Goal: Task Accomplishment & Management: Complete application form

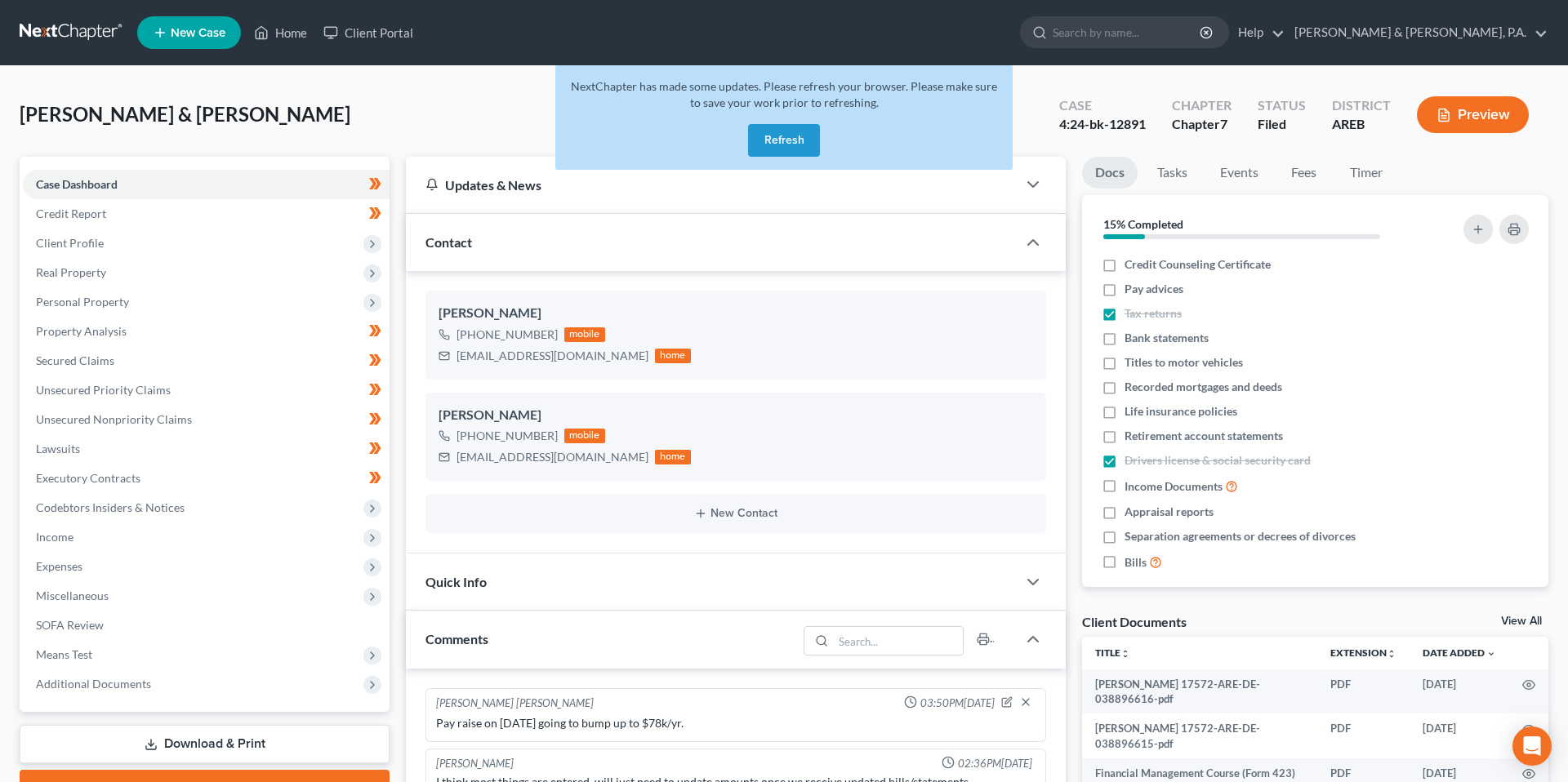
select select "0"
click at [288, 40] on link "Home" at bounding box center [280, 33] width 69 height 29
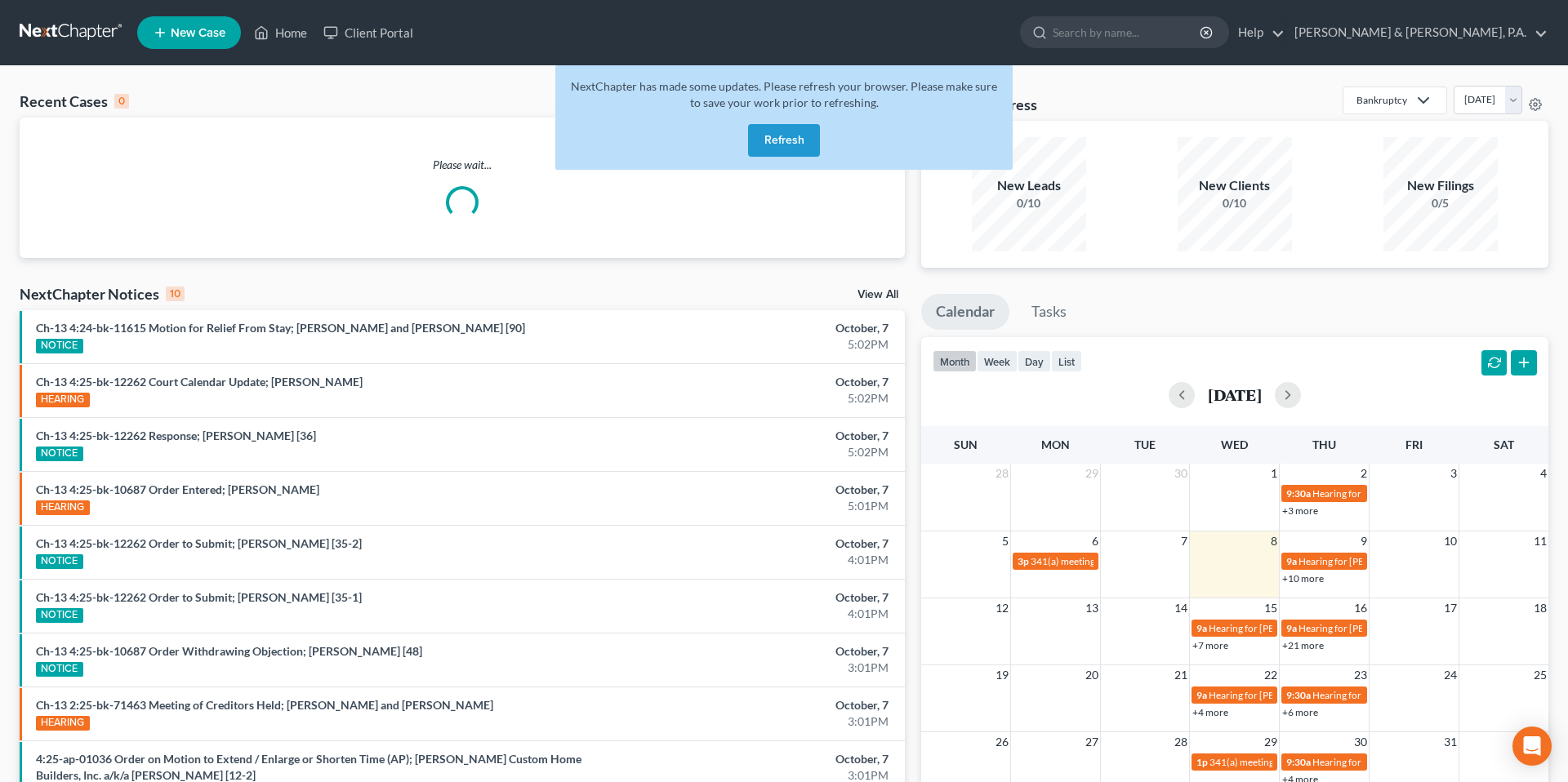
click at [756, 133] on button "Refresh" at bounding box center [784, 140] width 72 height 32
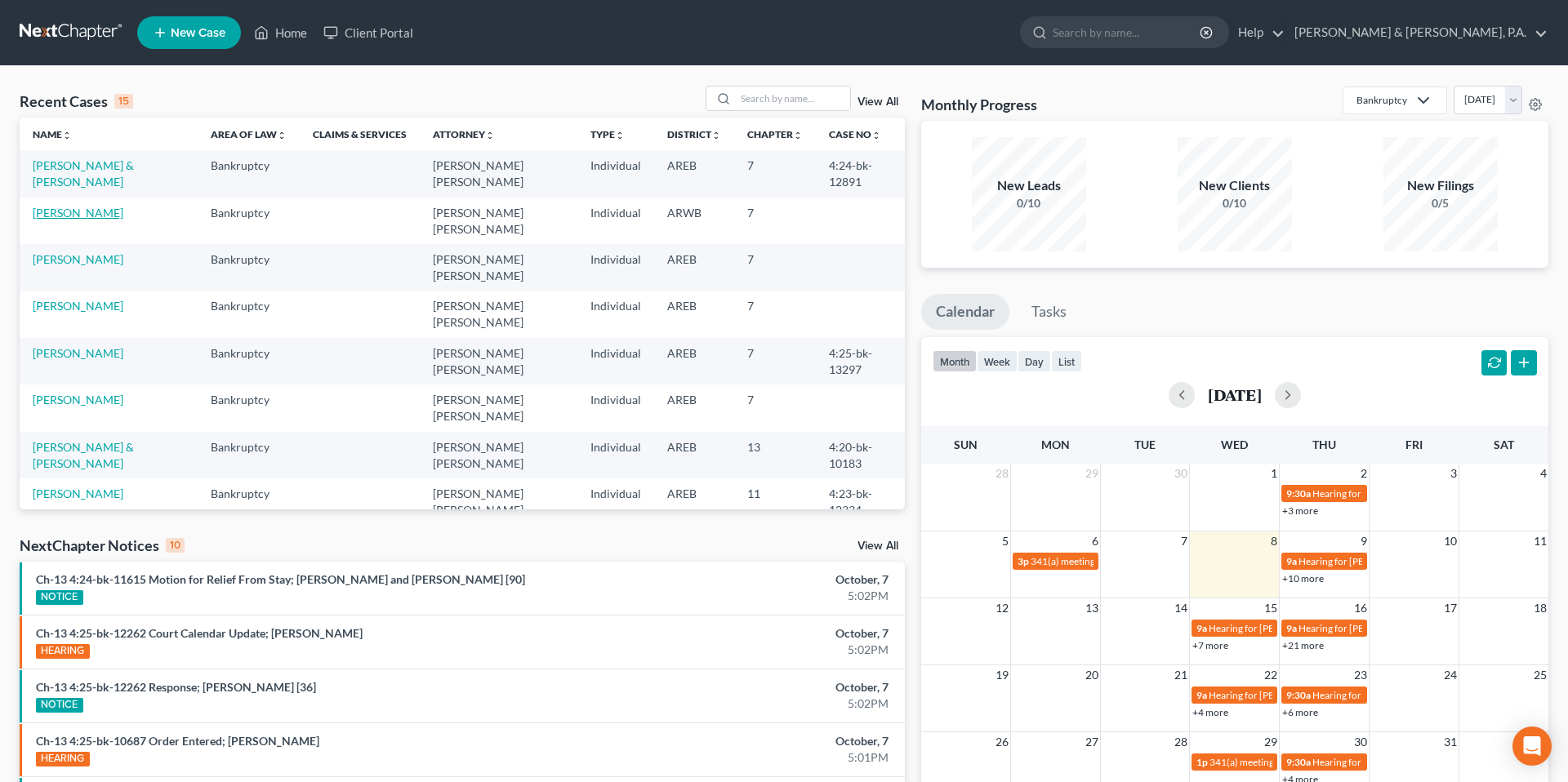
click at [98, 206] on link "[PERSON_NAME]" at bounding box center [77, 213] width 90 height 14
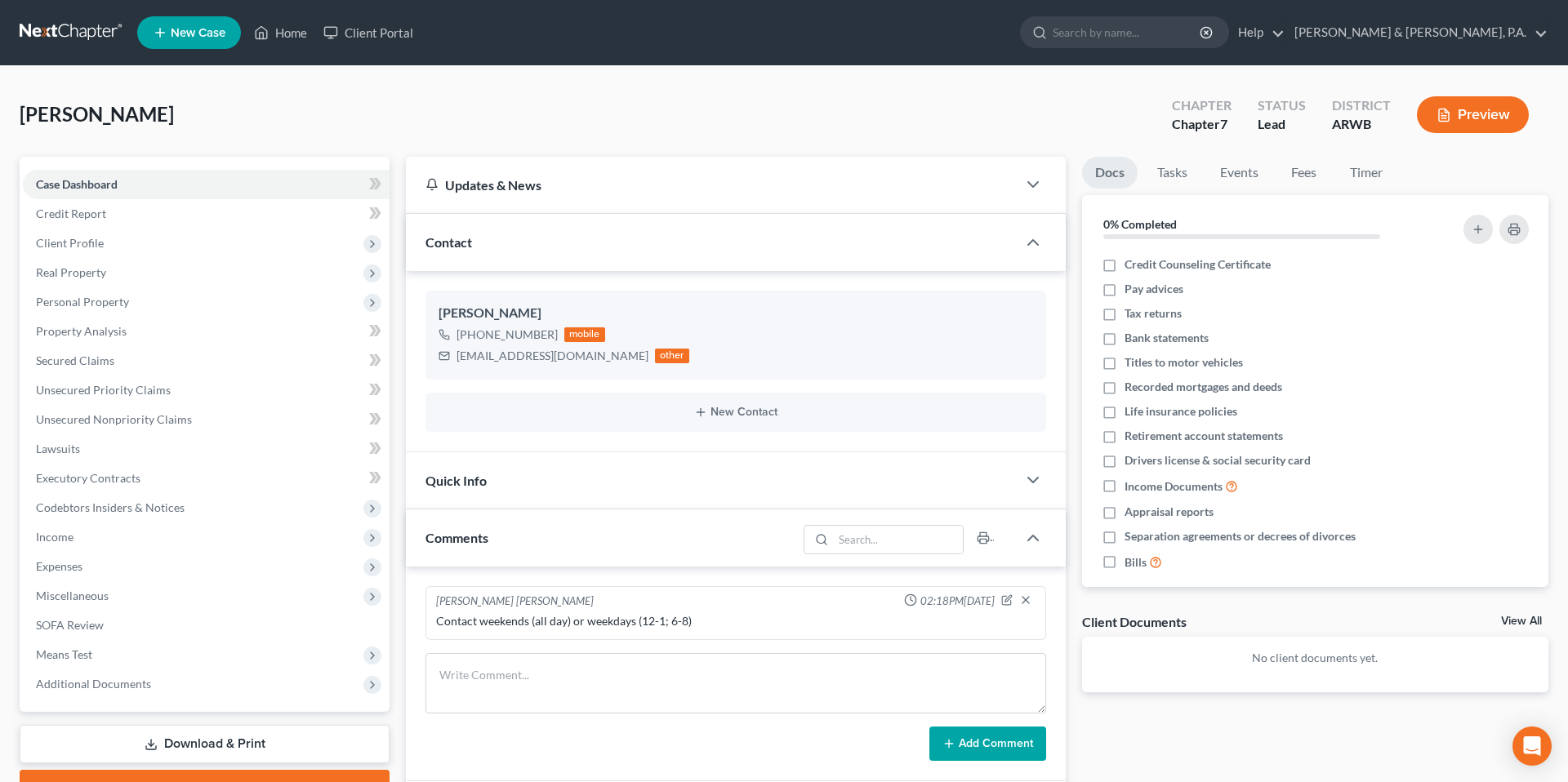
scroll to position [185, 0]
click at [395, 182] on div "Case Dashboard Payments Invoices Payments Payments Credit Report Client Profile" at bounding box center [204, 738] width 386 height 1163
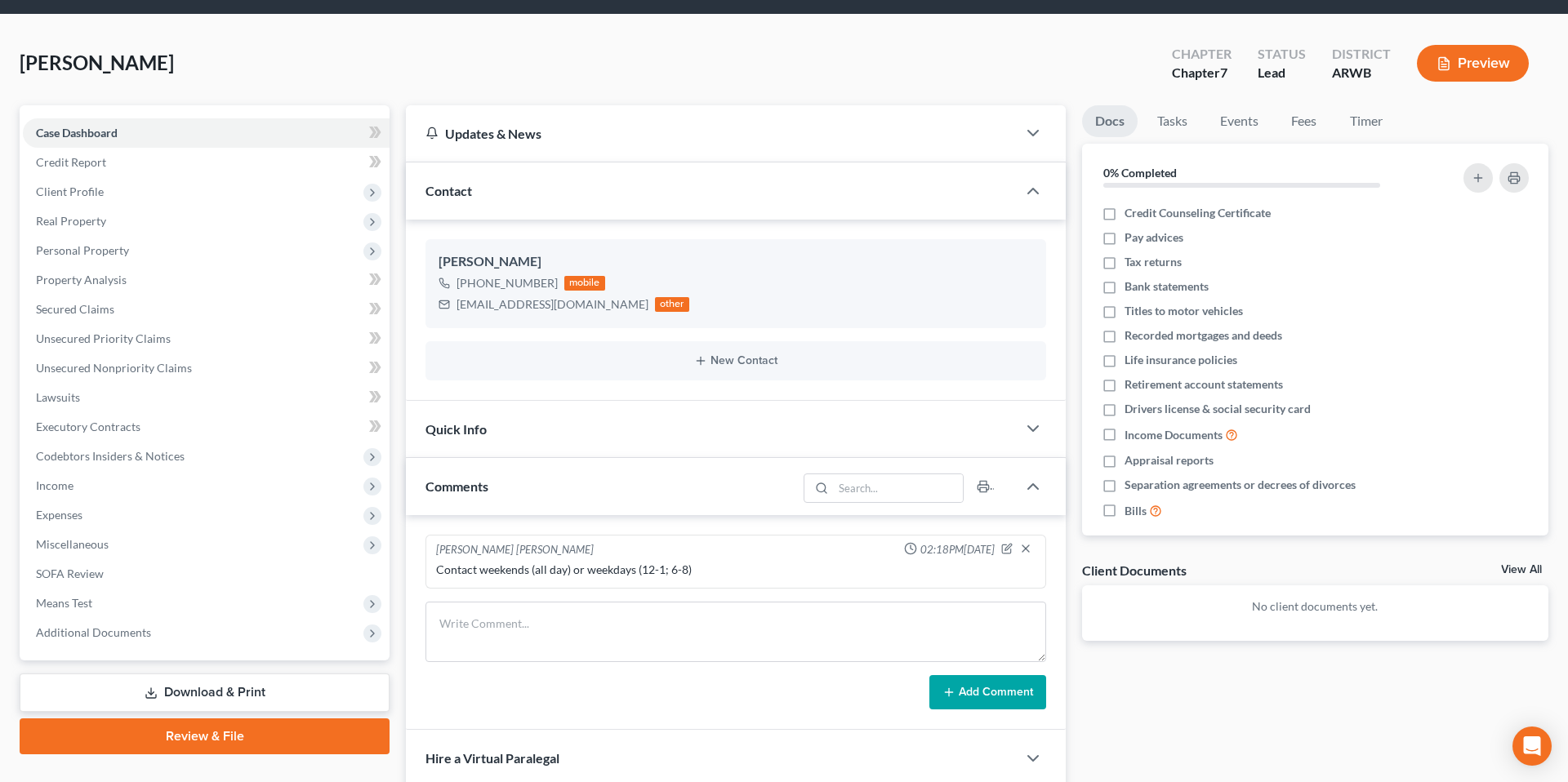
scroll to position [50, 0]
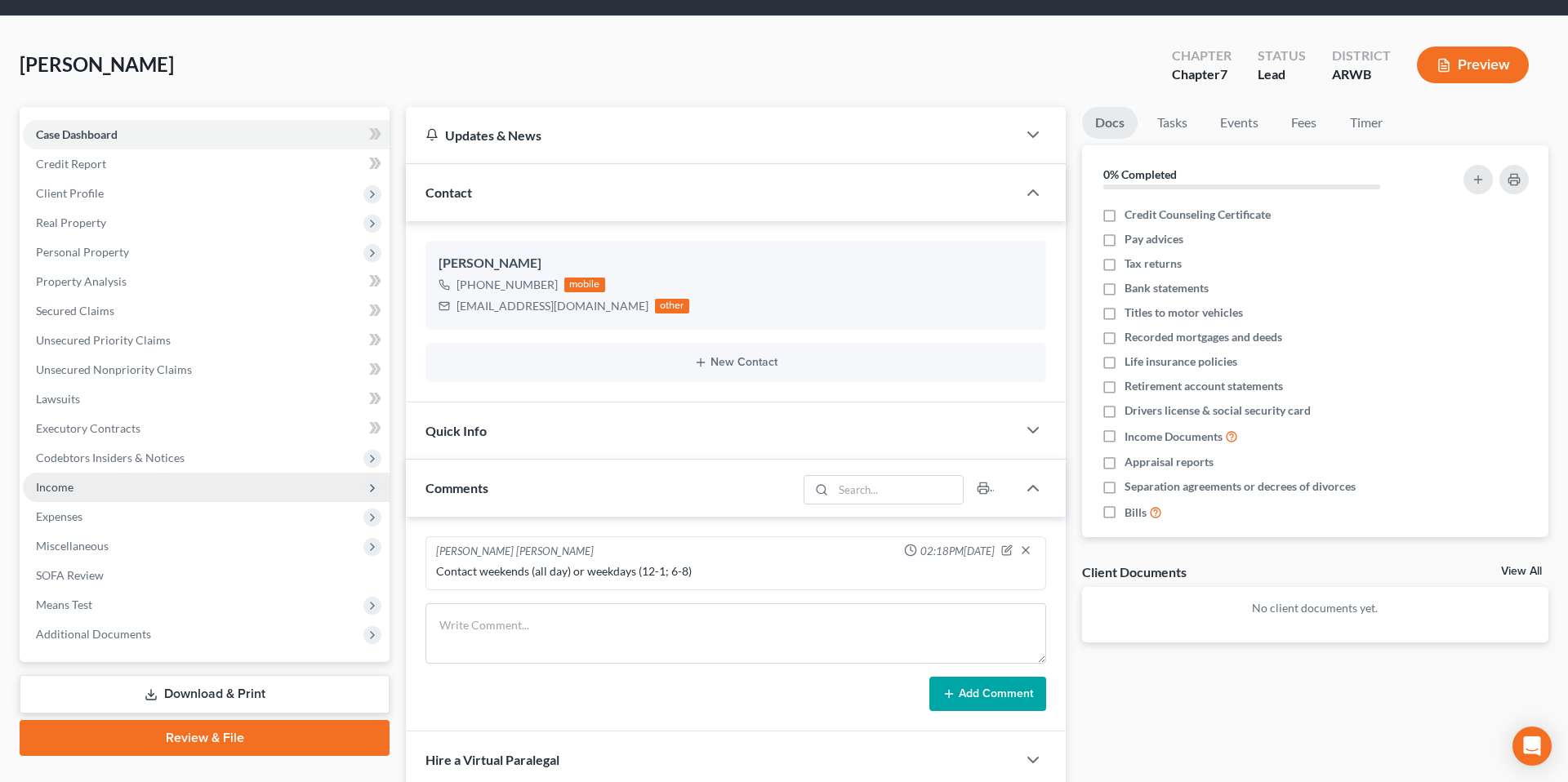
click at [175, 489] on span "Income" at bounding box center [206, 488] width 366 height 29
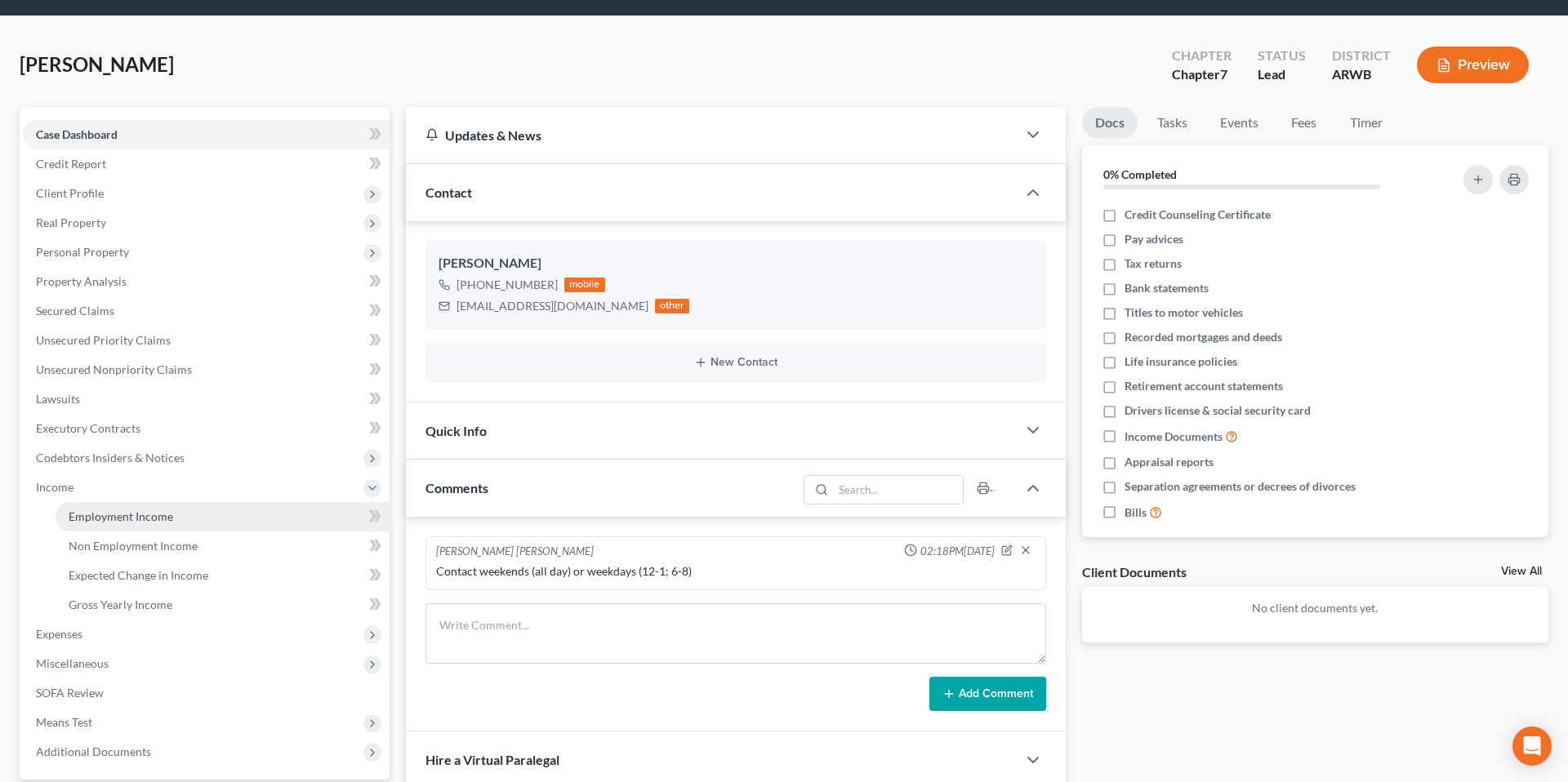
click at [172, 517] on link "Employment Income" at bounding box center [222, 517] width 334 height 29
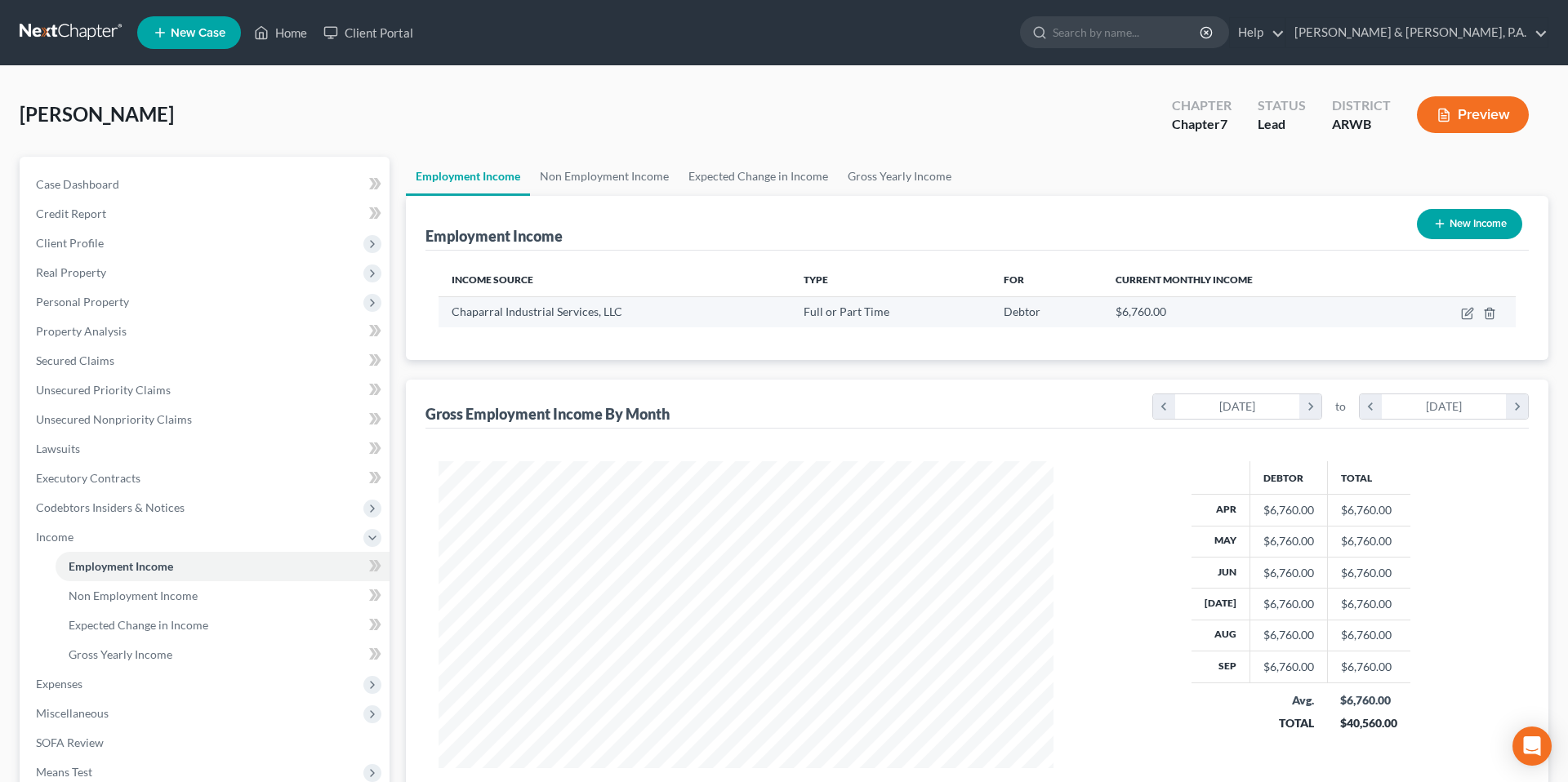
scroll to position [307, 648]
click at [1464, 312] on icon "button" at bounding box center [1467, 314] width 13 height 13
select select "0"
select select "45"
select select "3"
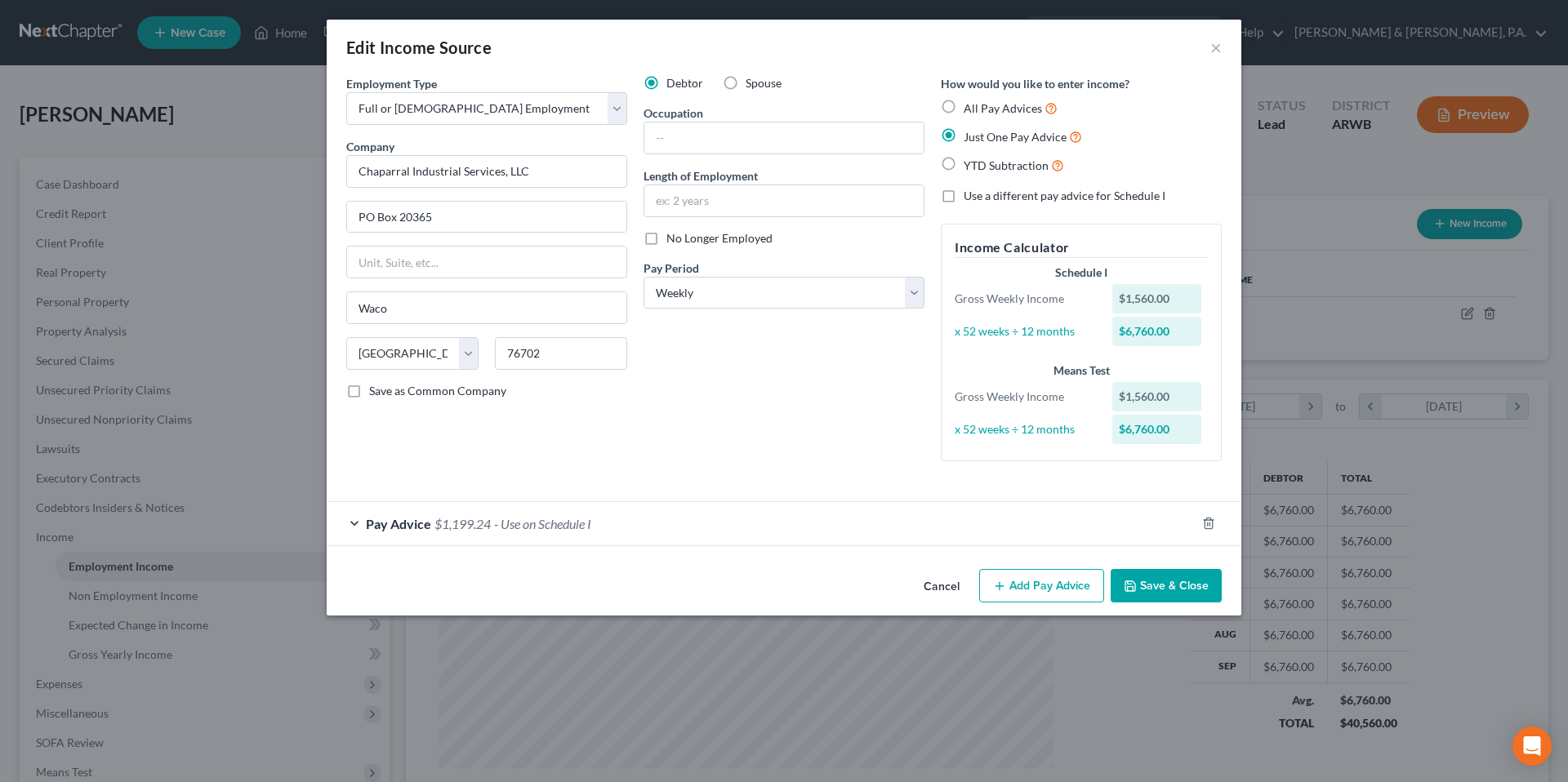
click at [853, 508] on div "Pay Advice $1,199.24 - Use on Schedule I" at bounding box center [761, 523] width 869 height 43
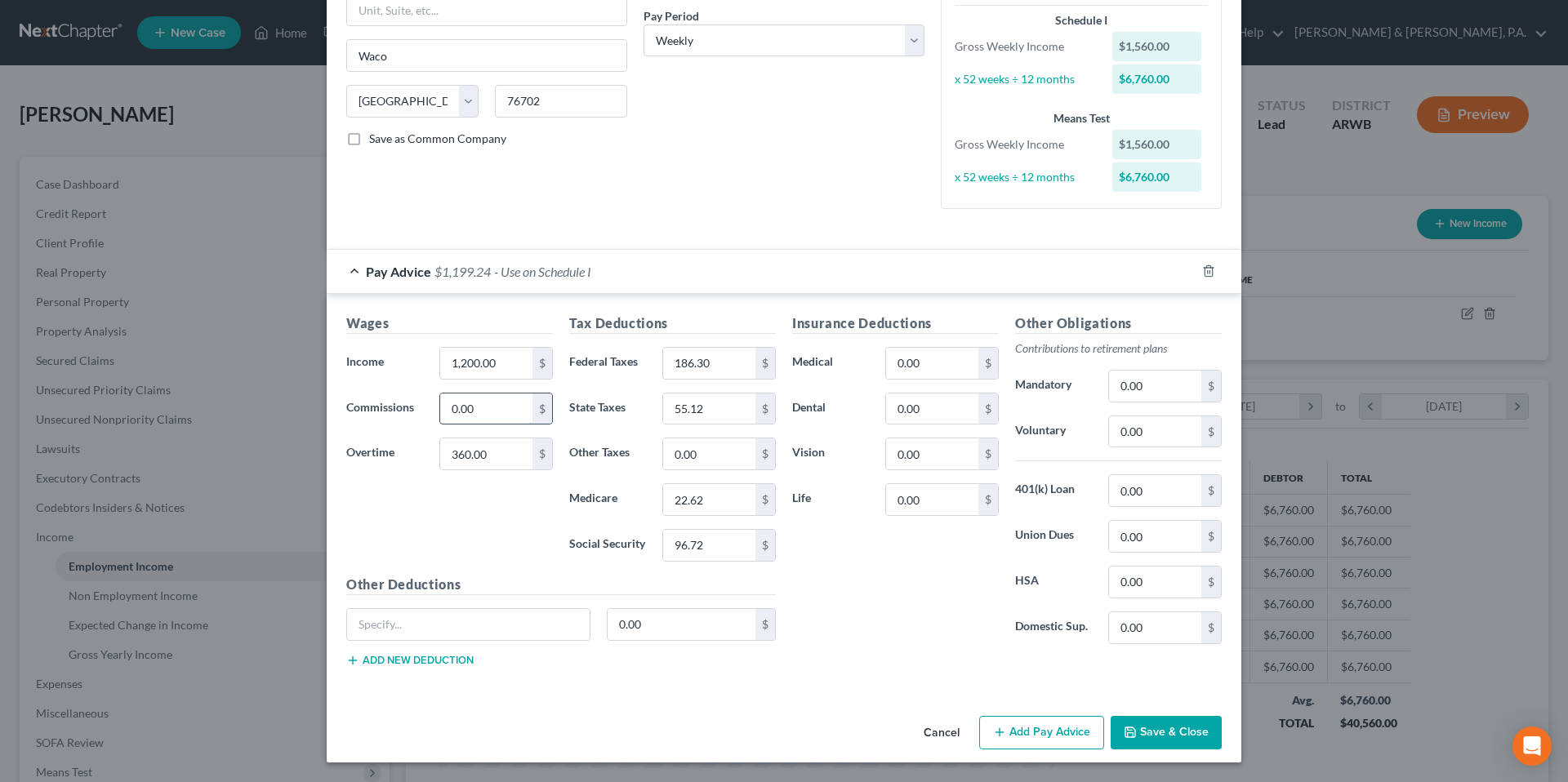
scroll to position [250, 0]
click at [500, 409] on input "0.00" at bounding box center [486, 410] width 92 height 31
type input "700"
type input "0"
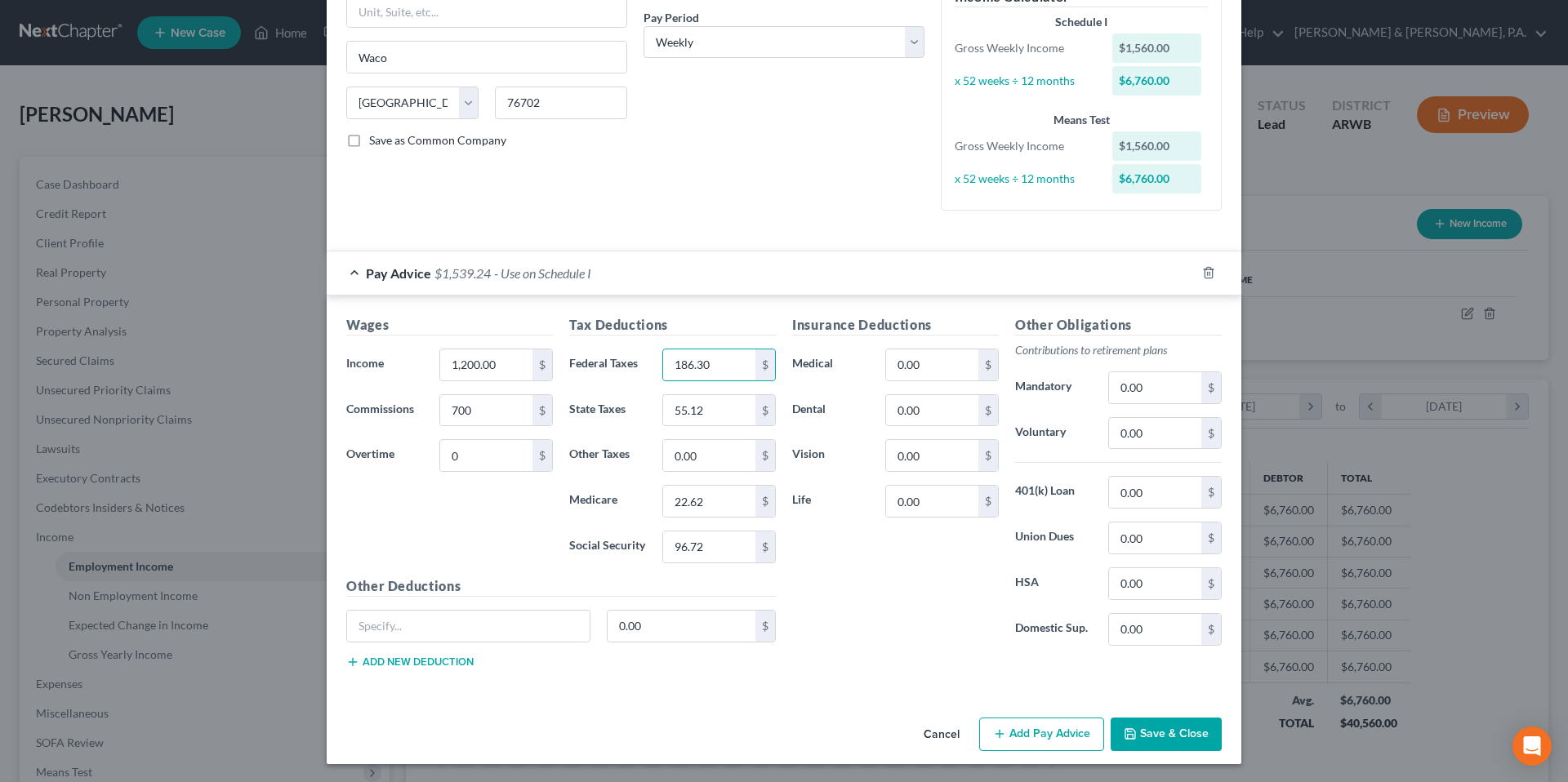
click at [551, 530] on div "Wages Income * 1,200.00 $ Commissions 700 $ Overtime 0 $" at bounding box center [449, 445] width 223 height 261
click at [700, 374] on input "186.30" at bounding box center [709, 365] width 92 height 31
type input "123.63"
type input "32.59"
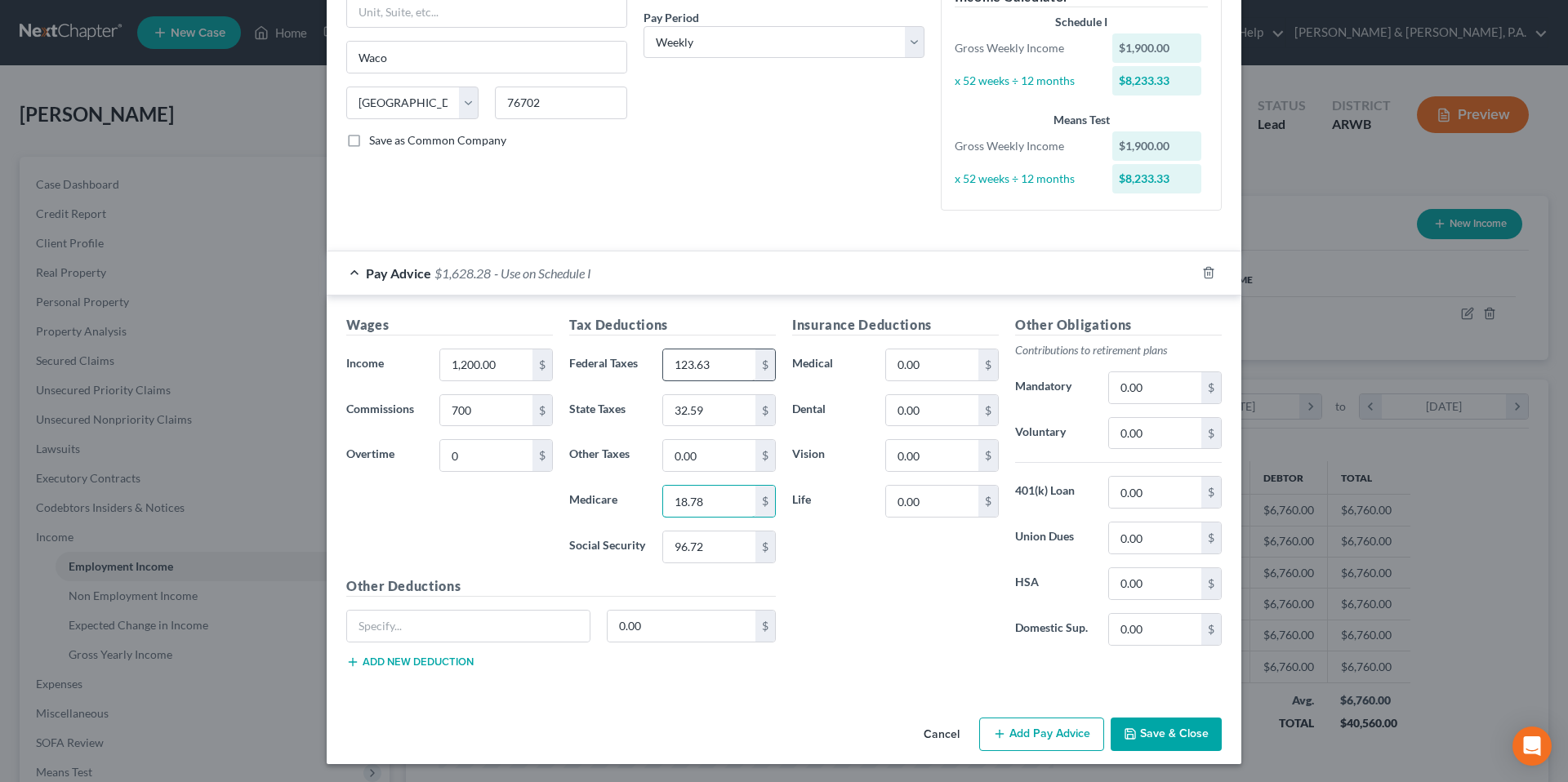
type input "18.78"
type input "80.29"
click at [862, 550] on div "Insurance Deductions Medical 0.00 $ Dental 0.00 $ Vision 0.00 $ Life 0.00 $" at bounding box center [895, 487] width 223 height 344
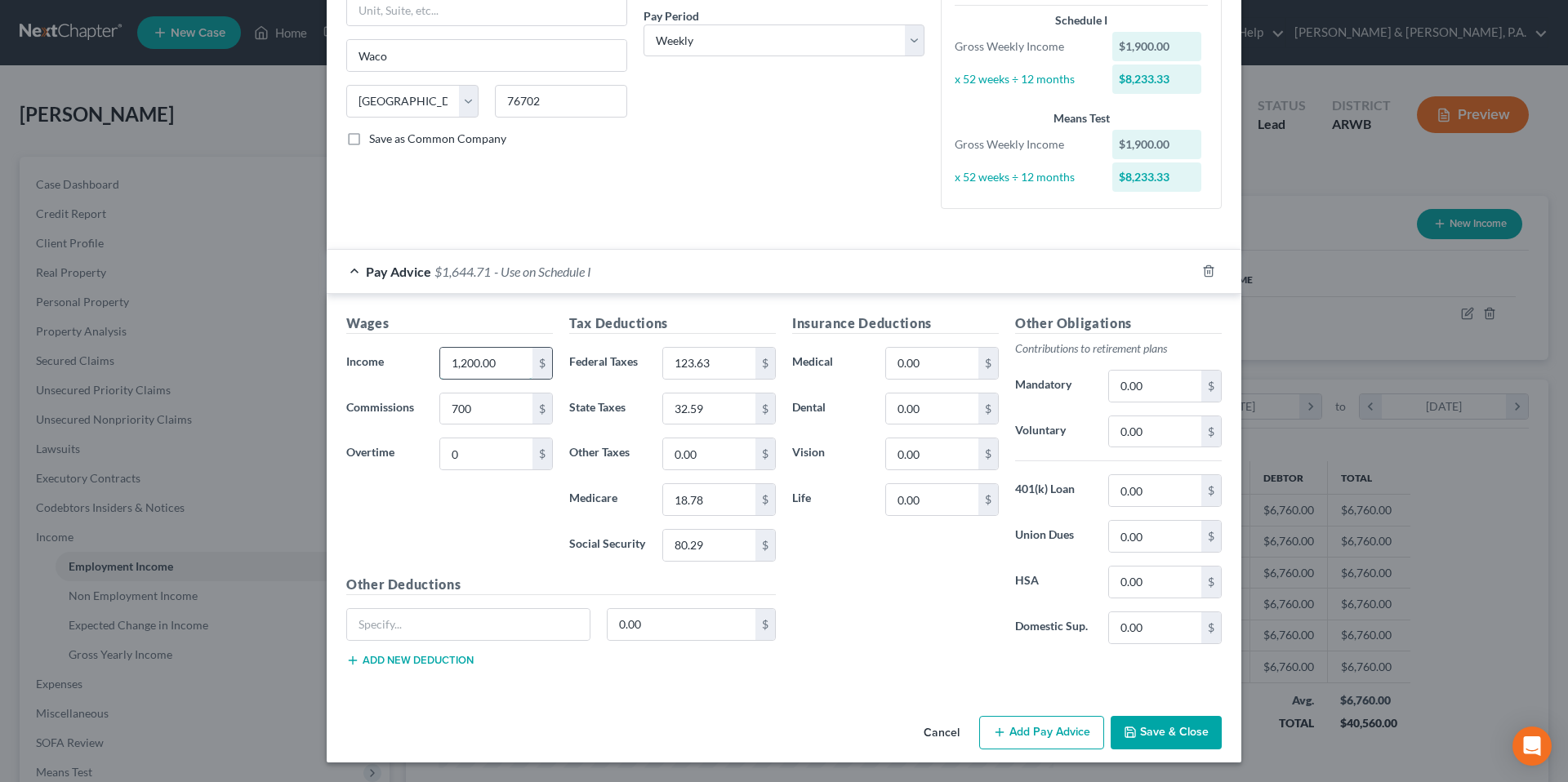
click at [464, 362] on input "1,200.00" at bounding box center [486, 363] width 92 height 31
type input "1,295"
click at [471, 505] on div "Wages Income * 1,295 $ Commissions 700 $ Overtime 0 $" at bounding box center [449, 444] width 223 height 261
click at [1150, 720] on button "Save & Close" at bounding box center [1166, 732] width 111 height 34
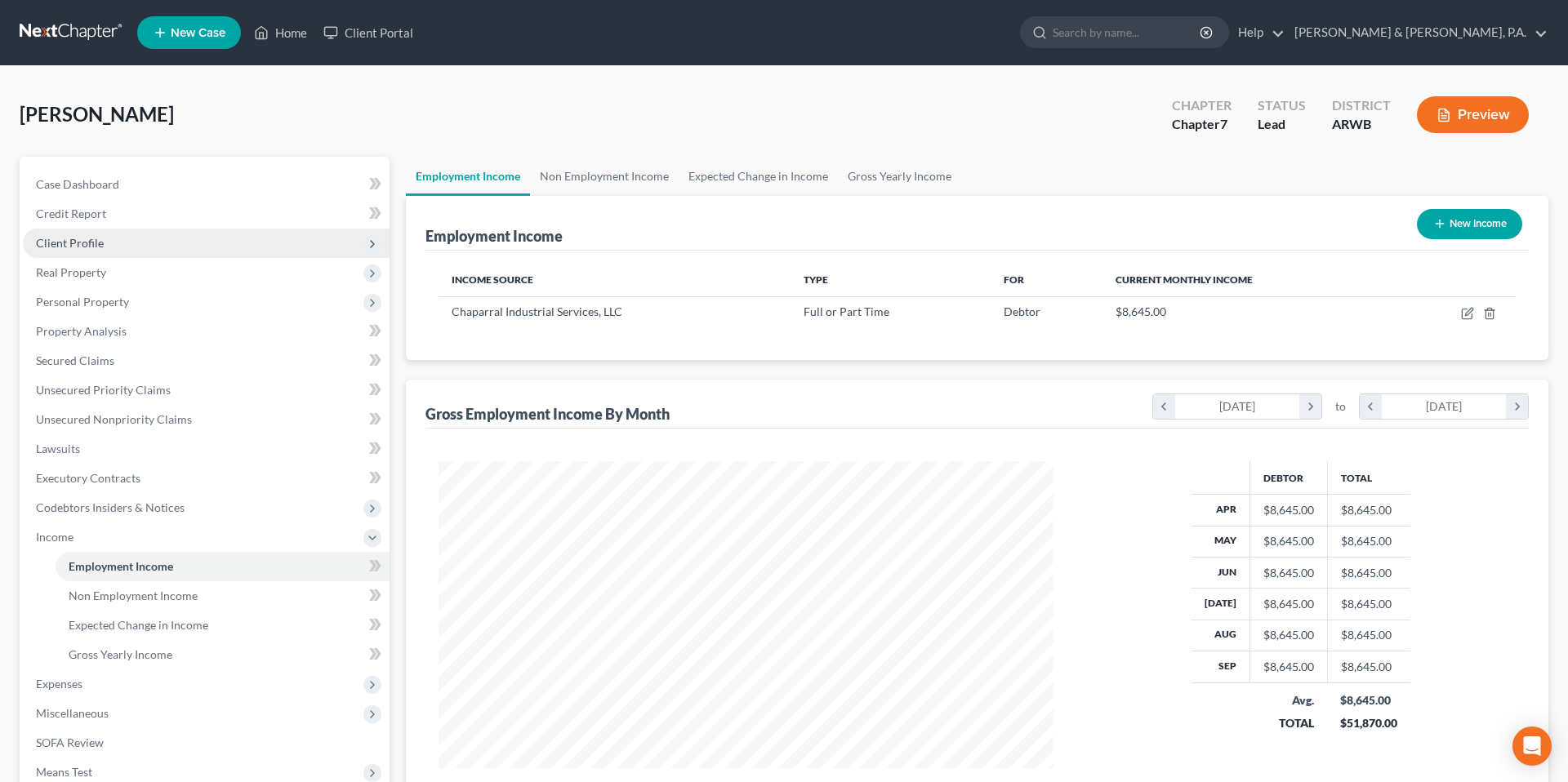
click at [193, 249] on span "Client Profile" at bounding box center [206, 243] width 366 height 29
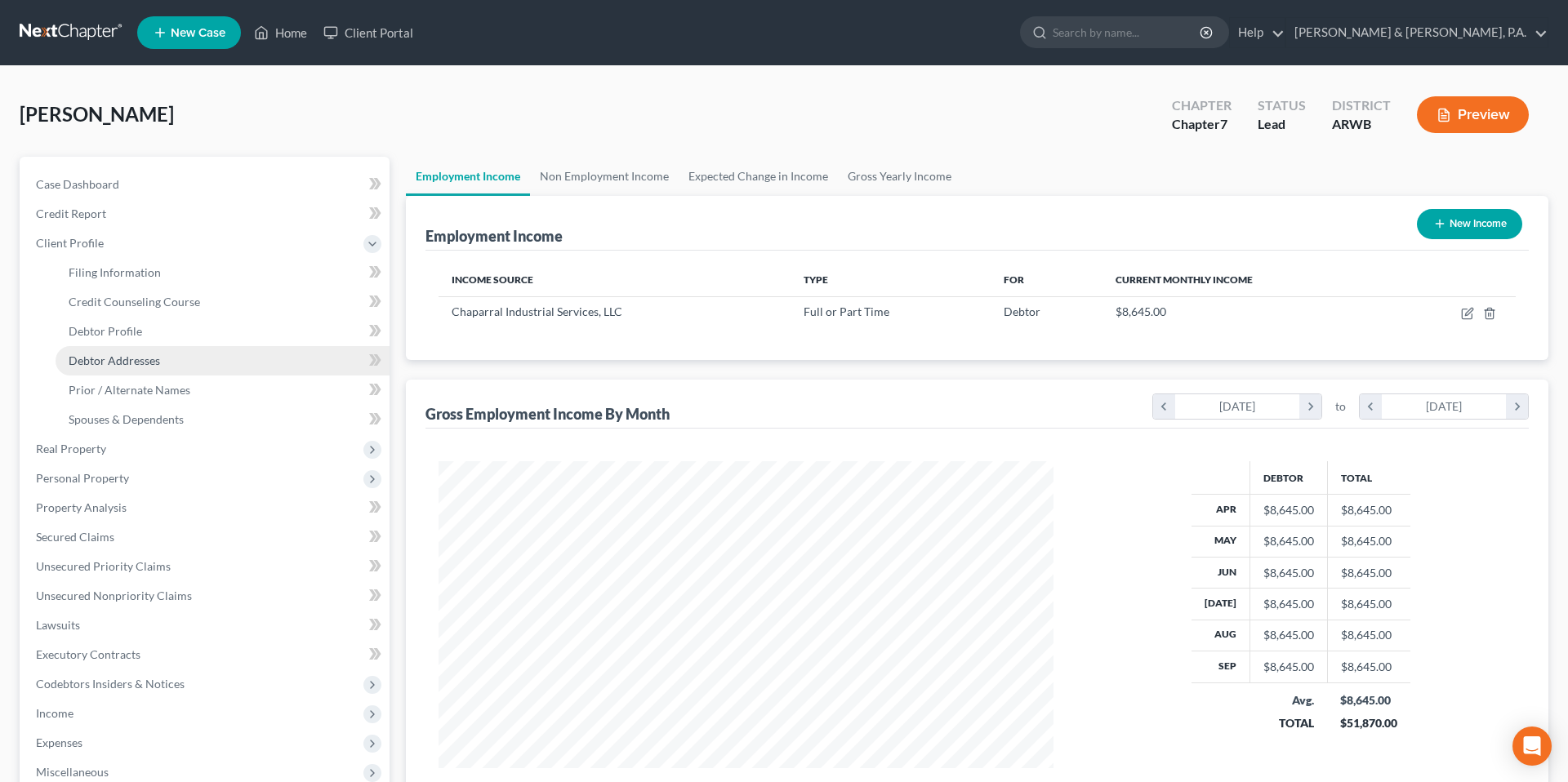
click at [217, 361] on link "Debtor Addresses" at bounding box center [222, 361] width 334 height 29
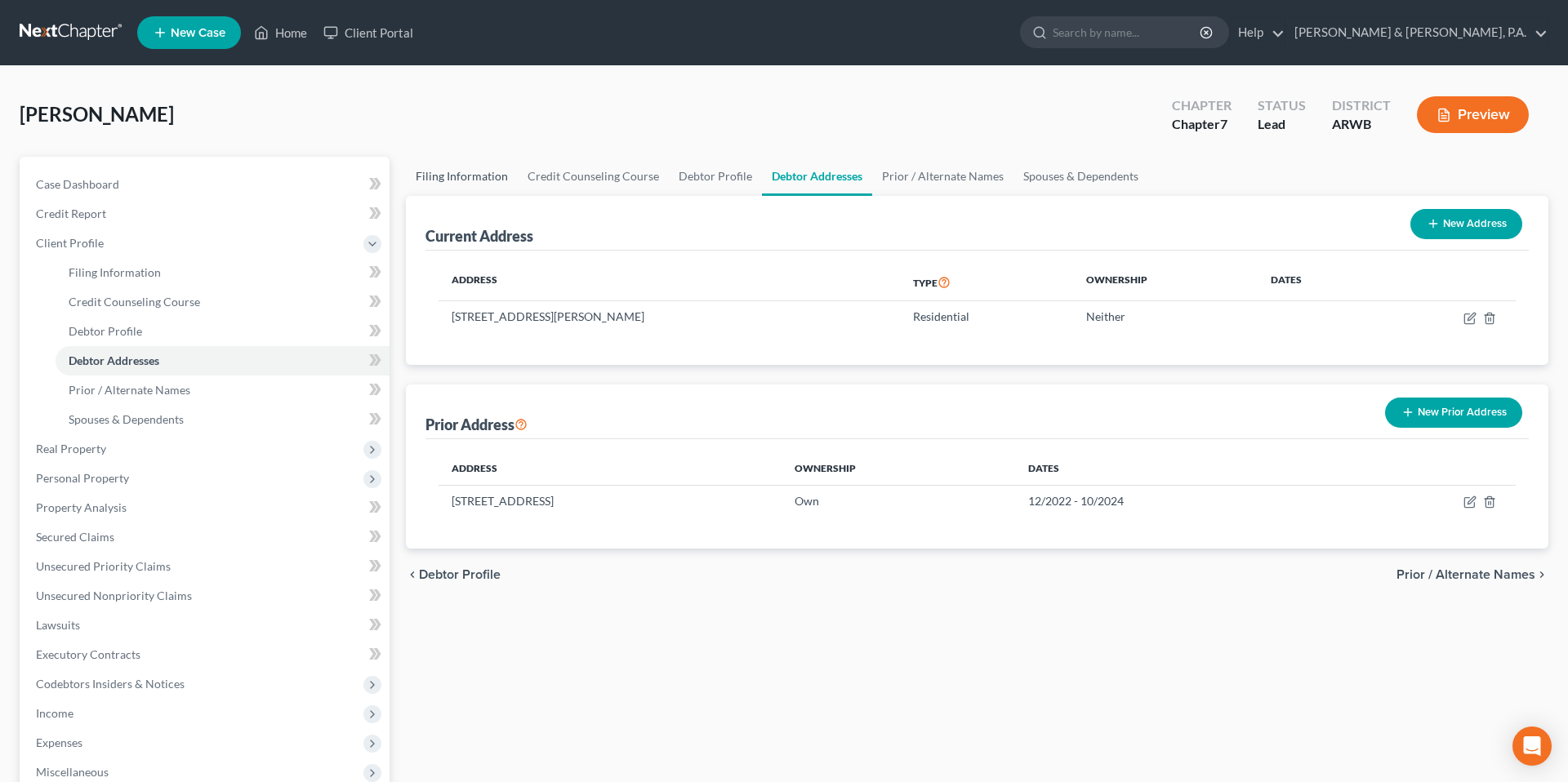
click at [482, 182] on link "Filing Information" at bounding box center [462, 176] width 112 height 40
select select "1"
select select "0"
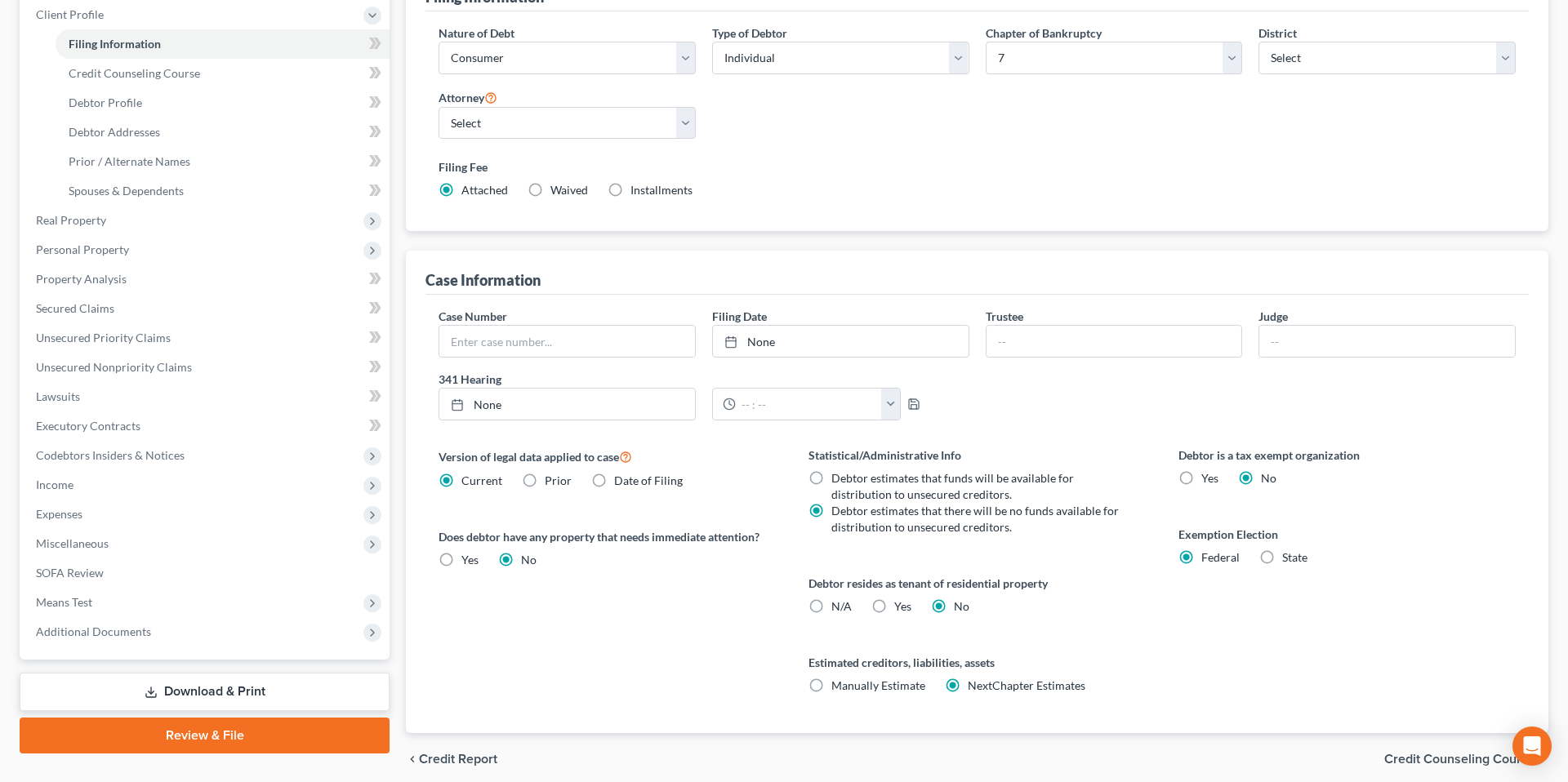
scroll to position [231, 0]
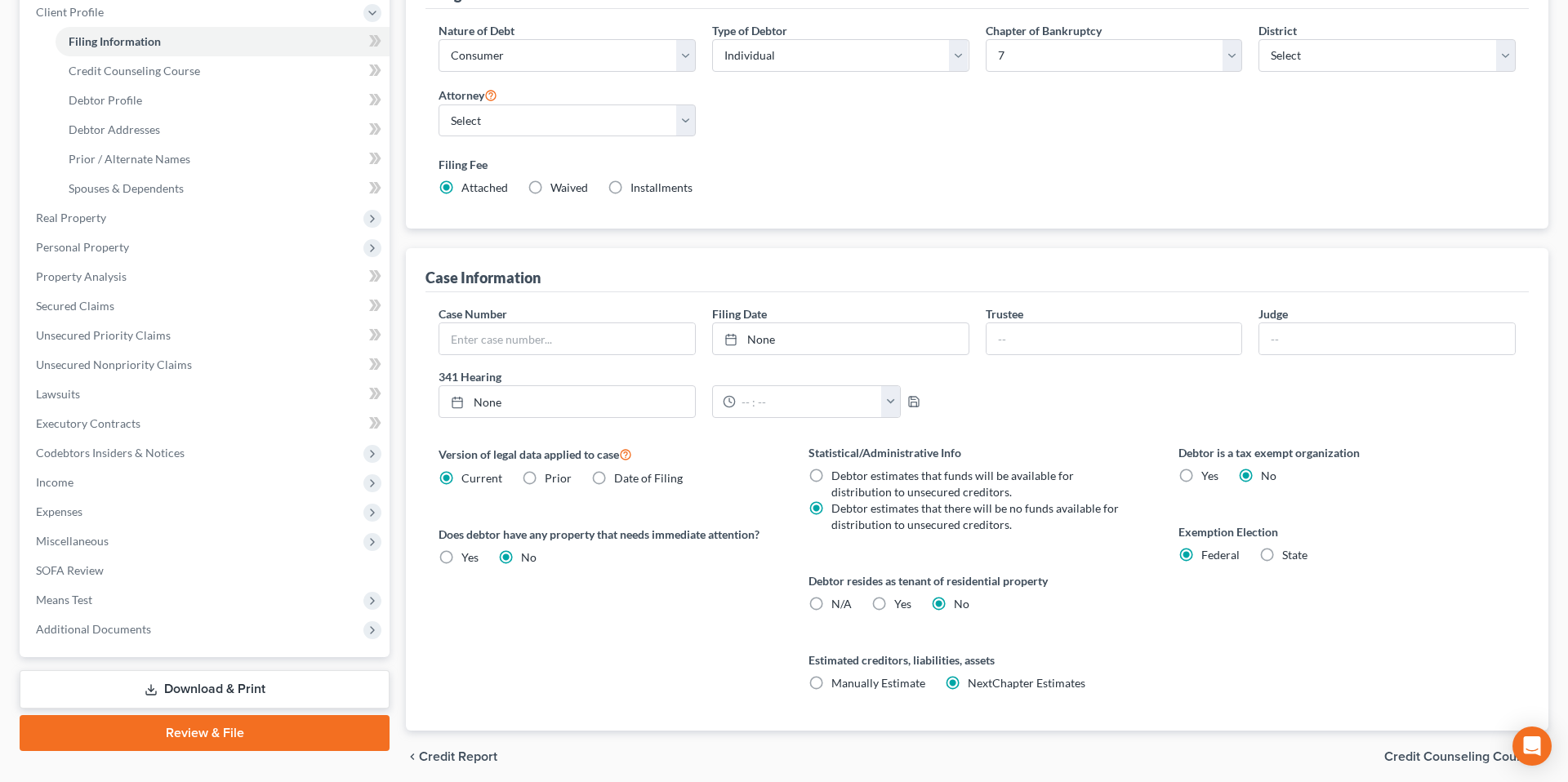
click at [1282, 555] on label "State" at bounding box center [1295, 555] width 26 height 17
click at [1288, 555] on input "State" at bounding box center [1294, 552] width 11 height 11
radio input "true"
radio input "false"
click at [1273, 619] on select "State [US_STATE] AK AR AZ CA CO CT DE DC [GEOGRAPHIC_DATA] [GEOGRAPHIC_DATA] GU…" at bounding box center [1346, 609] width 337 height 32
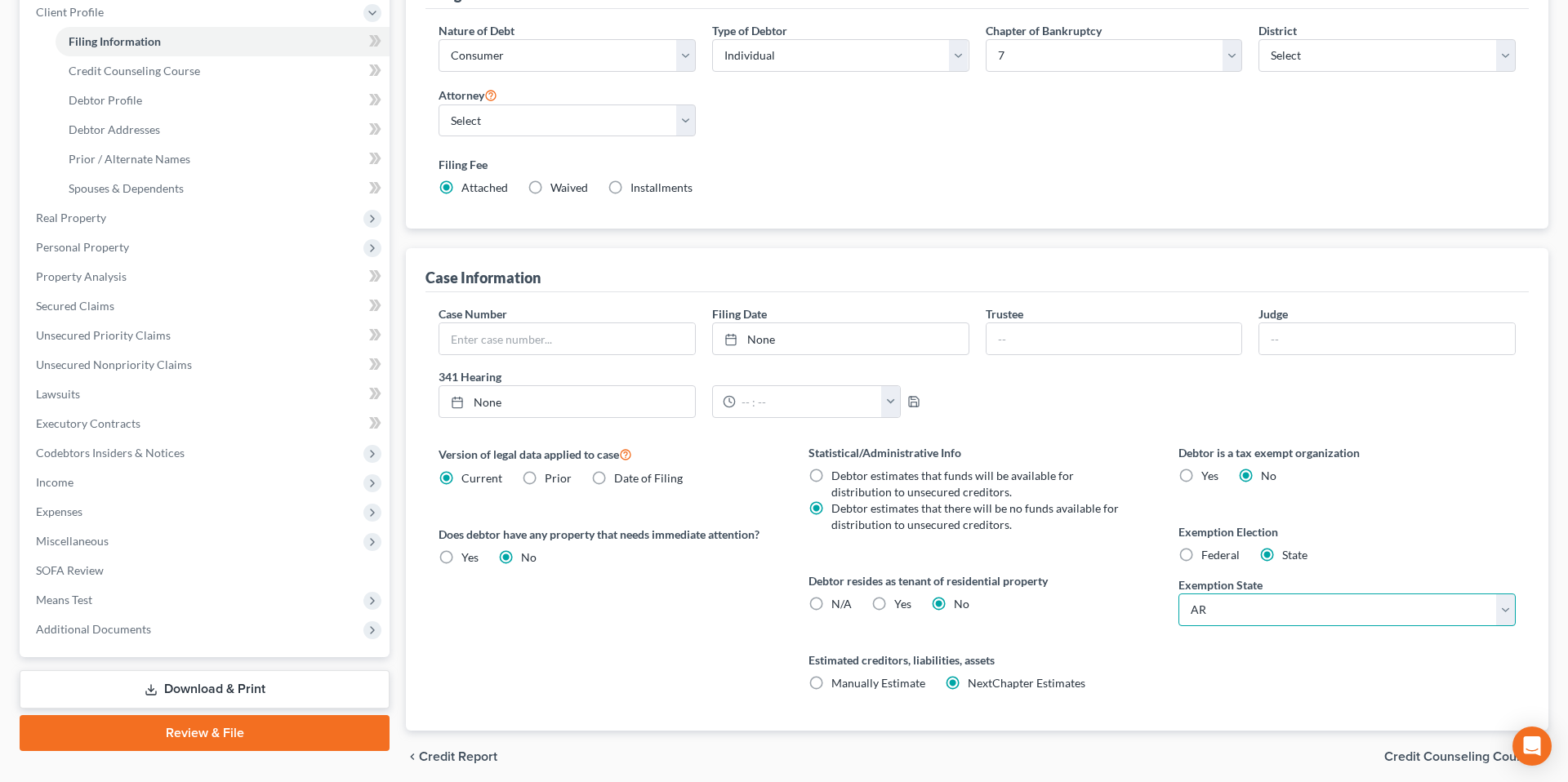
select select "19"
click at [1178, 593] on select "State [US_STATE] AK AR AZ CA CO CT DE DC [GEOGRAPHIC_DATA] [GEOGRAPHIC_DATA] GU…" at bounding box center [1346, 609] width 337 height 32
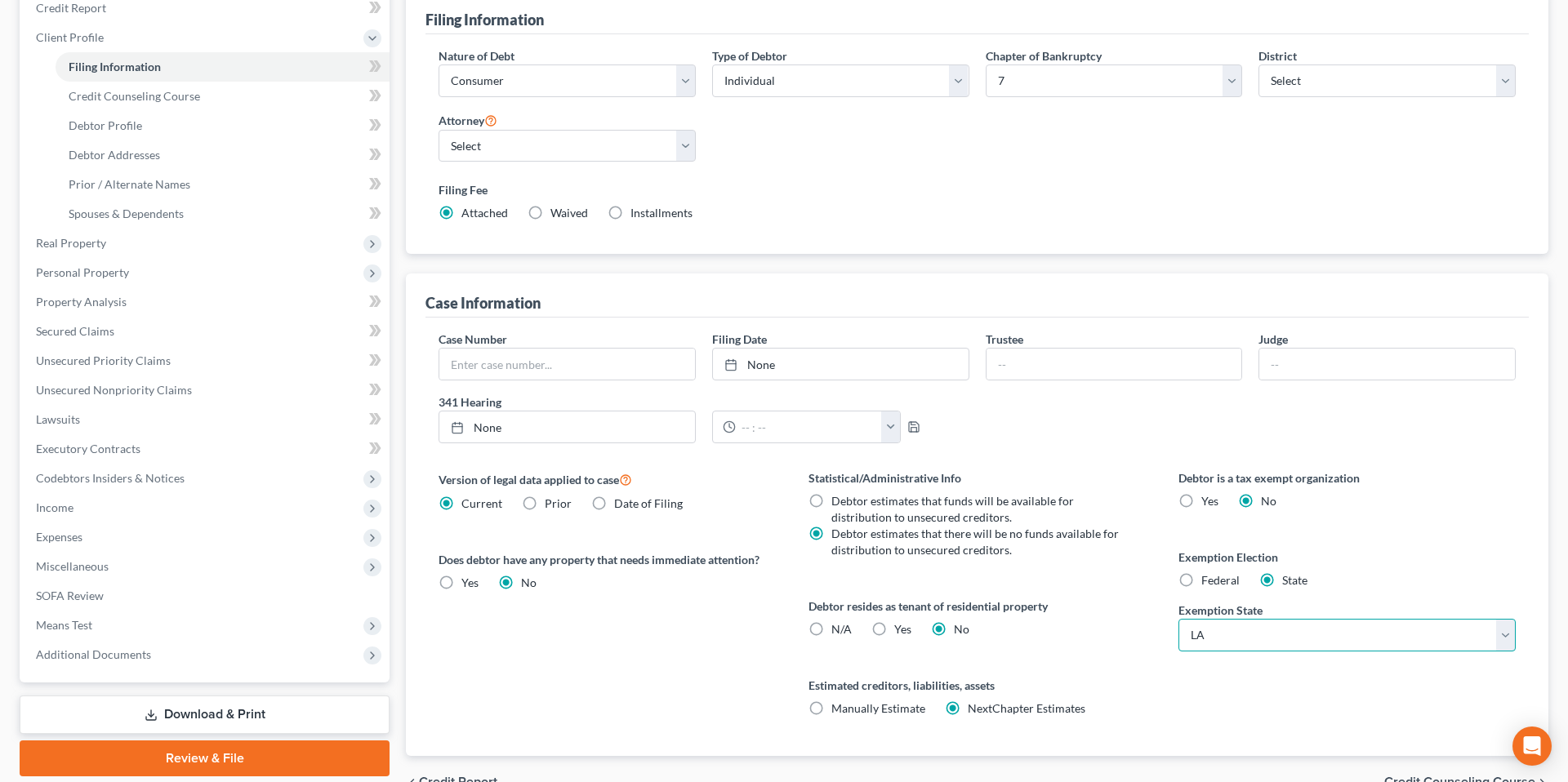
scroll to position [203, 0]
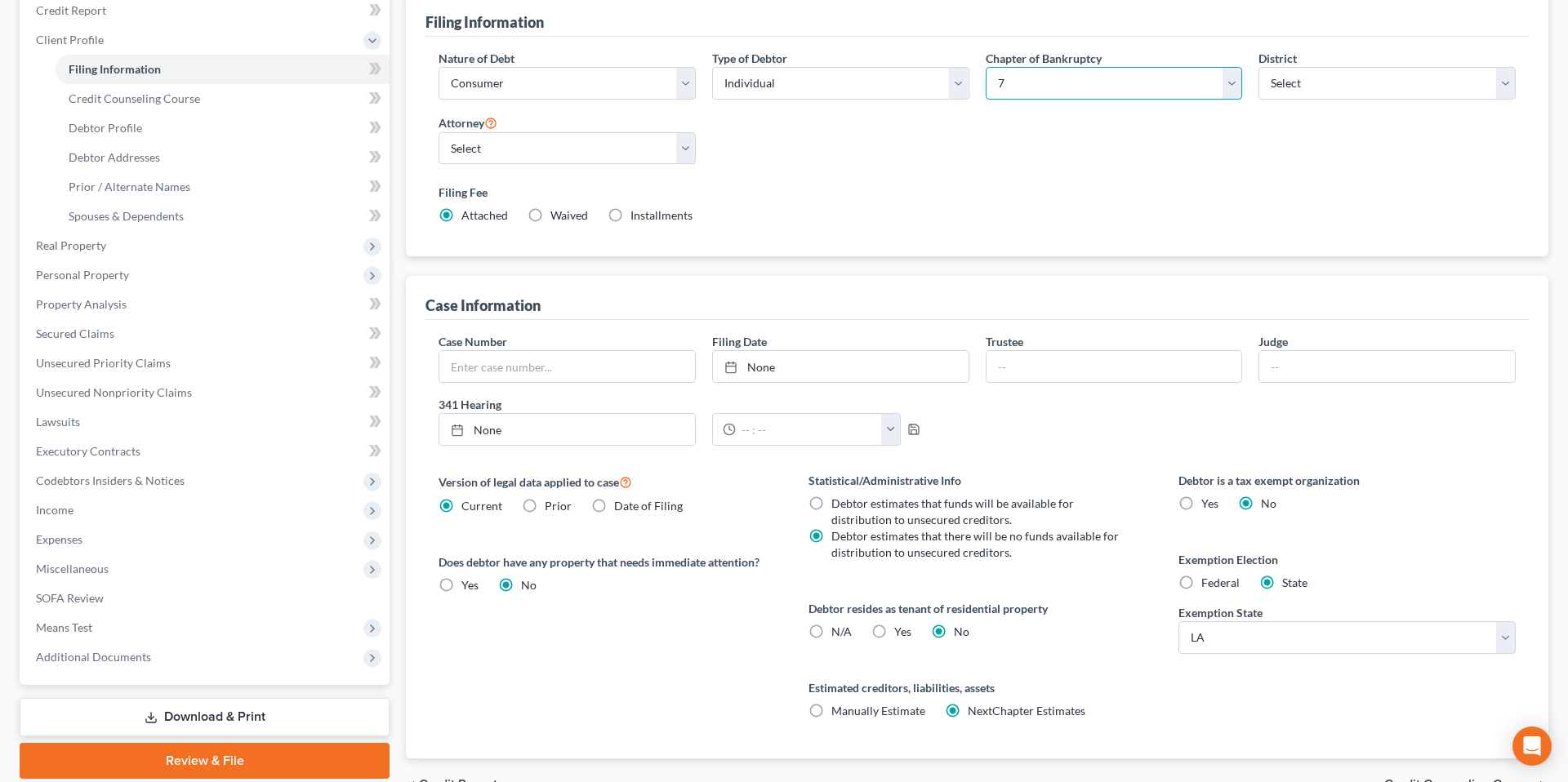
click at [1055, 71] on select "Select 7 11 12 13" at bounding box center [1113, 83] width 257 height 32
click at [986, 67] on select "Select 7 11 12 13" at bounding box center [1113, 83] width 257 height 32
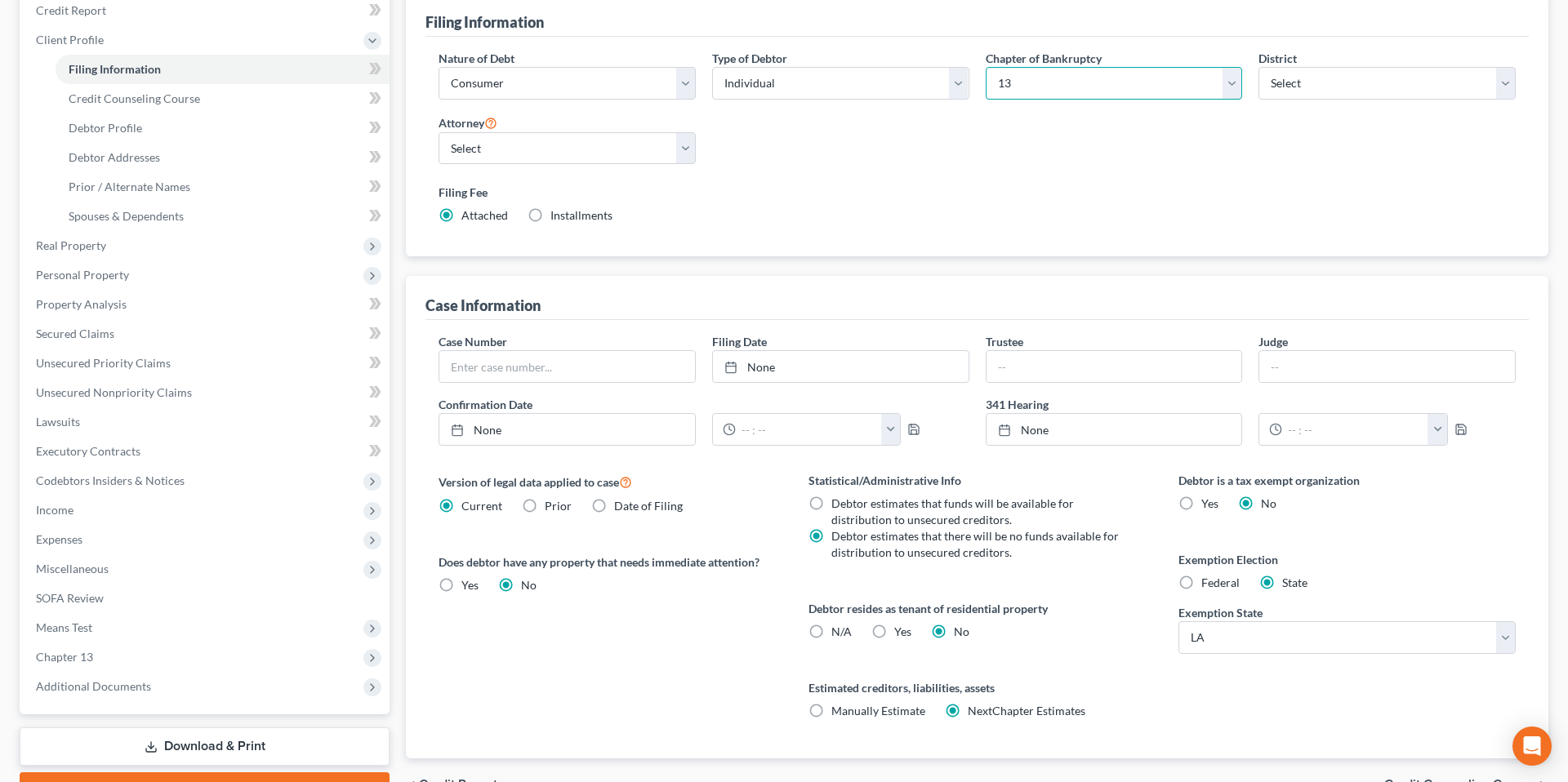
click at [1027, 84] on select "Select 7 11 12 13" at bounding box center [1113, 83] width 257 height 32
click at [986, 67] on select "Select 7 11 12 13" at bounding box center [1113, 83] width 257 height 32
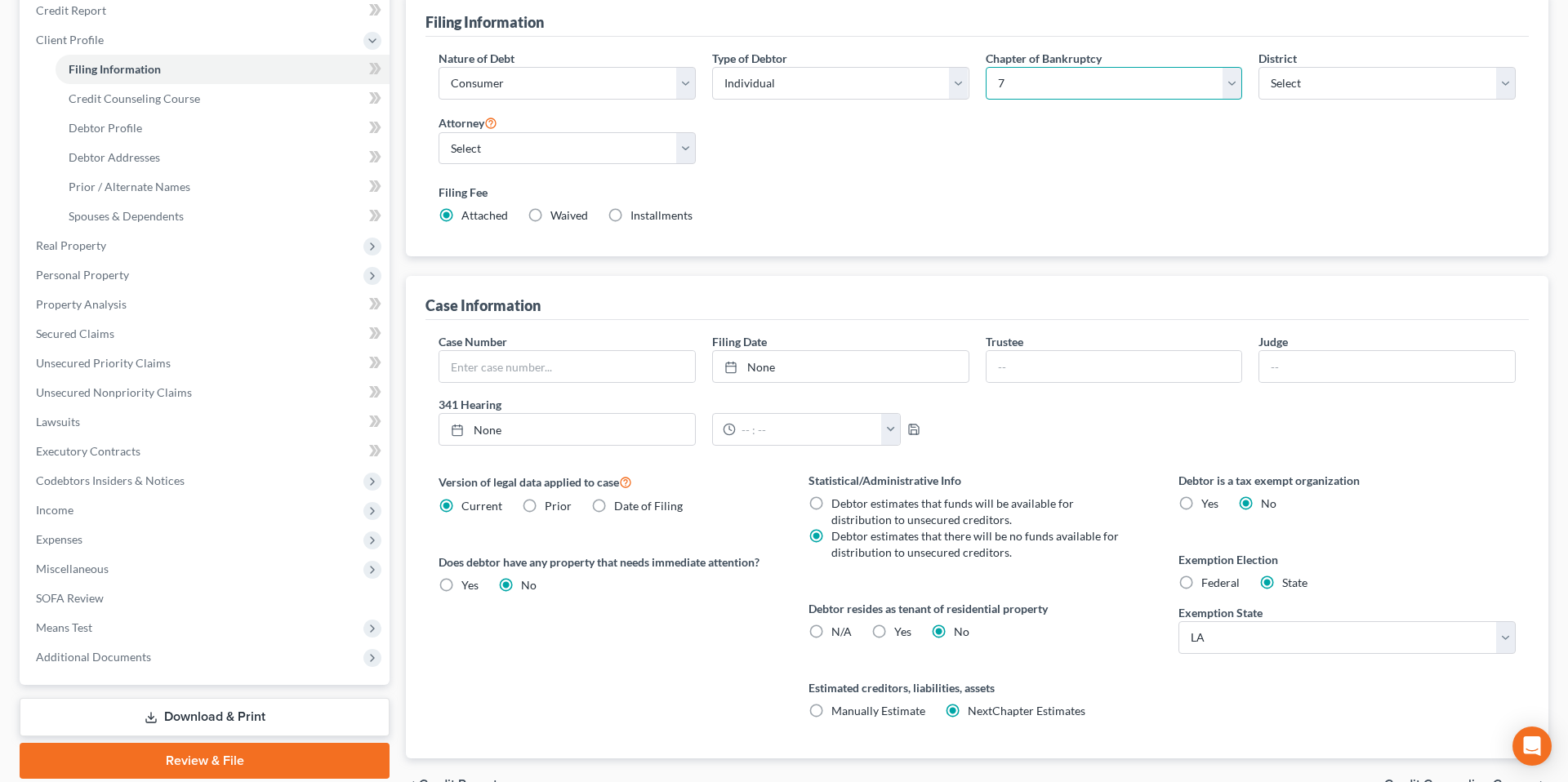
click at [1044, 77] on select "Select 7 11 12 13" at bounding box center [1113, 83] width 257 height 32
select select "3"
click at [986, 67] on select "Select 7 11 12 13" at bounding box center [1113, 83] width 257 height 32
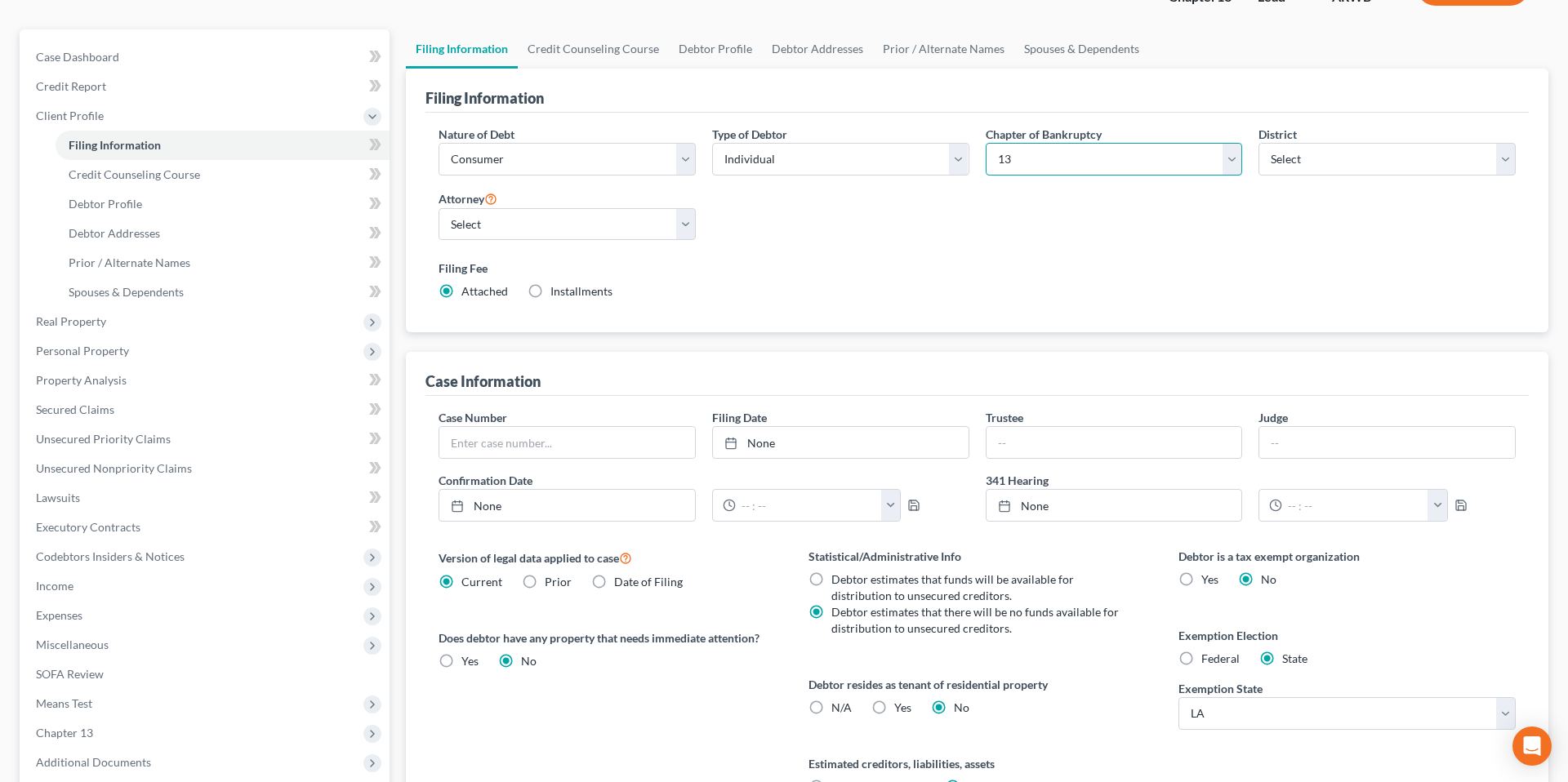
scroll to position [130, 0]
click at [435, 340] on div "Filing Information Nature of Debt Select Business Consumer Other Nature of Busi…" at bounding box center [976, 449] width 1142 height 765
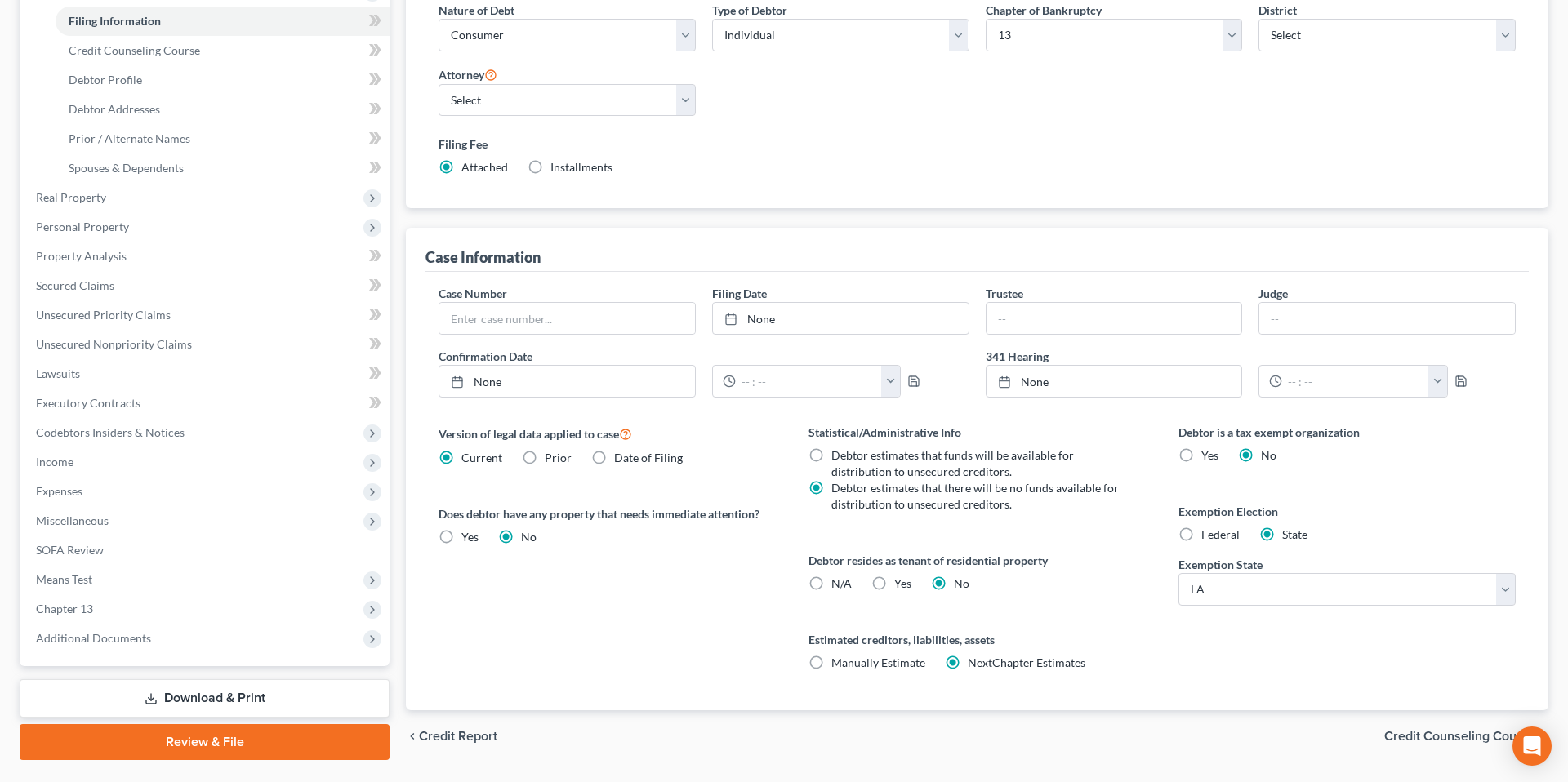
scroll to position [269, 0]
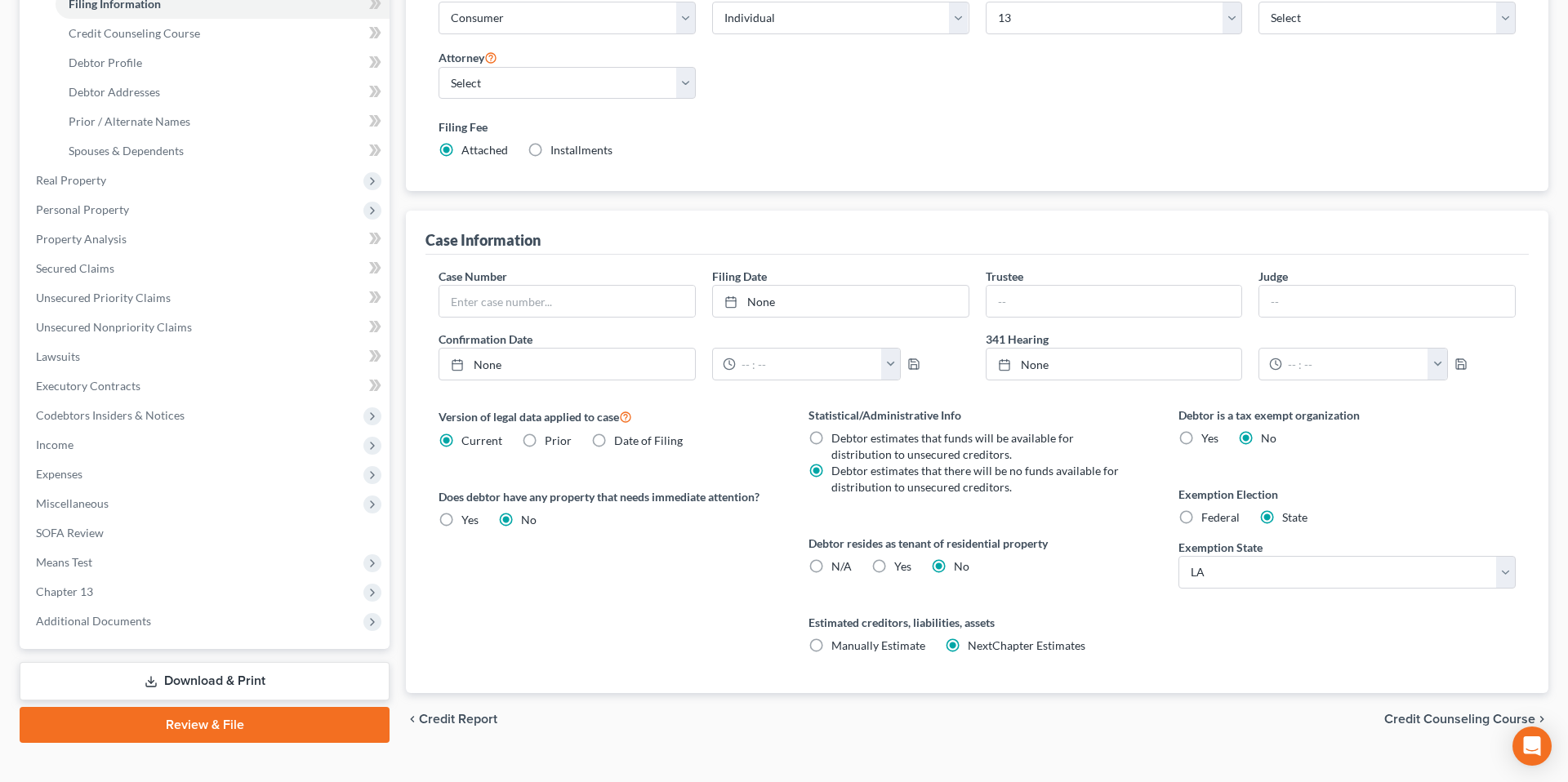
click at [259, 597] on span "Chapter 13" at bounding box center [206, 592] width 366 height 29
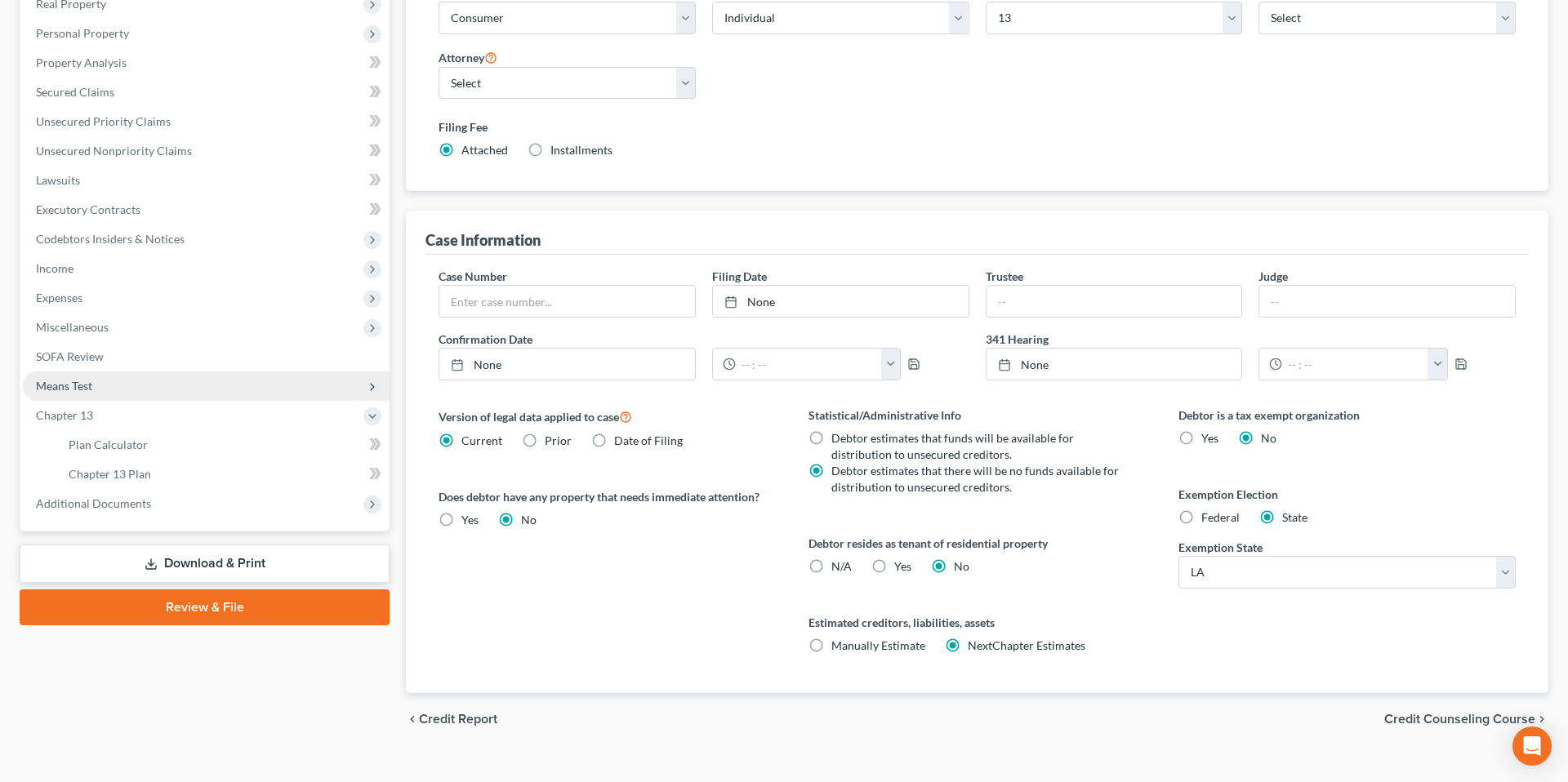
click at [189, 382] on span "Means Test" at bounding box center [206, 386] width 366 height 29
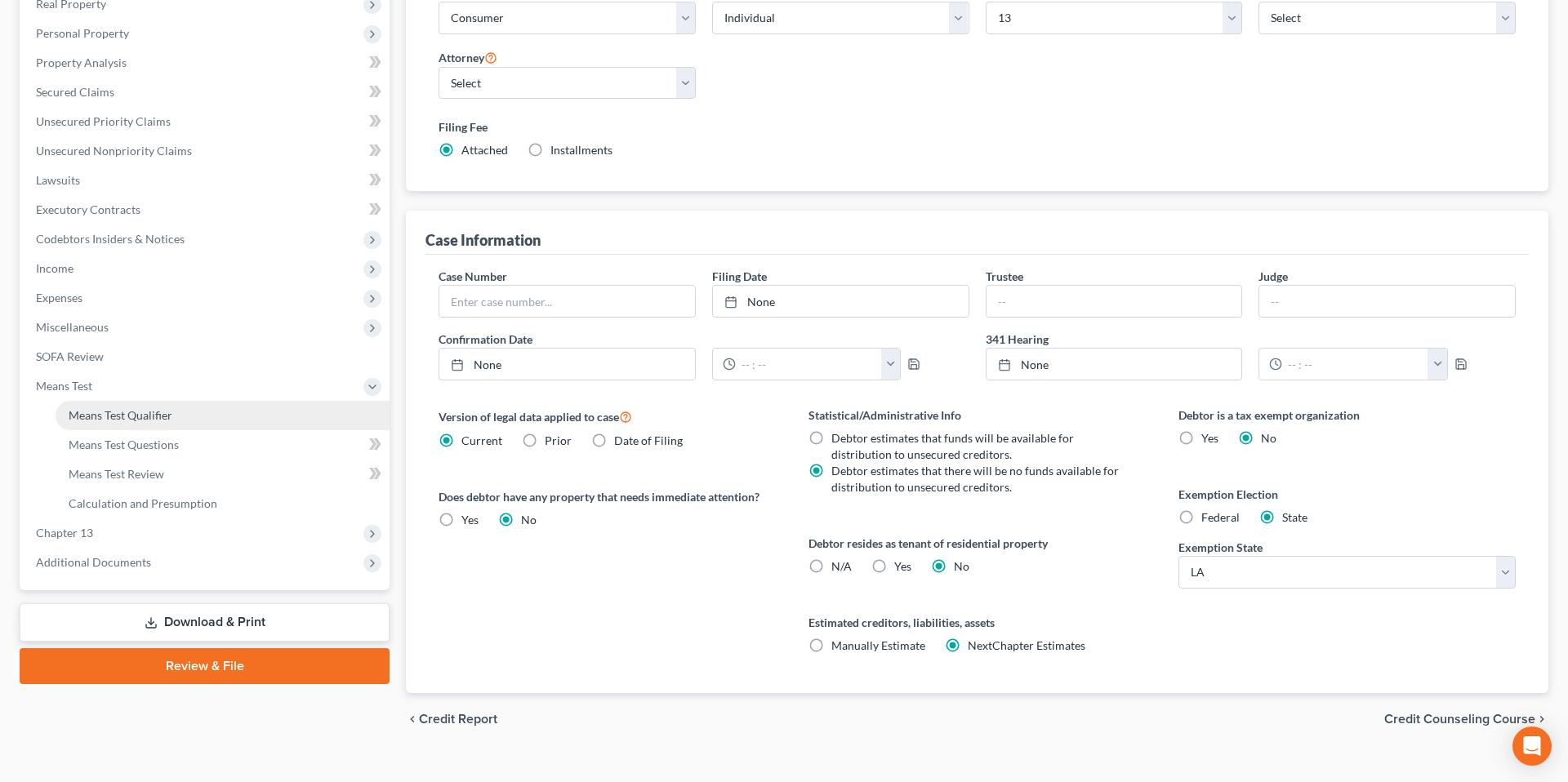
click at [211, 411] on link "Means Test Qualifier" at bounding box center [222, 416] width 334 height 29
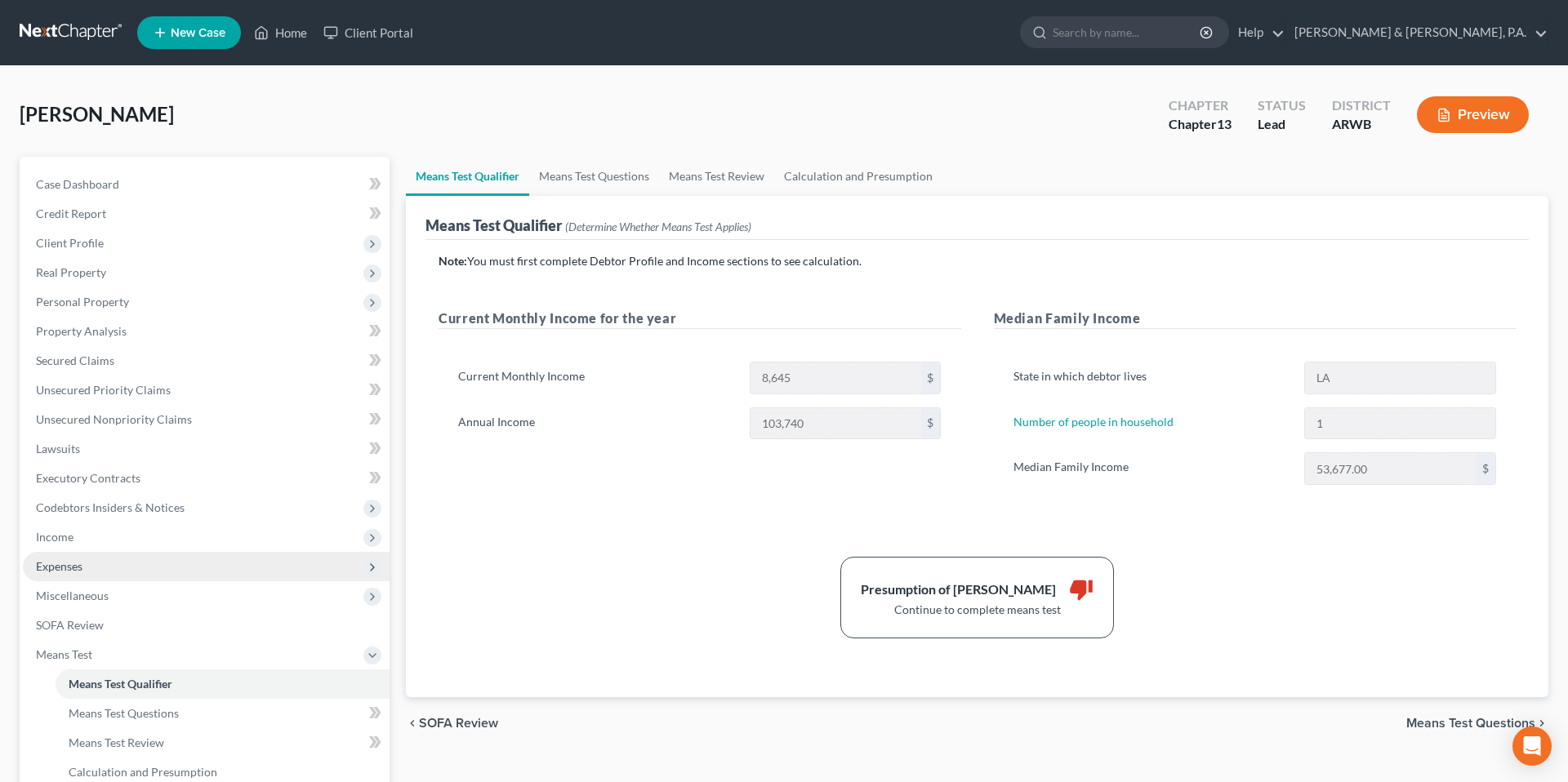
click at [235, 572] on span "Expenses" at bounding box center [206, 567] width 366 height 29
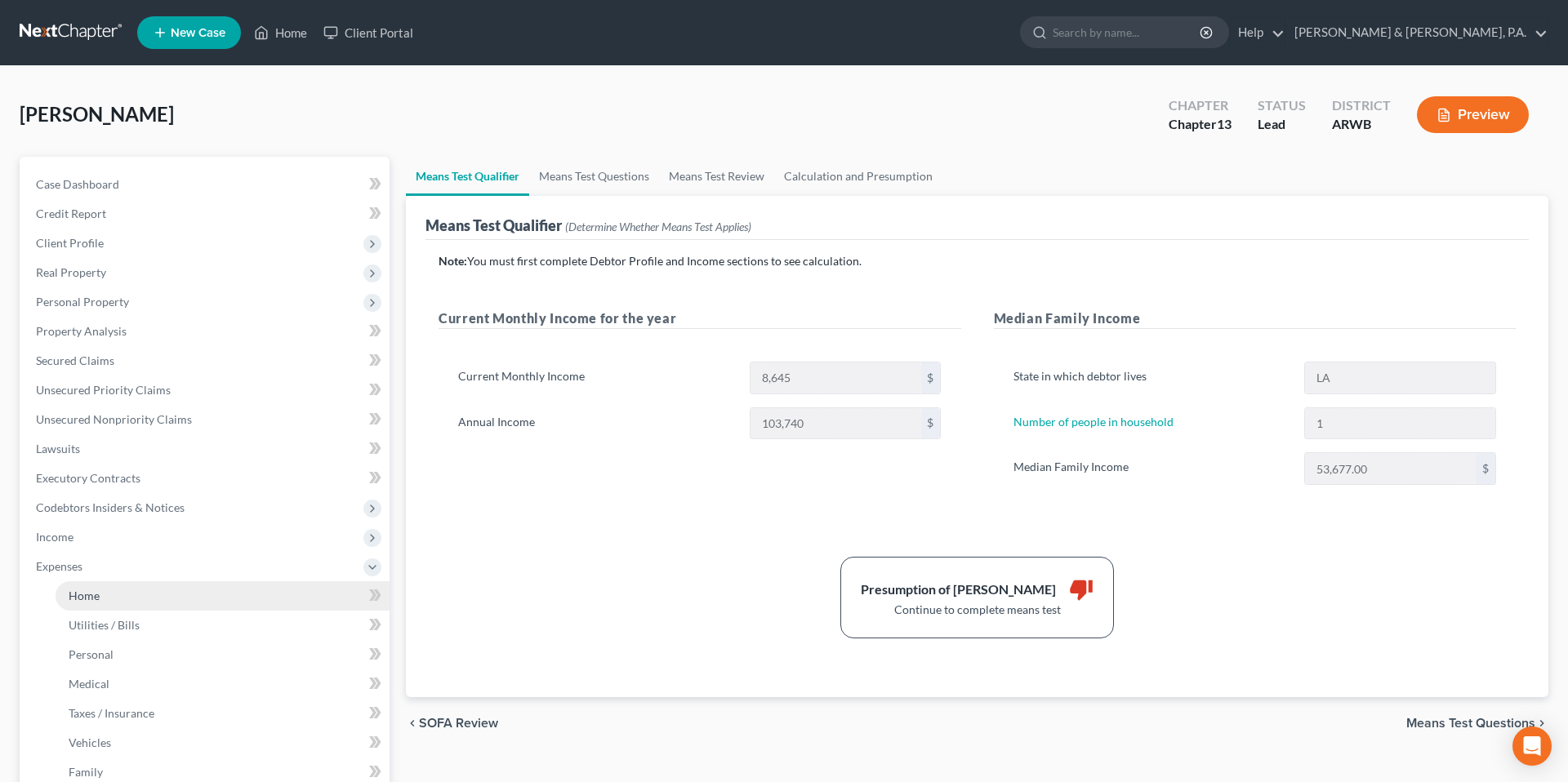
click at [232, 593] on link "Home" at bounding box center [222, 596] width 334 height 29
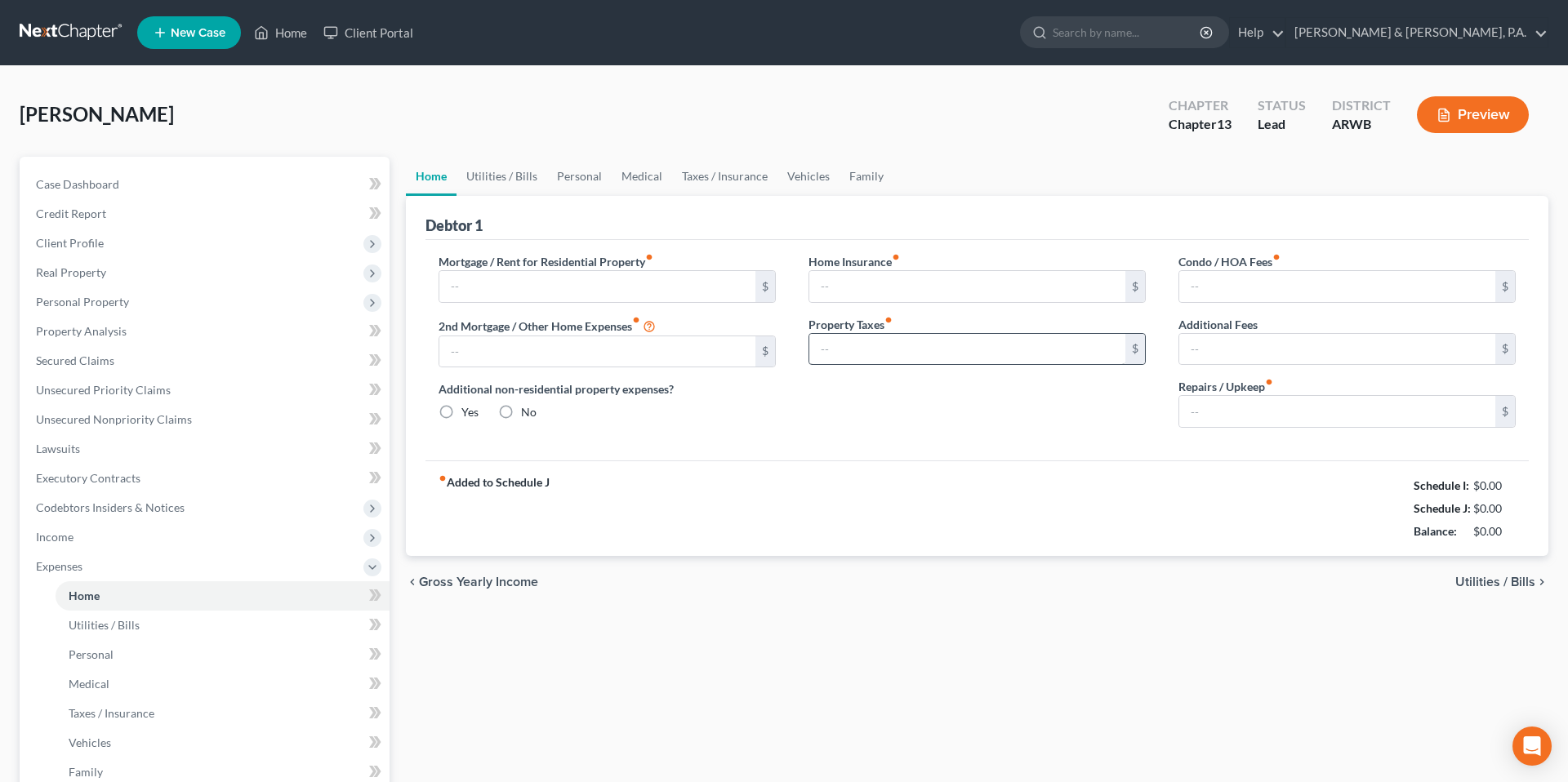
type input "0.00"
radio input "true"
type input "0.00"
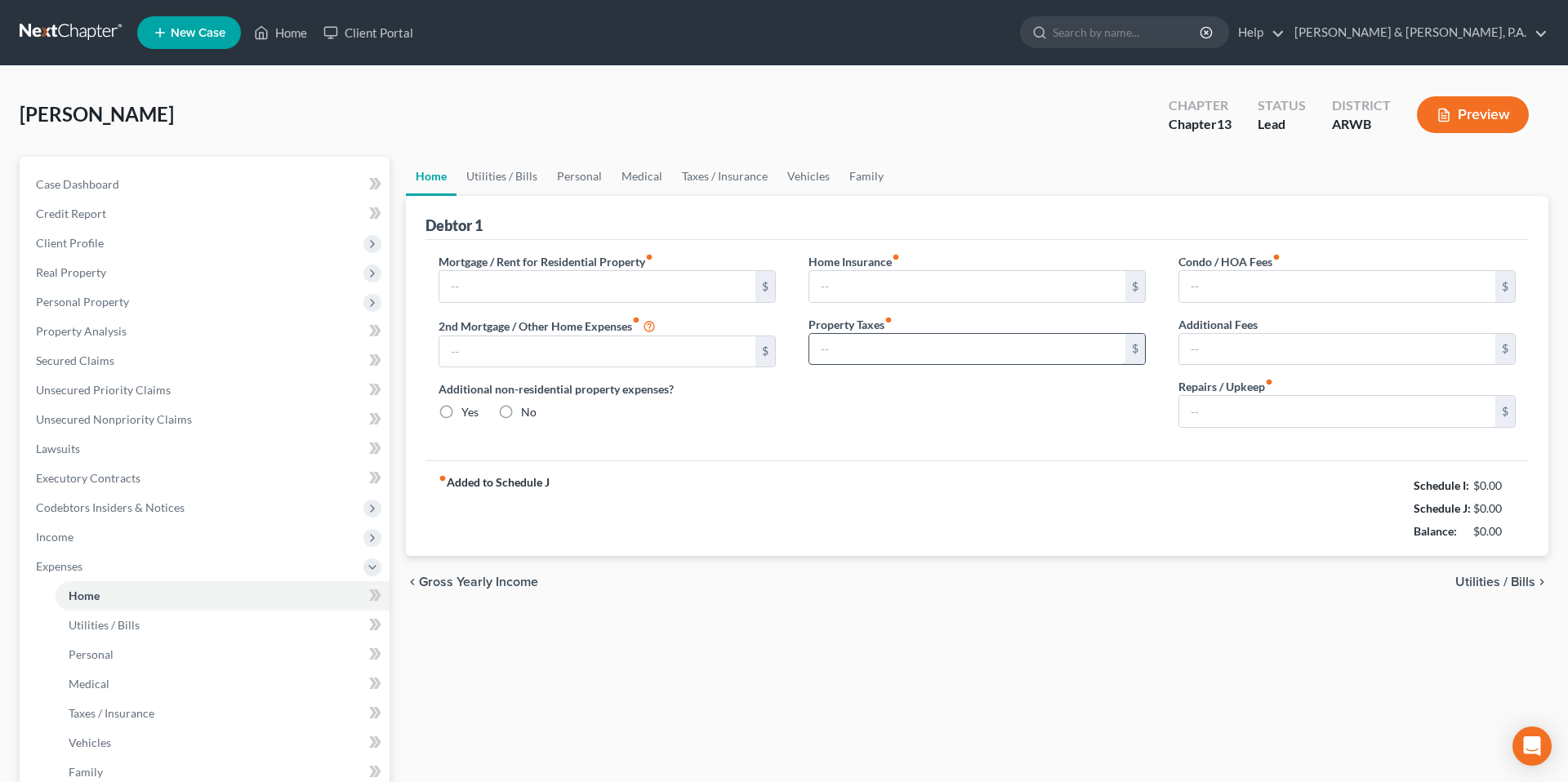
type input "0.00"
click at [620, 218] on div "Debtor 1" at bounding box center [976, 218] width 1103 height 44
click at [521, 179] on link "Utilities / Bills" at bounding box center [502, 176] width 90 height 40
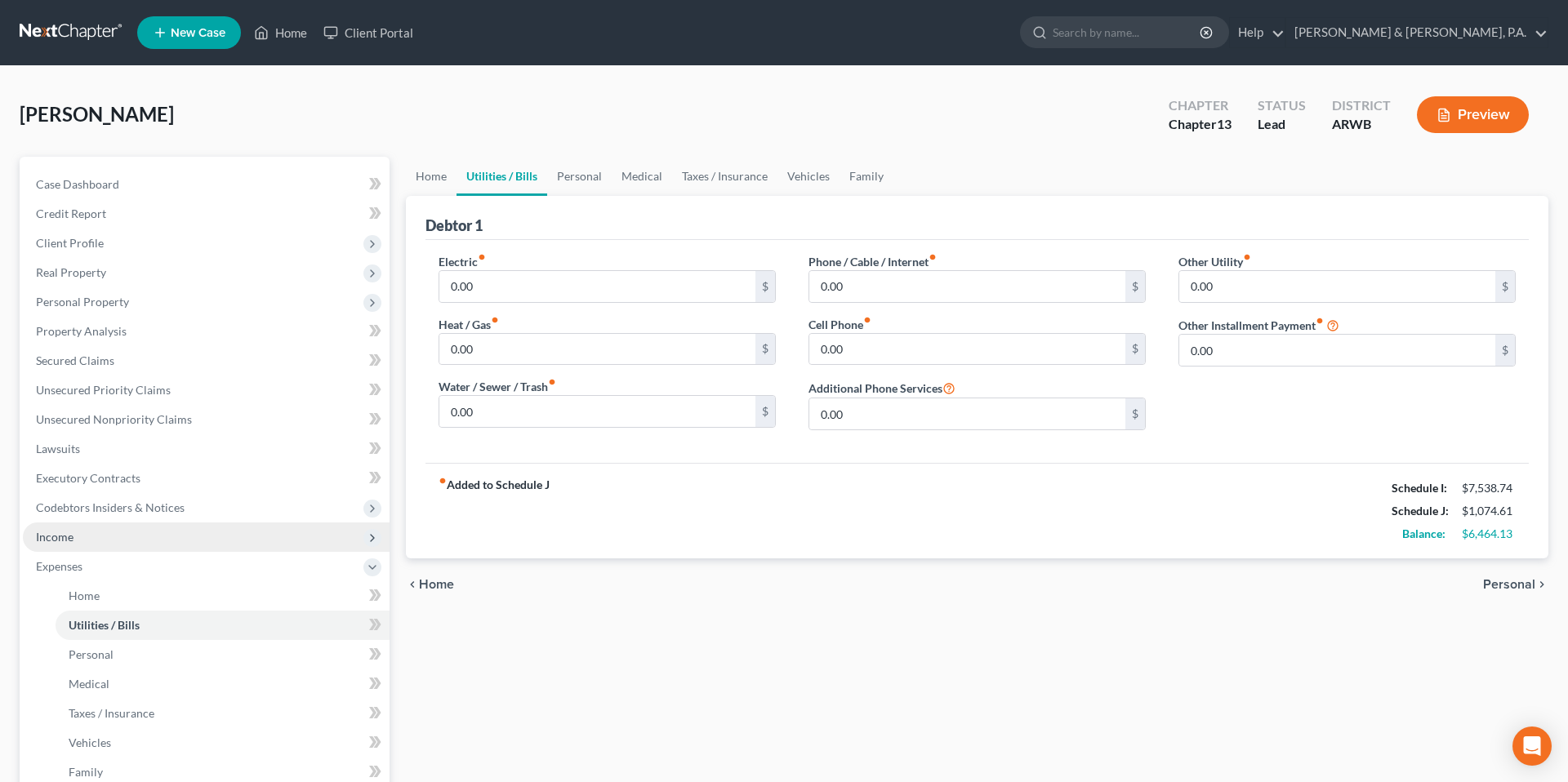
click at [232, 535] on span "Income" at bounding box center [206, 537] width 366 height 29
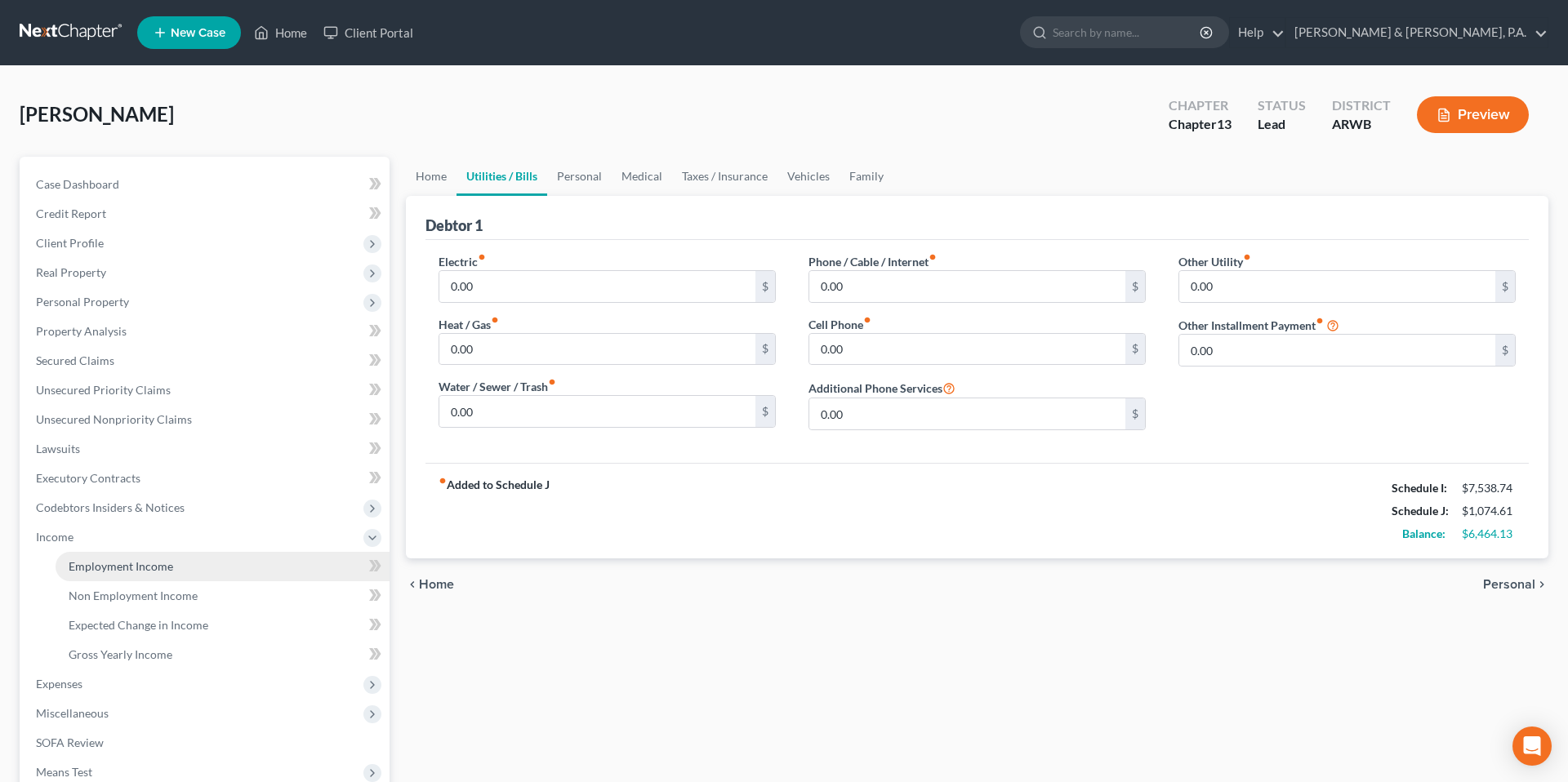
click at [228, 573] on link "Employment Income" at bounding box center [222, 567] width 334 height 29
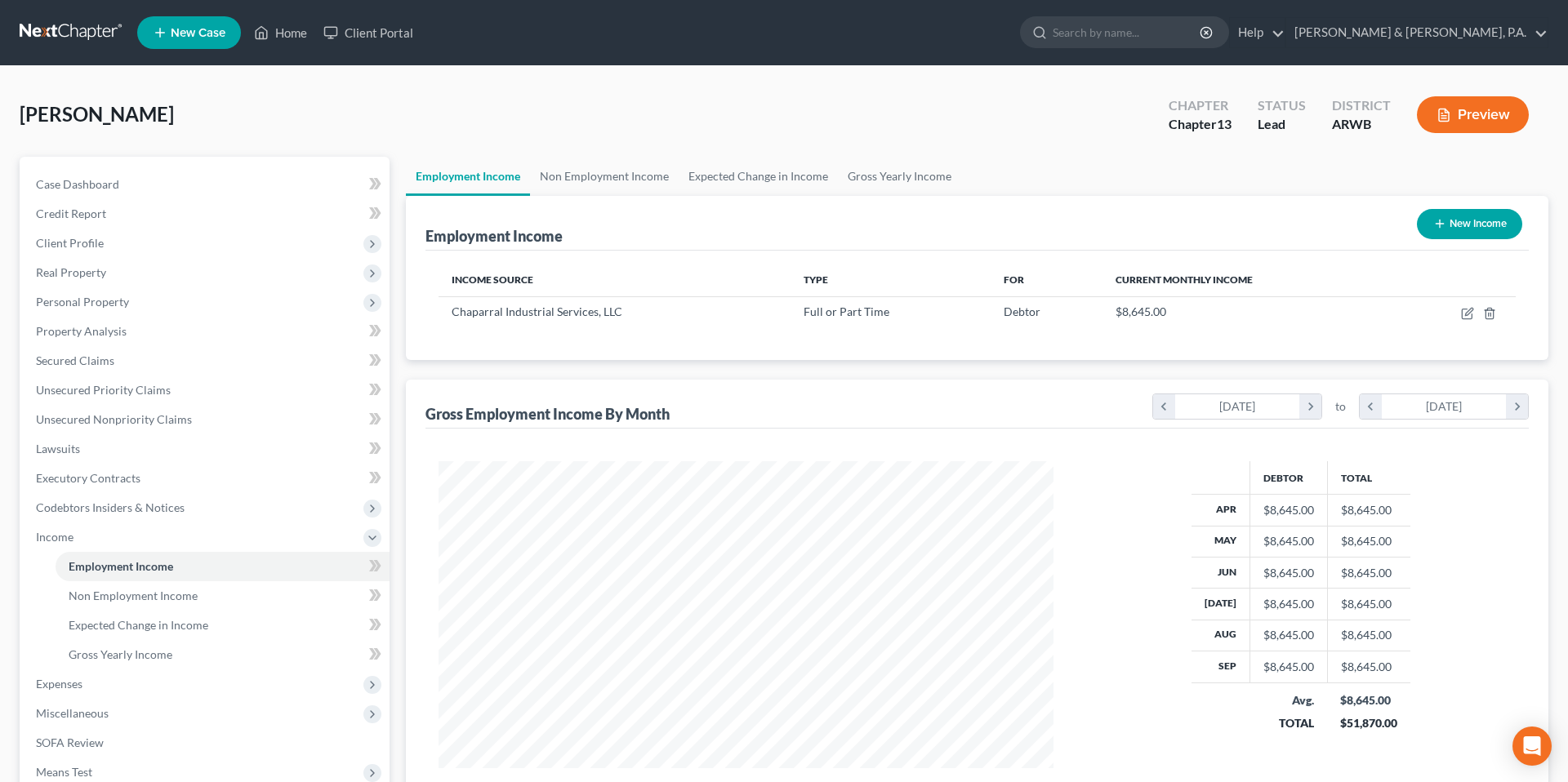
scroll to position [307, 648]
click at [1442, 232] on button "New Income" at bounding box center [1469, 224] width 105 height 30
select select "0"
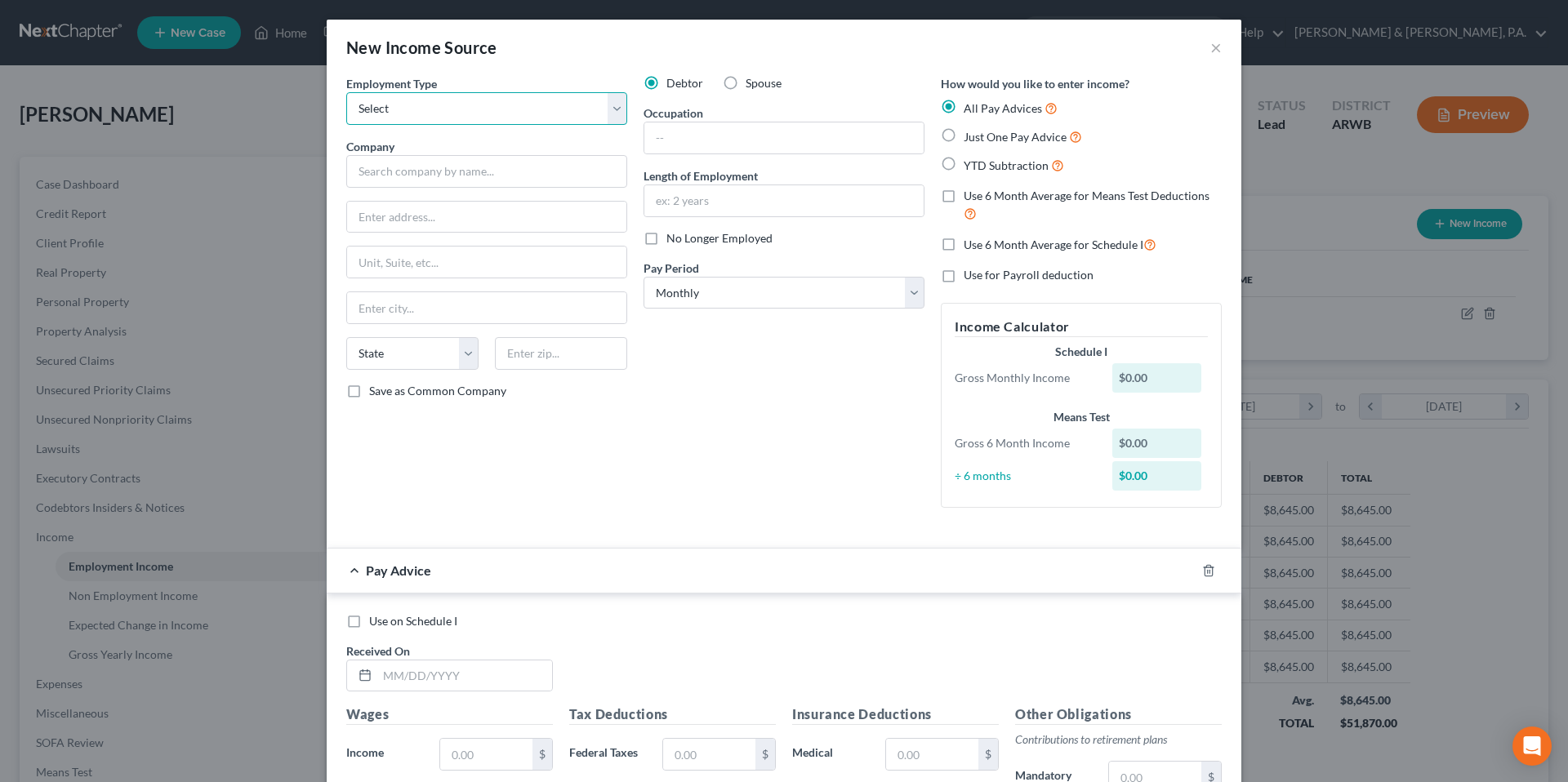
click at [445, 100] on select "Select Full or [DEMOGRAPHIC_DATA] Employment Self Employment" at bounding box center [486, 108] width 281 height 32
click at [1213, 49] on button "×" at bounding box center [1216, 47] width 11 height 19
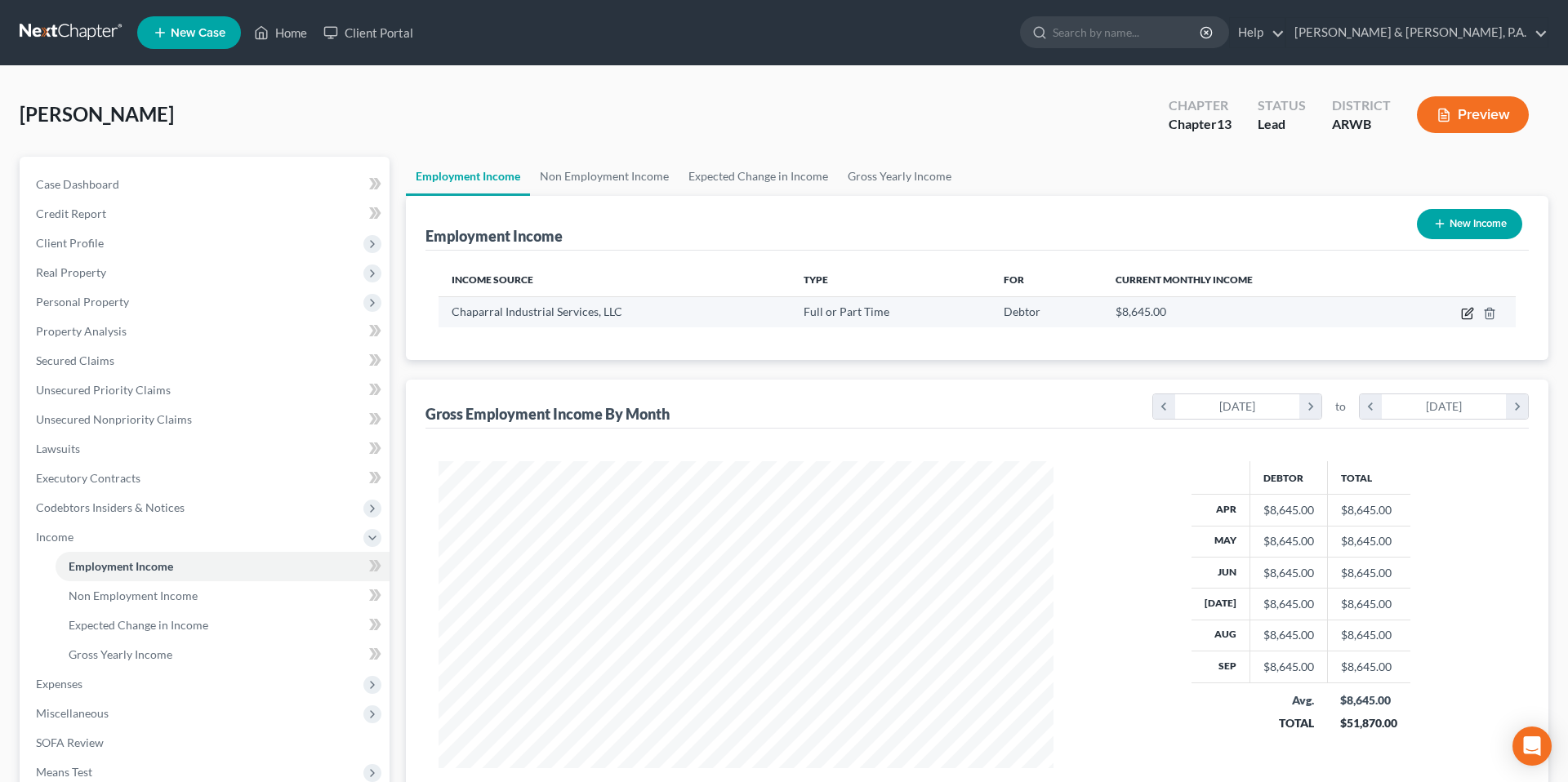
click at [1460, 318] on icon "button" at bounding box center [1467, 314] width 13 height 13
select select "0"
select select "45"
select select "3"
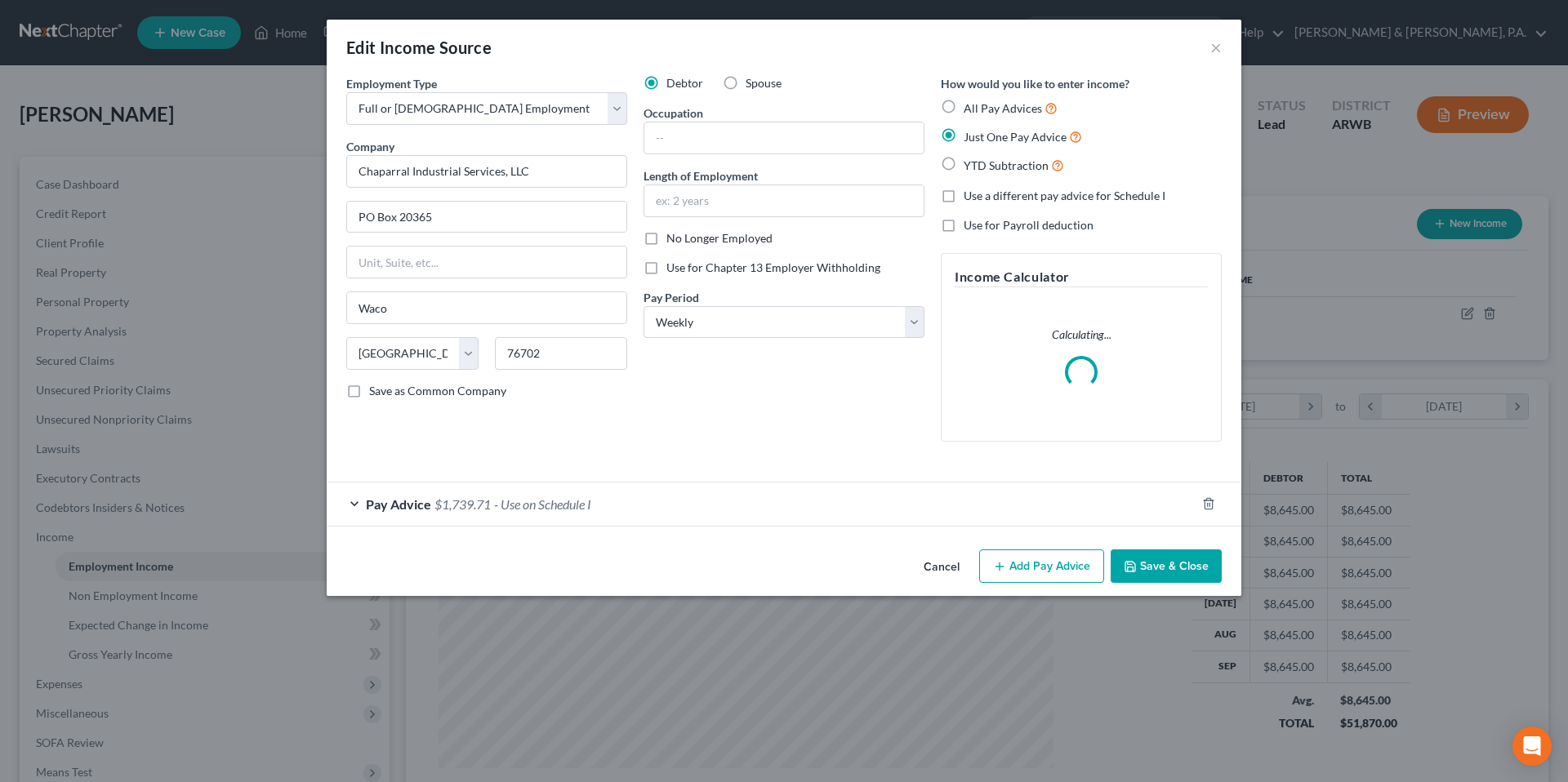
click at [706, 503] on div "Pay Advice $1,739.71 - Use on Schedule I" at bounding box center [761, 503] width 869 height 43
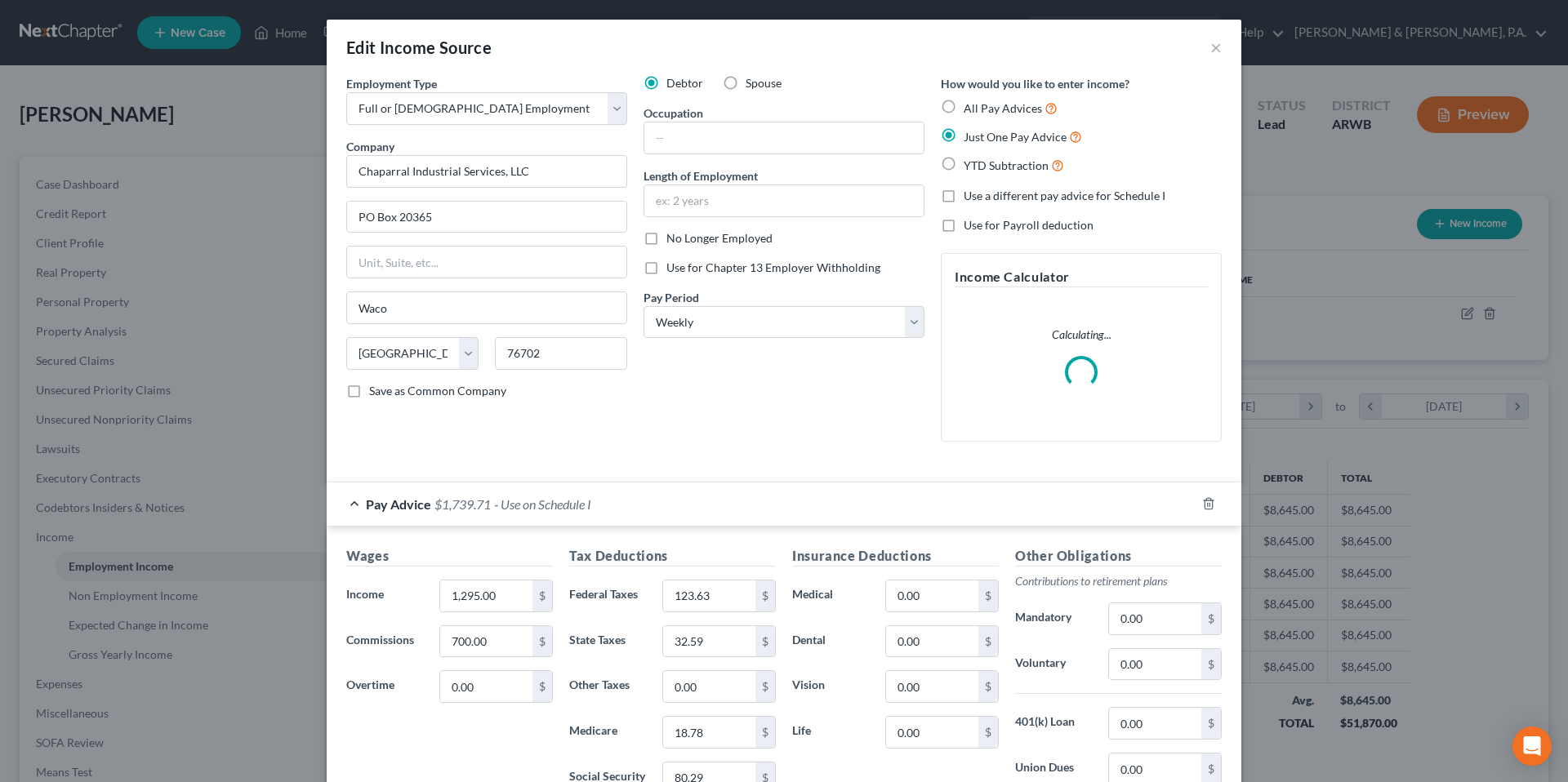
click at [1206, 51] on div "Edit Income Source ×" at bounding box center [784, 47] width 915 height 55
click at [1218, 50] on button "×" at bounding box center [1216, 47] width 11 height 19
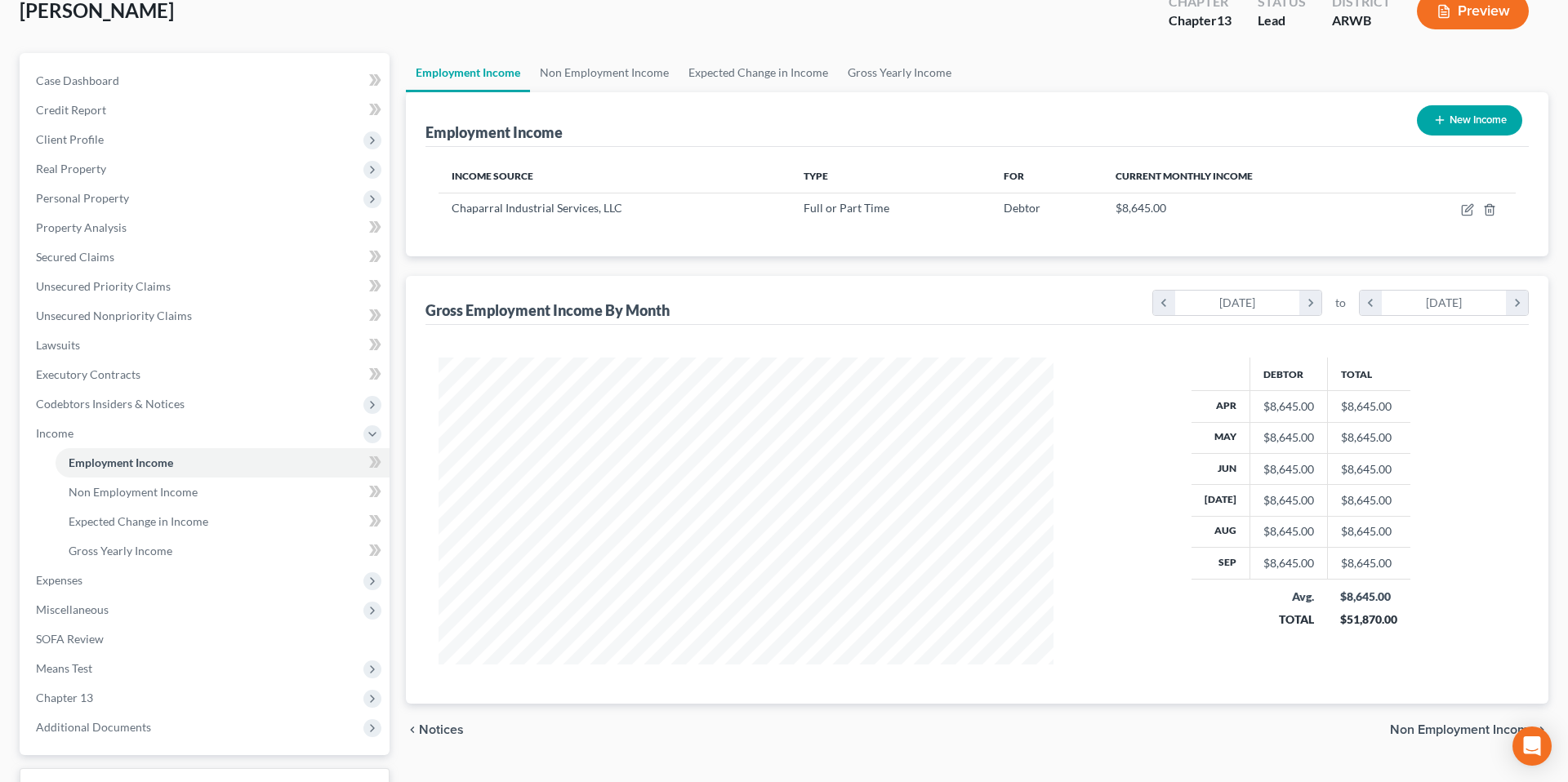
scroll to position [134, 0]
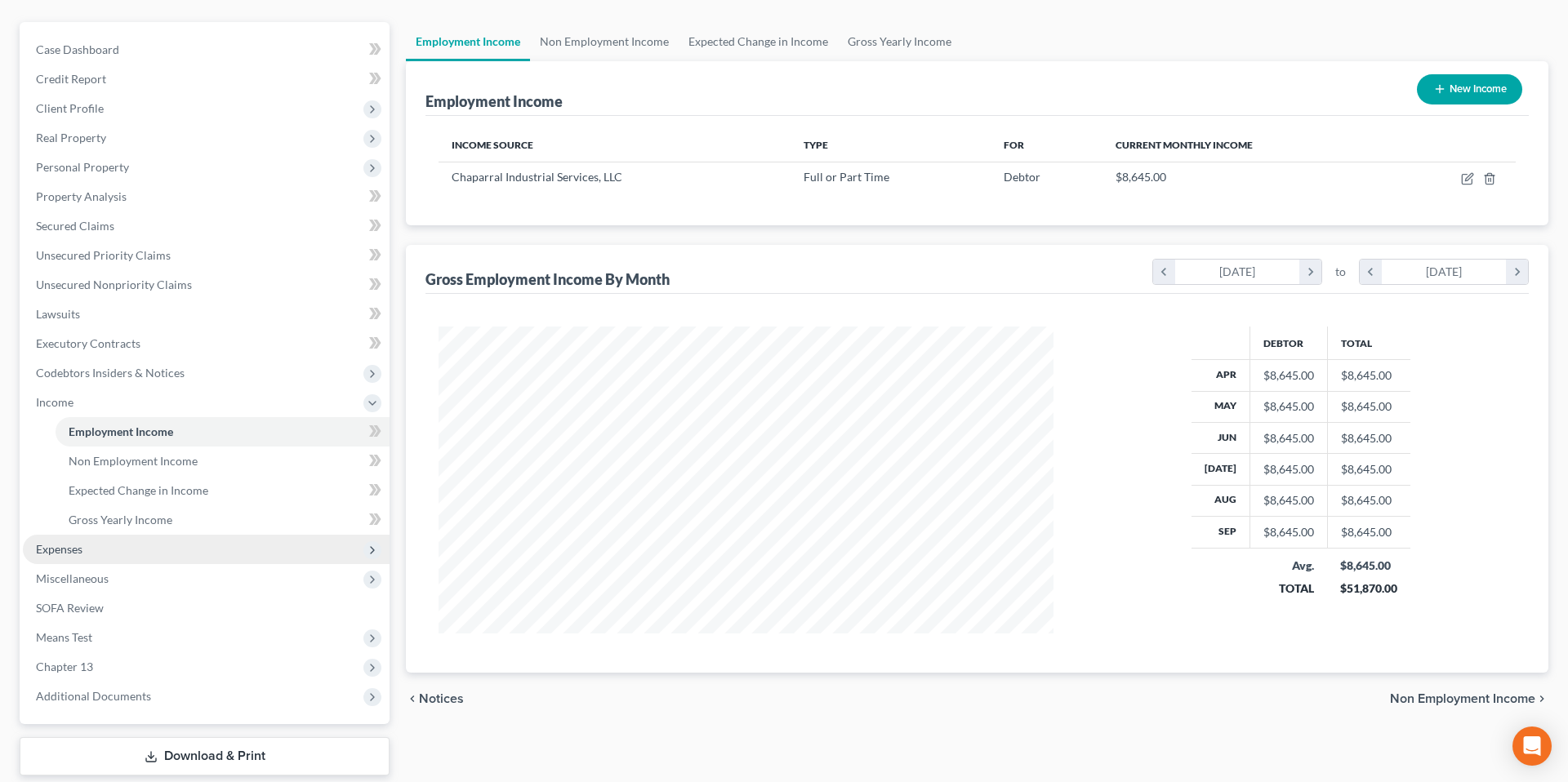
click at [213, 546] on span "Expenses" at bounding box center [206, 549] width 366 height 29
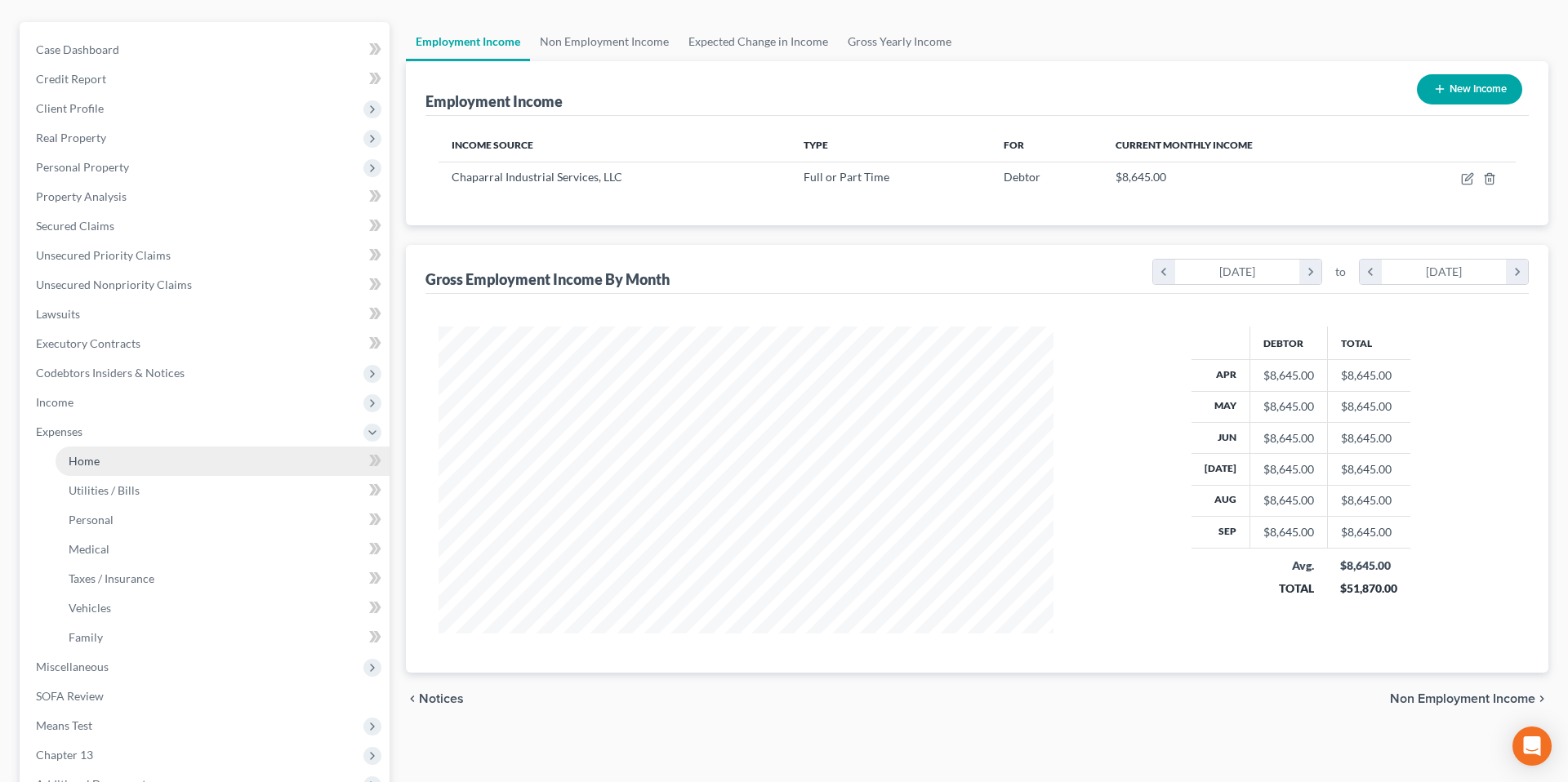
click at [209, 459] on link "Home" at bounding box center [222, 461] width 334 height 29
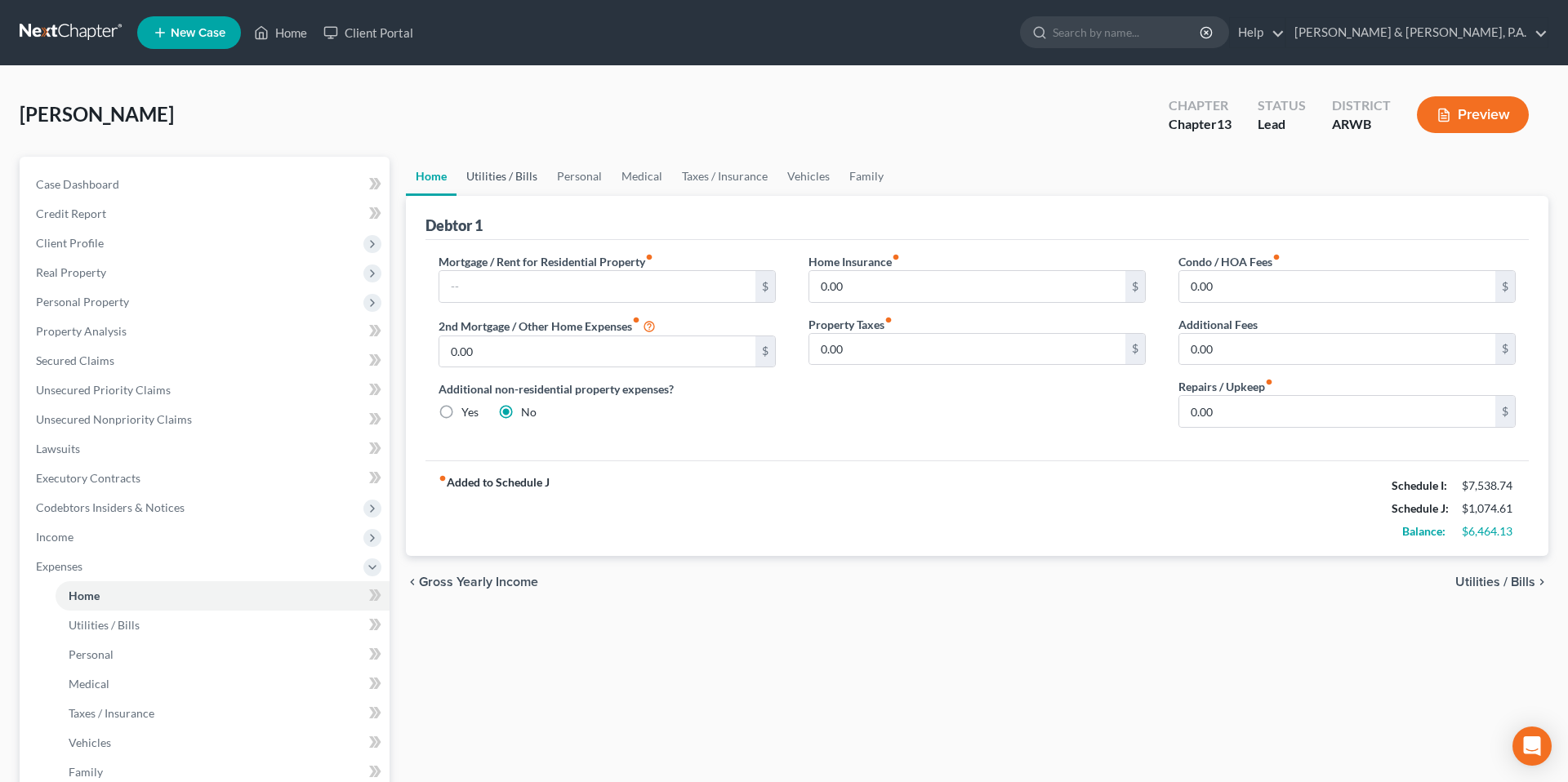
click at [510, 182] on link "Utilities / Bills" at bounding box center [502, 176] width 90 height 40
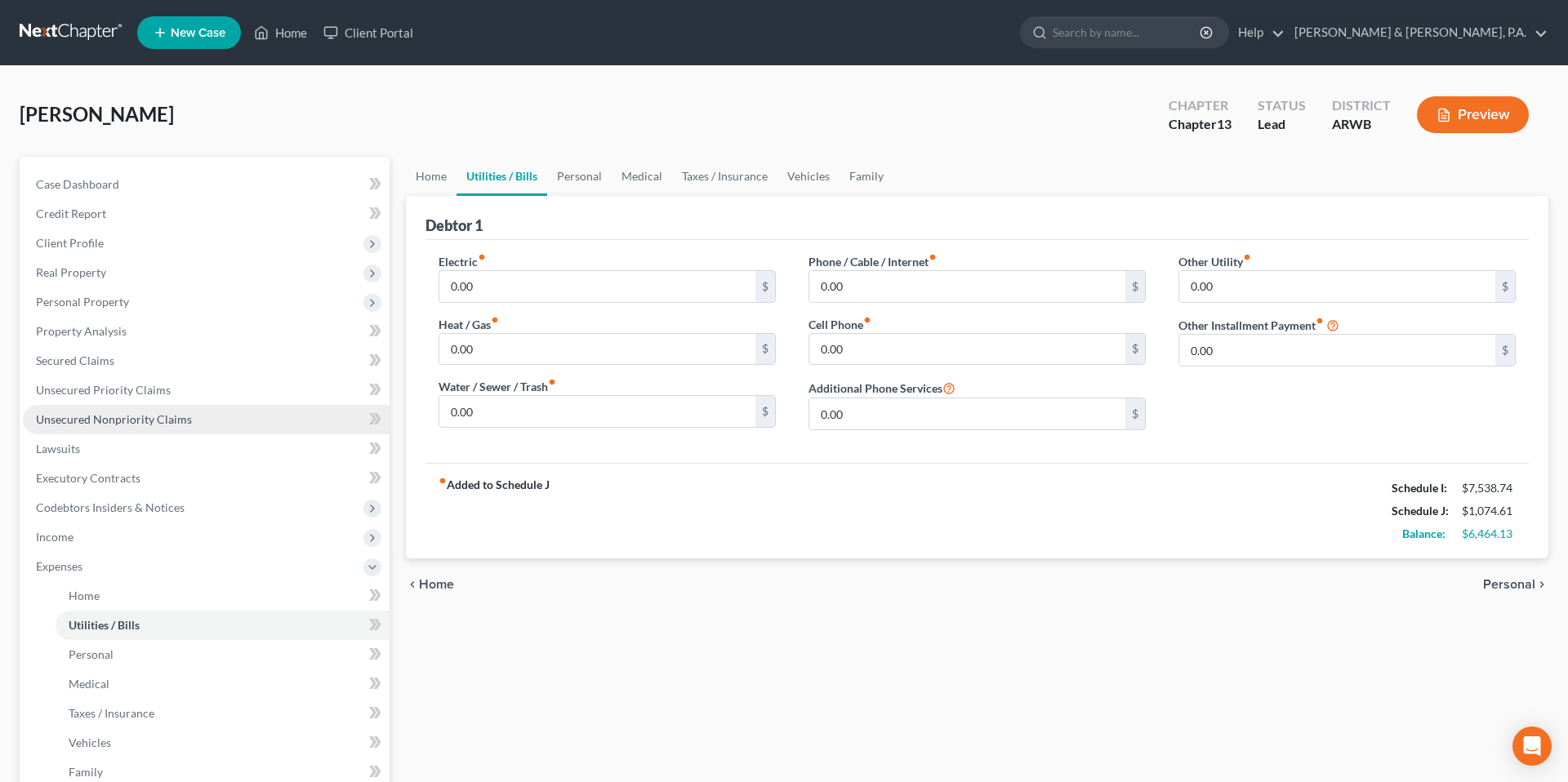
click at [193, 407] on link "Unsecured Nonpriority Claims" at bounding box center [206, 420] width 366 height 29
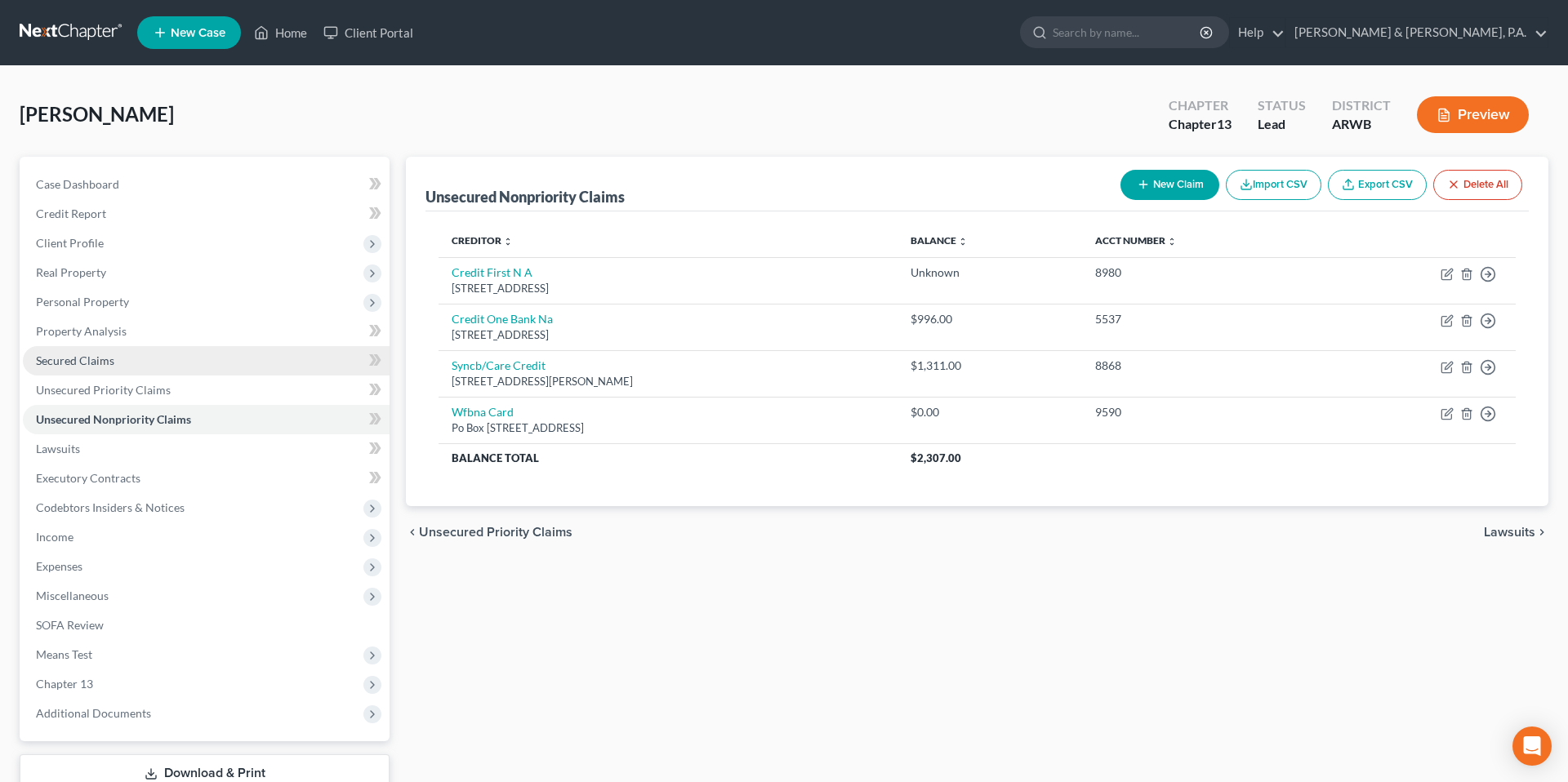
click at [189, 370] on link "Secured Claims" at bounding box center [206, 361] width 366 height 29
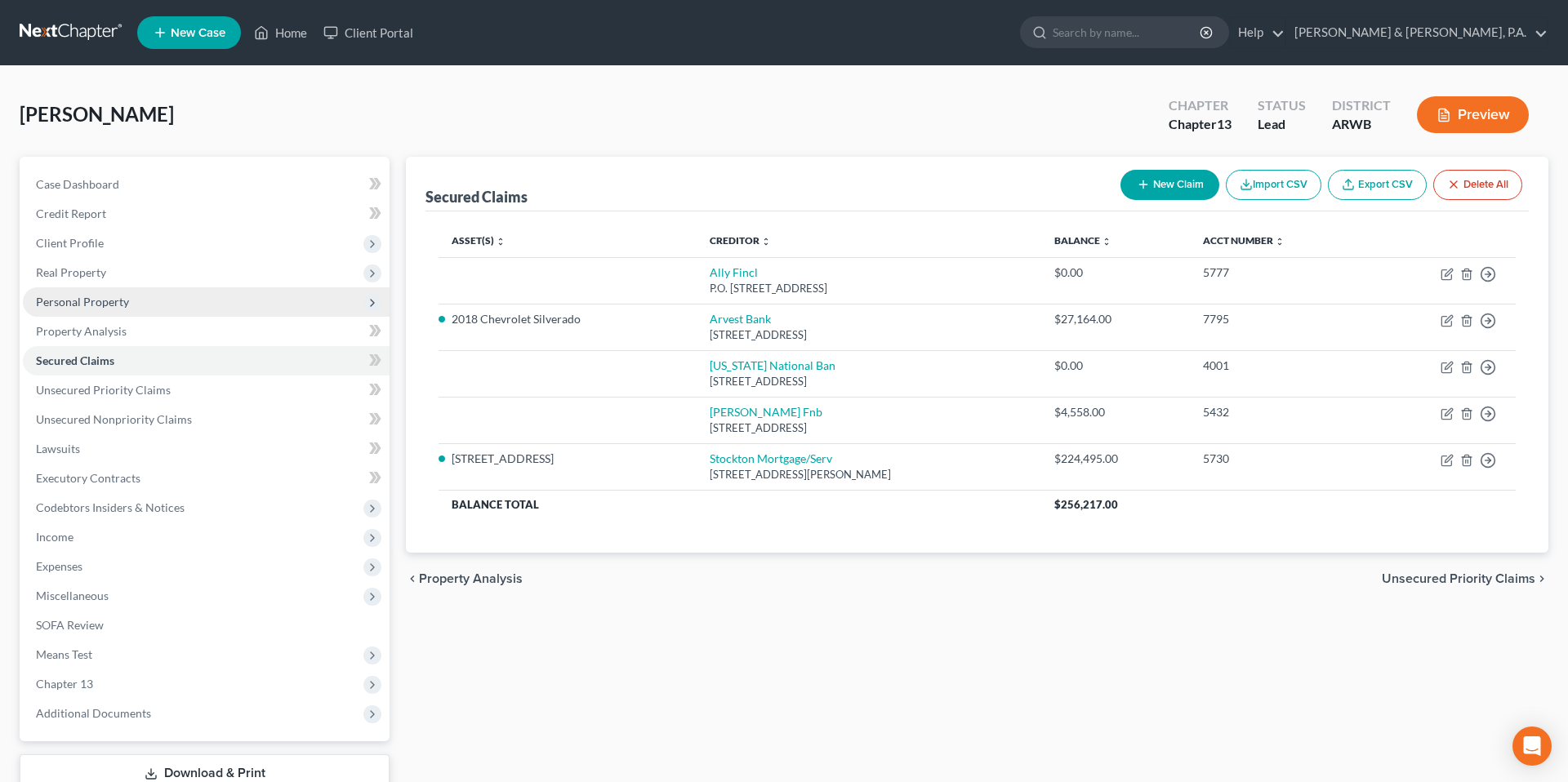
click at [175, 308] on span "Personal Property" at bounding box center [206, 302] width 366 height 29
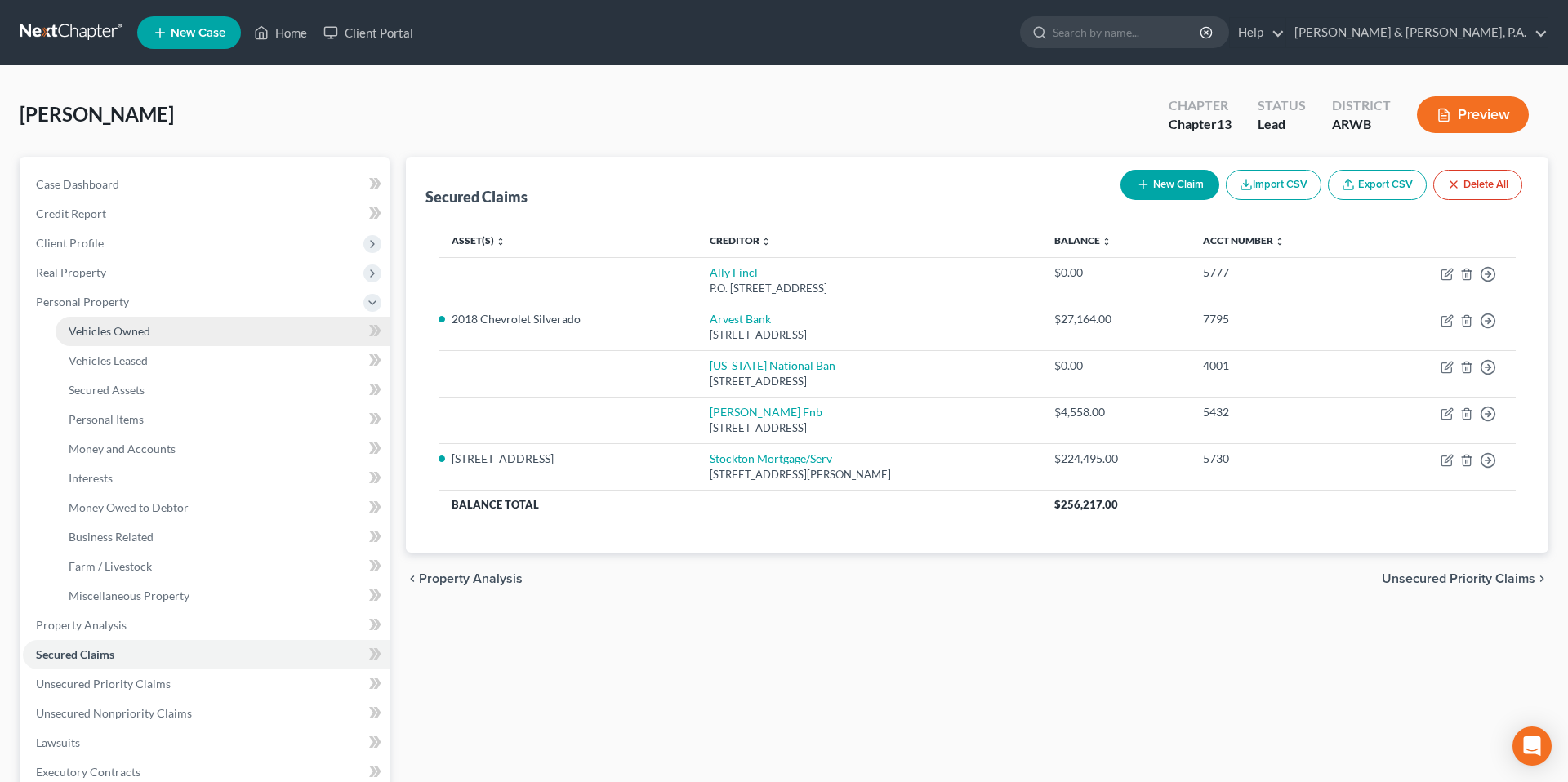
click at [175, 340] on link "Vehicles Owned" at bounding box center [222, 331] width 334 height 29
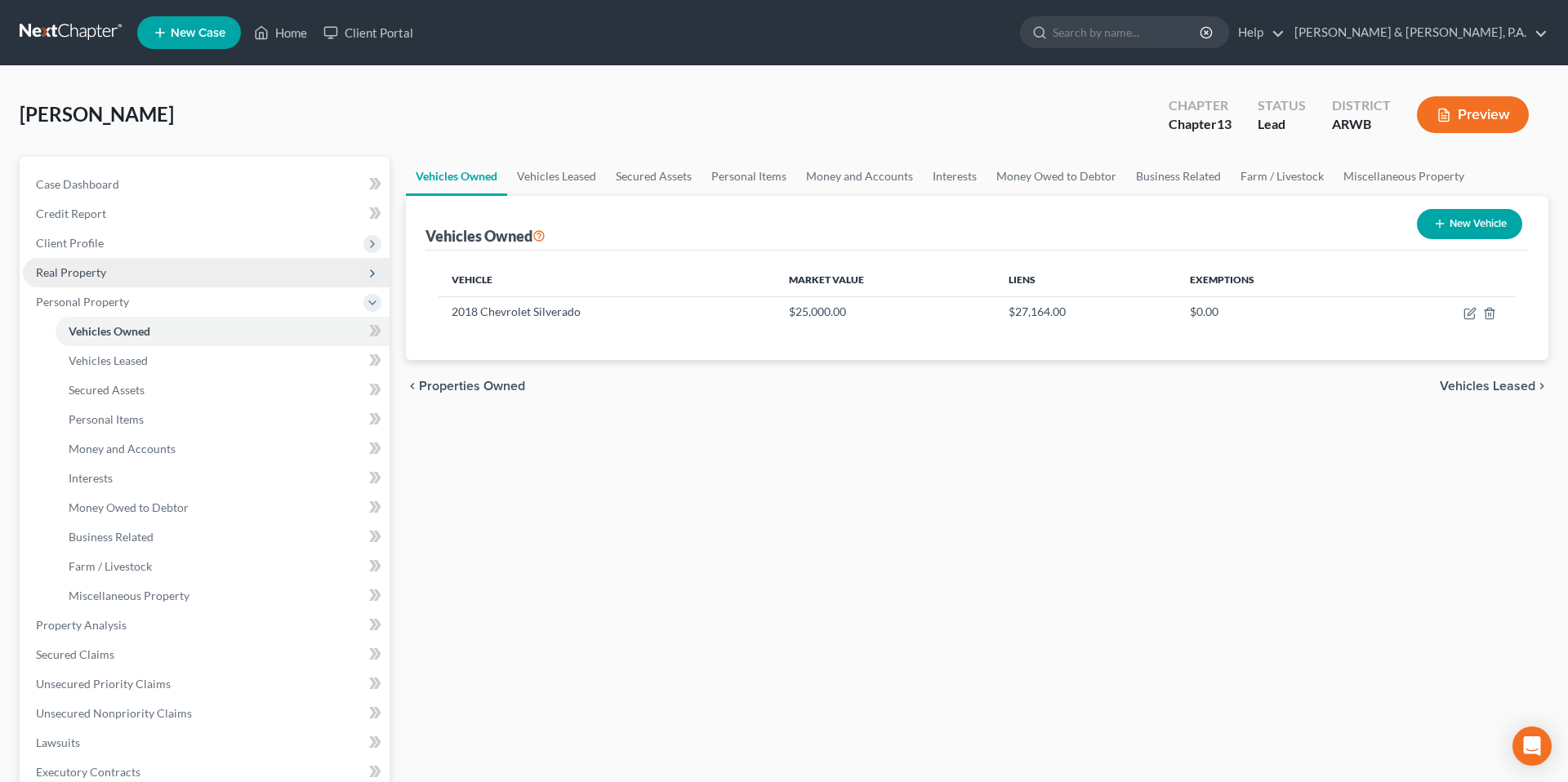
click at [144, 266] on span "Real Property" at bounding box center [206, 272] width 366 height 29
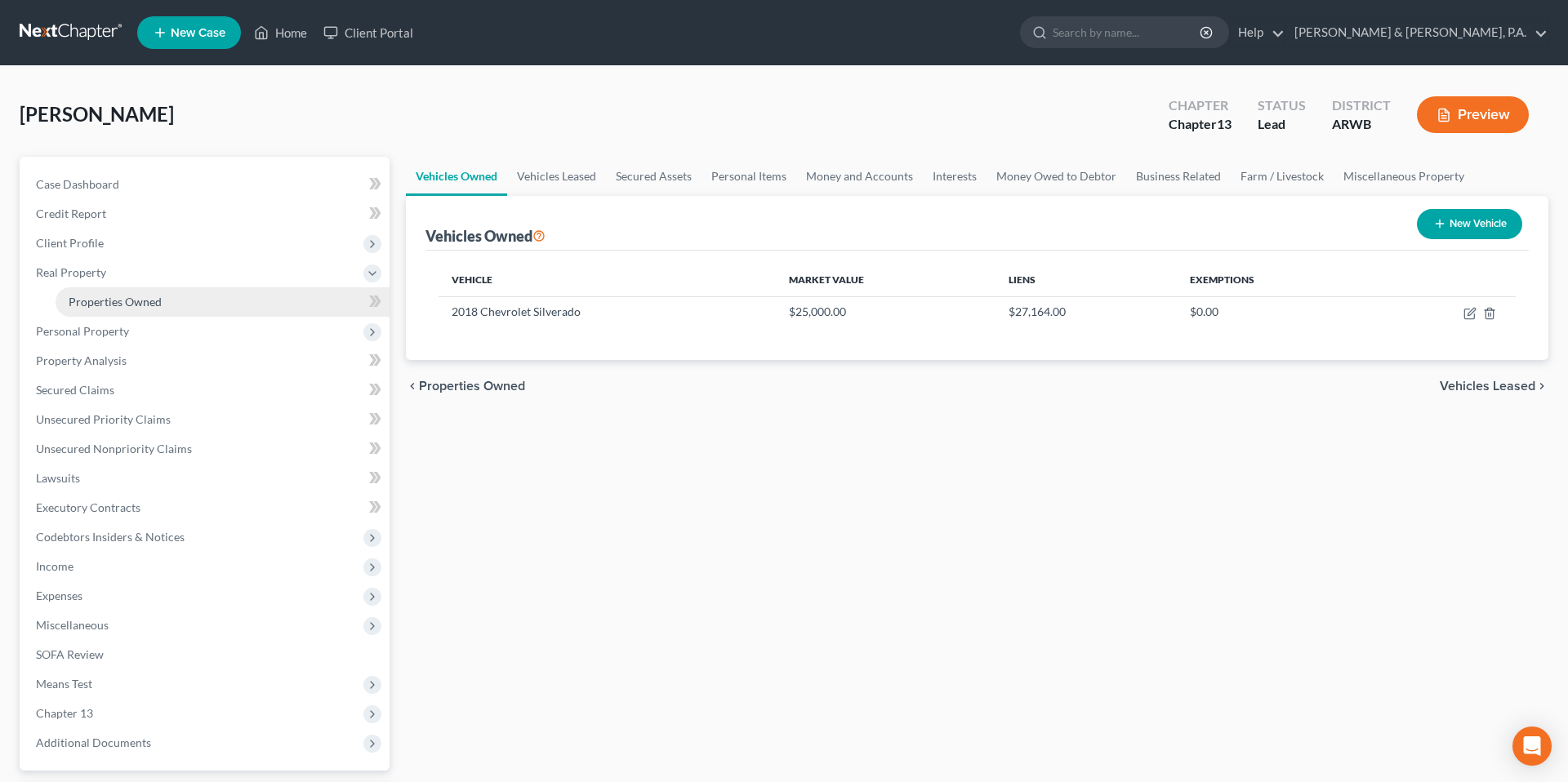
click at [163, 295] on link "Properties Owned" at bounding box center [222, 302] width 334 height 29
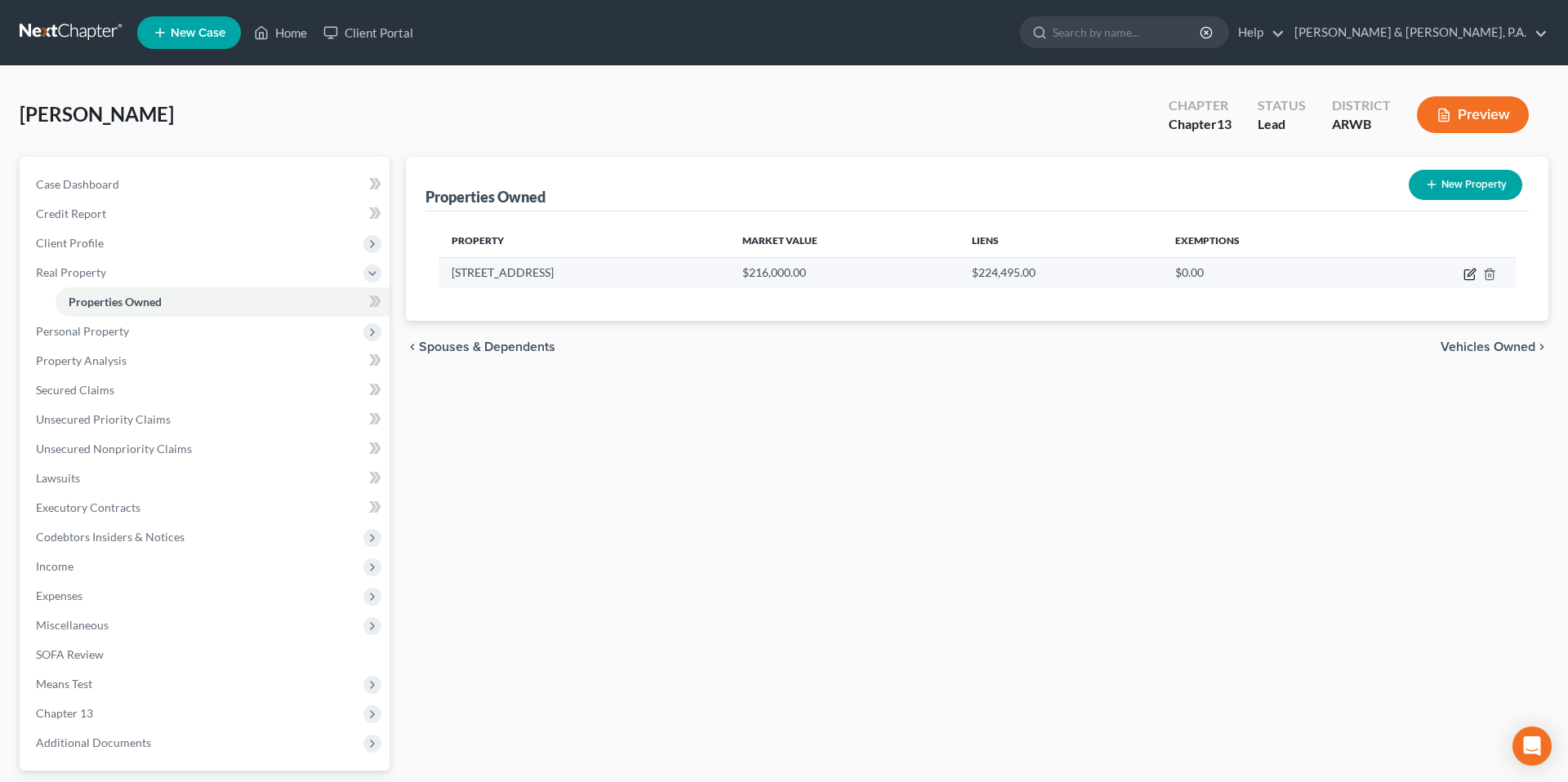
click at [1467, 272] on icon "button" at bounding box center [1470, 274] width 13 height 13
select select "2"
select select "3"
select select "0"
select select "42"
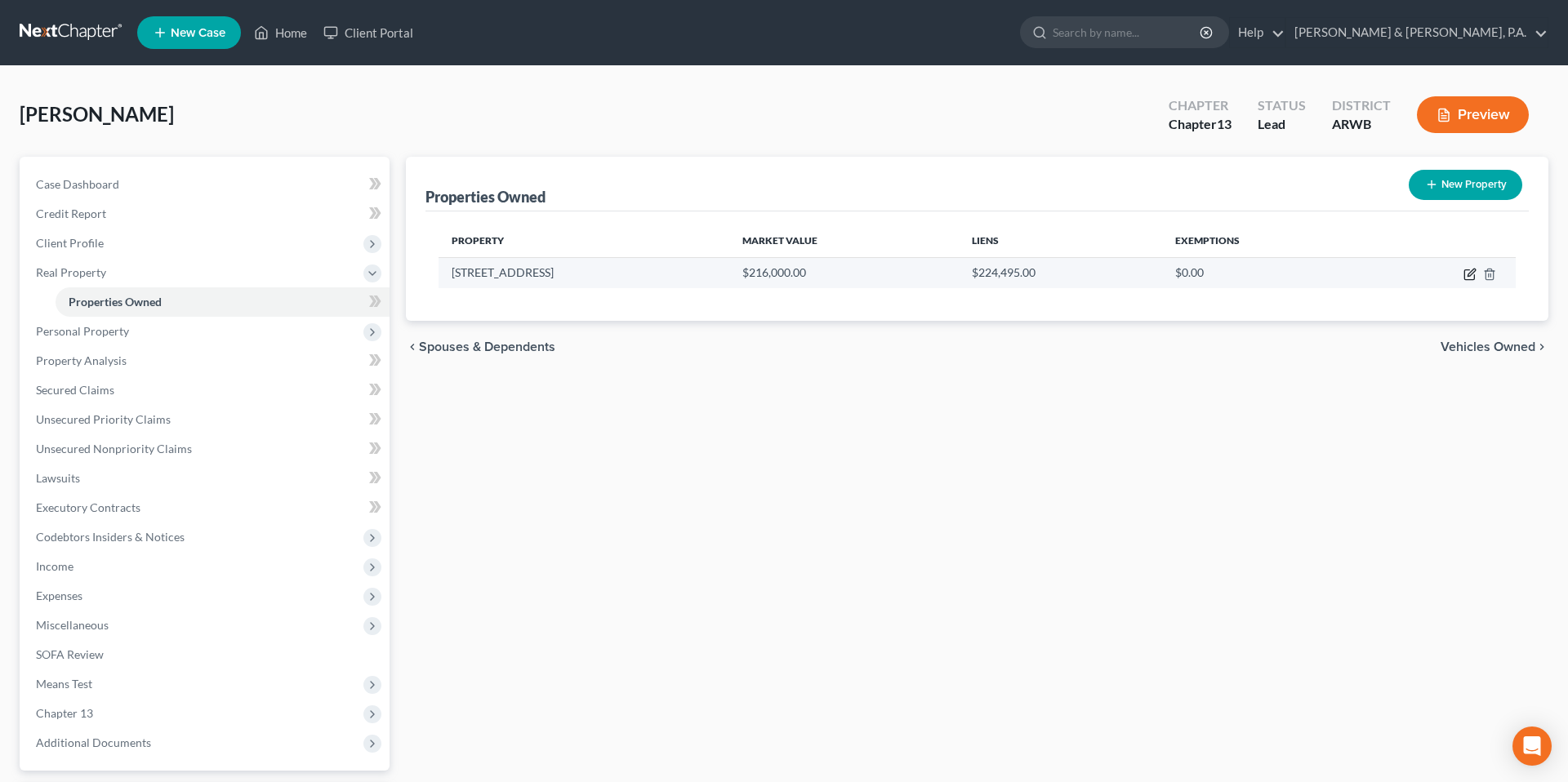
select select "3"
select select "0"
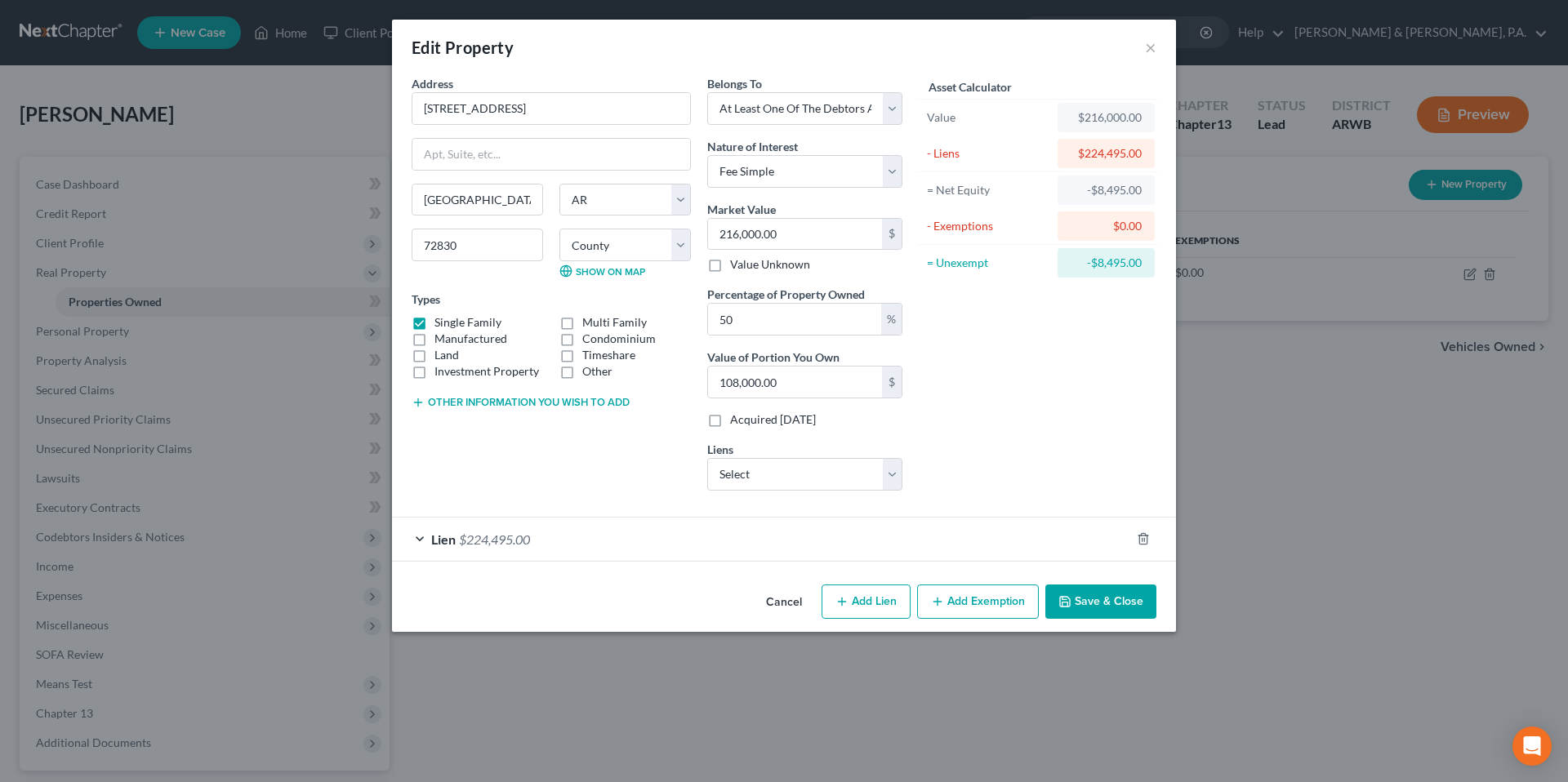
click at [796, 539] on div "Lien $224,495.00" at bounding box center [761, 539] width 738 height 43
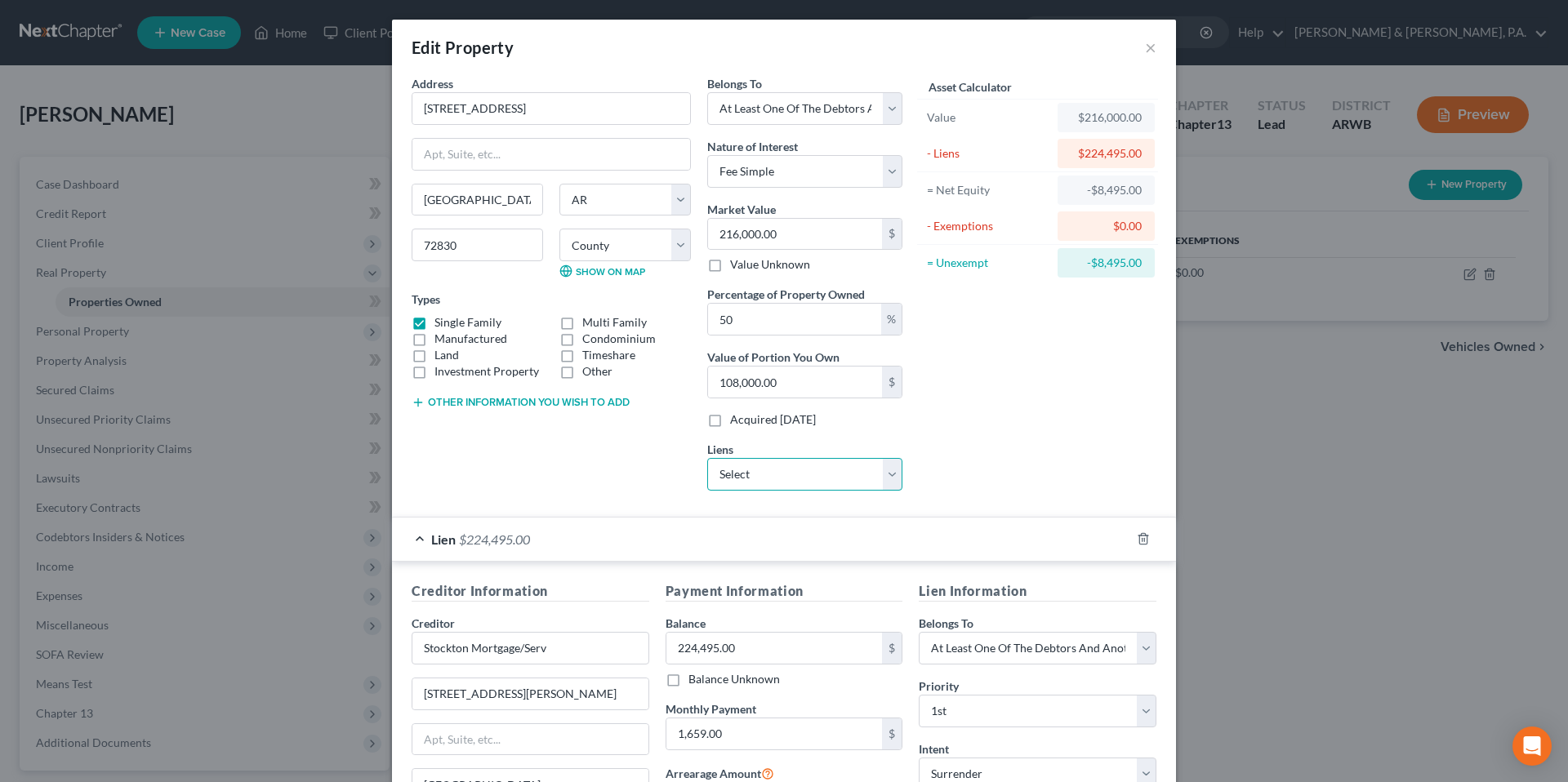
click at [812, 467] on select "Select [PERSON_NAME] Fnb - $4,558.00 Ally Fincl - $0.00 [US_STATE] National Ban…" at bounding box center [804, 474] width 195 height 32
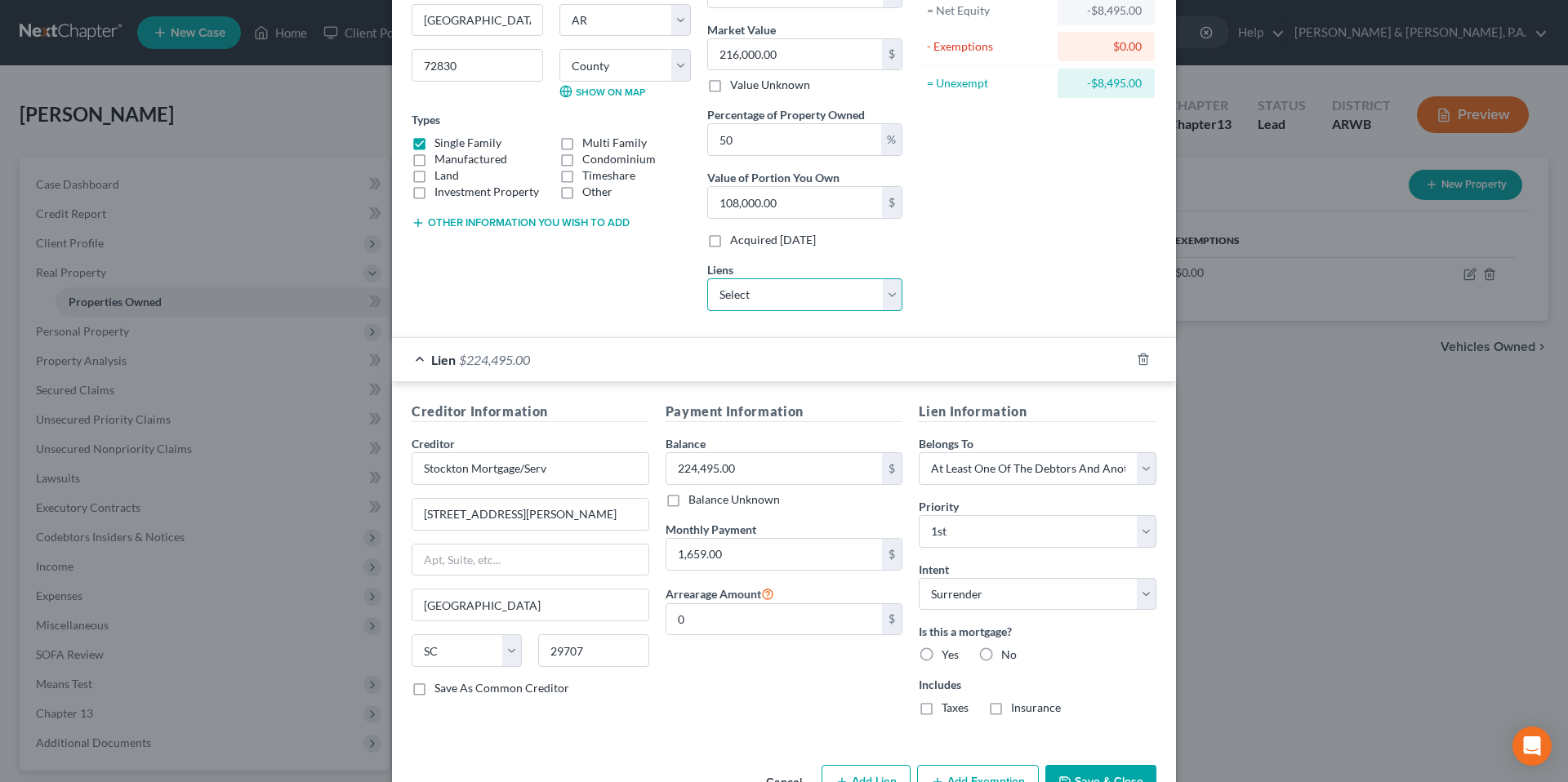
scroll to position [229, 0]
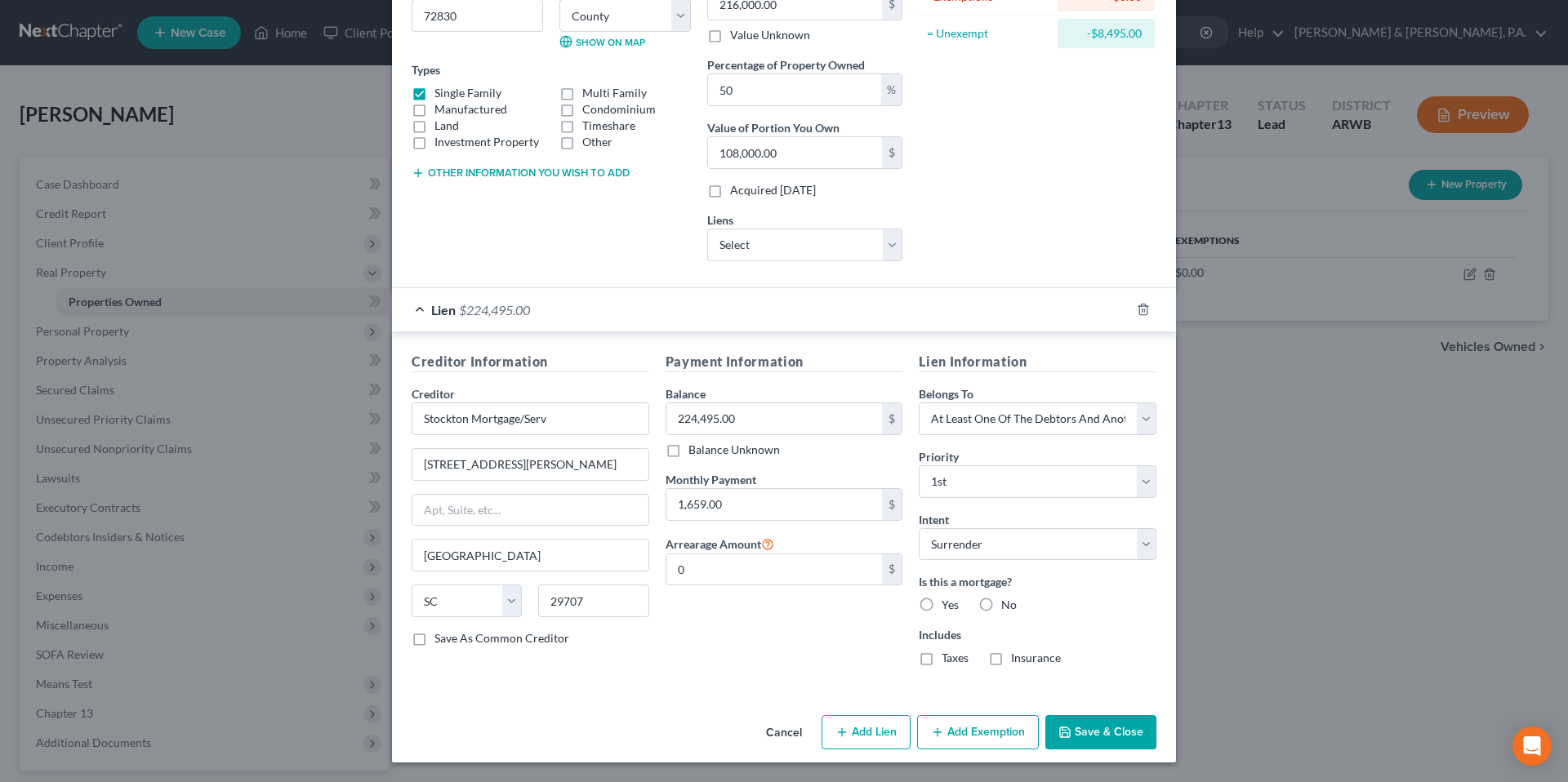
click at [941, 610] on label "Yes" at bounding box center [950, 605] width 17 height 17
click at [948, 607] on input "Yes" at bounding box center [953, 603] width 11 height 11
radio input "true"
click at [941, 661] on label "Taxes" at bounding box center [954, 658] width 27 height 17
click at [948, 661] on input "Taxes" at bounding box center [953, 655] width 11 height 11
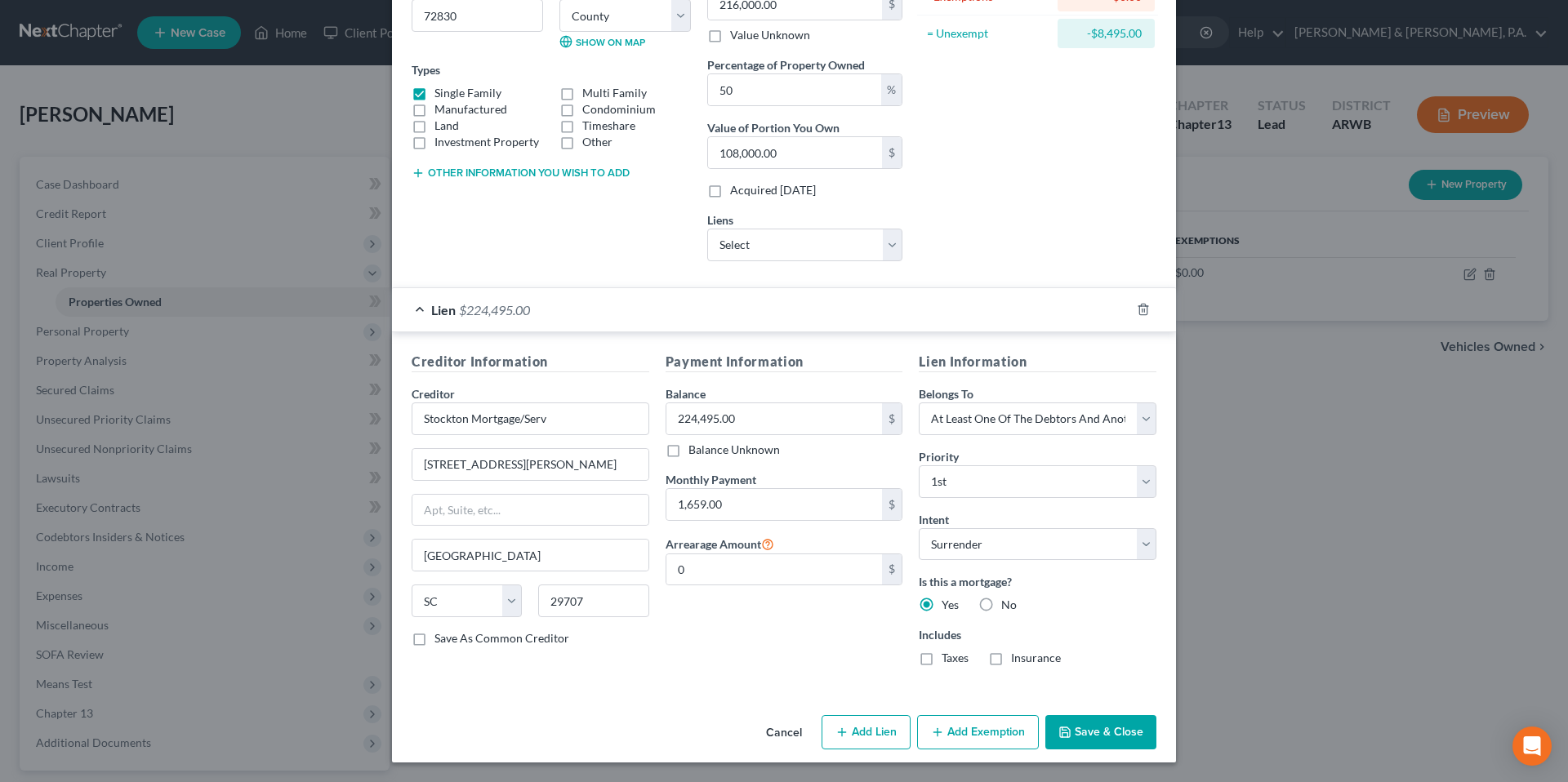
checkbox input "true"
click at [1010, 657] on label "Insurance" at bounding box center [1035, 658] width 50 height 17
click at [1018, 657] on input "Insurance" at bounding box center [1023, 655] width 11 height 11
checkbox input "true"
click at [744, 494] on input "1,659.00" at bounding box center [774, 504] width 216 height 31
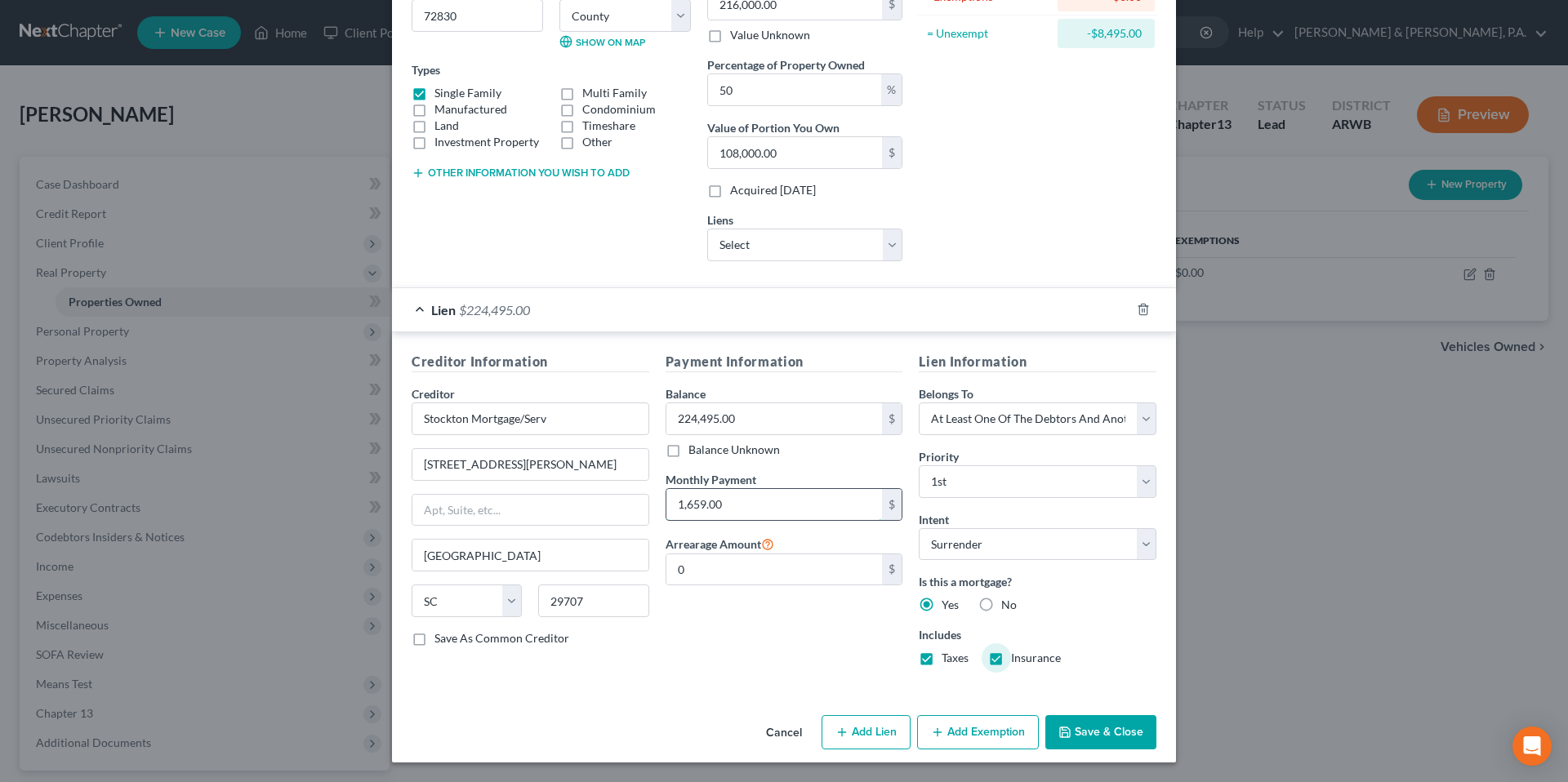
click at [744, 494] on input "1,659.00" at bounding box center [774, 504] width 216 height 31
type input "1,715.73"
click at [770, 643] on div "Payment Information Balance 224,495.00 $ Balance Unknown Balance Undetermined 2…" at bounding box center [784, 515] width 254 height 328
click at [857, 250] on select "Select [PERSON_NAME] Fnb - $4,558.00 Ally Fincl - $0.00 [US_STATE] National Ban…" at bounding box center [804, 244] width 195 height 32
click at [1093, 722] on button "Save & Close" at bounding box center [1101, 731] width 111 height 34
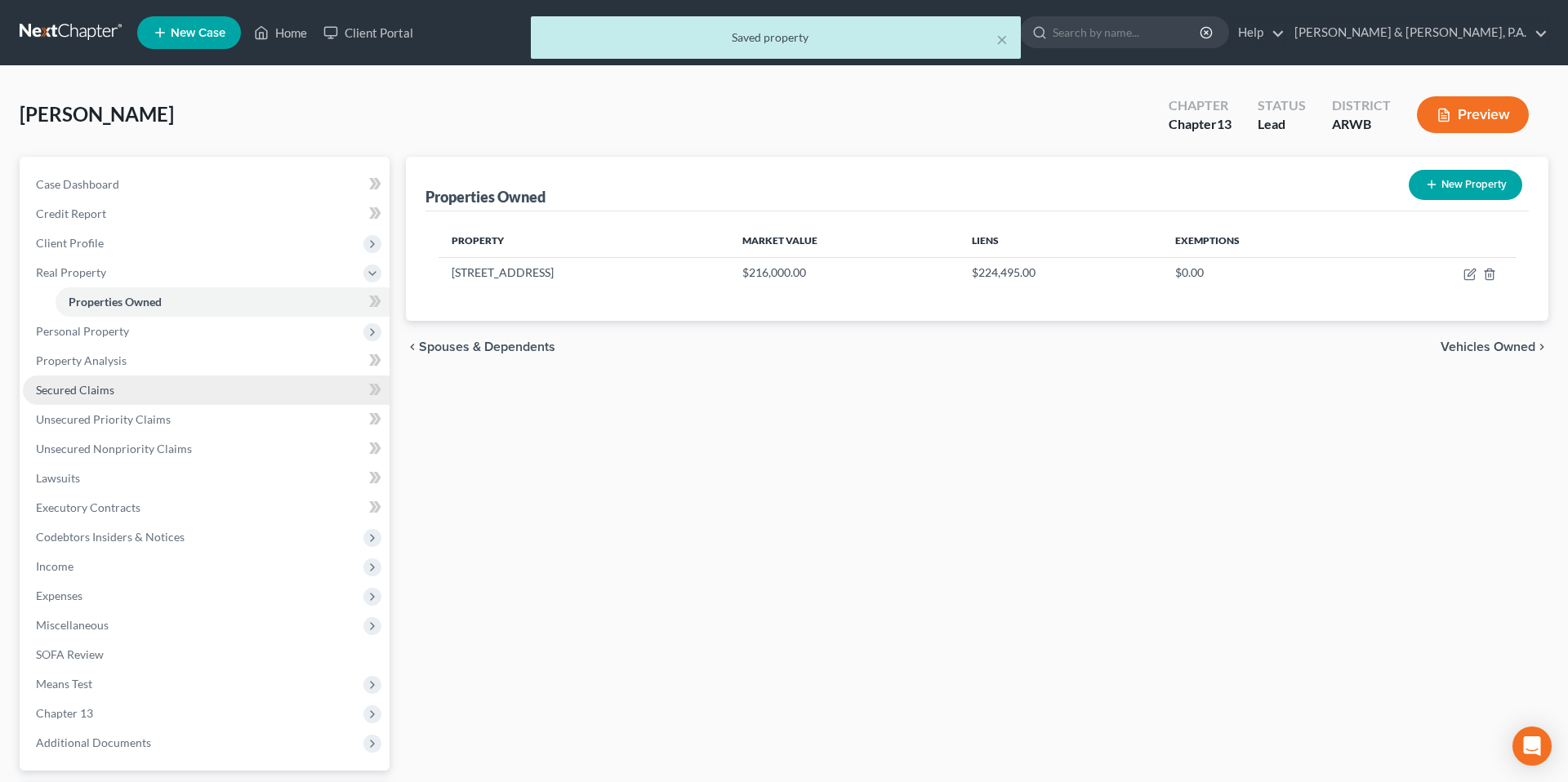
click at [233, 395] on link "Secured Claims" at bounding box center [206, 390] width 366 height 29
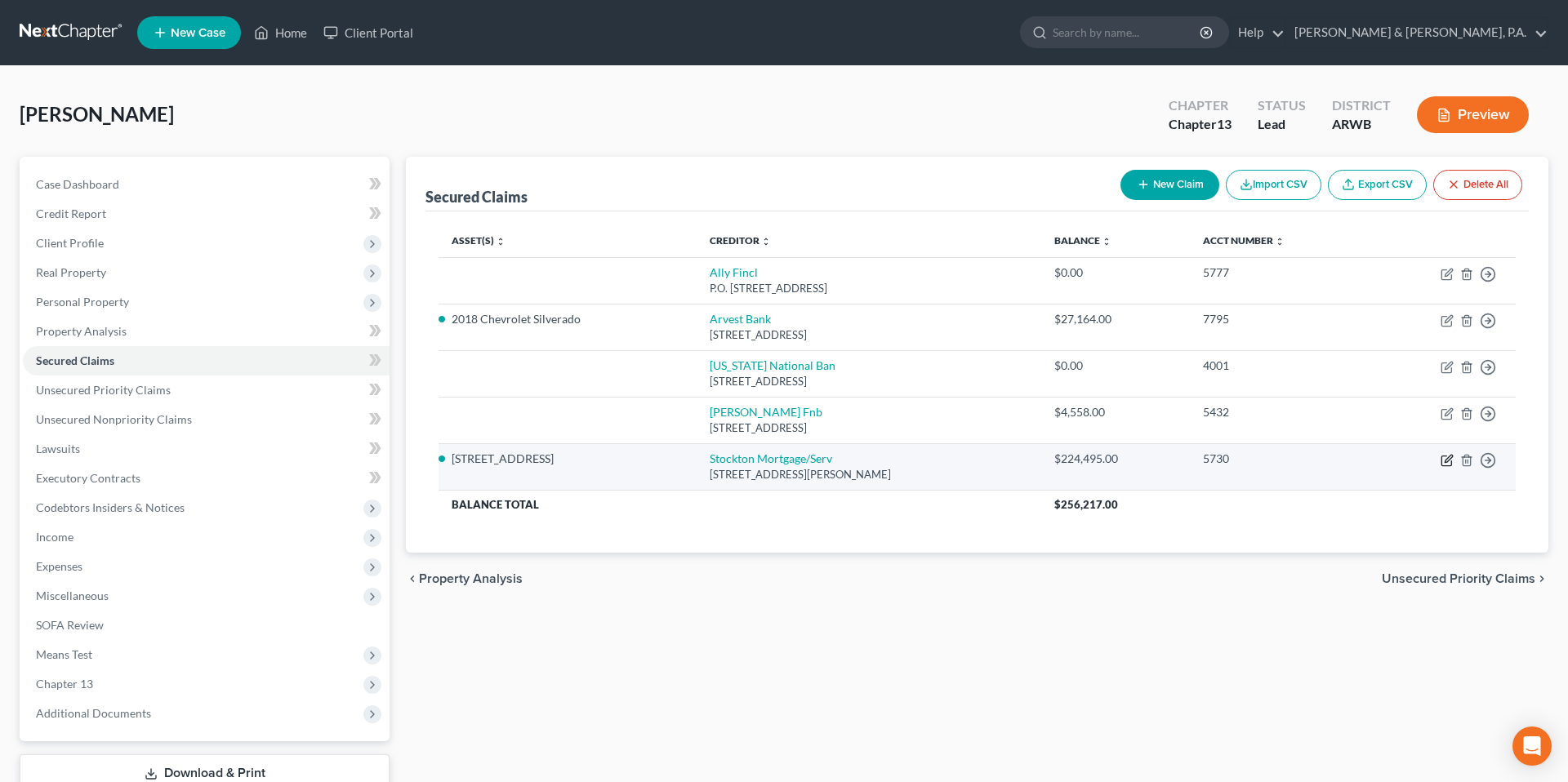
click at [1443, 457] on icon "button" at bounding box center [1447, 460] width 13 height 13
select select "42"
select select "0"
select select "3"
select select "0"
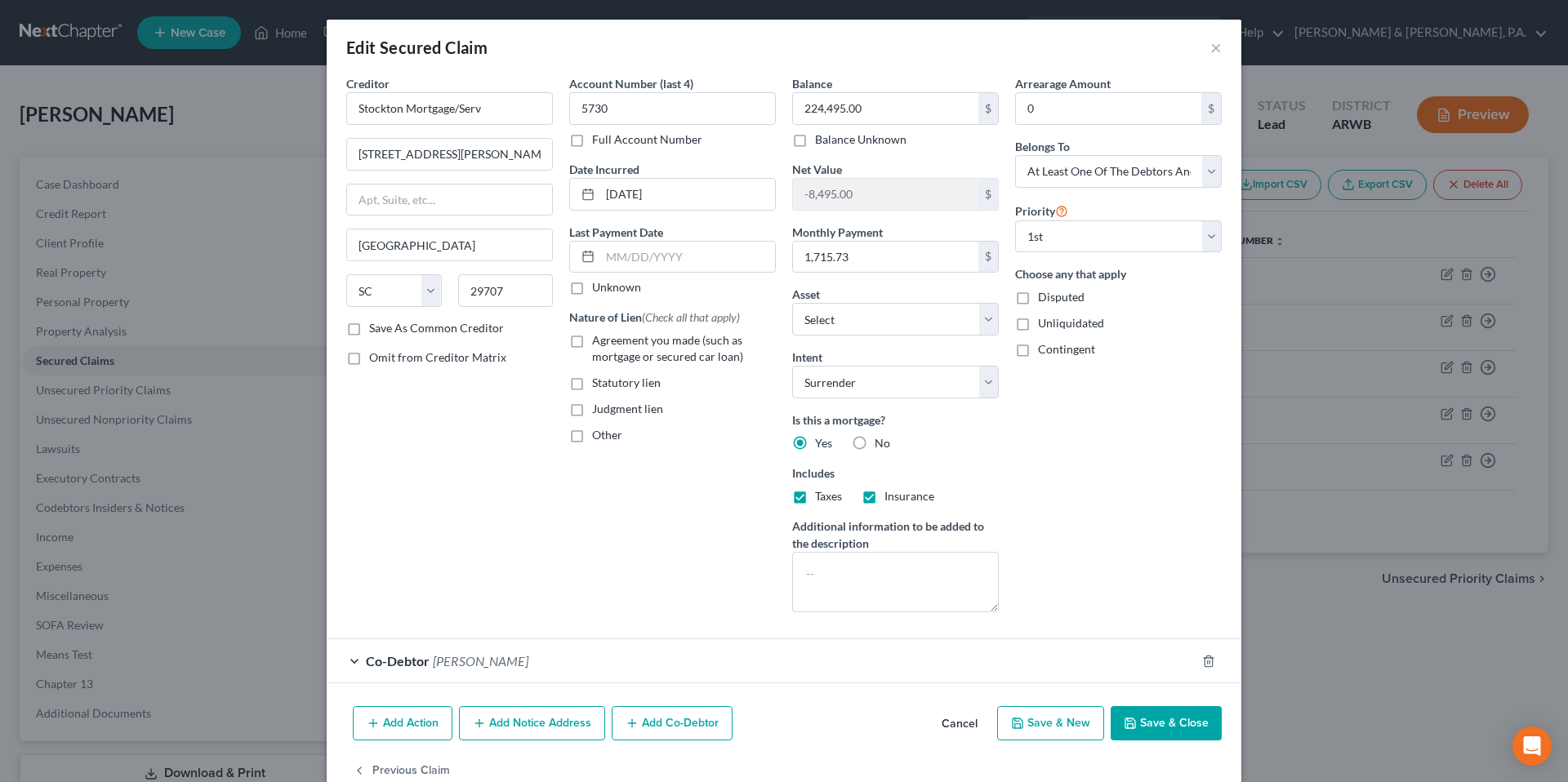
scroll to position [38, 0]
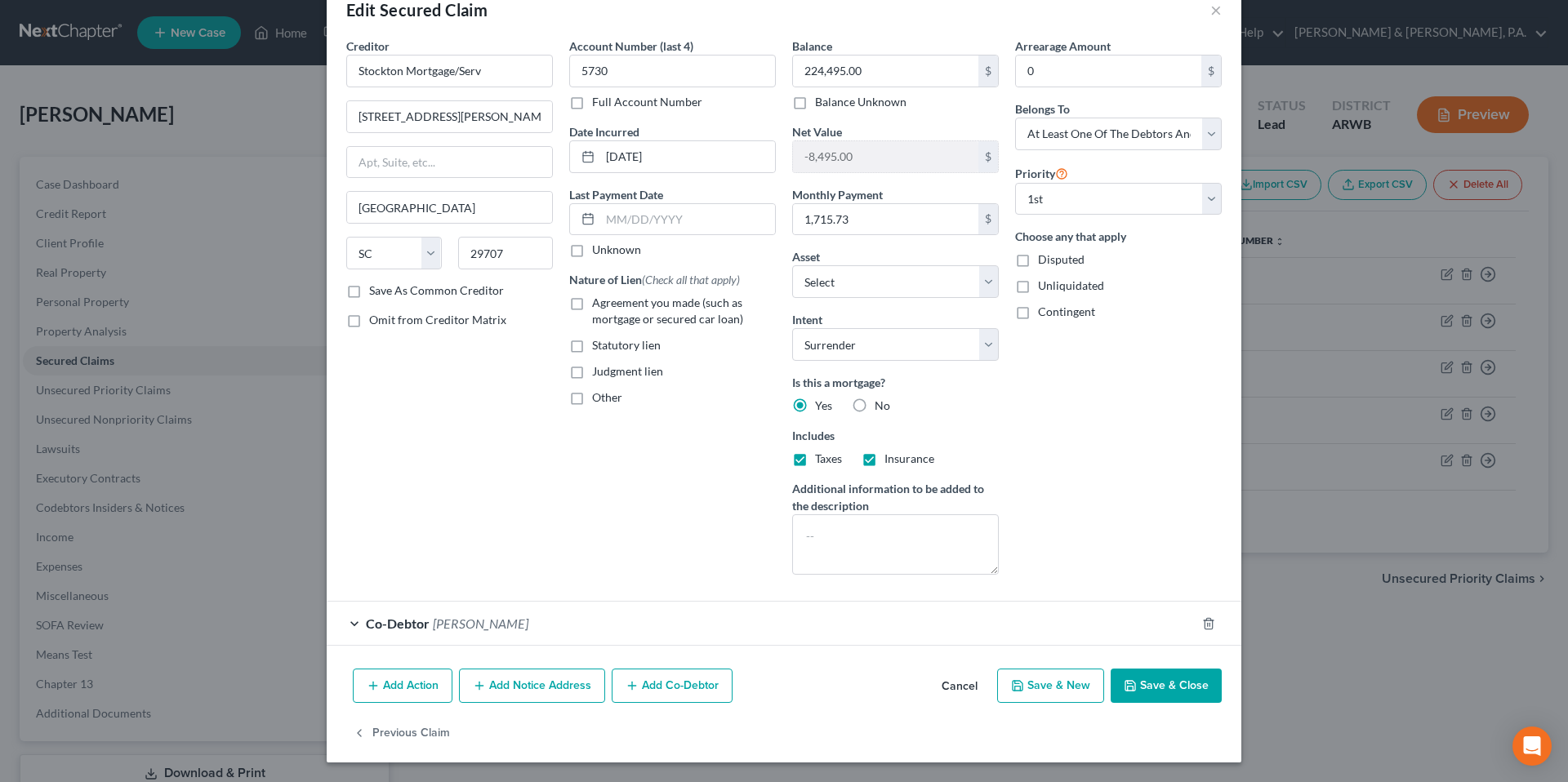
click at [536, 680] on button "Add Notice Address" at bounding box center [532, 685] width 146 height 34
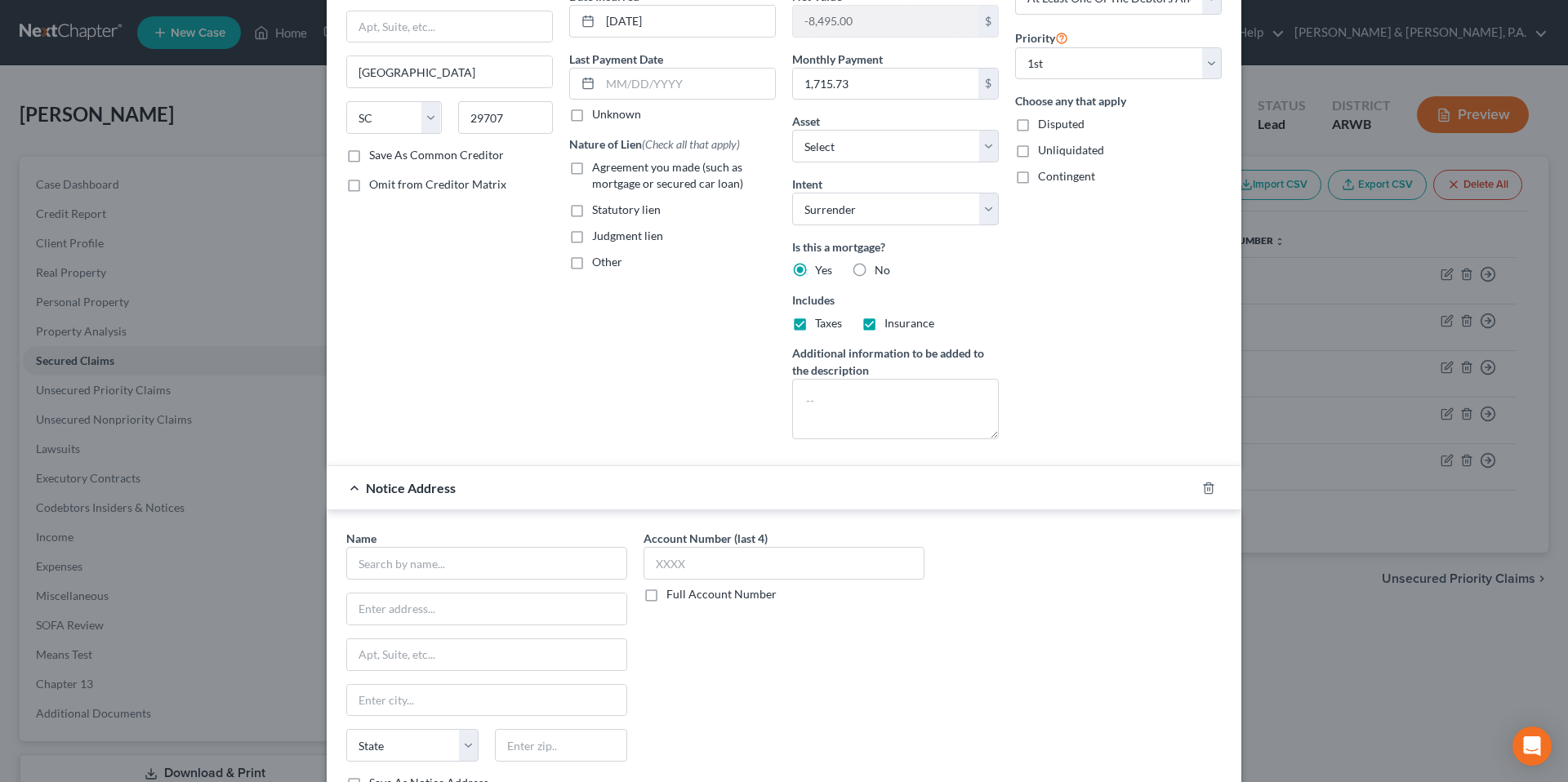
scroll to position [193, 0]
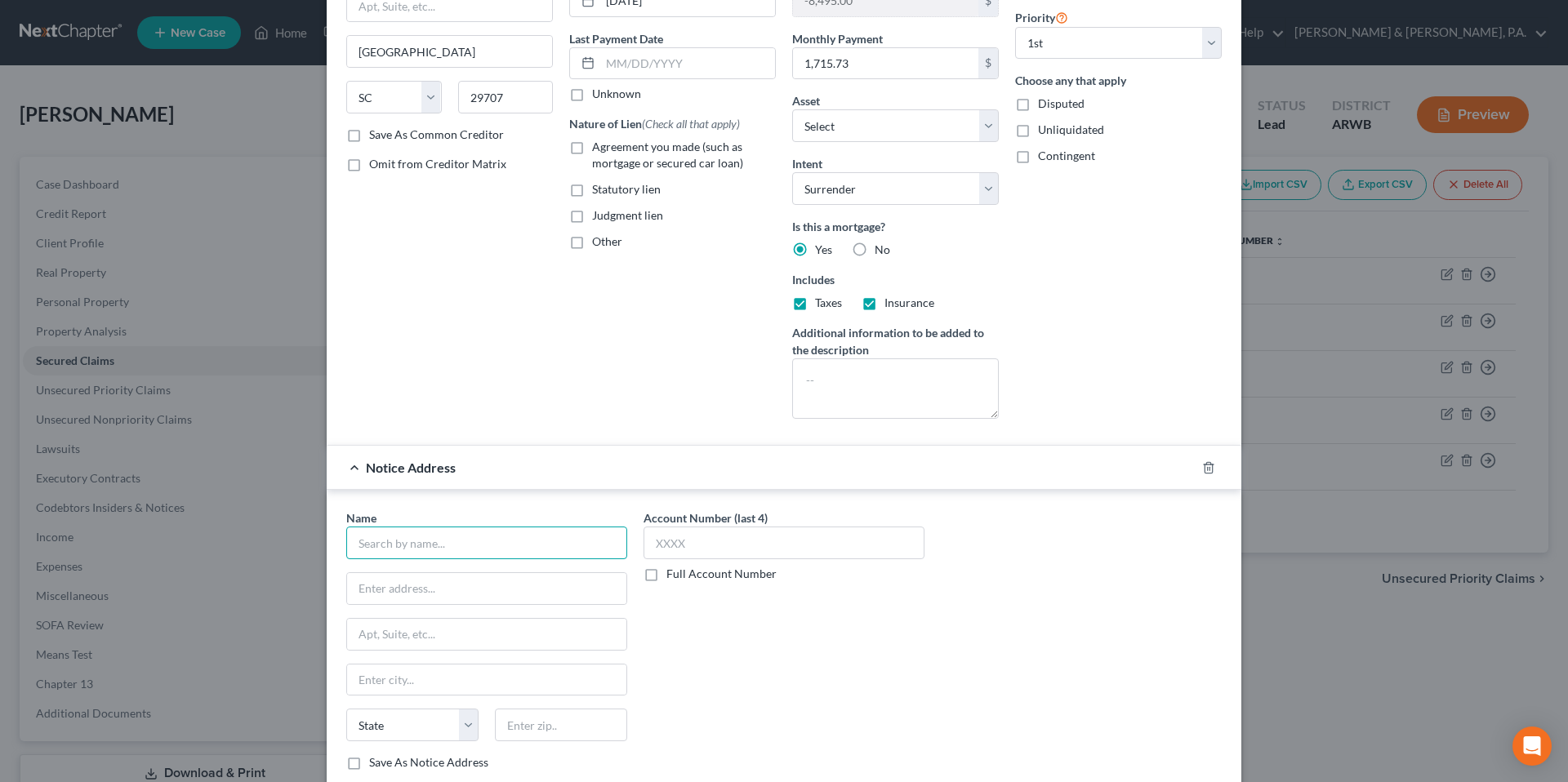
click at [539, 549] on input "text" at bounding box center [486, 542] width 281 height 32
type input "Foundation Legal Group"
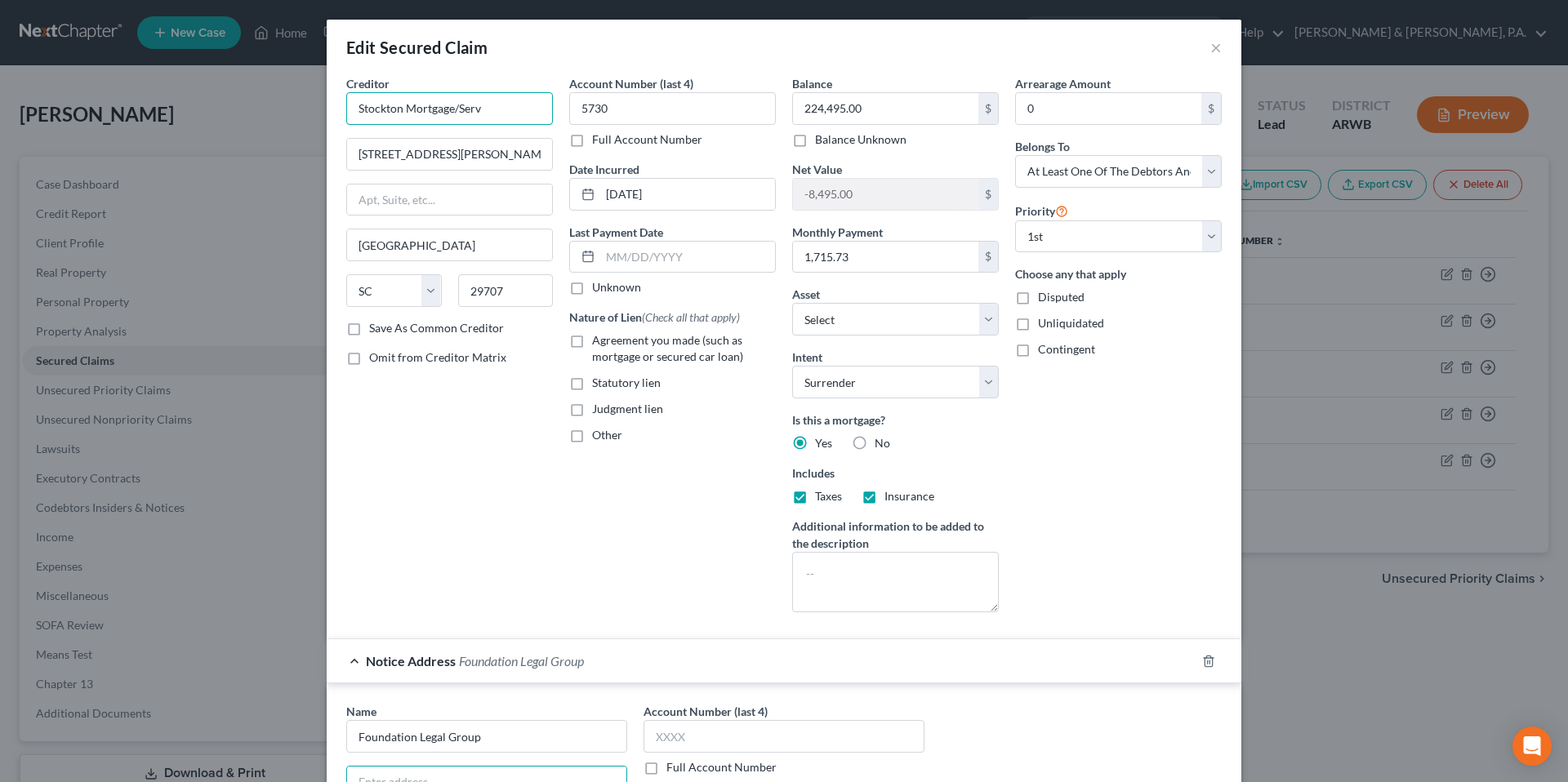
click at [499, 110] on input "Stockton Mortgage/Serv" at bounding box center [449, 108] width 206 height 32
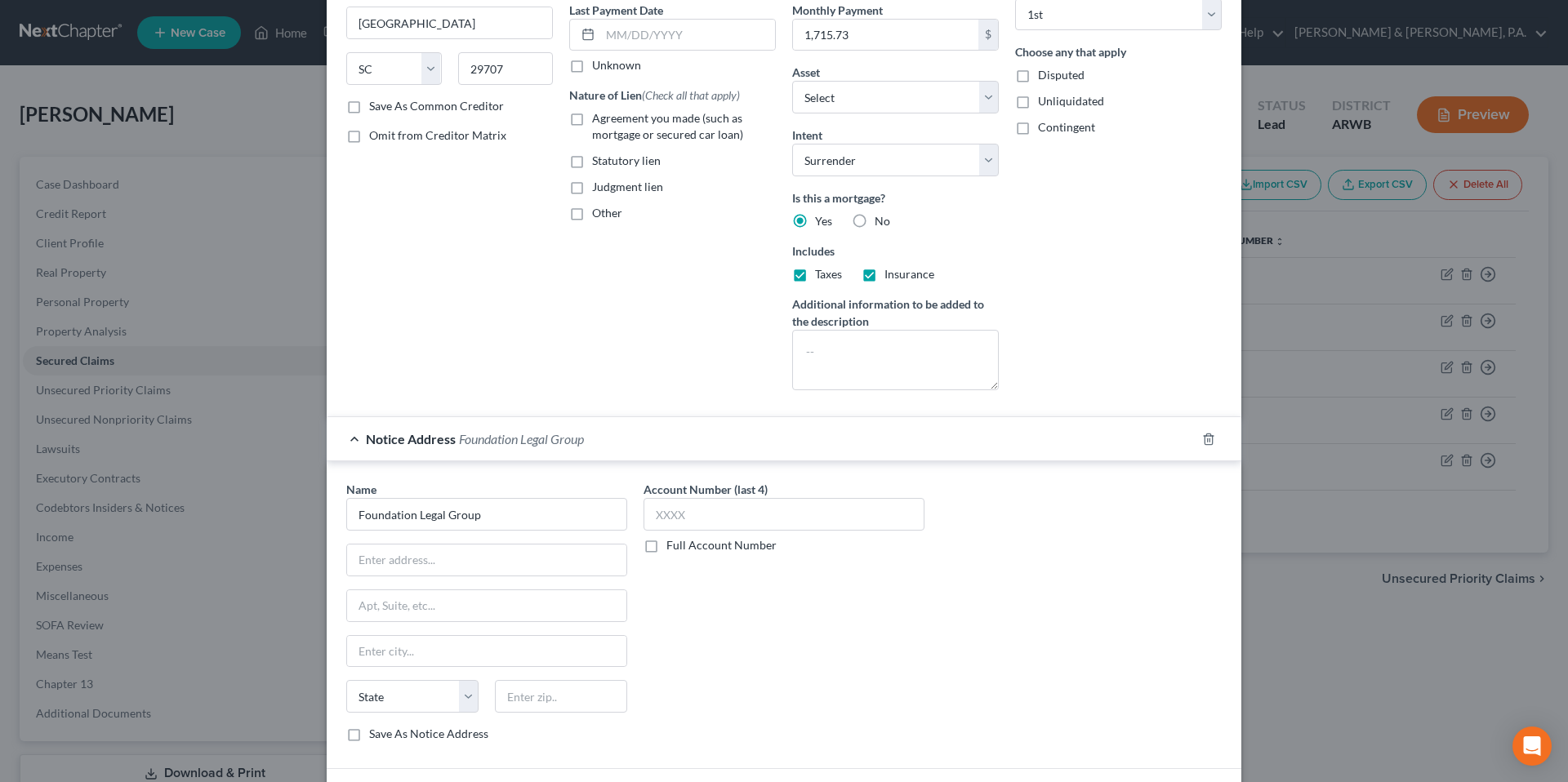
scroll to position [390, 0]
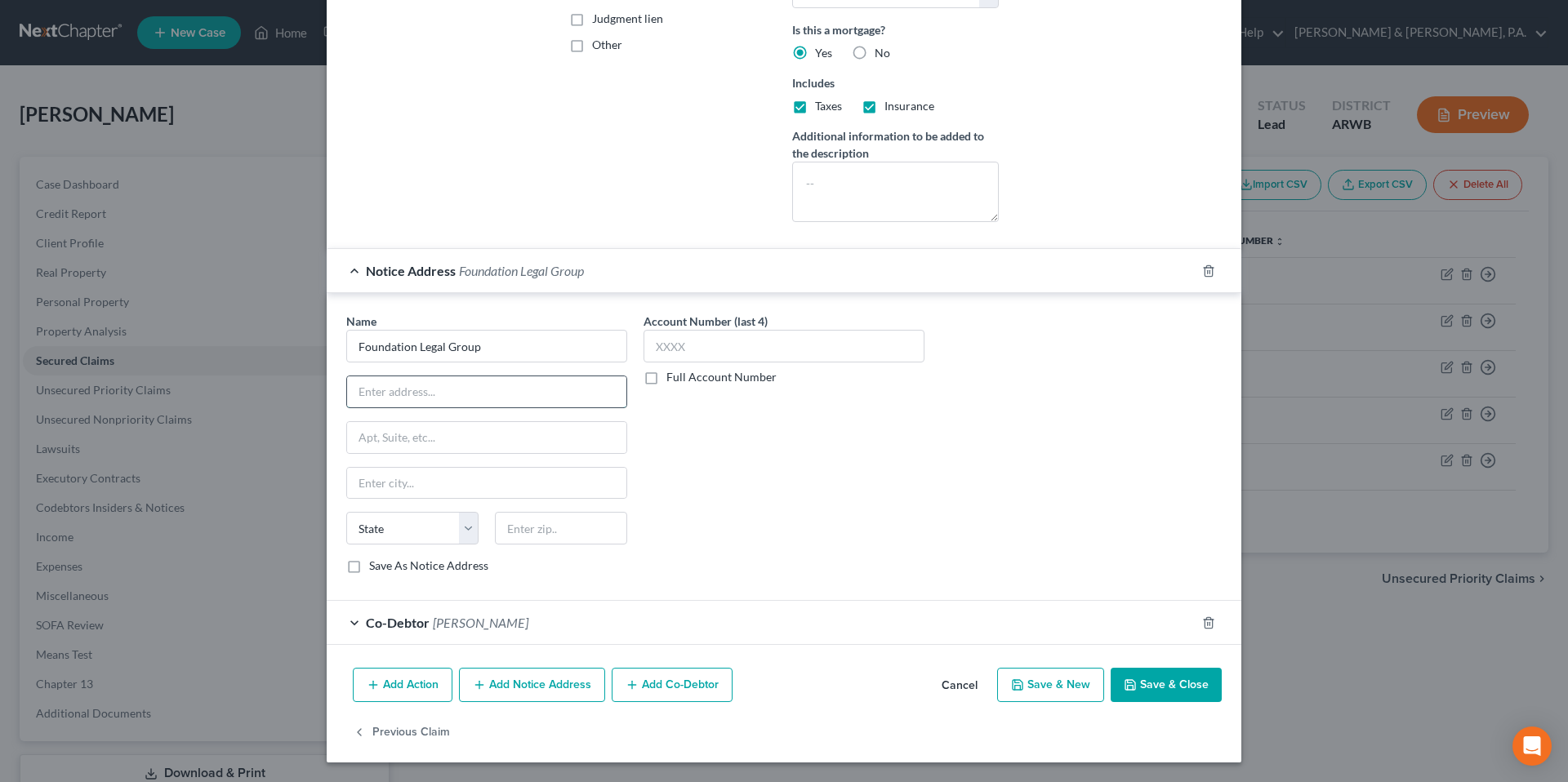
click at [488, 393] on input "text" at bounding box center [486, 392] width 279 height 31
type input "[STREET_ADDRESS]"
type input "Ste. 1400"
type input "72201"
type input "Little Rock"
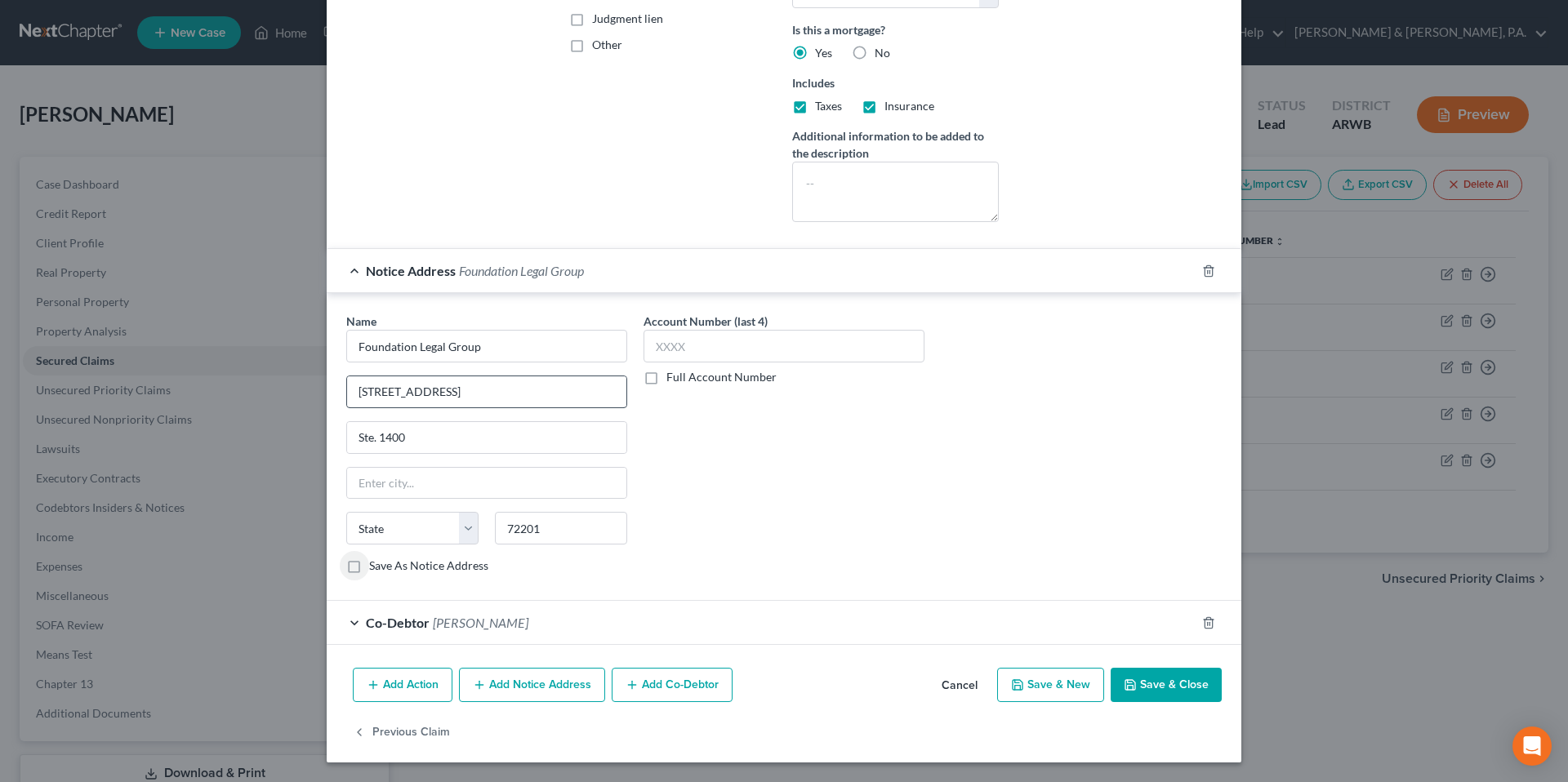
select select "2"
click at [1148, 679] on button "Save & Close" at bounding box center [1166, 684] width 111 height 34
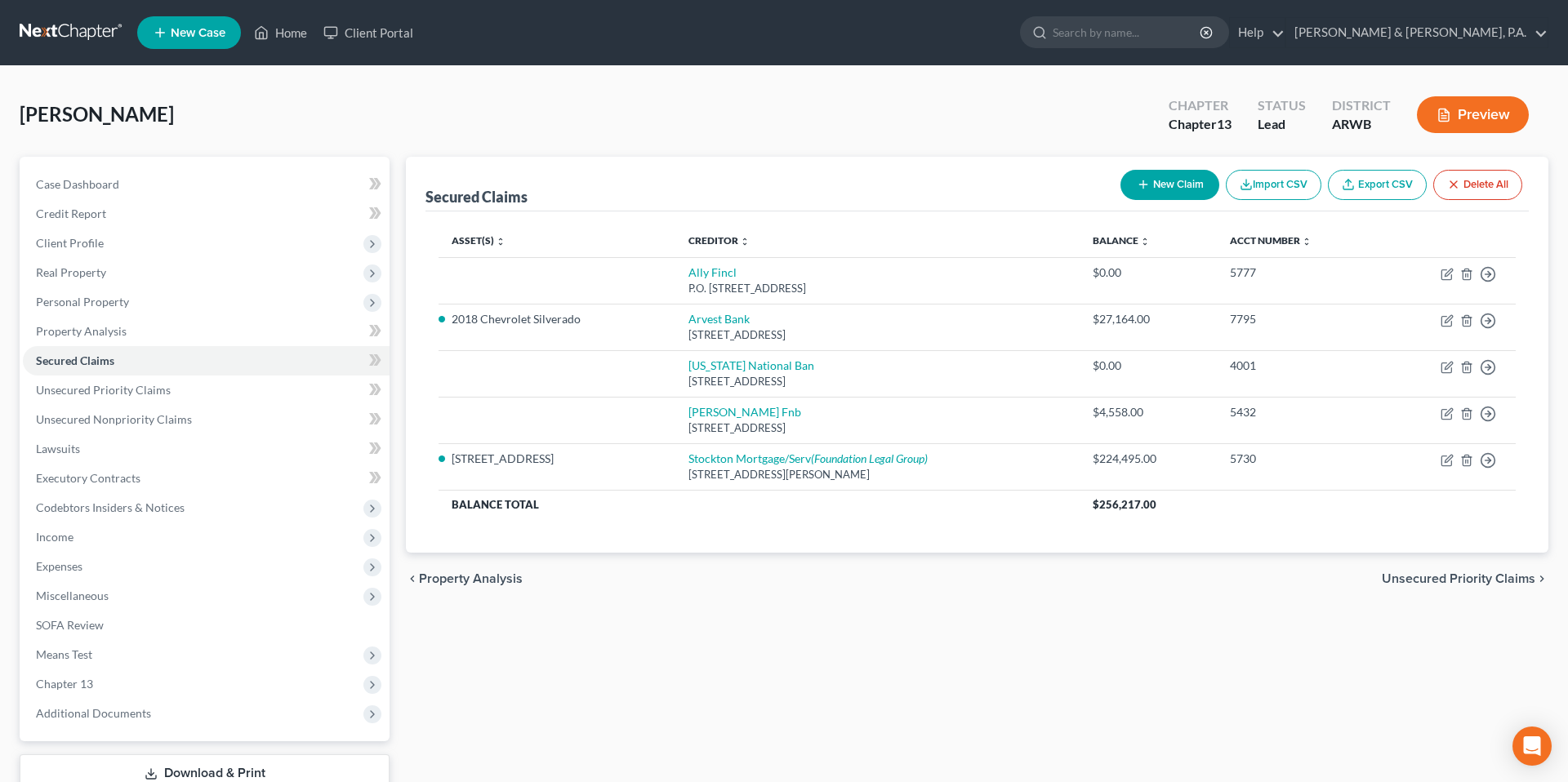
click at [836, 148] on div "[PERSON_NAME] Upgraded Chapter Chapter 13 Status Lead District ARWB Preview" at bounding box center [783, 121] width 1528 height 71
click at [152, 174] on link "Case Dashboard" at bounding box center [206, 185] width 366 height 29
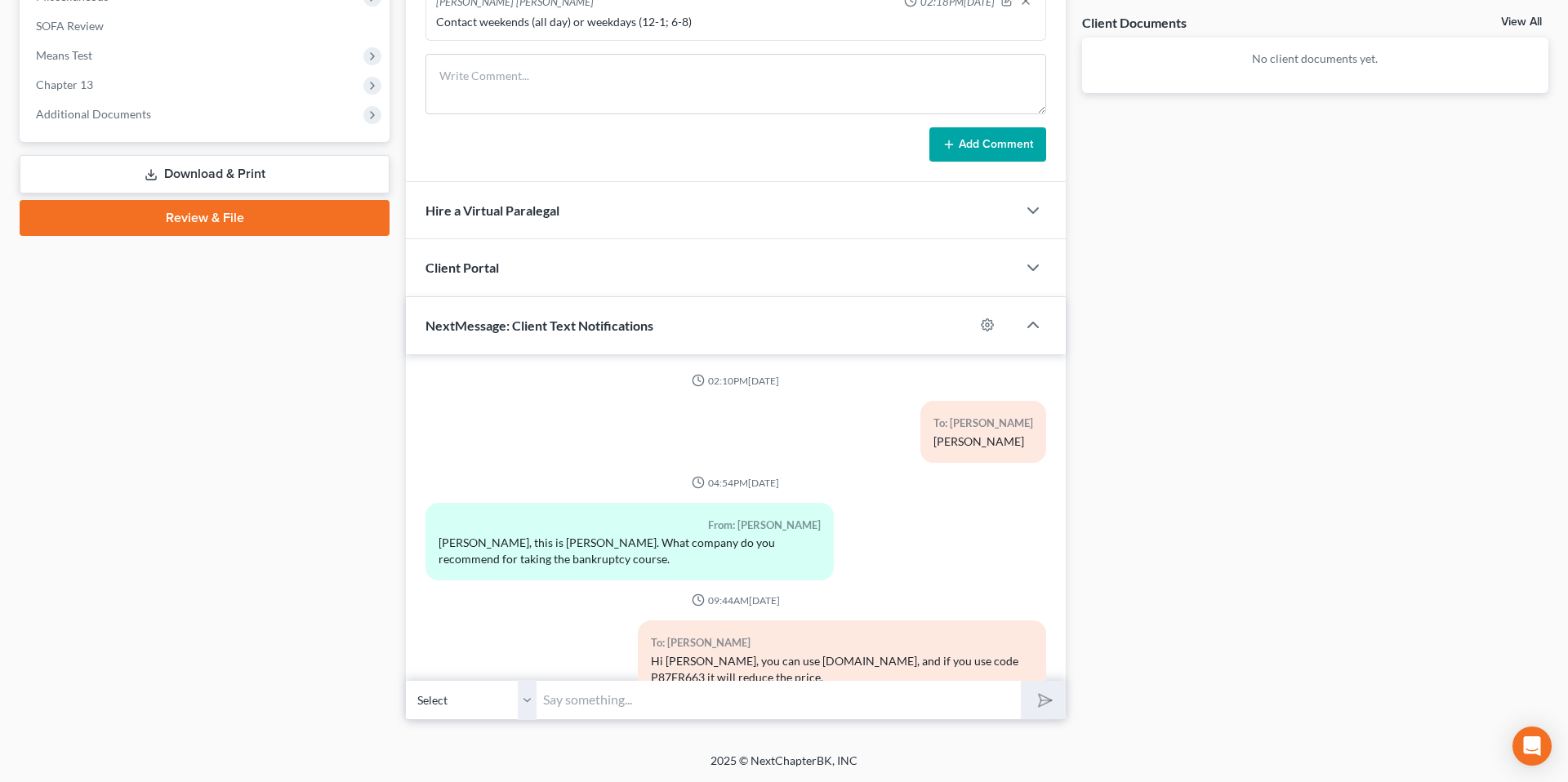
scroll to position [185, 0]
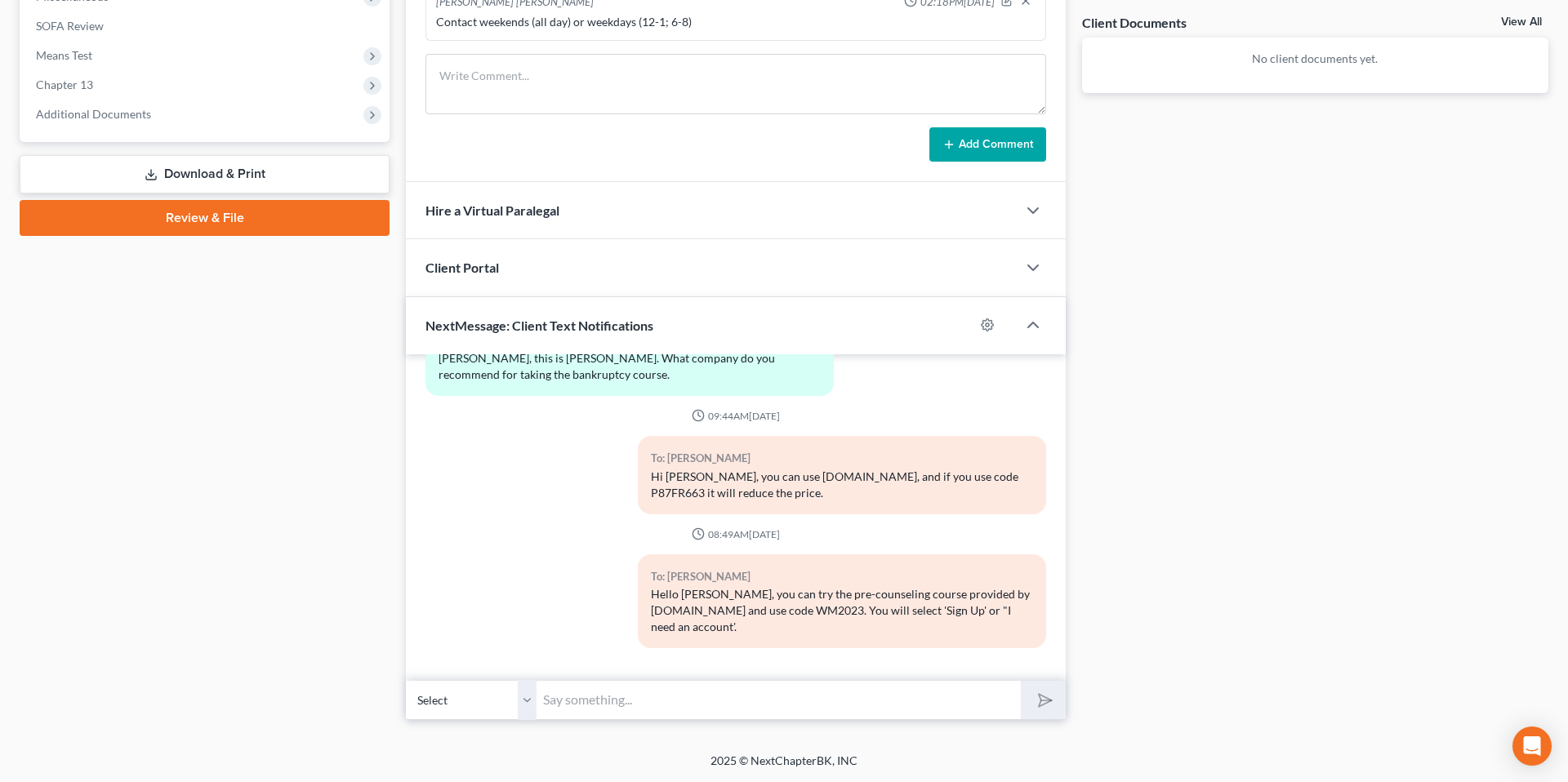
click at [649, 707] on input "text" at bounding box center [778, 699] width 484 height 40
type input "It looks like the foreclosure sale was this [DATE][DATE]."
click at [1189, 566] on div "Docs Tasks Events Fees Timer 0% Completed Nothing here yet! Credit Counseling C…" at bounding box center [1315, 139] width 482 height 1163
click at [1085, 475] on div "Docs Tasks Events Fees Timer 0% Completed Nothing here yet! Credit Counseling C…" at bounding box center [1315, 139] width 482 height 1163
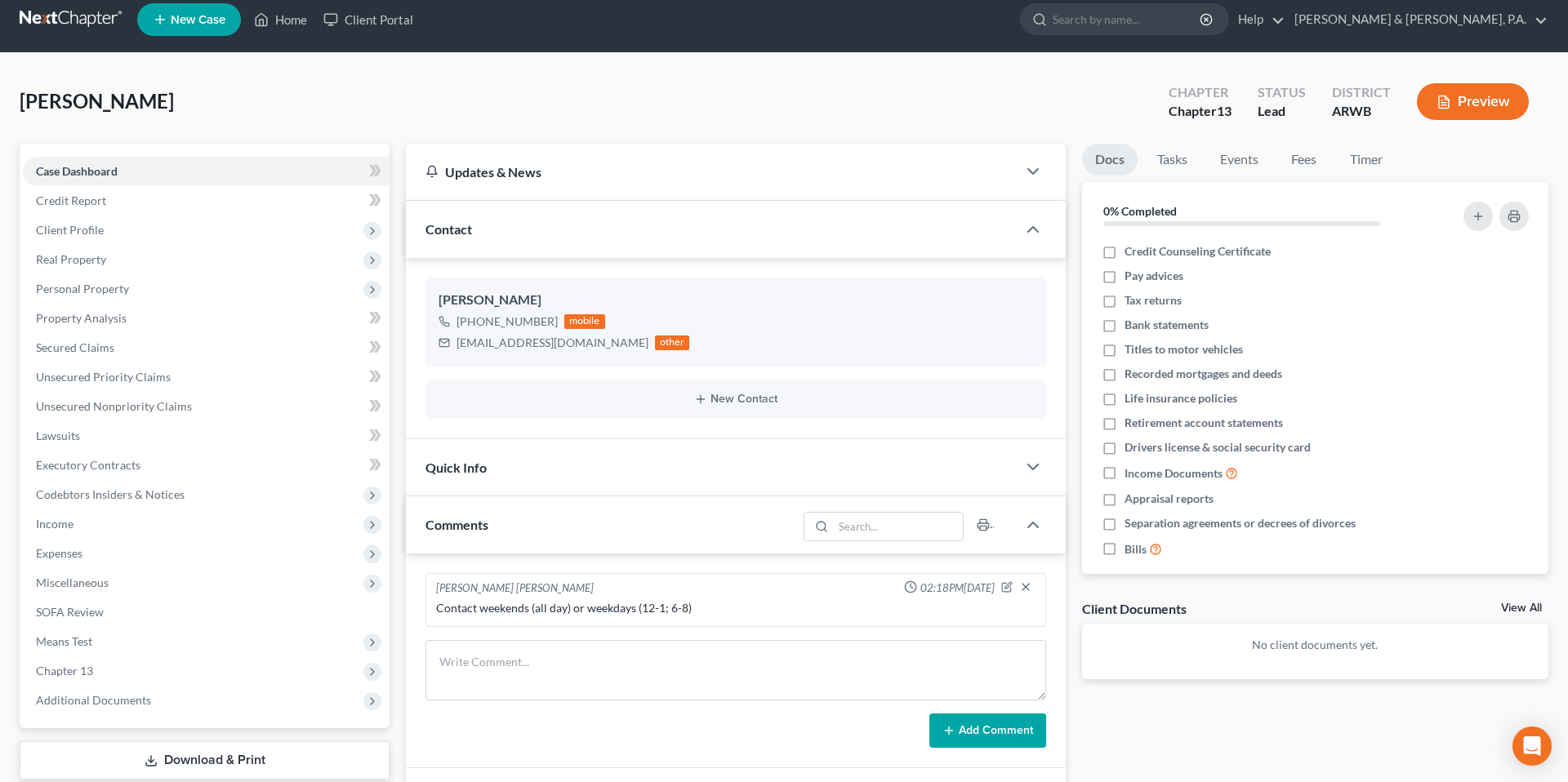
scroll to position [0, 0]
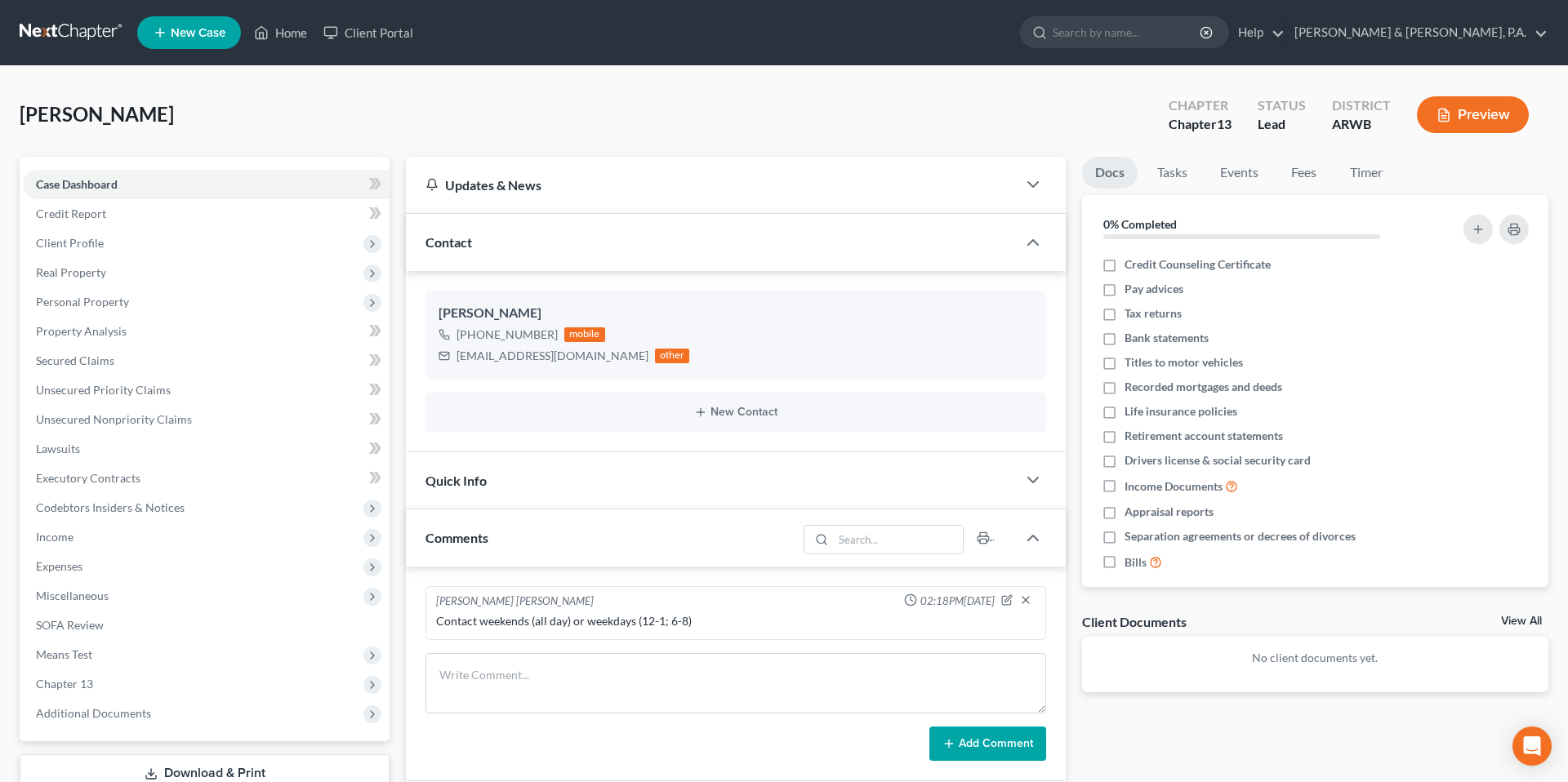
click at [1068, 308] on div "Updates & News × [US_STATE] [GEOGRAPHIC_DATA] Notes: Take a look at NextChapter…" at bounding box center [735, 738] width 676 height 1163
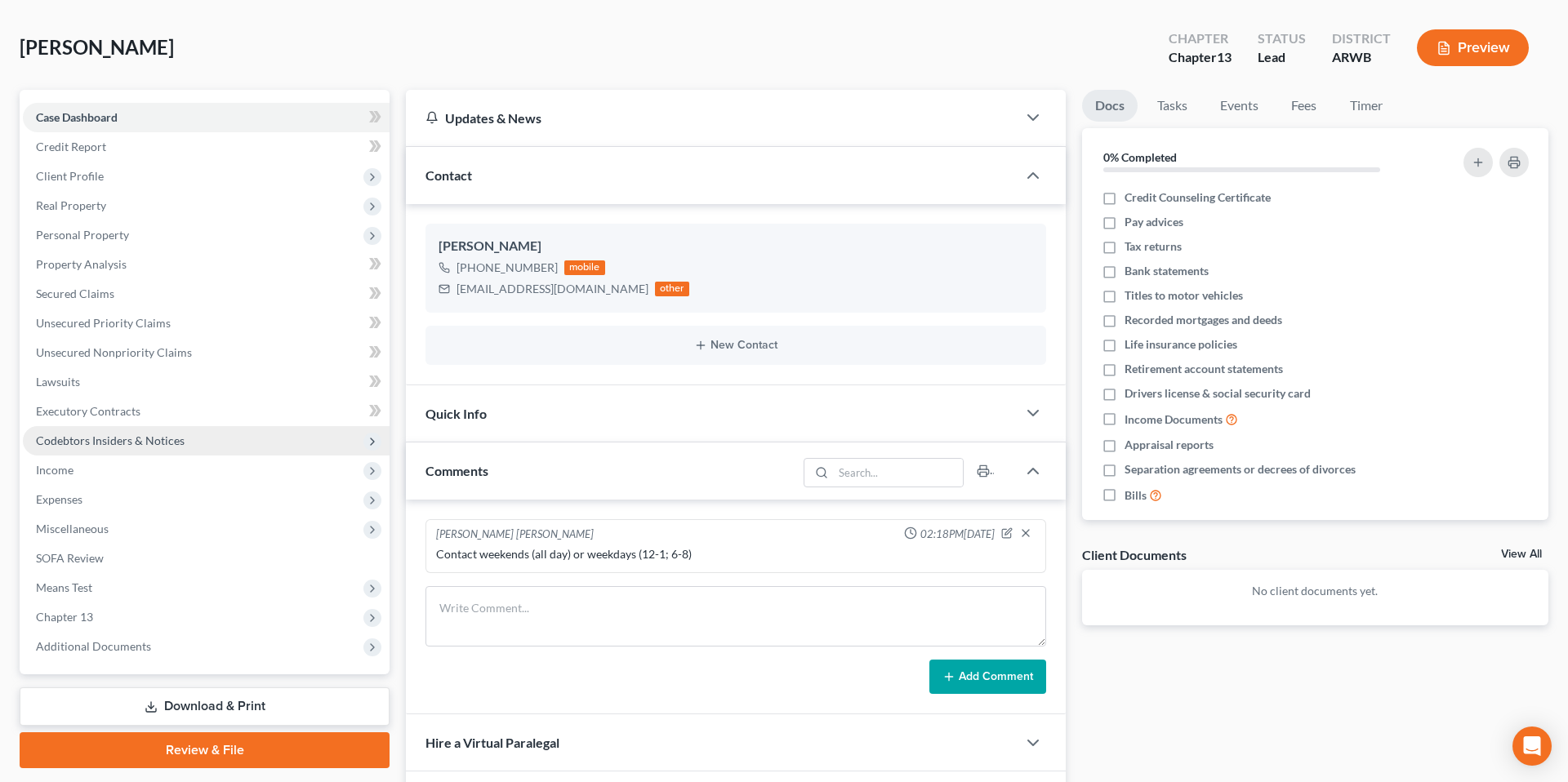
scroll to position [63, 0]
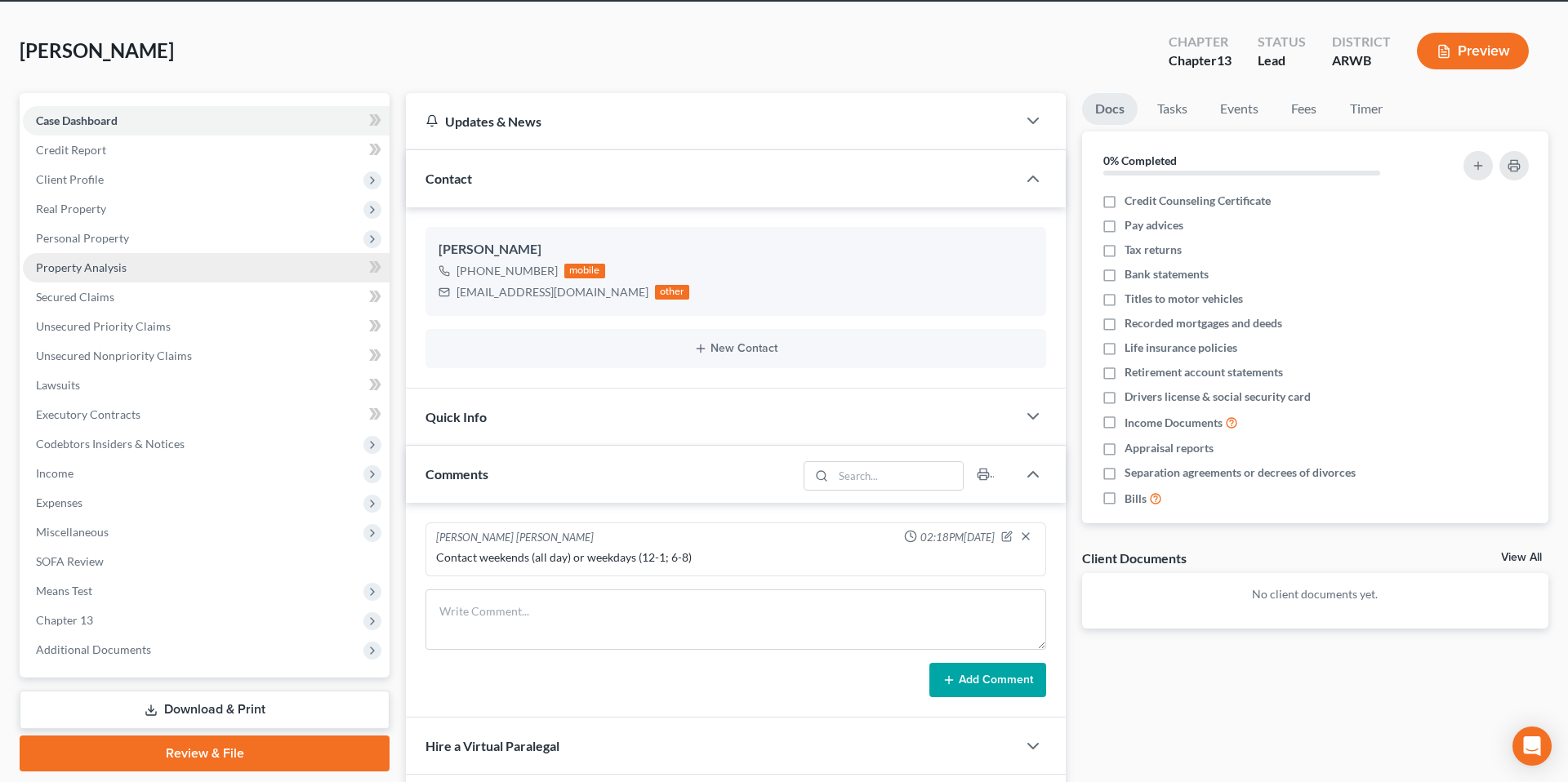
click at [190, 276] on link "Property Analysis" at bounding box center [206, 268] width 366 height 29
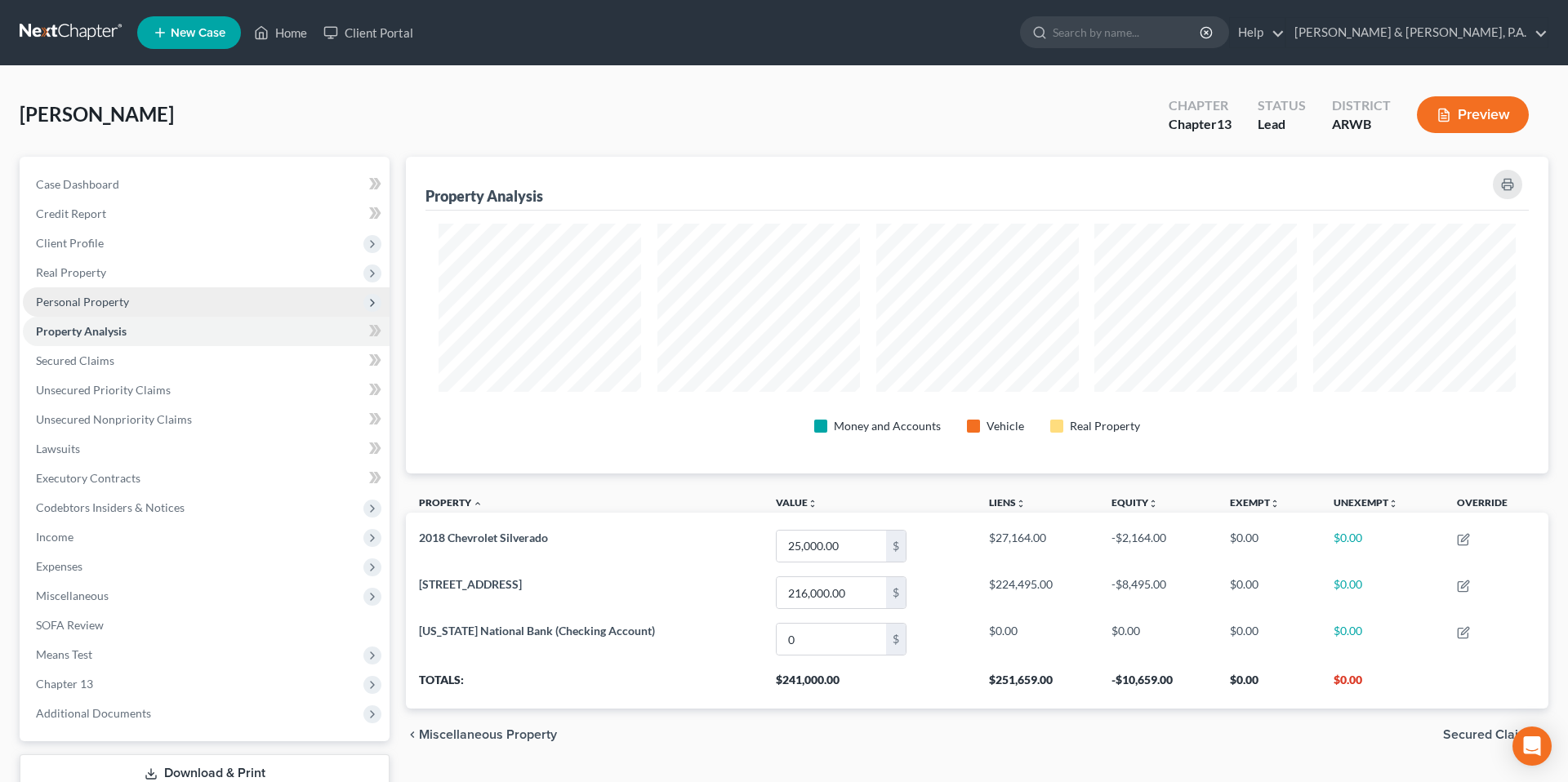
click at [183, 293] on span "Personal Property" at bounding box center [206, 302] width 366 height 29
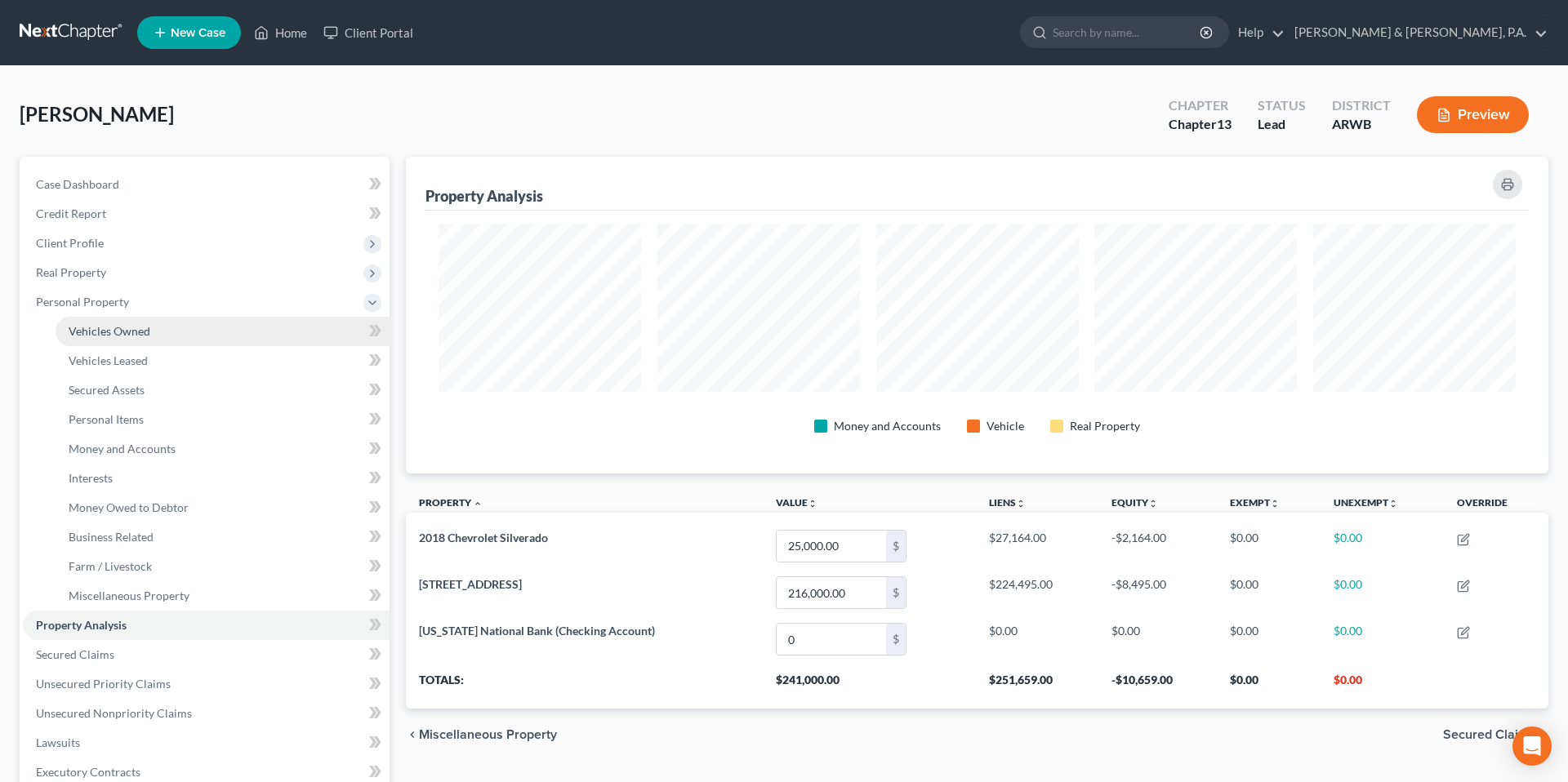
click at [184, 343] on link "Vehicles Owned" at bounding box center [222, 331] width 334 height 29
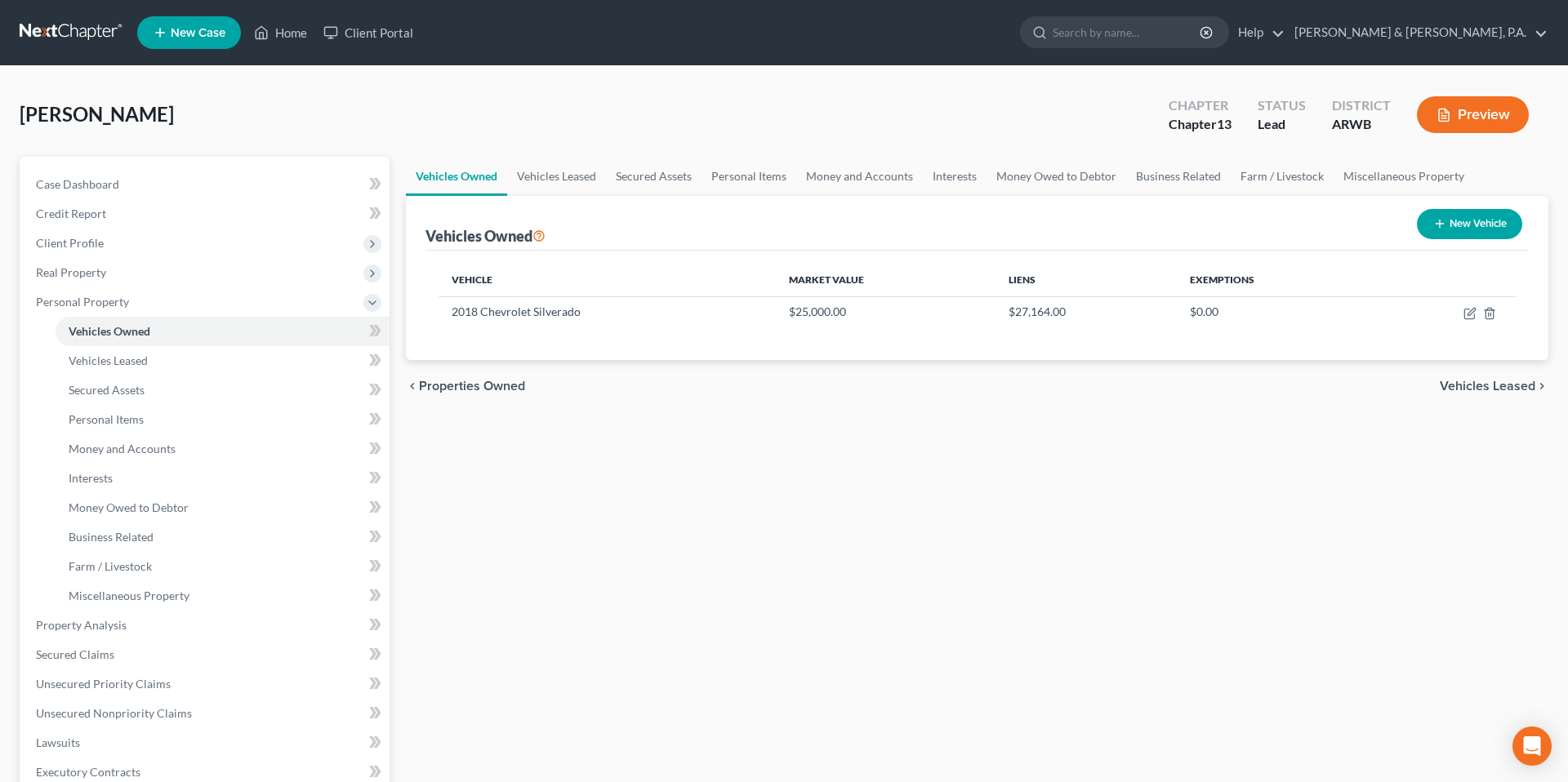
click at [630, 222] on div "Vehicles Owned New Vehicle" at bounding box center [976, 223] width 1103 height 54
click at [553, 185] on link "Vehicles Leased" at bounding box center [556, 176] width 98 height 40
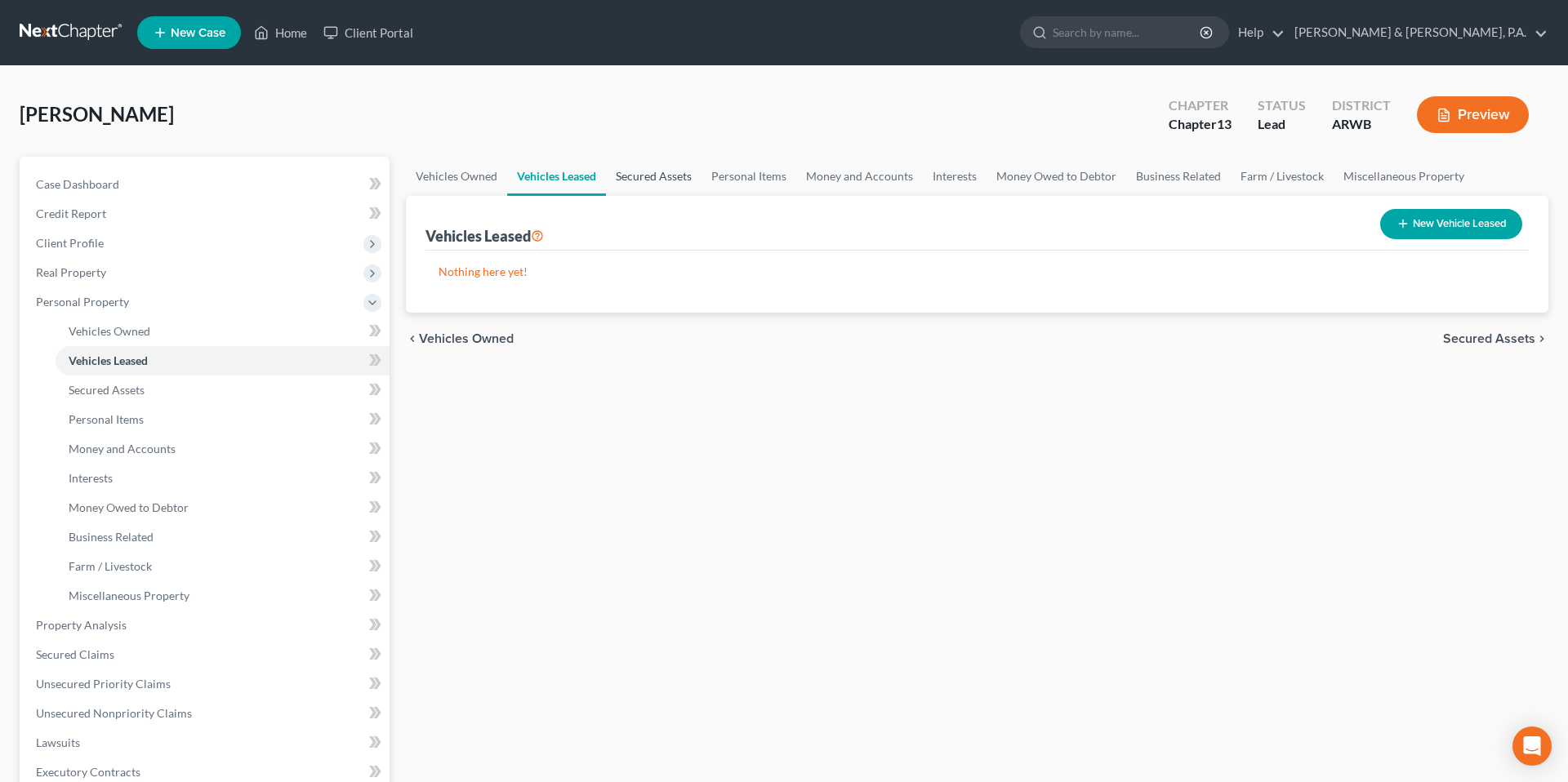
click at [651, 177] on link "Secured Assets" at bounding box center [653, 176] width 96 height 40
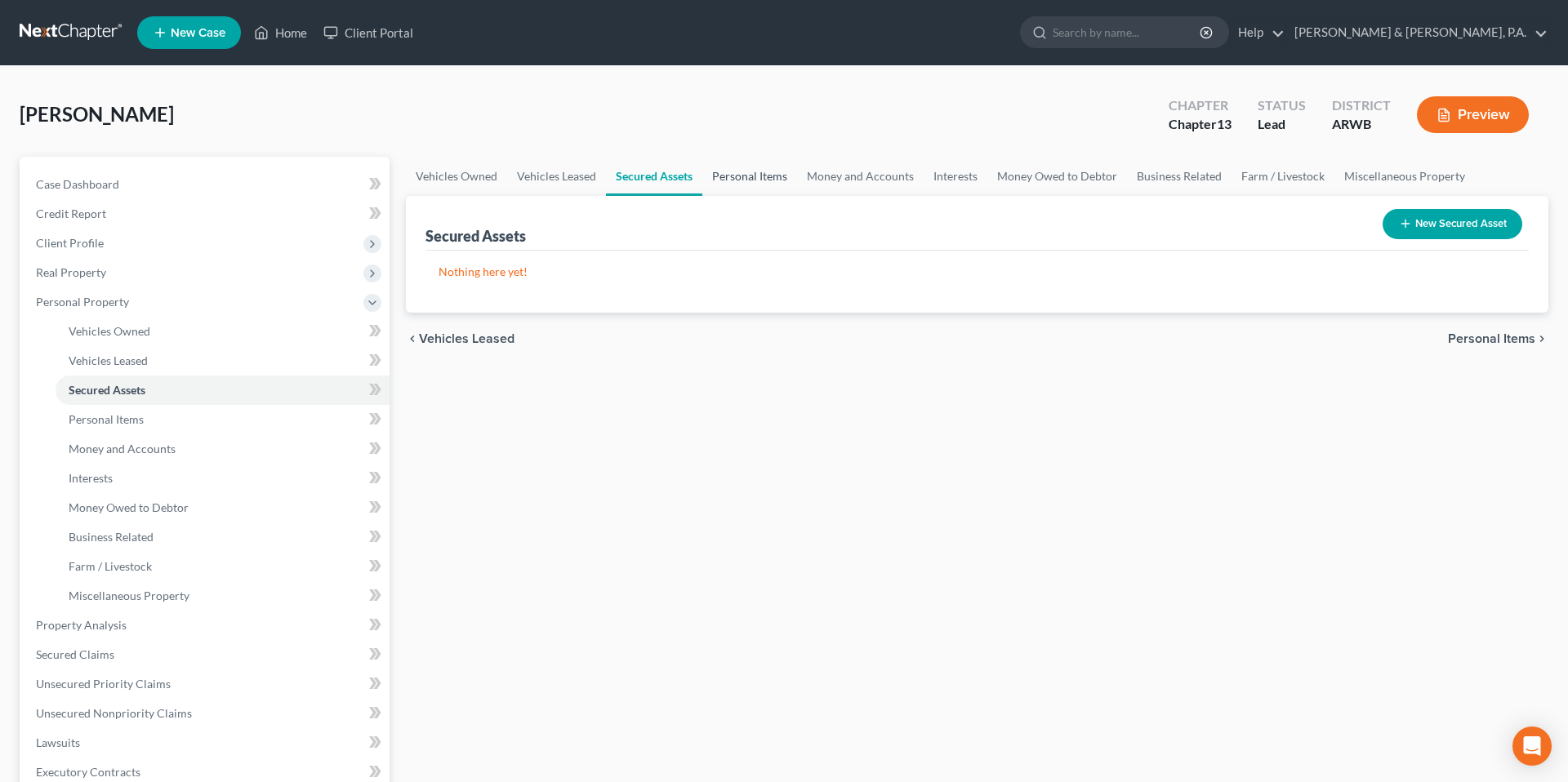
click at [741, 178] on link "Personal Items" at bounding box center [749, 176] width 95 height 40
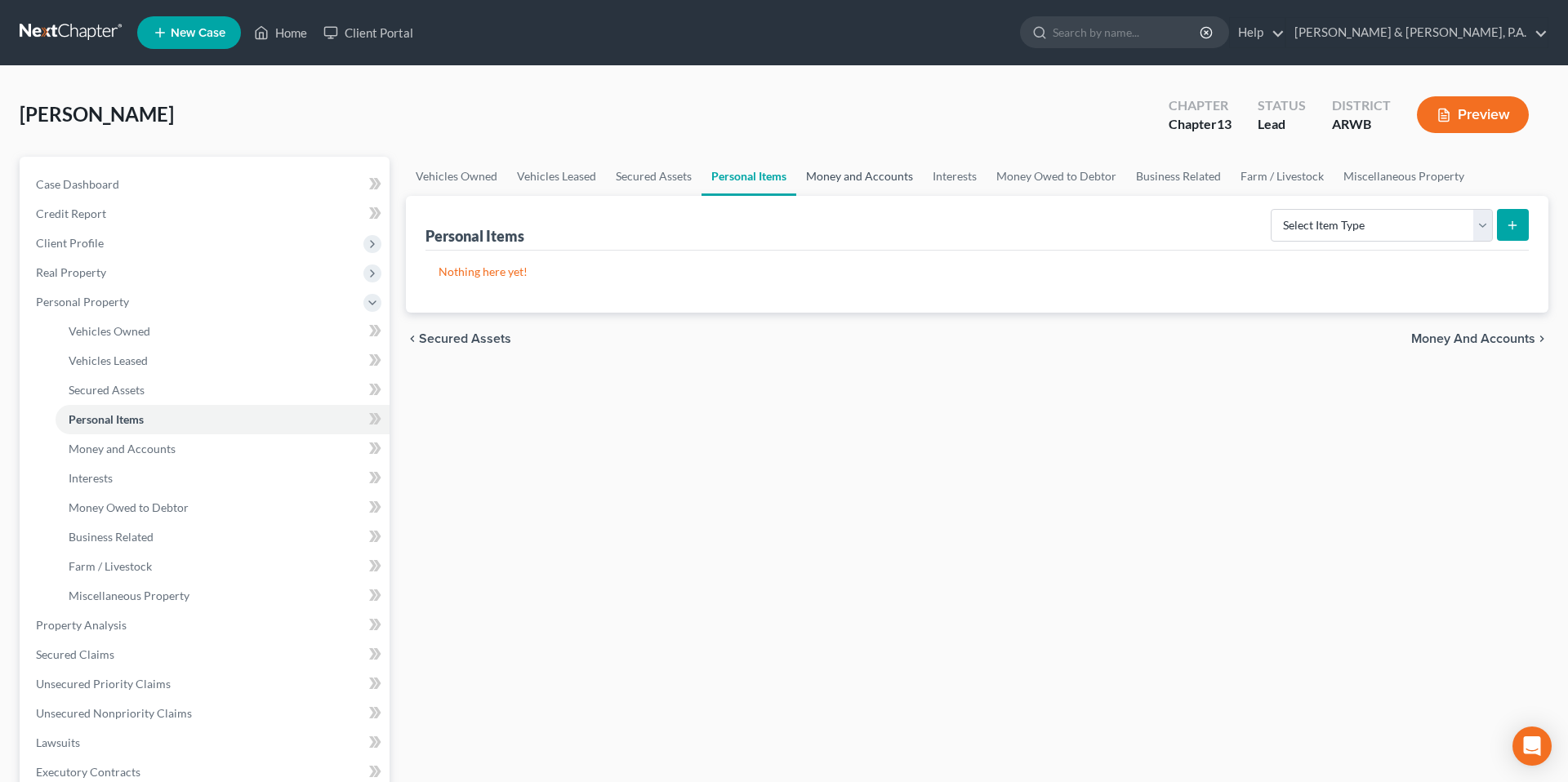
click at [870, 172] on link "Money and Accounts" at bounding box center [859, 176] width 127 height 40
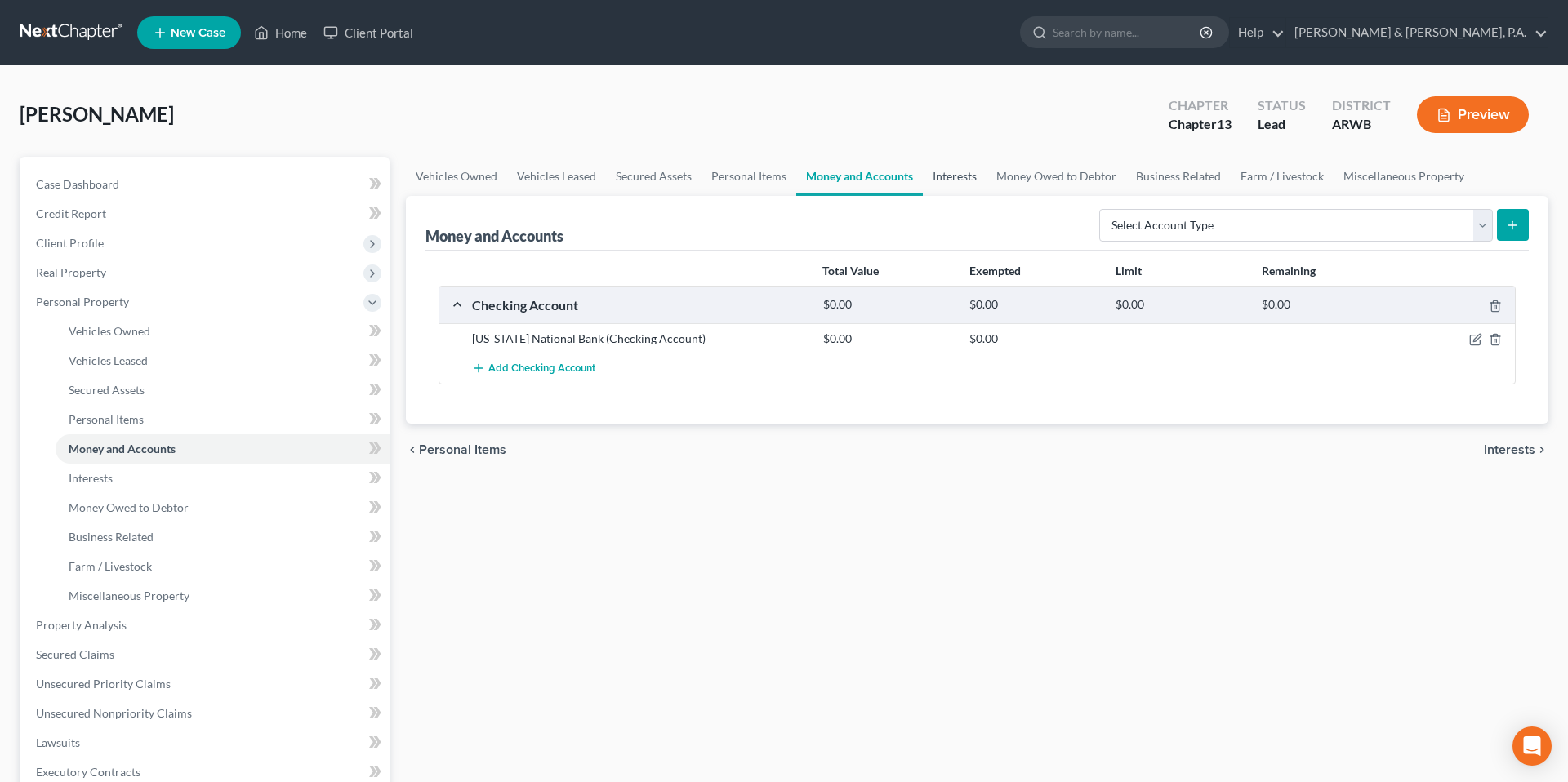
click at [940, 177] on link "Interests" at bounding box center [954, 176] width 63 height 40
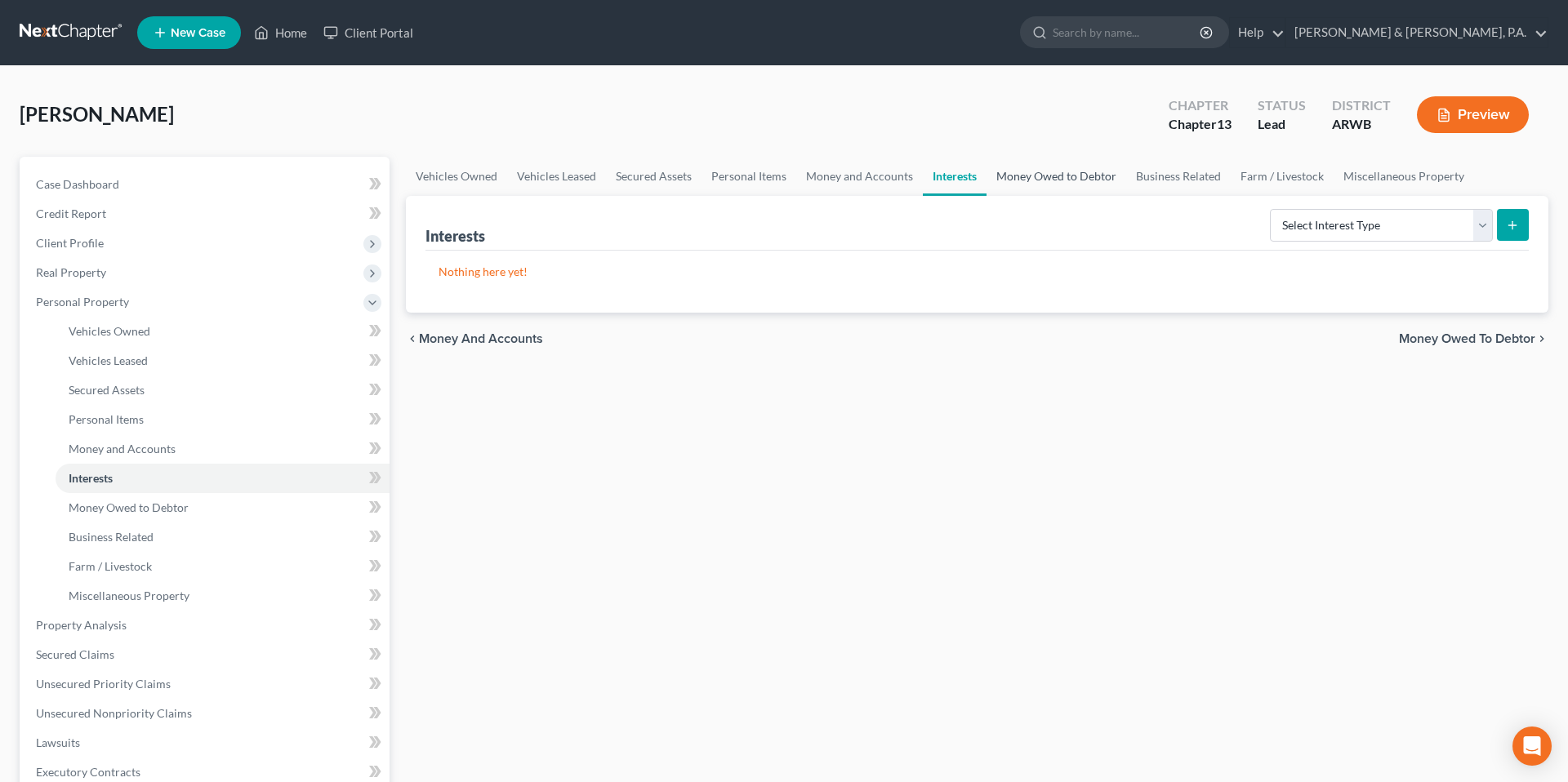
click at [1045, 170] on link "Money Owed to Debtor" at bounding box center [1056, 176] width 140 height 40
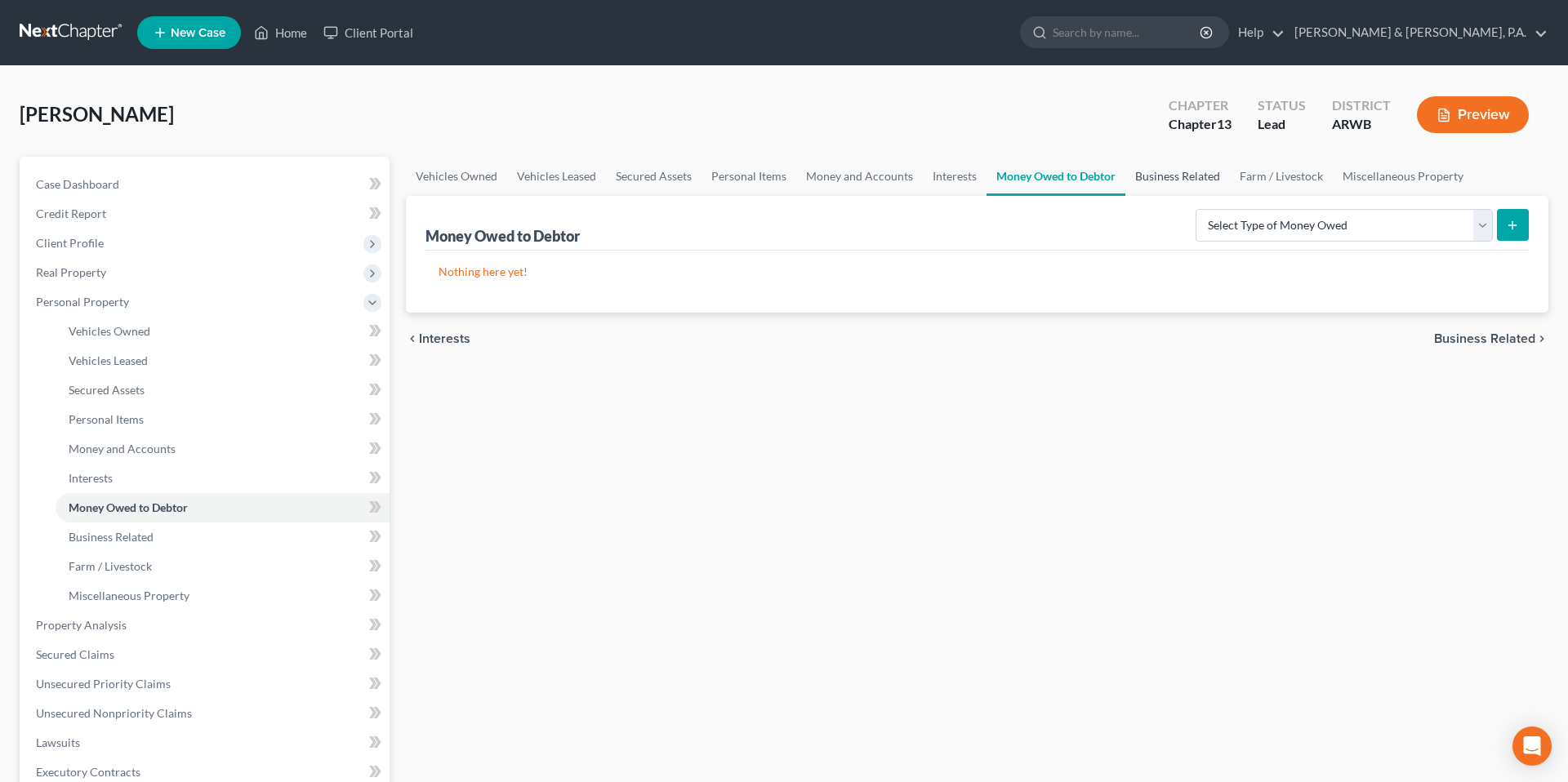
click at [1179, 173] on link "Business Related" at bounding box center [1178, 176] width 105 height 40
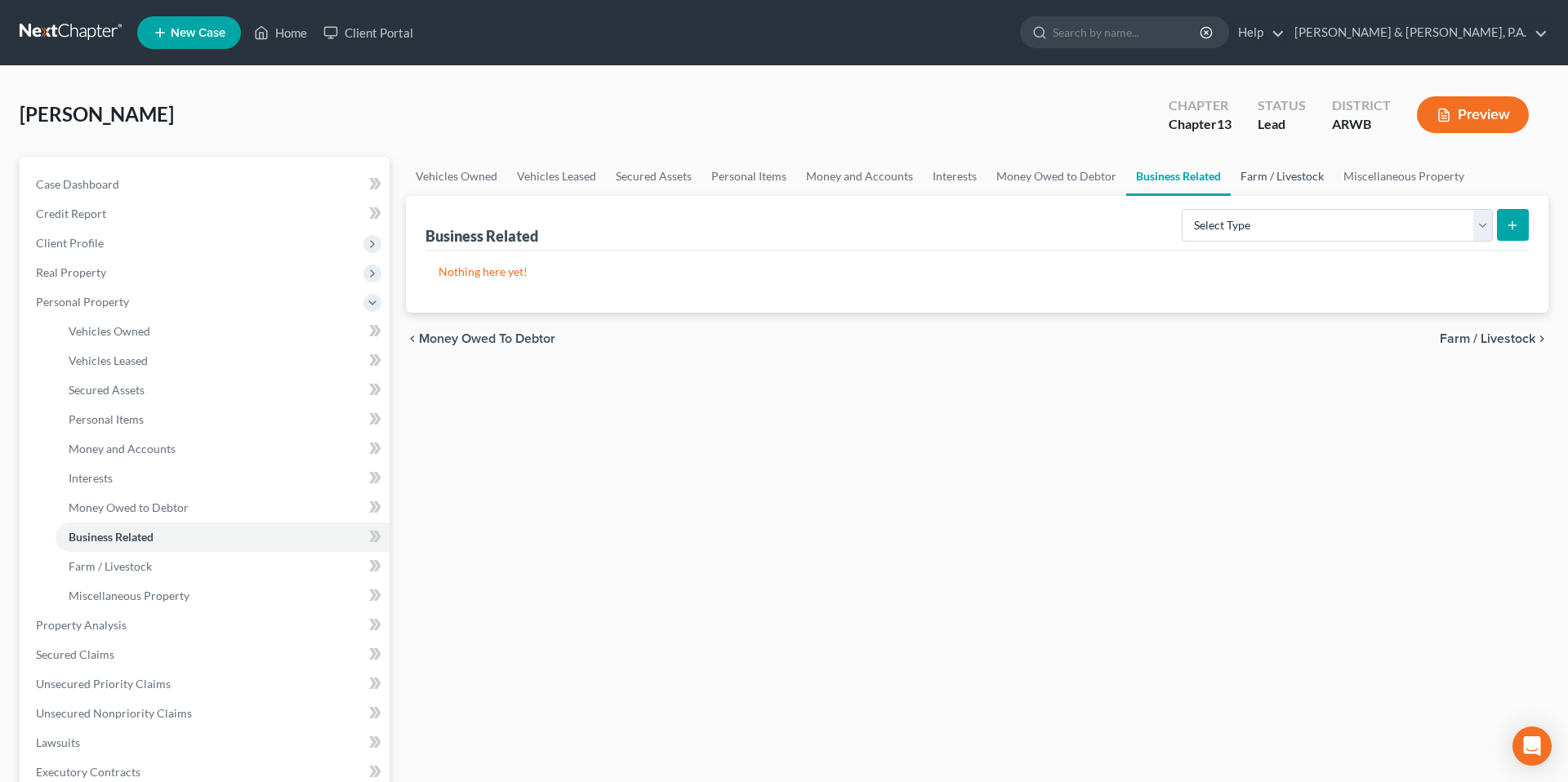
click at [1279, 178] on link "Farm / Livestock" at bounding box center [1282, 176] width 103 height 40
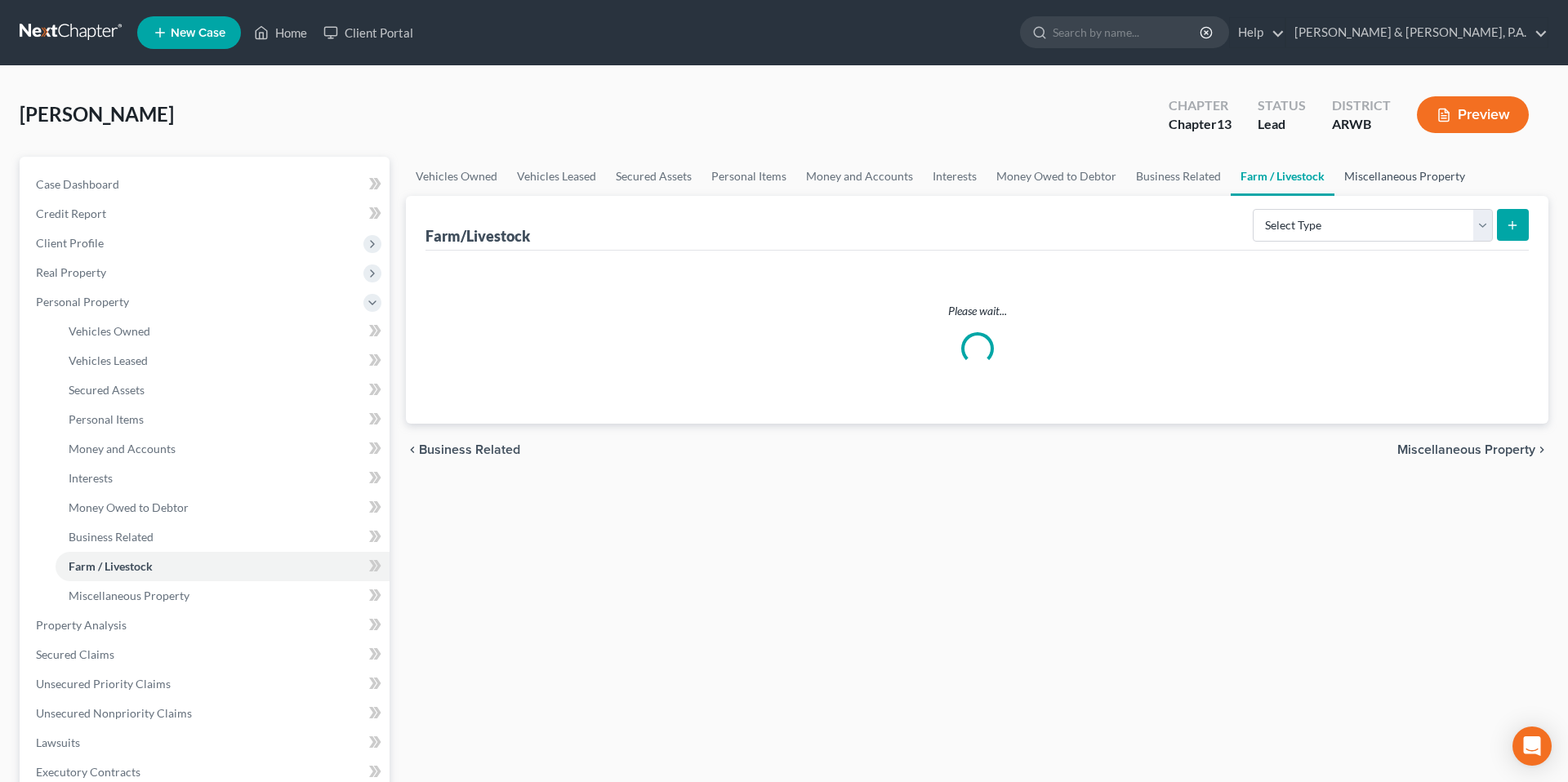
click at [1340, 177] on link "Miscellaneous Property" at bounding box center [1404, 176] width 141 height 40
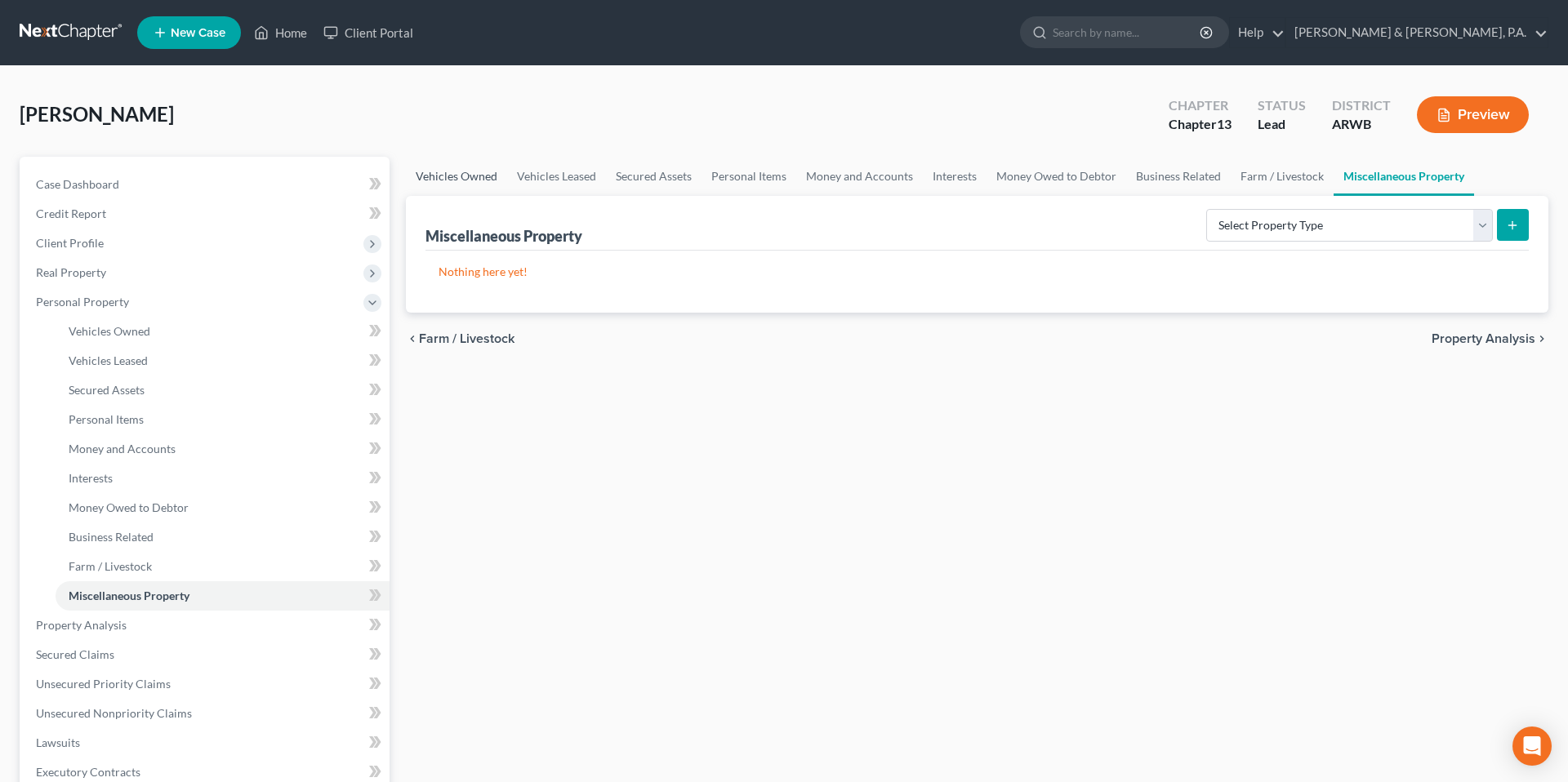
click at [445, 183] on link "Vehicles Owned" at bounding box center [456, 176] width 101 height 40
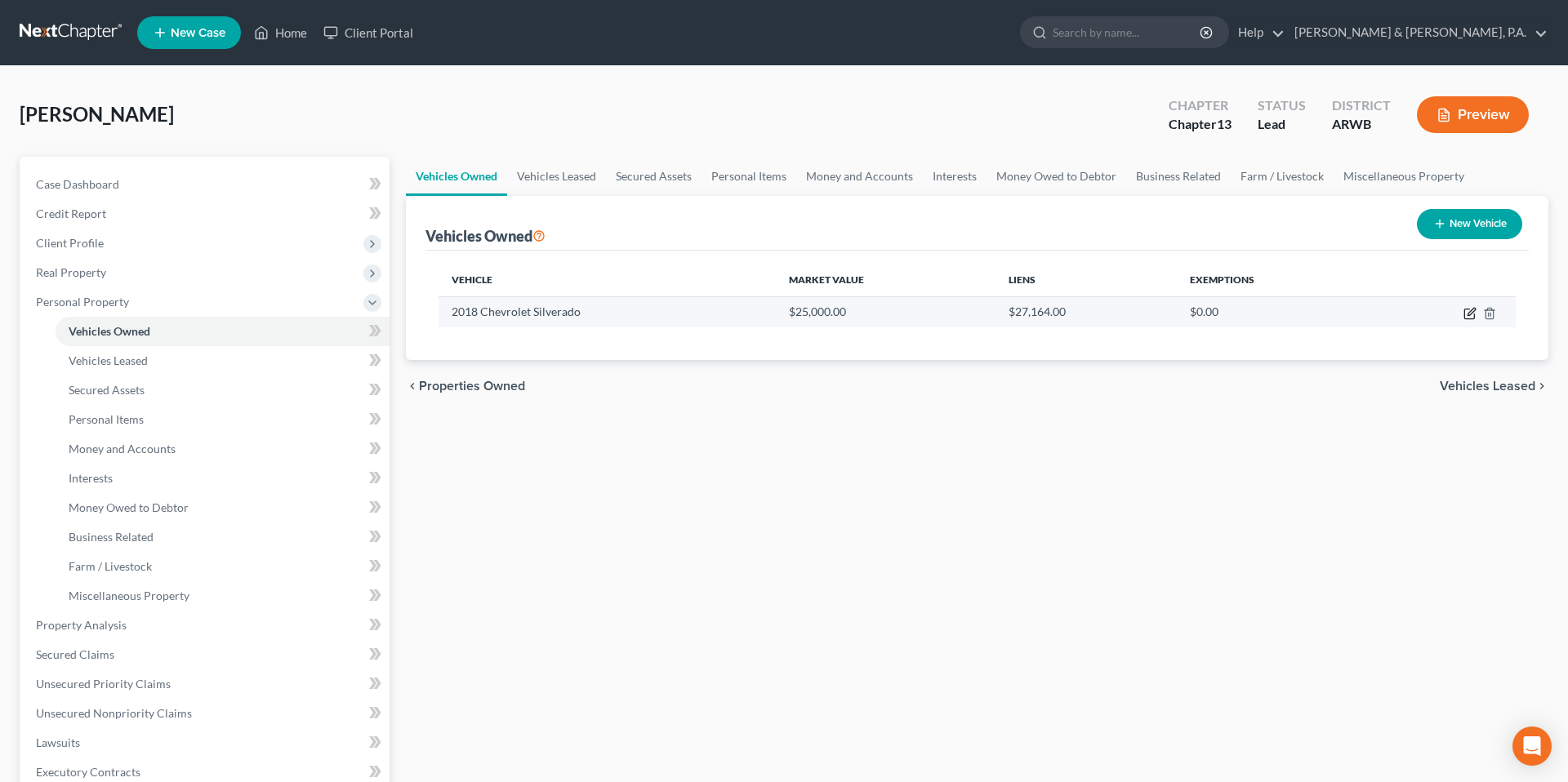
click at [1468, 317] on icon "button" at bounding box center [1470, 314] width 13 height 13
select select "0"
select select "8"
select select "3"
select select "0"
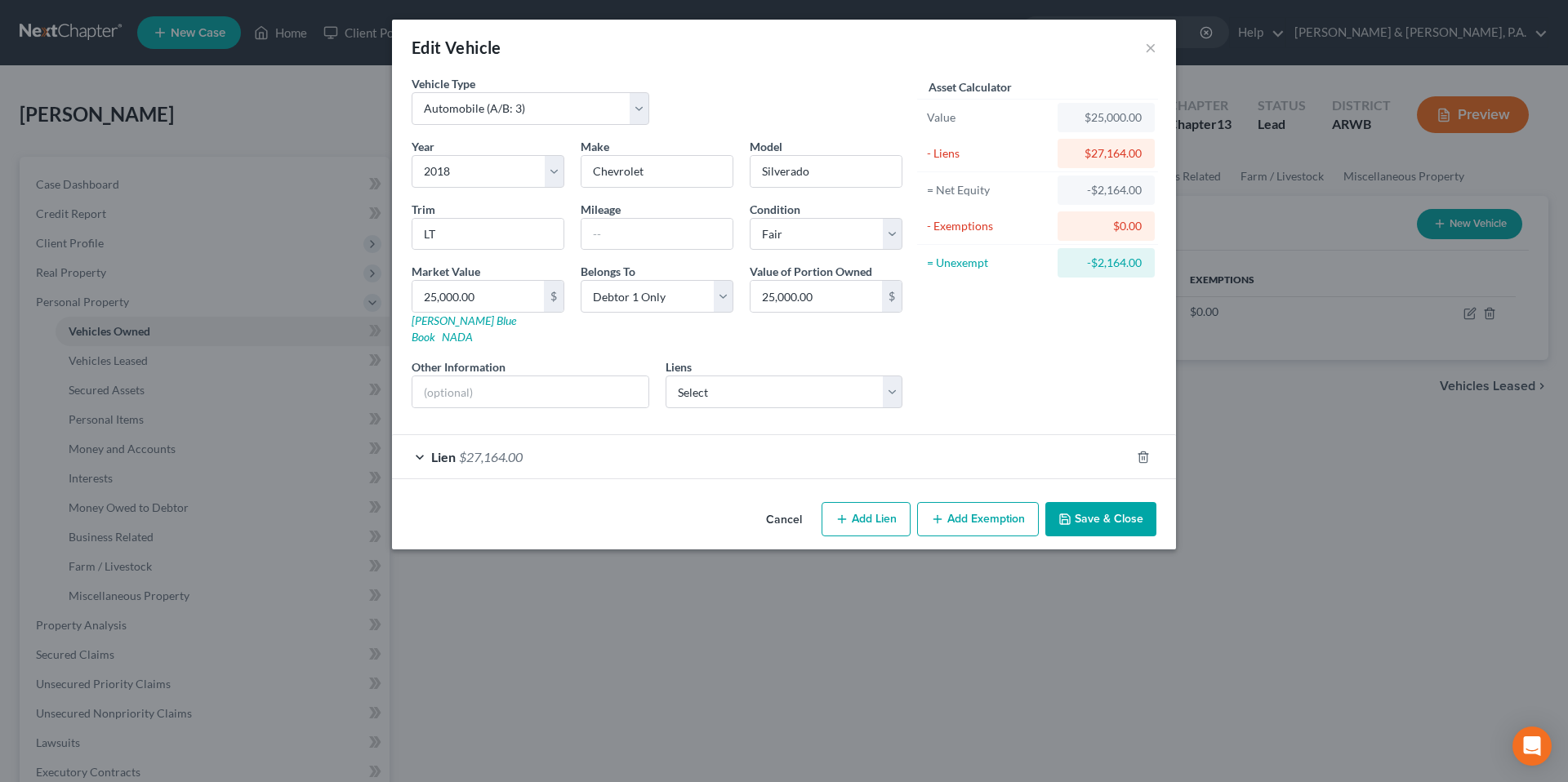
click at [872, 435] on div "Lien $27,164.00" at bounding box center [761, 456] width 738 height 43
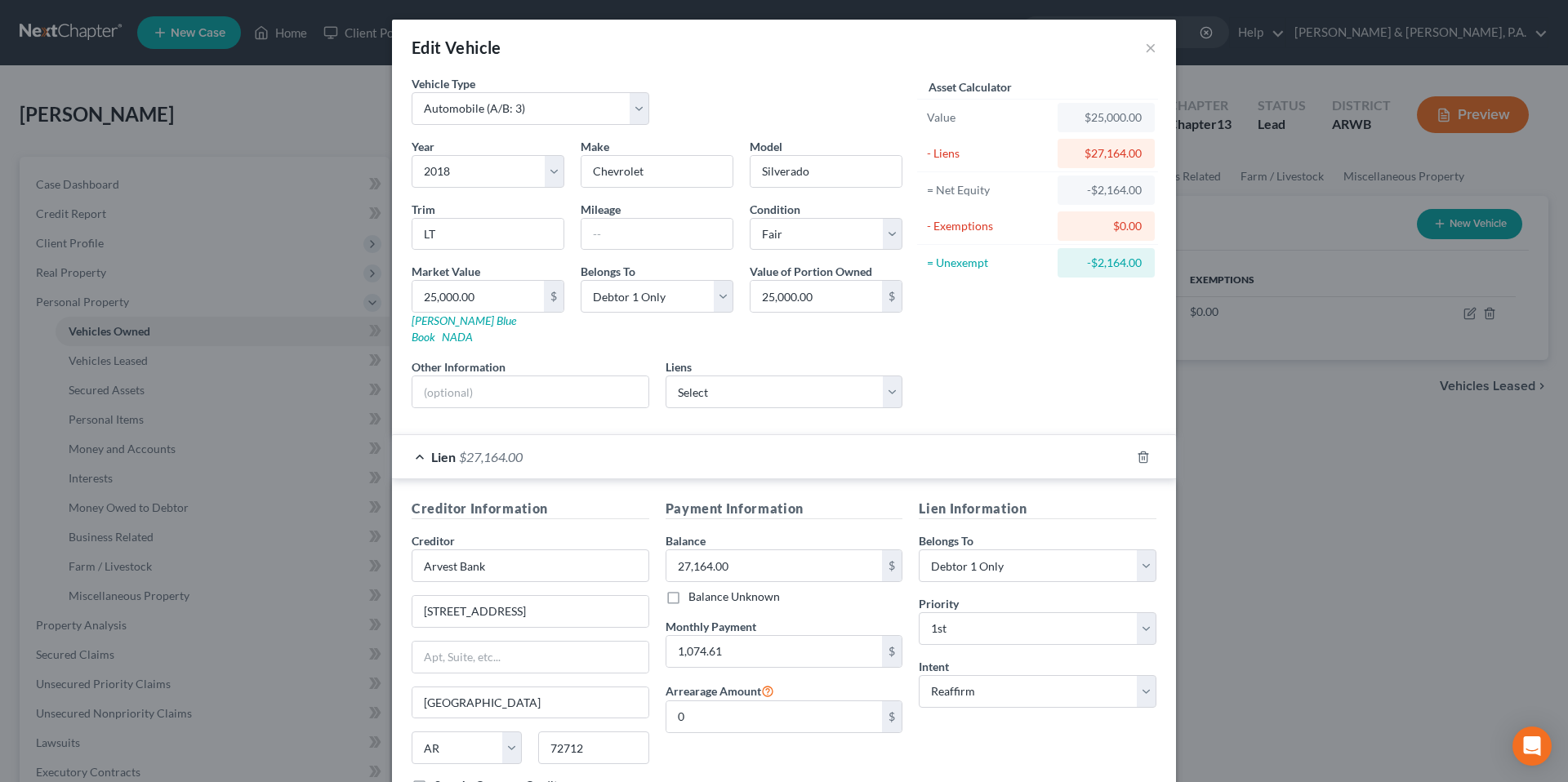
click at [872, 435] on div "Lien $27,164.00" at bounding box center [761, 456] width 738 height 43
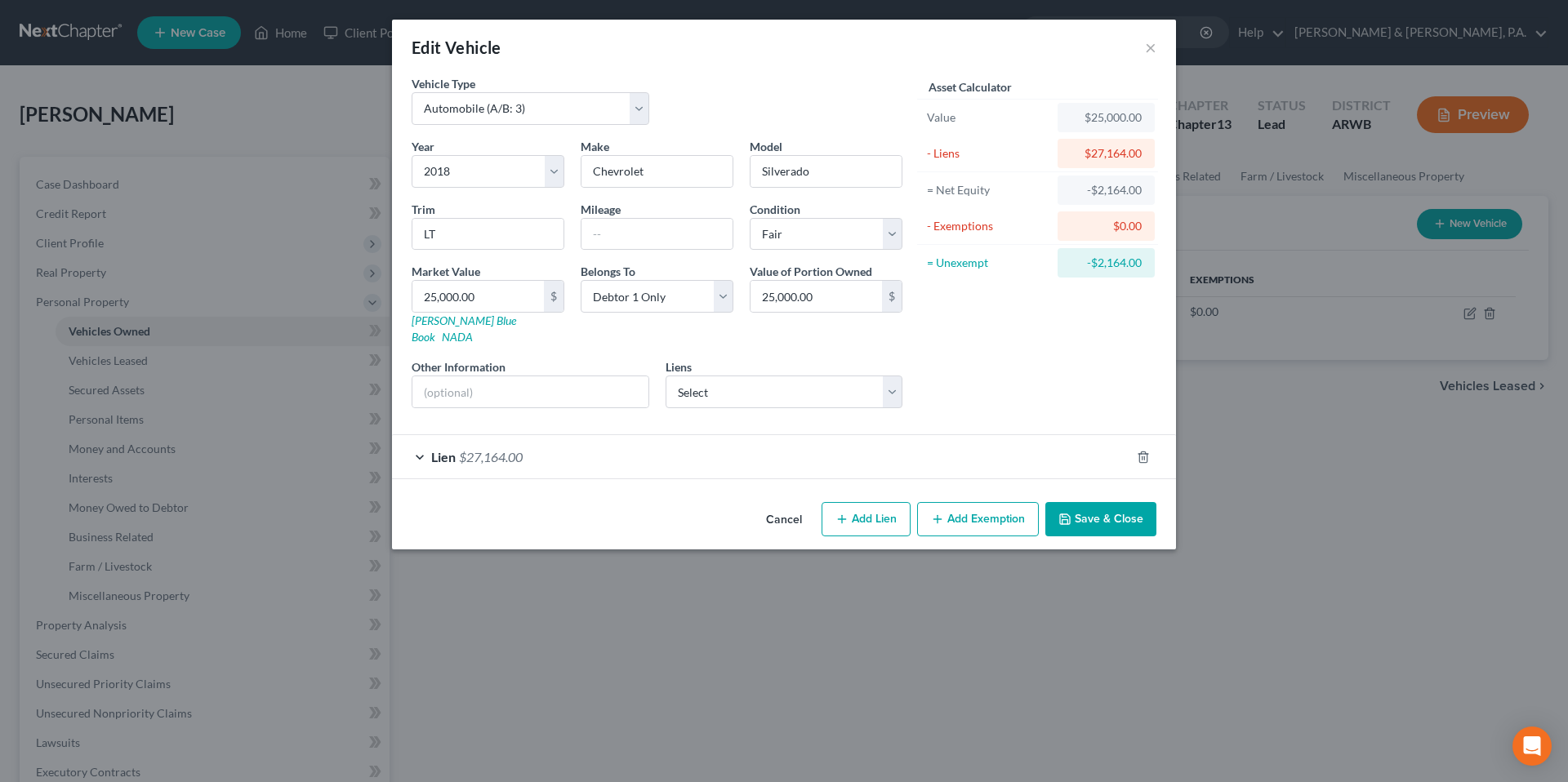
click at [791, 438] on div "Lien $27,164.00" at bounding box center [761, 456] width 738 height 43
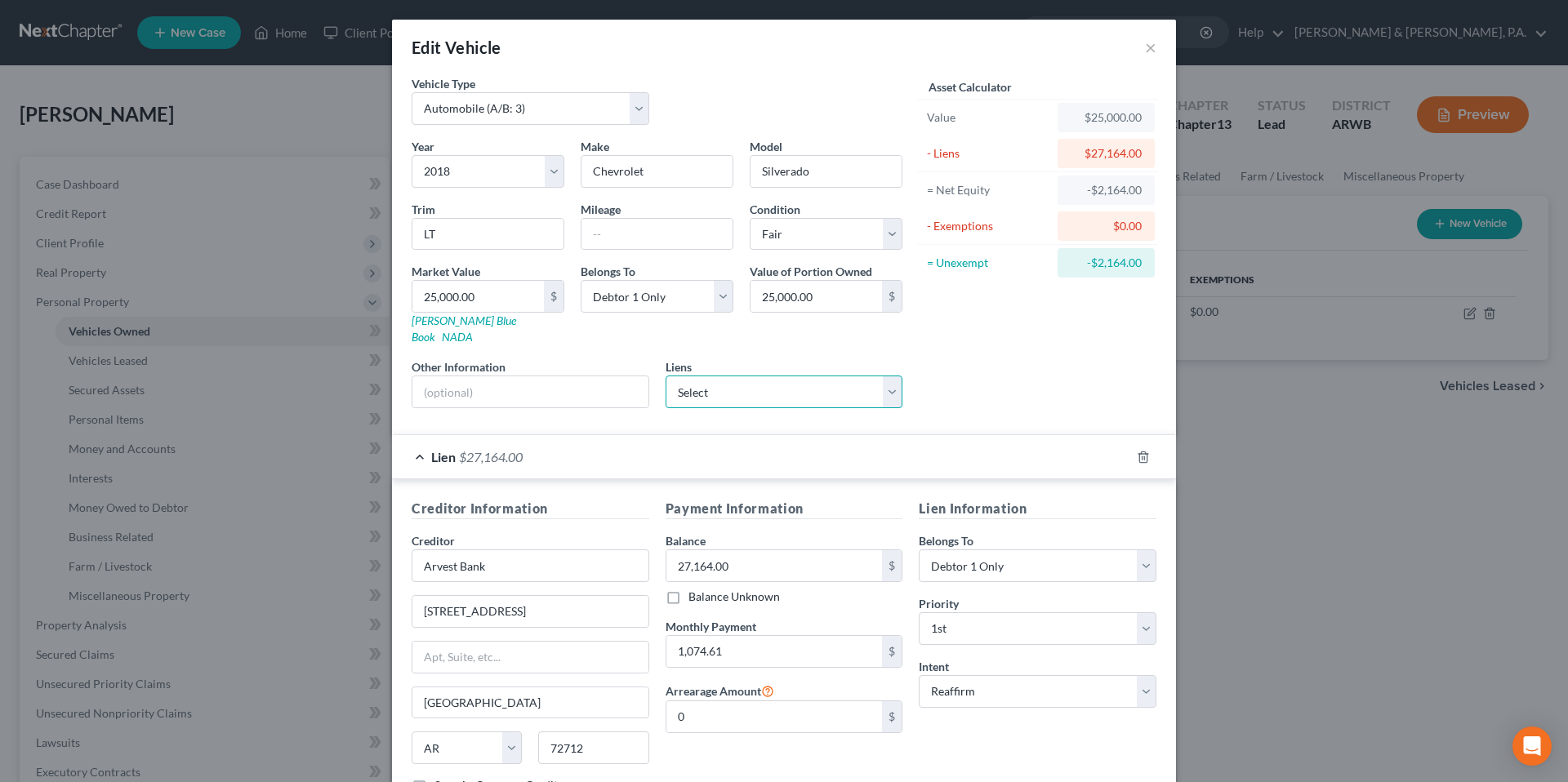
click at [798, 375] on select "Select [PERSON_NAME] Fnb - $4,558.00 Ally Fincl - $0.00 [US_STATE] National Ban…" at bounding box center [784, 391] width 237 height 32
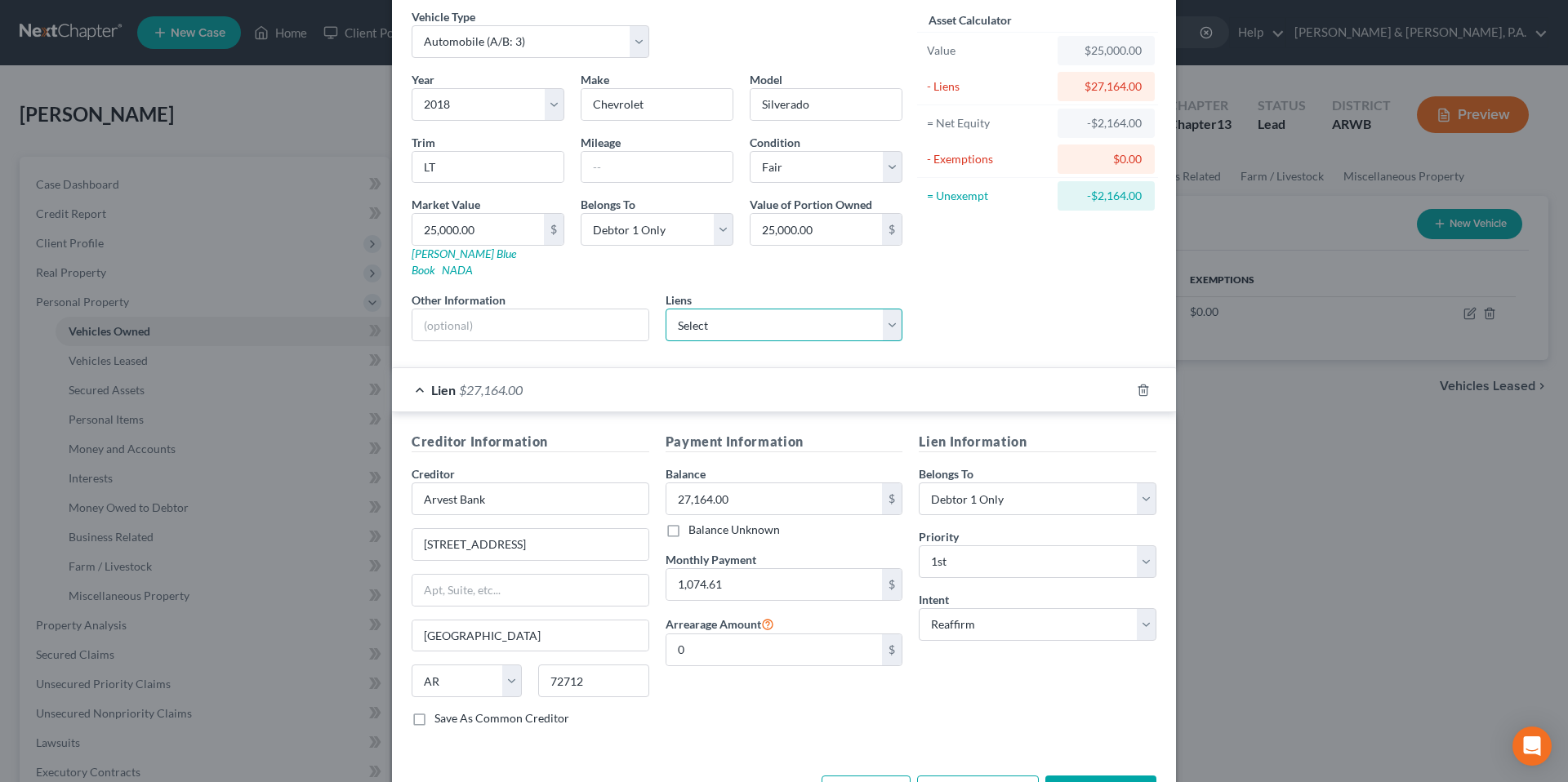
scroll to position [111, 0]
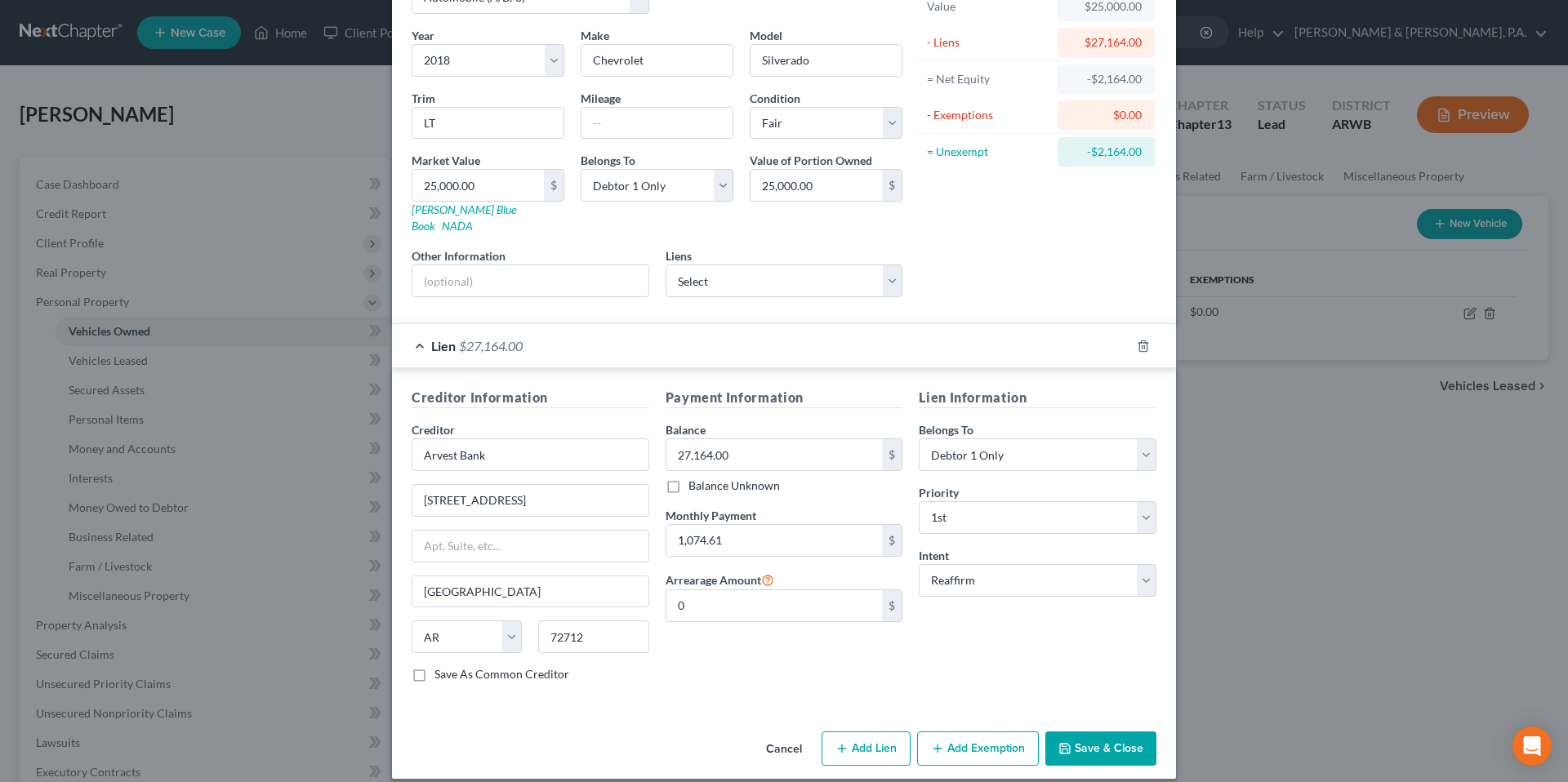
click at [1110, 739] on button "Save & Close" at bounding box center [1101, 748] width 111 height 34
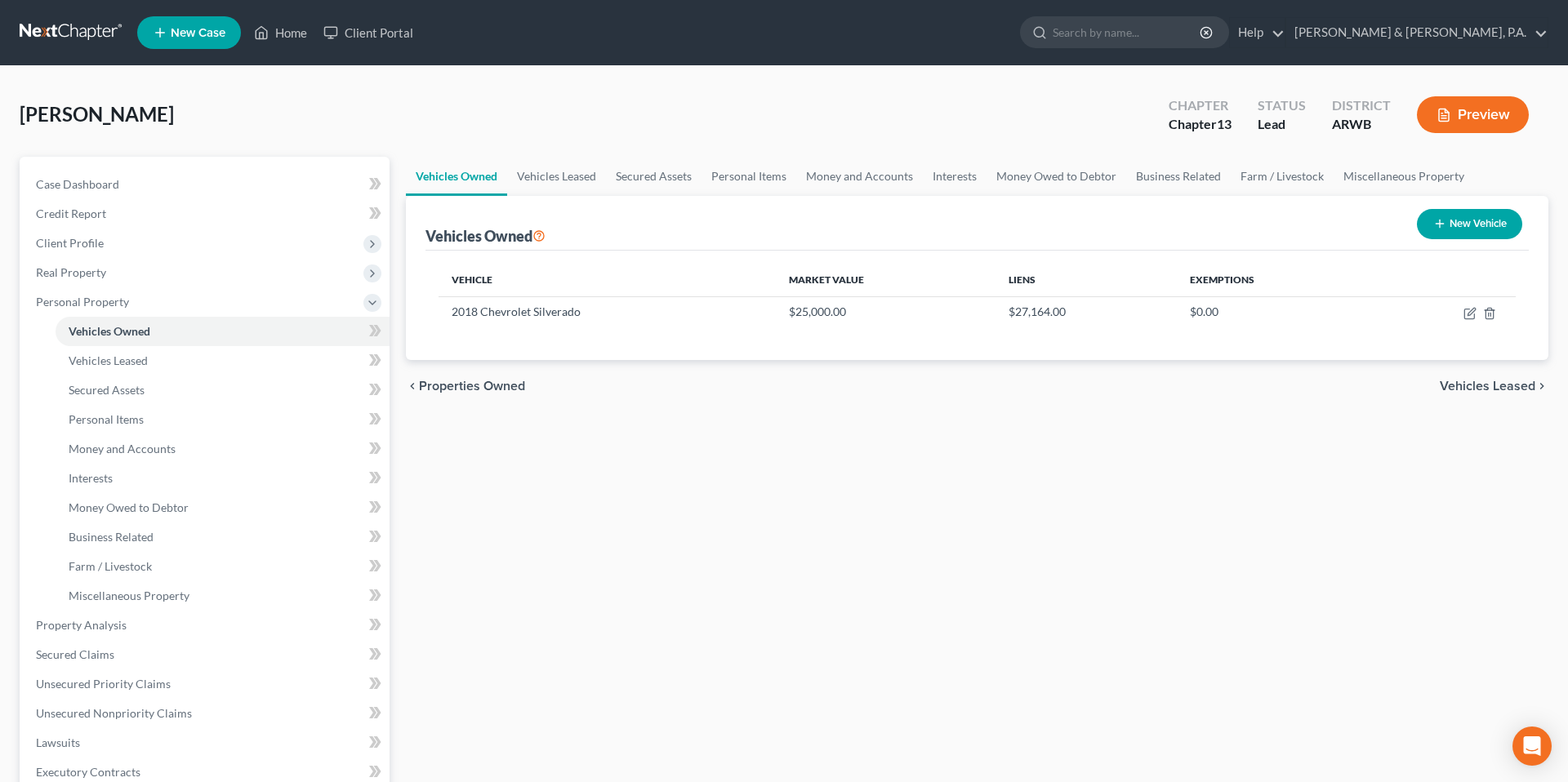
click at [615, 110] on div "[PERSON_NAME] Upgraded Chapter Chapter 13 Status Lead District ARWB Preview" at bounding box center [783, 121] width 1528 height 71
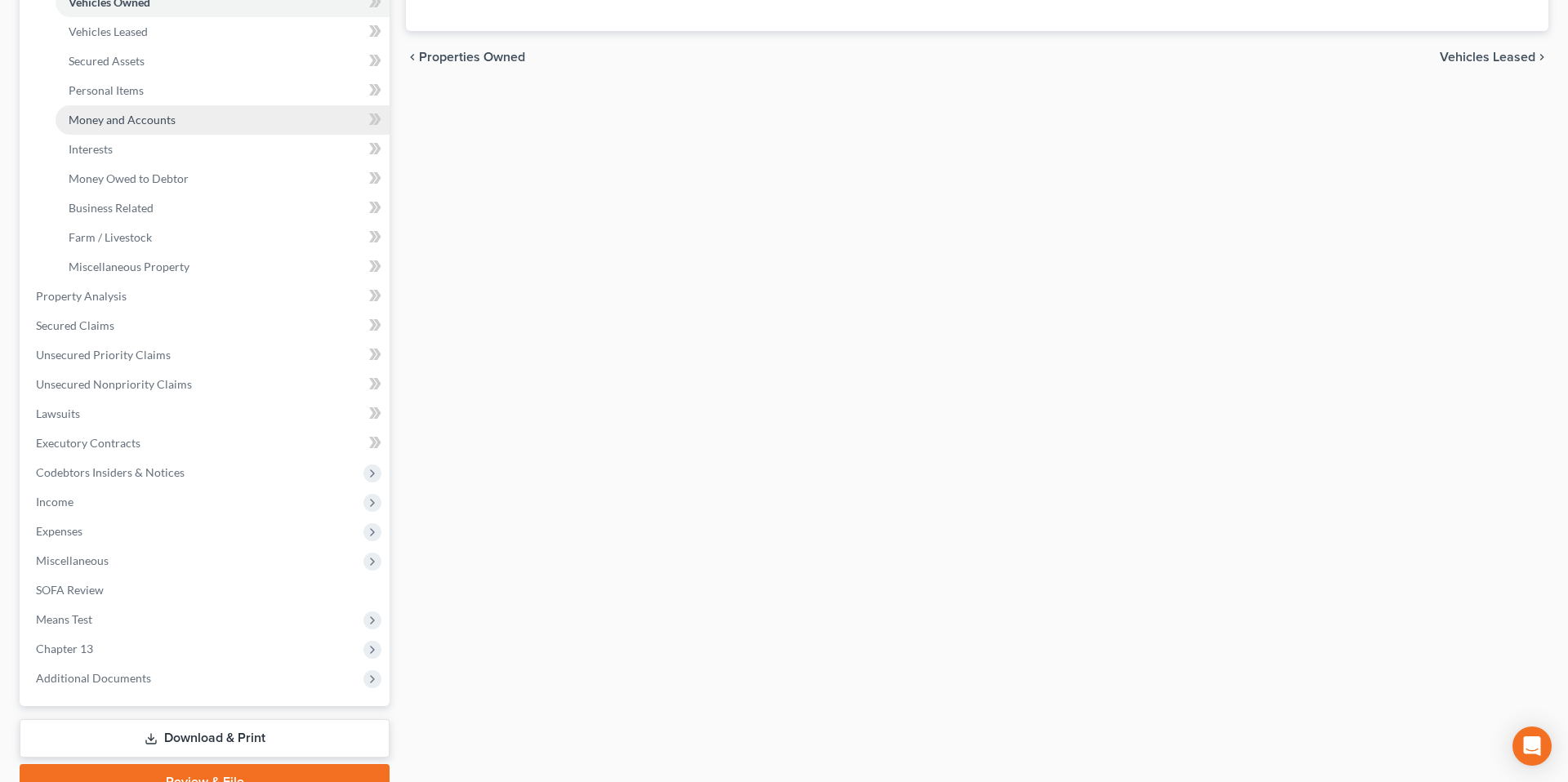
scroll to position [0, 0]
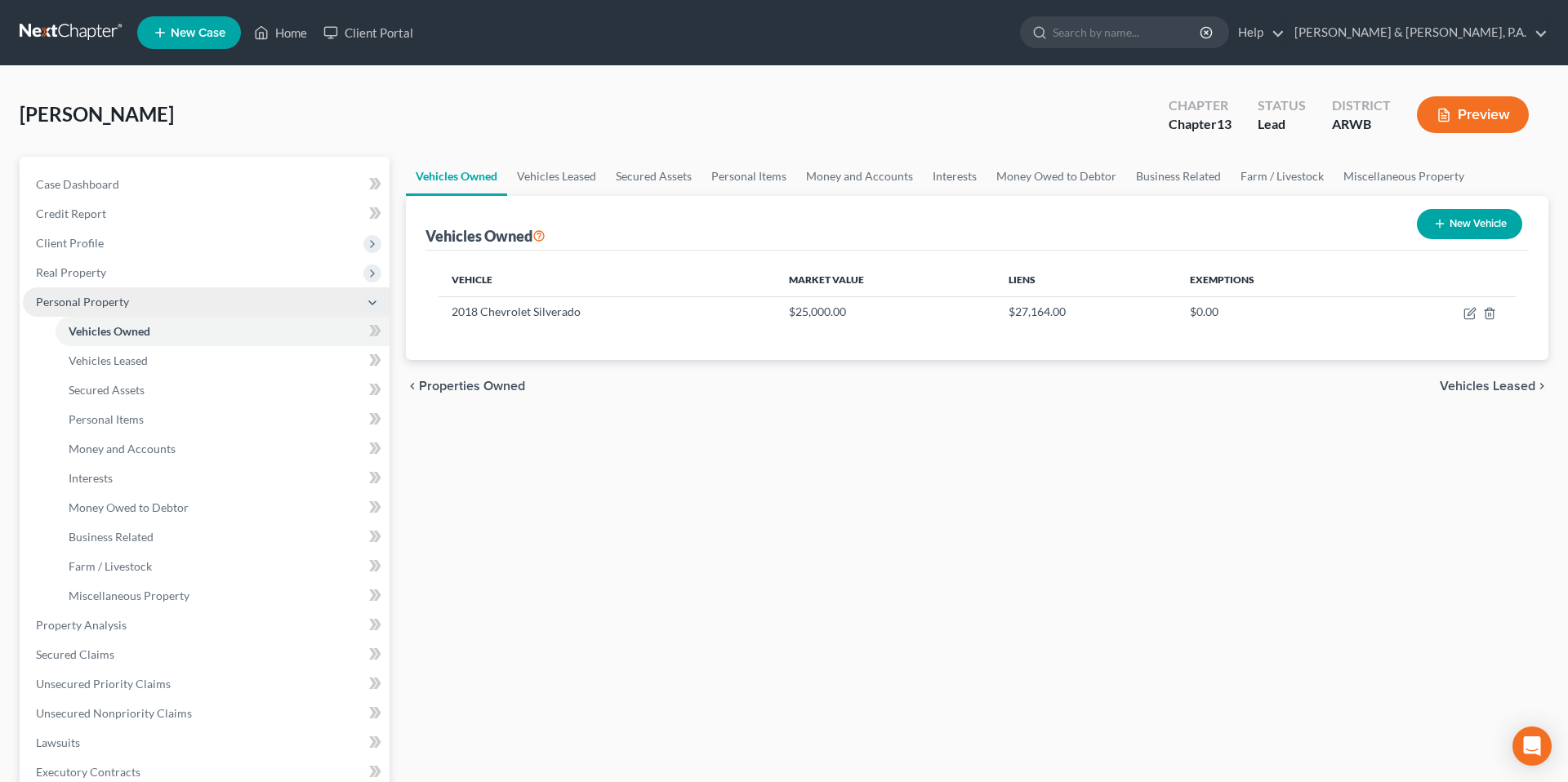
click at [369, 301] on polyline at bounding box center [372, 303] width 6 height 4
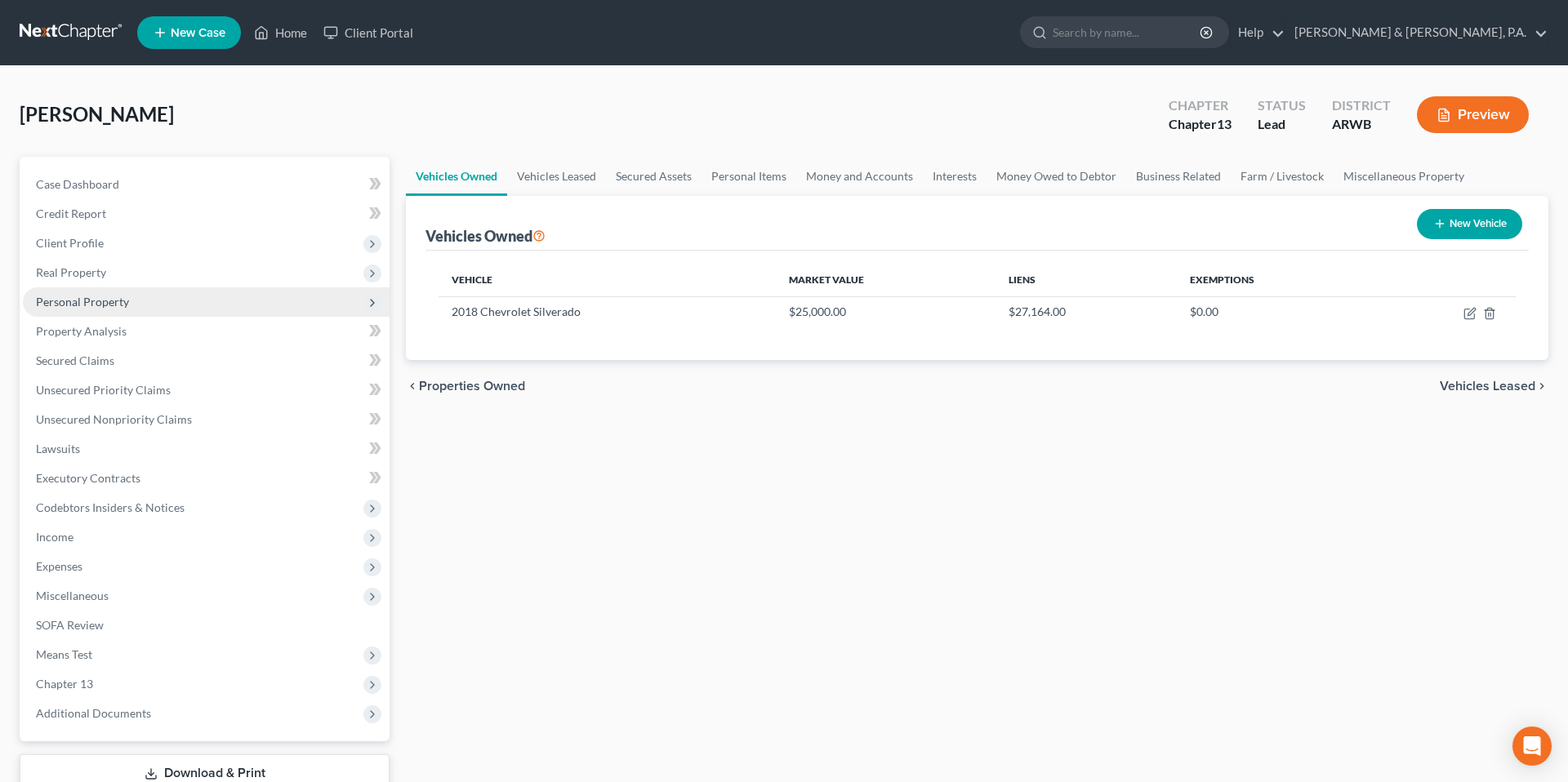
scroll to position [115, 0]
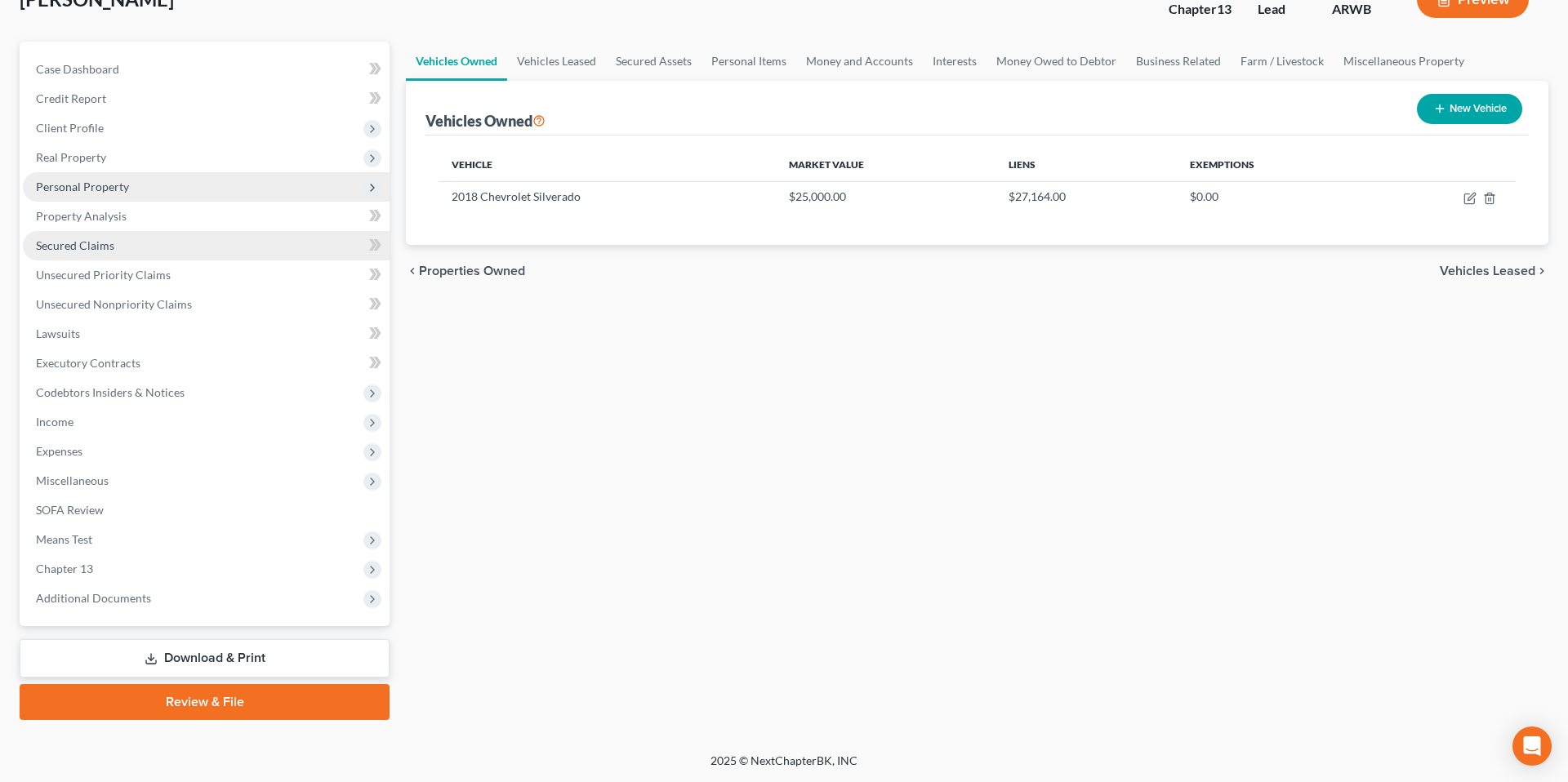
click at [188, 247] on link "Secured Claims" at bounding box center [206, 246] width 366 height 29
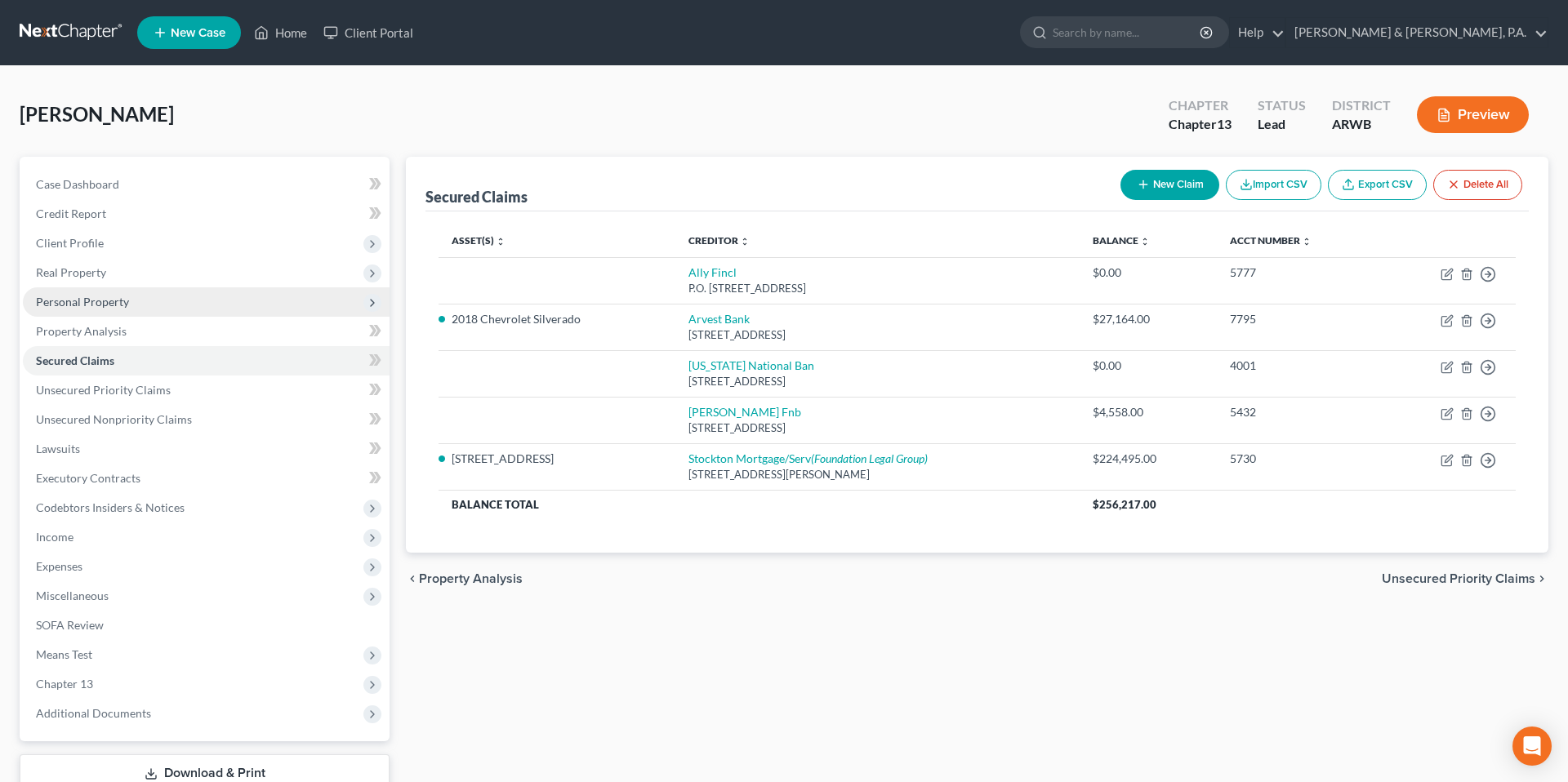
click at [399, 172] on div "Secured Claims New Claim Import CSV Export CSV Delete All Asset(s) expand_more …" at bounding box center [976, 495] width 1159 height 678
click at [192, 212] on link "Credit Report" at bounding box center [206, 213] width 366 height 29
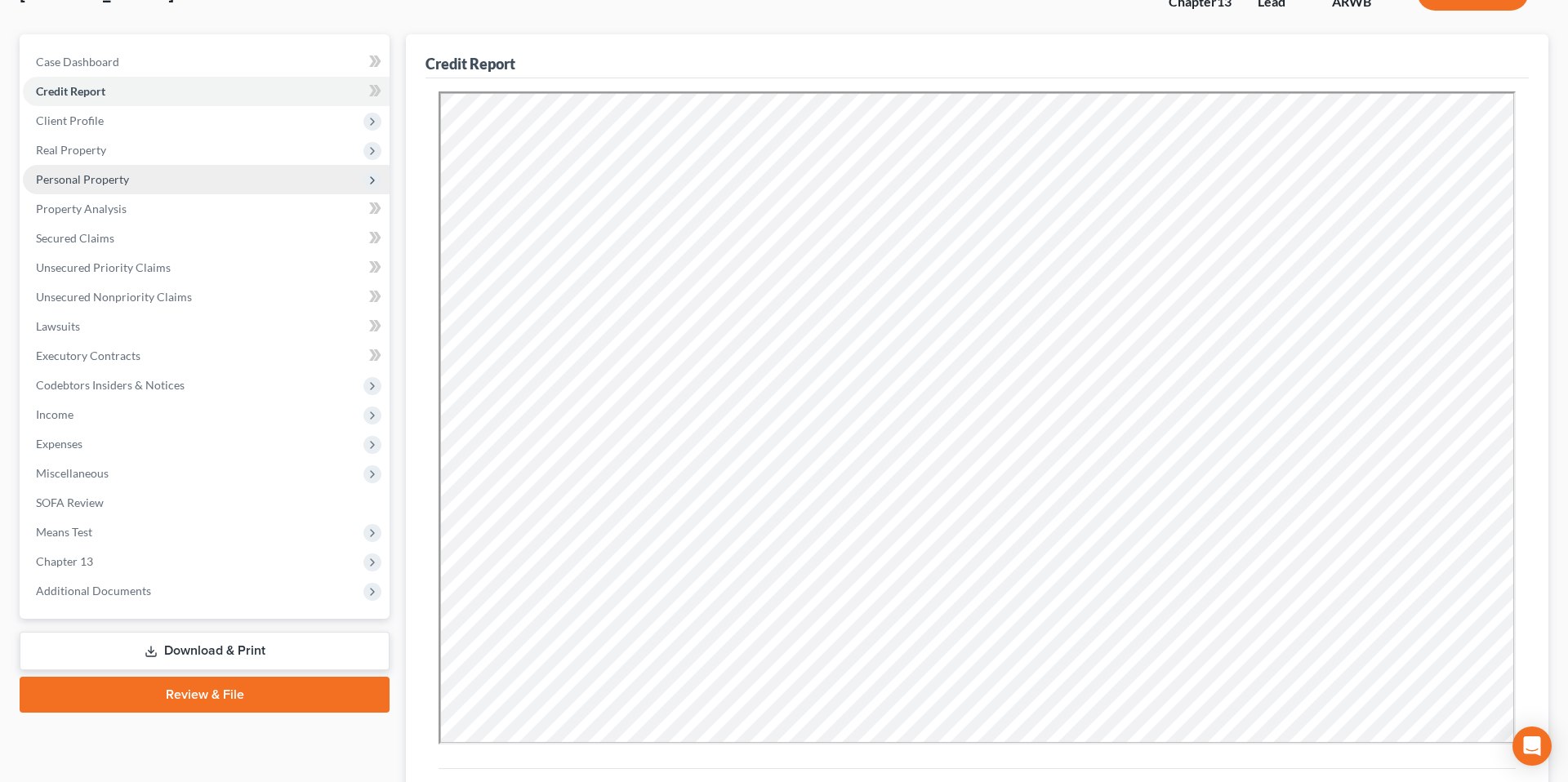
scroll to position [127, 0]
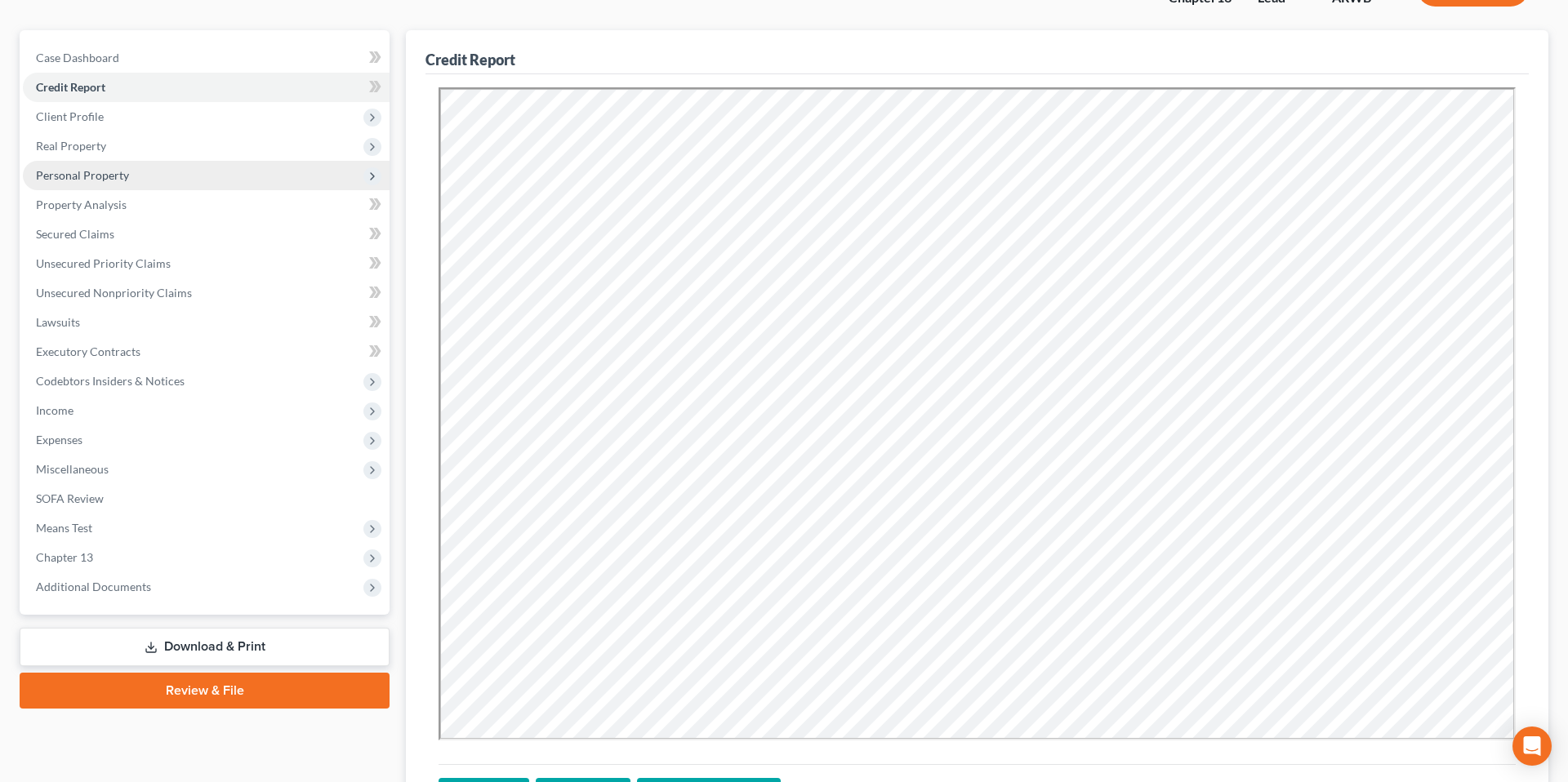
click at [399, 161] on div "Credit Report Resubmit Download Re-Import Creditors chevron_left Payments Filin…" at bounding box center [976, 457] width 1159 height 854
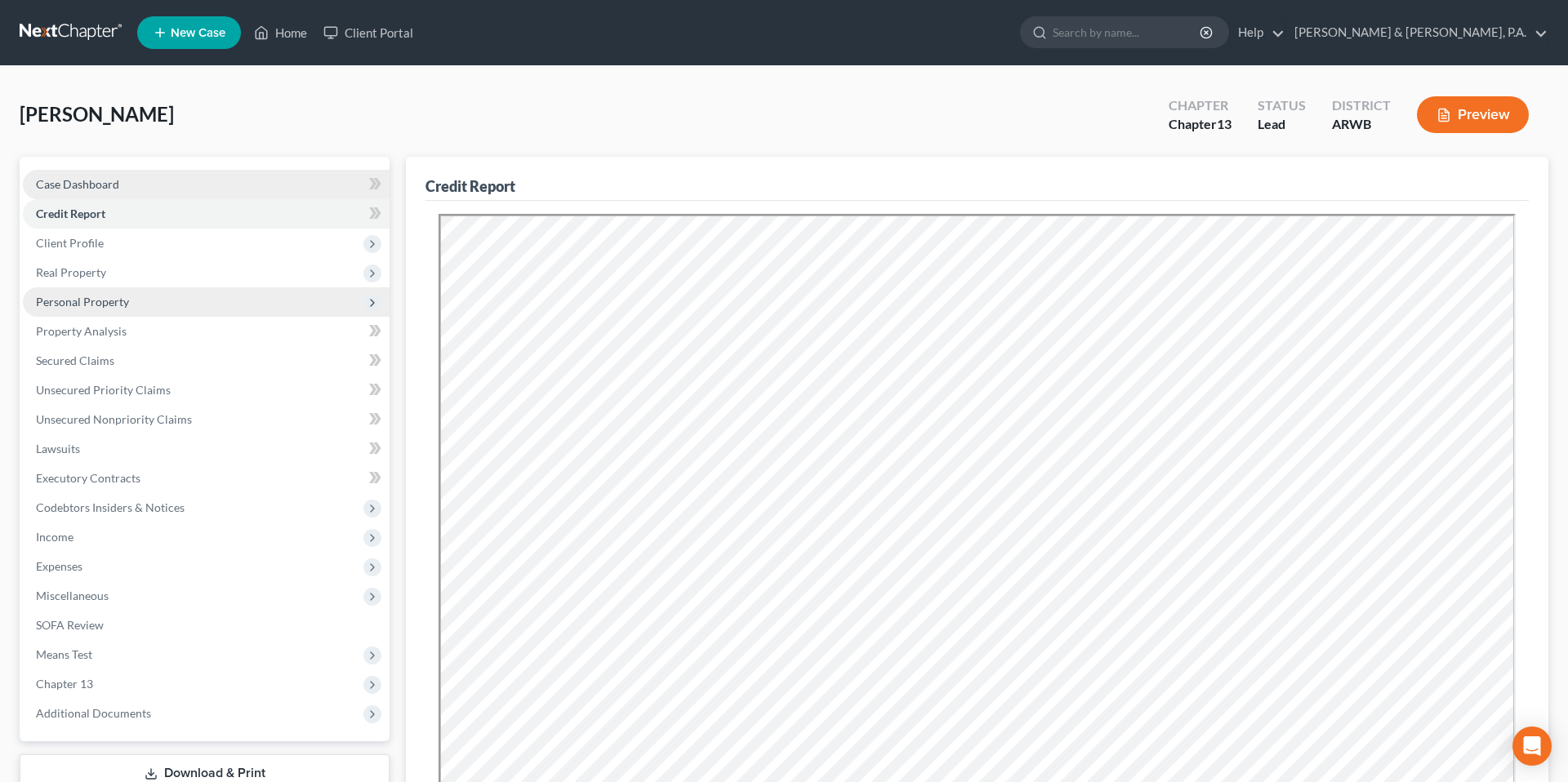
click at [181, 190] on link "Case Dashboard" at bounding box center [206, 185] width 366 height 29
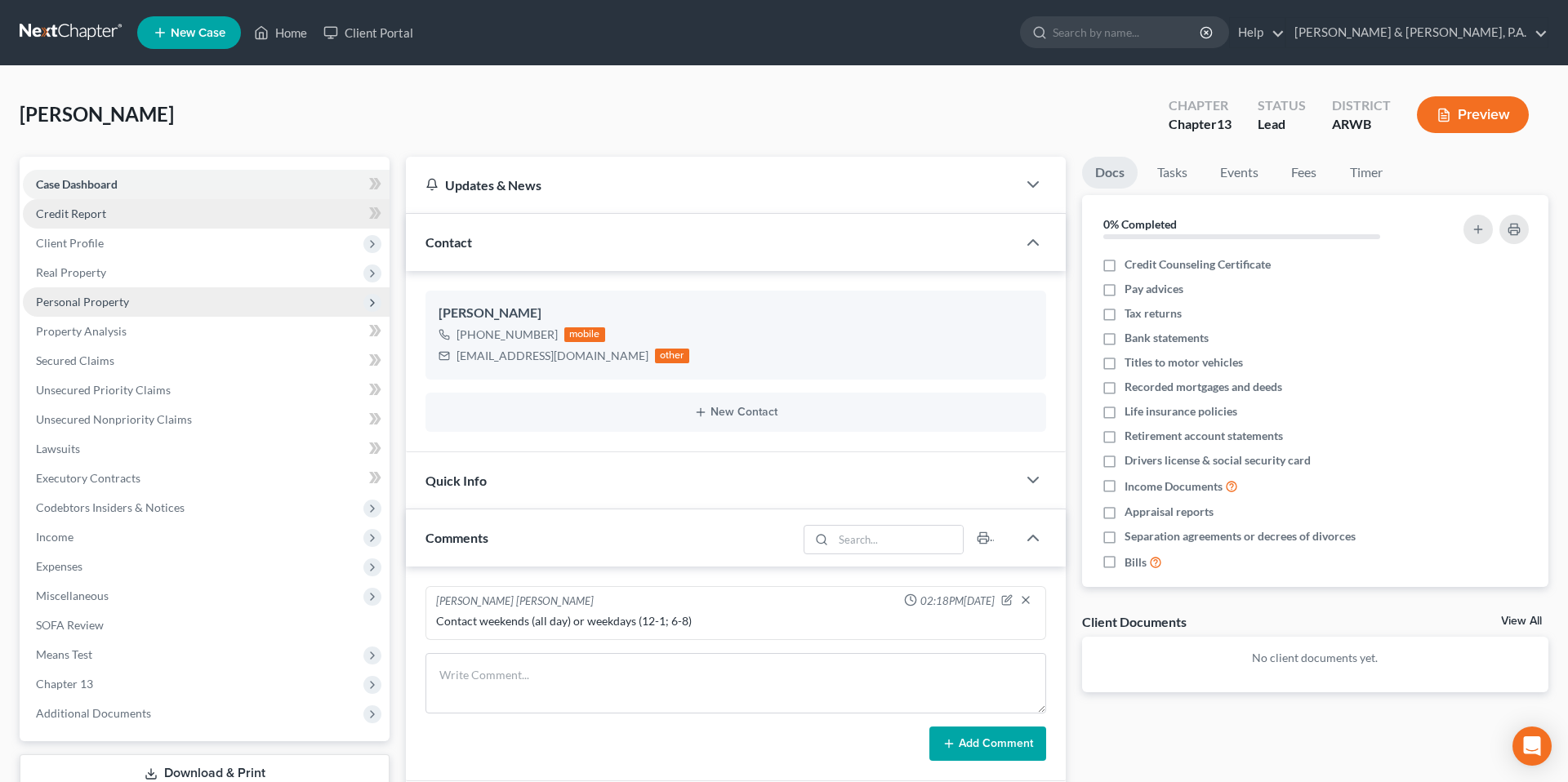
click at [179, 212] on link "Credit Report" at bounding box center [206, 213] width 366 height 29
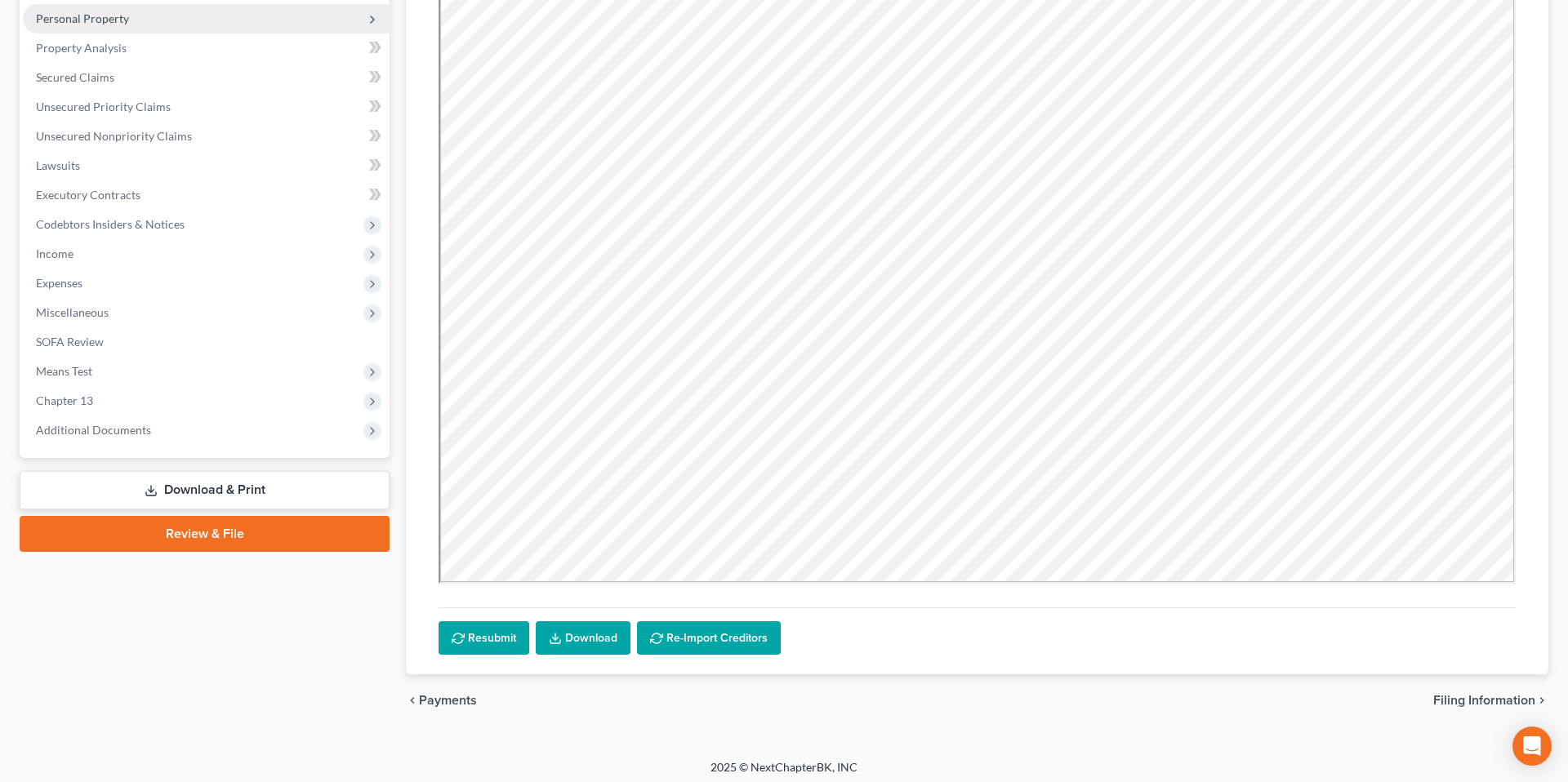
scroll to position [290, 0]
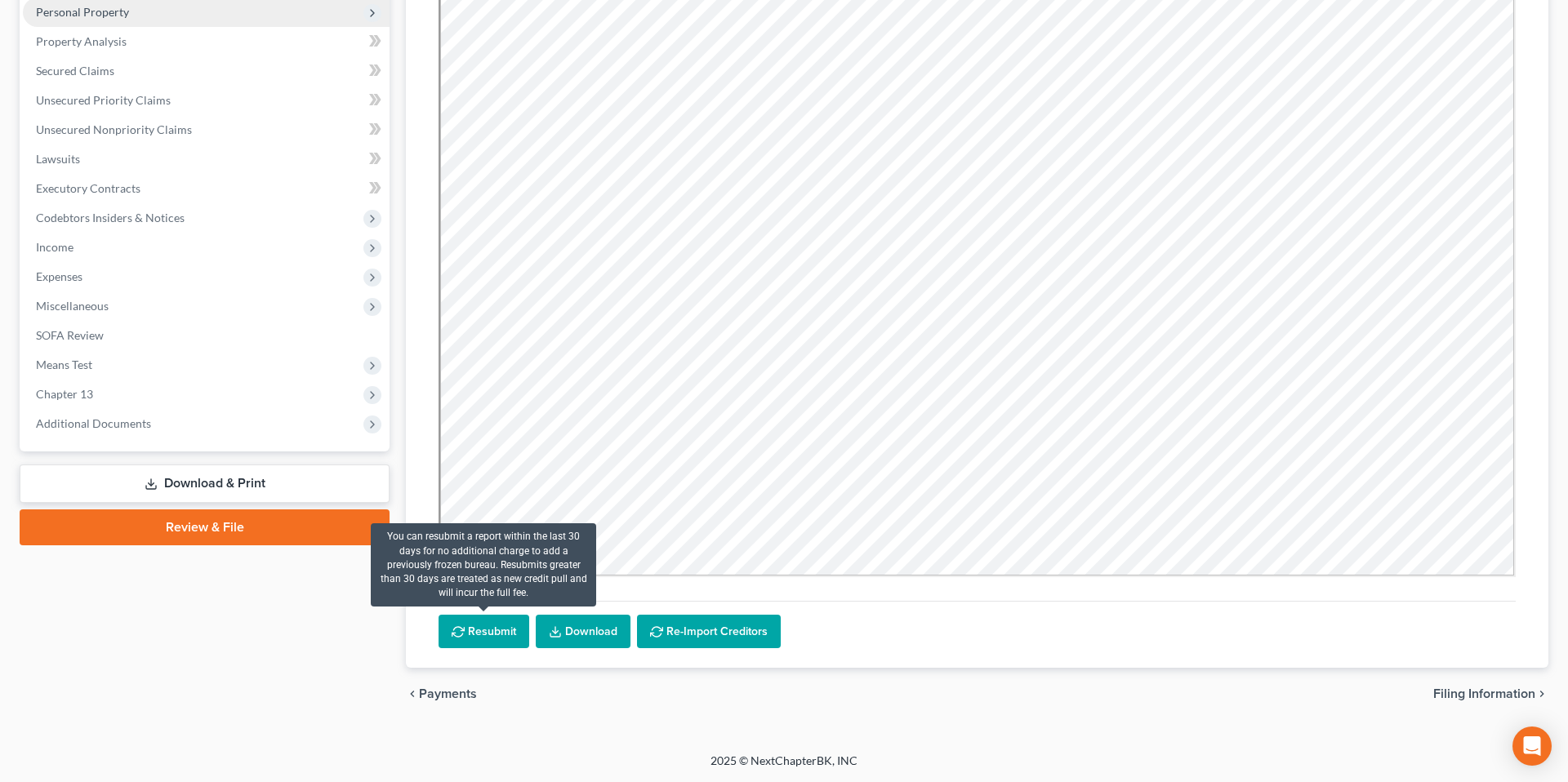
click at [478, 623] on button "Resubmit" at bounding box center [483, 631] width 90 height 34
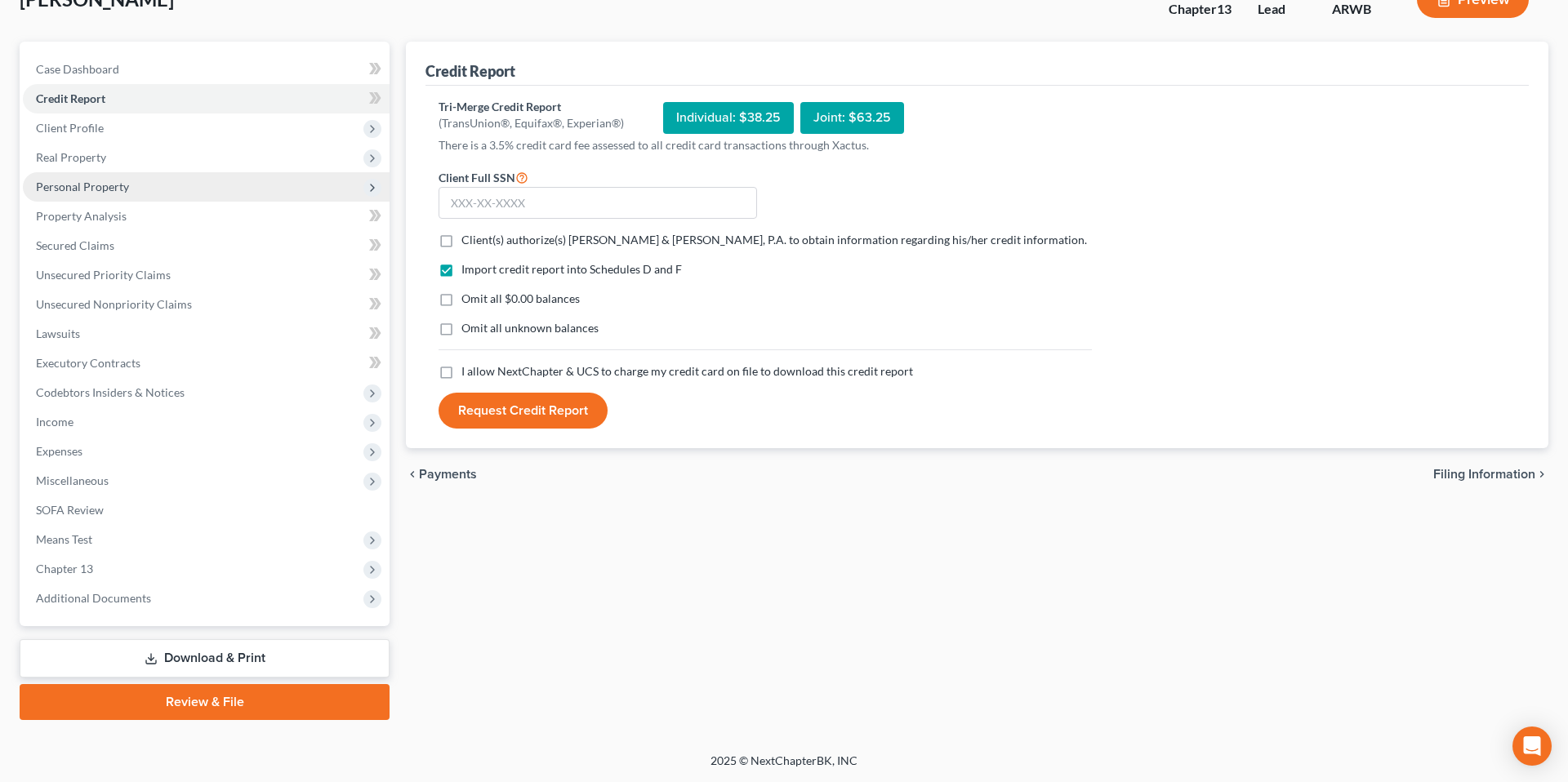
scroll to position [115, 0]
click at [599, 200] on input "text" at bounding box center [597, 202] width 318 height 32
click at [238, 127] on span "Client Profile" at bounding box center [206, 128] width 366 height 29
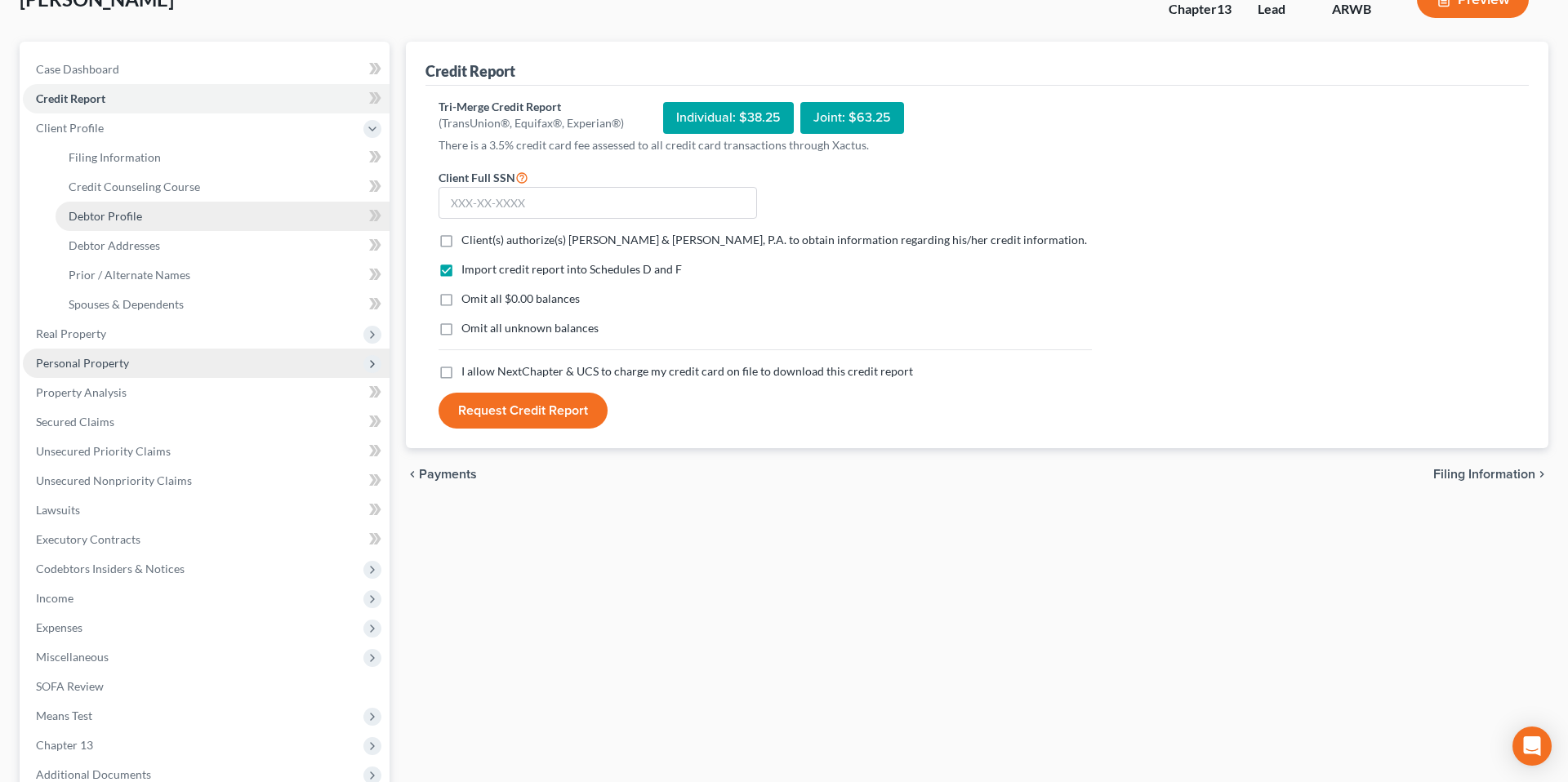
click at [243, 216] on link "Debtor Profile" at bounding box center [222, 216] width 334 height 29
select select "0"
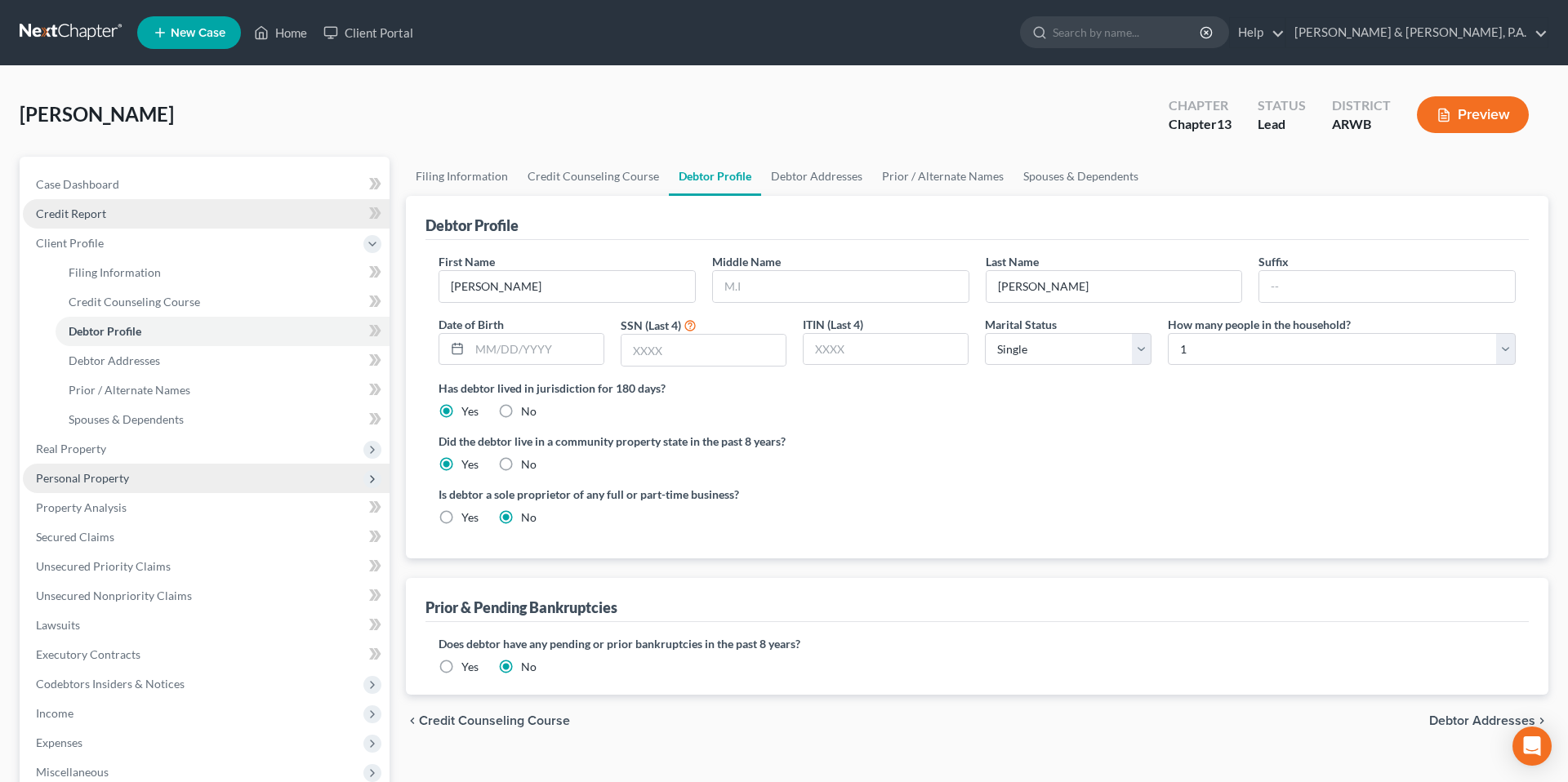
click at [238, 208] on link "Credit Report" at bounding box center [206, 213] width 366 height 29
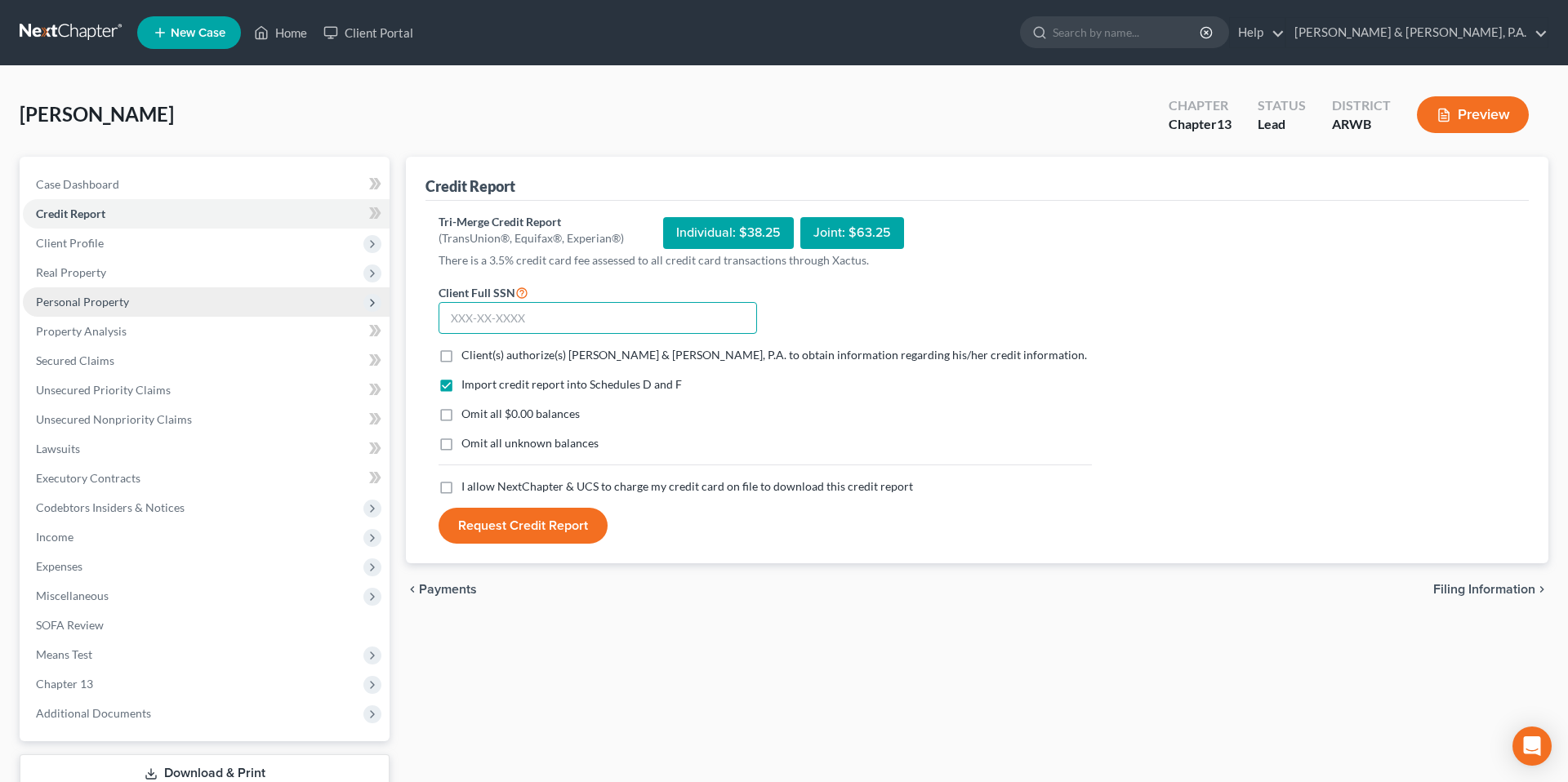
click at [622, 324] on input "text" at bounding box center [597, 317] width 318 height 32
click at [527, 489] on span "I allow NextChapter & UCS to charge my credit card on file to download this cre…" at bounding box center [686, 486] width 452 height 14
click at [478, 489] on input "I allow NextChapter & UCS to charge my credit card on file to download this cre…" at bounding box center [473, 484] width 11 height 11
checkbox input "true"
click at [552, 410] on span "Omit all $0.00 balances" at bounding box center [520, 413] width 119 height 14
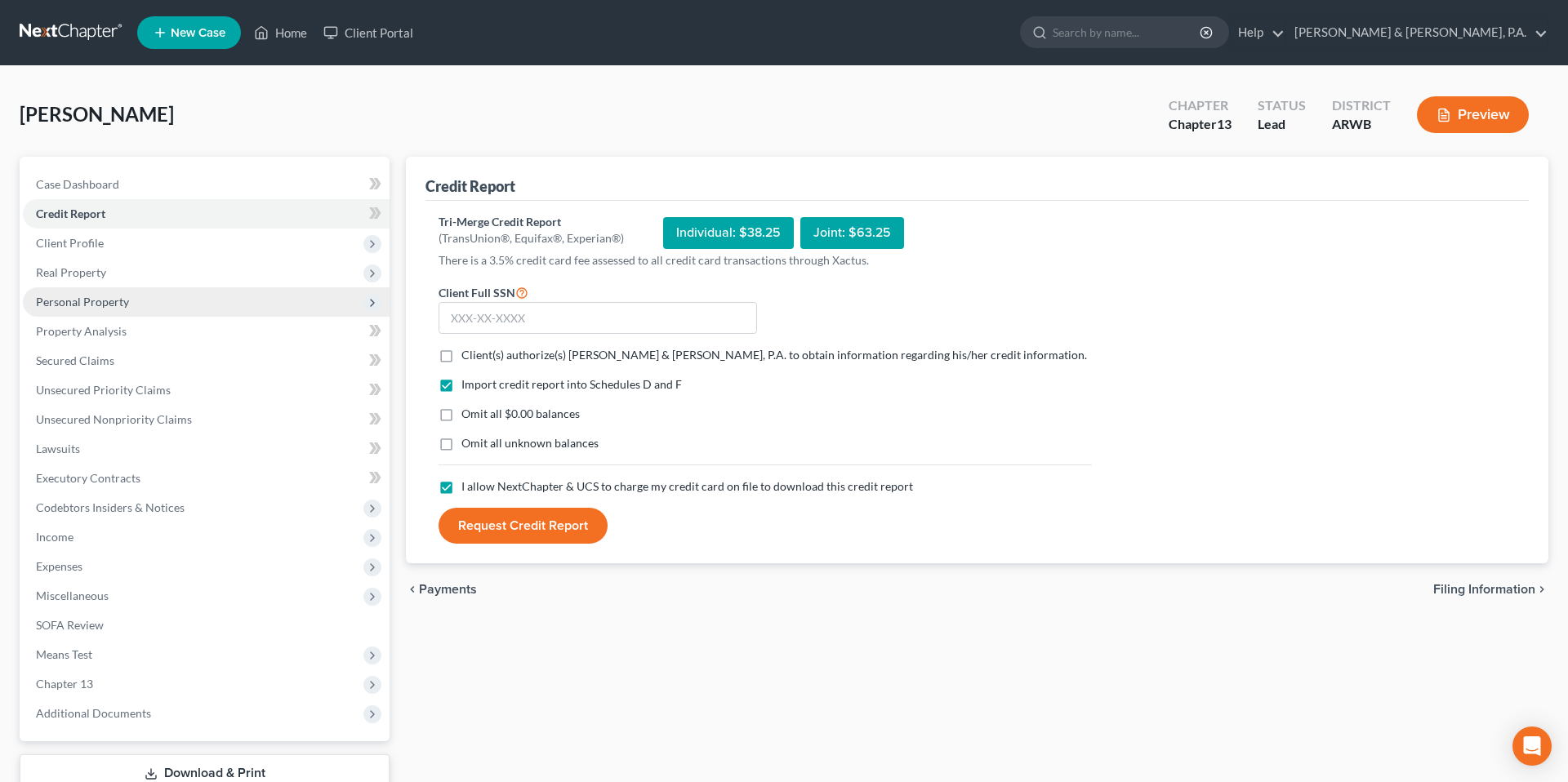
click at [478, 410] on input "Omit all $0.00 balances" at bounding box center [473, 411] width 11 height 11
click at [552, 410] on span "Omit all $0.00 balances" at bounding box center [520, 413] width 119 height 14
click at [478, 410] on input "Omit all $0.00 balances" at bounding box center [473, 411] width 11 height 11
checkbox input "false"
click at [586, 359] on span "Client(s) authorize(s) [PERSON_NAME] & [PERSON_NAME], P.A. to obtain informatio…" at bounding box center [774, 354] width 626 height 14
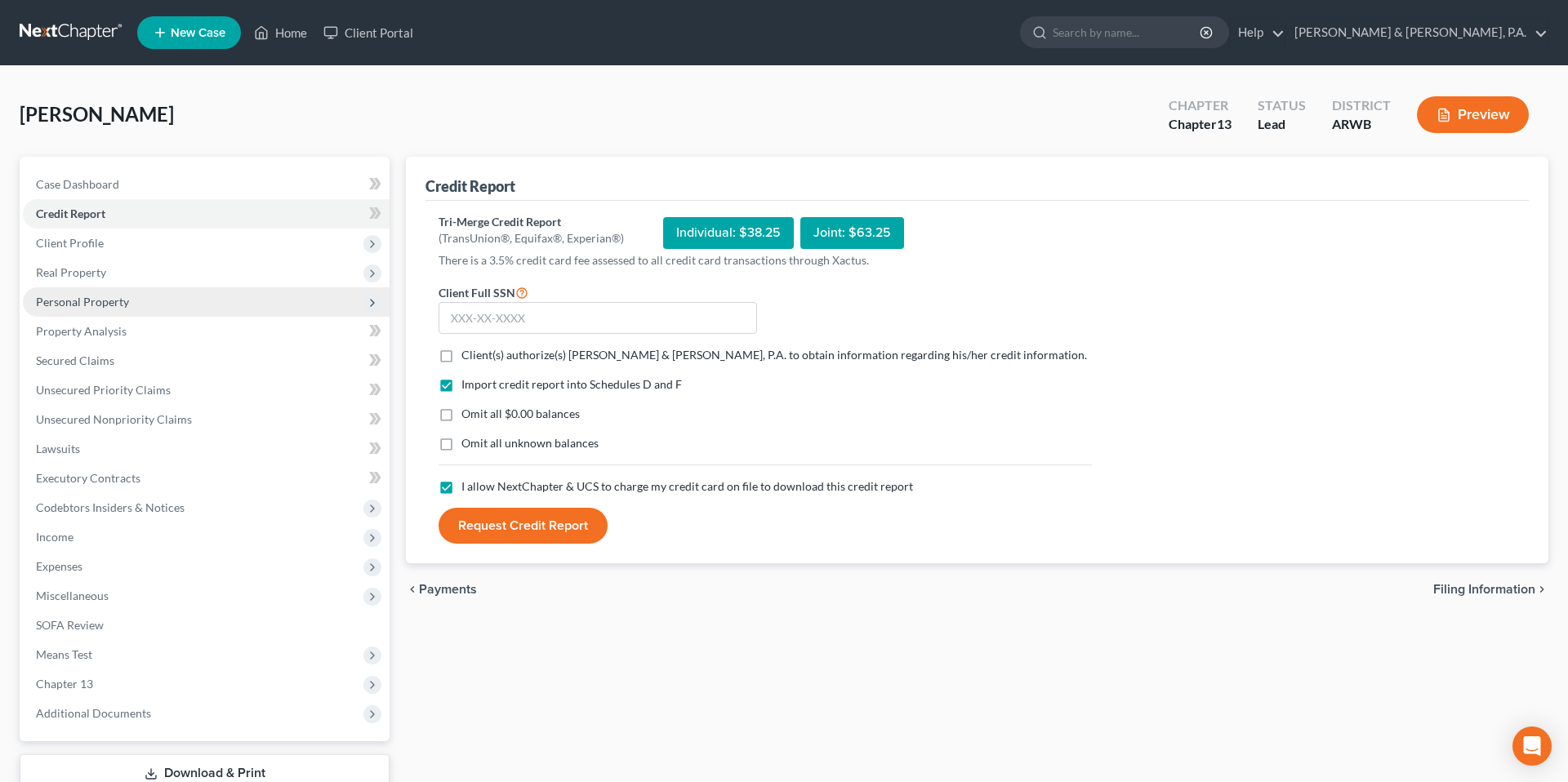
click at [478, 358] on input "Client(s) authorize(s) [PERSON_NAME] & [PERSON_NAME], P.A. to obtain informatio…" at bounding box center [473, 352] width 11 height 11
checkbox input "true"
click at [668, 321] on input "text" at bounding box center [597, 317] width 318 height 32
type input "335-70-7889"
click at [539, 530] on button "Request Credit Report" at bounding box center [523, 525] width 169 height 36
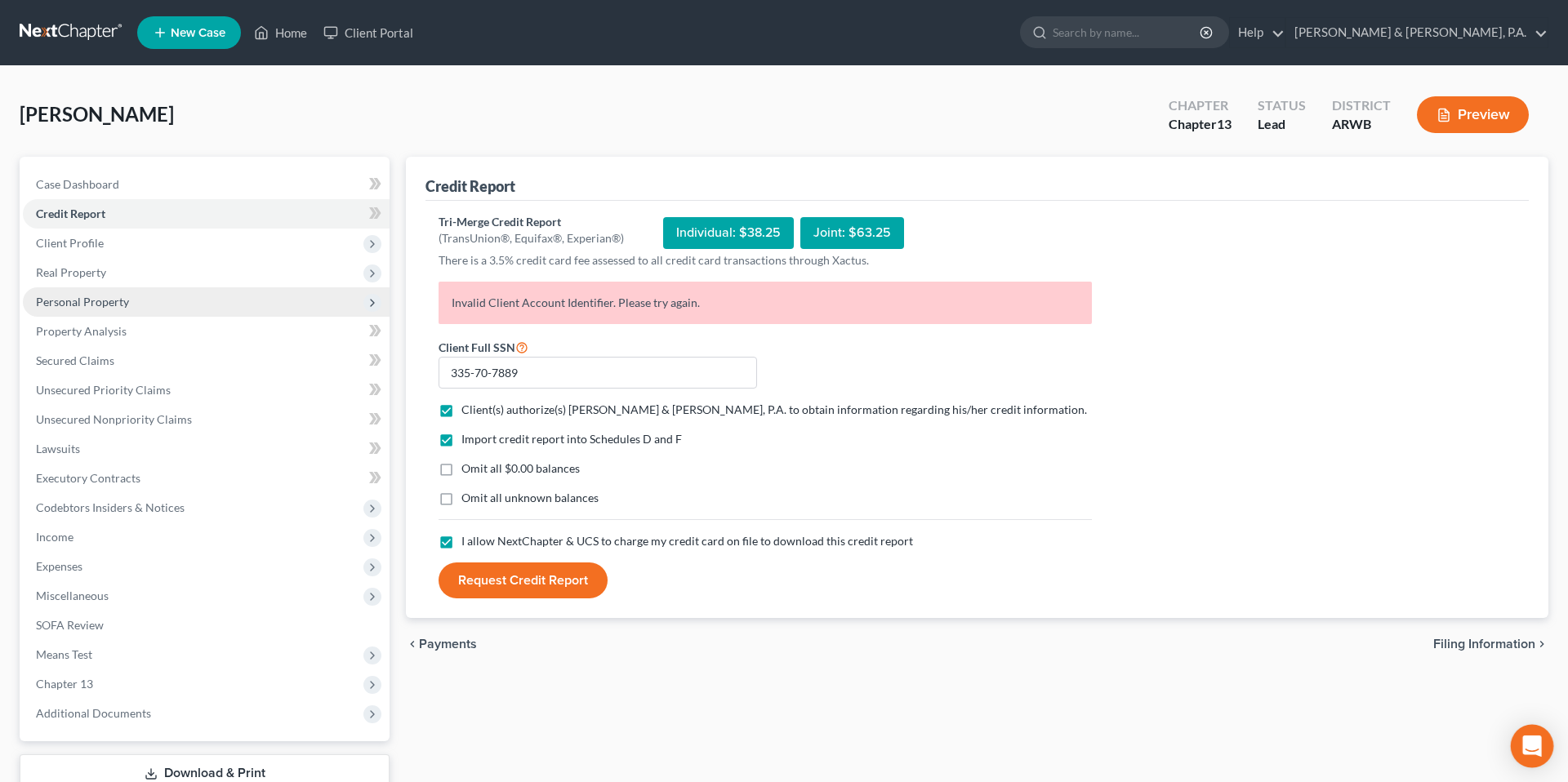
click at [1526, 742] on icon "Open Intercom Messenger" at bounding box center [1531, 745] width 18 height 21
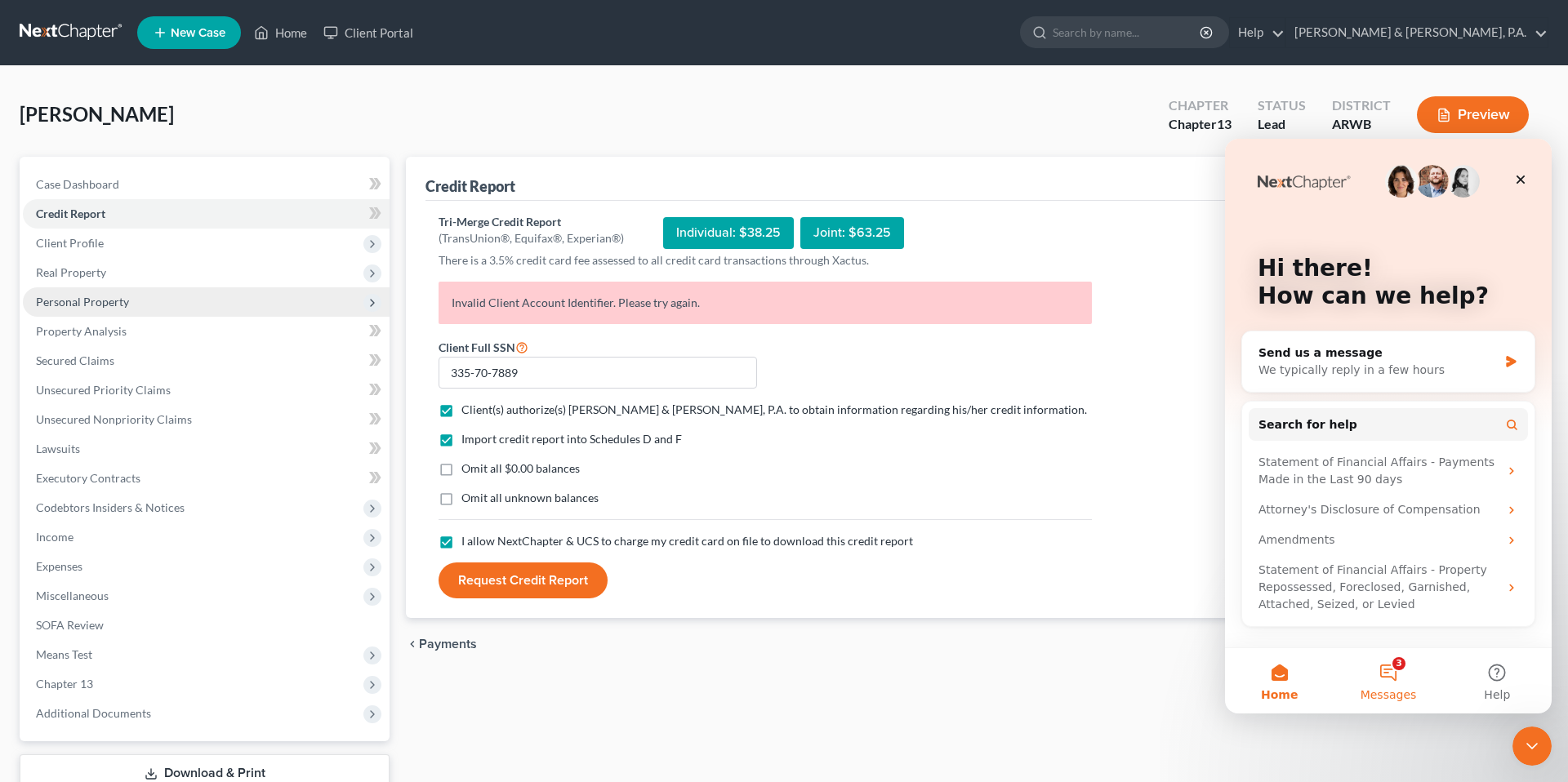
click at [1401, 663] on button "3 Messages" at bounding box center [1388, 681] width 109 height 65
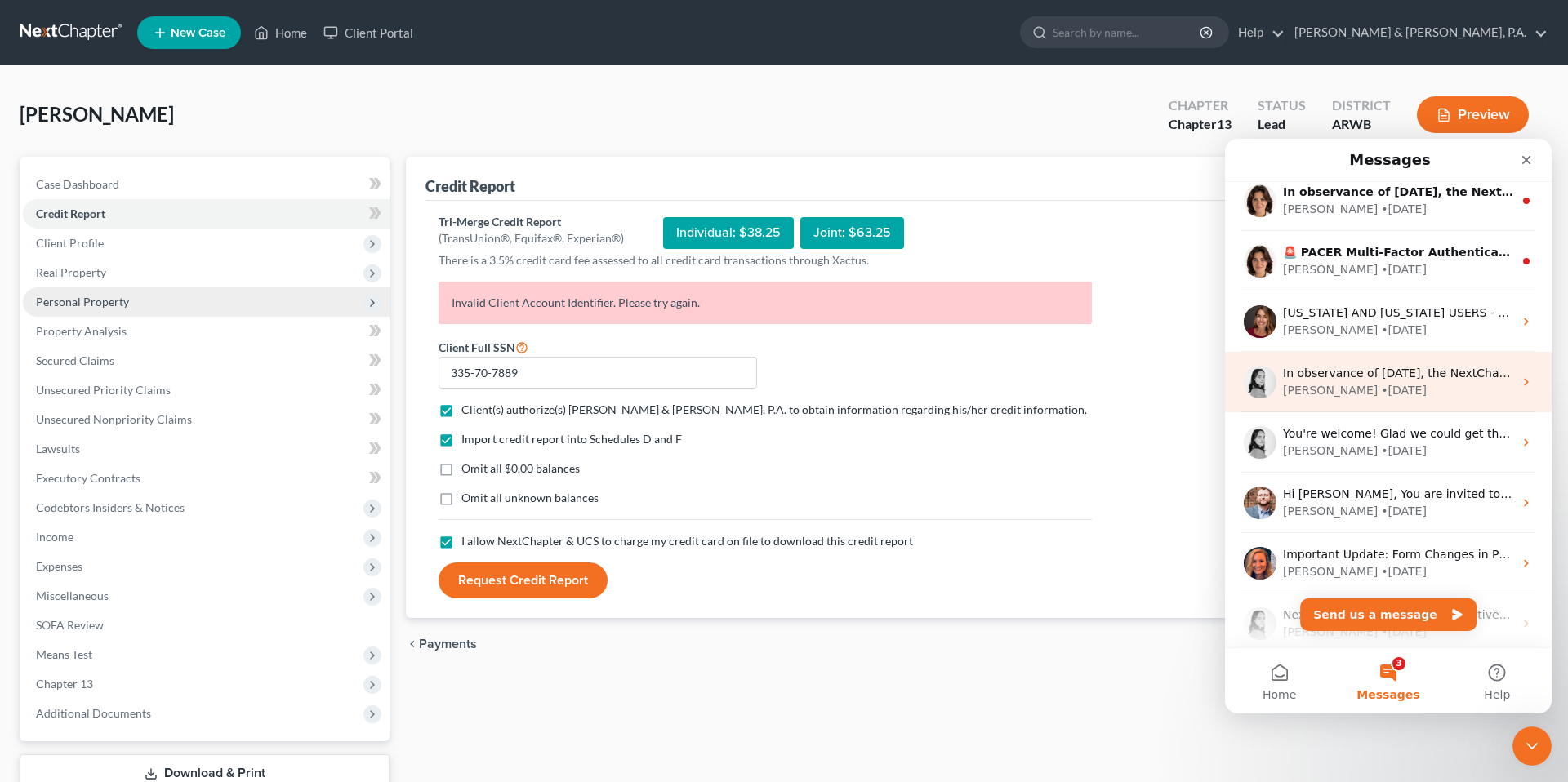
scroll to position [73, 0]
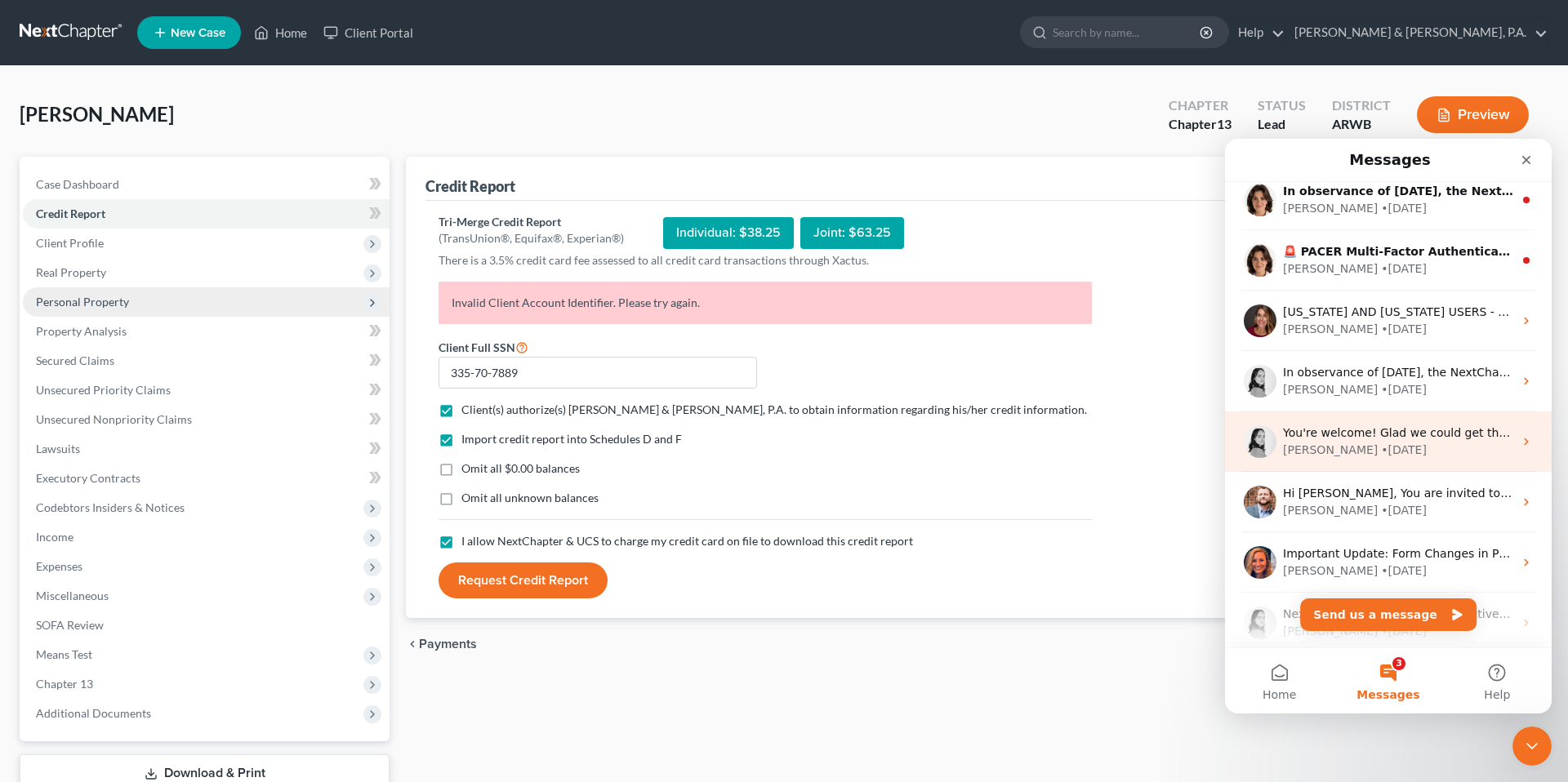
click at [1378, 426] on span "You're welcome! Glad we could get that figured out!" at bounding box center [1432, 432] width 298 height 13
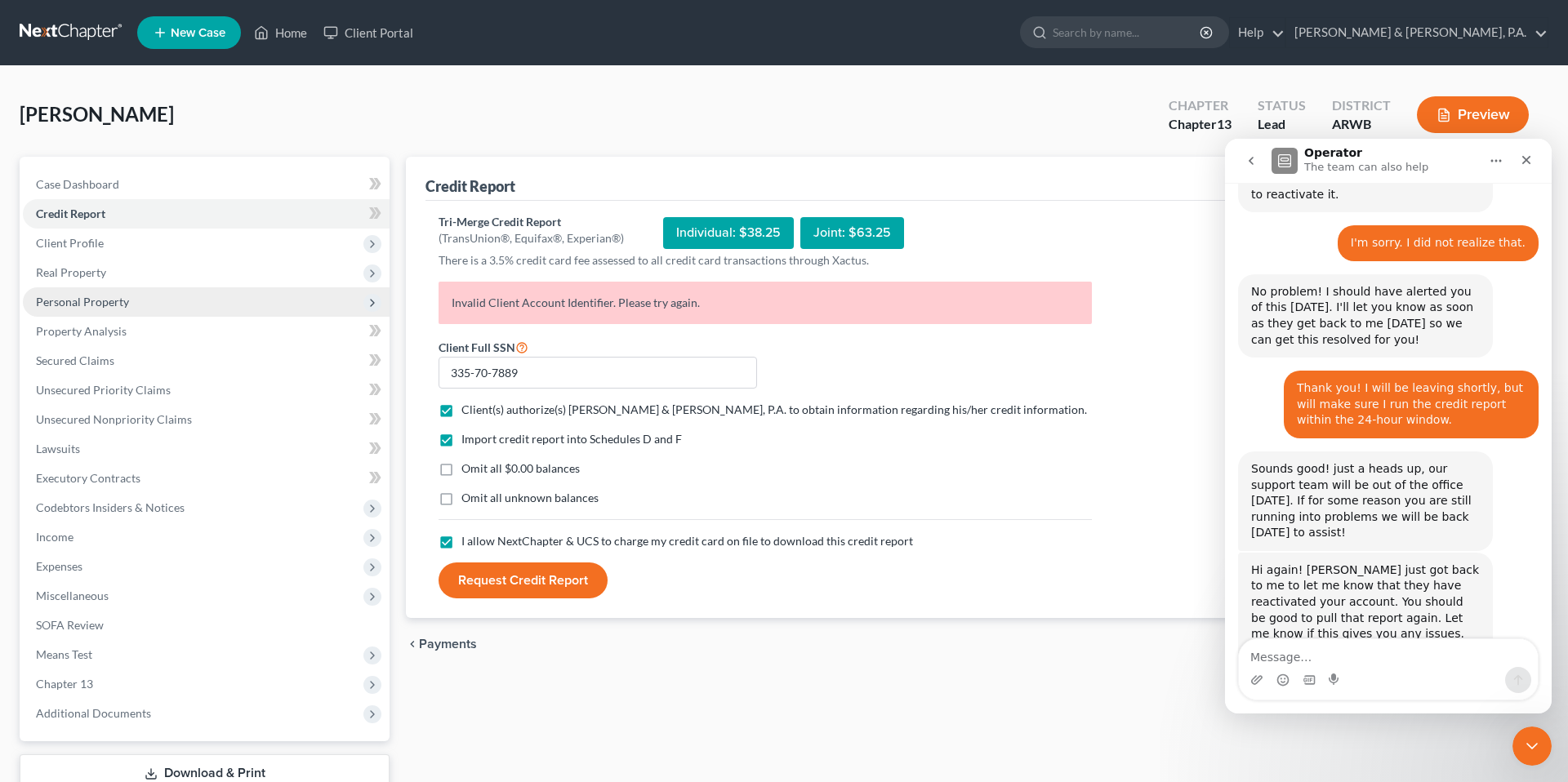
scroll to position [1990, 0]
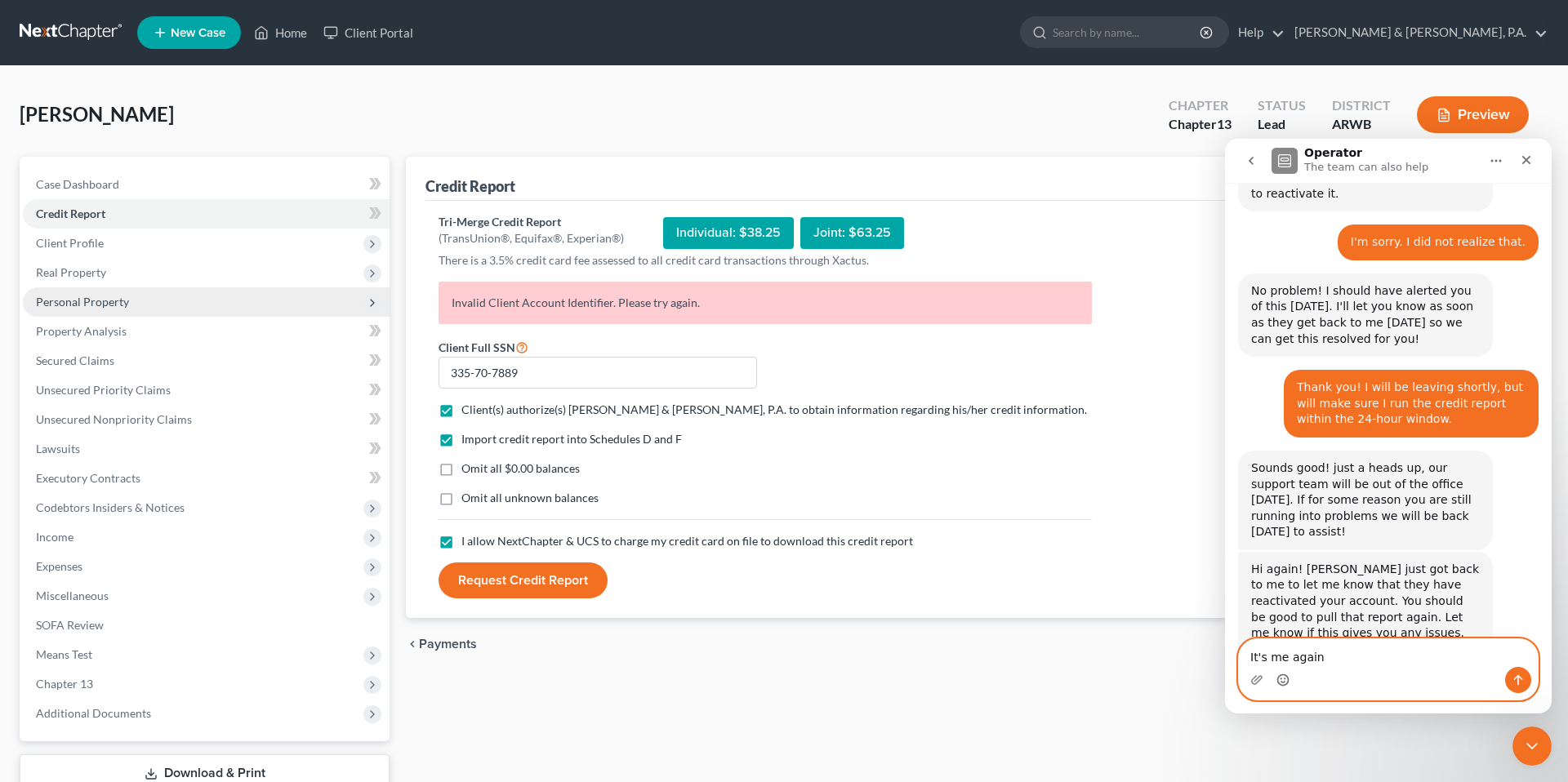
click at [1286, 683] on circle "Emoji picker" at bounding box center [1283, 680] width 11 height 11
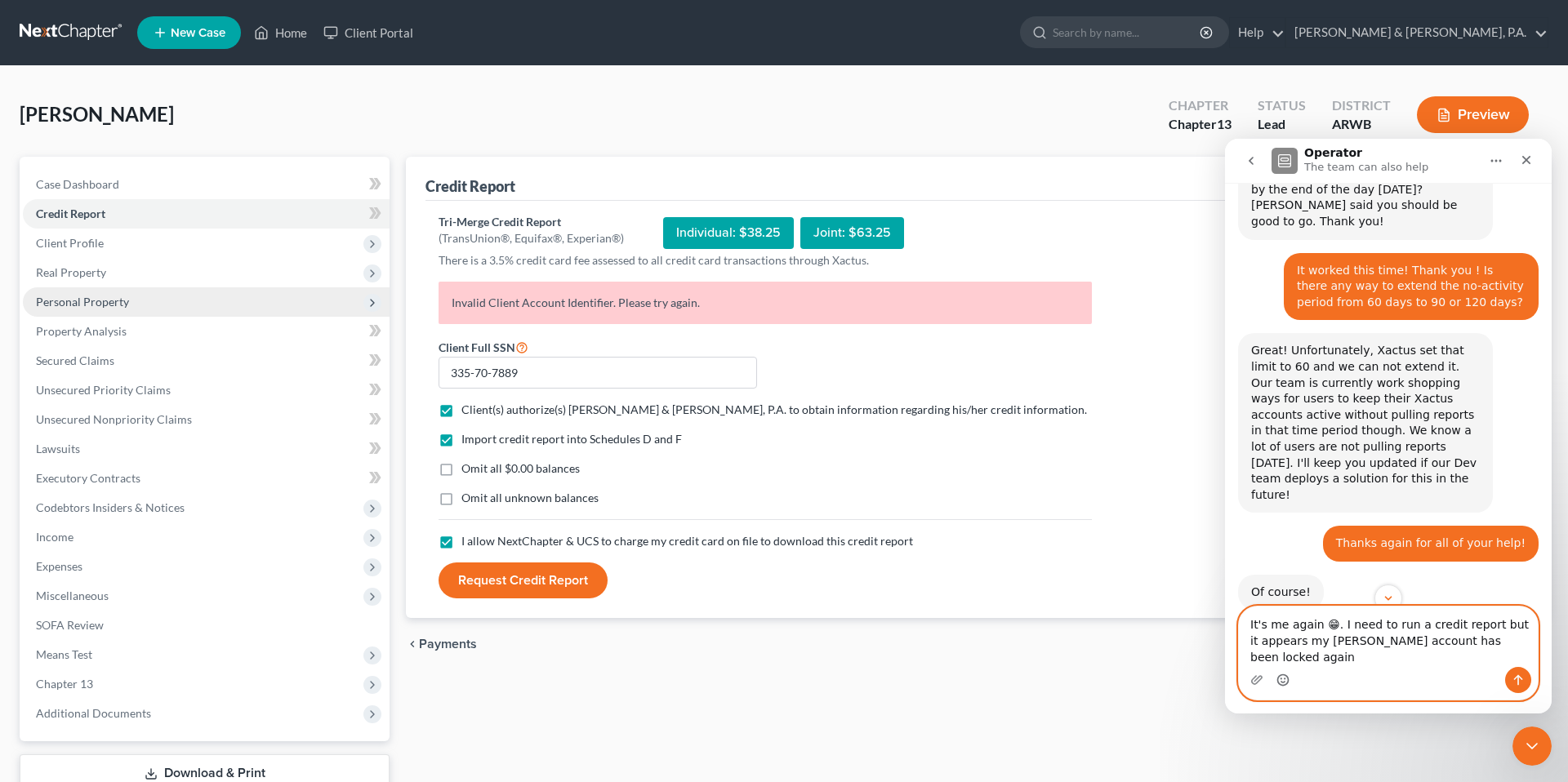
scroll to position [1107, 0]
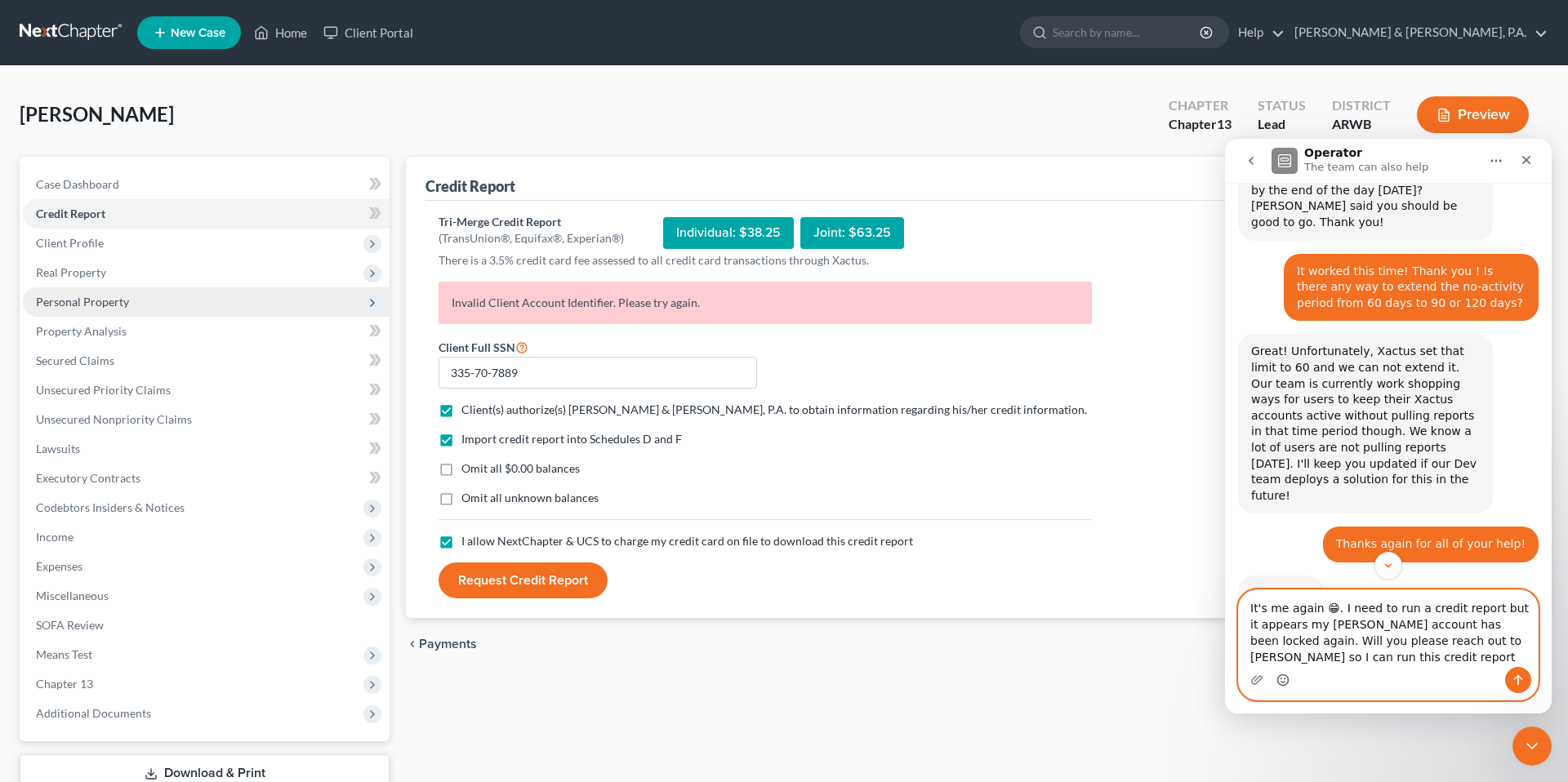
type textarea "It's me again 😁. I need to run a credit report but it appears my [PERSON_NAME] …"
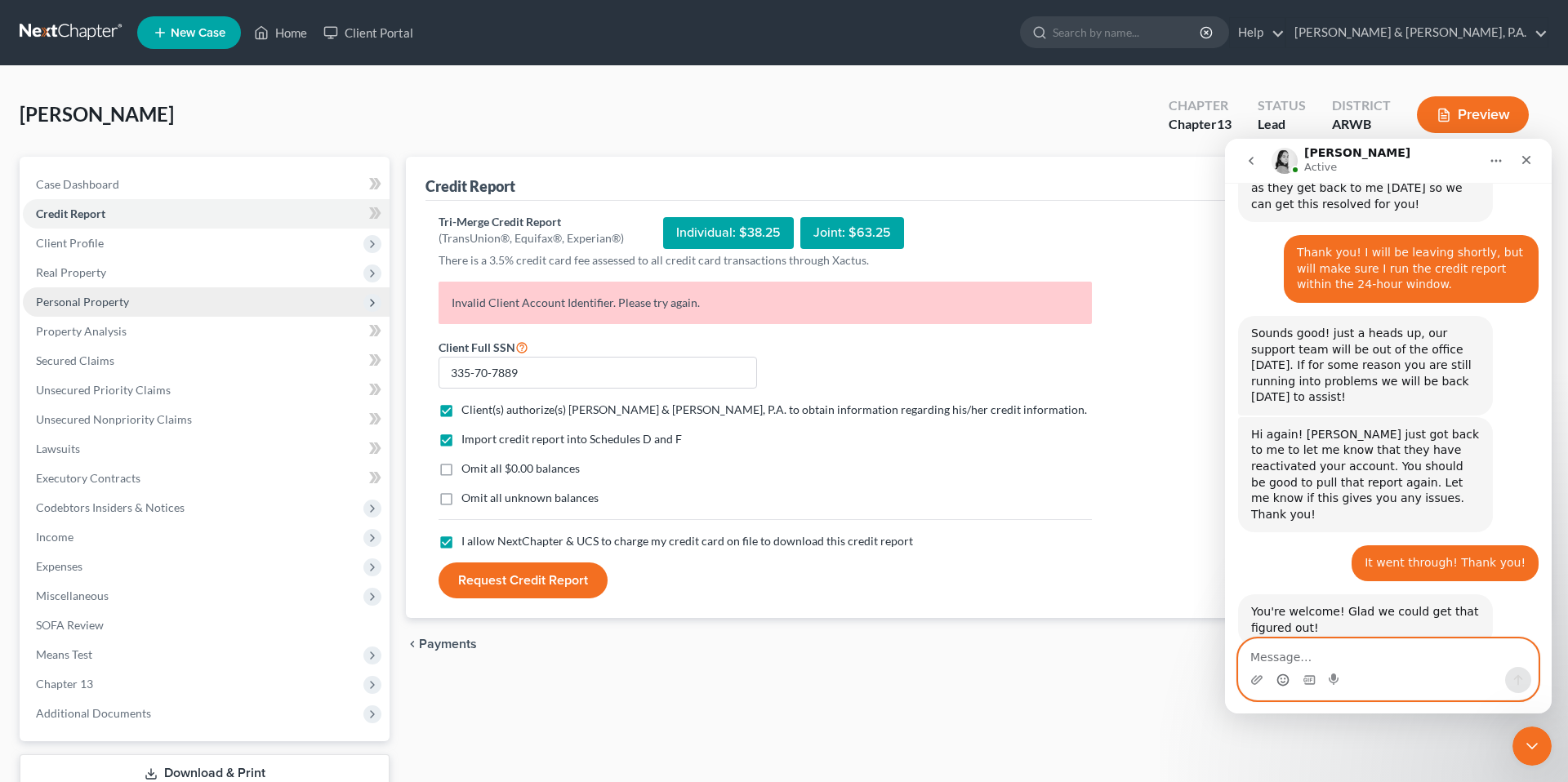
scroll to position [2125, 0]
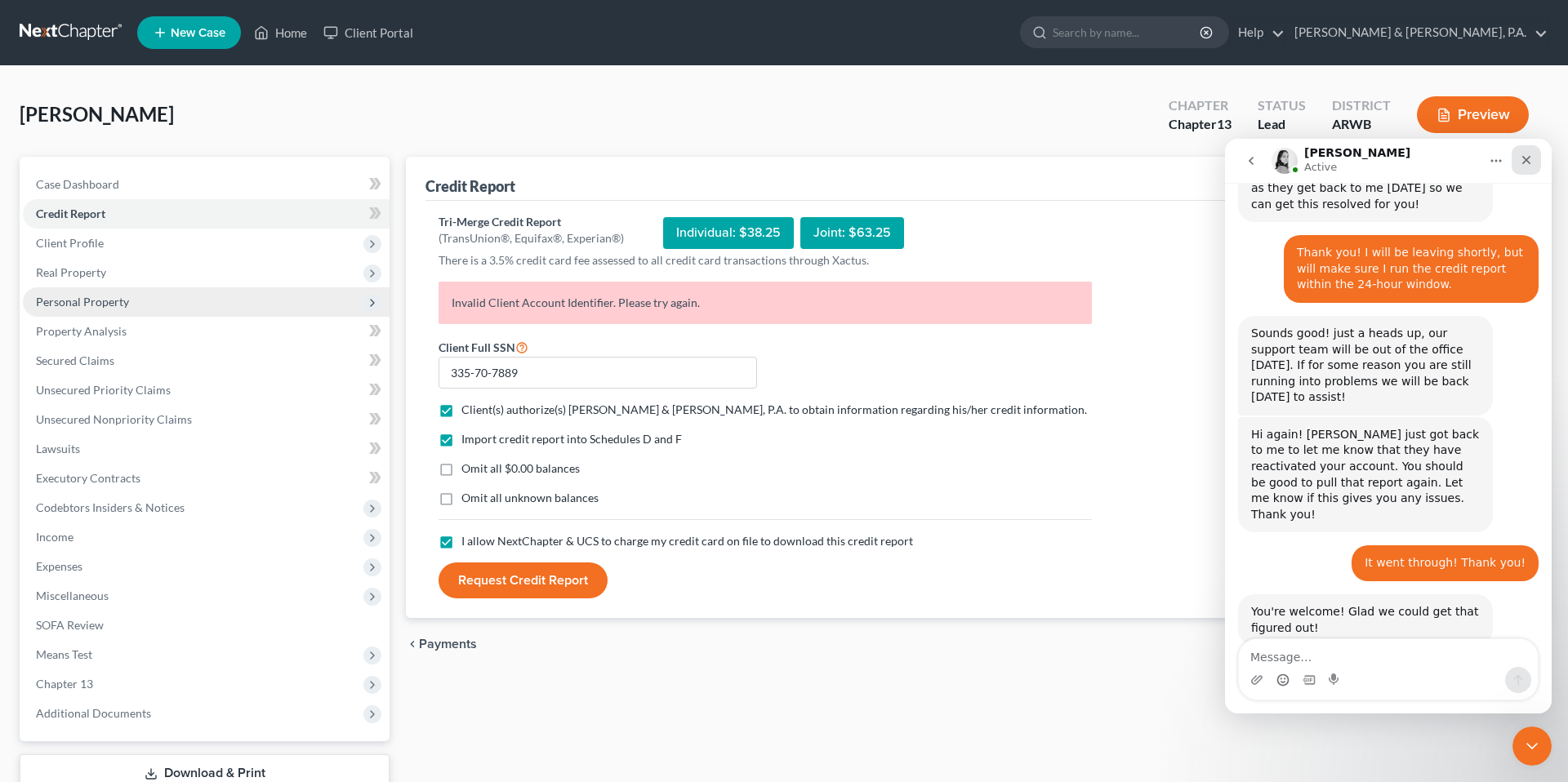
click at [1519, 155] on icon "Close" at bounding box center [1526, 160] width 13 height 13
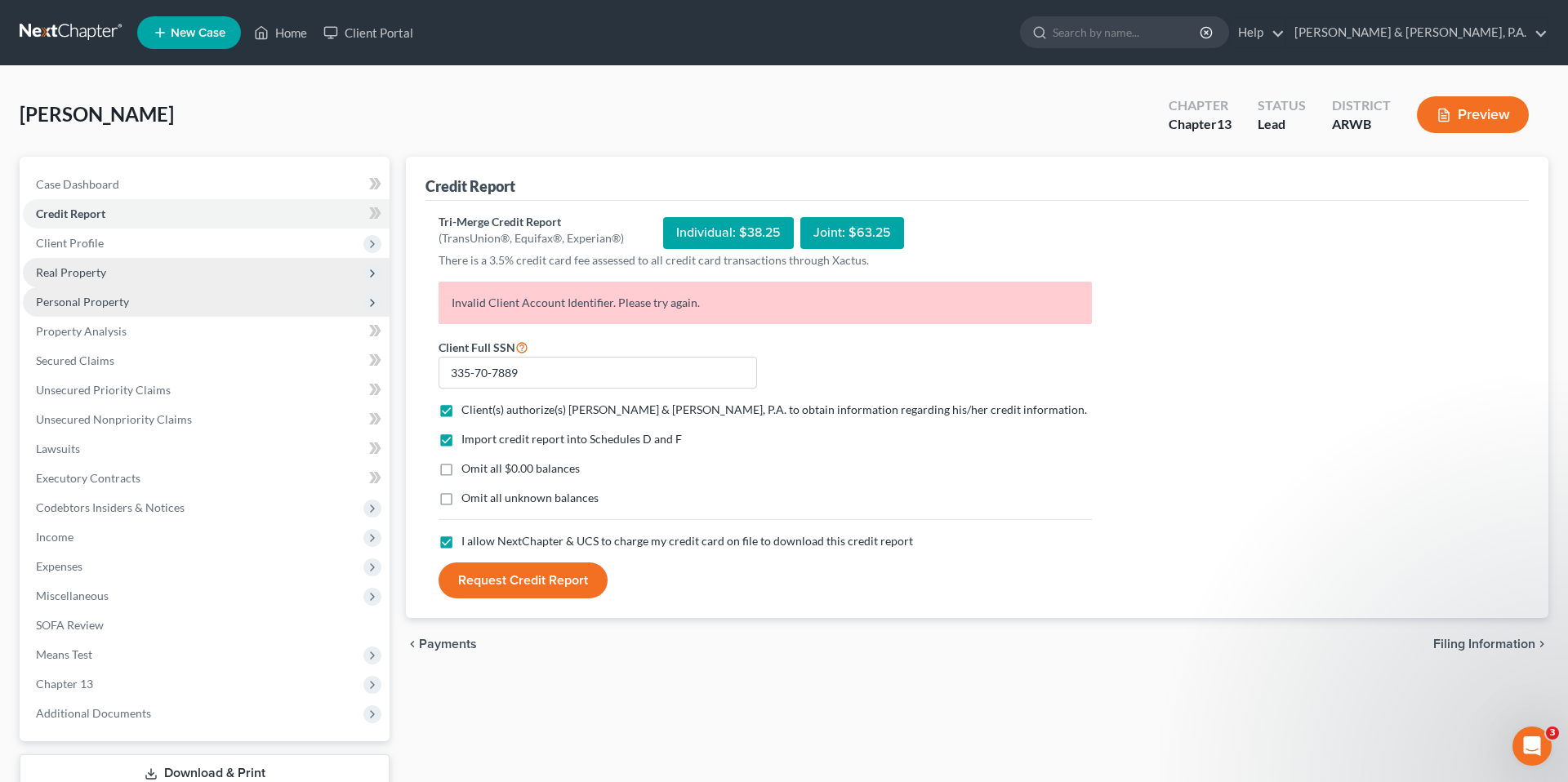
click at [232, 270] on span "Real Property" at bounding box center [206, 272] width 366 height 29
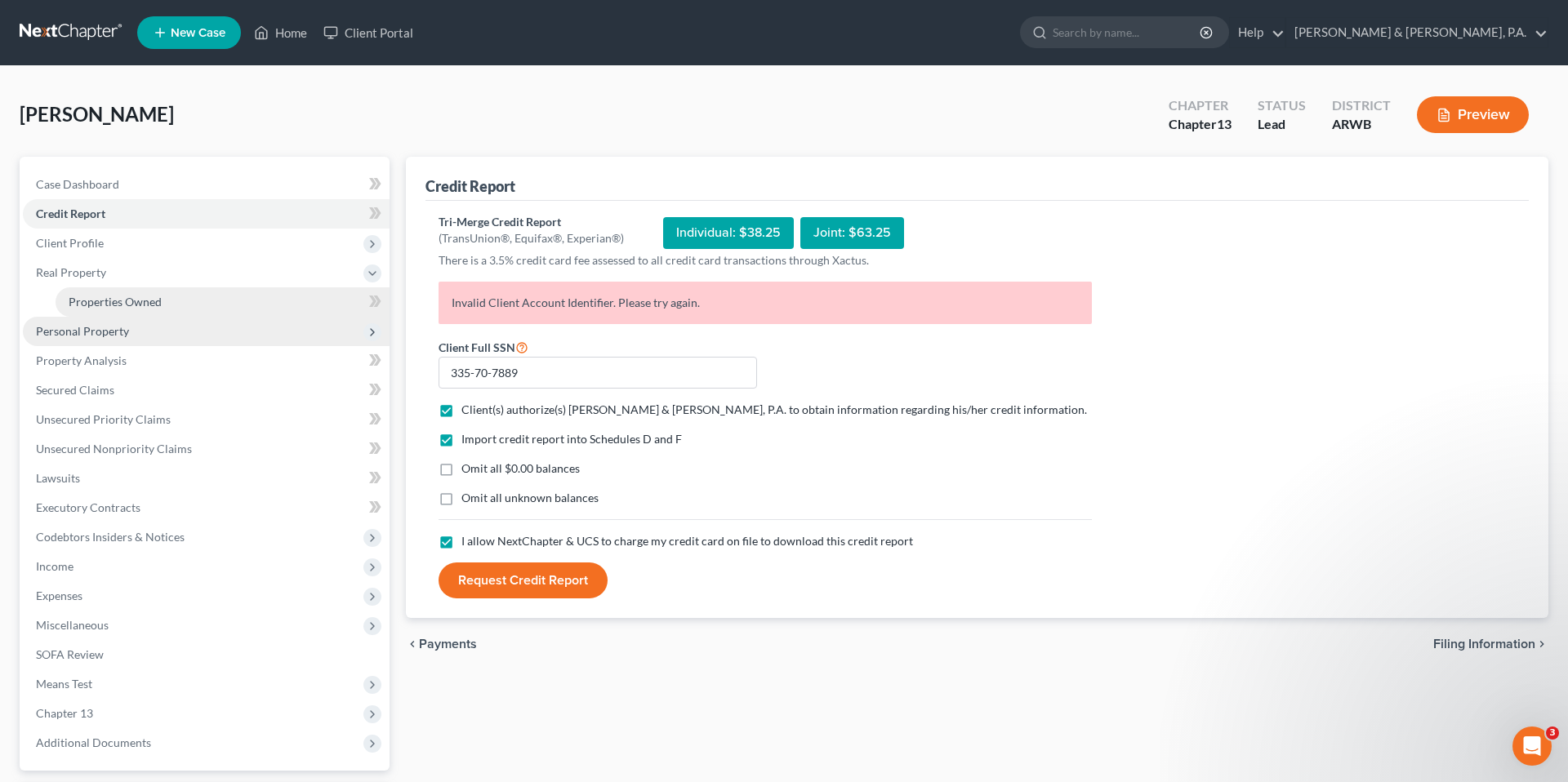
click at [228, 288] on link "Properties Owned" at bounding box center [222, 302] width 334 height 29
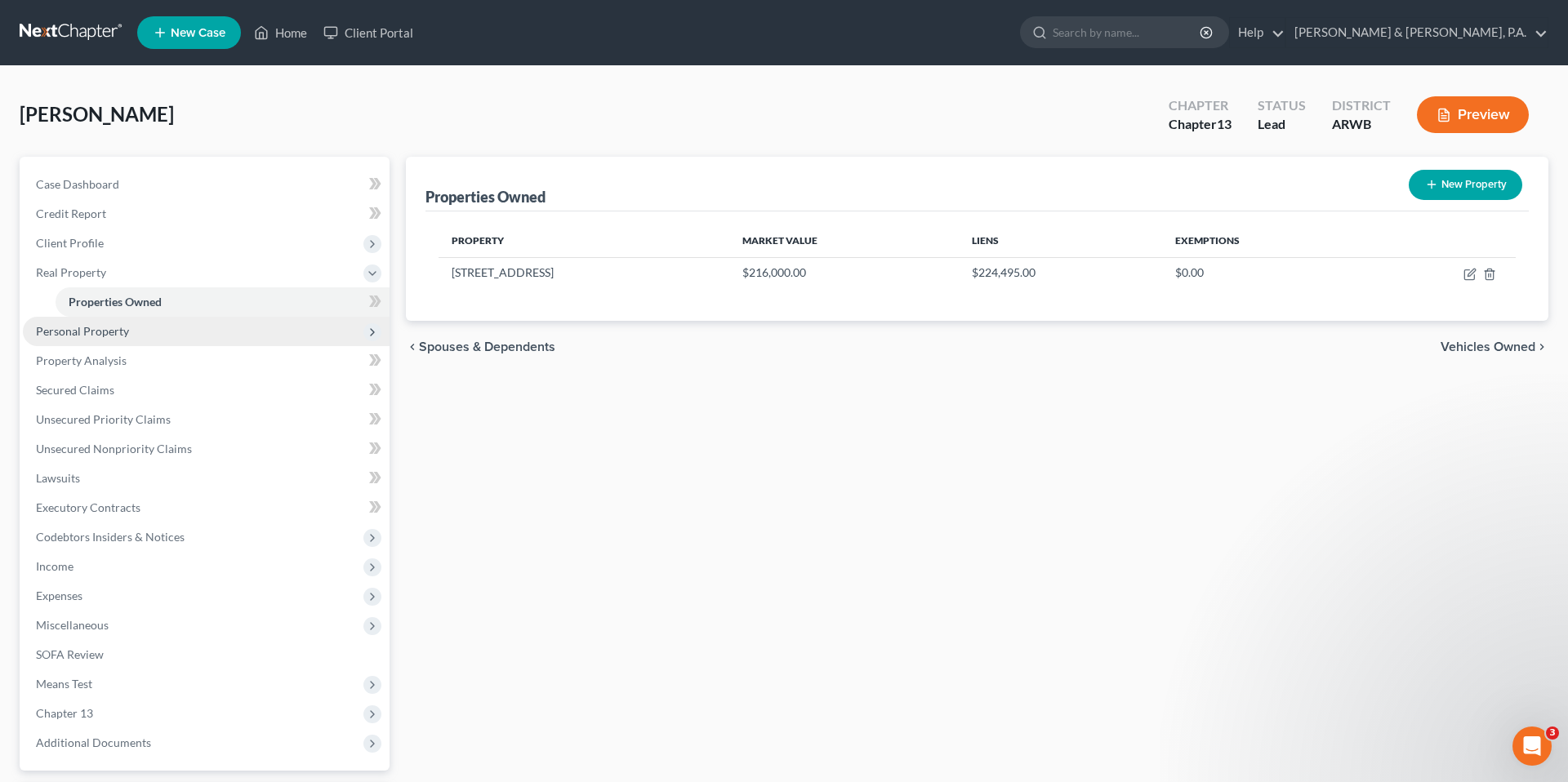
click at [206, 321] on span "Personal Property" at bounding box center [206, 331] width 366 height 29
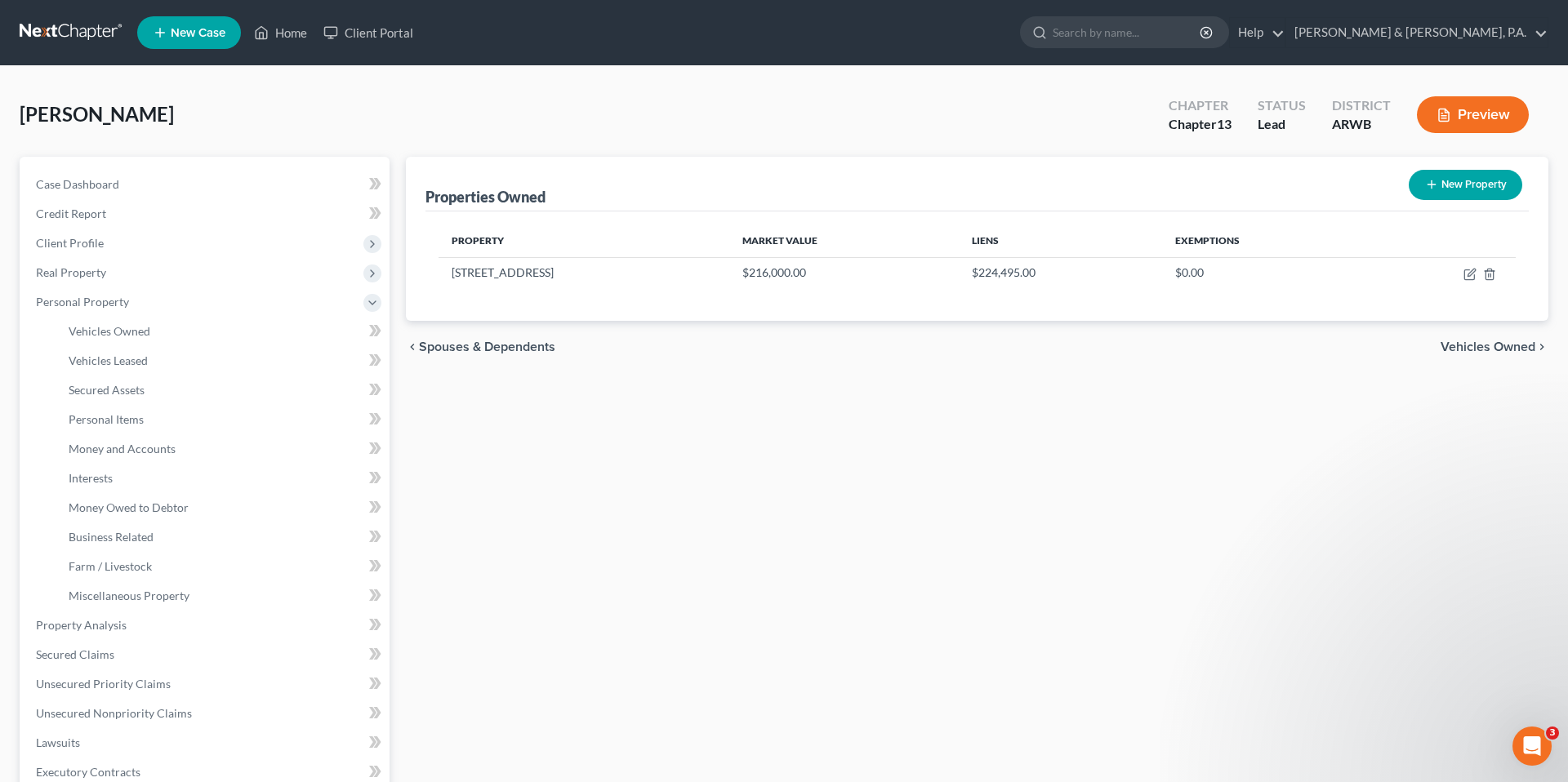
click at [406, 187] on div "Properties Owned New Property Property Market Value Liens Exemptions [STREET_AD…" at bounding box center [976, 238] width 1142 height 164
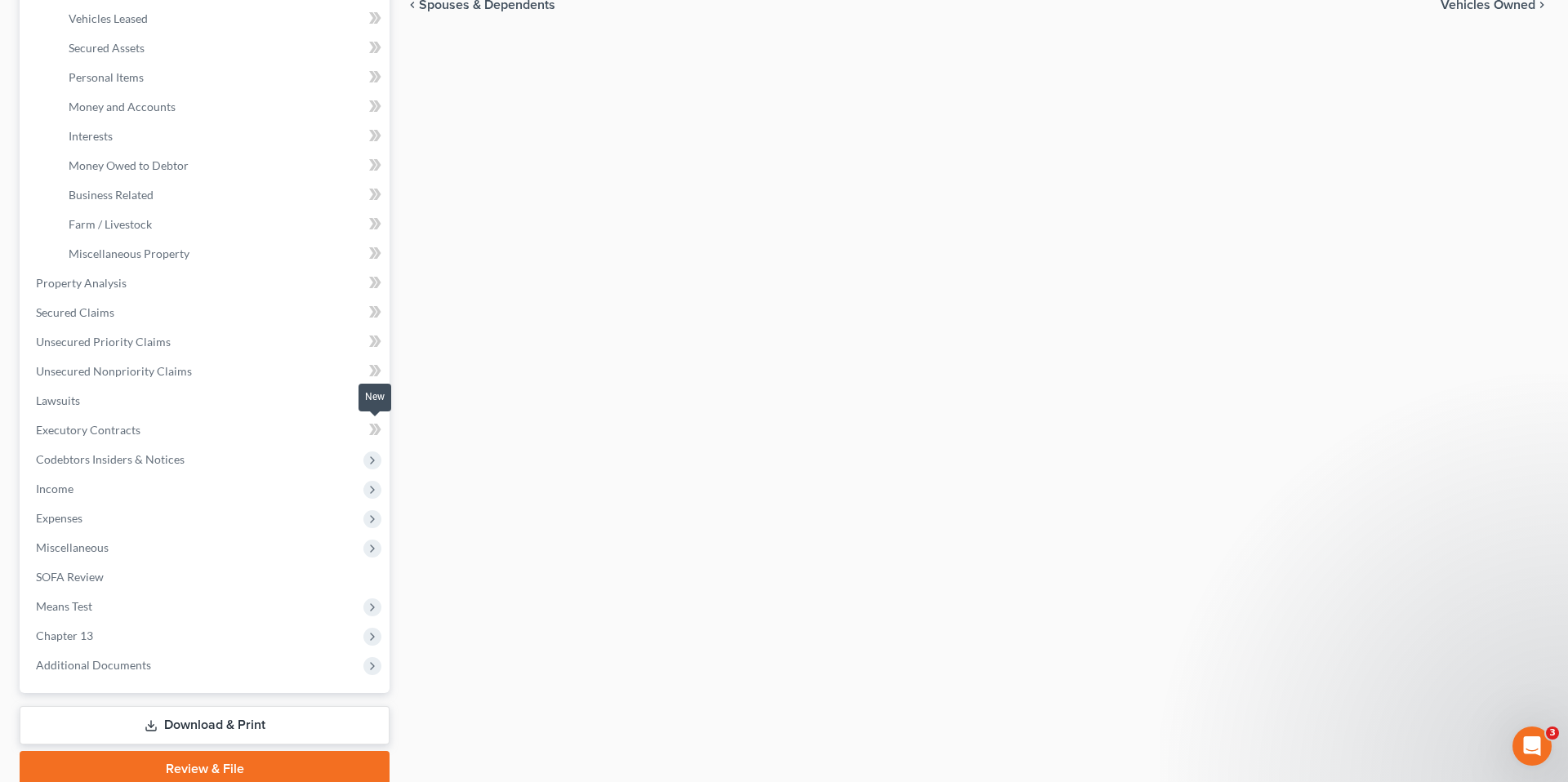
scroll to position [409, 0]
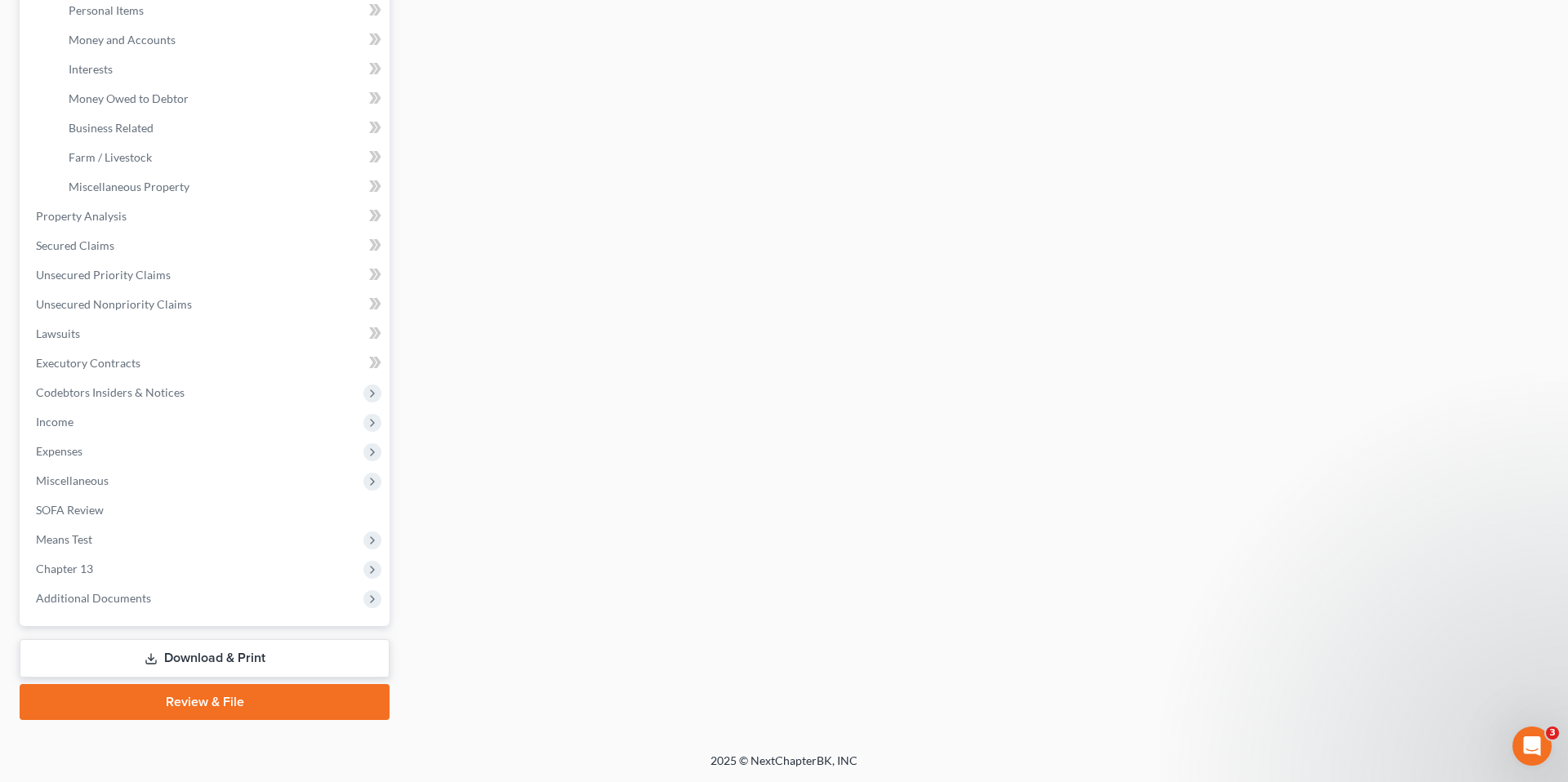
click at [266, 643] on link "Download & Print" at bounding box center [204, 659] width 370 height 39
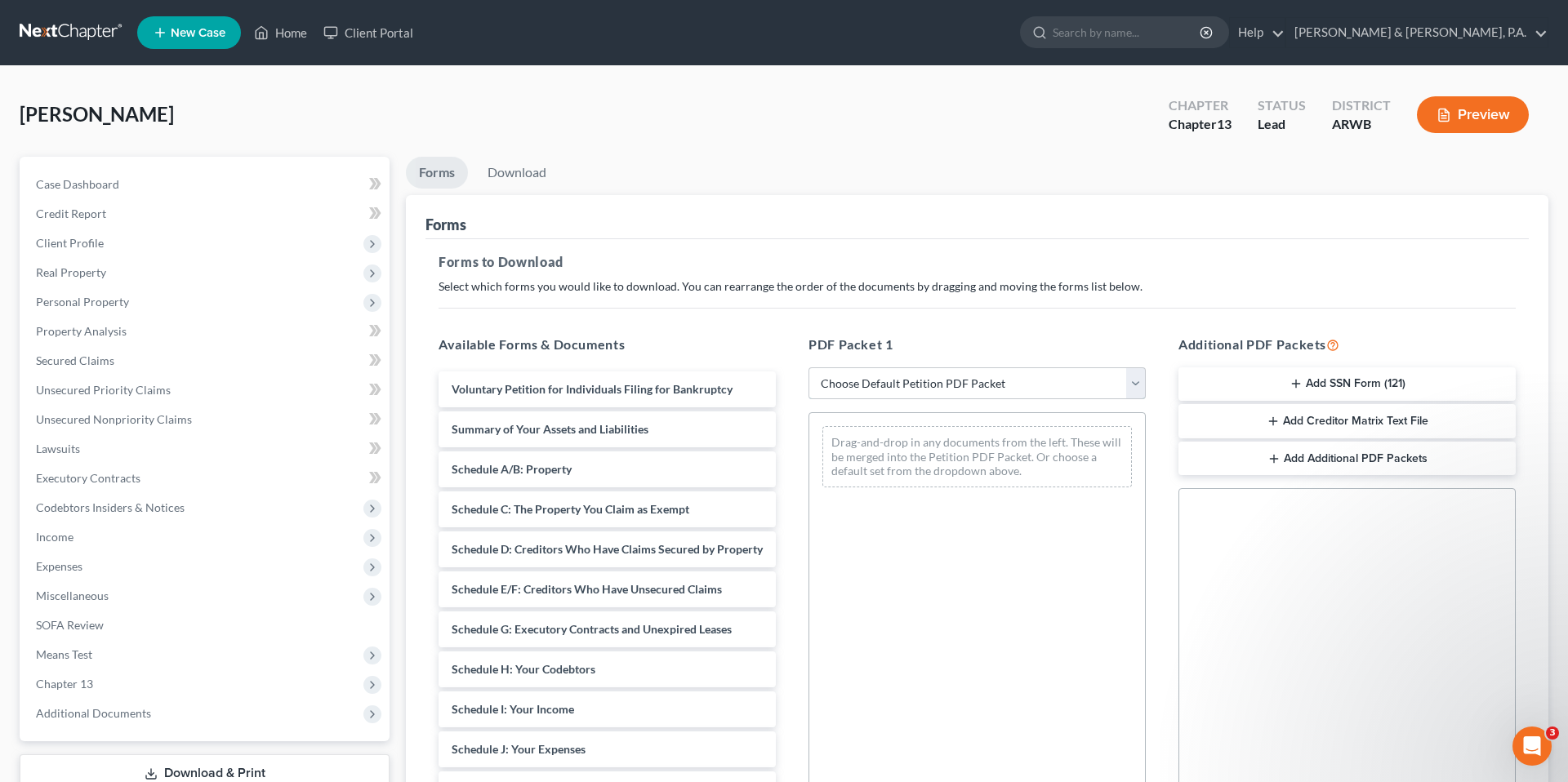
click at [930, 376] on select "Choose Default Petition PDF Packet Complete Bankruptcy Petition (all forms and …" at bounding box center [976, 383] width 337 height 32
select select "3"
click at [808, 367] on select "Choose Default Petition PDF Packet Complete Bankruptcy Petition (all forms and …" at bounding box center [976, 383] width 337 height 32
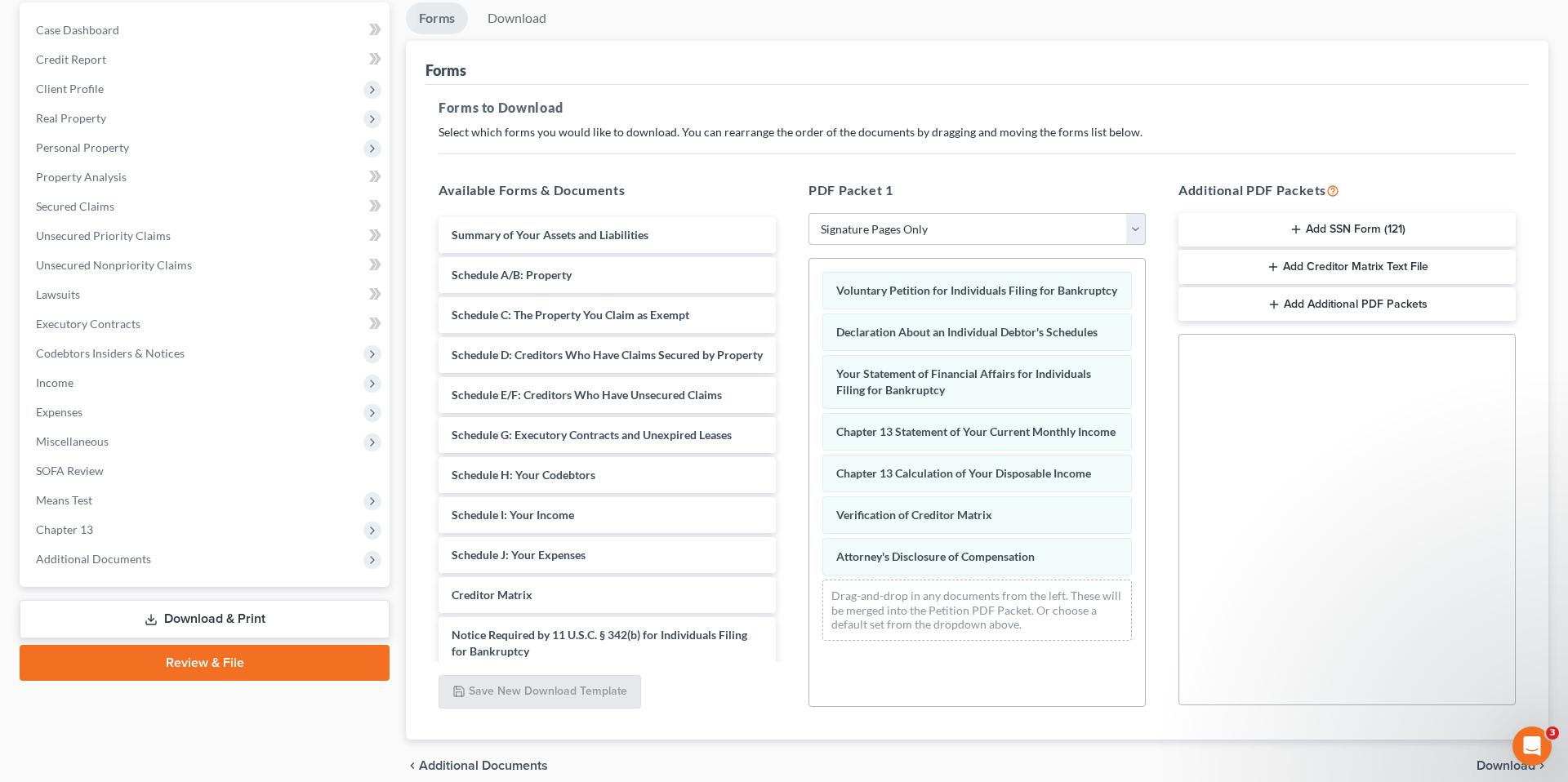
scroll to position [226, 0]
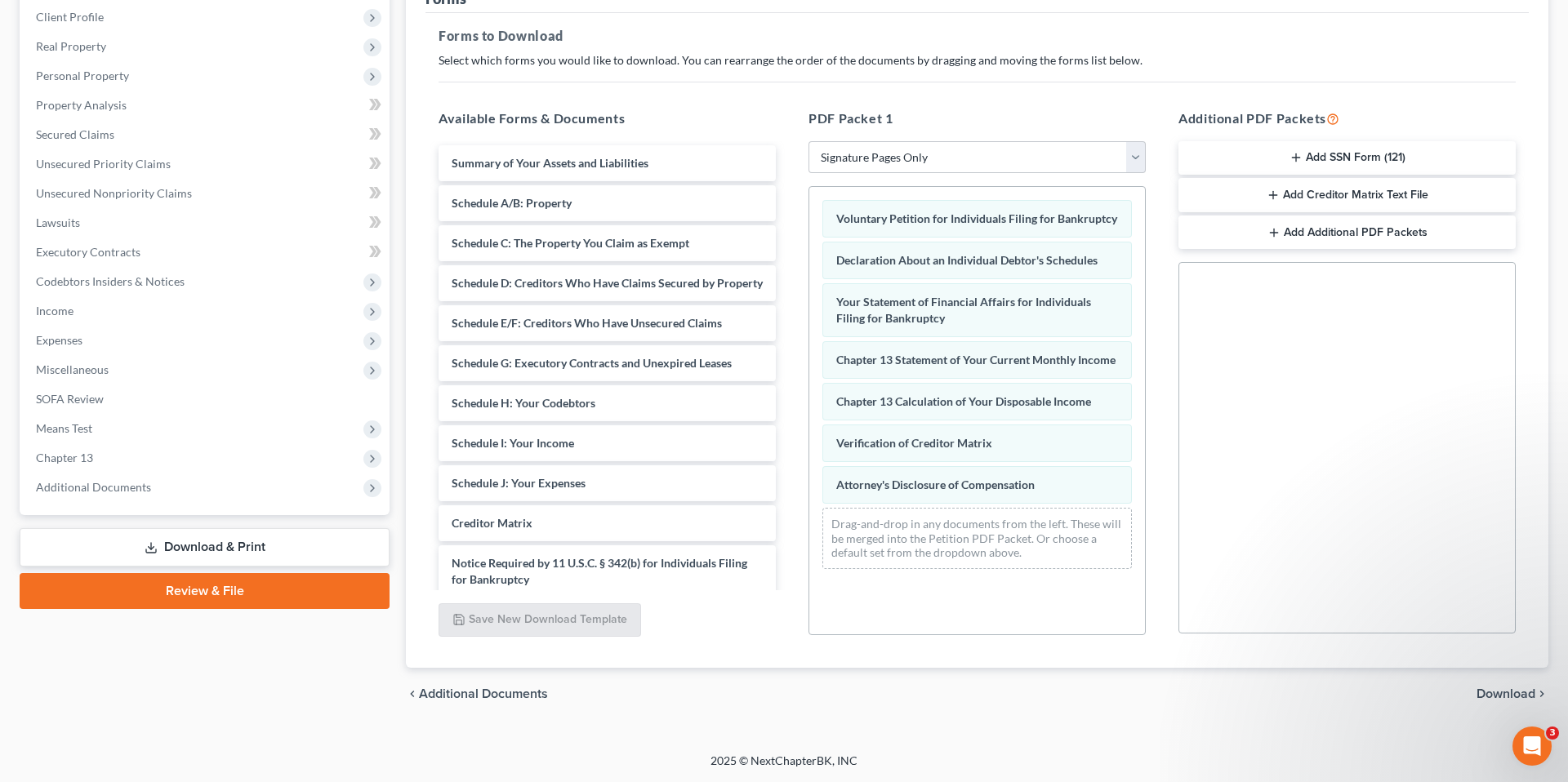
click at [1300, 146] on button "Add SSN Form (121)" at bounding box center [1346, 158] width 337 height 34
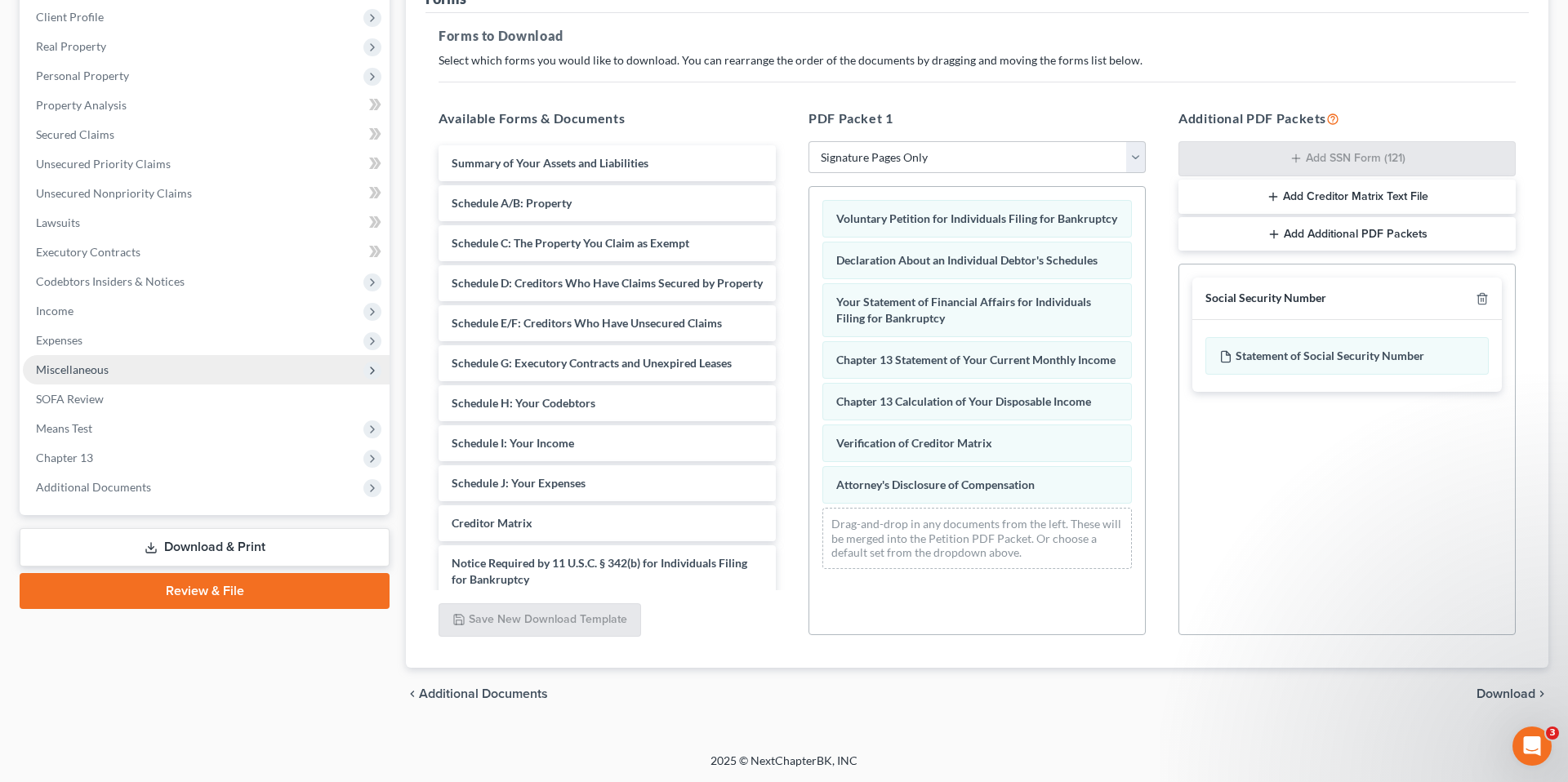
click at [67, 376] on span "Miscellaneous" at bounding box center [206, 370] width 366 height 29
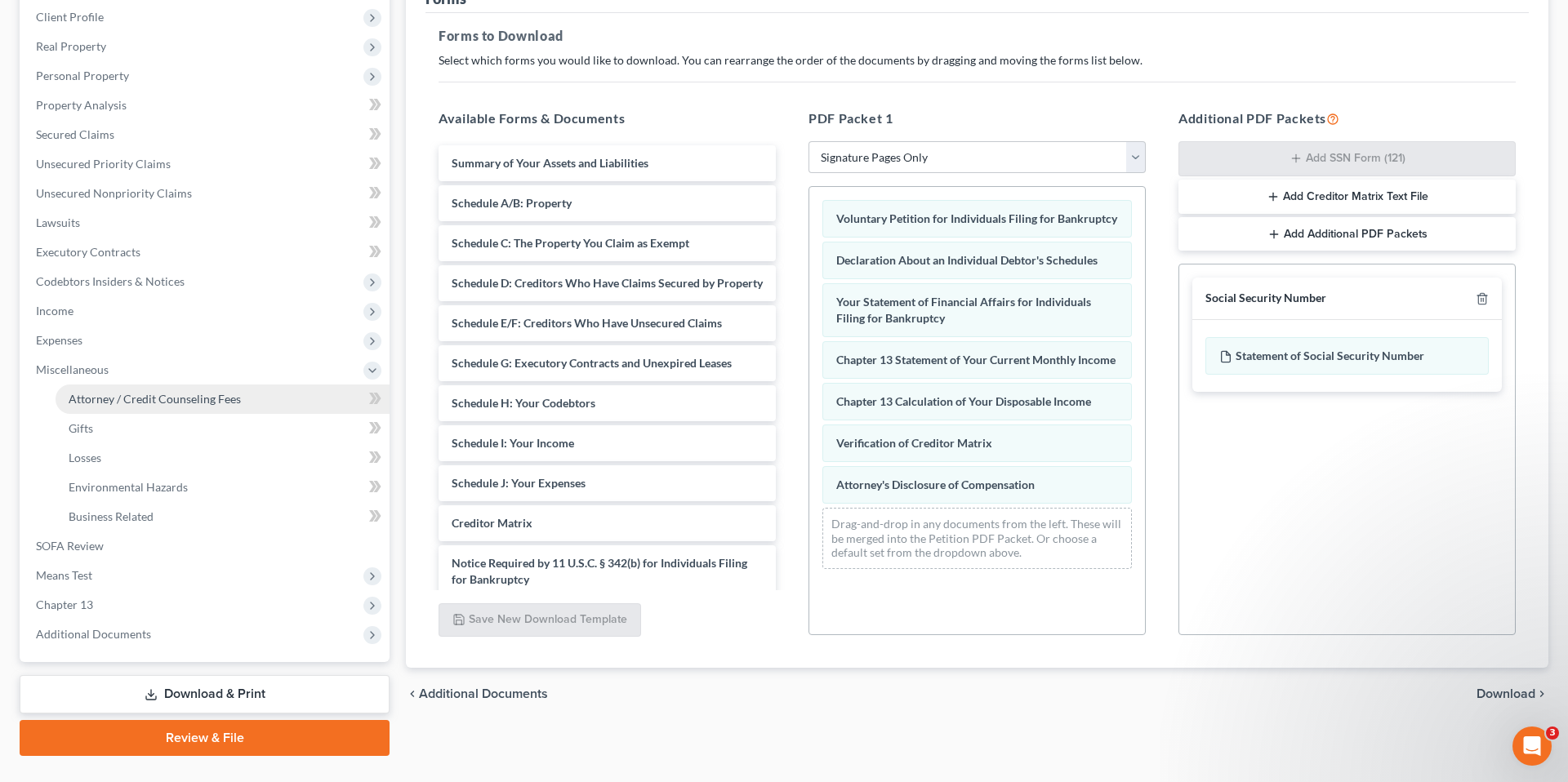
click at [110, 393] on span "Attorney / Credit Counseling Fees" at bounding box center [155, 398] width 172 height 14
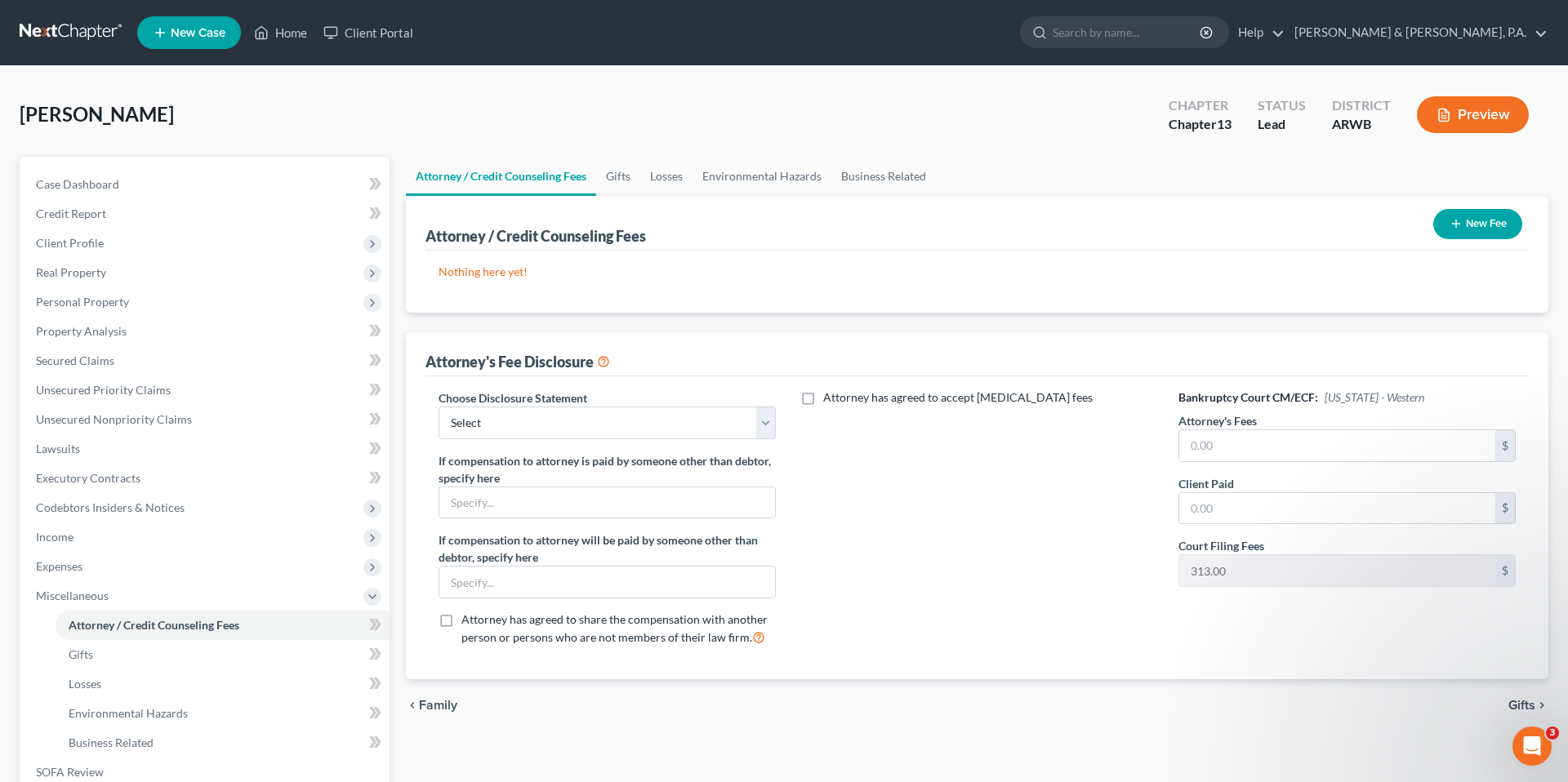
click at [729, 439] on div "Choose Disclosure Statement Select Ch. 11 [MEDICAL_DATA] Disclosure JBM Standar…" at bounding box center [607, 524] width 370 height 270
click at [726, 429] on select "Select Ch. 11 [MEDICAL_DATA] Disclosure JBM Standard Ch. 7" at bounding box center [606, 422] width 337 height 32
click at [746, 421] on select "Select Ch. 11 [MEDICAL_DATA] Disclosure JBM Standard Ch. 7" at bounding box center [606, 422] width 337 height 32
select select "1"
click at [438, 407] on select "Select Ch. 11 [MEDICAL_DATA] Disclosure JBM Standard Ch. 7" at bounding box center [606, 422] width 337 height 32
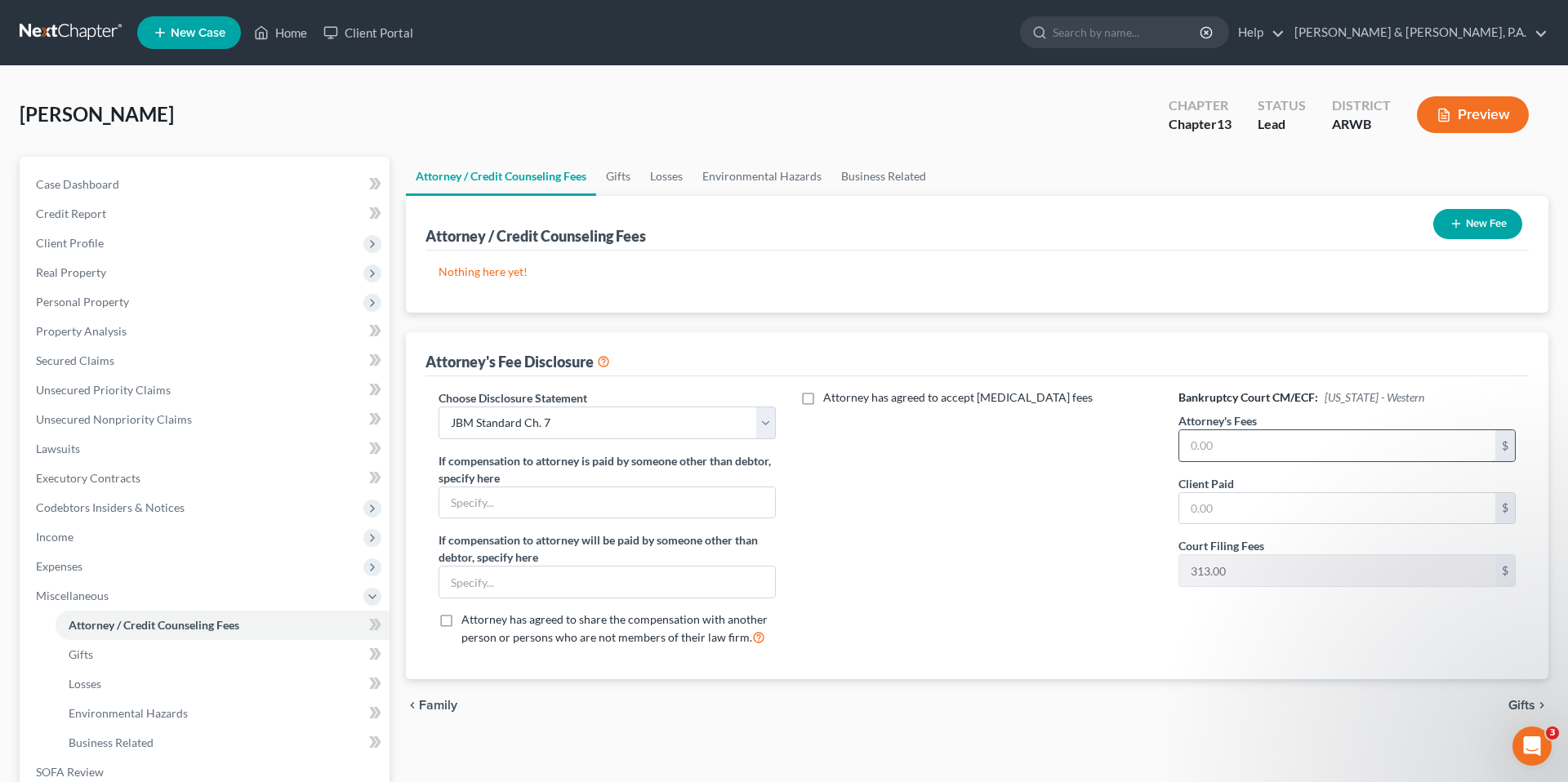
click at [1228, 443] on input "text" at bounding box center [1336, 446] width 316 height 31
click at [1240, 445] on input "text" at bounding box center [1336, 446] width 316 height 31
type input "2,652"
click at [171, 188] on link "Case Dashboard" at bounding box center [206, 185] width 366 height 29
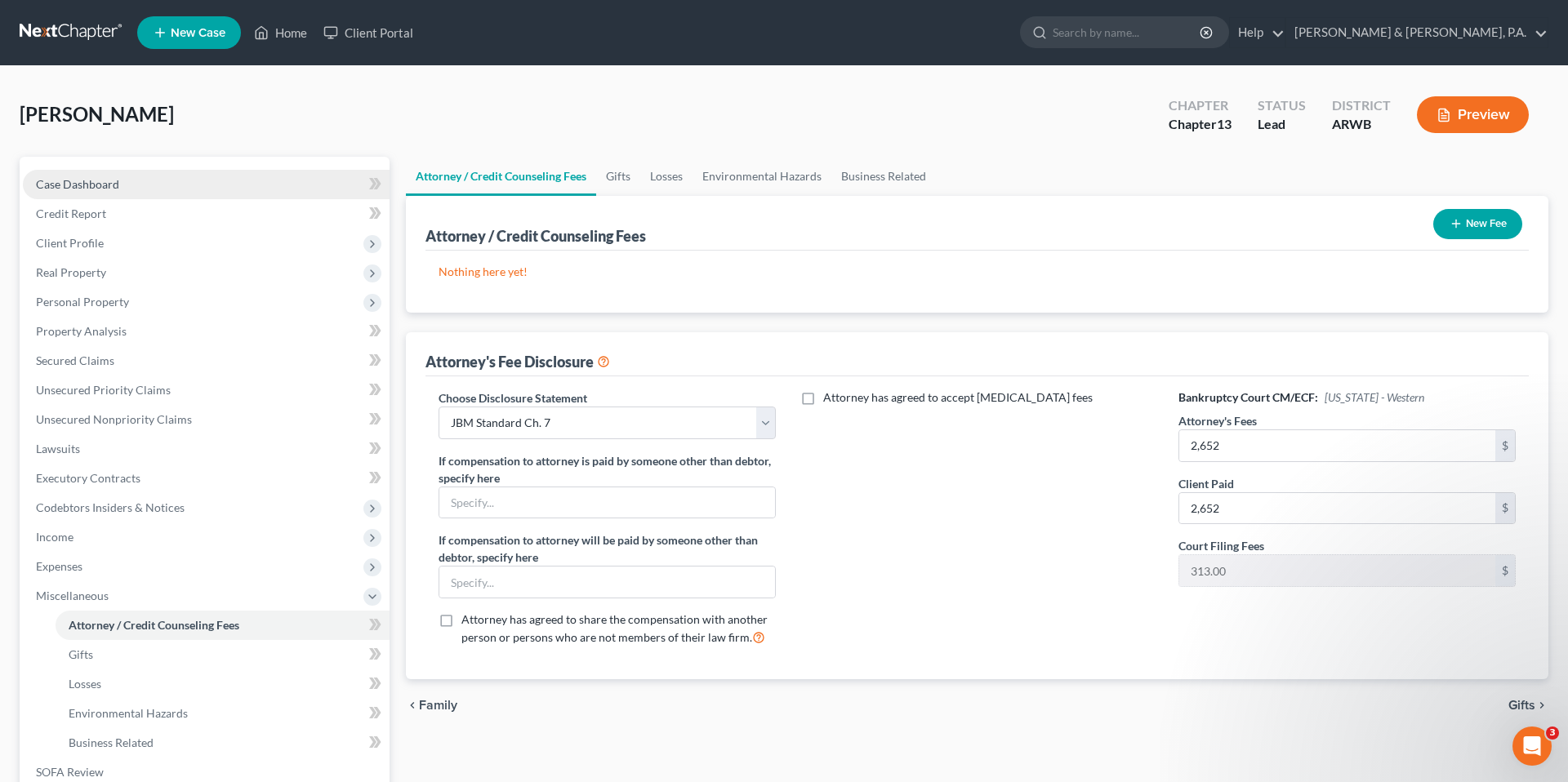
click at [171, 188] on link "Case Dashboard" at bounding box center [206, 185] width 366 height 29
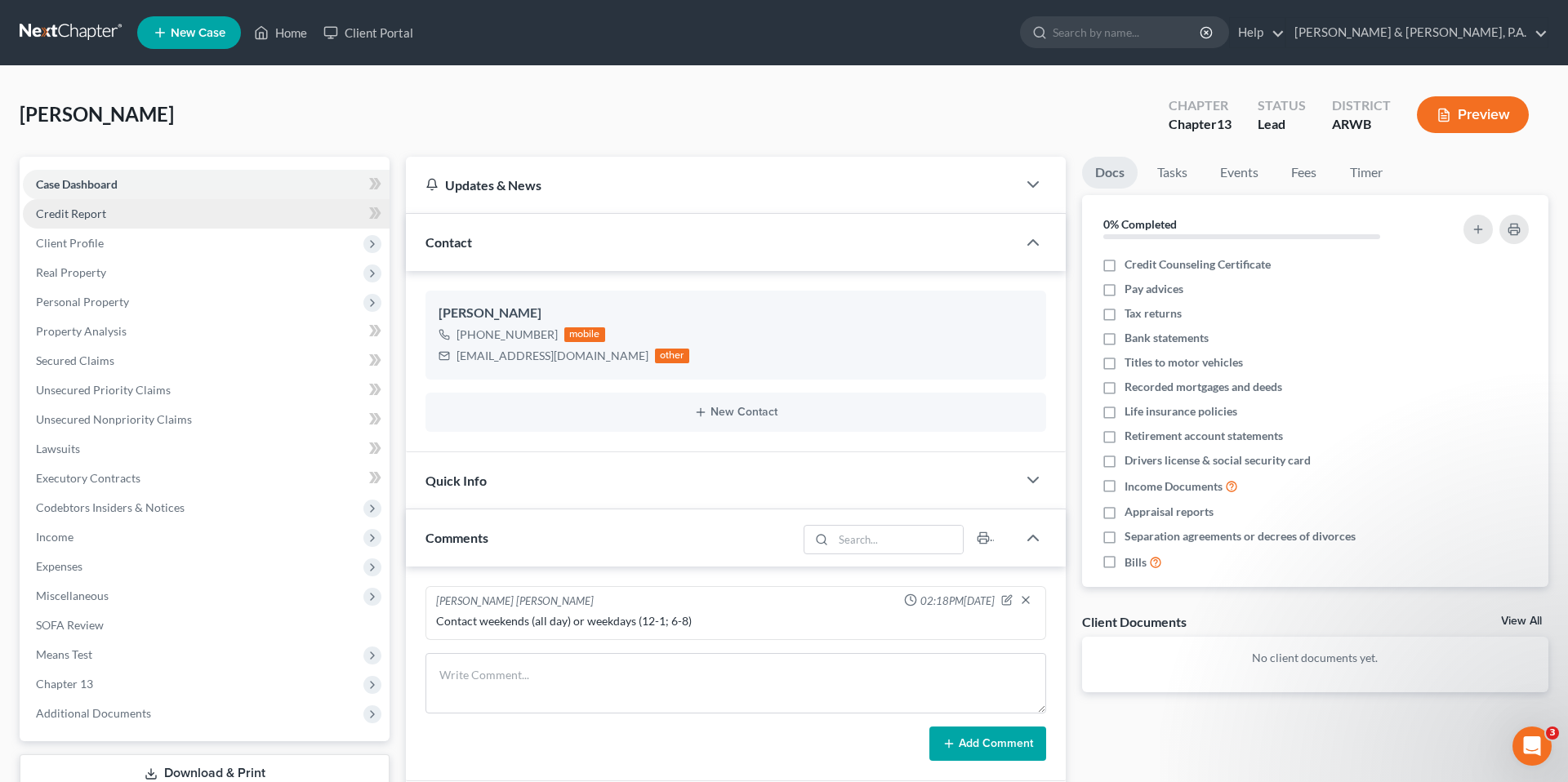
click at [174, 209] on link "Credit Report" at bounding box center [206, 213] width 366 height 29
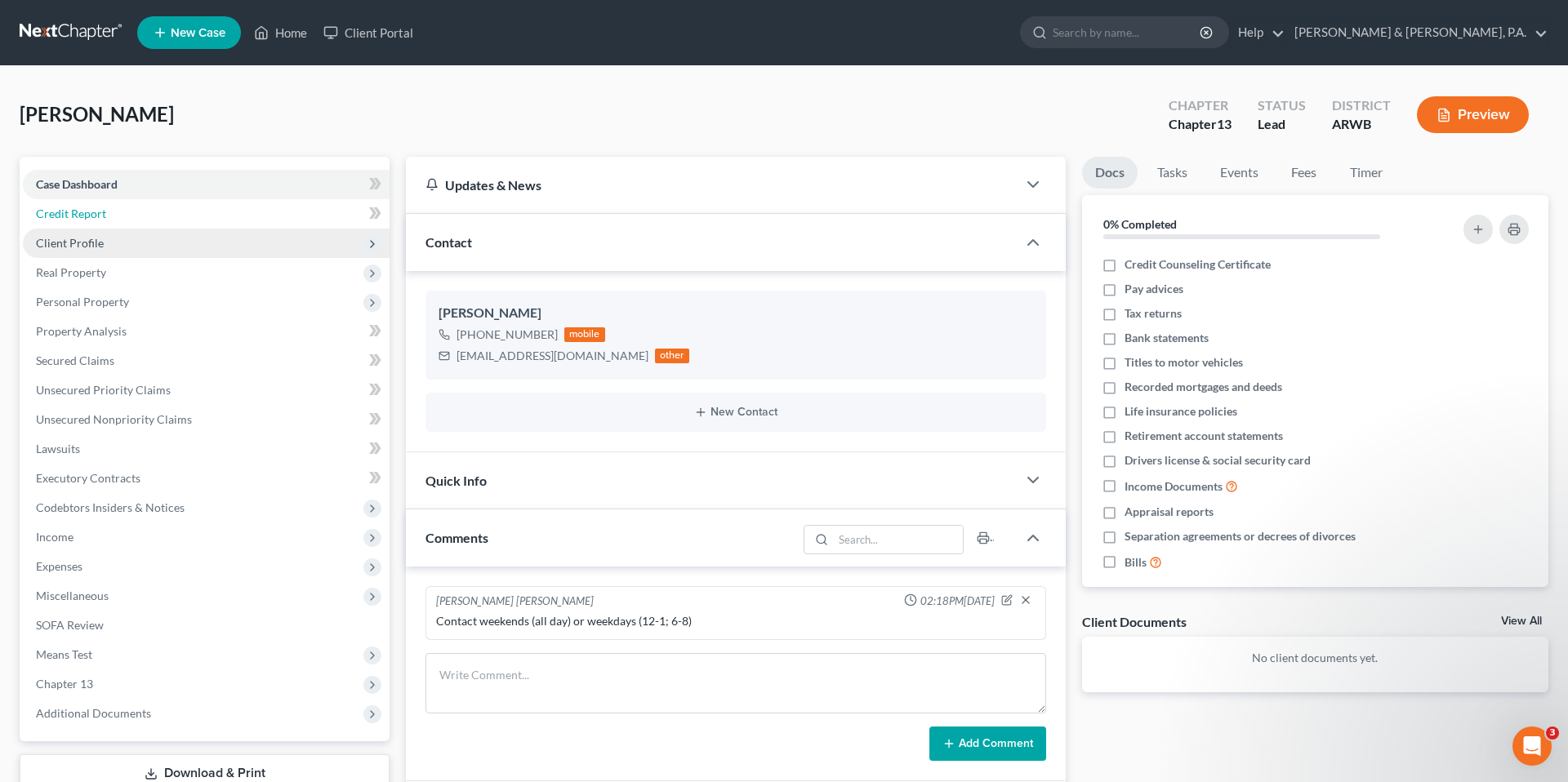
scroll to position [185, 0]
click at [172, 246] on span "Client Profile" at bounding box center [206, 243] width 366 height 29
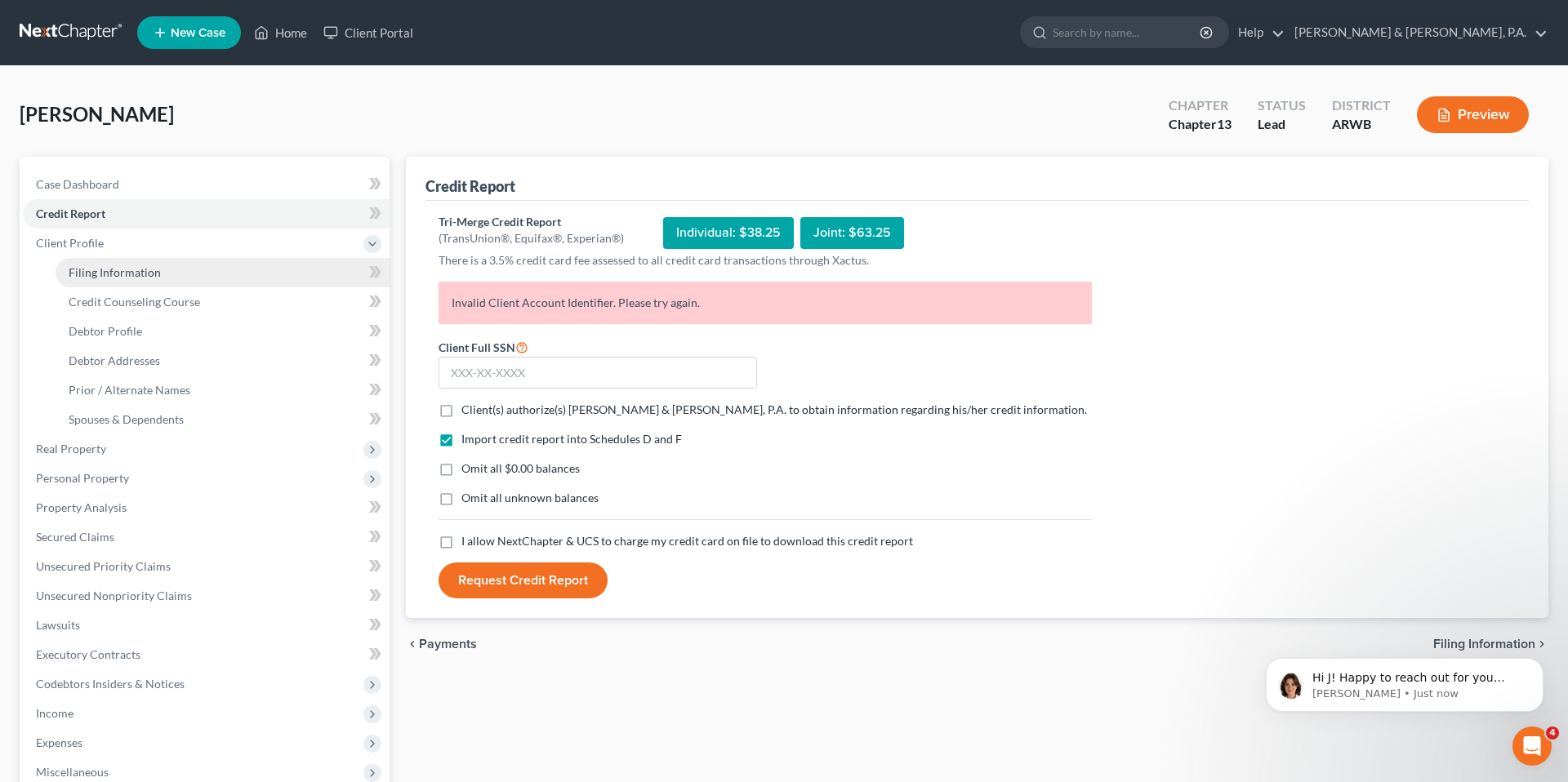
scroll to position [2242, 0]
click at [181, 274] on link "Filing Information" at bounding box center [222, 272] width 334 height 29
select select "1"
select select "0"
select select "3"
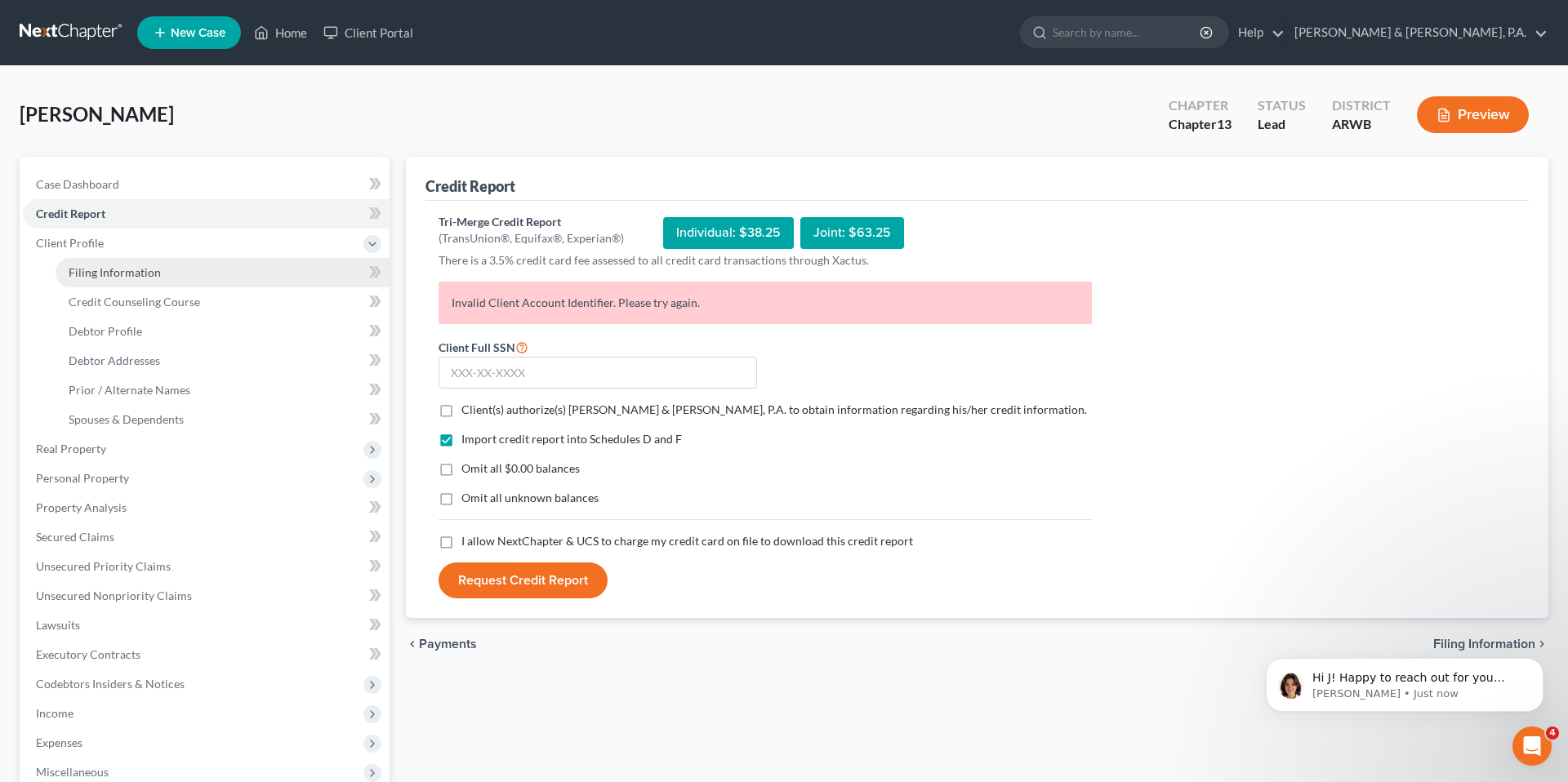
select select "6"
select select "0"
select select "19"
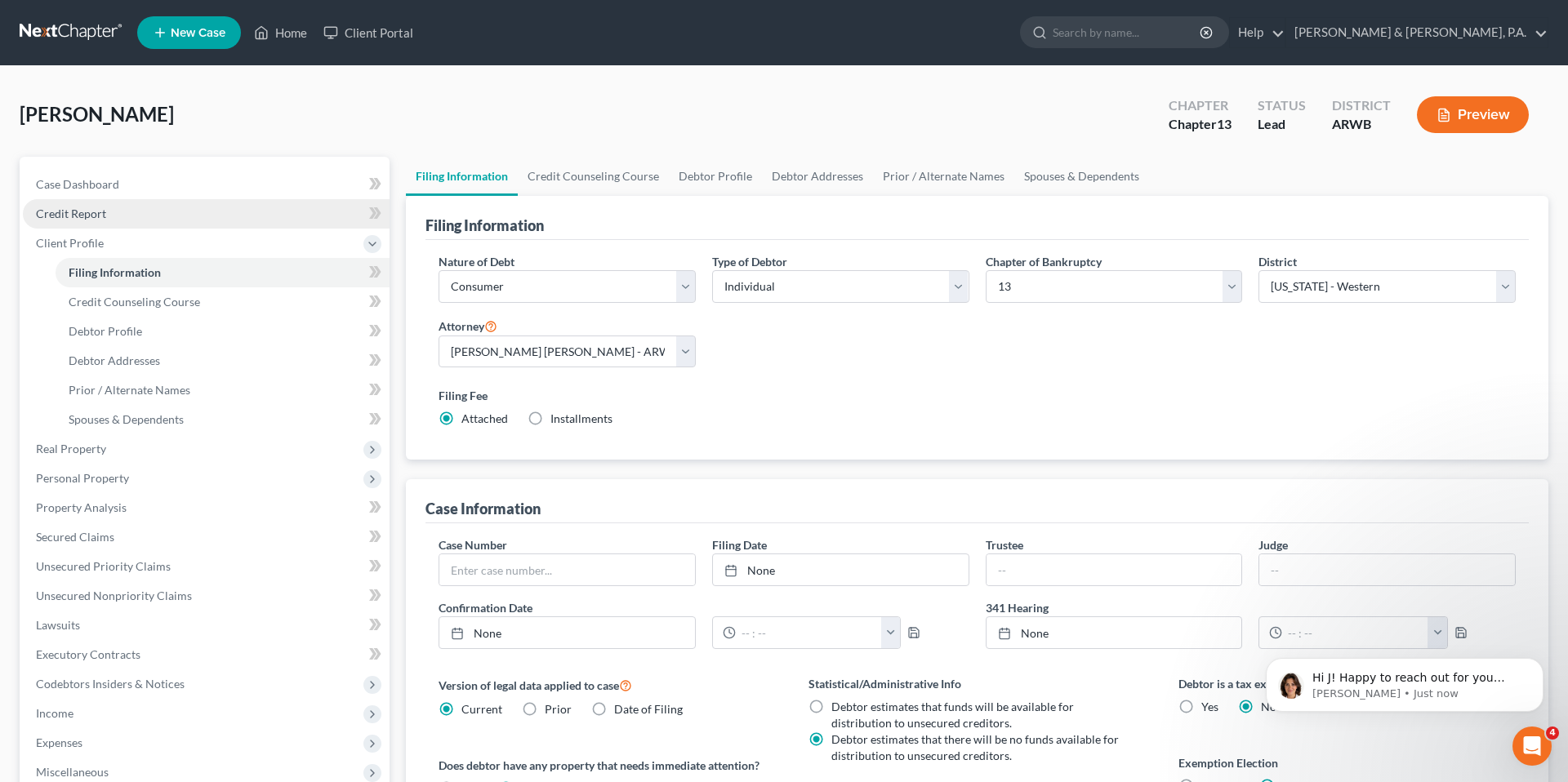
click at [178, 221] on link "Credit Report" at bounding box center [206, 213] width 366 height 29
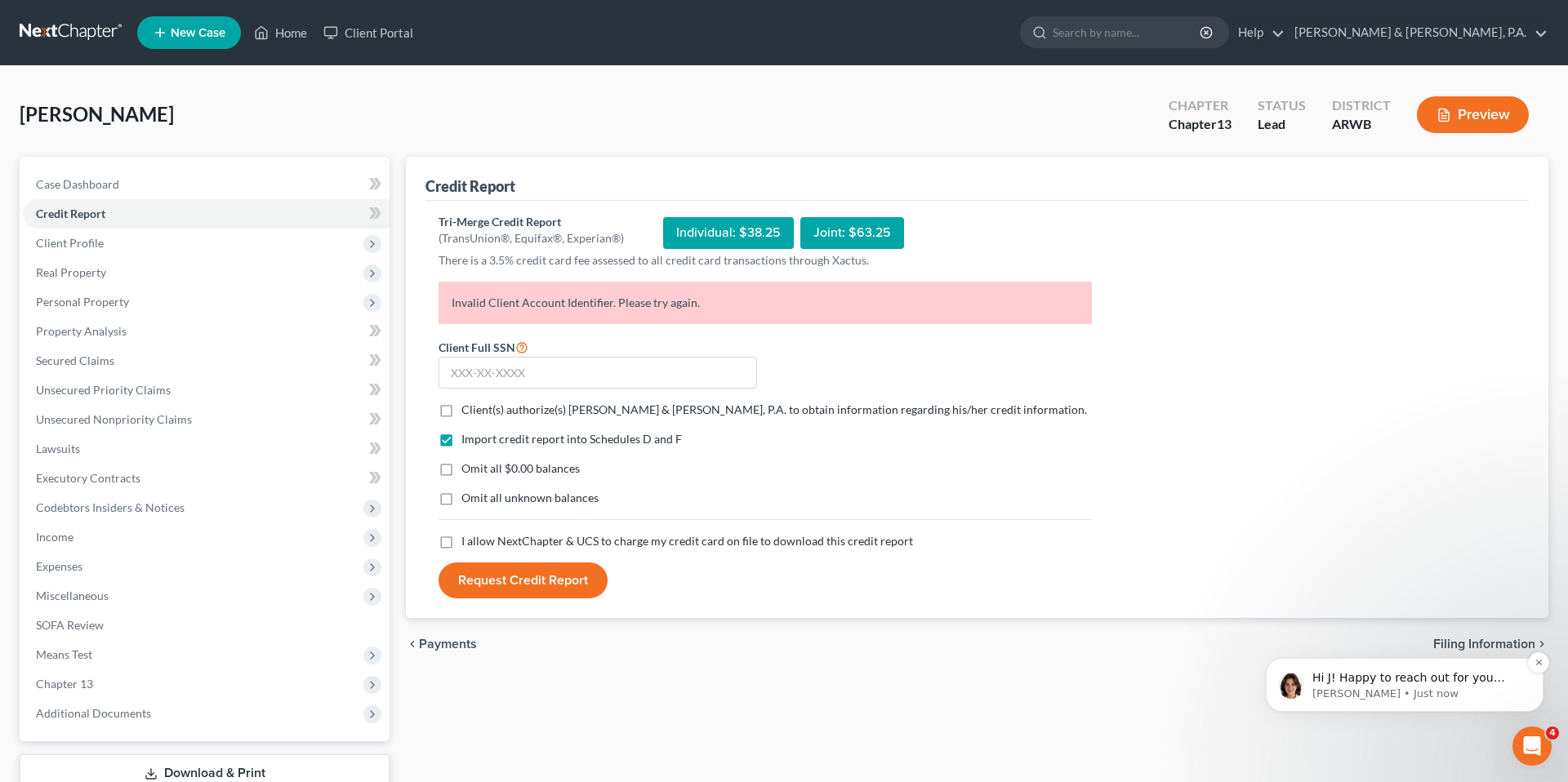
click at [1351, 686] on p "[PERSON_NAME] • Just now" at bounding box center [1417, 694] width 211 height 15
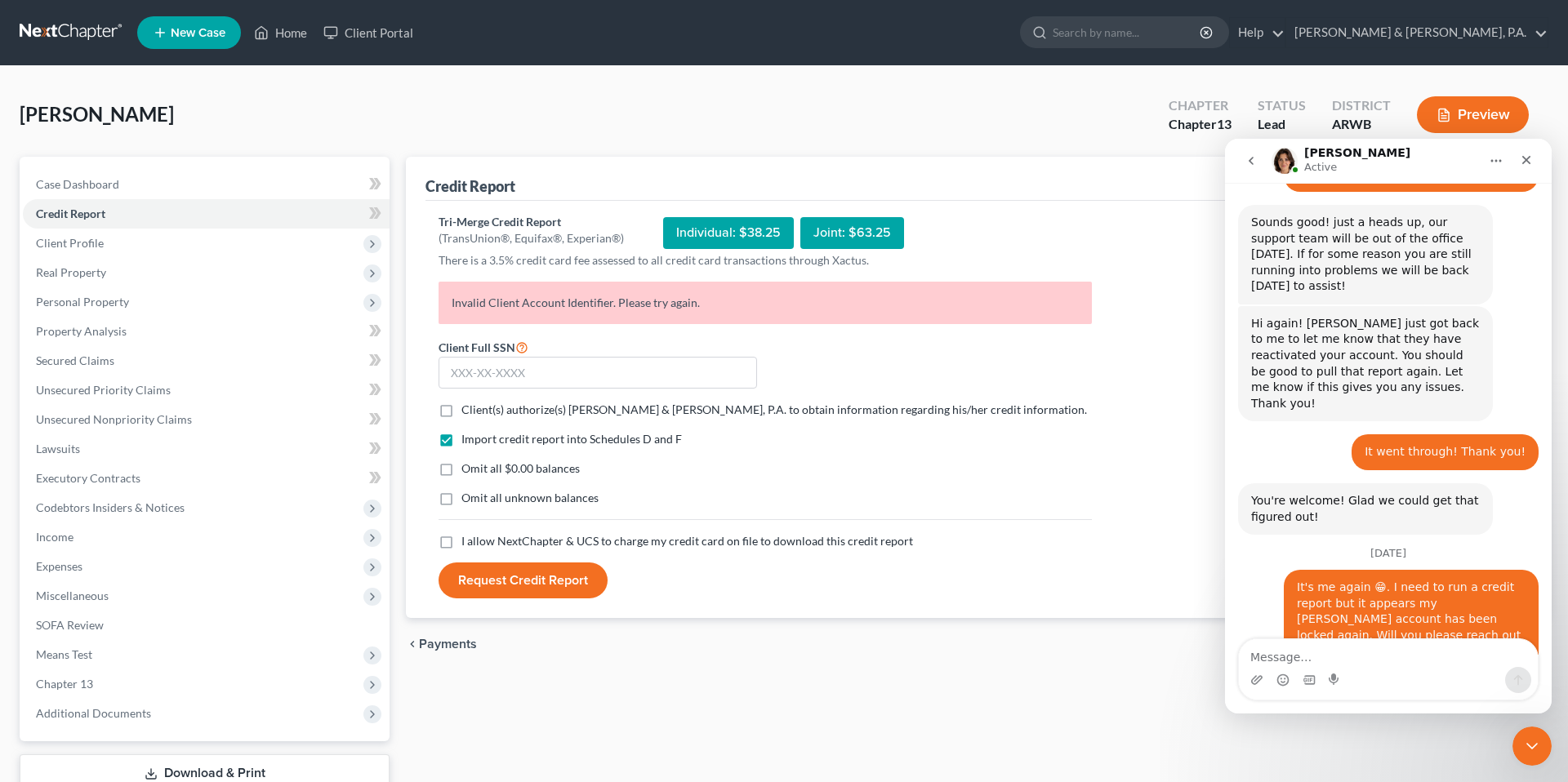
scroll to position [2270, 0]
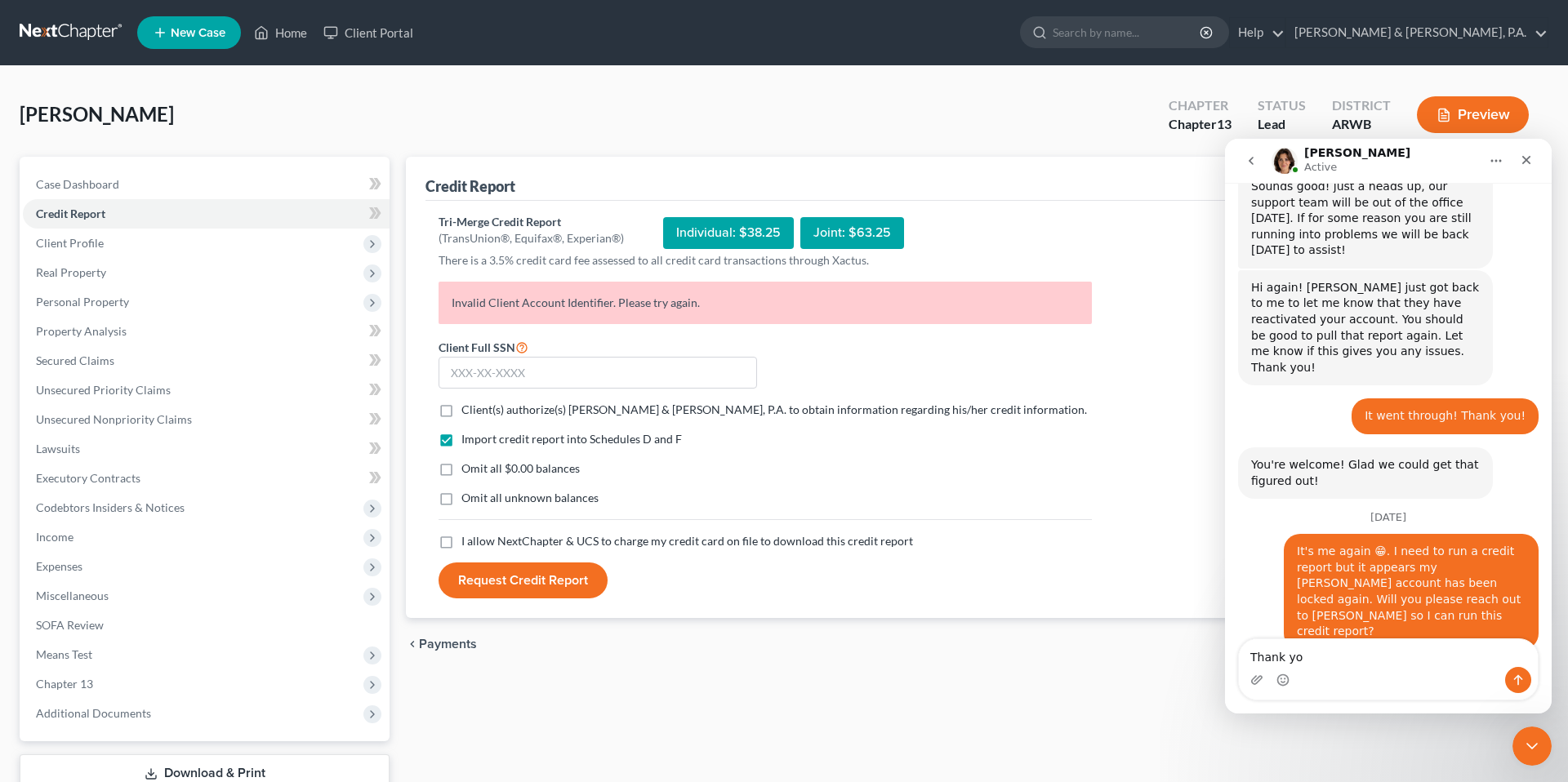
type textarea "Thank you"
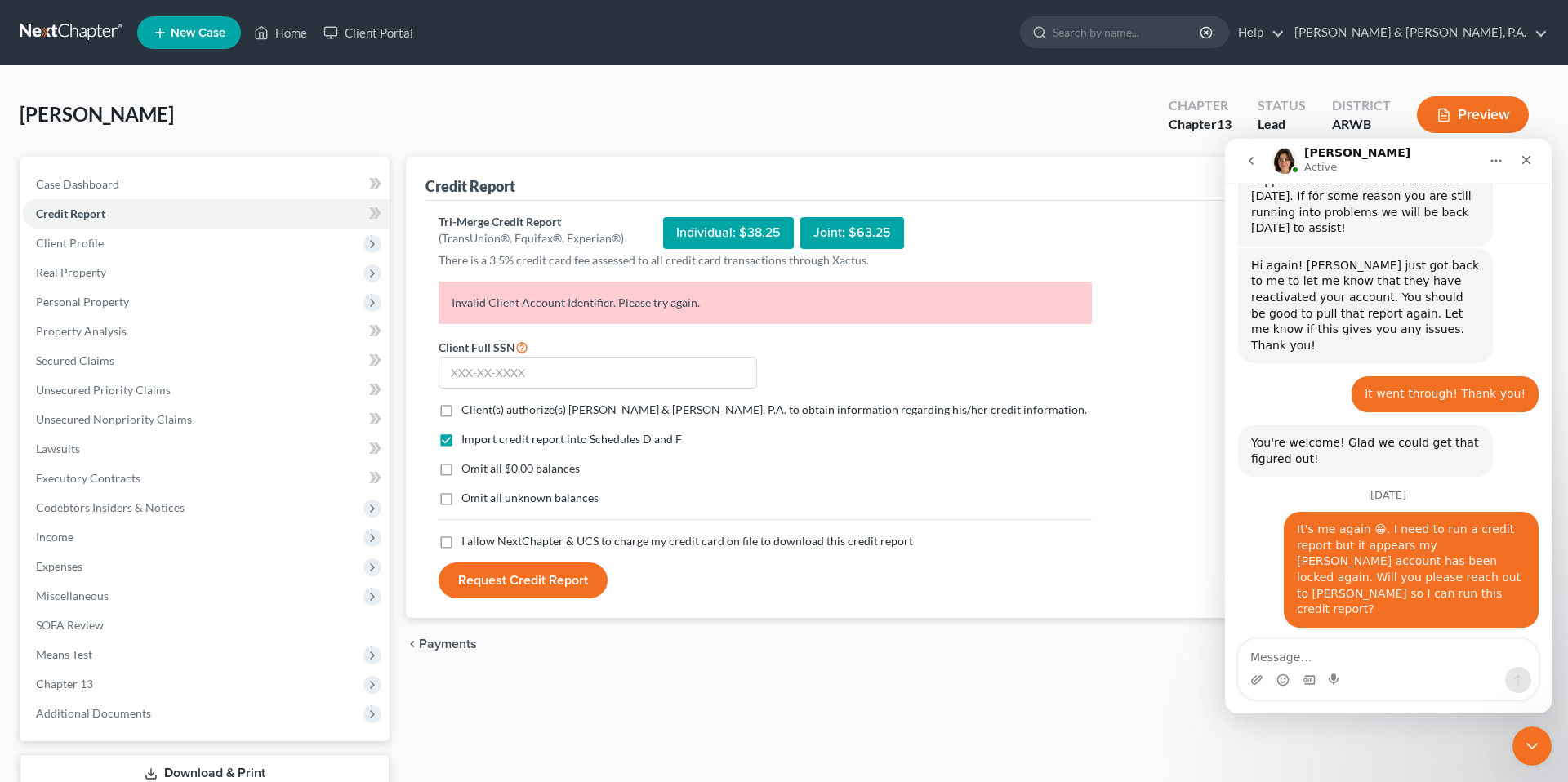
click at [1218, 376] on div "Tri-Merge Credit Report (TransUnion®, Equifax®, Experian®) Individual: $38.25 J…" at bounding box center [976, 406] width 1077 height 385
click at [1197, 373] on div "Tri-Merge Credit Report (TransUnion®, Equifax®, Experian®) Individual: $38.25 J…" at bounding box center [976, 406] width 1077 height 385
click at [1529, 158] on icon "Close" at bounding box center [1526, 160] width 13 height 13
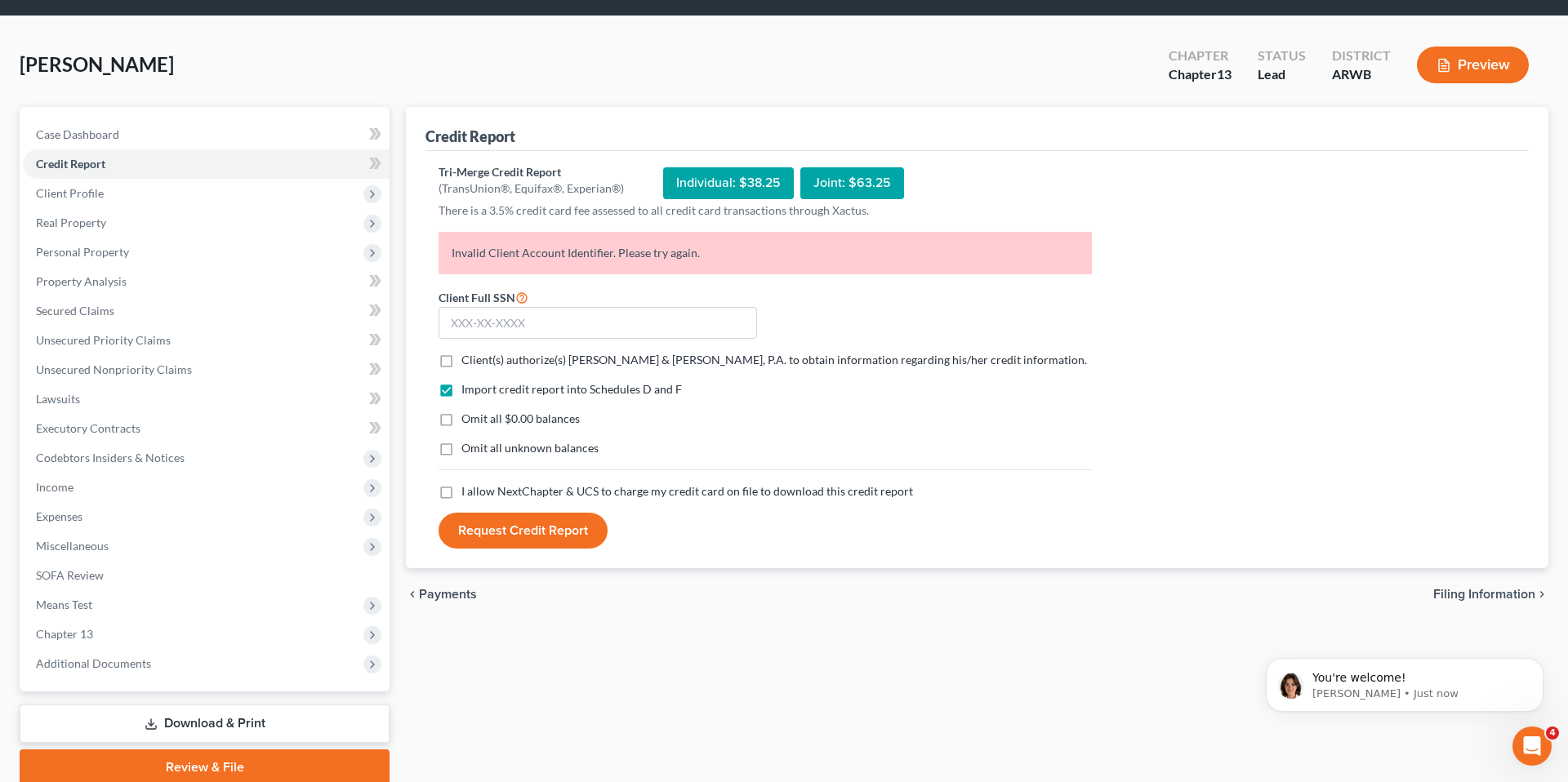
scroll to position [0, 0]
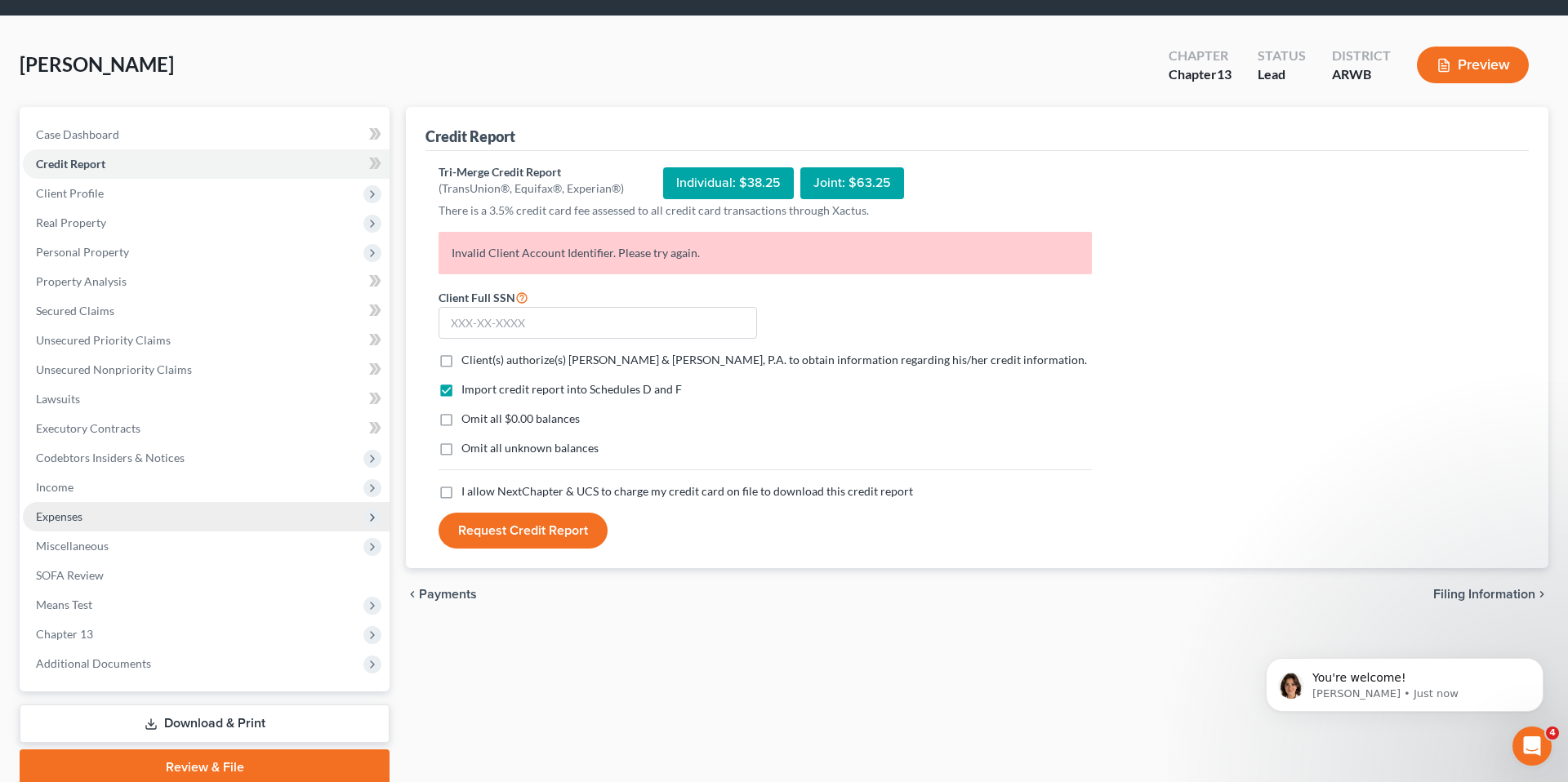
click at [135, 526] on span "Expenses" at bounding box center [206, 517] width 366 height 29
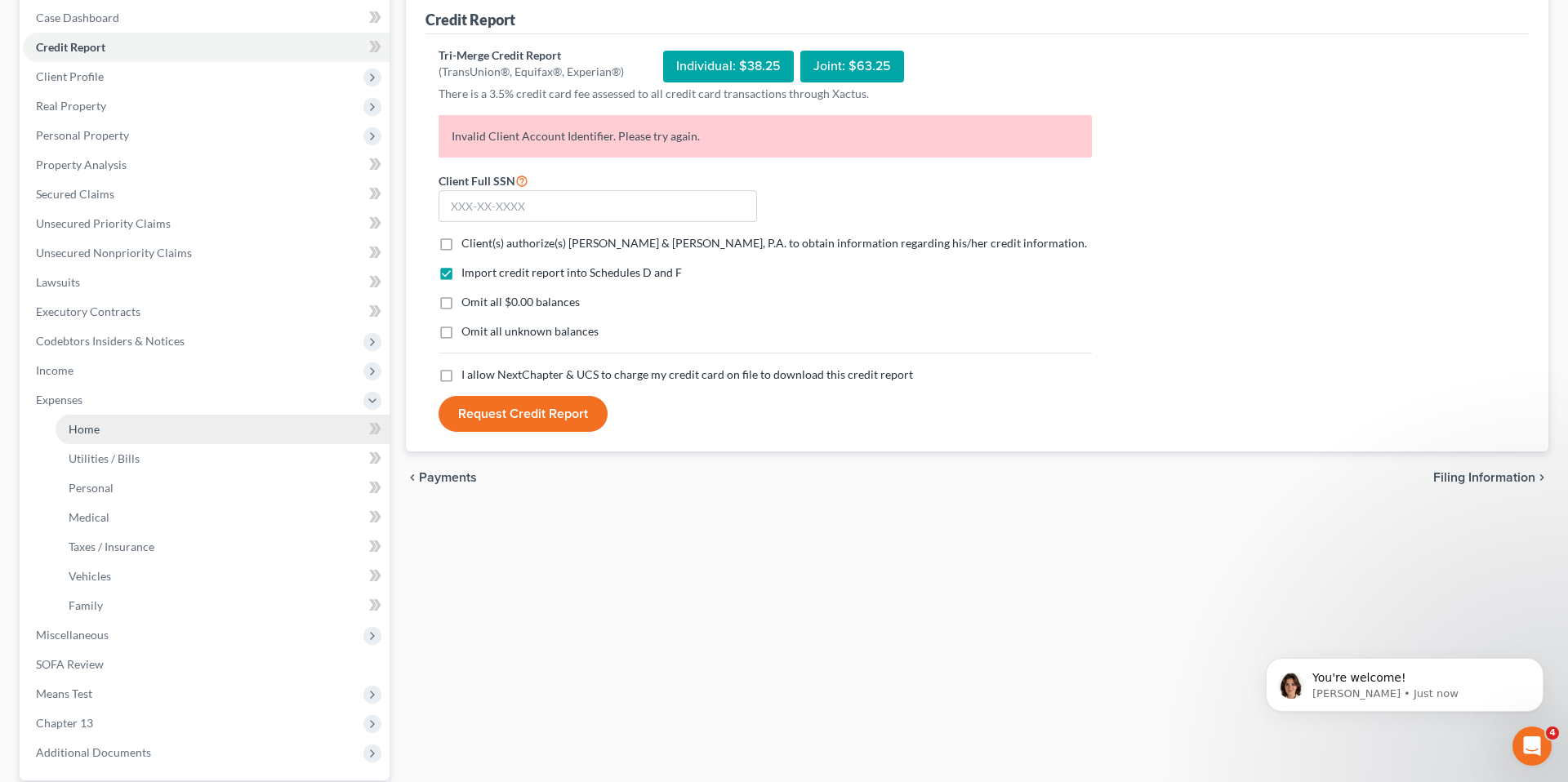
scroll to position [187, 0]
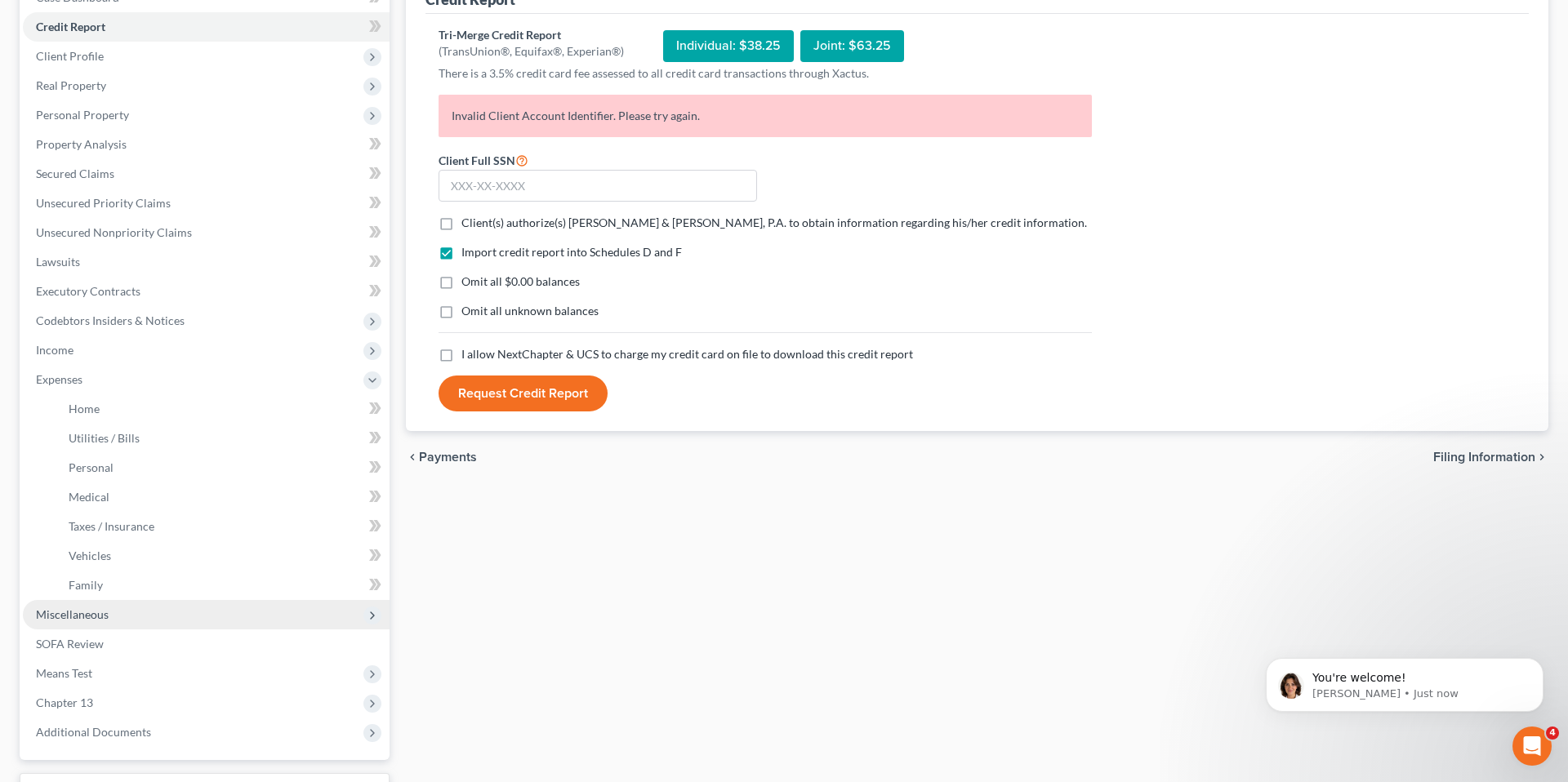
click at [162, 600] on span "Miscellaneous" at bounding box center [206, 615] width 366 height 29
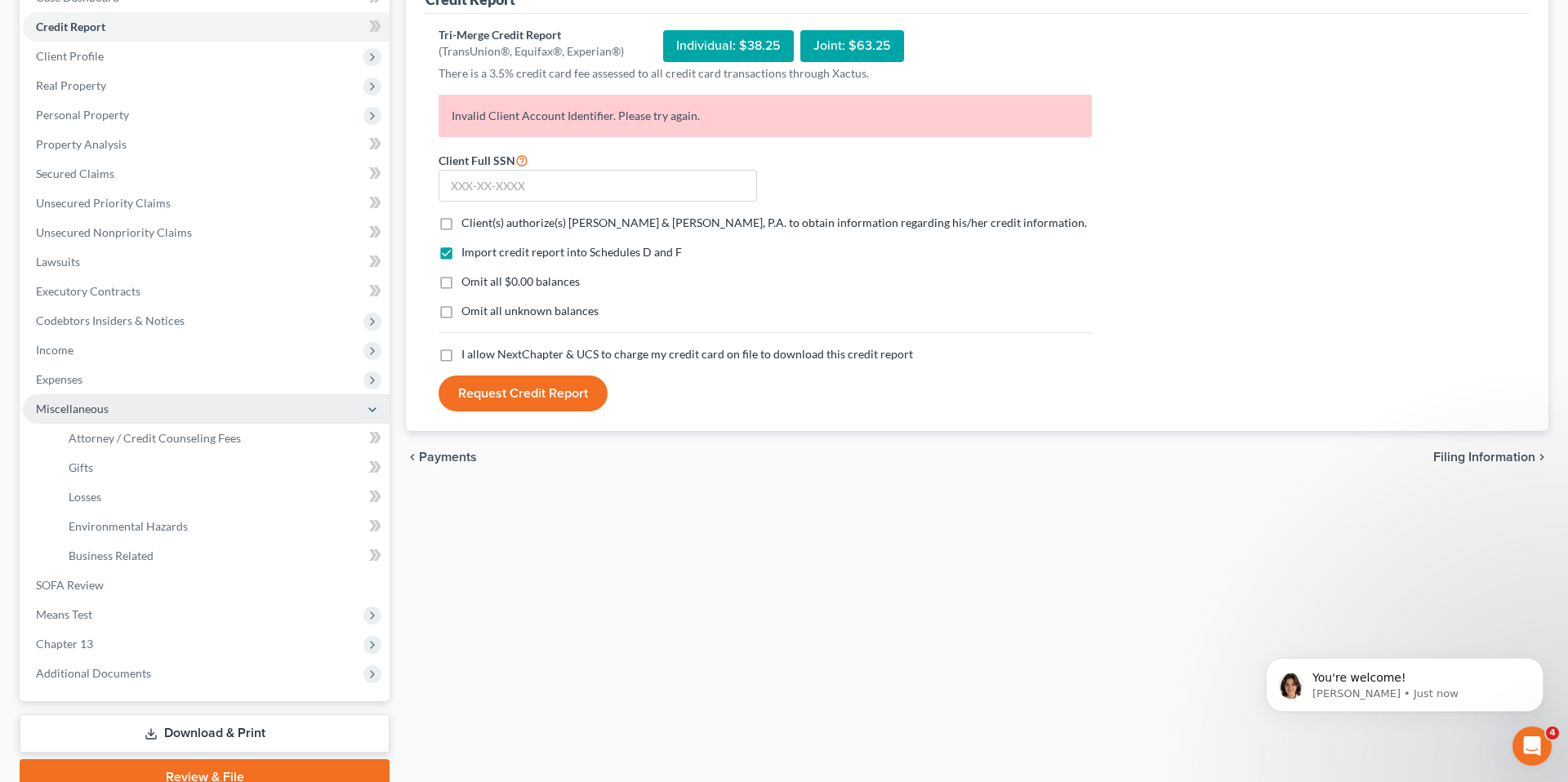
scroll to position [214, 0]
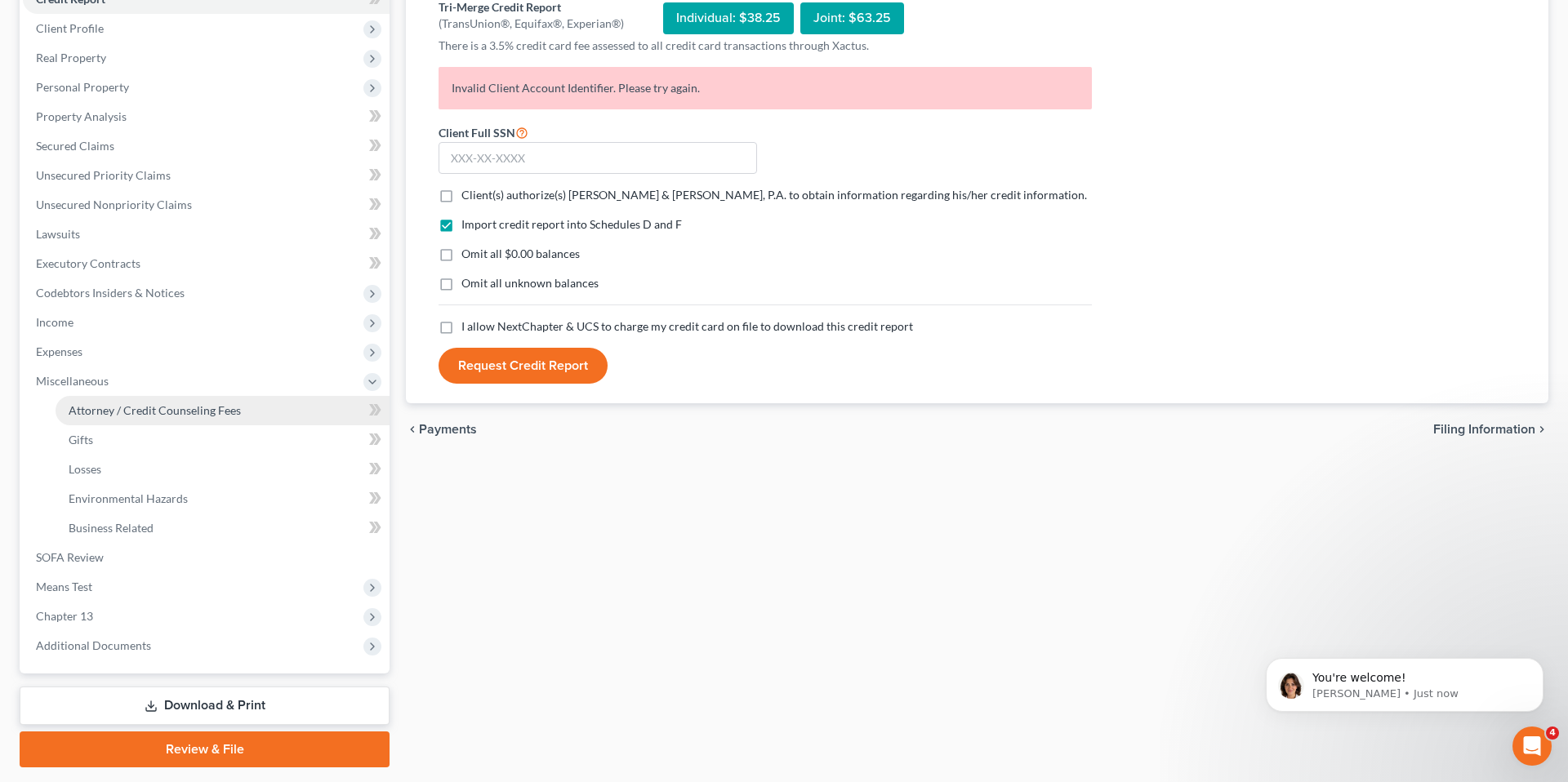
click at [186, 419] on link "Attorney / Credit Counseling Fees" at bounding box center [222, 410] width 334 height 29
select select "1"
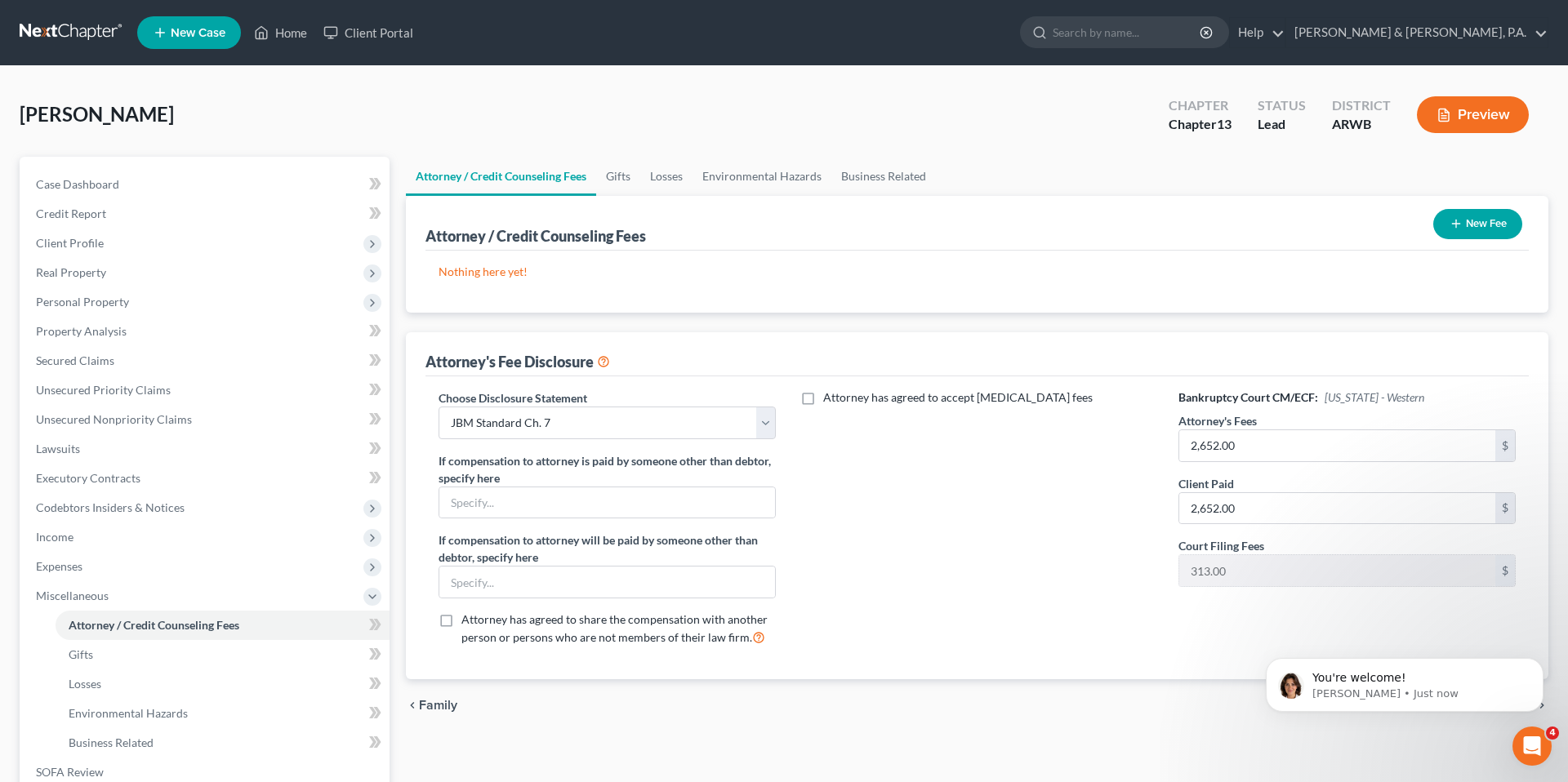
click at [1442, 229] on button "New Fee" at bounding box center [1477, 224] width 89 height 30
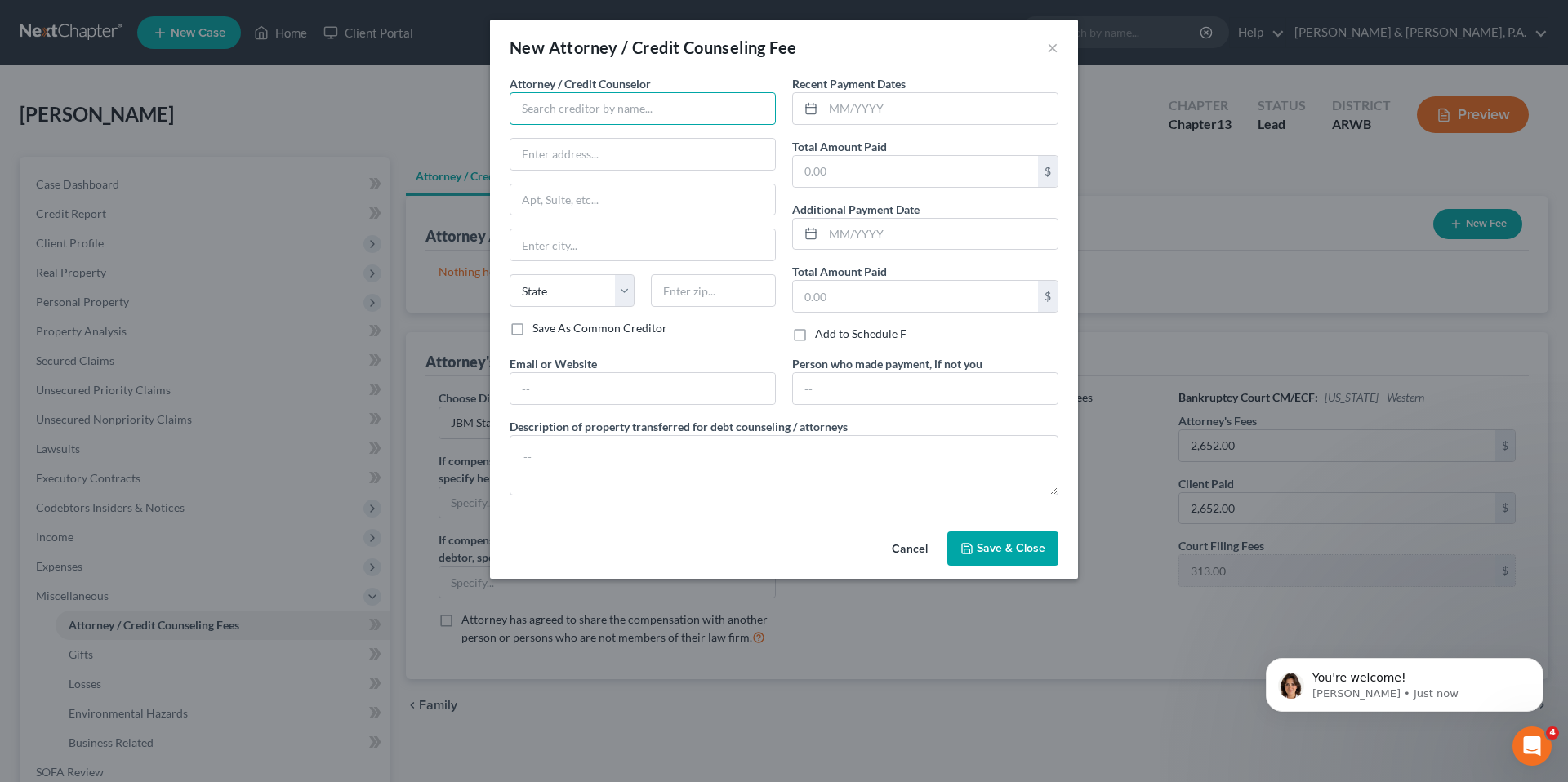
click at [644, 112] on input "text" at bounding box center [642, 108] width 266 height 32
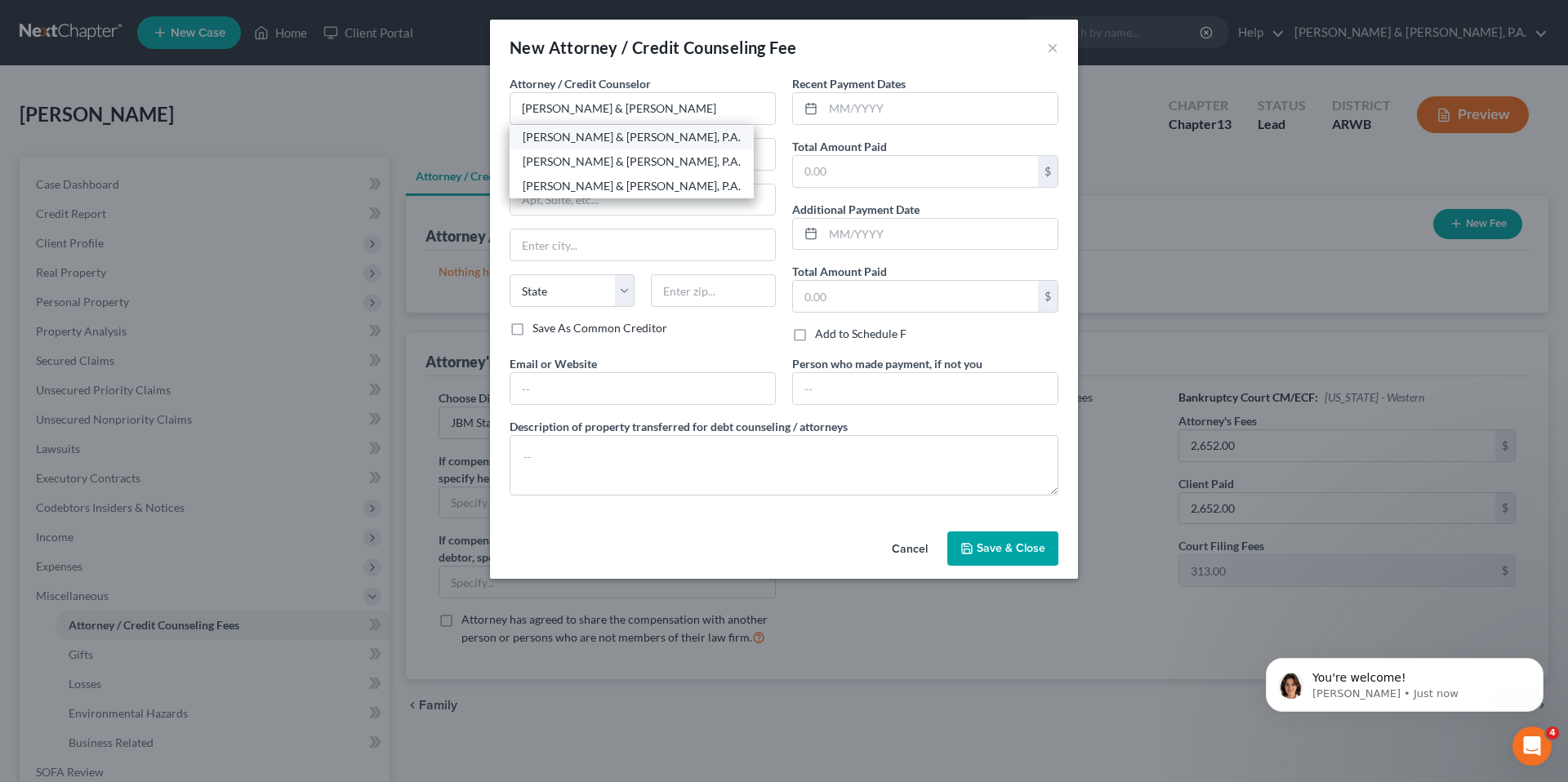
click at [648, 135] on div "[PERSON_NAME] & [PERSON_NAME], P.A." at bounding box center [631, 137] width 218 height 17
type input "[PERSON_NAME] & [PERSON_NAME], P.A."
type input "[STREET_ADDRESS]"
type input "Little Rock"
select select "2"
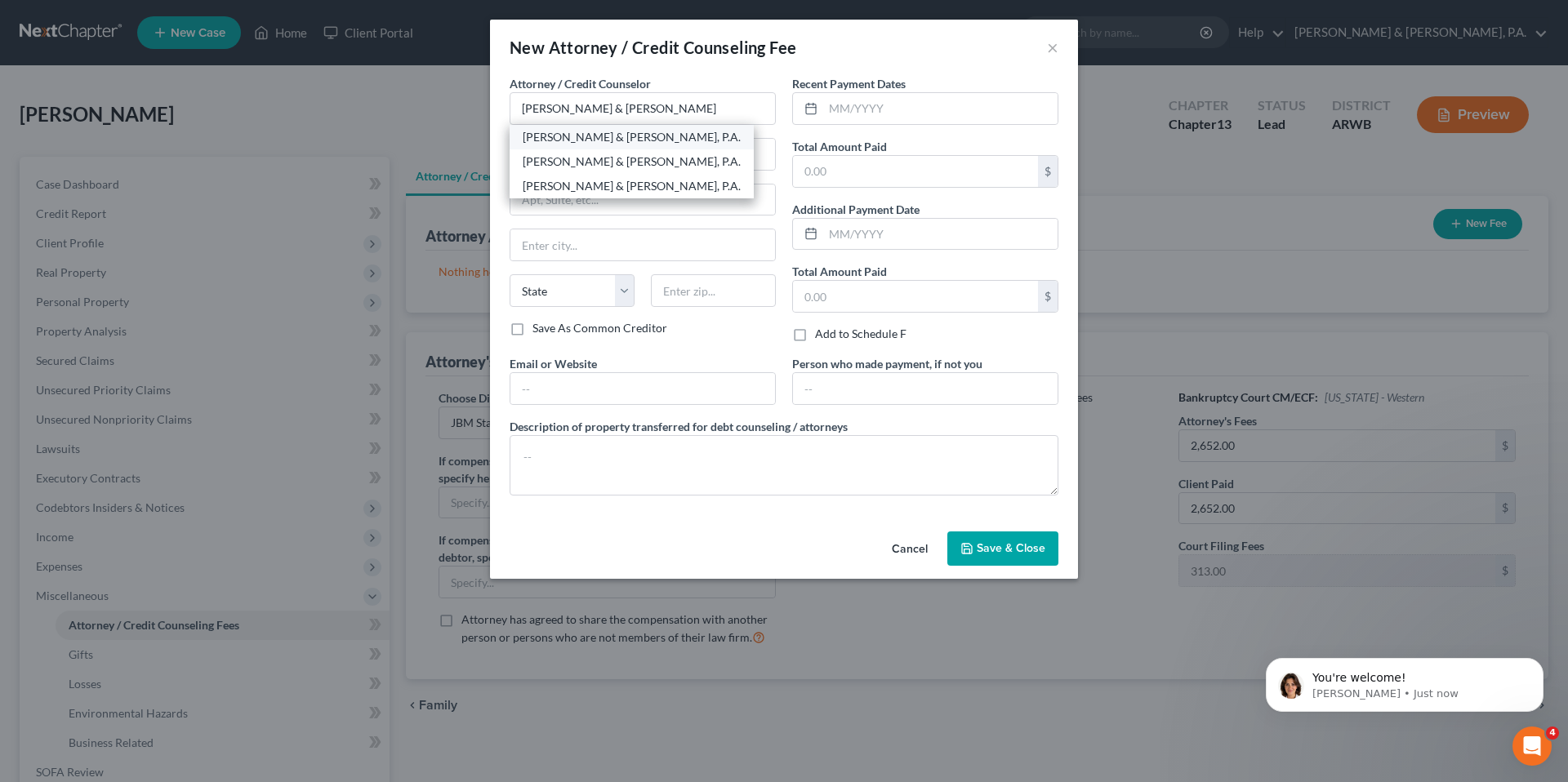
type input "72201"
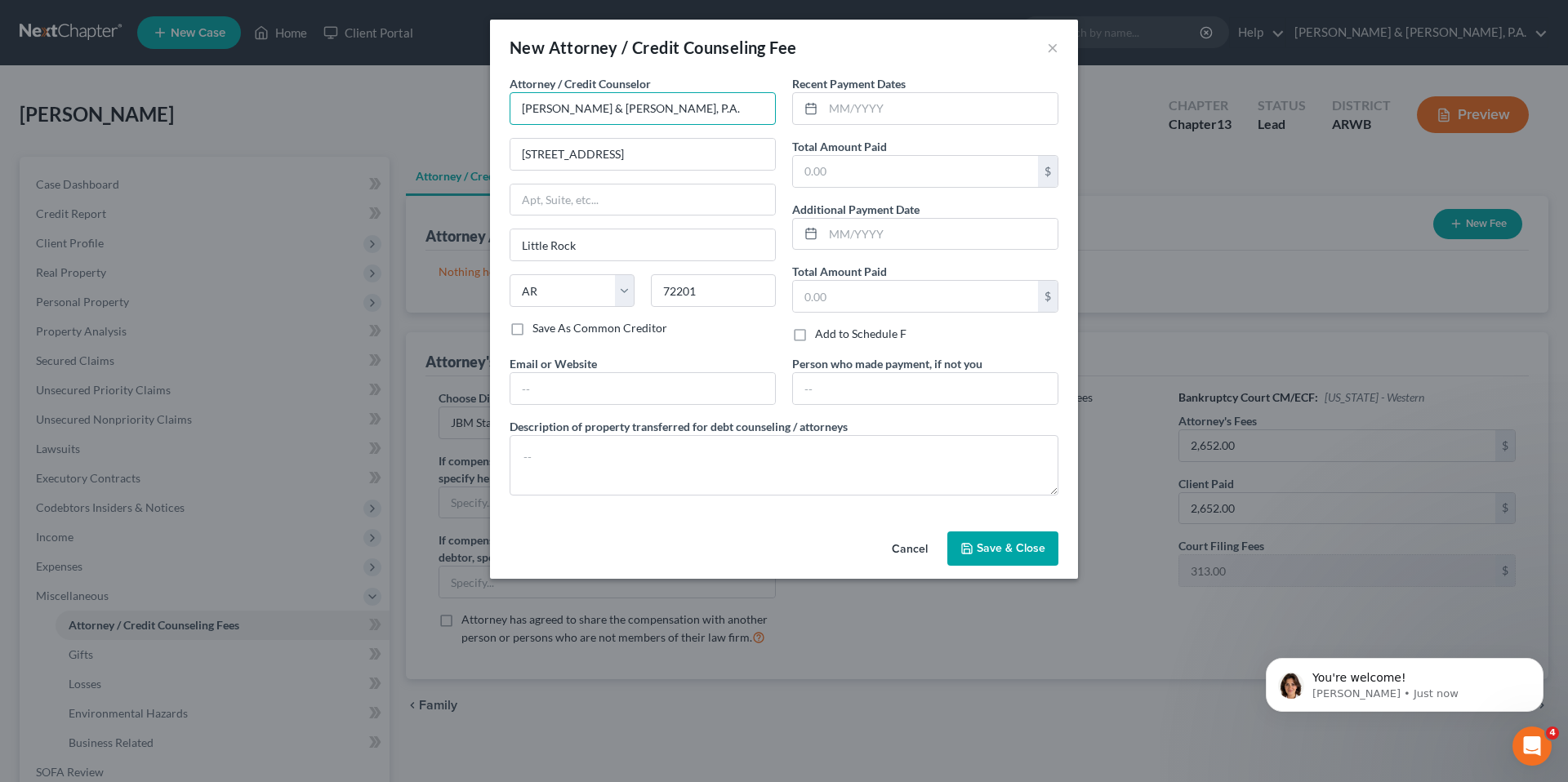
click at [638, 102] on input "[PERSON_NAME] & [PERSON_NAME], P.A." at bounding box center [642, 108] width 266 height 32
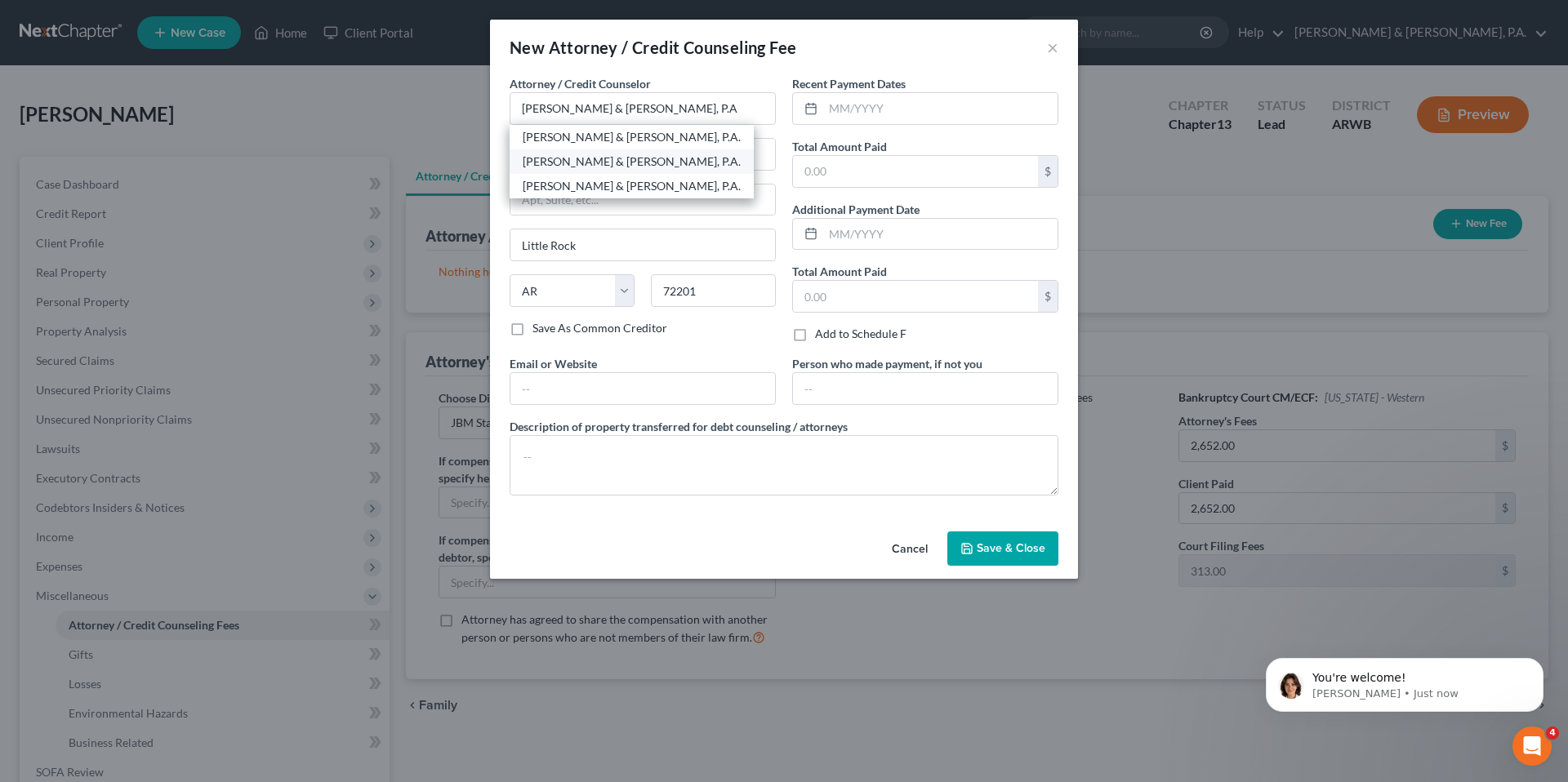
click at [631, 154] on div "[PERSON_NAME] & [PERSON_NAME], P.A." at bounding box center [631, 162] width 218 height 17
type input "[PERSON_NAME] & [PERSON_NAME], P.A."
type input "[STREET_ADDRESS]"
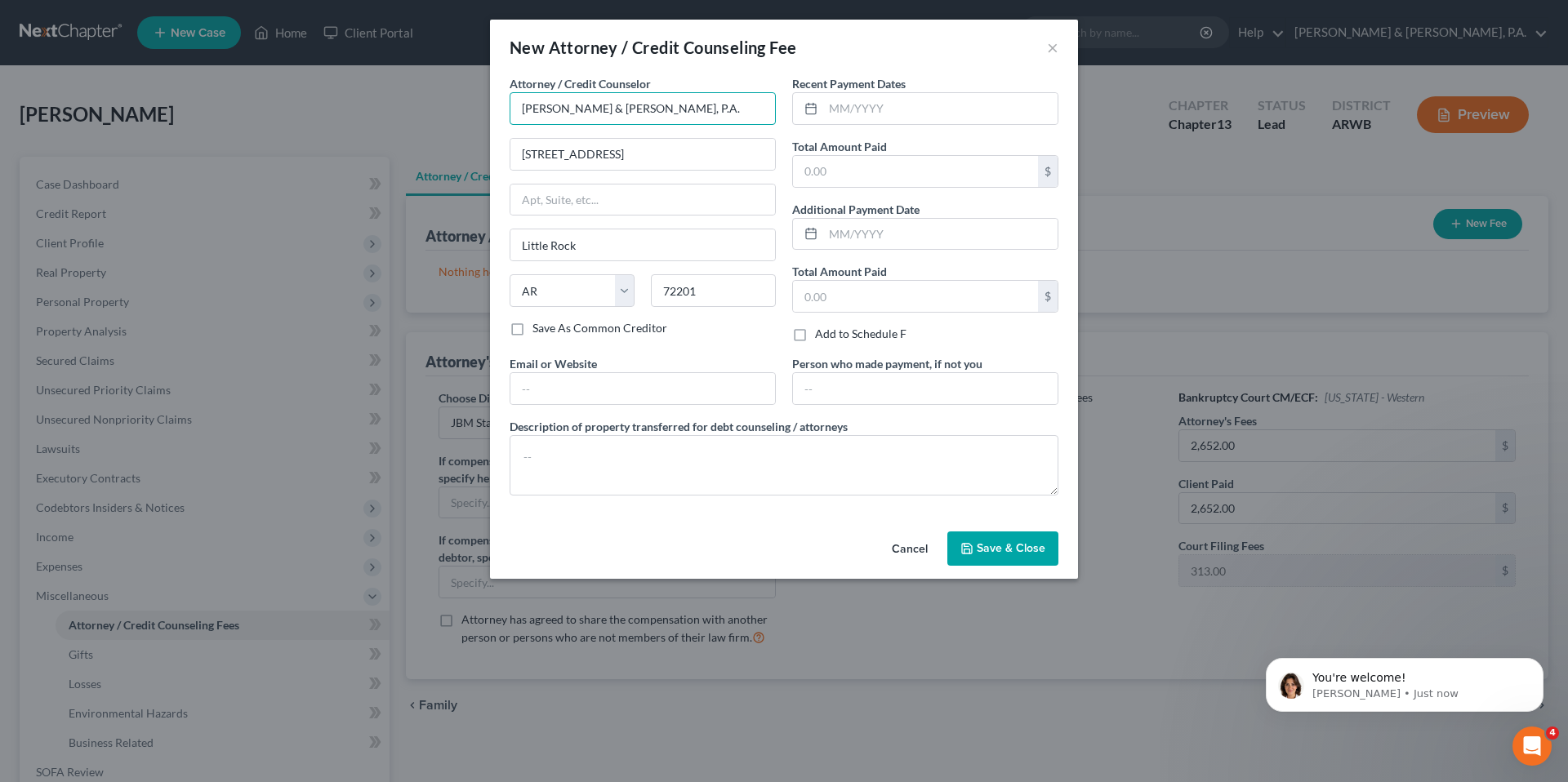
click at [662, 110] on input "[PERSON_NAME] & [PERSON_NAME], P.A." at bounding box center [642, 108] width 266 height 32
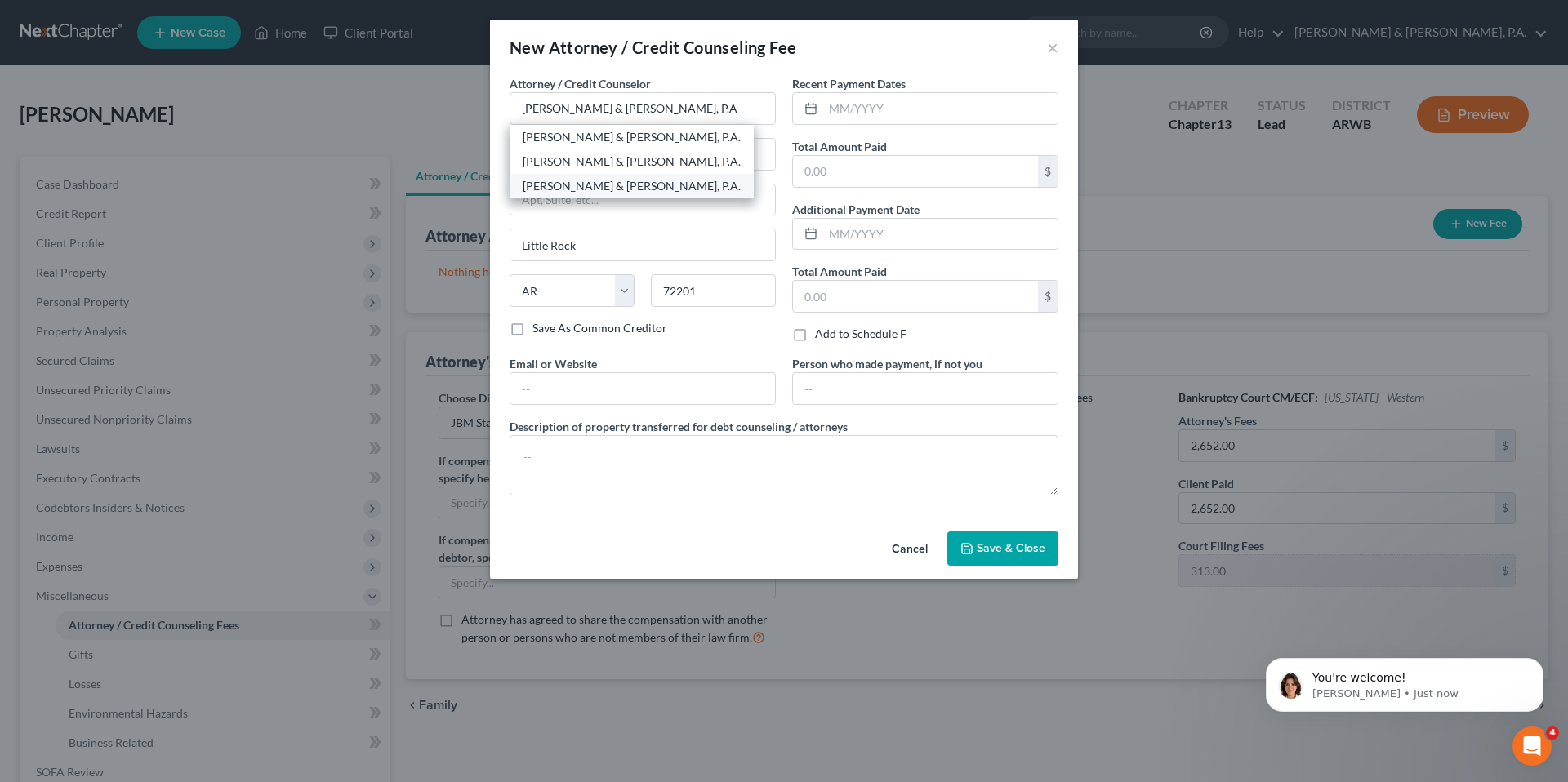
click at [641, 192] on div "[PERSON_NAME] & [PERSON_NAME], P.A." at bounding box center [631, 186] width 218 height 17
type input "[PERSON_NAME] & [PERSON_NAME], P.A."
type input "[STREET_ADDRESS]"
type input "10th Floor"
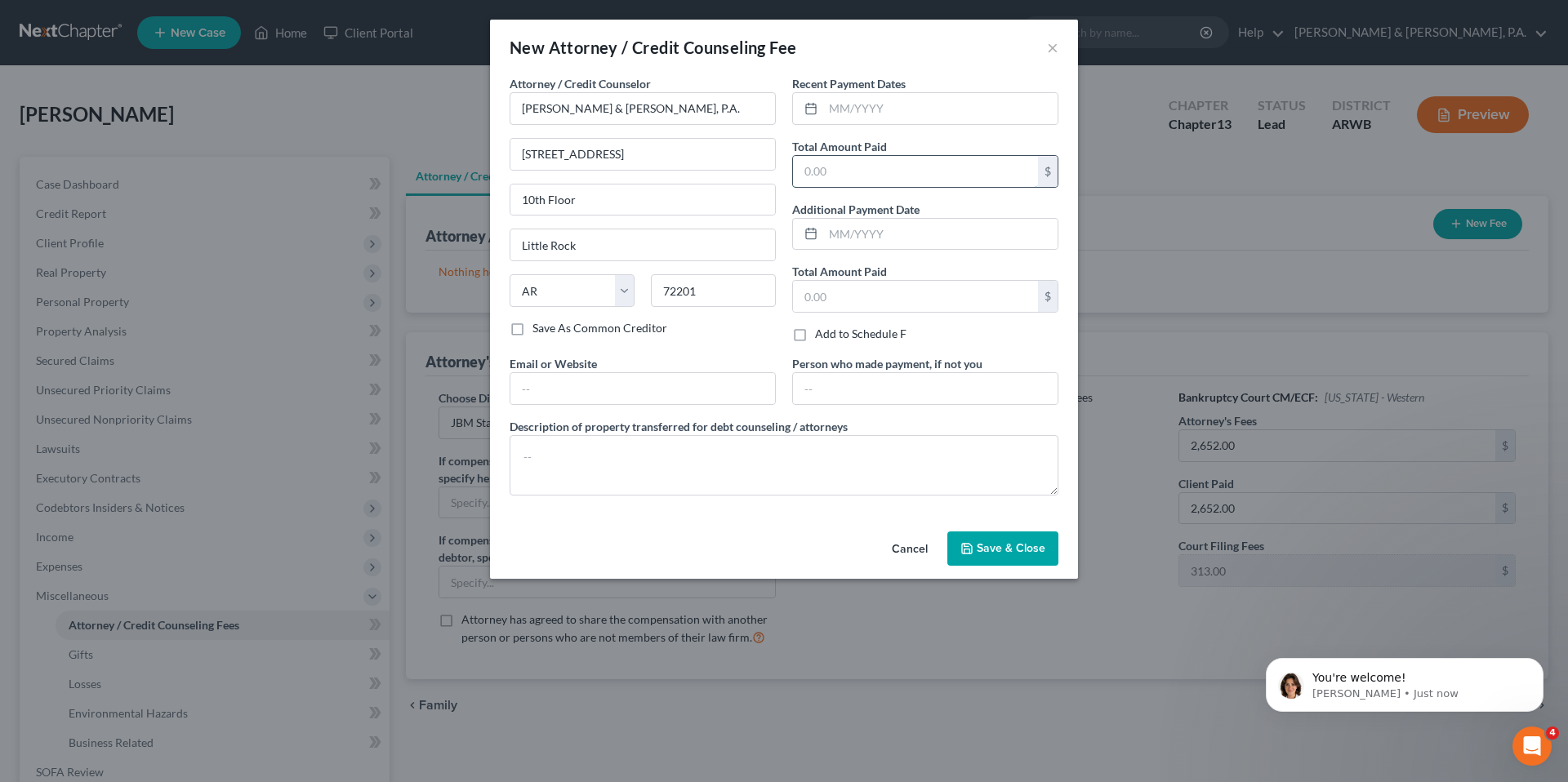
click at [864, 167] on input "text" at bounding box center [916, 171] width 245 height 31
type input "3,000"
click at [762, 447] on textarea at bounding box center [784, 466] width 548 height 61
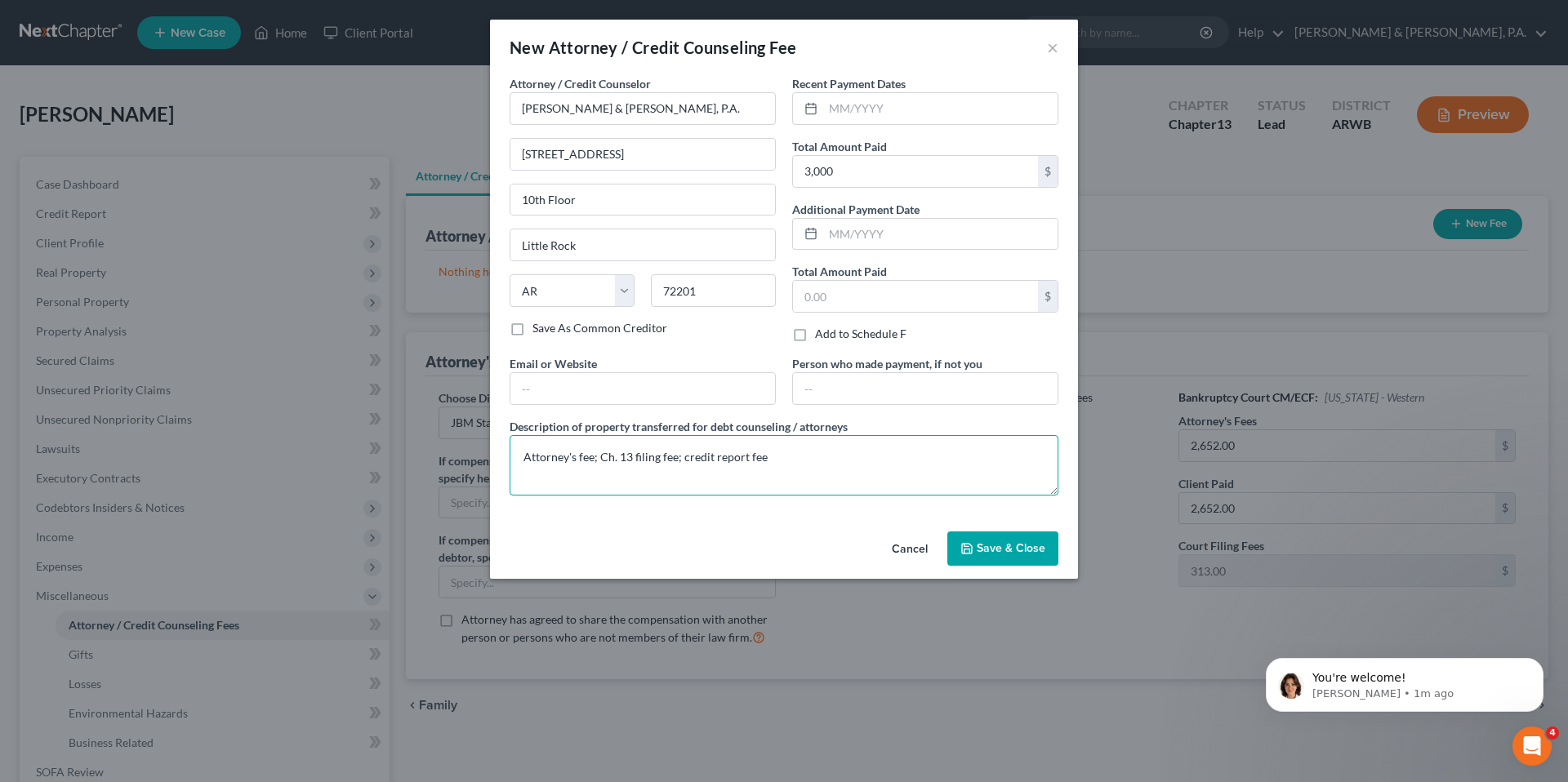
type textarea "Attorney's fee; Ch. 13 filing fee; credit report fee"
click at [1002, 538] on button "Save & Close" at bounding box center [1002, 548] width 111 height 34
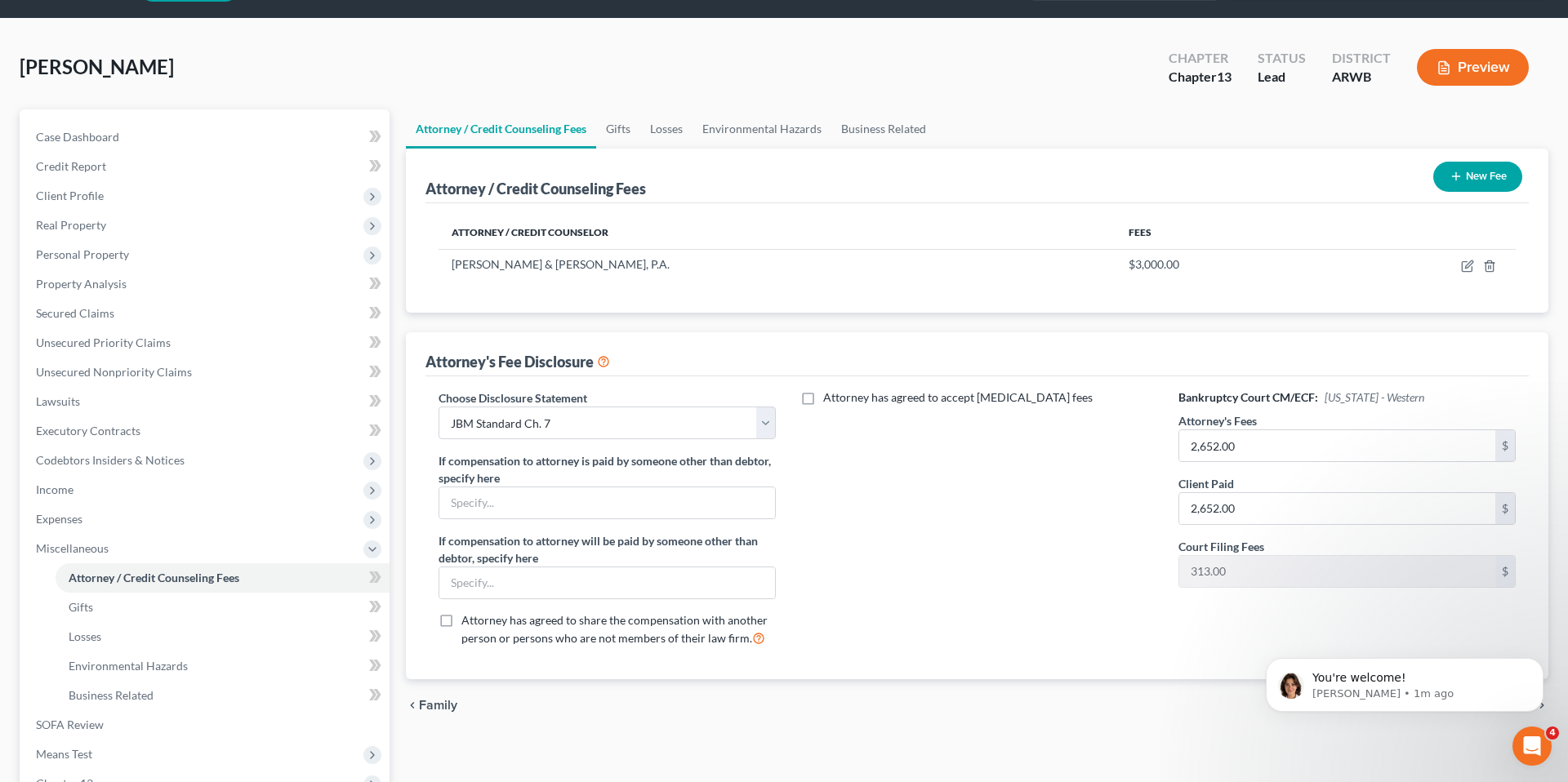
scroll to position [50, 0]
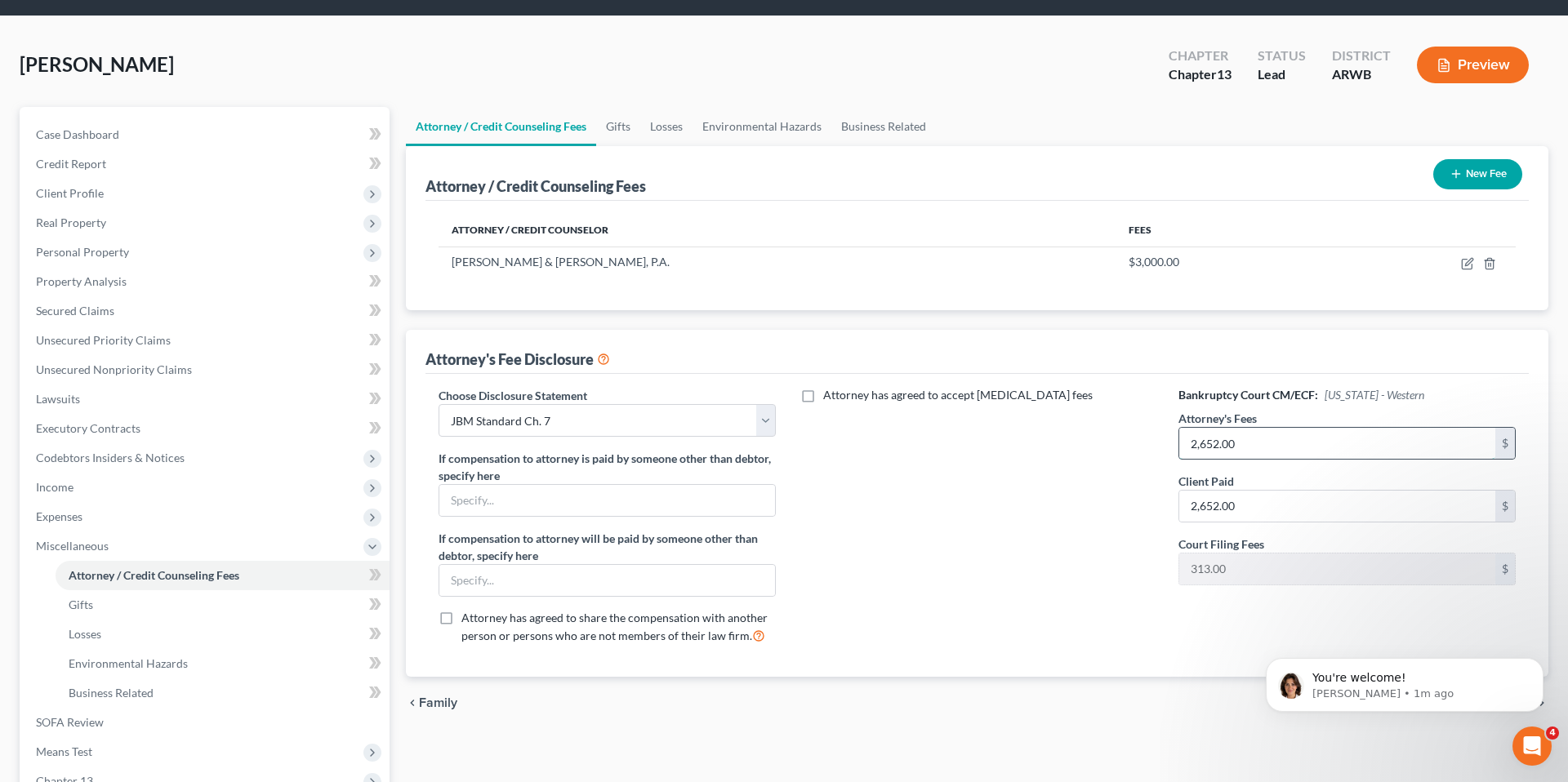
click at [1244, 438] on input "2,652.00" at bounding box center [1336, 443] width 316 height 31
type input "2,649"
click at [1095, 494] on div "Attorney has agreed to accept [MEDICAL_DATA] fees" at bounding box center [977, 523] width 370 height 270
click at [1217, 500] on input "2,652.00" at bounding box center [1336, 506] width 316 height 31
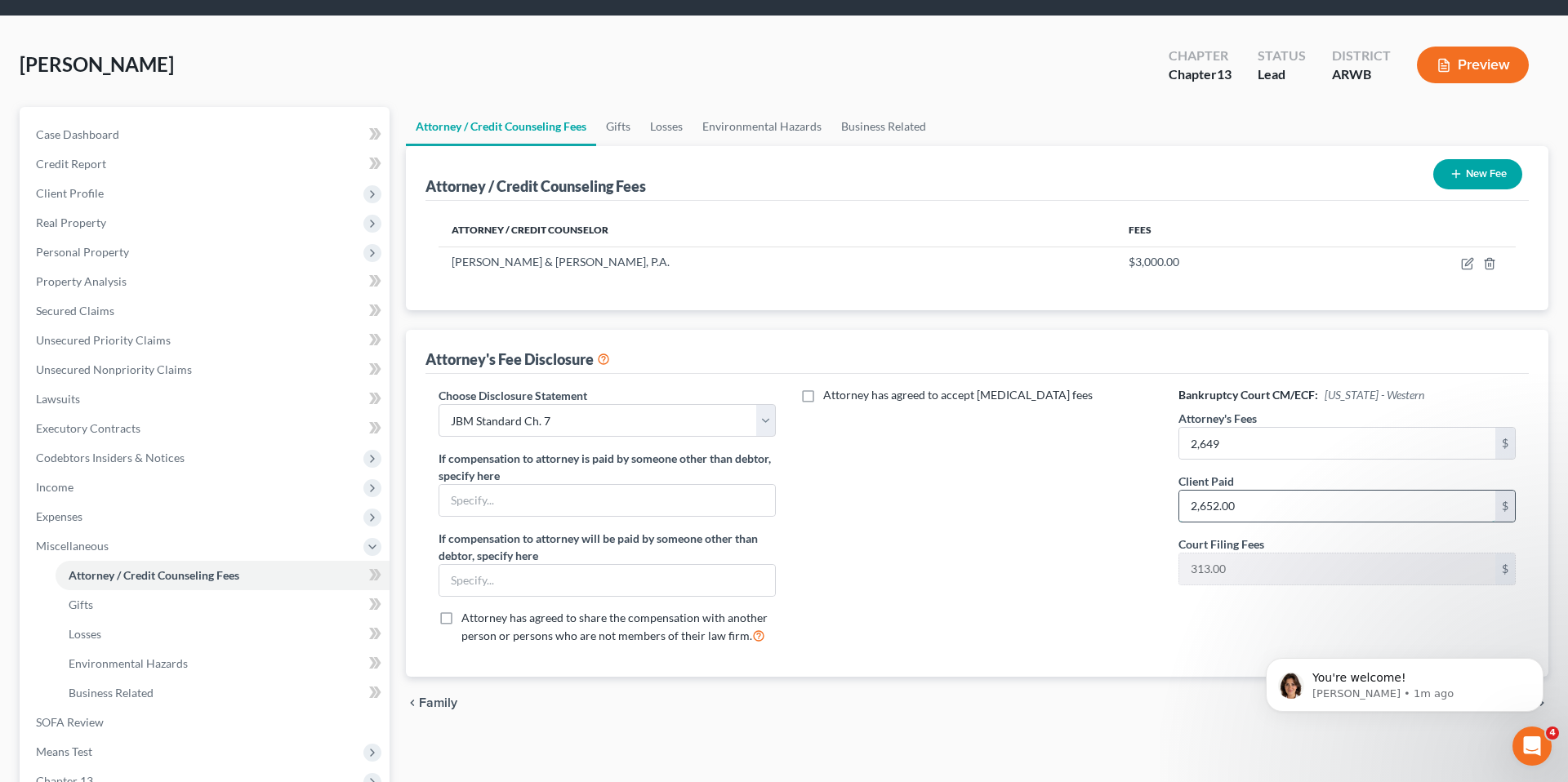
click at [1217, 500] on input "2,652.00" at bounding box center [1336, 506] width 316 height 31
type input "2,649"
click at [989, 345] on div "Attorney's Fee Disclosure" at bounding box center [976, 351] width 1103 height 44
click at [859, 480] on div "Attorney has agreed to accept [MEDICAL_DATA] fees" at bounding box center [977, 523] width 370 height 270
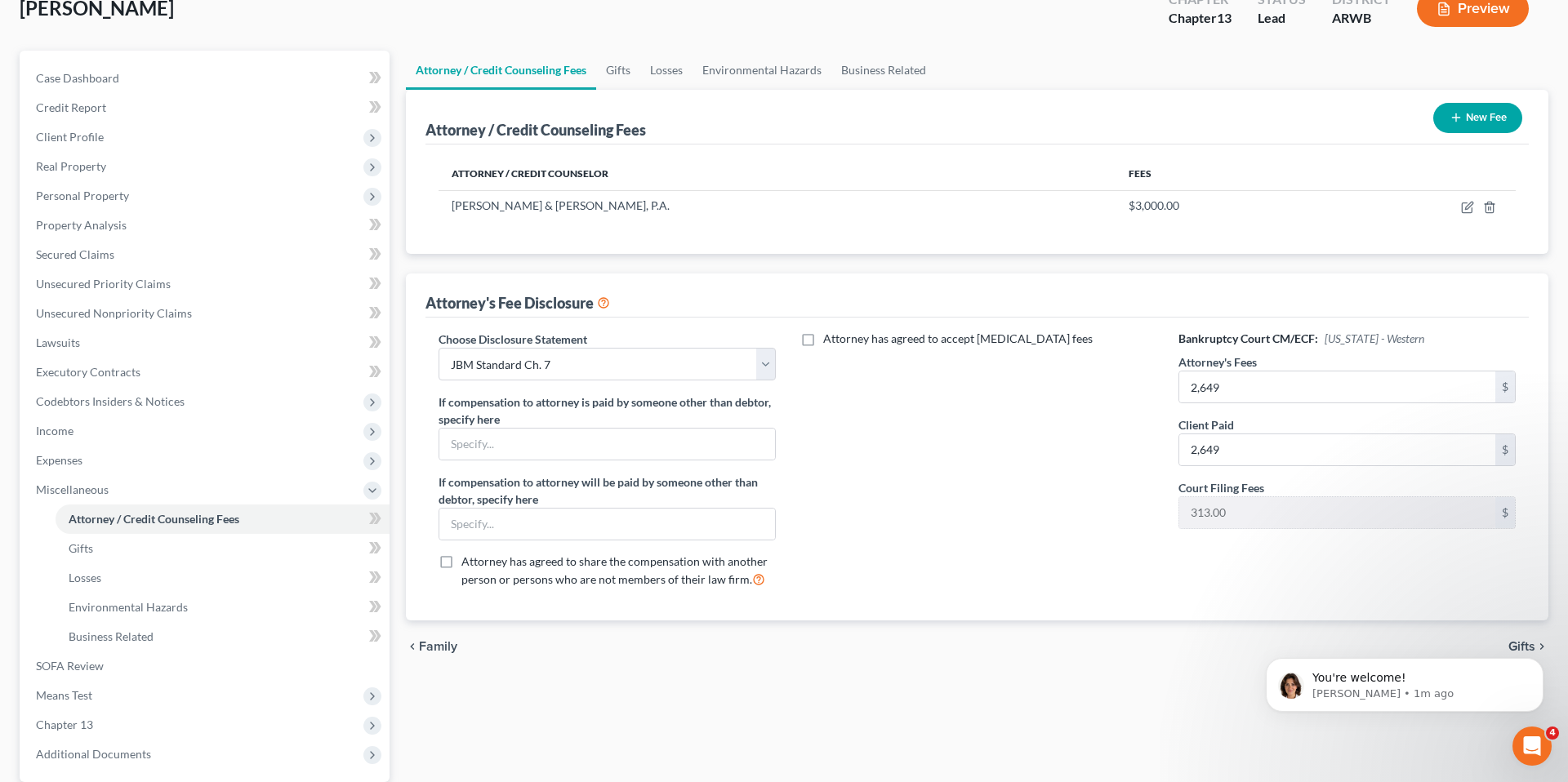
scroll to position [171, 0]
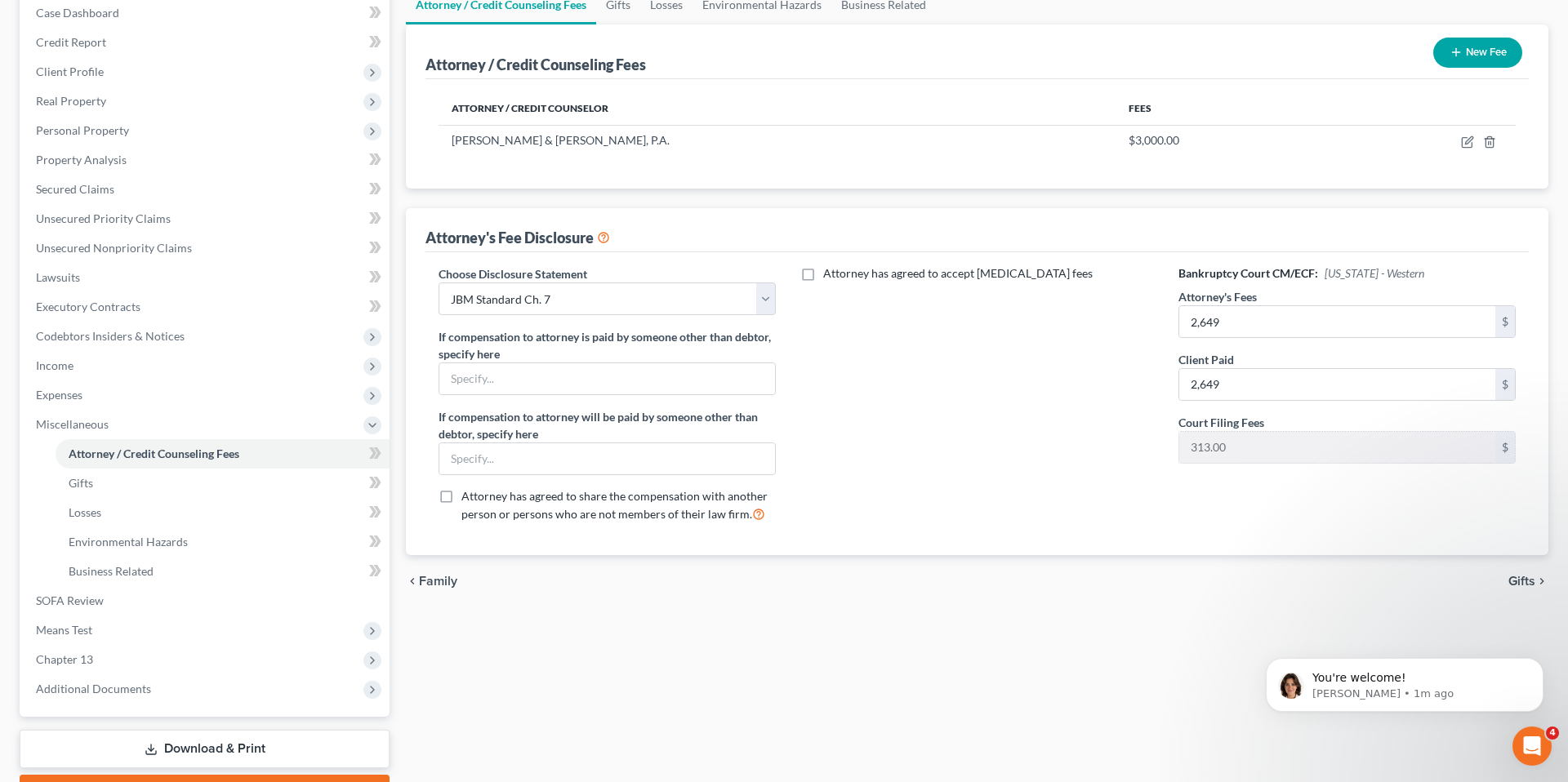
click at [202, 740] on link "Download & Print" at bounding box center [204, 749] width 370 height 39
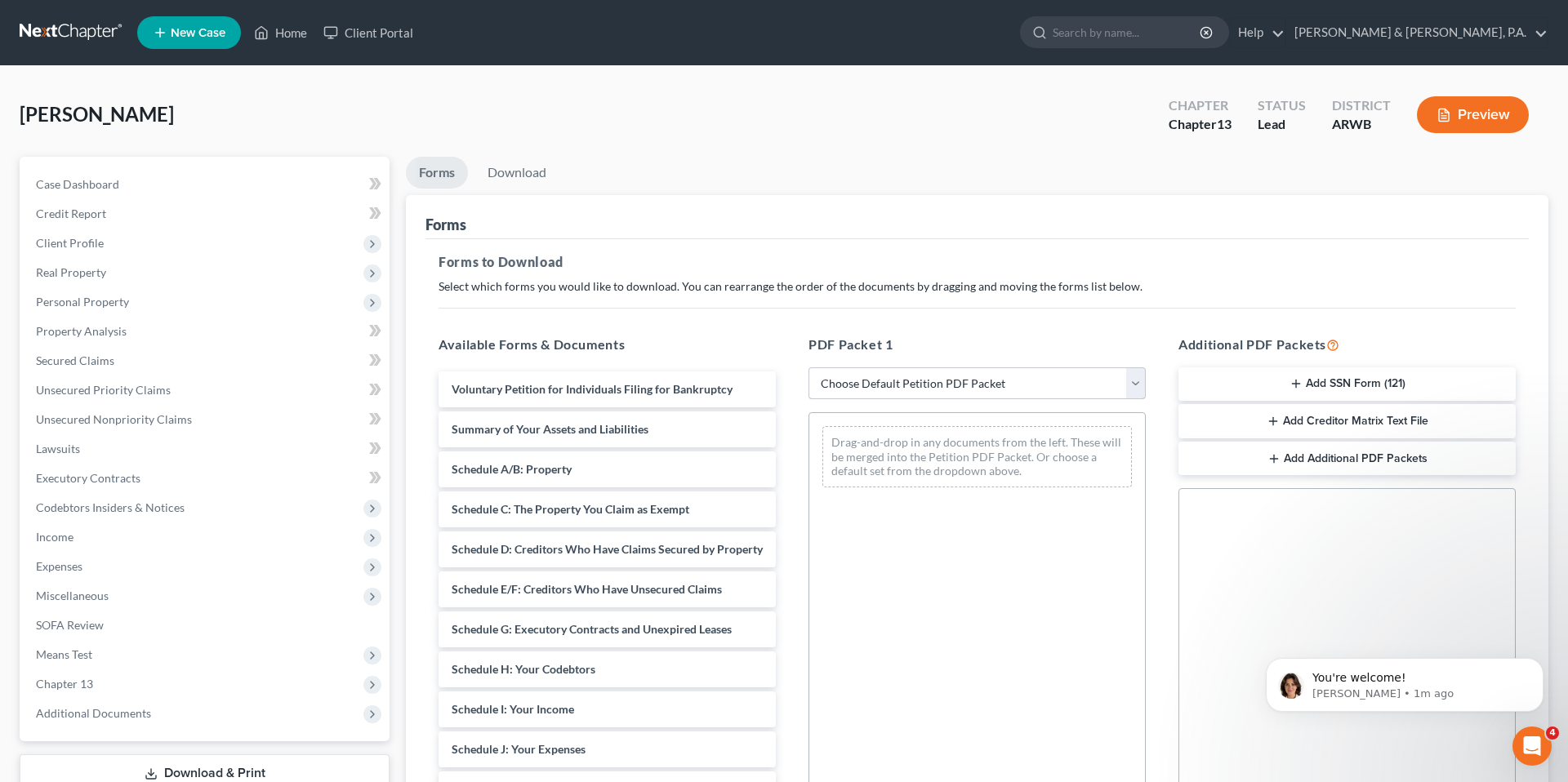
click at [1054, 388] on select "Choose Default Petition PDF Packet Complete Bankruptcy Petition (all forms and …" at bounding box center [976, 383] width 337 height 32
select select "3"
click at [808, 367] on select "Choose Default Petition PDF Packet Complete Bankruptcy Petition (all forms and …" at bounding box center [976, 383] width 337 height 32
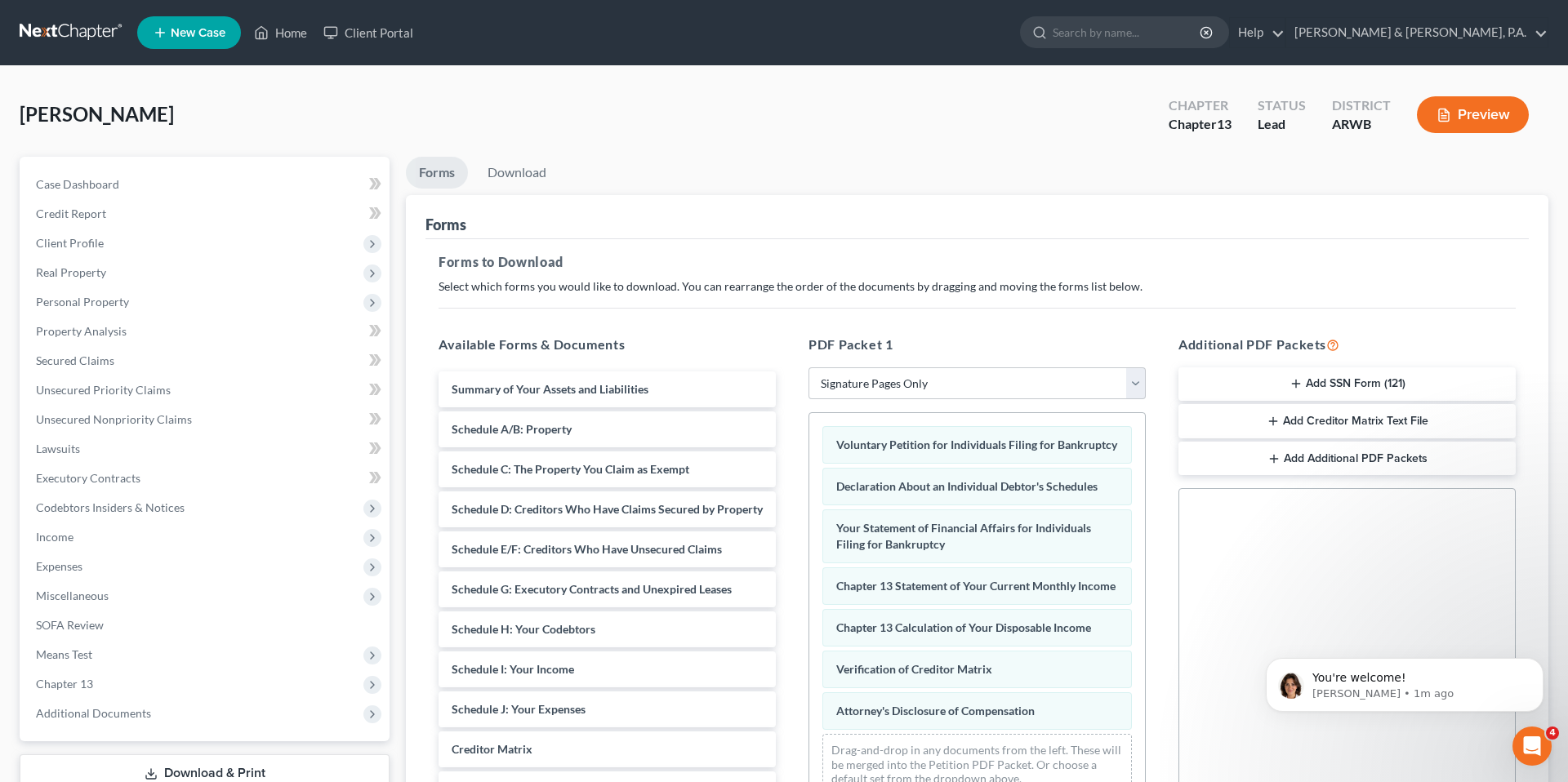
click at [1242, 371] on button "Add SSN Form (121)" at bounding box center [1346, 384] width 337 height 34
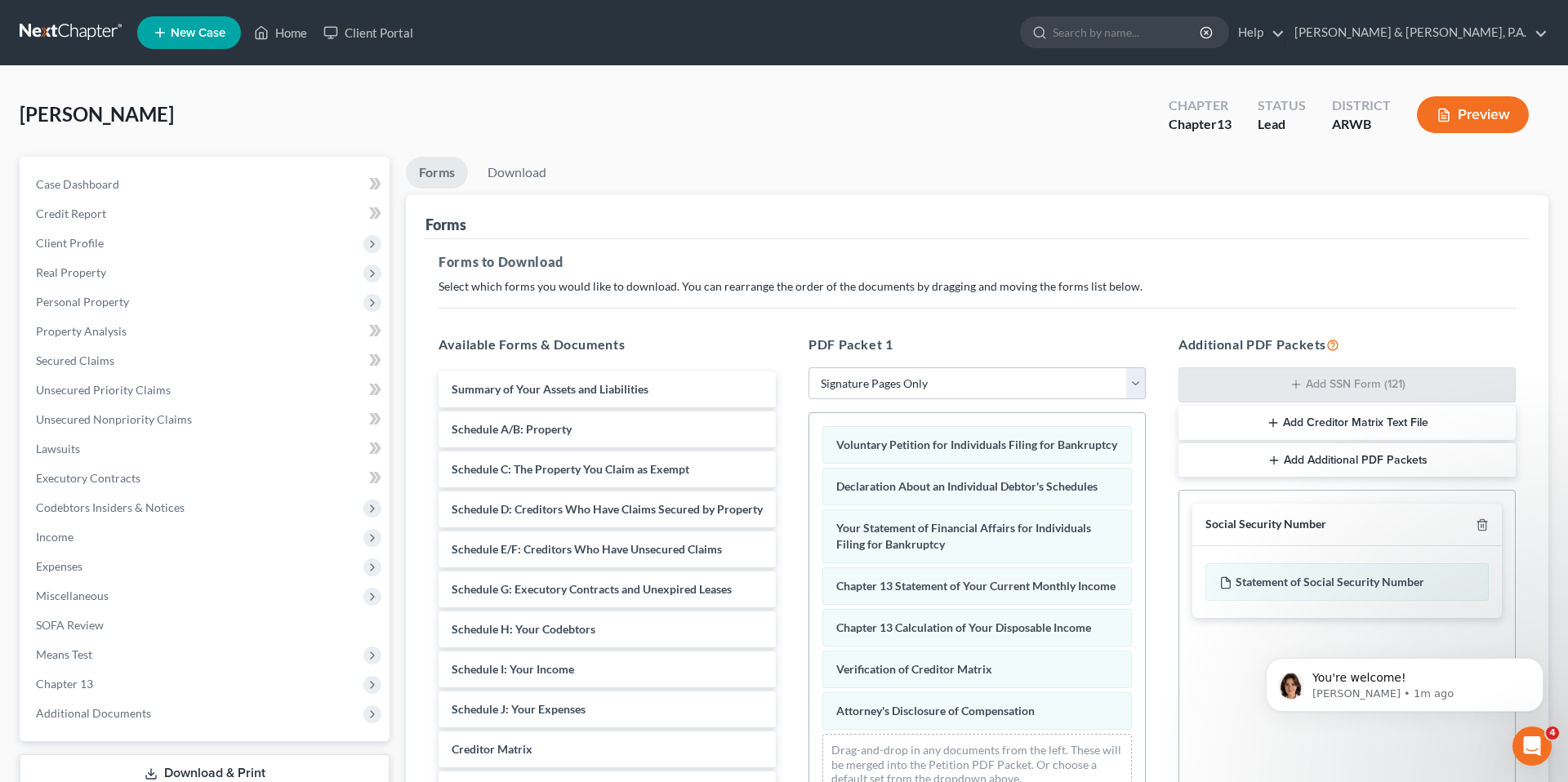
scroll to position [226, 0]
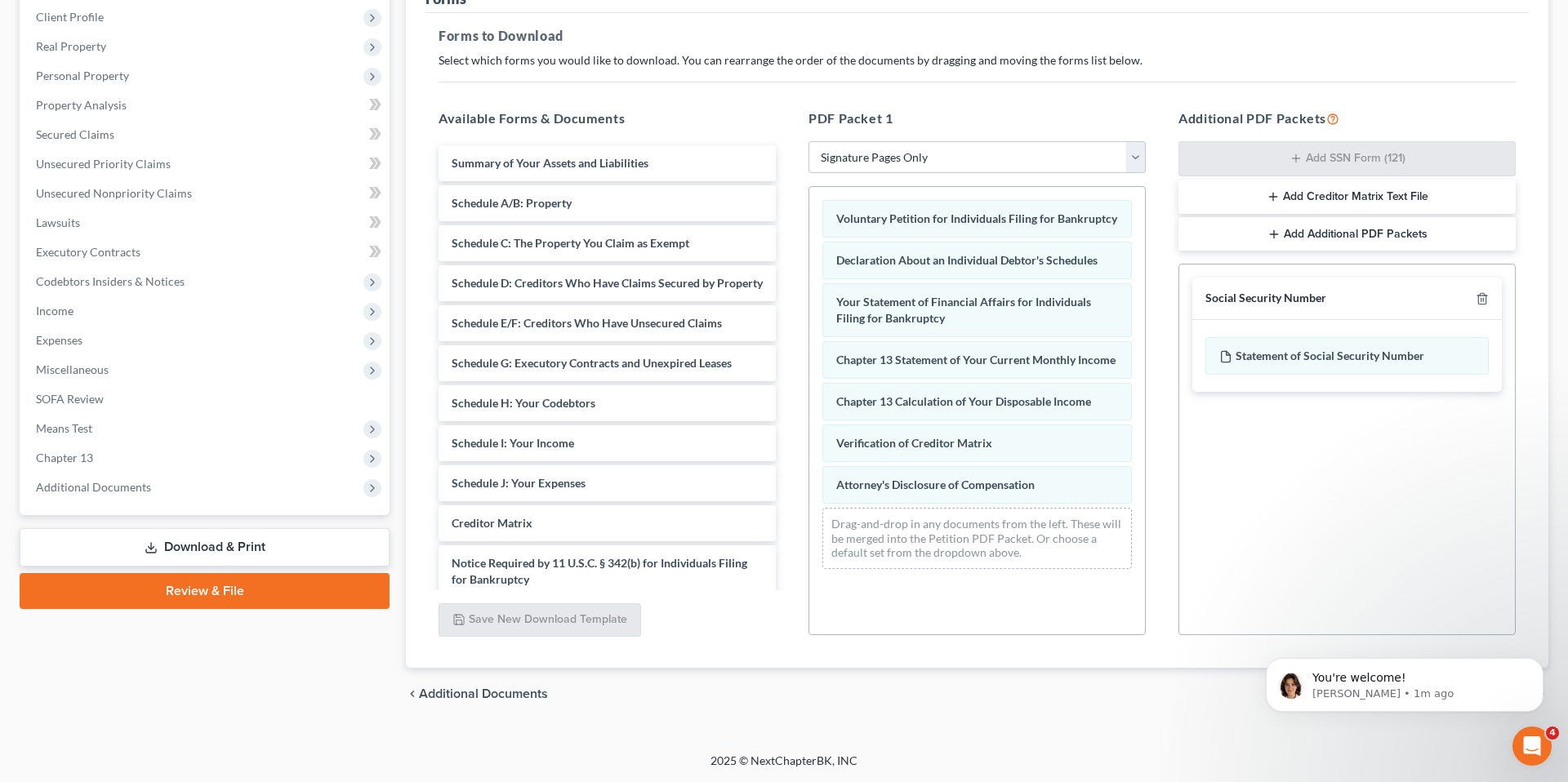
click at [1188, 684] on div "chevron_left Additional Documents Download chevron_right" at bounding box center [976, 694] width 1142 height 52
click at [1537, 661] on icon "Dismiss notification" at bounding box center [1538, 662] width 6 height 6
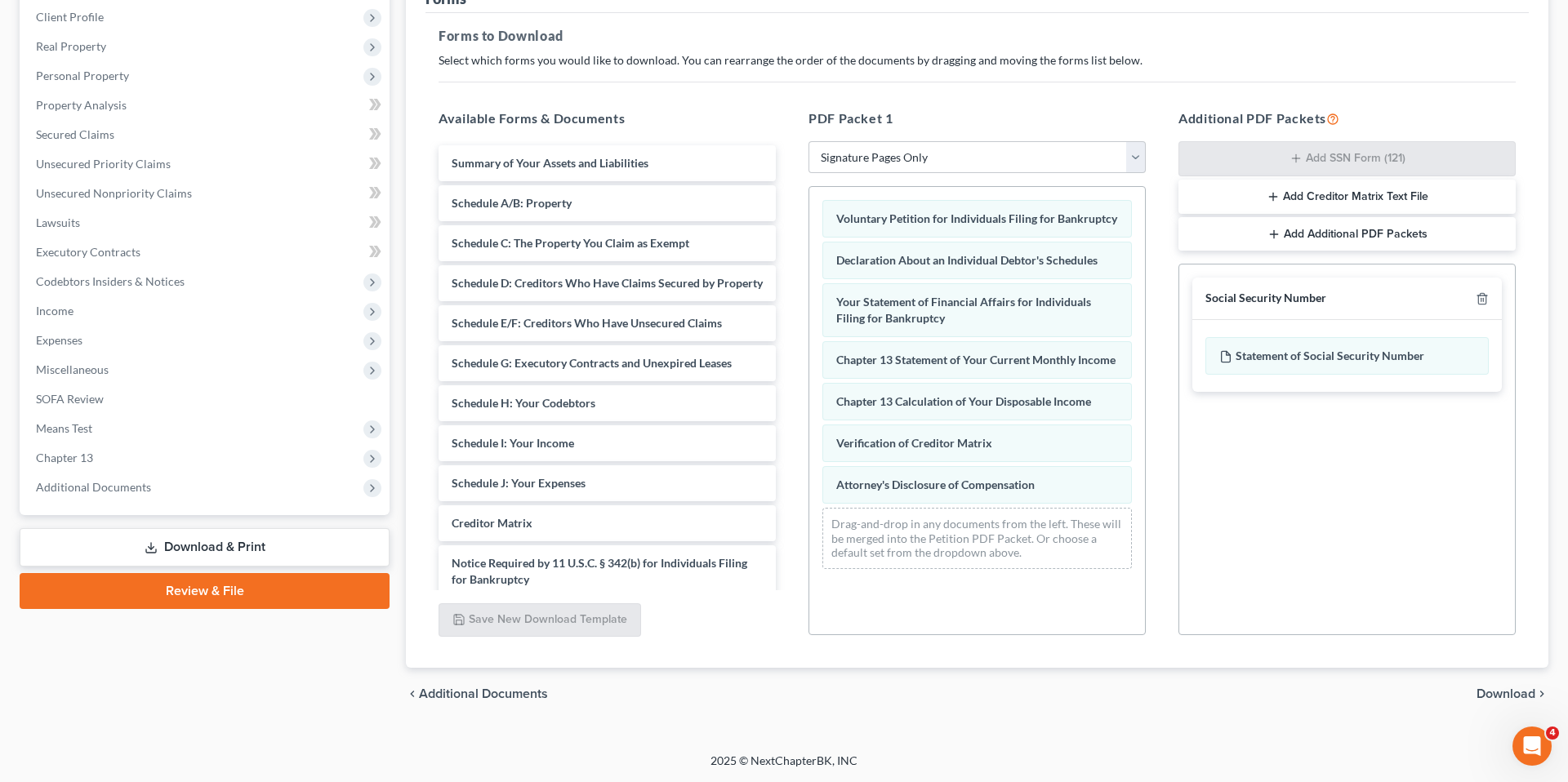
click at [1489, 698] on span "Download" at bounding box center [1505, 694] width 59 height 13
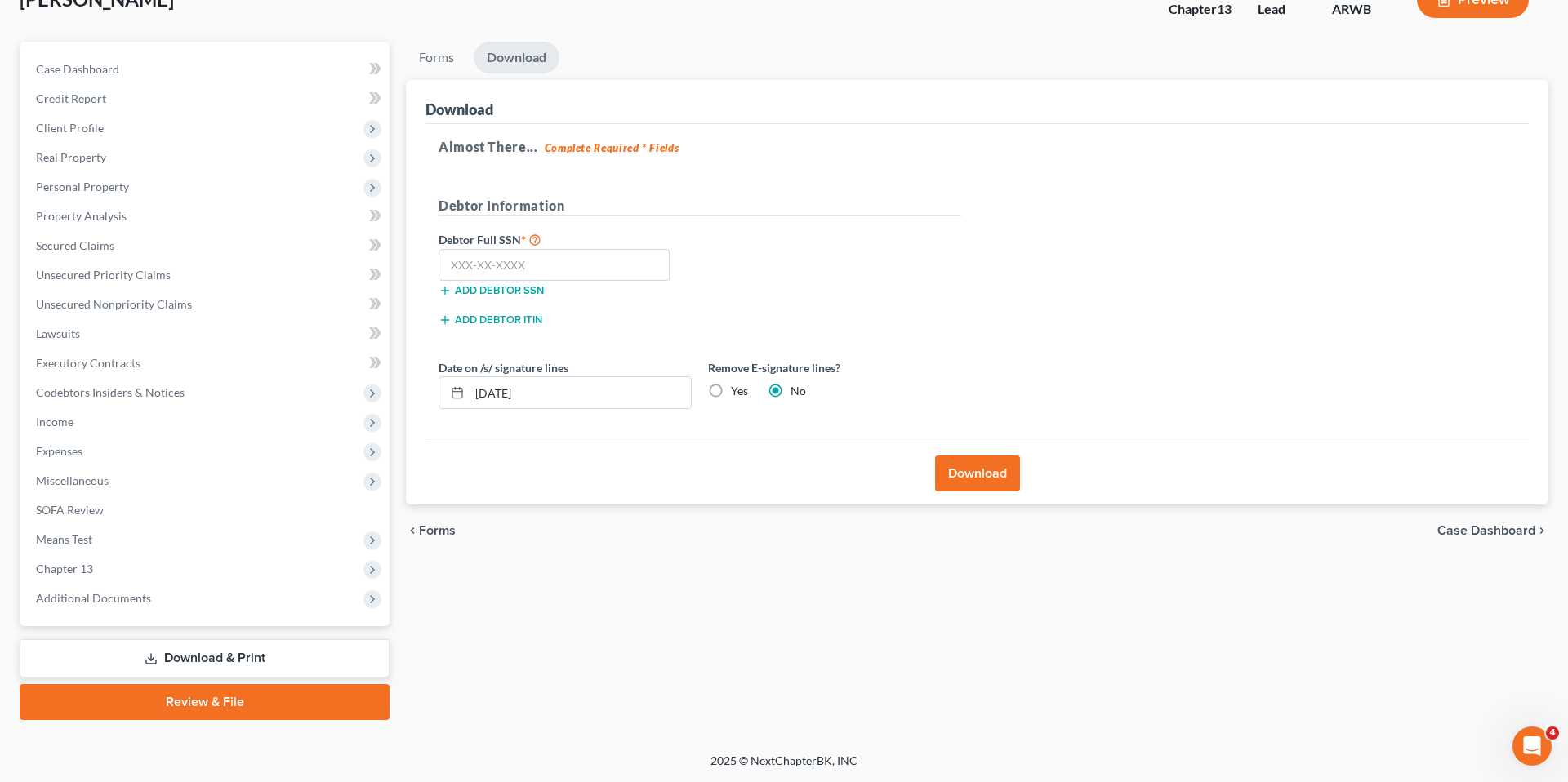
scroll to position [115, 0]
click at [533, 263] on input "text" at bounding box center [553, 265] width 231 height 32
type input "335-70-7889"
click at [731, 389] on label "Yes" at bounding box center [739, 391] width 17 height 17
click at [737, 389] on input "Yes" at bounding box center [743, 388] width 11 height 11
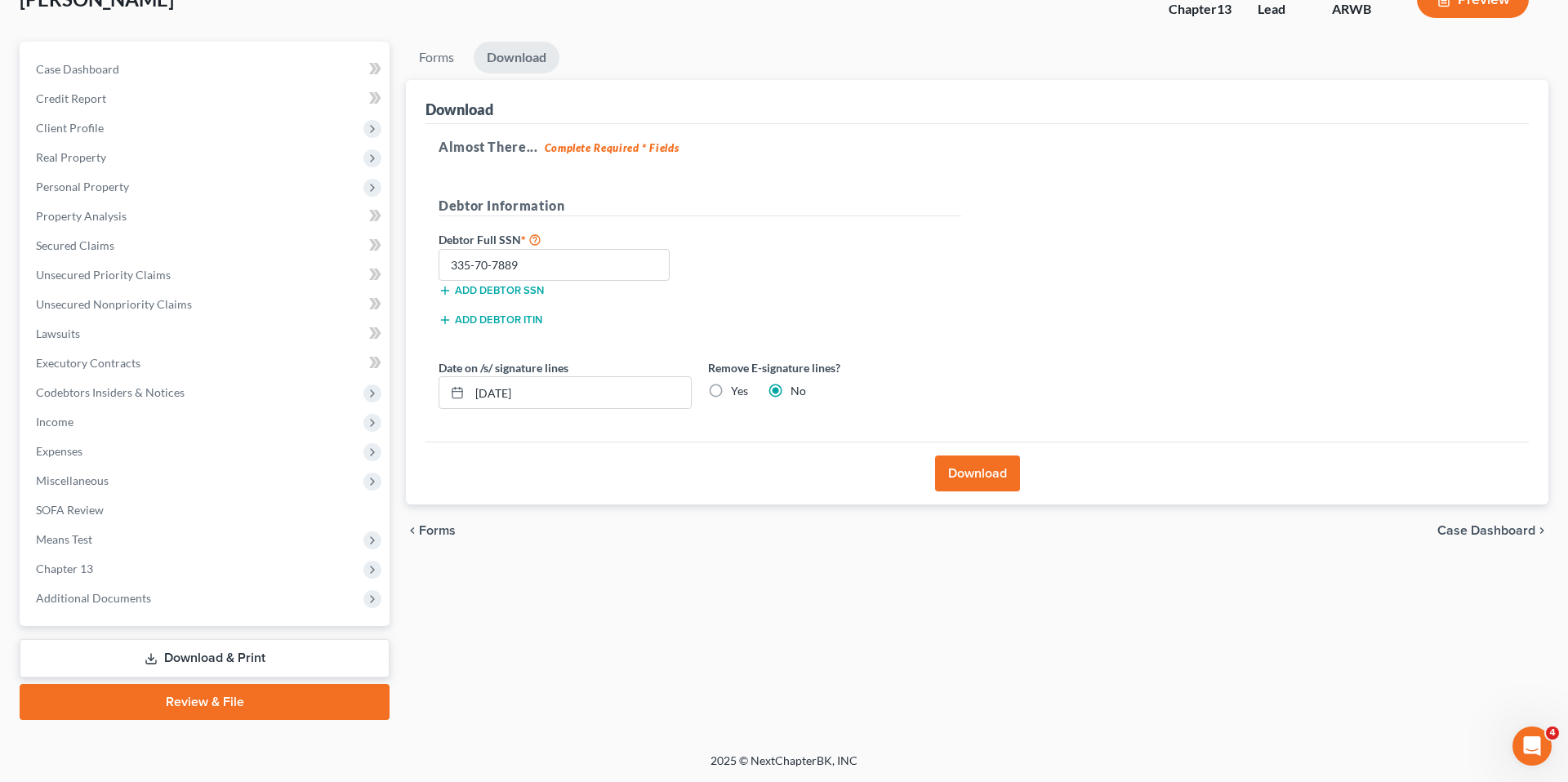
radio input "true"
radio input "false"
click at [958, 473] on button "Download" at bounding box center [977, 473] width 85 height 36
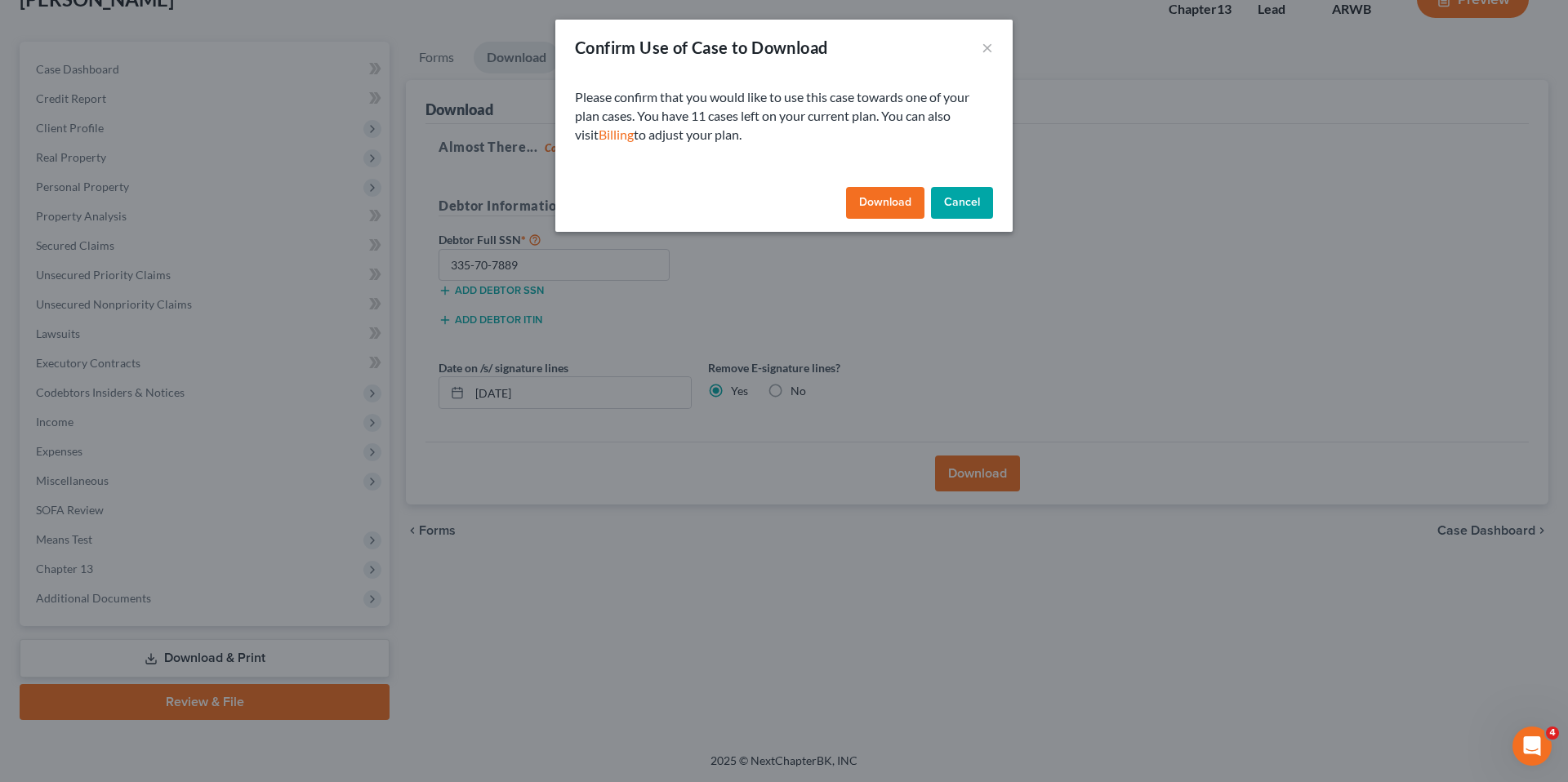
click at [884, 199] on button "Download" at bounding box center [884, 202] width 78 height 32
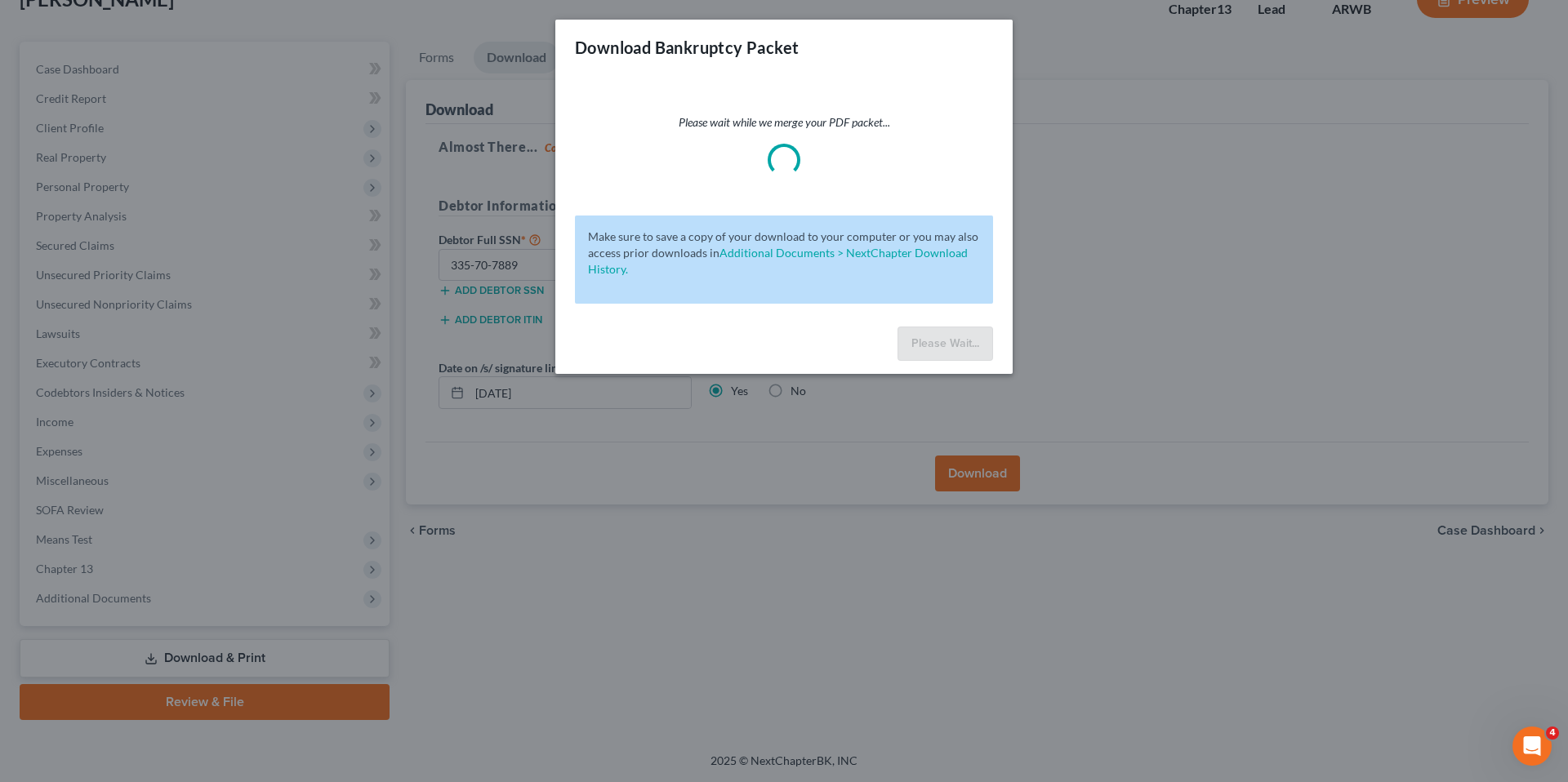
click at [884, 199] on div "Please wait while we merge your PDF packet... Make sure to save a copy of your …" at bounding box center [783, 198] width 457 height 245
click at [846, 185] on div "Please wait while we merge your PDF packet... Make sure to save a copy of your …" at bounding box center [783, 198] width 457 height 245
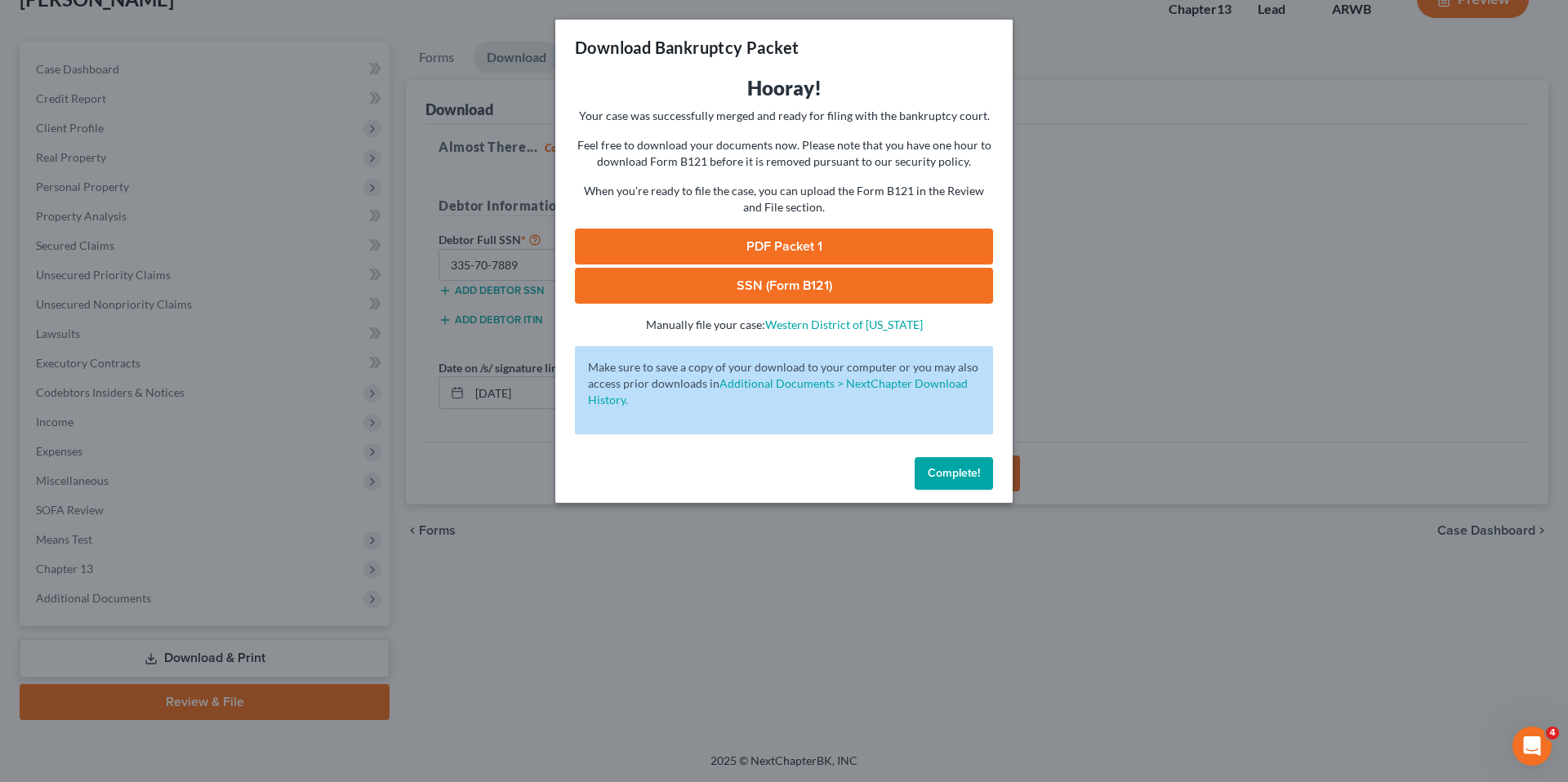
click at [792, 286] on link "SSN (Form B121)" at bounding box center [784, 285] width 418 height 36
click at [765, 250] on link "PDF Packet 1" at bounding box center [784, 246] width 418 height 36
click at [948, 475] on span "Complete!" at bounding box center [953, 473] width 52 height 14
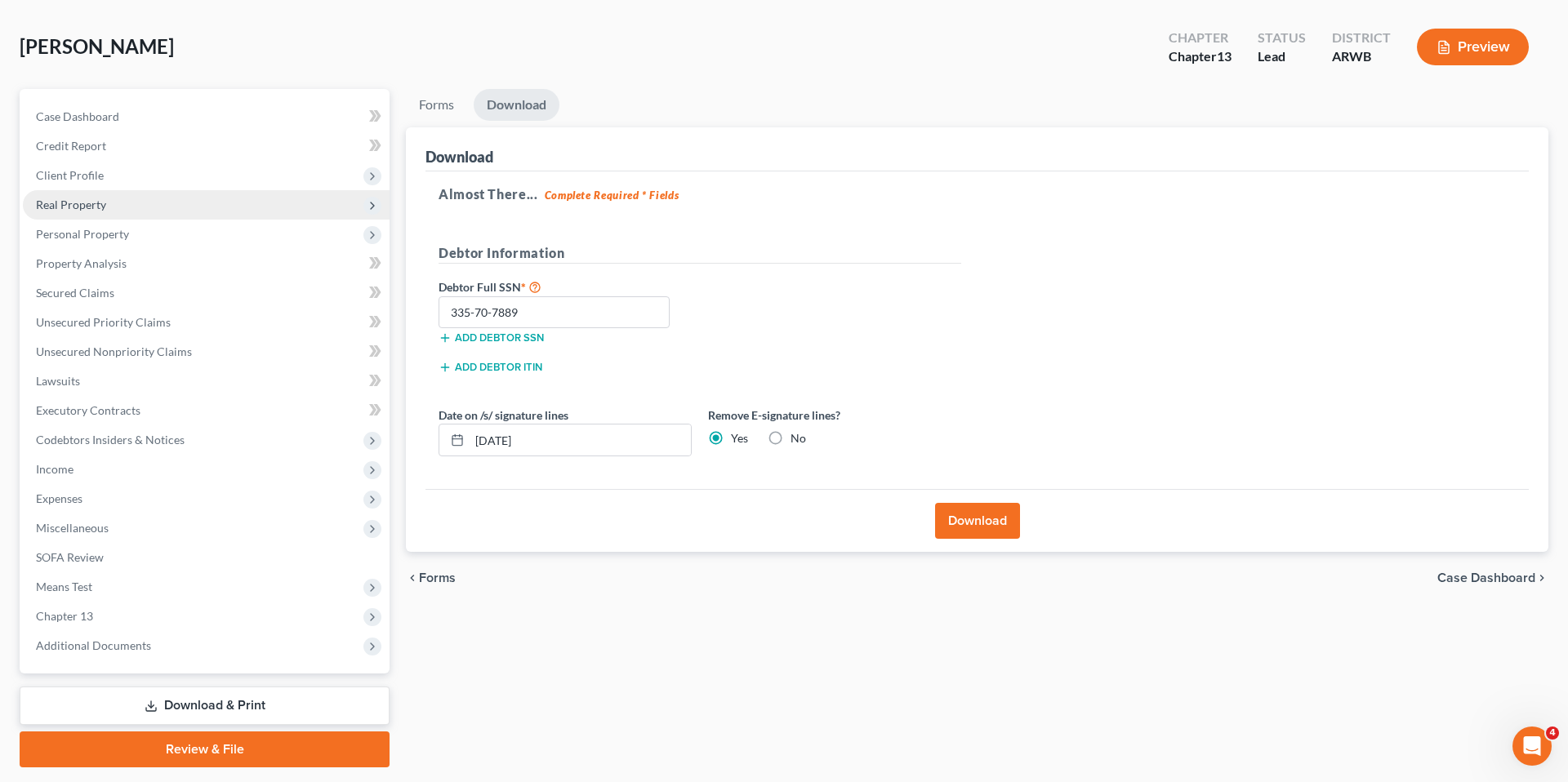
scroll to position [47, 0]
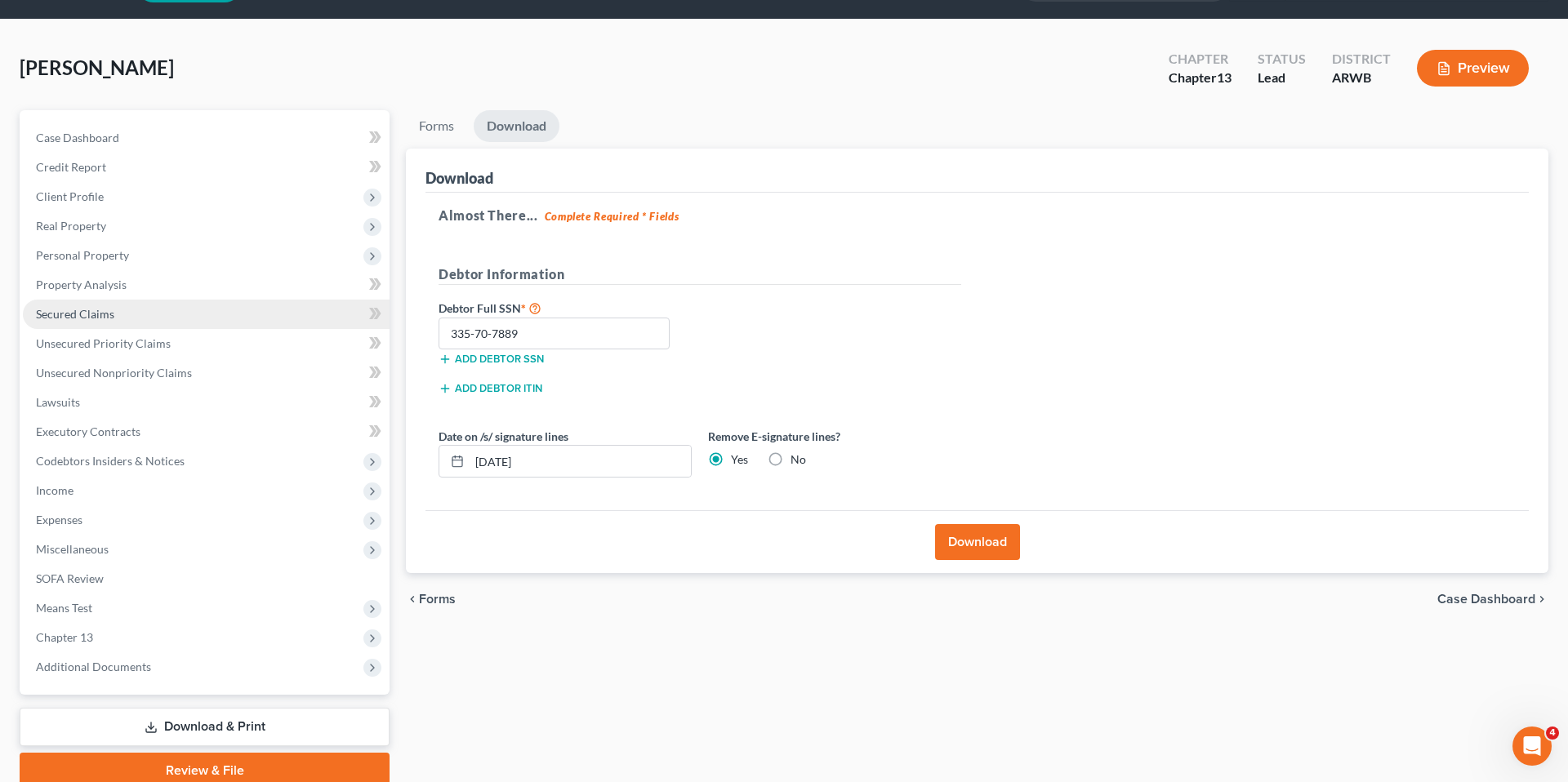
click at [232, 318] on link "Secured Claims" at bounding box center [206, 315] width 366 height 29
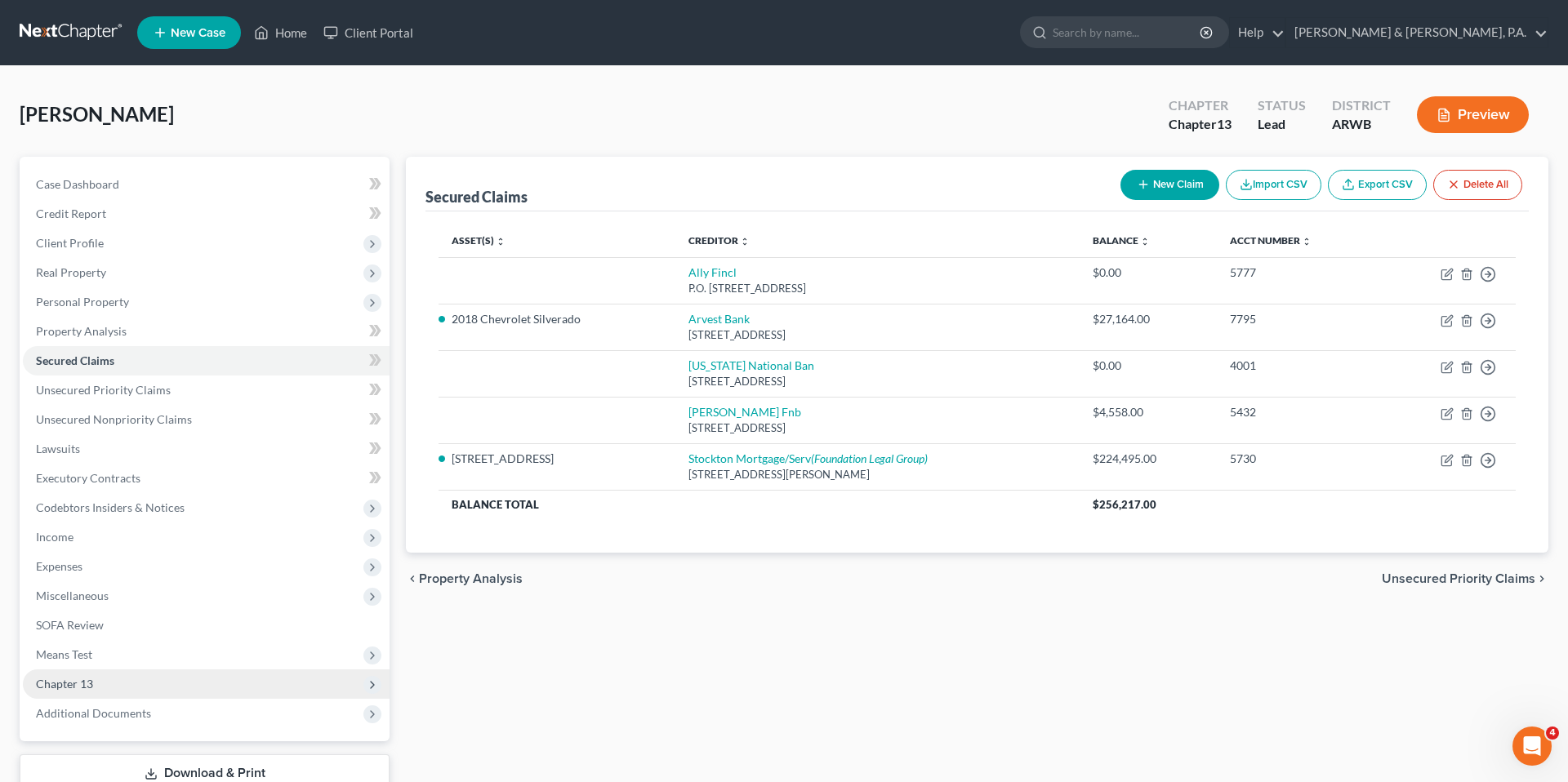
click at [190, 677] on span "Chapter 13" at bounding box center [206, 684] width 366 height 29
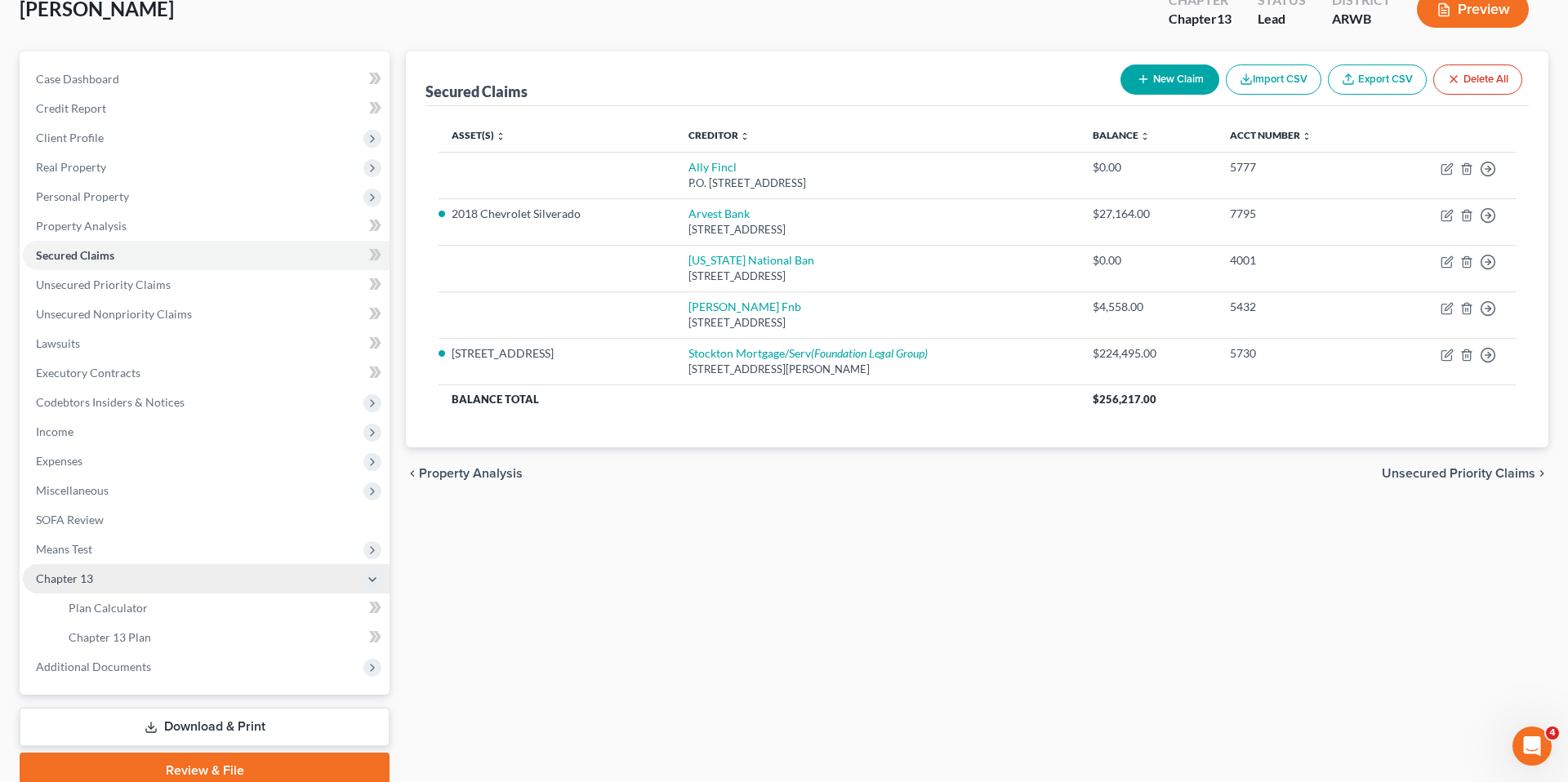
scroll to position [105, 0]
click at [161, 610] on link "Plan Calculator" at bounding box center [222, 609] width 334 height 29
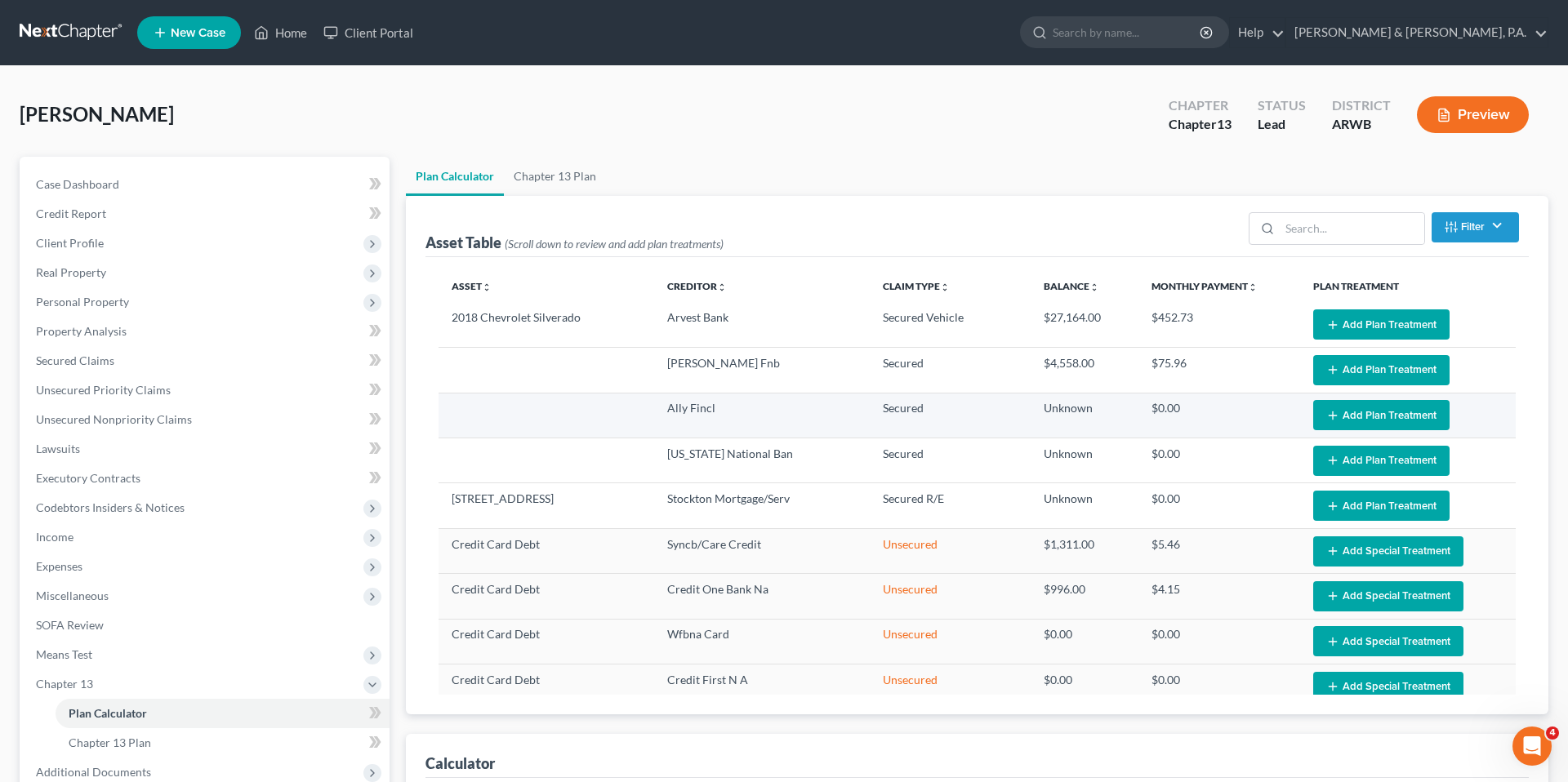
select select "59"
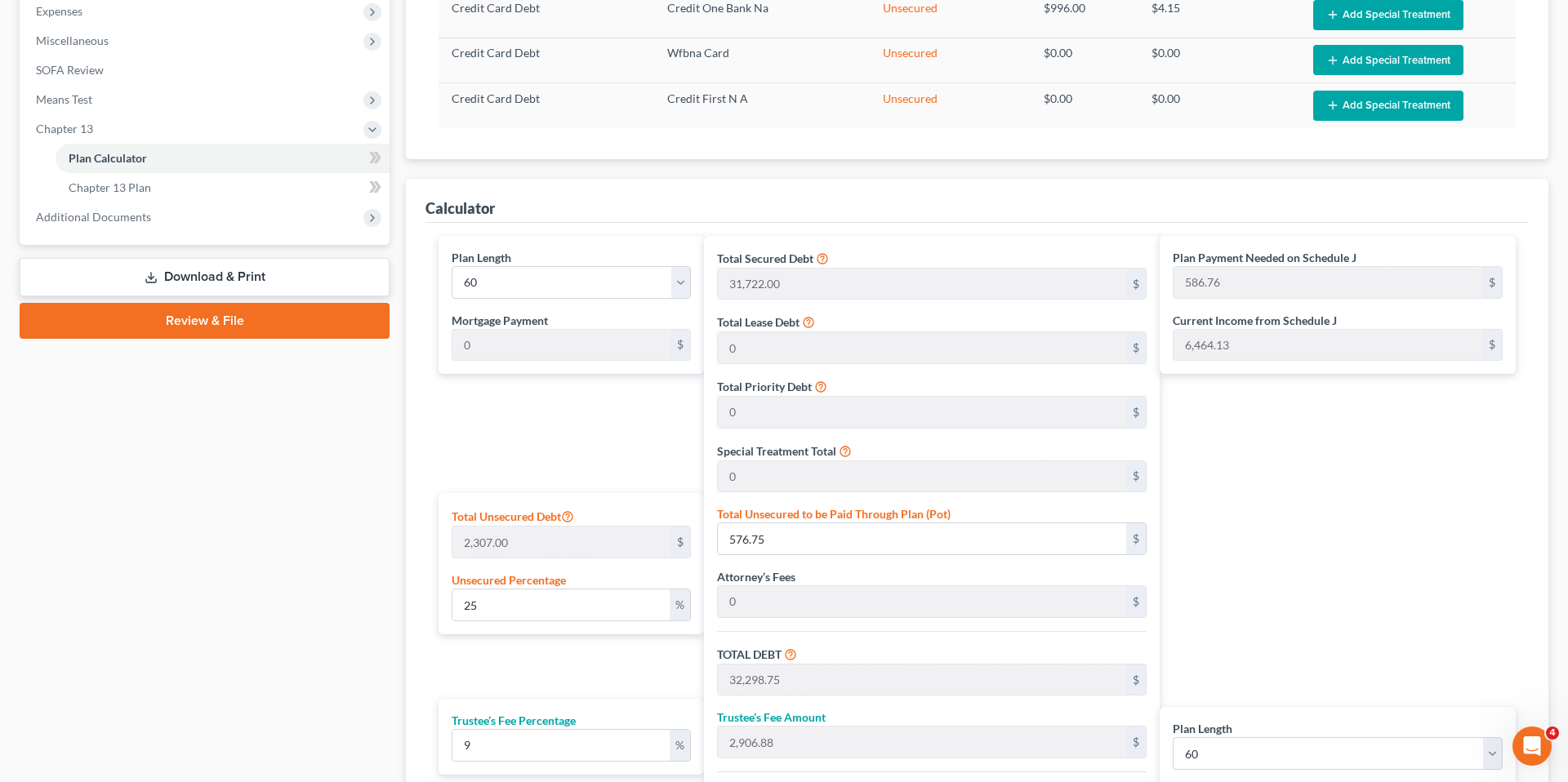
scroll to position [550, 0]
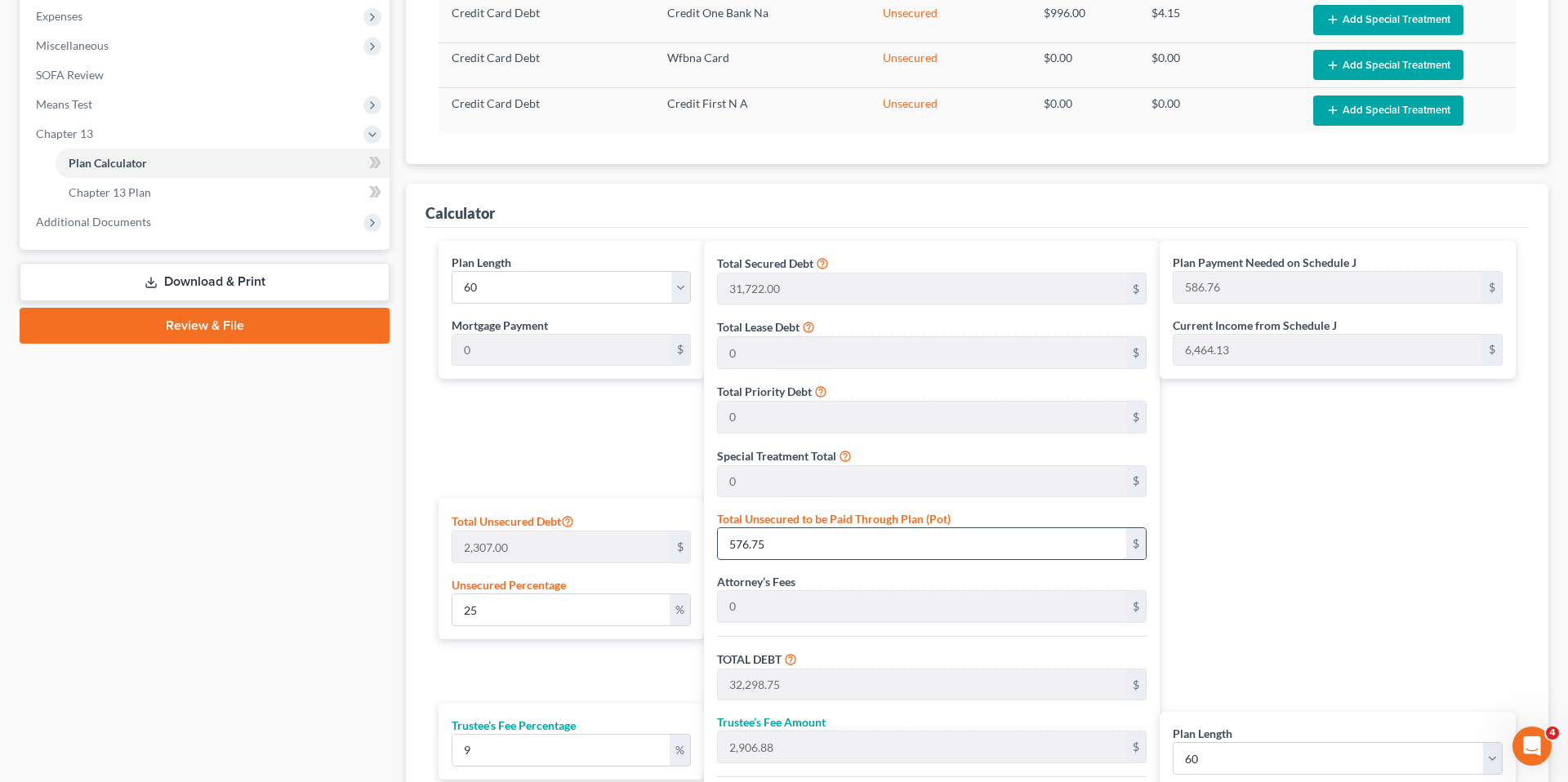
click at [764, 534] on input "576.75" at bounding box center [922, 544] width 409 height 31
click at [689, 457] on div "Plan Length 1 2 3 4 5 6 7 8 9 10 11 12 13 14 15 16 17 18 19 20 21 22 23 24 25 2…" at bounding box center [567, 572] width 273 height 662
click at [548, 619] on input "25" at bounding box center [561, 610] width 217 height 31
type input "1"
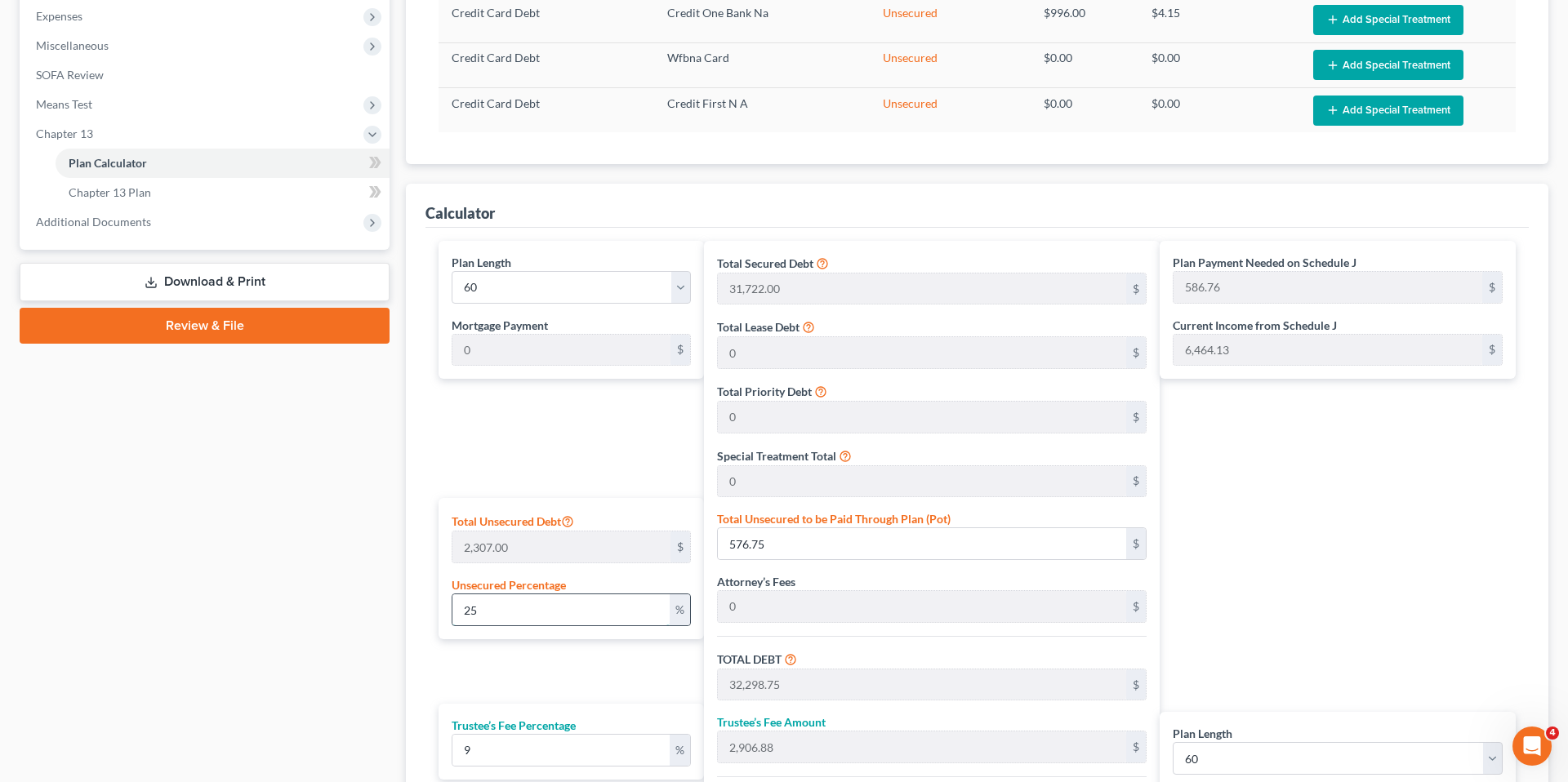
type input "23.07"
type input "31,745.07"
type input "2,857.05"
type input "34,602.12"
type input "576.70"
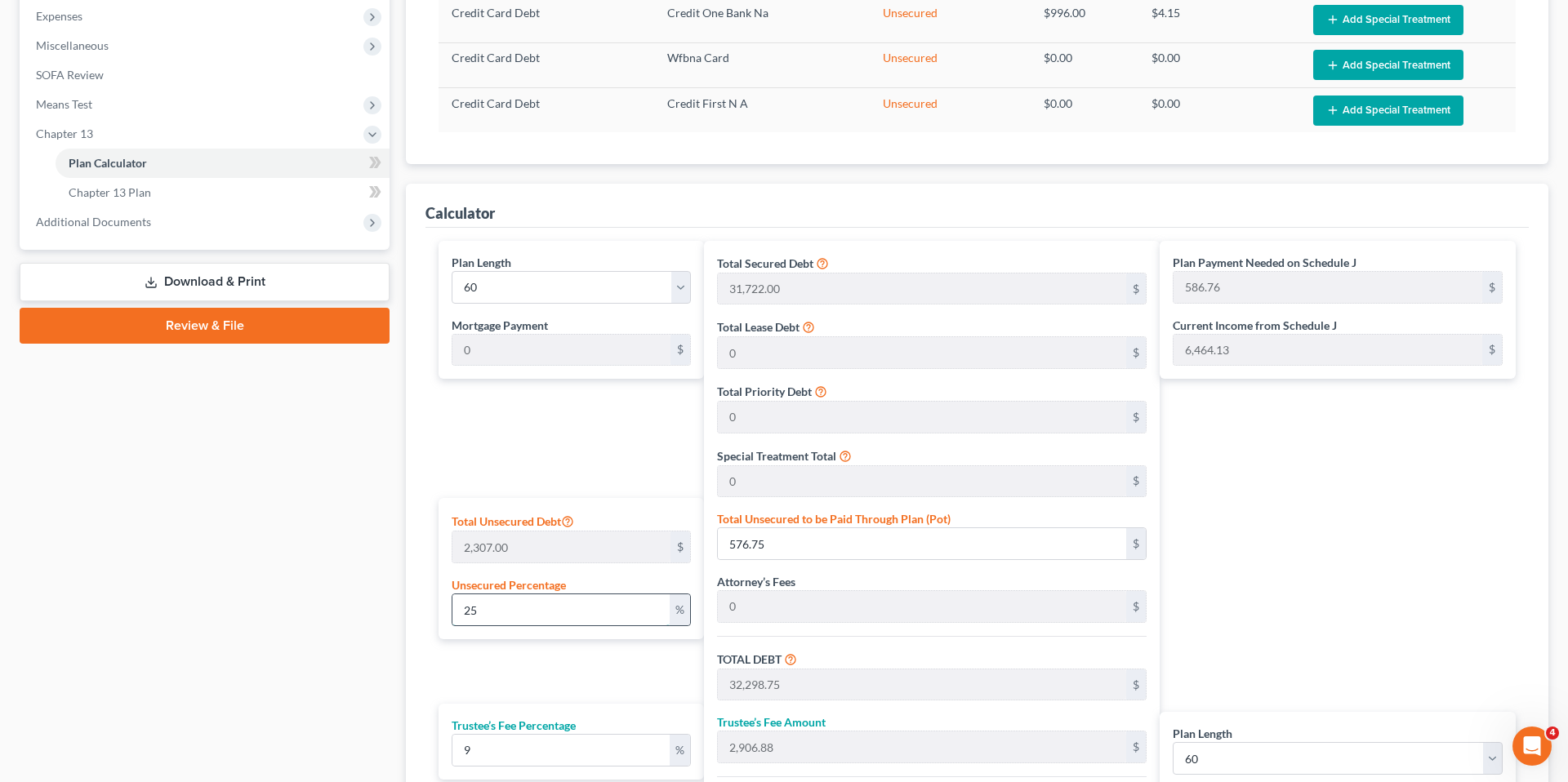
type input "576.70"
type input "10"
type input "230.70"
type input "31,952.70"
type input "2,875.74"
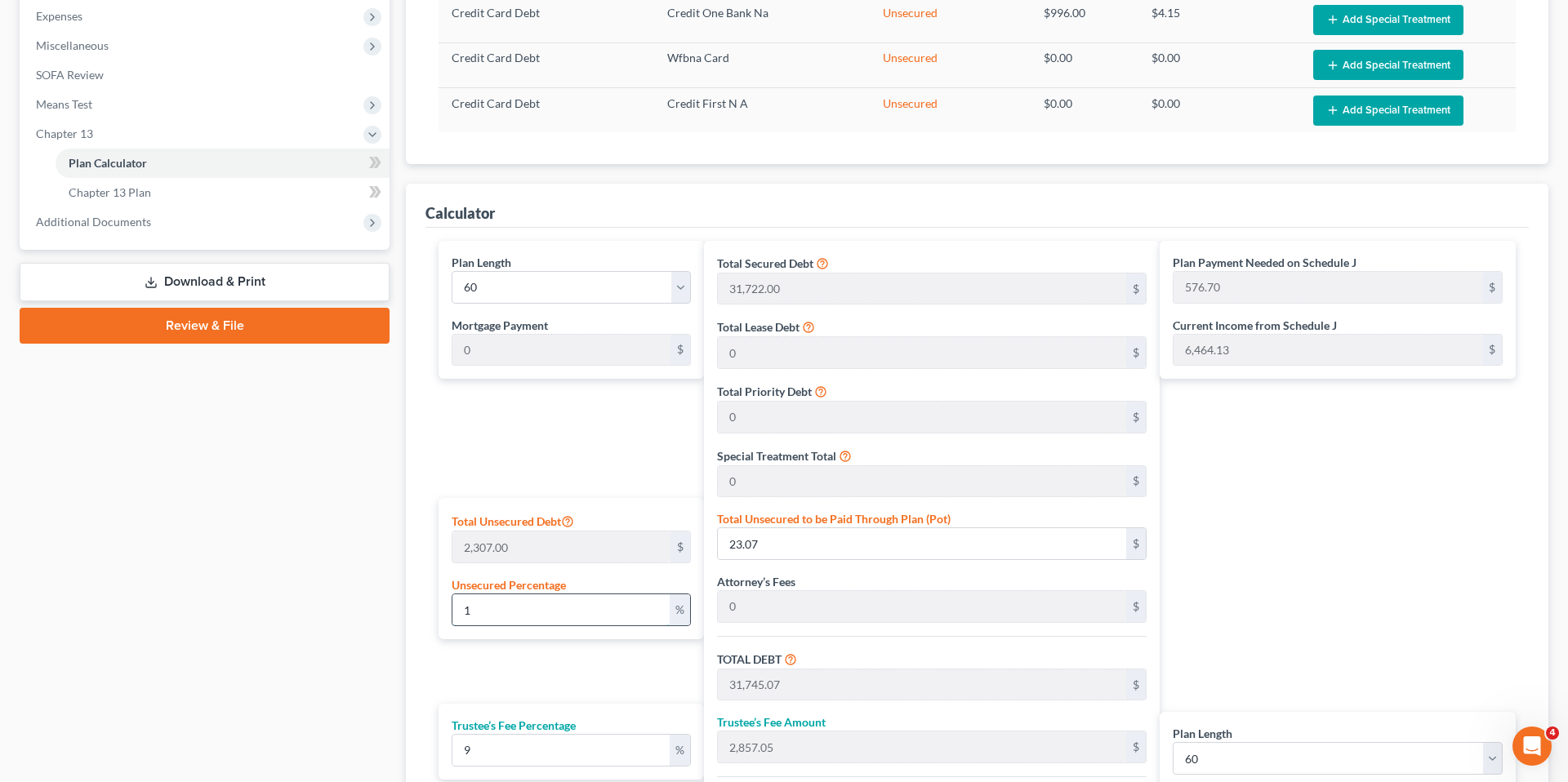
type input "34,828.44"
type input "580.47"
type input "100"
type input "2,307.00"
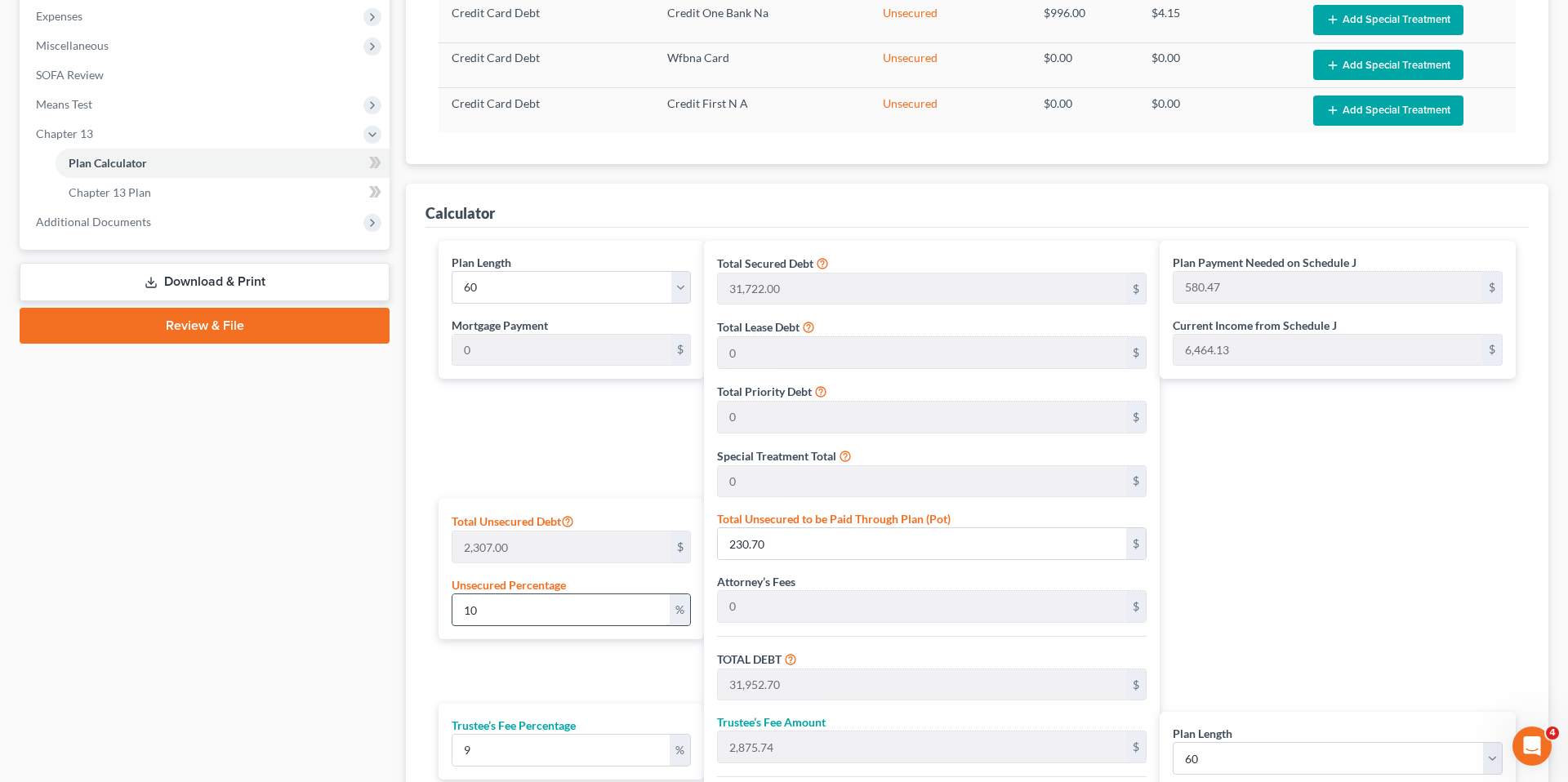
type input "34,029.00"
type input "3,062.60"
type input "37,091.61"
type input "618.19"
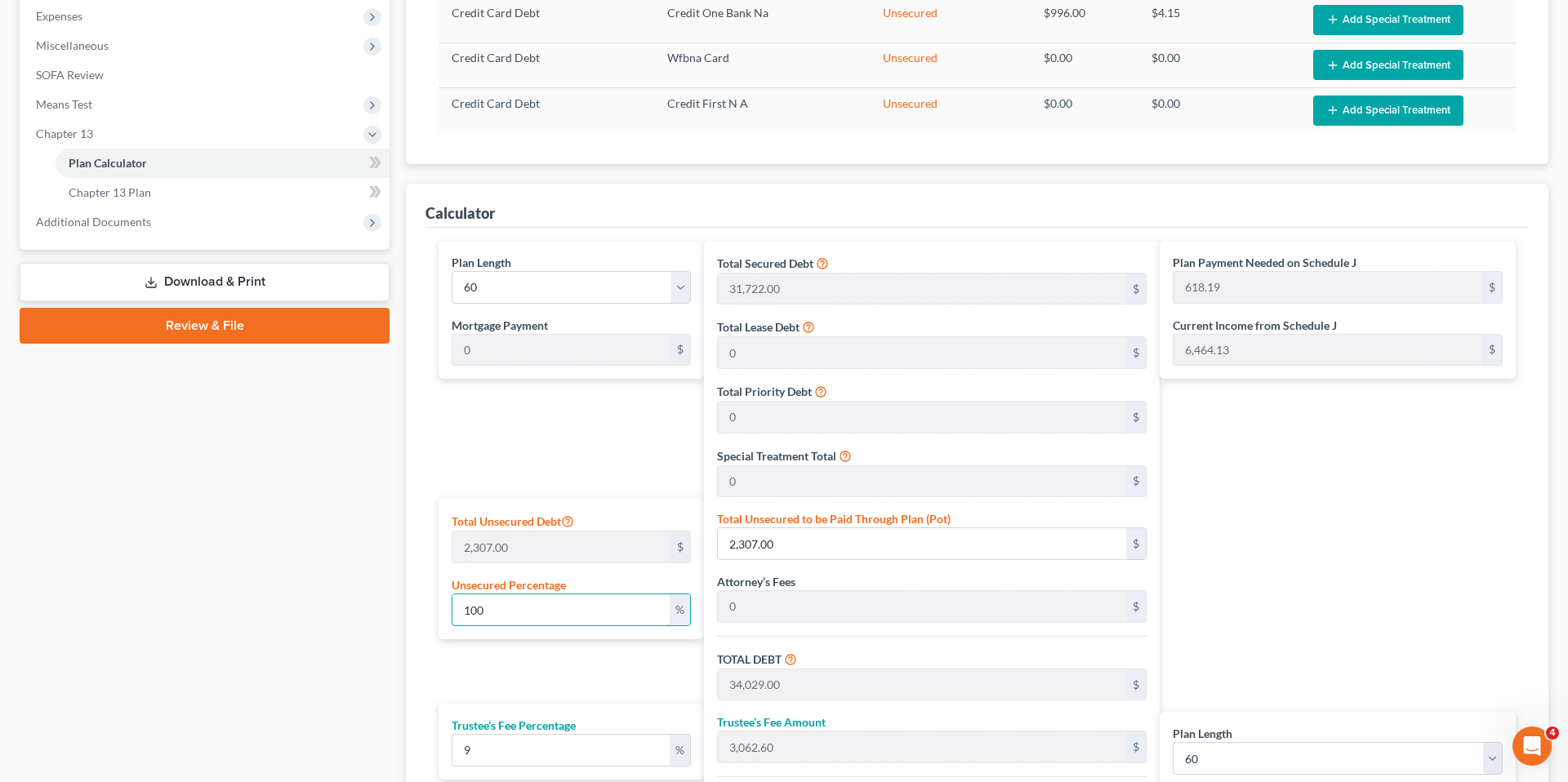
type input "100"
click at [533, 445] on div "Plan Length 1 2 3 4 5 6 7 8 9 10 11 12 13 14 15 16 17 18 19 20 21 22 23 24 25 2…" at bounding box center [567, 572] width 273 height 662
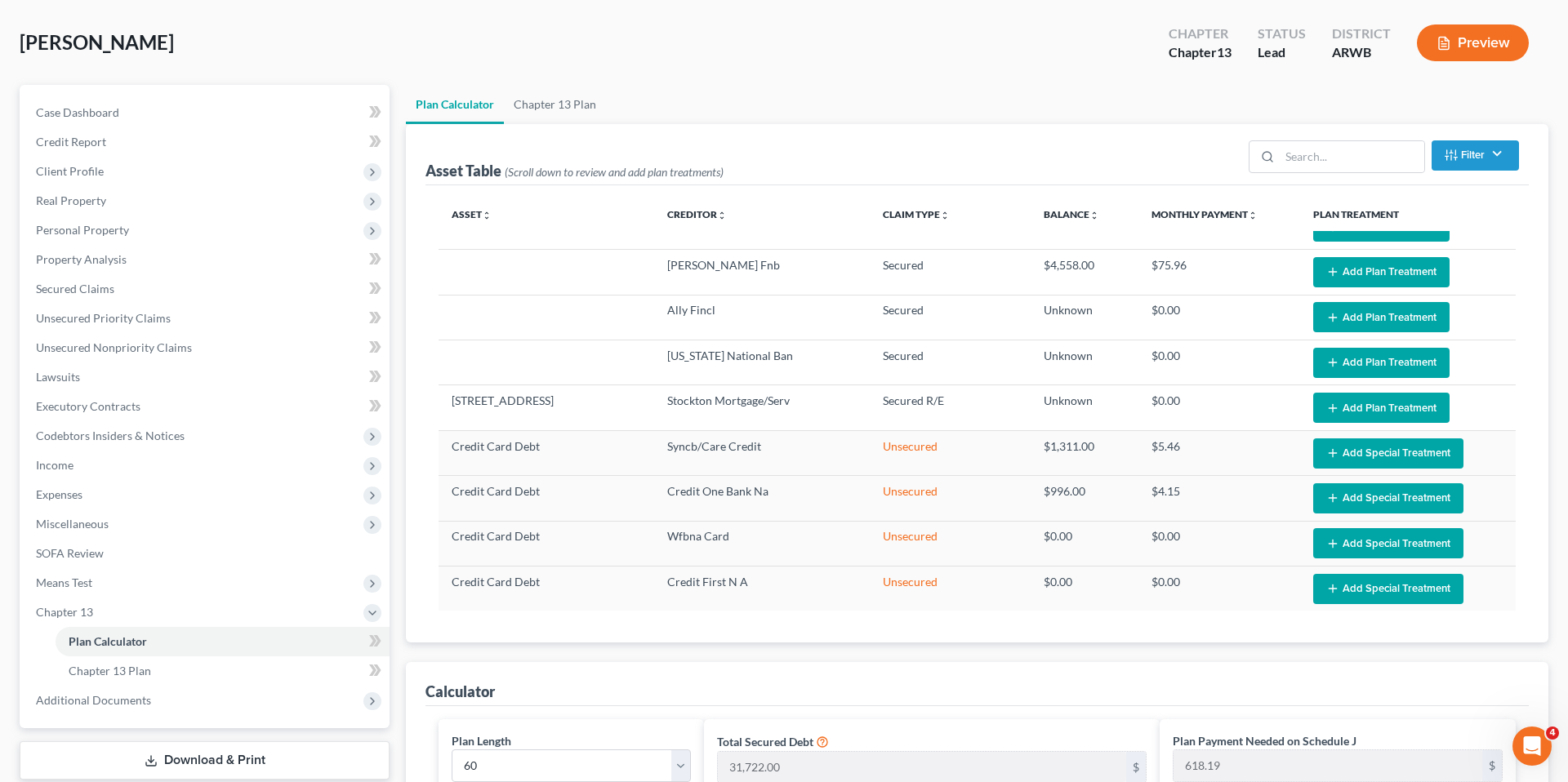
scroll to position [0, 0]
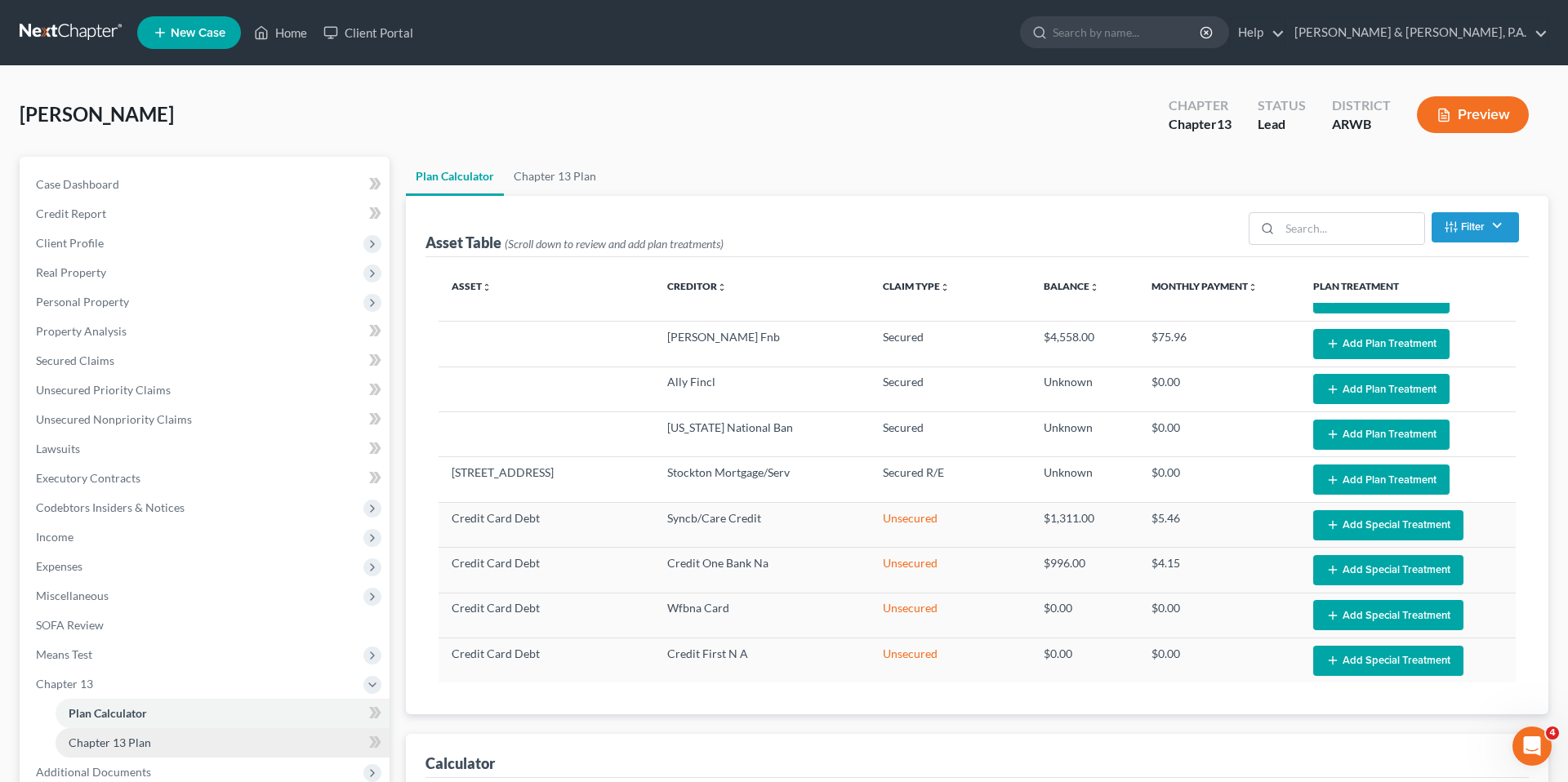
click at [196, 737] on link "Chapter 13 Plan" at bounding box center [222, 742] width 334 height 29
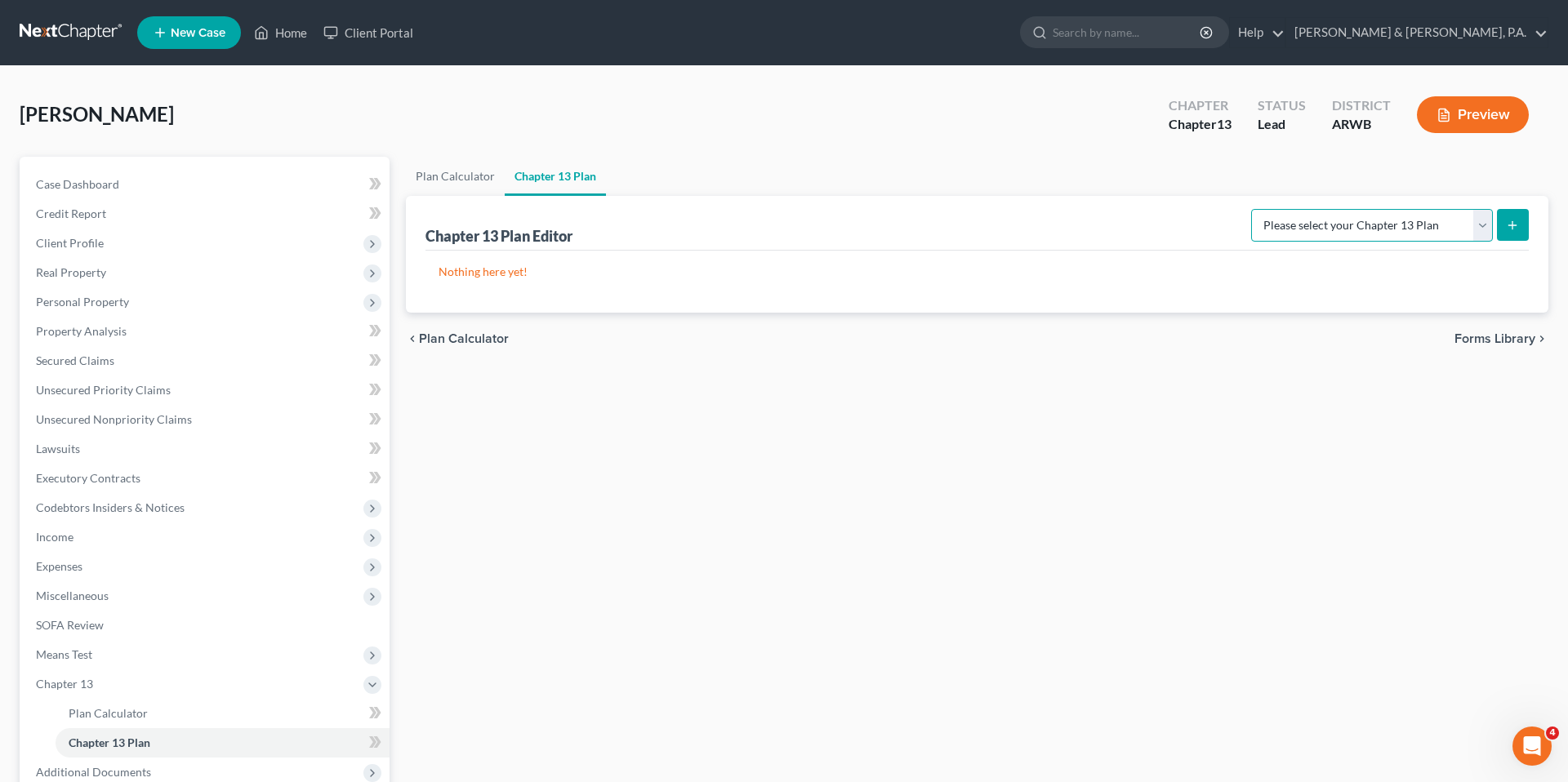
click at [1414, 213] on select "Please select your Chapter 13 Plan District of [US_STATE] - Revised 1/20 Nation…" at bounding box center [1371, 224] width 242 height 32
select select "0"
click at [1257, 209] on select "Please select your Chapter 13 Plan District of [US_STATE] - Revised 1/20 Nation…" at bounding box center [1371, 224] width 242 height 32
click at [1512, 231] on button "submit" at bounding box center [1512, 224] width 32 height 32
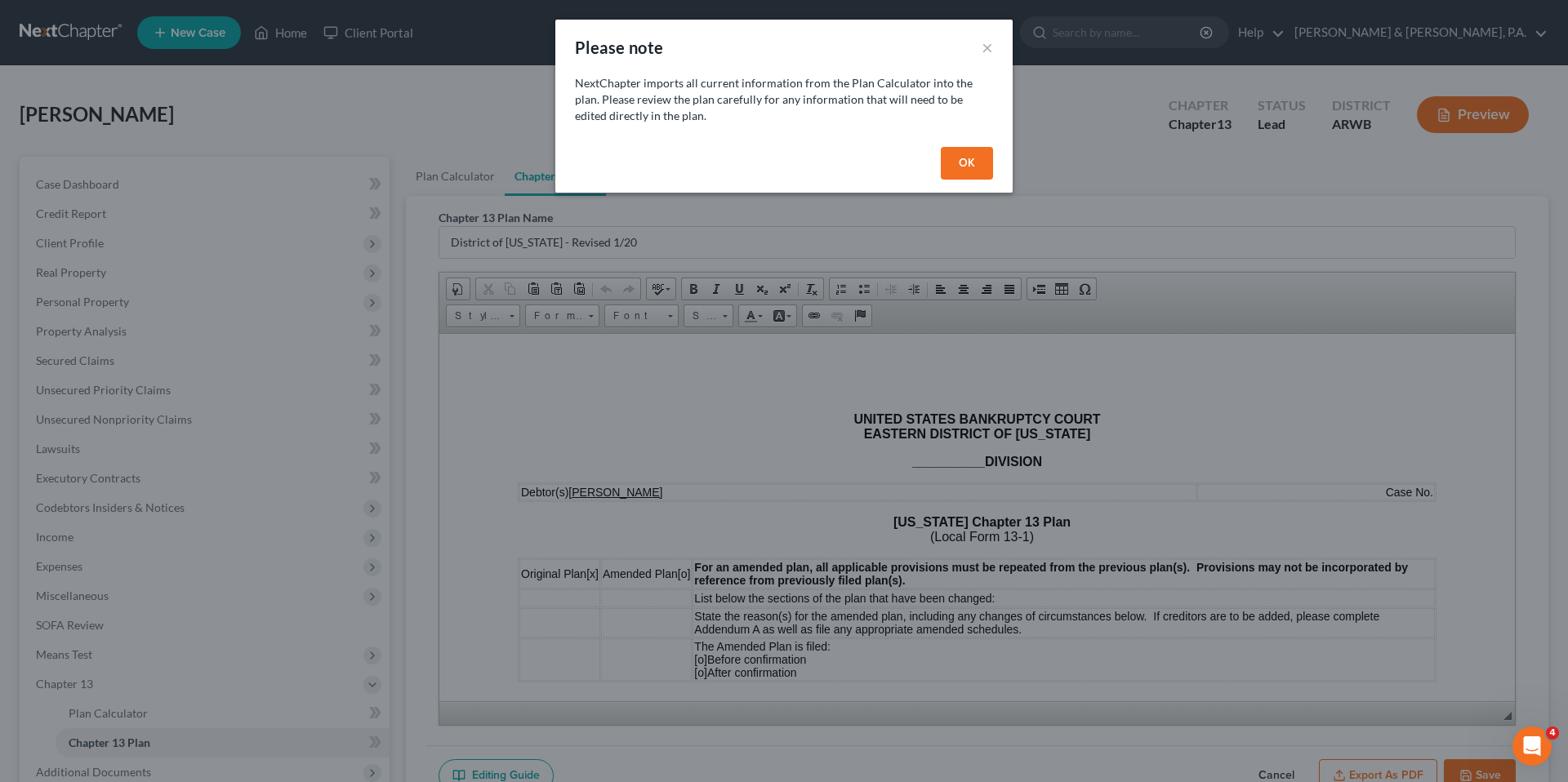
click at [969, 162] on button "OK" at bounding box center [966, 163] width 52 height 32
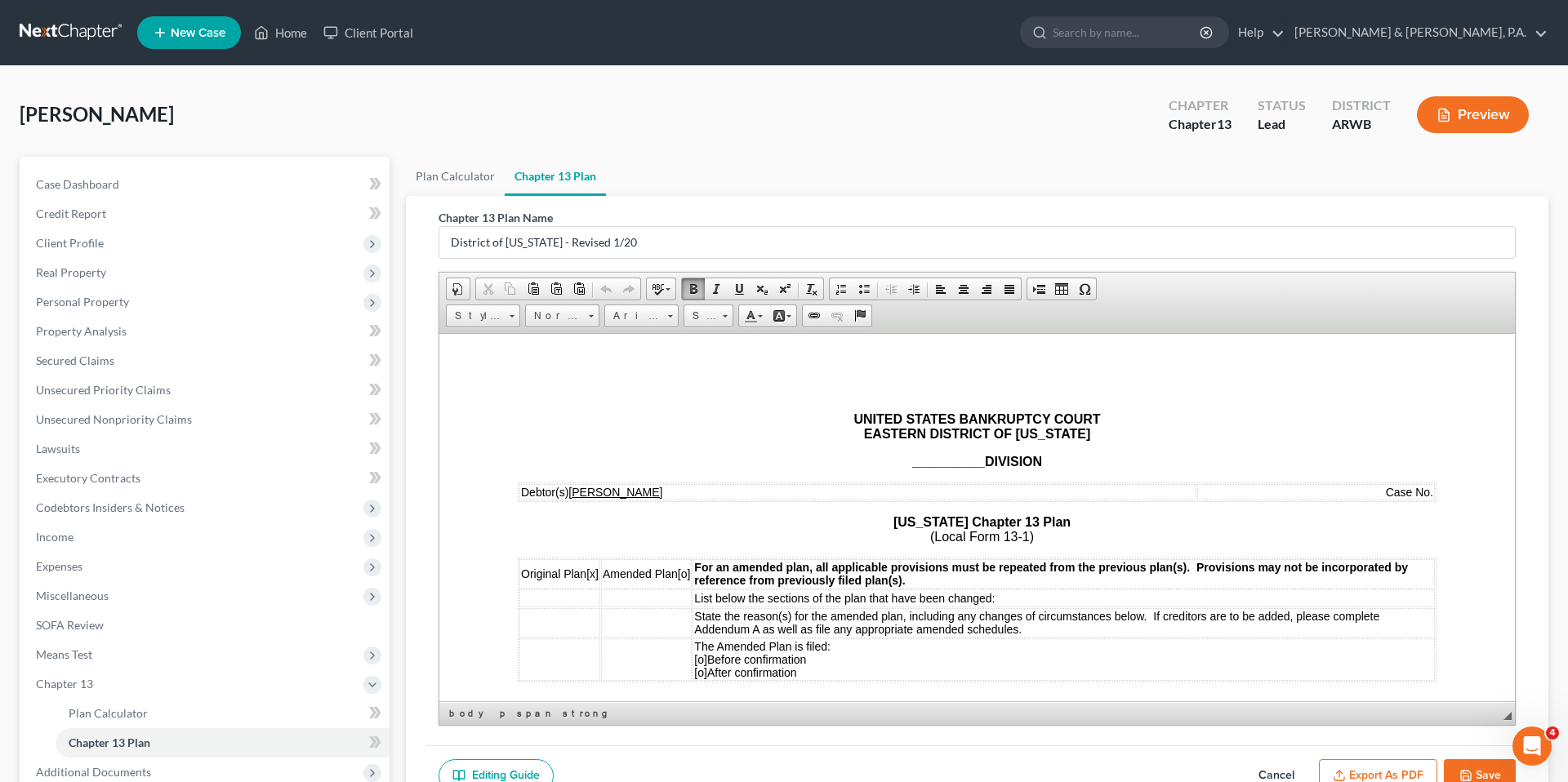
click at [932, 461] on span "__________" at bounding box center [948, 460] width 73 height 14
click at [900, 434] on strong "UNITED STATES BANKRUPTCY COURT EASTERN DISTRICT OF [US_STATE]" at bounding box center [976, 425] width 247 height 29
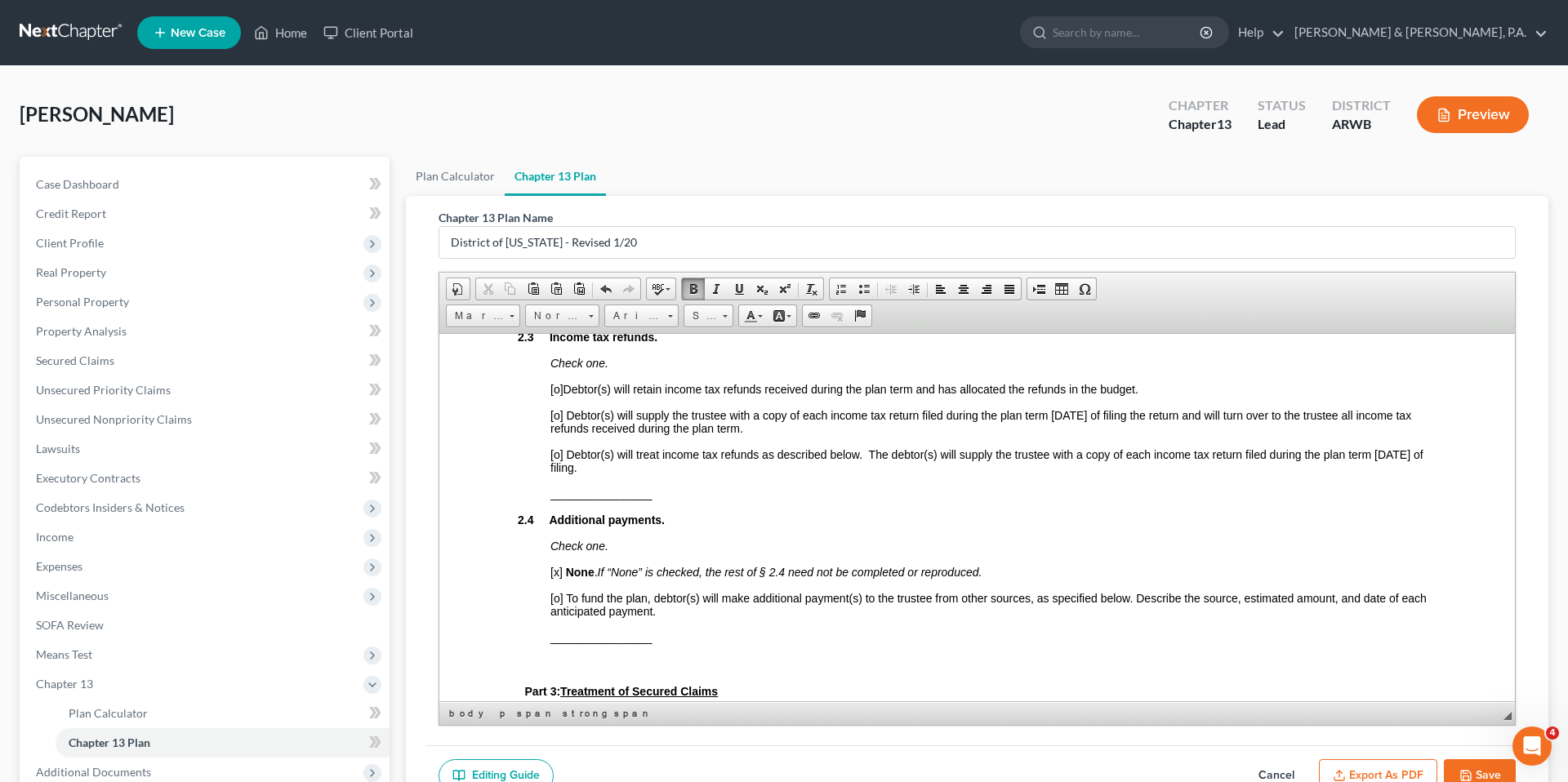
scroll to position [1700, 0]
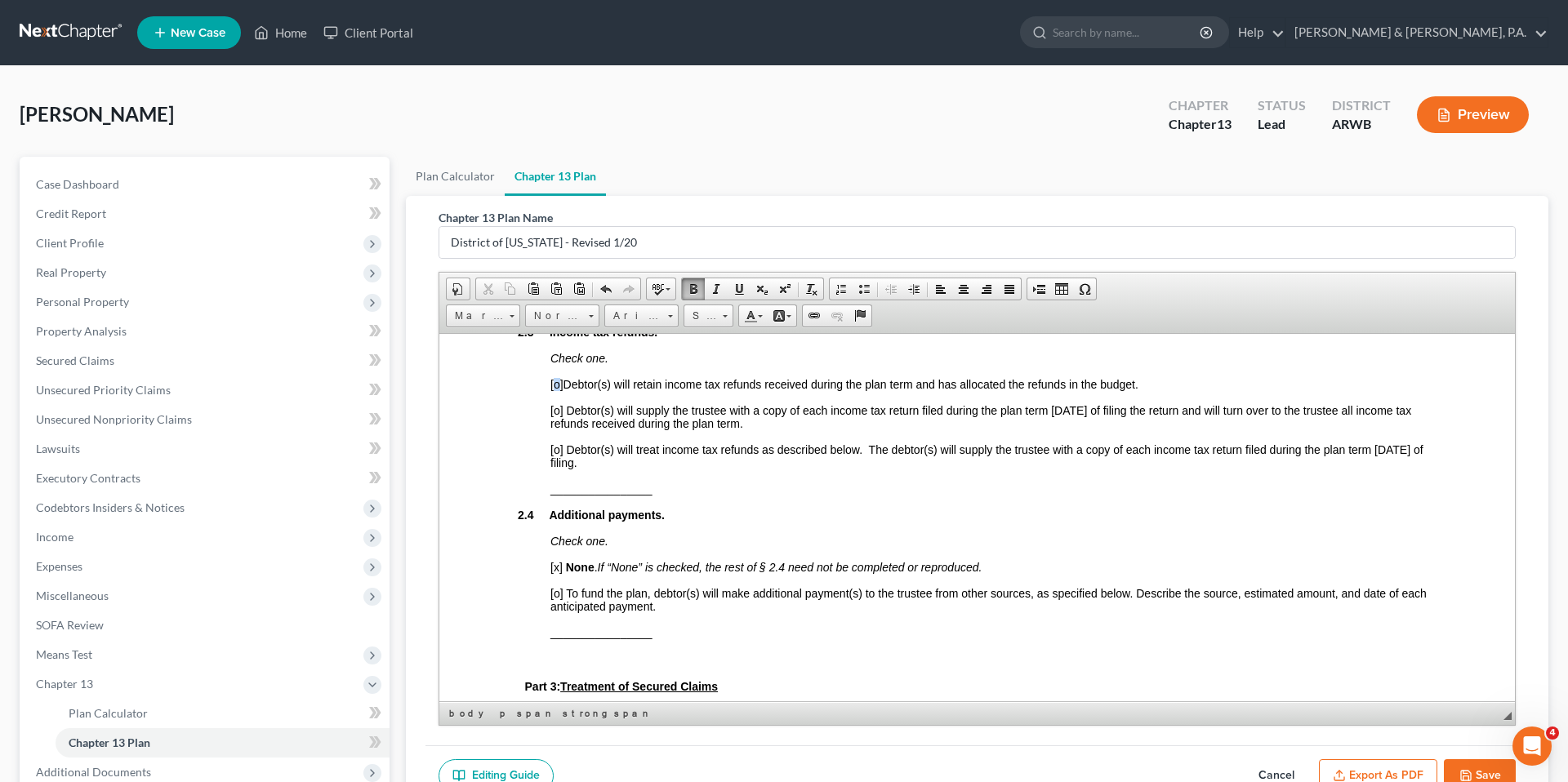
click at [555, 390] on span "[o]" at bounding box center [557, 384] width 13 height 13
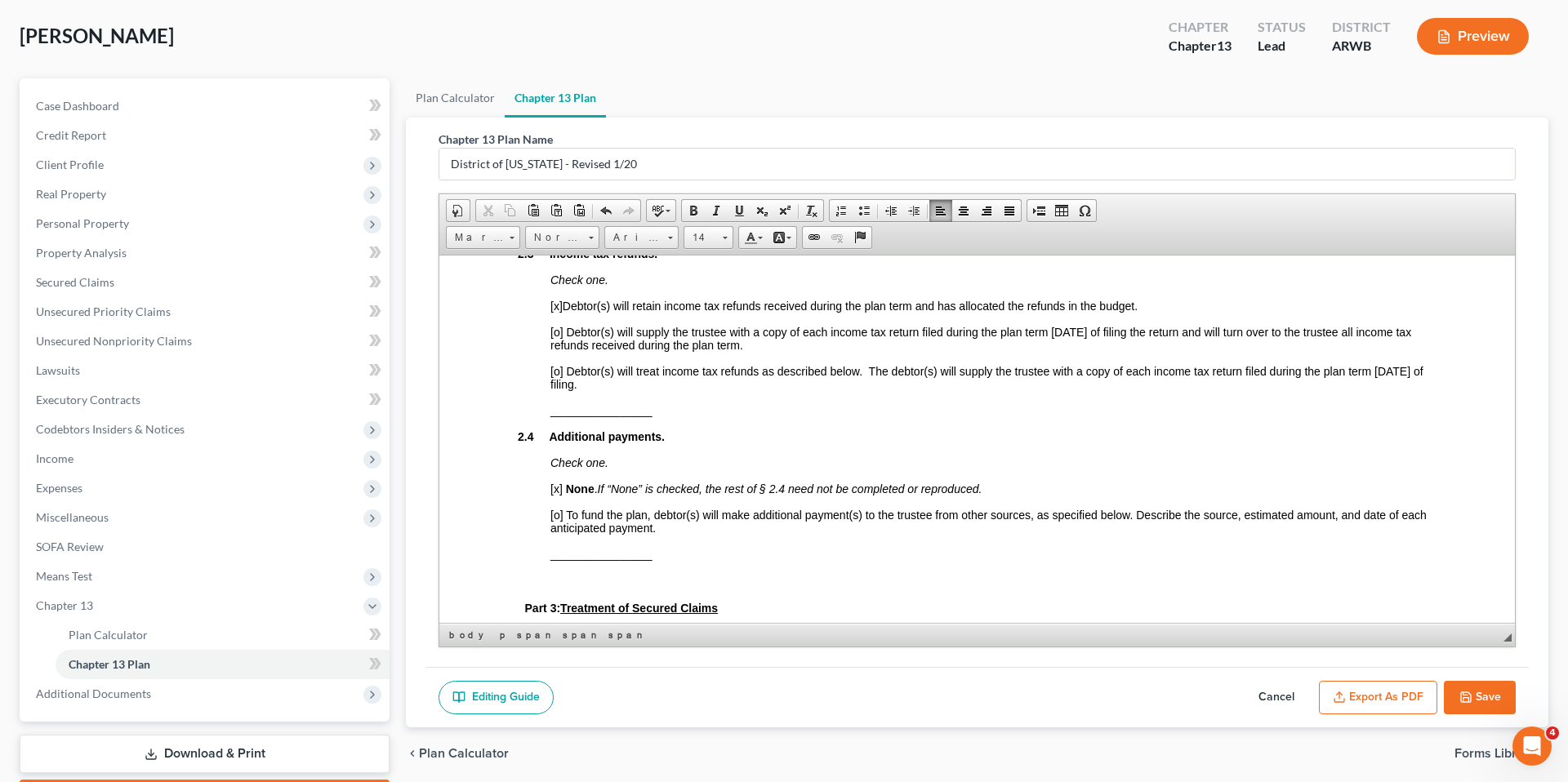
scroll to position [95, 0]
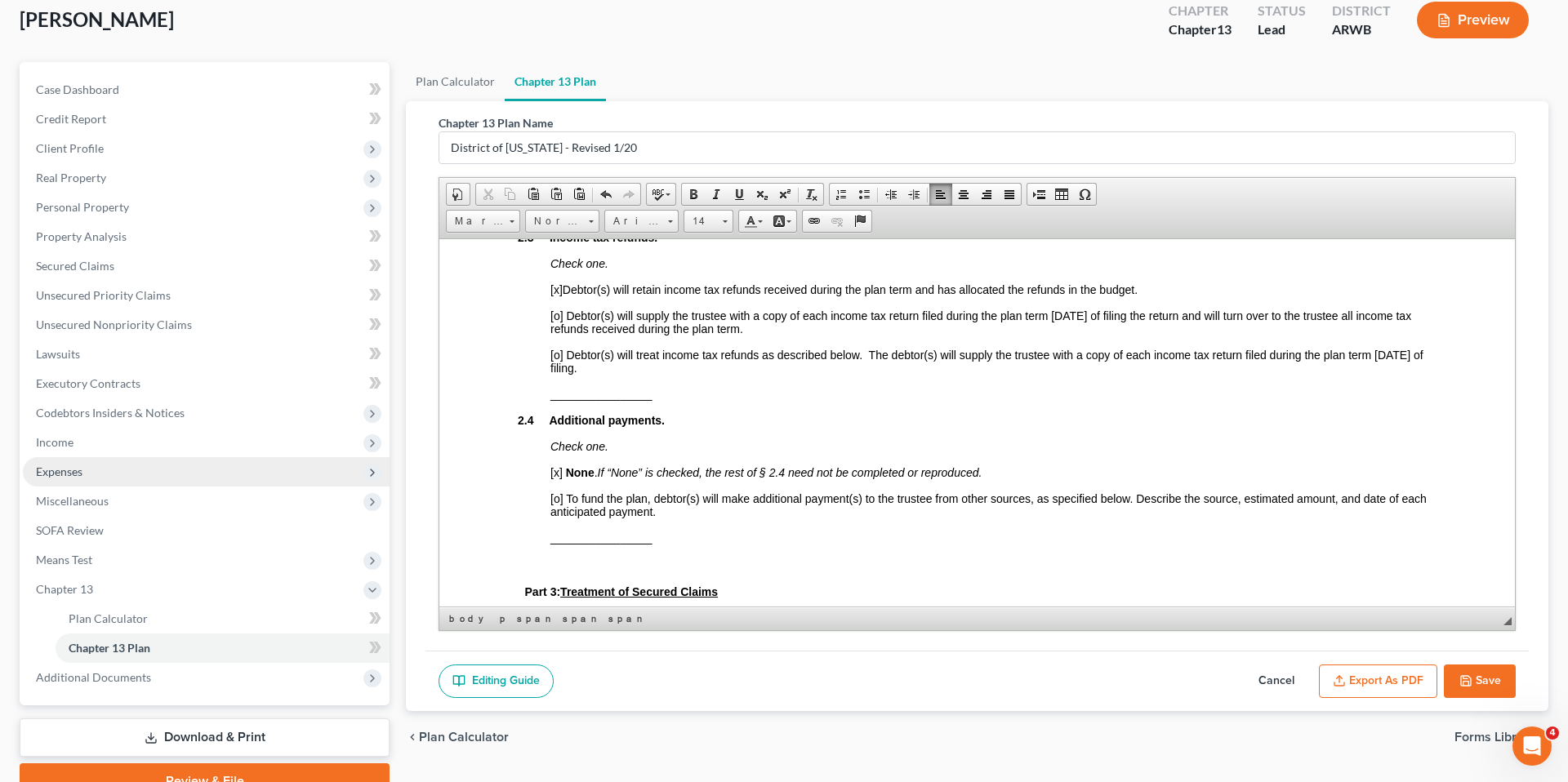
click at [192, 468] on span "Expenses" at bounding box center [206, 472] width 366 height 29
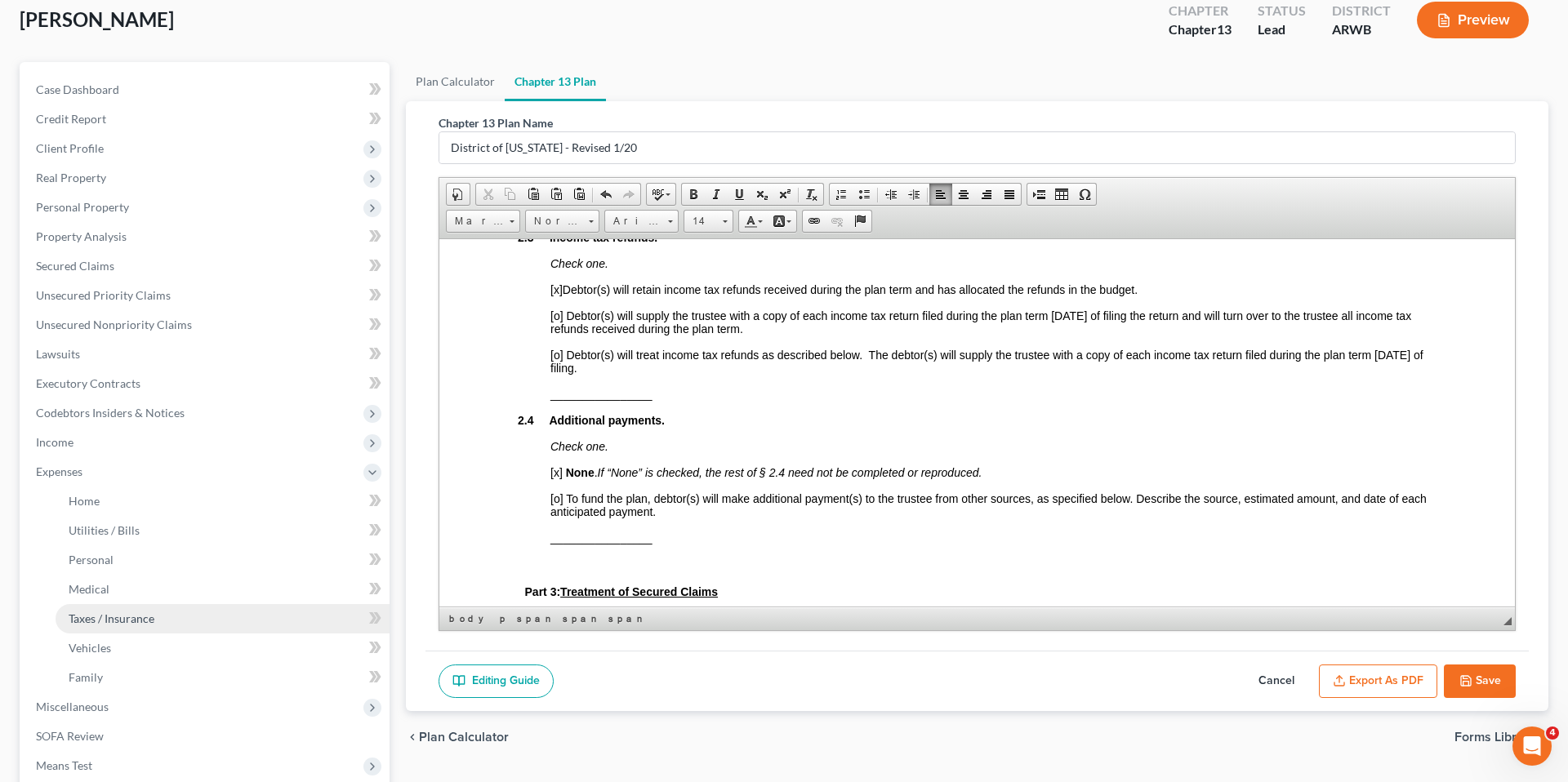
click at [192, 616] on link "Taxes / Insurance" at bounding box center [222, 619] width 334 height 29
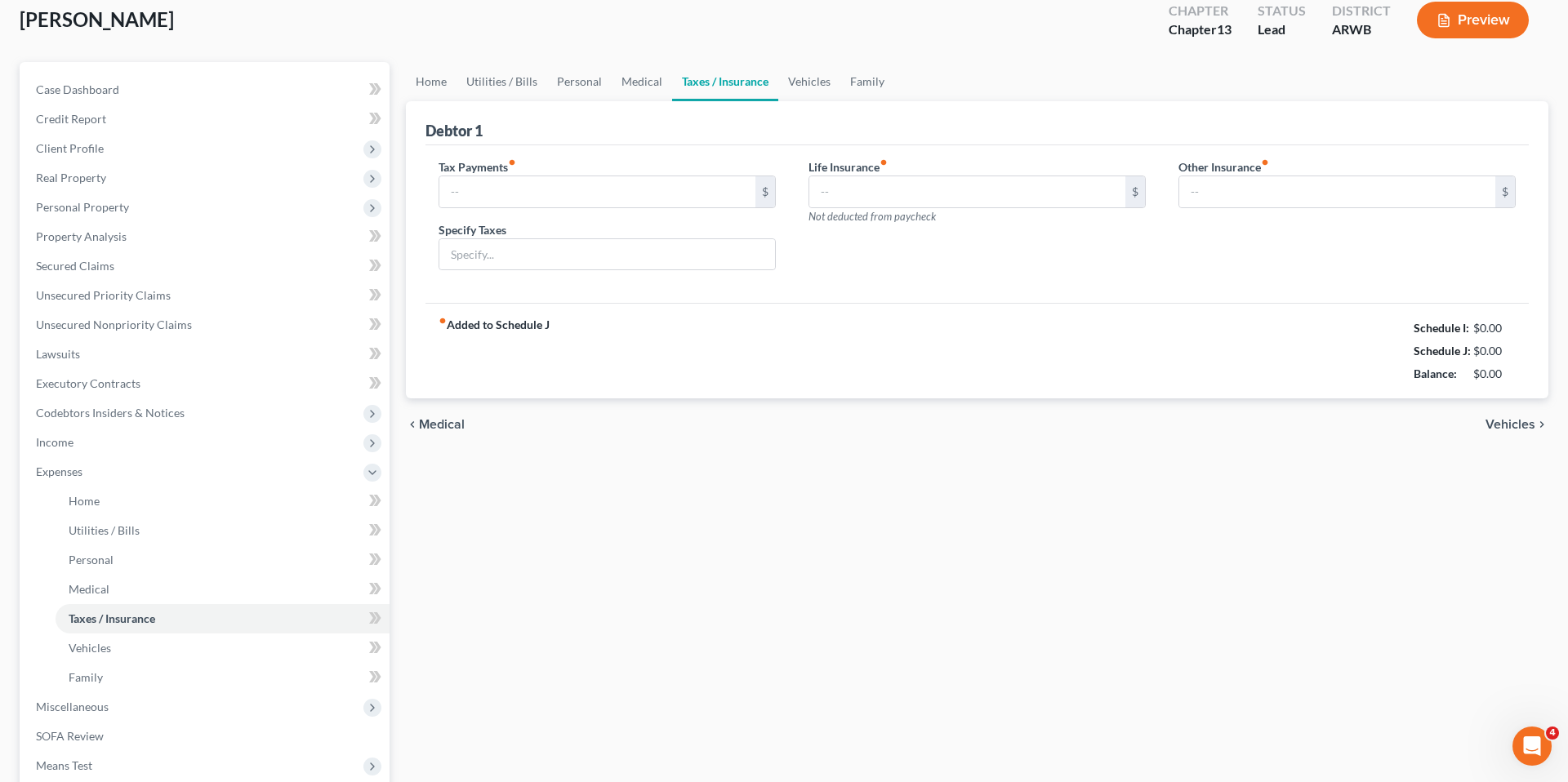
scroll to position [6, 0]
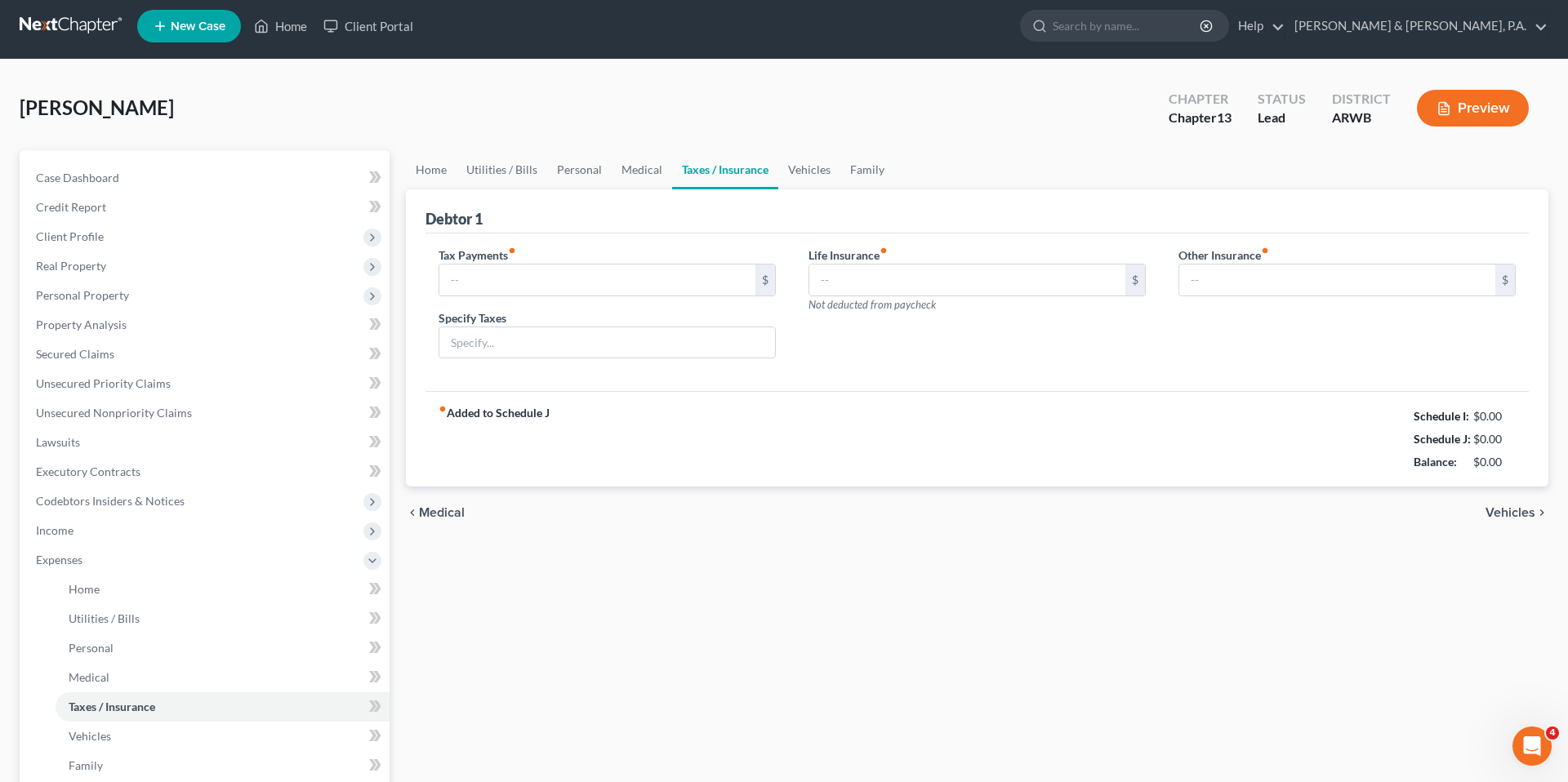
type input "0.00"
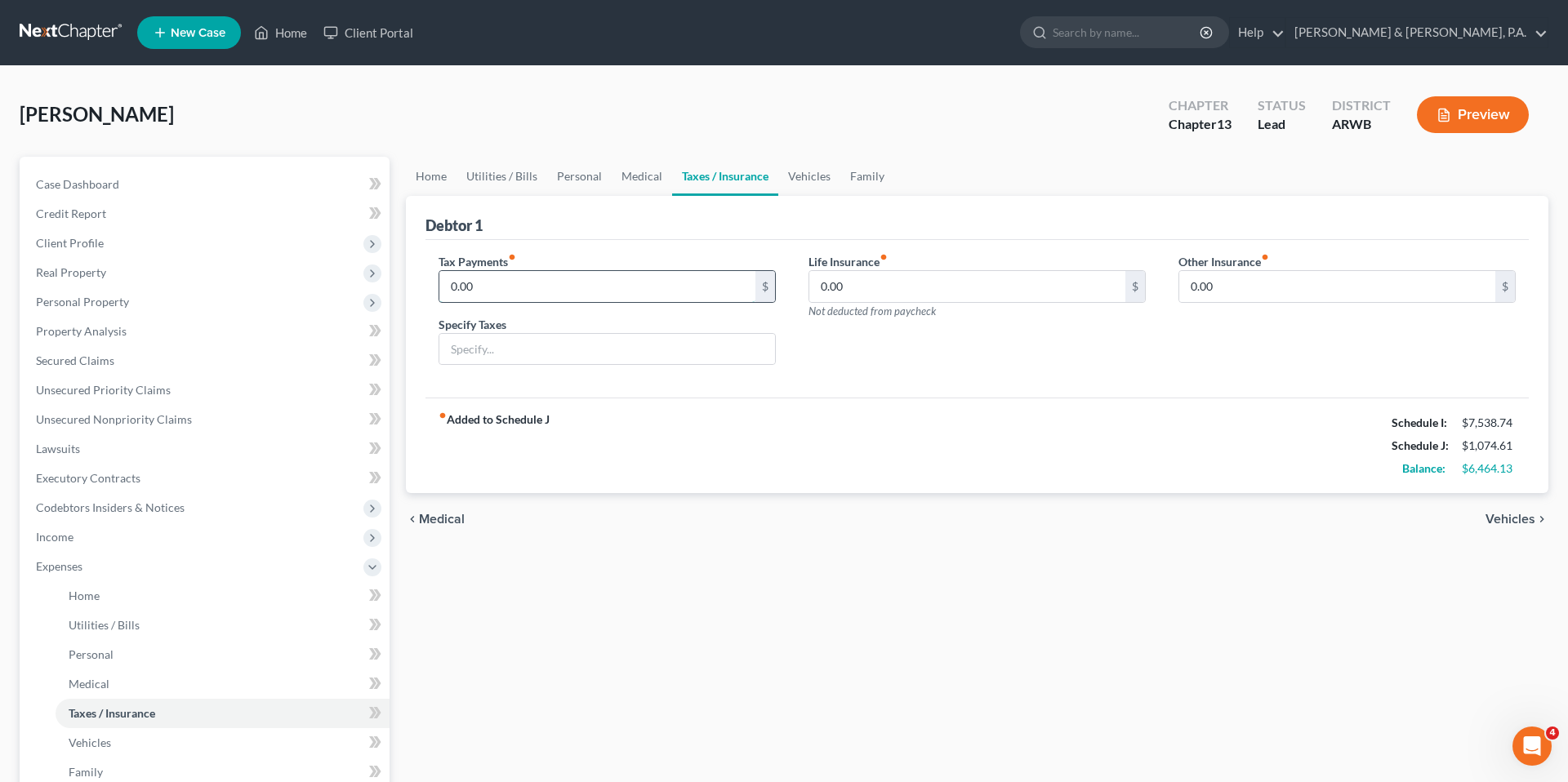
click at [626, 289] on input "0.00" at bounding box center [596, 287] width 316 height 31
type input "155"
click at [620, 344] on input "text" at bounding box center [606, 350] width 336 height 31
type input "Federal Income Taxes"
click at [592, 206] on div "Debtor 1" at bounding box center [976, 218] width 1103 height 44
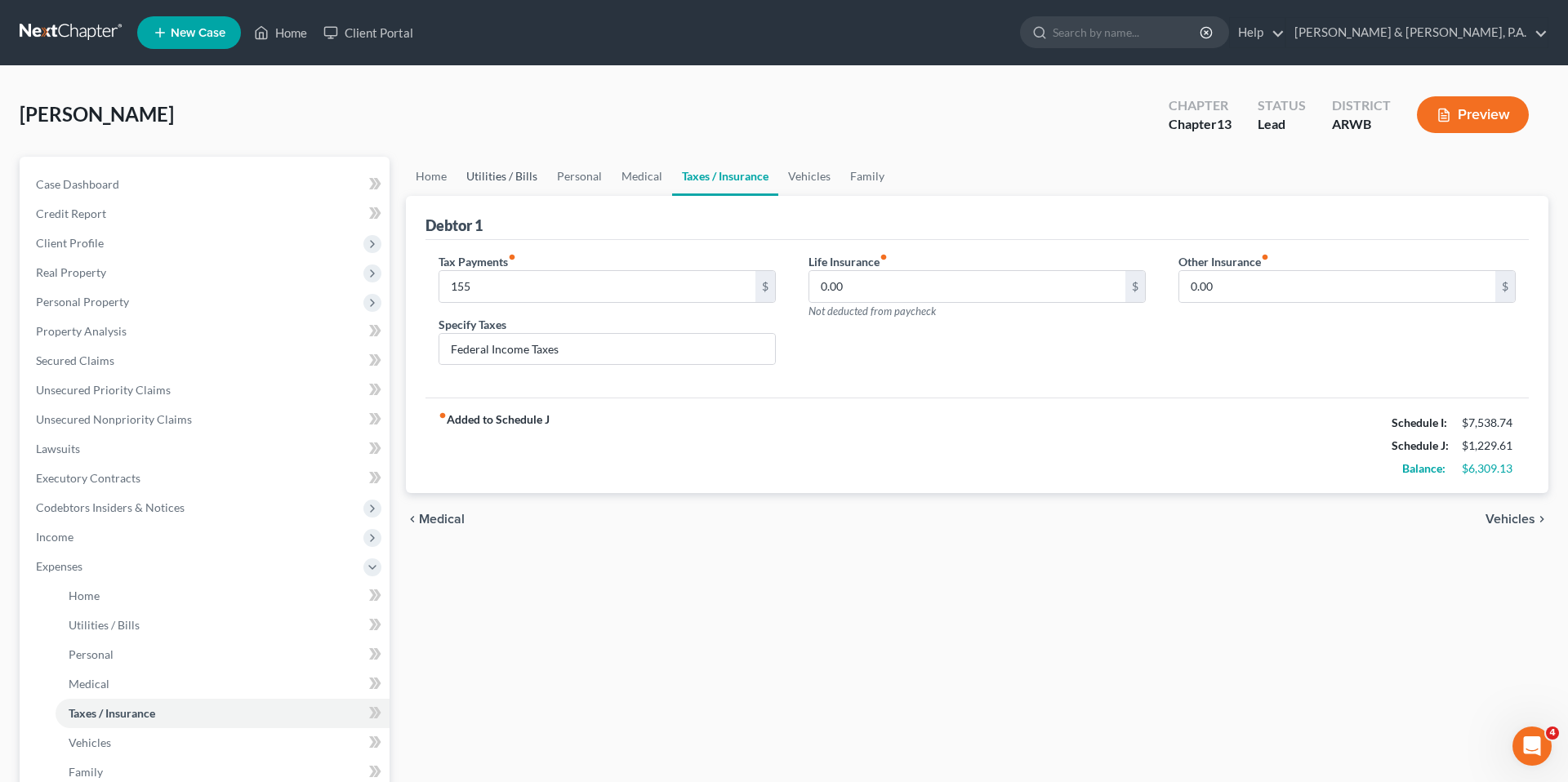
click at [507, 181] on link "Utilities / Bills" at bounding box center [502, 176] width 90 height 40
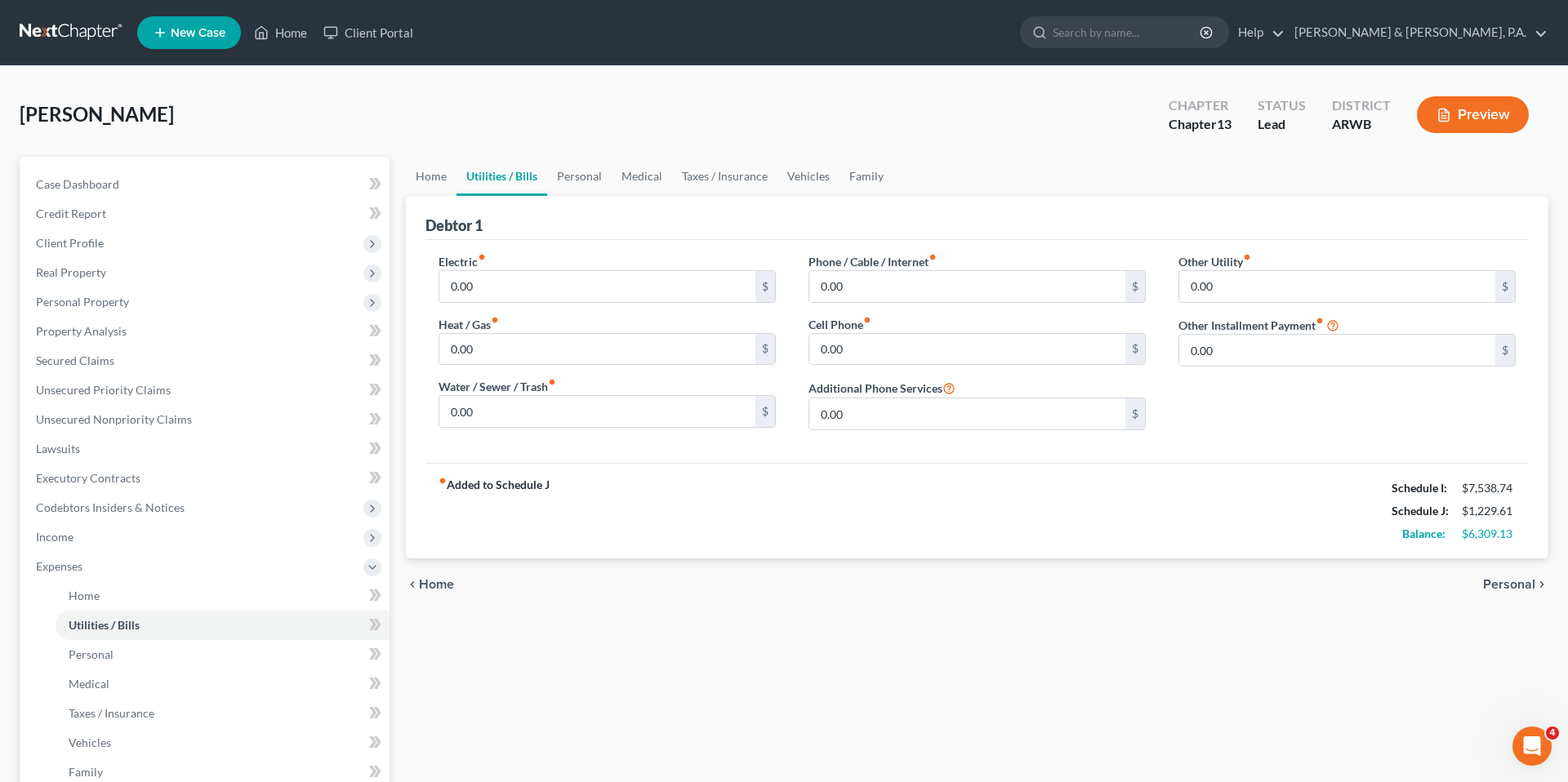
scroll to position [2383, 0]
click at [441, 180] on link "Home" at bounding box center [431, 176] width 51 height 40
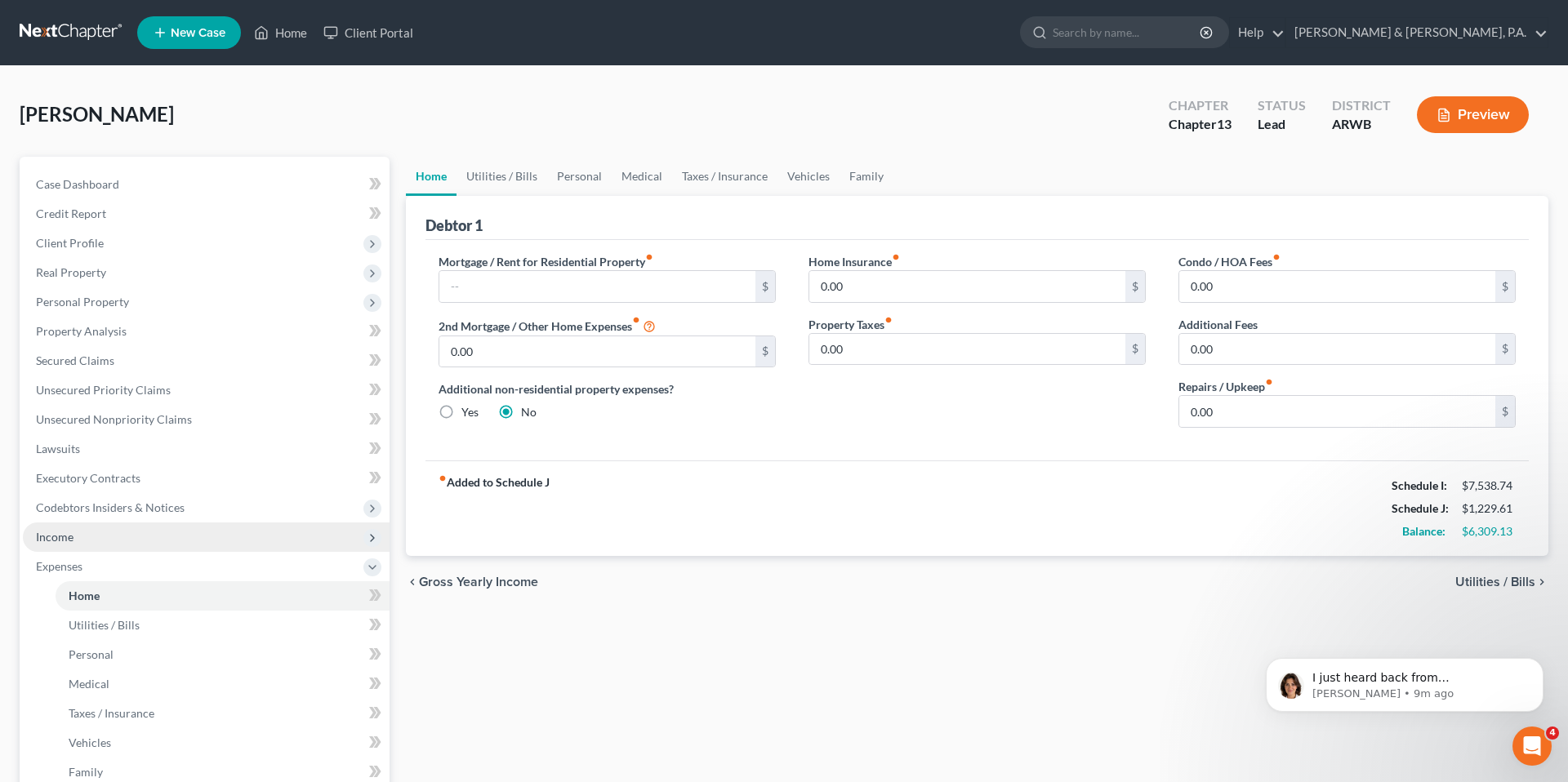
click at [200, 539] on span "Income" at bounding box center [206, 537] width 366 height 29
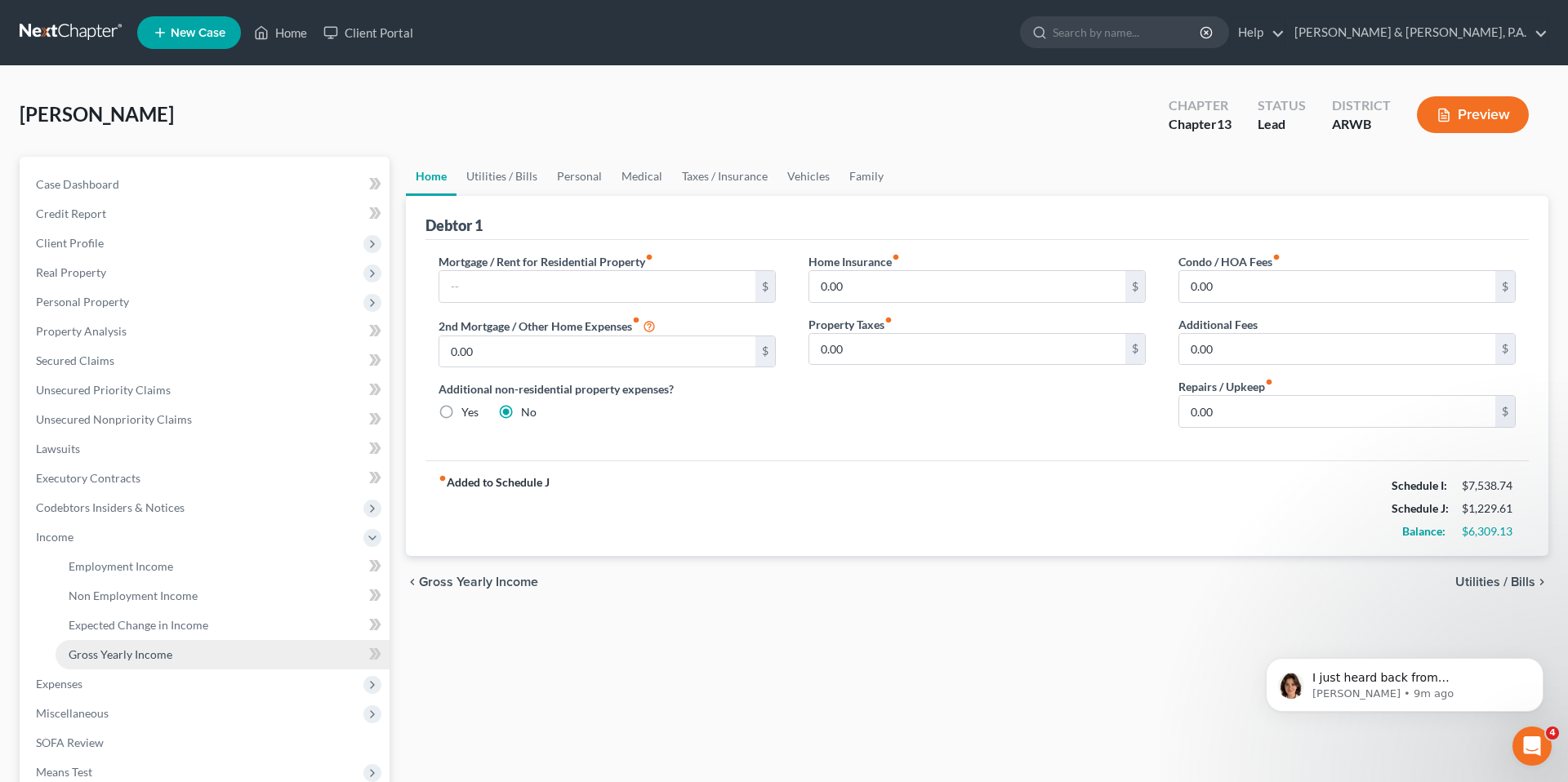
click at [195, 650] on link "Gross Yearly Income" at bounding box center [222, 655] width 334 height 29
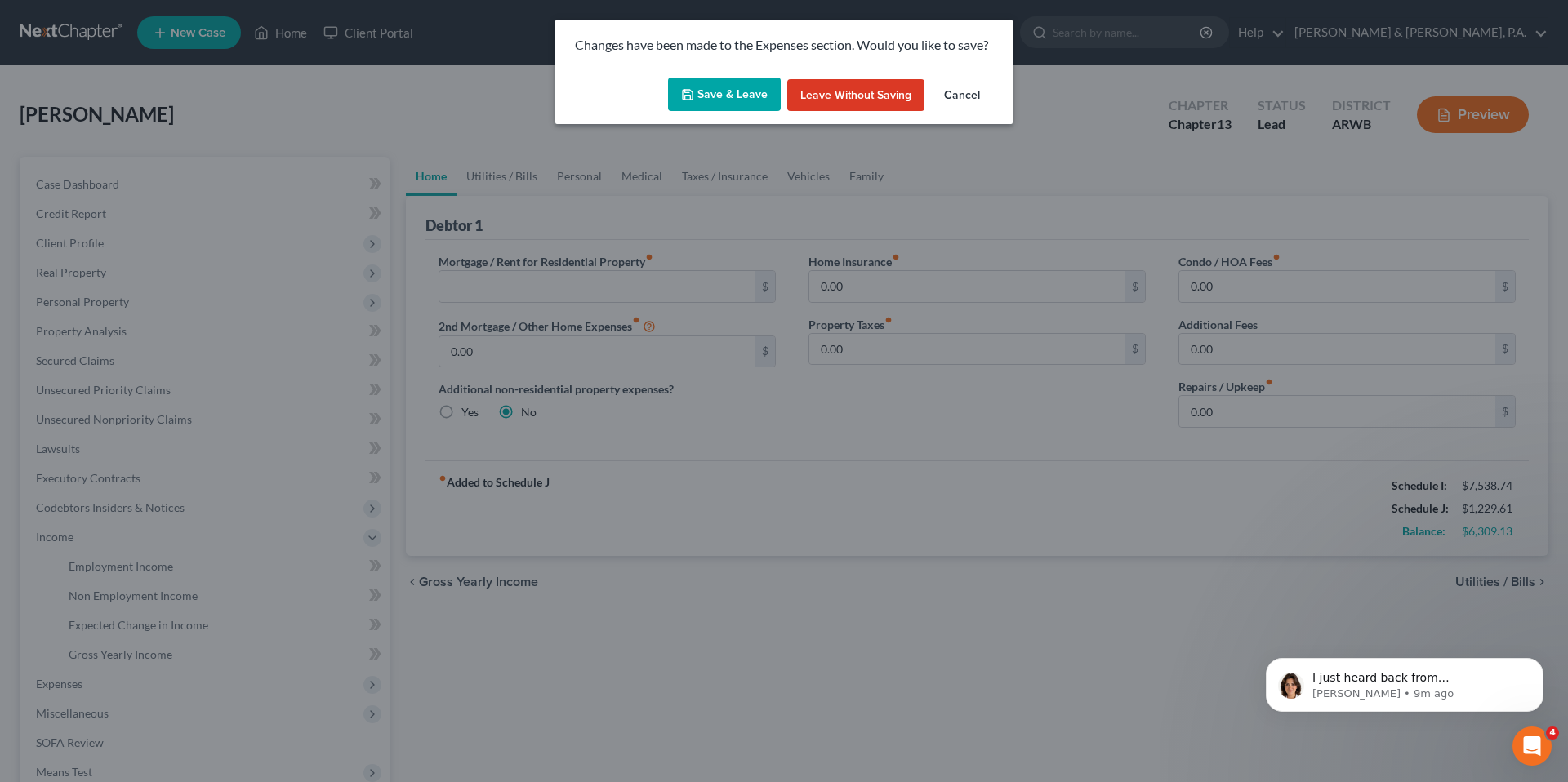
click at [745, 96] on button "Save & Leave" at bounding box center [724, 94] width 112 height 34
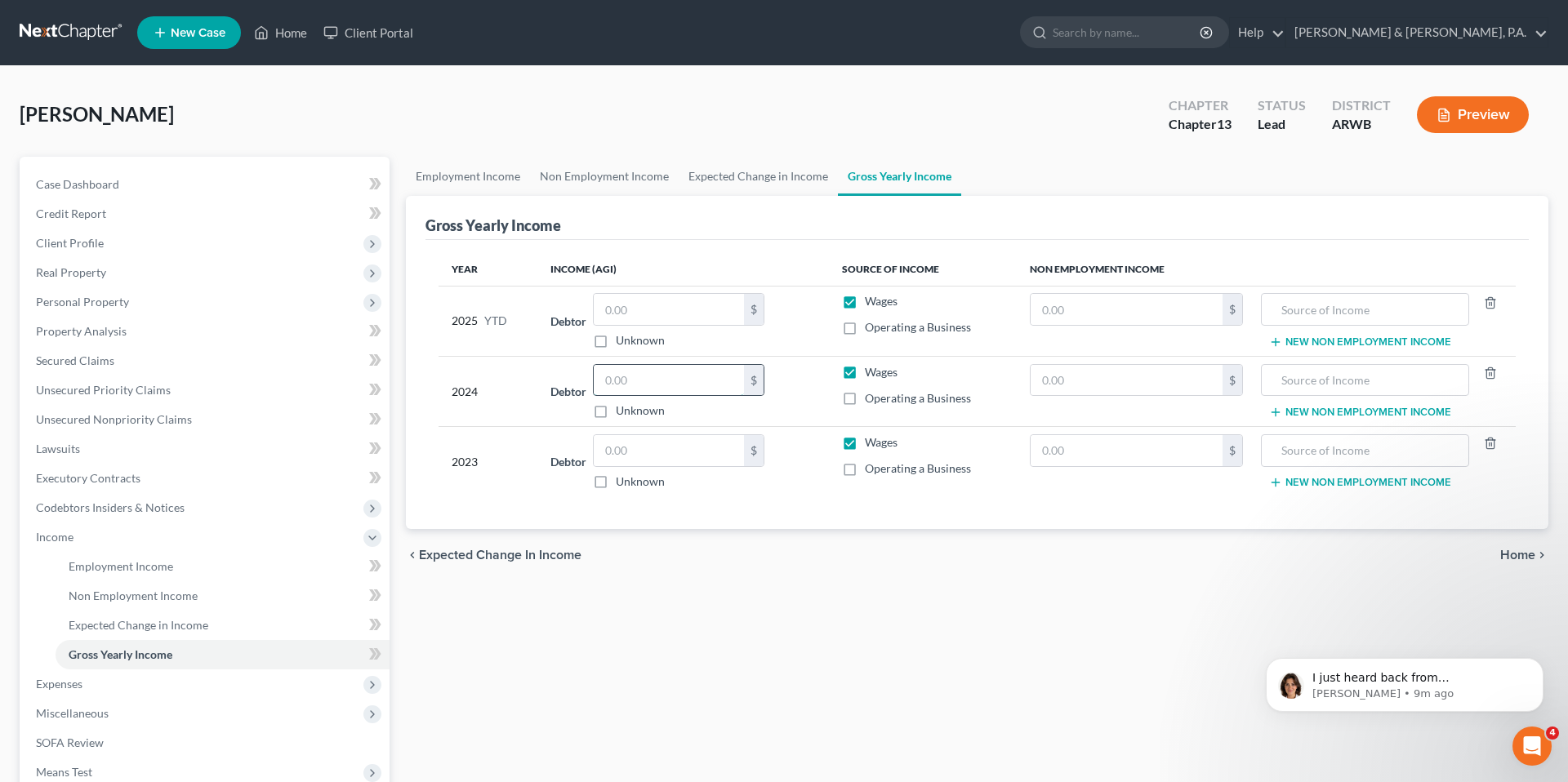
click at [691, 381] on input "text" at bounding box center [668, 381] width 150 height 31
click at [634, 449] on input "text" at bounding box center [668, 451] width 150 height 31
type input "92,709"
click at [840, 583] on div "Employment Income Non Employment Income Expected Change in Income Gross Yearly …" at bounding box center [976, 554] width 1159 height 796
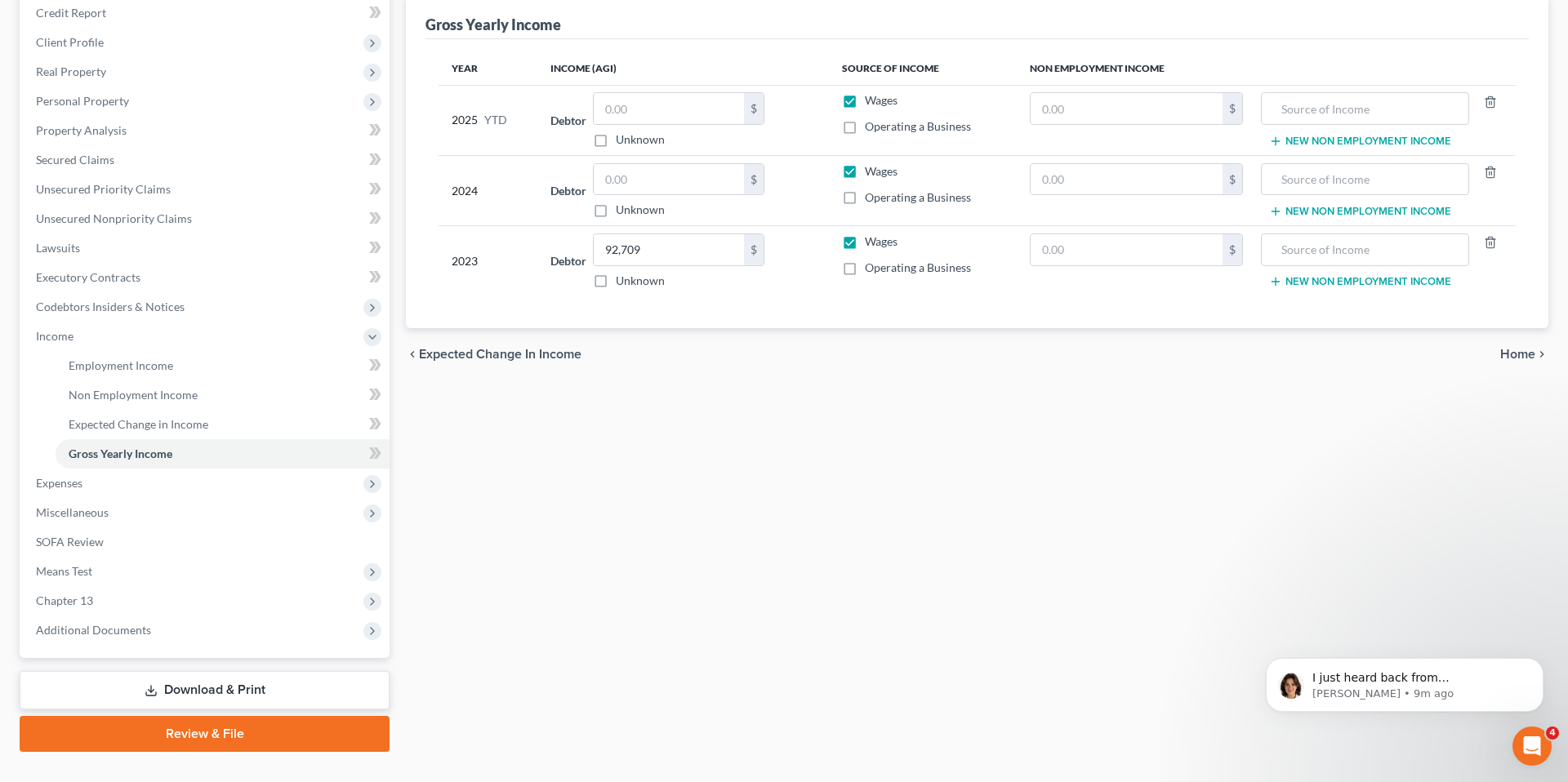
scroll to position [233, 0]
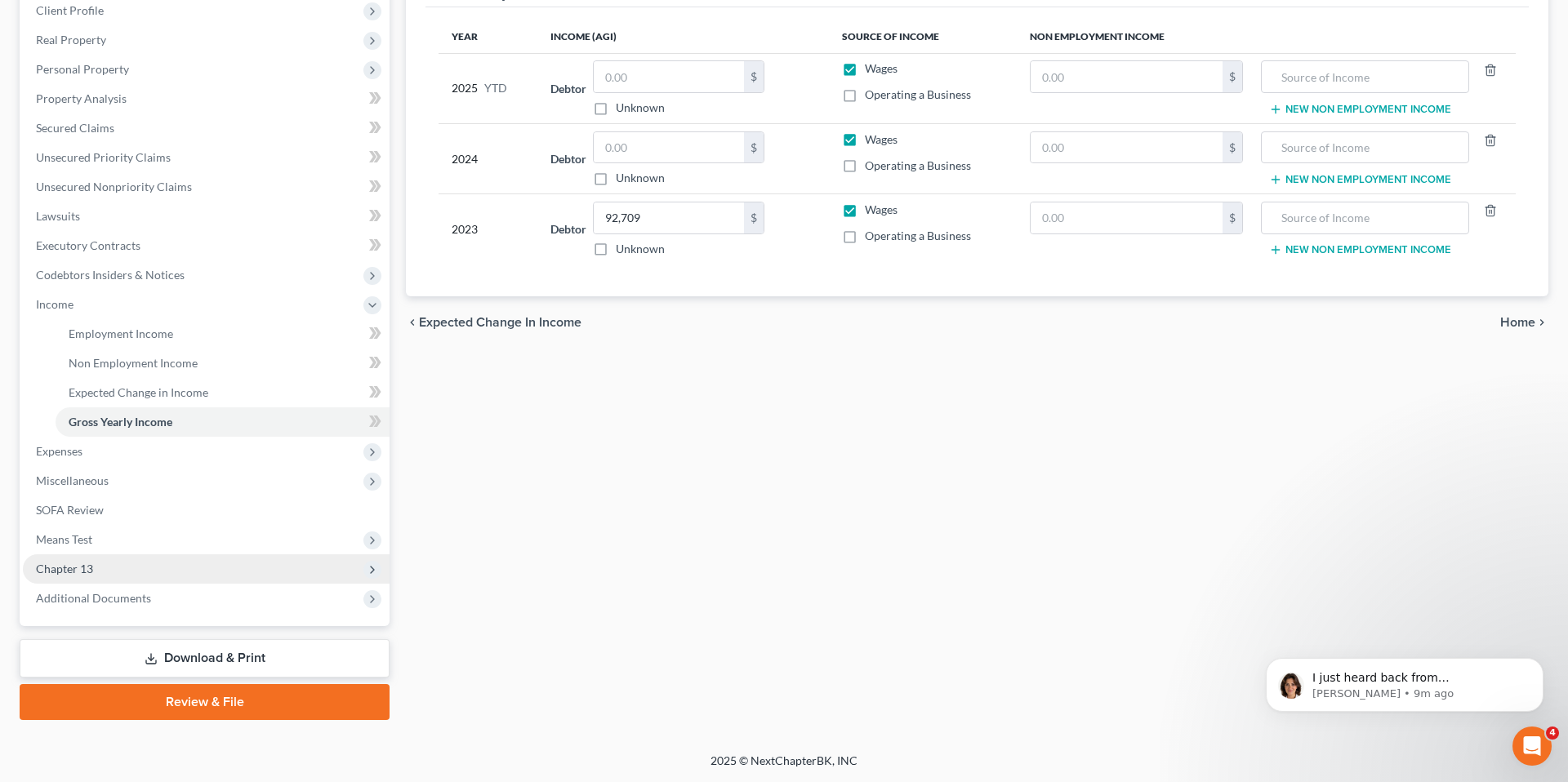
click at [171, 558] on span "Chapter 13" at bounding box center [206, 569] width 366 height 29
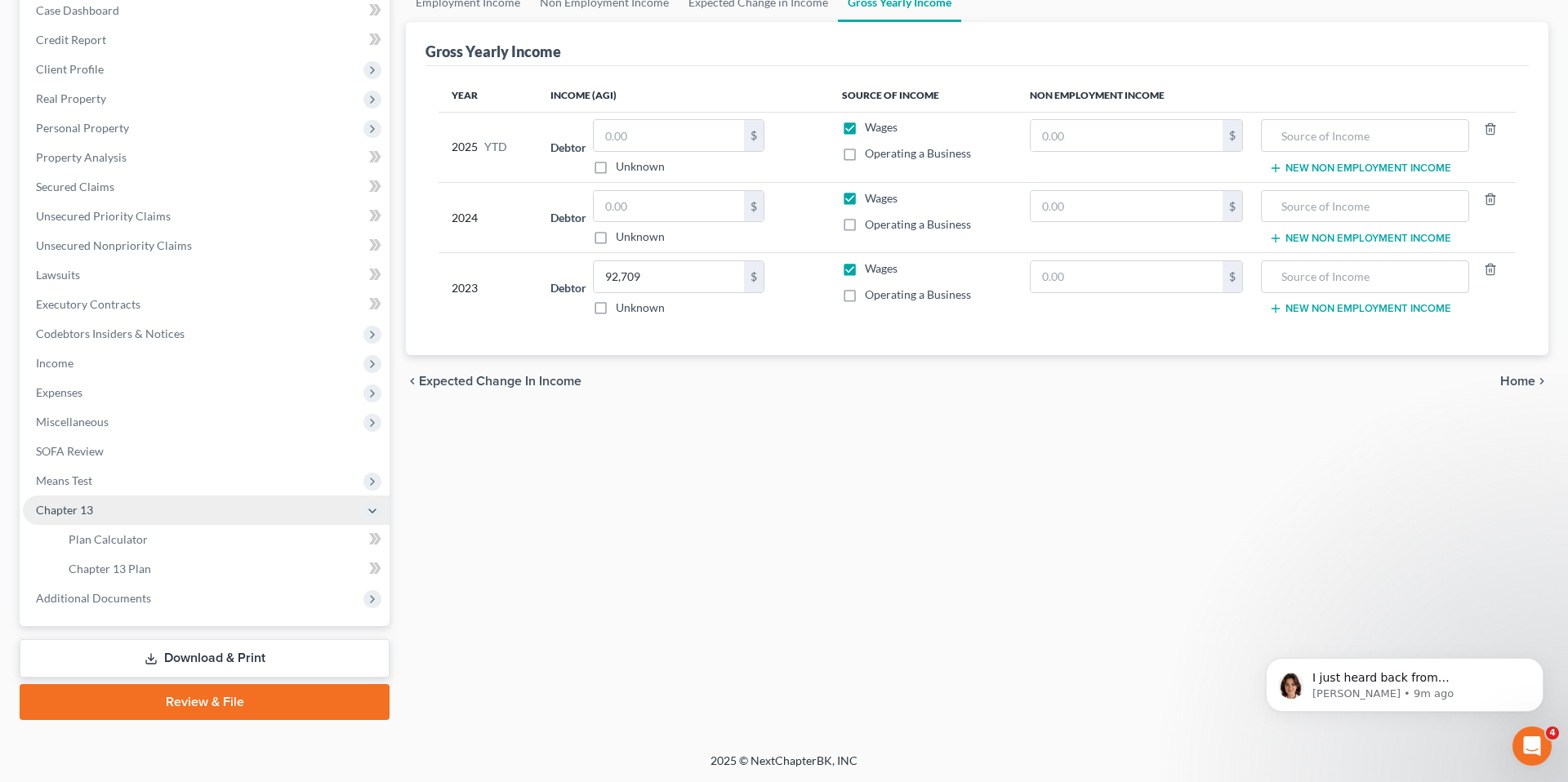
scroll to position [174, 0]
click at [171, 558] on link "Chapter 13 Plan" at bounding box center [222, 569] width 334 height 29
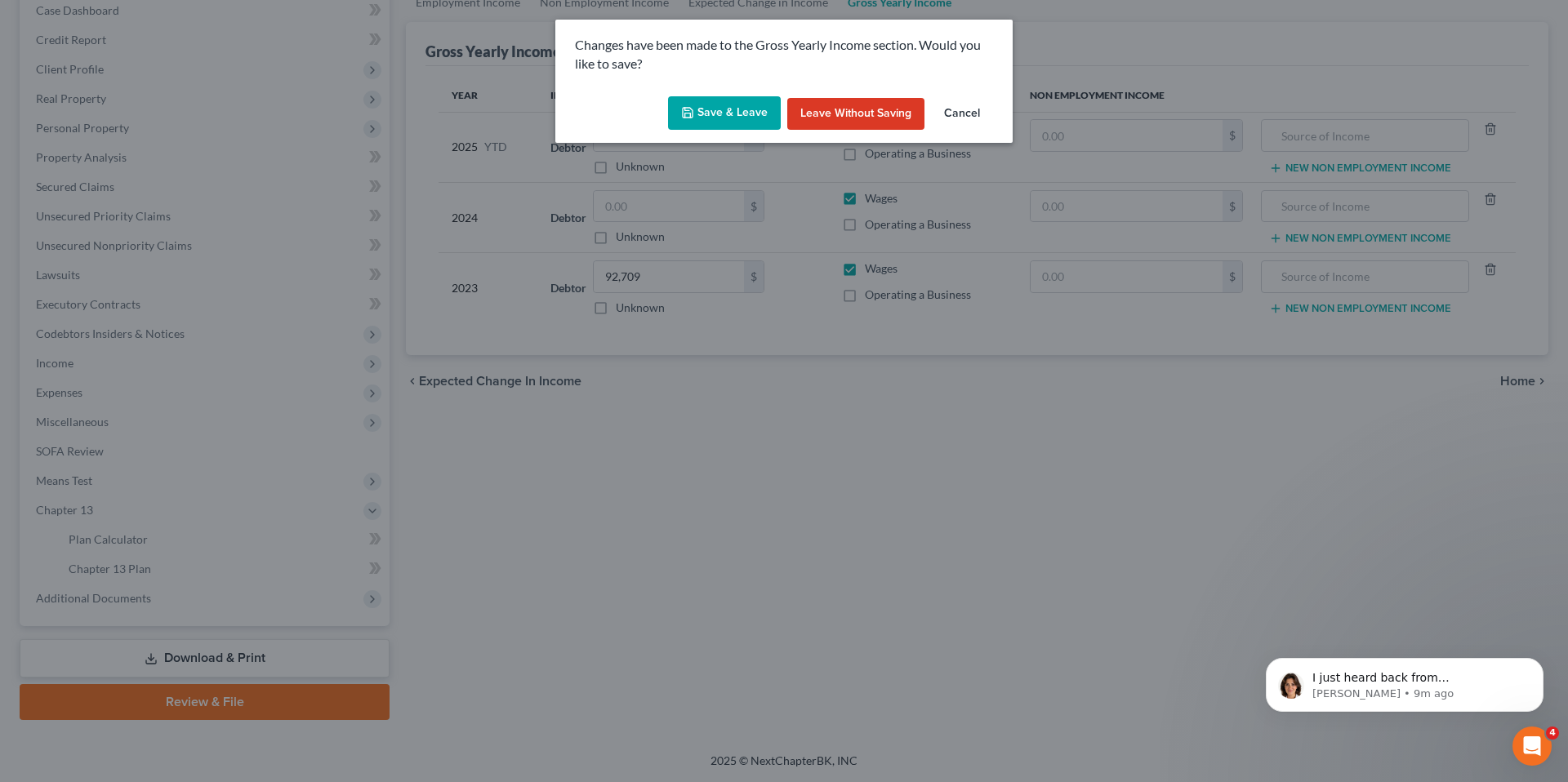
click at [709, 121] on button "Save & Leave" at bounding box center [724, 113] width 112 height 34
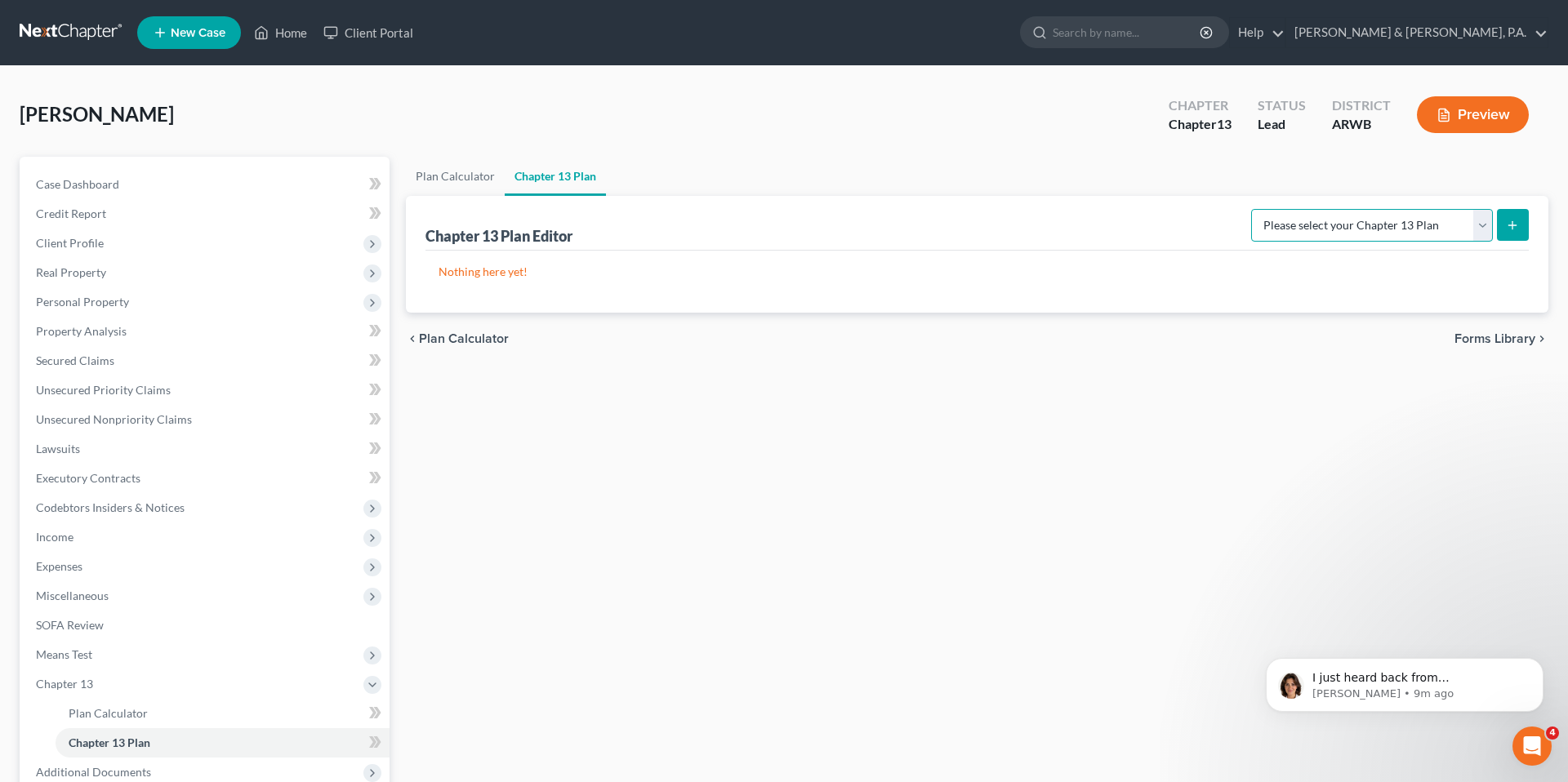
click at [1438, 222] on select "Please select your Chapter 13 Plan District of [US_STATE] - Revised 1/20 Nation…" at bounding box center [1371, 224] width 242 height 32
select select "0"
click at [1257, 209] on select "Please select your Chapter 13 Plan District of [US_STATE] - Revised 1/20 Nation…" at bounding box center [1371, 224] width 242 height 32
click at [1518, 227] on button "submit" at bounding box center [1512, 224] width 32 height 32
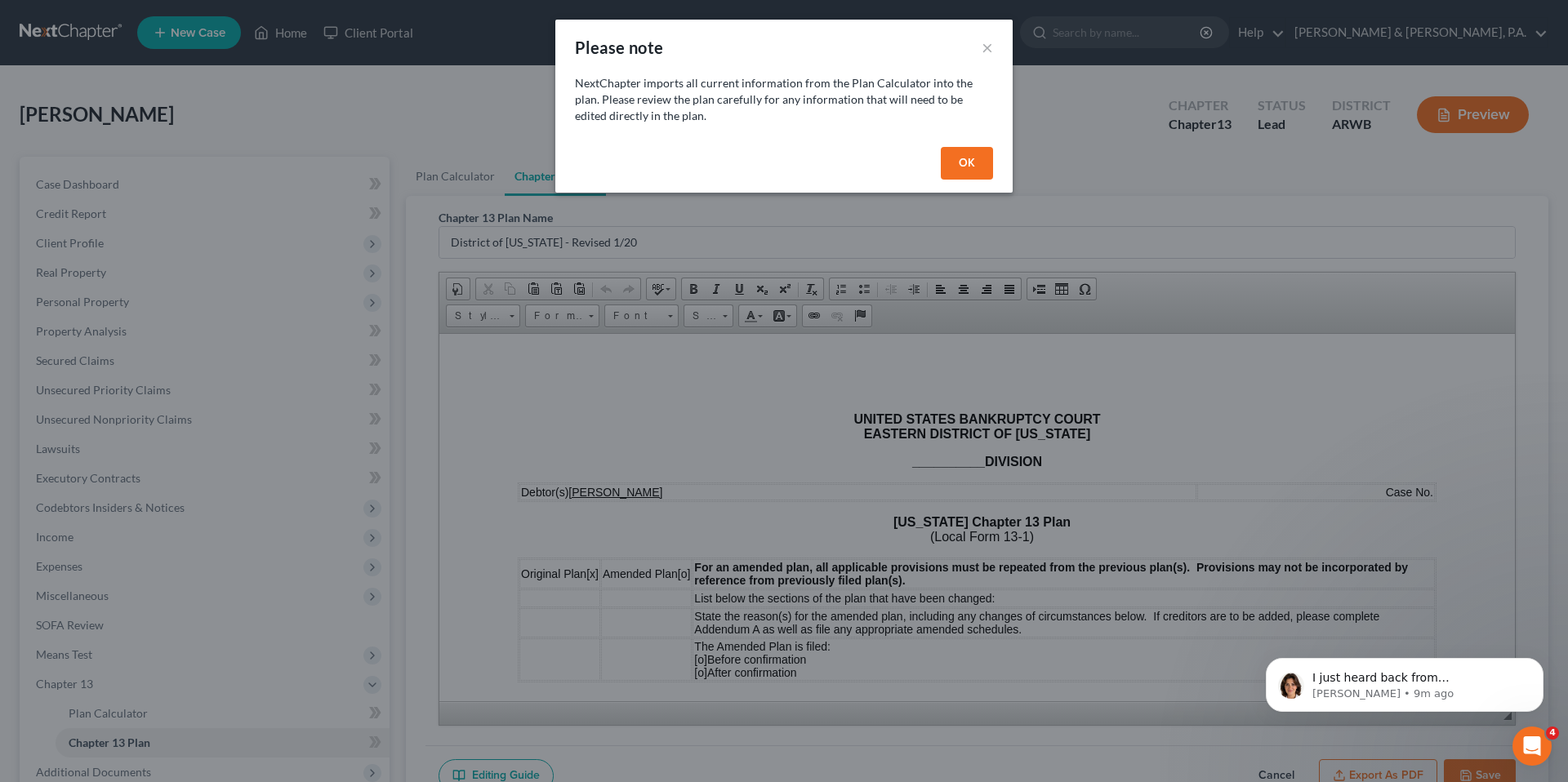
click at [995, 172] on div "OK" at bounding box center [783, 167] width 457 height 52
click at [967, 166] on button "OK" at bounding box center [966, 163] width 52 height 32
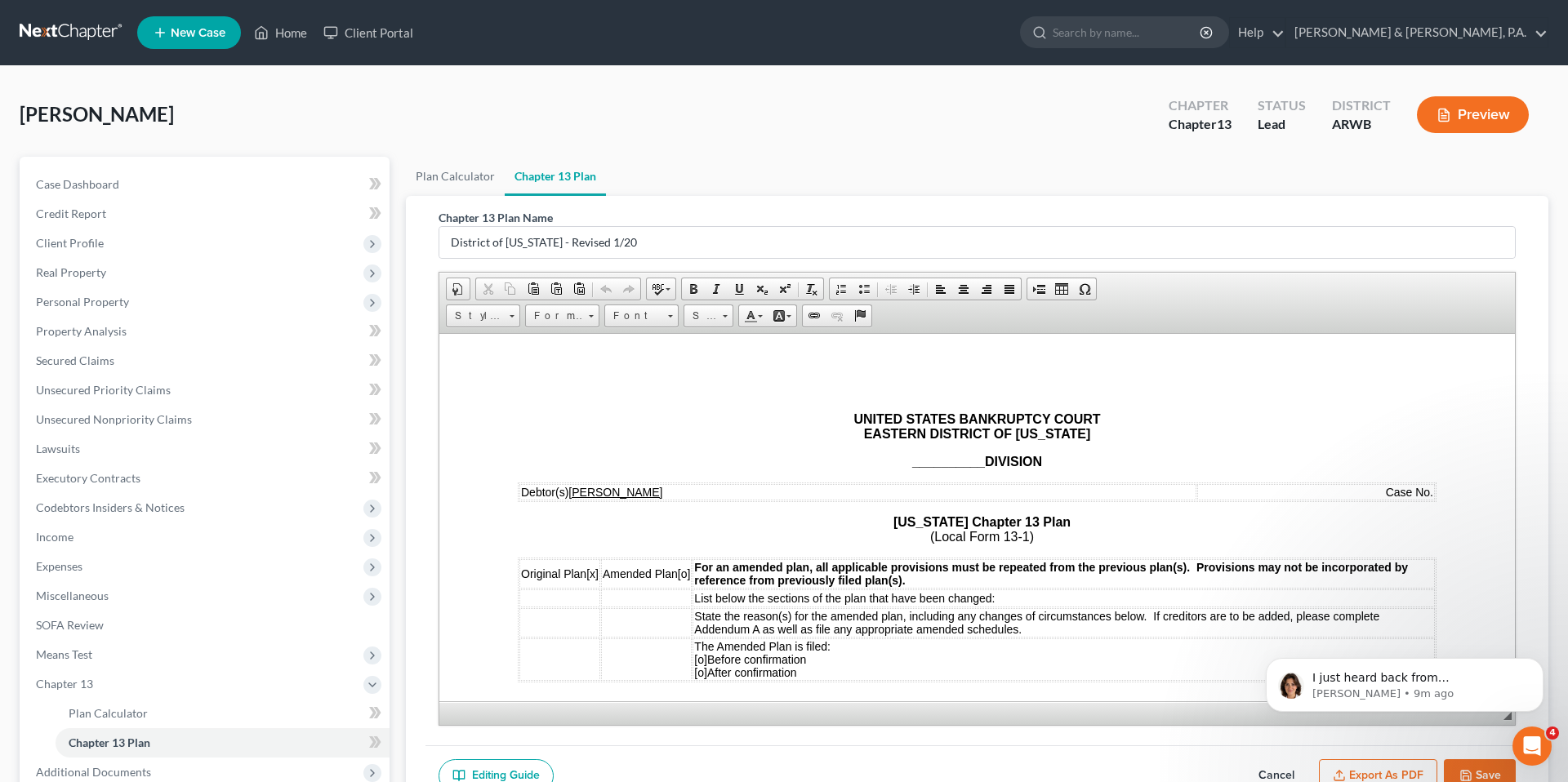
click at [883, 438] on strong "UNITED STATES BANKRUPTCY COURT EASTERN DISTRICT OF [US_STATE]" at bounding box center [976, 425] width 247 height 29
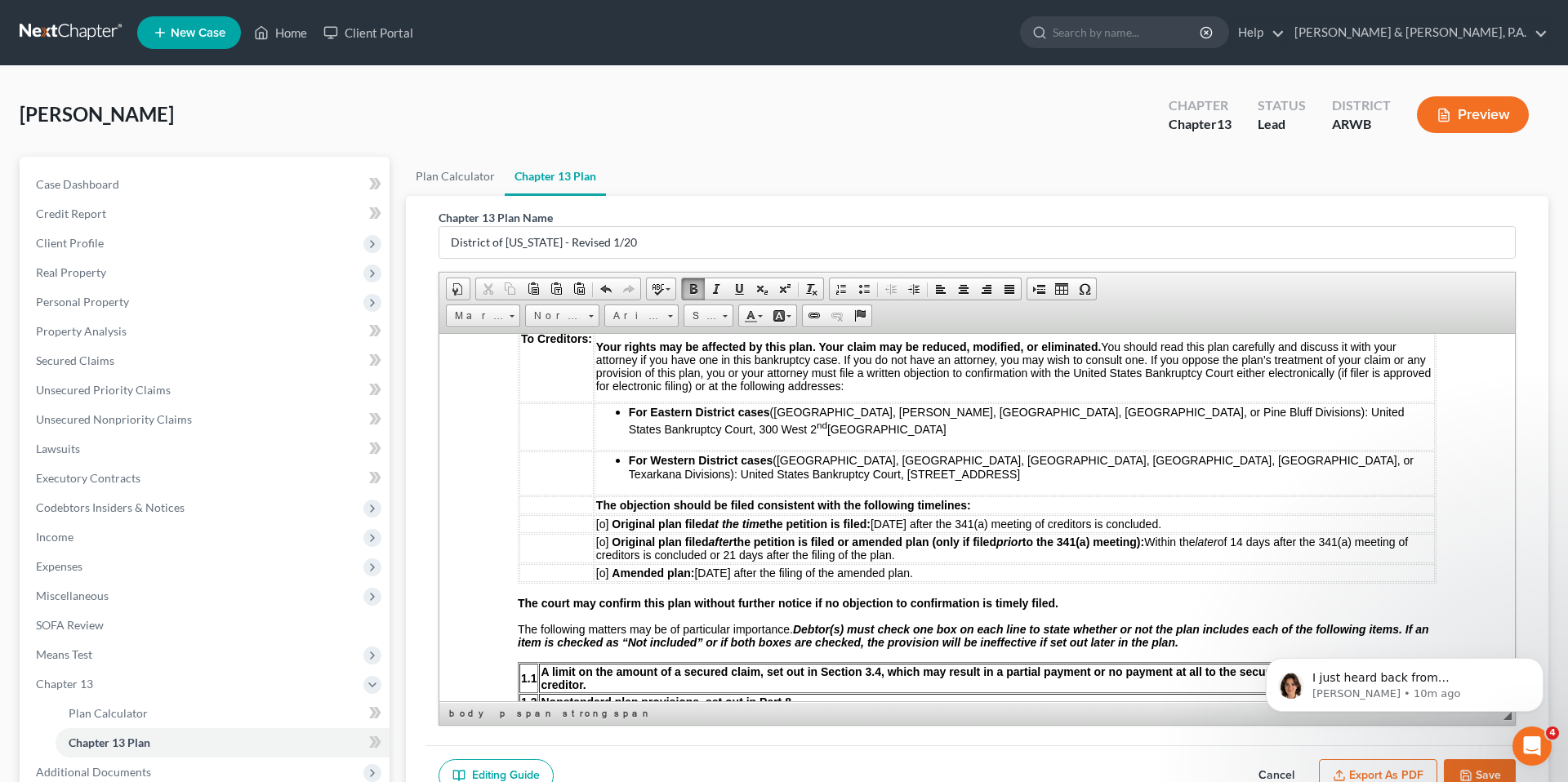
scroll to position [490, 0]
click at [605, 518] on span "[o]" at bounding box center [603, 523] width 13 height 13
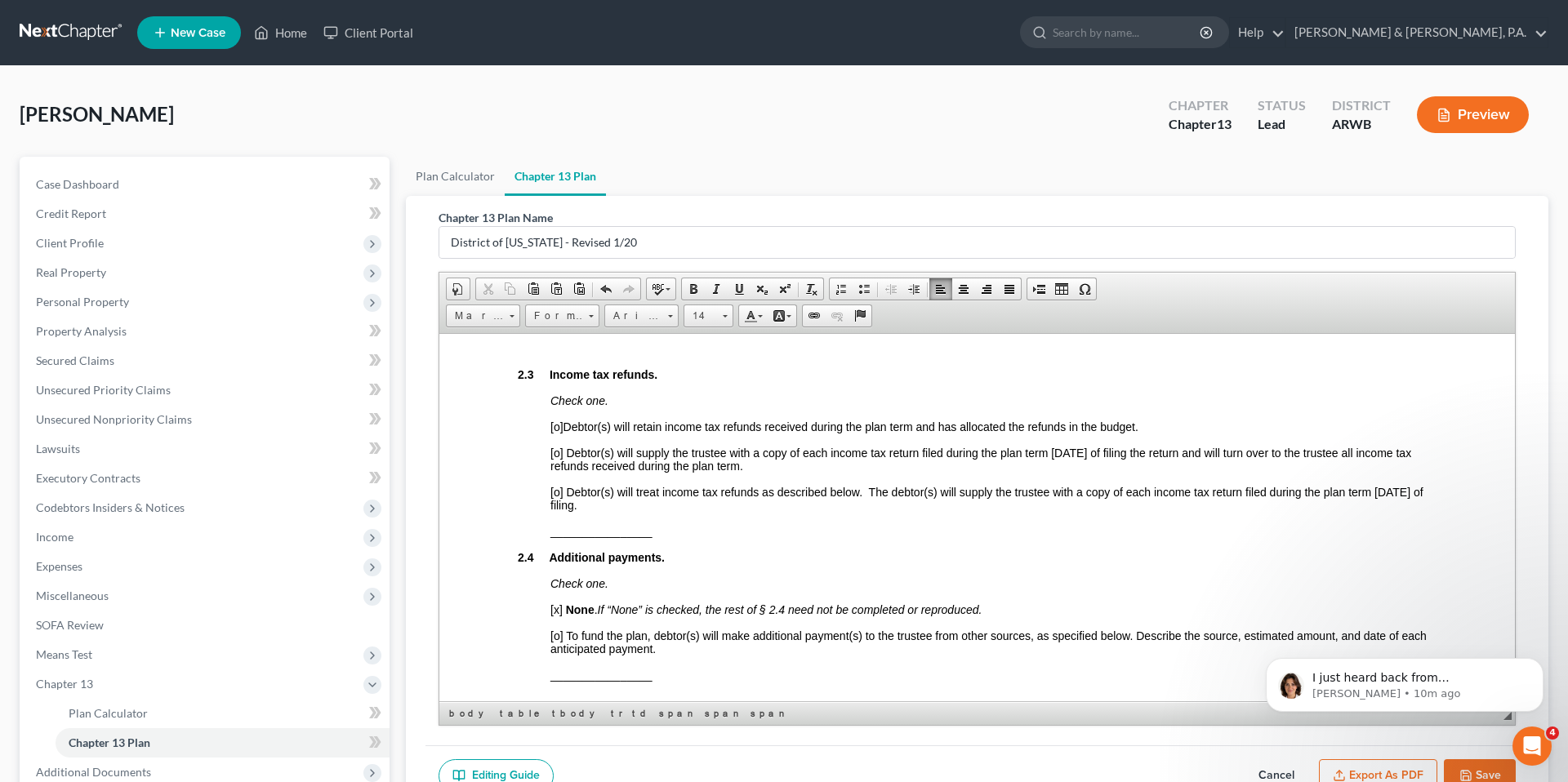
scroll to position [1696, 0]
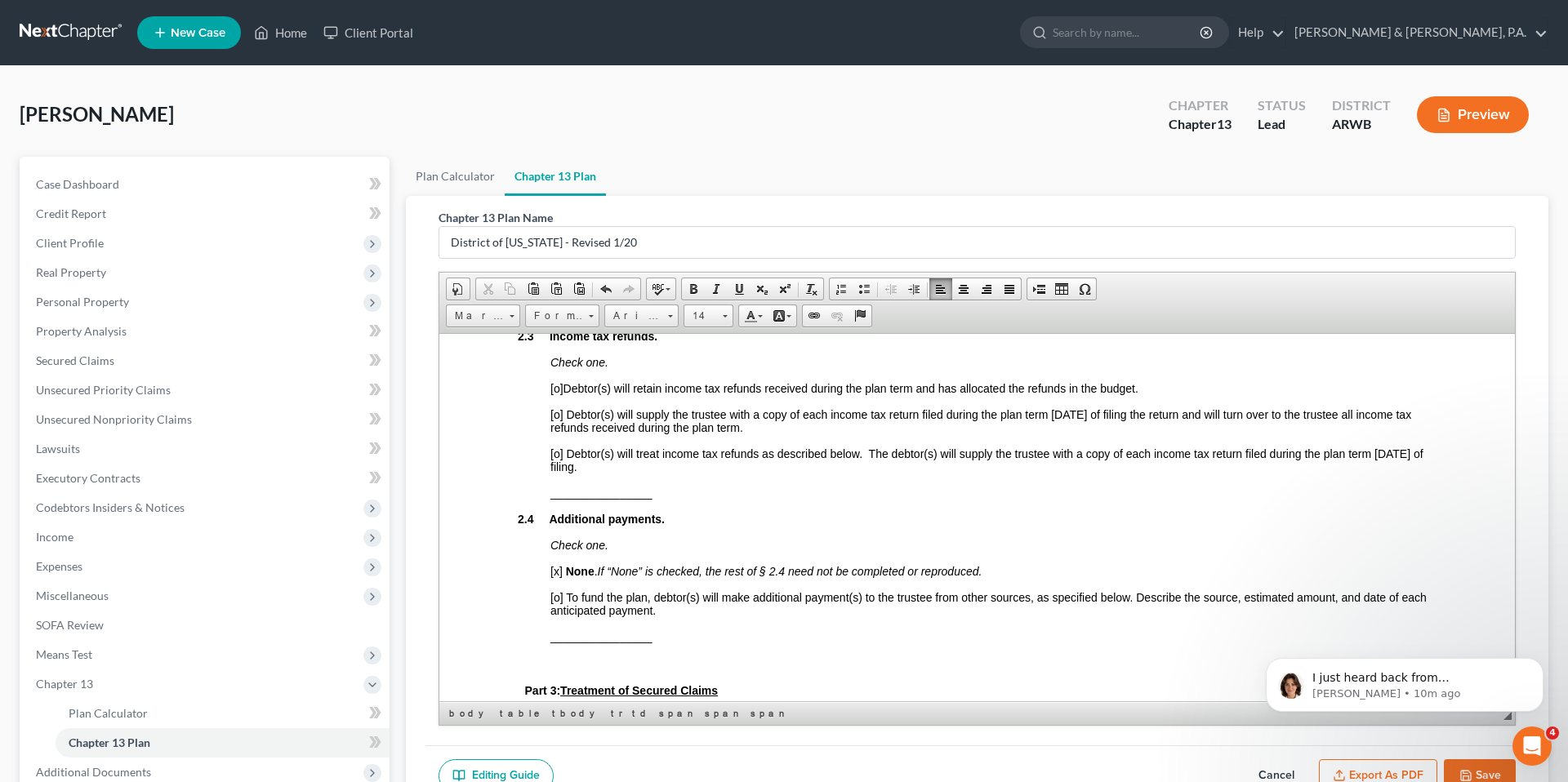
click at [555, 395] on span "[o]" at bounding box center [557, 387] width 13 height 13
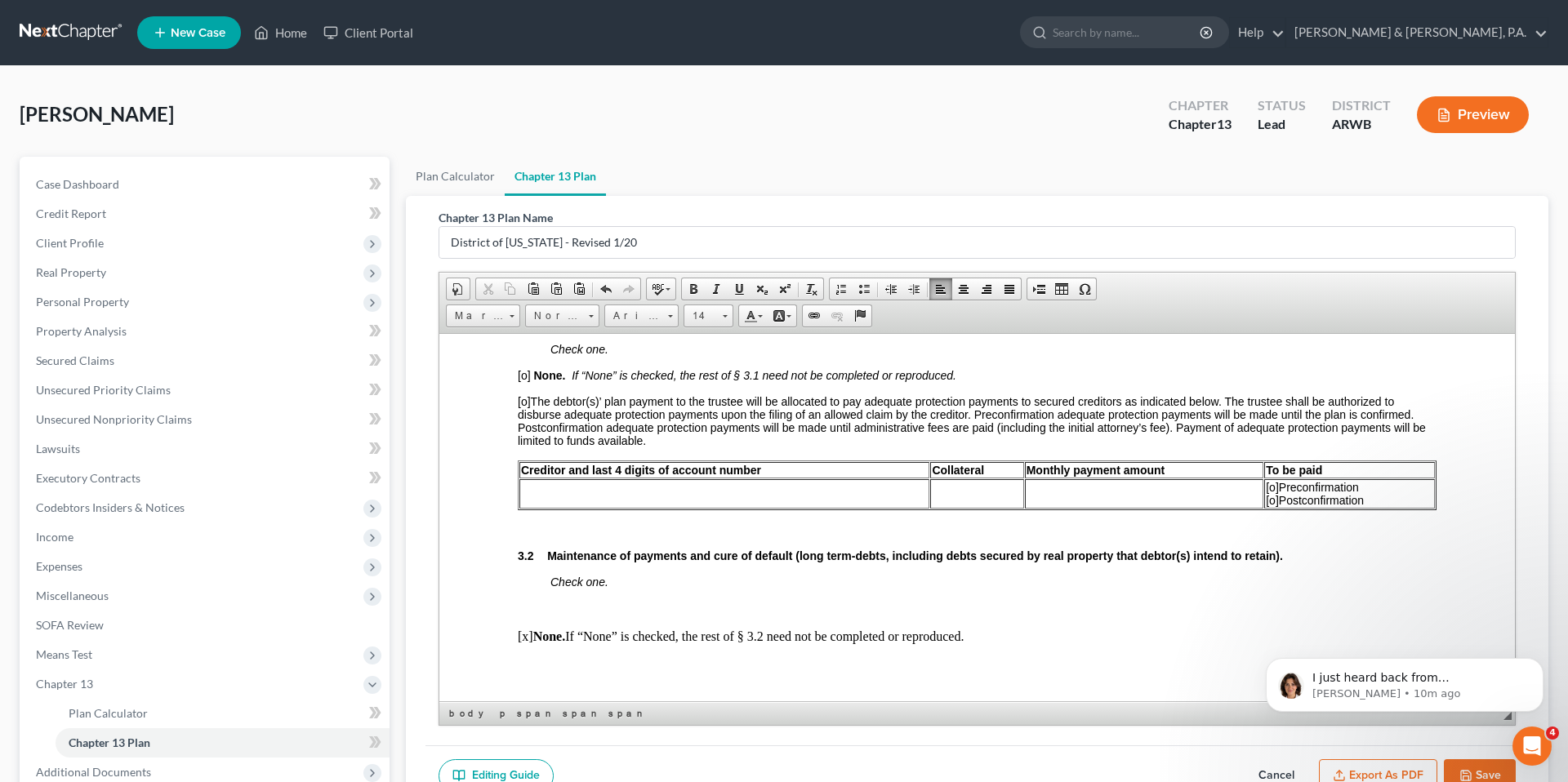
scroll to position [2092, 0]
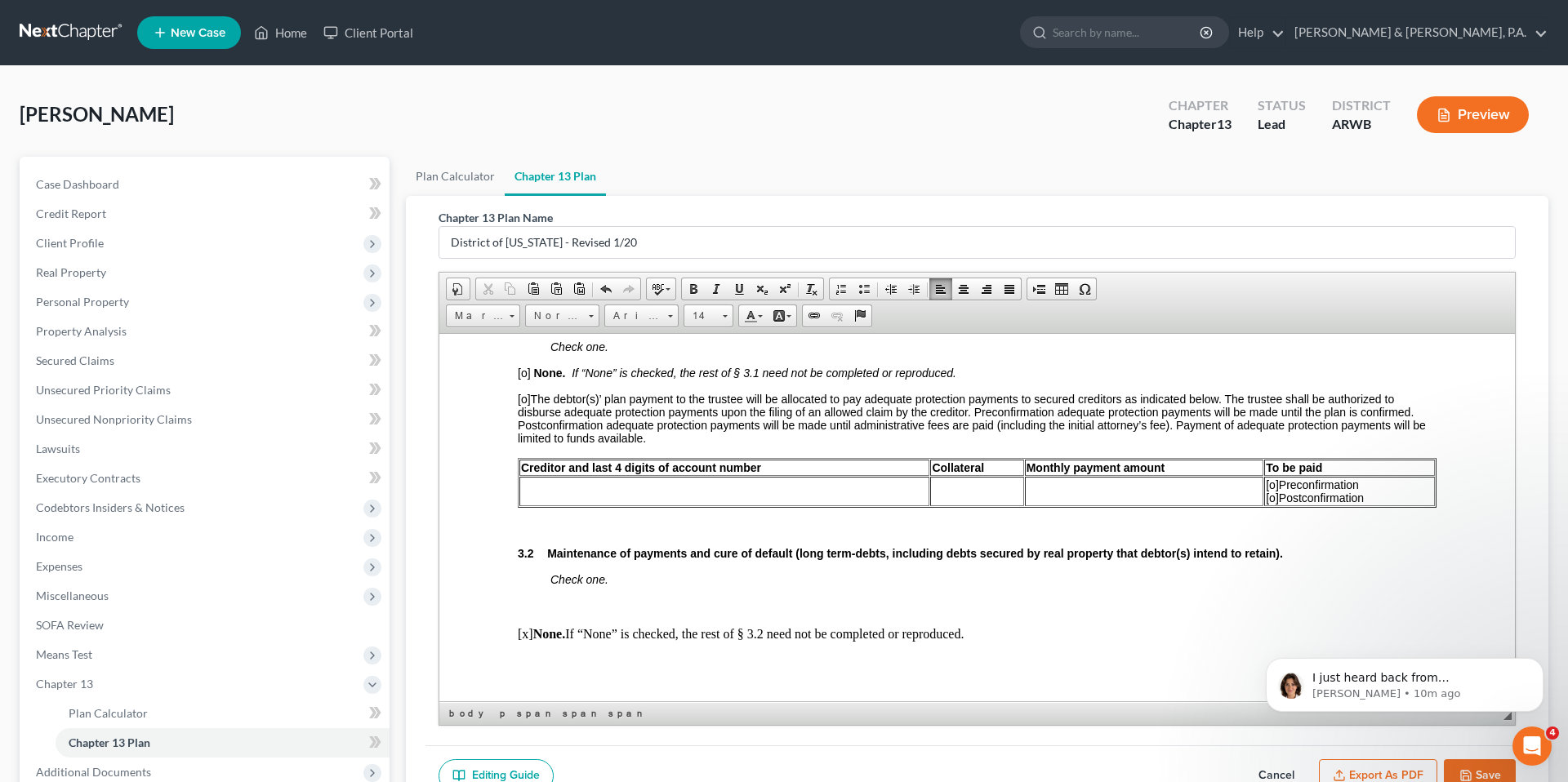
click at [520, 405] on span "[o]" at bounding box center [525, 398] width 13 height 13
click at [632, 502] on td at bounding box center [723, 490] width 409 height 29
click at [949, 501] on td at bounding box center [976, 490] width 93 height 29
click at [1330, 684] on span "I just heard back from [PERSON_NAME], you should be all set to pull reports now…" at bounding box center [1412, 701] width 201 height 62
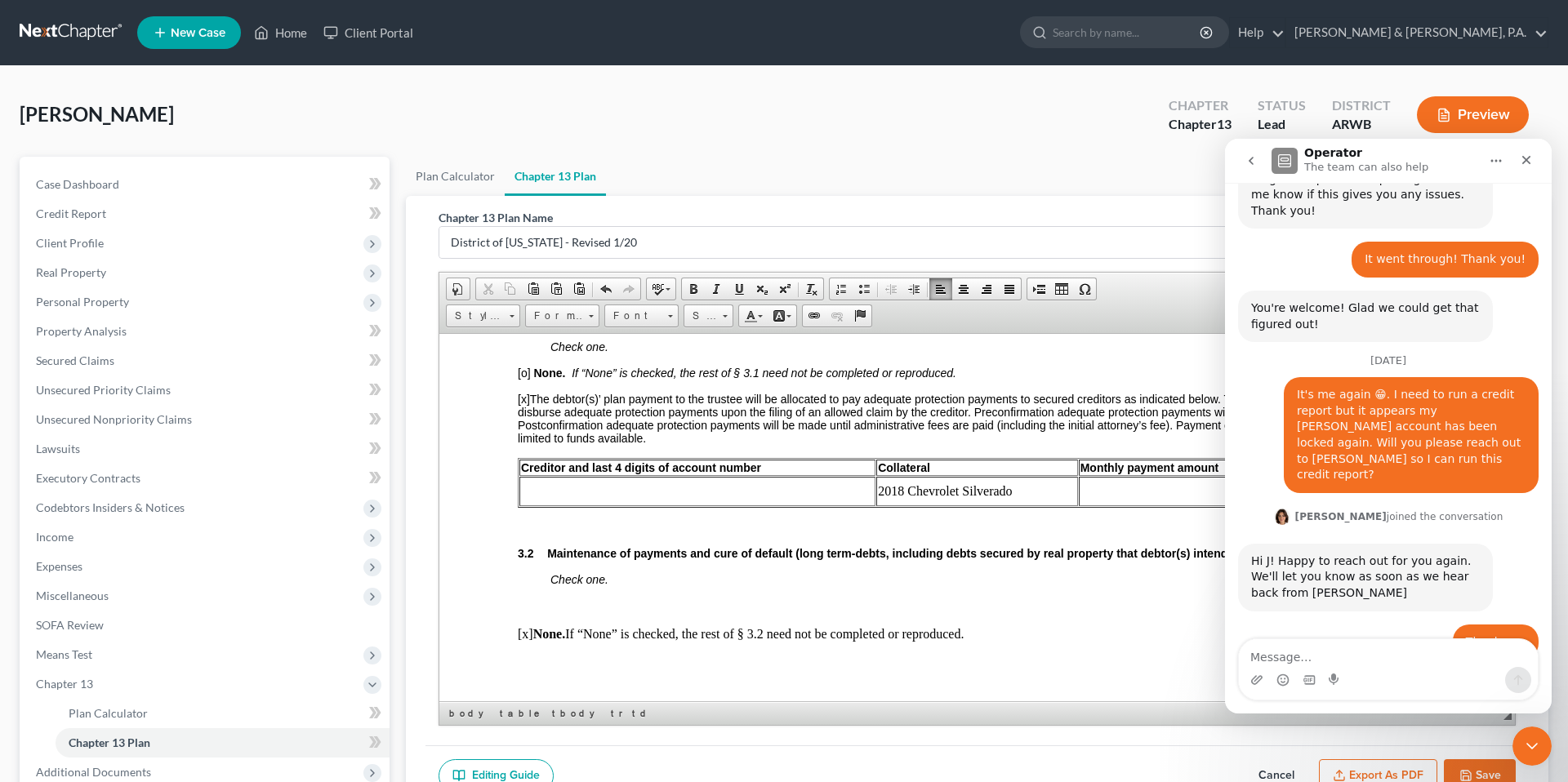
scroll to position [2436, 0]
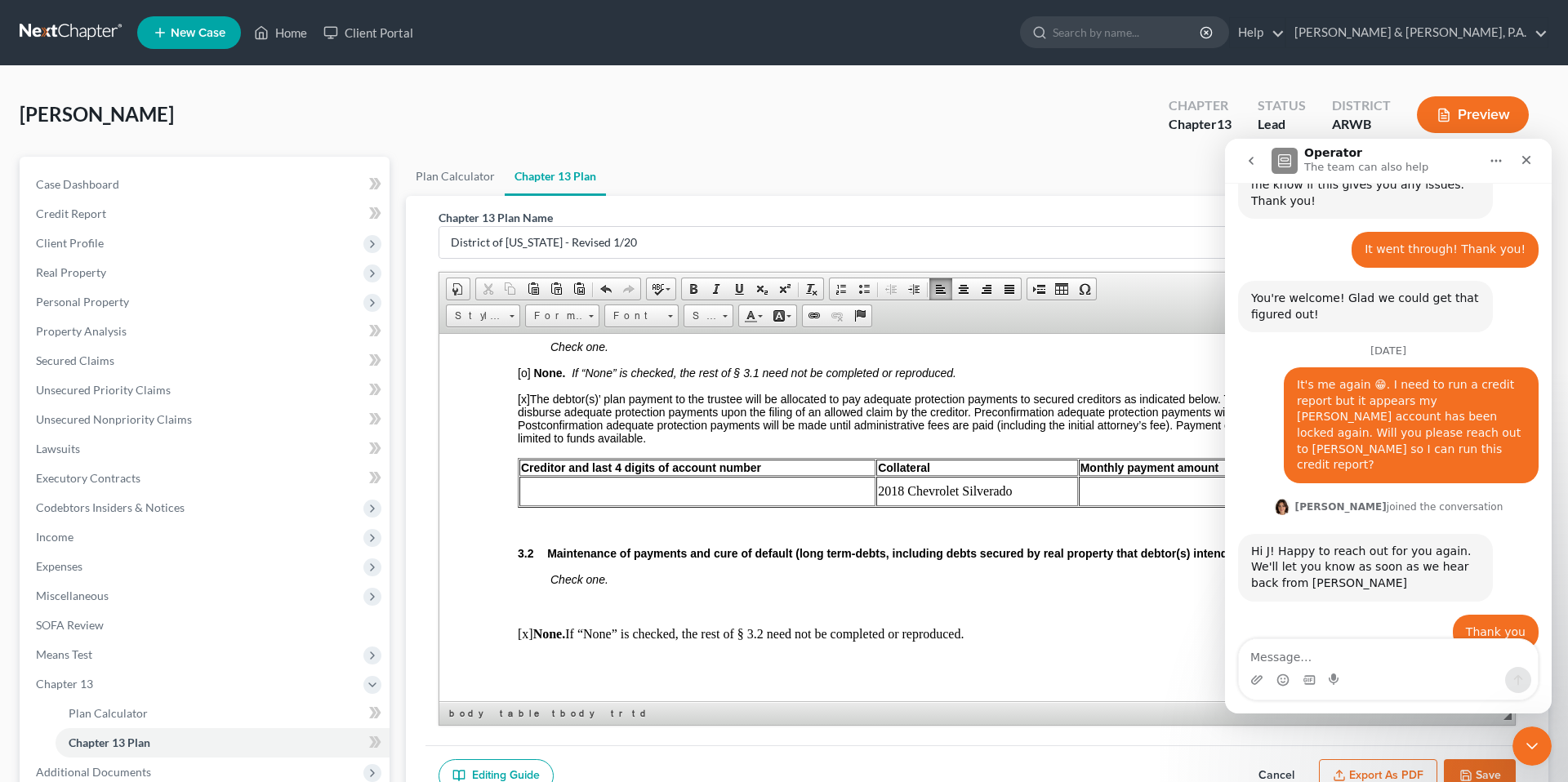
click at [1151, 742] on div "Chapter 13 Plan Name District of [US_STATE] - Revised 1/20 Rich Text Editor, do…" at bounding box center [976, 470] width 1103 height 549
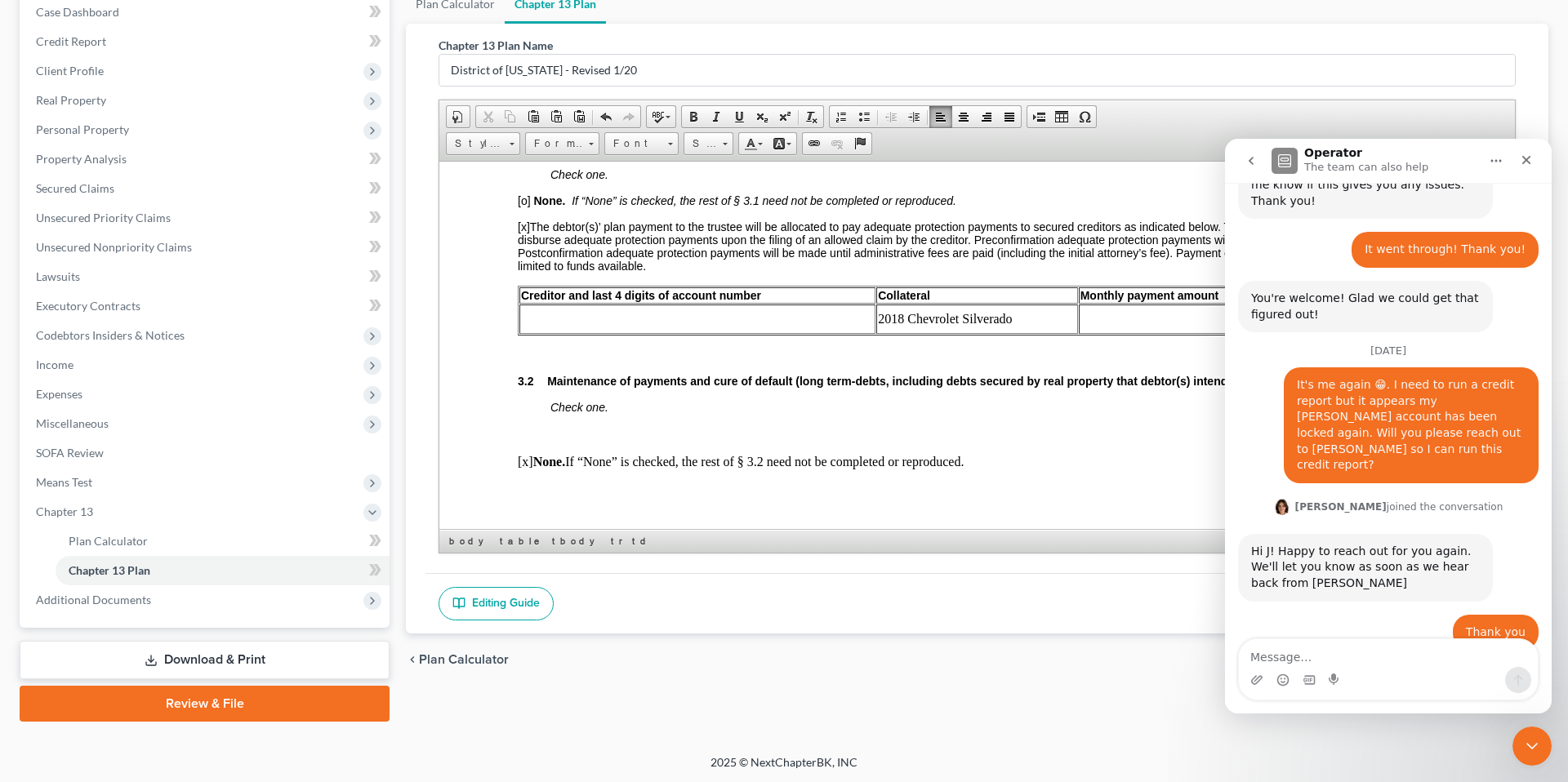
scroll to position [174, 0]
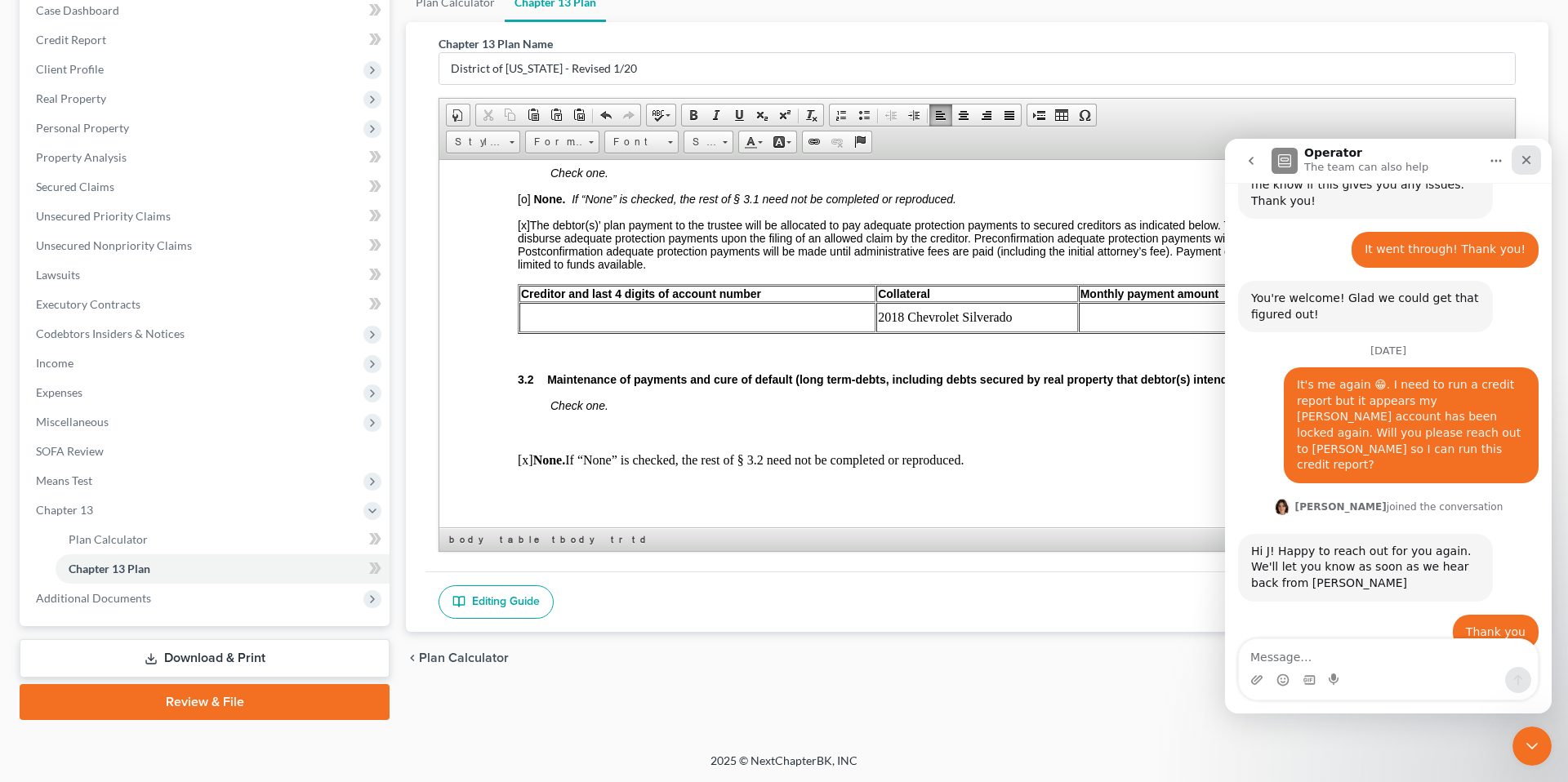
click at [1528, 148] on div "Close" at bounding box center [1526, 160] width 29 height 29
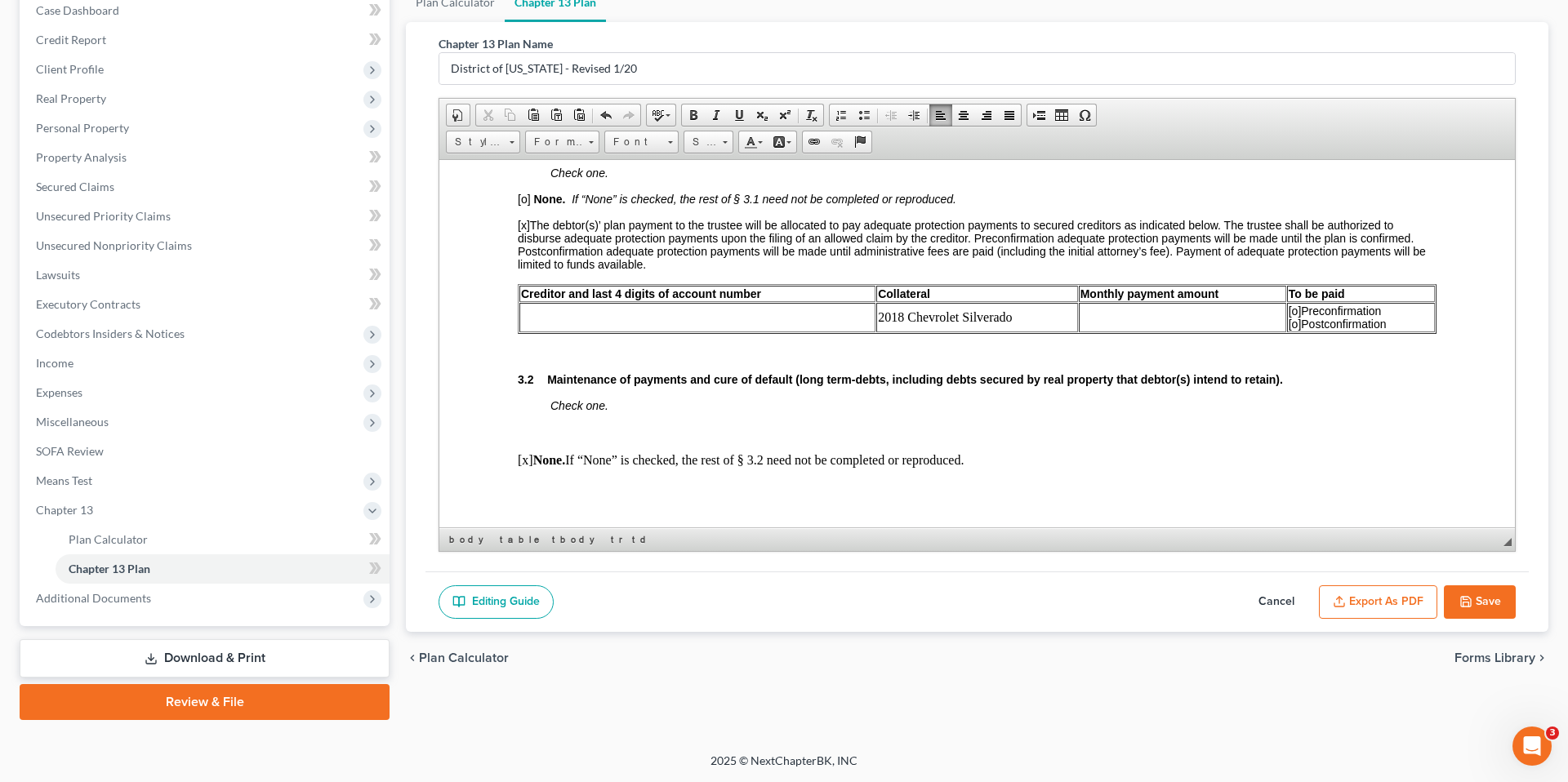
click at [1478, 617] on div "Editing Guide Cancel Export as PDF Save" at bounding box center [976, 602] width 1103 height 62
click at [1476, 603] on button "Save" at bounding box center [1480, 602] width 72 height 34
select select "0"
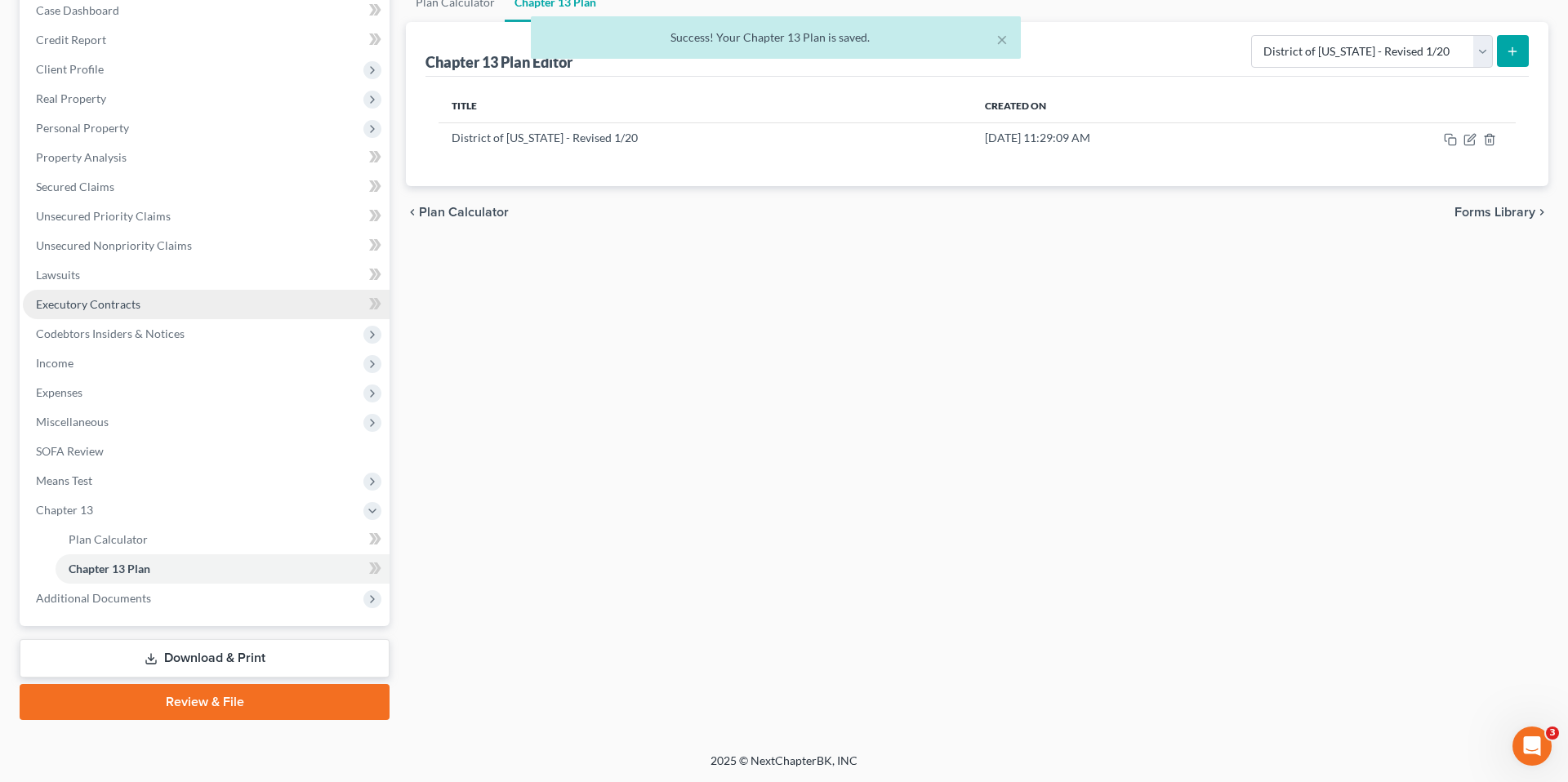
scroll to position [0, 0]
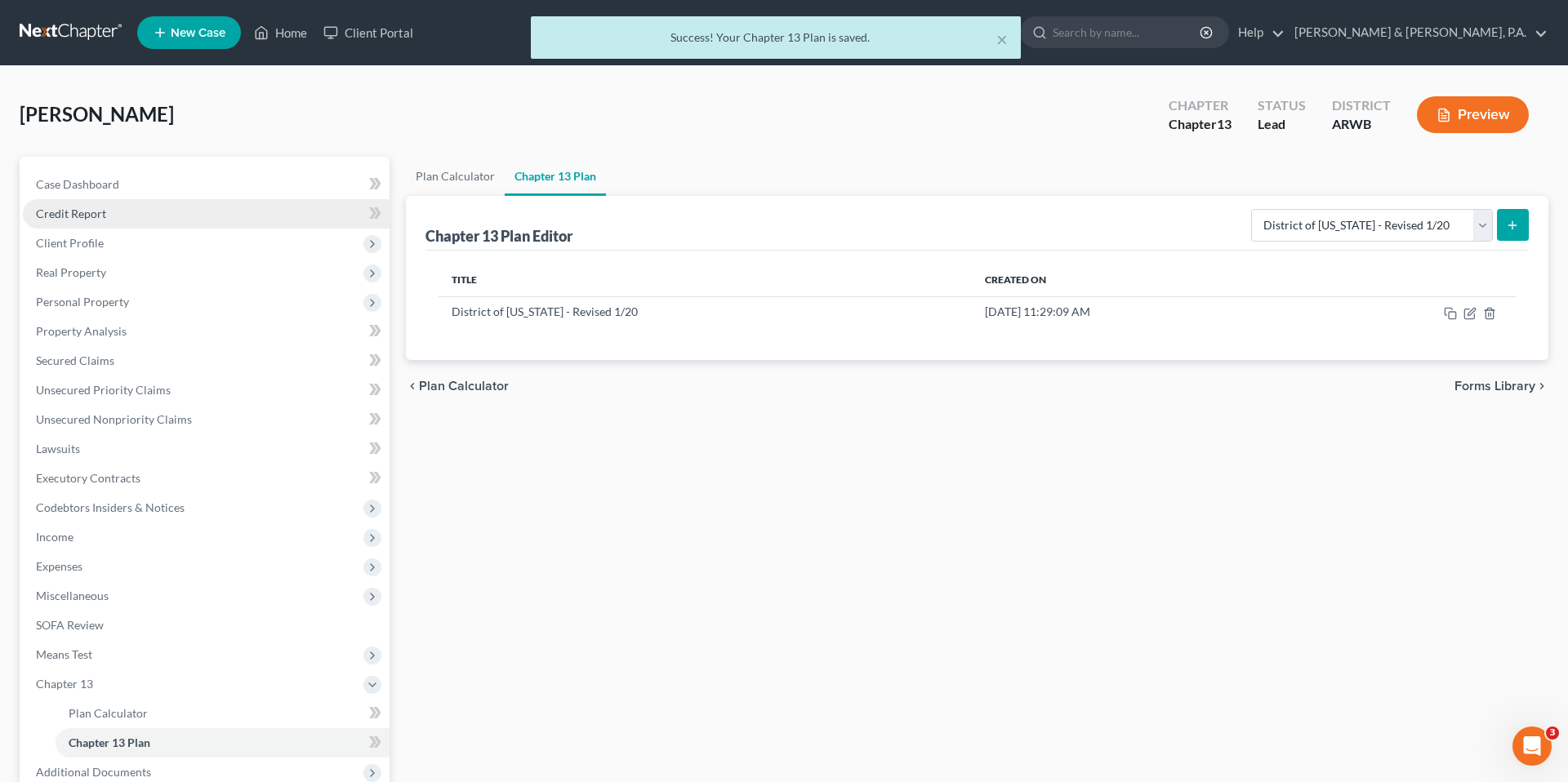
click at [190, 207] on link "Credit Report" at bounding box center [206, 213] width 366 height 29
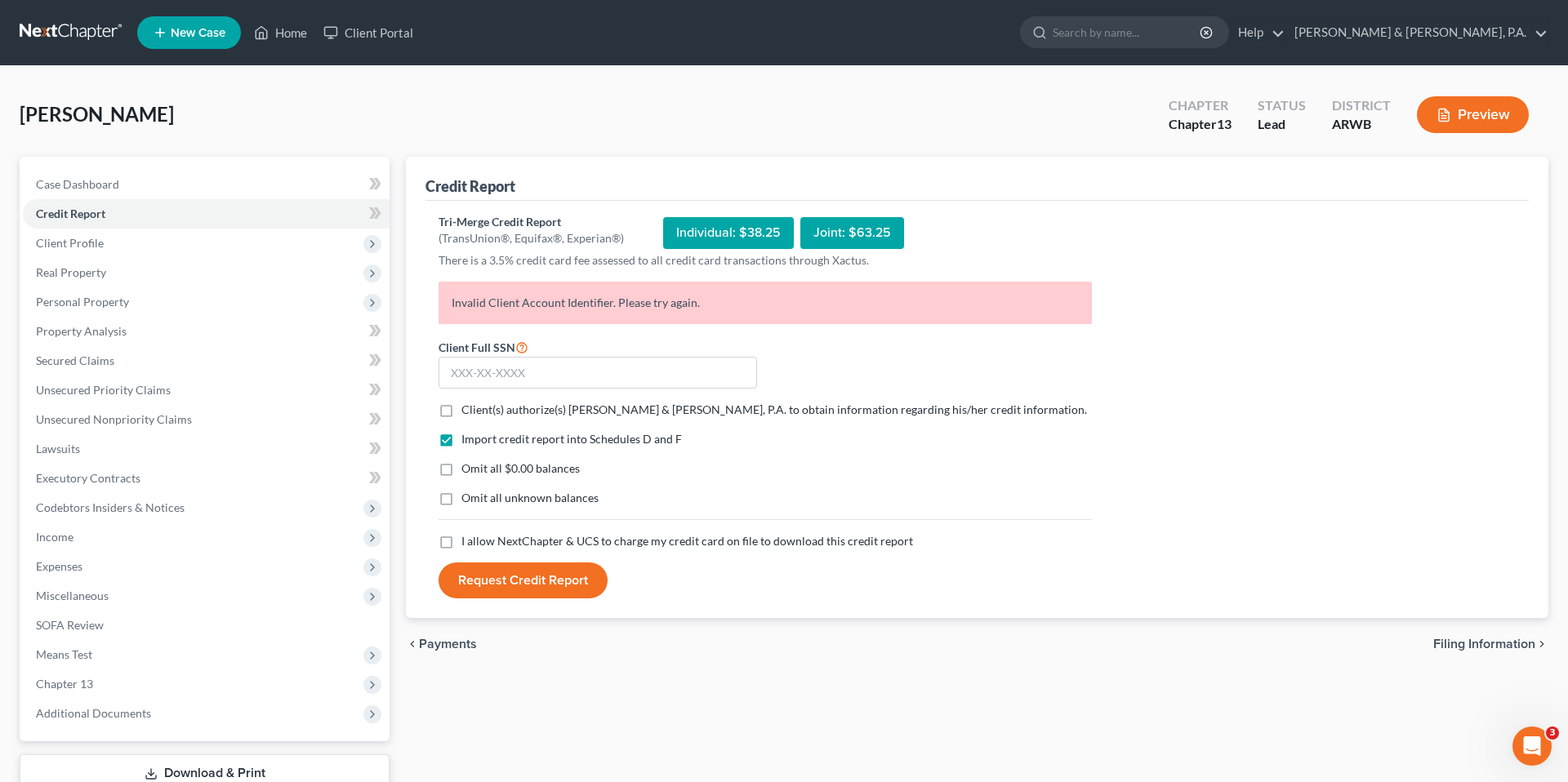
click at [590, 401] on form "Client Full SSN * Client(s) authorize(s) [PERSON_NAME] & [PERSON_NAME], P.A. to…" at bounding box center [766, 467] width 670 height 262
click at [584, 407] on span "Client(s) authorize(s) [PERSON_NAME] & [PERSON_NAME], P.A. to obtain informatio…" at bounding box center [774, 408] width 626 height 14
click at [478, 407] on input "Client(s) authorize(s) [PERSON_NAME] & [PERSON_NAME], P.A. to obtain informatio…" at bounding box center [473, 408] width 11 height 11
checkbox input "true"
click at [594, 533] on label "I allow NextChapter & UCS to charge my credit card on file to download this cre…" at bounding box center [686, 541] width 452 height 17
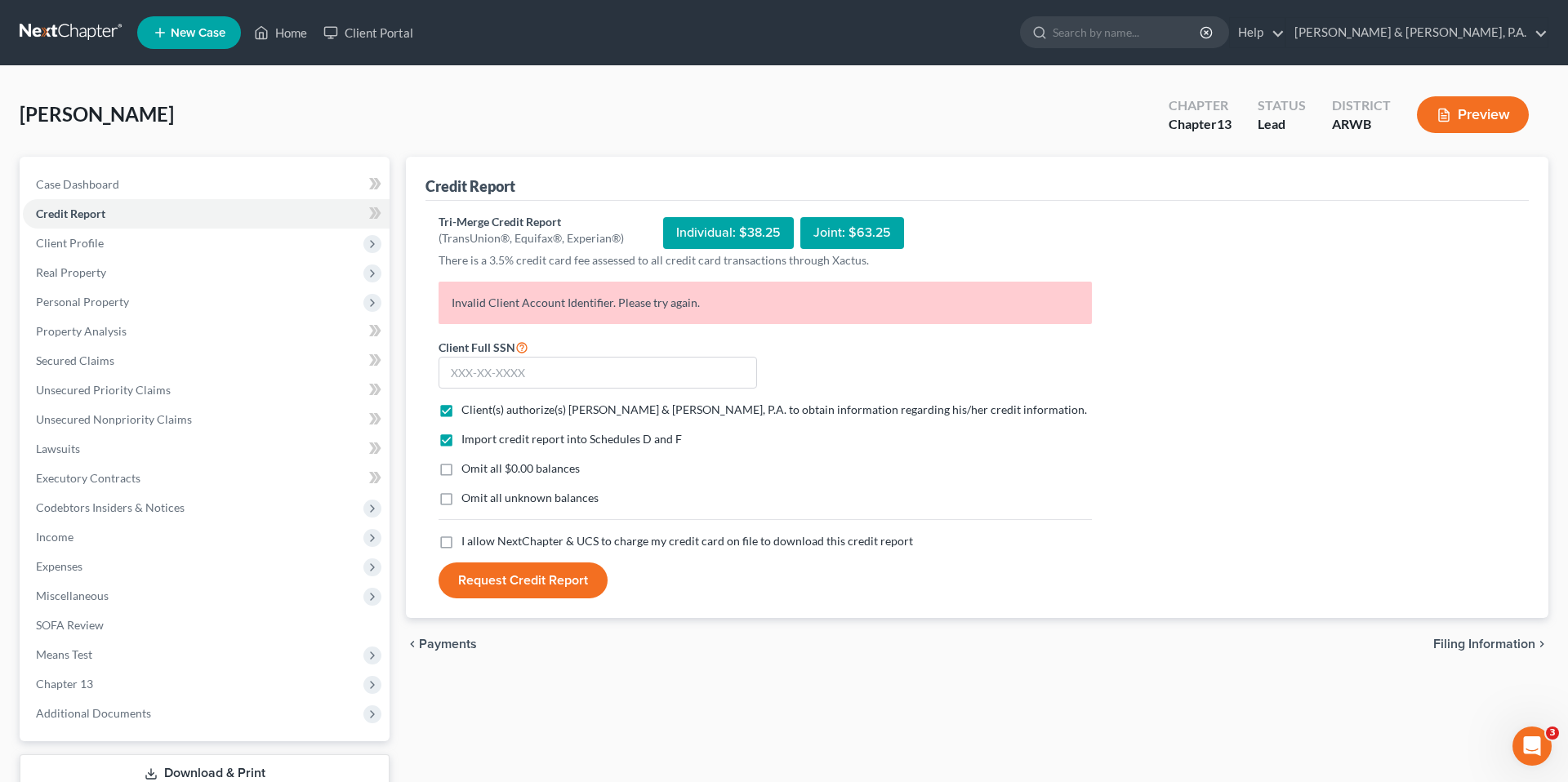
click at [478, 533] on input "I allow NextChapter & UCS to charge my credit card on file to download this cre…" at bounding box center [473, 538] width 11 height 11
checkbox input "true"
click at [570, 371] on input "text" at bounding box center [597, 373] width 318 height 32
type input "335-70-7889"
click at [1267, 573] on div "Tri-Merge Credit Report (TransUnion®, Equifax®, Experian®) Individual: $38.25 J…" at bounding box center [976, 406] width 1077 height 385
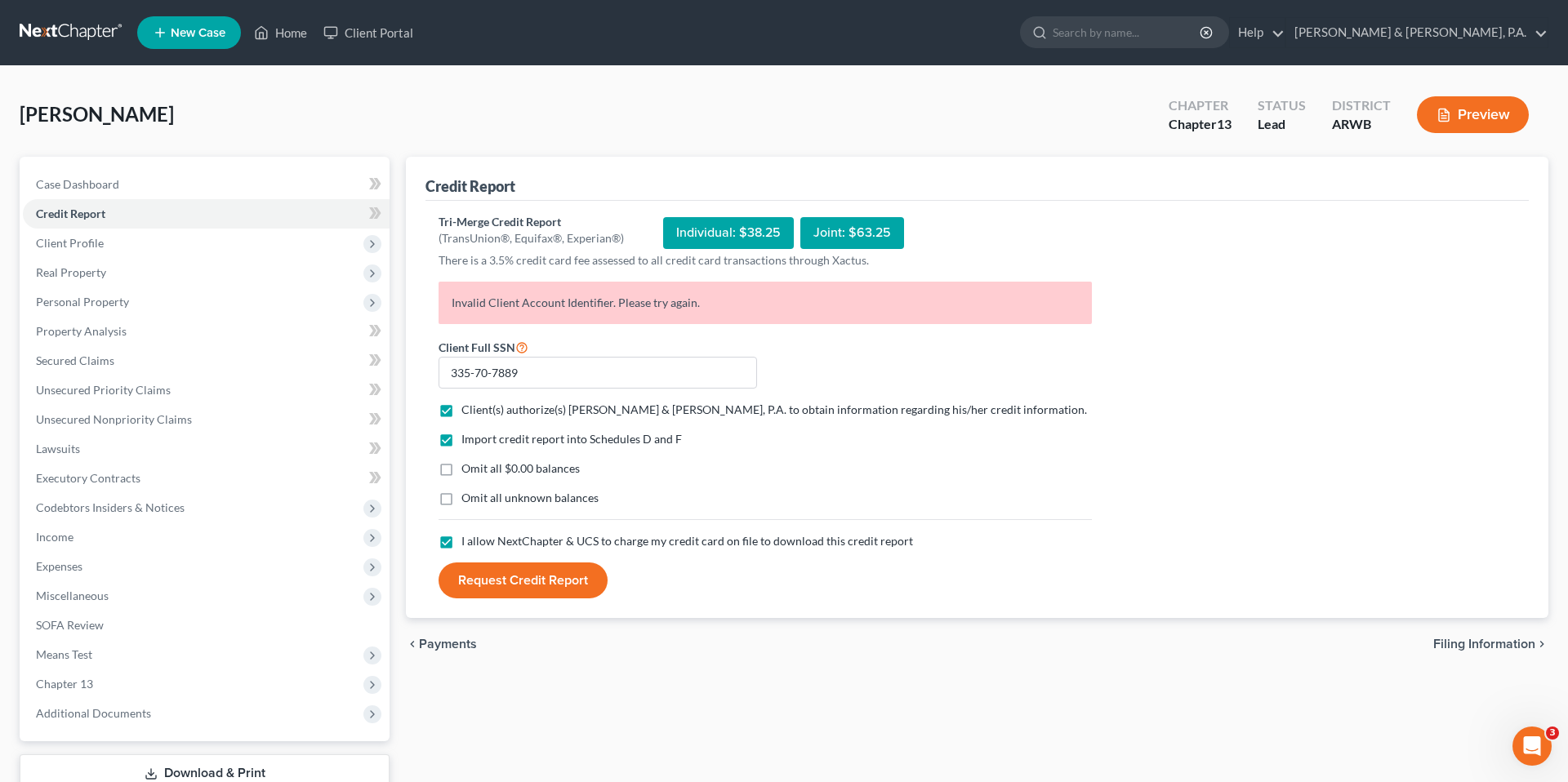
click at [559, 589] on button "Request Credit Report" at bounding box center [523, 580] width 169 height 36
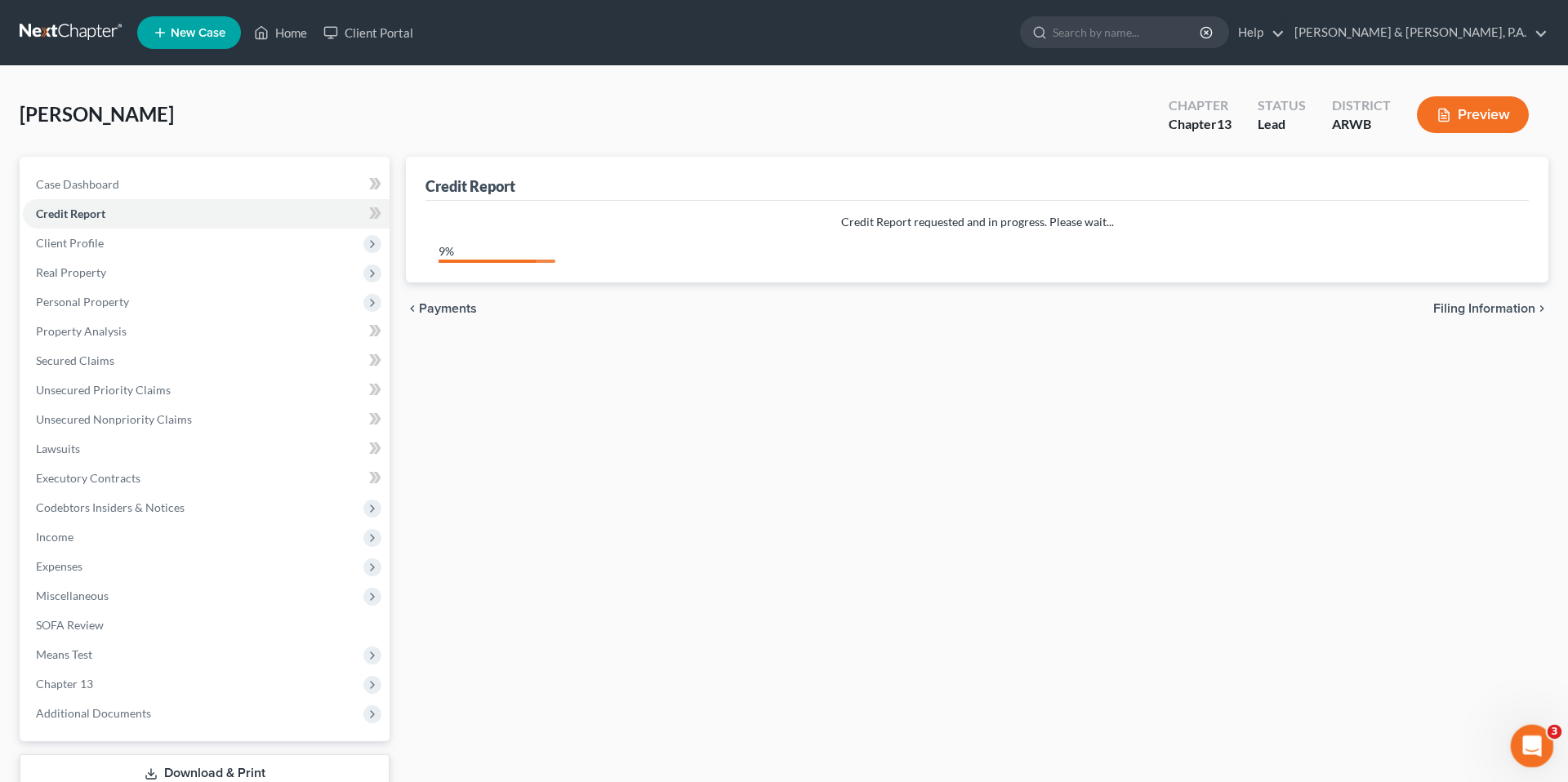
click at [1524, 745] on icon "Open Intercom Messenger" at bounding box center [1529, 743] width 27 height 27
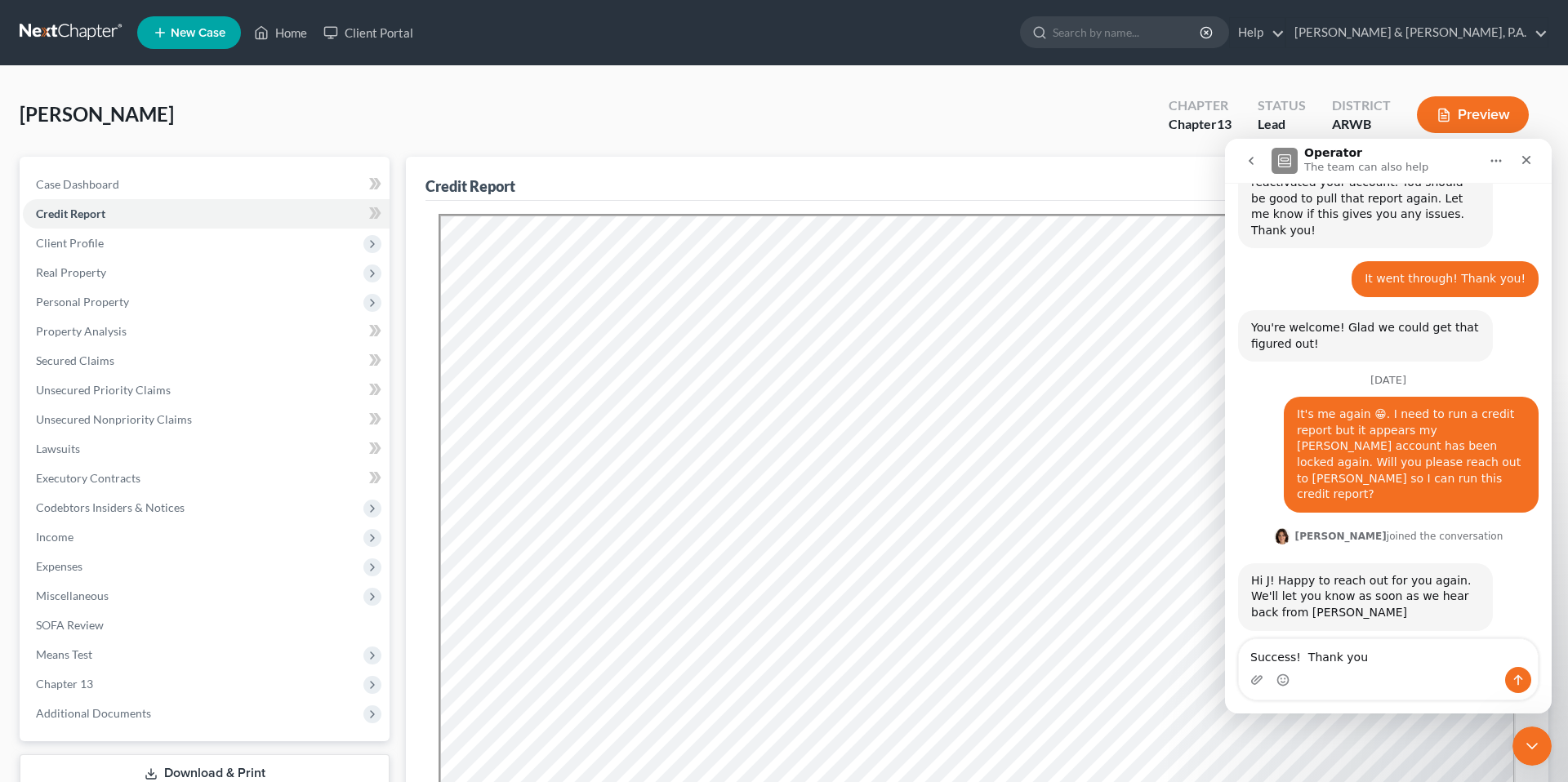
type textarea "Success! Thank you!"
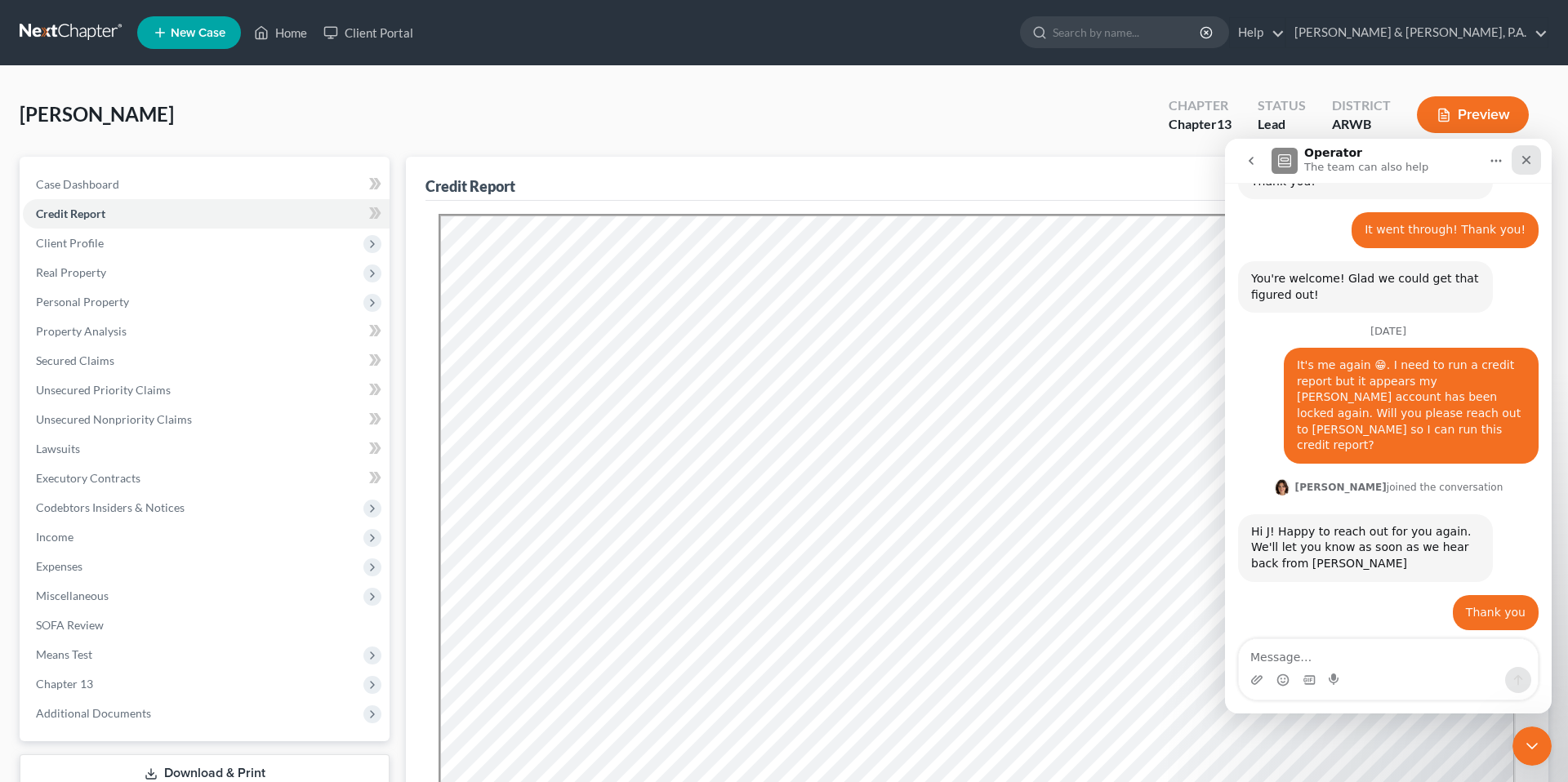
click at [1524, 162] on icon "Close" at bounding box center [1527, 160] width 9 height 9
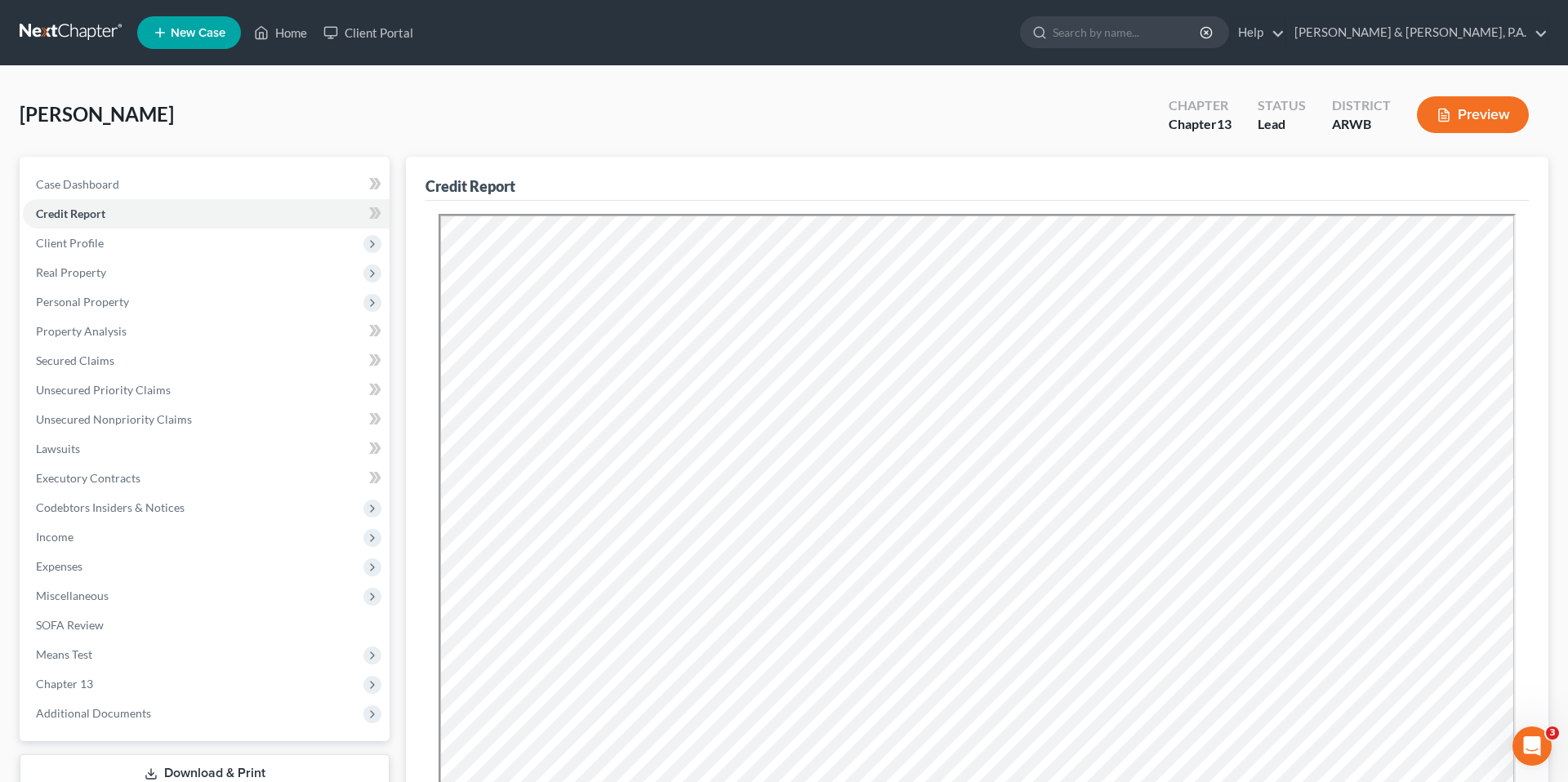
click at [589, 158] on div "Credit Report" at bounding box center [976, 178] width 1103 height 44
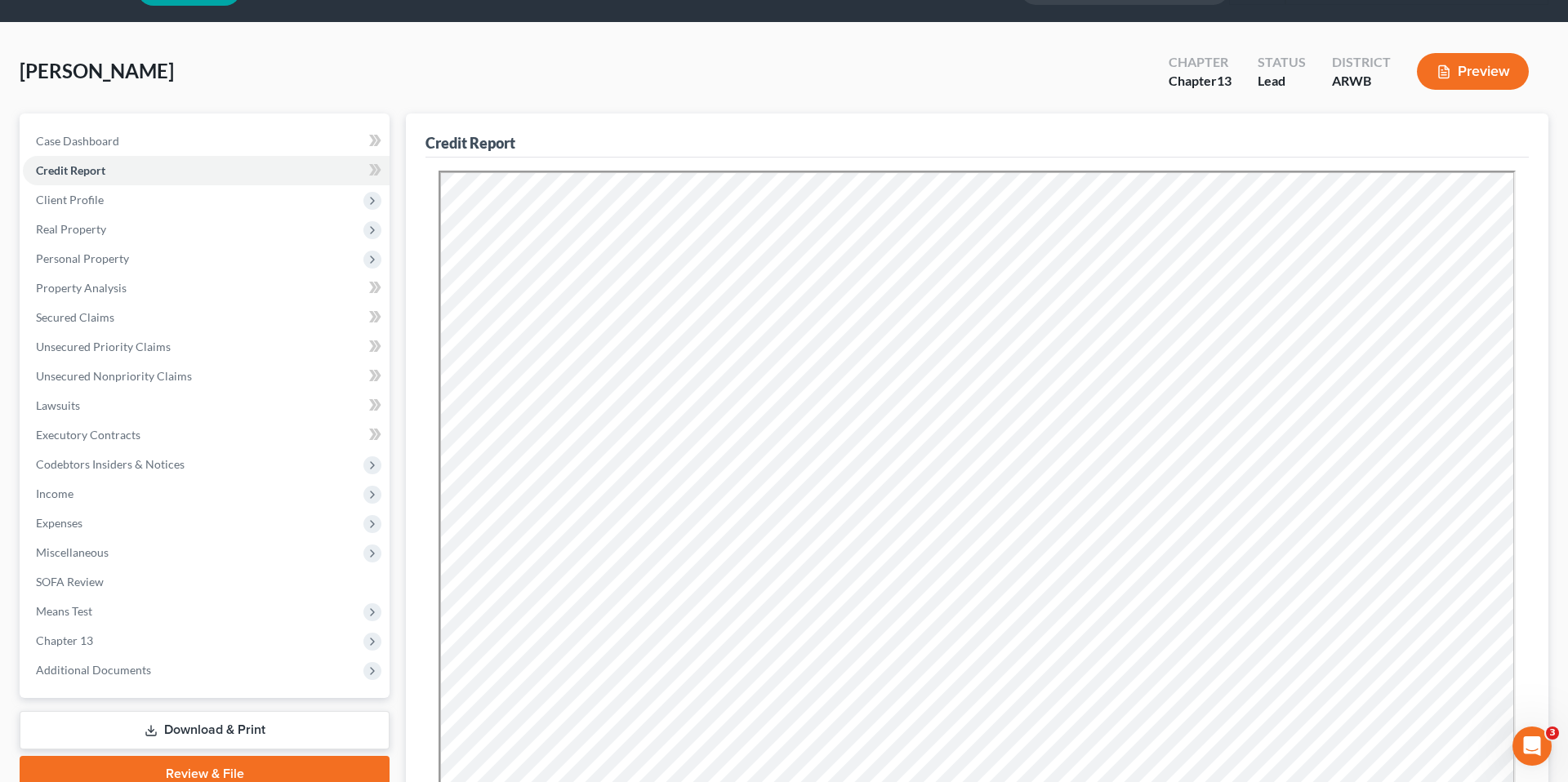
scroll to position [68, 0]
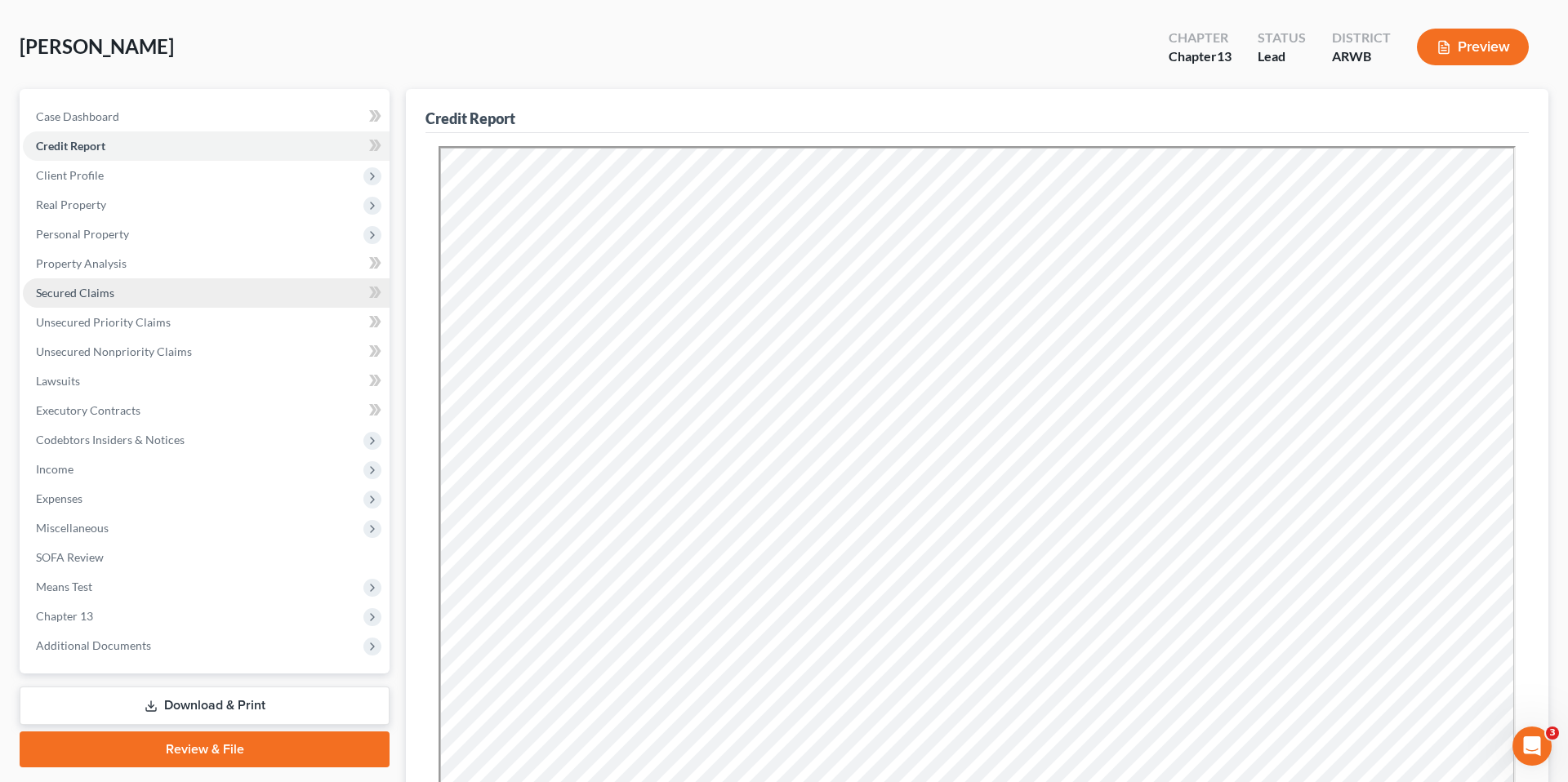
click at [236, 293] on link "Secured Claims" at bounding box center [206, 293] width 366 height 29
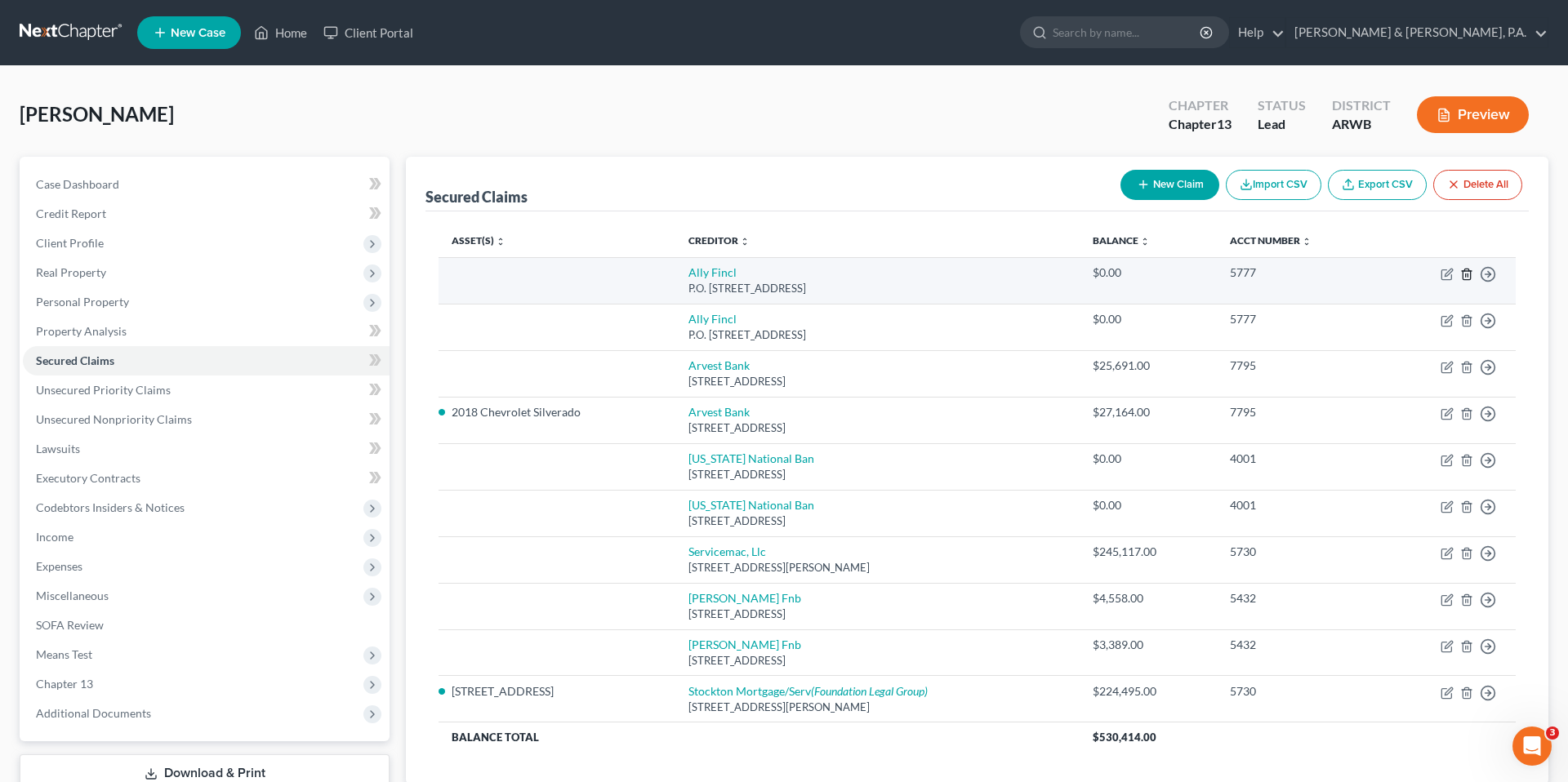
click at [1467, 271] on polyline "button" at bounding box center [1466, 271] width 10 height 0
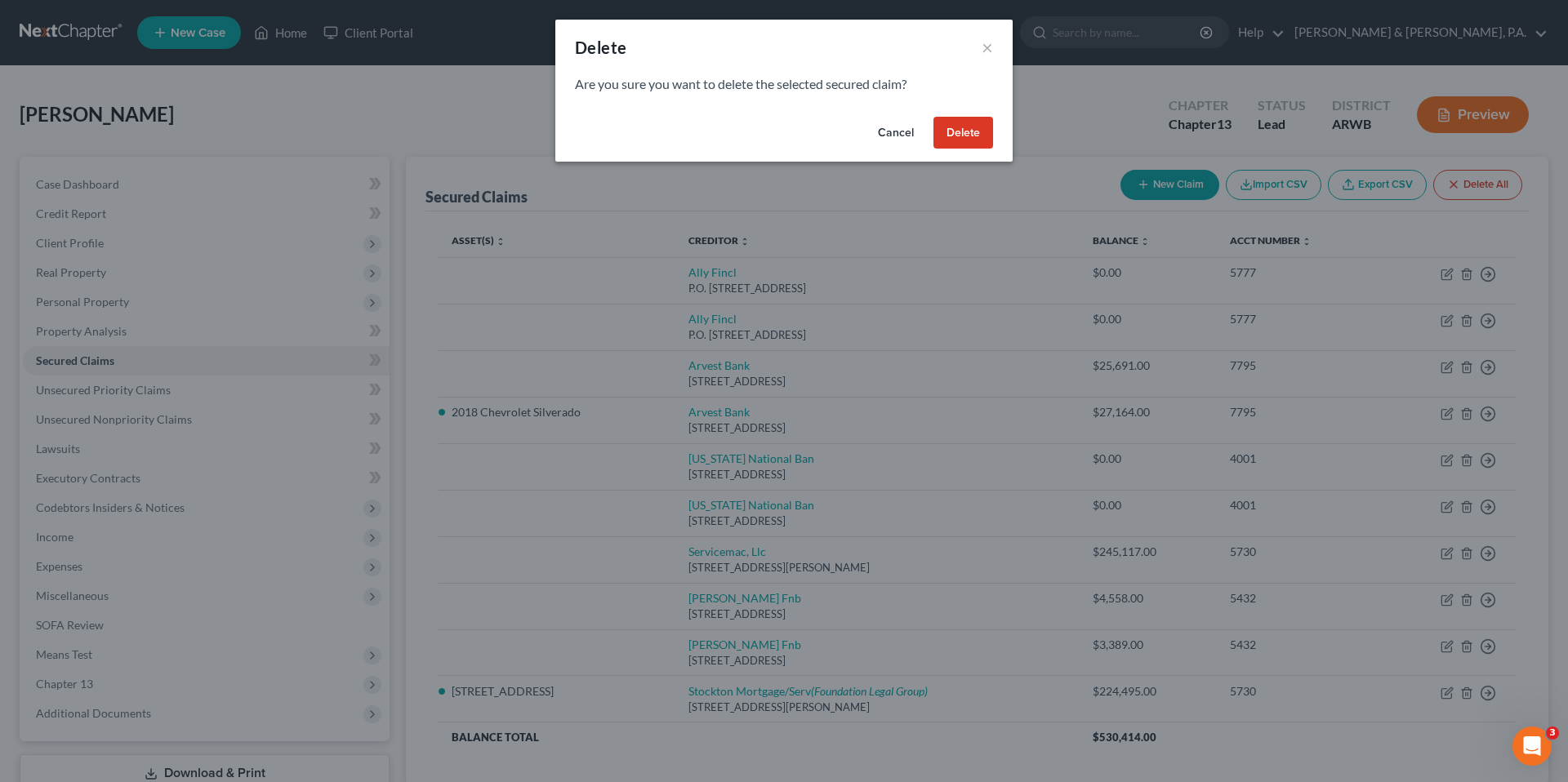
click at [960, 142] on button "Delete" at bounding box center [963, 132] width 60 height 32
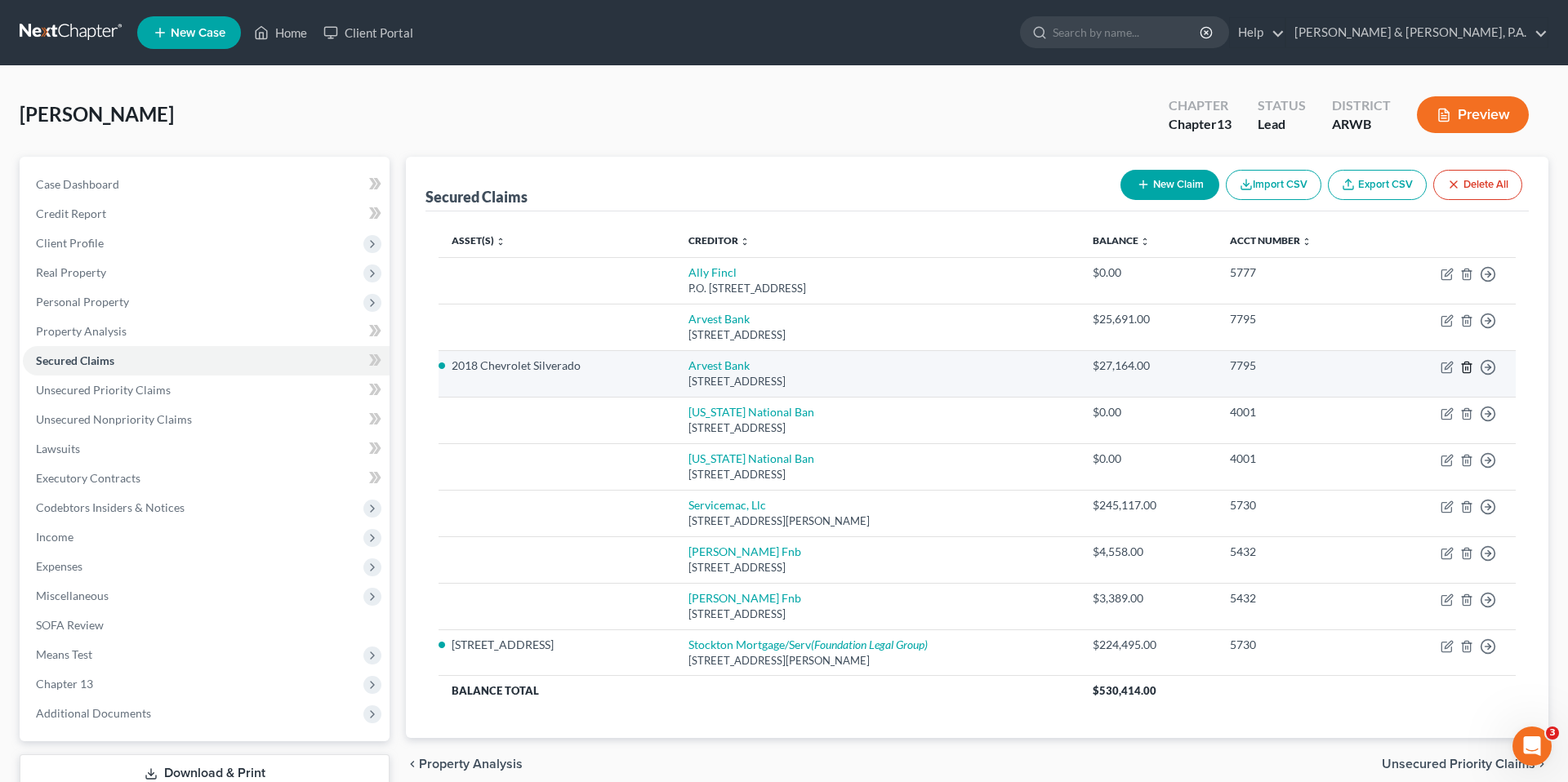
click at [1468, 366] on icon "button" at bounding box center [1466, 367] width 13 height 13
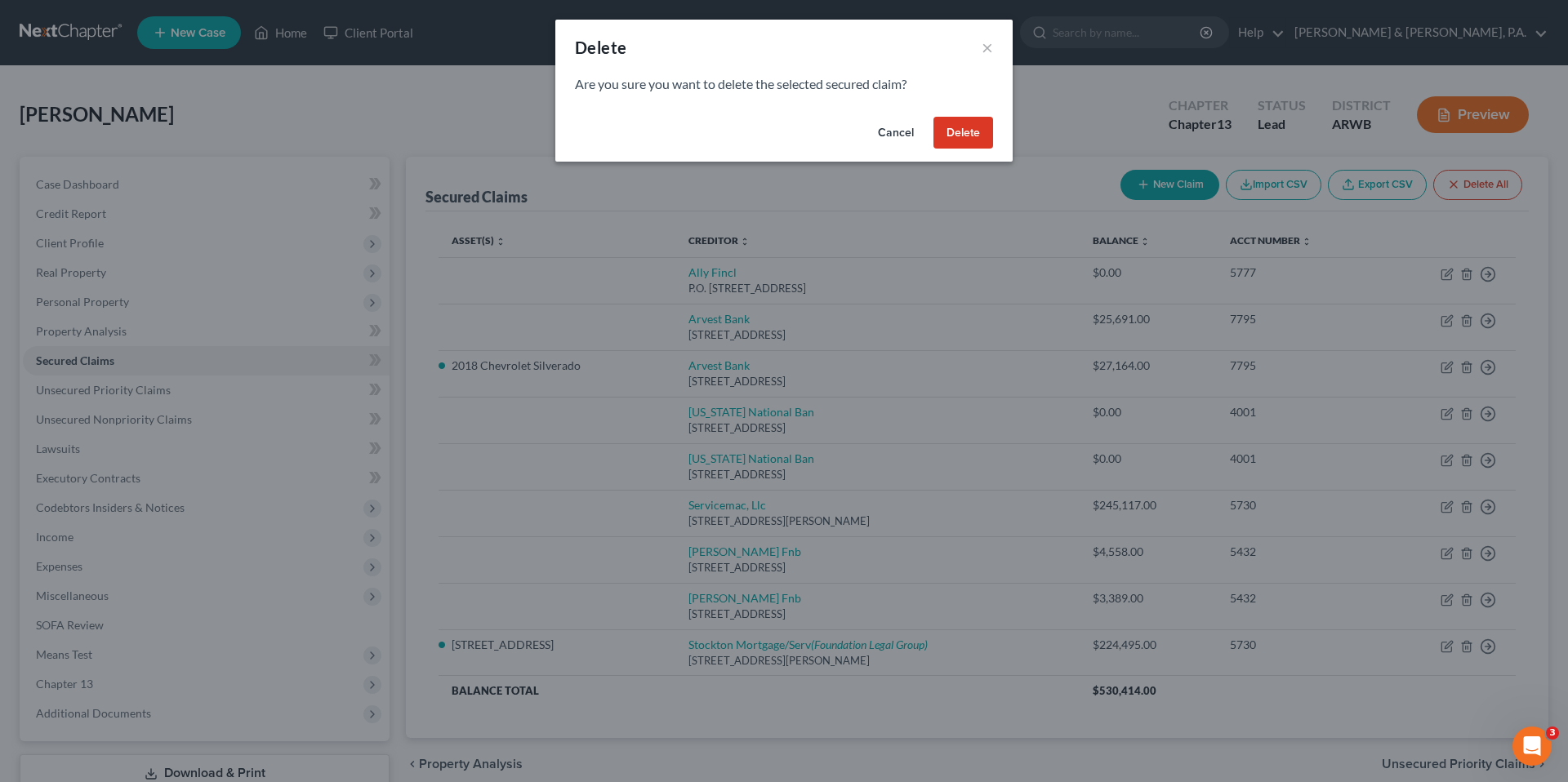
click at [972, 131] on button "Delete" at bounding box center [963, 132] width 60 height 32
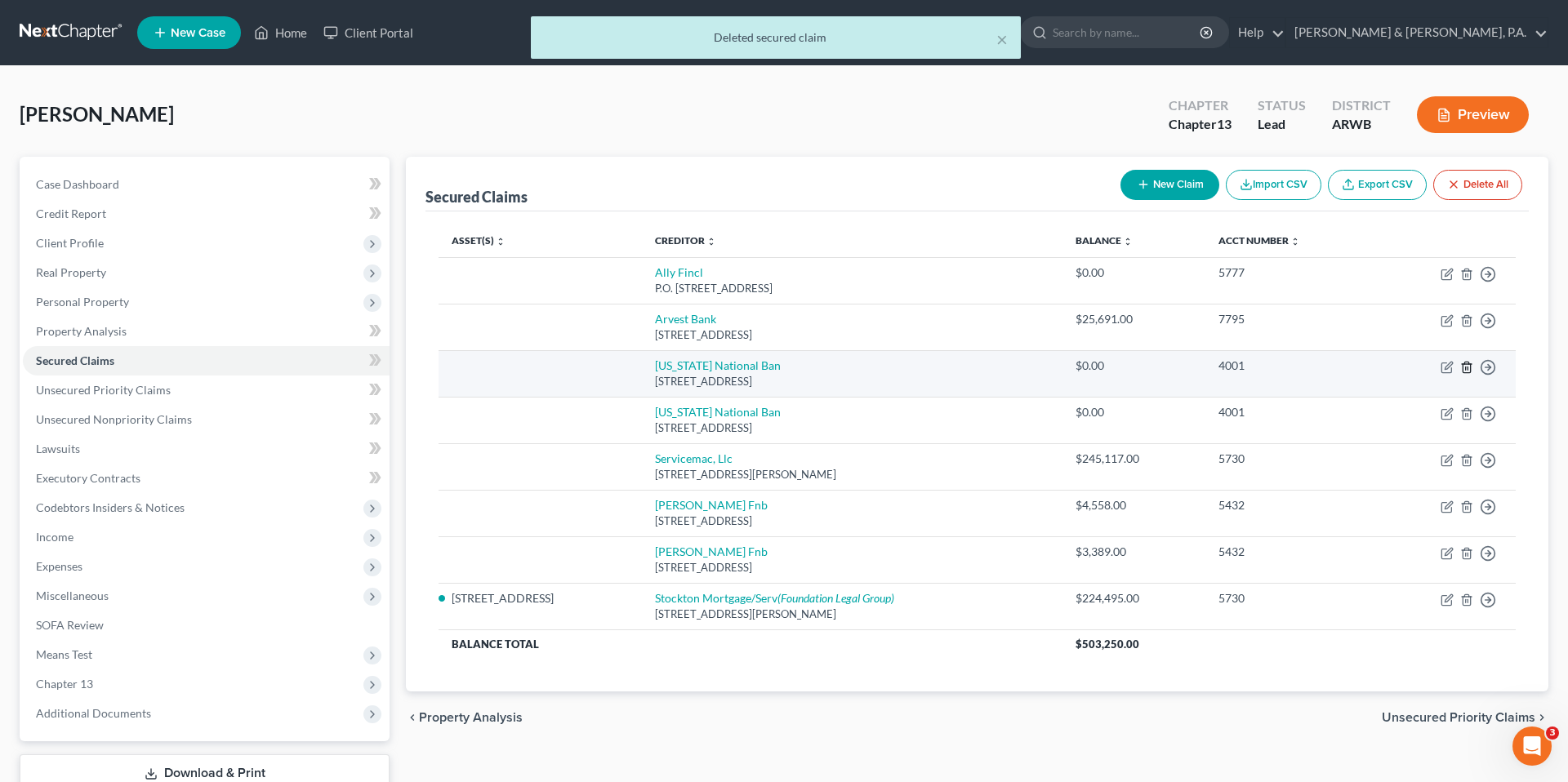
click at [1464, 371] on icon "button" at bounding box center [1466, 367] width 13 height 13
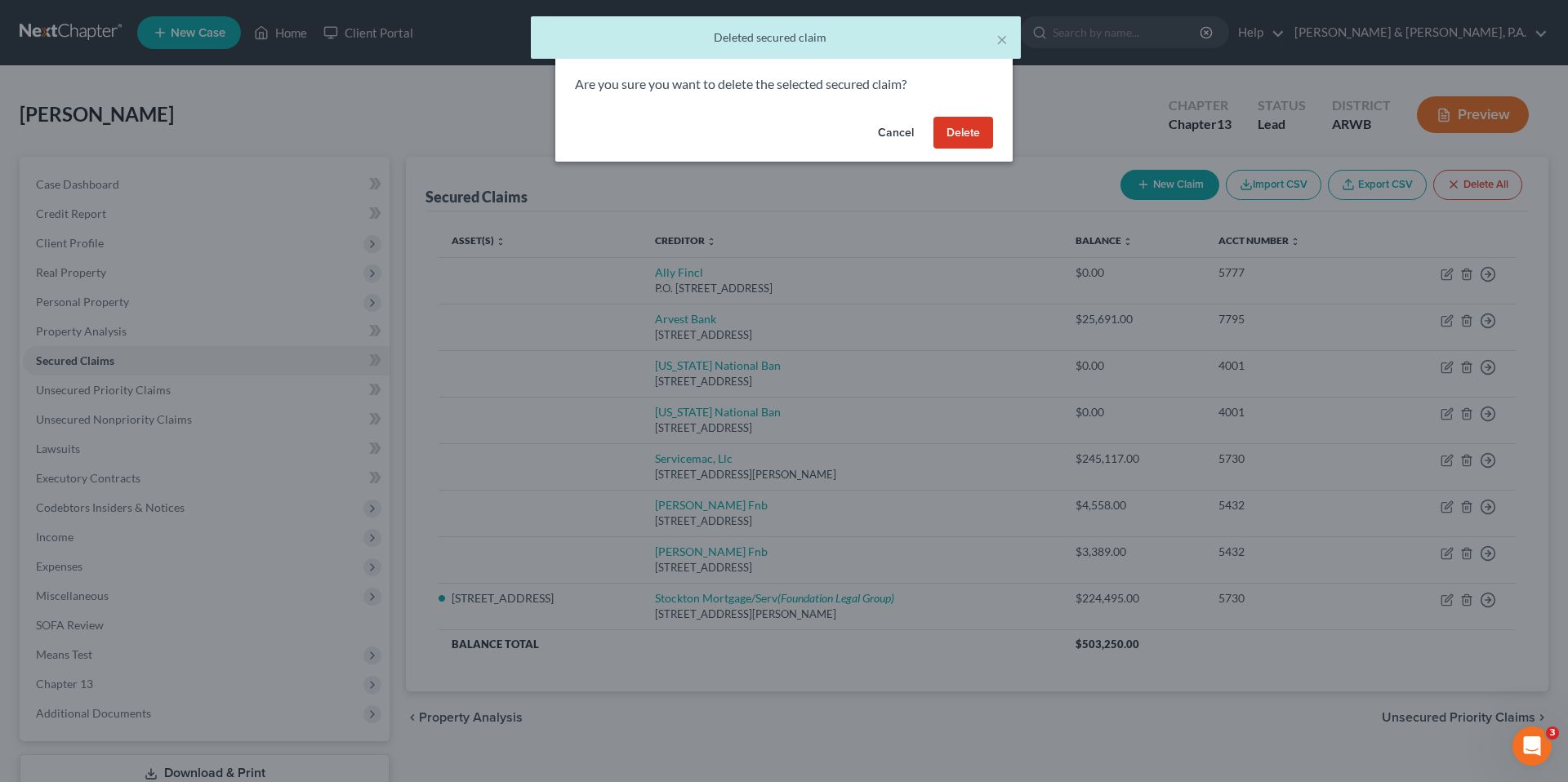
click at [964, 133] on button "Delete" at bounding box center [963, 132] width 60 height 32
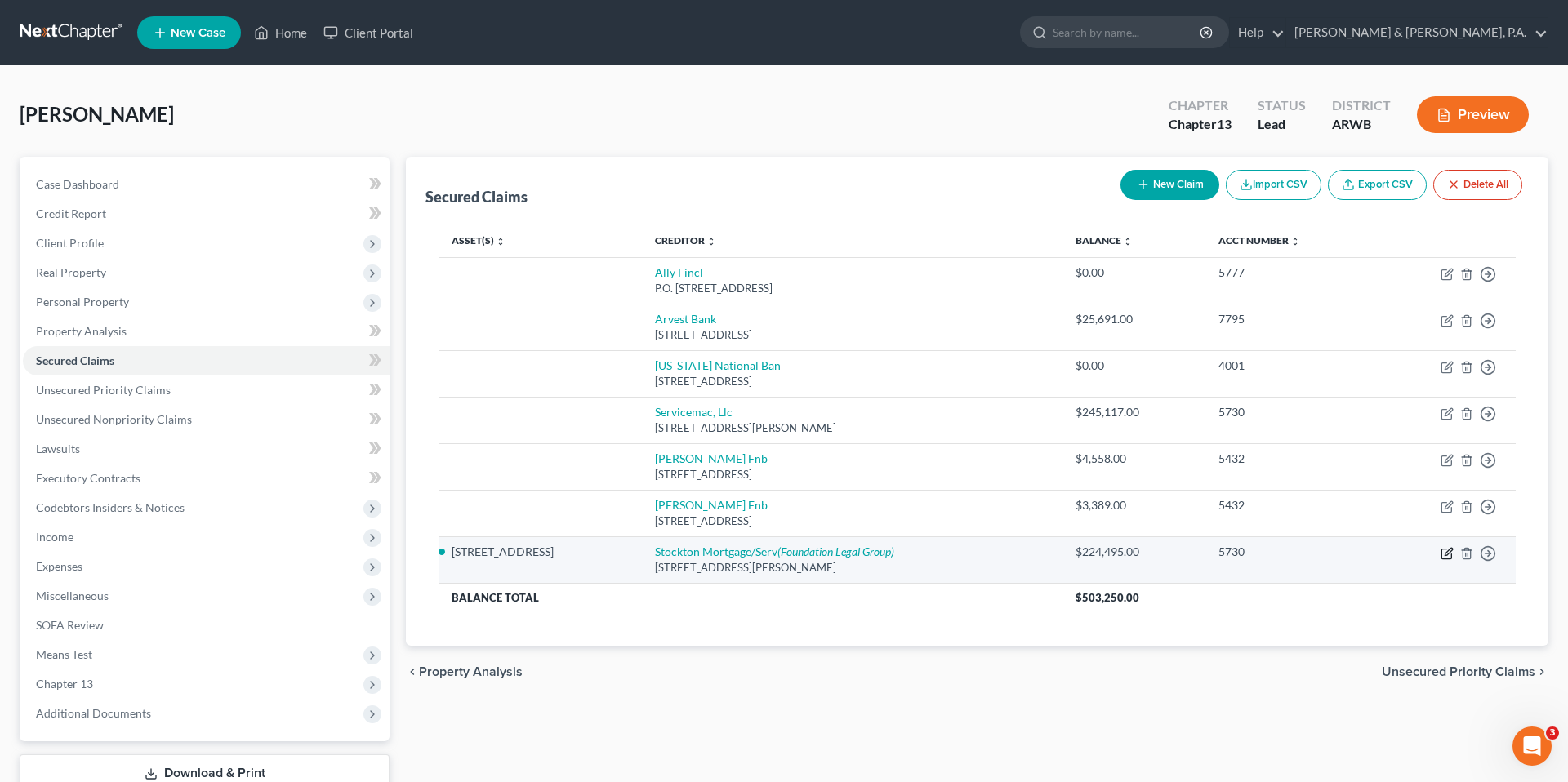
click at [1443, 554] on icon "button" at bounding box center [1447, 553] width 13 height 13
select select "42"
select select "4"
select select "0"
select select "3"
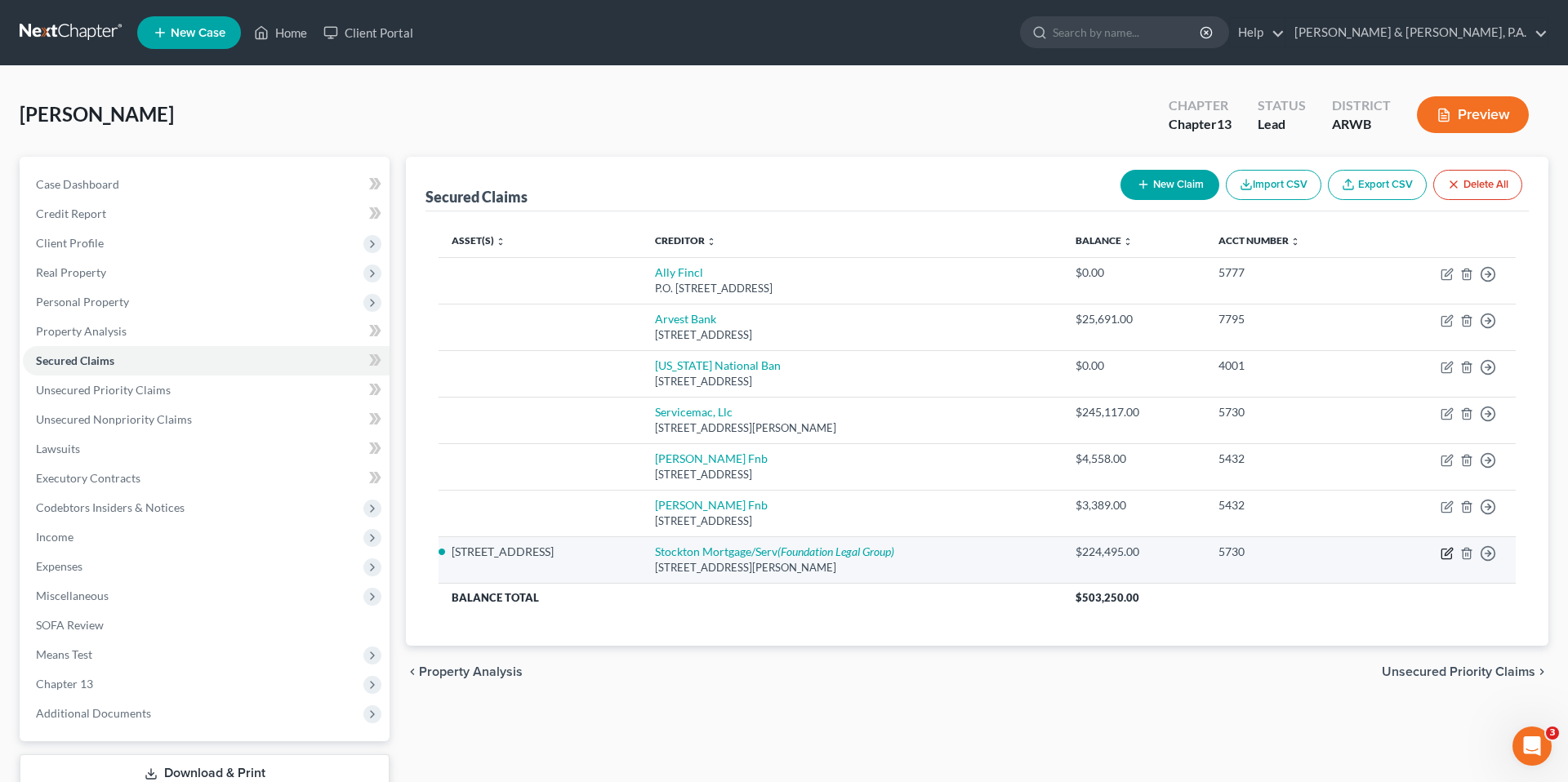
select select "0"
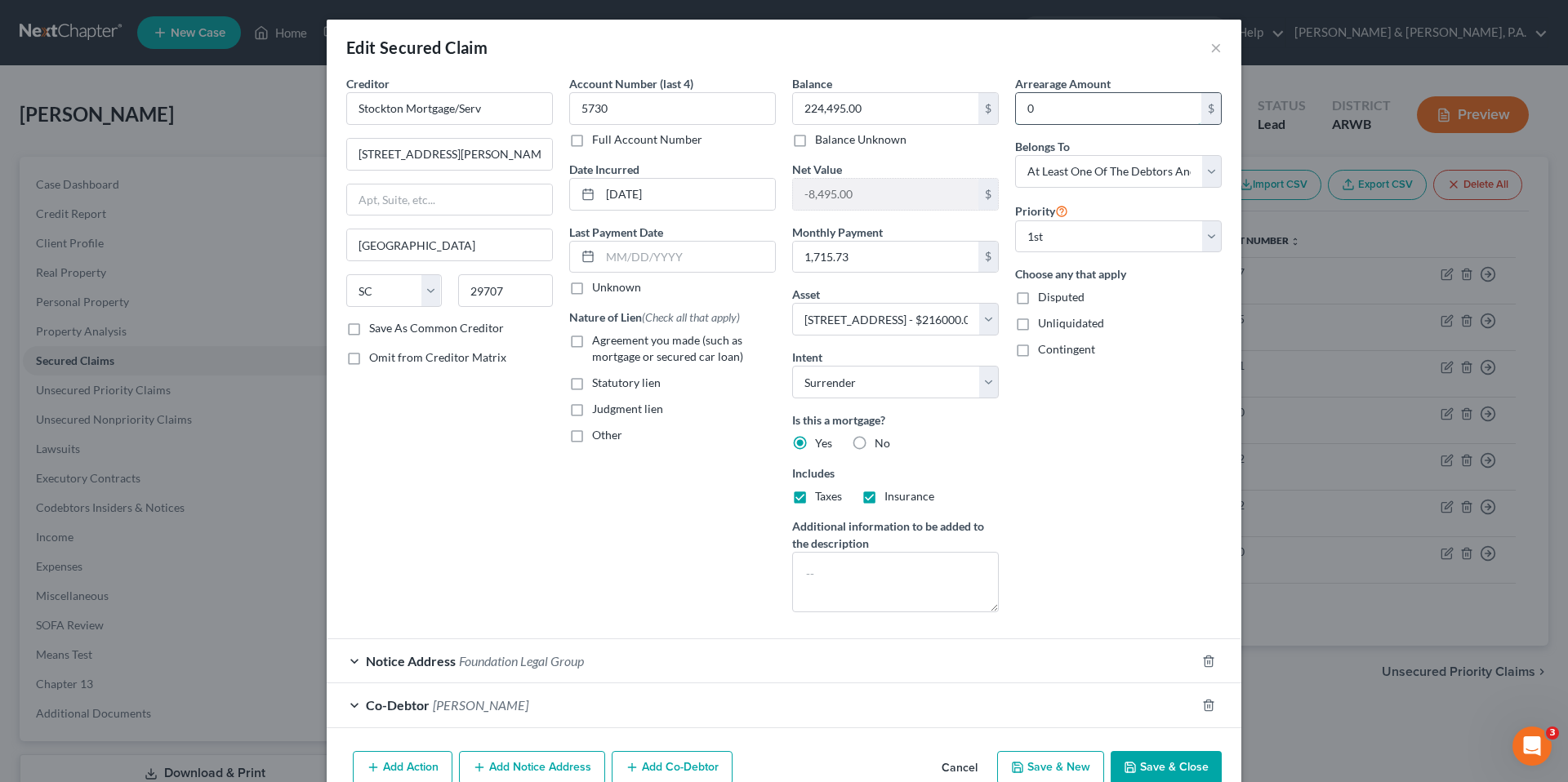
click at [1053, 112] on input "0" at bounding box center [1108, 109] width 185 height 31
type input "28,423"
click at [698, 546] on div "Account Number (last 4) 5730 Full Account Number Date Incurred [DATE] Last Paym…" at bounding box center [673, 351] width 223 height 550
click at [592, 339] on label "Agreement you made (such as mortgage or secured car loan)" at bounding box center [684, 348] width 184 height 32
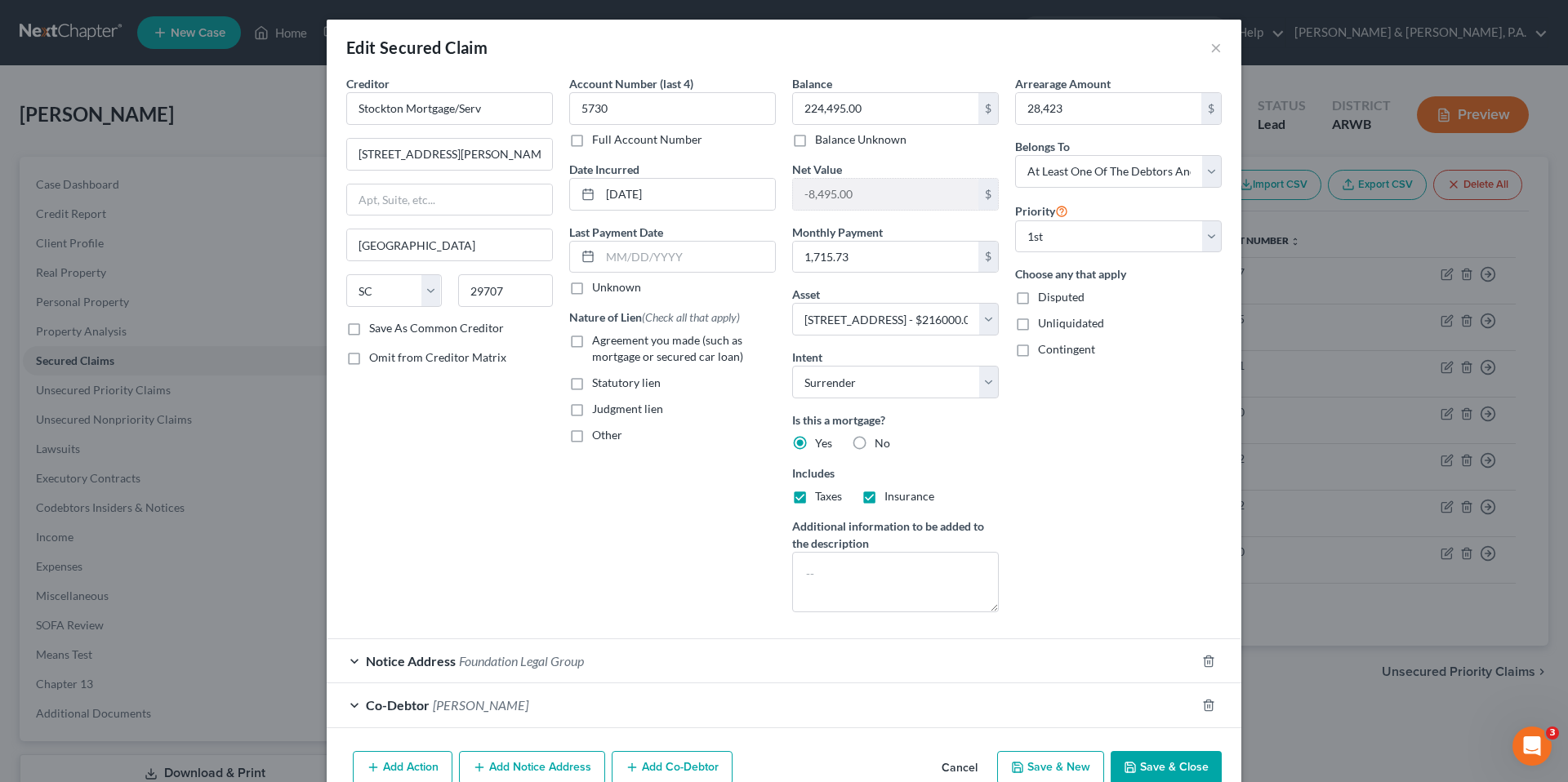
click at [598, 339] on input "Agreement you made (such as mortgage or secured car loan)" at bounding box center [604, 338] width 11 height 11
checkbox input "true"
click at [672, 528] on div "Account Number (last 4) 5730 Full Account Number Date Incurred [DATE] Last Paym…" at bounding box center [673, 351] width 223 height 550
click at [680, 192] on input "[DATE]" at bounding box center [687, 194] width 175 height 31
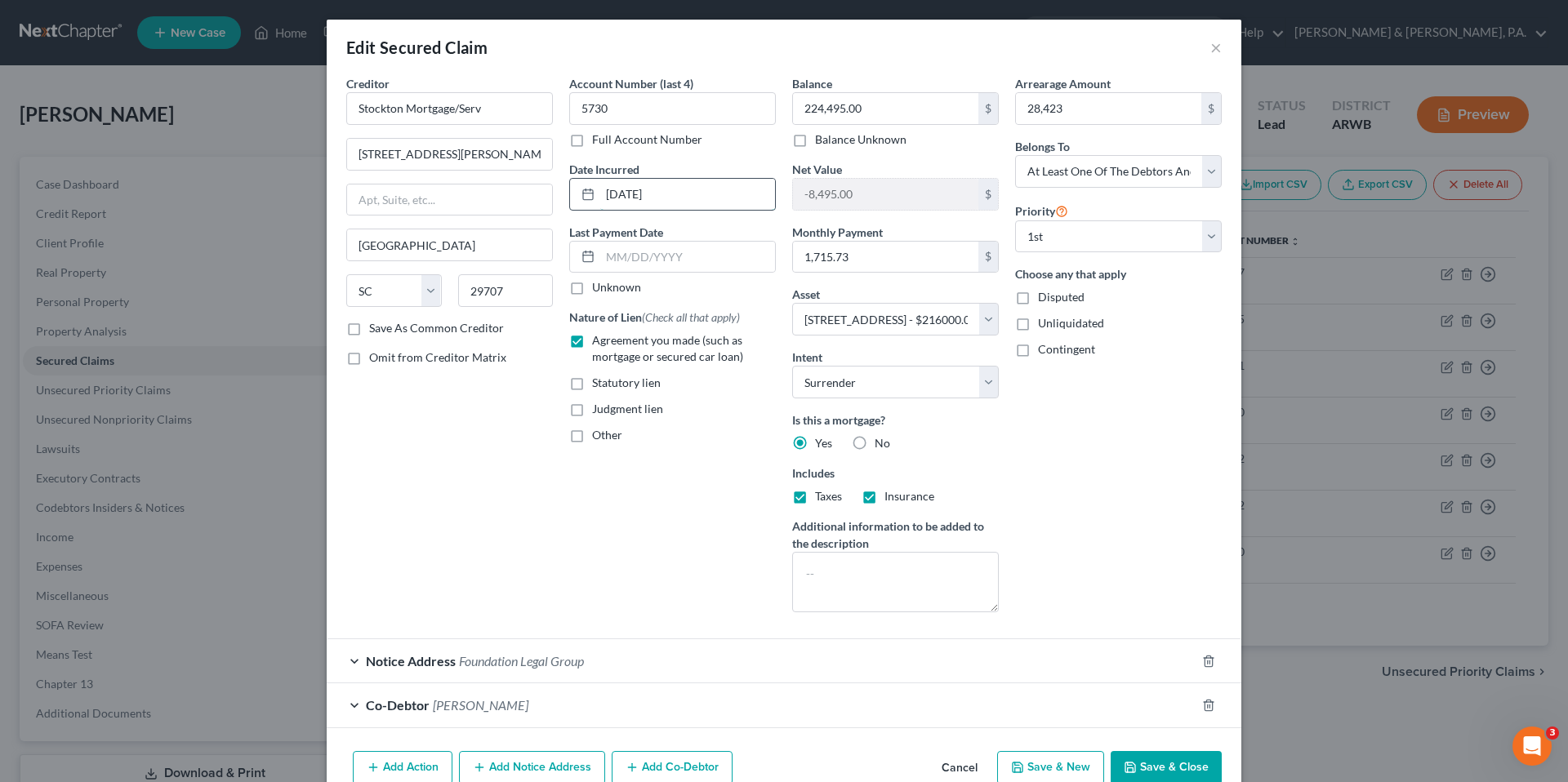
click at [680, 192] on input "[DATE]" at bounding box center [687, 194] width 175 height 31
click at [585, 193] on icon at bounding box center [588, 194] width 13 height 13
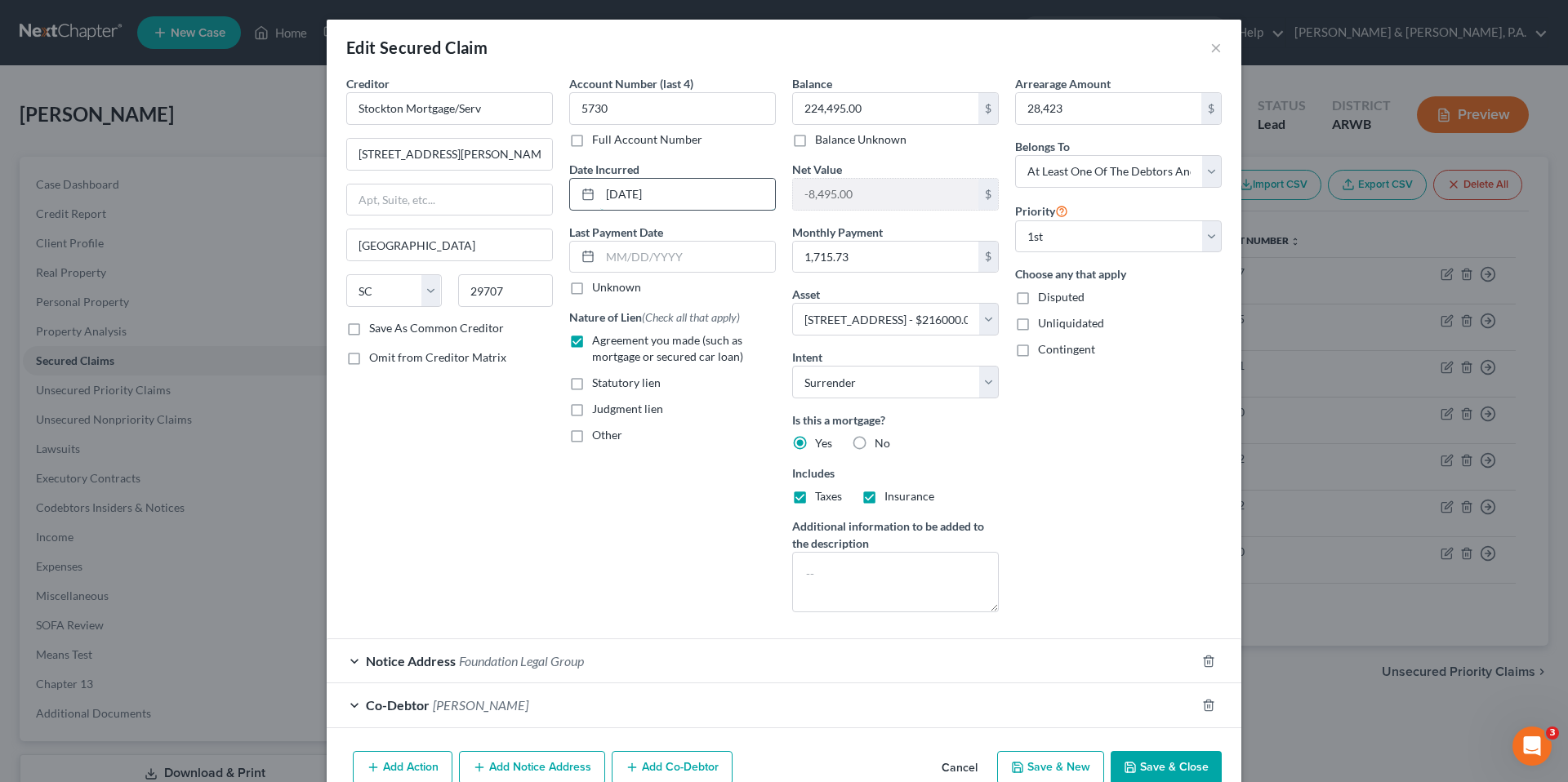
click at [628, 197] on input "[DATE]" at bounding box center [687, 194] width 175 height 31
click at [641, 267] on input "text" at bounding box center [687, 258] width 175 height 31
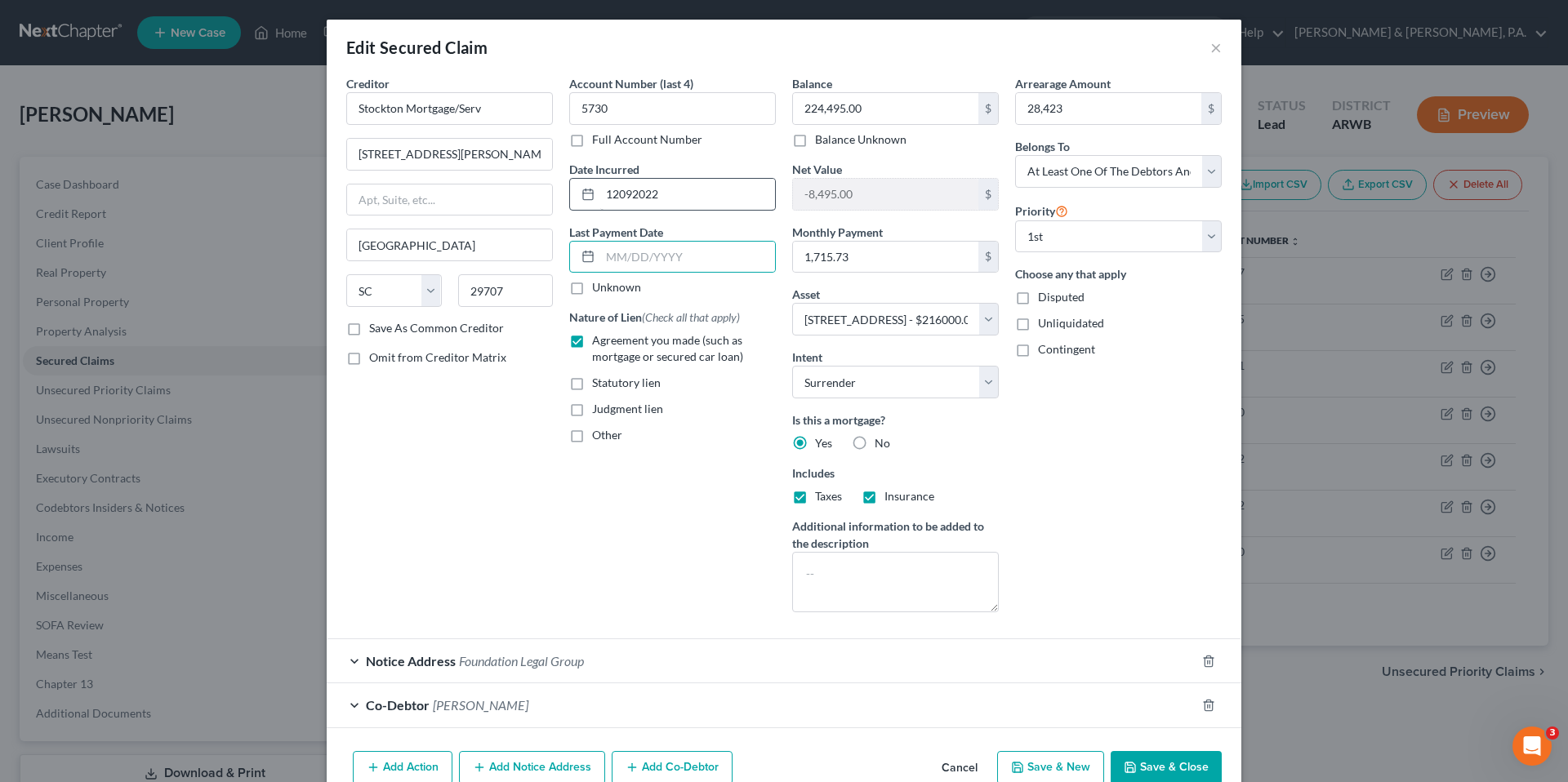
click at [587, 201] on div at bounding box center [584, 194] width 30 height 31
click at [663, 201] on input "12092022" at bounding box center [687, 194] width 175 height 31
type input "[DATE]"
click at [642, 548] on div "Account Number (last 4) 5730 Full Account Number Date Incurred [DATE] Last Paym…" at bounding box center [673, 351] width 223 height 550
click at [506, 104] on input "Stockton Mortgage/Serv" at bounding box center [449, 108] width 206 height 32
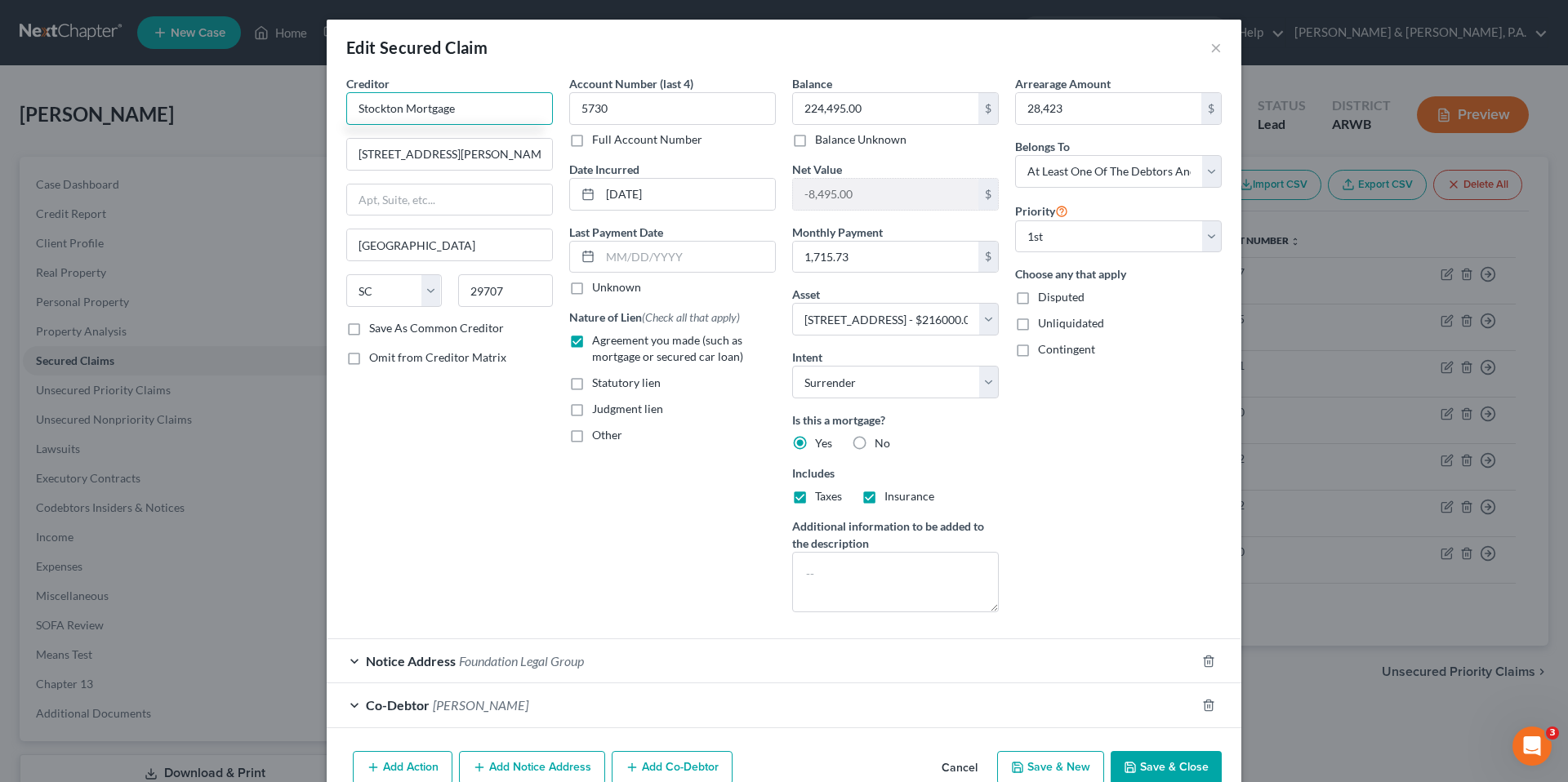
type input "Stockton Mortgage"
click at [636, 523] on div "Account Number (last 4) 5730 Full Account Number Date Incurred [DATE] Last Paym…" at bounding box center [673, 351] width 223 height 550
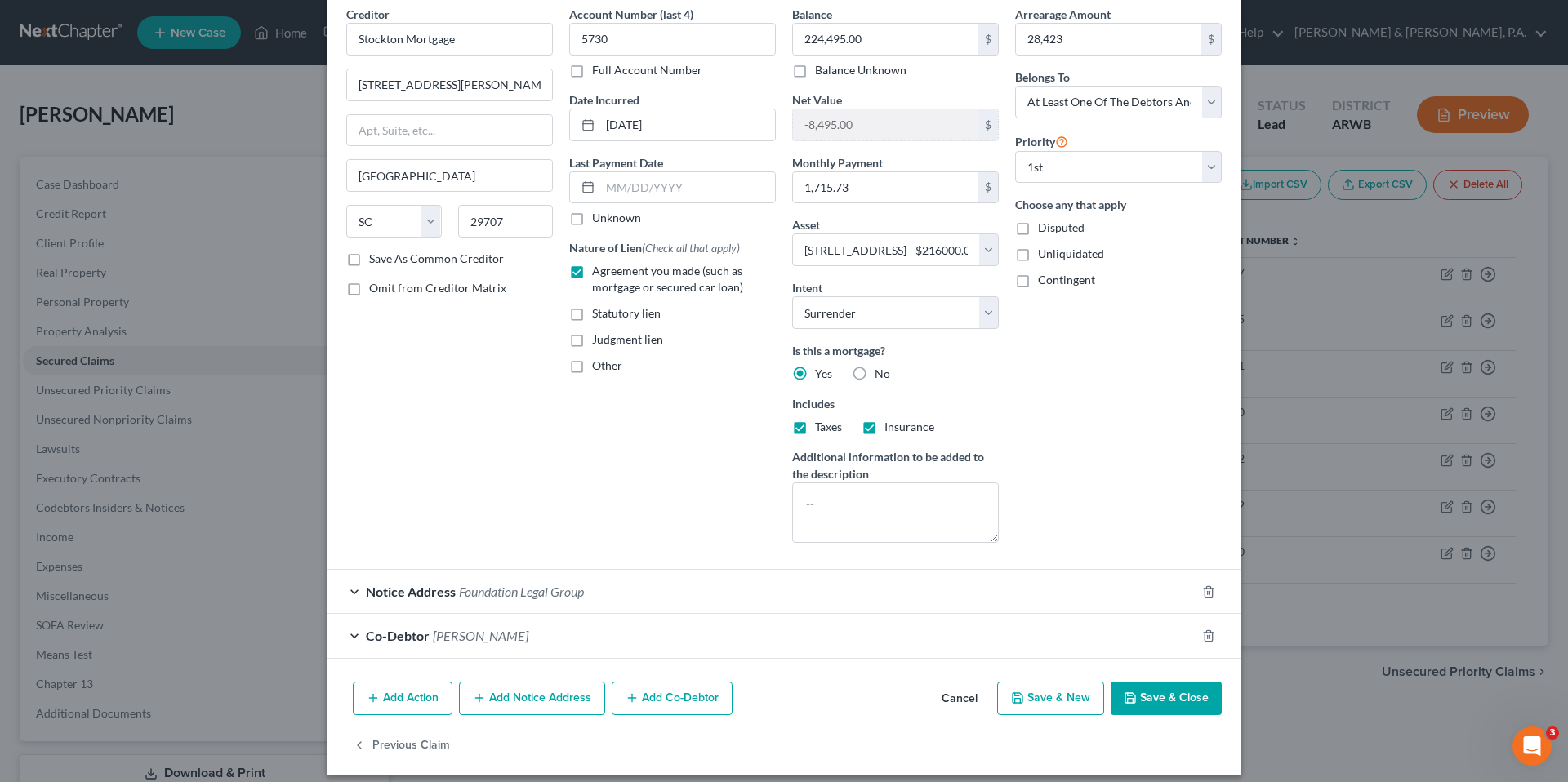
scroll to position [83, 0]
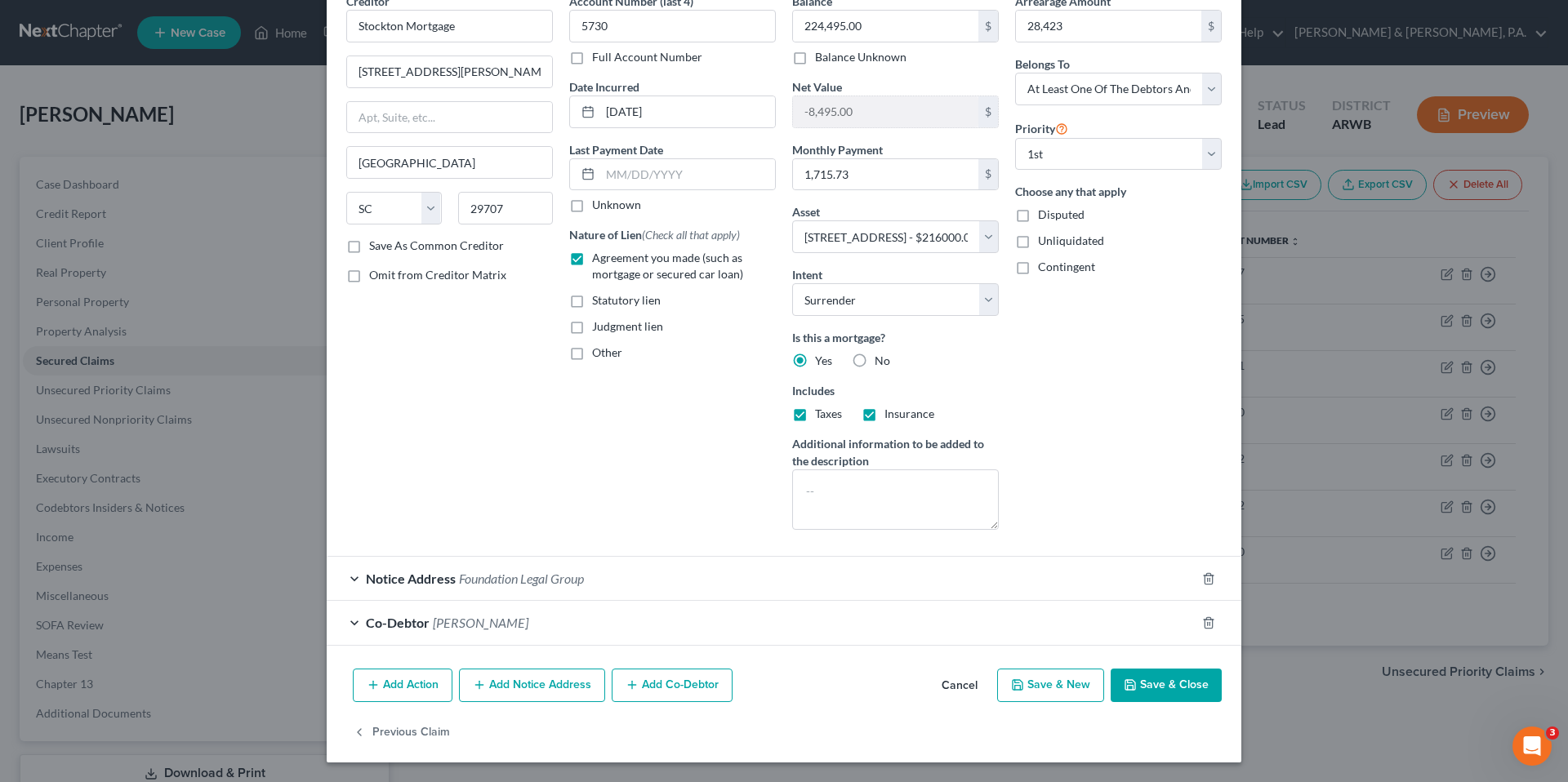
click at [1134, 692] on button "Save & Close" at bounding box center [1166, 685] width 111 height 34
select select
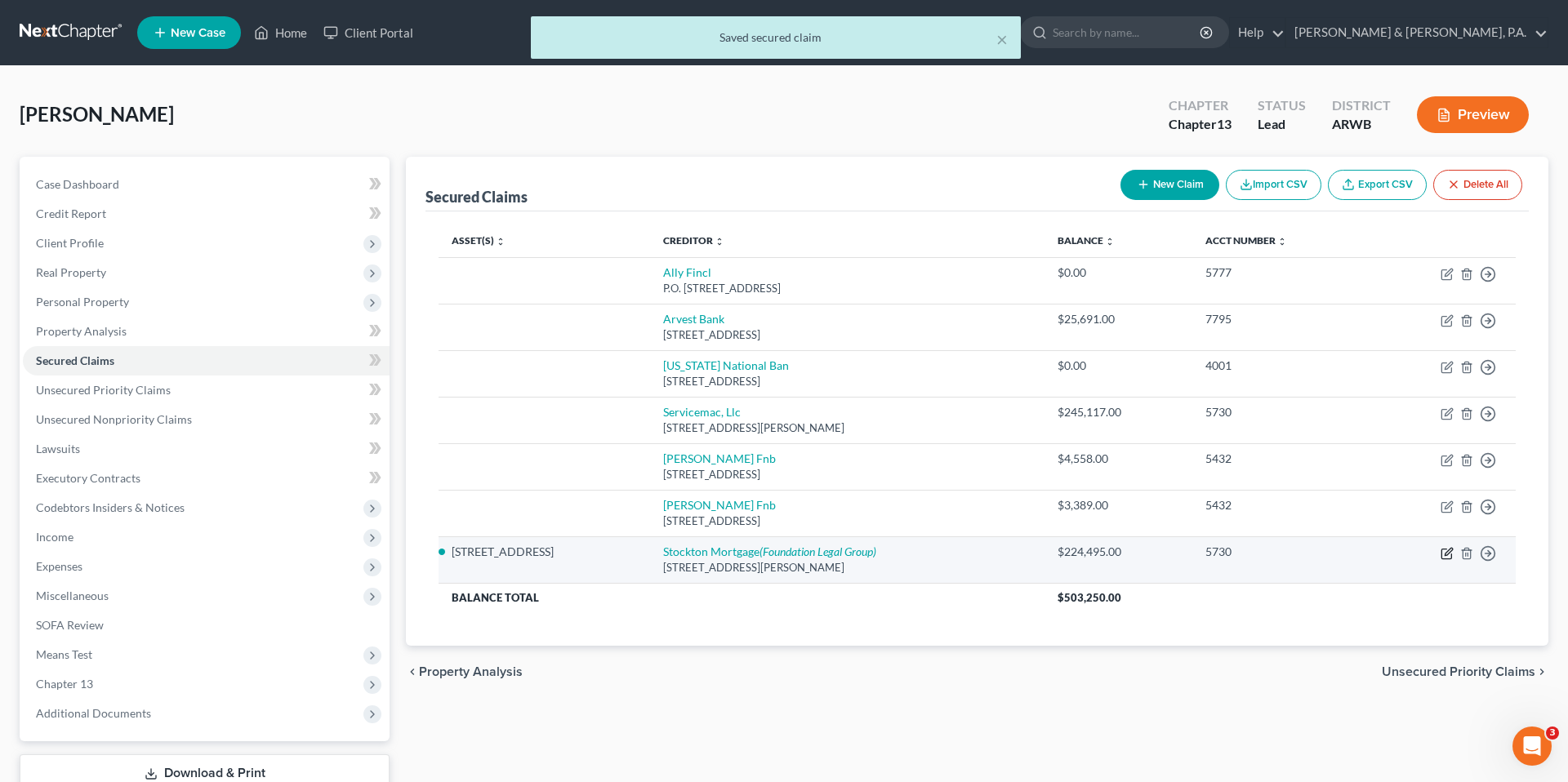
click at [1446, 553] on icon "button" at bounding box center [1448, 551] width 7 height 7
select select "42"
select select "4"
select select "0"
select select "3"
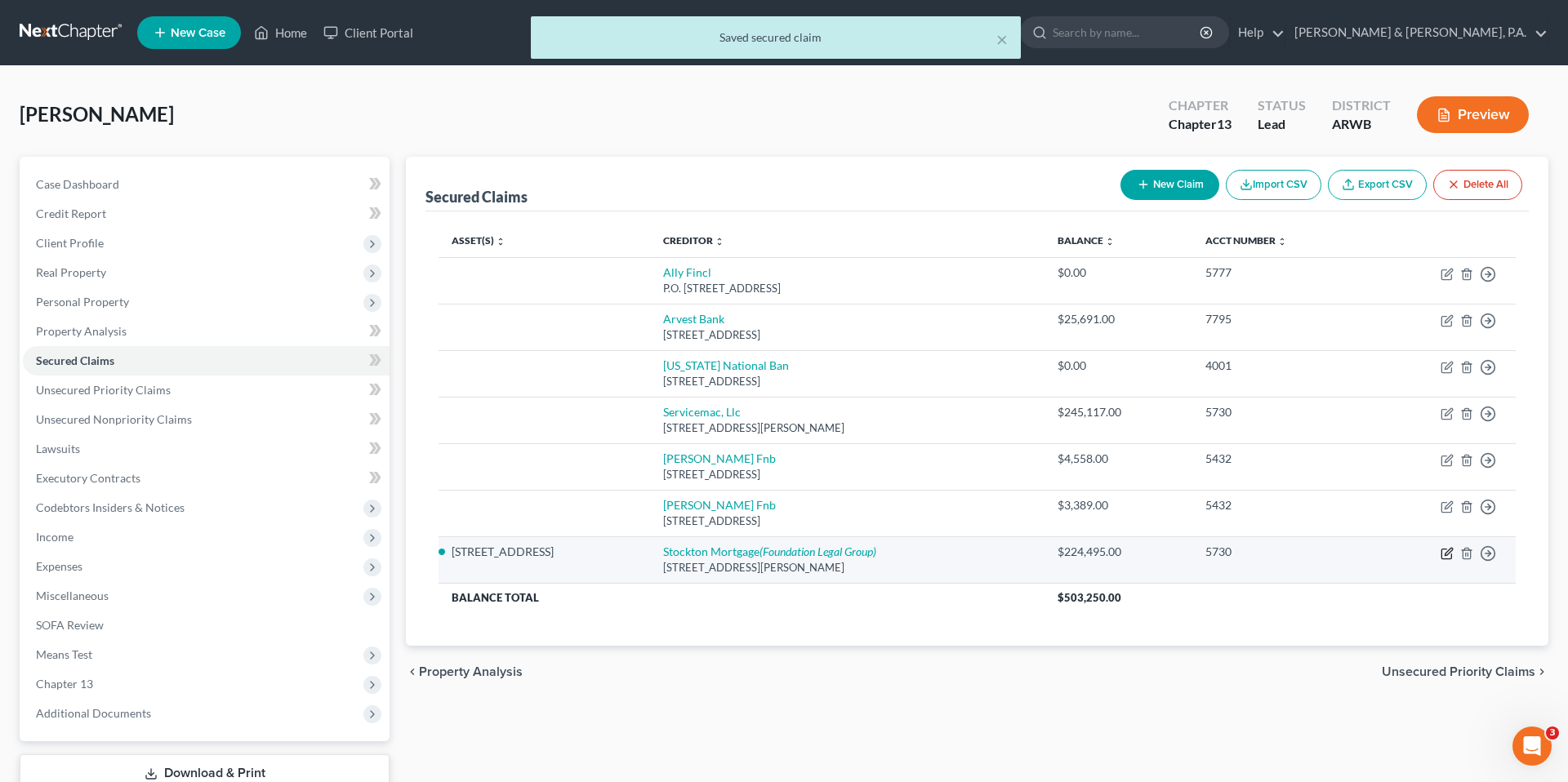
select select "0"
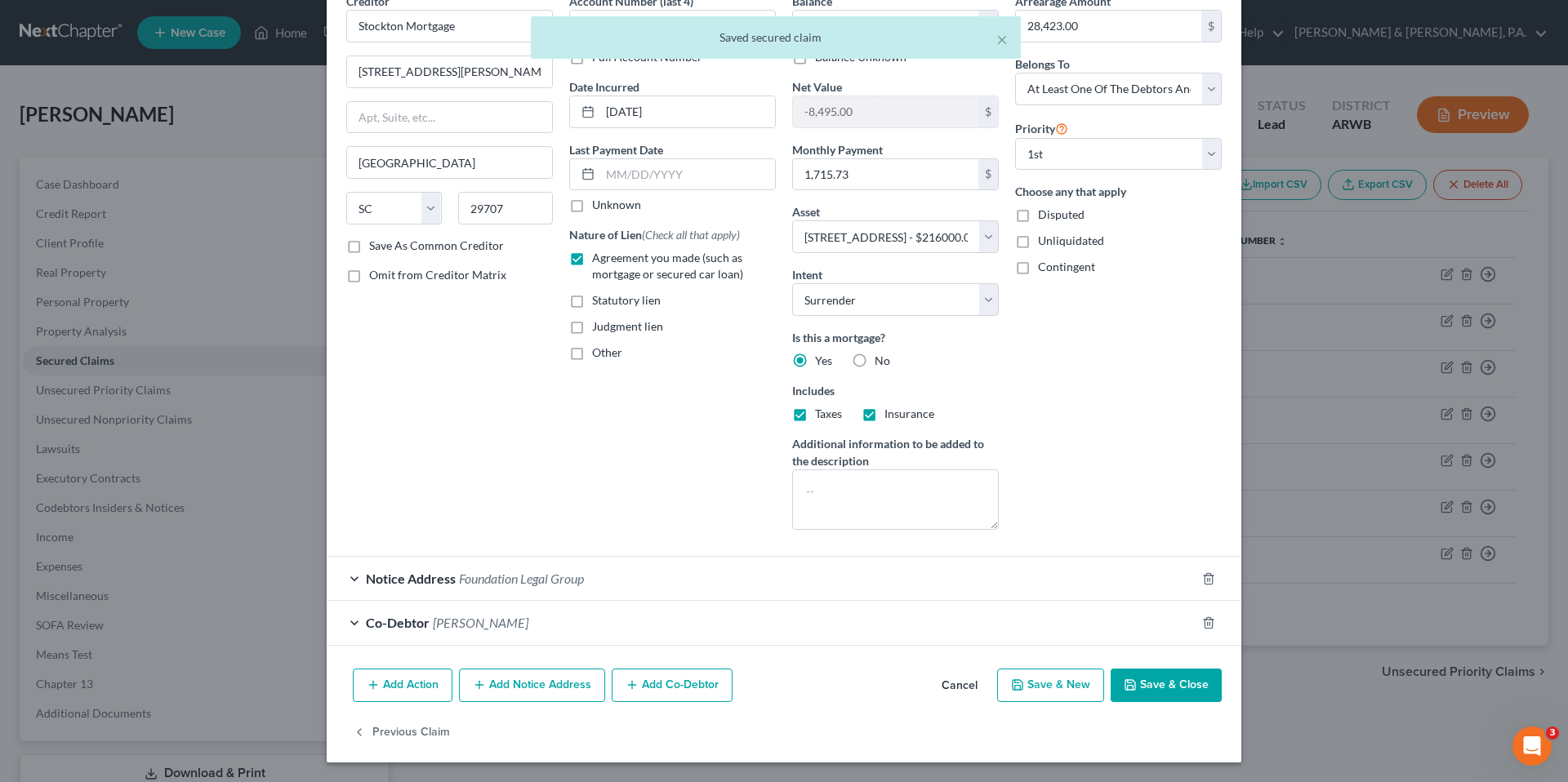
click at [414, 673] on button "Add Action" at bounding box center [402, 685] width 99 height 34
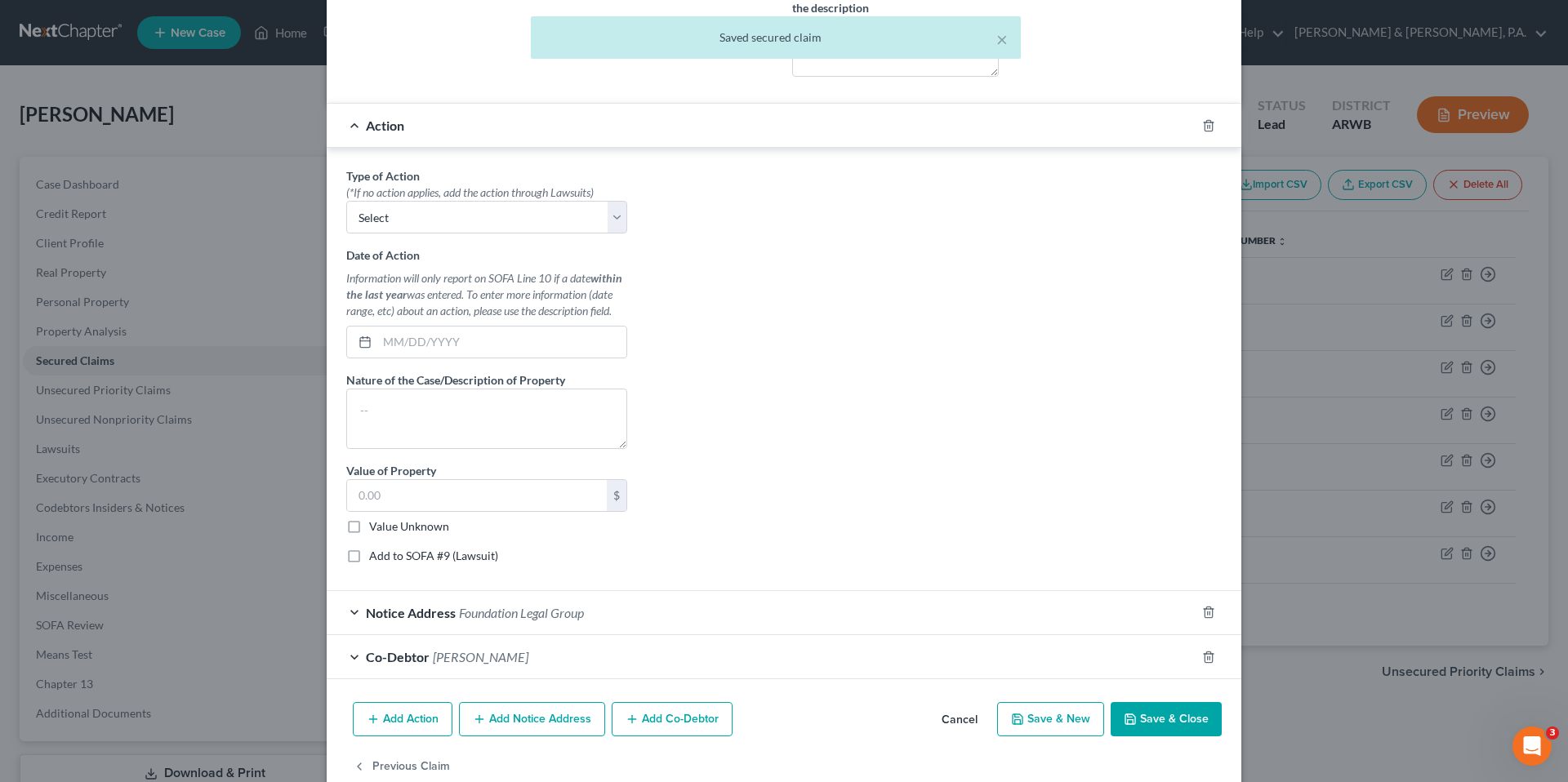
scroll to position [549, 0]
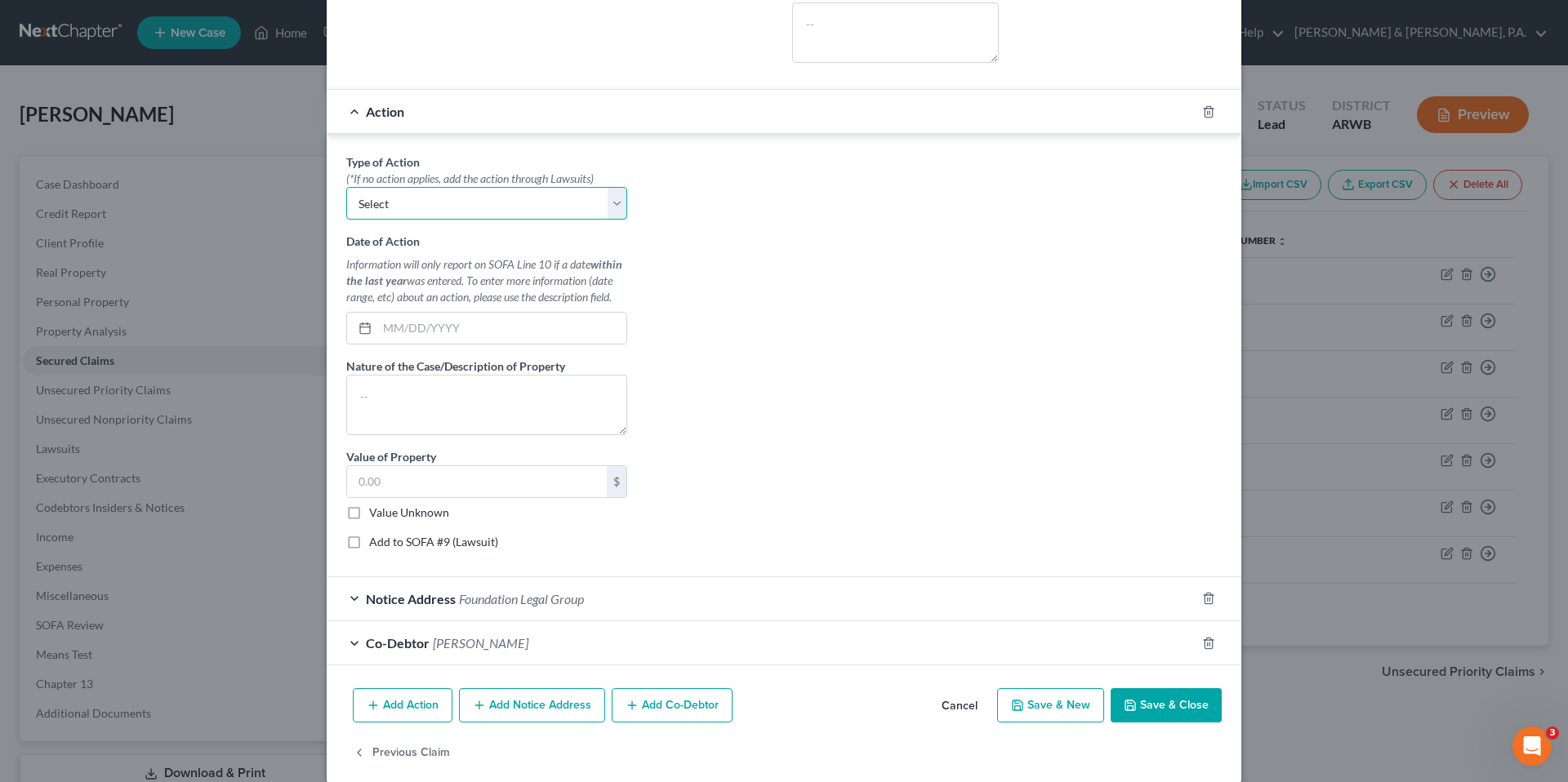
click at [520, 209] on select "Select Repossession Garnishment Foreclosure Personal Injury Attached, Seized, O…" at bounding box center [486, 202] width 281 height 32
select select "2"
click at [346, 187] on select "Select Repossession Garnishment Foreclosure Personal Injury Attached, Seized, O…" at bounding box center [486, 202] width 281 height 32
click at [475, 327] on input "text" at bounding box center [502, 328] width 249 height 31
click at [1205, 113] on icon "button" at bounding box center [1208, 111] width 7 height 11
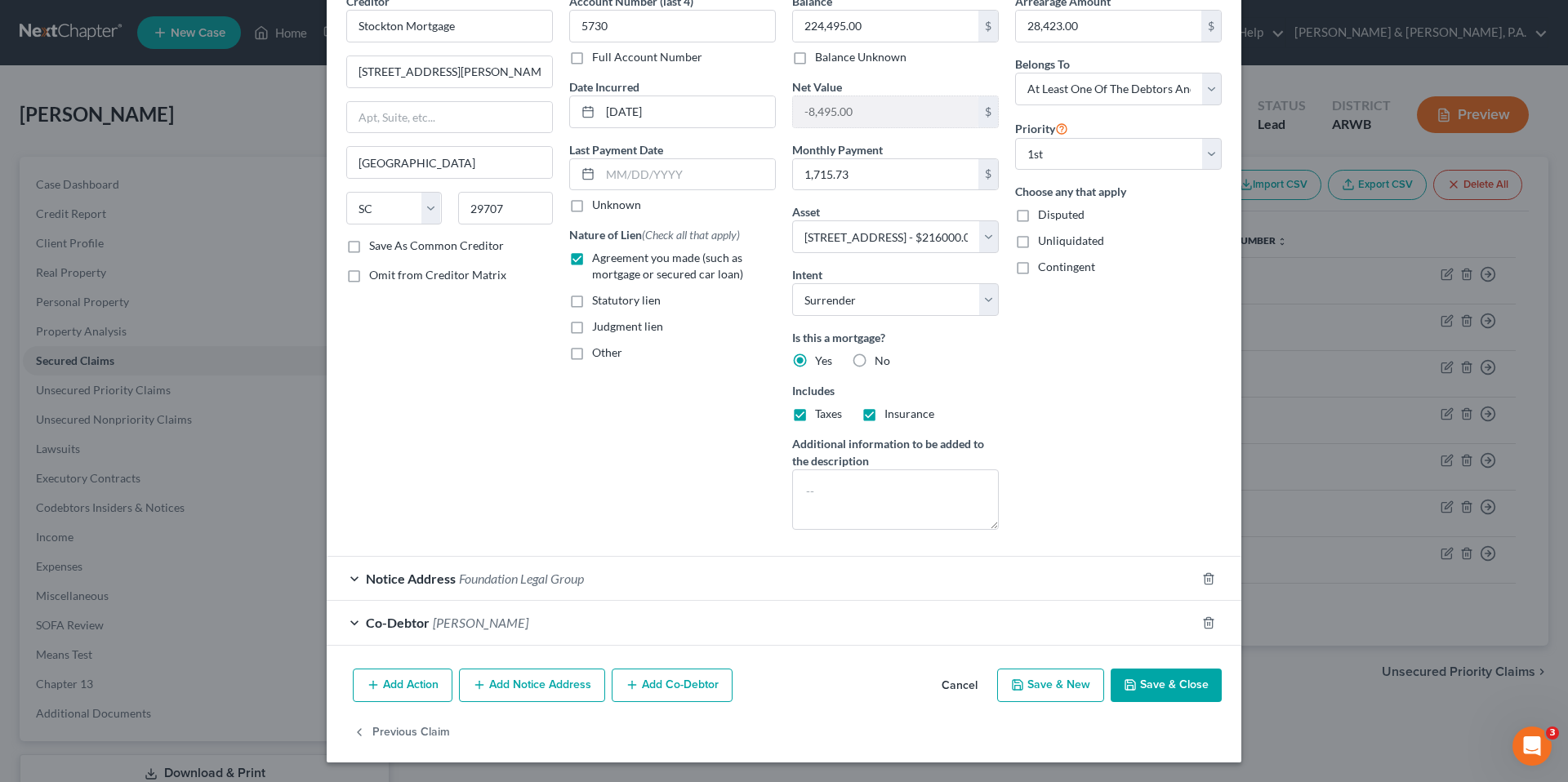
scroll to position [83, 0]
click at [1163, 688] on button "Save & Close" at bounding box center [1166, 685] width 111 height 34
select select
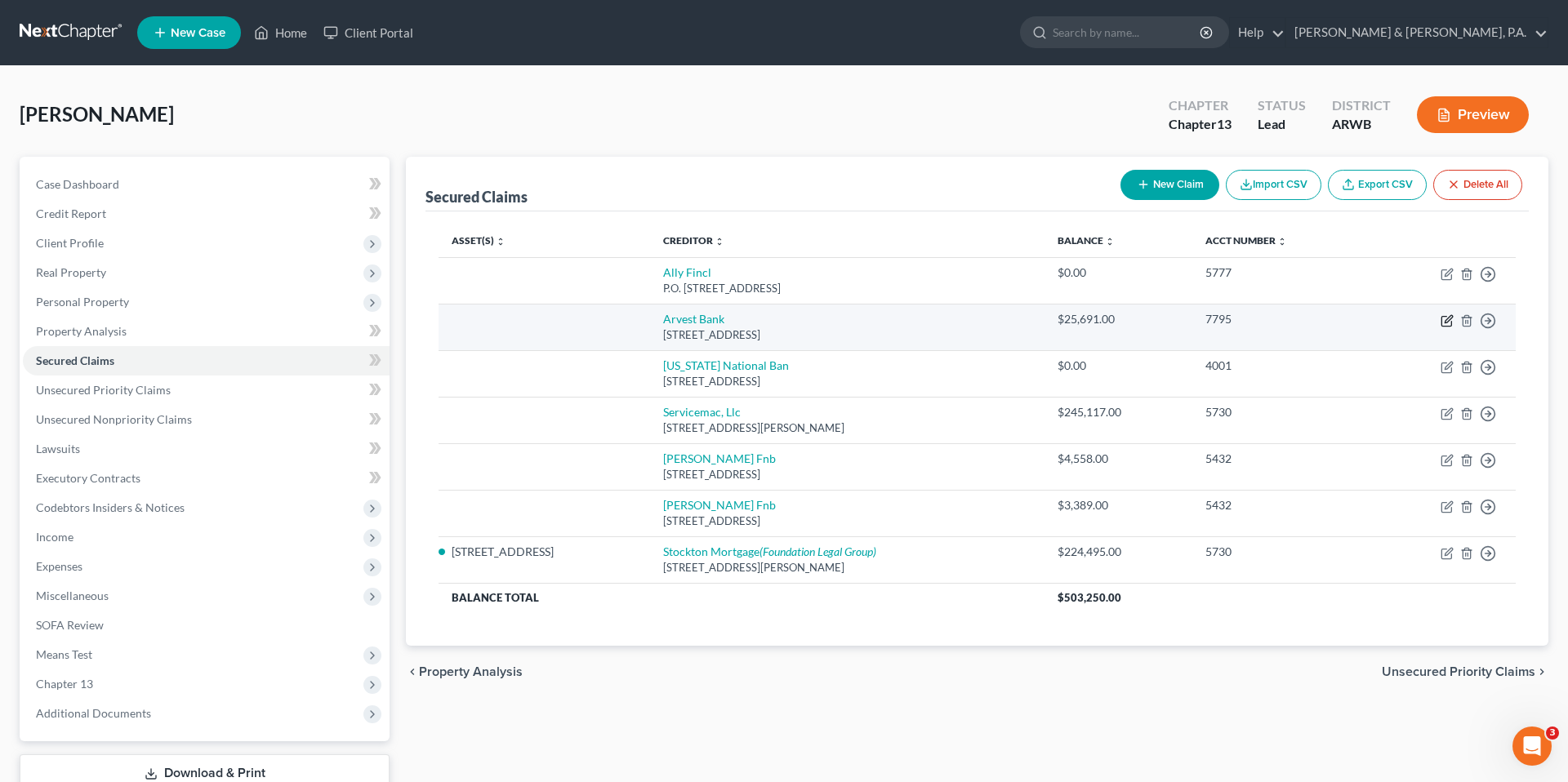
click at [1445, 322] on icon "button" at bounding box center [1448, 318] width 7 height 7
select select "2"
select select "0"
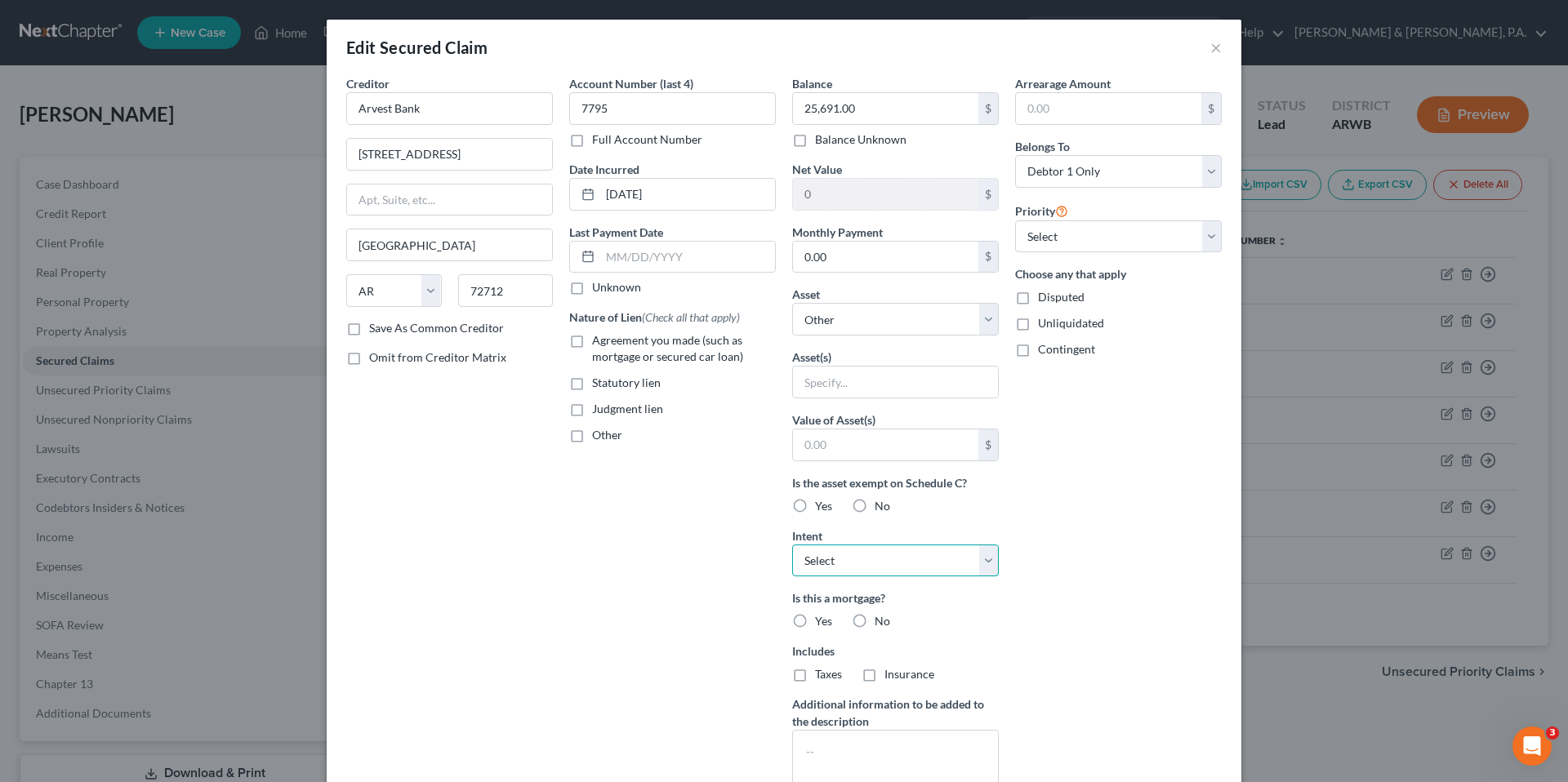
click at [879, 560] on select "Select Surrender Redeem Reaffirm Avoid Other" at bounding box center [895, 560] width 206 height 32
select select "2"
click at [792, 545] on select "Select Surrender Redeem Reaffirm Avoid Other" at bounding box center [895, 560] width 206 height 32
click at [864, 329] on select "Select Other Multiple Assets [US_STATE] National Bank (Checking Account) - $0.0…" at bounding box center [895, 318] width 206 height 32
select select "3"
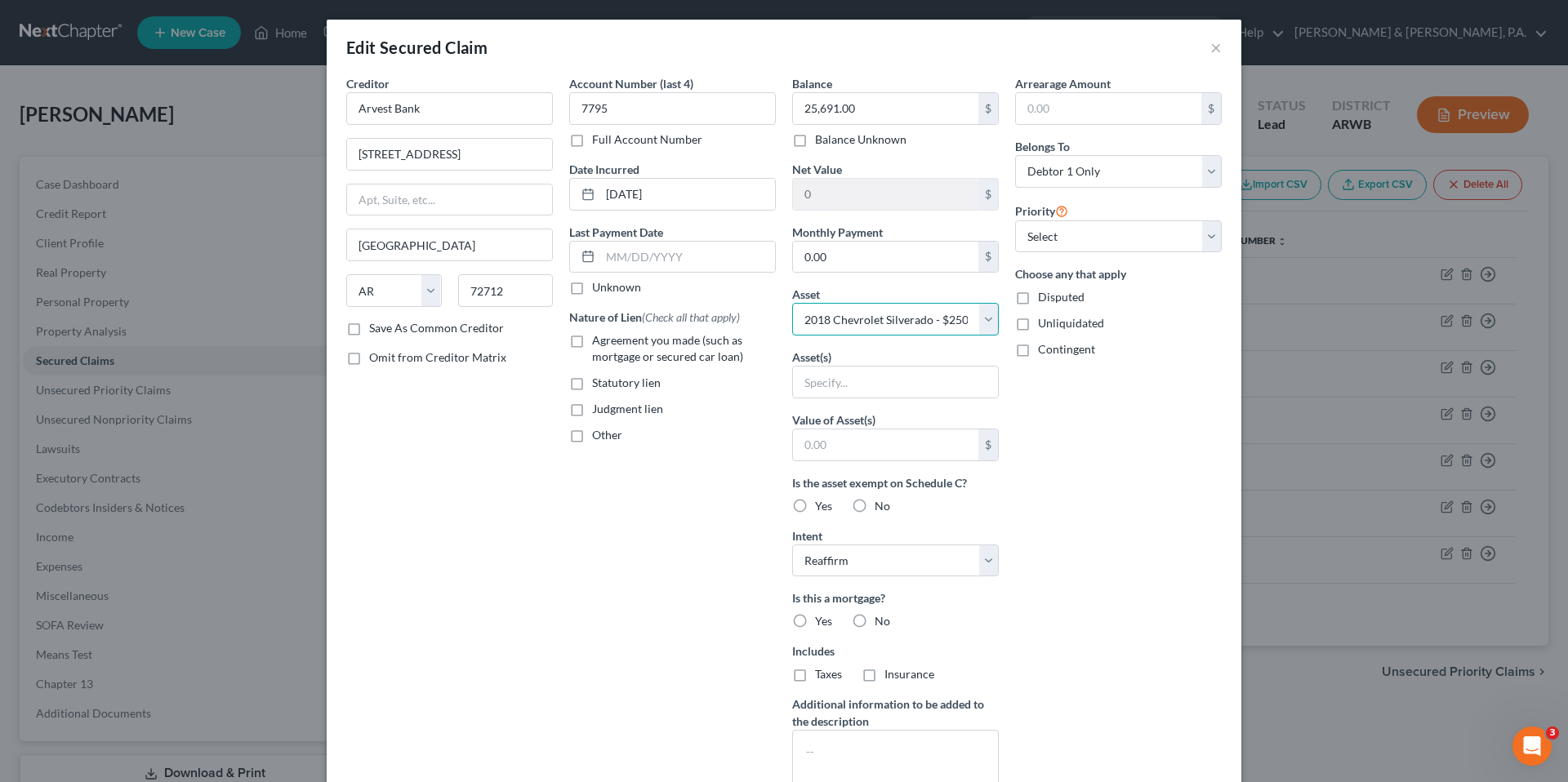
click at [792, 303] on select "Select Other Multiple Assets [US_STATE] National Bank (Checking Account) - $0.0…" at bounding box center [895, 318] width 206 height 32
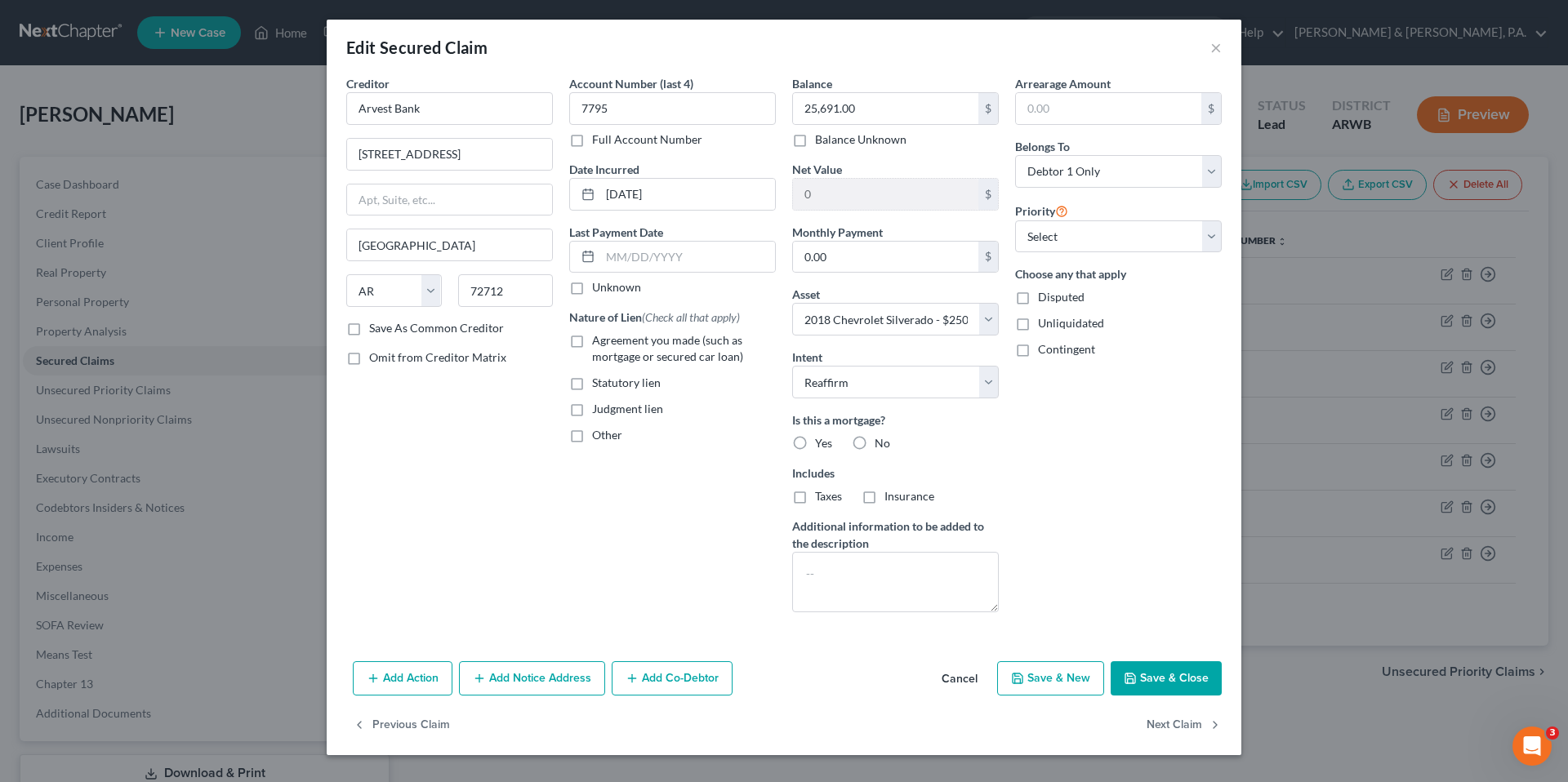
click at [874, 441] on label "No" at bounding box center [882, 443] width 16 height 17
click at [881, 441] on input "No" at bounding box center [886, 441] width 11 height 11
radio input "true"
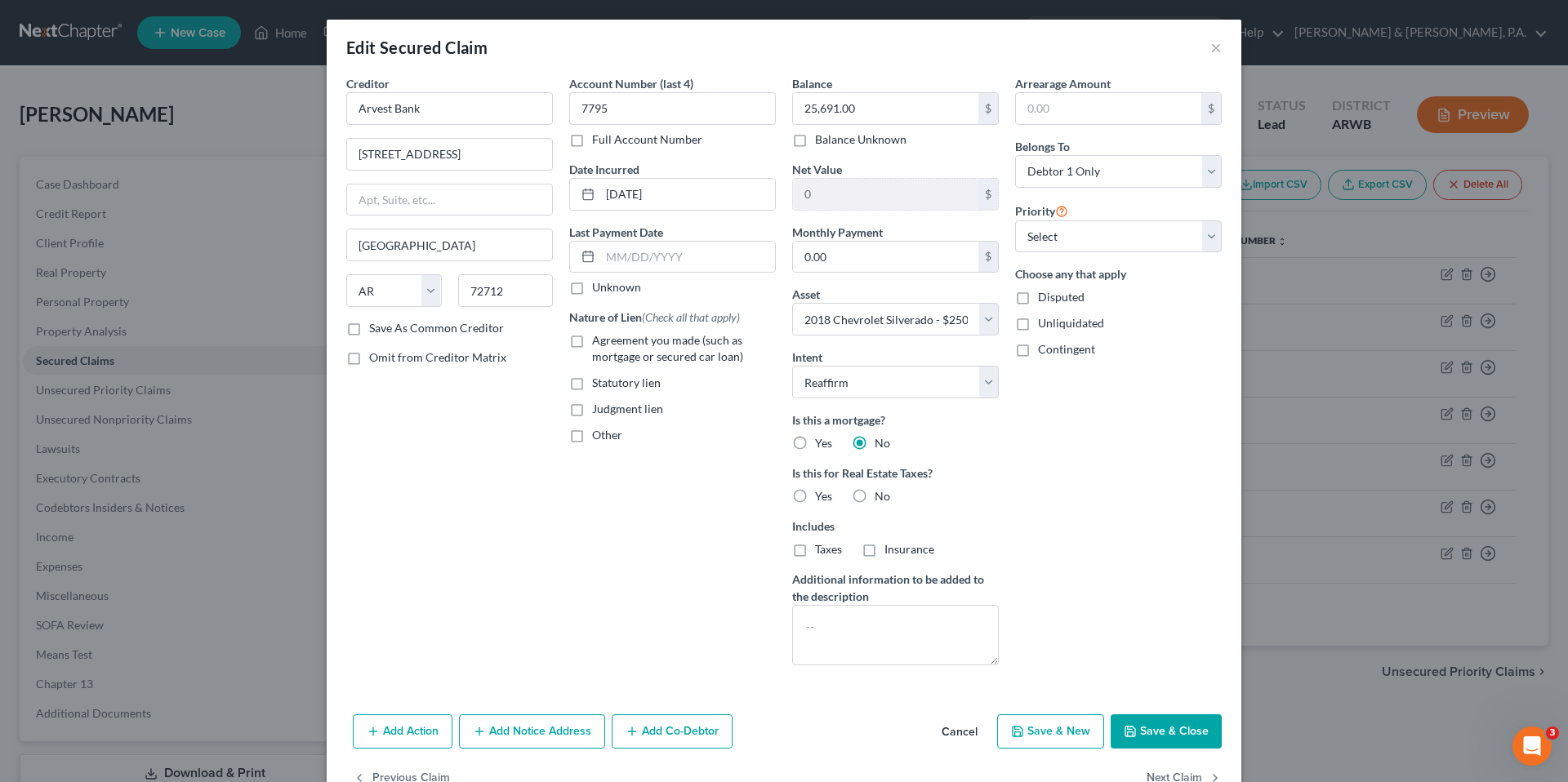
click at [613, 341] on span "Agreement you made (such as mortgage or secured car loan)" at bounding box center [667, 348] width 151 height 30
click at [609, 341] on input "Agreement you made (such as mortgage or secured car loan)" at bounding box center [604, 338] width 11 height 11
checkbox input "true"
click at [691, 576] on div "Account Number (last 4) 7795 Full Account Number Date Incurred [DATE] Last Paym…" at bounding box center [673, 377] width 223 height 604
click at [1108, 239] on select "Select 1st 2nd 3rd 4th 5th 6th 7th 8th 9th 10th 11th 12th 13th 14th 15th 16th 1…" at bounding box center [1118, 236] width 206 height 32
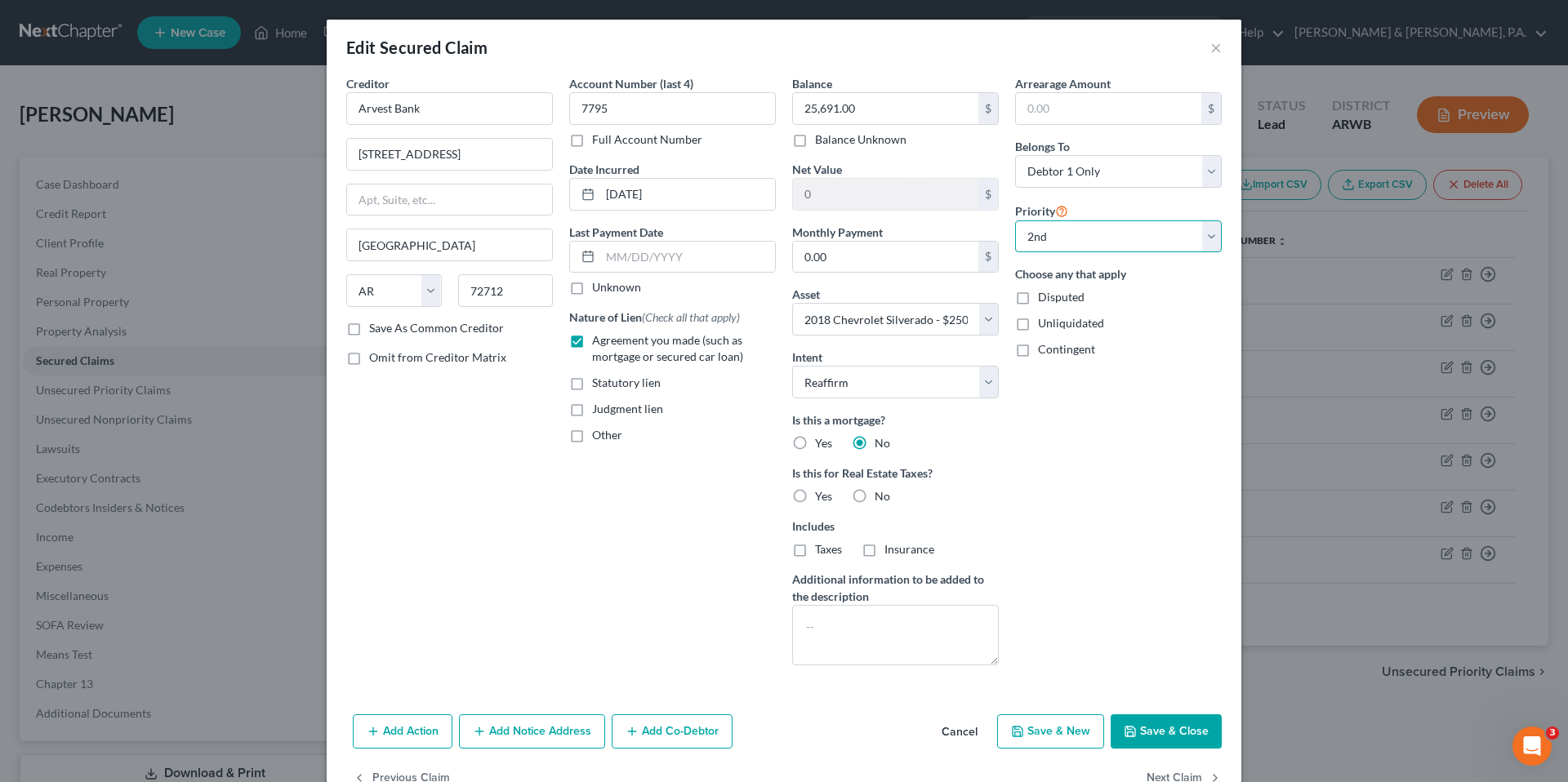
click at [1015, 221] on select "Select 1st 2nd 3rd 4th 5th 6th 7th 8th 9th 10th 11th 12th 13th 14th 15th 16th 1…" at bounding box center [1118, 236] width 206 height 32
click at [1106, 248] on select "Select 1st 2nd 3rd 4th 5th 6th 7th 8th 9th 10th 11th 12th 13th 14th 15th 16th 1…" at bounding box center [1118, 236] width 206 height 32
select select "0"
click at [1015, 221] on select "Select 1st 2nd 3rd 4th 5th 6th 7th 8th 9th 10th 11th 12th 13th 14th 15th 16th 1…" at bounding box center [1118, 236] width 206 height 32
click at [688, 571] on div "Account Number (last 4) 7795 Full Account Number Date Incurred [DATE] Last Paym…" at bounding box center [673, 377] width 223 height 604
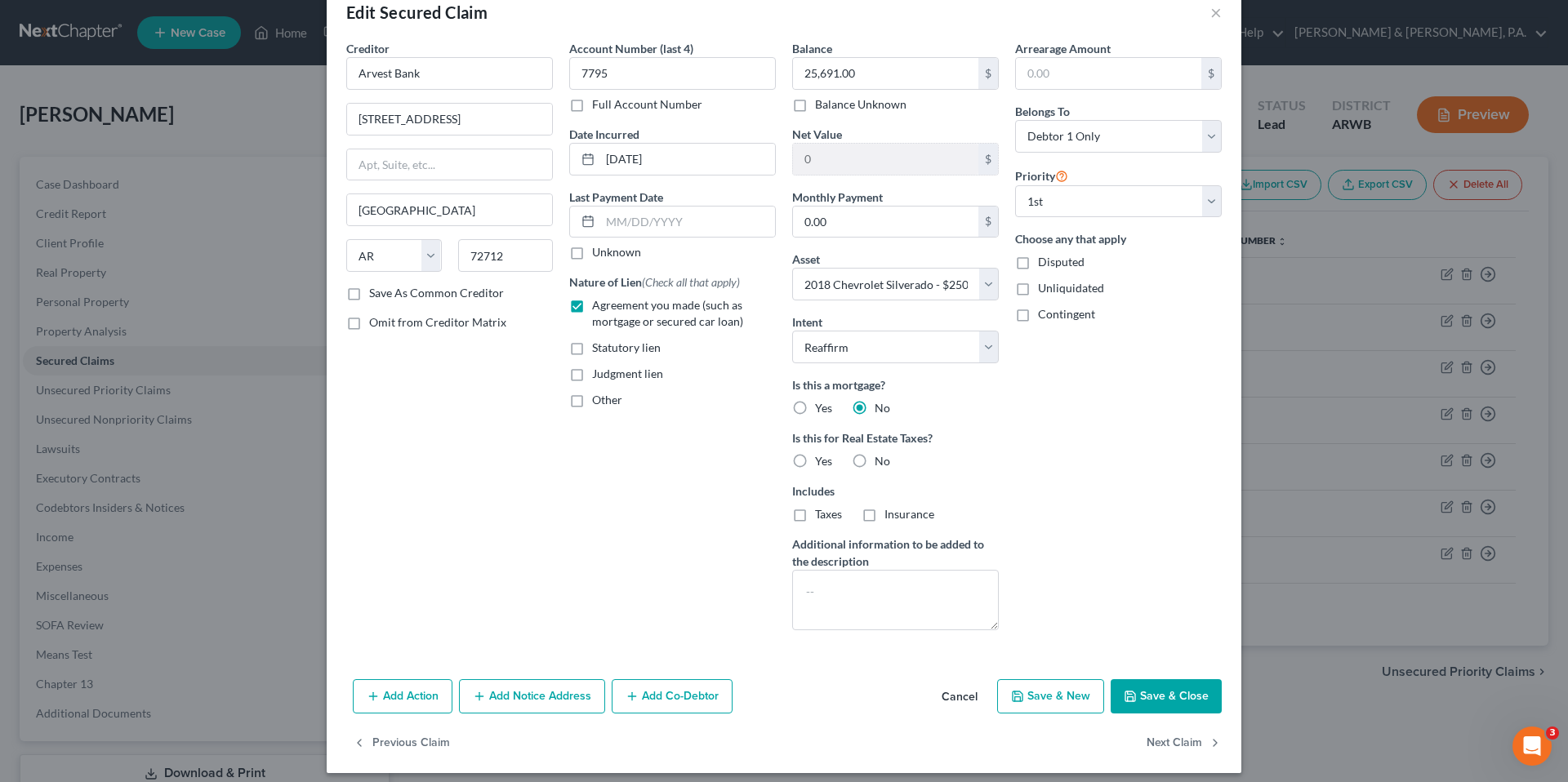
scroll to position [46, 0]
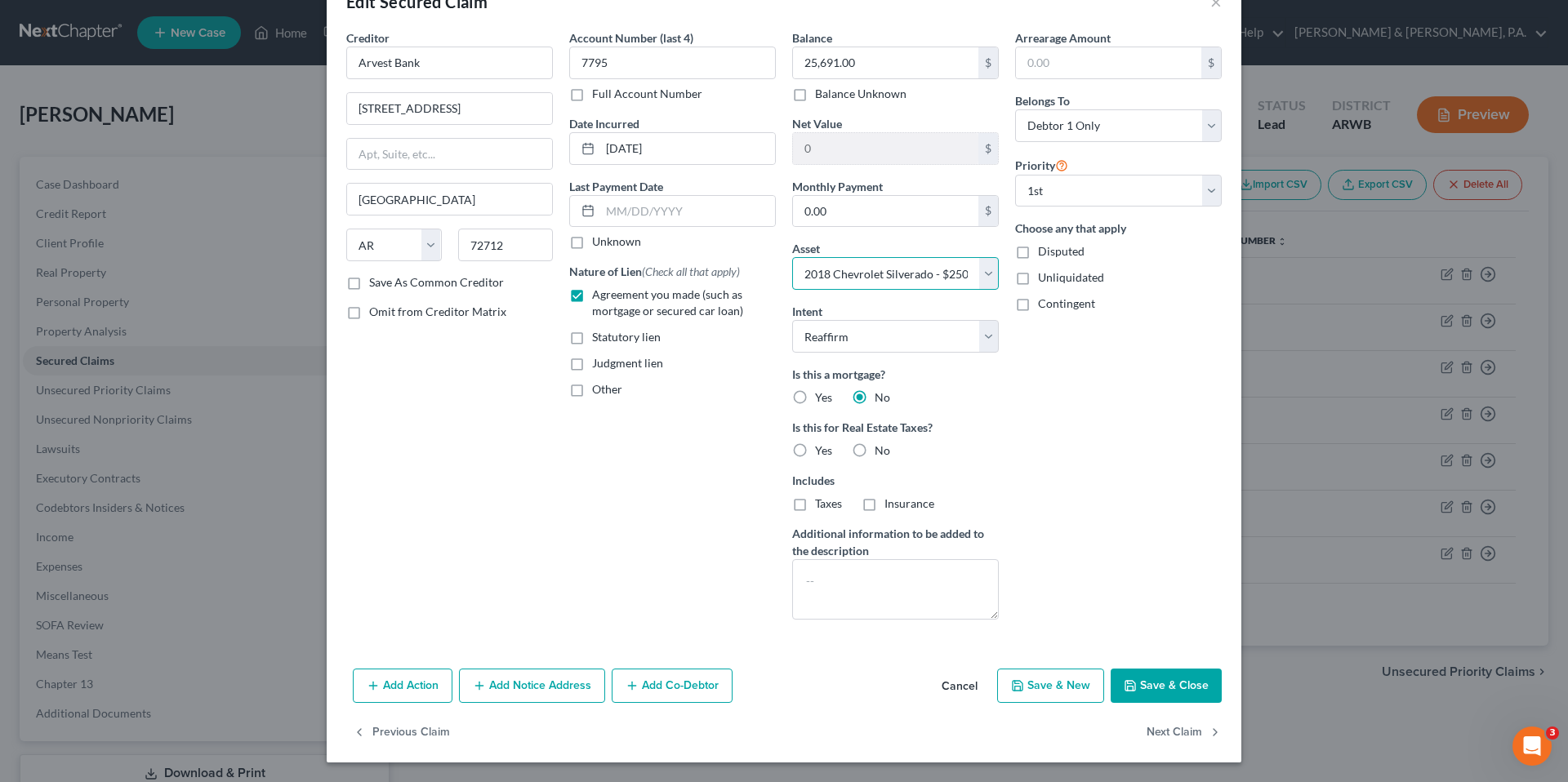
click at [931, 267] on select "Select Other Multiple Assets [US_STATE] National Bank (Checking Account) - $0.0…" at bounding box center [895, 272] width 206 height 32
select select
click at [792, 257] on select "Select Other Multiple Assets [US_STATE] National Bank (Checking Account) - $0.0…" at bounding box center [895, 272] width 206 height 32
click at [875, 345] on select "Select Surrender Redeem Reaffirm Avoid Other" at bounding box center [895, 336] width 206 height 32
select select "0"
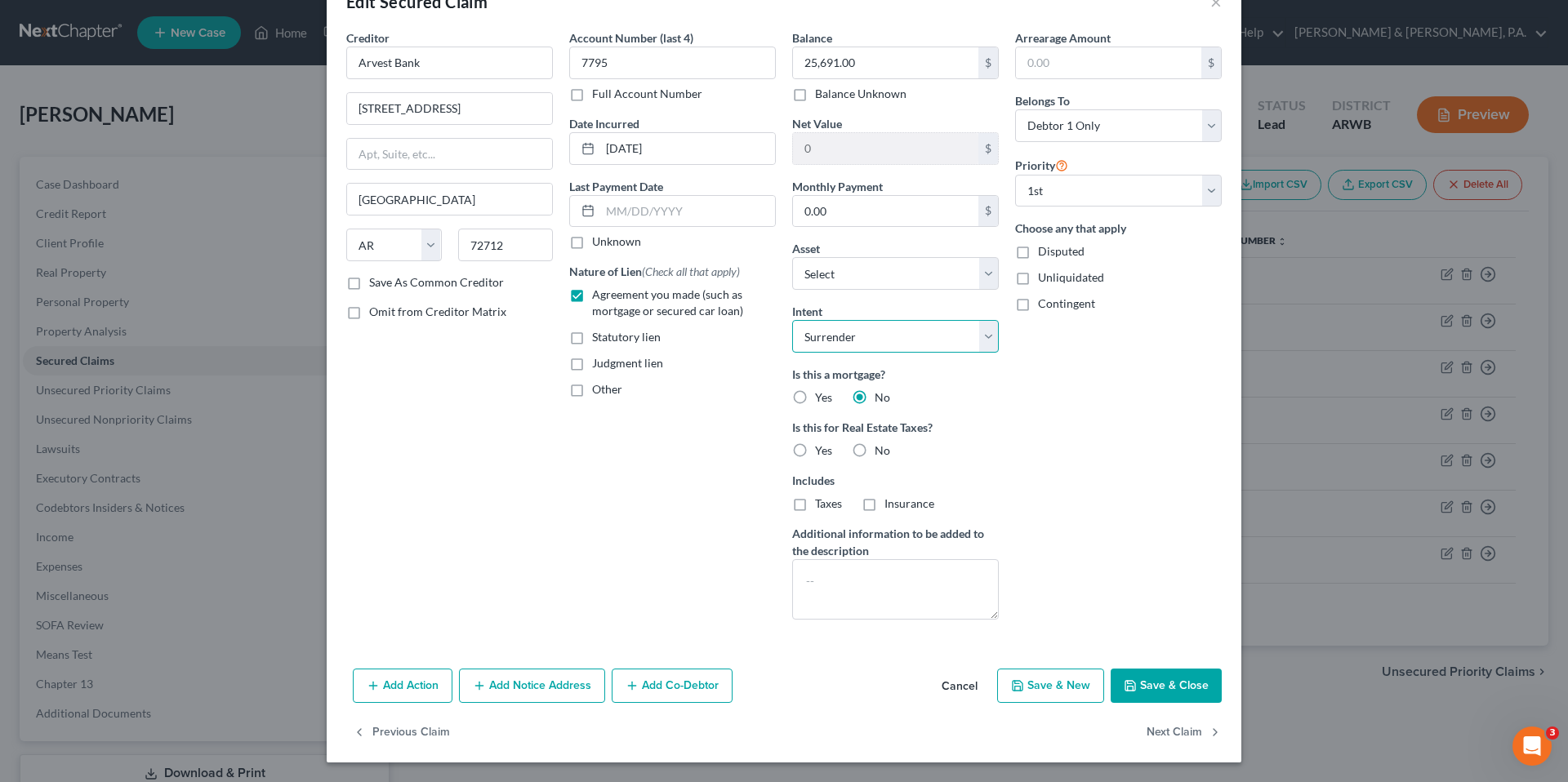
click at [792, 320] on select "Select Surrender Redeem Reaffirm Avoid Other" at bounding box center [895, 336] width 206 height 32
click at [1161, 696] on button "Save & Close" at bounding box center [1166, 685] width 111 height 34
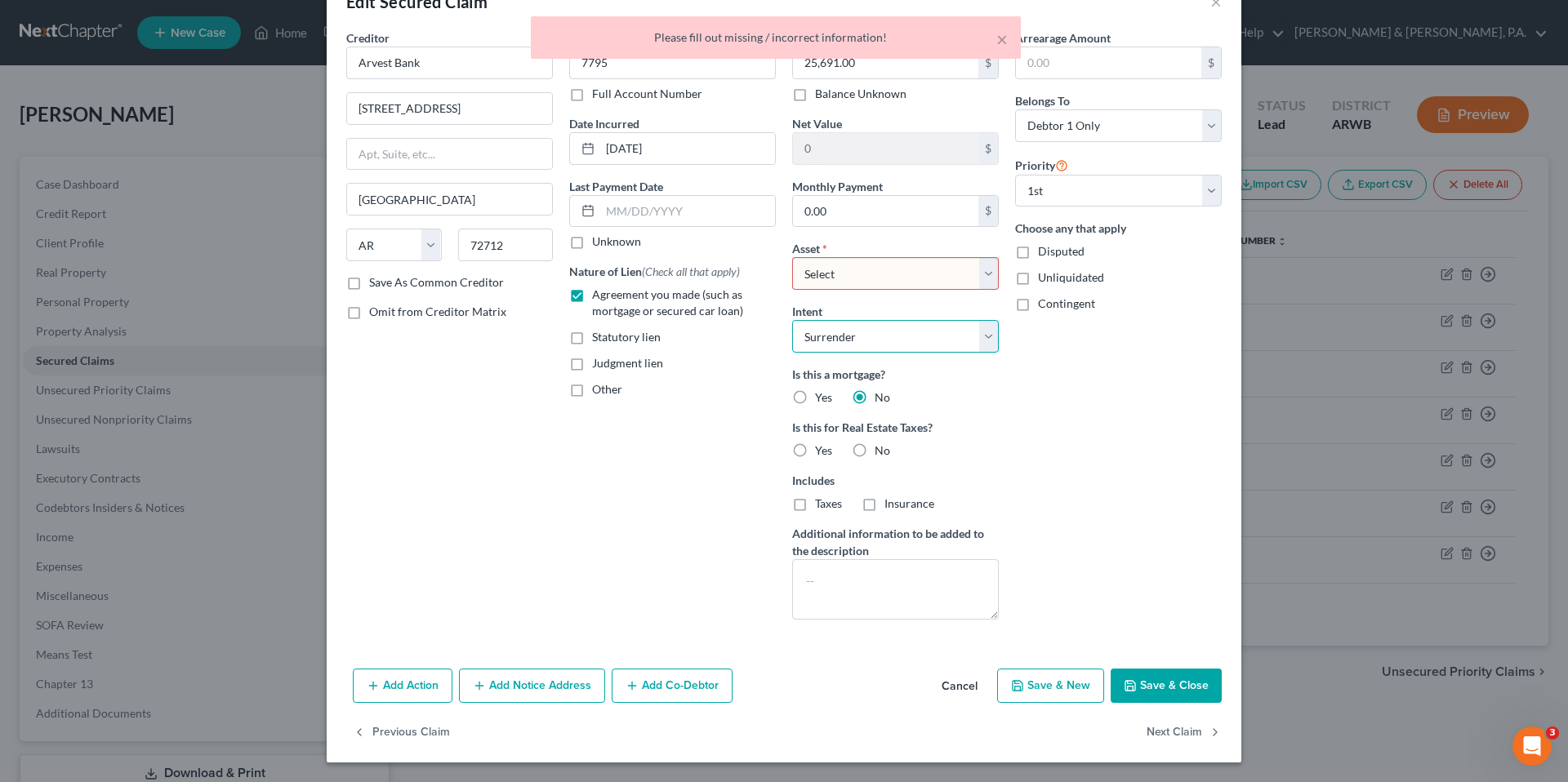
click at [905, 329] on select "Select Surrender Redeem Reaffirm Avoid Other" at bounding box center [895, 336] width 206 height 32
select select
click at [792, 320] on select "Select Surrender Redeem Reaffirm Avoid Other" at bounding box center [895, 336] width 206 height 32
click at [1140, 679] on button "Save & Close" at bounding box center [1166, 685] width 111 height 34
click at [927, 280] on select "Select Other Multiple Assets [US_STATE] National Bank (Checking Account) - $0.0…" at bounding box center [895, 272] width 206 height 32
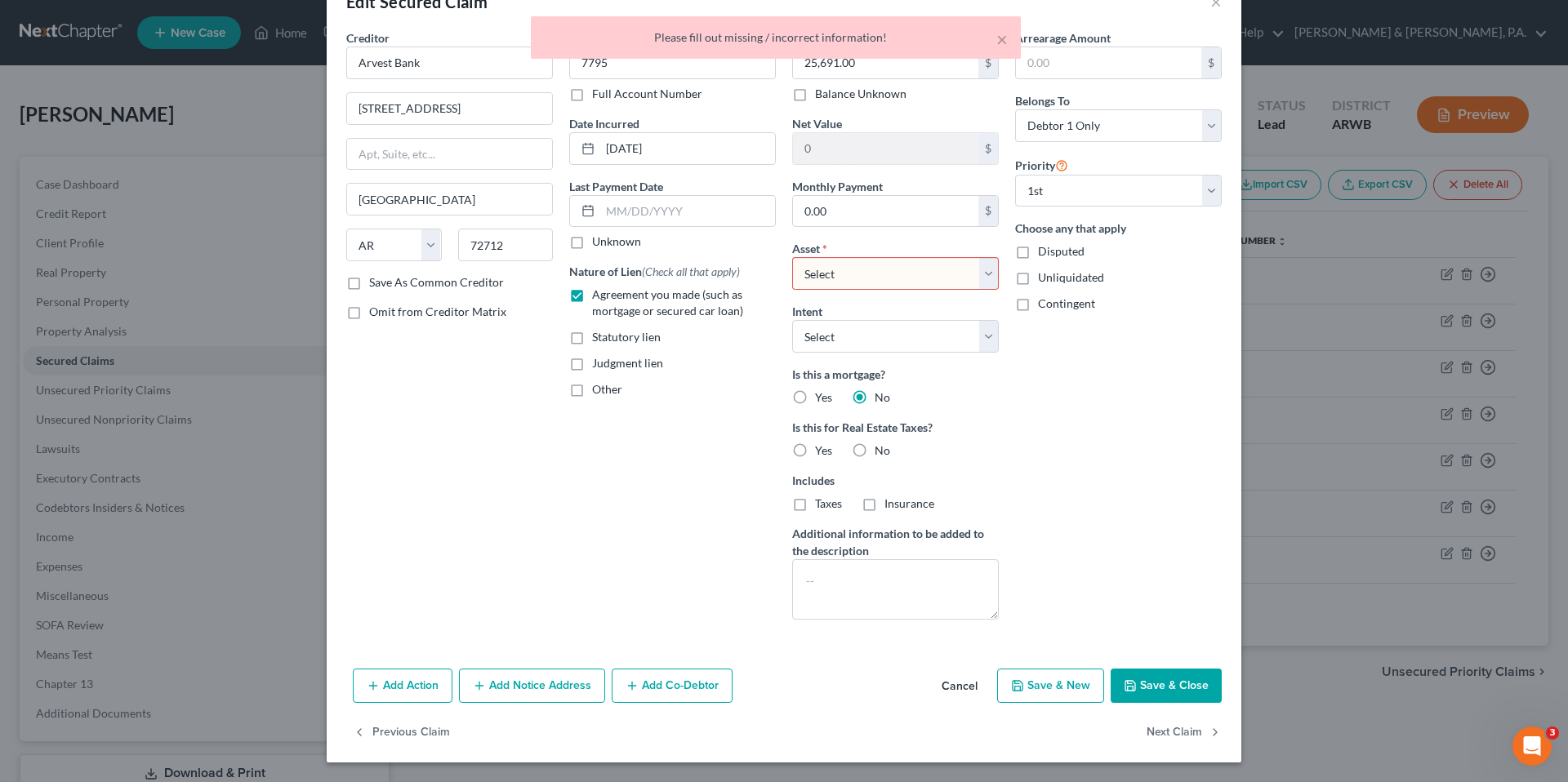
select select "0"
click at [792, 257] on select "Select Other Multiple Assets [US_STATE] National Bank (Checking Account) - $0.0…" at bounding box center [895, 272] width 206 height 32
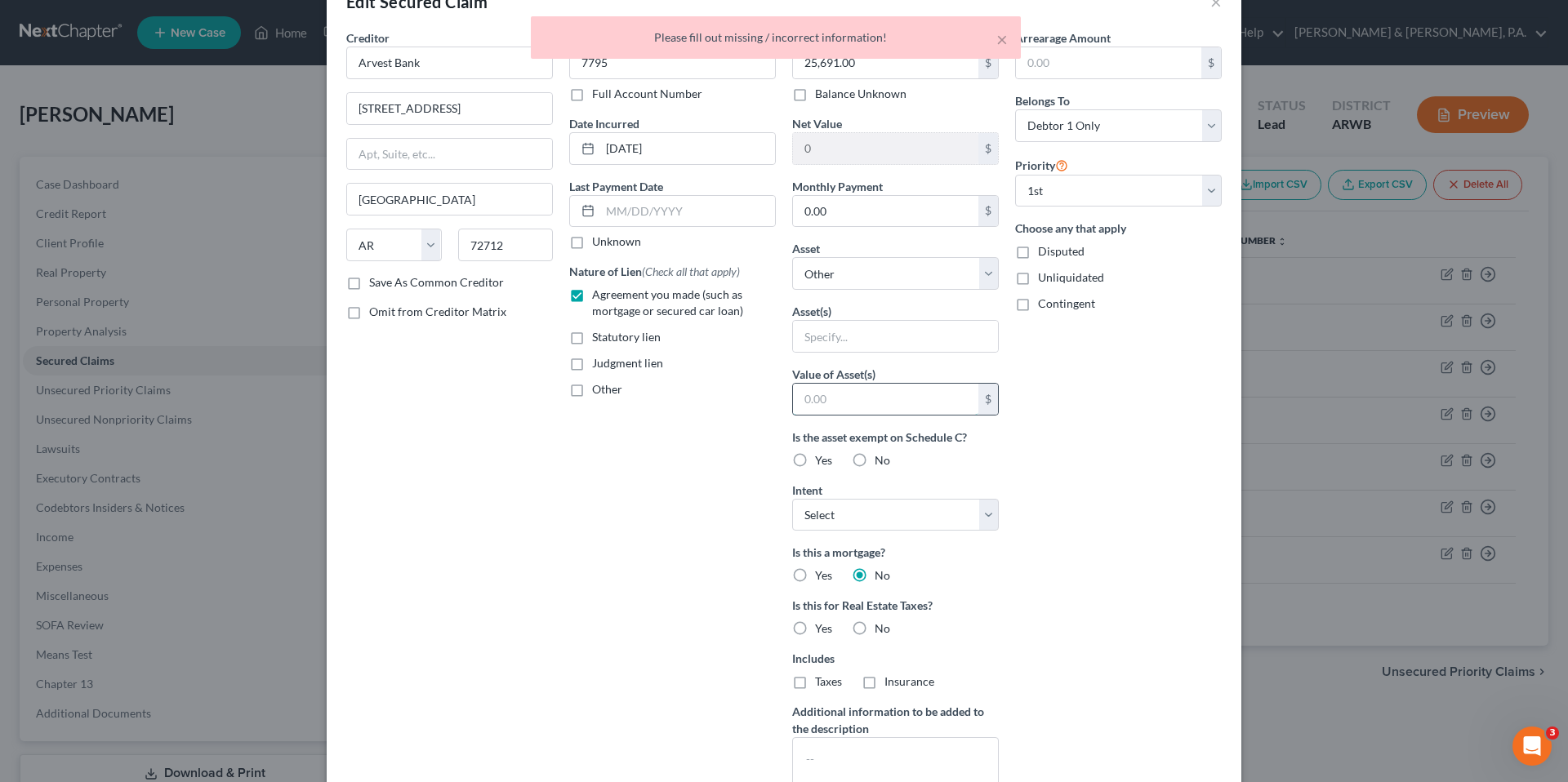
click at [924, 389] on input "text" at bounding box center [885, 399] width 185 height 31
click at [940, 509] on select "Select Surrender Redeem Reaffirm Avoid Other" at bounding box center [895, 514] width 206 height 32
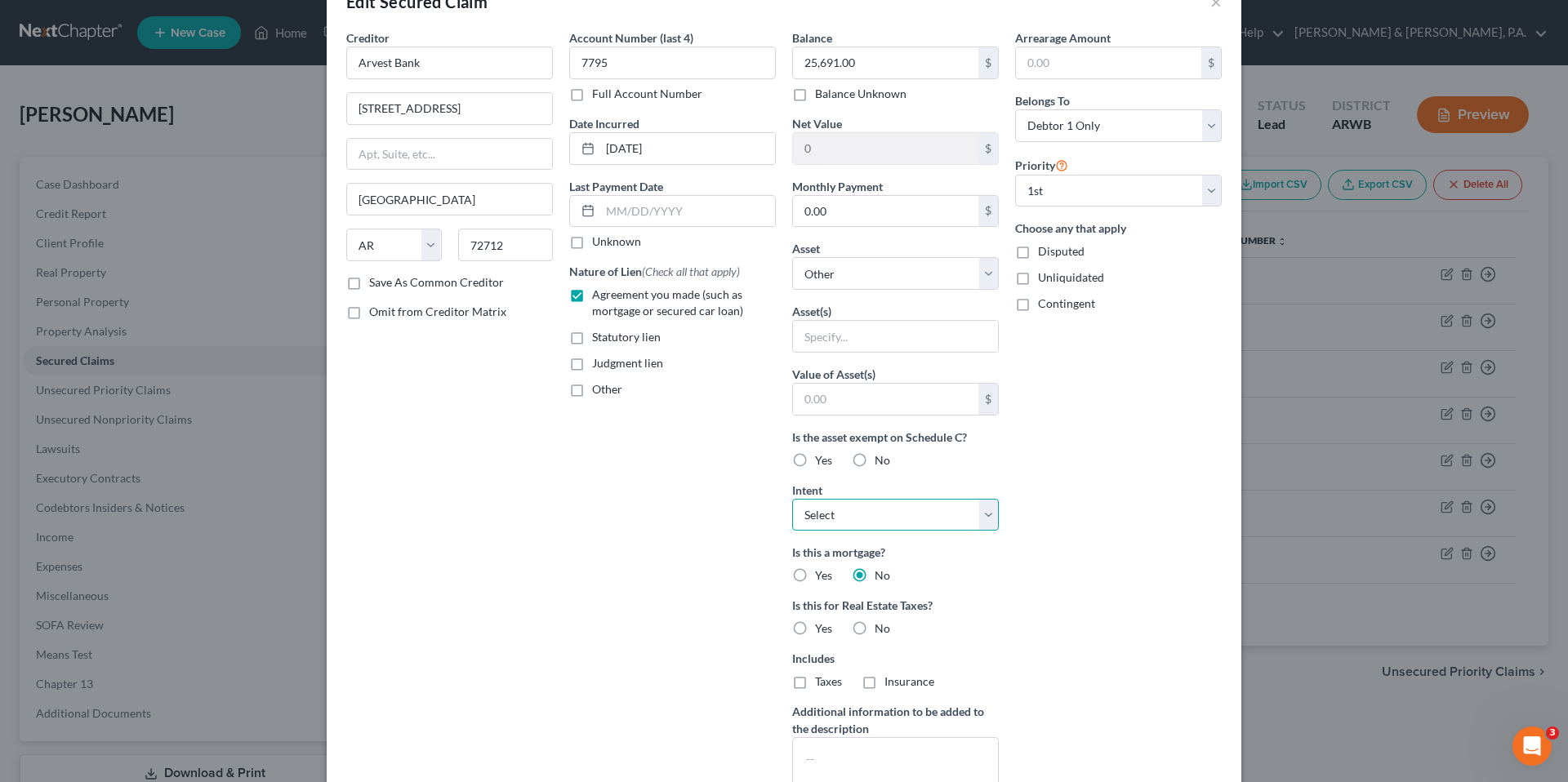
select select "0"
click at [792, 499] on select "Select Surrender Redeem Reaffirm Avoid Other" at bounding box center [895, 514] width 206 height 32
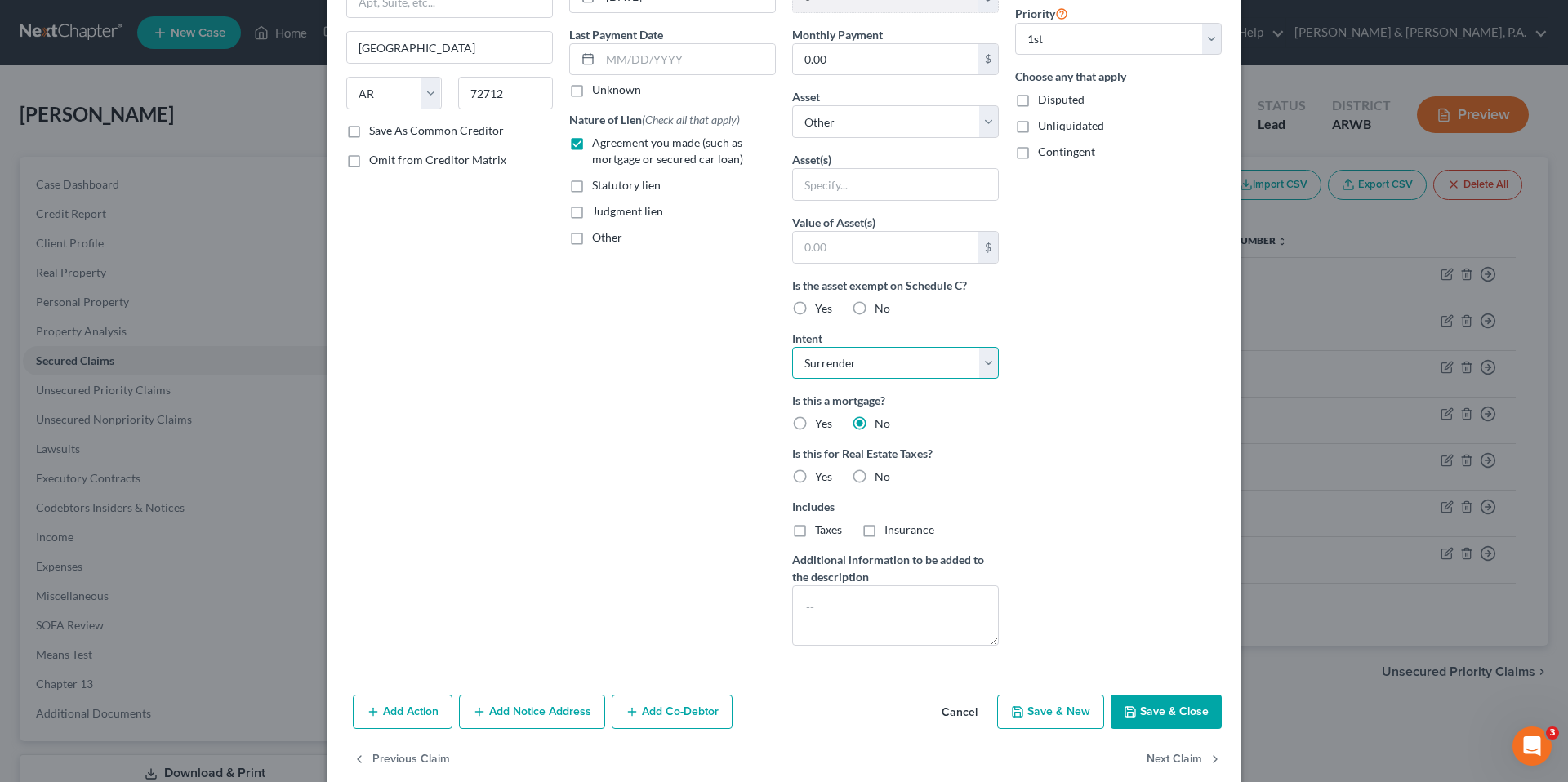
scroll to position [217, 0]
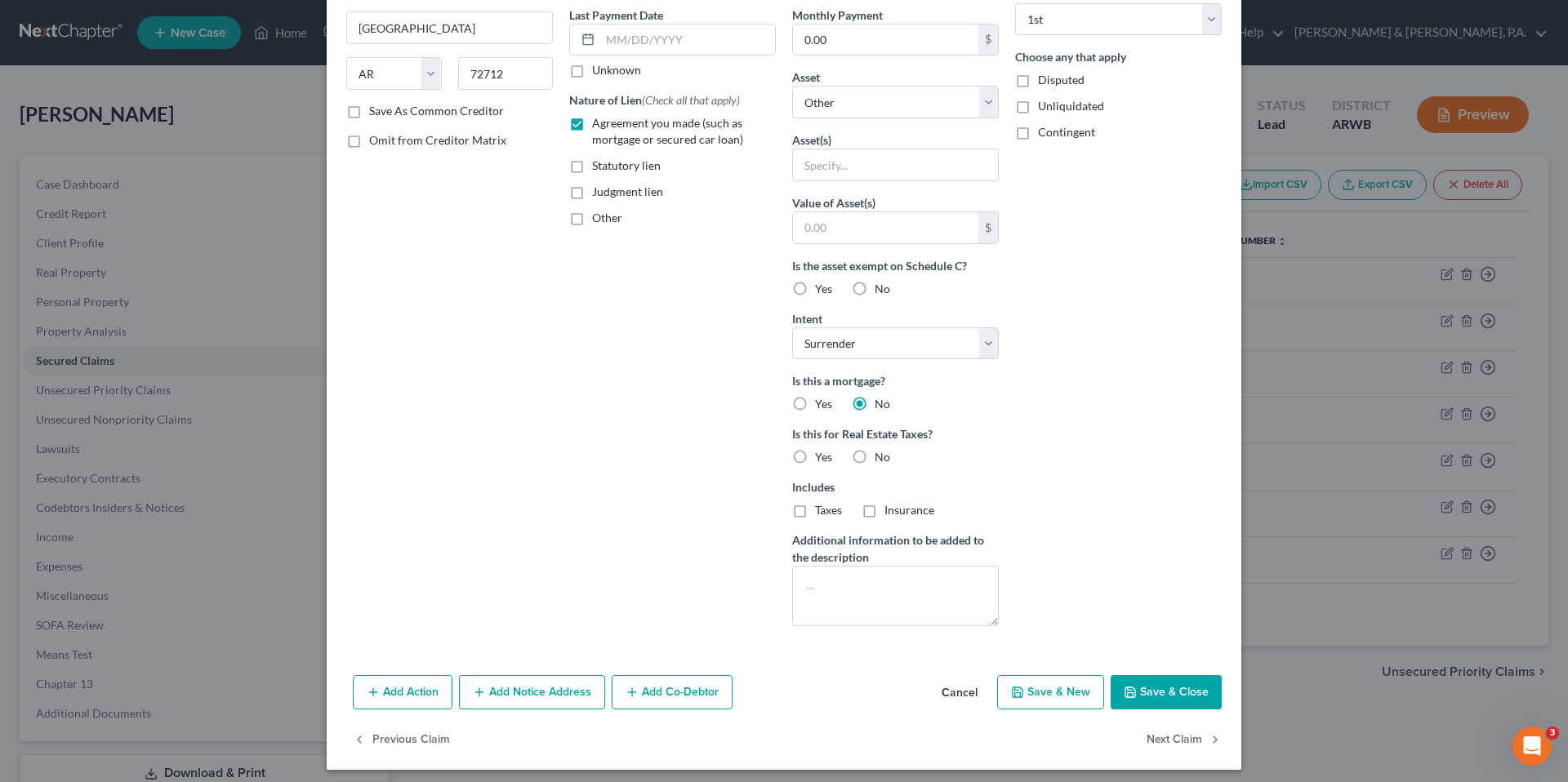
click at [1148, 683] on button "Save & Close" at bounding box center [1166, 692] width 111 height 34
select select
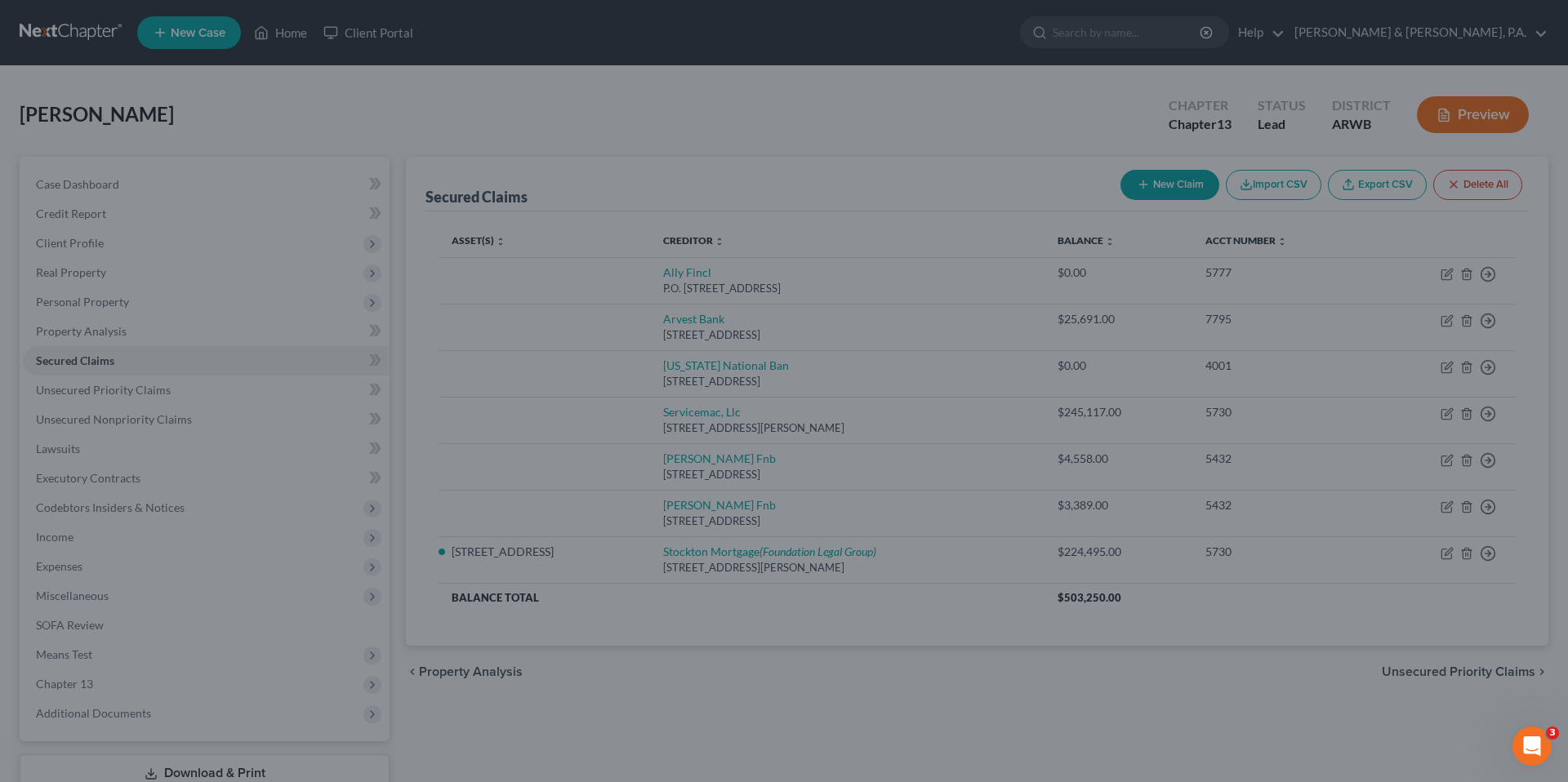
type input "0"
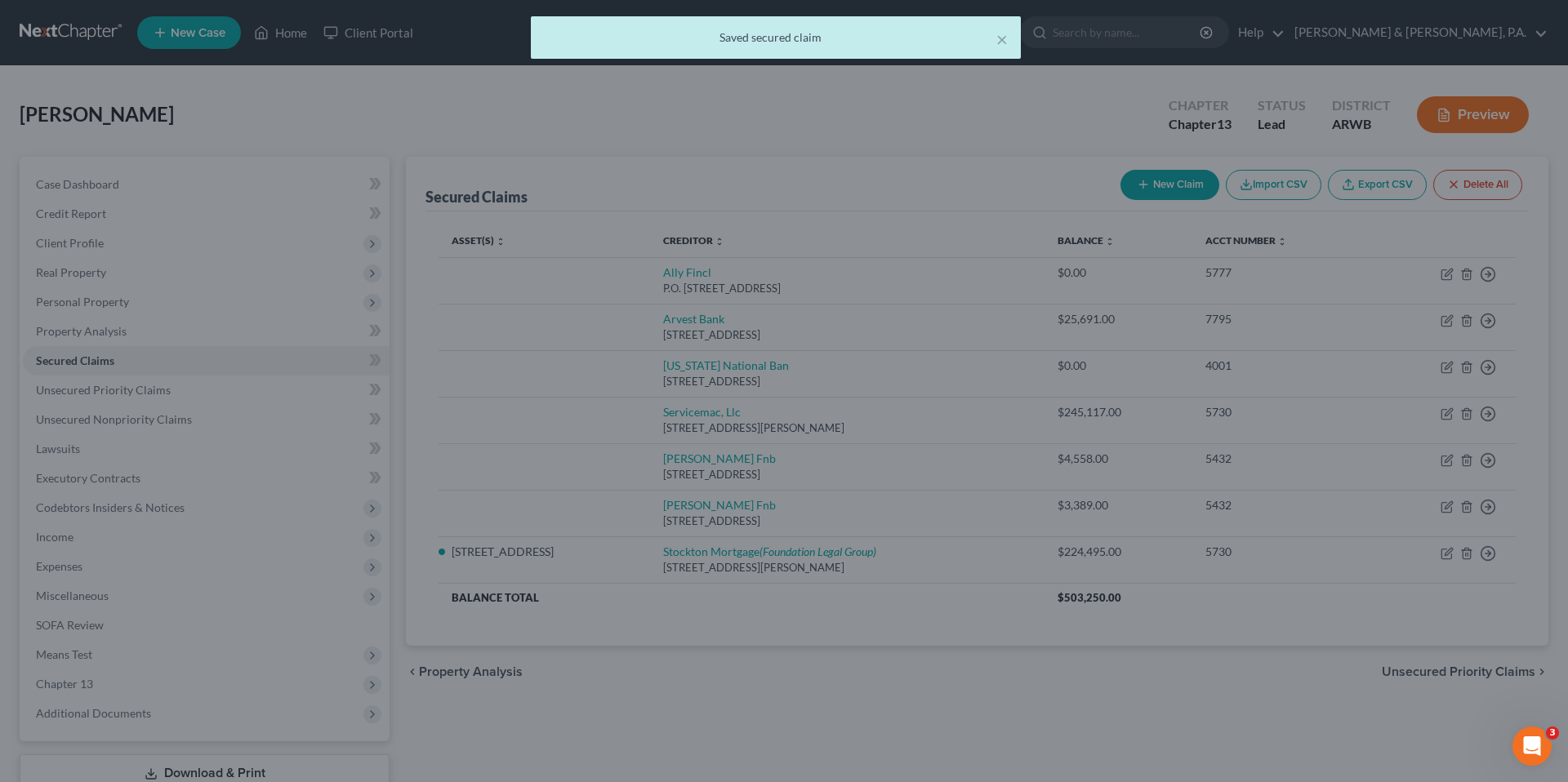
scroll to position [46, 0]
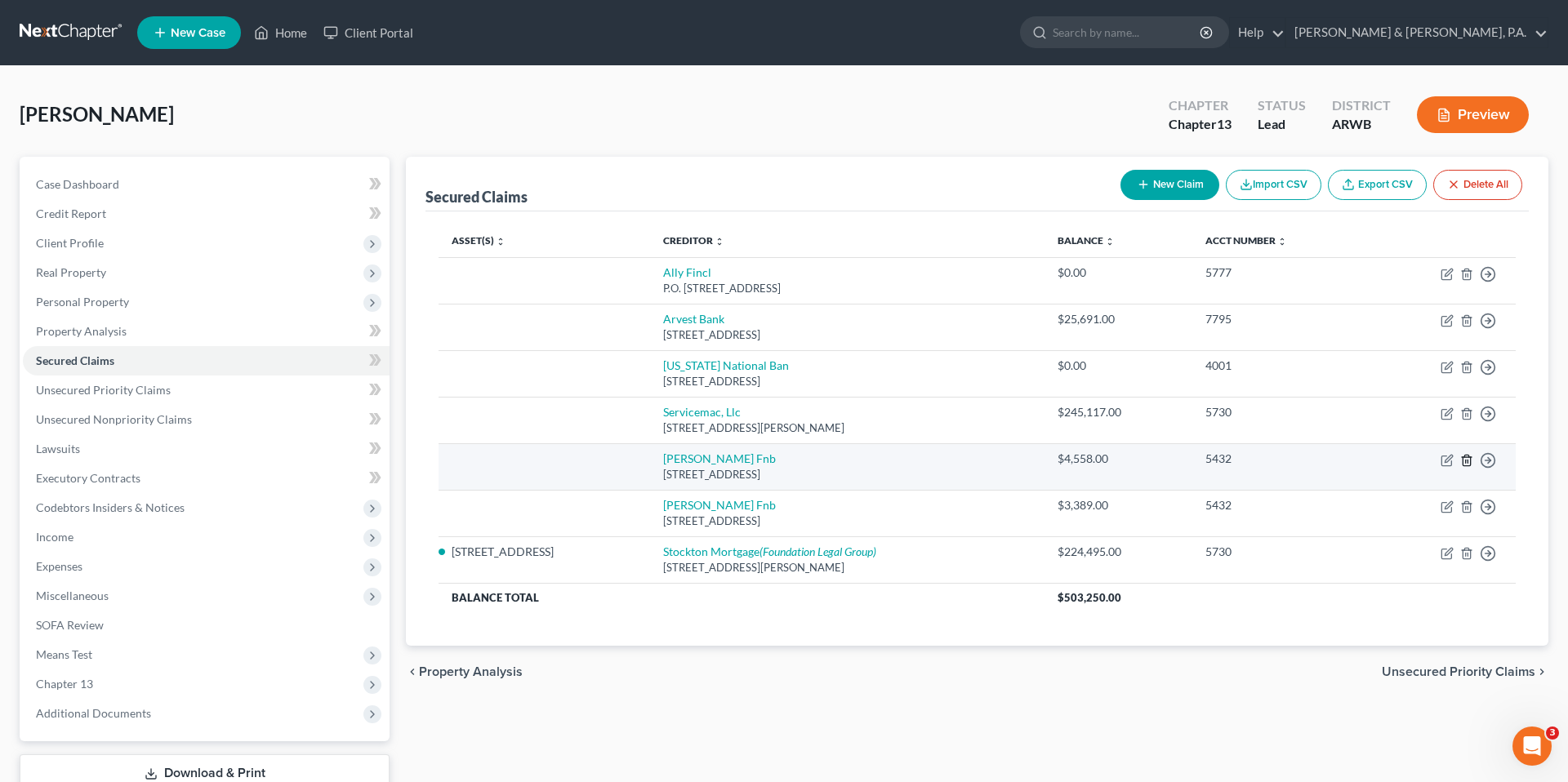
click at [1465, 458] on icon "button" at bounding box center [1466, 460] width 13 height 13
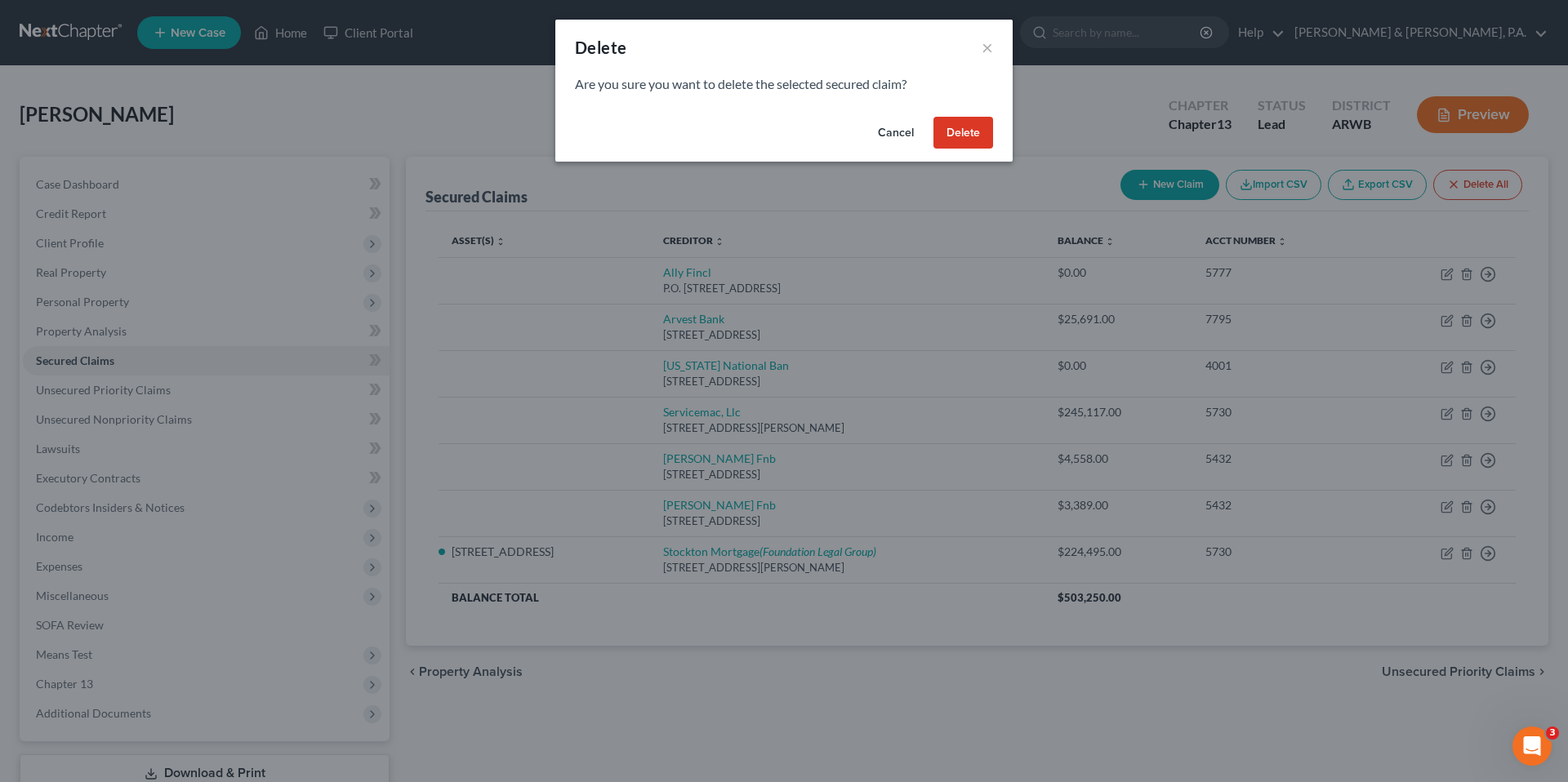
click at [963, 138] on button "Delete" at bounding box center [963, 132] width 60 height 32
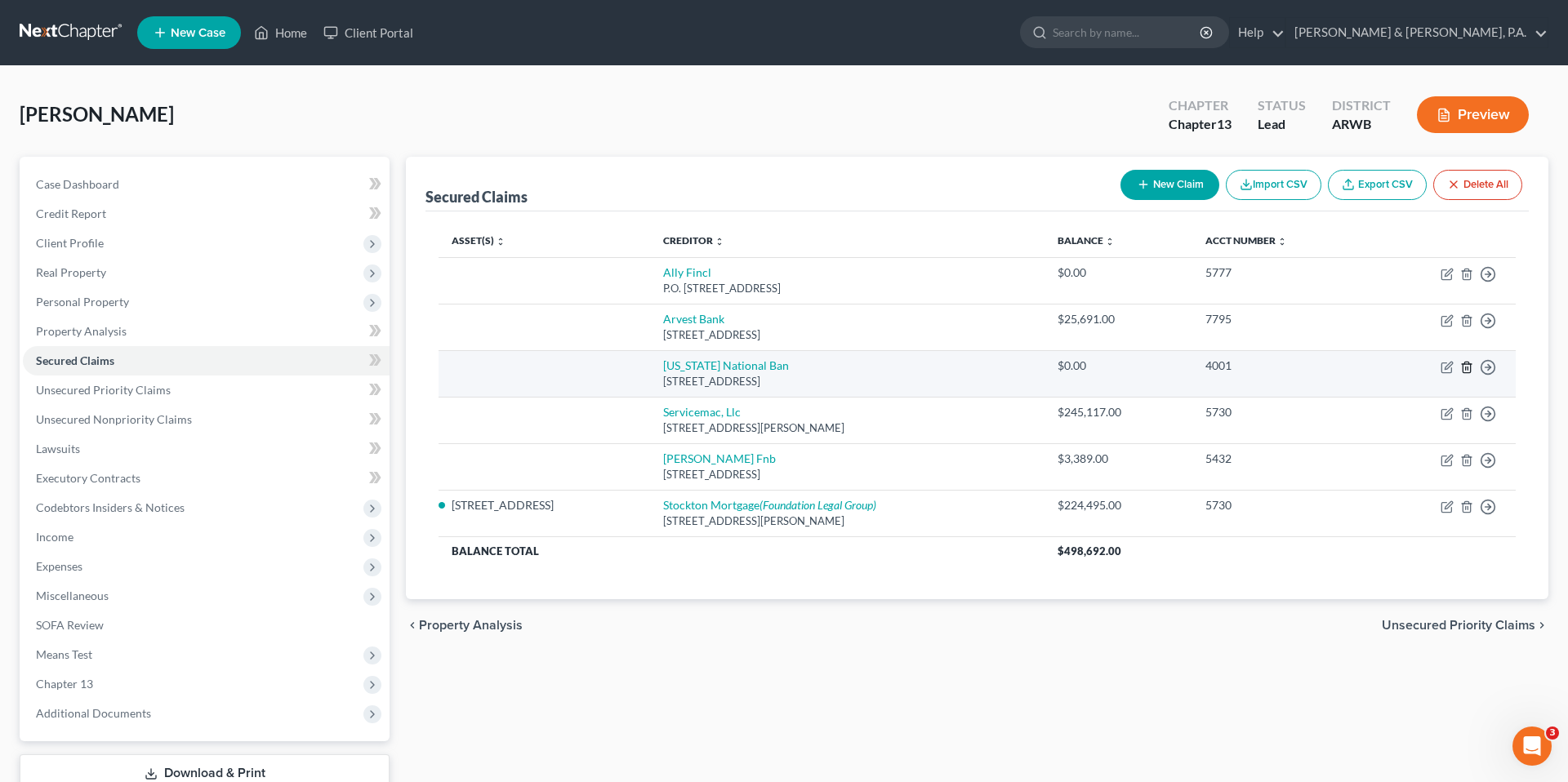
click at [1460, 372] on icon "button" at bounding box center [1466, 367] width 13 height 13
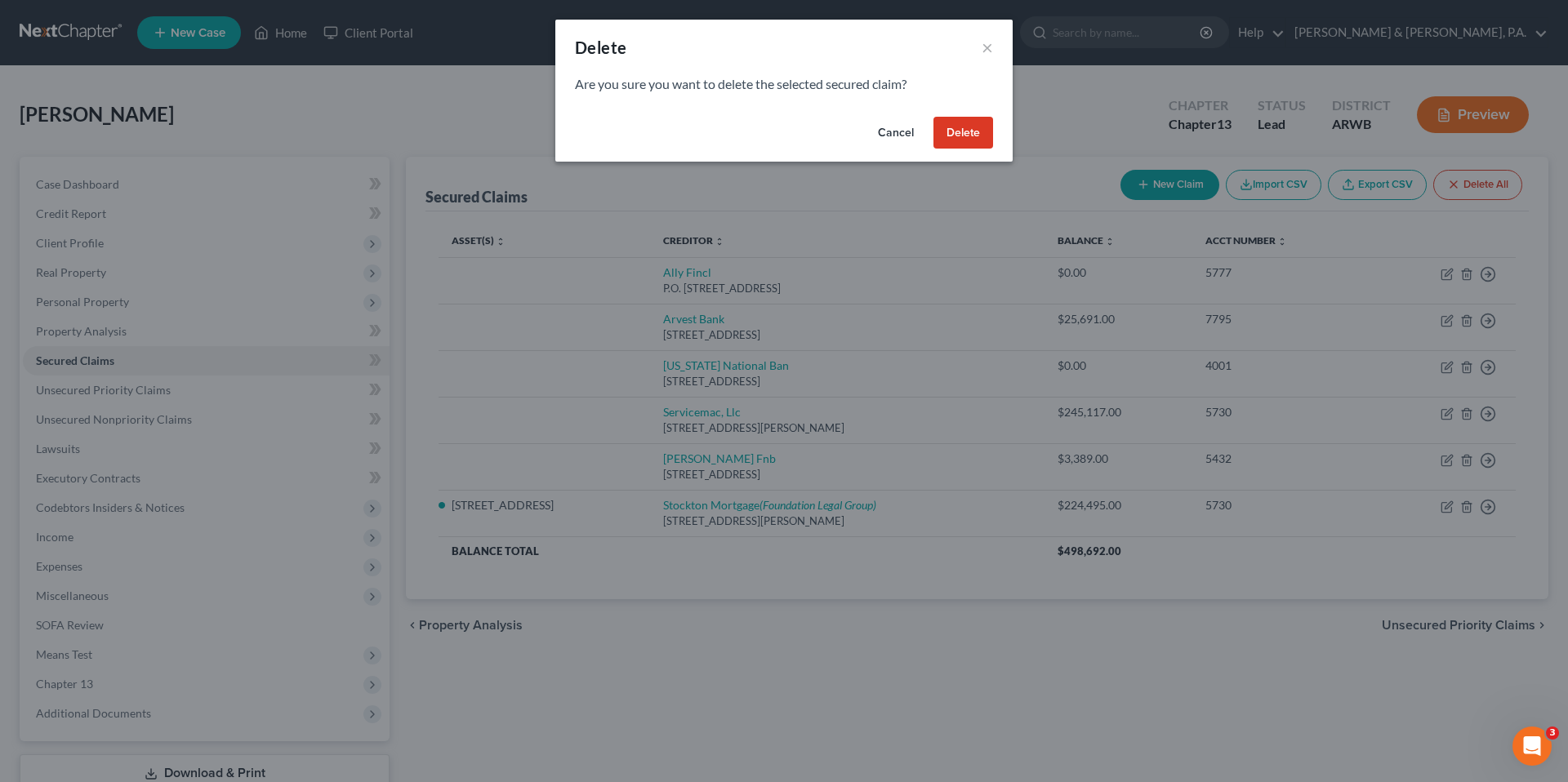
click at [979, 133] on button "Delete" at bounding box center [963, 132] width 60 height 32
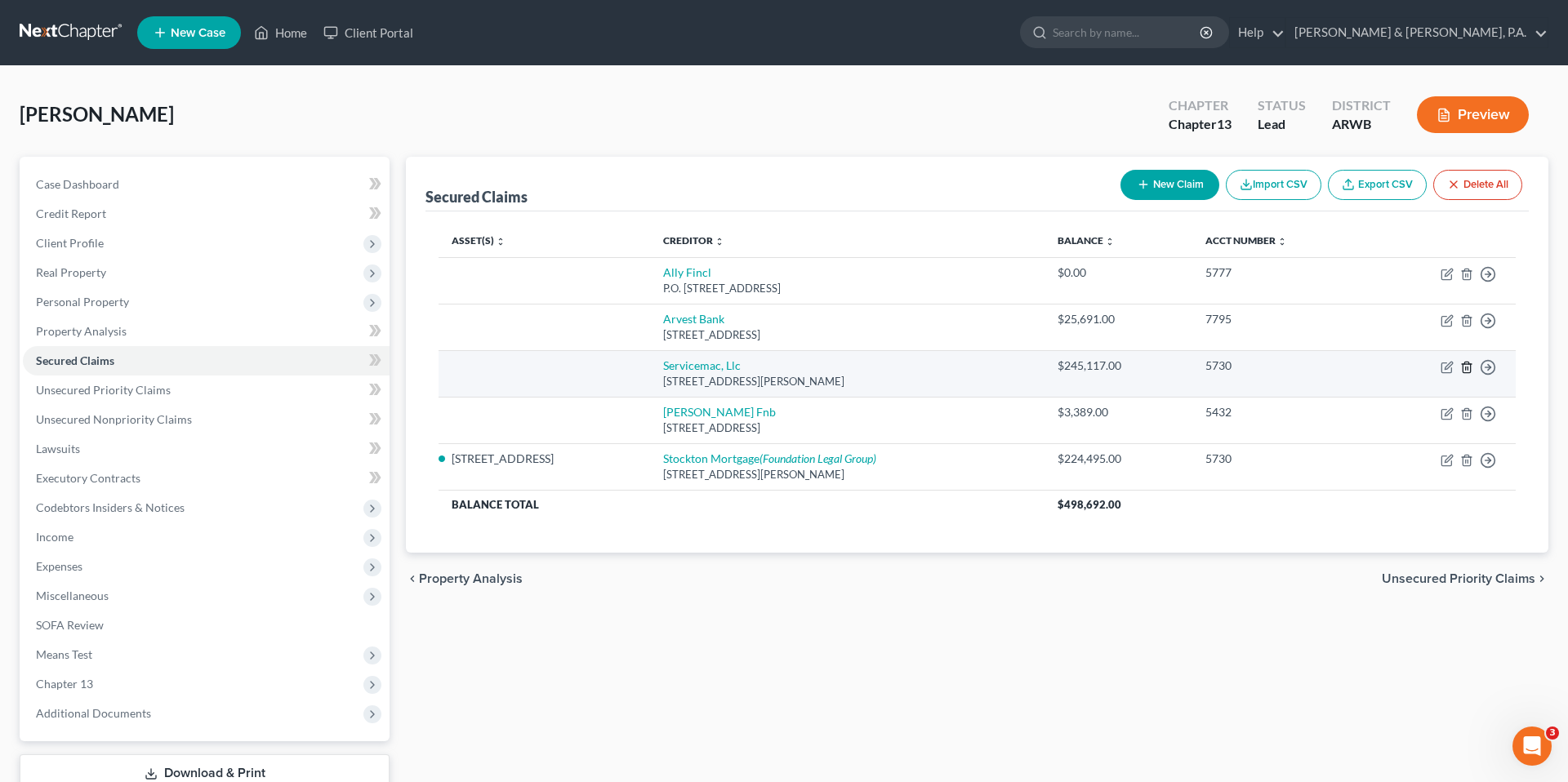
click at [1466, 367] on icon "button" at bounding box center [1466, 367] width 13 height 13
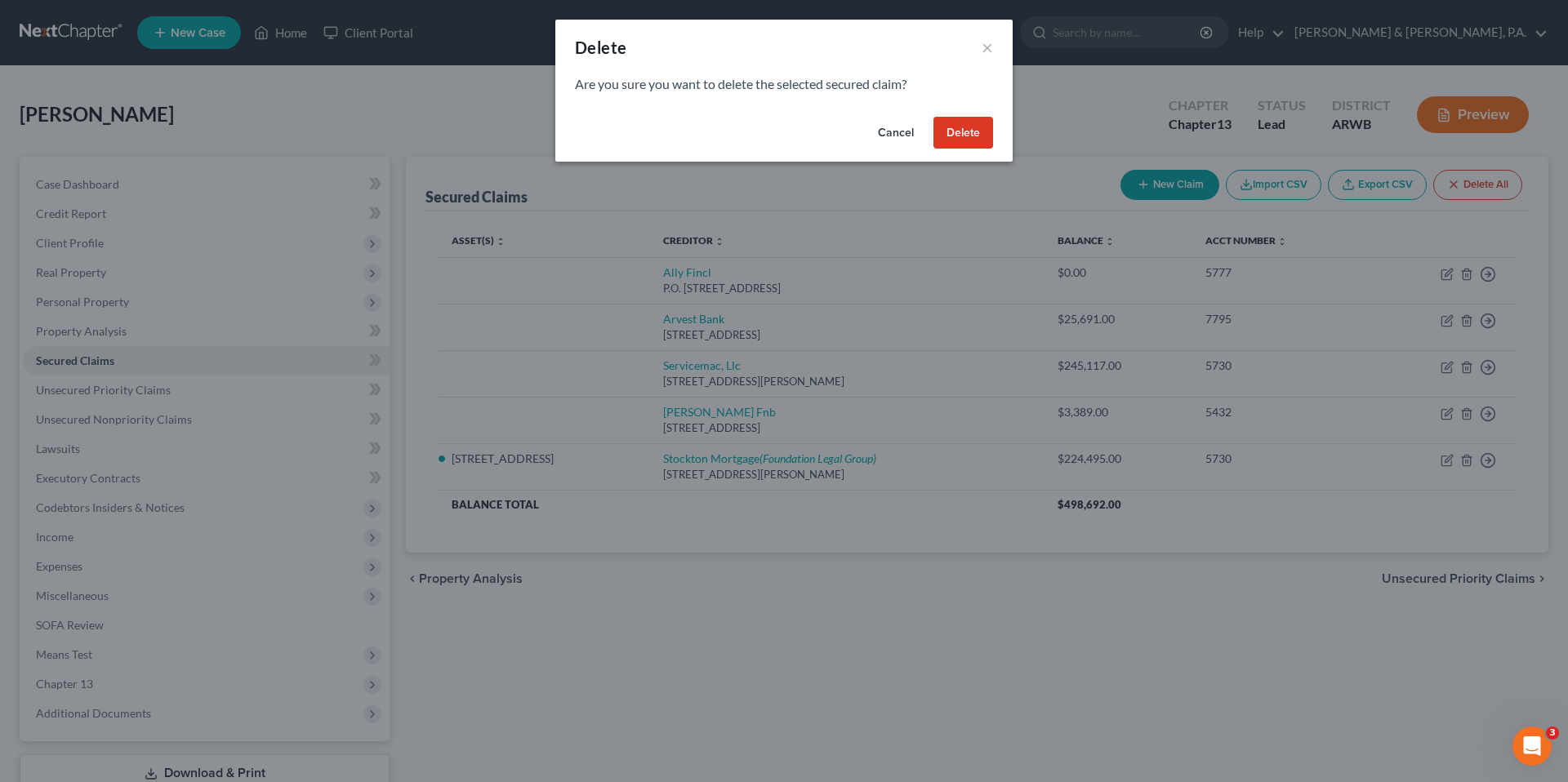
drag, startPoint x: 974, startPoint y: 133, endPoint x: 962, endPoint y: 91, distance: 43.7
click at [962, 91] on div "Delete × Are you sure you want to delete the selected secured claim? Cancel Del…" at bounding box center [783, 90] width 457 height 142
click at [913, 117] on button "Cancel" at bounding box center [895, 132] width 62 height 32
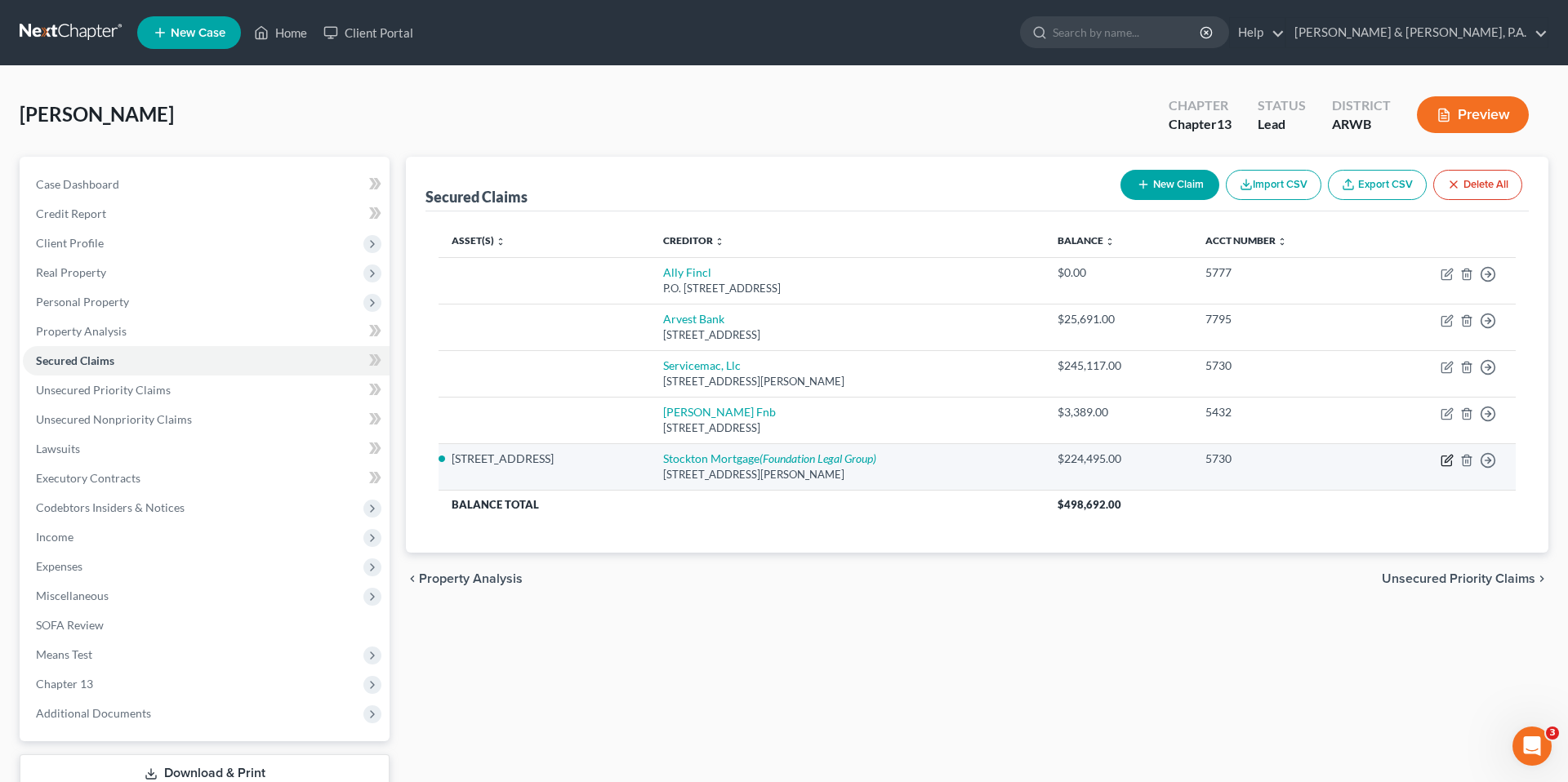
click at [1446, 460] on icon "button" at bounding box center [1447, 460] width 13 height 13
select select "42"
select select "4"
select select "0"
select select "3"
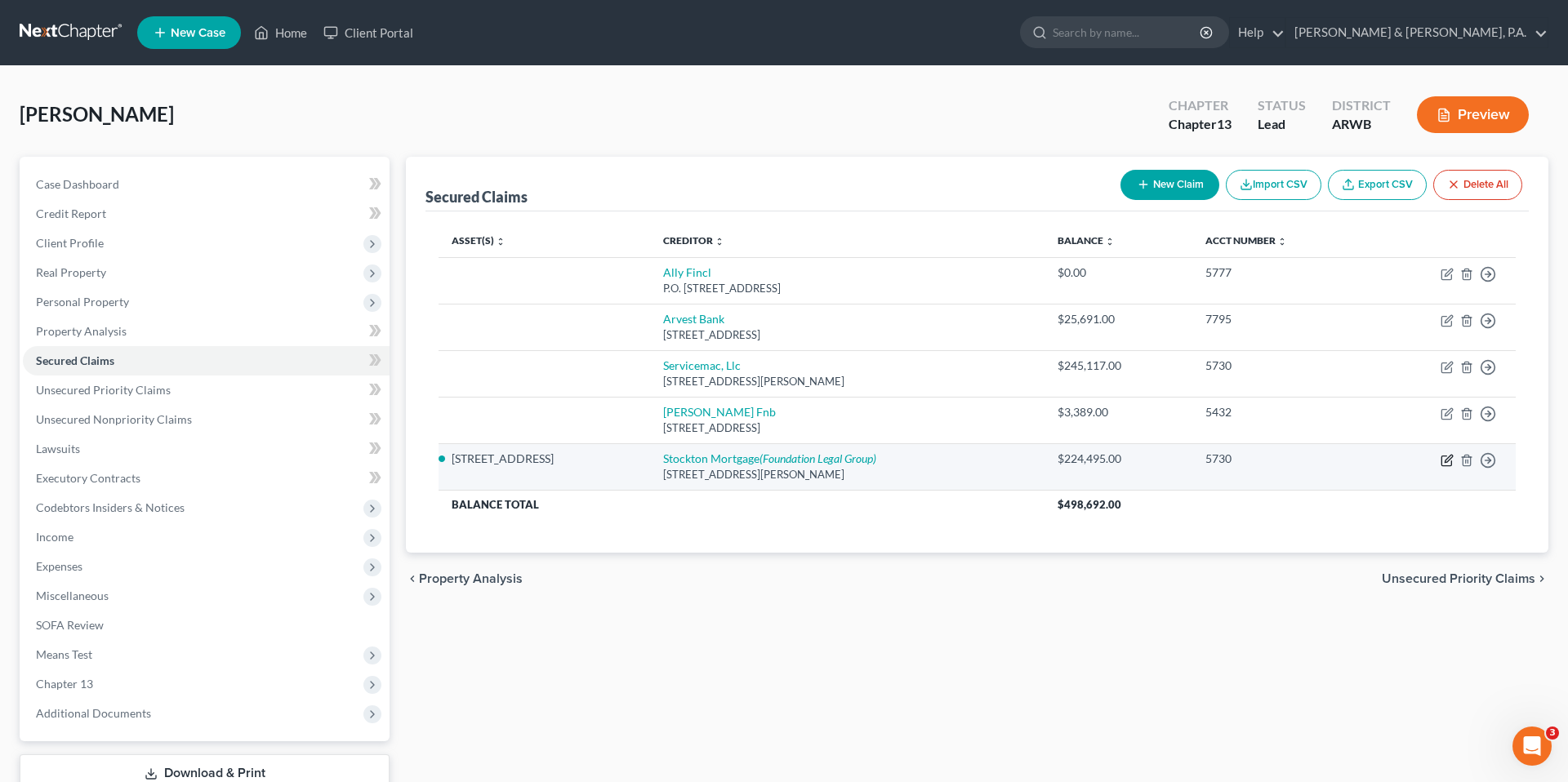
select select "0"
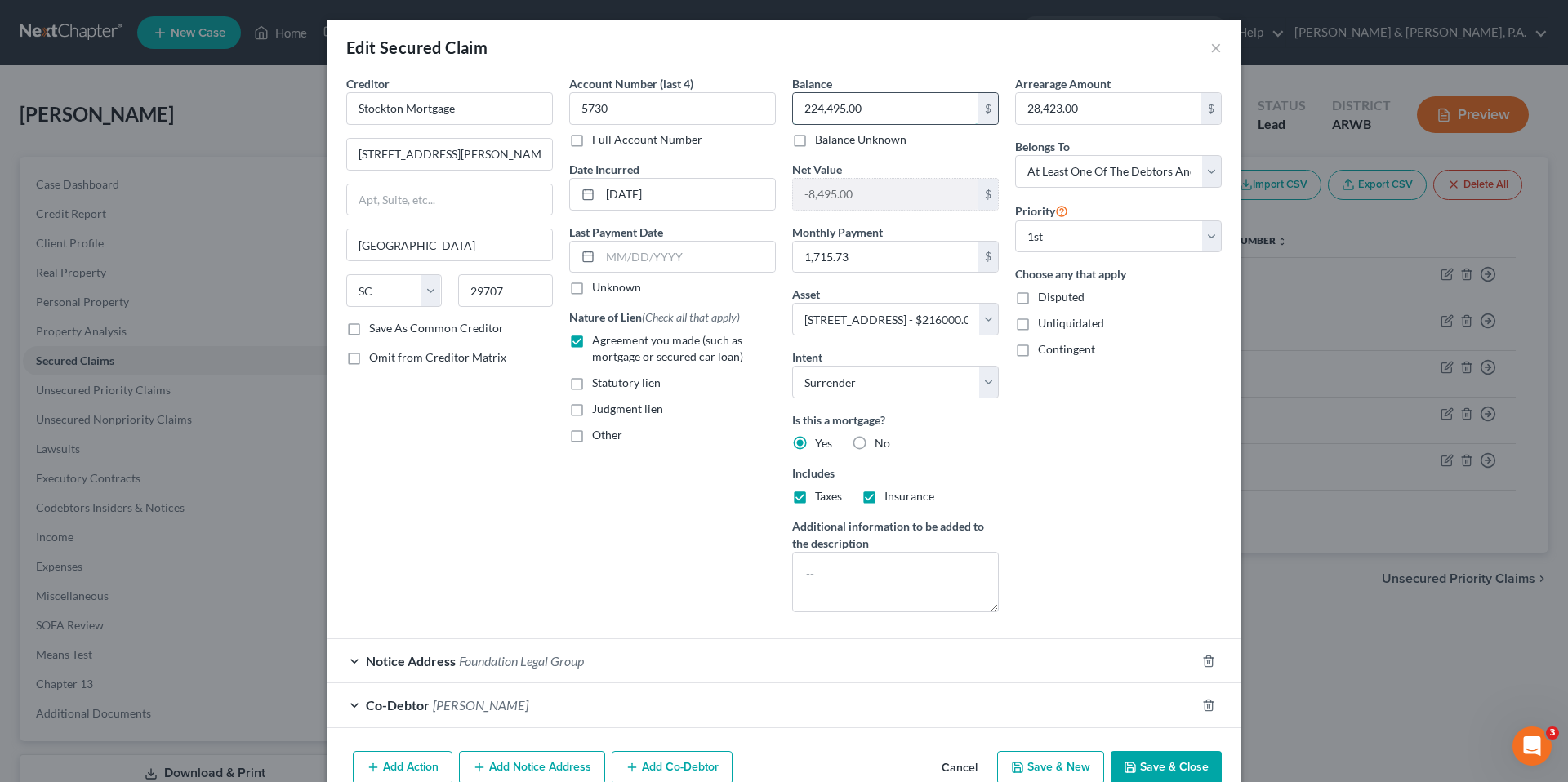
click at [873, 113] on input "224,495.00" at bounding box center [885, 109] width 185 height 31
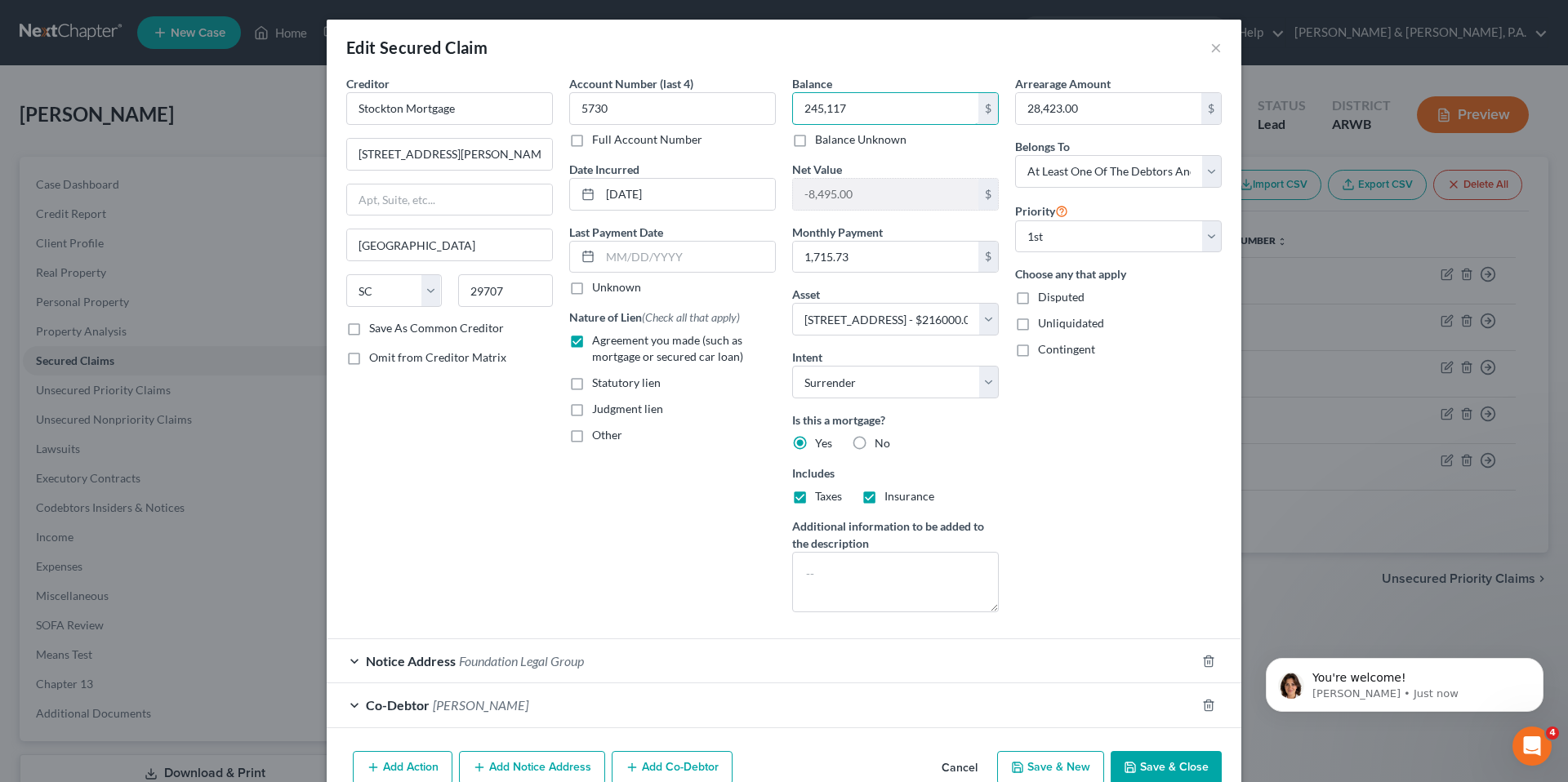
scroll to position [0, 0]
type input "245,117"
click at [1144, 757] on button "Save & Close" at bounding box center [1166, 767] width 111 height 34
select select
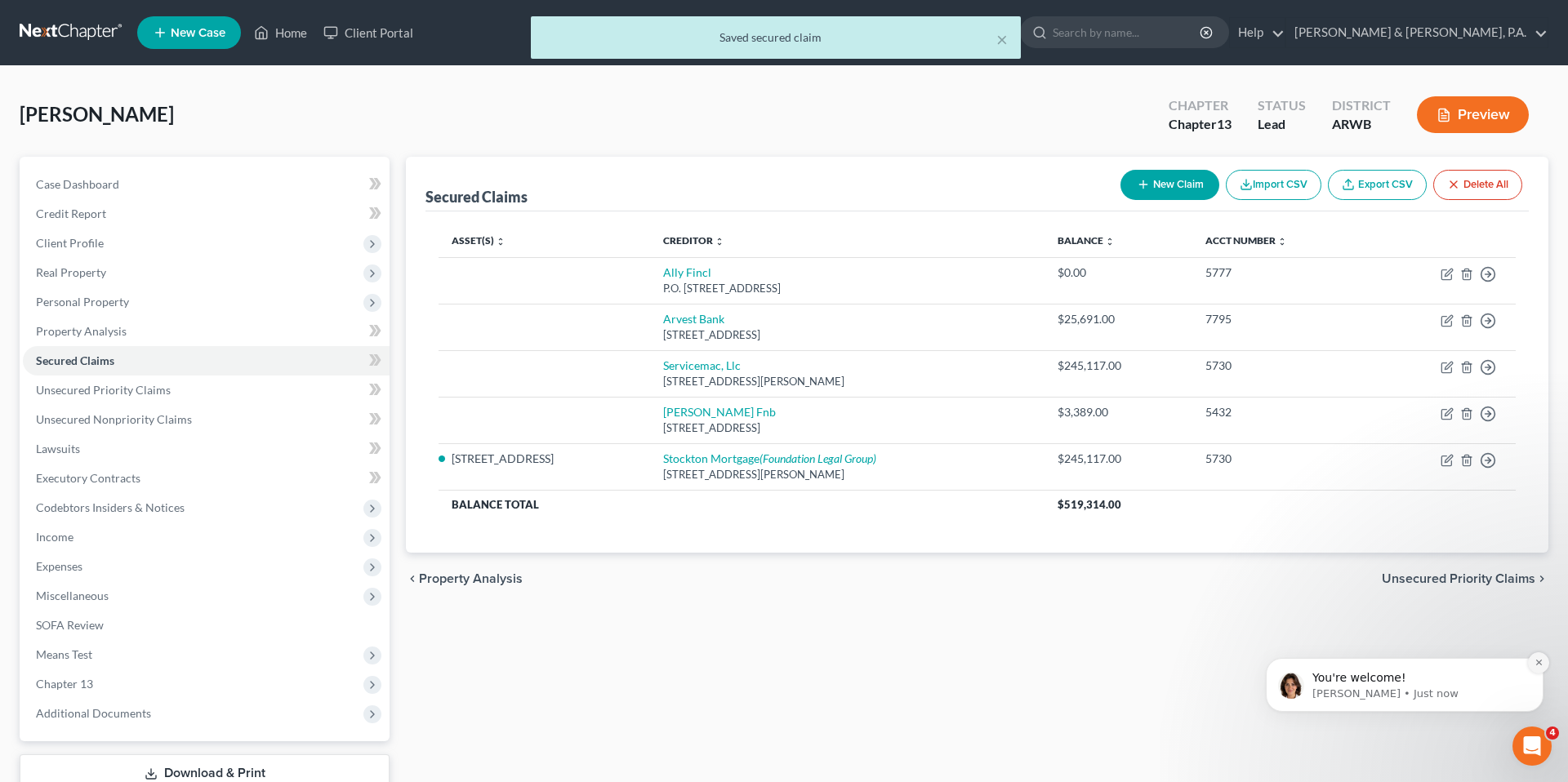
click at [1538, 661] on icon "Dismiss notification" at bounding box center [1539, 662] width 9 height 9
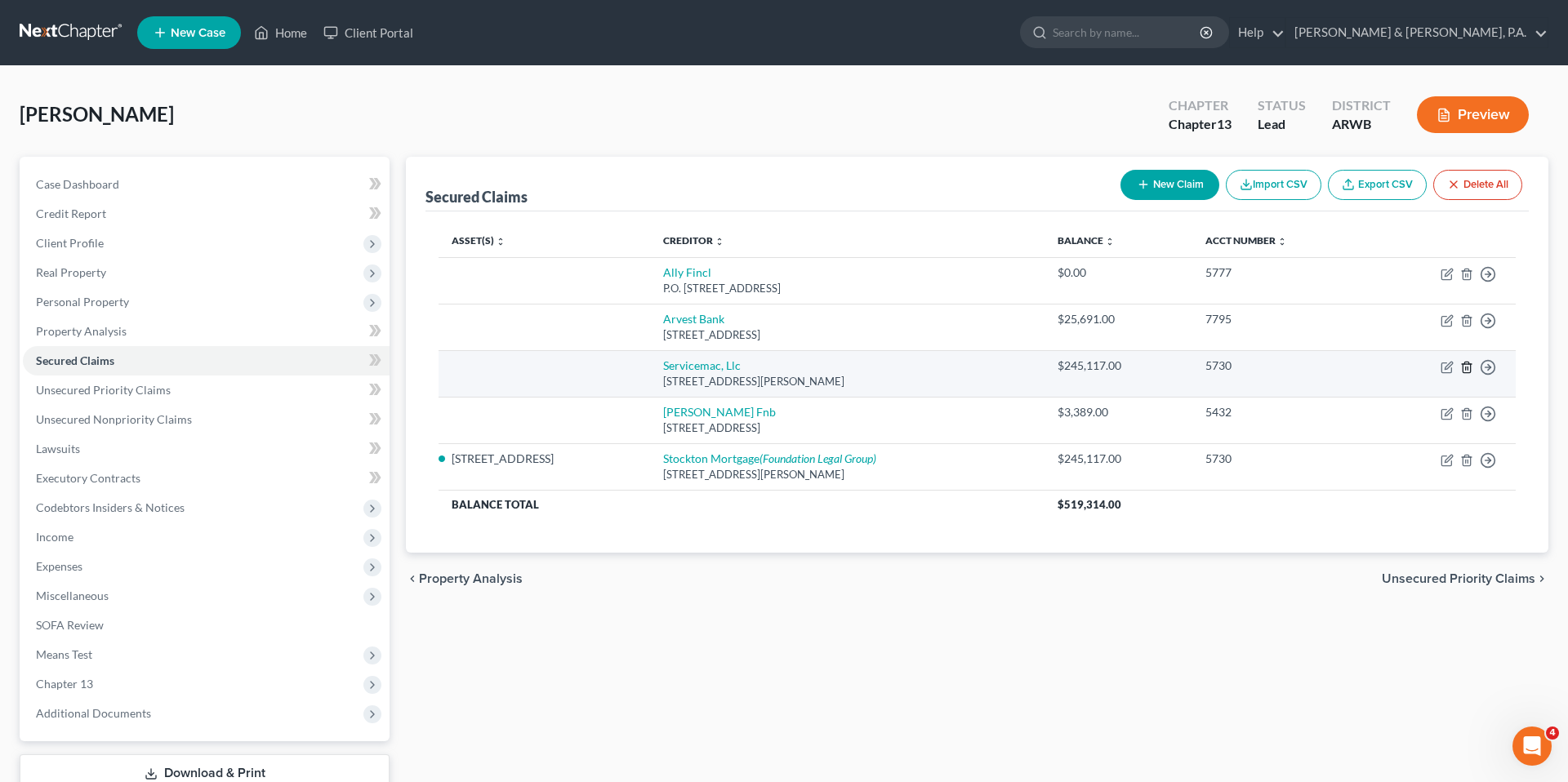
click at [1463, 373] on icon "button" at bounding box center [1466, 367] width 7 height 11
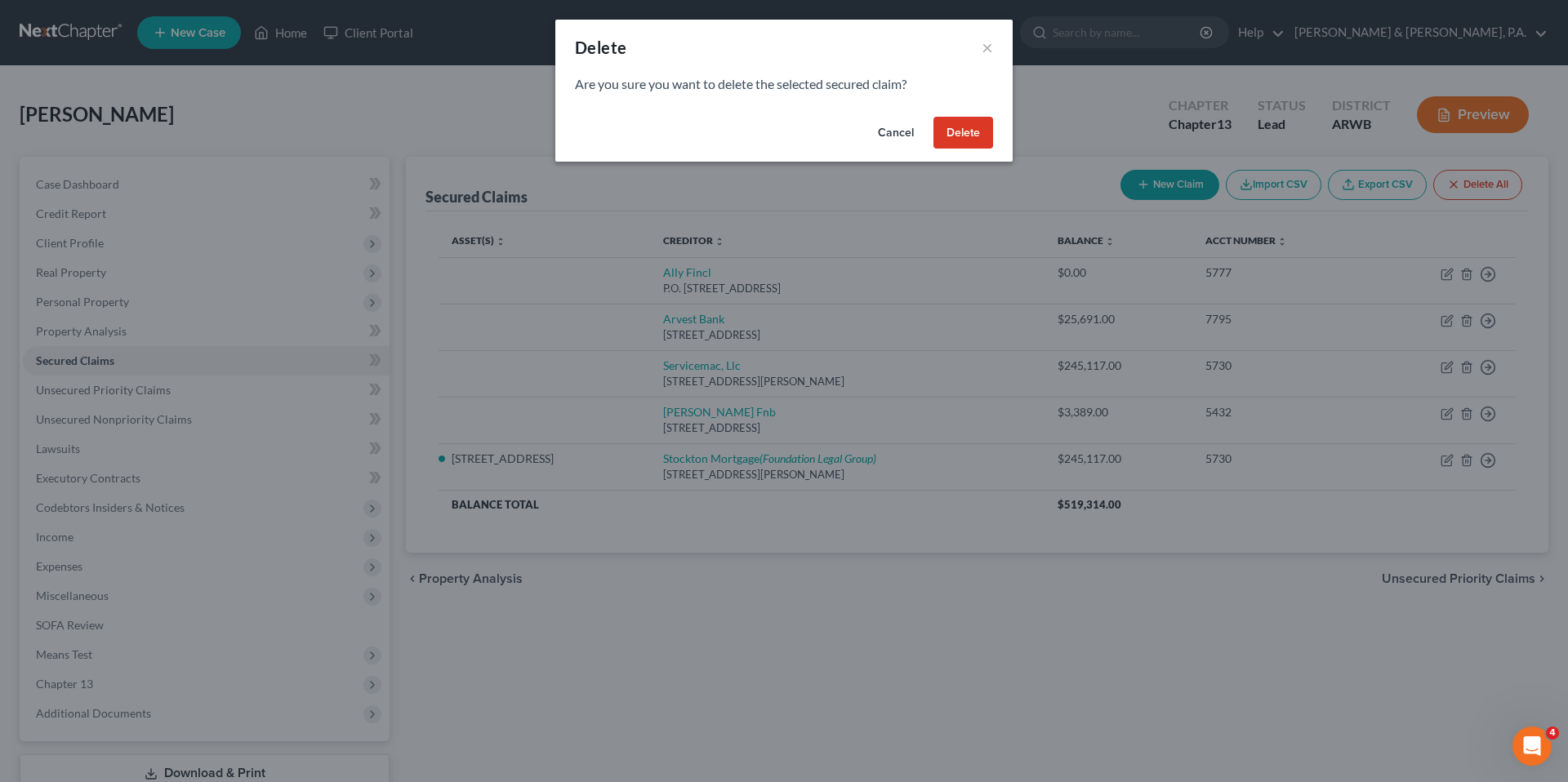
click at [898, 126] on button "Cancel" at bounding box center [895, 132] width 62 height 32
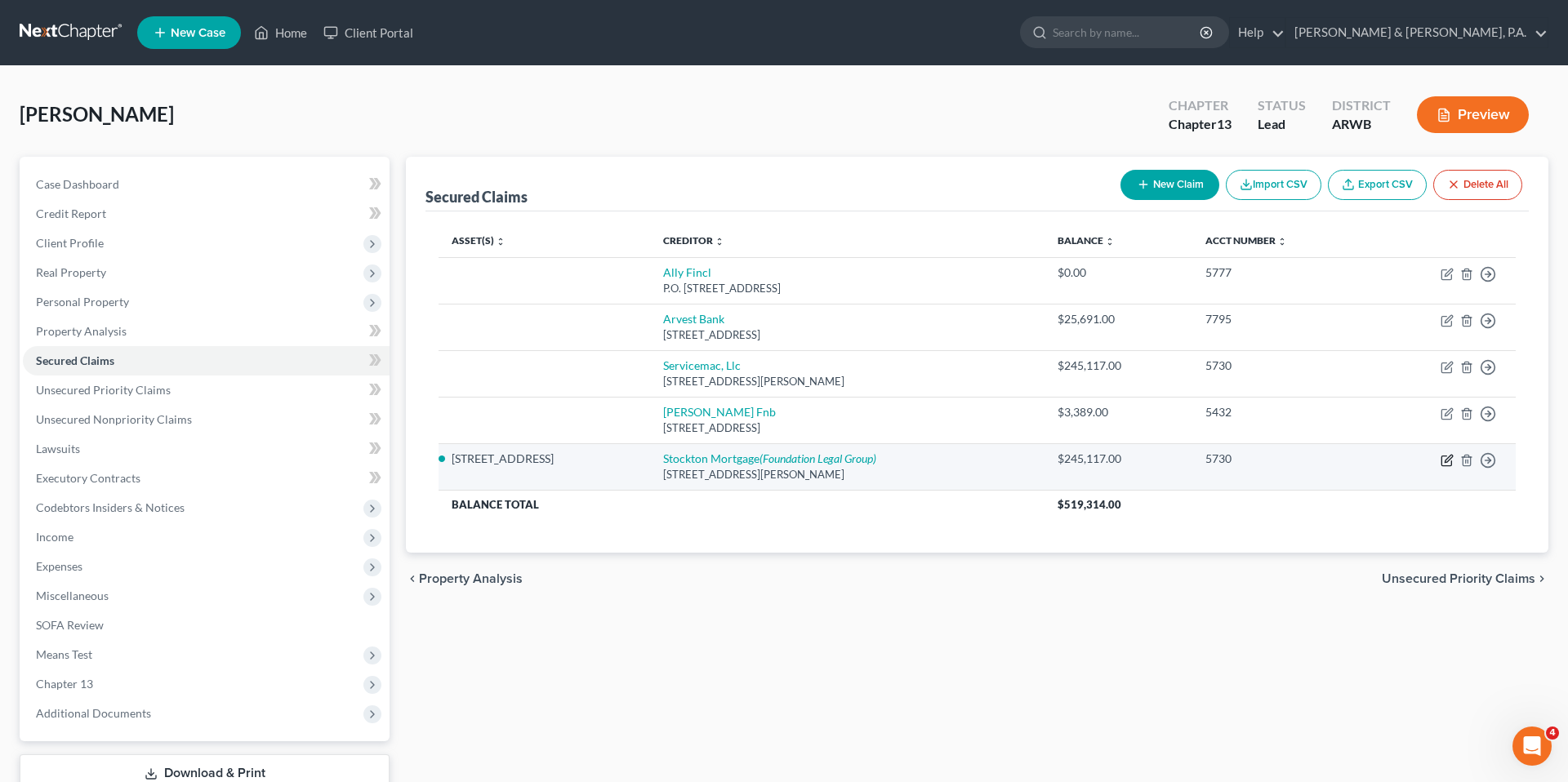
click at [1441, 466] on icon "button" at bounding box center [1447, 460] width 13 height 13
select select "42"
select select "4"
select select "0"
select select "3"
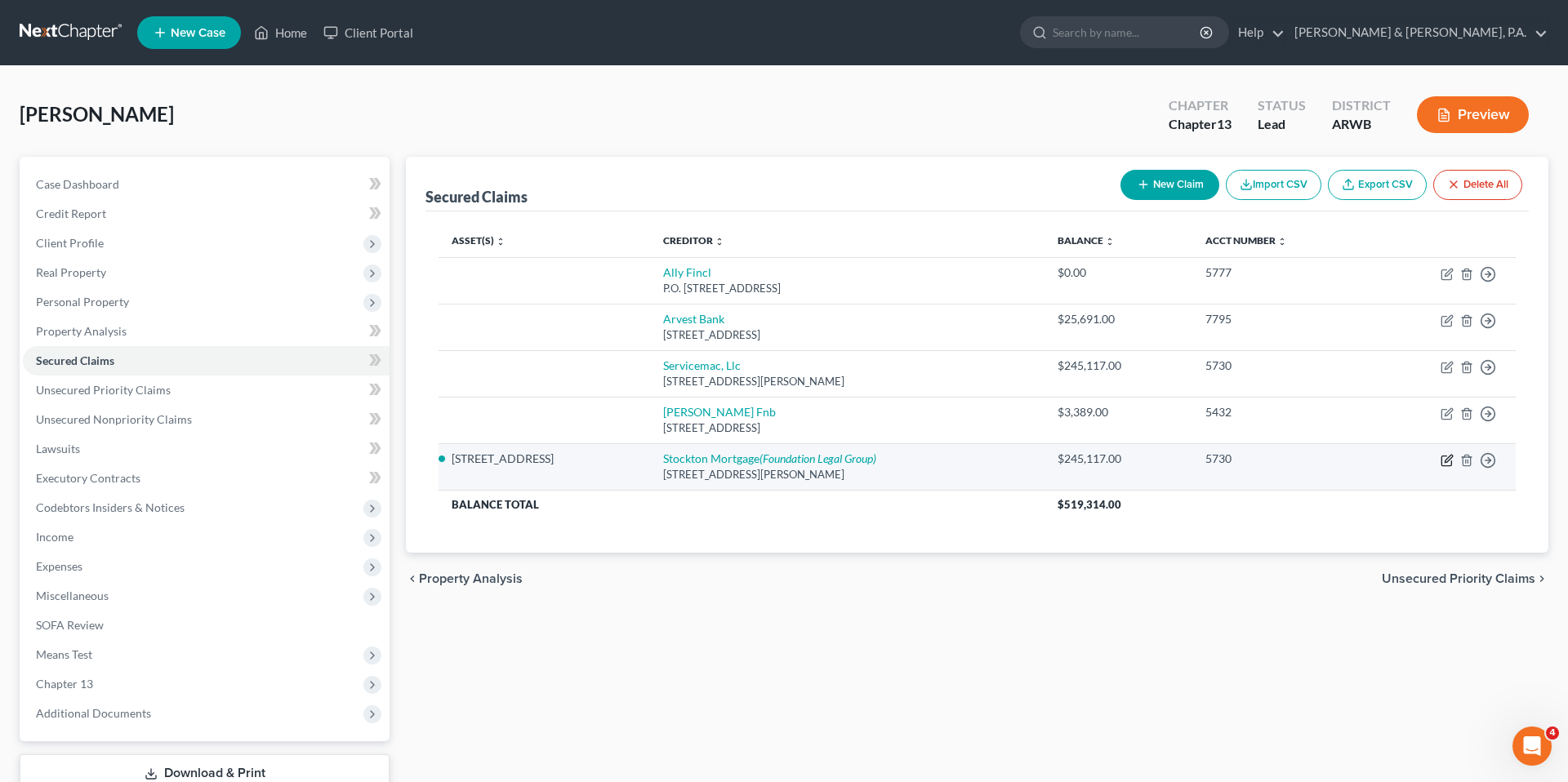
select select "0"
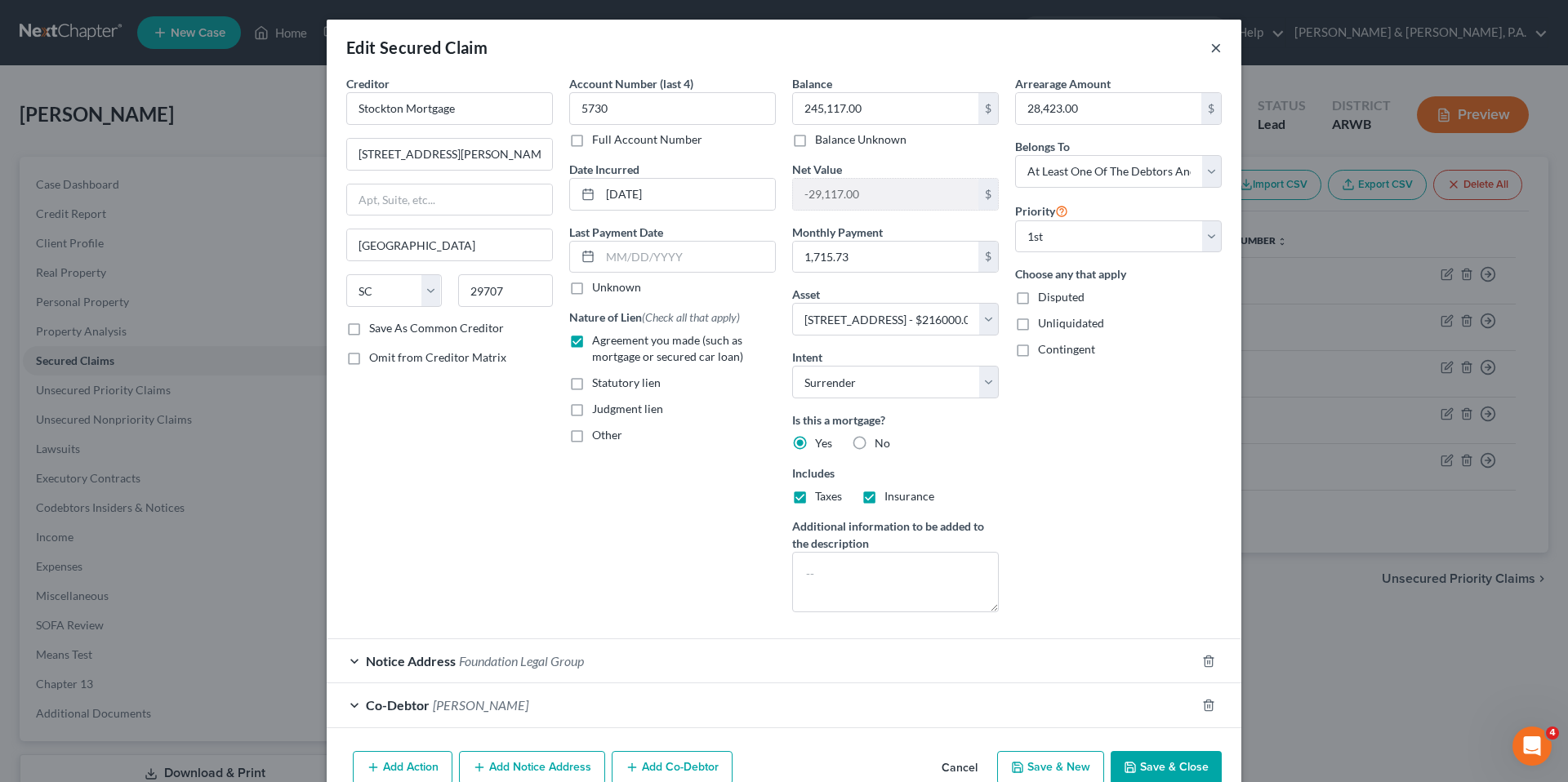
click at [1216, 46] on button "×" at bounding box center [1216, 47] width 11 height 19
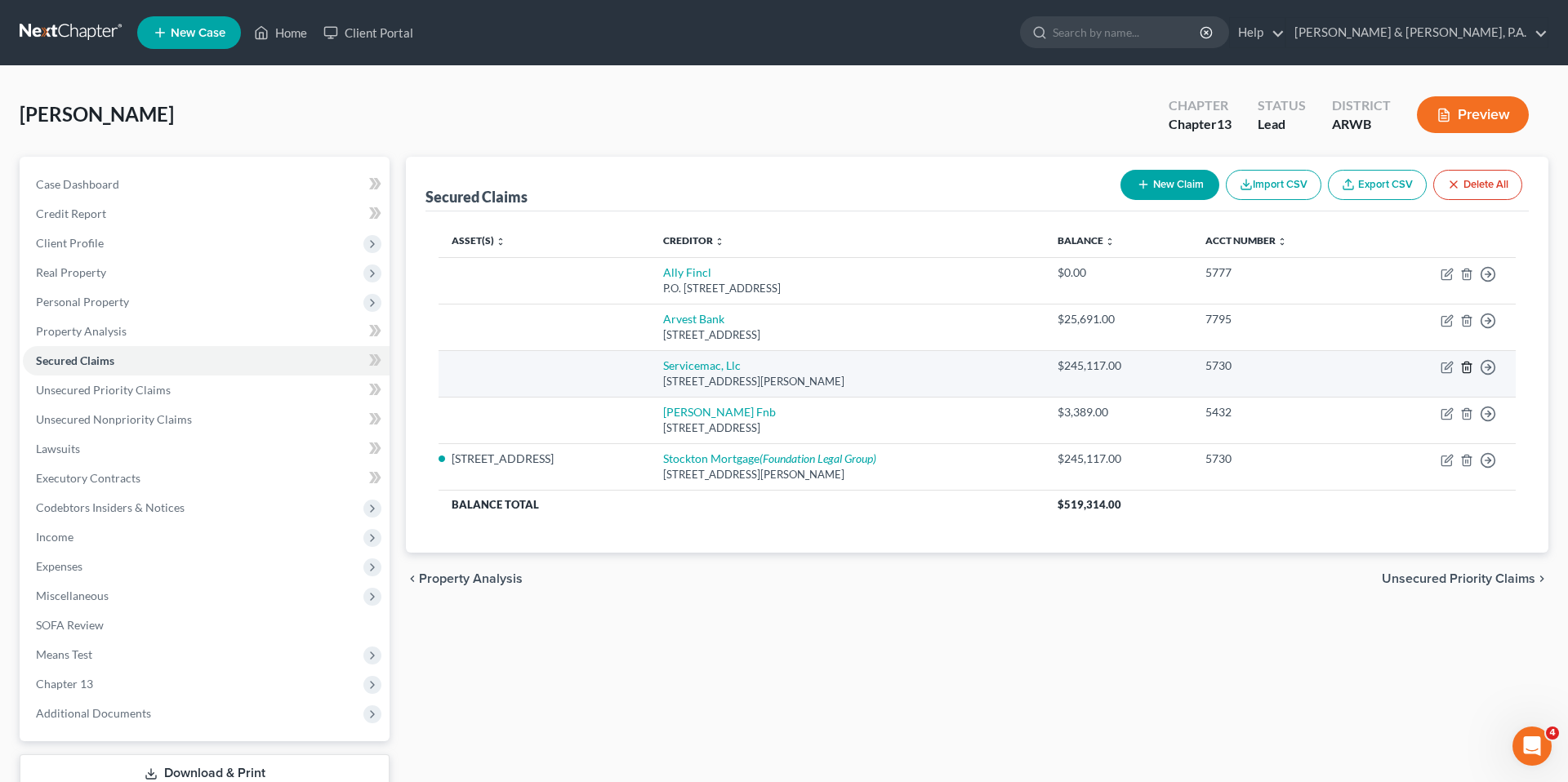
click at [1466, 368] on line "button" at bounding box center [1466, 368] width 0 height 4
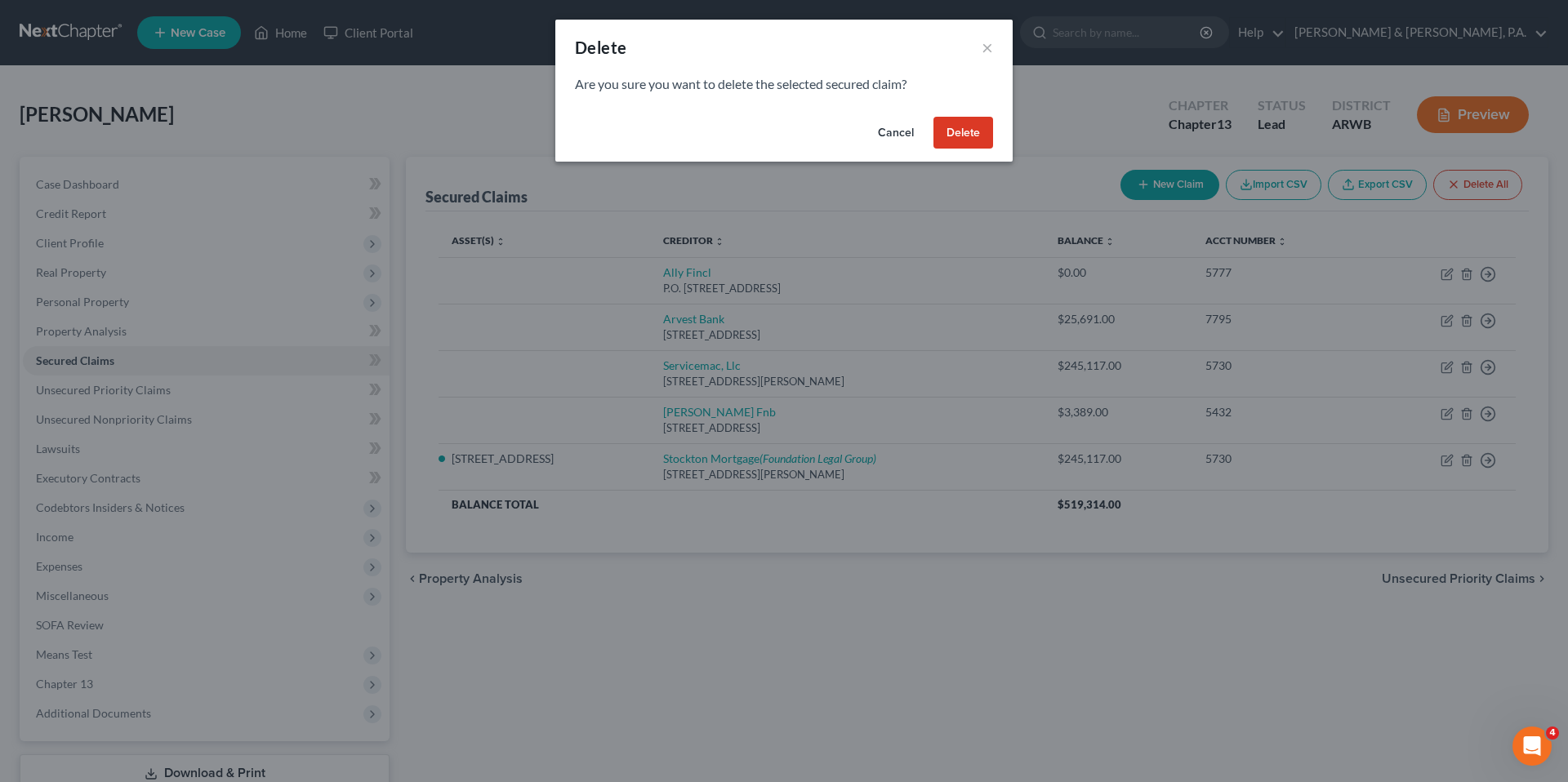
click at [955, 131] on button "Delete" at bounding box center [963, 132] width 60 height 32
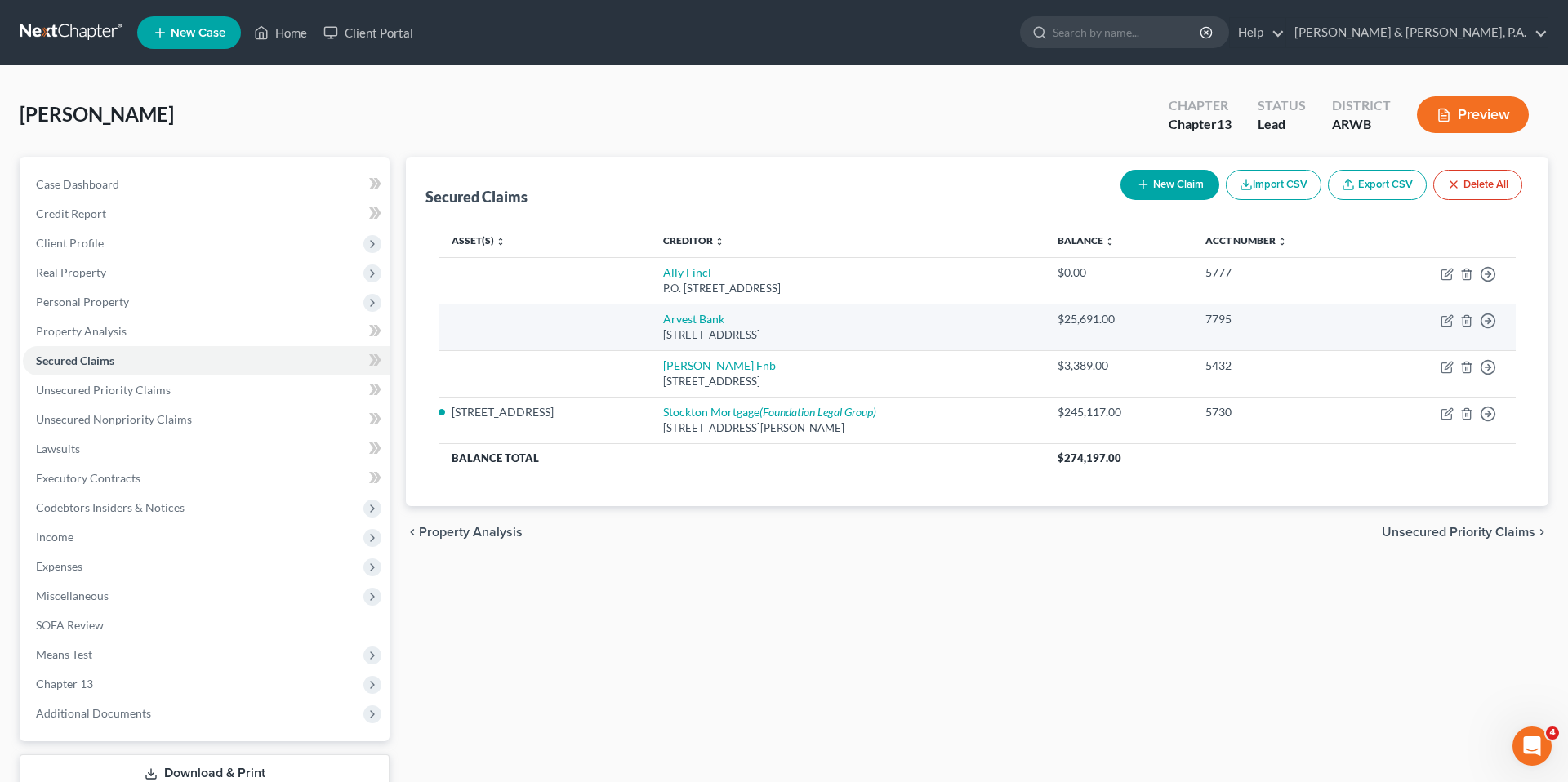
click at [1385, 320] on td "Move to E Move to F Move to G Move to Notice Only" at bounding box center [1443, 327] width 145 height 47
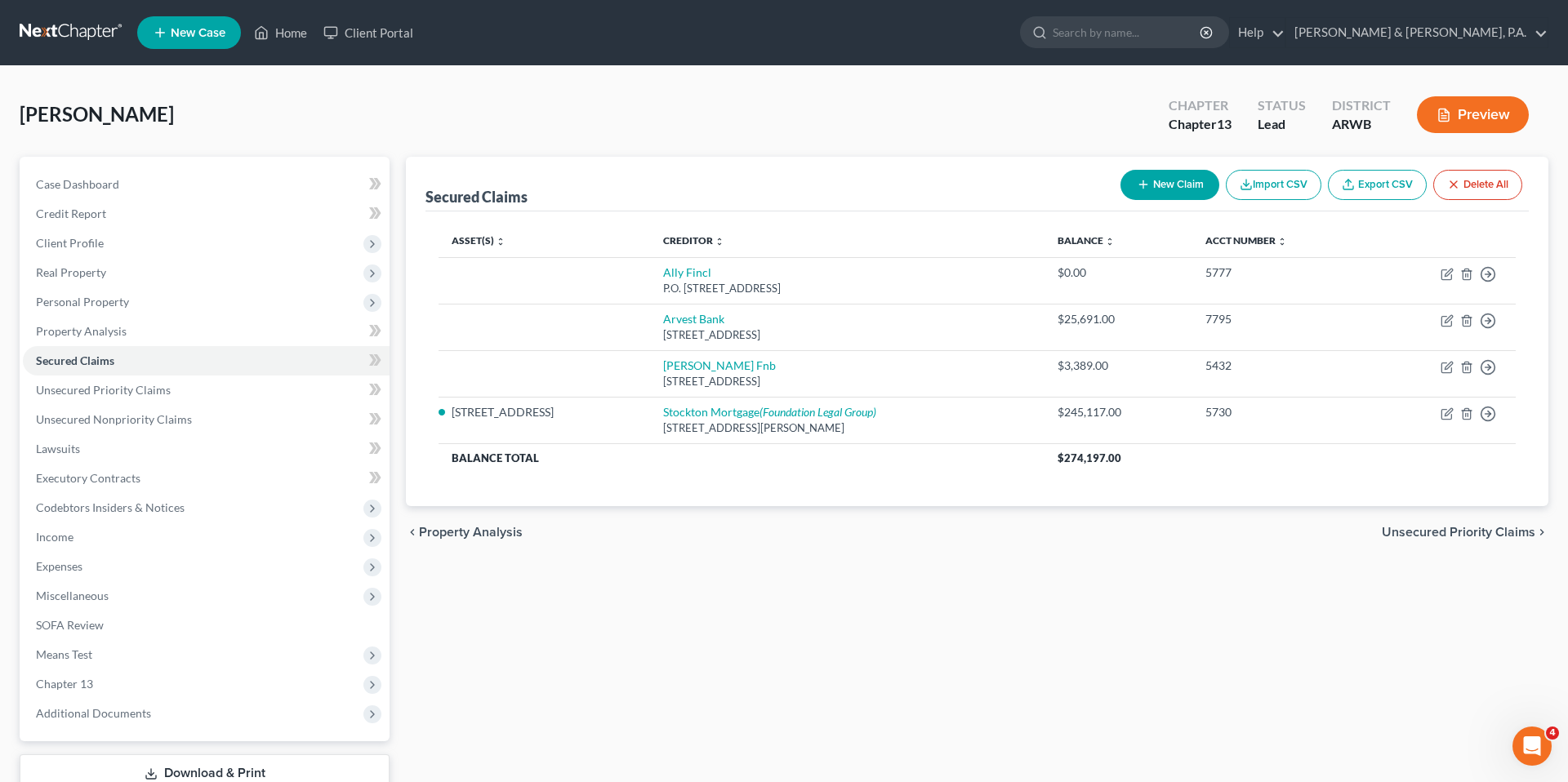
scroll to position [2507, 0]
click at [156, 420] on span "Unsecured Nonpriority Claims" at bounding box center [113, 419] width 156 height 14
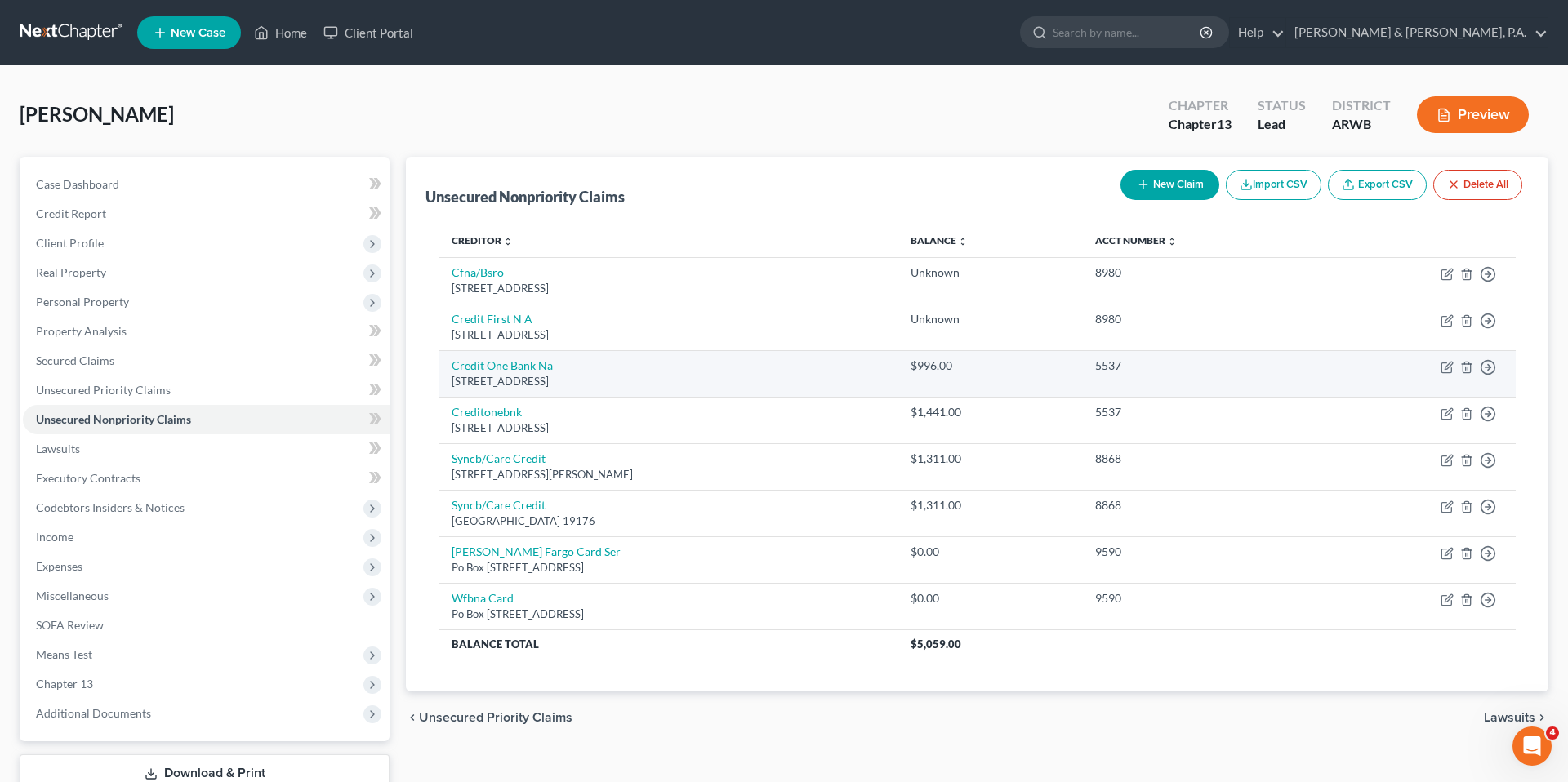
click at [1327, 357] on td "Move to D Move to E Move to G Move to Notice Only" at bounding box center [1418, 374] width 195 height 47
click at [1467, 367] on line "button" at bounding box center [1467, 368] width 0 height 4
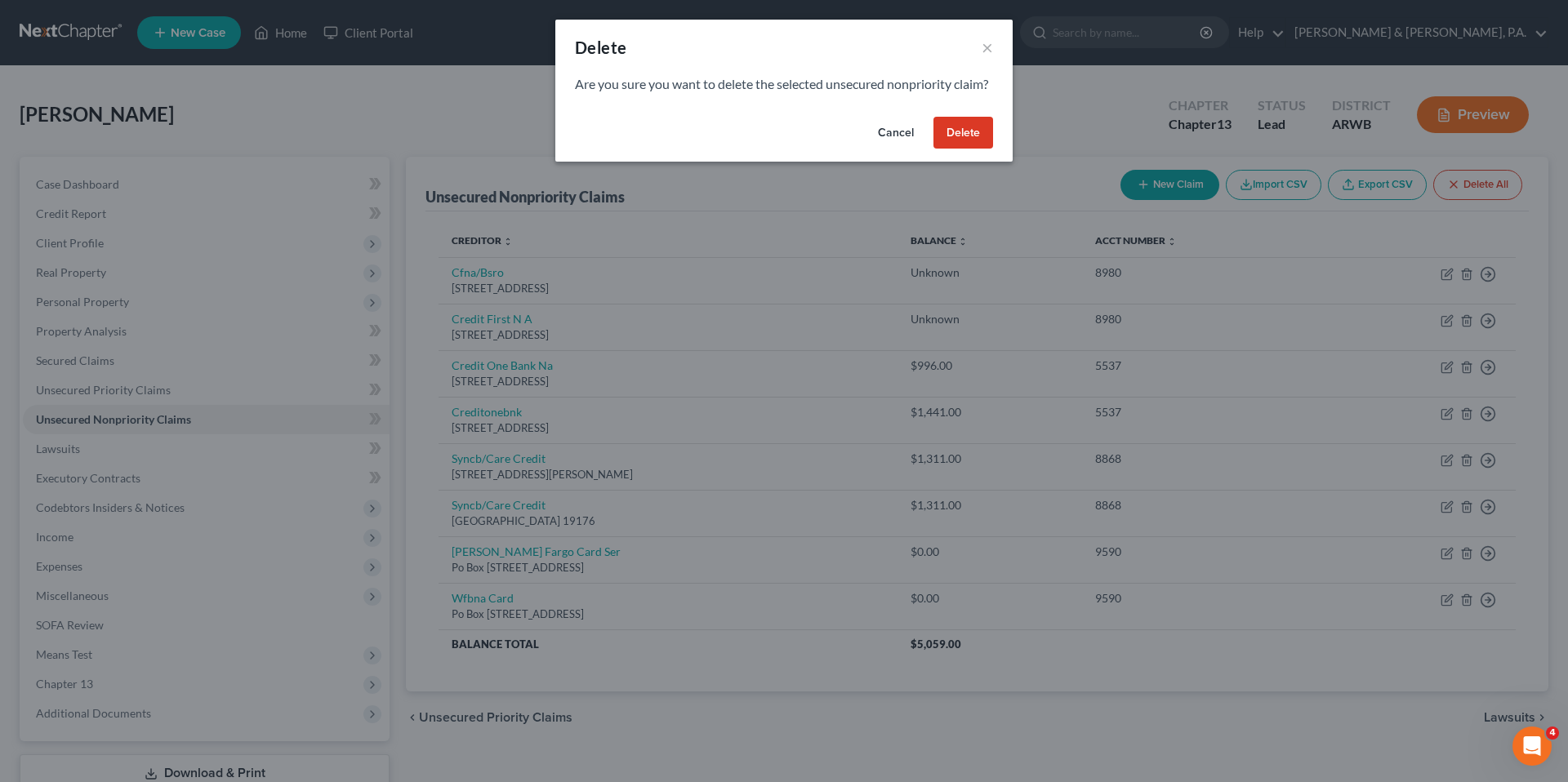
click at [974, 149] on button "Delete" at bounding box center [963, 132] width 60 height 32
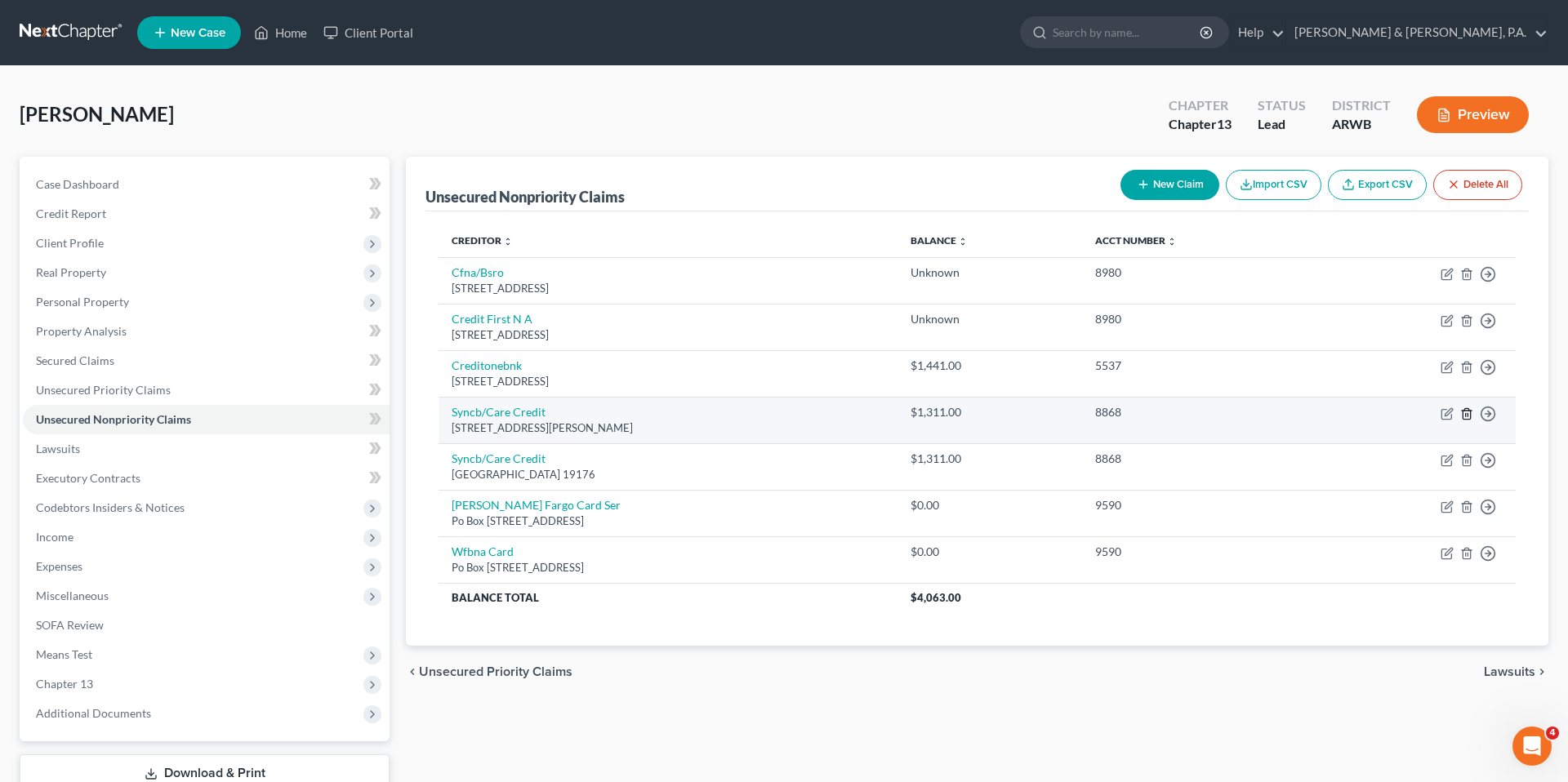
click at [1466, 416] on line "button" at bounding box center [1466, 415] width 0 height 4
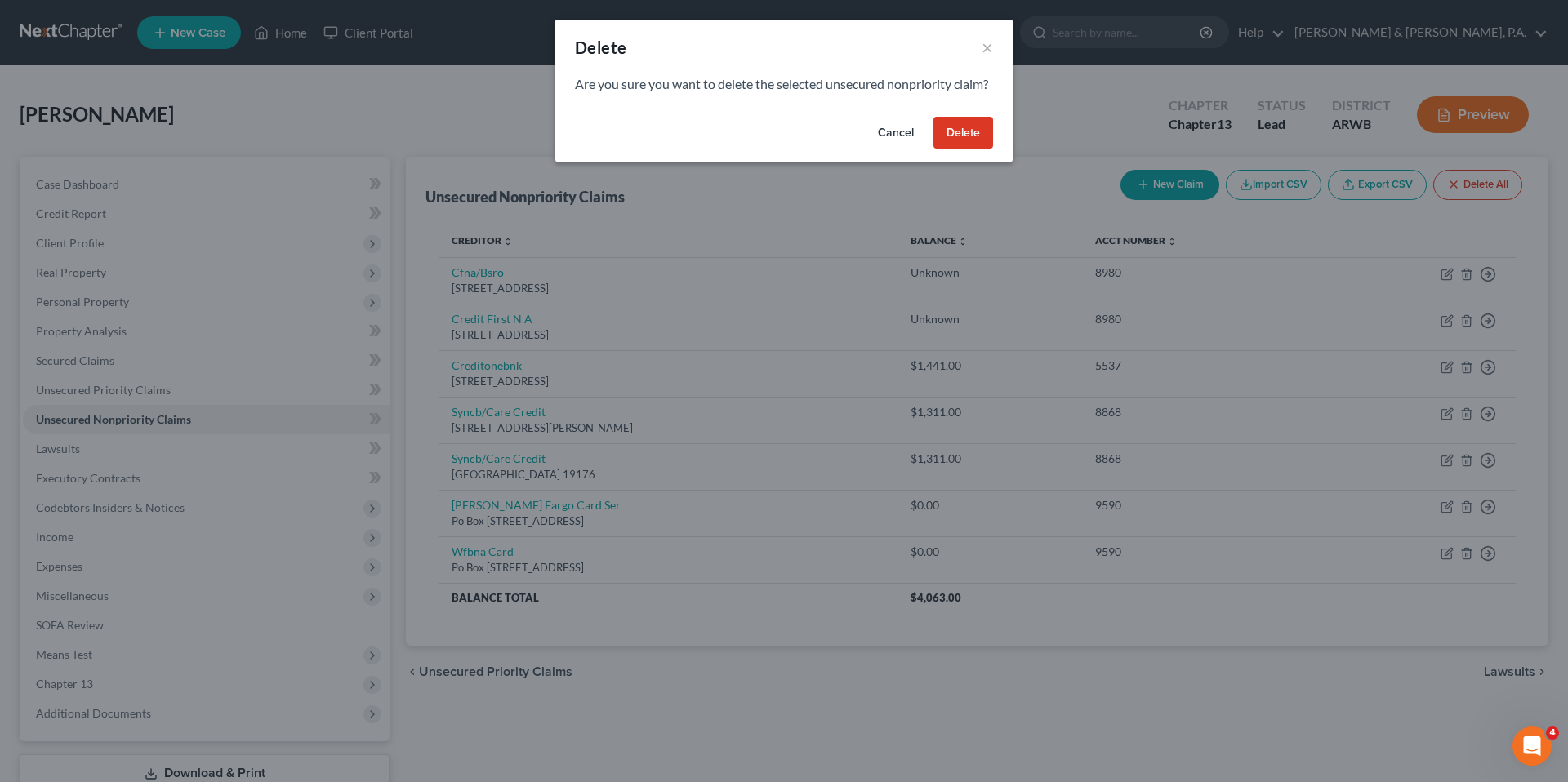
click at [900, 149] on button "Cancel" at bounding box center [895, 132] width 62 height 32
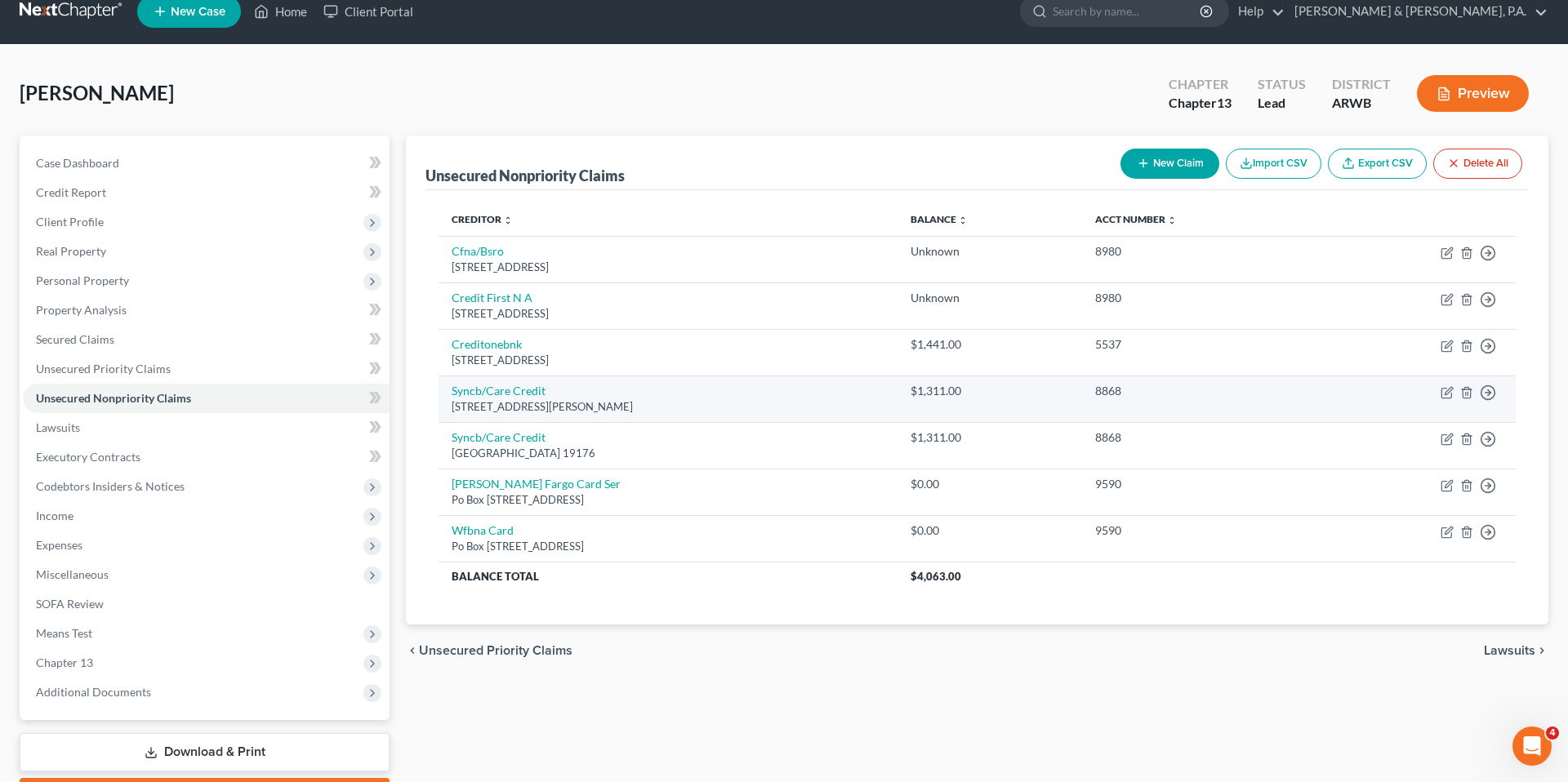
scroll to position [23, 0]
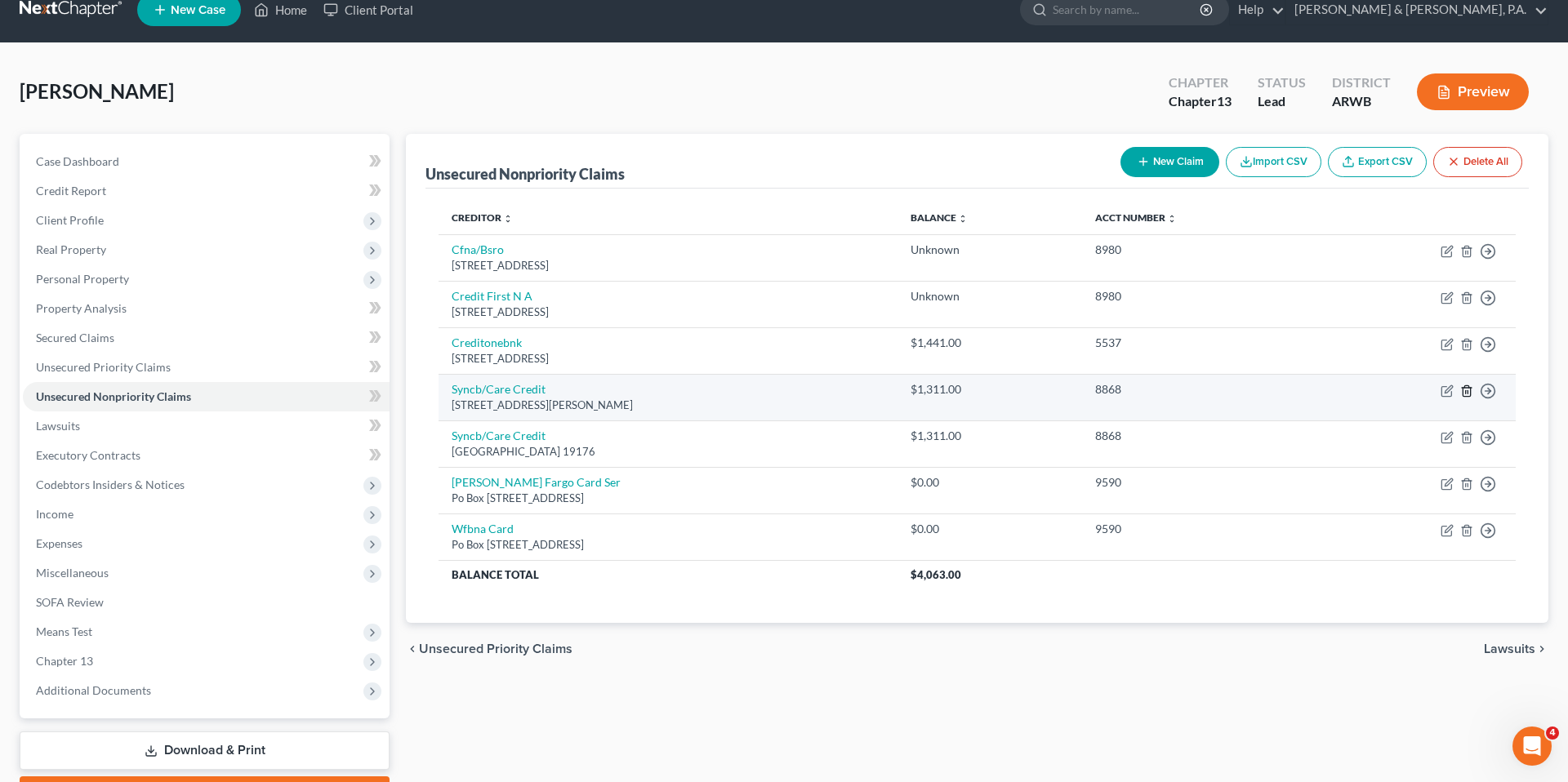
click at [1468, 389] on icon "button" at bounding box center [1466, 391] width 13 height 13
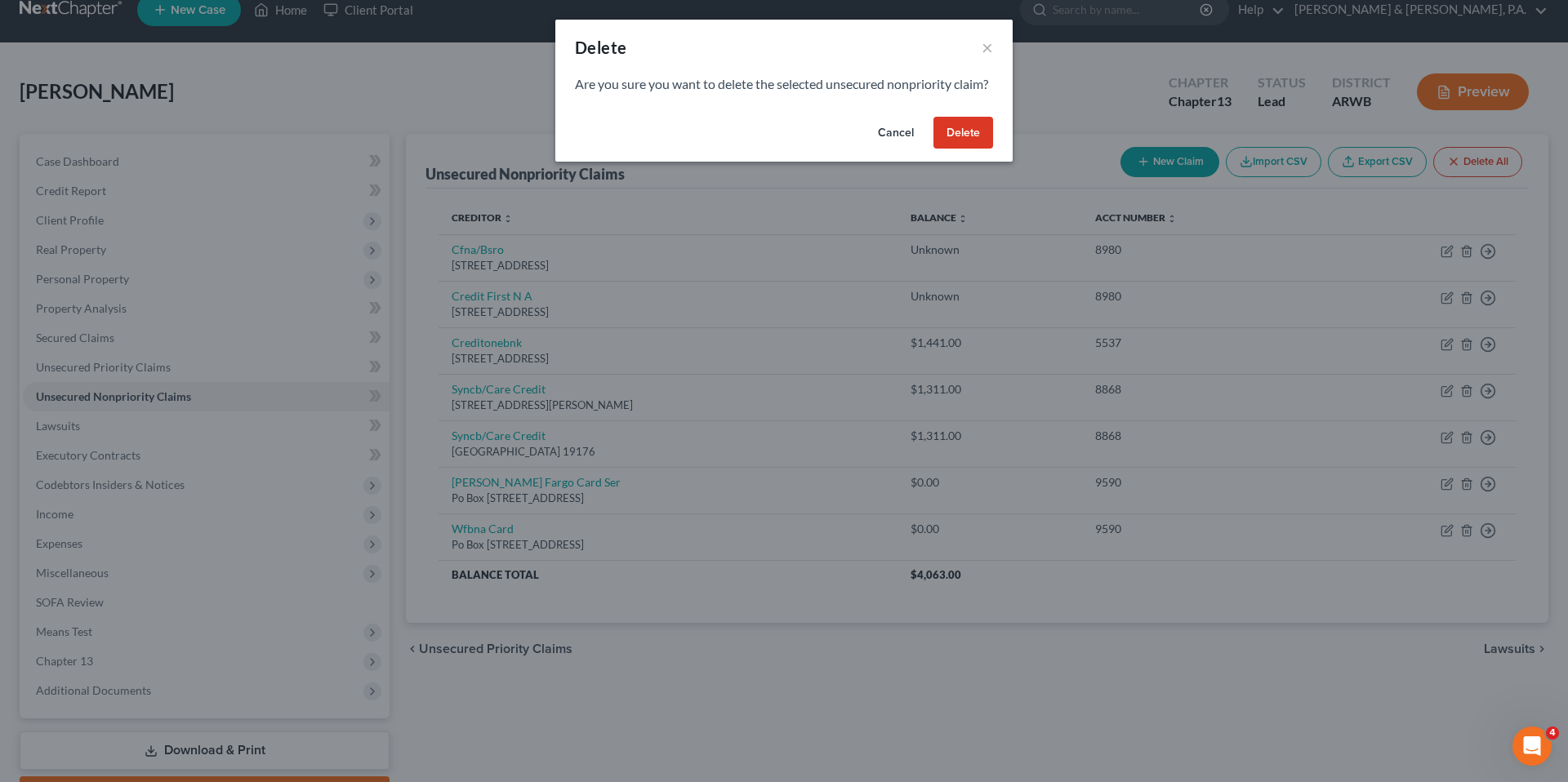
click at [967, 142] on button "Delete" at bounding box center [963, 132] width 60 height 32
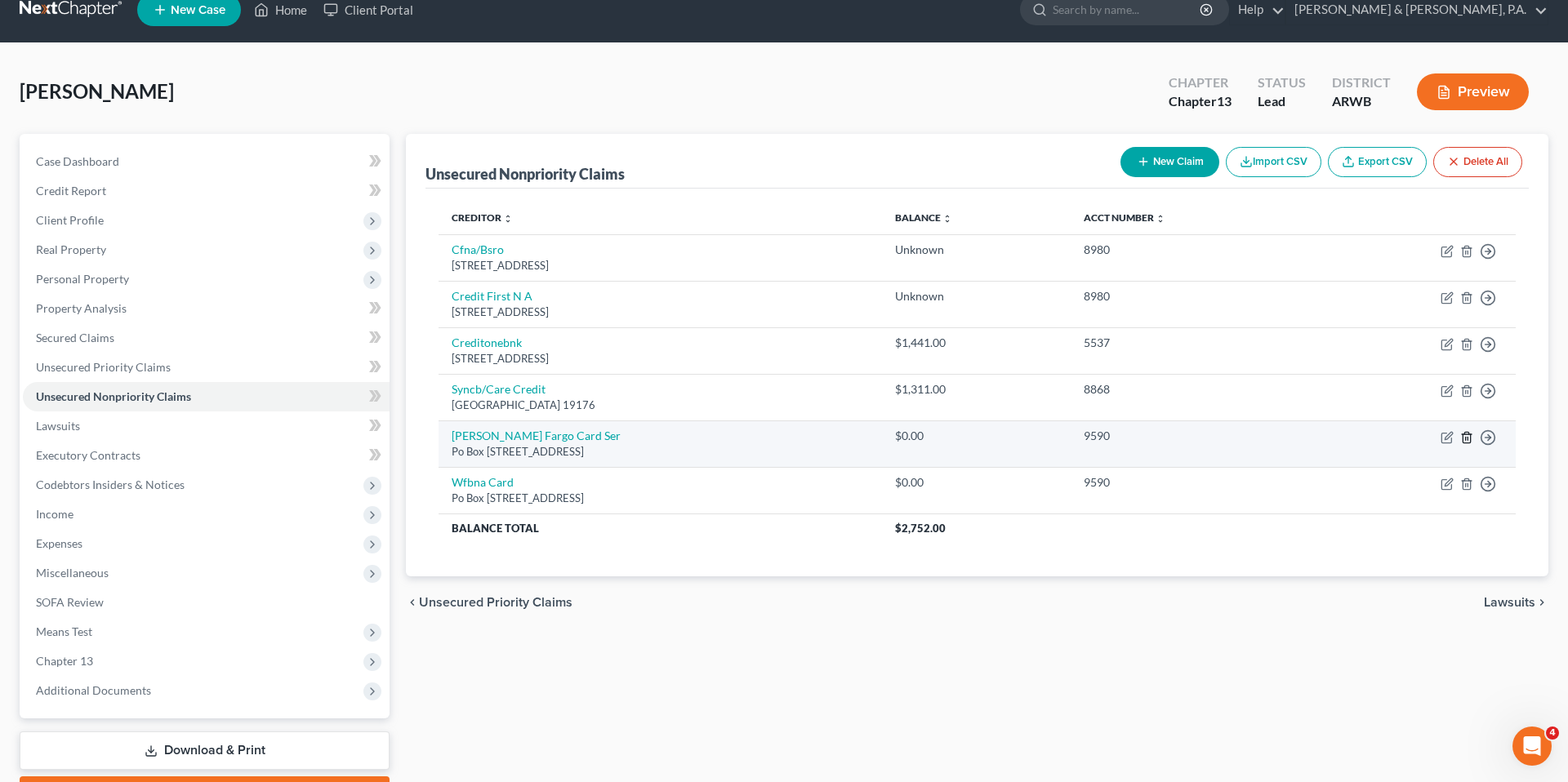
click at [1466, 438] on icon "button" at bounding box center [1466, 437] width 13 height 13
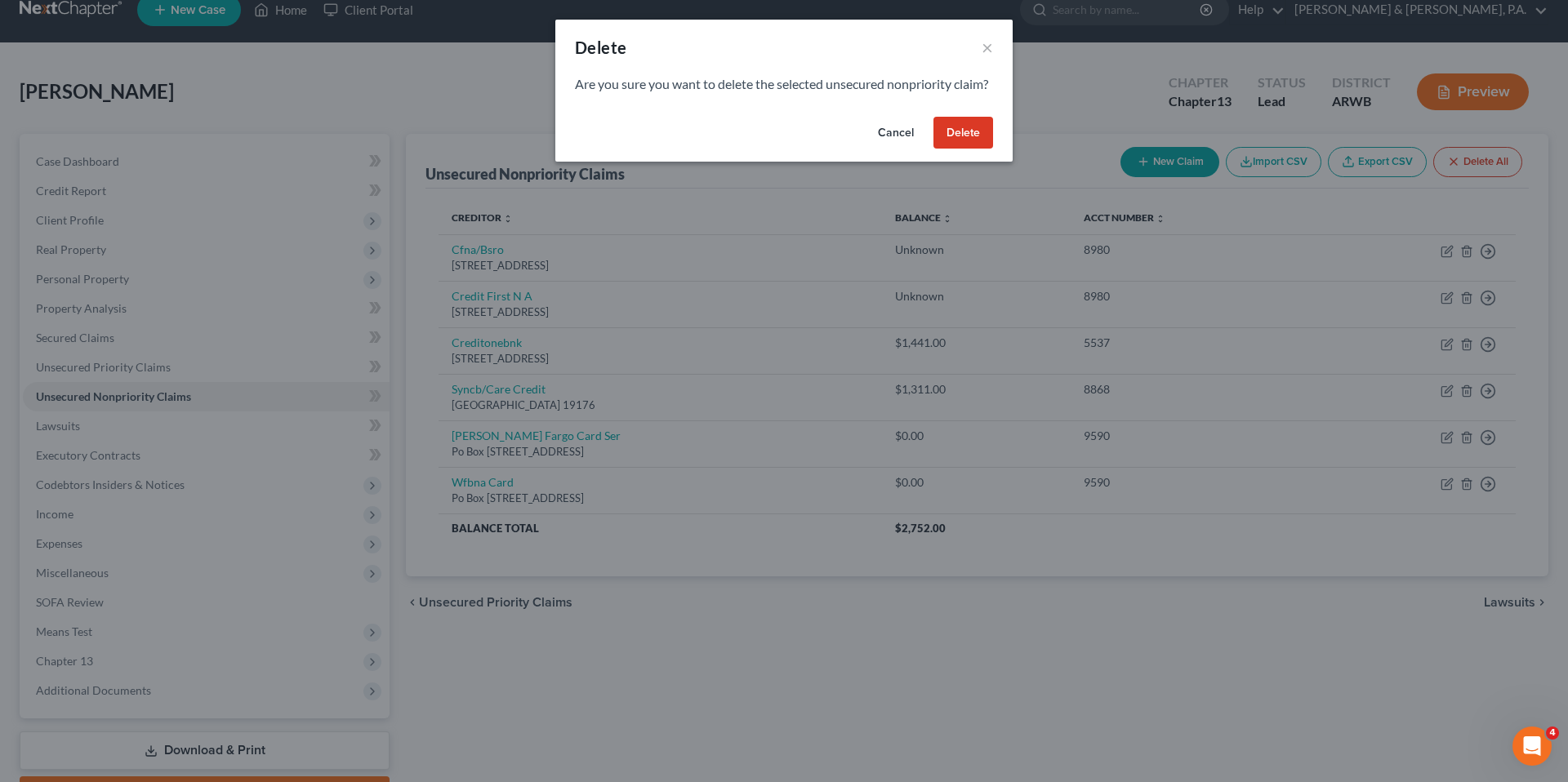
click at [950, 149] on button "Delete" at bounding box center [963, 132] width 60 height 32
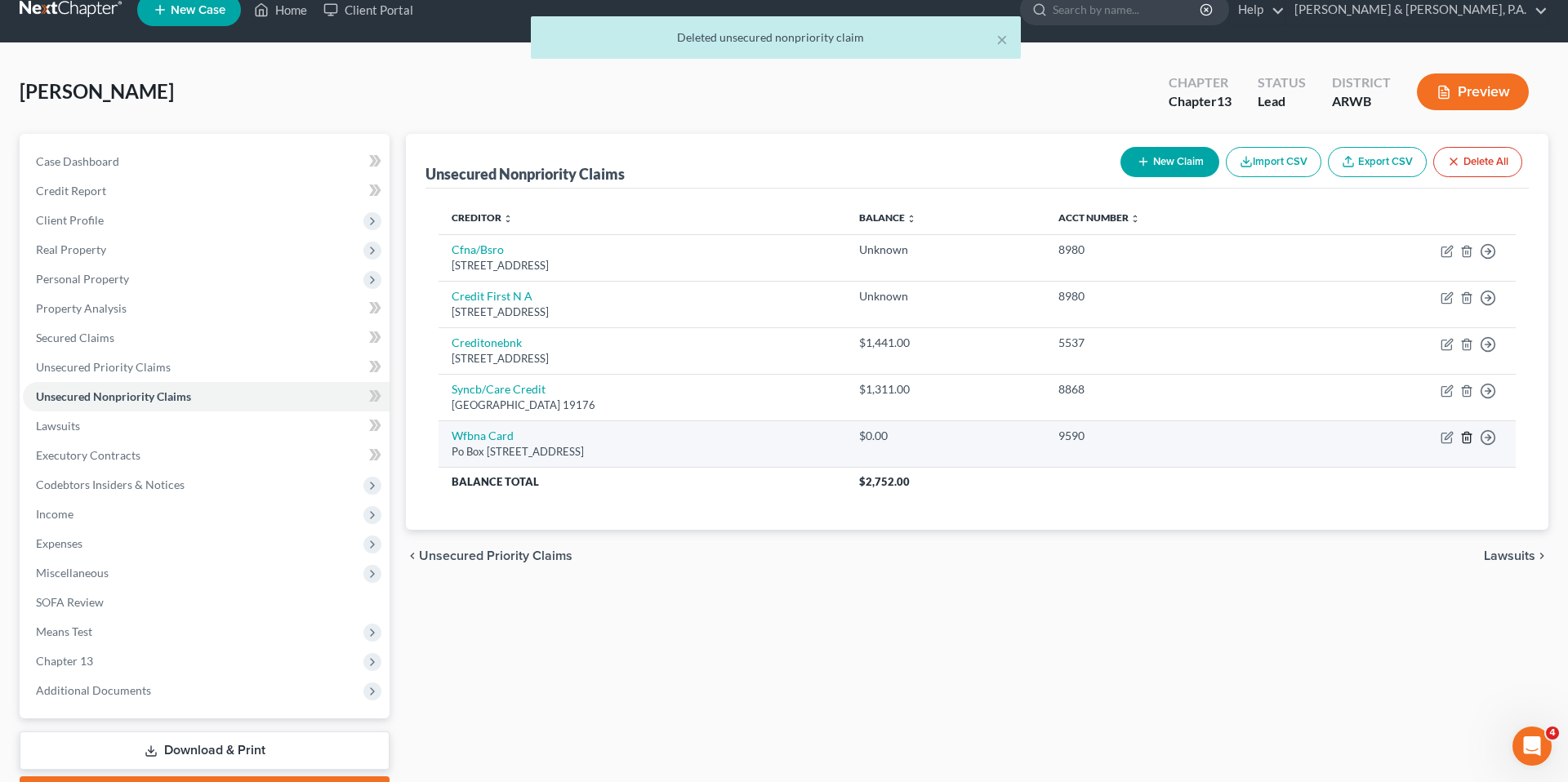
click at [1466, 438] on icon "button" at bounding box center [1466, 437] width 13 height 13
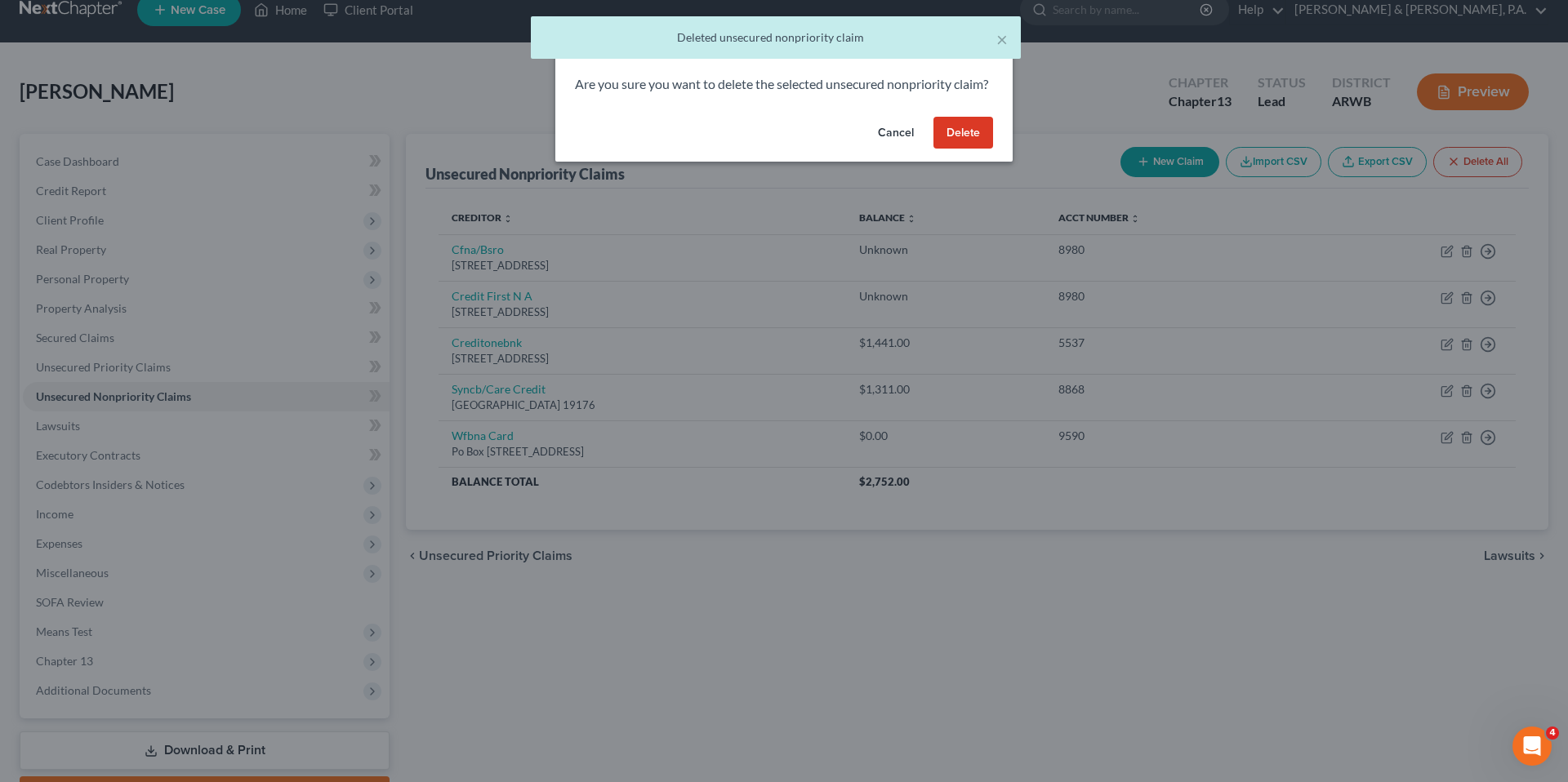
click at [979, 149] on button "Delete" at bounding box center [963, 132] width 60 height 32
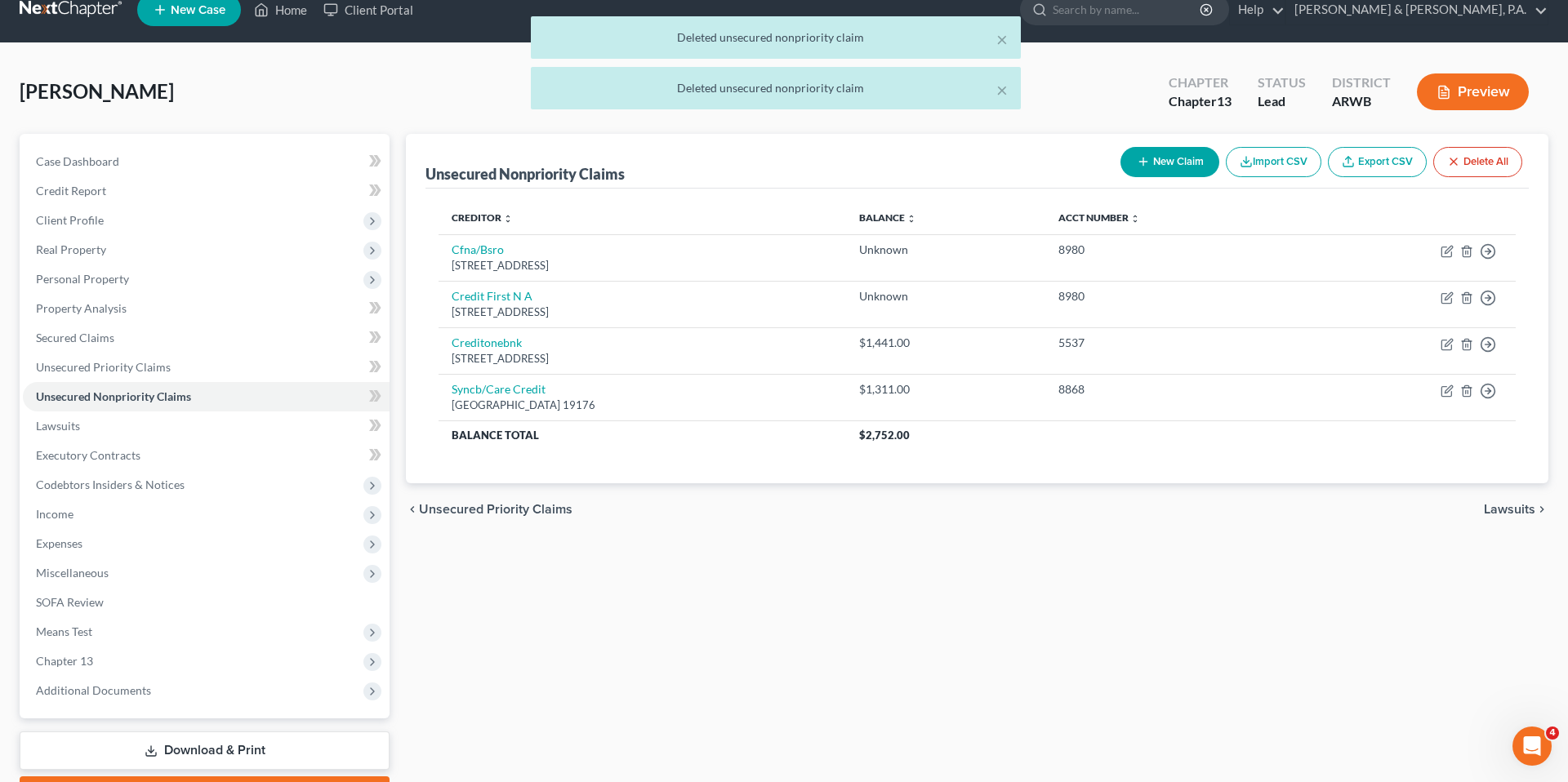
click at [979, 159] on div "Unsecured Nonpriority Claims New Claim Import CSV Export CSV Delete All" at bounding box center [976, 161] width 1103 height 54
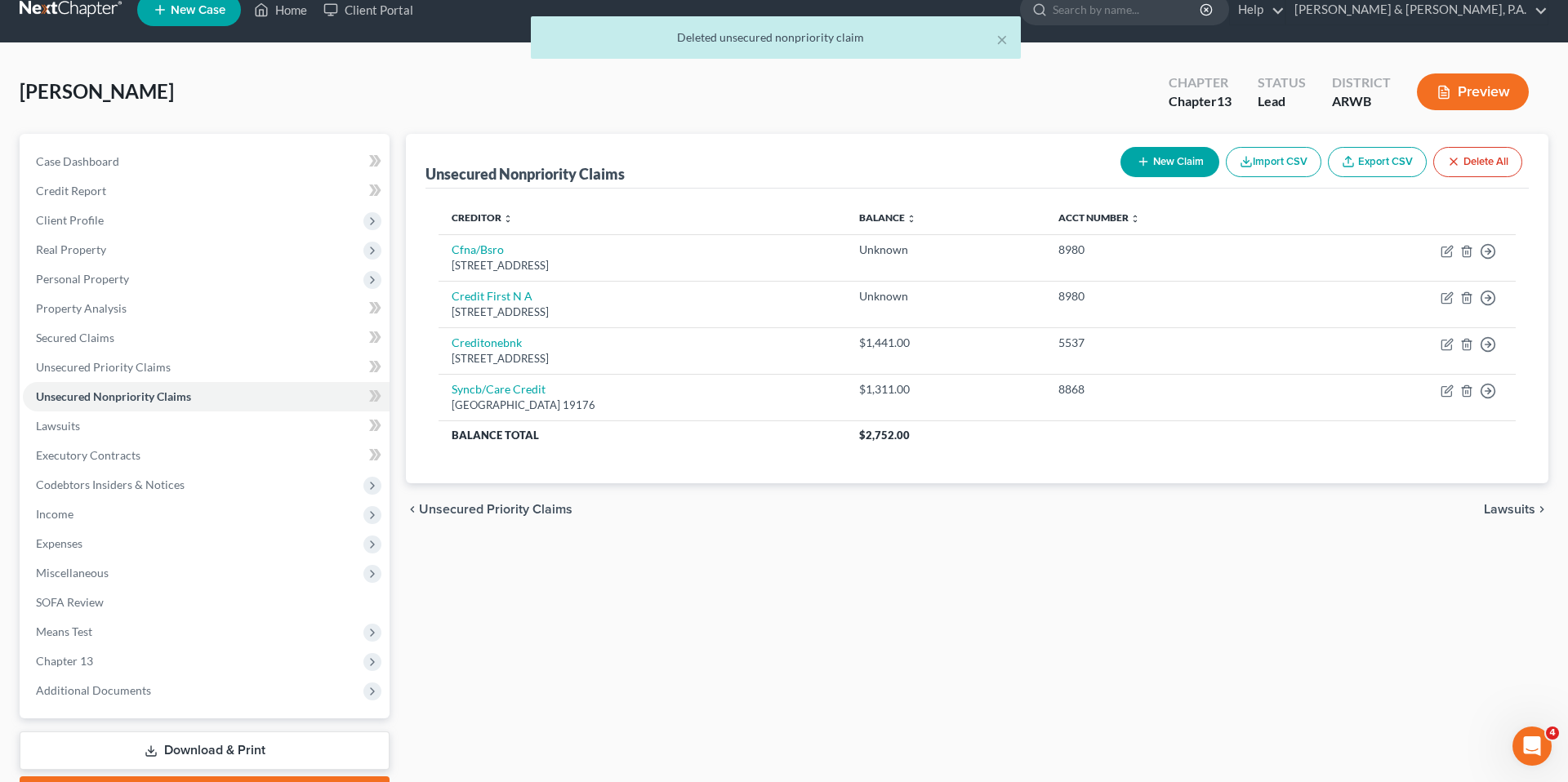
click at [985, 147] on div "Unsecured Nonpriority Claims New Claim Import CSV Export CSV Delete All" at bounding box center [976, 161] width 1103 height 54
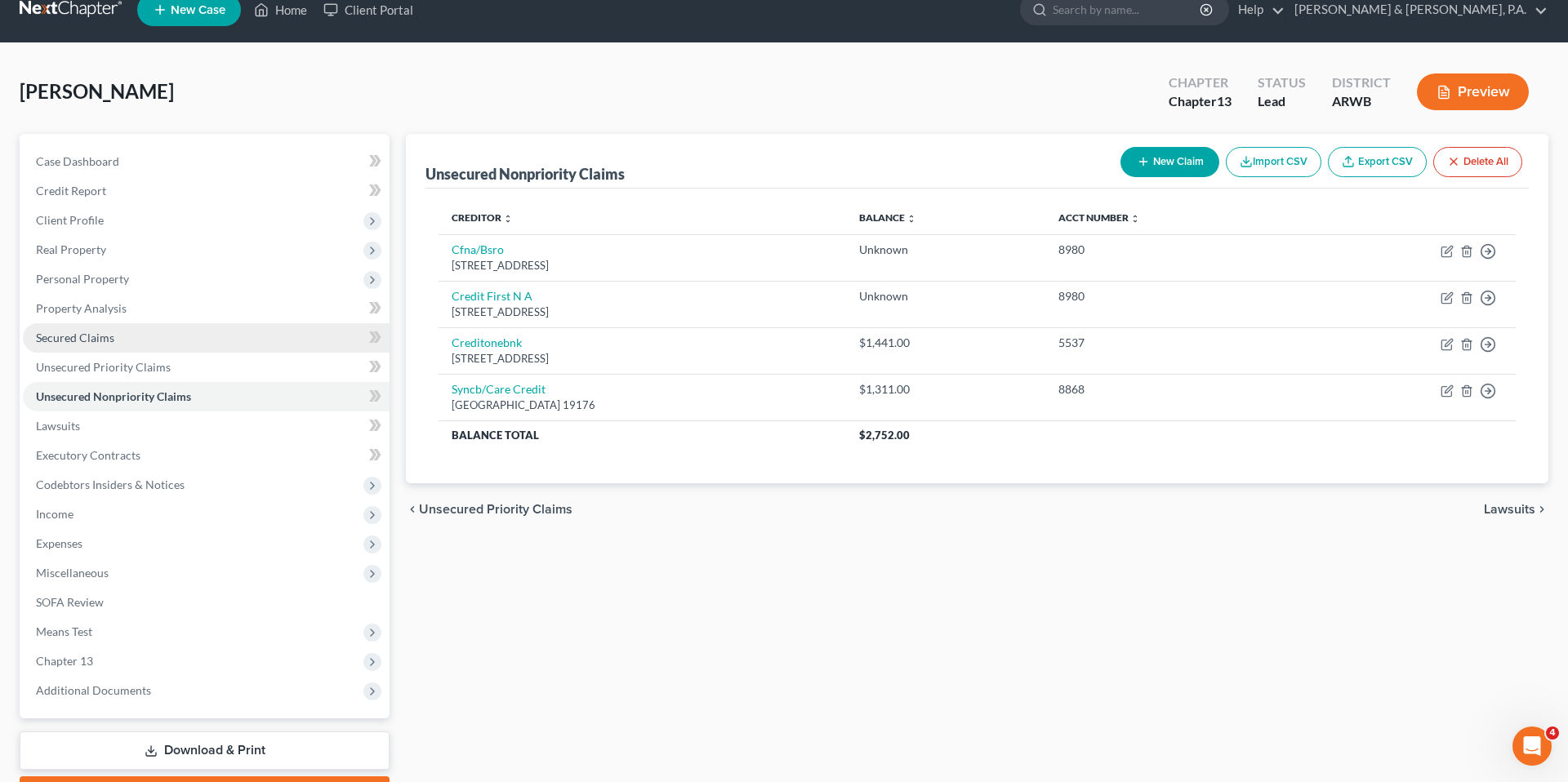
click at [203, 333] on link "Secured Claims" at bounding box center [206, 338] width 366 height 29
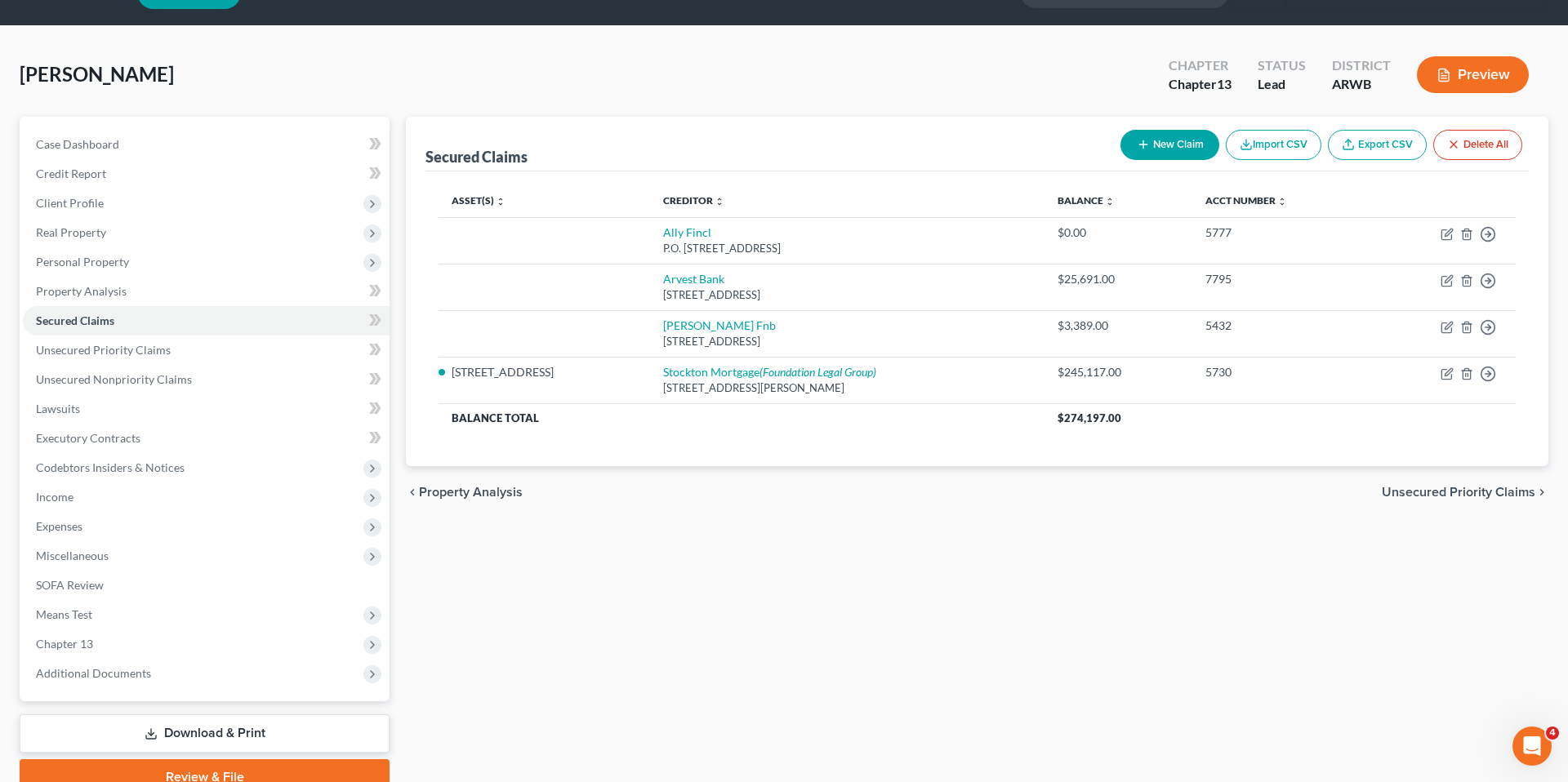
scroll to position [115, 0]
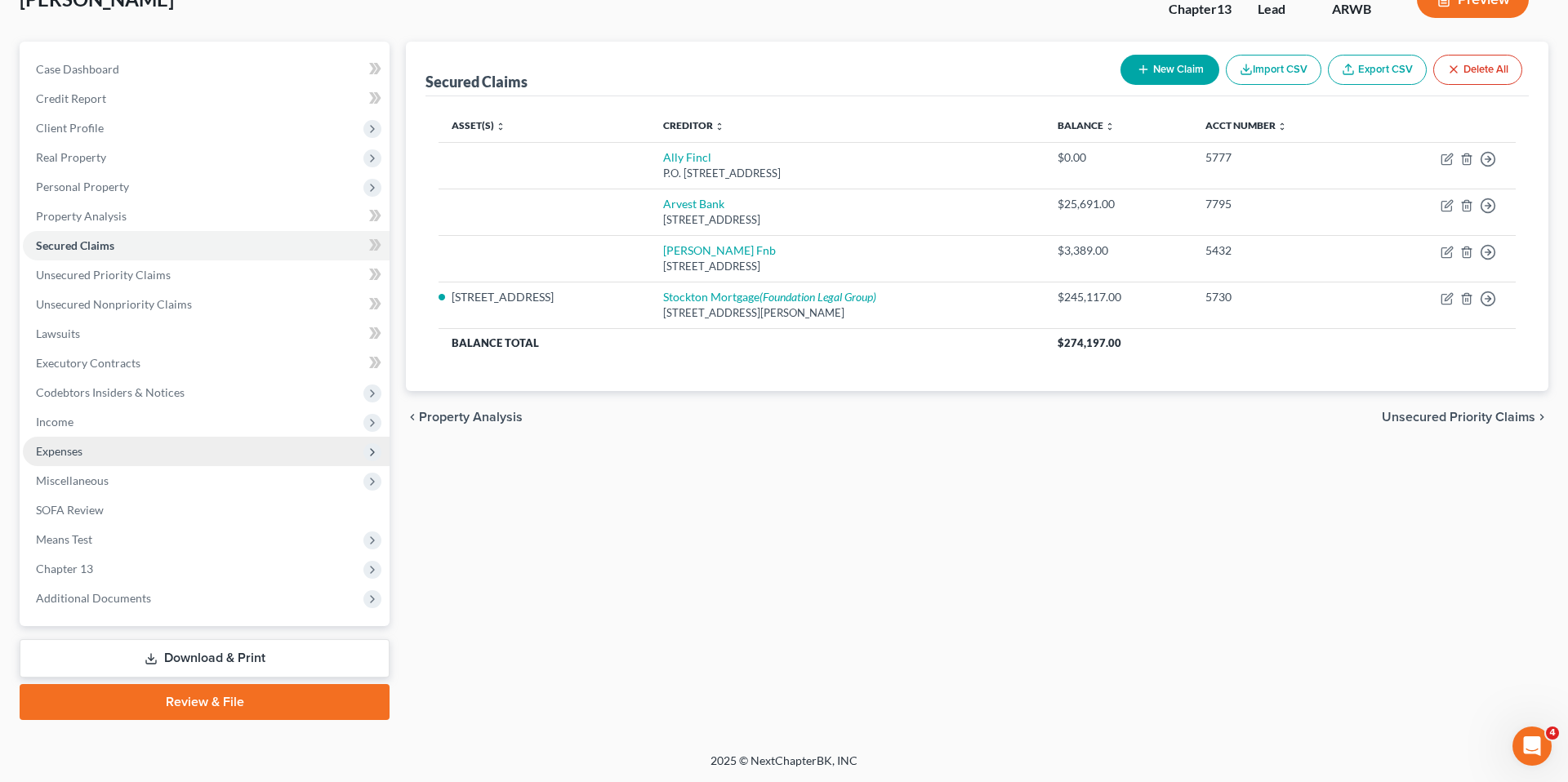
click at [232, 438] on span "Expenses" at bounding box center [206, 452] width 366 height 29
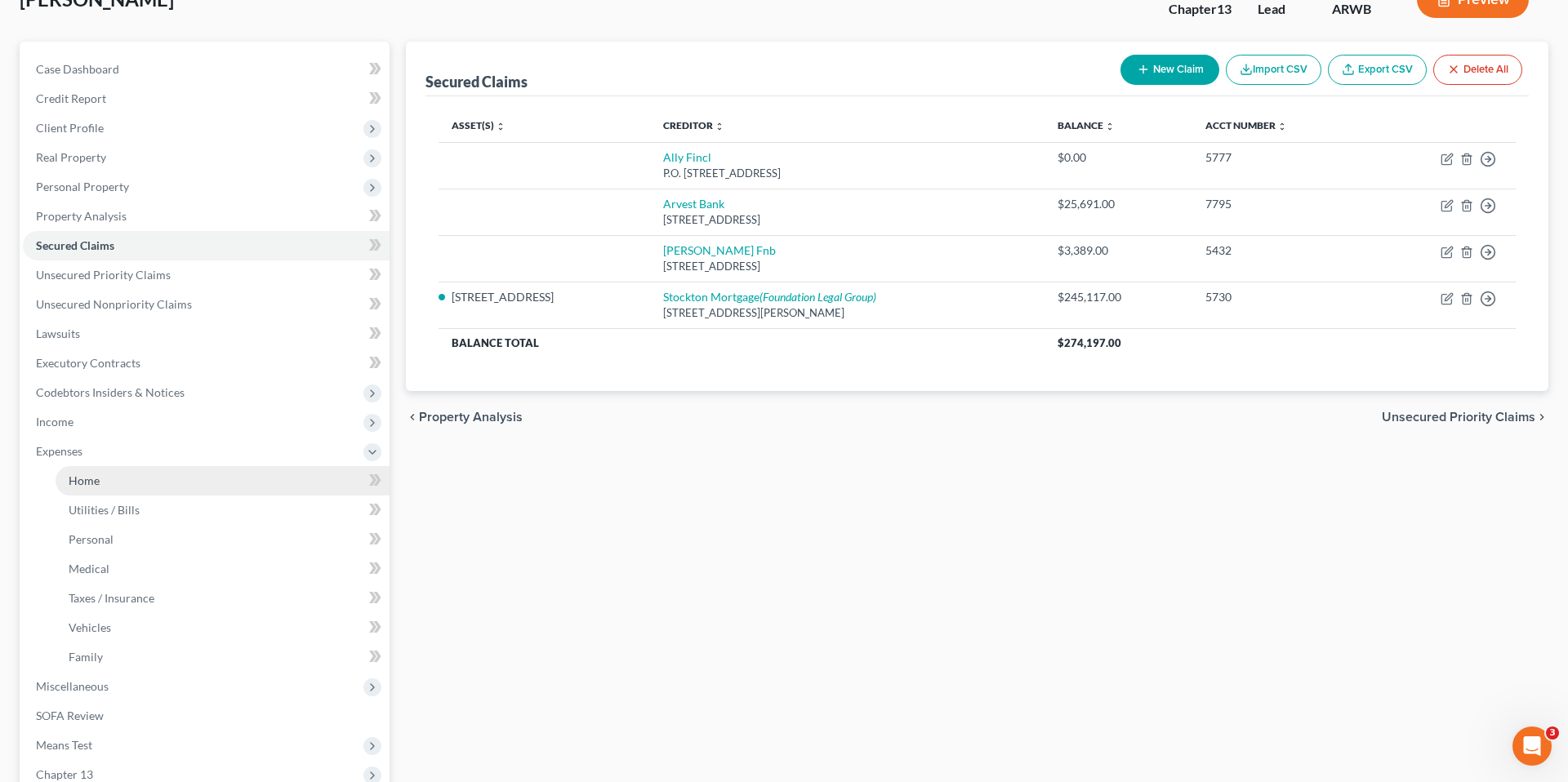
click at [236, 475] on link "Home" at bounding box center [222, 481] width 334 height 29
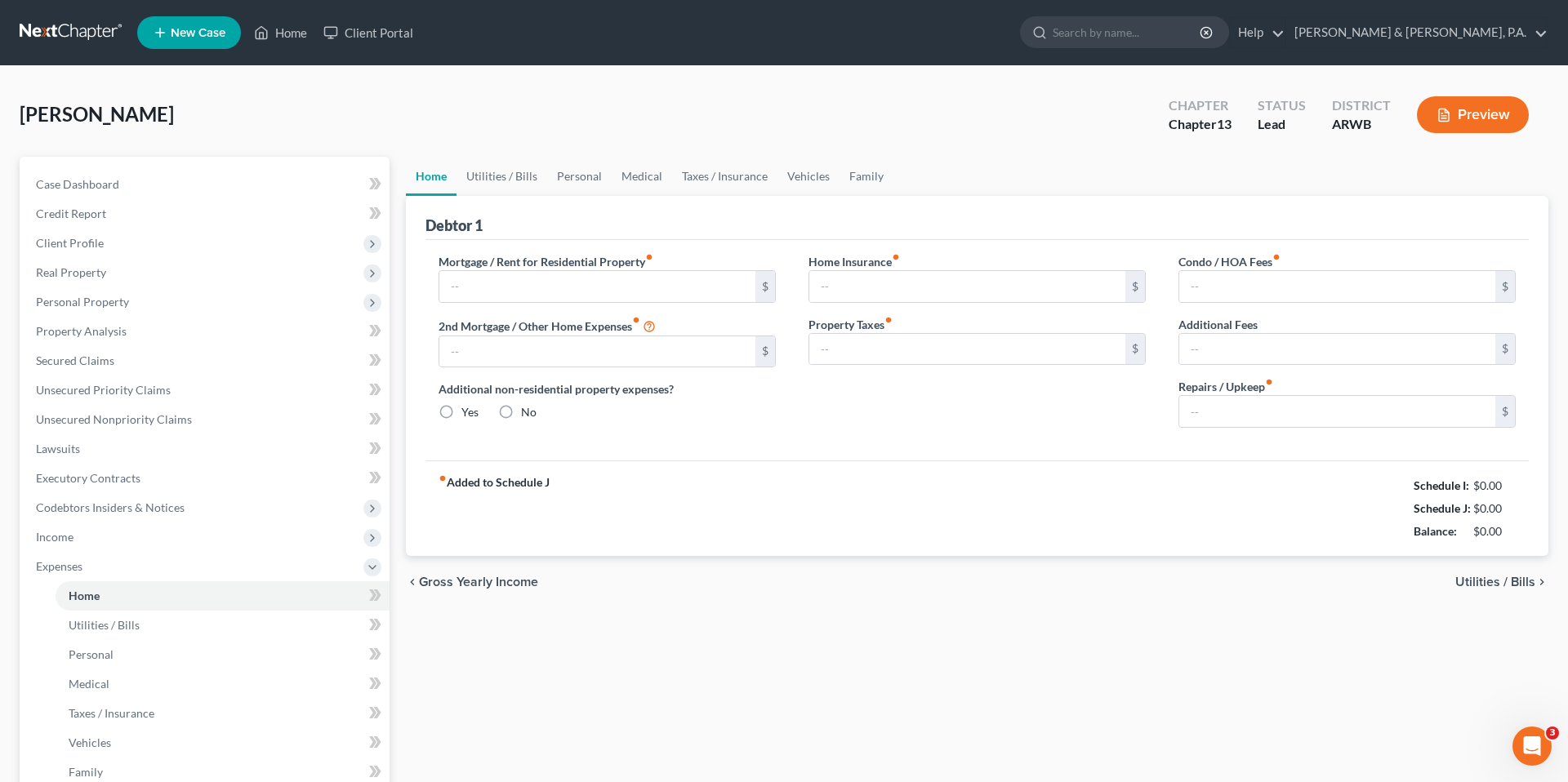
type input "0.00"
radio input "true"
type input "0.00"
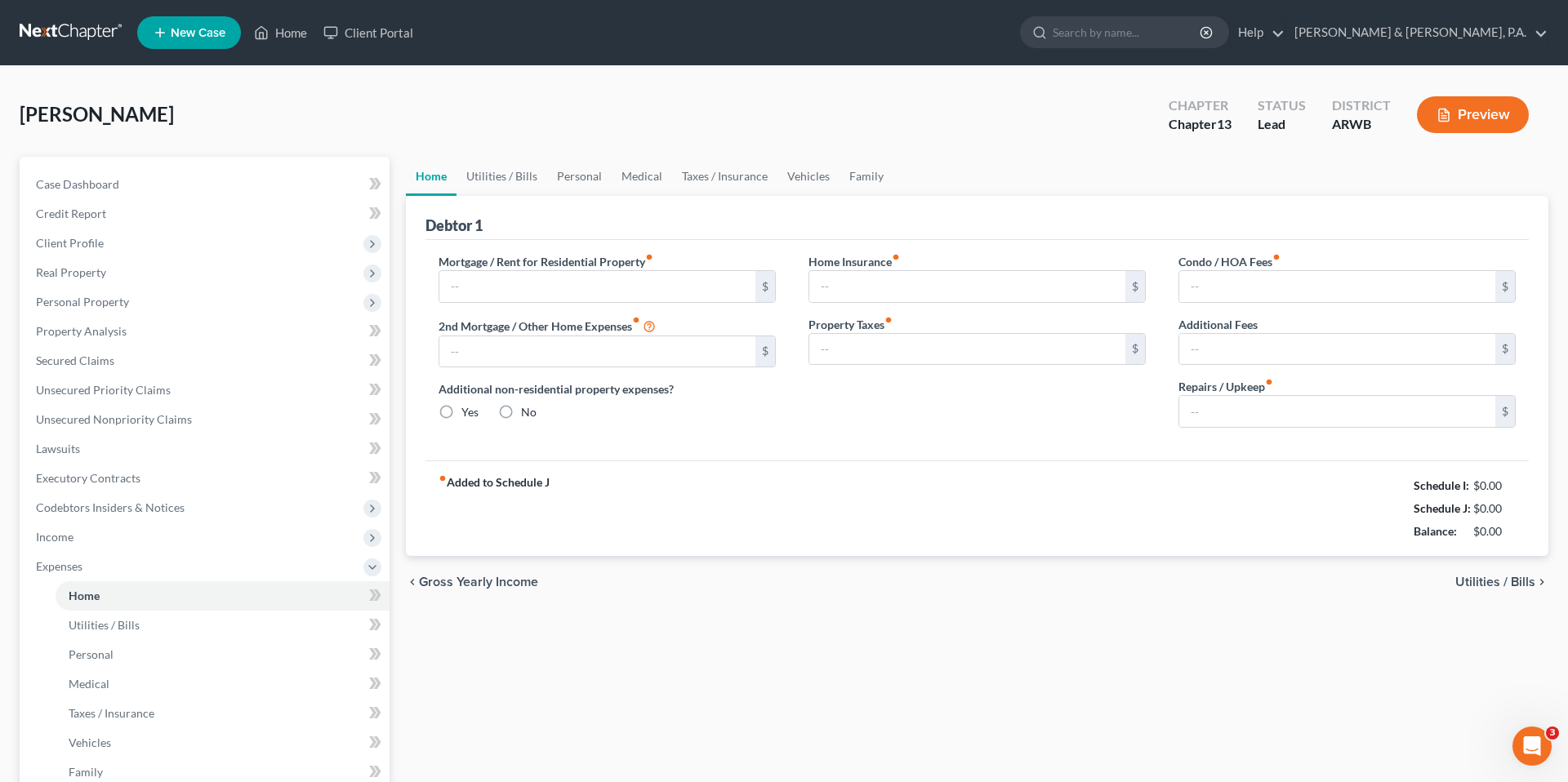
type input "0.00"
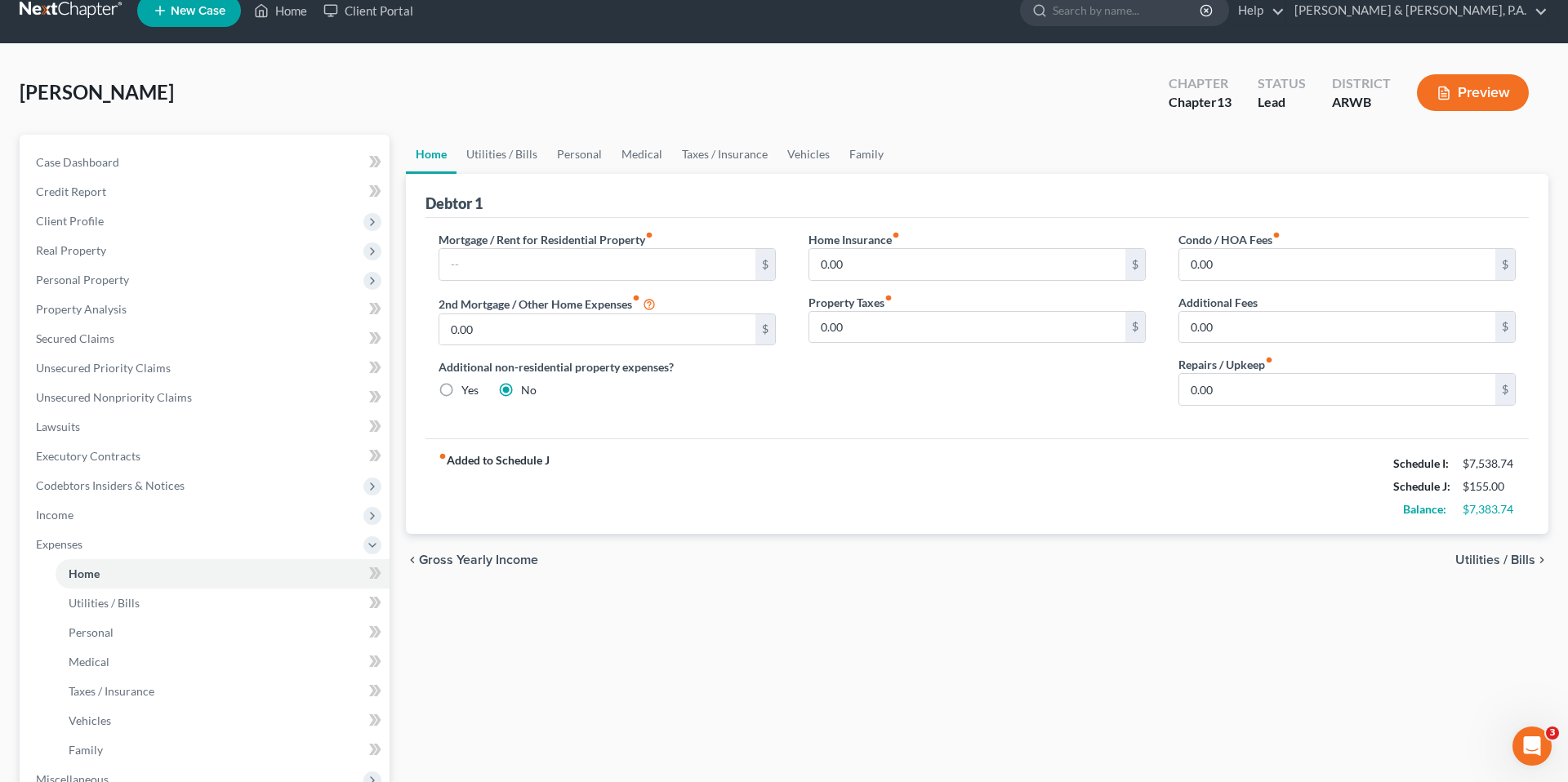
scroll to position [2507, 0]
click at [1278, 392] on input "0.00" at bounding box center [1336, 389] width 316 height 31
click at [1224, 387] on input "130" at bounding box center [1336, 389] width 316 height 31
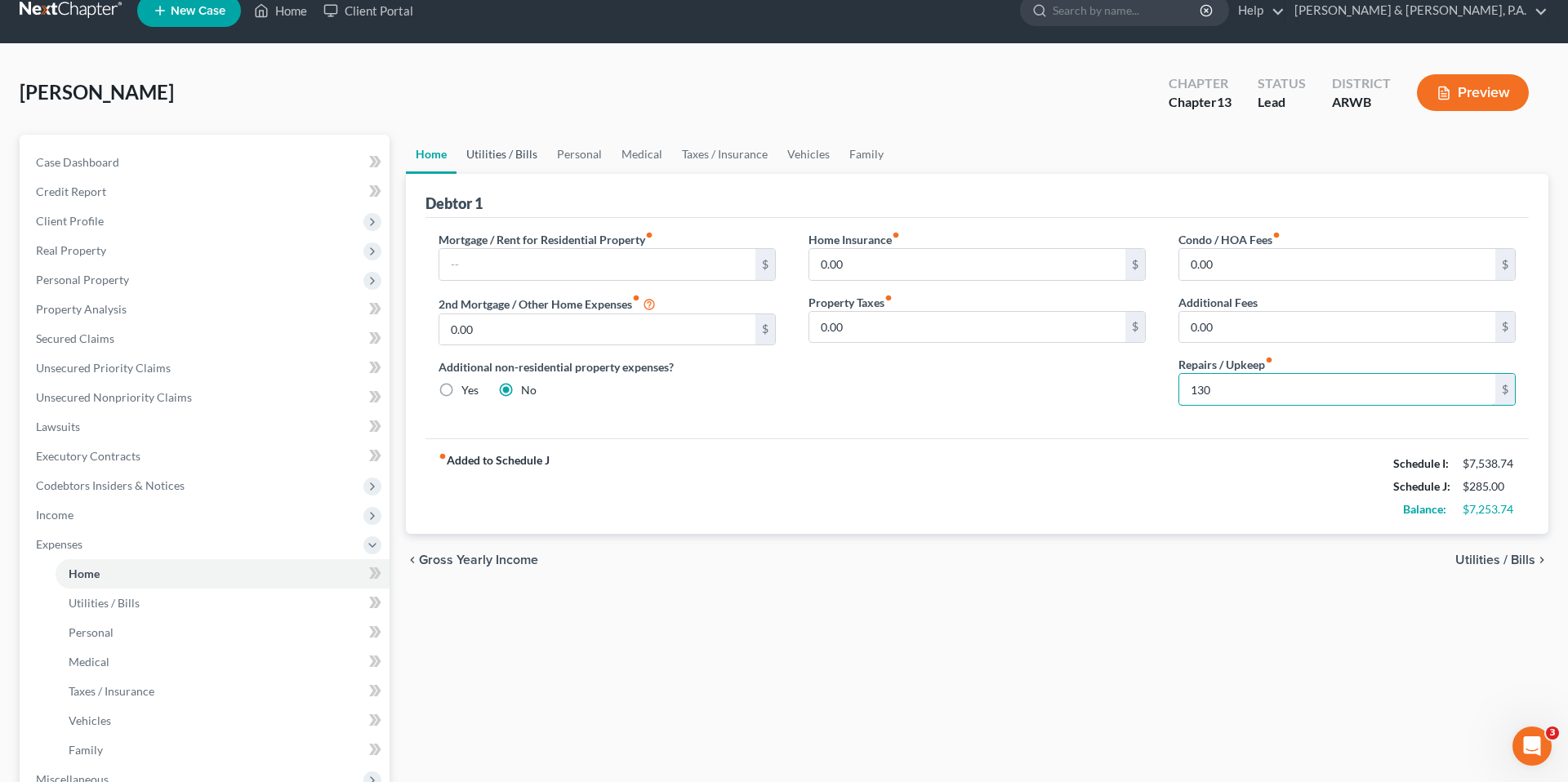
type input "130"
click at [517, 154] on link "Utilities / Bills" at bounding box center [502, 154] width 90 height 40
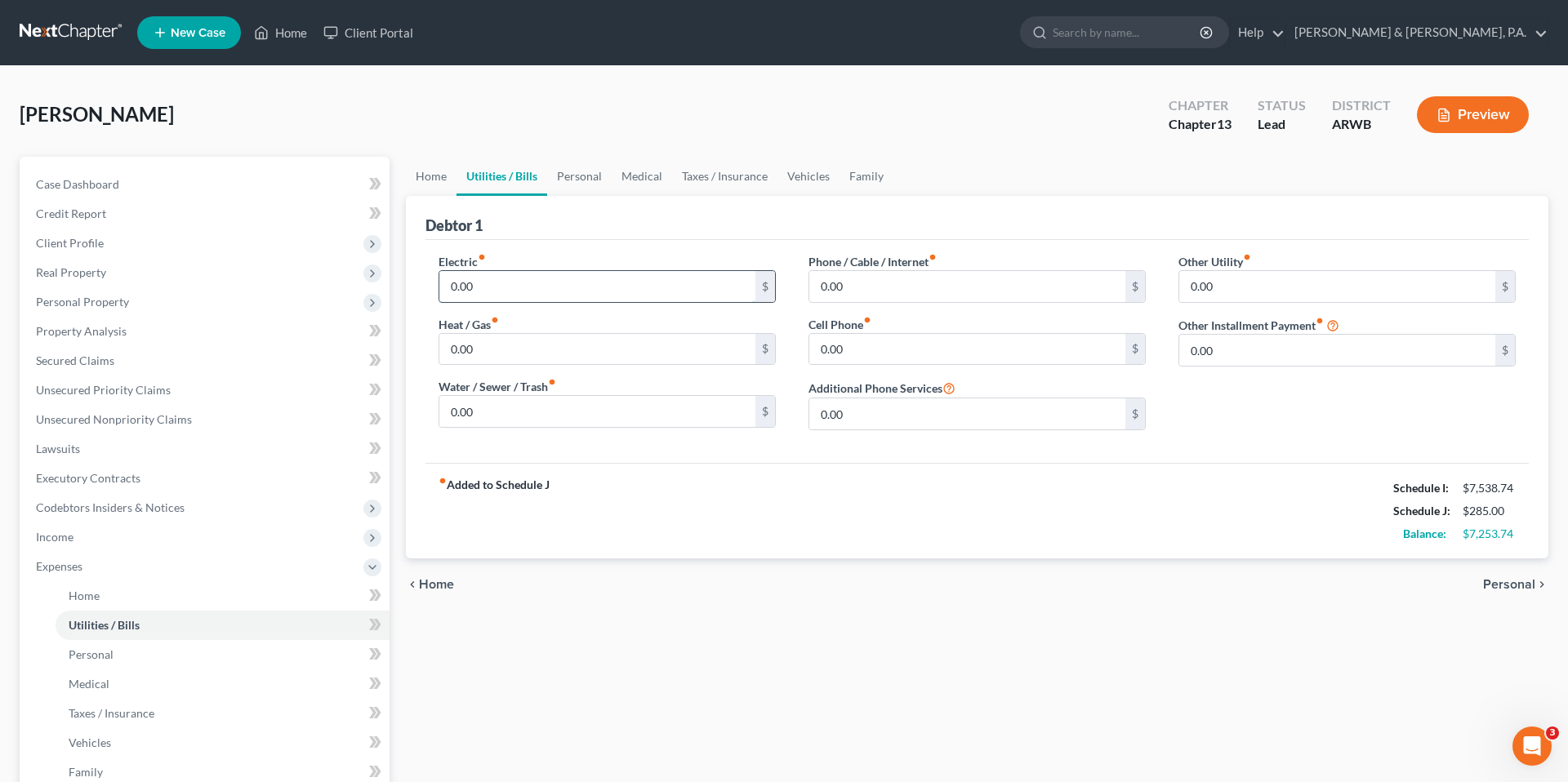
click at [619, 286] on input "0.00" at bounding box center [596, 287] width 316 height 31
type input "300"
click at [619, 421] on input "0.00" at bounding box center [596, 411] width 316 height 31
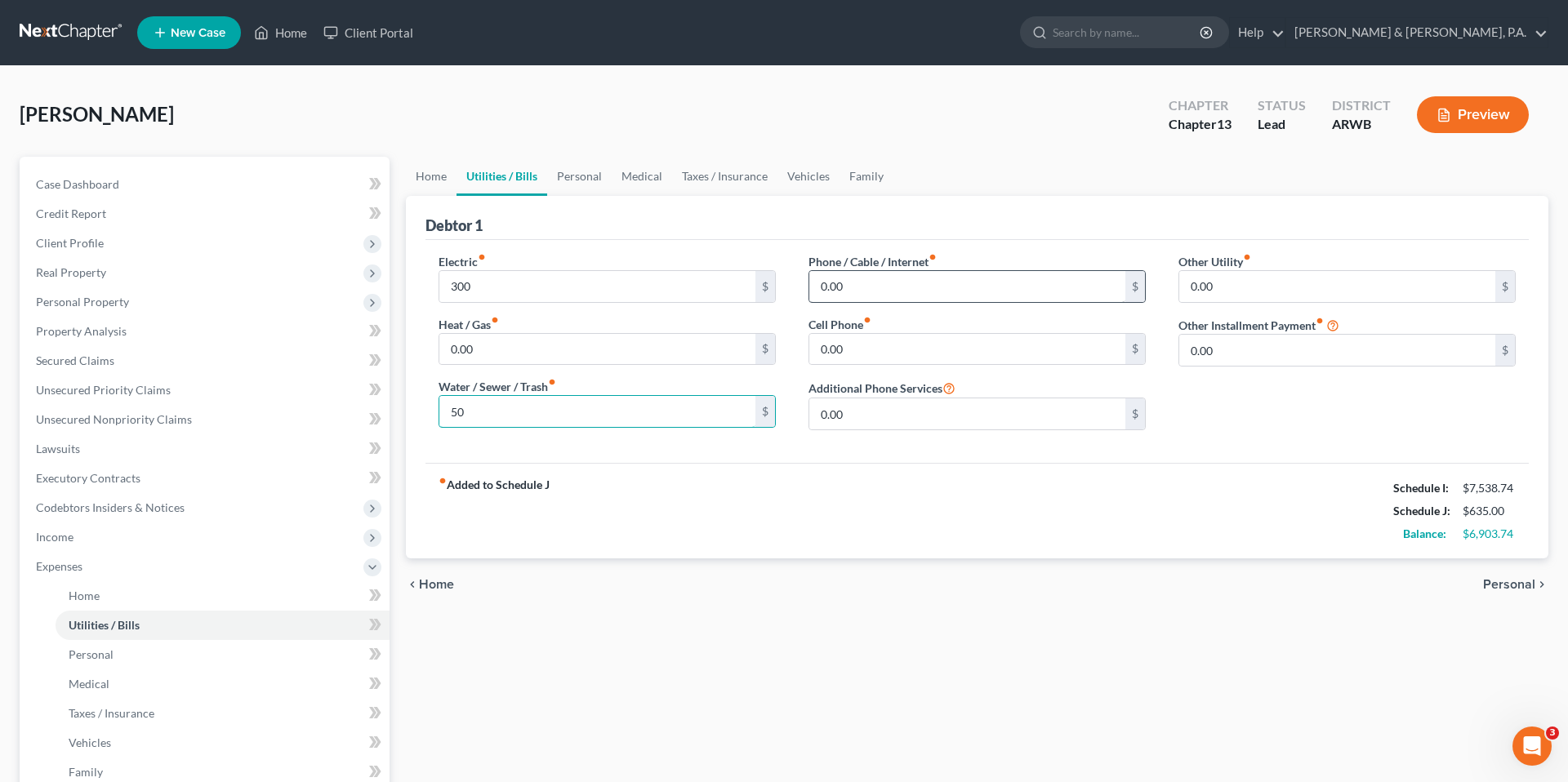
type input "50"
click at [879, 293] on input "0.00" at bounding box center [966, 287] width 316 height 31
type input "175"
click at [901, 346] on input "0.00" at bounding box center [966, 350] width 316 height 31
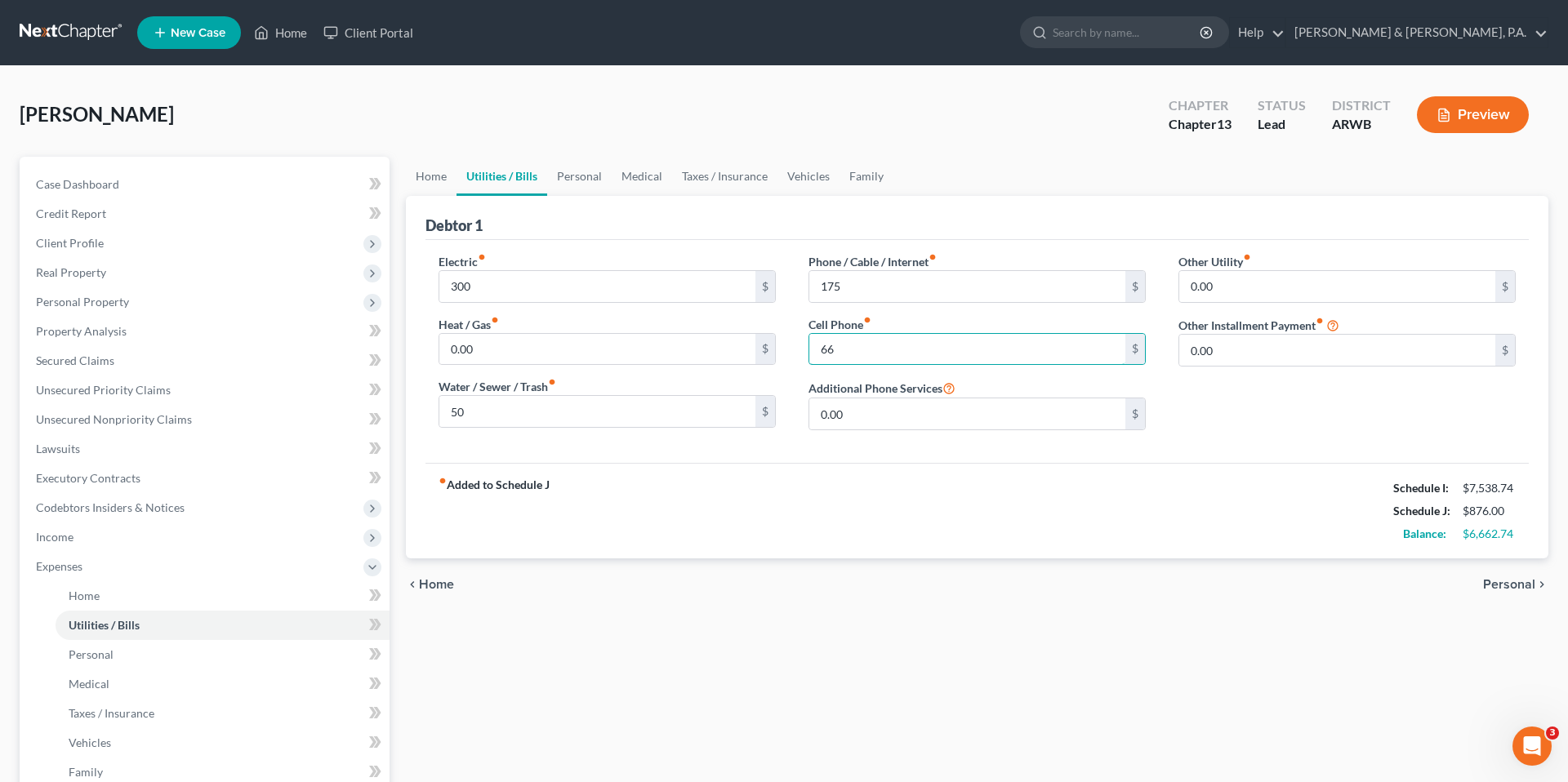
type input "66"
click at [1252, 391] on div "Other Utility fiber_manual_record 0.00 $ Other Installment Payment fiber_manual…" at bounding box center [1347, 348] width 370 height 190
click at [565, 170] on link "Personal" at bounding box center [579, 176] width 64 height 40
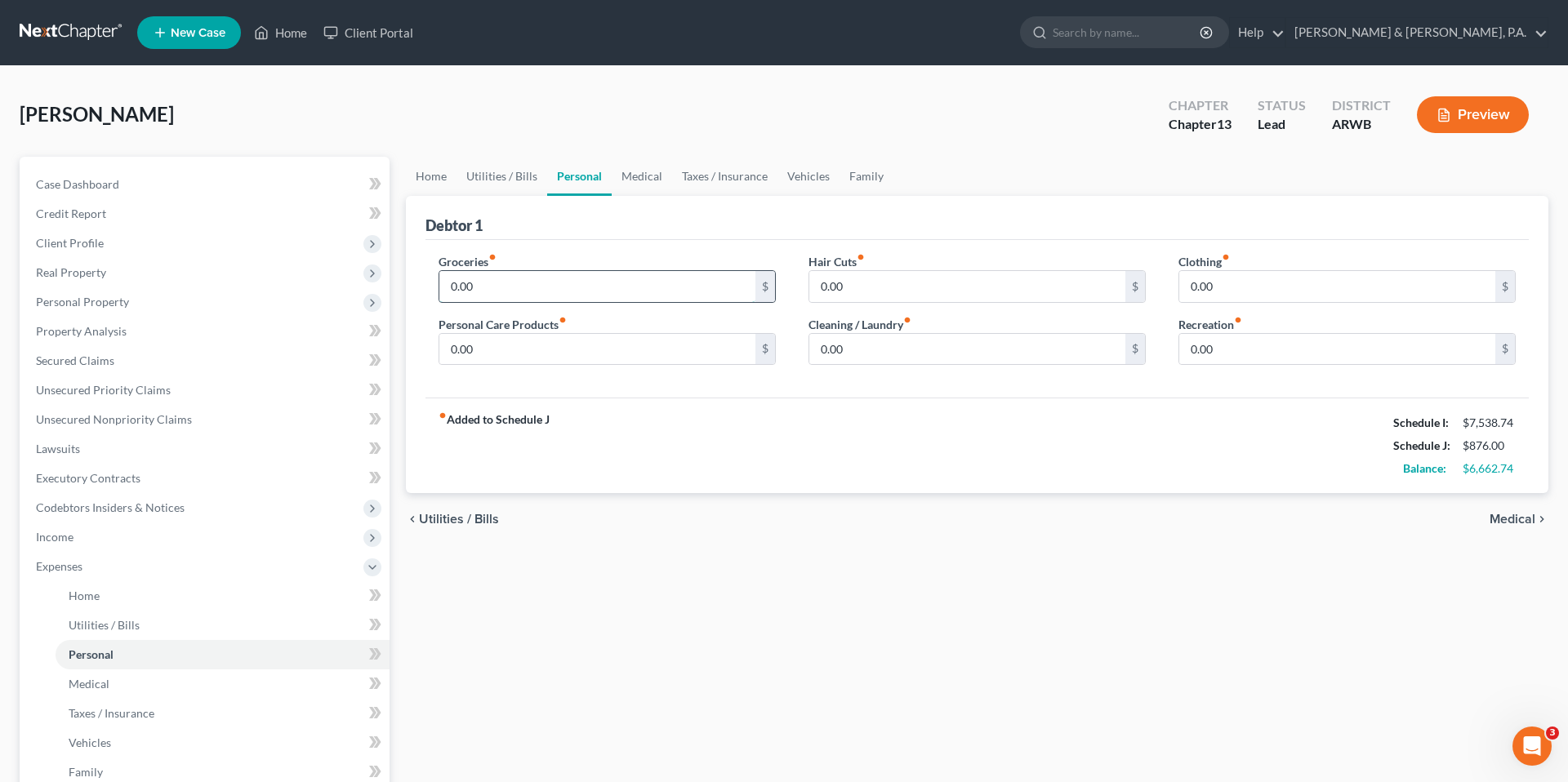
click at [633, 293] on input "0.00" at bounding box center [596, 287] width 316 height 31
type input "900"
click at [655, 336] on input "0.00" at bounding box center [596, 350] width 316 height 31
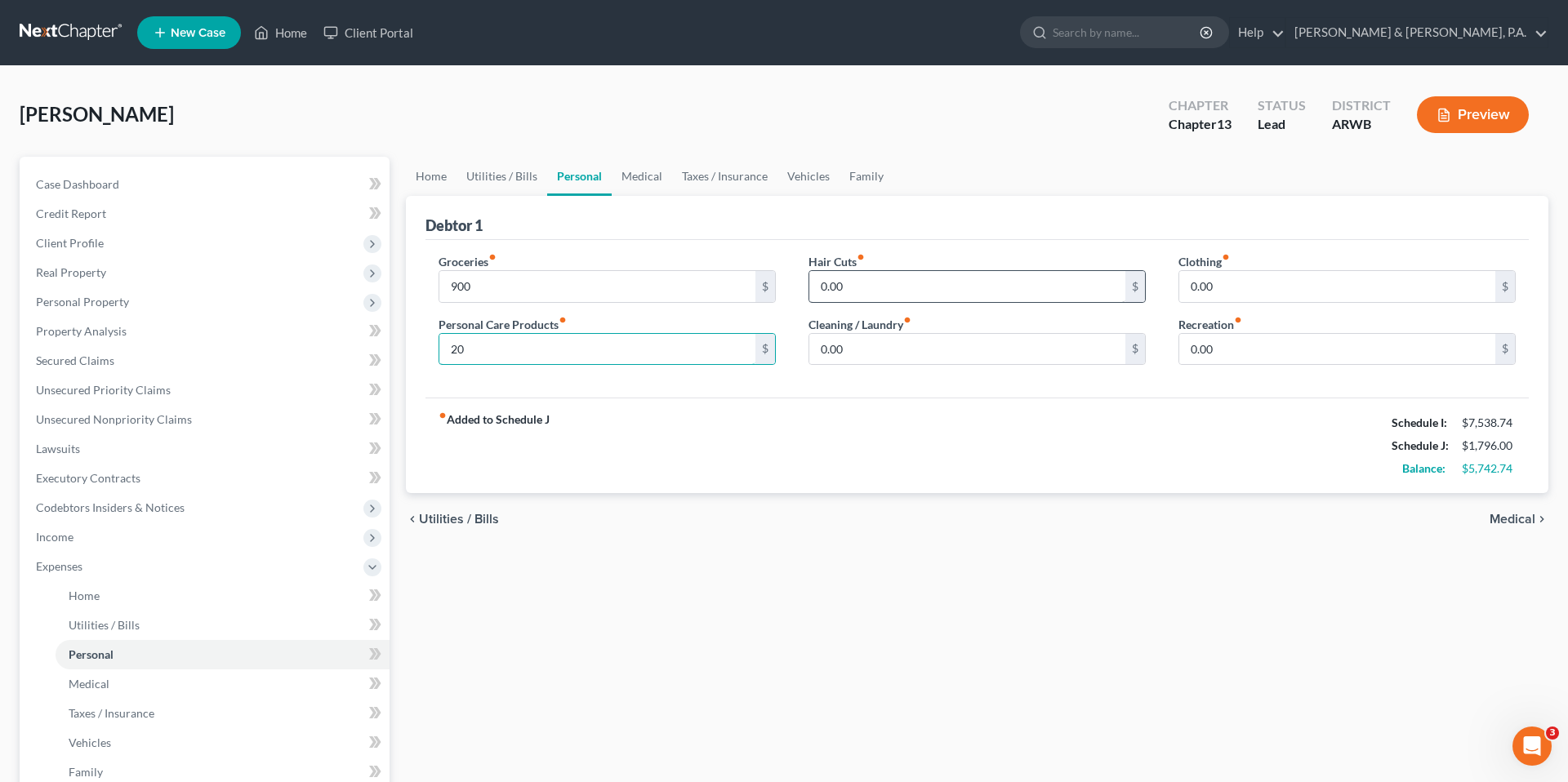
type input "20"
click at [844, 284] on input "0.00" at bounding box center [966, 287] width 316 height 31
type input "20"
click at [872, 347] on input "0.00" at bounding box center [966, 350] width 316 height 31
type input "15"
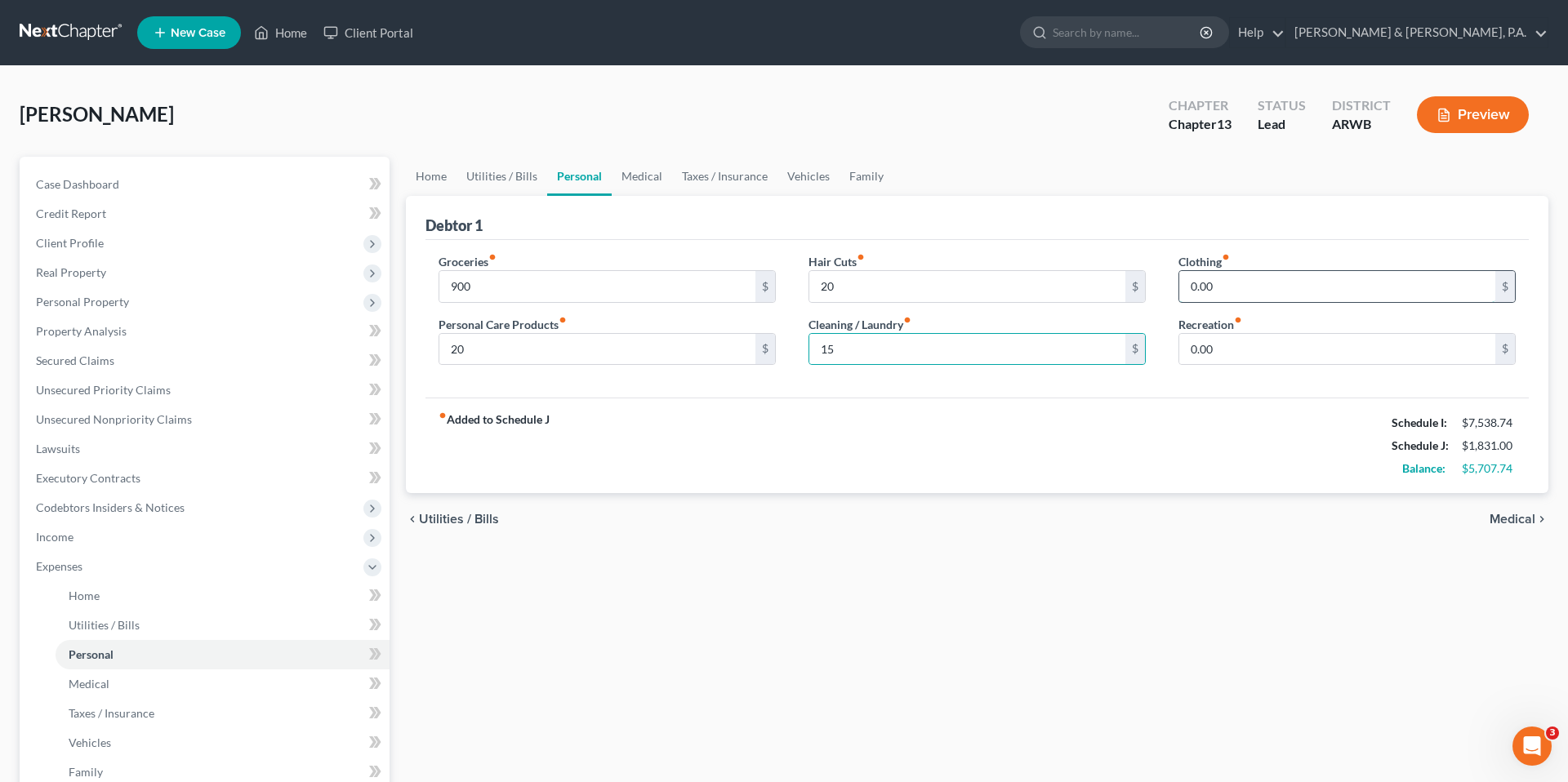
click at [1235, 290] on input "0.00" at bounding box center [1336, 287] width 316 height 31
type input "10"
click at [1232, 344] on input "0.00" at bounding box center [1336, 350] width 316 height 31
type input "50"
click at [628, 177] on link "Medical" at bounding box center [642, 176] width 61 height 40
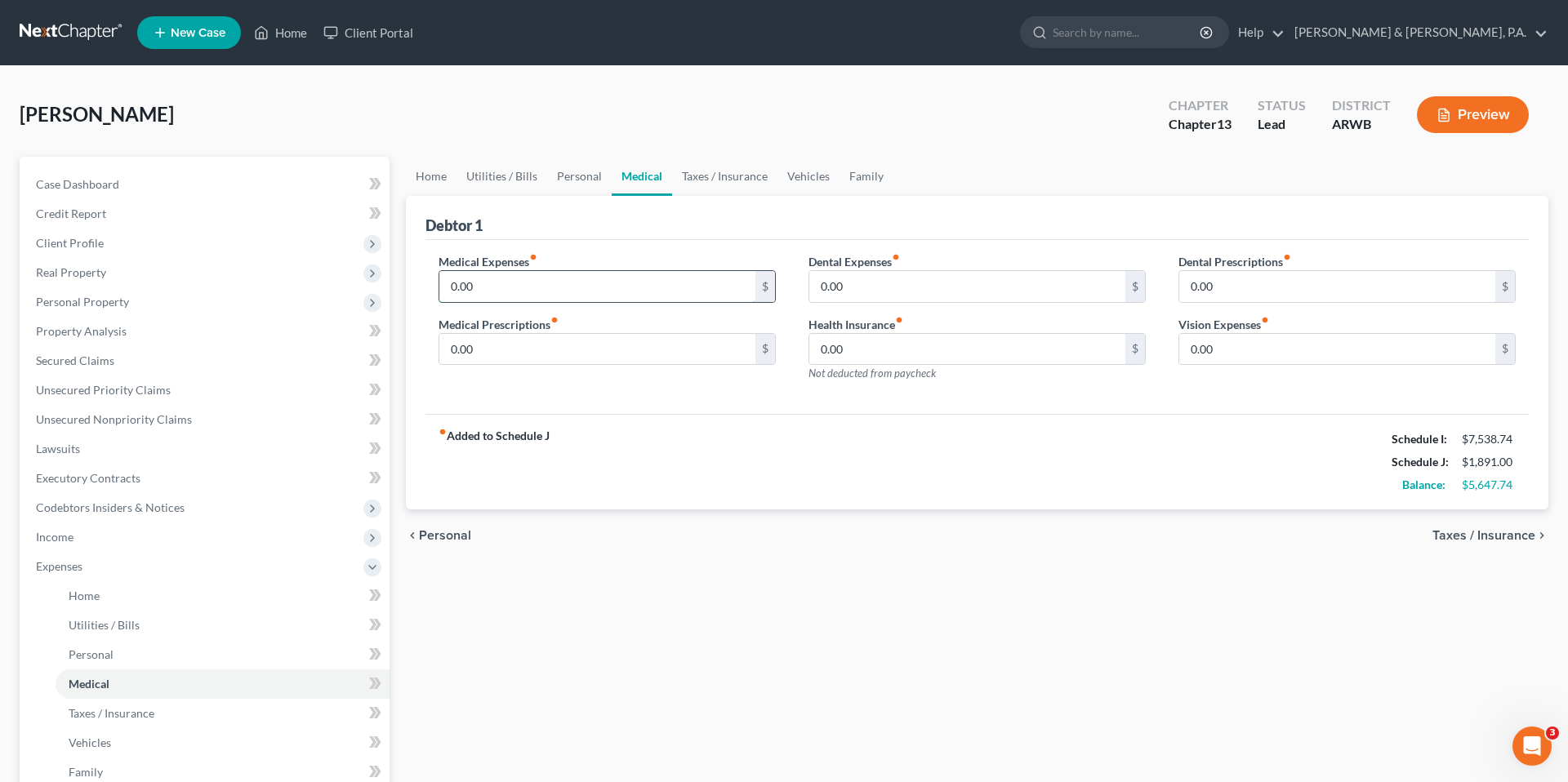
click at [651, 280] on input "0.00" at bounding box center [596, 287] width 316 height 31
type input "0"
type input "4"
type input "50"
click at [900, 290] on input "0.00" at bounding box center [966, 287] width 316 height 31
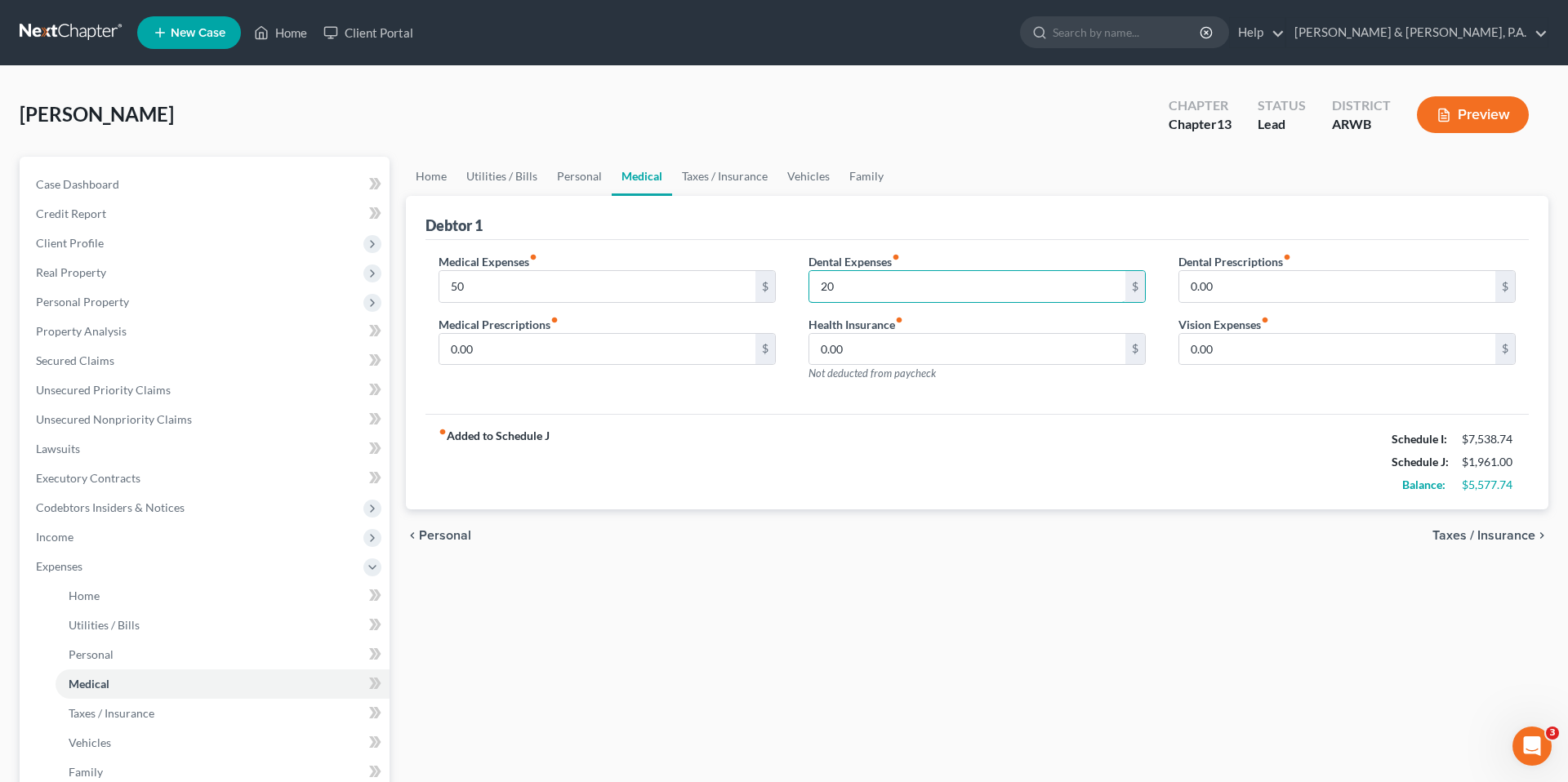
type input "20"
click at [828, 228] on div "Debtor 1" at bounding box center [976, 218] width 1103 height 44
click at [735, 189] on link "Taxes / Insurance" at bounding box center [724, 176] width 105 height 40
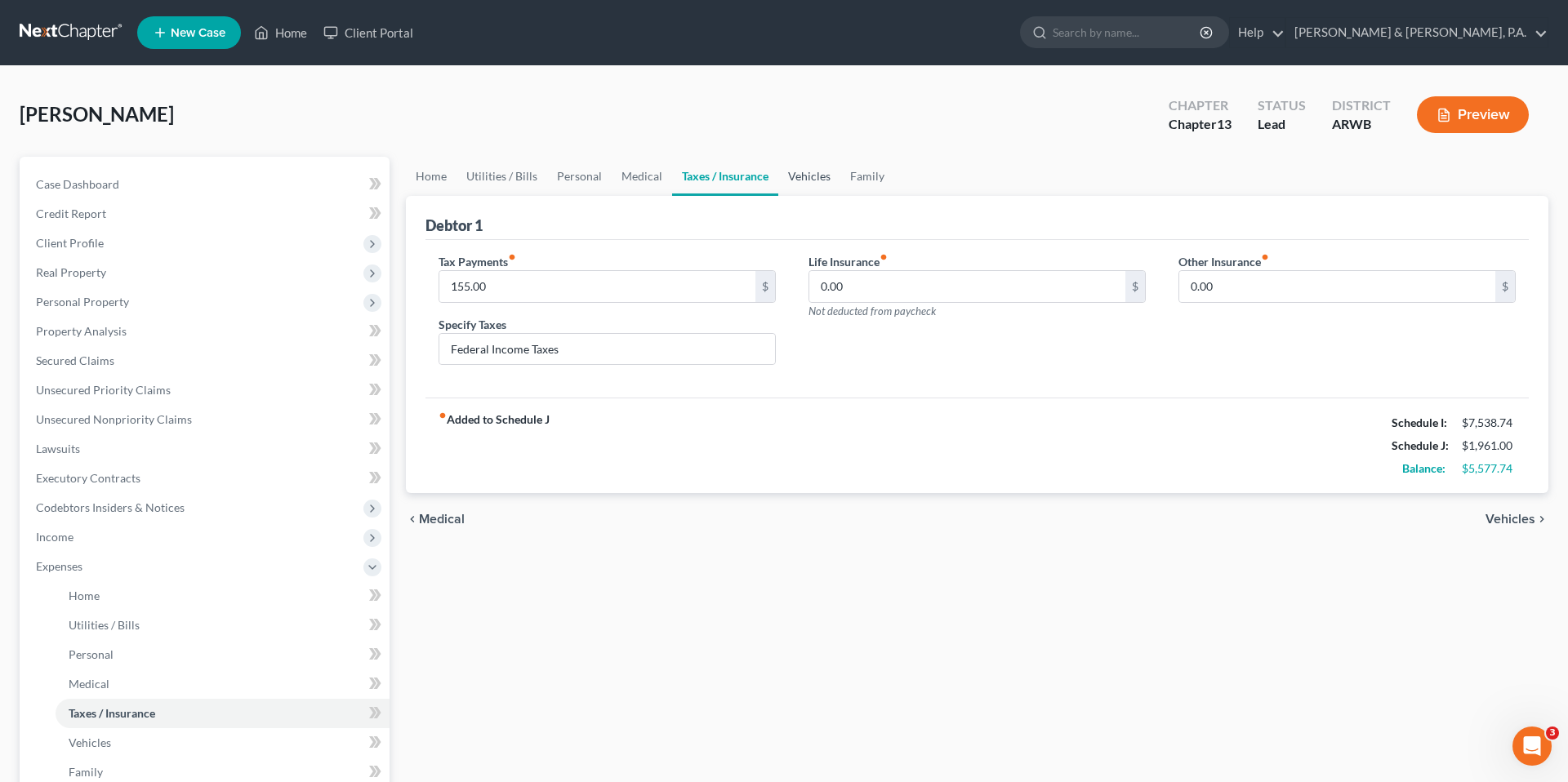
click at [800, 185] on link "Vehicles" at bounding box center [809, 176] width 62 height 40
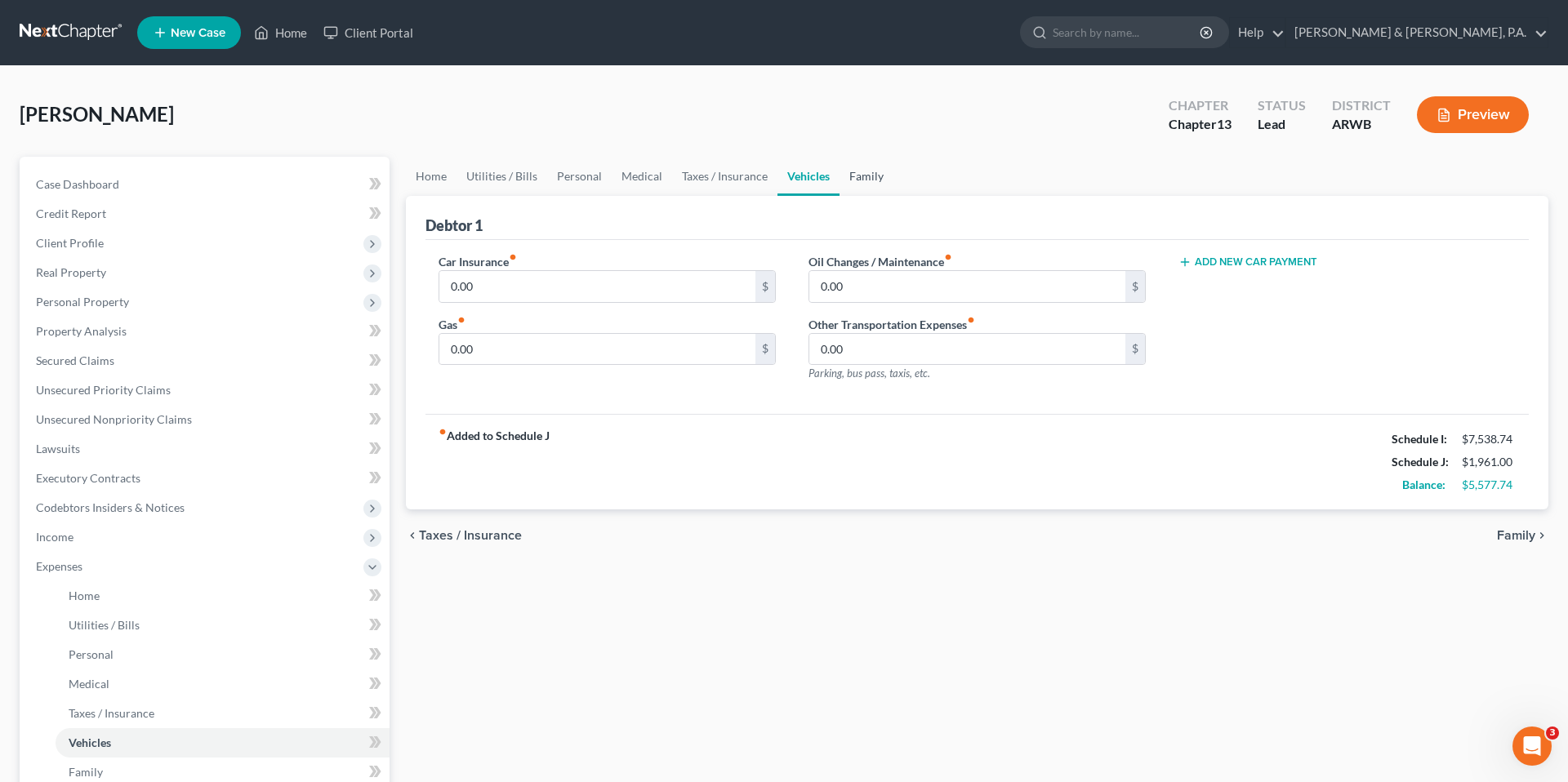
click at [846, 194] on link "Family" at bounding box center [866, 176] width 54 height 40
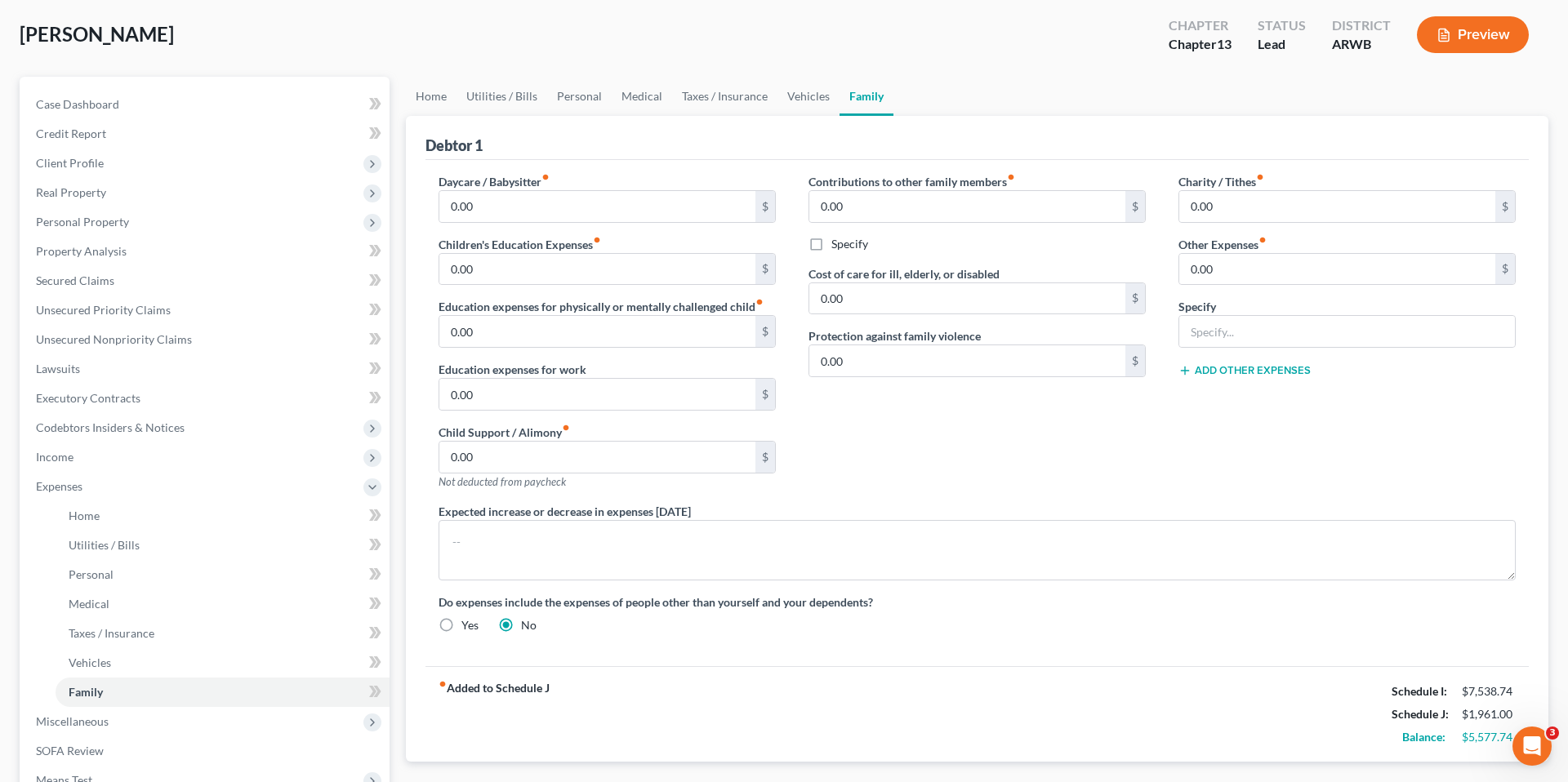
scroll to position [83, 0]
click at [441, 99] on link "Home" at bounding box center [431, 94] width 51 height 40
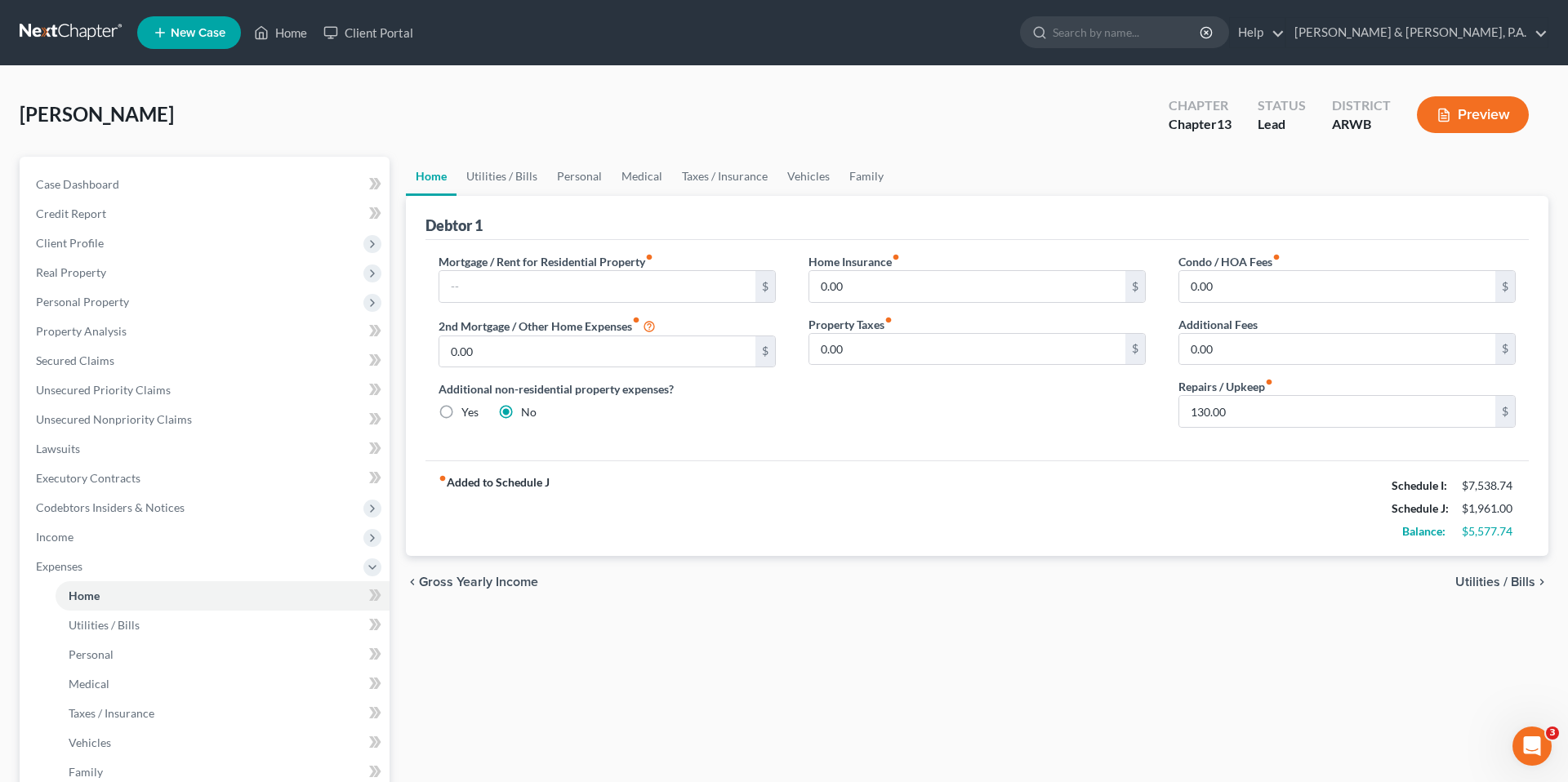
click at [409, 239] on div "Debtor 1 Mortgage / Rent for Residential Property fiber_manual_record $ 2nd Mor…" at bounding box center [976, 375] width 1142 height 360
click at [525, 178] on link "Utilities / Bills" at bounding box center [502, 176] width 90 height 40
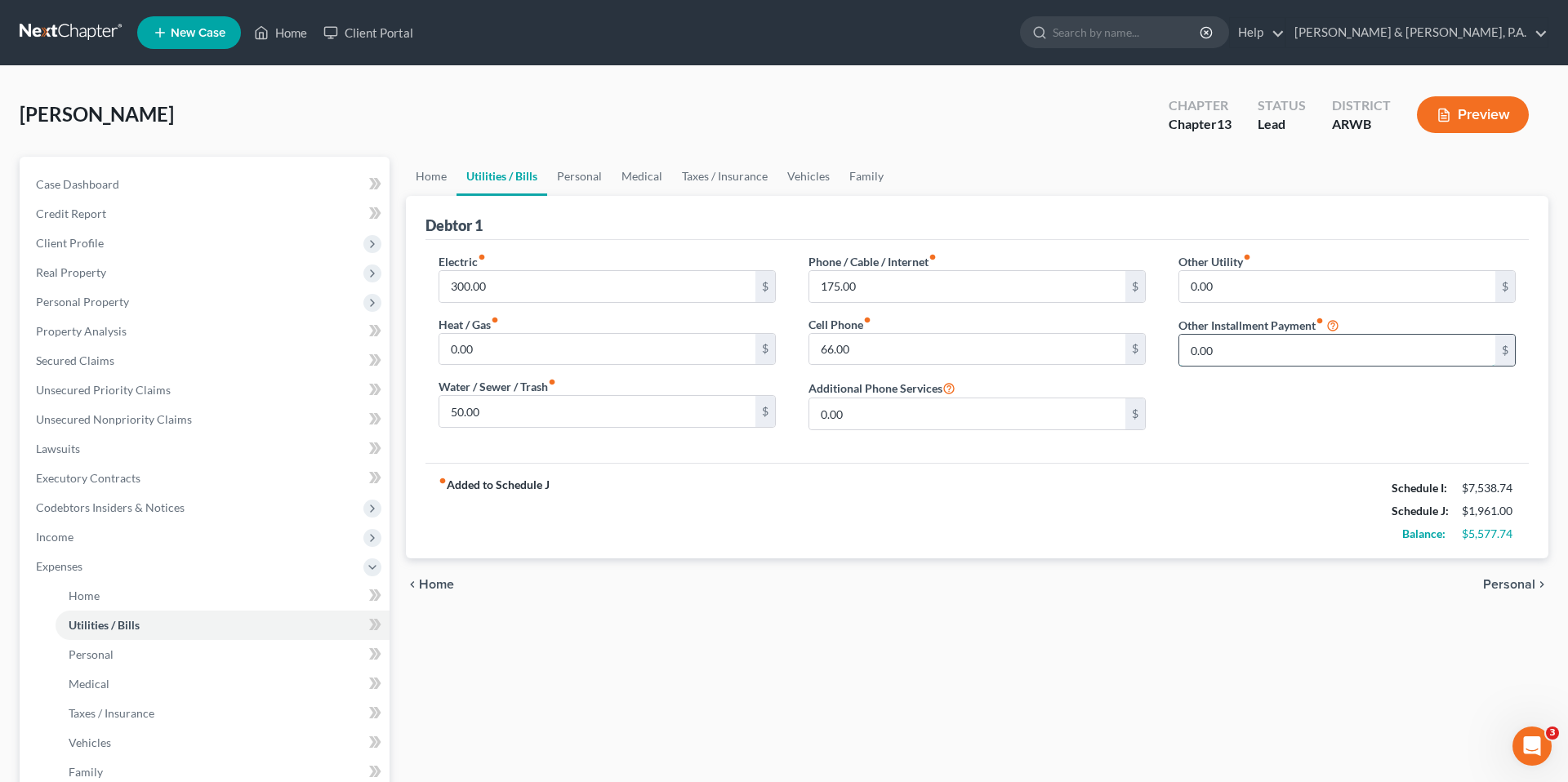
click at [1333, 354] on input "0.00" at bounding box center [1336, 351] width 316 height 31
click at [442, 170] on link "Home" at bounding box center [431, 176] width 51 height 40
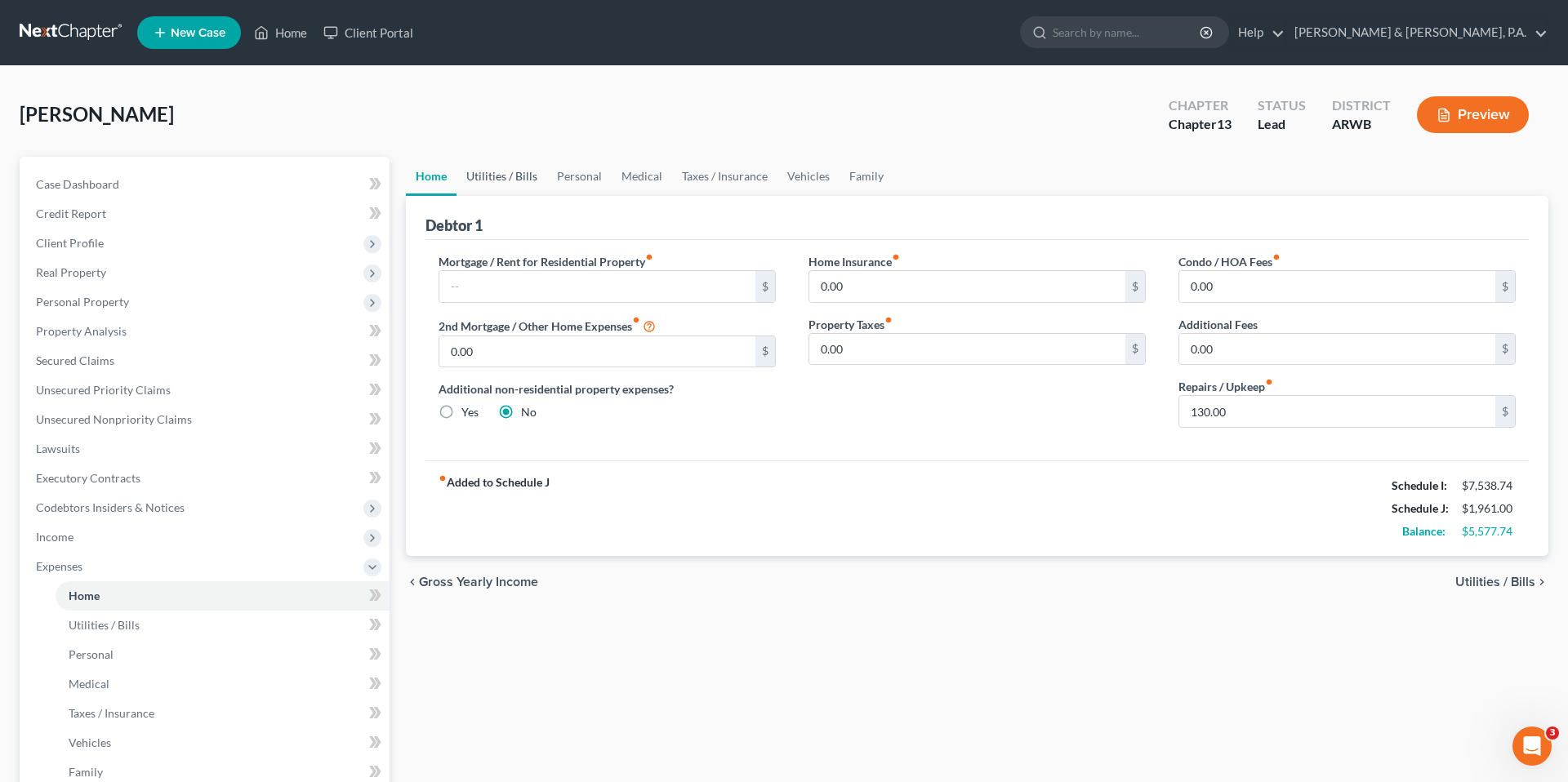
click at [518, 185] on link "Utilities / Bills" at bounding box center [502, 176] width 90 height 40
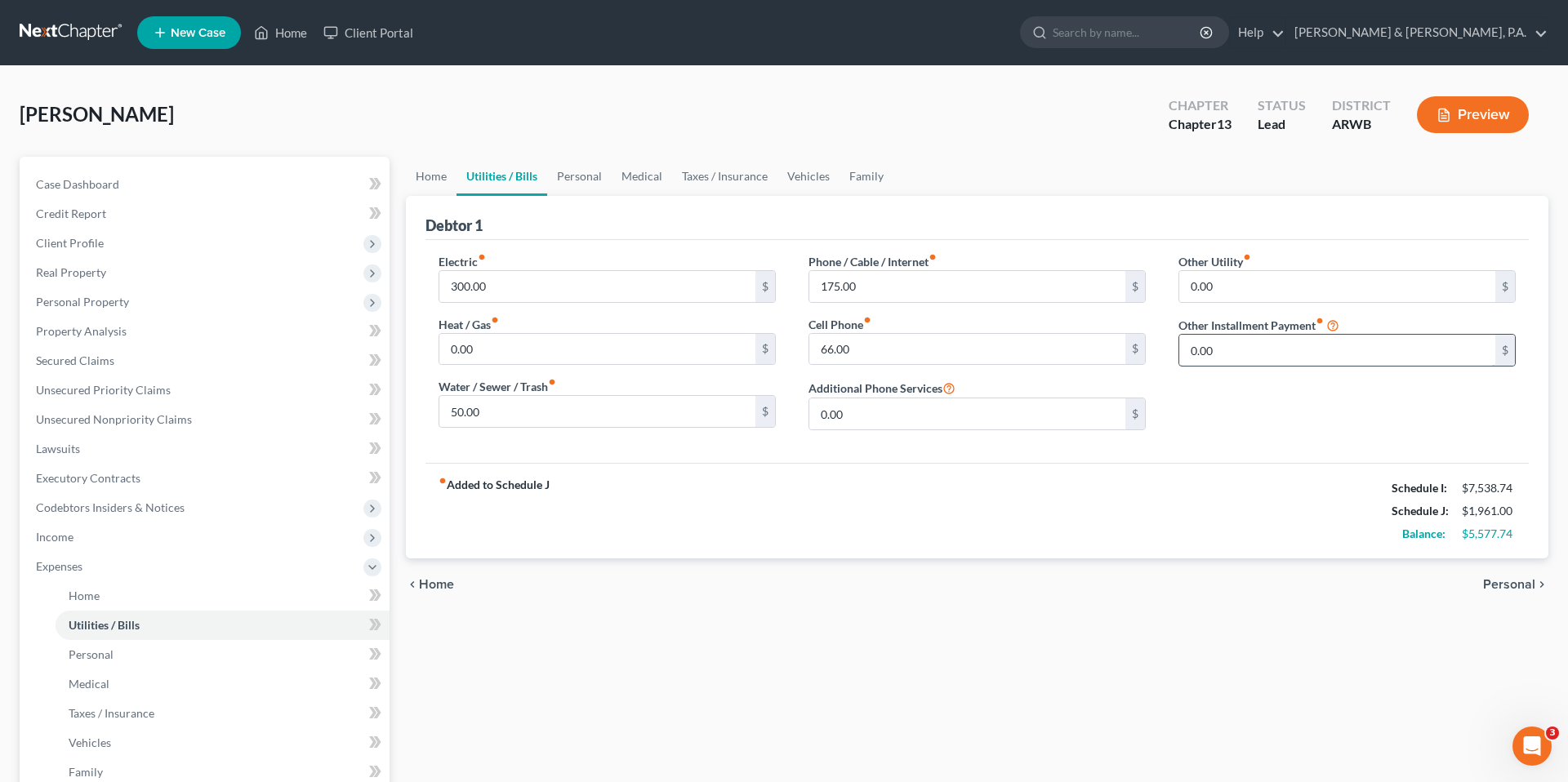
click at [1292, 348] on input "0.00" at bounding box center [1336, 351] width 316 height 31
click at [1271, 395] on input "text" at bounding box center [1346, 396] width 336 height 31
click at [1060, 199] on div "Debtor 1" at bounding box center [976, 218] width 1103 height 44
click at [1198, 468] on div "fiber_manual_record Added to Schedule J Schedule I: $7,538.74 Schedule J: $2,05…" at bounding box center [976, 511] width 1103 height 96
click at [1282, 438] on div "Other Utility fiber_manual_record 0.00 $ Other Installment Payment fiber_manual…" at bounding box center [1347, 348] width 370 height 190
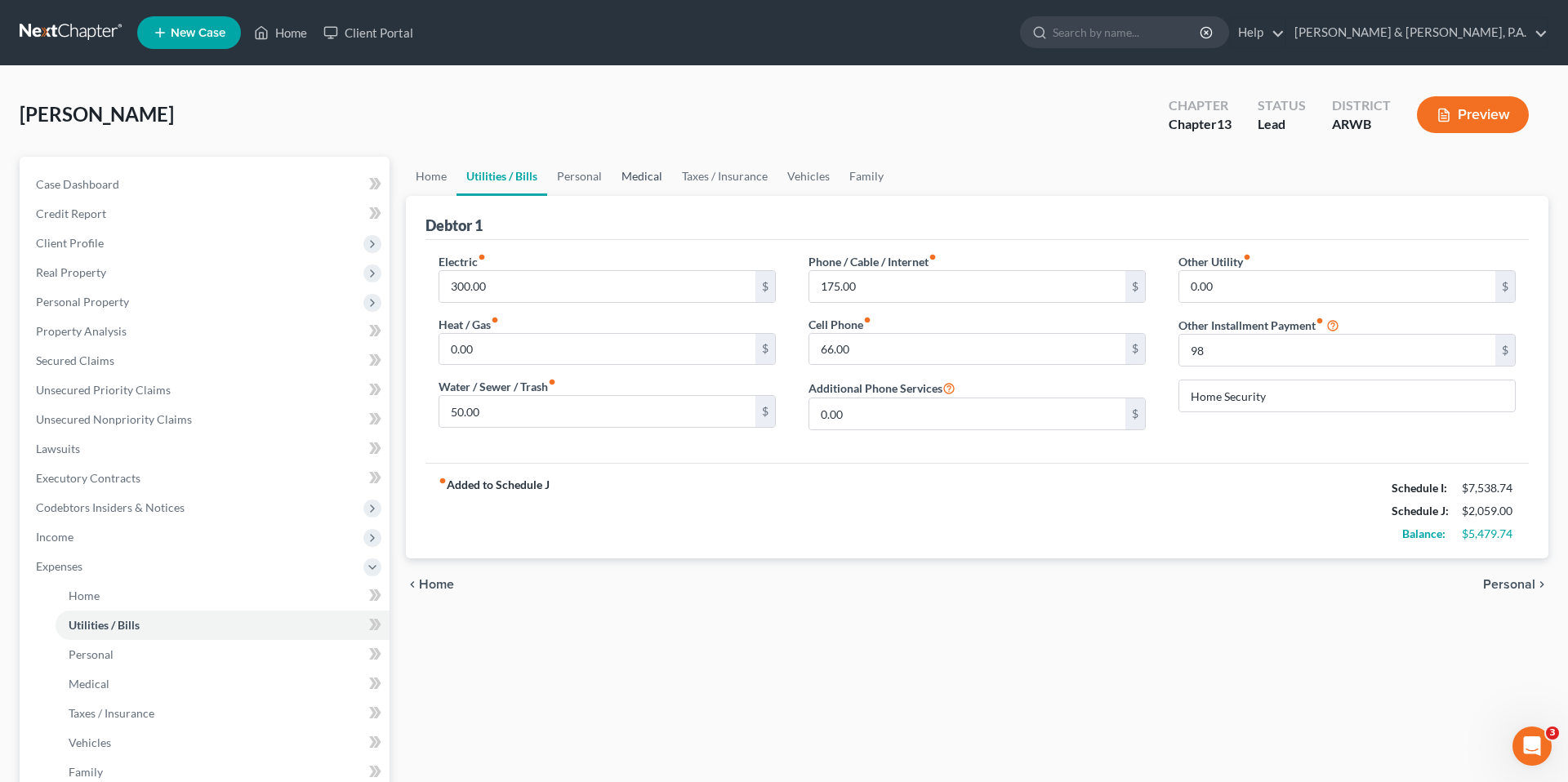
click at [631, 193] on link "Medical" at bounding box center [642, 176] width 61 height 40
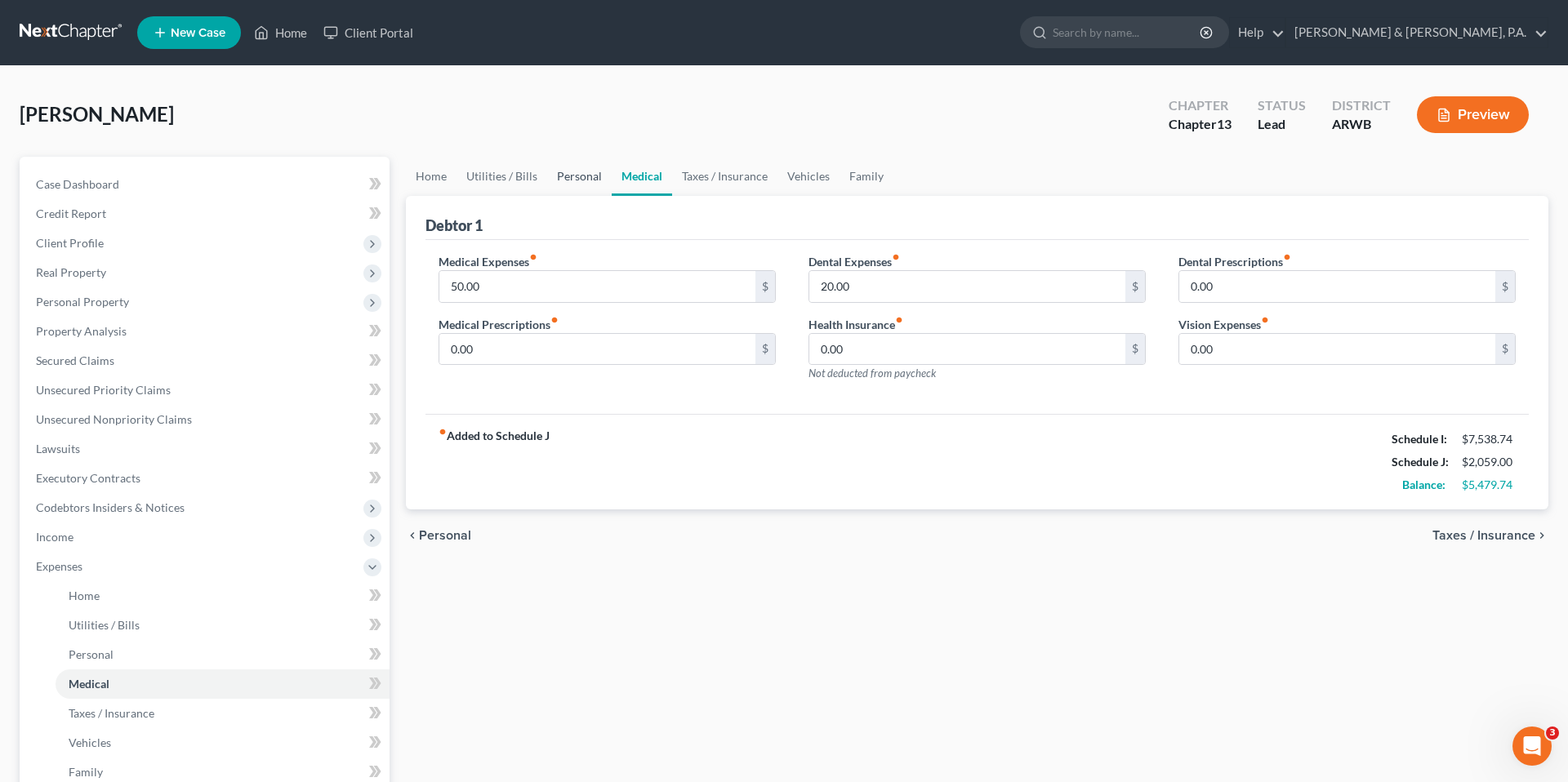
click at [577, 181] on link "Personal" at bounding box center [579, 176] width 64 height 40
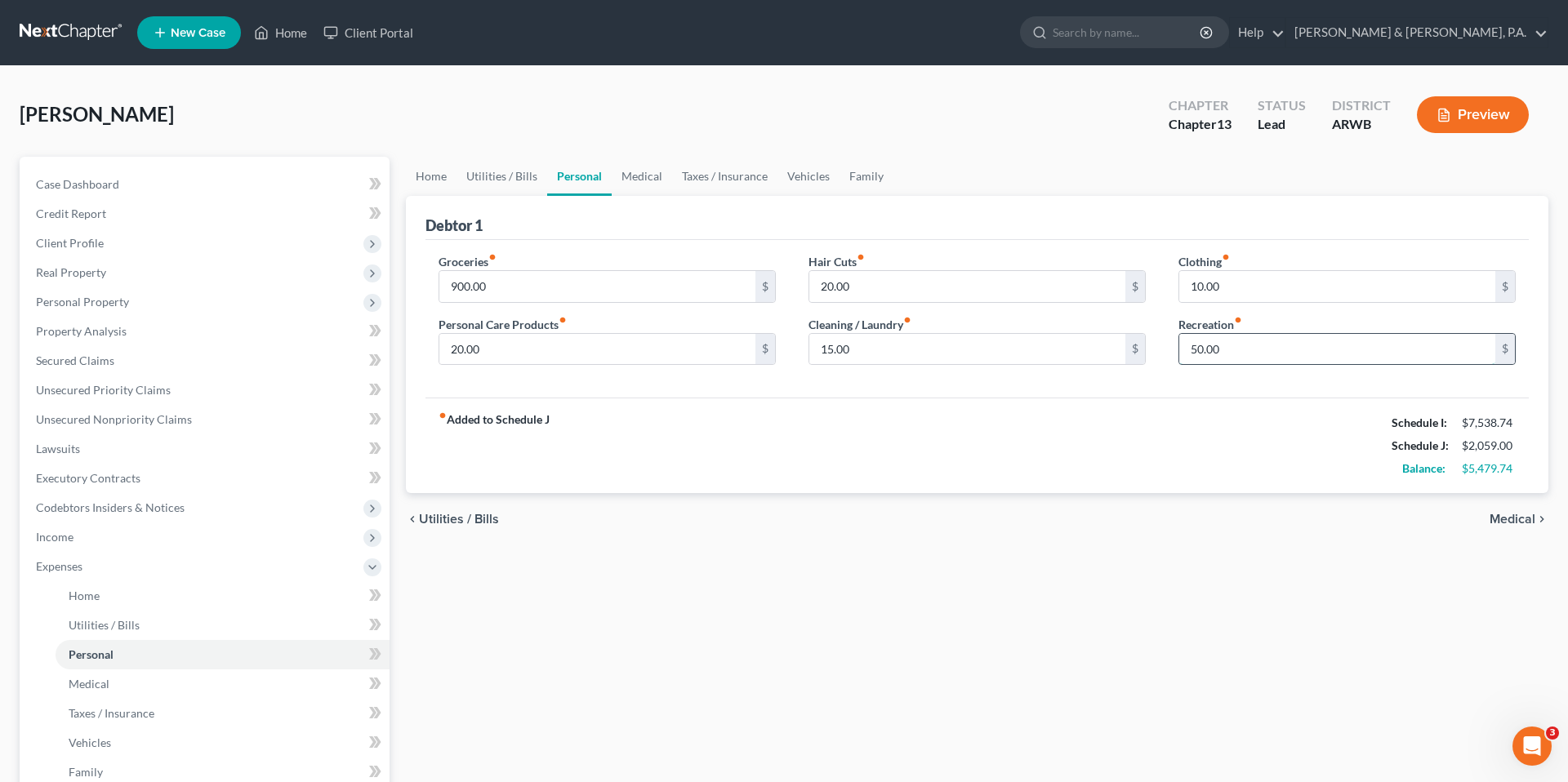
click at [1281, 360] on input "50.00" at bounding box center [1336, 350] width 316 height 31
click at [1281, 359] on input "50.00" at bounding box center [1336, 350] width 316 height 31
click at [1273, 356] on input "50.00" at bounding box center [1336, 350] width 316 height 31
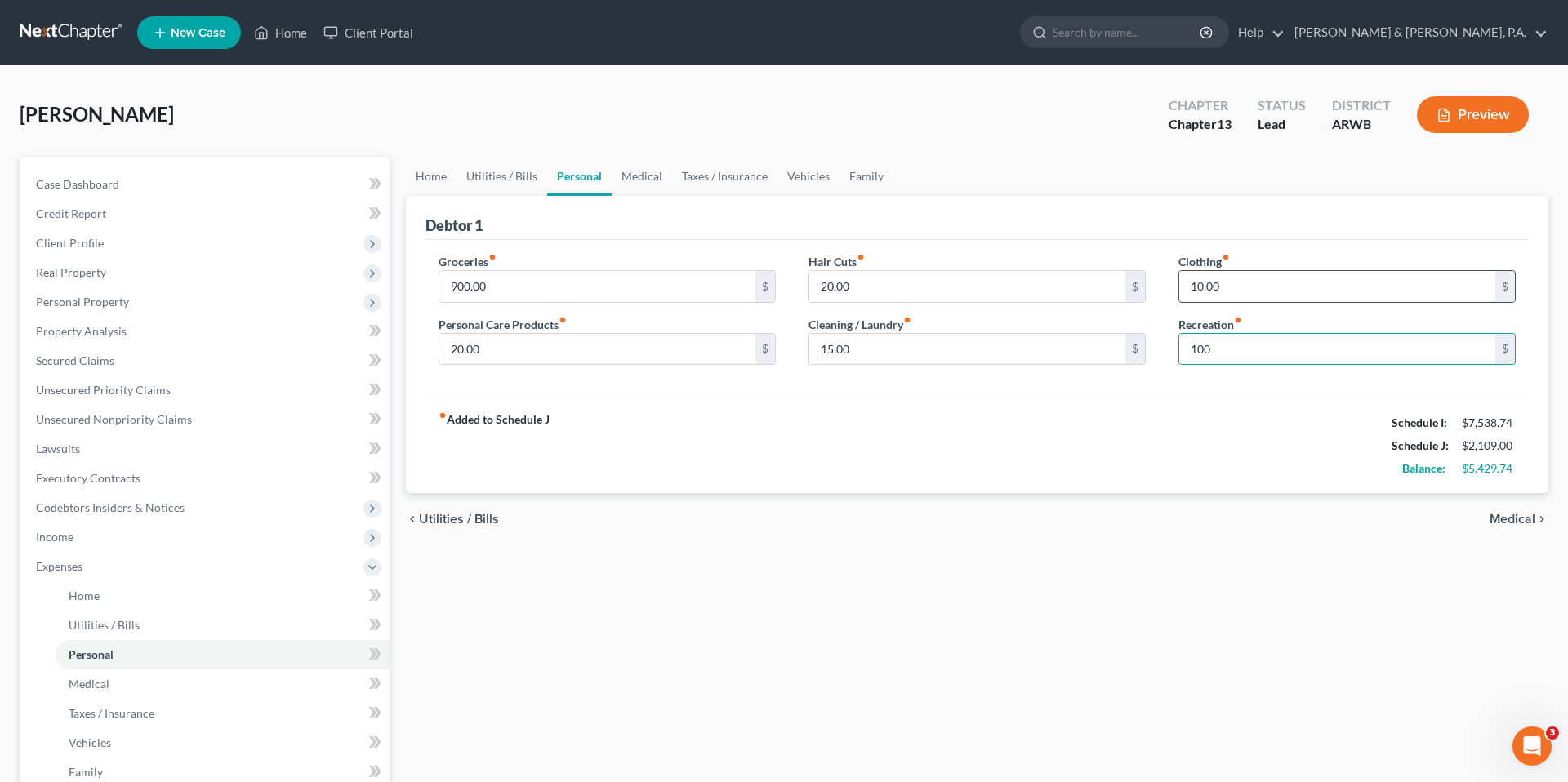
click at [1241, 292] on input "10.00" at bounding box center [1336, 287] width 316 height 31
click at [952, 351] on input "15.00" at bounding box center [966, 350] width 316 height 31
click at [652, 343] on input "20.00" at bounding box center [596, 350] width 316 height 31
click at [714, 380] on div "Groceries fiber_manual_record 900.00 $ Personal Care Products fiber_manual_reco…" at bounding box center [976, 319] width 1103 height 158
click at [693, 181] on link "Taxes / Insurance" at bounding box center [724, 176] width 105 height 40
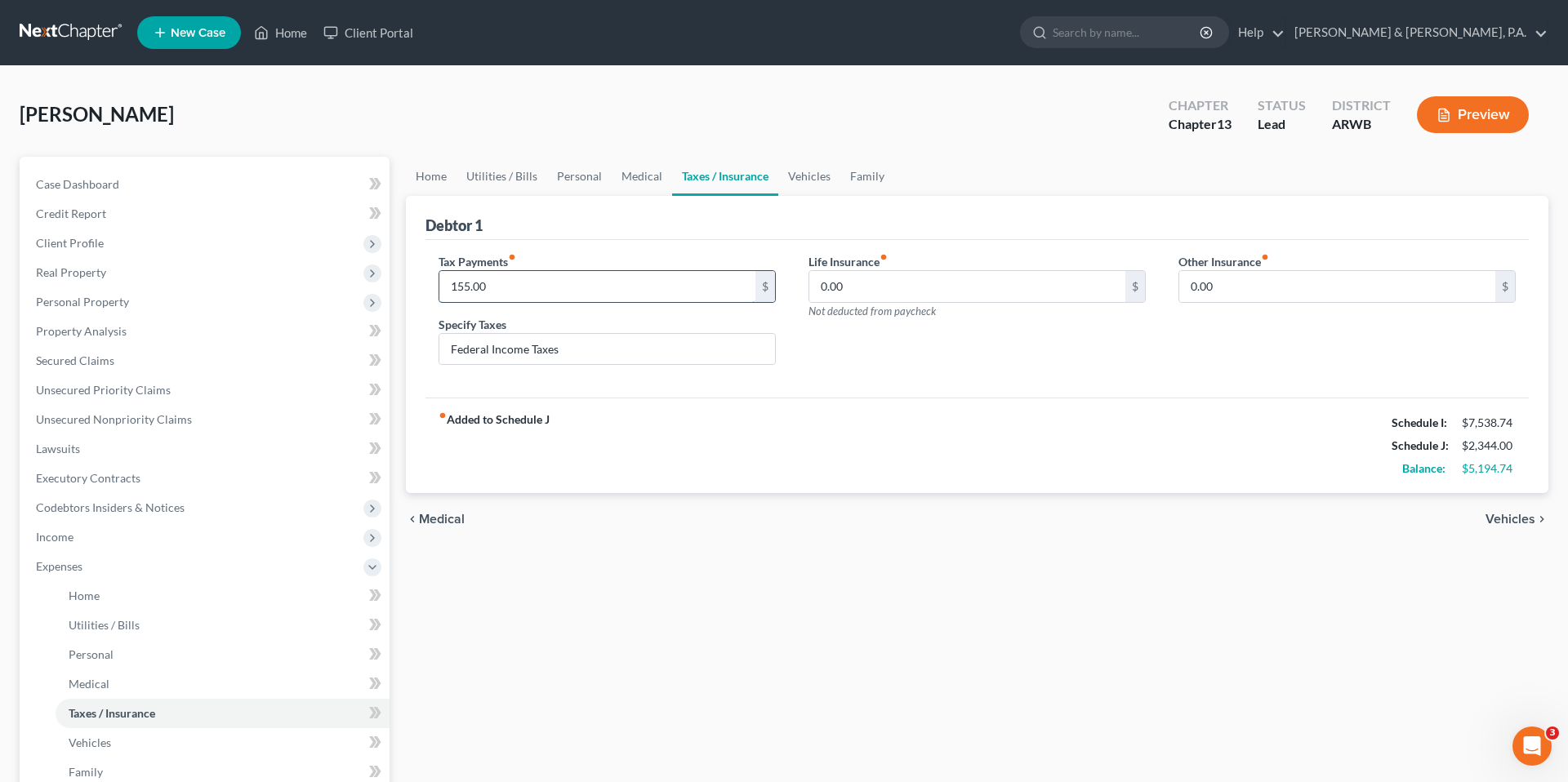
click at [666, 281] on input "155.00" at bounding box center [596, 287] width 316 height 31
drag, startPoint x: 491, startPoint y: 351, endPoint x: 525, endPoint y: 351, distance: 34.0
click at [525, 351] on input "Federal Income Taxes" at bounding box center [606, 350] width 336 height 31
click at [499, 293] on input "155.00" at bounding box center [596, 287] width 316 height 31
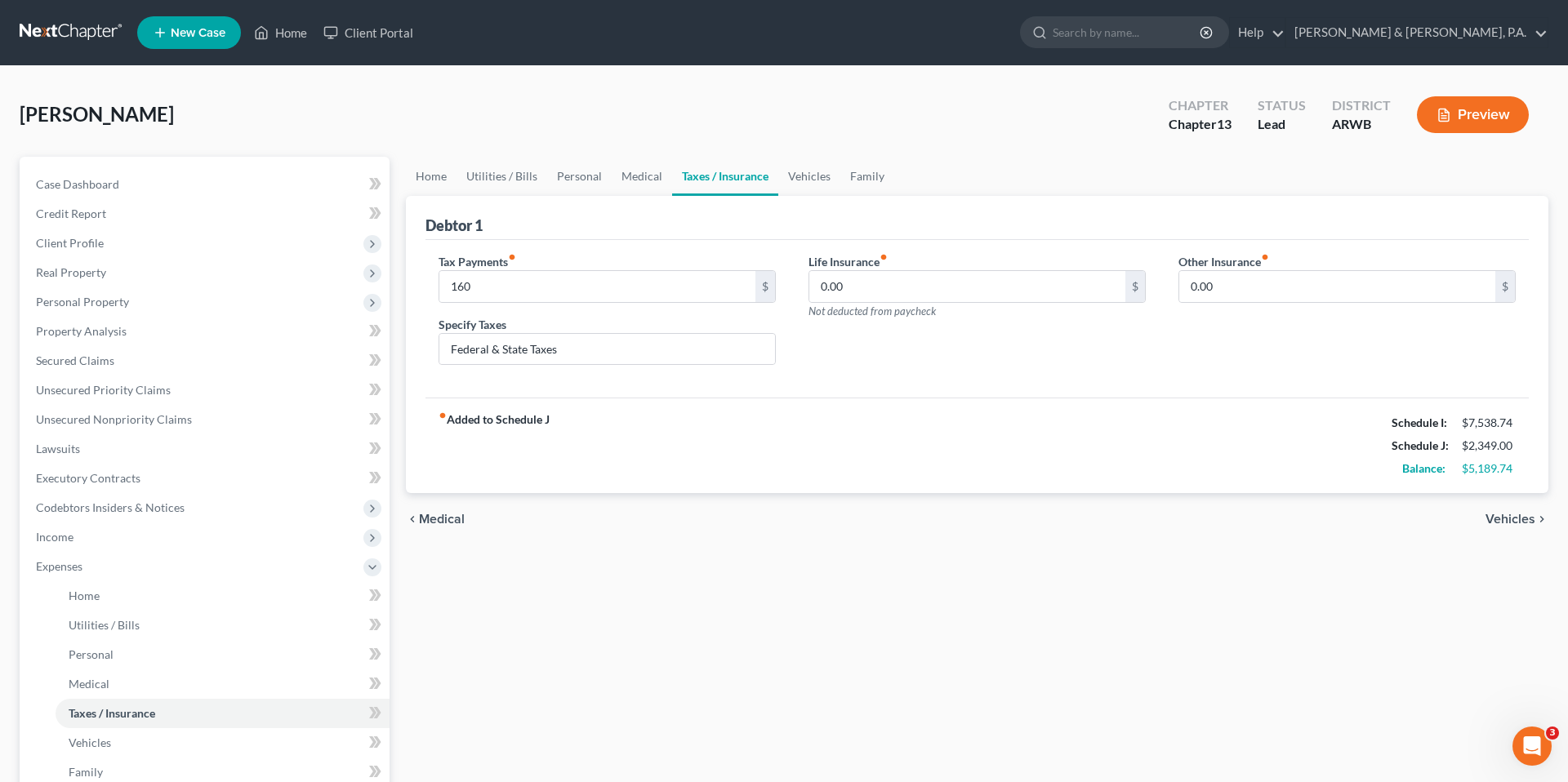
click at [731, 214] on div "Debtor 1" at bounding box center [976, 218] width 1103 height 44
click at [807, 178] on link "Vehicles" at bounding box center [809, 176] width 62 height 40
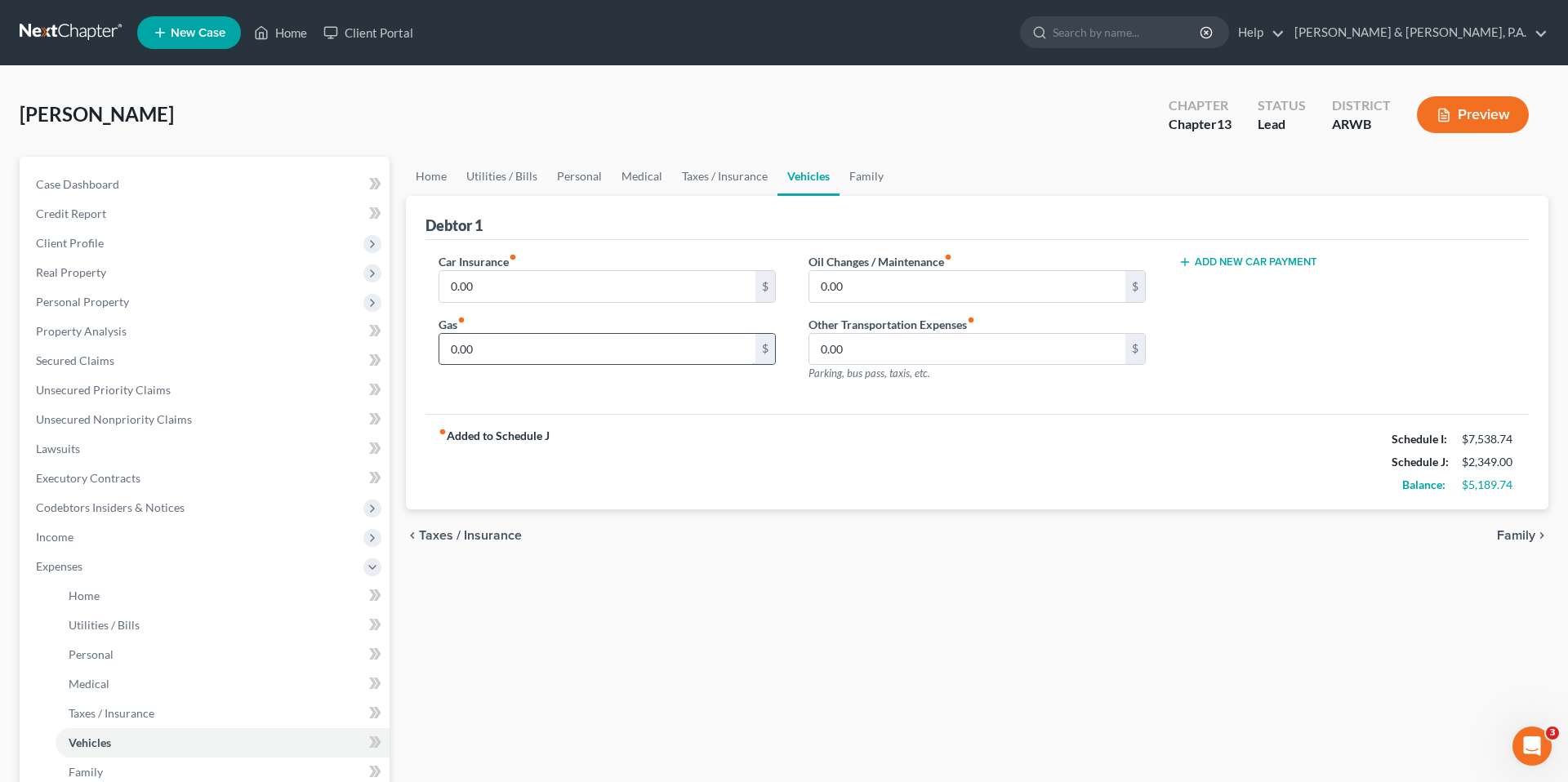
click at [691, 347] on input "0.00" at bounding box center [596, 350] width 316 height 31
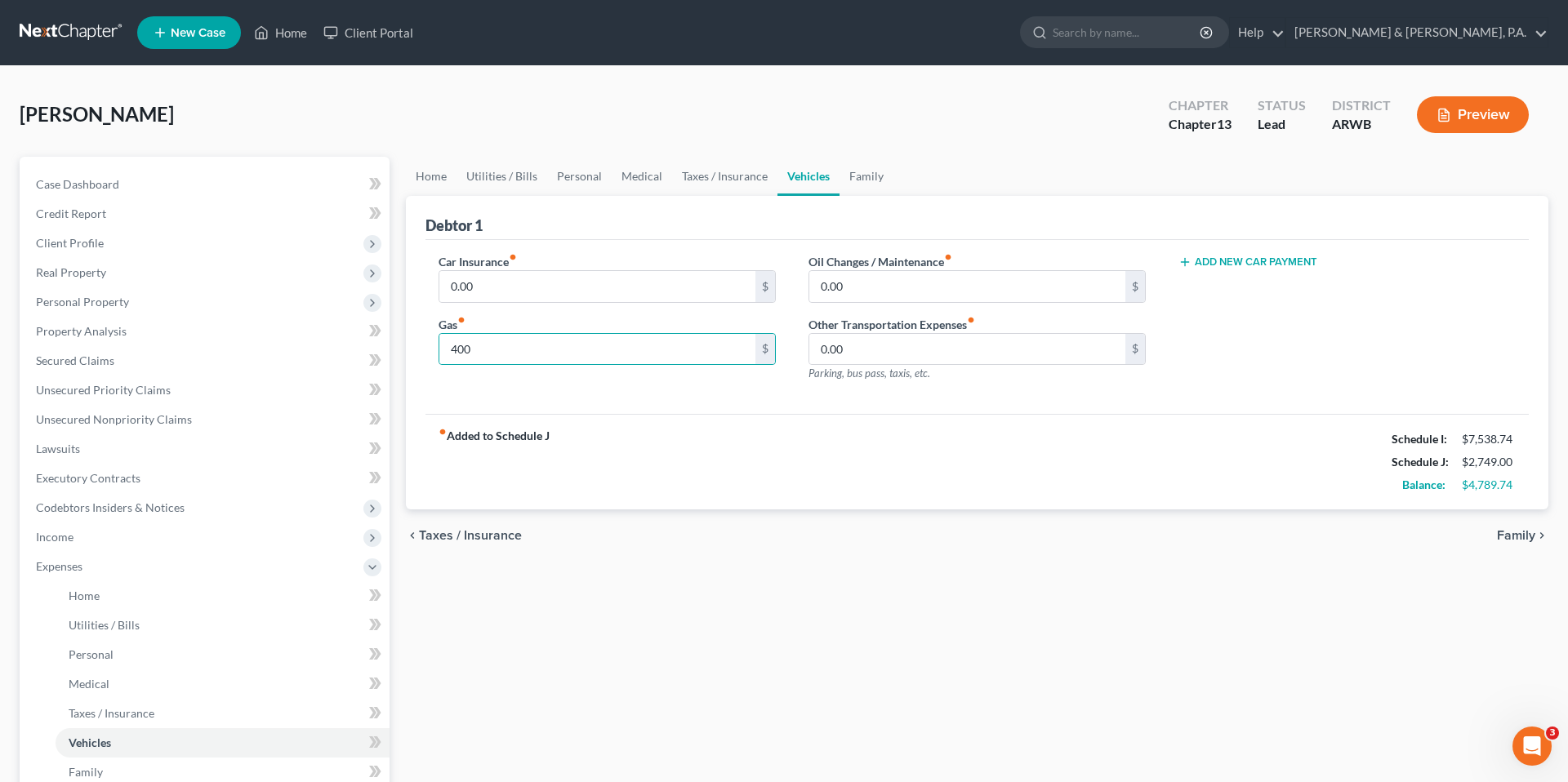
click at [792, 392] on div "Oil Changes / Maintenance fiber_manual_record 0.00 $ Other Transportation Expen…" at bounding box center [977, 324] width 370 height 142
click at [887, 293] on input "0.00" at bounding box center [966, 287] width 316 height 31
click at [615, 185] on link "Medical" at bounding box center [642, 176] width 61 height 40
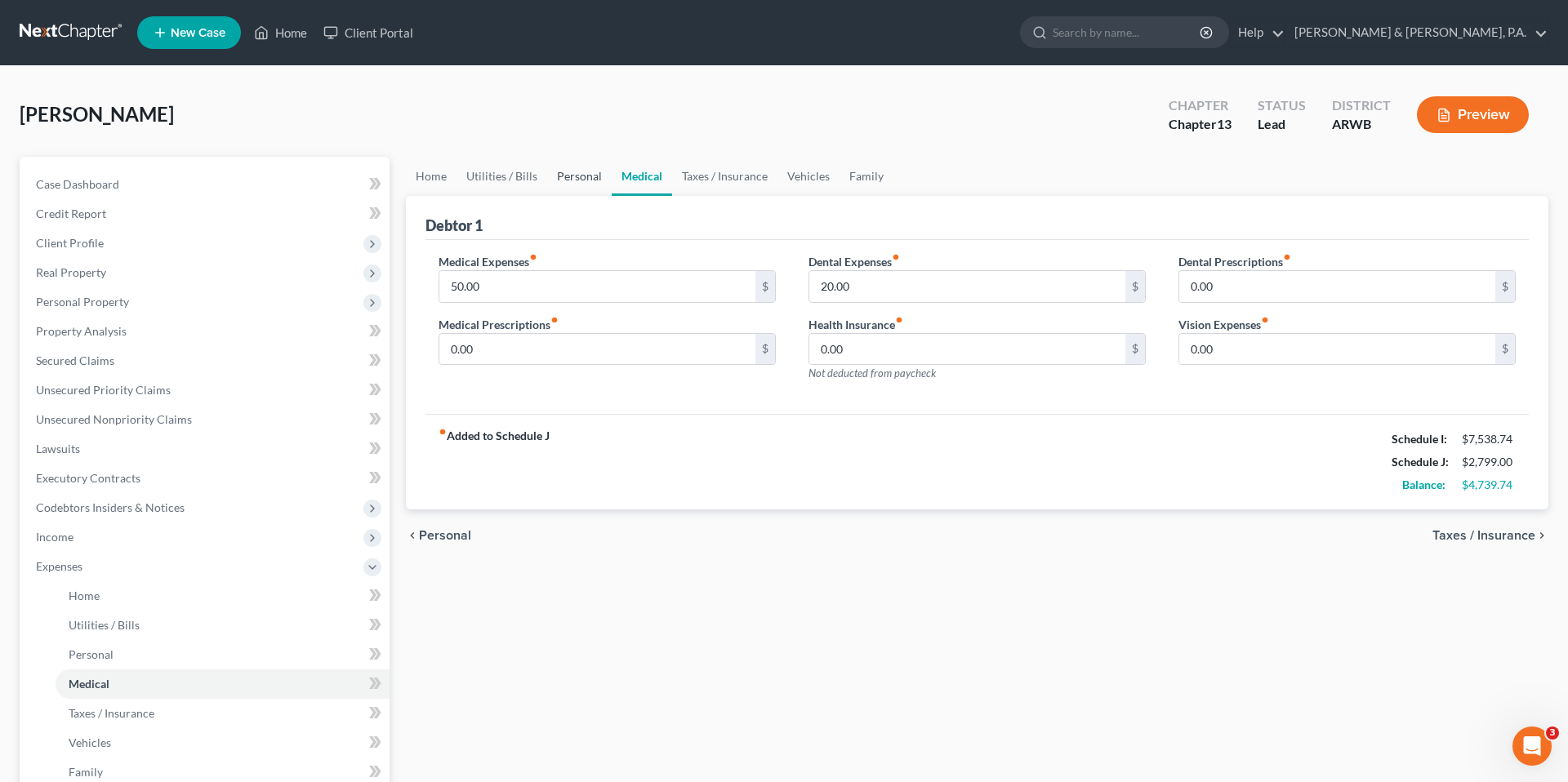
click at [582, 183] on link "Personal" at bounding box center [579, 176] width 64 height 40
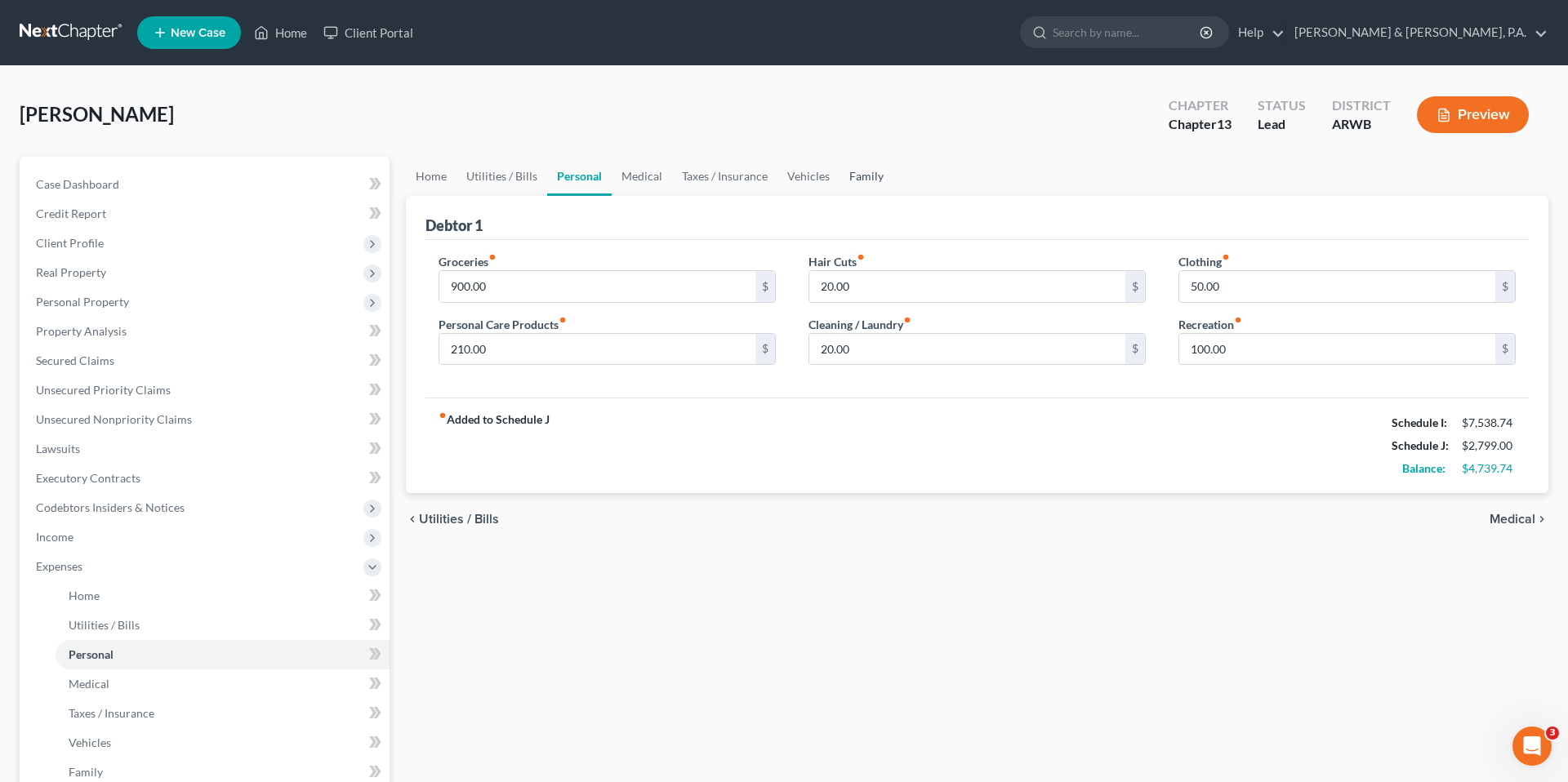
click at [841, 178] on link "Family" at bounding box center [866, 176] width 54 height 40
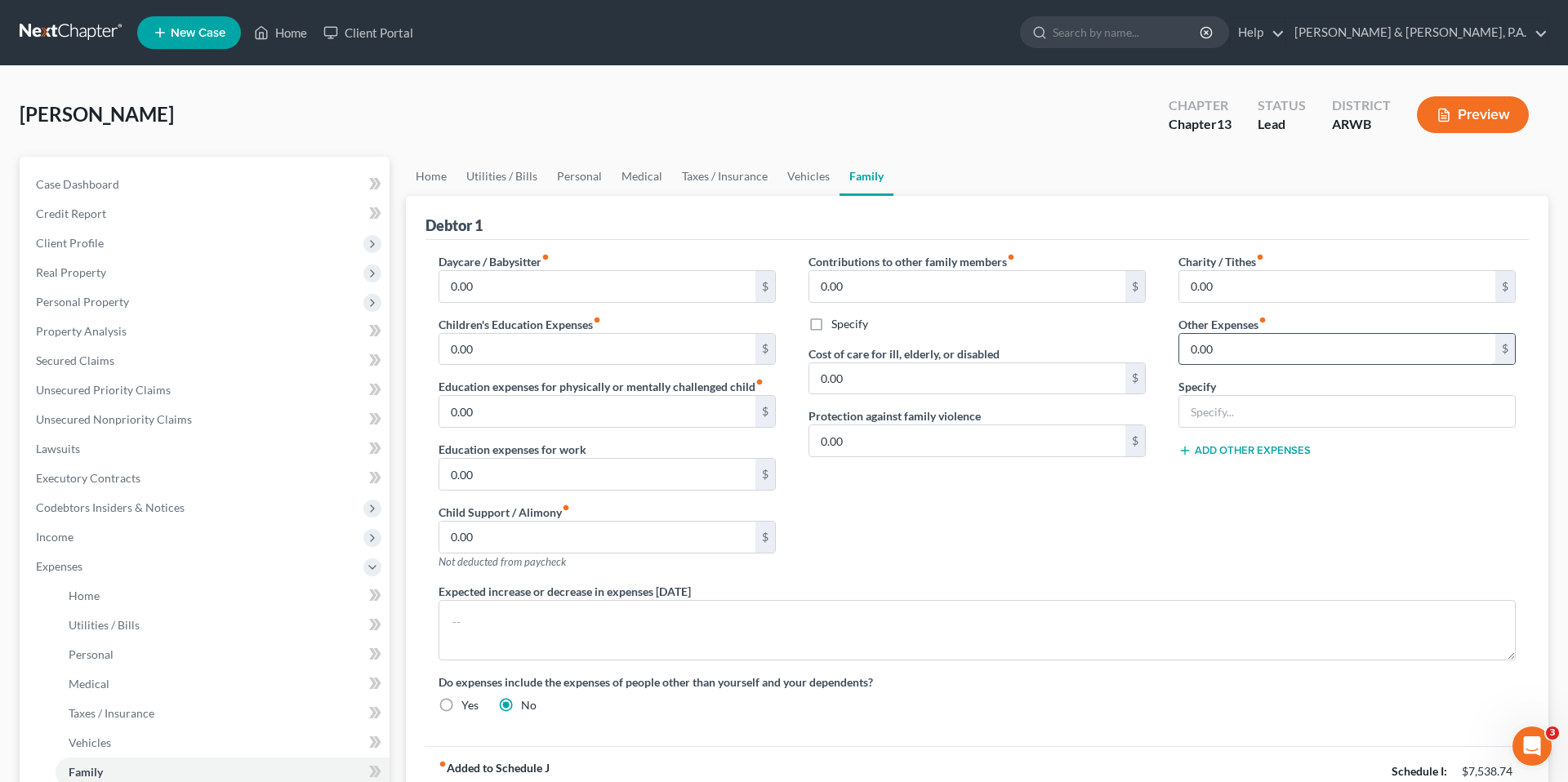
click at [1229, 338] on input "0.00" at bounding box center [1336, 350] width 316 height 31
click at [1272, 403] on input "text" at bounding box center [1346, 411] width 336 height 31
click at [1221, 359] on input "3,000" at bounding box center [1336, 350] width 316 height 31
click at [1102, 520] on div "Contributions to other family members fiber_manual_record 0.00 $ Specify Cost o…" at bounding box center [977, 418] width 370 height 329
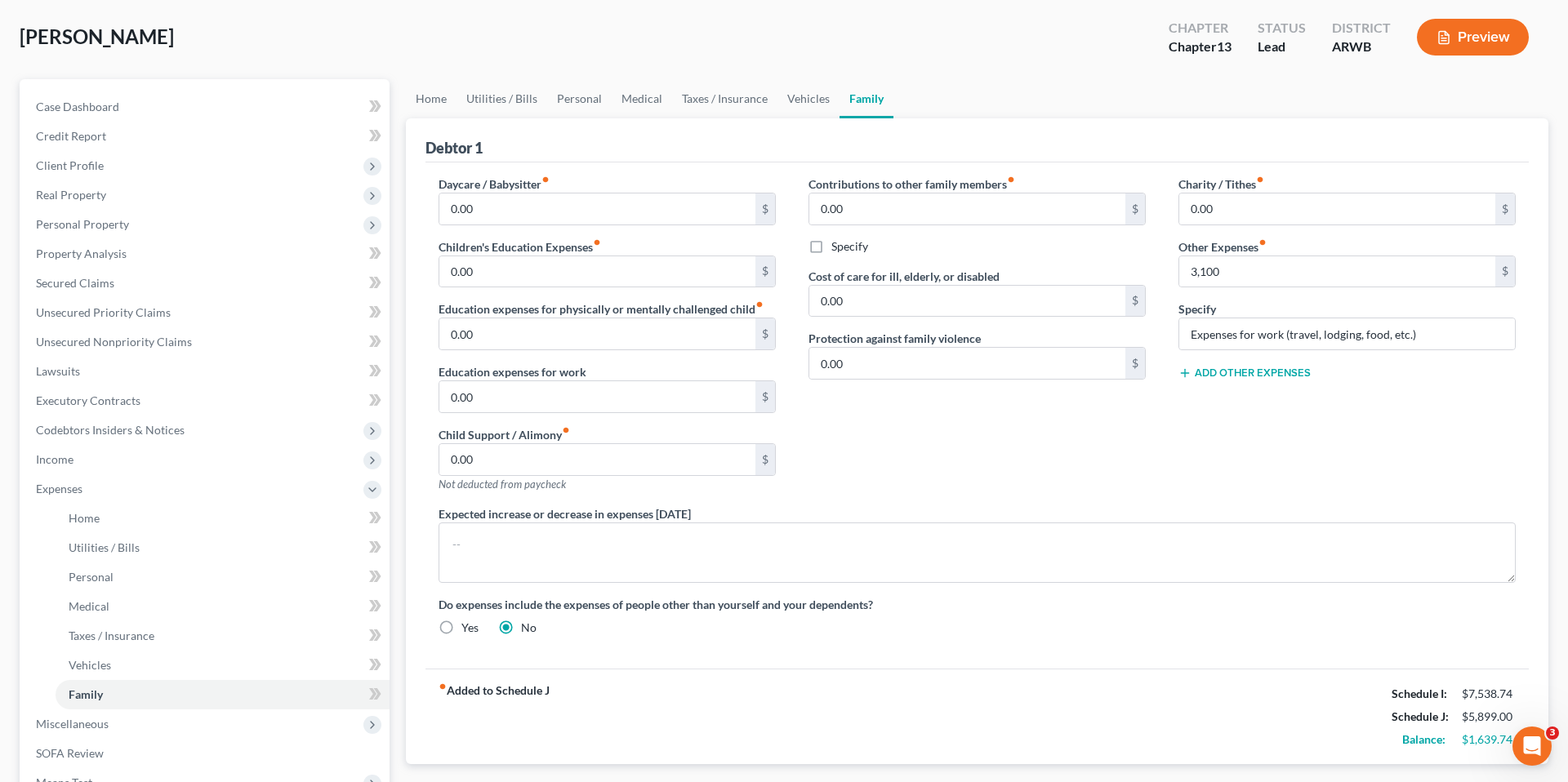
scroll to position [40, 0]
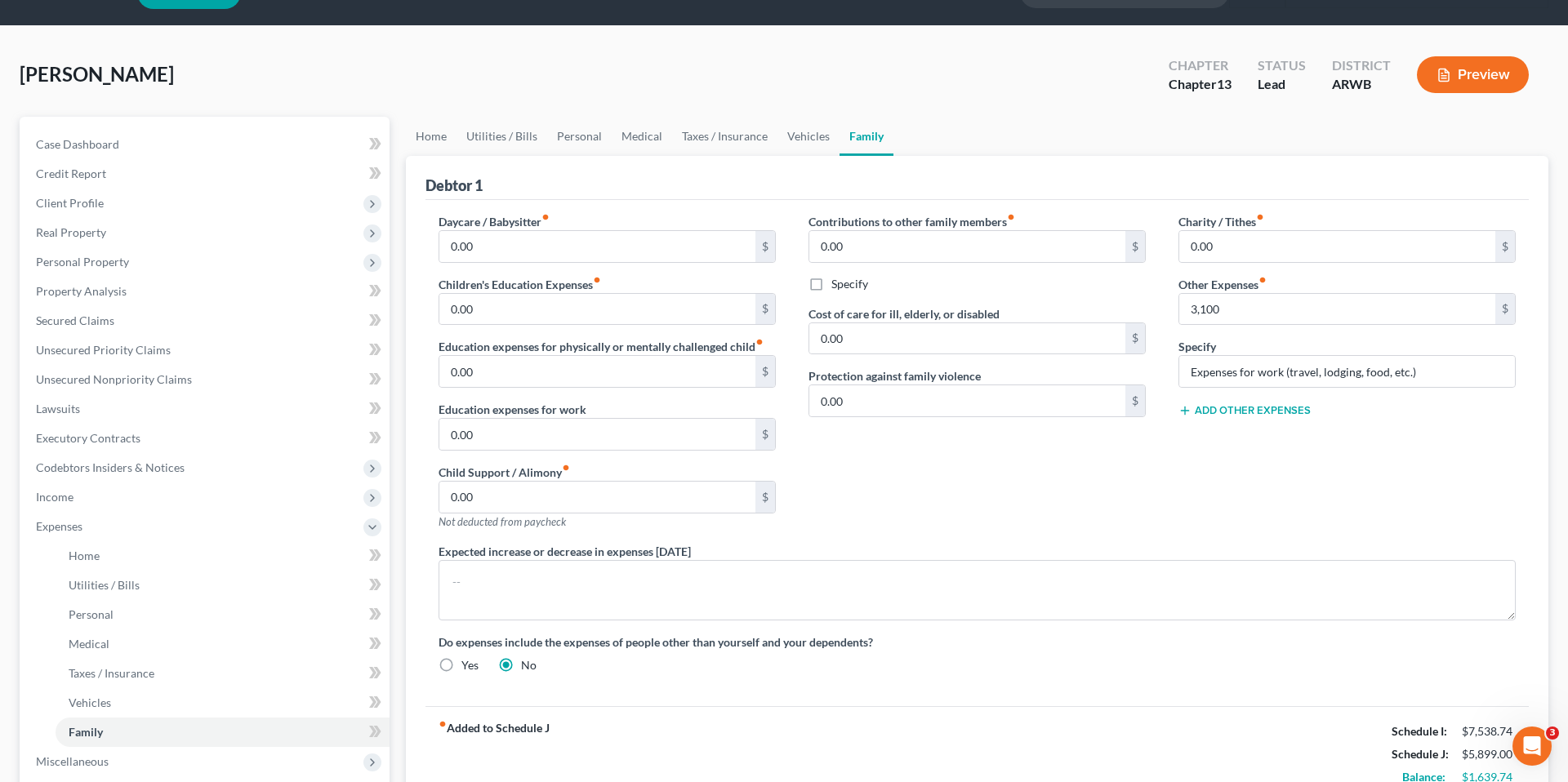
click at [1102, 520] on div "Contributions to other family members fiber_manual_record 0.00 $ Specify Cost o…" at bounding box center [977, 378] width 370 height 329
click at [709, 180] on div "Debtor 1" at bounding box center [976, 178] width 1103 height 44
click at [413, 186] on div "Debtor 1 Daycare / Babysitter fiber_manual_record 0.00 $ Children's Education E…" at bounding box center [976, 478] width 1142 height 646
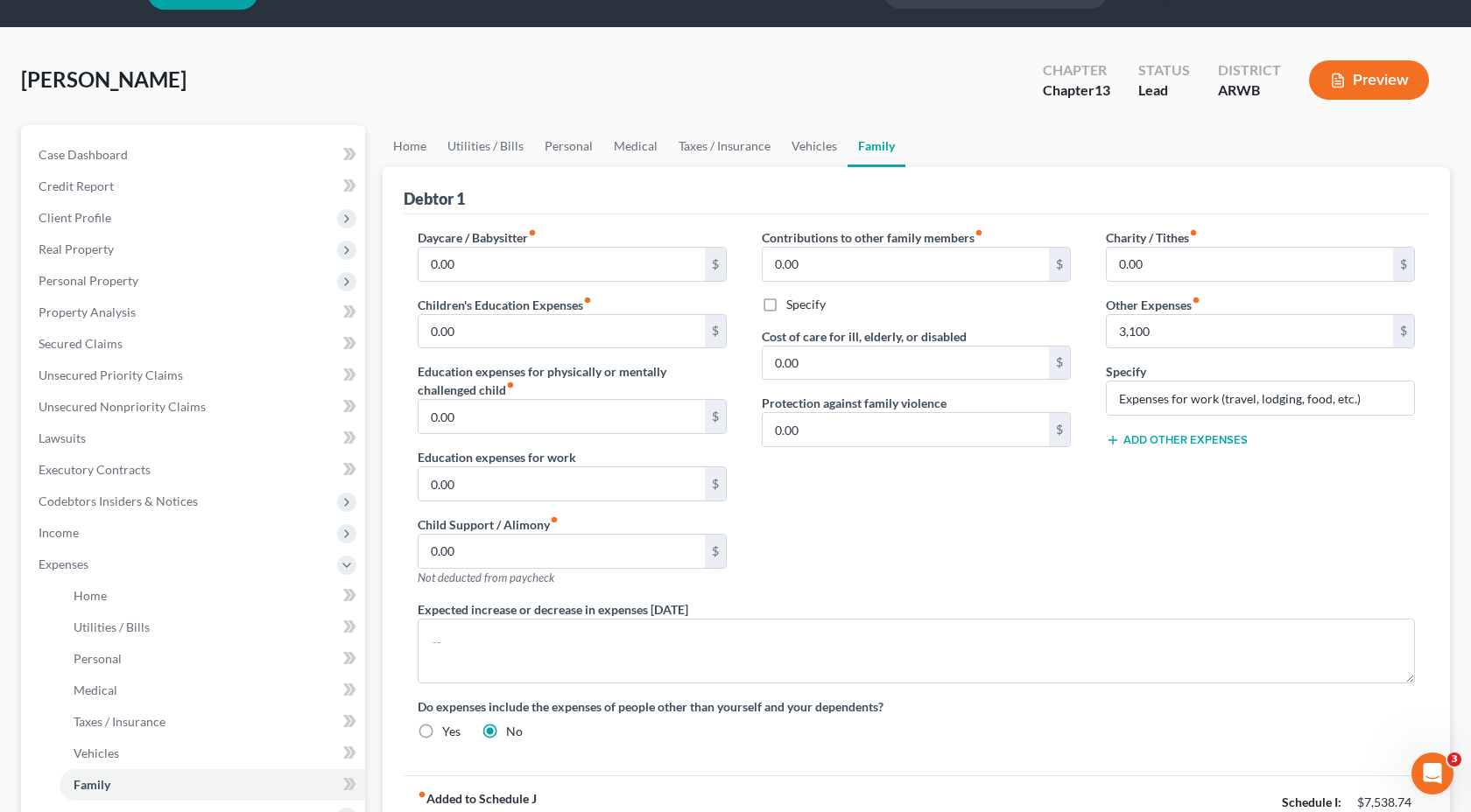
scroll to position [2688, 0]
click at [372, 215] on div "Case Dashboard Payments Invoices Payments Payments Credit Report Client Profile" at bounding box center [192, 599] width 361 height 948
click at [241, 239] on span "Real Property" at bounding box center [194, 250] width 340 height 32
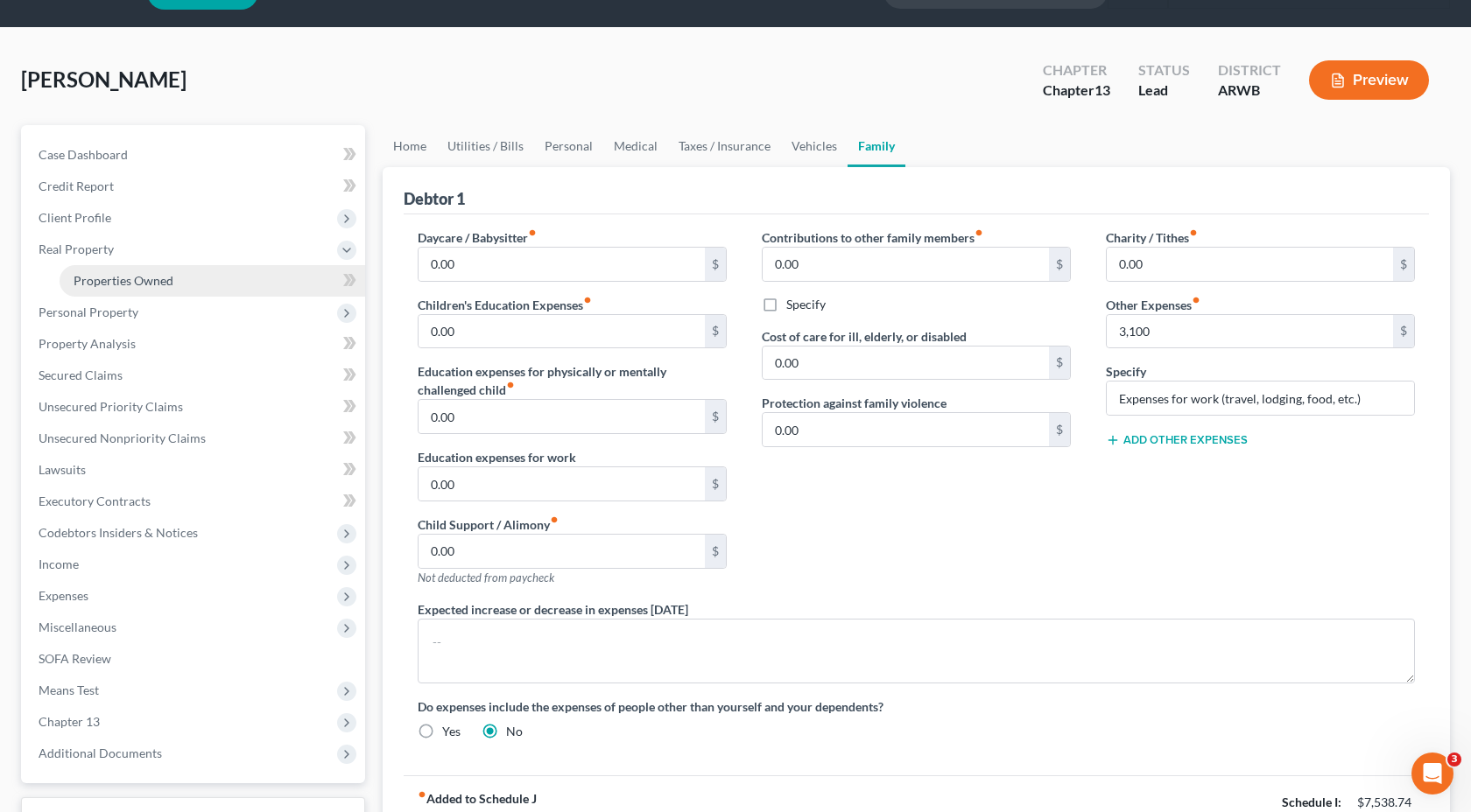
click at [224, 273] on link "Properties Owned" at bounding box center [212, 281] width 306 height 32
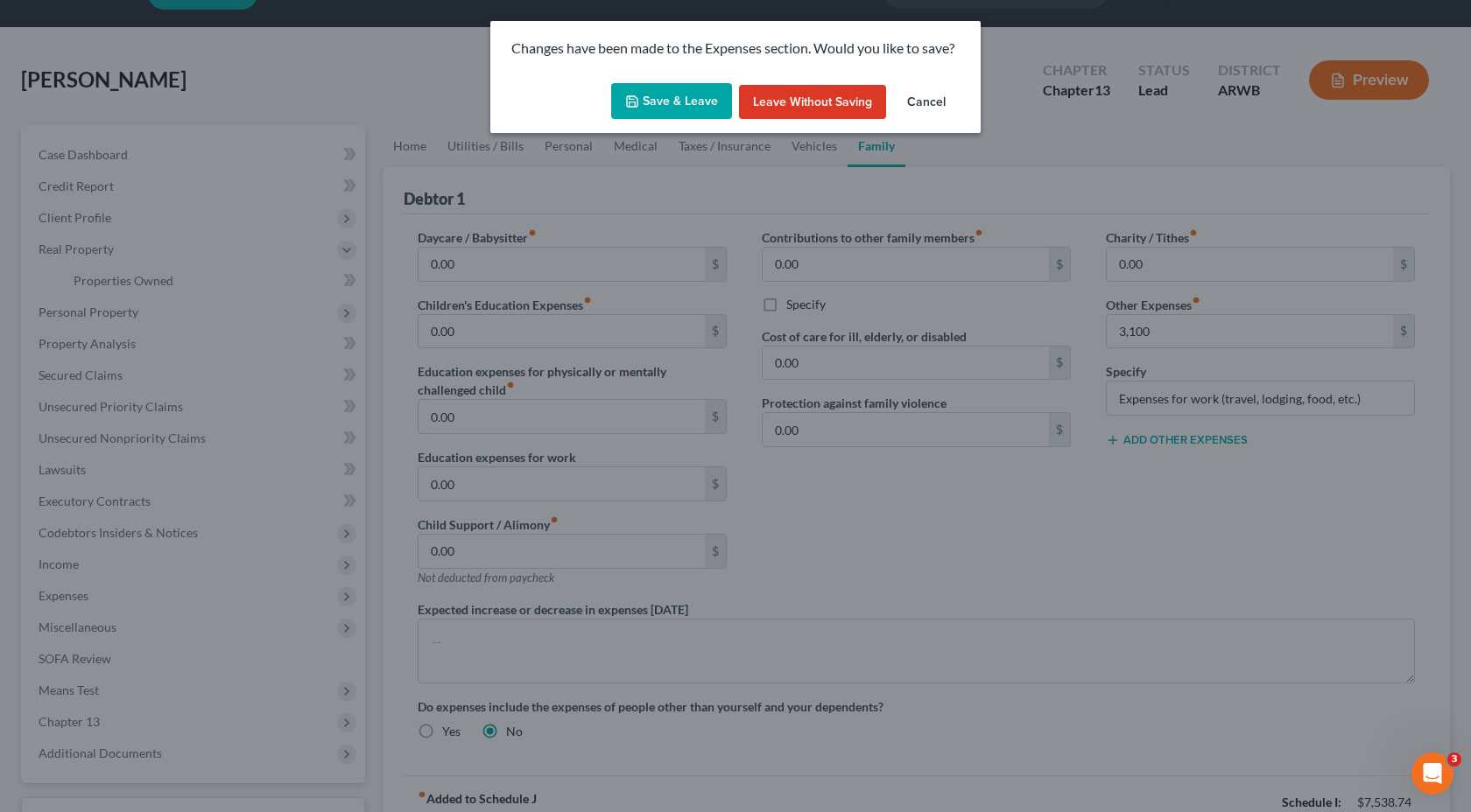
click at [672, 105] on button "Save & Leave" at bounding box center [671, 101] width 120 height 37
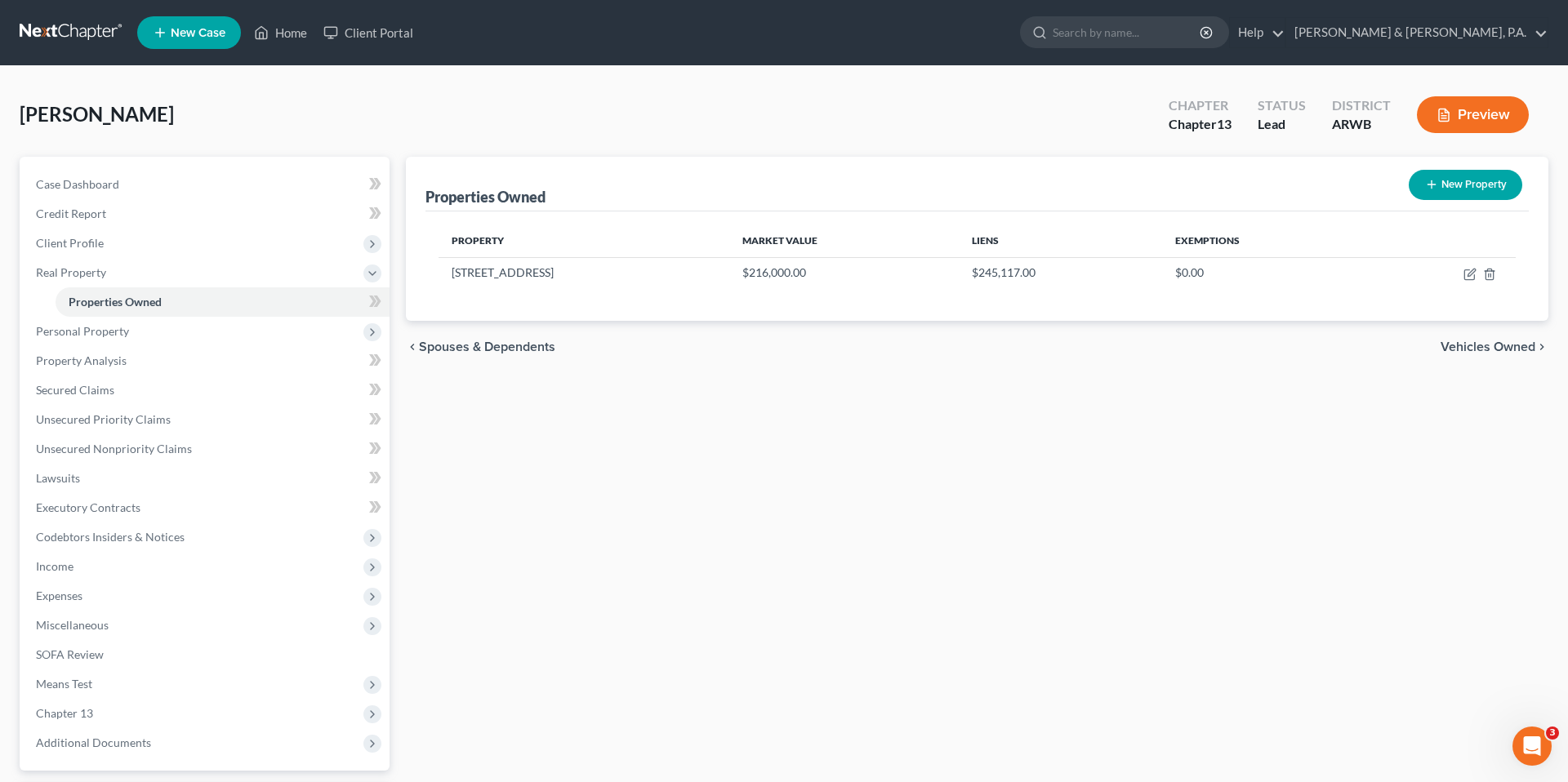
scroll to position [2507, 0]
click at [90, 339] on span "Personal Property" at bounding box center [206, 331] width 366 height 29
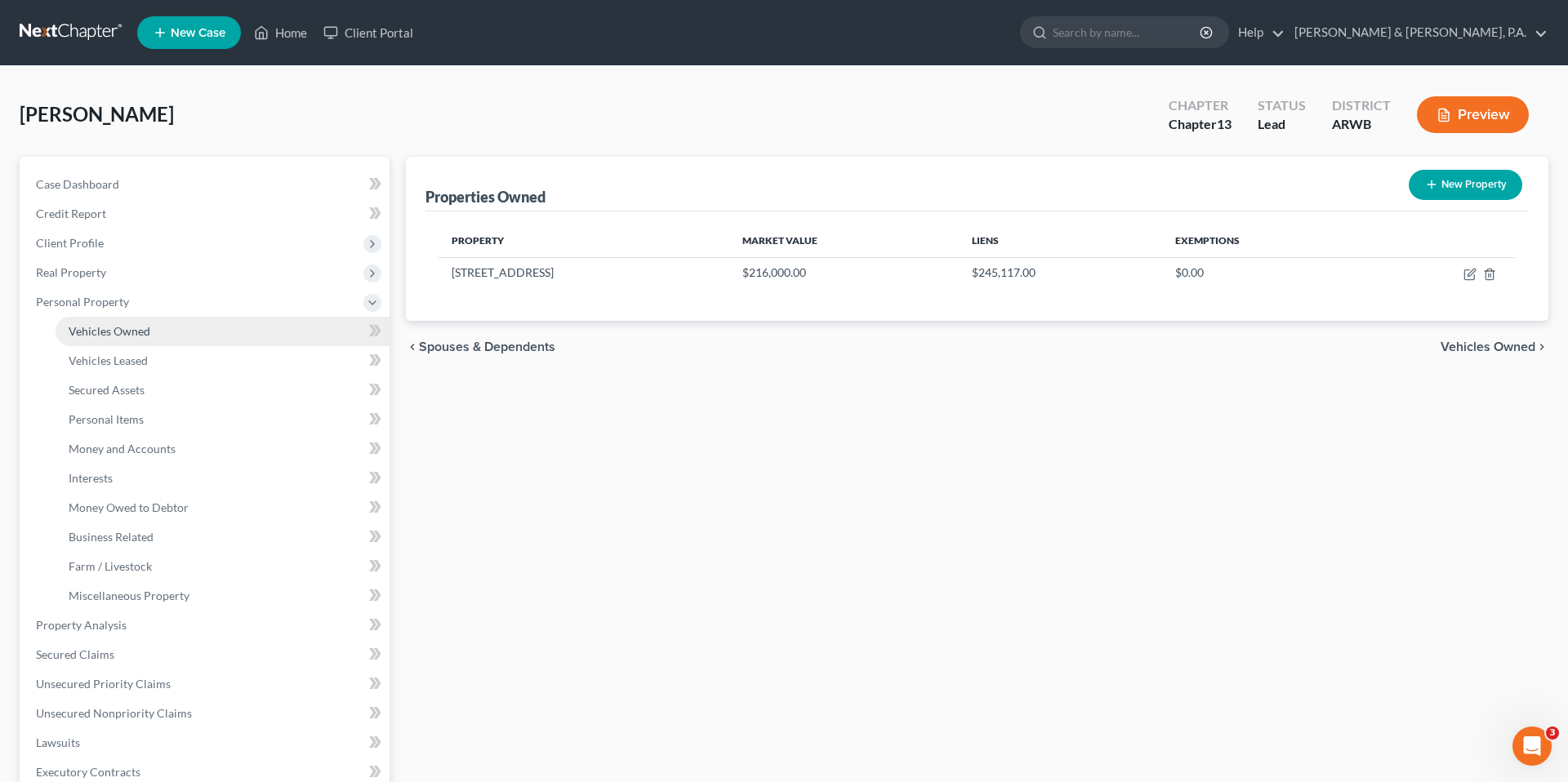
click at [90, 332] on span "Vehicles Owned" at bounding box center [110, 330] width 82 height 14
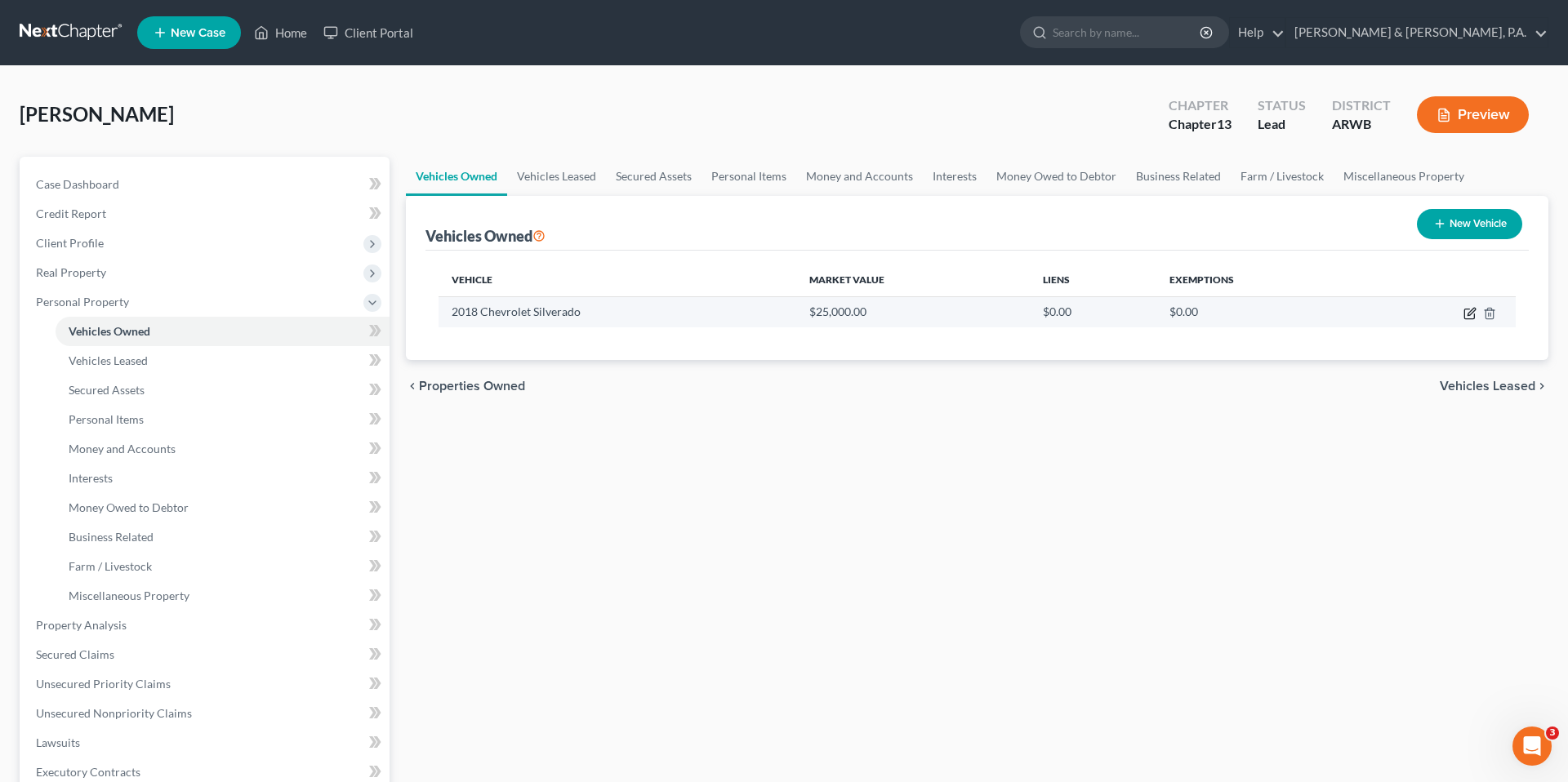
click at [1469, 312] on icon "button" at bounding box center [1470, 312] width 7 height 7
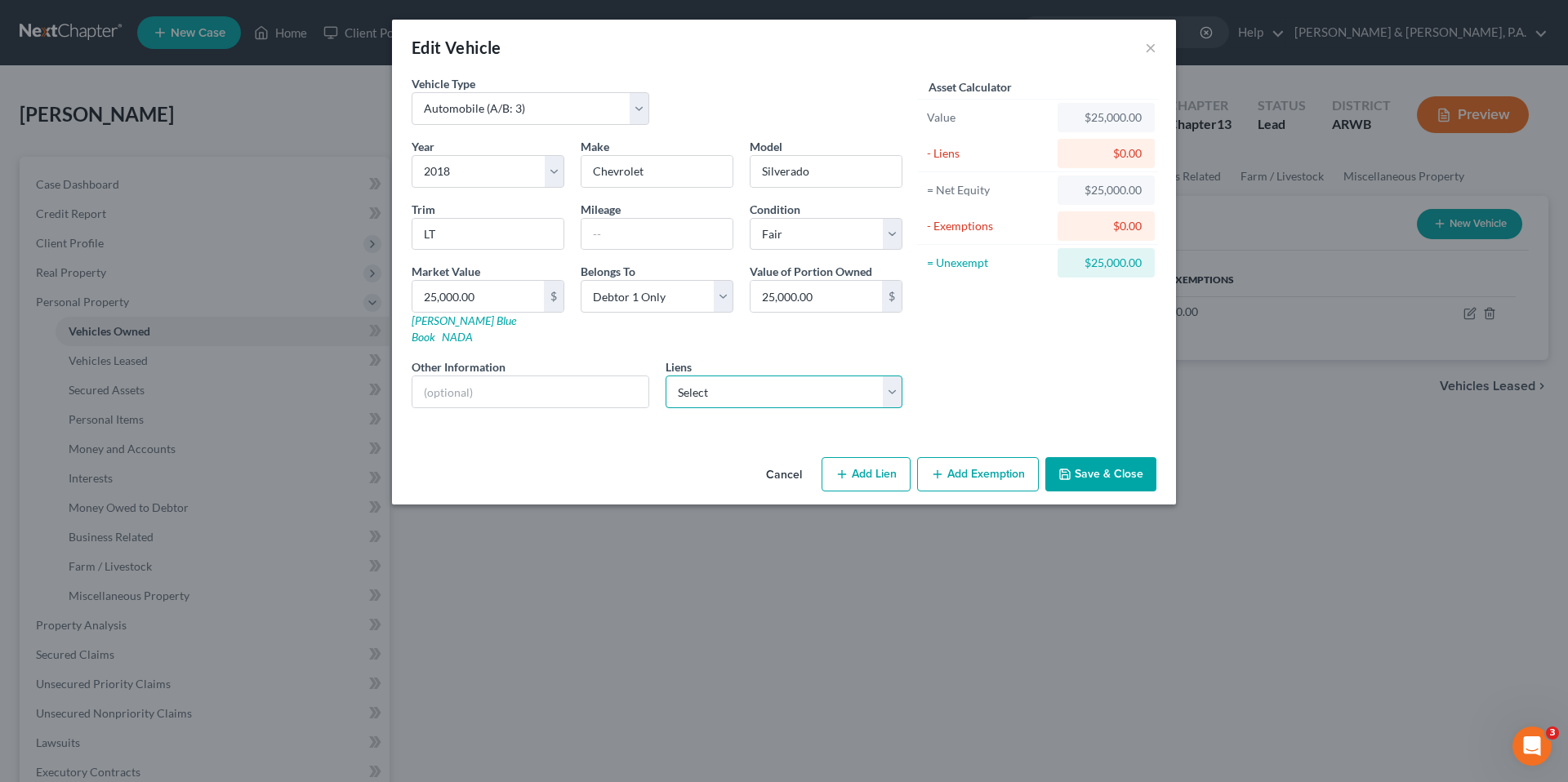
click at [882, 384] on select "Select Arvest Bank - $25,691.00 [PERSON_NAME] Fnb - $3,389.00 Ally Fincl - $0.00" at bounding box center [784, 391] width 237 height 32
click at [665, 375] on select "Select Arvest Bank - $25,691.00 [PERSON_NAME] Fnb - $3,389.00 Ally Fincl - $0.00" at bounding box center [784, 391] width 237 height 32
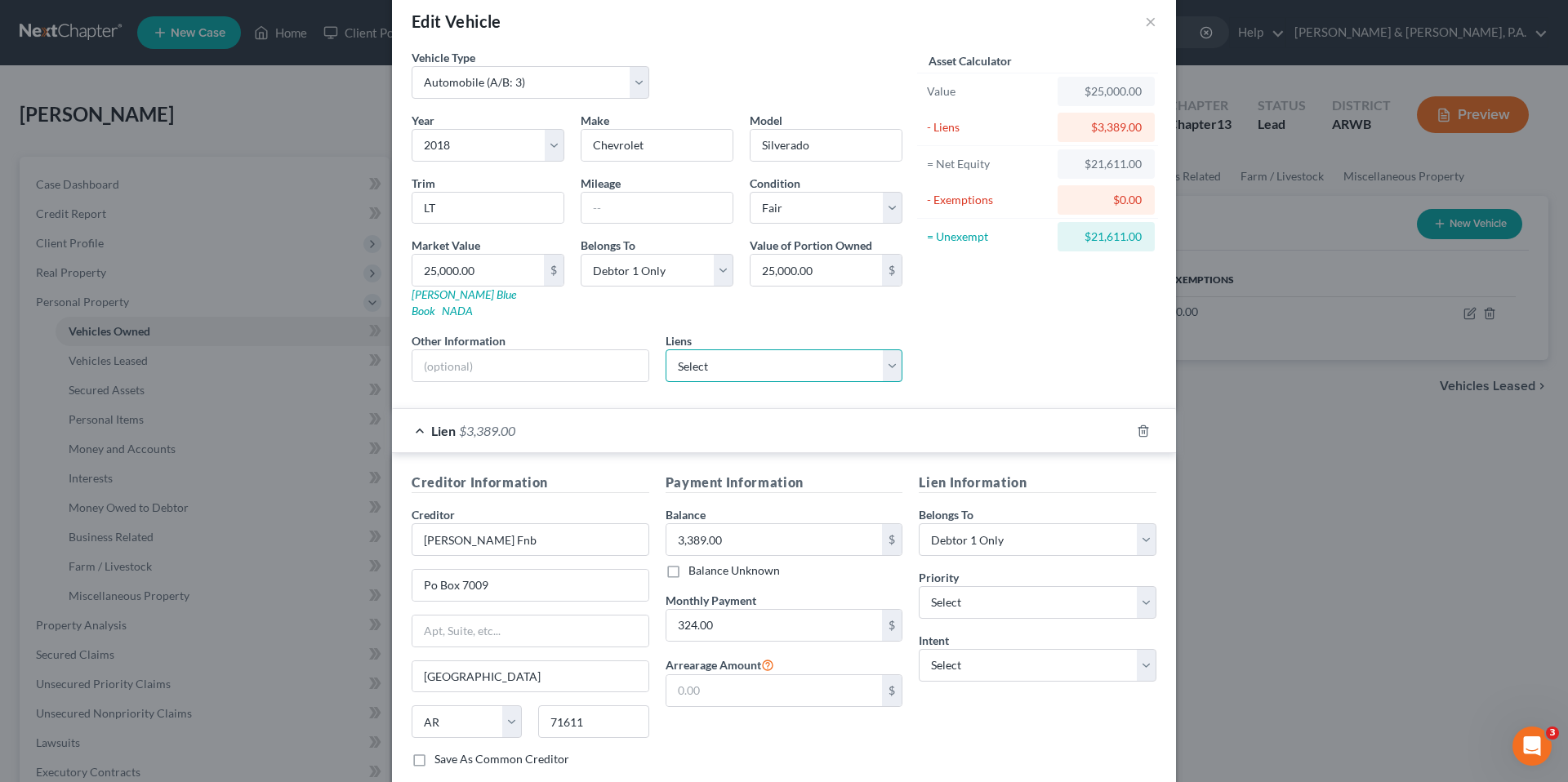
scroll to position [24, 0]
click at [661, 209] on input "text" at bounding box center [657, 211] width 151 height 31
click at [496, 275] on input "25,000.00" at bounding box center [478, 272] width 132 height 31
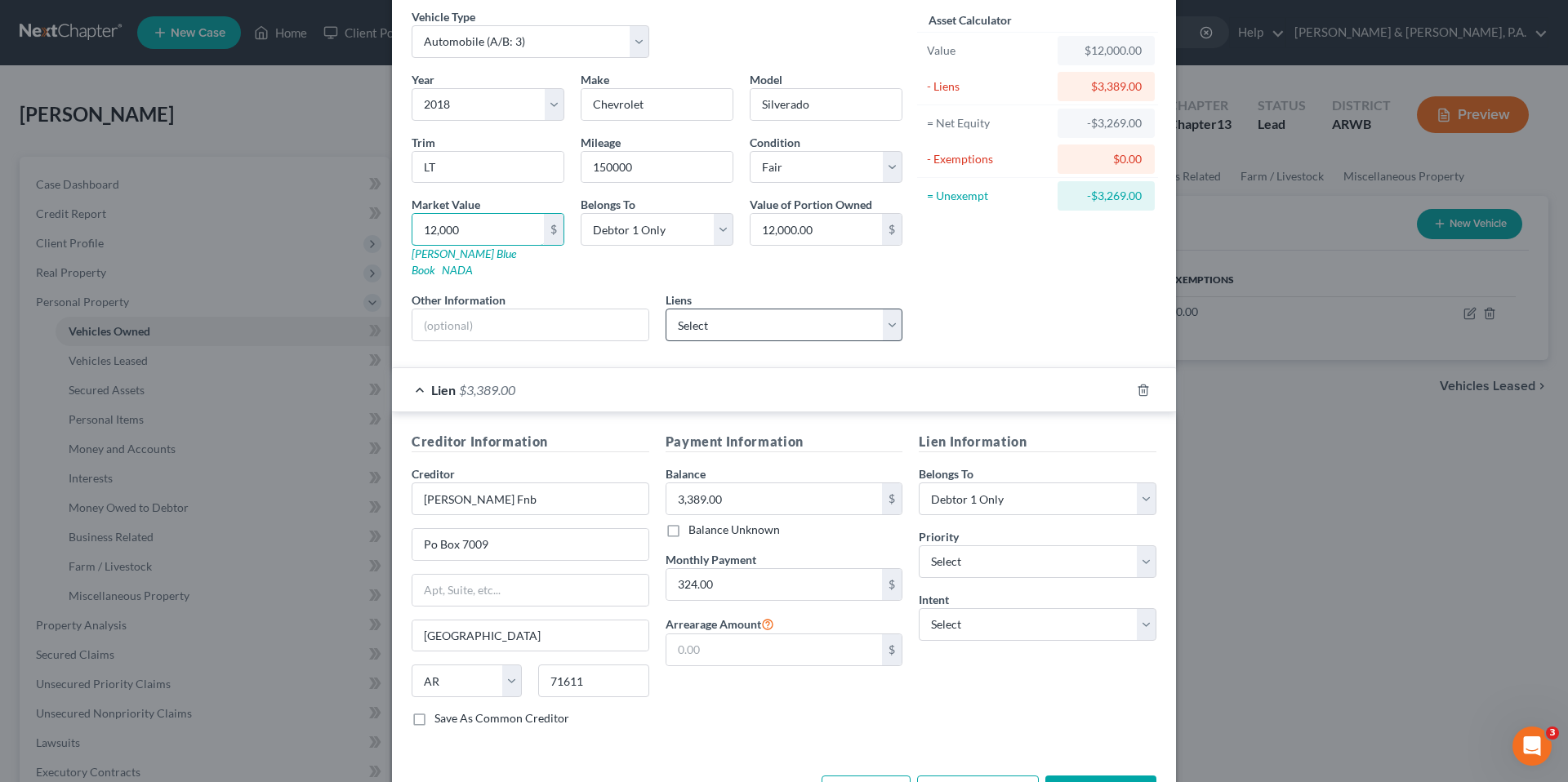
scroll to position [71, 0]
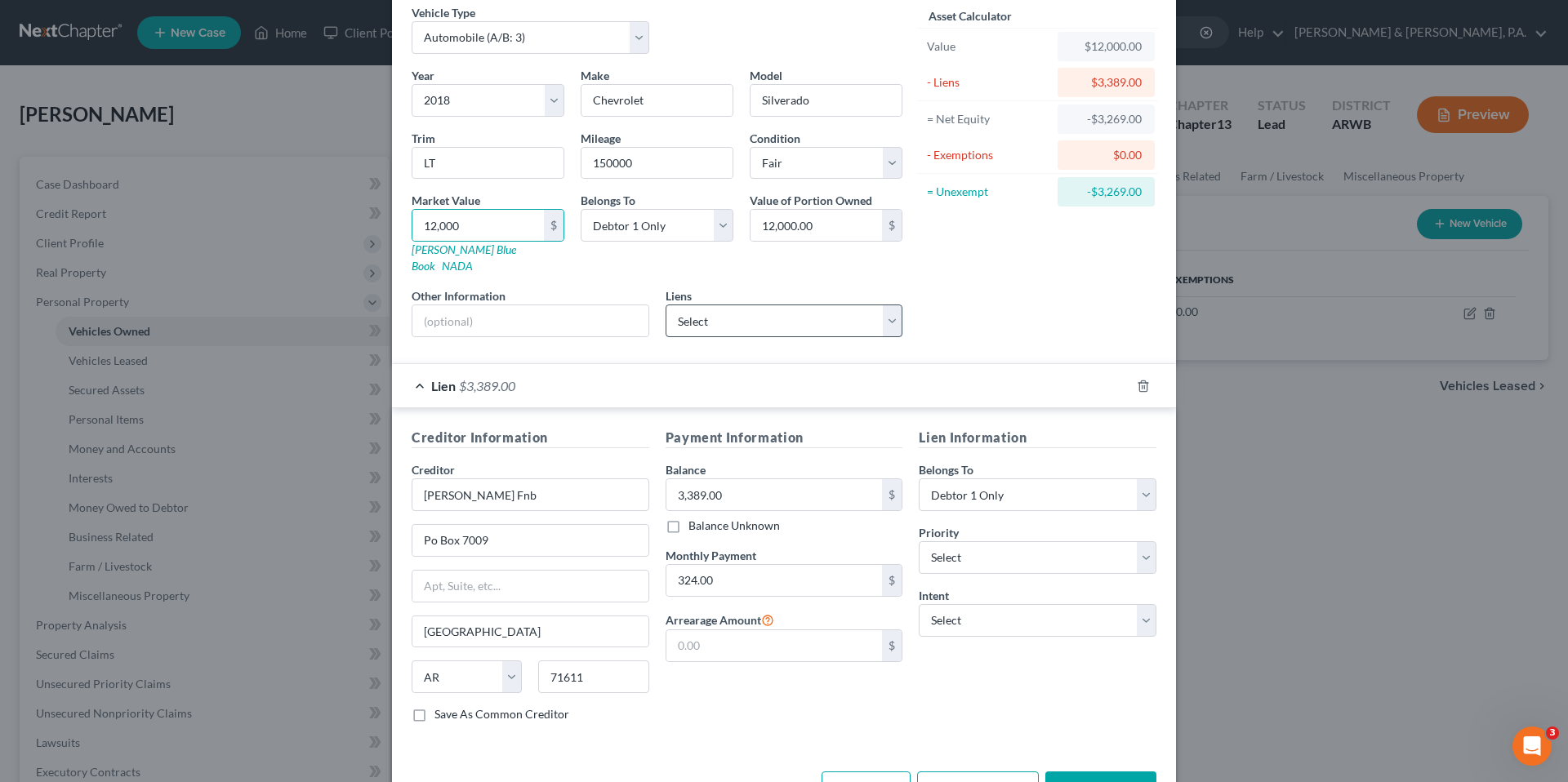
click at [712, 364] on div "Lien $3,389.00" at bounding box center [761, 385] width 738 height 43
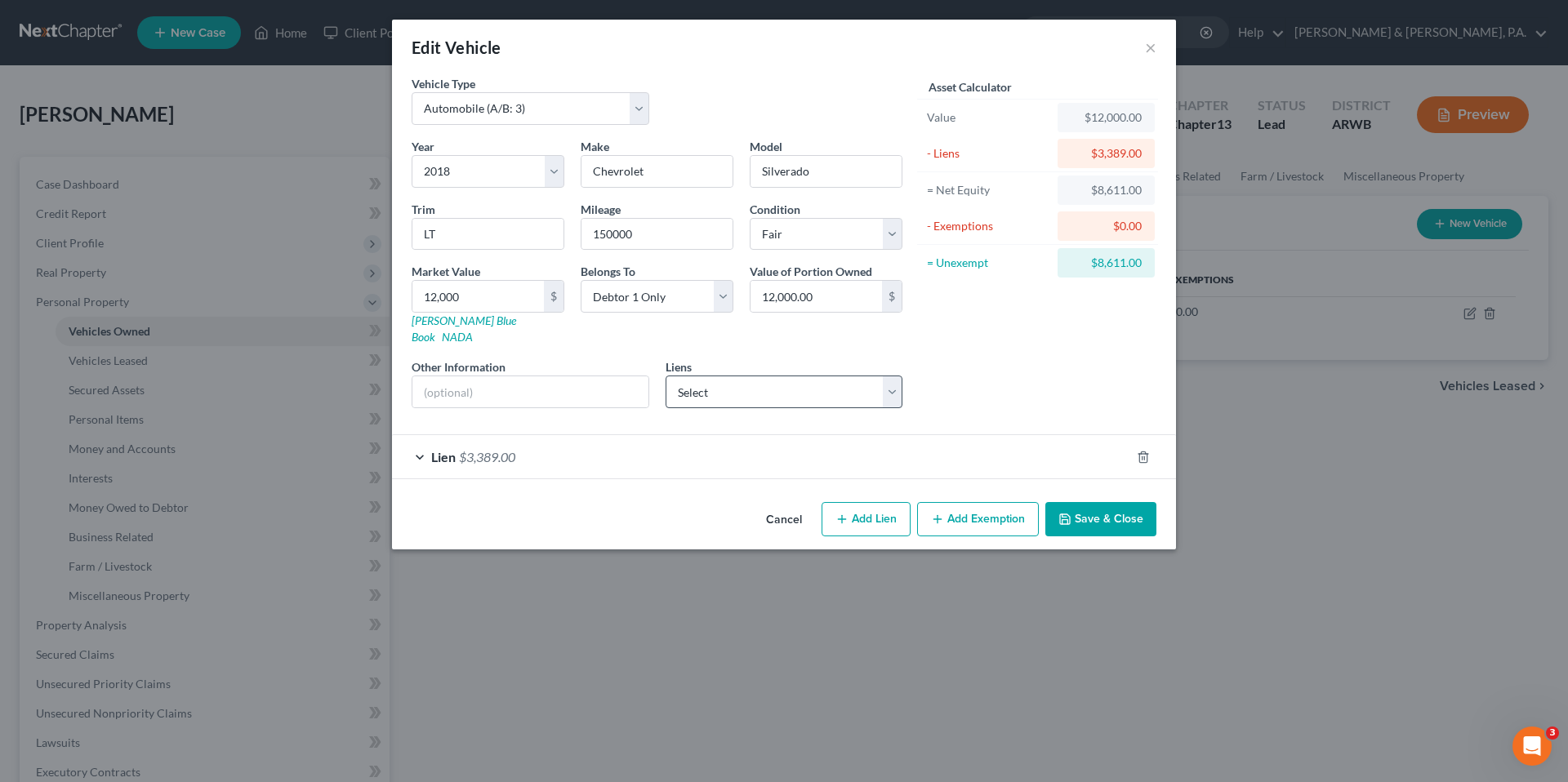
scroll to position [0, 0]
click at [691, 435] on div "Lien $3,389.00" at bounding box center [761, 456] width 738 height 43
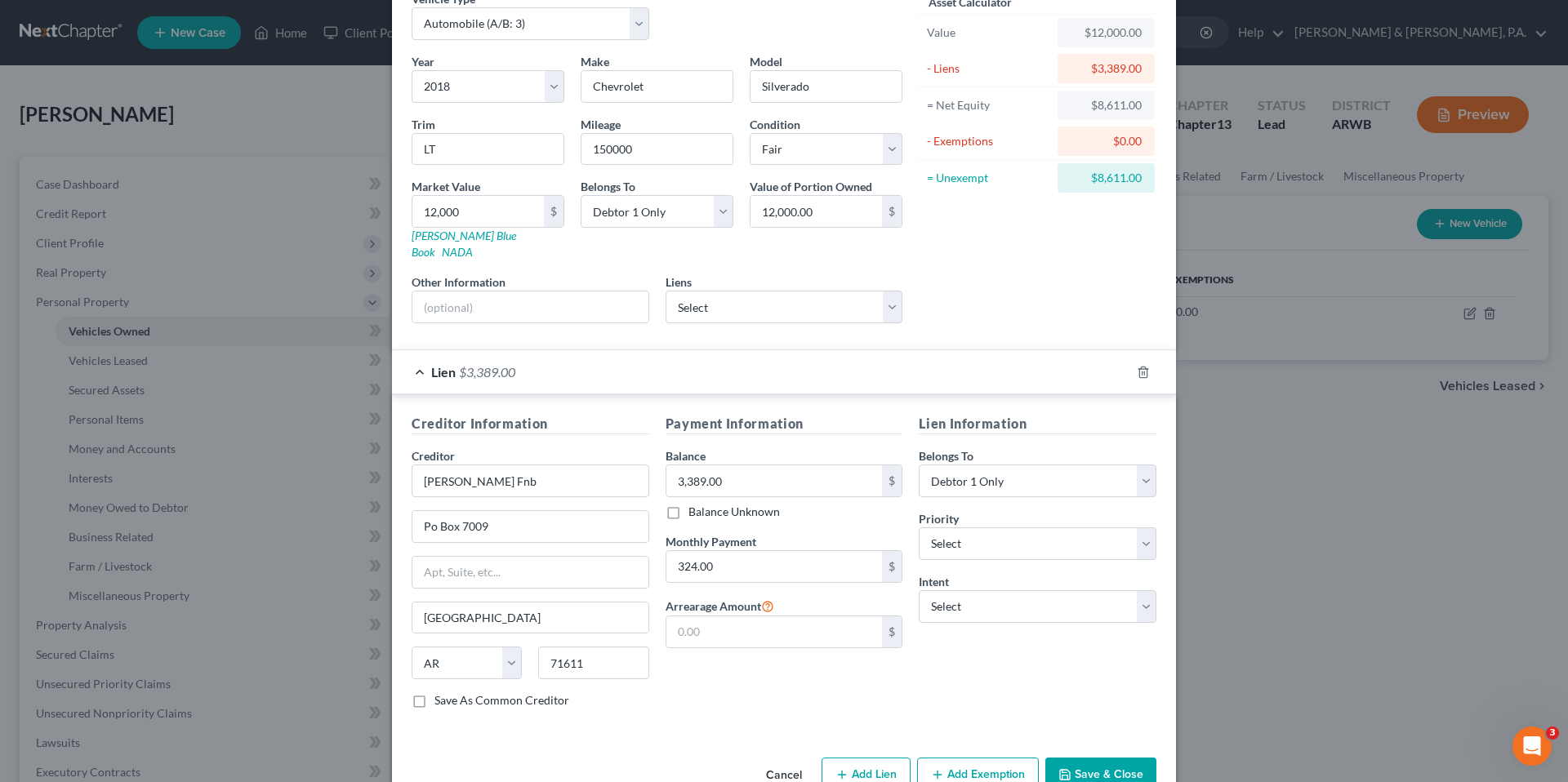
scroll to position [84, 0]
click at [1005, 529] on select "Select 1st 2nd 3rd 4th 5th 6th 7th 8th 9th 10th 11th 12th 13th 14th 15th 16th 1…" at bounding box center [1037, 544] width 237 height 32
click at [918, 528] on select "Select 1st 2nd 3rd 4th 5th 6th 7th 8th 9th 10th 11th 12th 13th 14th 15th 16th 1…" at bounding box center [1037, 544] width 237 height 32
click at [1003, 591] on select "Select Surrender Redeem Reaffirm Avoid Other" at bounding box center [1037, 606] width 237 height 32
click at [918, 591] on select "Select Surrender Redeem Reaffirm Avoid Other" at bounding box center [1037, 606] width 237 height 32
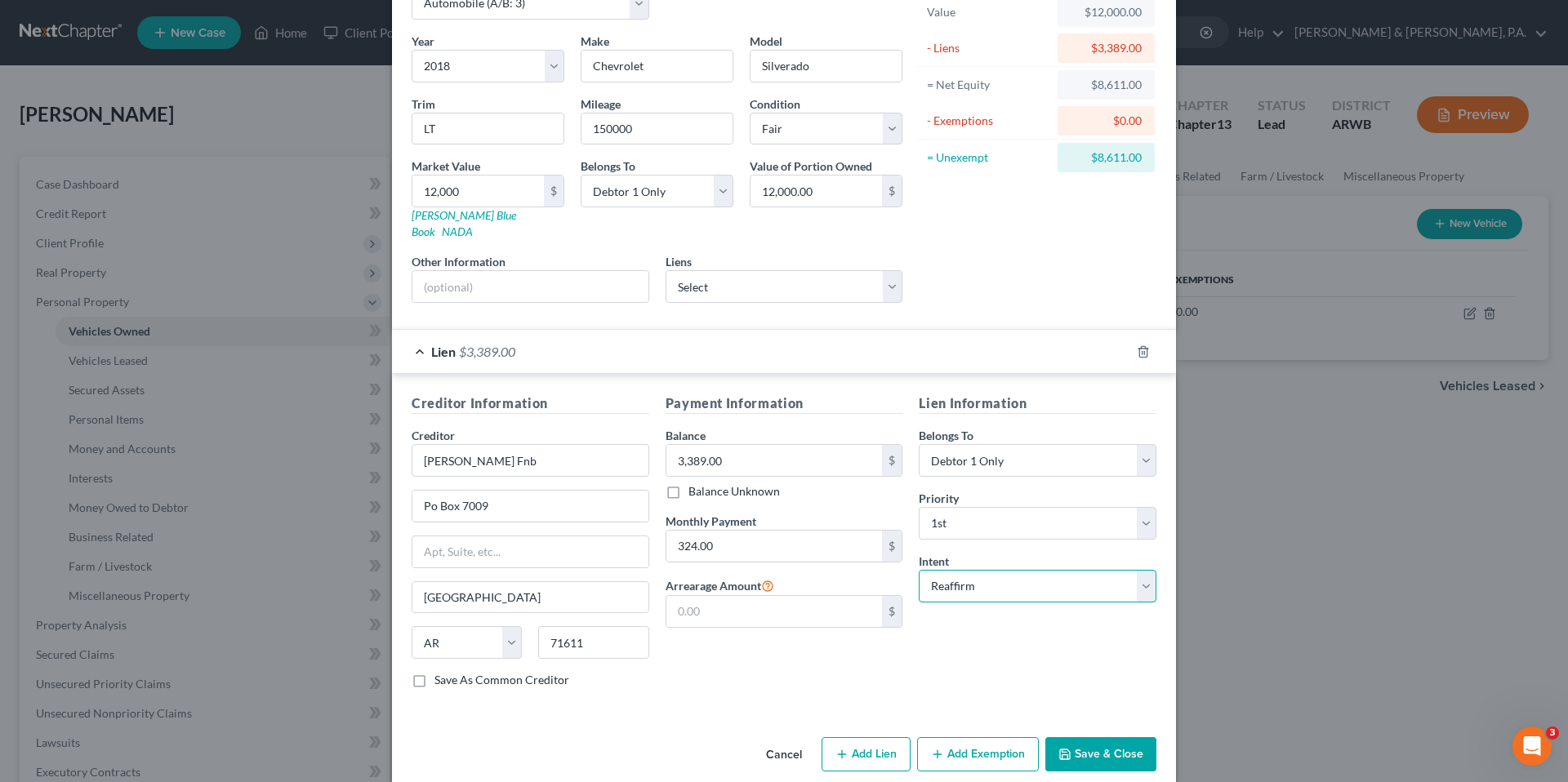
scroll to position [101, 0]
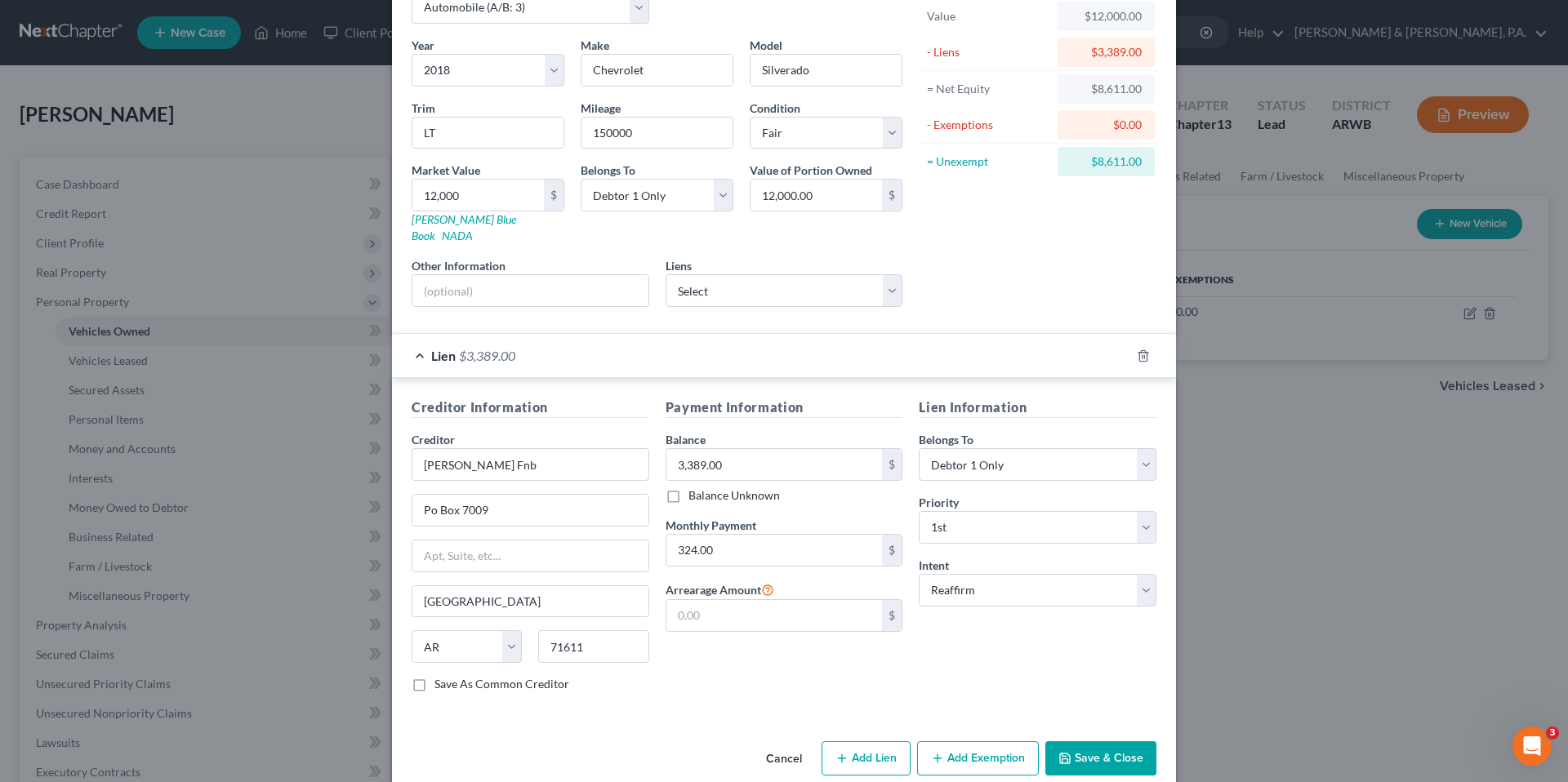
click at [1006, 650] on div "Lien Information Belongs To * Select Debtor 1 Only Debtor 2 Only Debtor 1 And D…" at bounding box center [1037, 551] width 254 height 308
click at [786, 535] on input "324.00" at bounding box center [774, 550] width 216 height 31
click at [418, 220] on link "[PERSON_NAME] Blue Book" at bounding box center [464, 227] width 105 height 30
click at [1097, 750] on button "Save & Close" at bounding box center [1101, 758] width 111 height 34
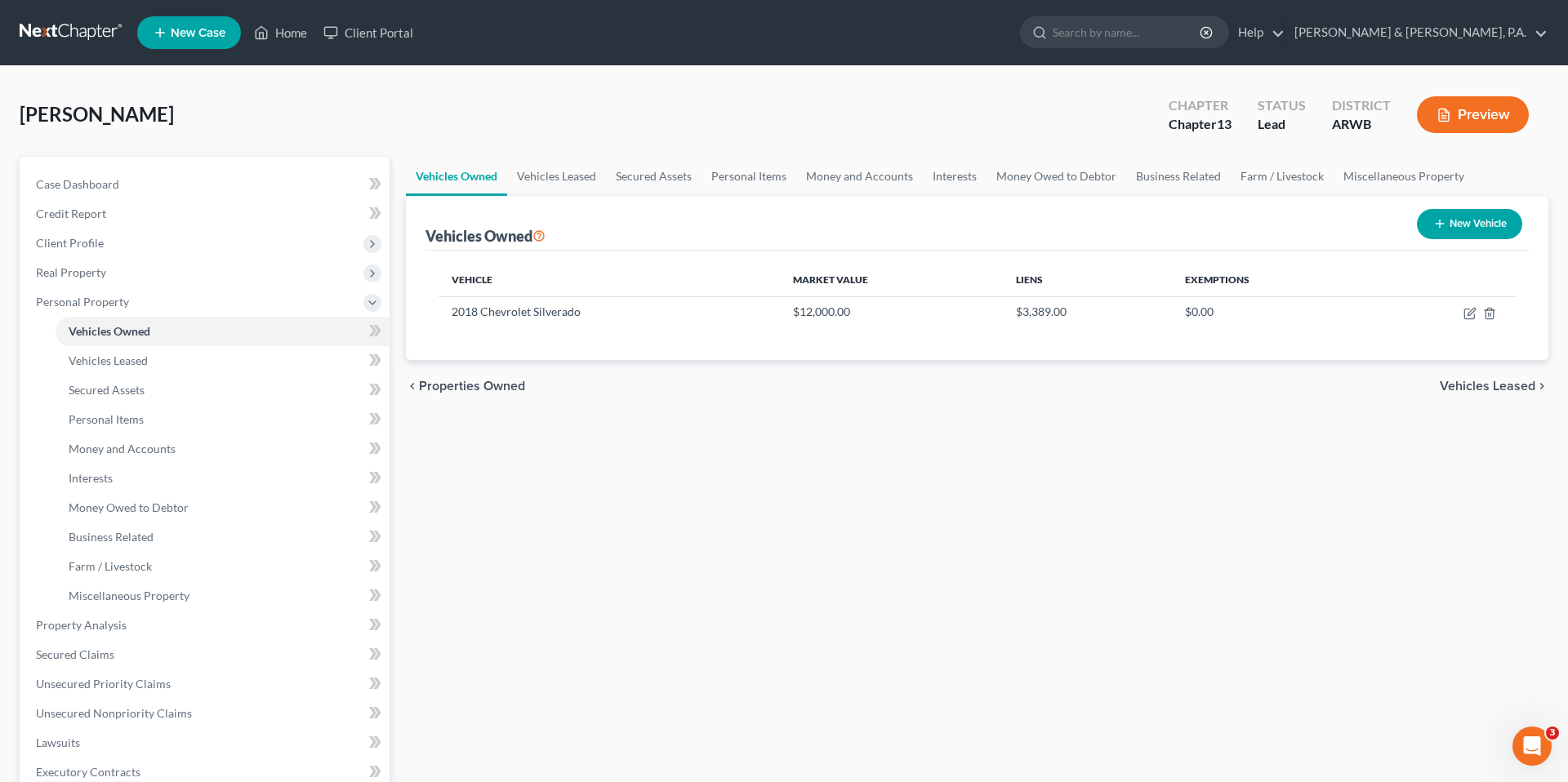
click at [1459, 225] on button "New Vehicle" at bounding box center [1469, 224] width 105 height 30
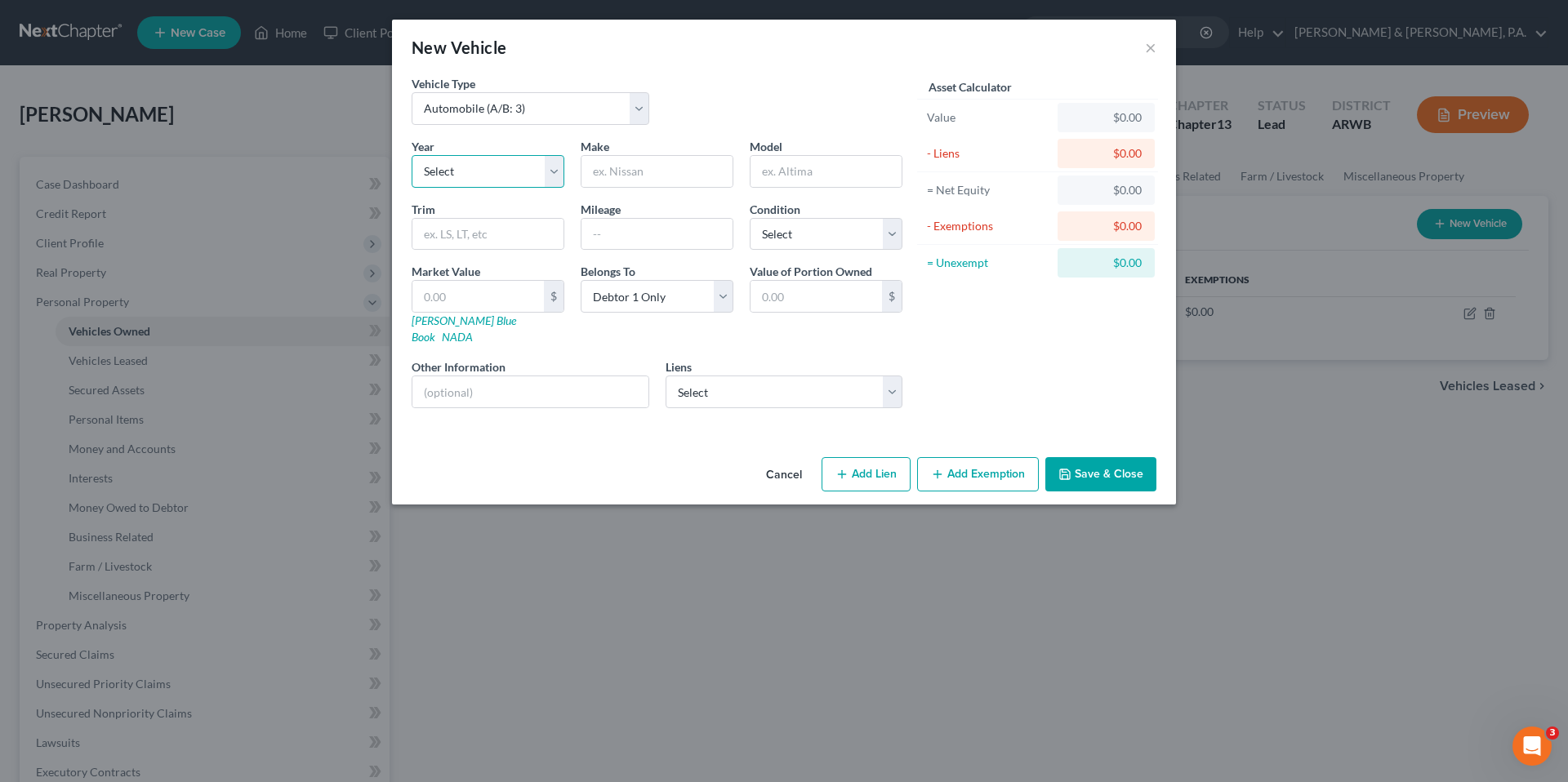
click at [472, 160] on select "Select 2026 2025 2024 2023 2022 2021 2020 2019 2018 2017 2016 2015 2014 2013 20…" at bounding box center [488, 171] width 153 height 32
click at [411, 155] on select "Select 2026 2025 2024 2023 2022 2021 2020 2019 2018 2017 2016 2015 2014 2013 20…" at bounding box center [488, 171] width 153 height 32
click at [627, 168] on input "text" at bounding box center [657, 171] width 151 height 31
click at [858, 488] on div "Cancel Add Lien Add Lease Add Exemption Save & Close" at bounding box center [784, 477] width 784 height 54
click at [747, 418] on div "Vehicle Type Select Automobile (A/B: 3) Truck (A/B: 3) Trailer (A/B: 4) Watercr…" at bounding box center [784, 263] width 784 height 375
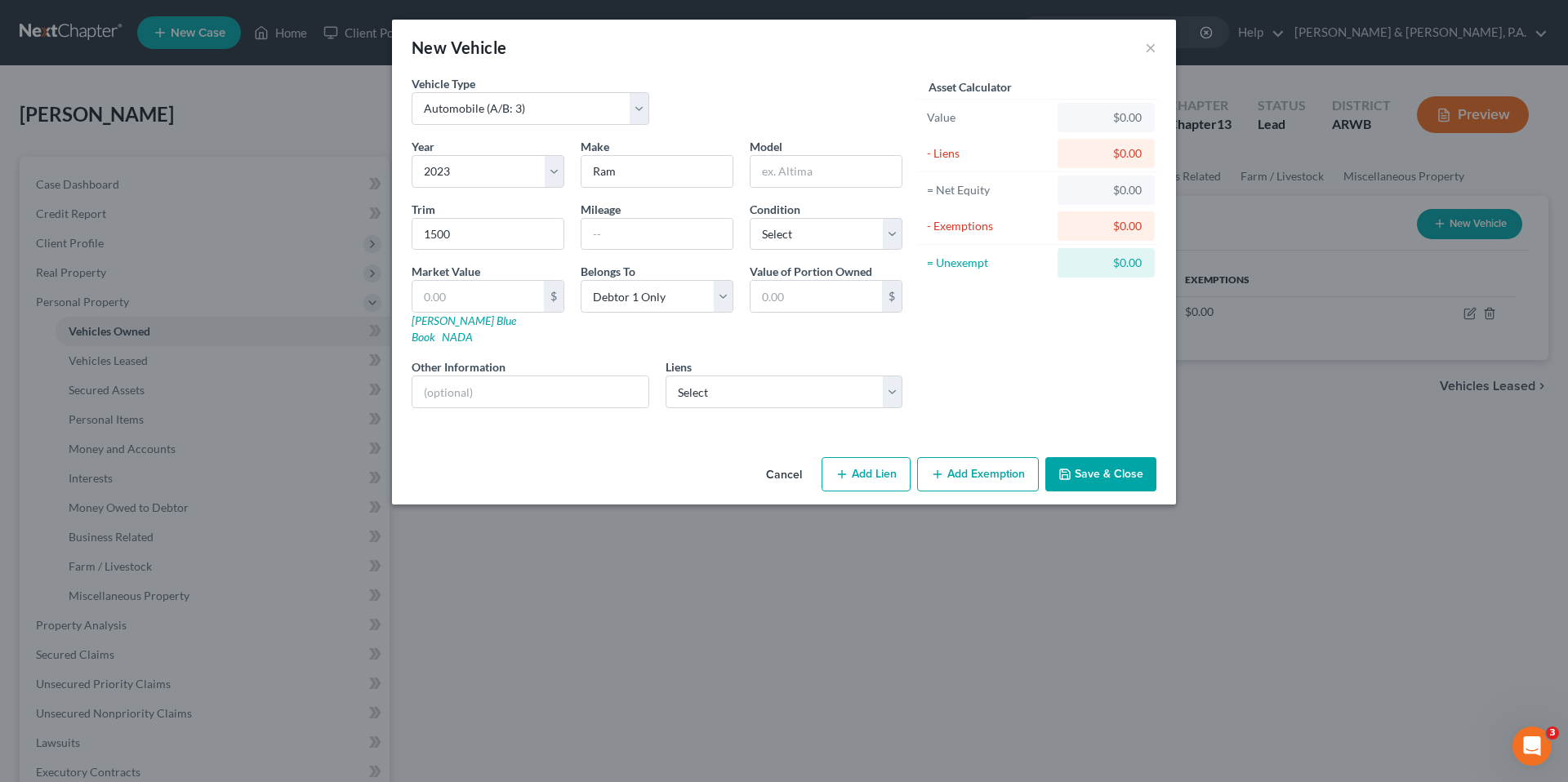
click at [781, 465] on button "Cancel" at bounding box center [783, 475] width 62 height 32
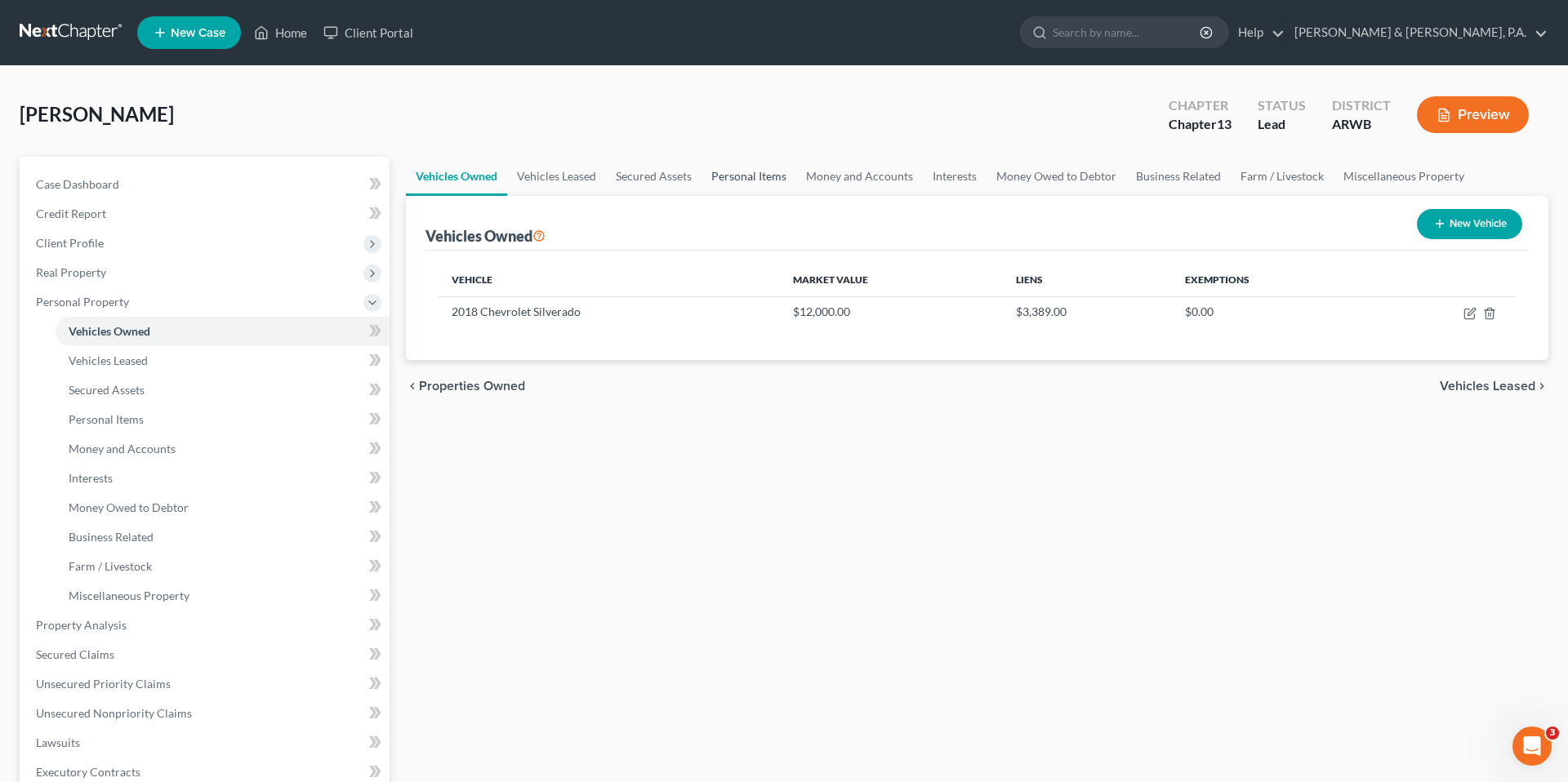
click at [743, 183] on link "Personal Items" at bounding box center [748, 176] width 95 height 40
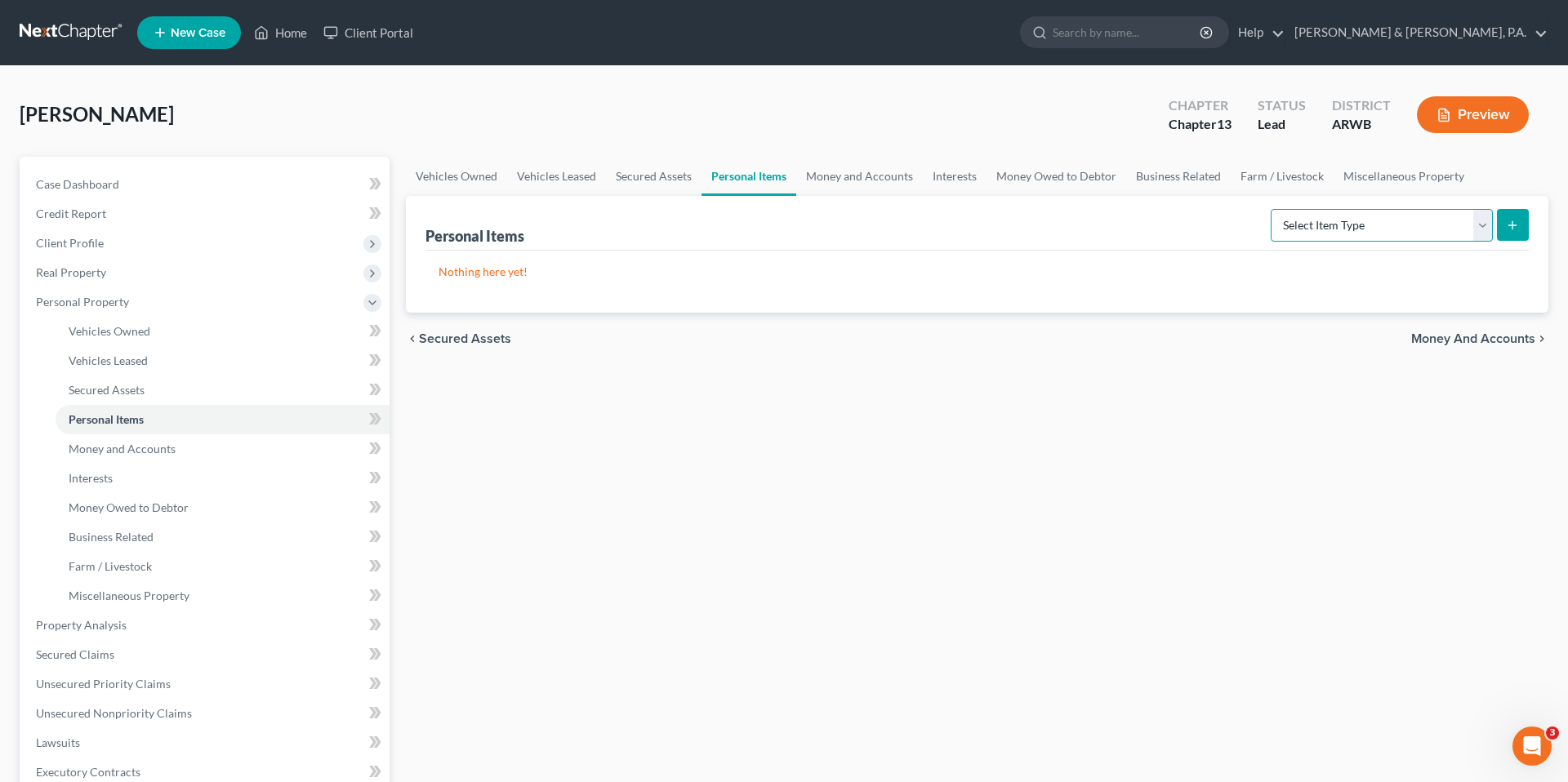
click at [1307, 237] on select "Select Item Type Clothing (A/B: 11) Collectibles Of Value (A/B: 8) Electronics …" at bounding box center [1381, 224] width 222 height 32
click at [1273, 209] on select "Select Item Type Clothing (A/B: 11) Collectibles Of Value (A/B: 8) Electronics …" at bounding box center [1381, 224] width 222 height 32
click at [1420, 216] on select "Select Item Type Clothing (A/B: 11) Collectibles Of Value (A/B: 8) Electronics …" at bounding box center [1381, 224] width 222 height 32
click at [1511, 229] on icon "submit" at bounding box center [1512, 225] width 13 height 13
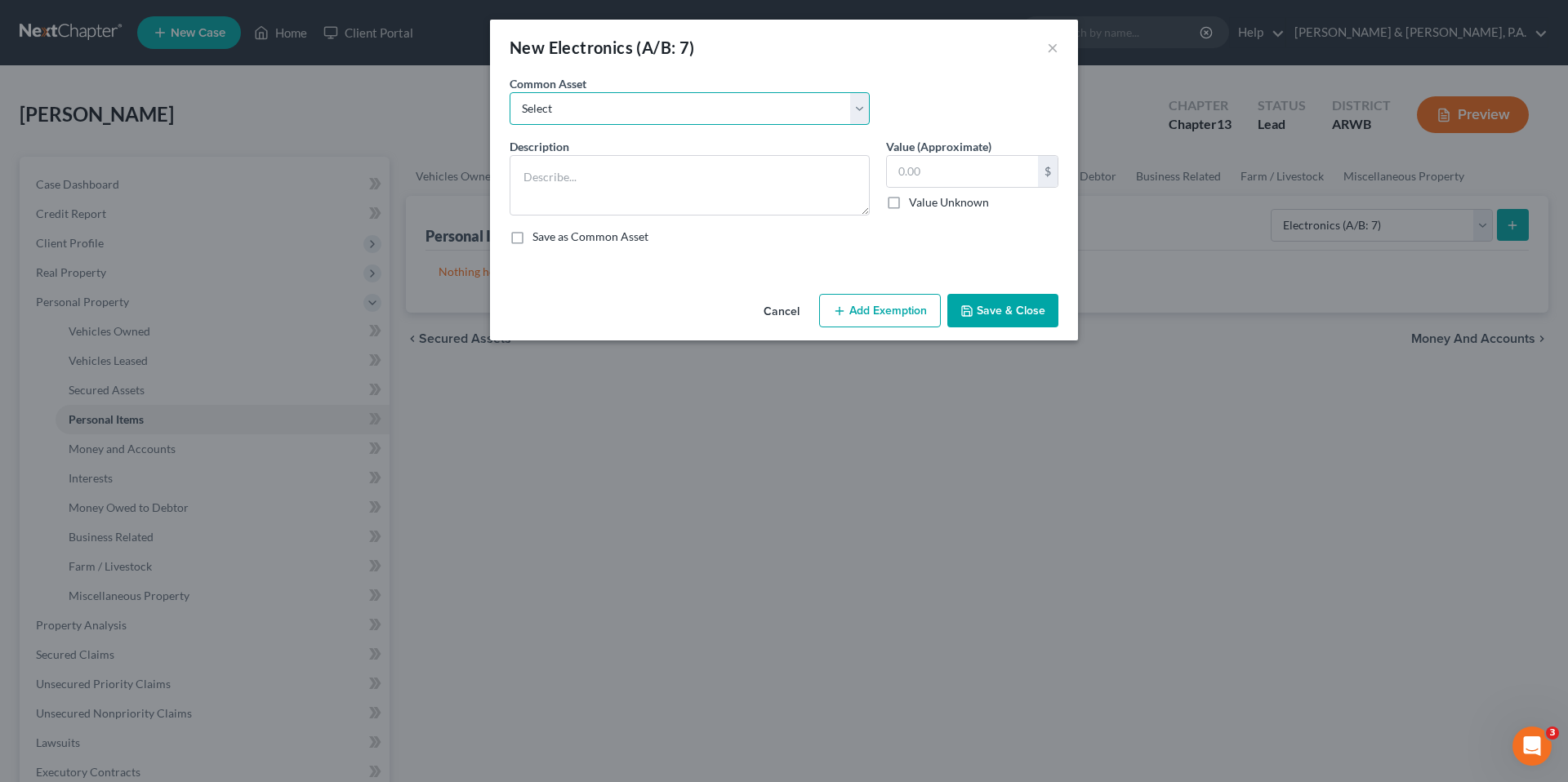
click at [844, 113] on select "Select Household Electronics" at bounding box center [689, 108] width 360 height 32
click at [760, 183] on textarea at bounding box center [689, 186] width 360 height 61
click at [1003, 351] on div "New Electronics (A/B: 7) × An exemption set must first be selected from the Fil…" at bounding box center [784, 391] width 1568 height 782
click at [1010, 320] on button "Save & Close" at bounding box center [1002, 310] width 111 height 34
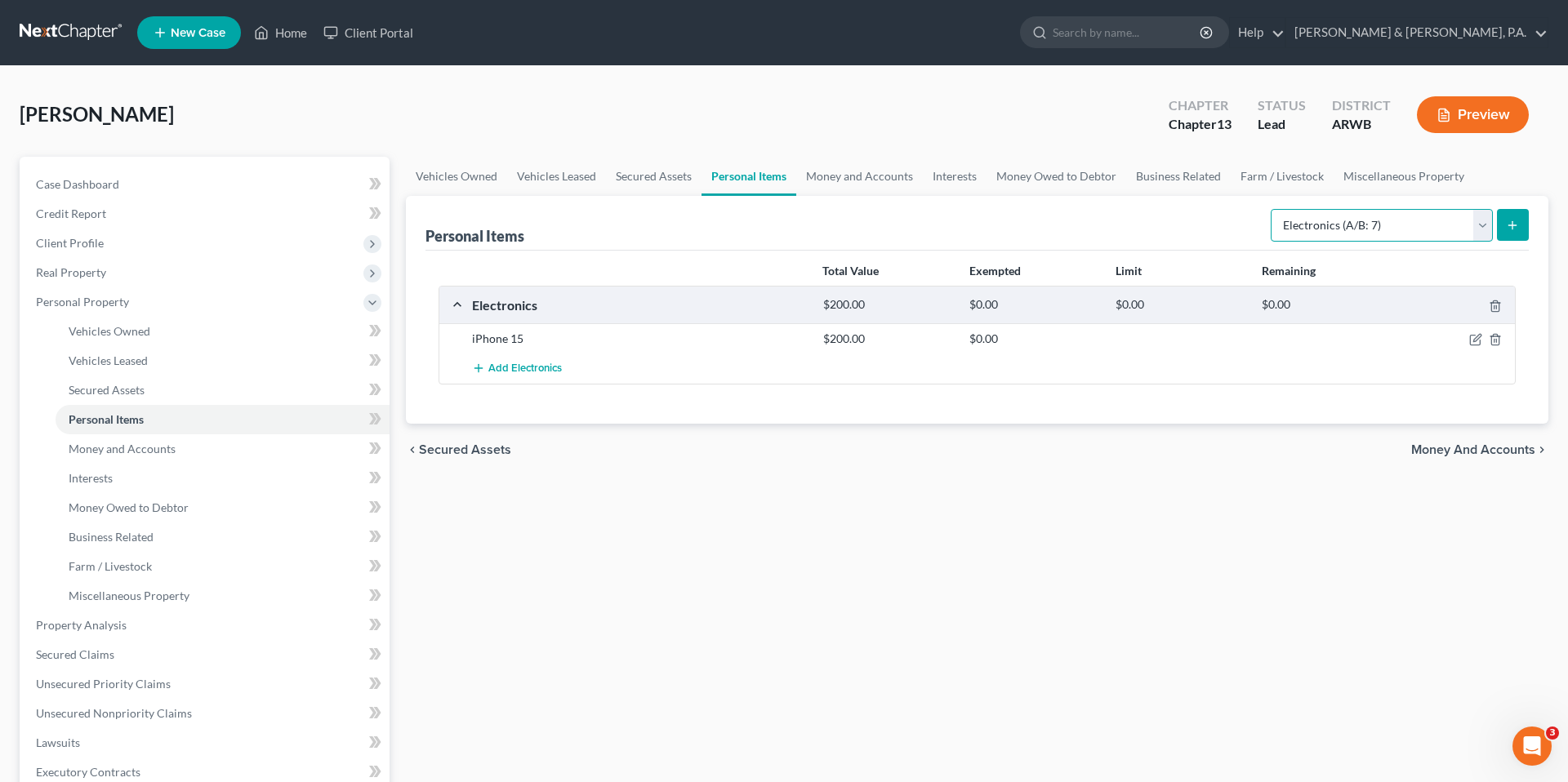
click at [1295, 235] on select "Select Item Type Clothing (A/B: 11) Collectibles Of Value (A/B: 8) Electronics …" at bounding box center [1381, 224] width 222 height 32
click at [864, 173] on link "Money and Accounts" at bounding box center [859, 176] width 127 height 40
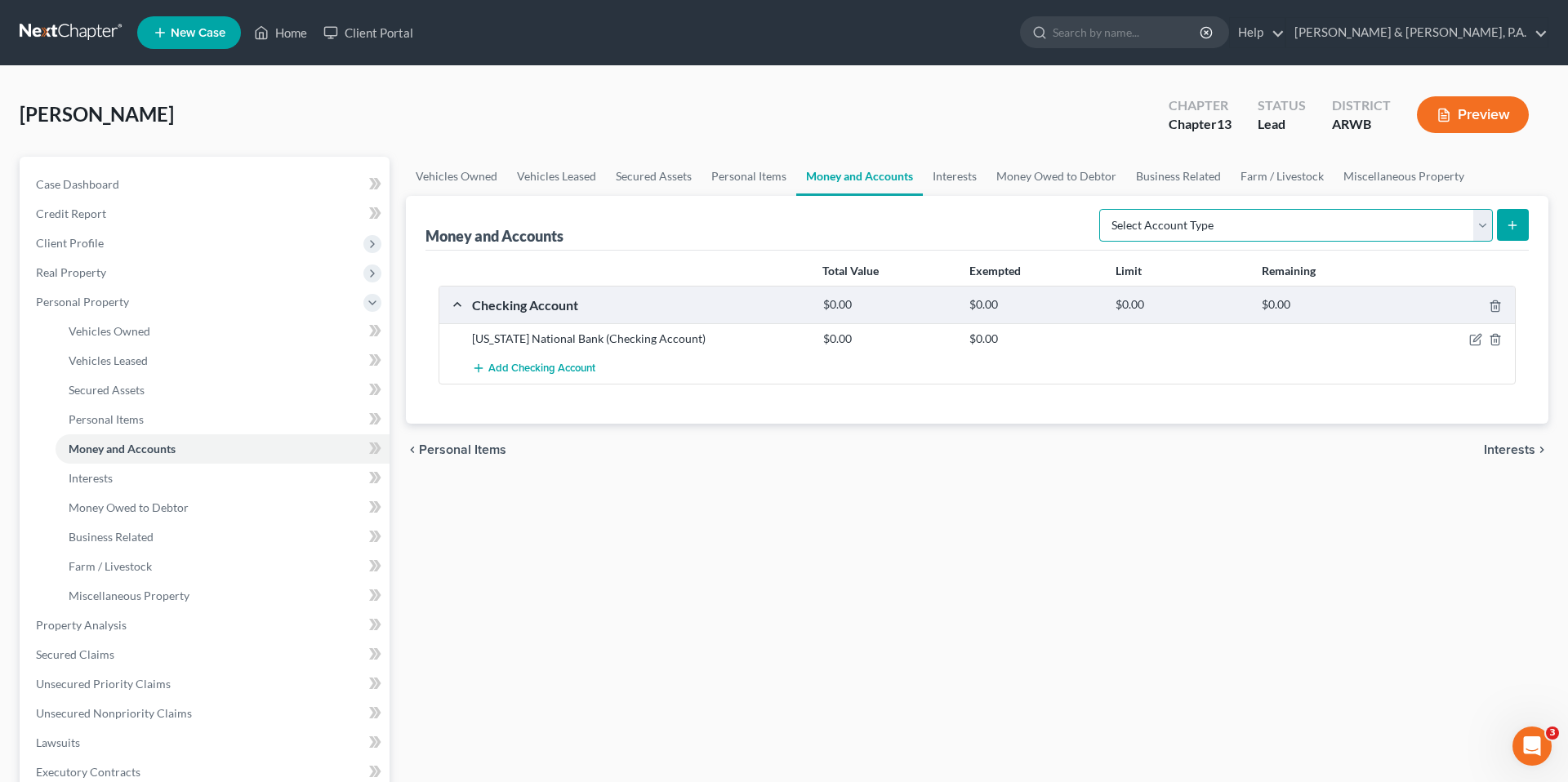
click at [1262, 236] on select "Select Account Type Brokerage (A/B: 18, SOFA: 20) Cash on Hand (A/B: 16) Certif…" at bounding box center [1296, 224] width 394 height 32
click at [1103, 209] on select "Select Account Type Brokerage (A/B: 18, SOFA: 20) Cash on Hand (A/B: 16) Certif…" at bounding box center [1296, 224] width 394 height 32
click at [1313, 221] on select "Select Account Type Brokerage (A/B: 18, SOFA: 20) Cash on Hand (A/B: 16) Certif…" at bounding box center [1296, 224] width 394 height 32
click at [1103, 209] on select "Select Account Type Brokerage (A/B: 18, SOFA: 20) Cash on Hand (A/B: 16) Certif…" at bounding box center [1296, 224] width 394 height 32
click at [1510, 230] on icon "submit" at bounding box center [1512, 225] width 13 height 13
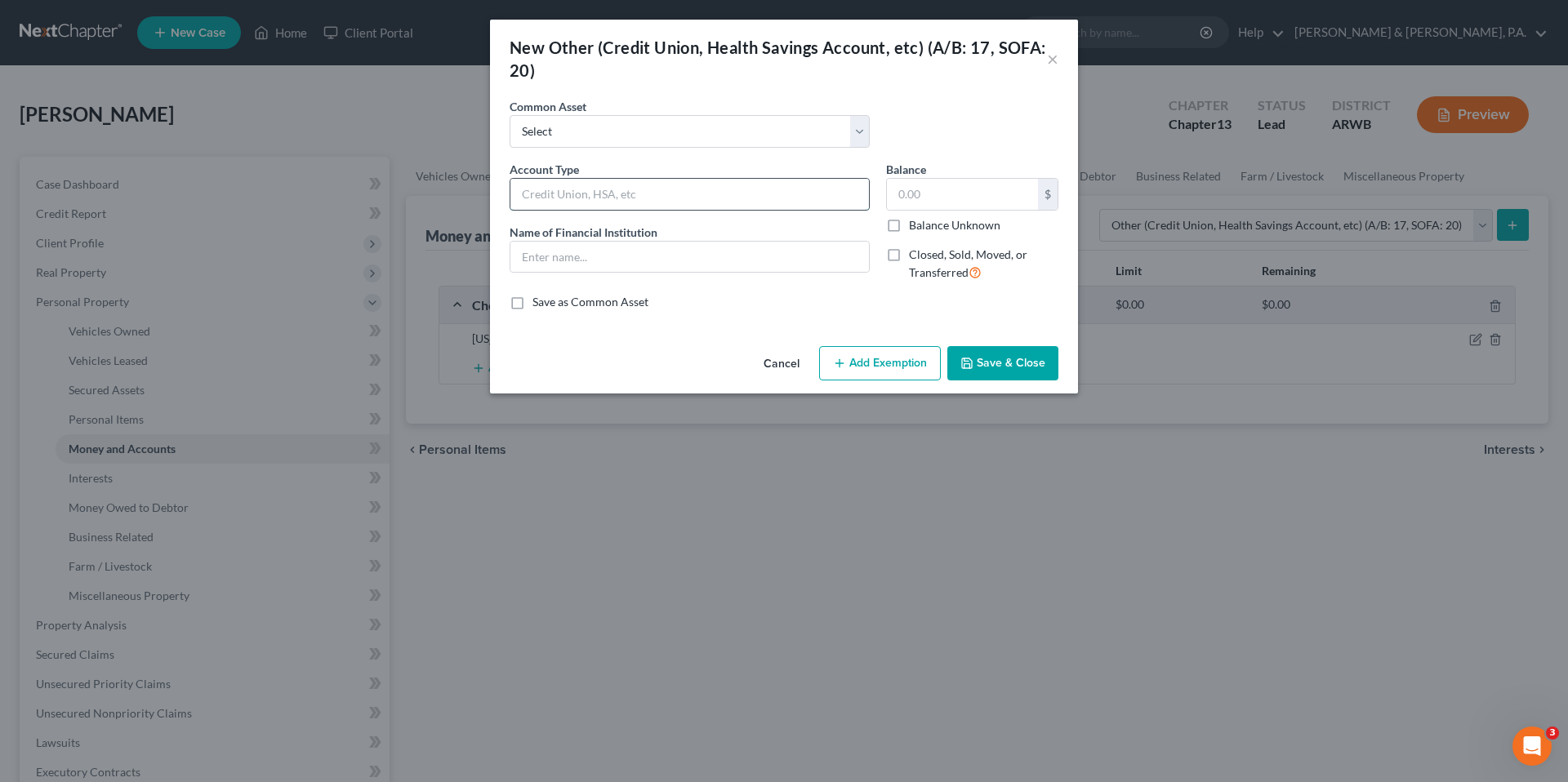
click at [744, 200] on input "text" at bounding box center [690, 194] width 359 height 31
click at [785, 399] on div "New Other (Credit Union, Health Savings Account, etc) (A/B: 17, SOFA: 20) × An …" at bounding box center [784, 391] width 1568 height 782
click at [786, 366] on button "Cancel" at bounding box center [780, 363] width 62 height 32
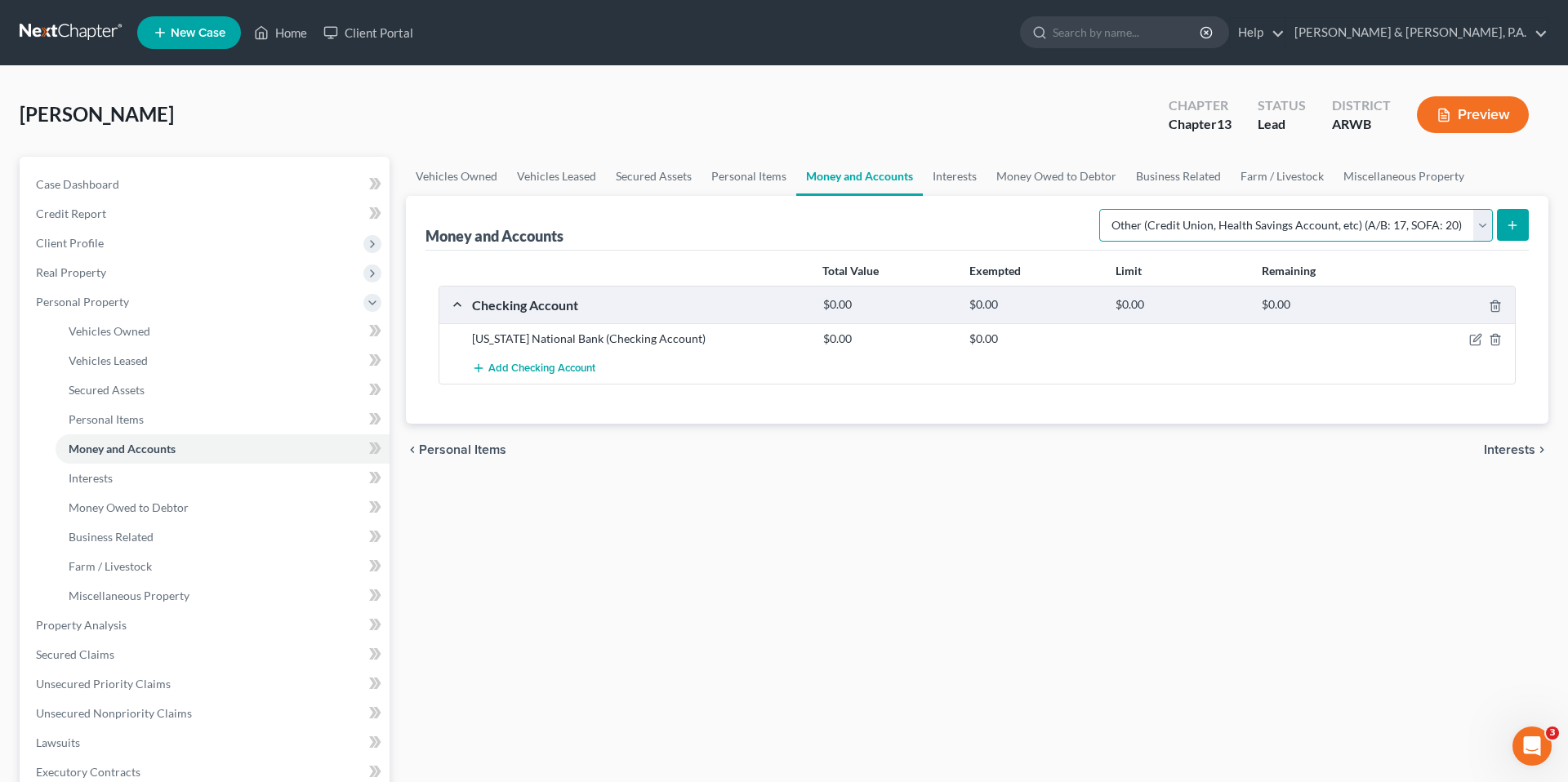
click at [1203, 234] on select "Select Account Type Brokerage (A/B: 18, SOFA: 20) Cash on Hand (A/B: 16) Certif…" at bounding box center [1296, 224] width 394 height 32
click at [1103, 209] on select "Select Account Type Brokerage (A/B: 18, SOFA: 20) Cash on Hand (A/B: 16) Certif…" at bounding box center [1296, 224] width 394 height 32
click at [1511, 223] on icon "submit" at bounding box center [1512, 225] width 13 height 13
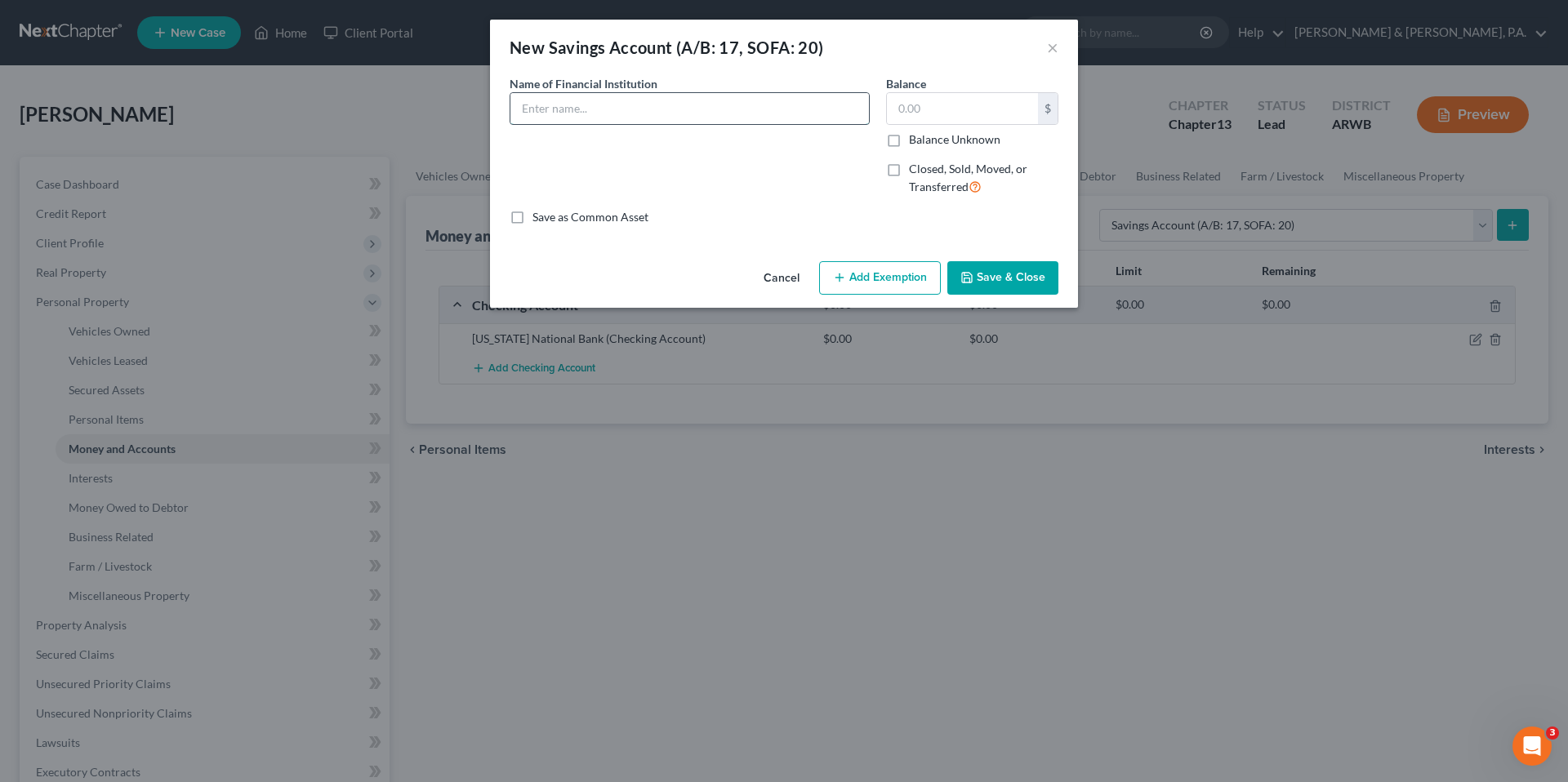
click at [765, 98] on input "text" at bounding box center [690, 109] width 359 height 31
click at [1020, 281] on button "Save & Close" at bounding box center [1002, 278] width 111 height 34
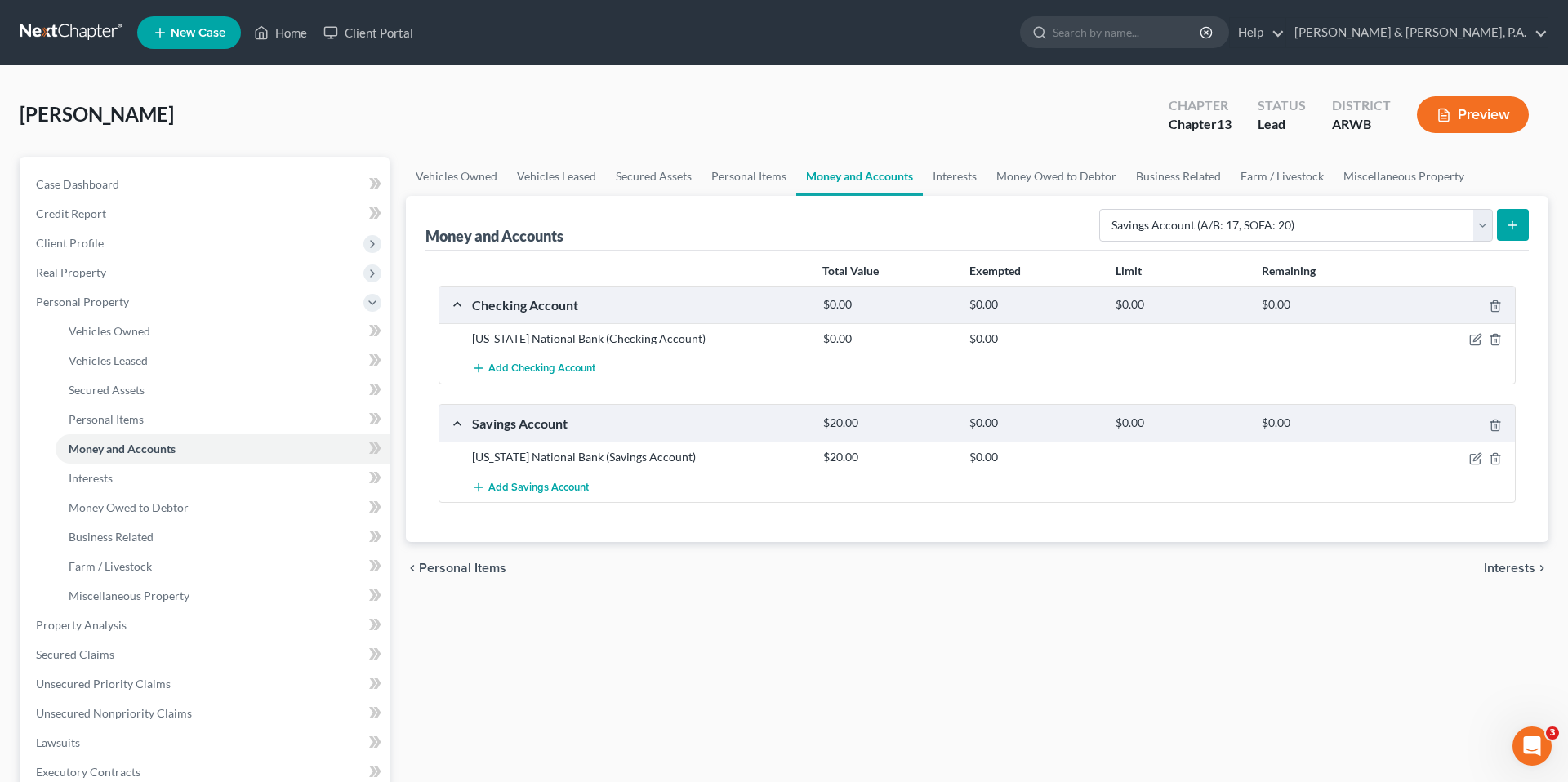
click at [1204, 201] on div "Money and Accounts Select Account Type Brokerage (A/B: 18, SOFA: 20) Cash on Ha…" at bounding box center [976, 223] width 1103 height 54
click at [938, 188] on link "Interests" at bounding box center [954, 176] width 63 height 40
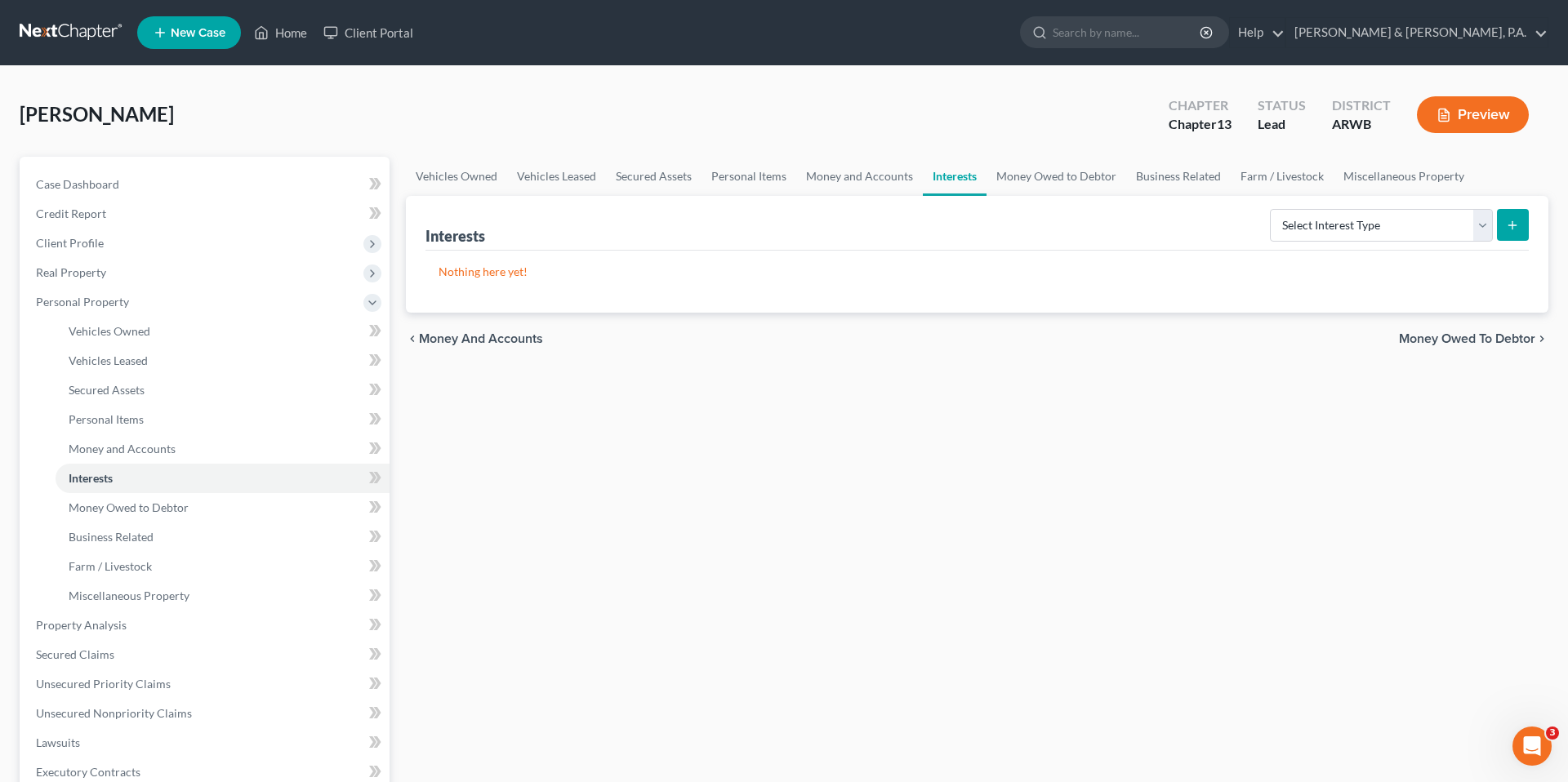
click at [1404, 207] on div "Select Interest Type 401K (A/B: 21) Annuity (A/B: 23) Bond (A/B: 18) Education …" at bounding box center [1396, 224] width 265 height 43
click at [1408, 221] on select "Select Interest Type 401K (A/B: 21) Annuity (A/B: 23) Bond (A/B: 18) Education …" at bounding box center [1381, 224] width 223 height 32
click at [1167, 221] on div "Interests Select Interest Type 401K (A/B: 21) Annuity (A/B: 23) Bond (A/B: 18) …" at bounding box center [976, 223] width 1103 height 54
click at [1096, 170] on link "Money Owed to Debtor" at bounding box center [1056, 176] width 140 height 40
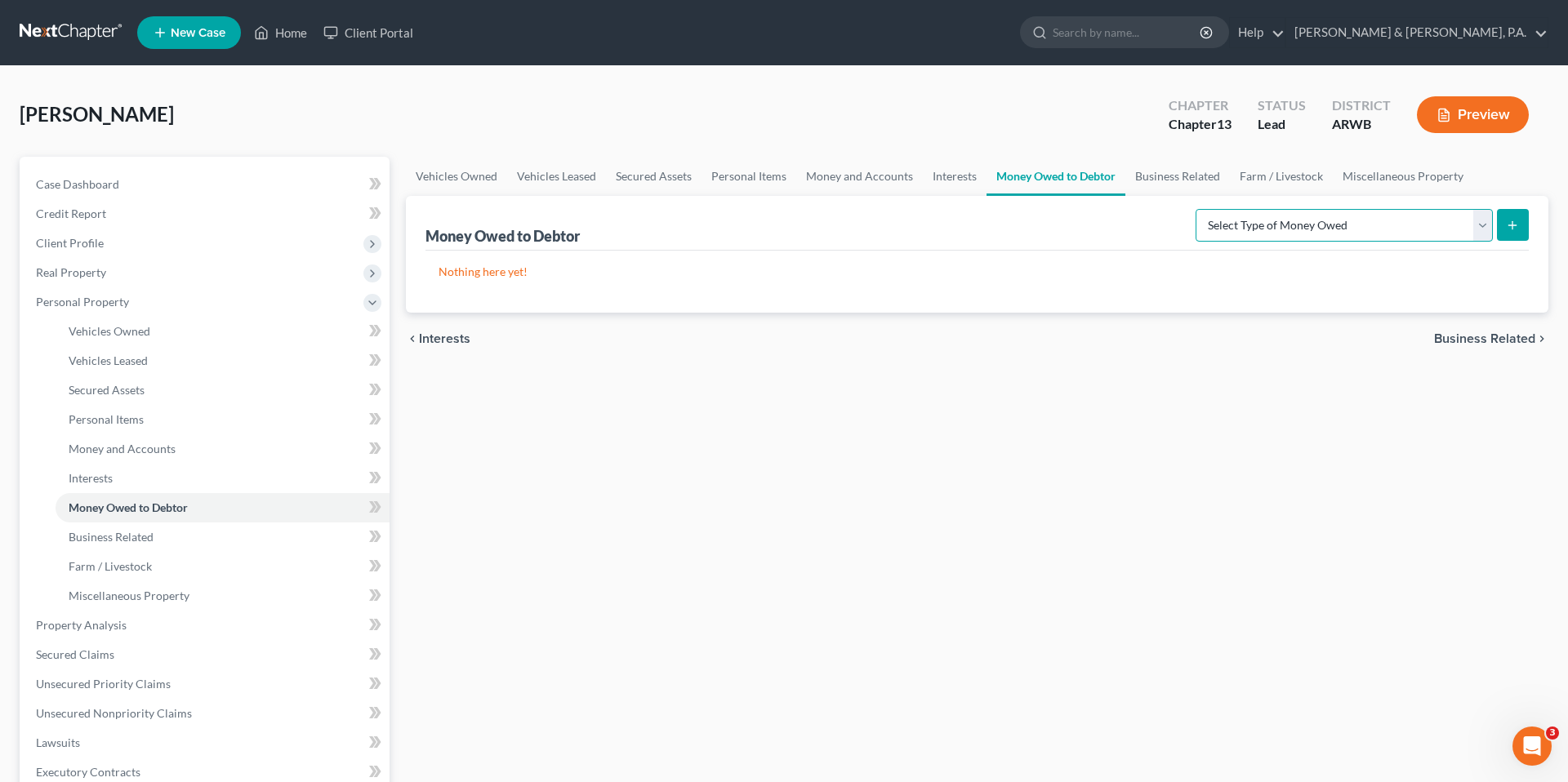
click at [1312, 228] on select "Select Type of Money Owed Accounts Receivable (A/B: 38) Alimony (A/B: 29) Child…" at bounding box center [1343, 224] width 297 height 32
click at [1229, 222] on select "Select Type of Money Owed Accounts Receivable (A/B: 38) Alimony (A/B: 29) Child…" at bounding box center [1343, 224] width 297 height 32
click at [1152, 190] on link "Business Related" at bounding box center [1178, 176] width 105 height 40
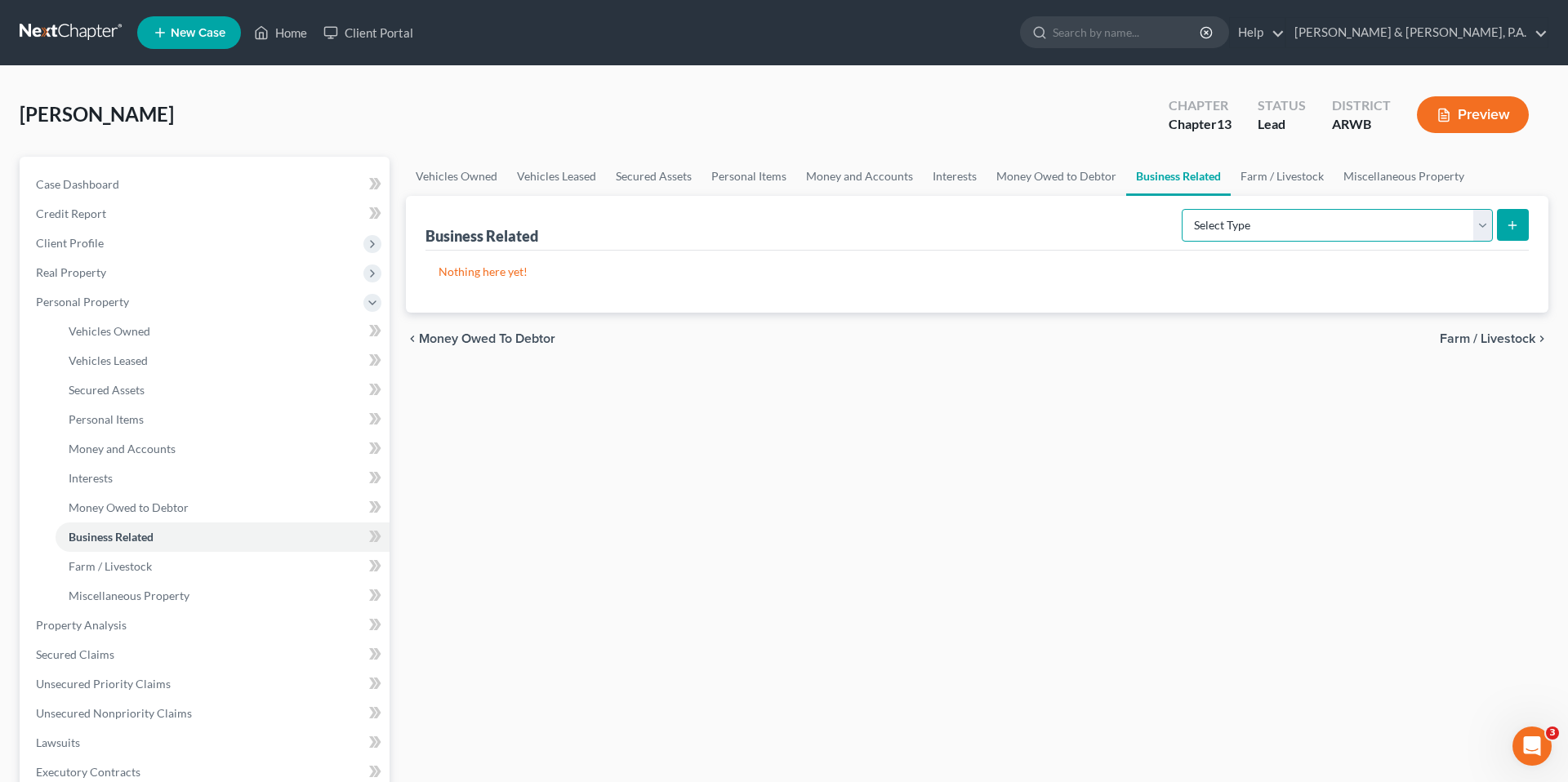
click at [1220, 217] on select "Select Type Customer Lists (A/B: 43) Franchises (A/B: 27) Inventory (A/B: 41) L…" at bounding box center [1337, 224] width 311 height 32
click at [1257, 179] on link "Farm / Livestock" at bounding box center [1282, 176] width 103 height 40
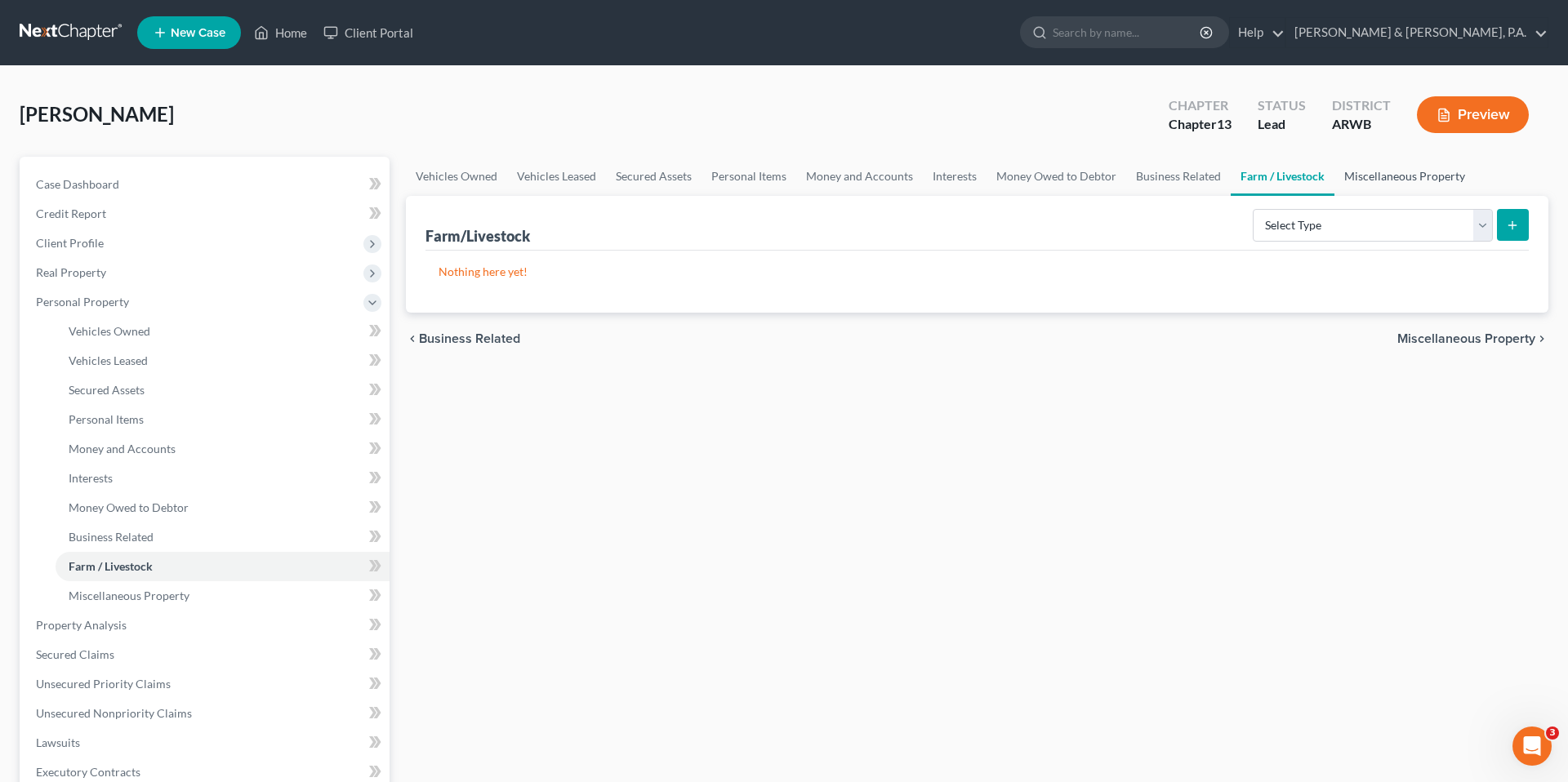
click at [1372, 183] on link "Miscellaneous Property" at bounding box center [1404, 176] width 141 height 40
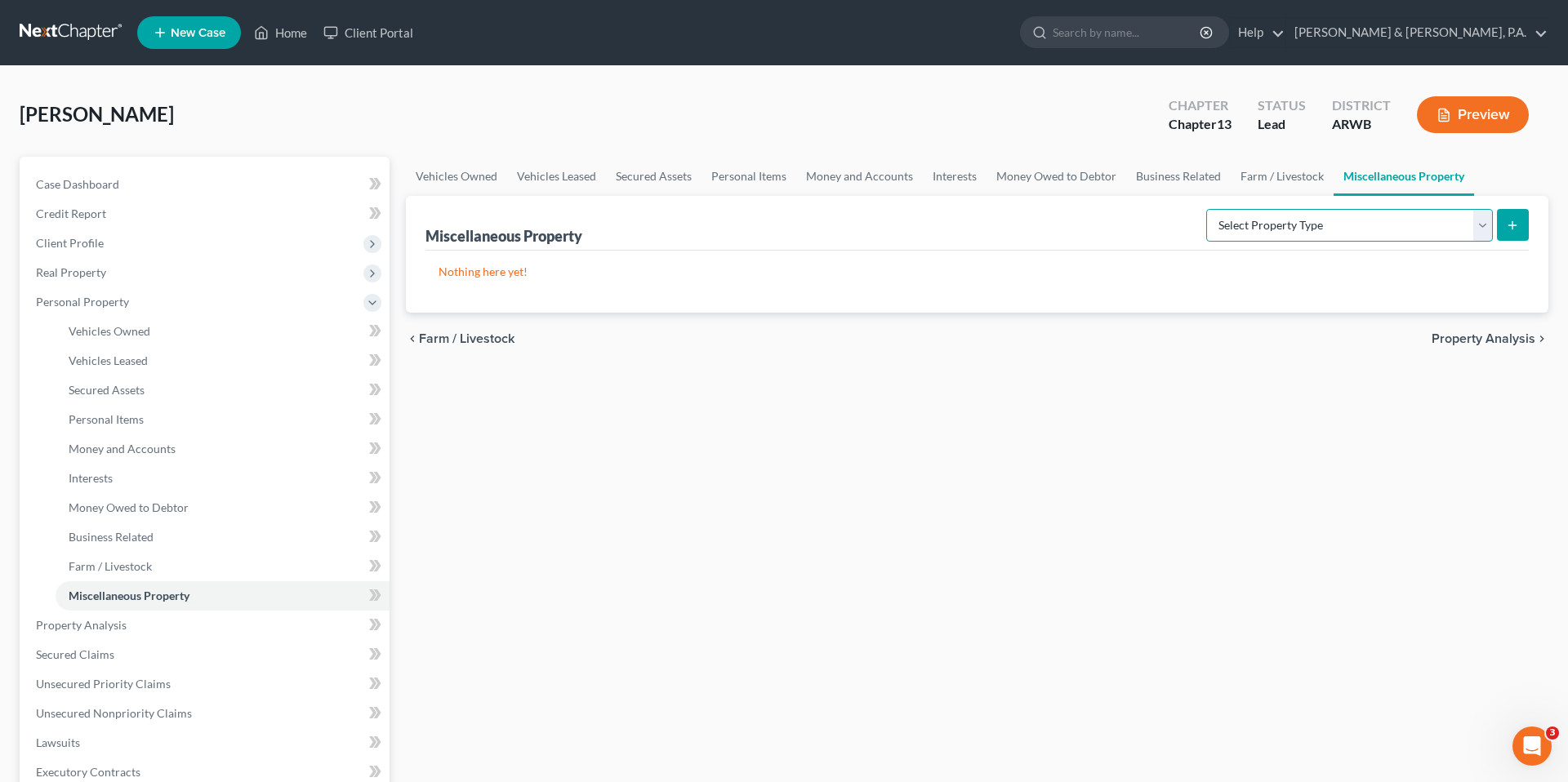
click at [1361, 218] on select "Select Property Type Assigned for Creditor Benefit [DATE] (SOFA: 12) Holding fo…" at bounding box center [1349, 224] width 286 height 32
click at [208, 614] on link "Property Analysis" at bounding box center [206, 626] width 366 height 29
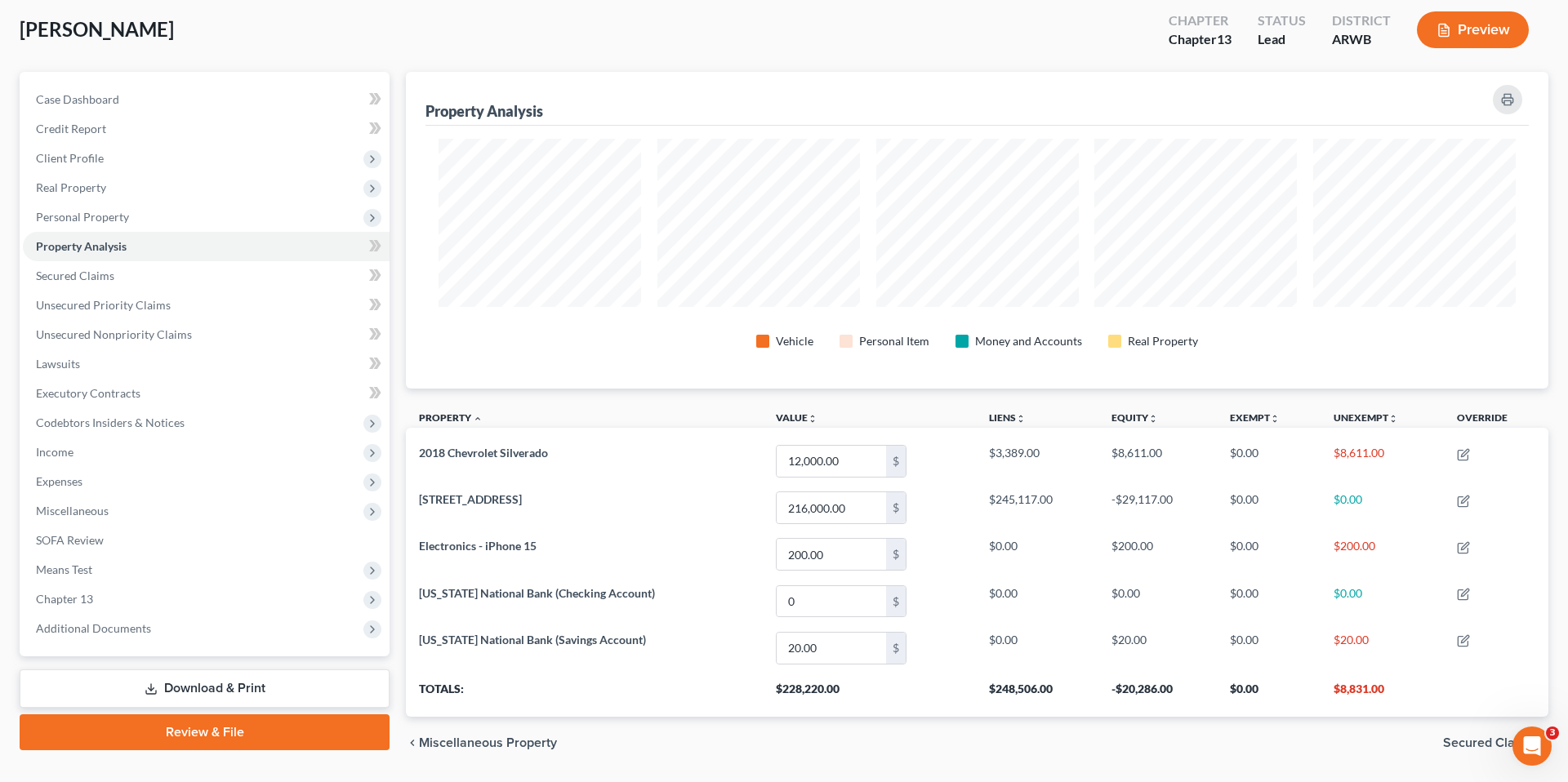
scroll to position [134, 0]
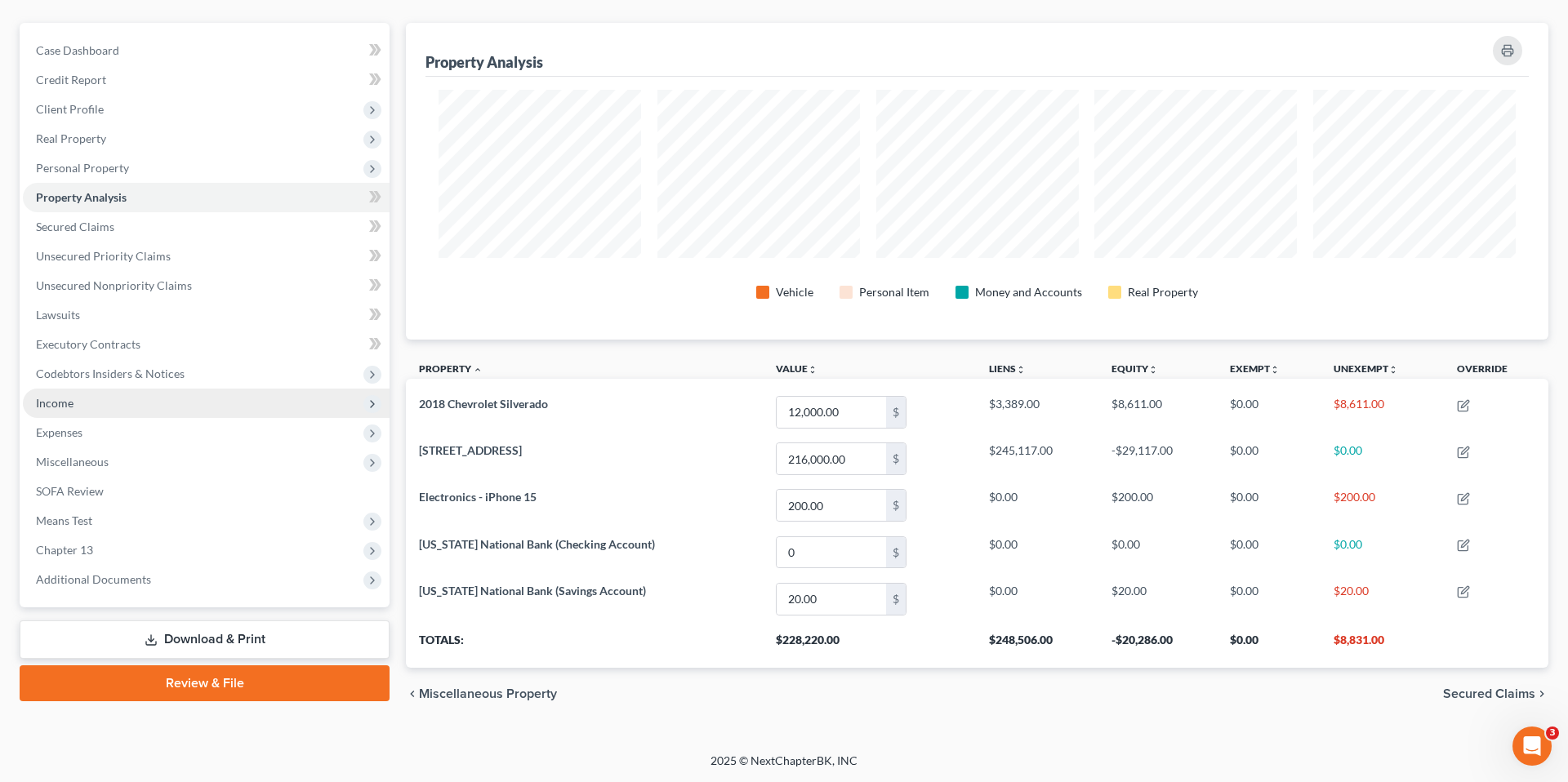
click at [293, 394] on span "Income" at bounding box center [206, 403] width 366 height 29
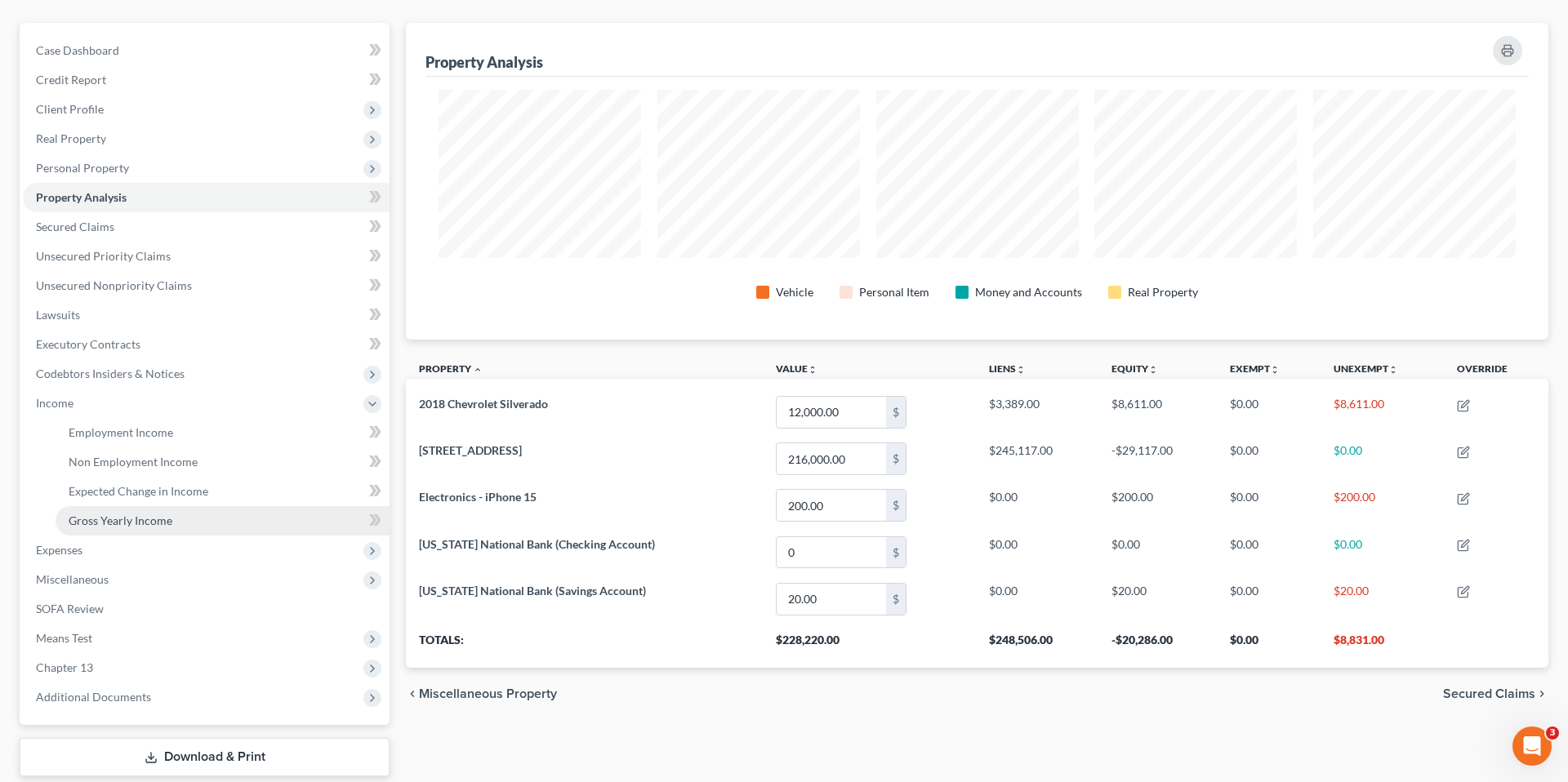
click at [254, 511] on link "Gross Yearly Income" at bounding box center [222, 521] width 334 height 29
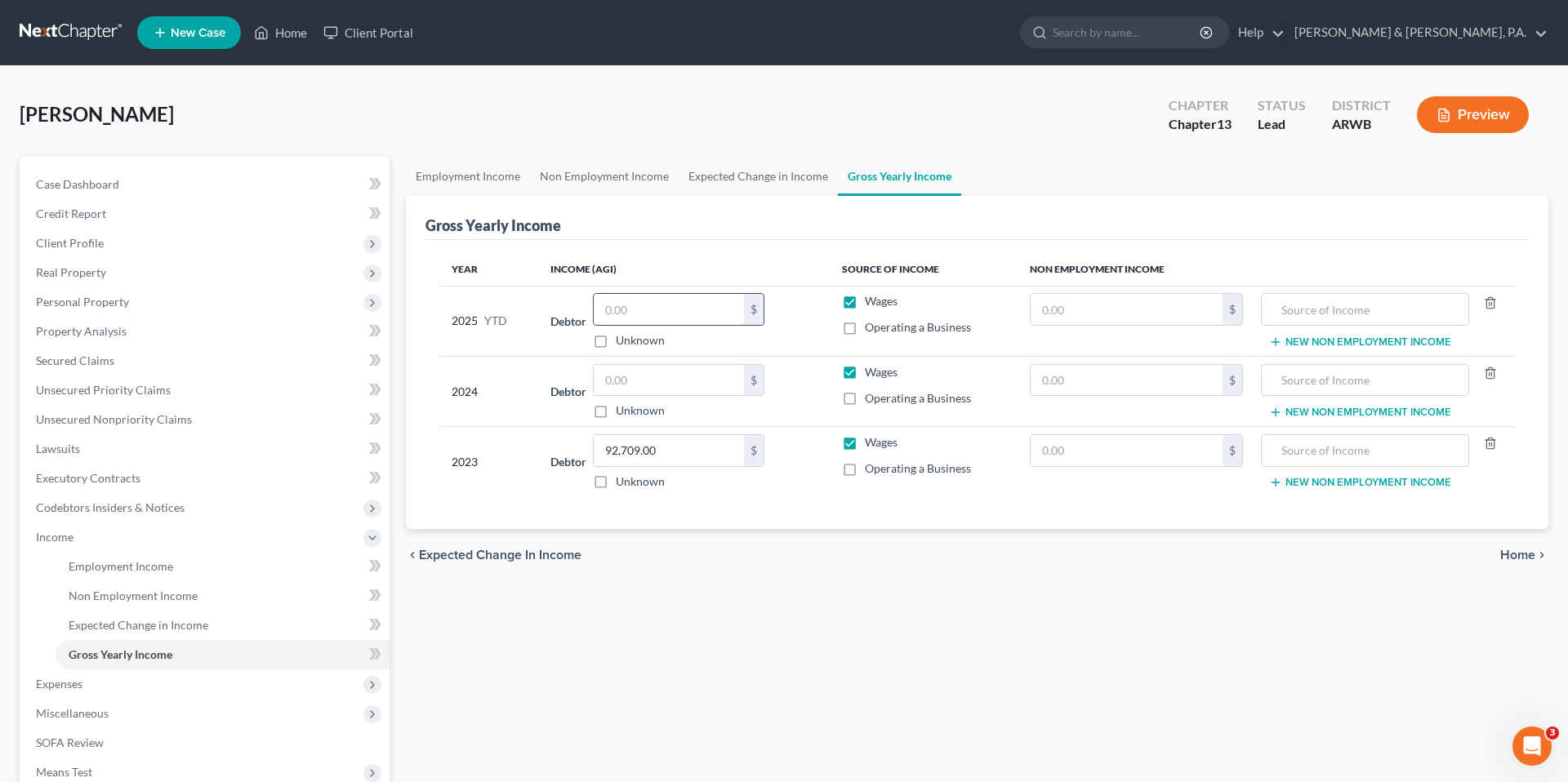
click at [660, 318] on input "text" at bounding box center [668, 309] width 150 height 31
click at [203, 351] on link "Secured Claims" at bounding box center [206, 361] width 366 height 29
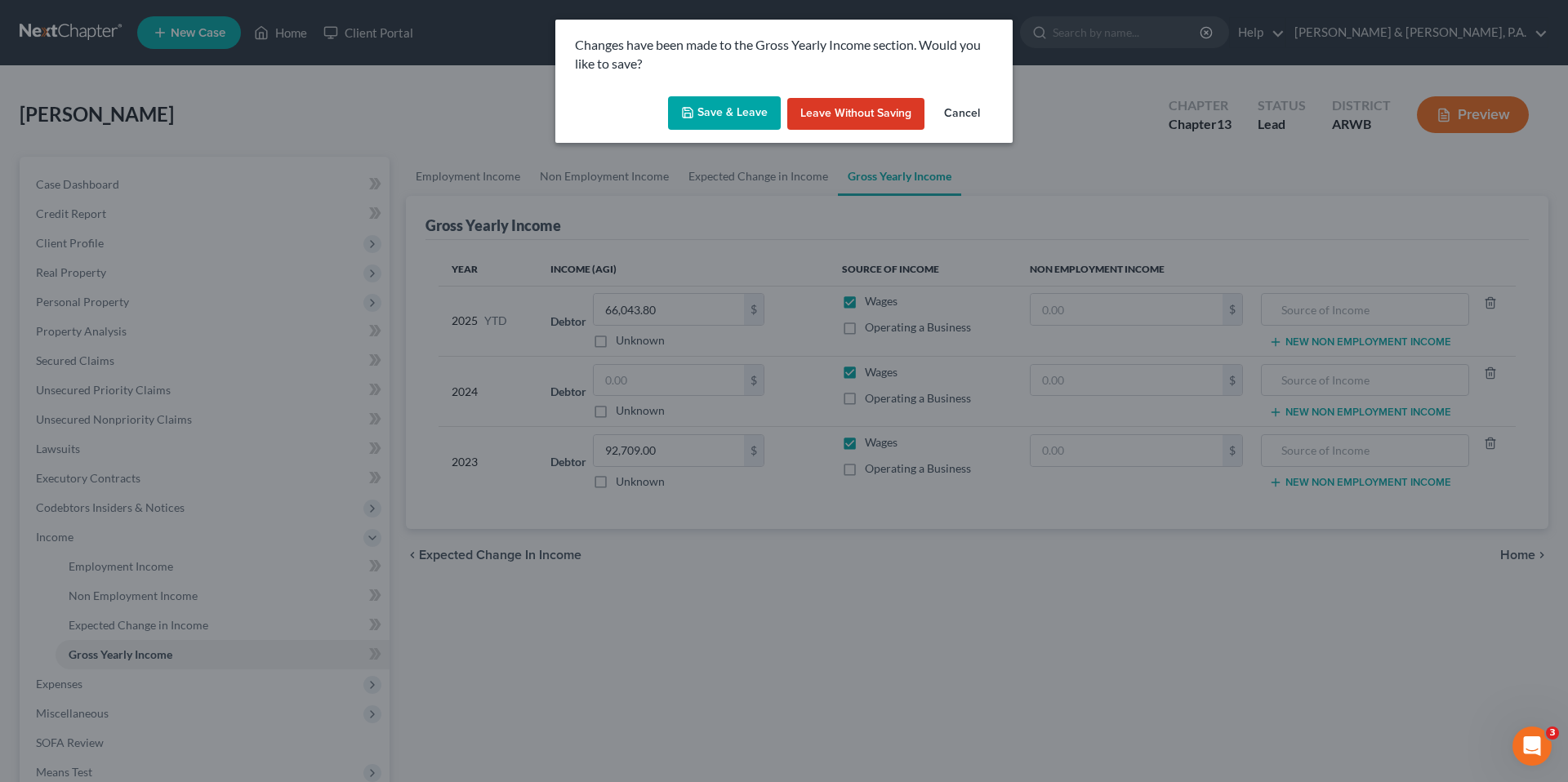
click at [689, 120] on button "Save & Leave" at bounding box center [724, 113] width 112 height 34
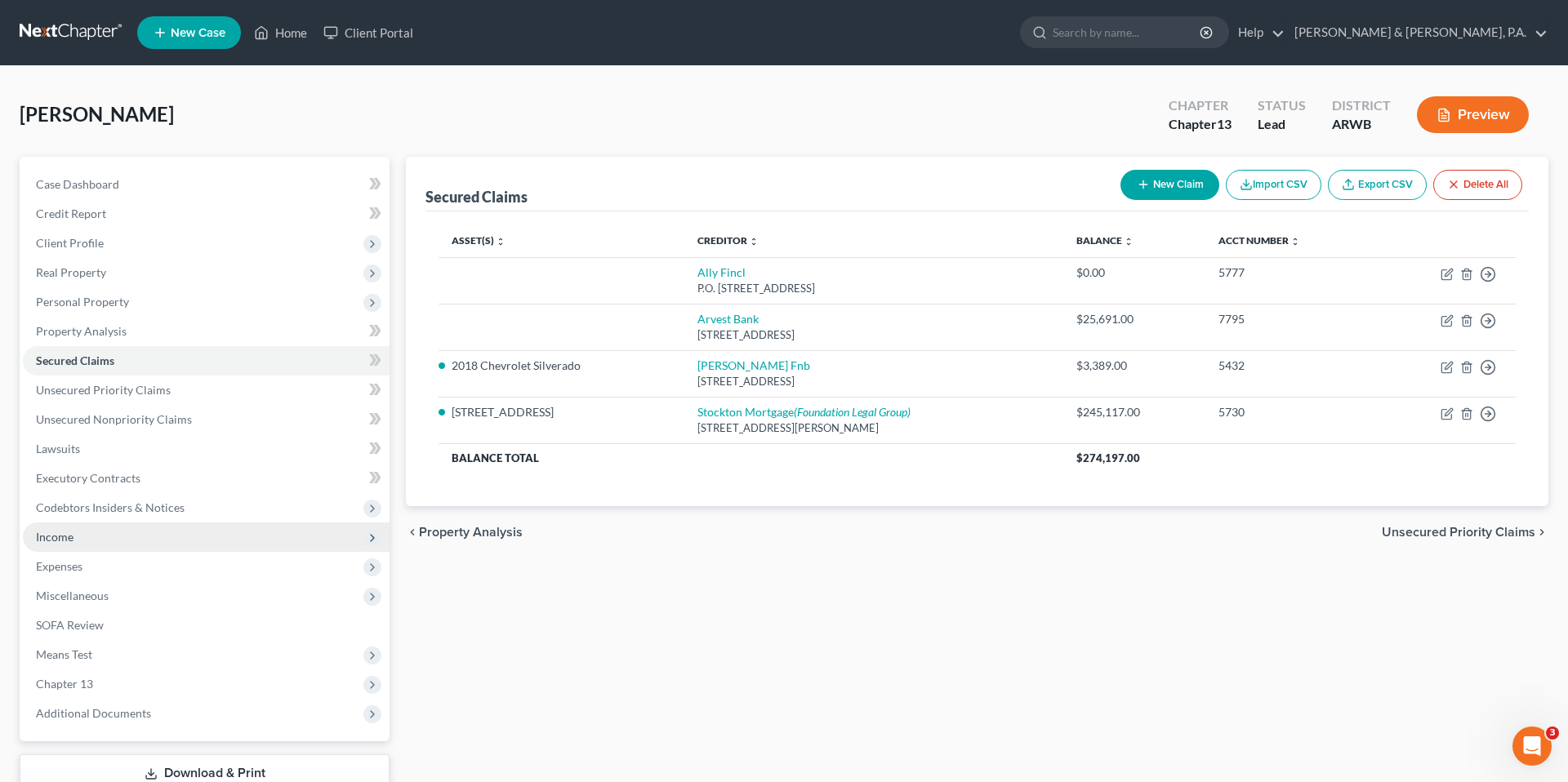
click at [287, 536] on span "Income" at bounding box center [206, 537] width 366 height 29
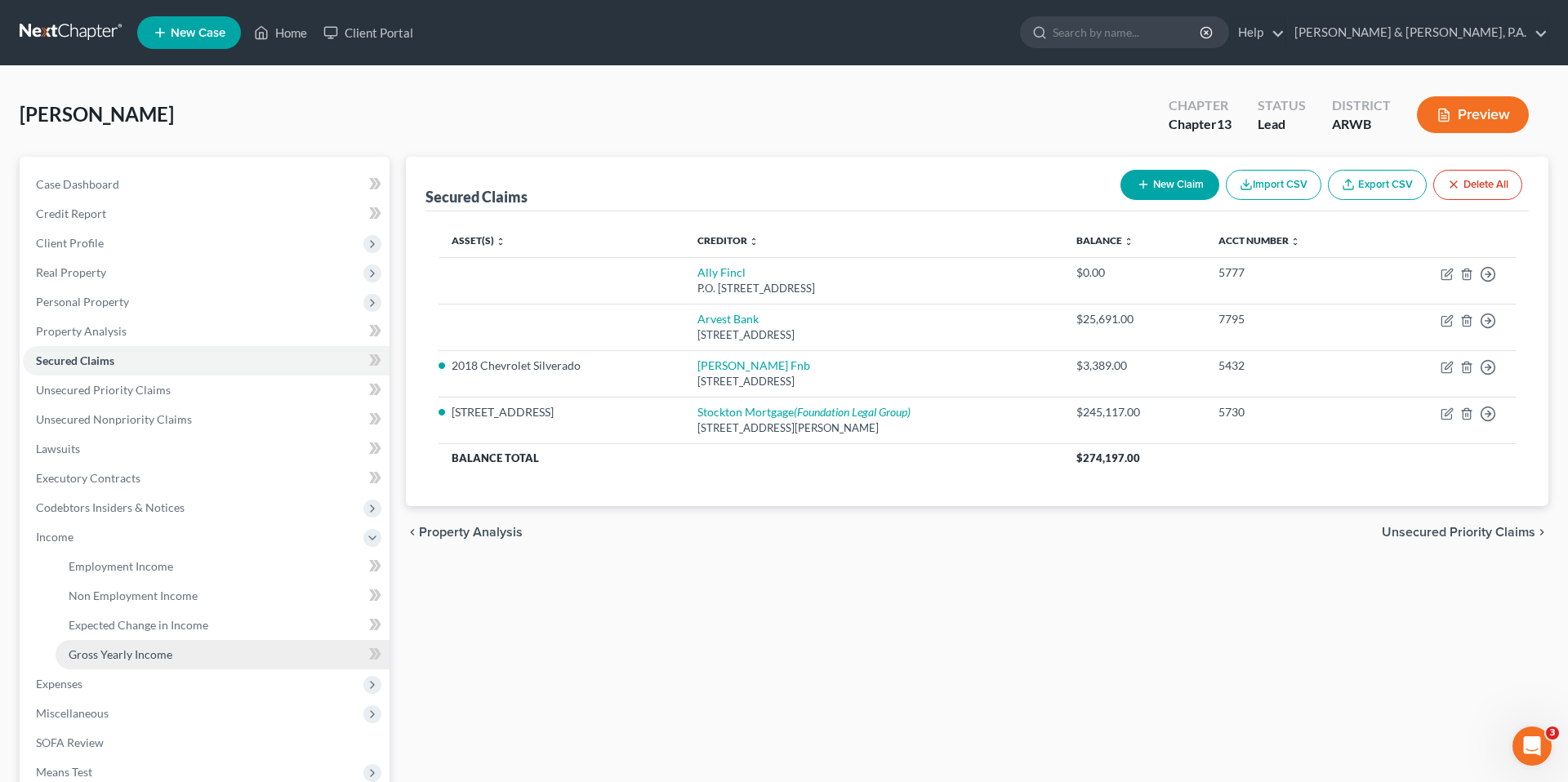
click at [211, 659] on link "Gross Yearly Income" at bounding box center [222, 655] width 334 height 29
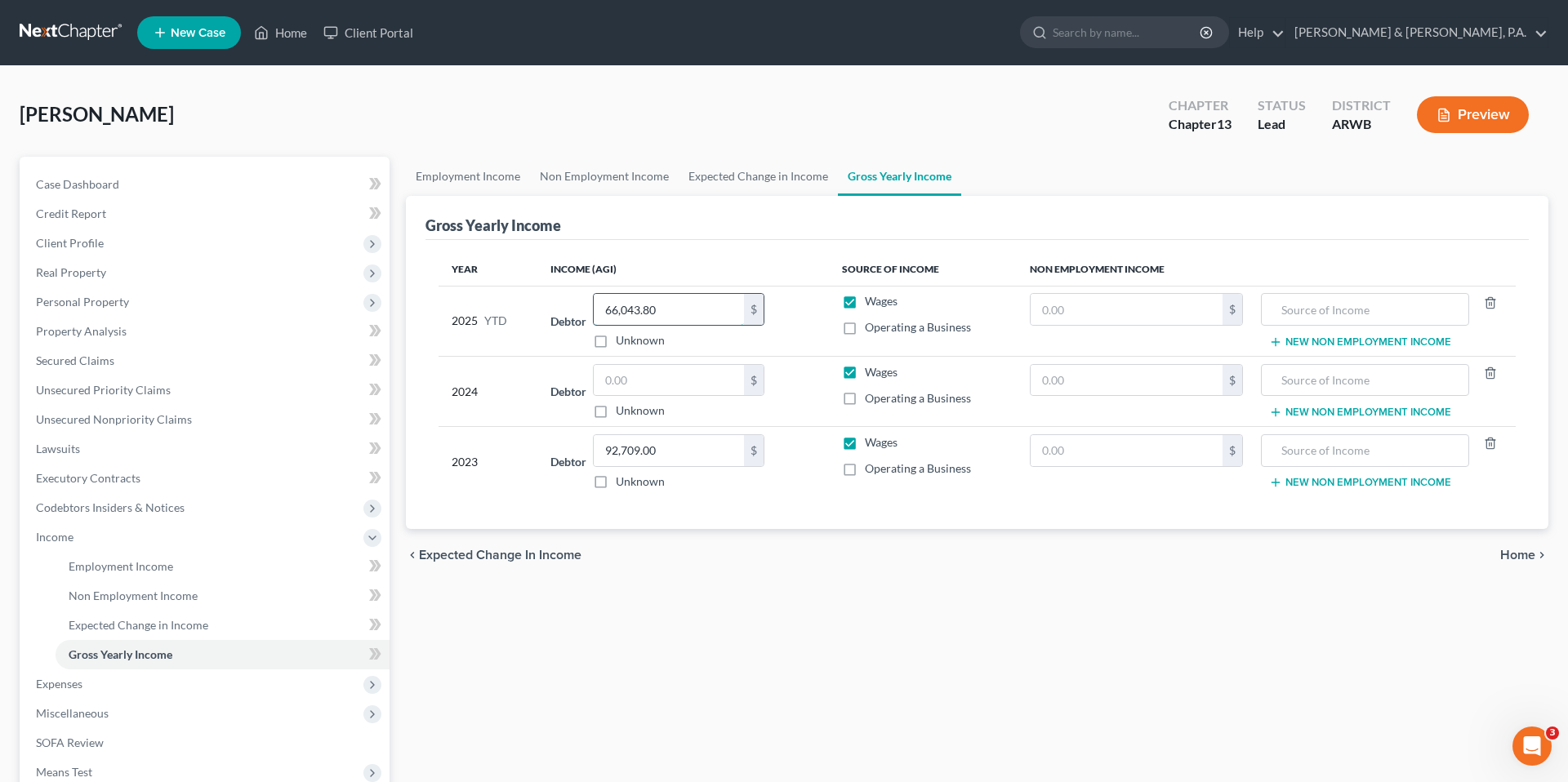
click at [670, 310] on input "66,043.80" at bounding box center [668, 309] width 150 height 31
click at [154, 362] on link "Secured Claims" at bounding box center [206, 361] width 366 height 29
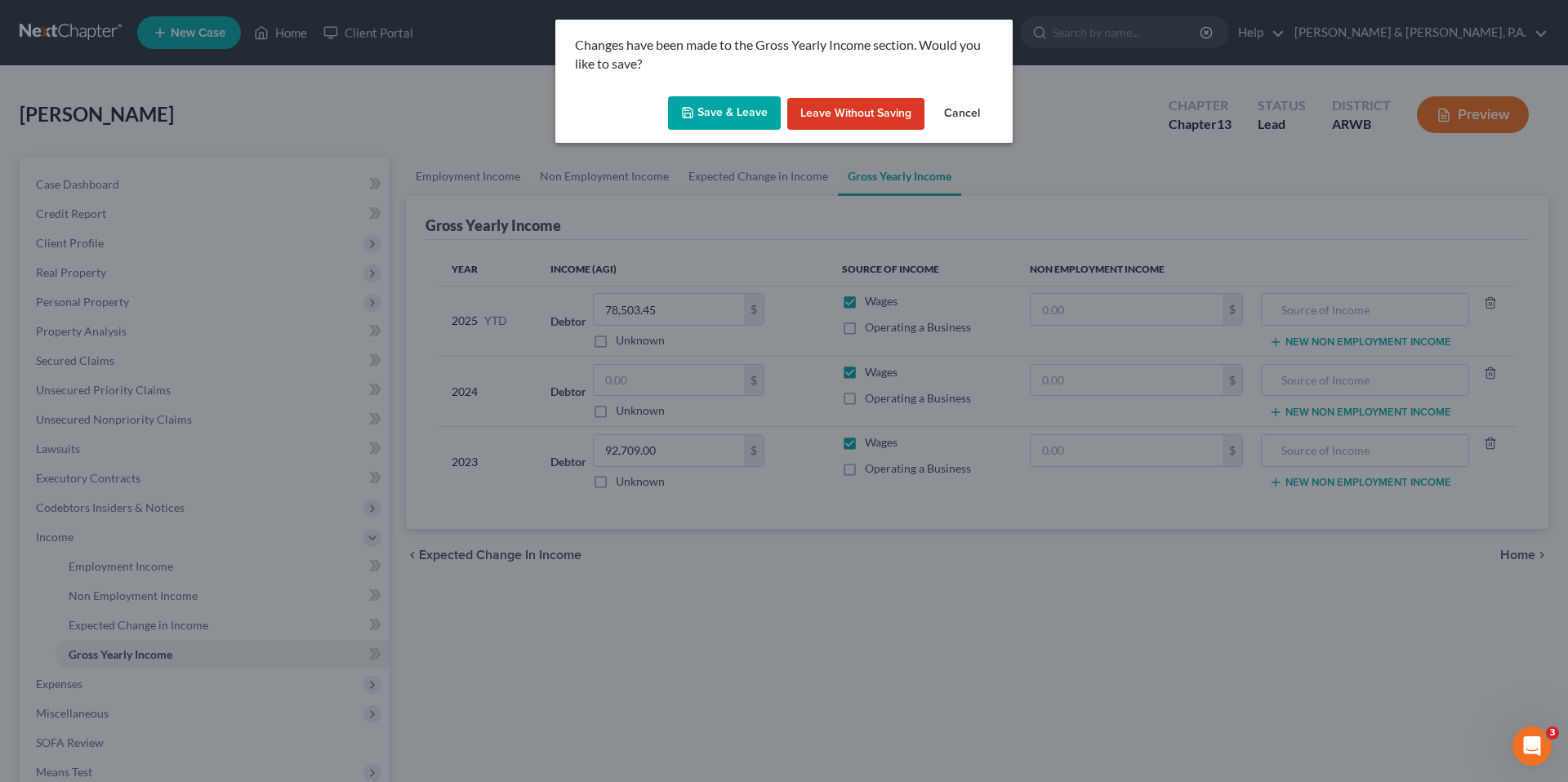
click at [815, 115] on button "Leave without Saving" at bounding box center [855, 113] width 137 height 32
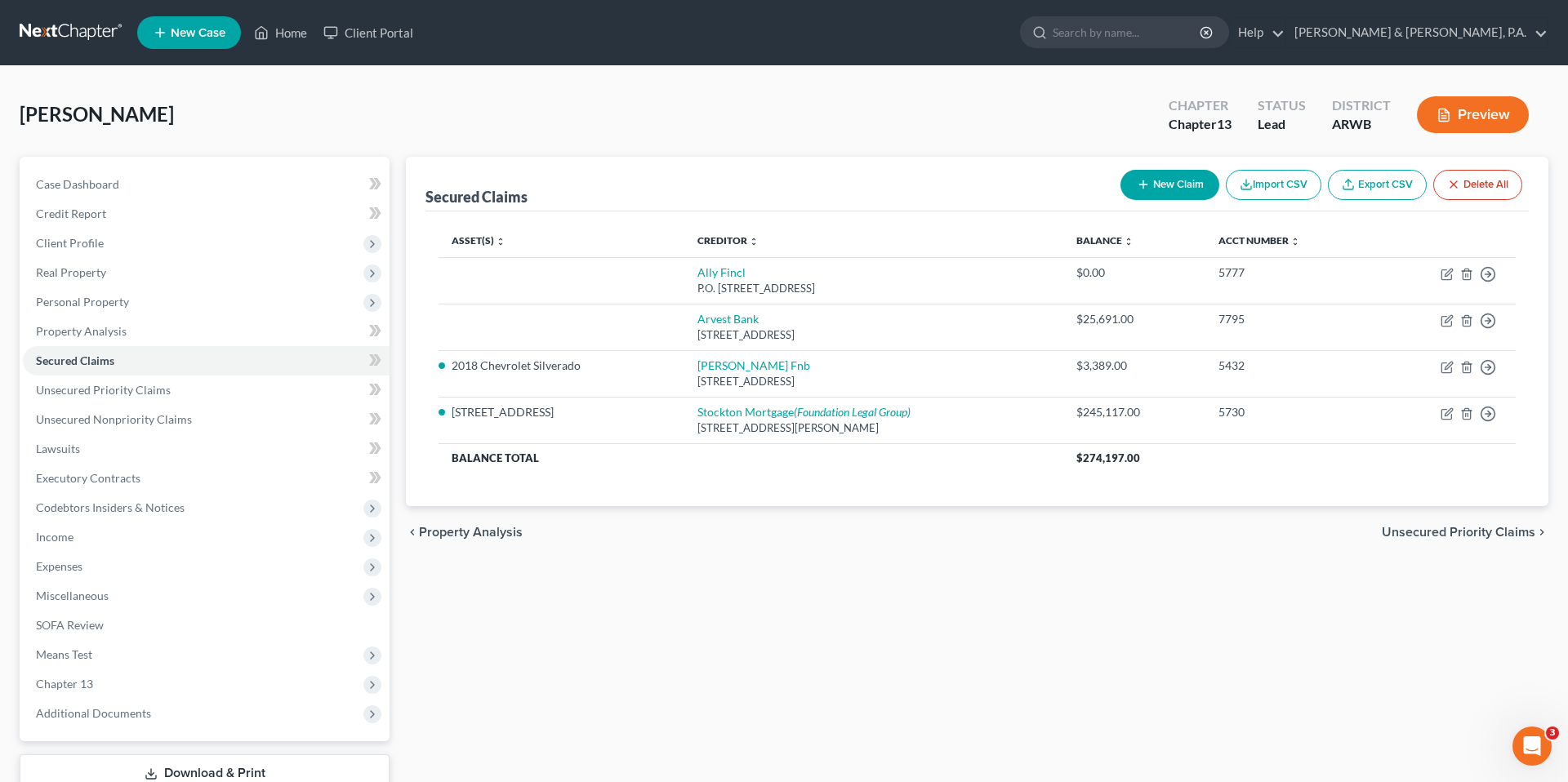
click at [623, 89] on div "[PERSON_NAME] Upgraded Chapter Chapter 13 Status Lead District ARWB Preview" at bounding box center [783, 121] width 1528 height 71
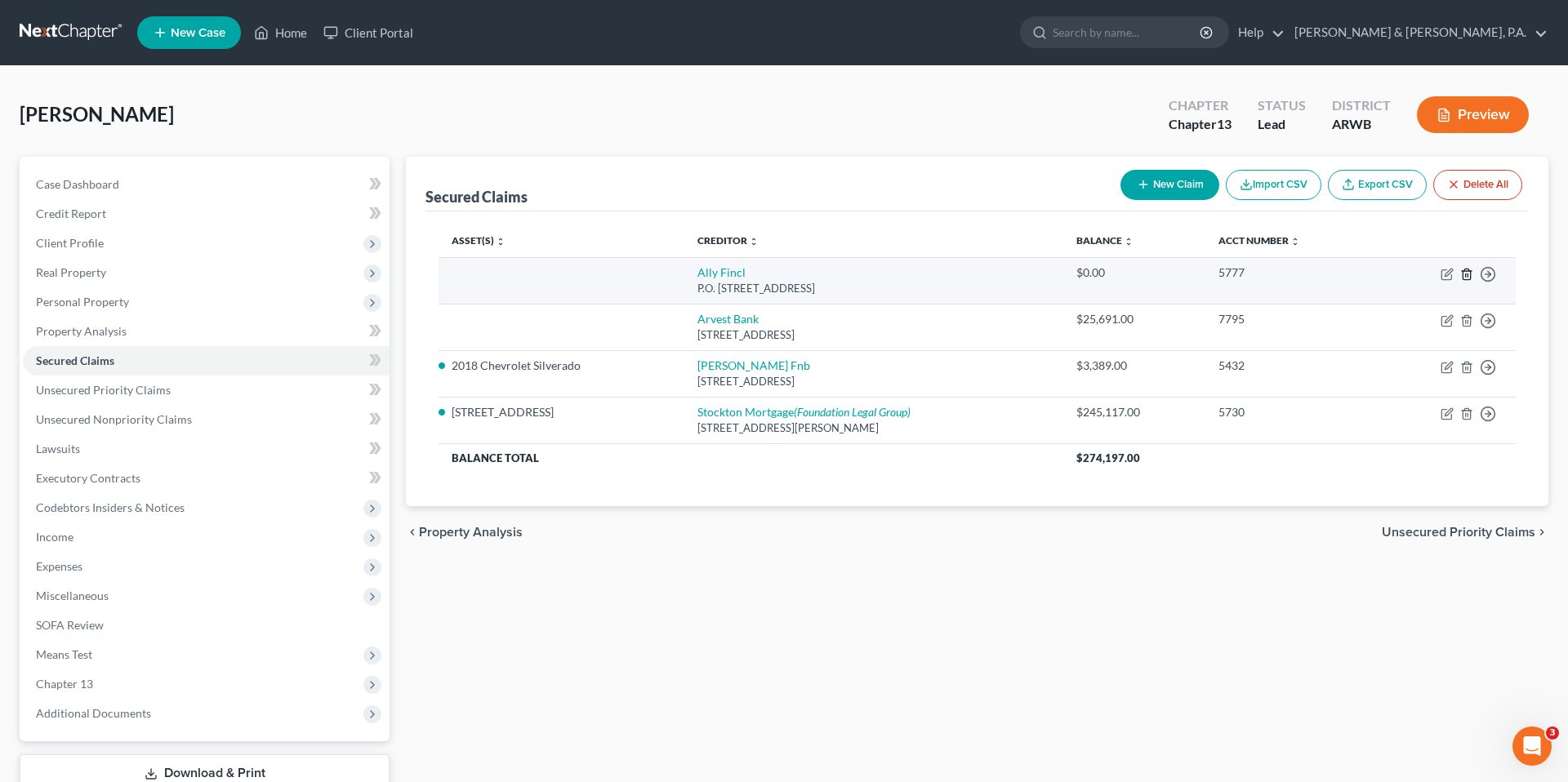
click at [1459, 272] on icon "button" at bounding box center [1466, 274] width 13 height 13
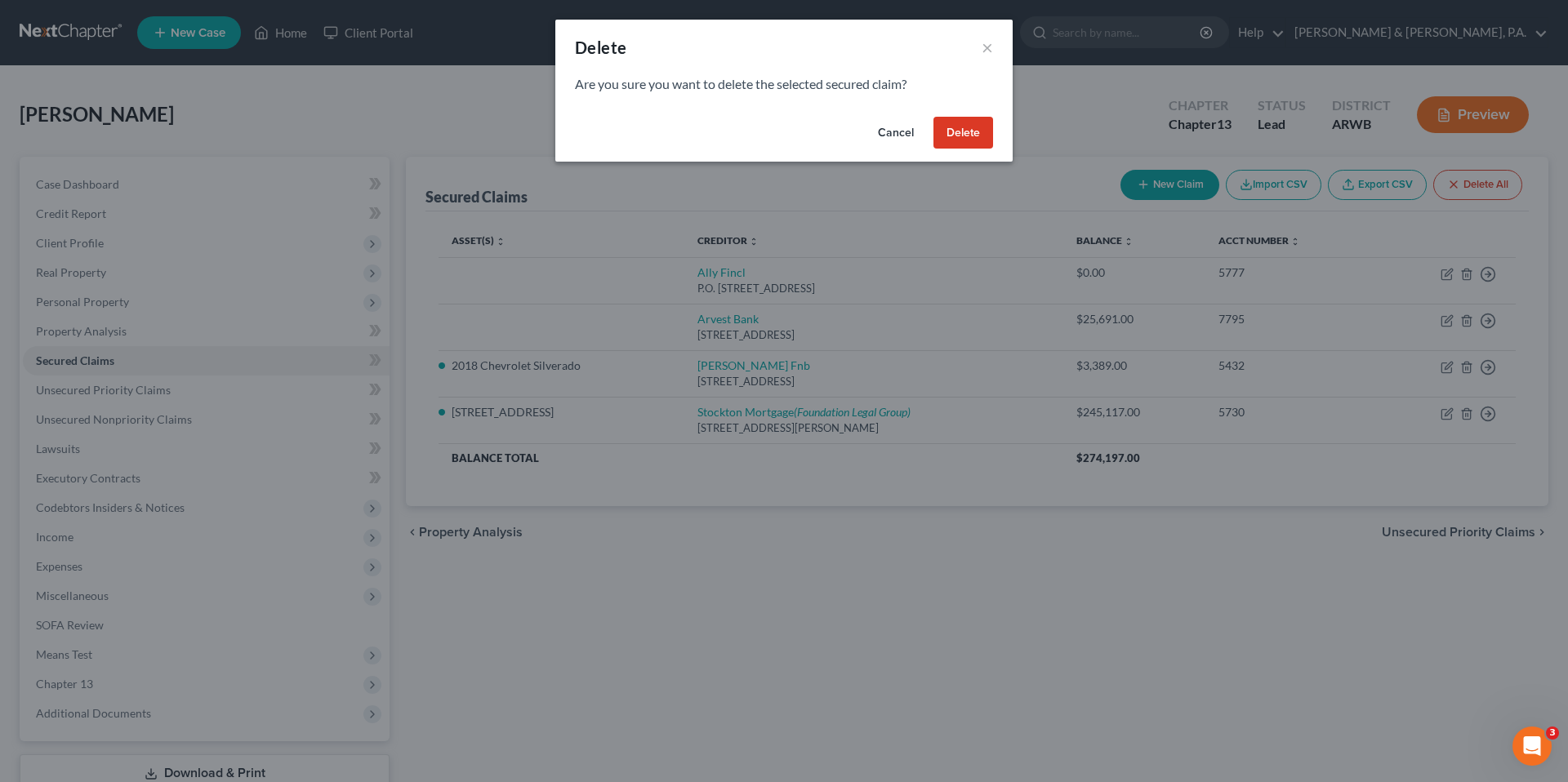
click at [960, 128] on button "Delete" at bounding box center [963, 132] width 60 height 32
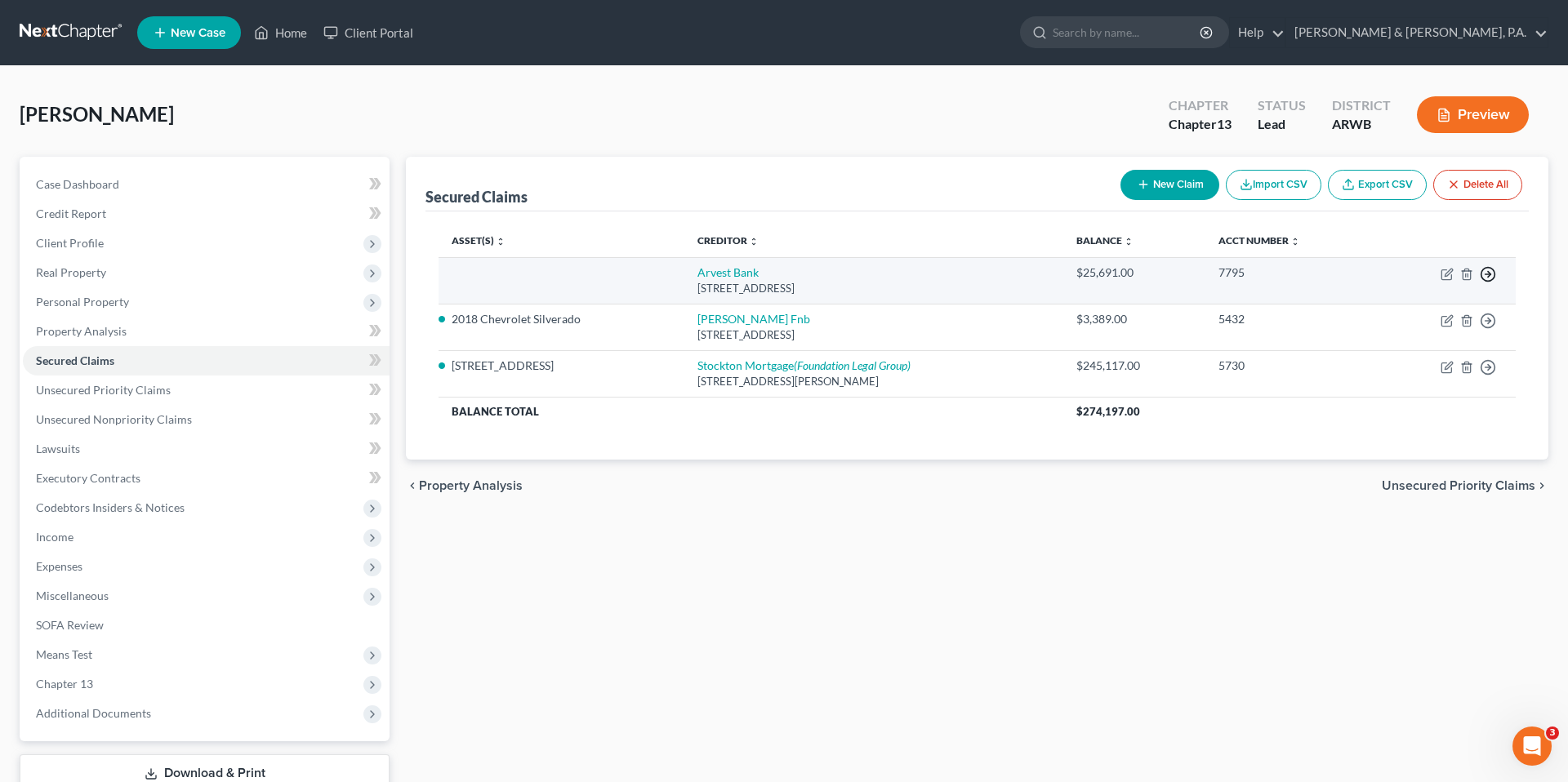
click at [1492, 276] on icon "button" at bounding box center [1488, 274] width 17 height 17
click at [1386, 313] on link "Move to F" at bounding box center [1412, 314] width 136 height 28
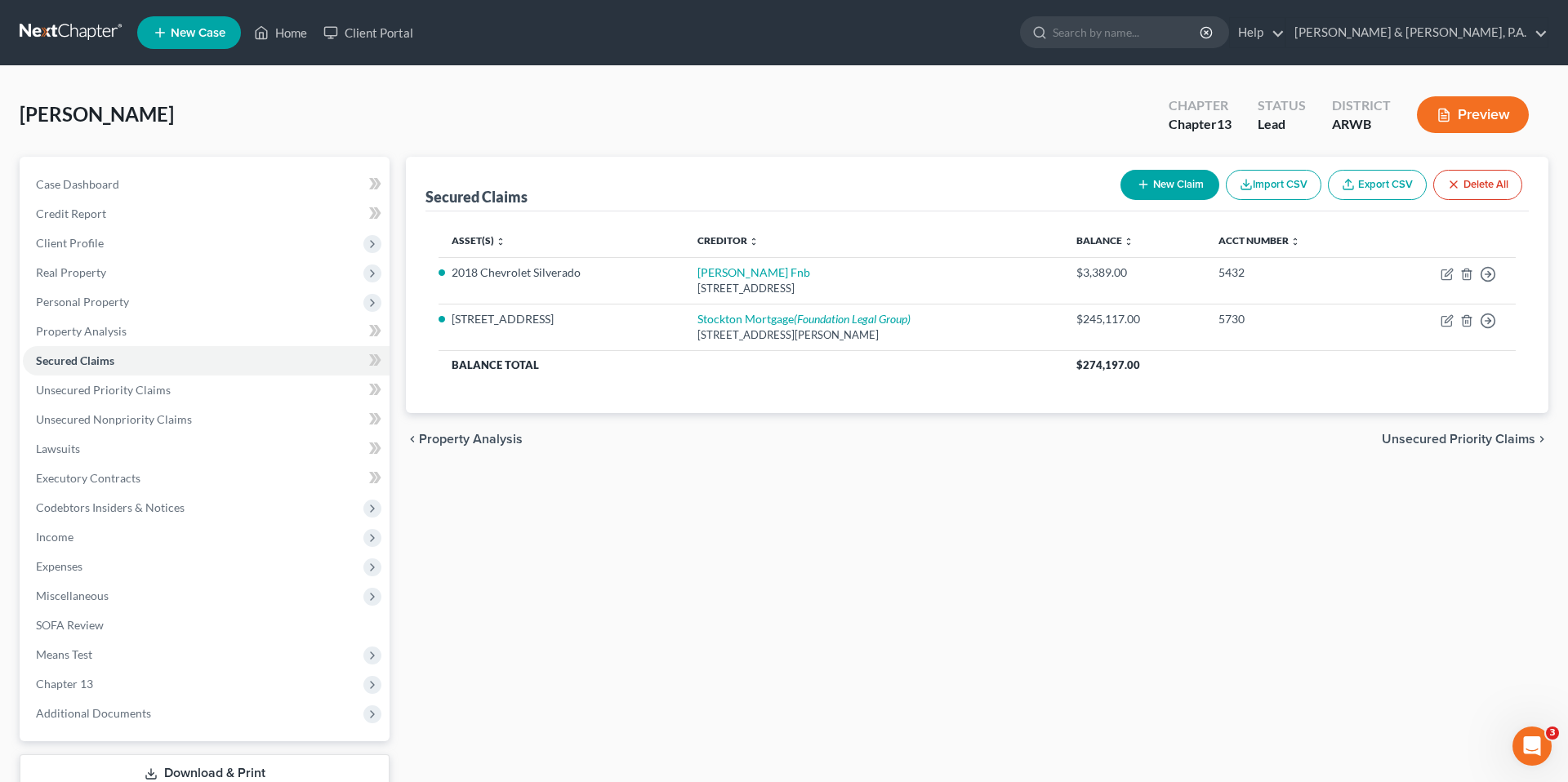
click at [1174, 408] on div "Asset(s) expand_more expand_less unfold_more Creditor expand_more expand_less u…" at bounding box center [976, 312] width 1103 height 201
click at [894, 136] on div "[PERSON_NAME] Upgraded Chapter Chapter 13 Status Lead District ARWB Preview" at bounding box center [783, 121] width 1528 height 71
click at [199, 391] on link "Unsecured Priority Claims" at bounding box center [206, 390] width 366 height 29
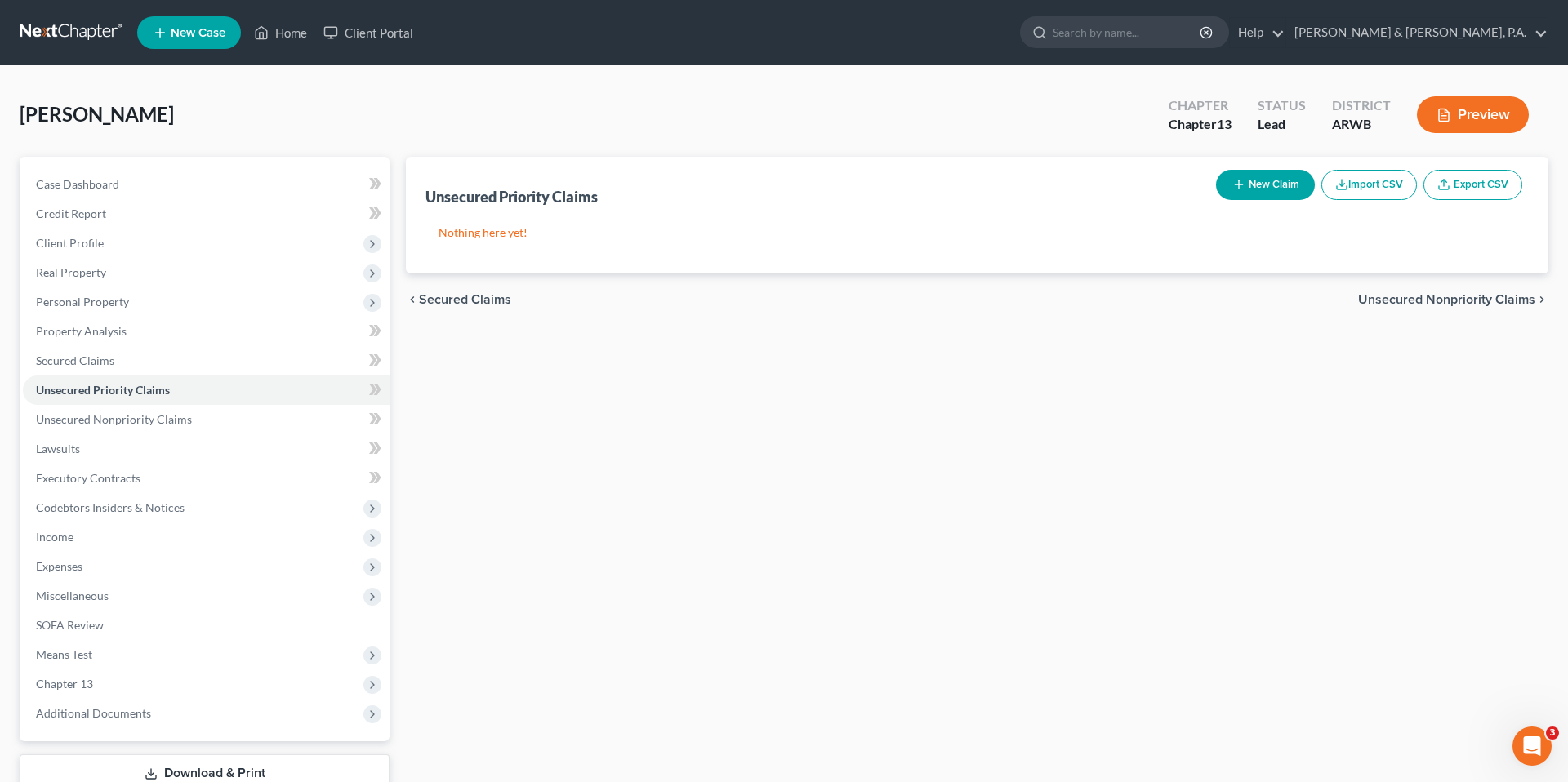
click at [1217, 188] on button "New Claim" at bounding box center [1264, 185] width 98 height 30
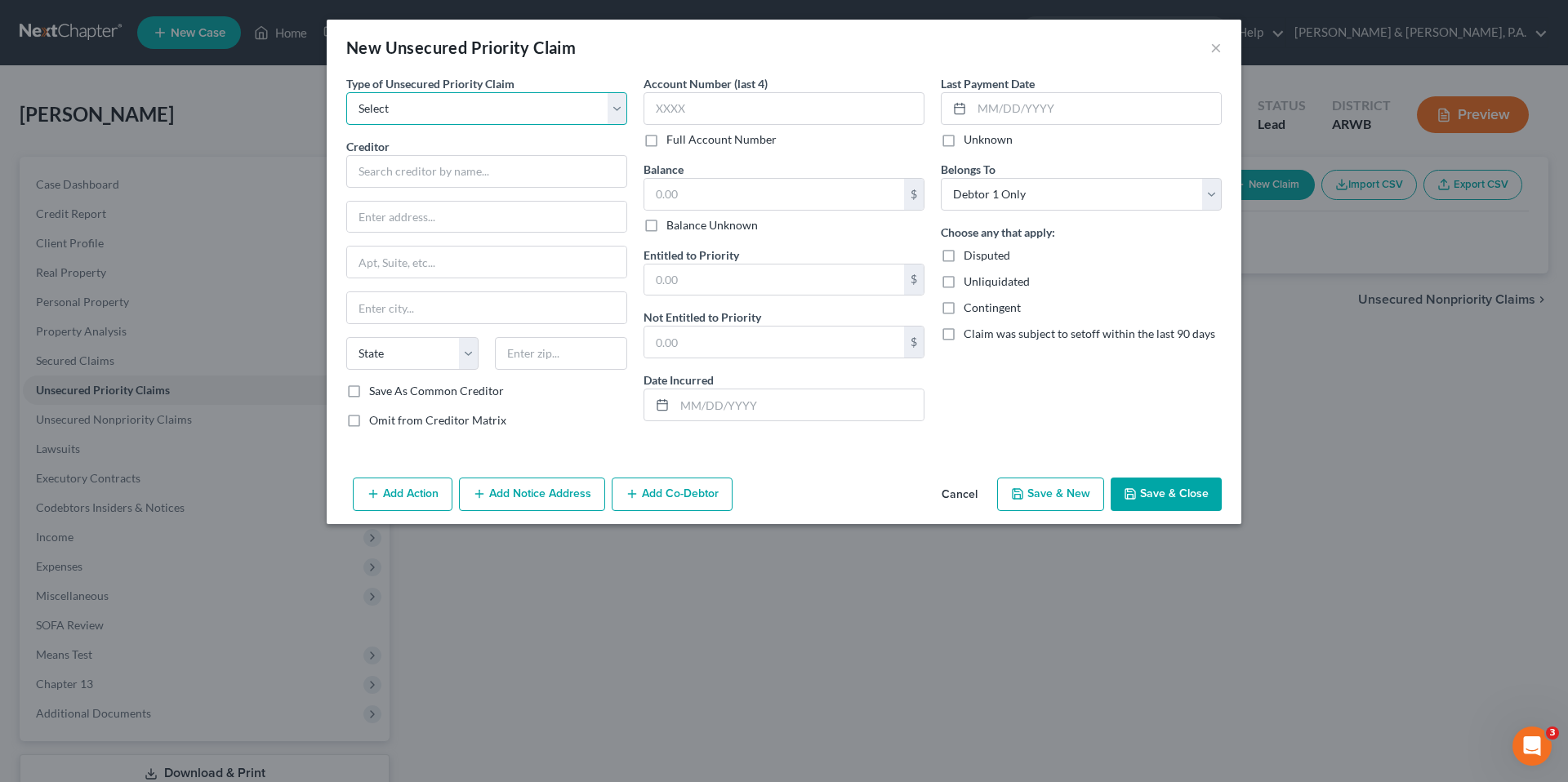
click at [612, 105] on select "Select Taxes & Other Government Units Domestic Support Obligations Extensions o…" at bounding box center [486, 108] width 281 height 32
click at [346, 92] on select "Select Taxes & Other Government Units Domestic Support Obligations Extensions o…" at bounding box center [486, 108] width 281 height 32
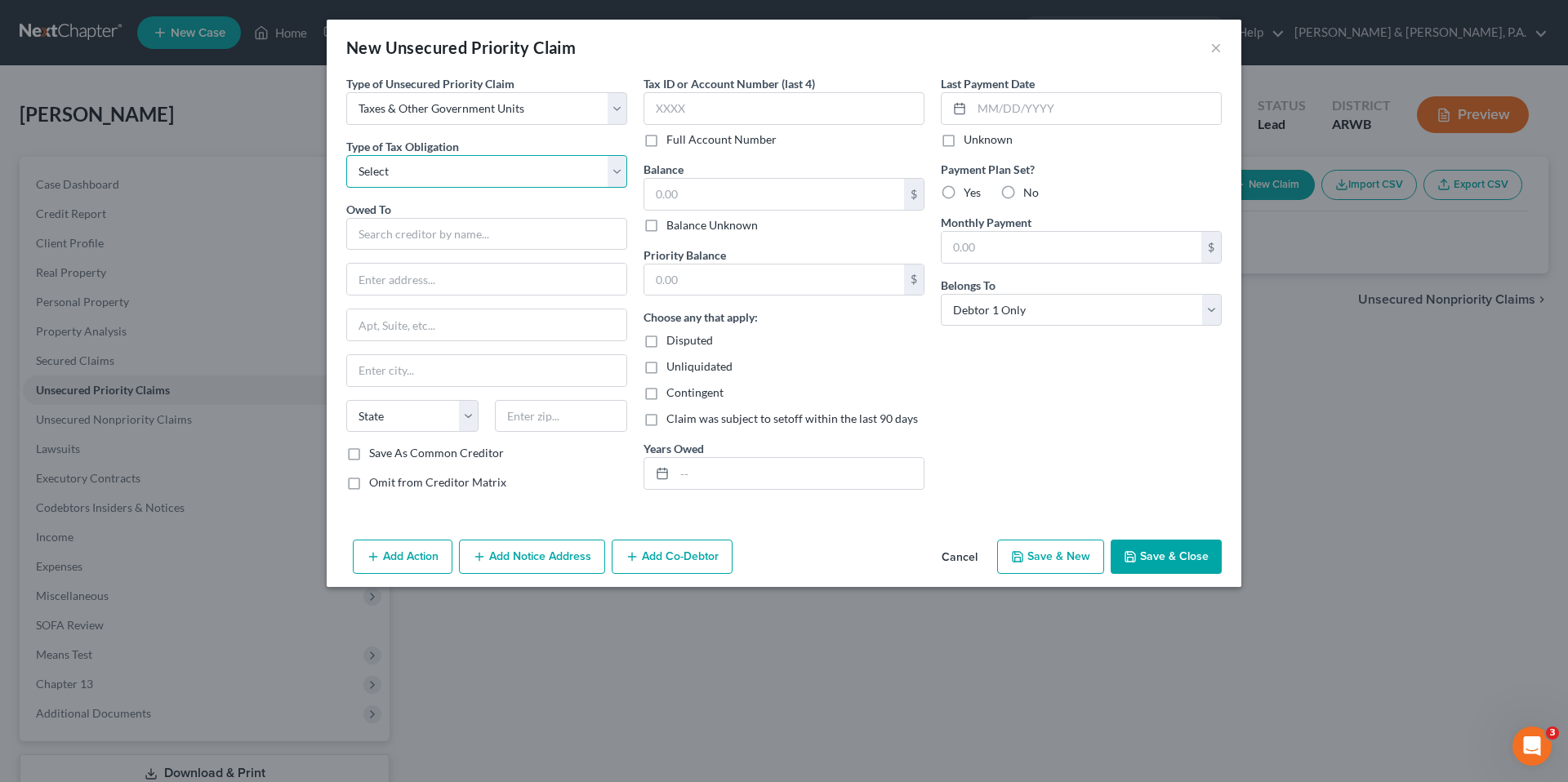
click at [547, 174] on select "Select Federal City State Franchise Tax Board Other" at bounding box center [486, 171] width 281 height 32
click at [346, 155] on select "Select Federal City State Franchise Tax Board Other" at bounding box center [486, 171] width 281 height 32
click at [525, 223] on input "text" at bounding box center [486, 234] width 281 height 32
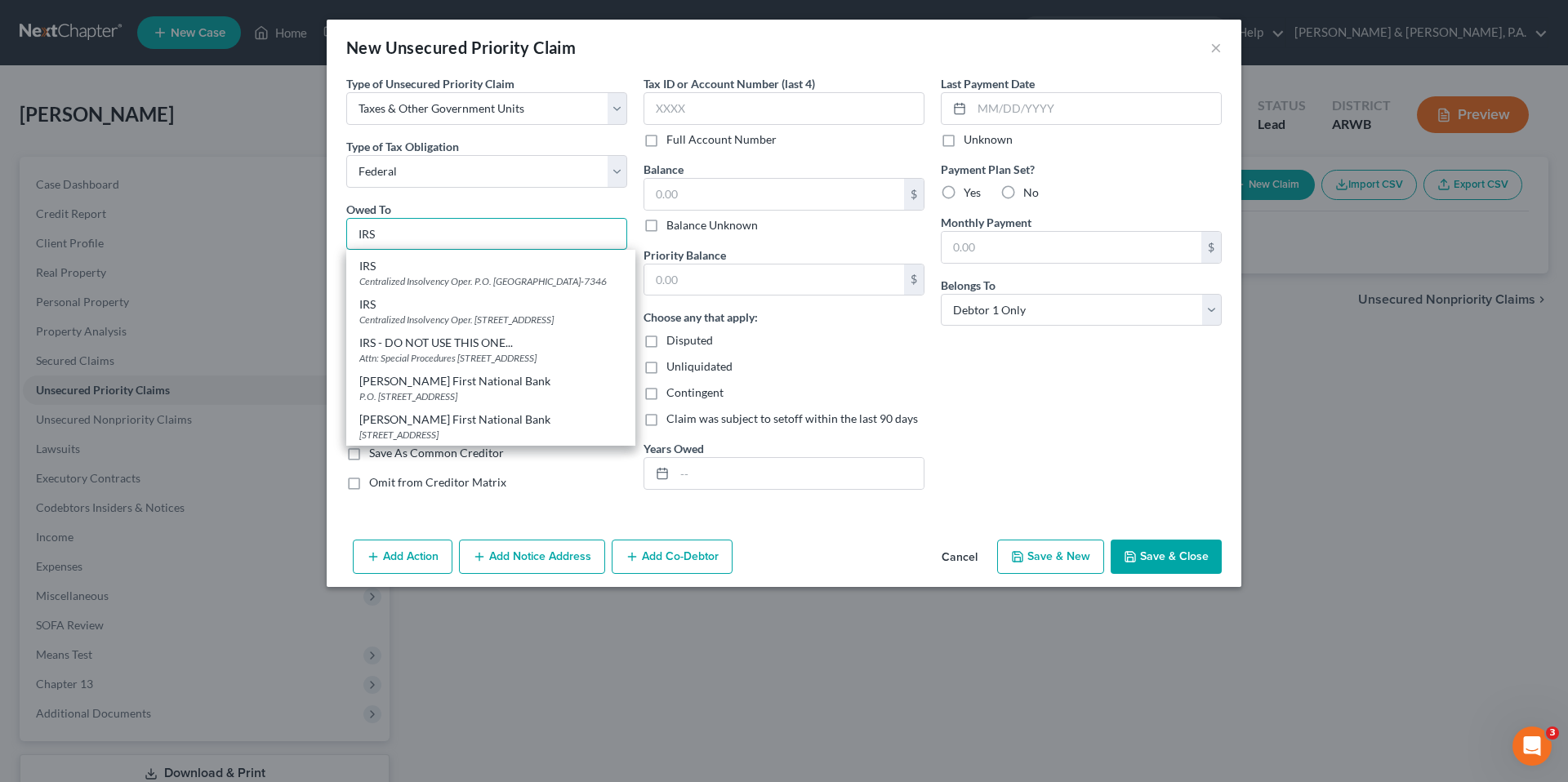
scroll to position [1213, 0]
click at [539, 313] on div "IRS" at bounding box center [490, 305] width 263 height 17
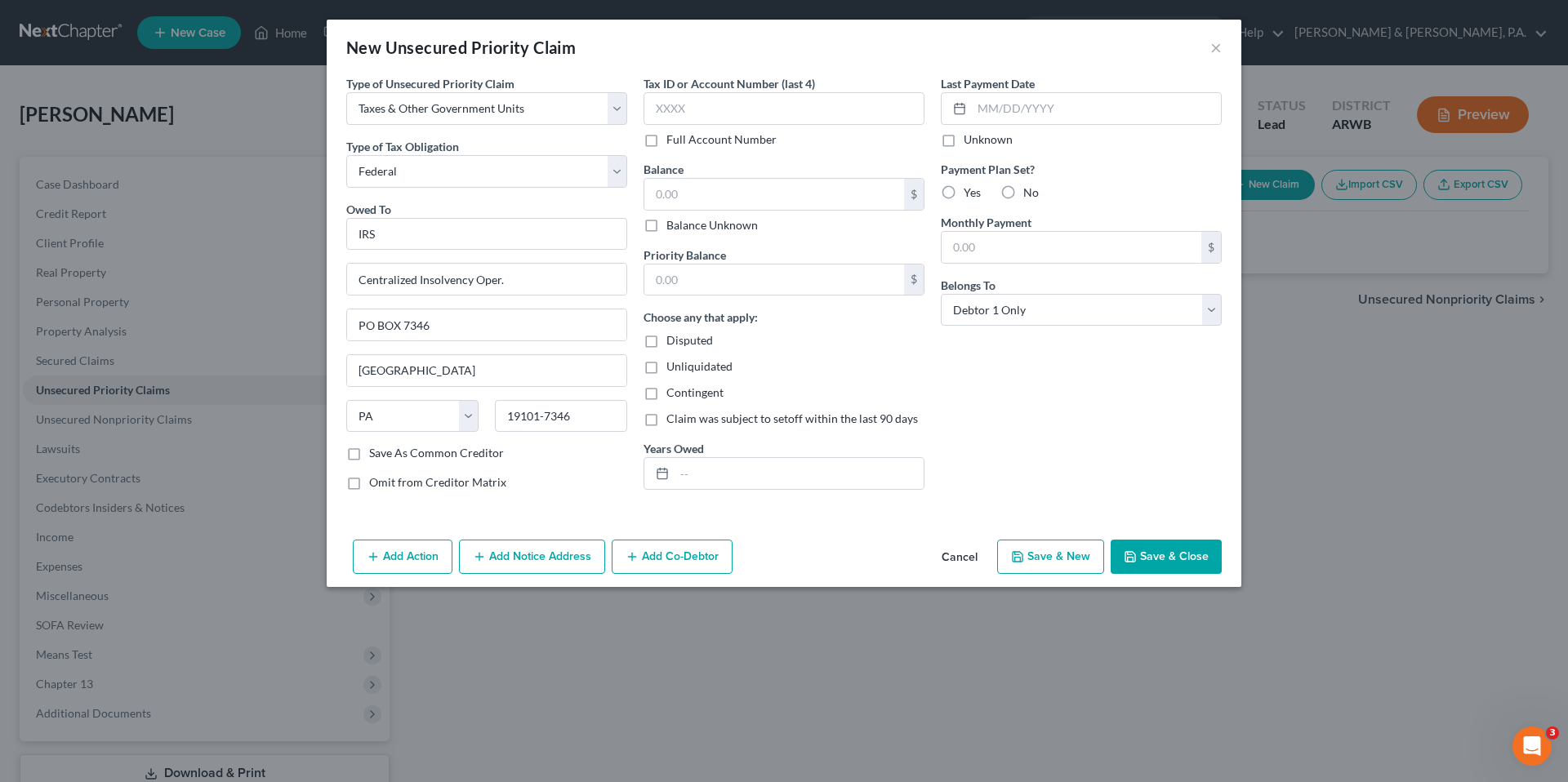
scroll to position [0, 0]
click at [712, 119] on input "text" at bounding box center [783, 108] width 281 height 32
click at [716, 184] on input "text" at bounding box center [774, 194] width 259 height 31
click at [715, 271] on input "text" at bounding box center [774, 280] width 259 height 31
click at [1023, 193] on label "No" at bounding box center [1031, 193] width 16 height 17
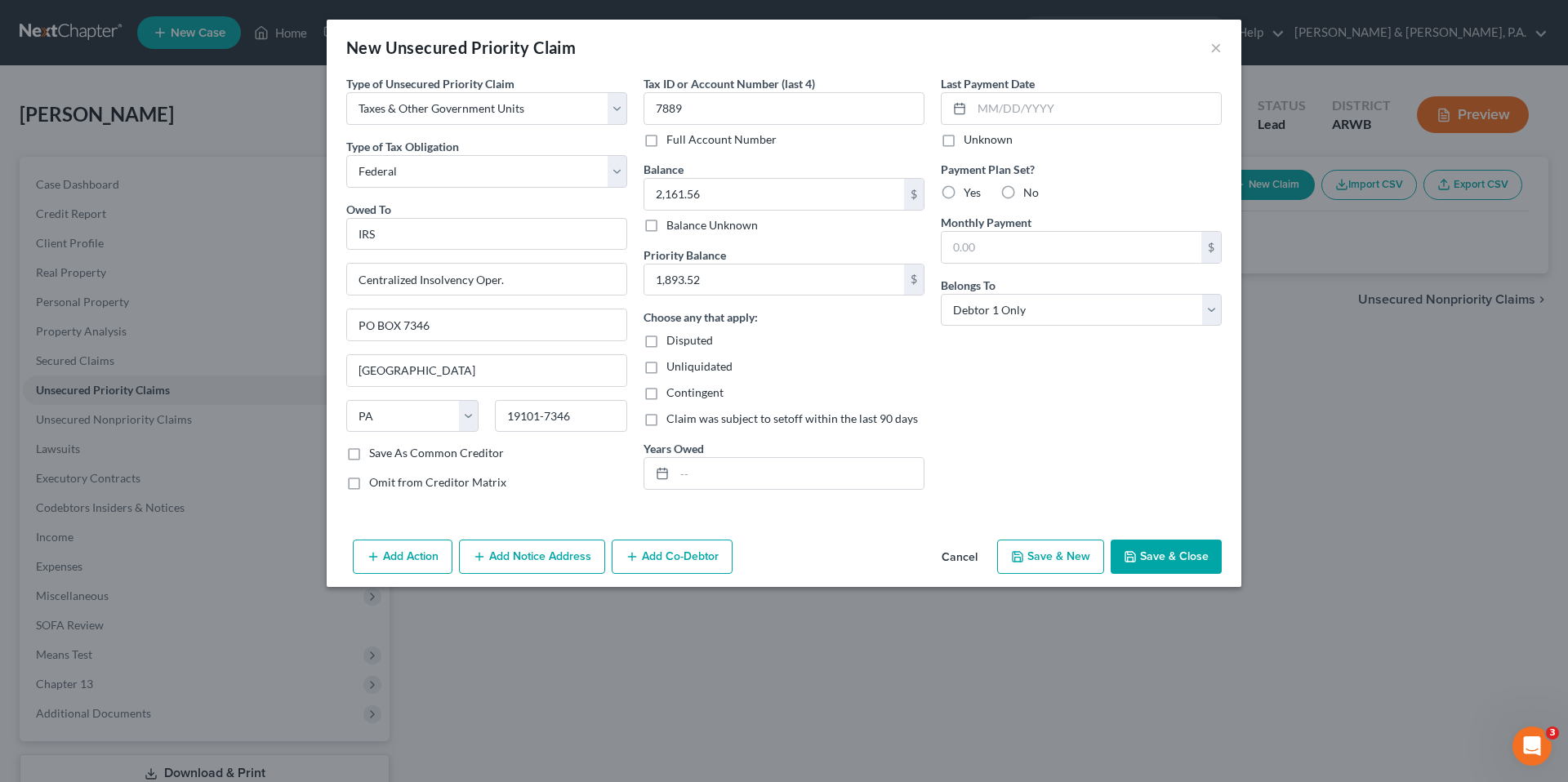
click at [1030, 193] on input "No" at bounding box center [1035, 190] width 11 height 11
click at [868, 484] on input "text" at bounding box center [799, 474] width 249 height 31
click at [1144, 545] on button "Save & Close" at bounding box center [1166, 556] width 111 height 34
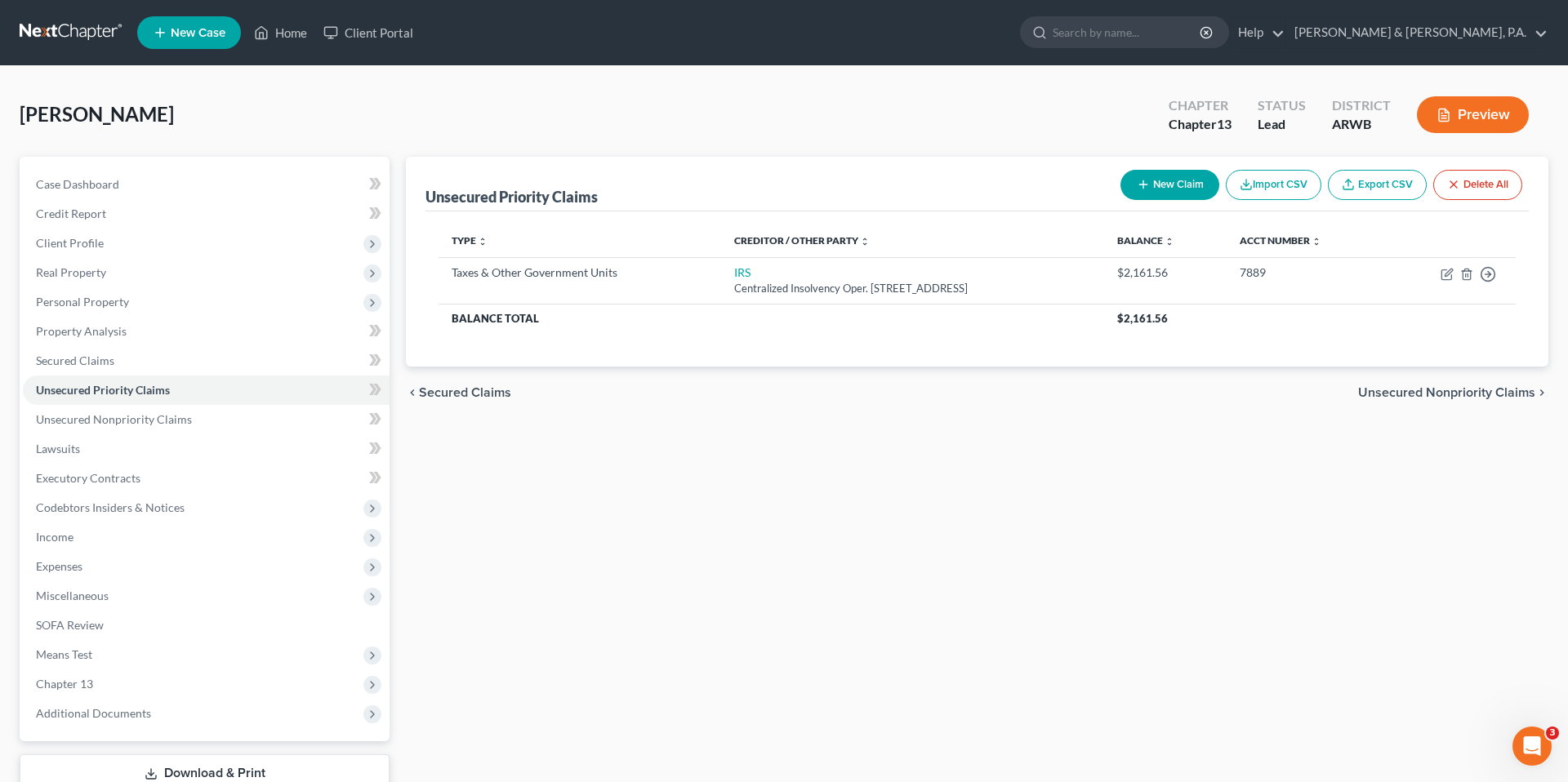
click at [1134, 174] on button "New Claim" at bounding box center [1169, 185] width 98 height 30
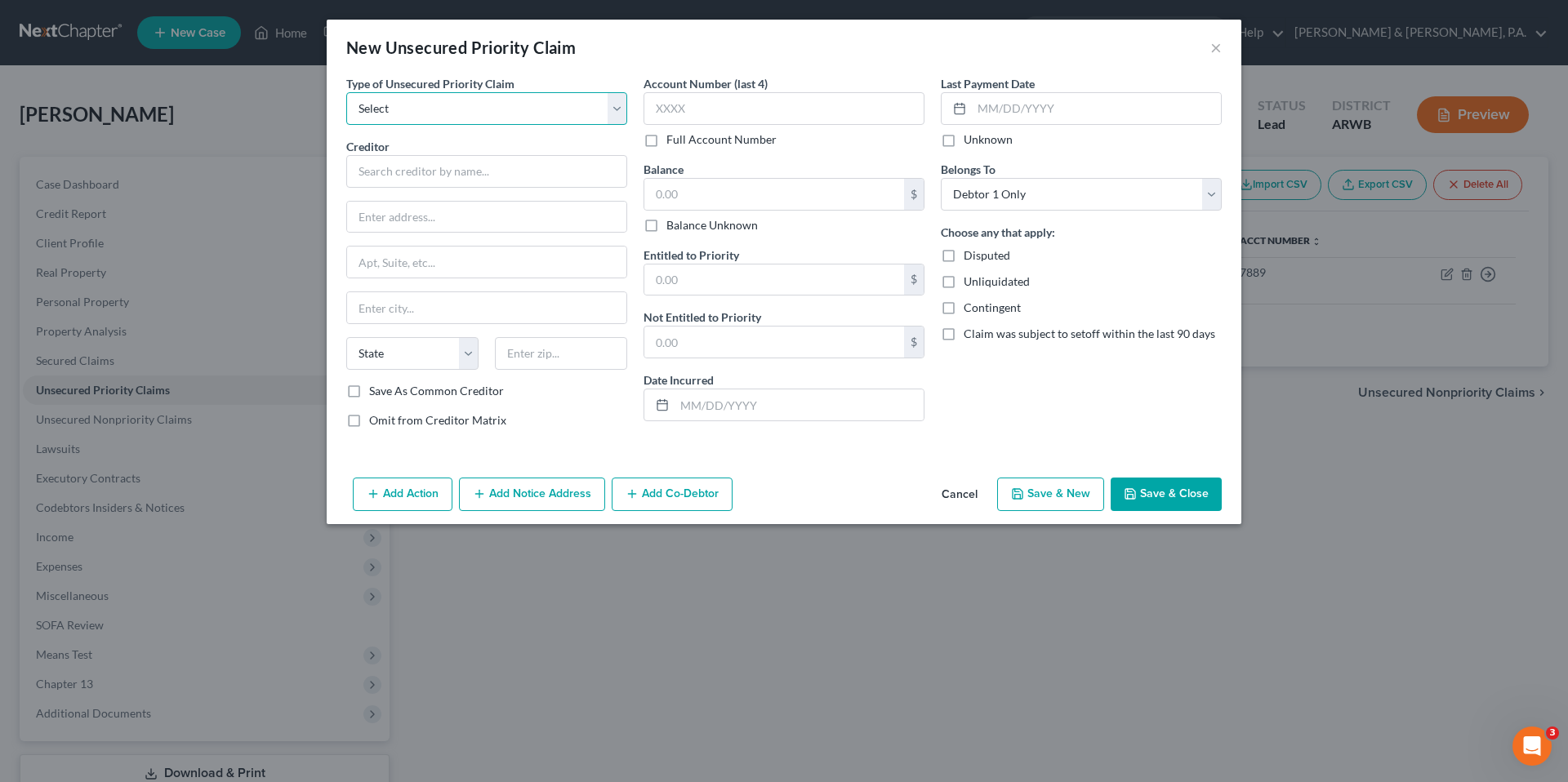
click at [599, 112] on select "Select Taxes & Other Government Units Domestic Support Obligations Extensions o…" at bounding box center [486, 108] width 281 height 32
click at [346, 92] on select "Select Taxes & Other Government Units Domestic Support Obligations Extensions o…" at bounding box center [486, 108] width 281 height 32
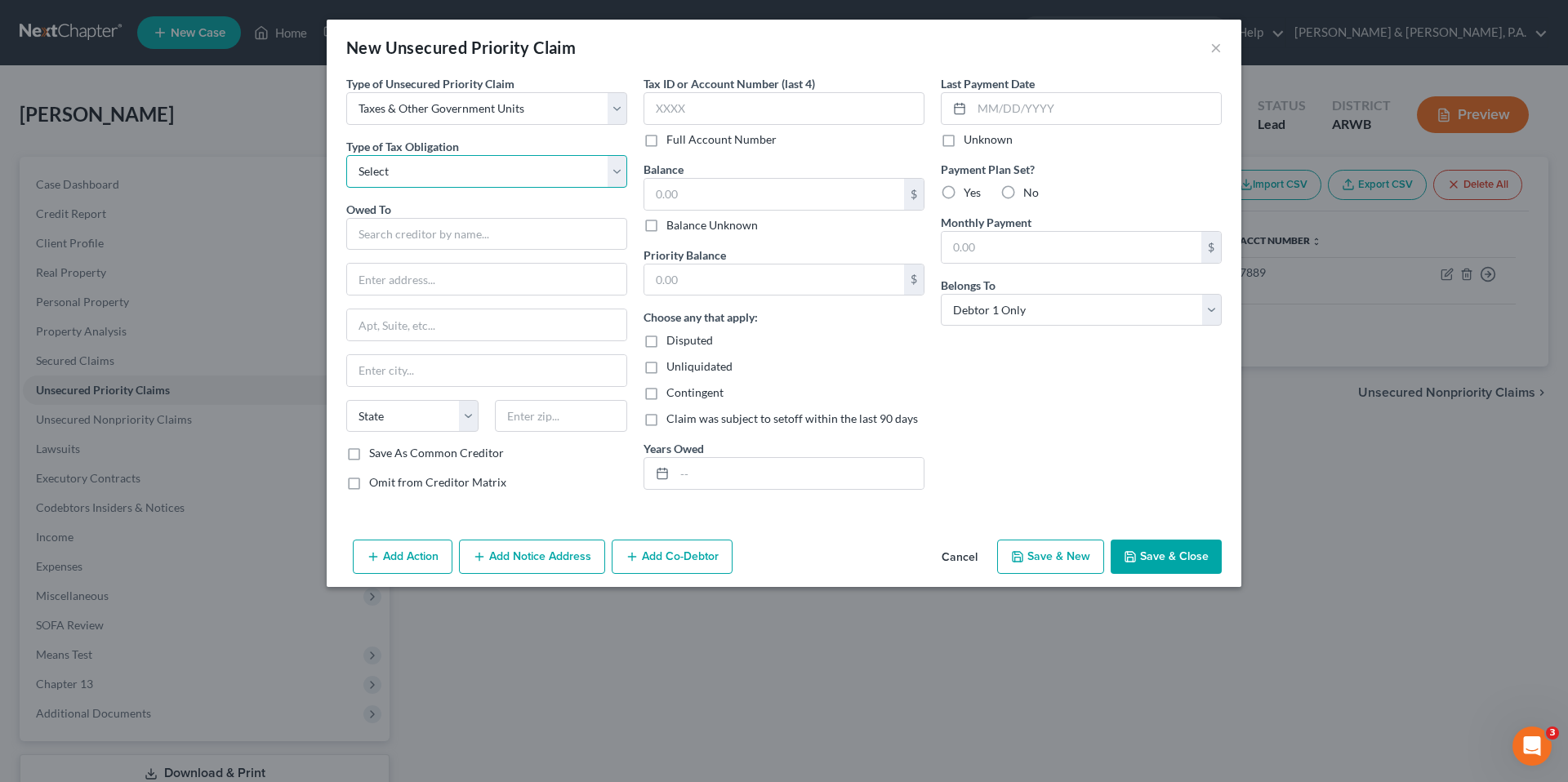
click at [561, 179] on select "Select Federal City State Franchise Tax Board Other" at bounding box center [486, 171] width 281 height 32
click at [346, 155] on select "Select Federal City State Franchise Tax Board Other" at bounding box center [486, 171] width 281 height 32
click at [559, 229] on input "text" at bounding box center [486, 234] width 281 height 32
click at [437, 236] on input "[US_STATE] Dept. Revenue" at bounding box center [486, 234] width 281 height 32
click at [437, 270] on input "text" at bounding box center [486, 280] width 279 height 31
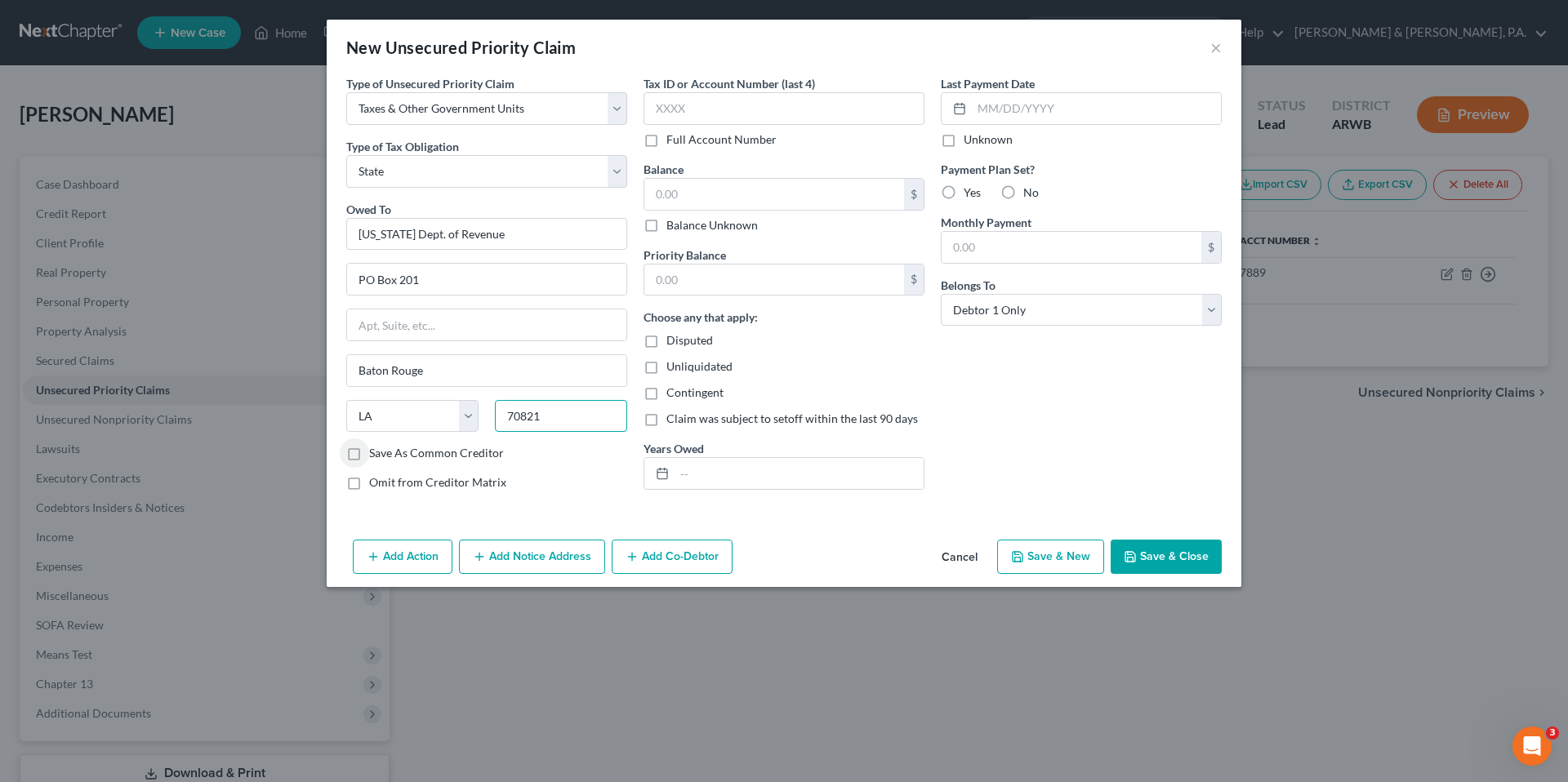
click at [569, 413] on input "70821" at bounding box center [561, 416] width 133 height 32
click at [772, 192] on input "text" at bounding box center [774, 194] width 259 height 31
click at [777, 472] on input "text" at bounding box center [799, 474] width 249 height 31
click at [963, 196] on label "Yes" at bounding box center [972, 193] width 17 height 17
click at [970, 195] on input "Yes" at bounding box center [975, 190] width 11 height 11
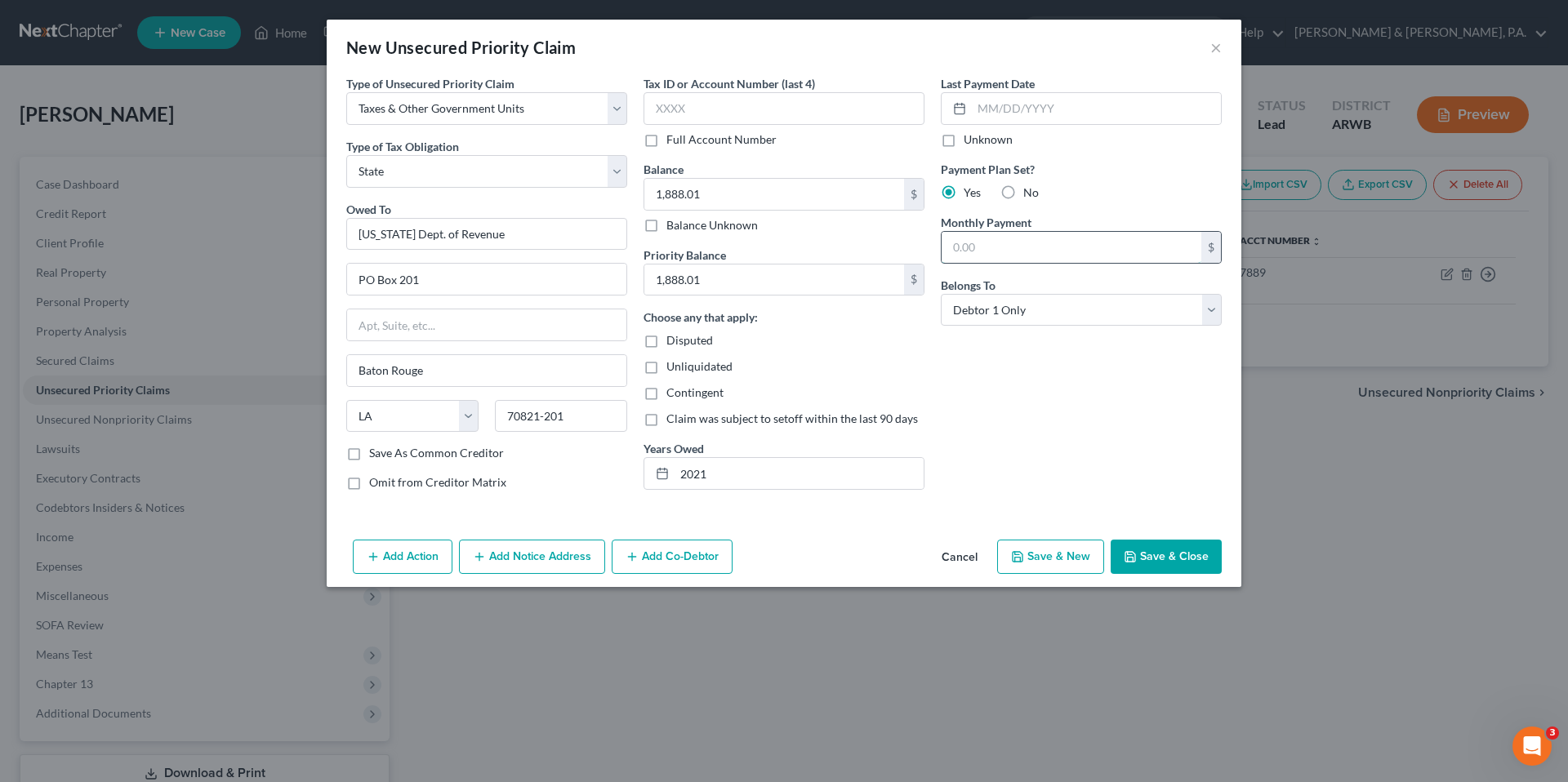
click at [962, 236] on input "text" at bounding box center [1071, 247] width 259 height 31
click at [1177, 556] on button "Save & Close" at bounding box center [1166, 556] width 111 height 34
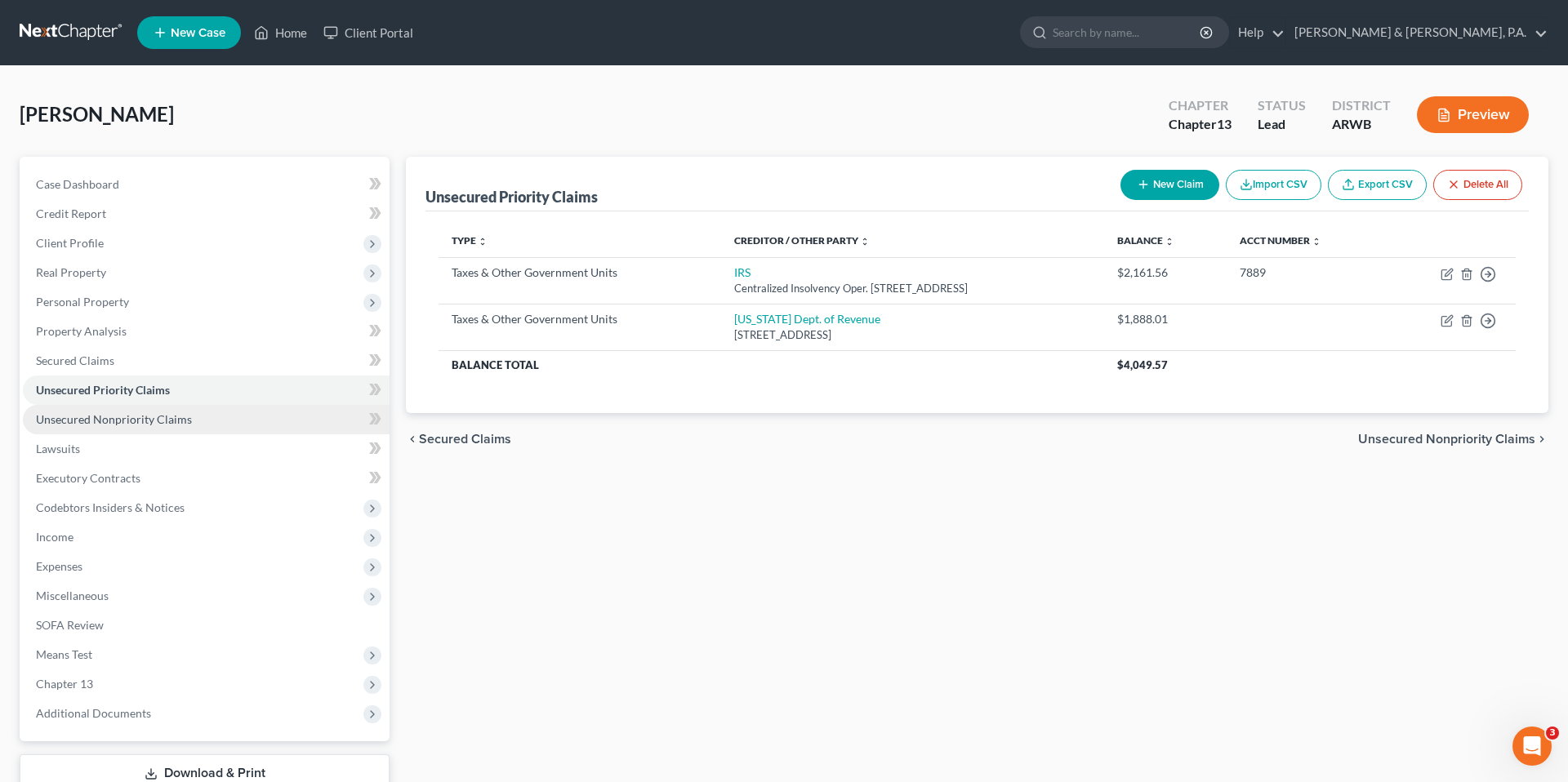
click at [264, 422] on link "Unsecured Nonpriority Claims" at bounding box center [206, 420] width 366 height 29
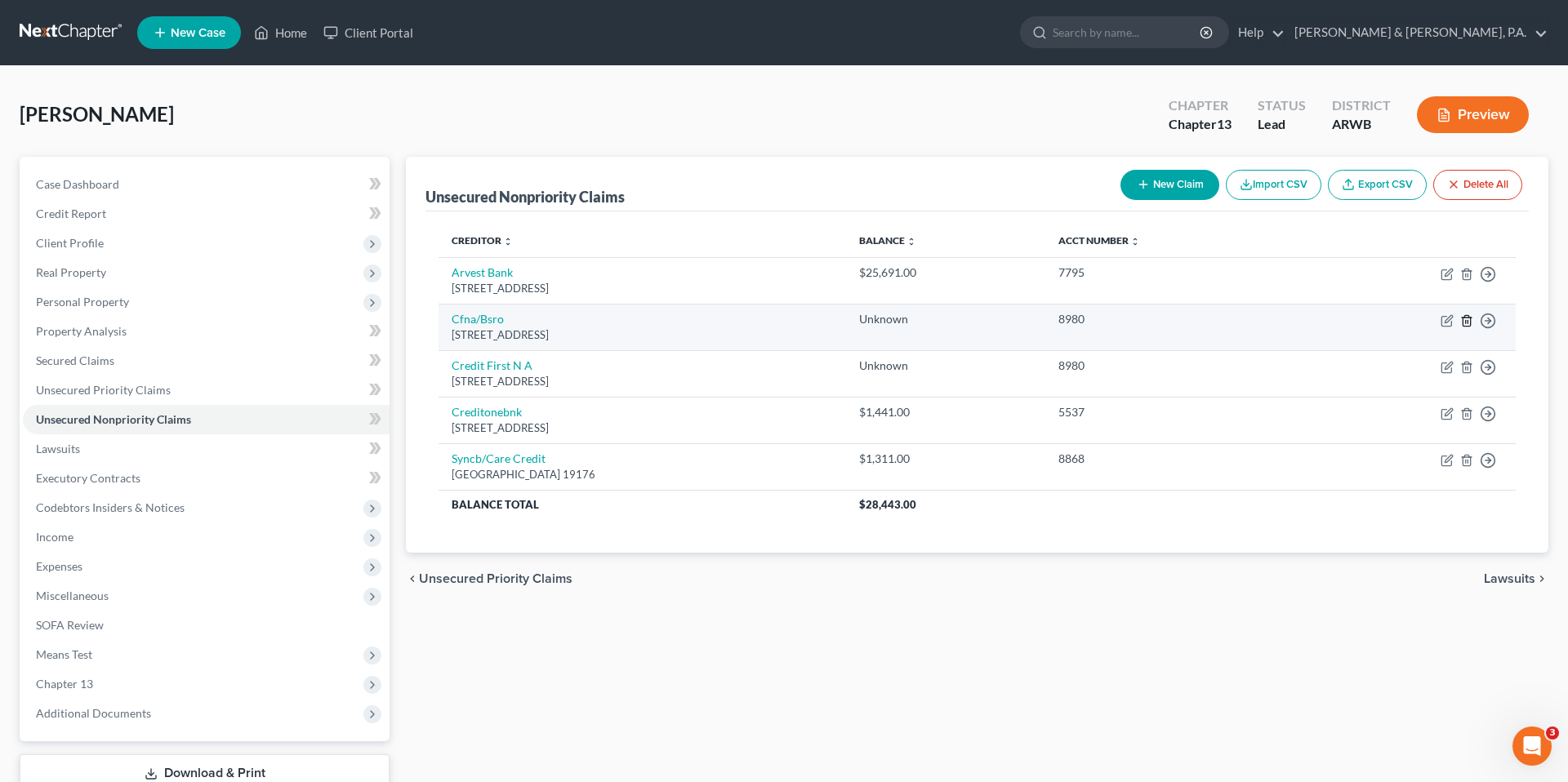
click at [1467, 325] on icon "button" at bounding box center [1466, 321] width 13 height 13
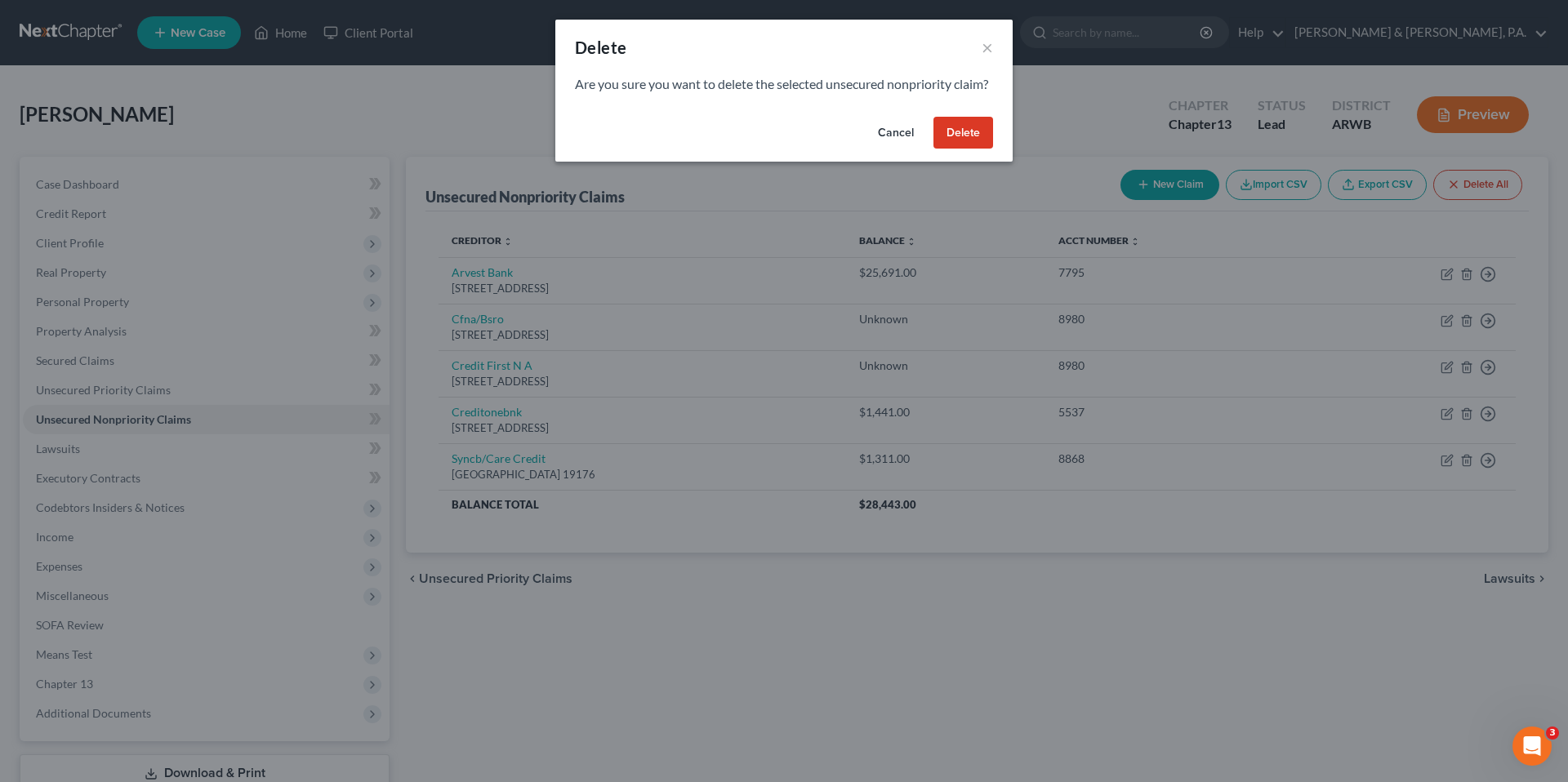
click at [949, 138] on button "Delete" at bounding box center [963, 132] width 60 height 32
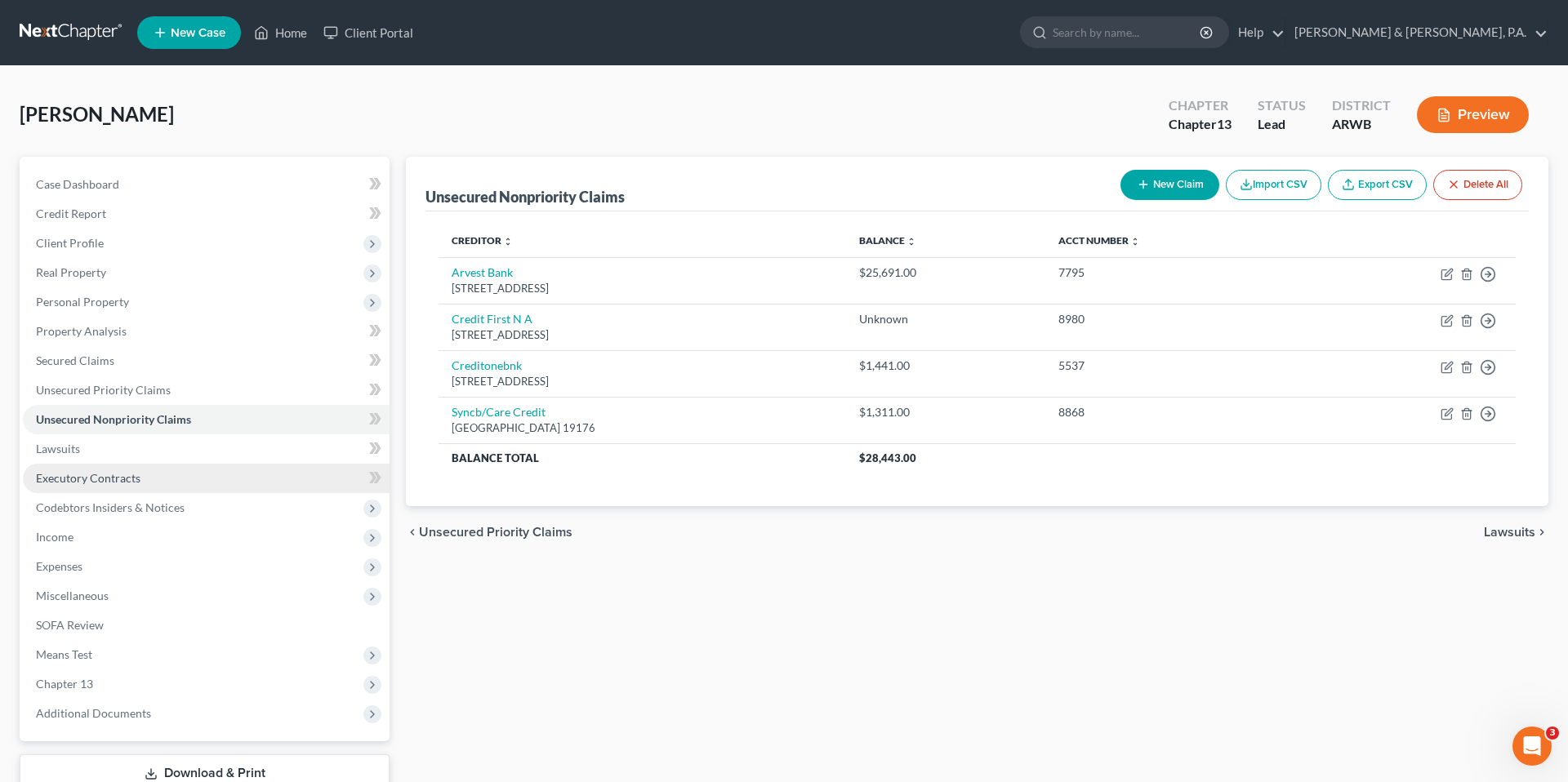
click at [283, 479] on link "Executory Contracts" at bounding box center [206, 478] width 366 height 29
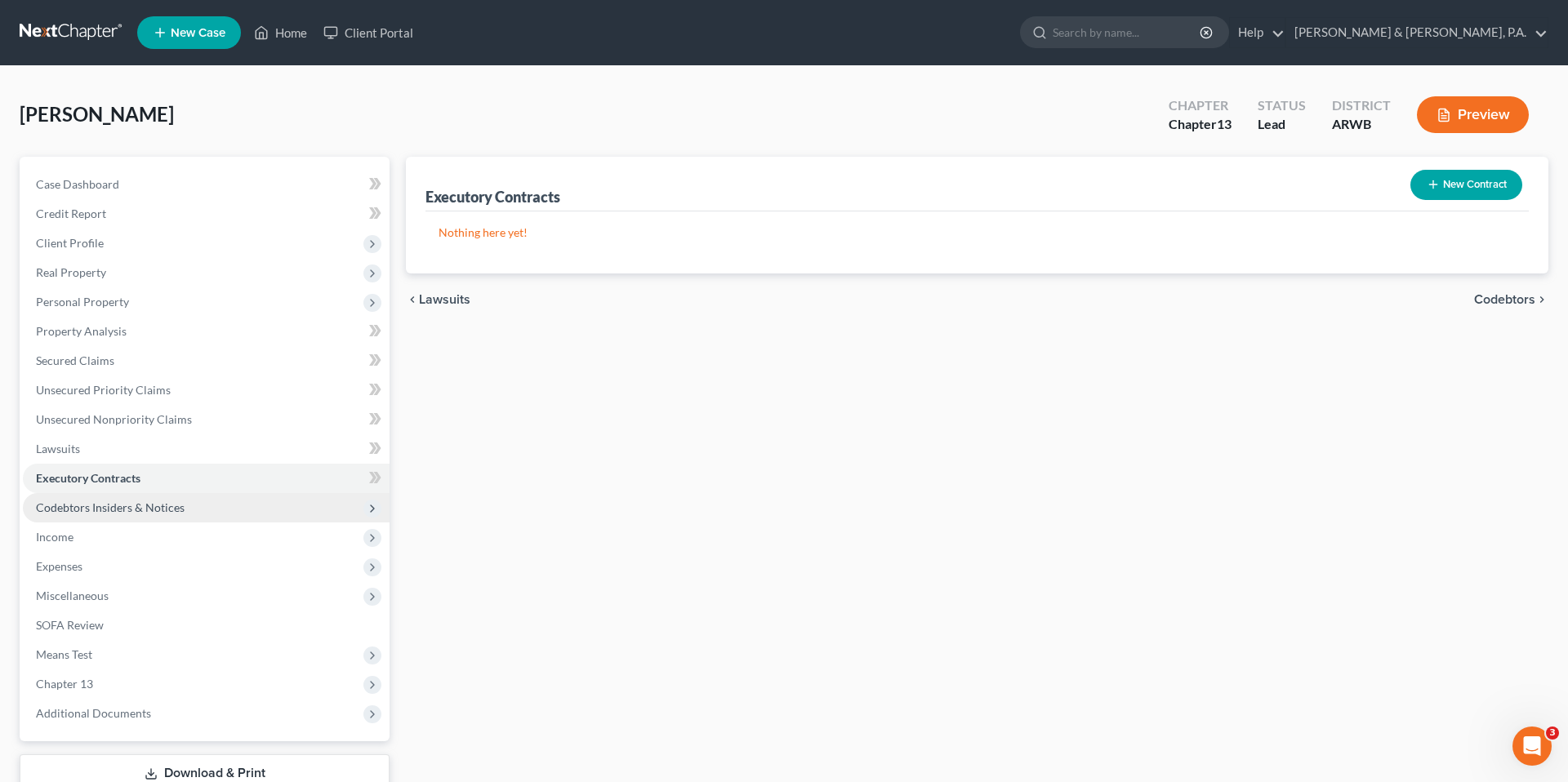
click at [276, 500] on span "Codebtors Insiders & Notices" at bounding box center [206, 508] width 366 height 29
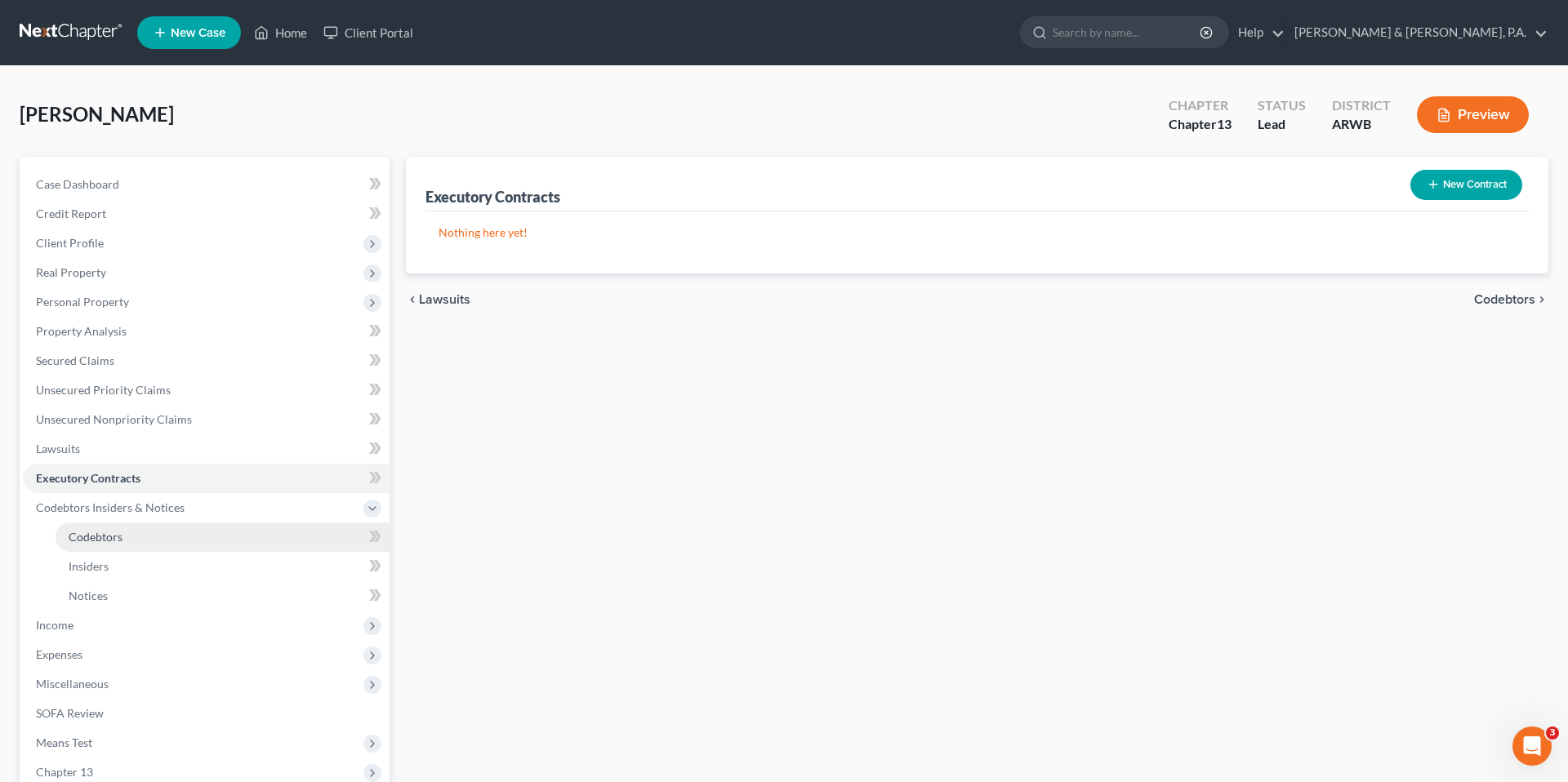
click at [264, 531] on link "Codebtors" at bounding box center [222, 537] width 334 height 29
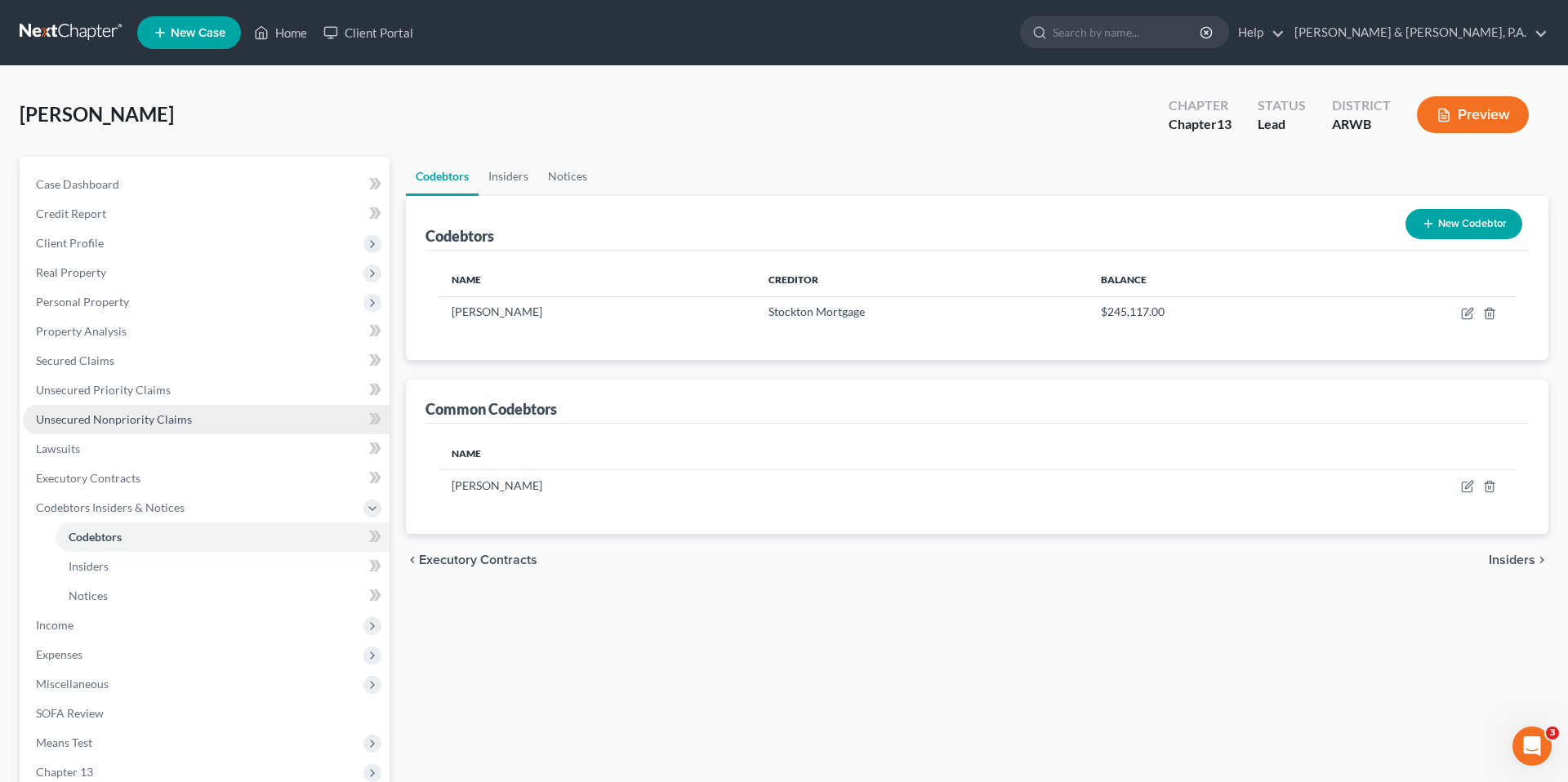
click at [256, 414] on link "Unsecured Nonpriority Claims" at bounding box center [206, 420] width 366 height 29
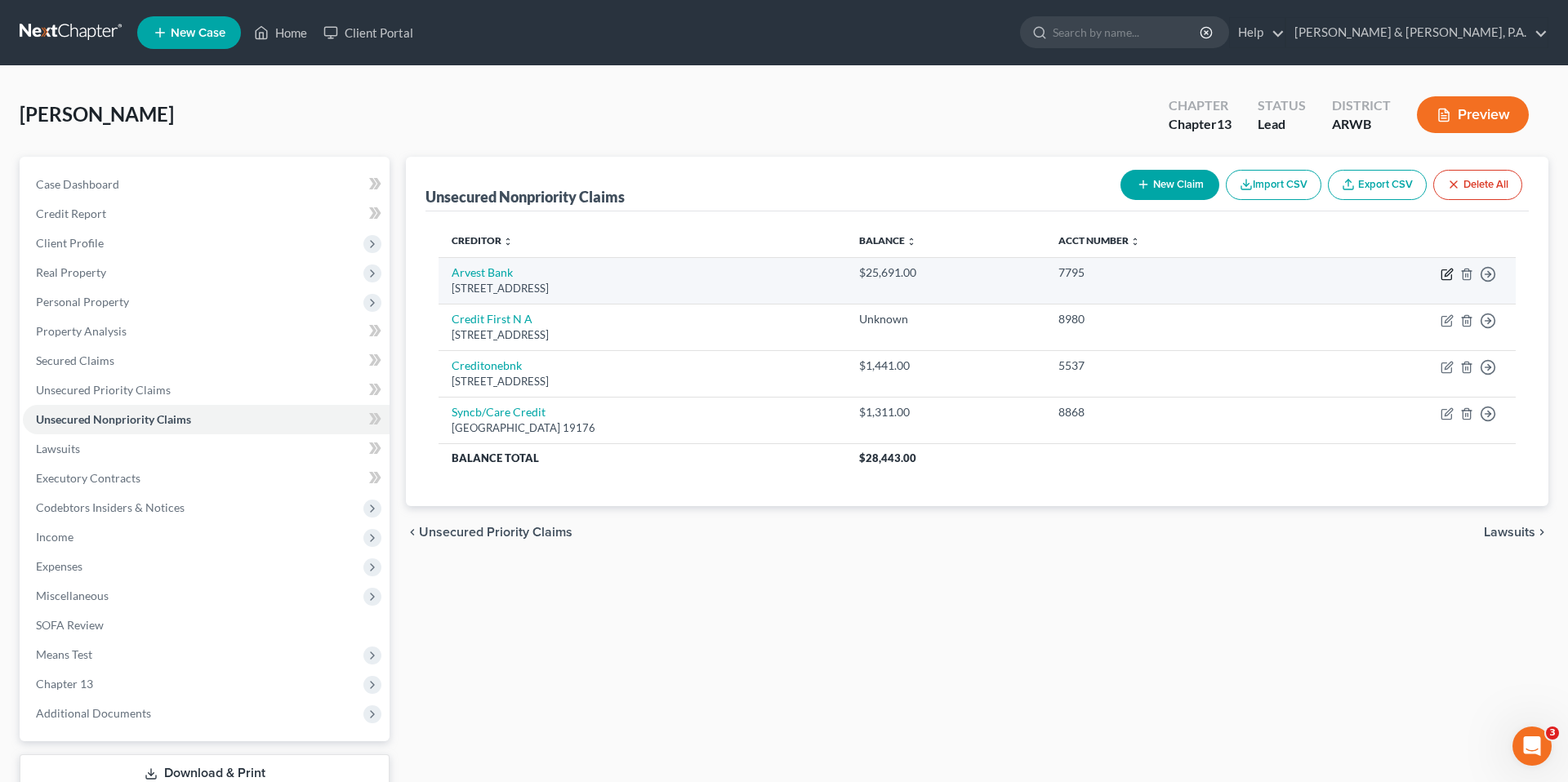
click at [1440, 270] on icon "button" at bounding box center [1447, 274] width 13 height 13
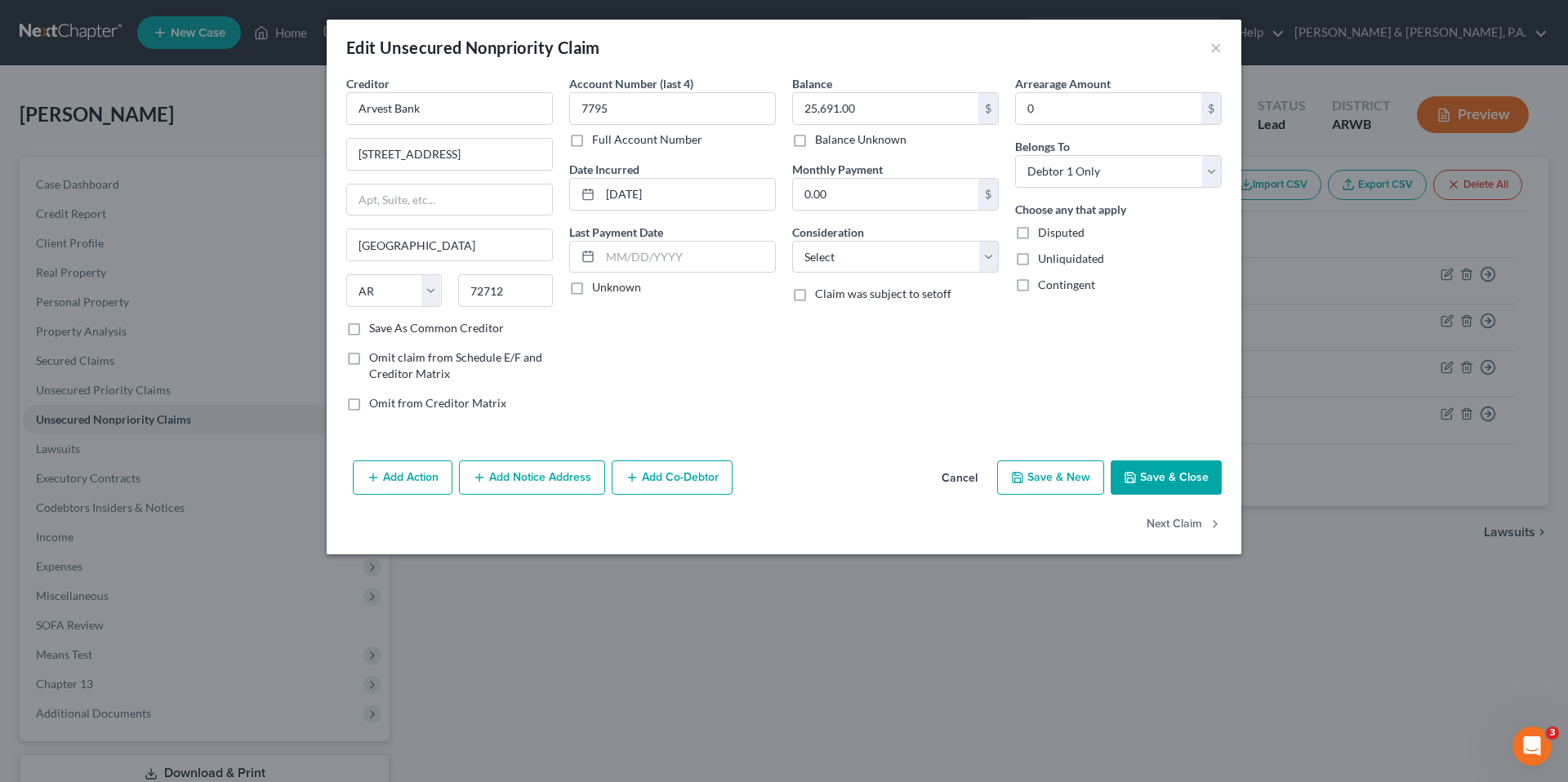
click at [705, 478] on button "Add Co-Debtor" at bounding box center [672, 477] width 121 height 34
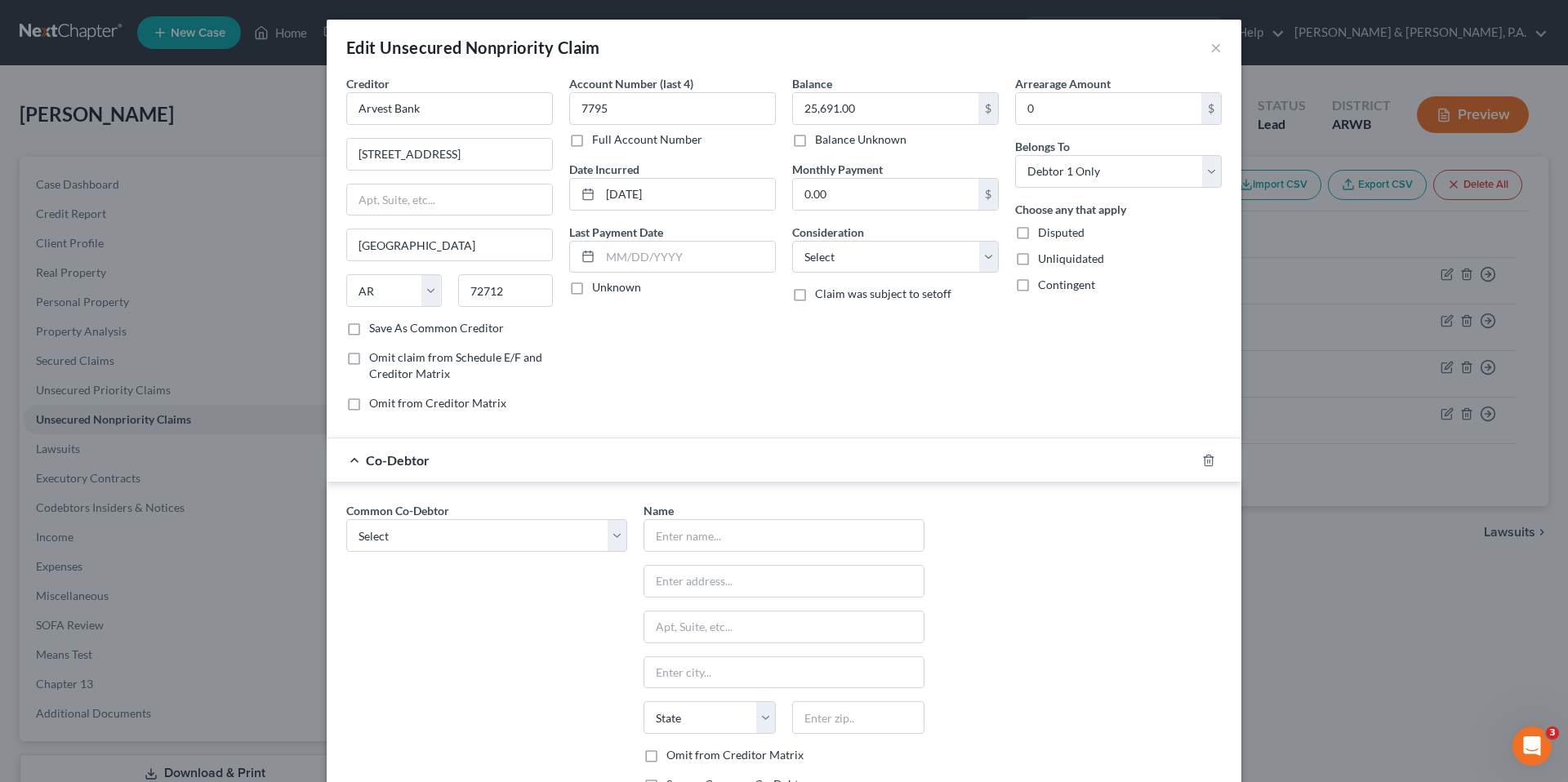
scroll to position [22, 0]
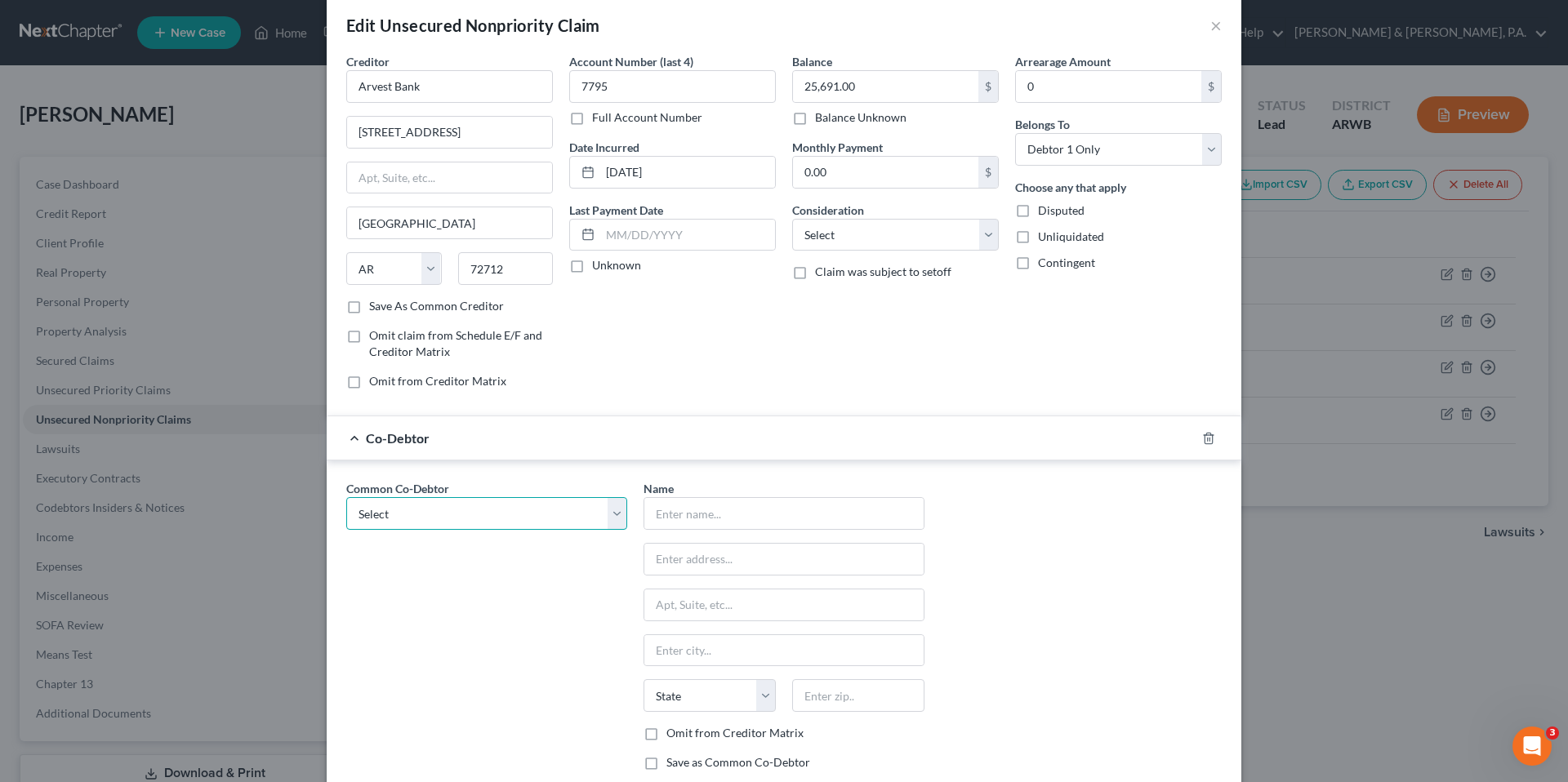
click at [584, 508] on select "Select [PERSON_NAME]" at bounding box center [486, 512] width 281 height 32
click at [346, 497] on select "Select [PERSON_NAME]" at bounding box center [486, 512] width 281 height 32
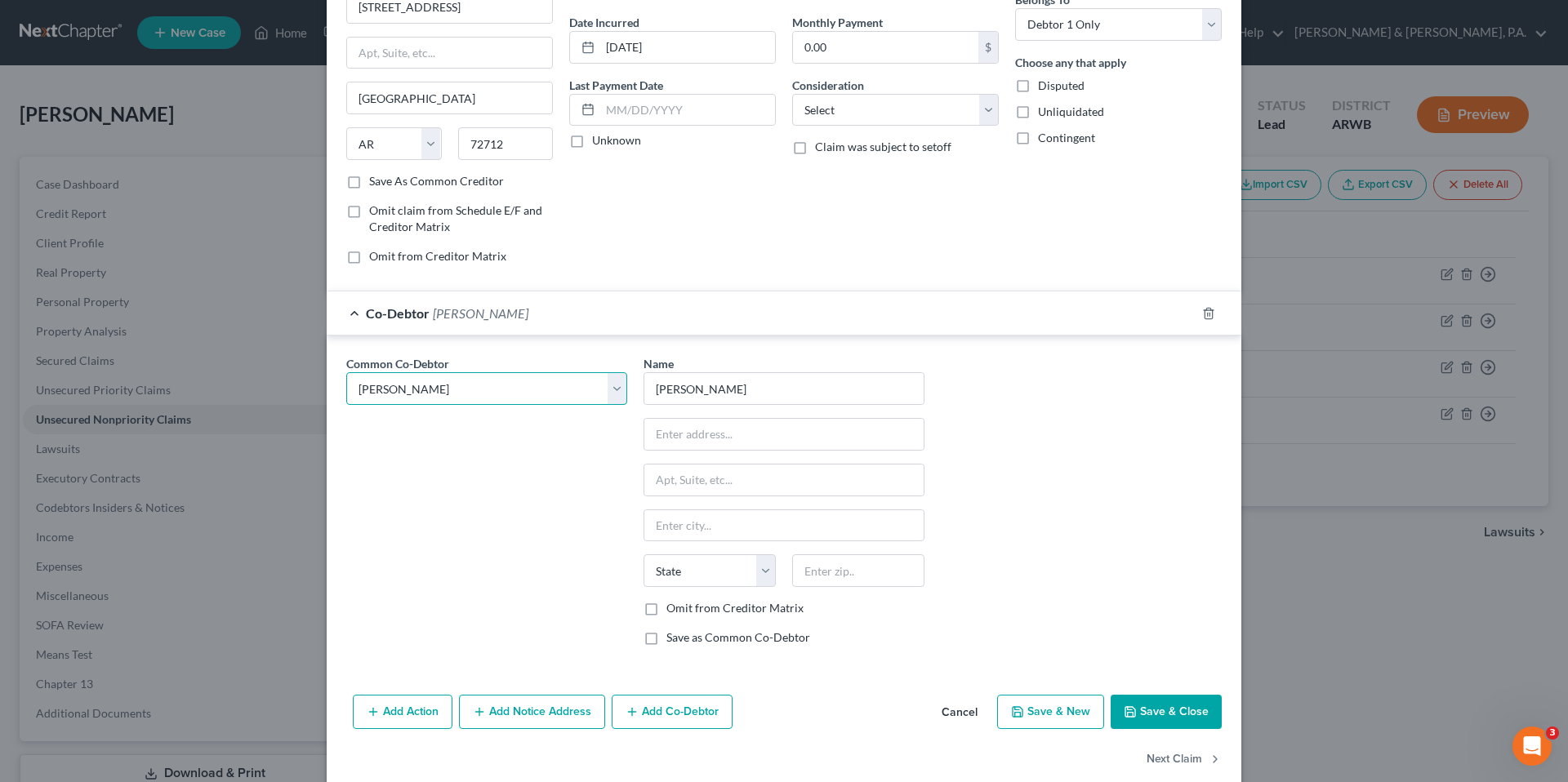
scroll to position [173, 0]
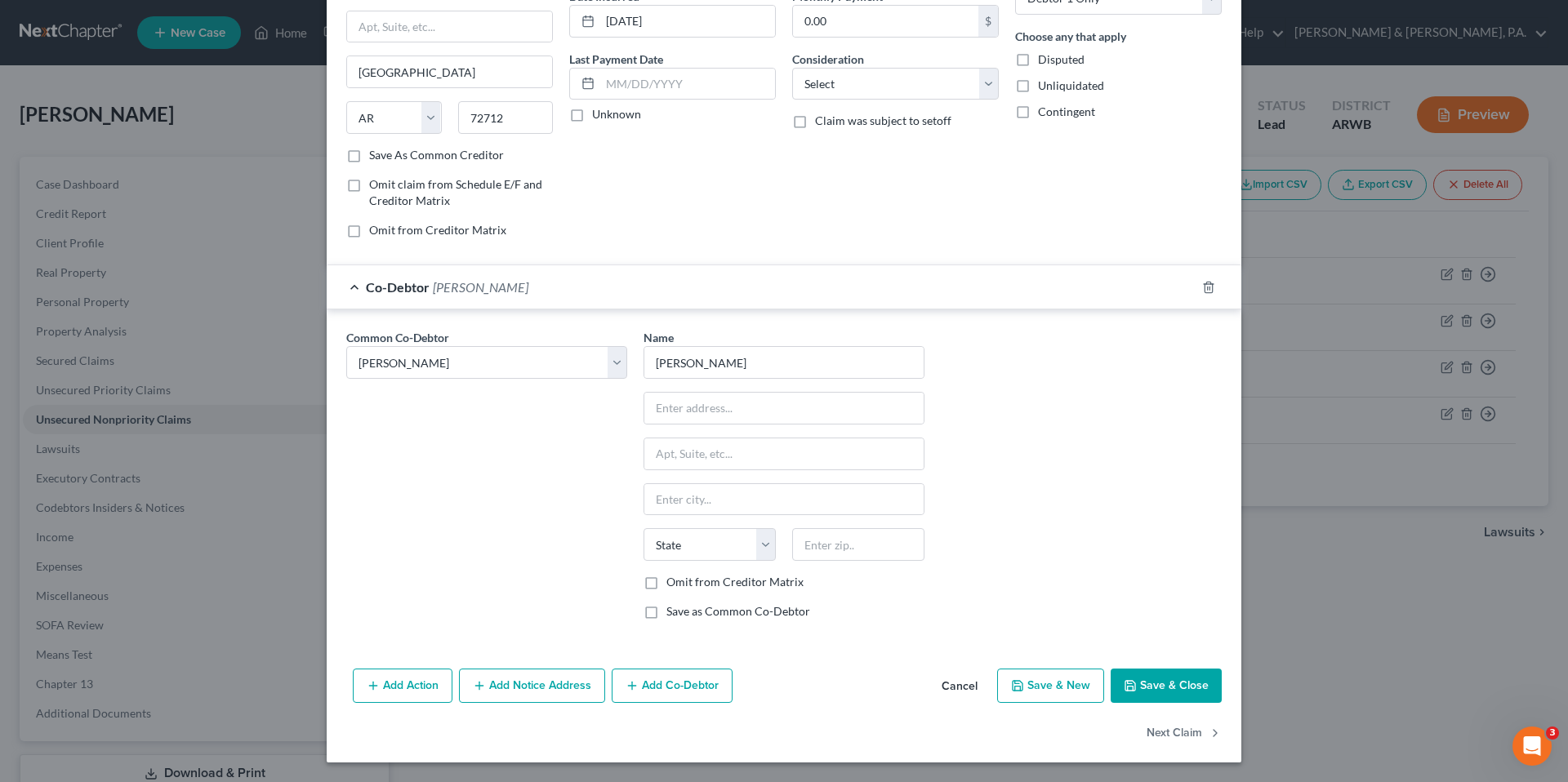
click at [574, 537] on div "Common Co-Debtor Select [PERSON_NAME]" at bounding box center [486, 481] width 297 height 304
click at [1155, 670] on button "Save & Close" at bounding box center [1166, 685] width 111 height 34
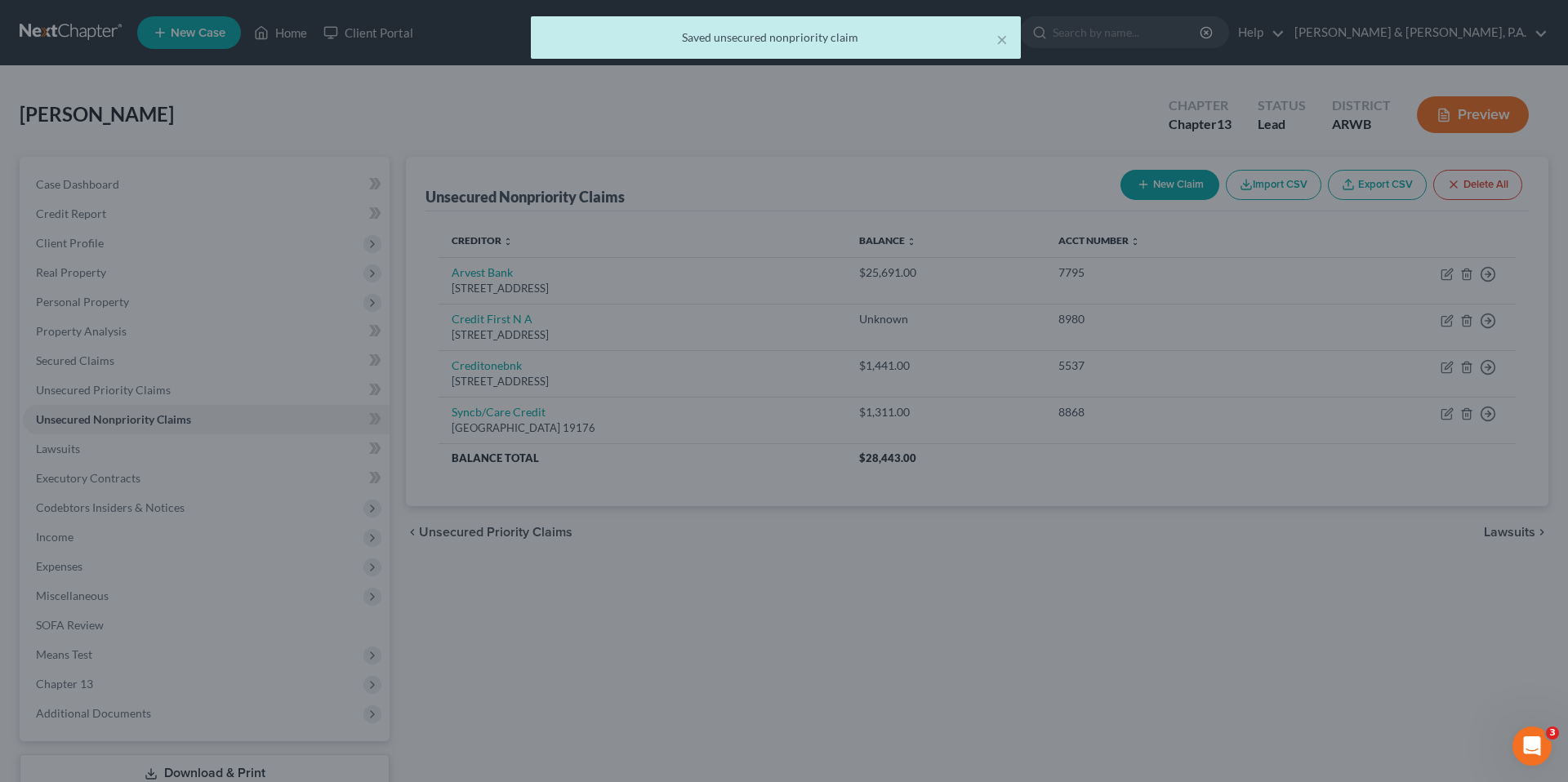
scroll to position [0, 0]
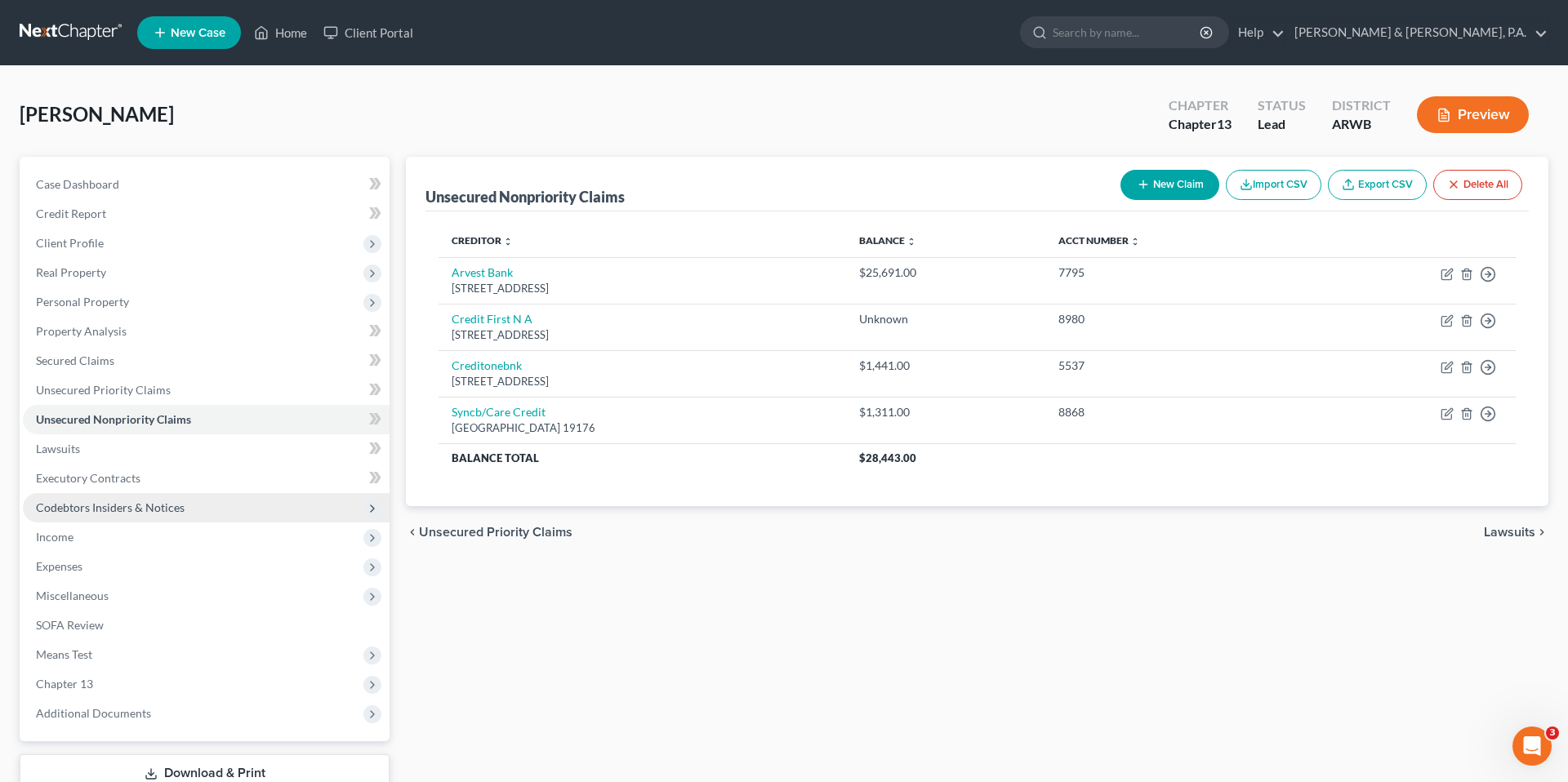
click at [253, 505] on span "Codebtors Insiders & Notices" at bounding box center [206, 508] width 366 height 29
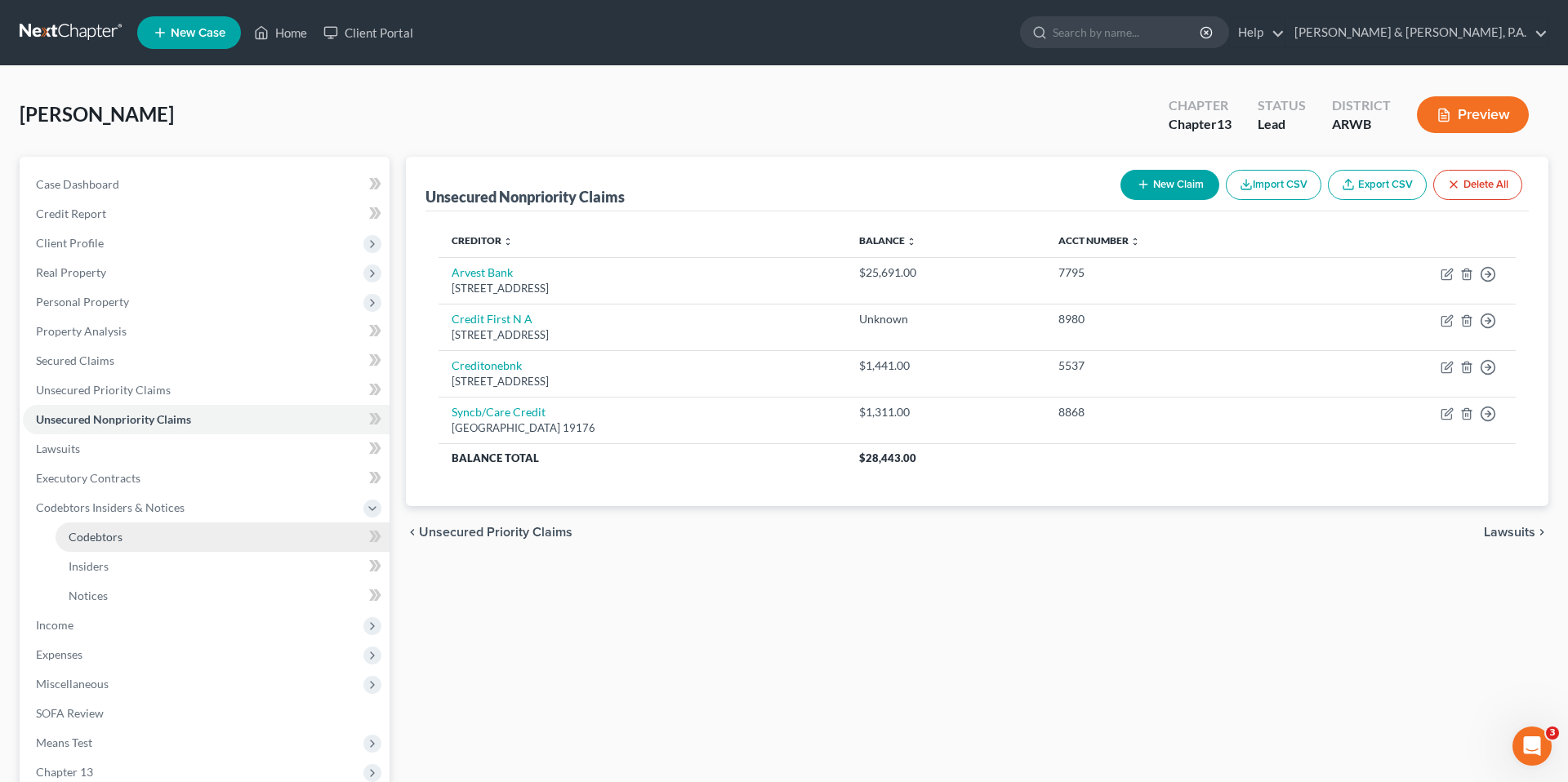
click at [208, 538] on link "Codebtors" at bounding box center [222, 537] width 334 height 29
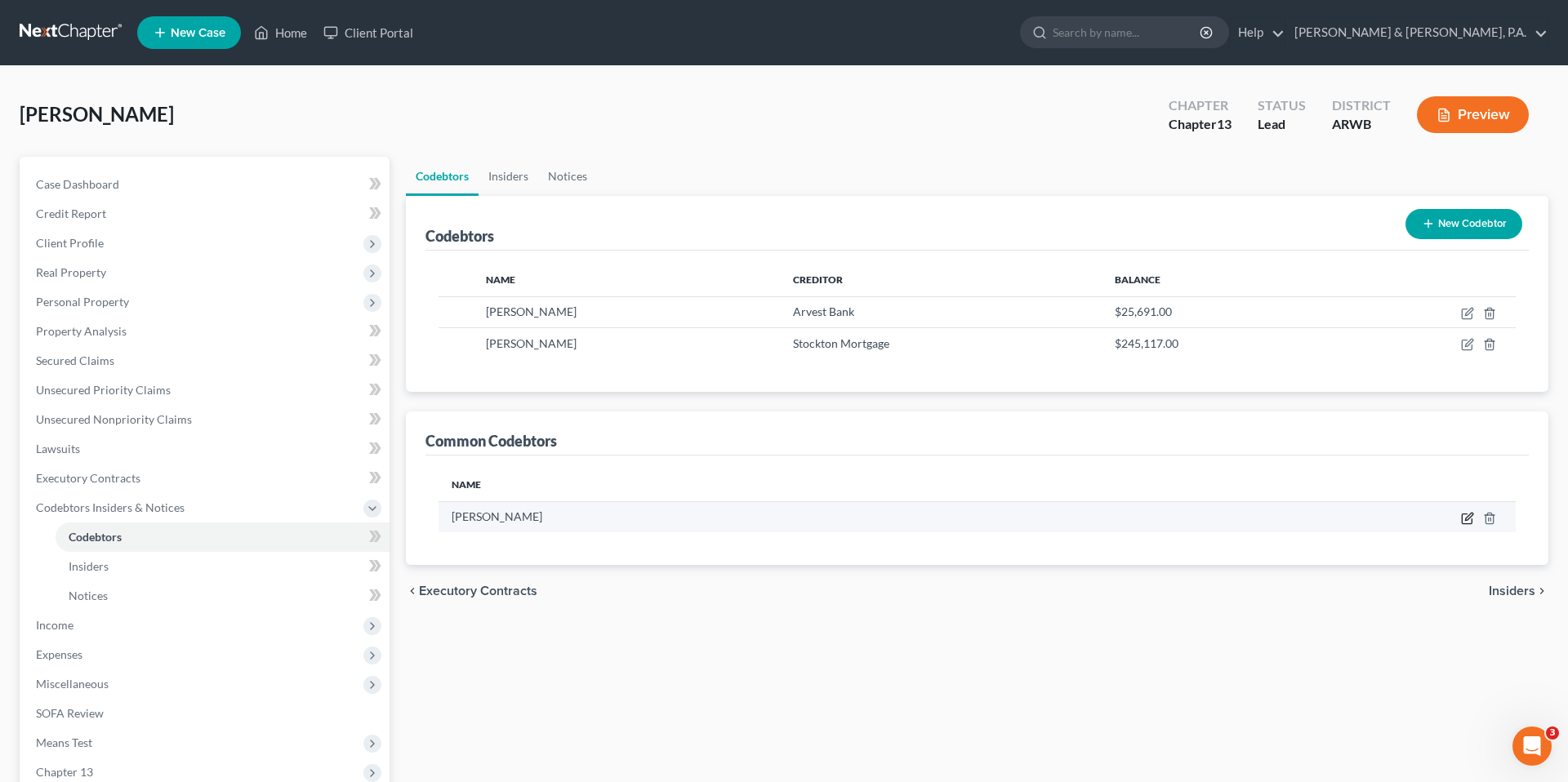
click at [1460, 518] on icon "button" at bounding box center [1467, 518] width 13 height 13
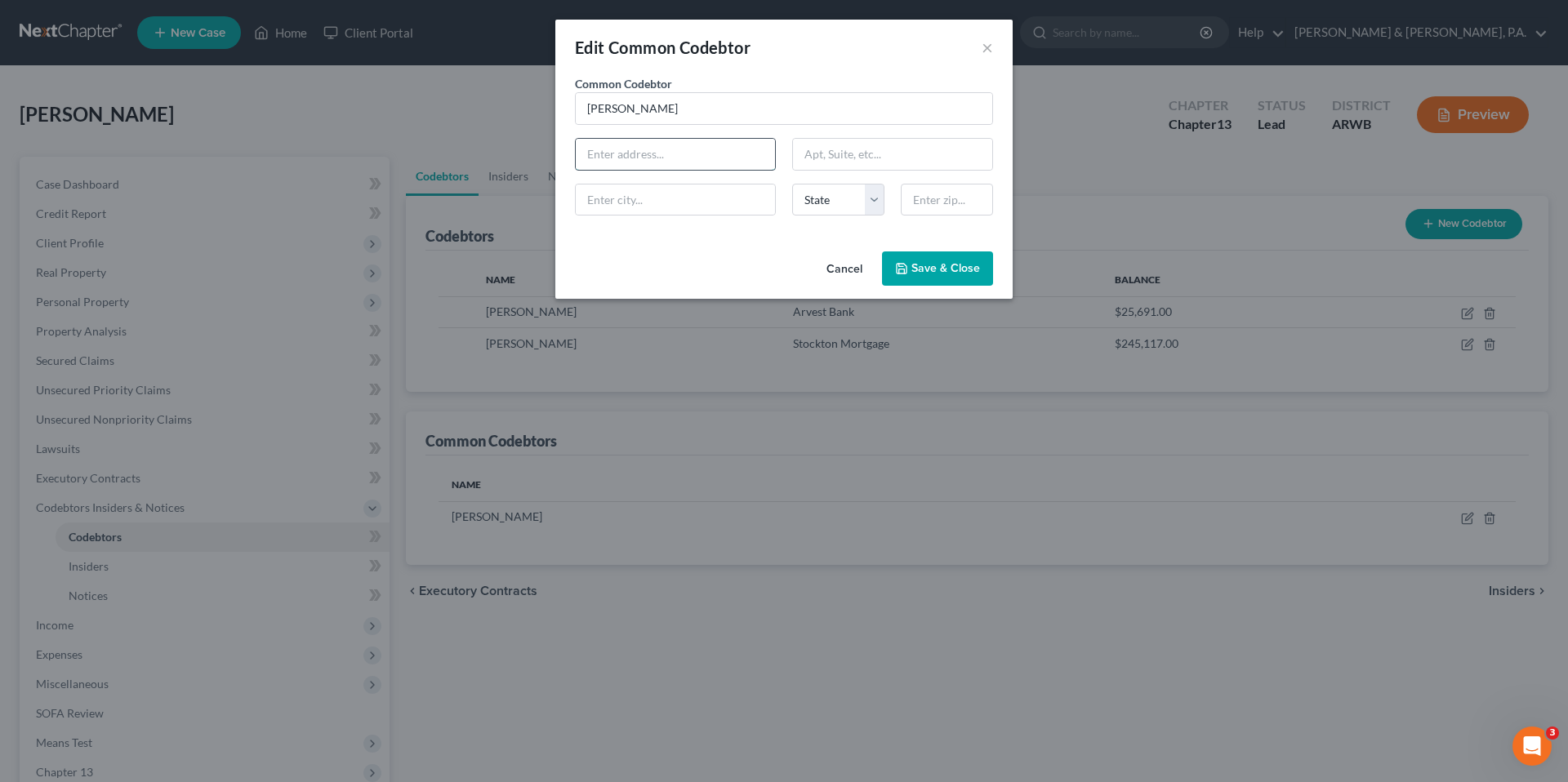
click at [732, 162] on input "text" at bounding box center [675, 155] width 199 height 31
click at [894, 252] on button "Save & Close" at bounding box center [937, 268] width 111 height 34
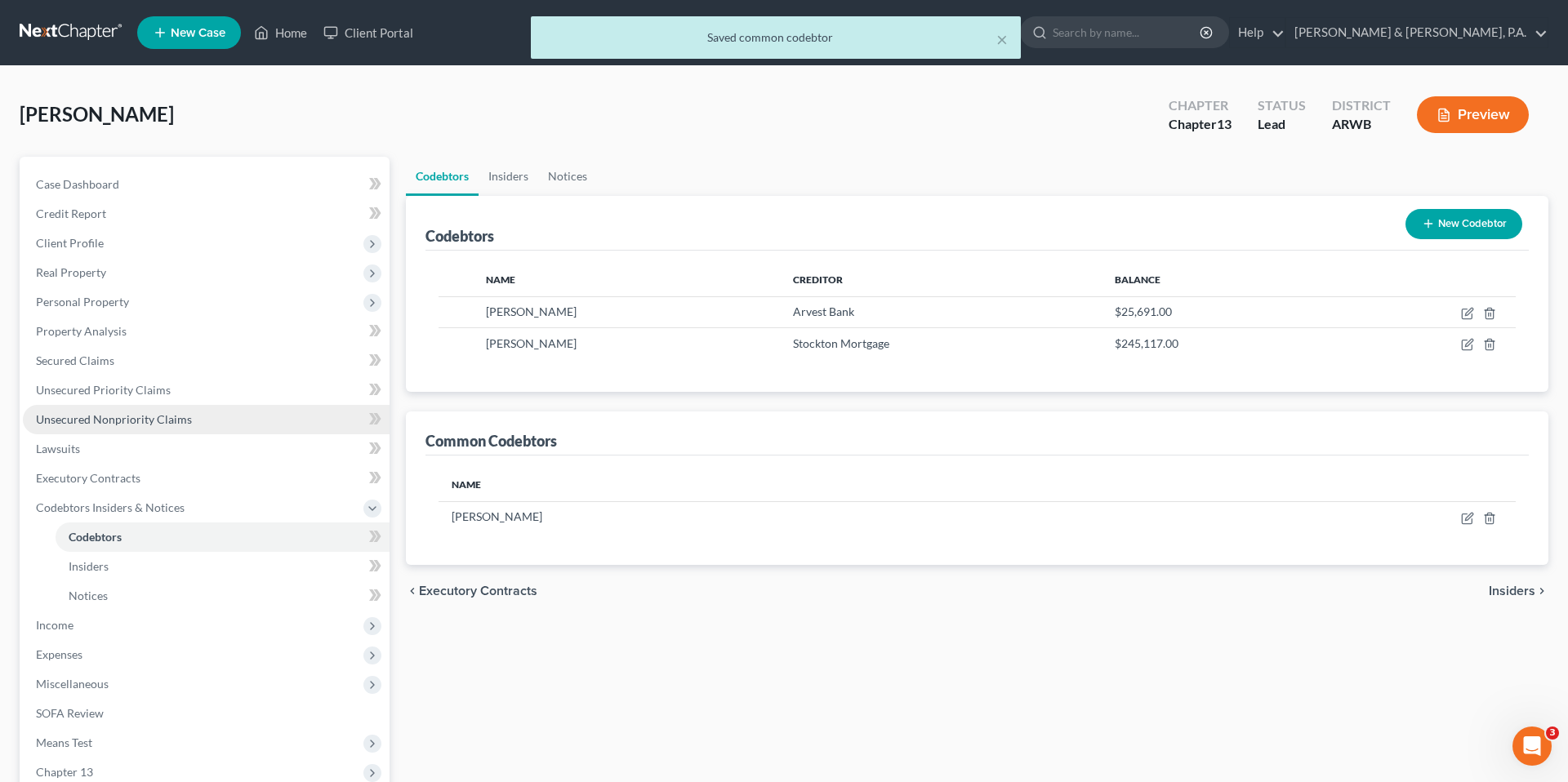
click at [224, 405] on link "Unsecured Nonpriority Claims" at bounding box center [206, 420] width 366 height 29
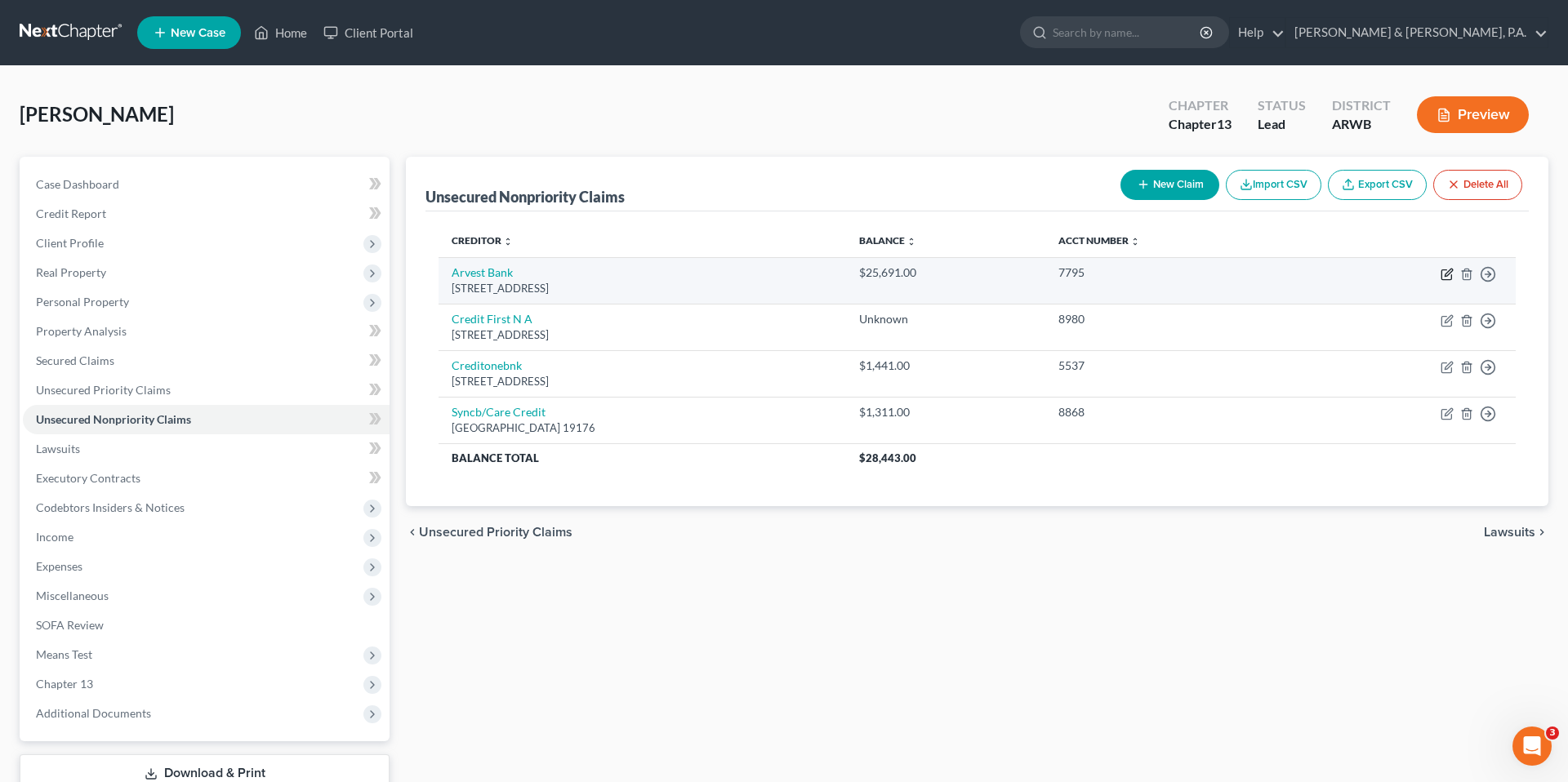
click at [1446, 271] on icon "button" at bounding box center [1448, 272] width 7 height 7
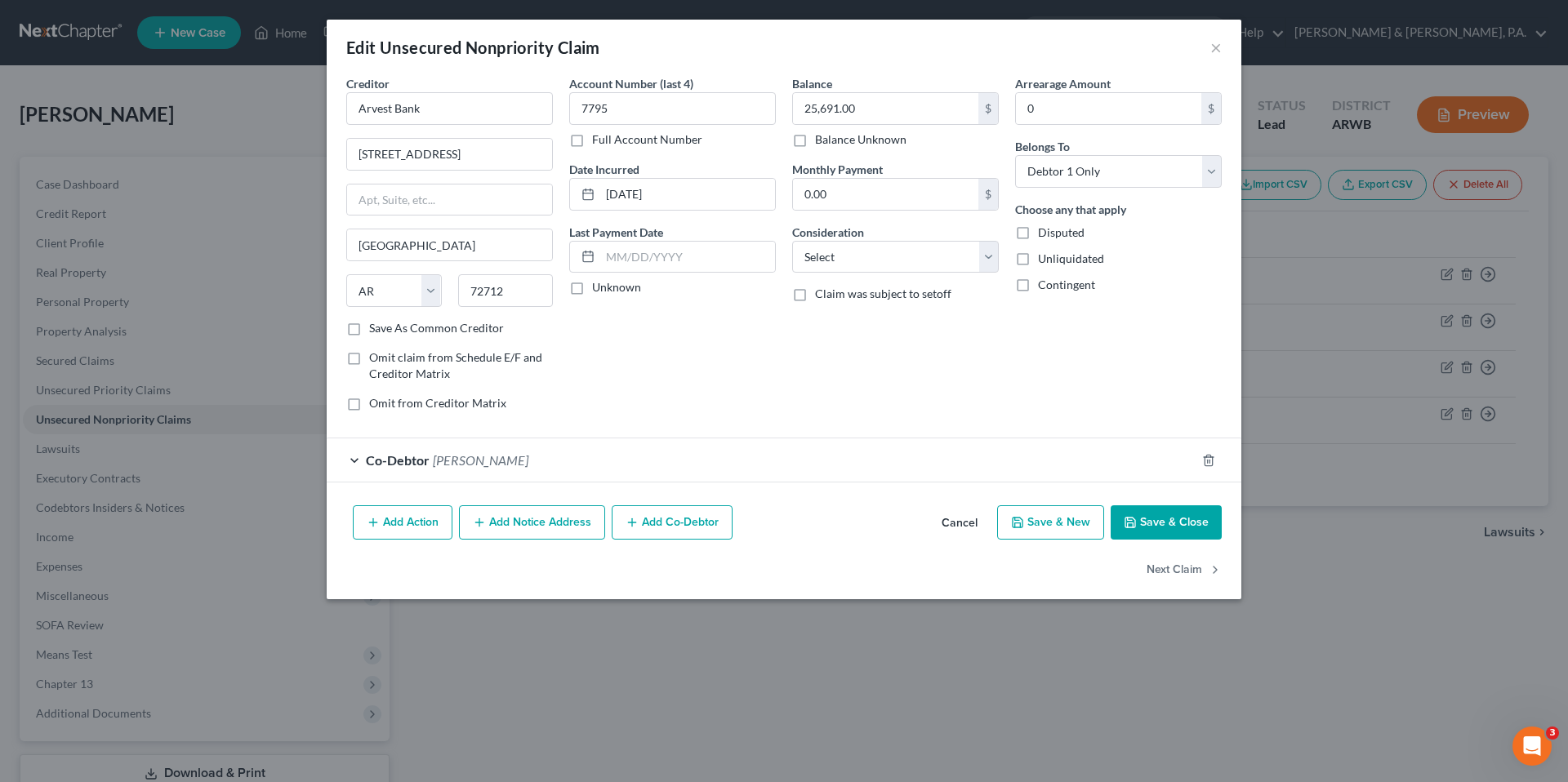
click at [801, 451] on div "Co-Debtor [PERSON_NAME]" at bounding box center [761, 459] width 869 height 43
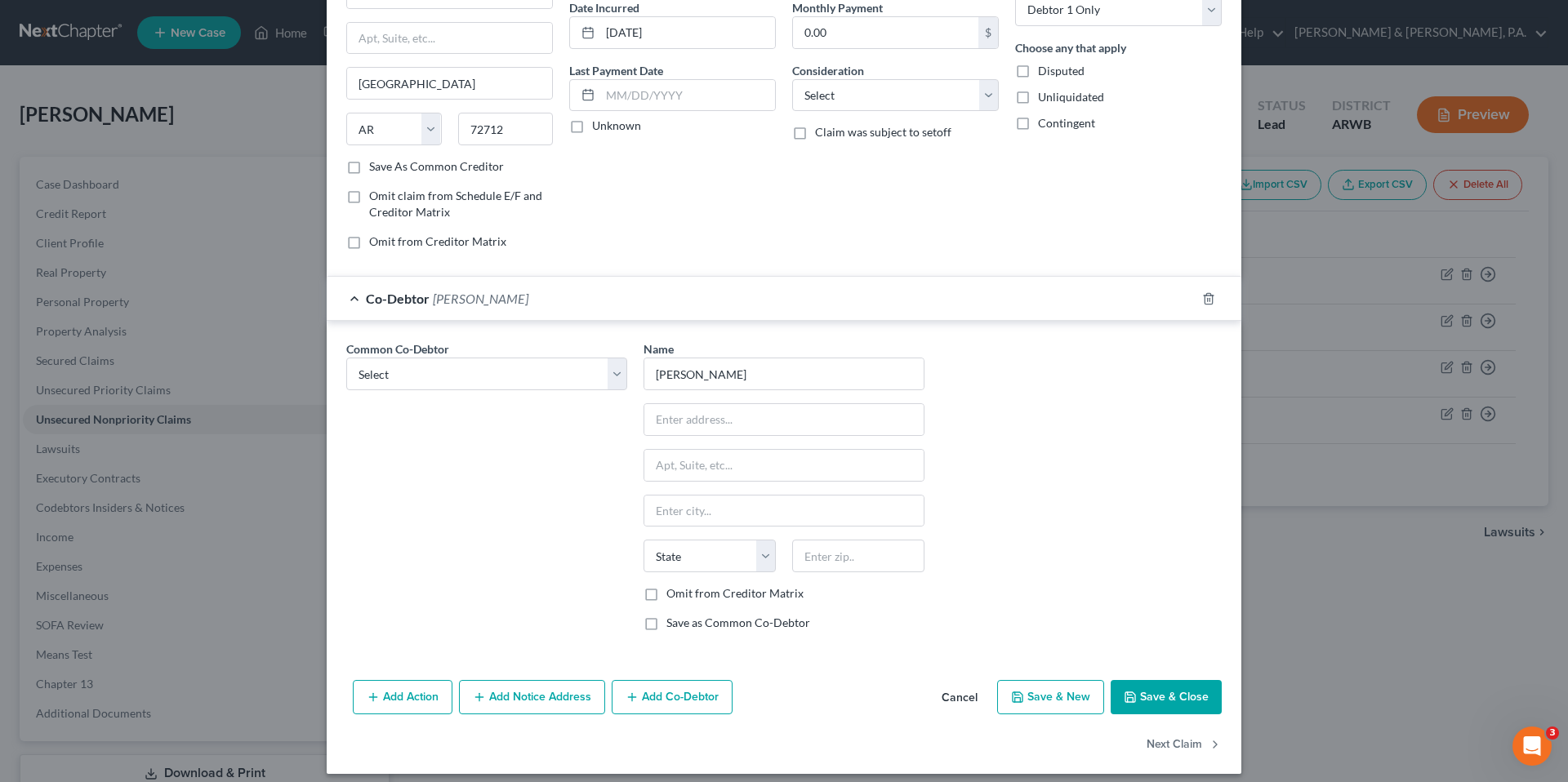
scroll to position [173, 0]
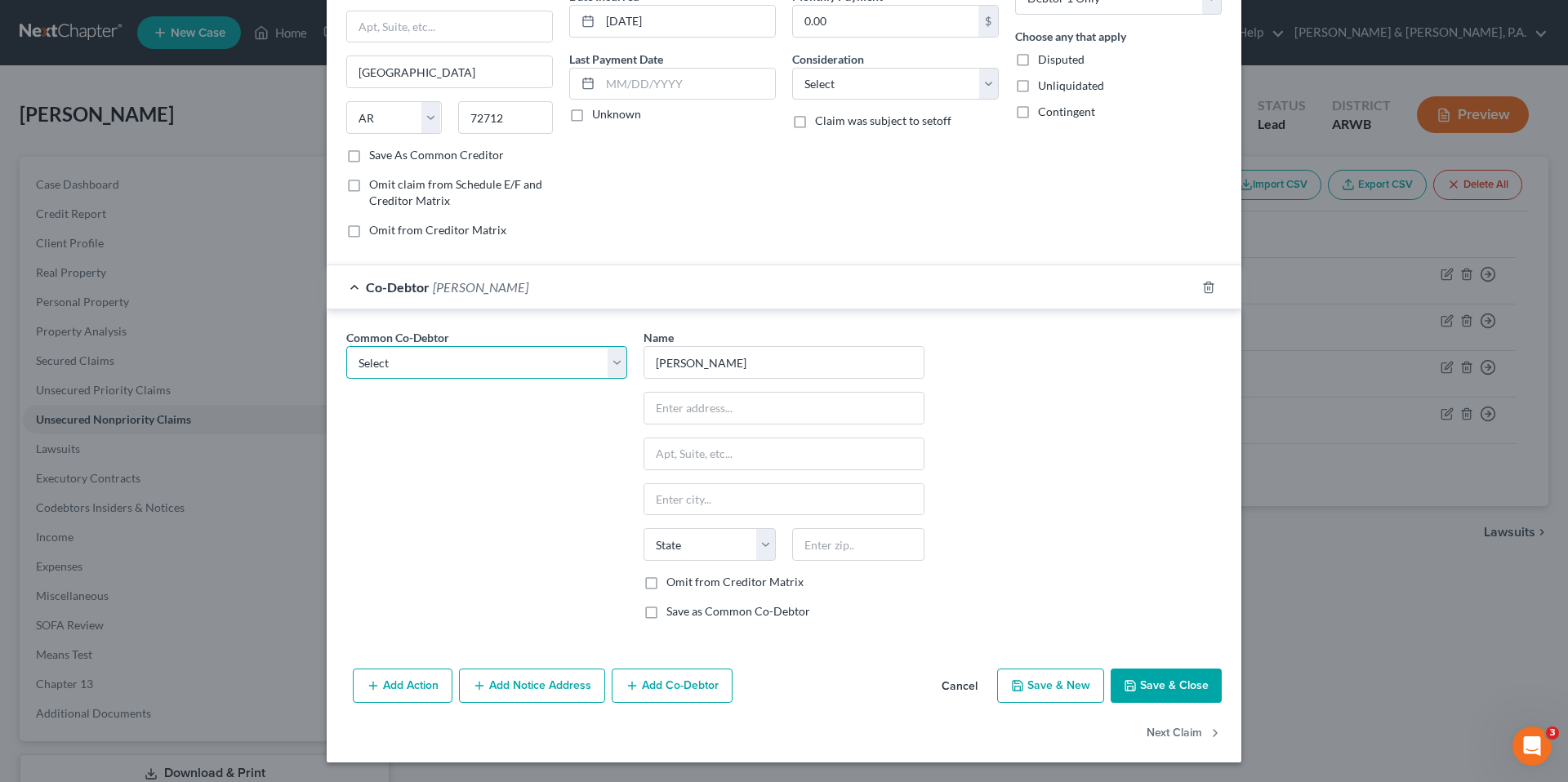
click at [520, 354] on select "Select [PERSON_NAME]" at bounding box center [486, 362] width 281 height 32
click at [346, 346] on select "Select [PERSON_NAME]" at bounding box center [486, 362] width 281 height 32
click at [536, 463] on div "Common Co-Debtor Select [PERSON_NAME]" at bounding box center [486, 481] width 297 height 304
click at [1160, 687] on button "Save & Close" at bounding box center [1166, 685] width 111 height 34
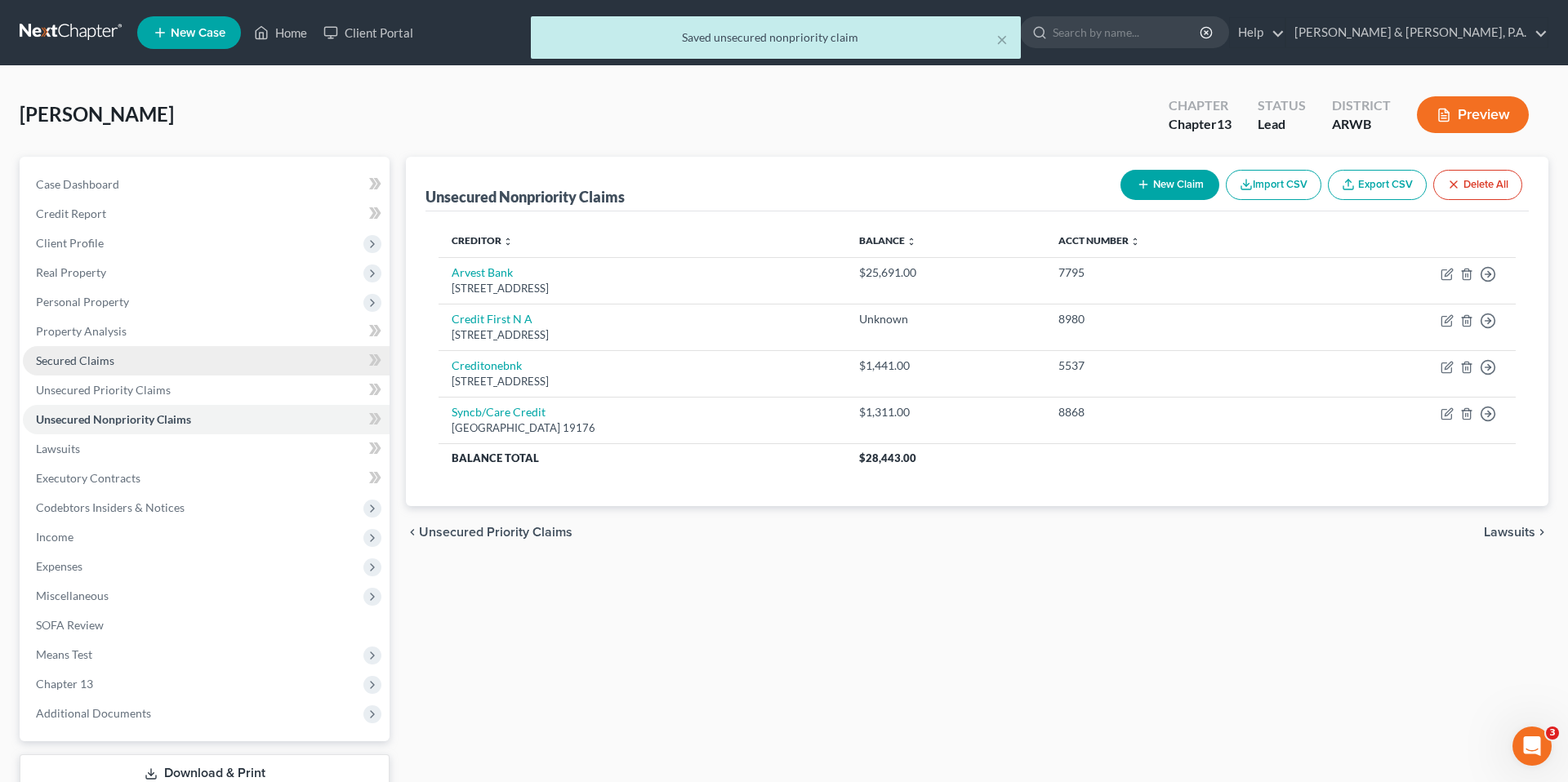
click at [277, 372] on link "Secured Claims" at bounding box center [206, 361] width 366 height 29
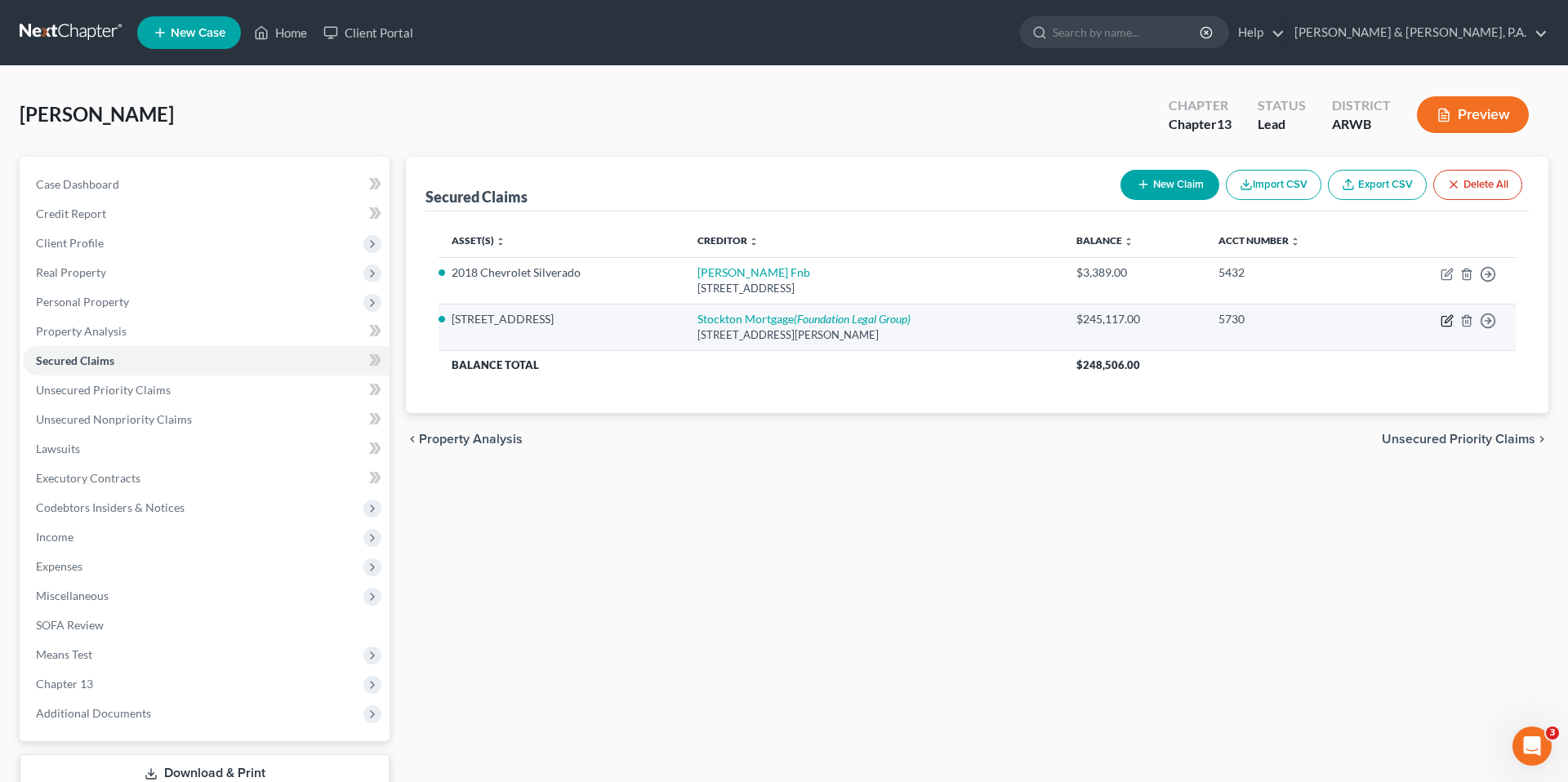
click at [1440, 322] on icon "button" at bounding box center [1447, 321] width 13 height 13
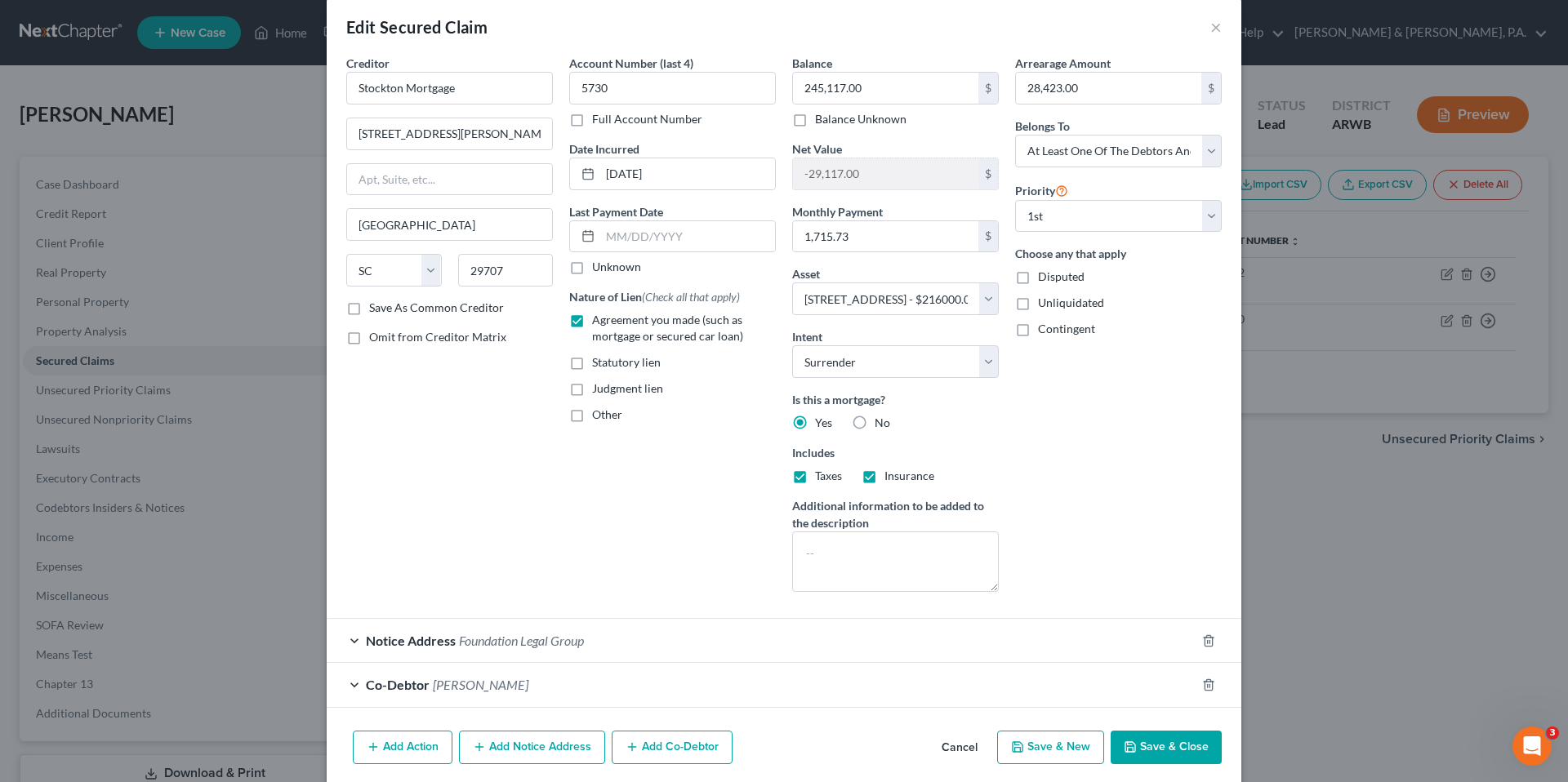
scroll to position [83, 0]
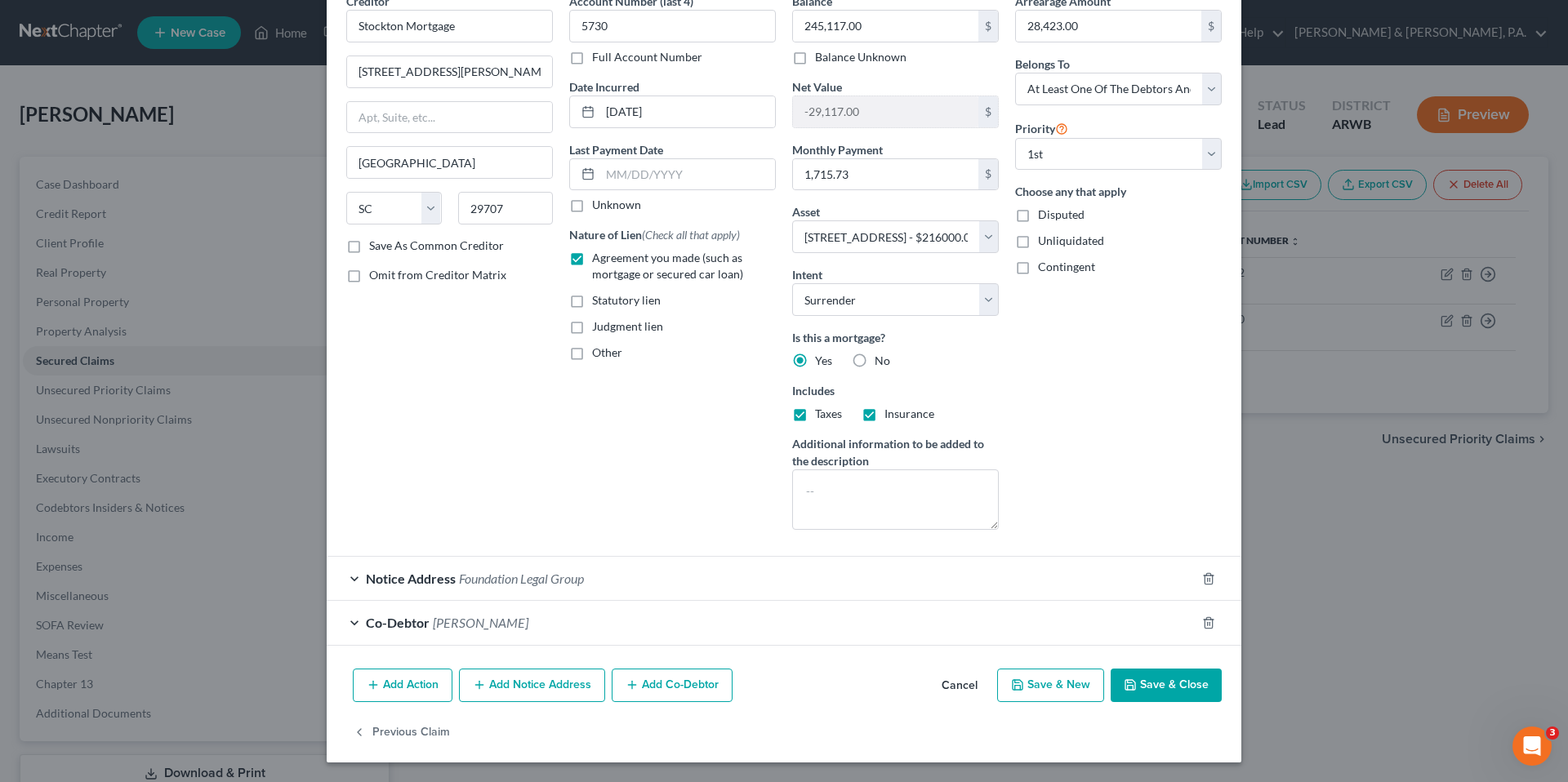
click at [712, 627] on div "Co-Debtor [PERSON_NAME]" at bounding box center [761, 622] width 869 height 43
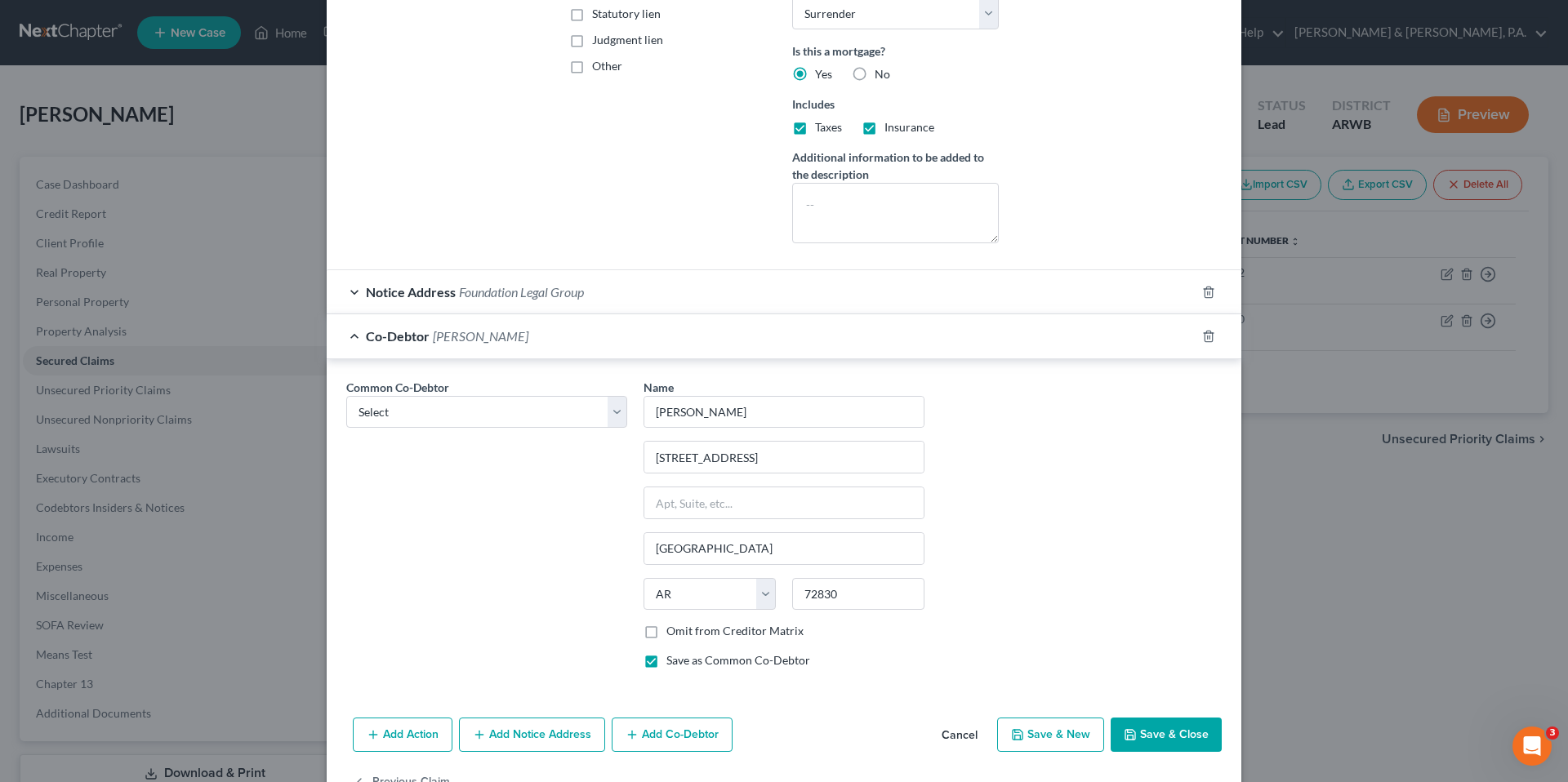
scroll to position [419, 0]
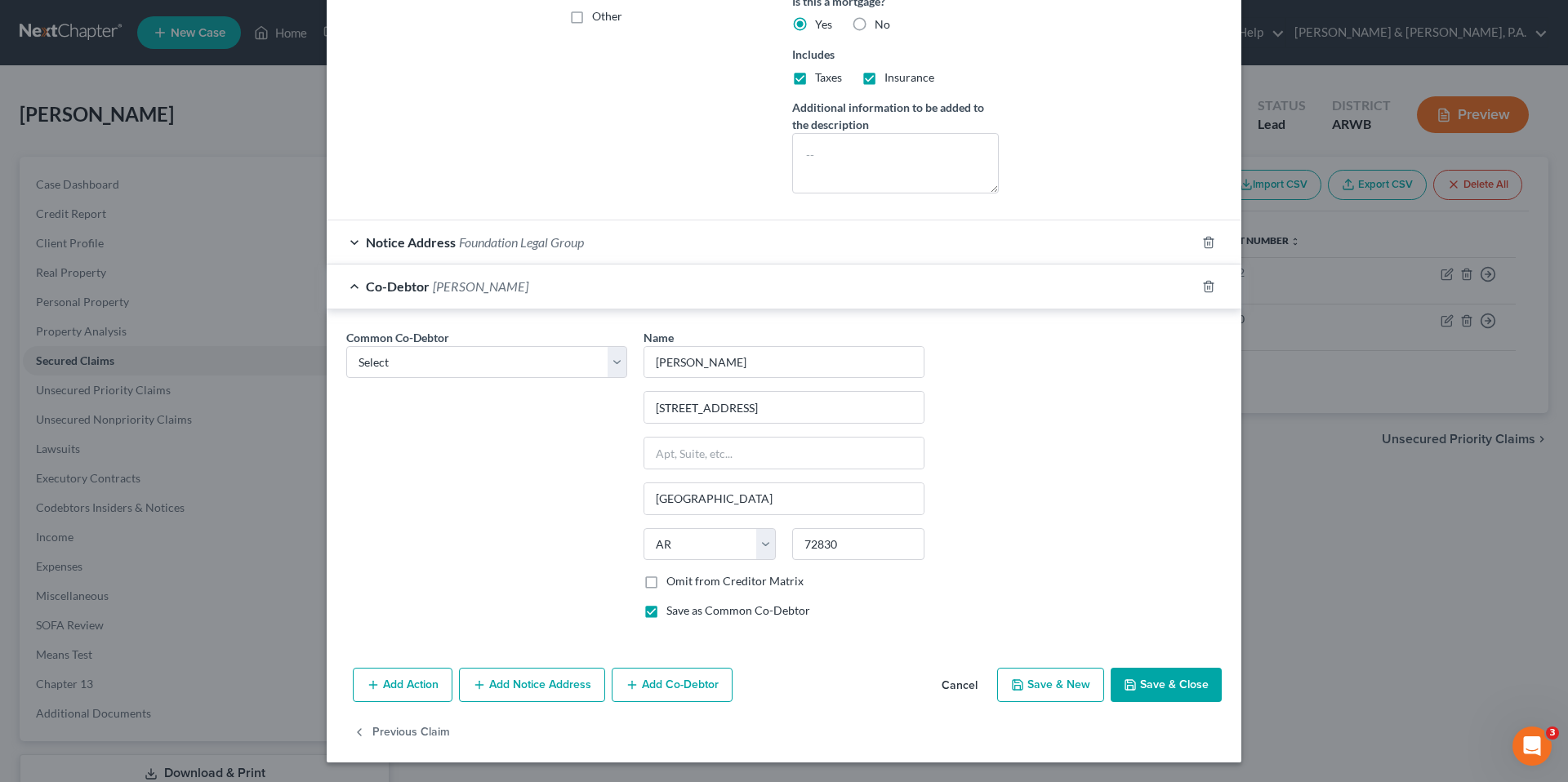
click at [977, 677] on button "Cancel" at bounding box center [959, 685] width 62 height 32
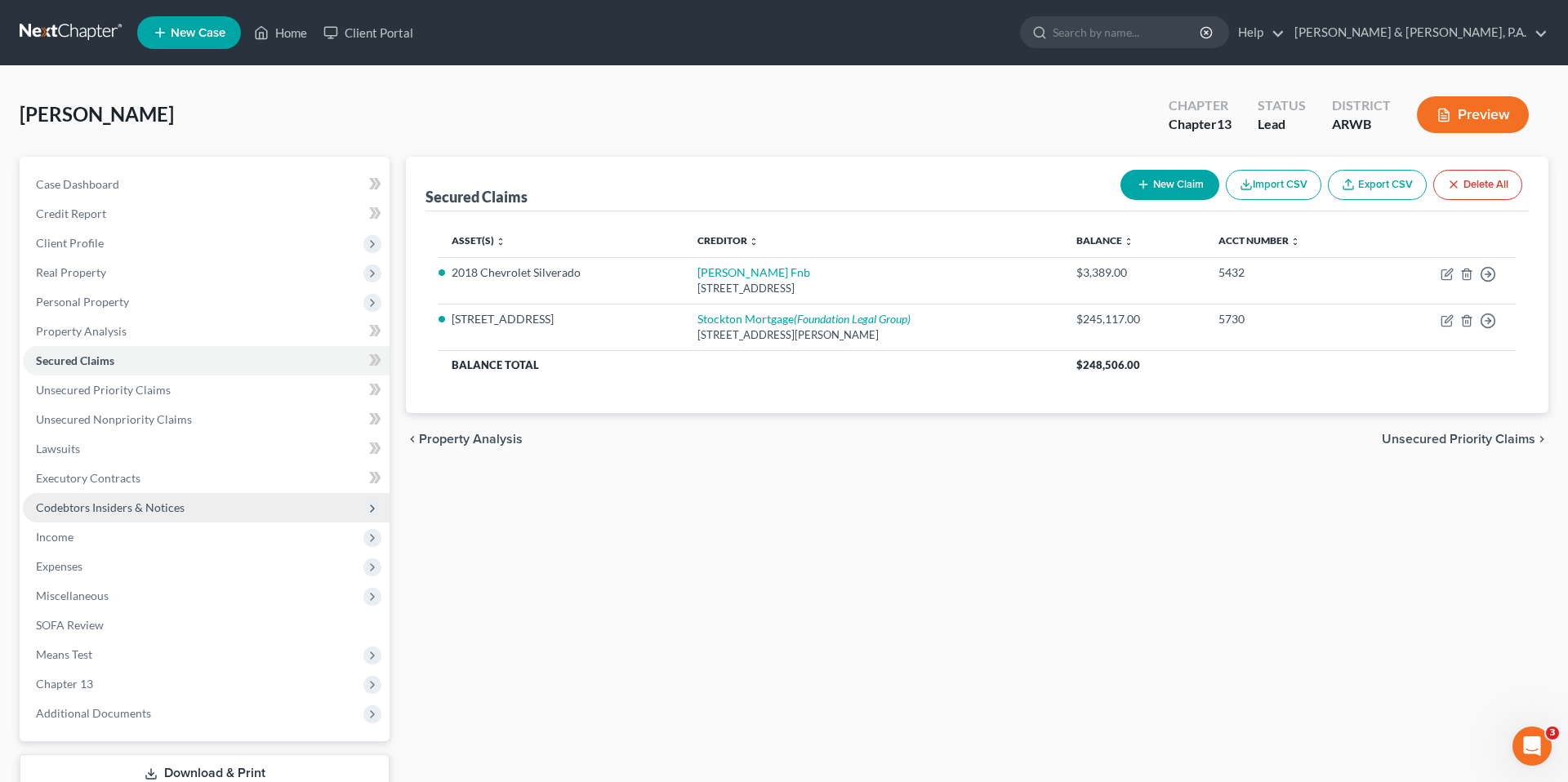
click at [274, 508] on span "Codebtors Insiders & Notices" at bounding box center [206, 508] width 366 height 29
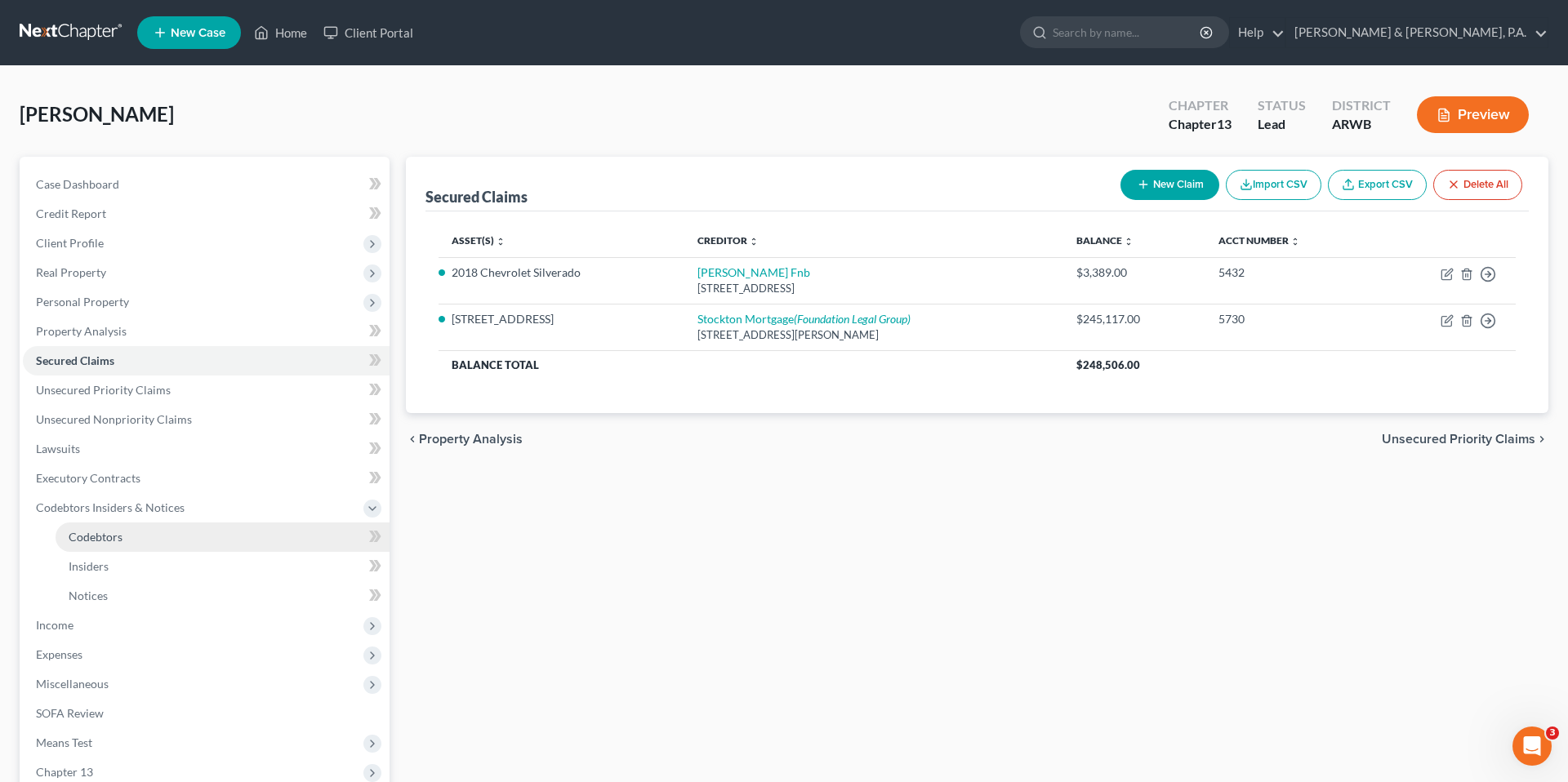
click at [260, 545] on link "Codebtors" at bounding box center [222, 537] width 334 height 29
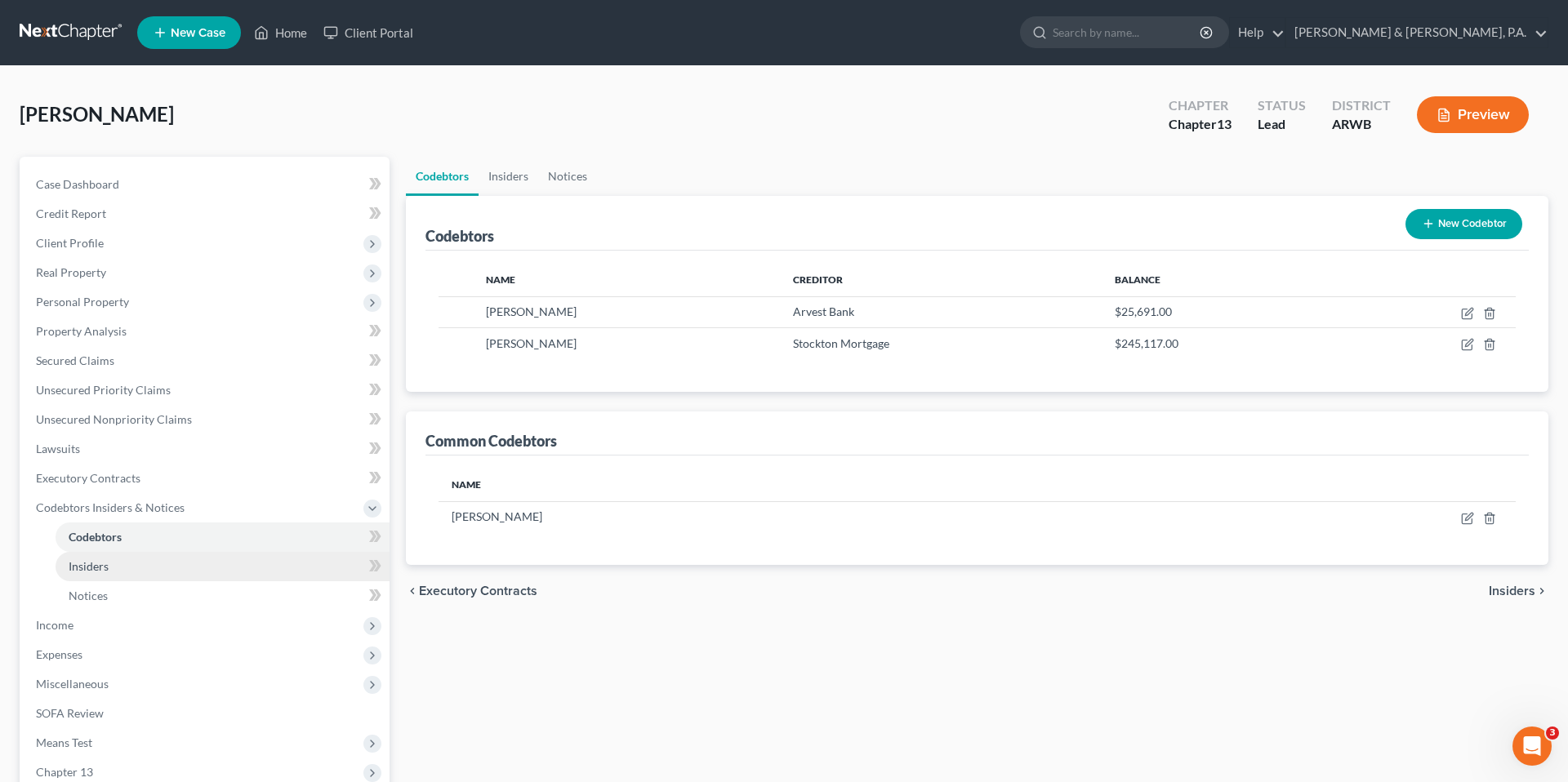
click at [259, 562] on link "Insiders" at bounding box center [222, 567] width 334 height 29
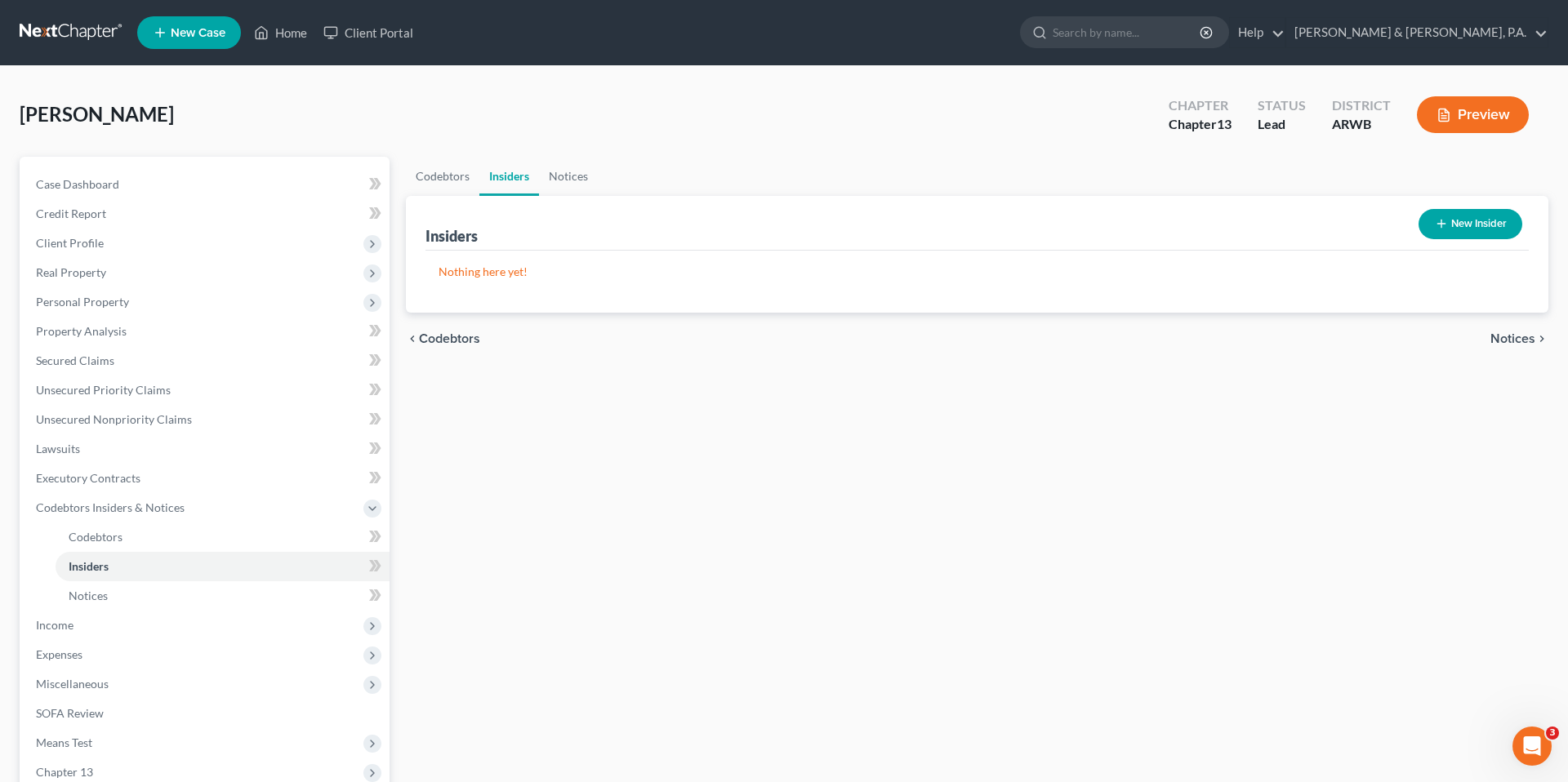
click at [725, 233] on div "Insiders New Insider" at bounding box center [976, 223] width 1103 height 54
click at [1437, 220] on icon "button" at bounding box center [1441, 224] width 13 height 13
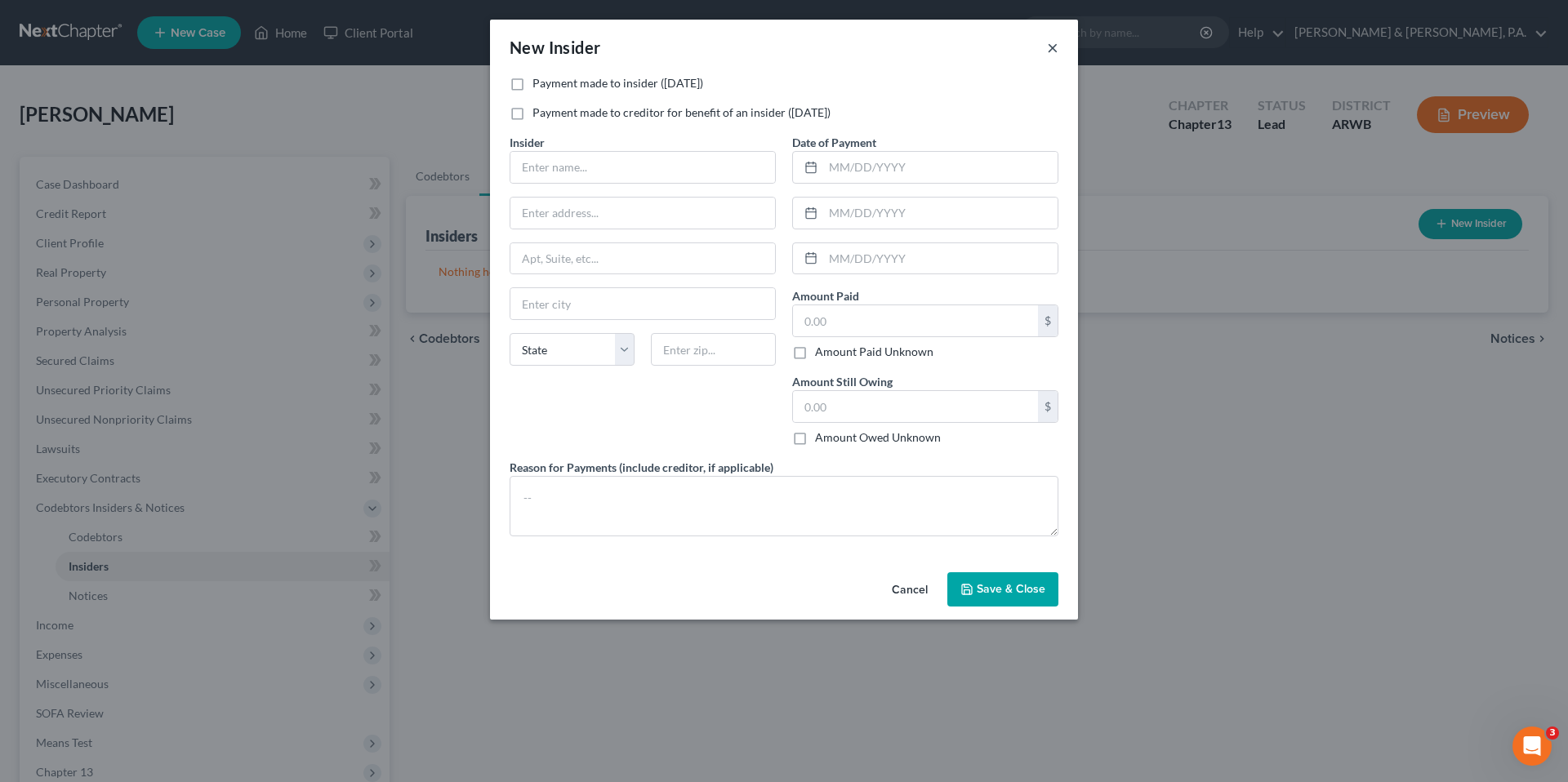
click at [1049, 45] on button "×" at bounding box center [1053, 47] width 11 height 19
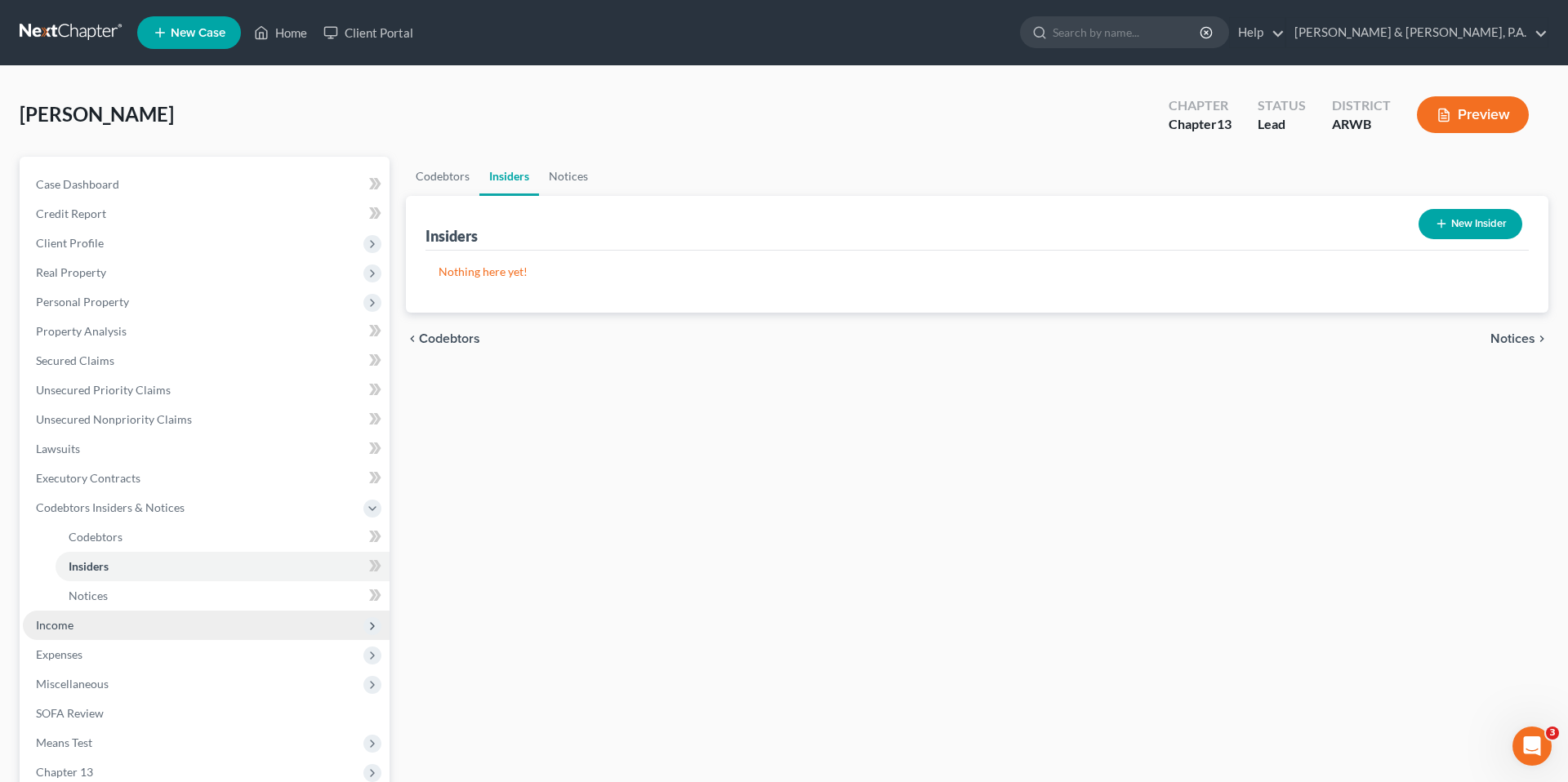
click at [205, 619] on span "Income" at bounding box center [206, 626] width 366 height 29
click at [217, 571] on link "Employment Income" at bounding box center [222, 567] width 334 height 29
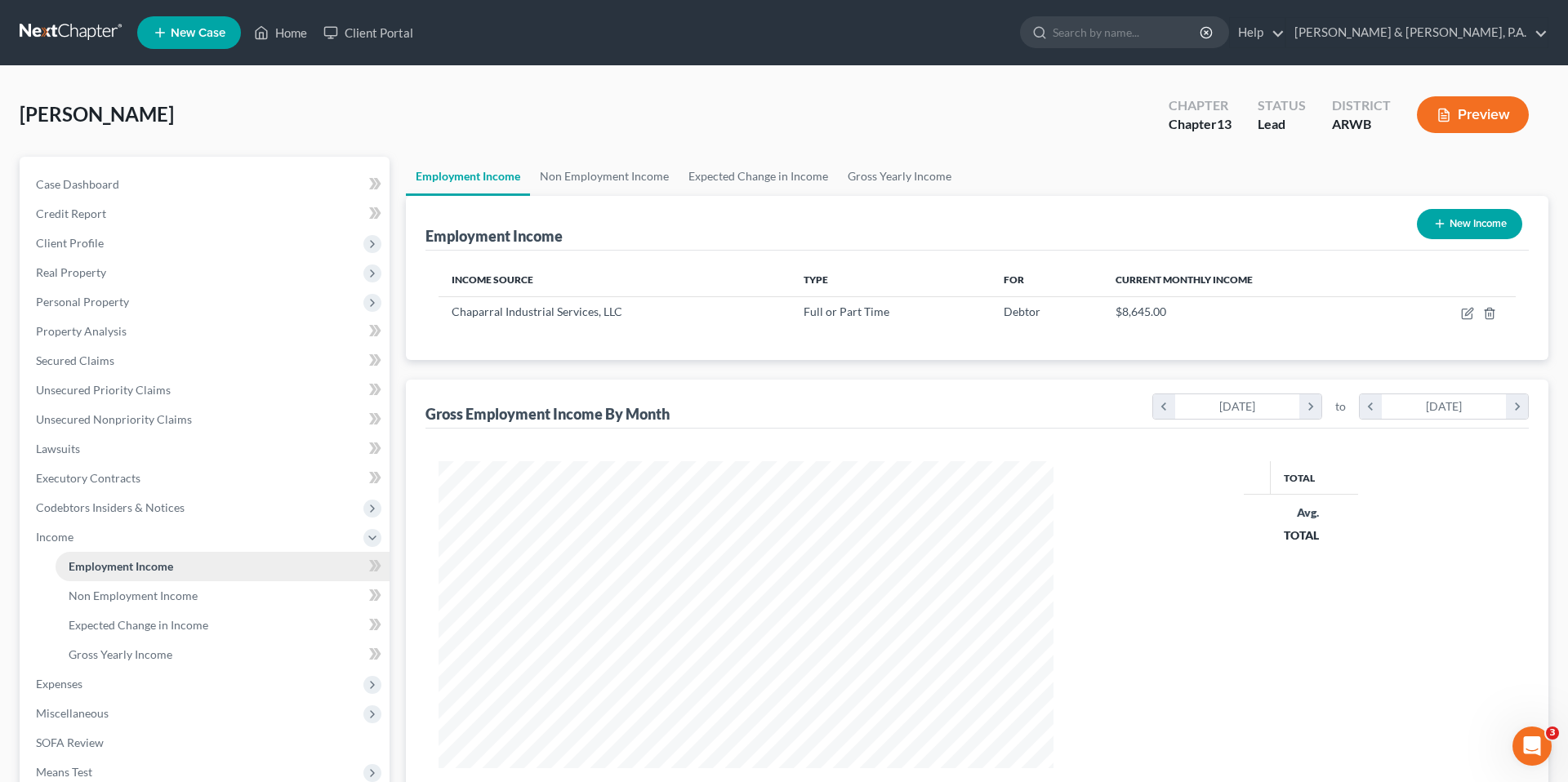
scroll to position [307, 648]
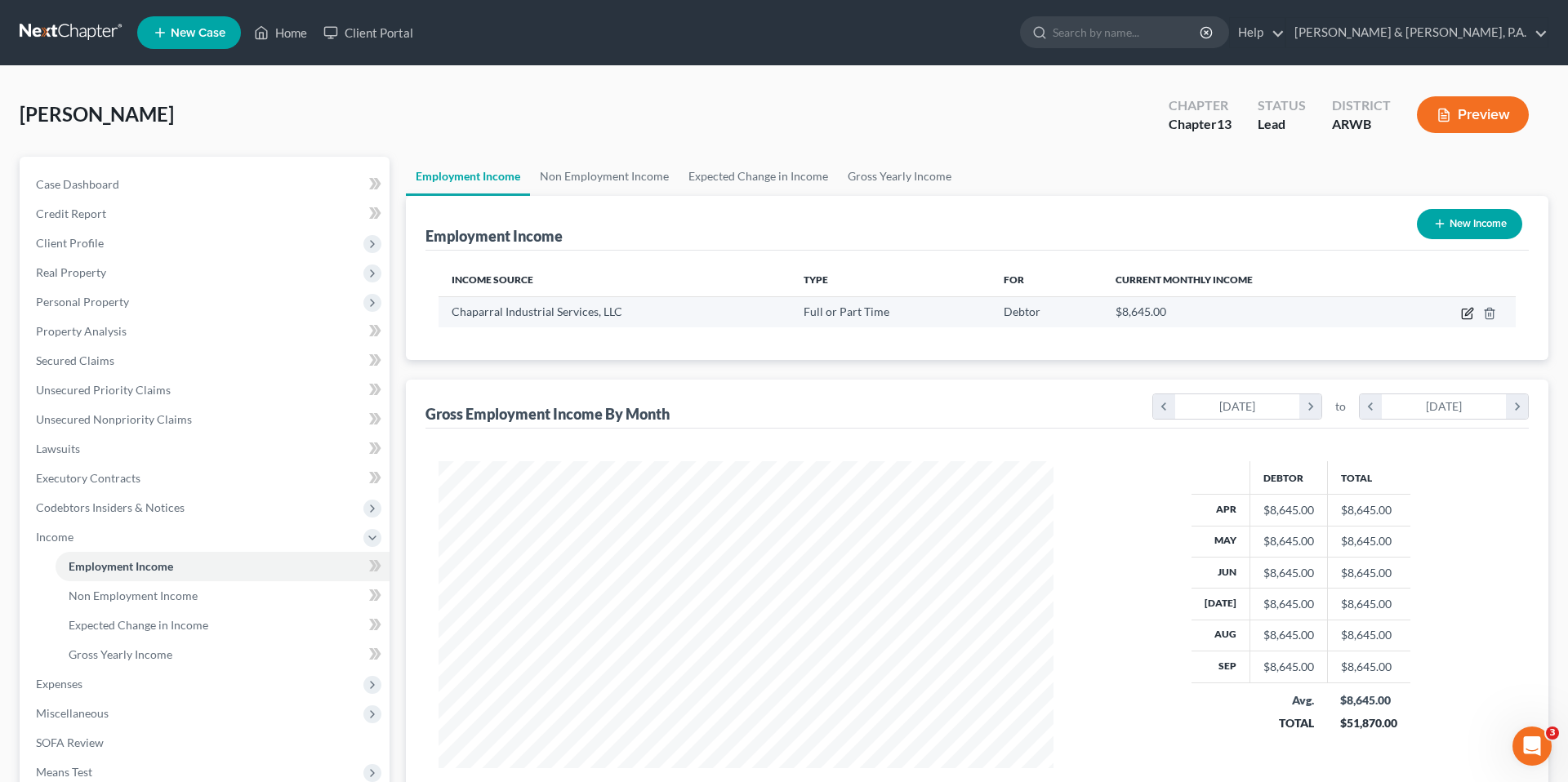
click at [1466, 315] on icon "button" at bounding box center [1469, 312] width 7 height 7
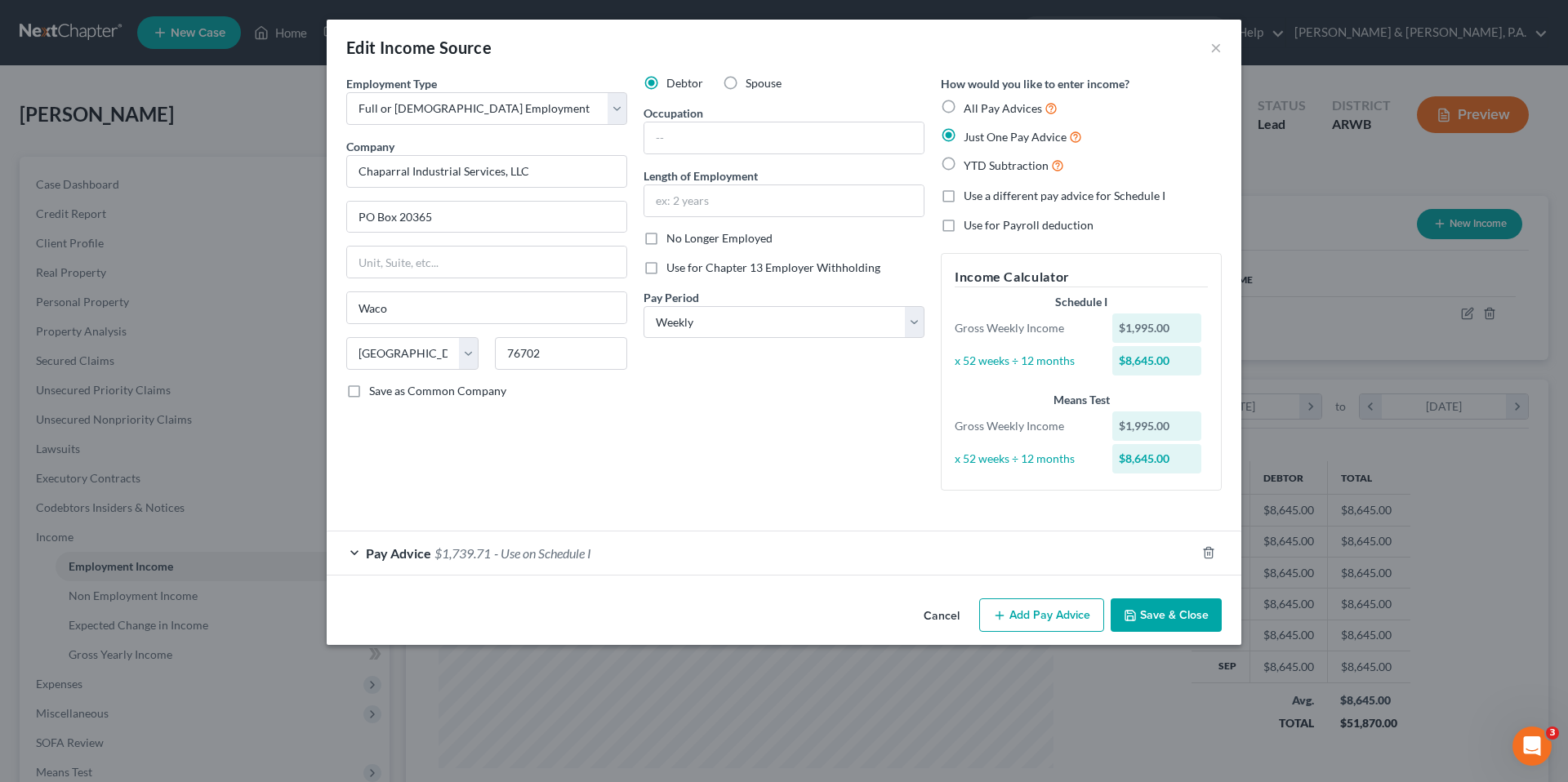
click at [825, 539] on div "Pay Advice $1,739.71 - Use on Schedule I" at bounding box center [761, 553] width 869 height 43
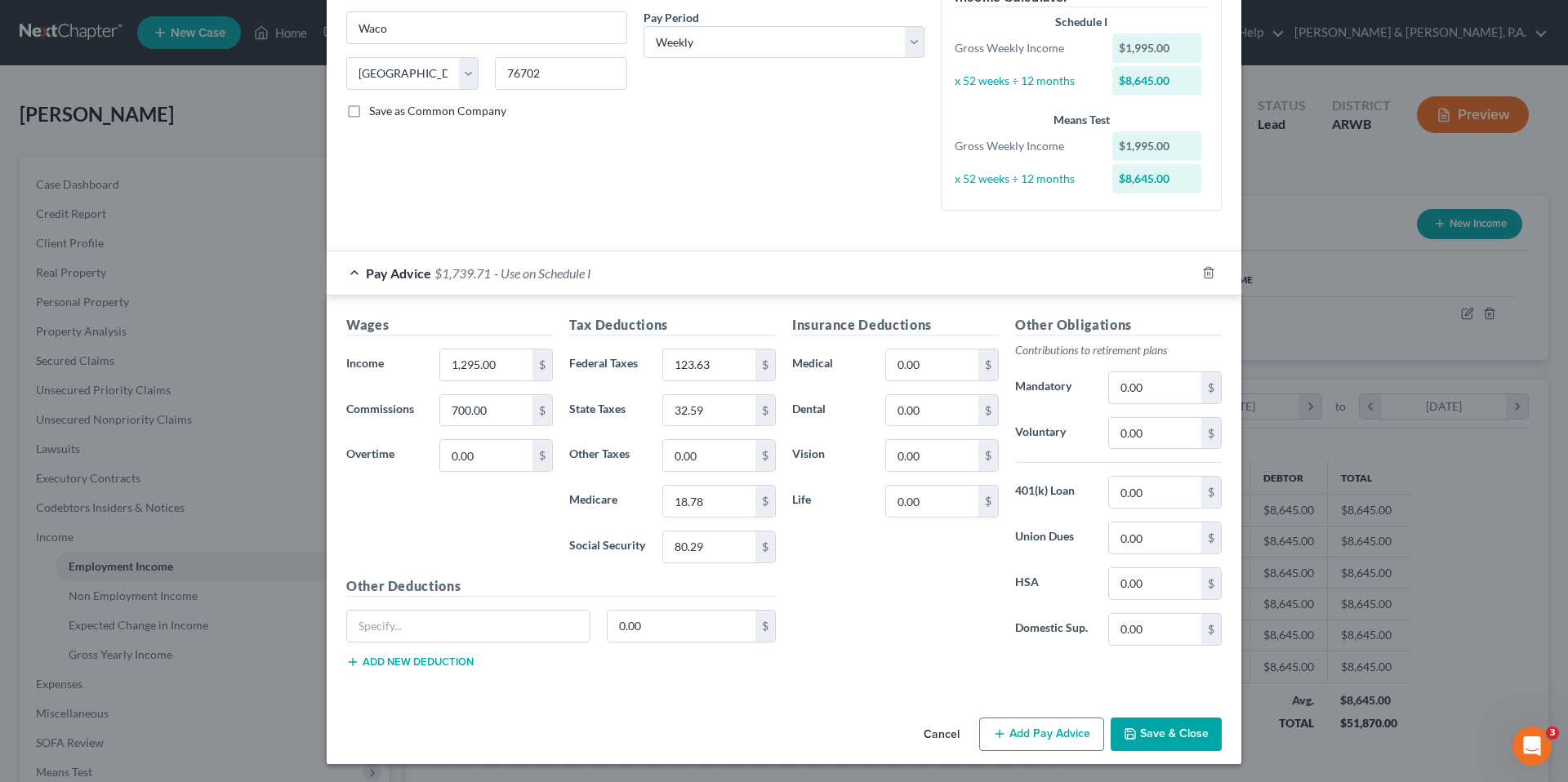
scroll to position [282, 0]
click at [1133, 722] on button "Save & Close" at bounding box center [1166, 732] width 111 height 34
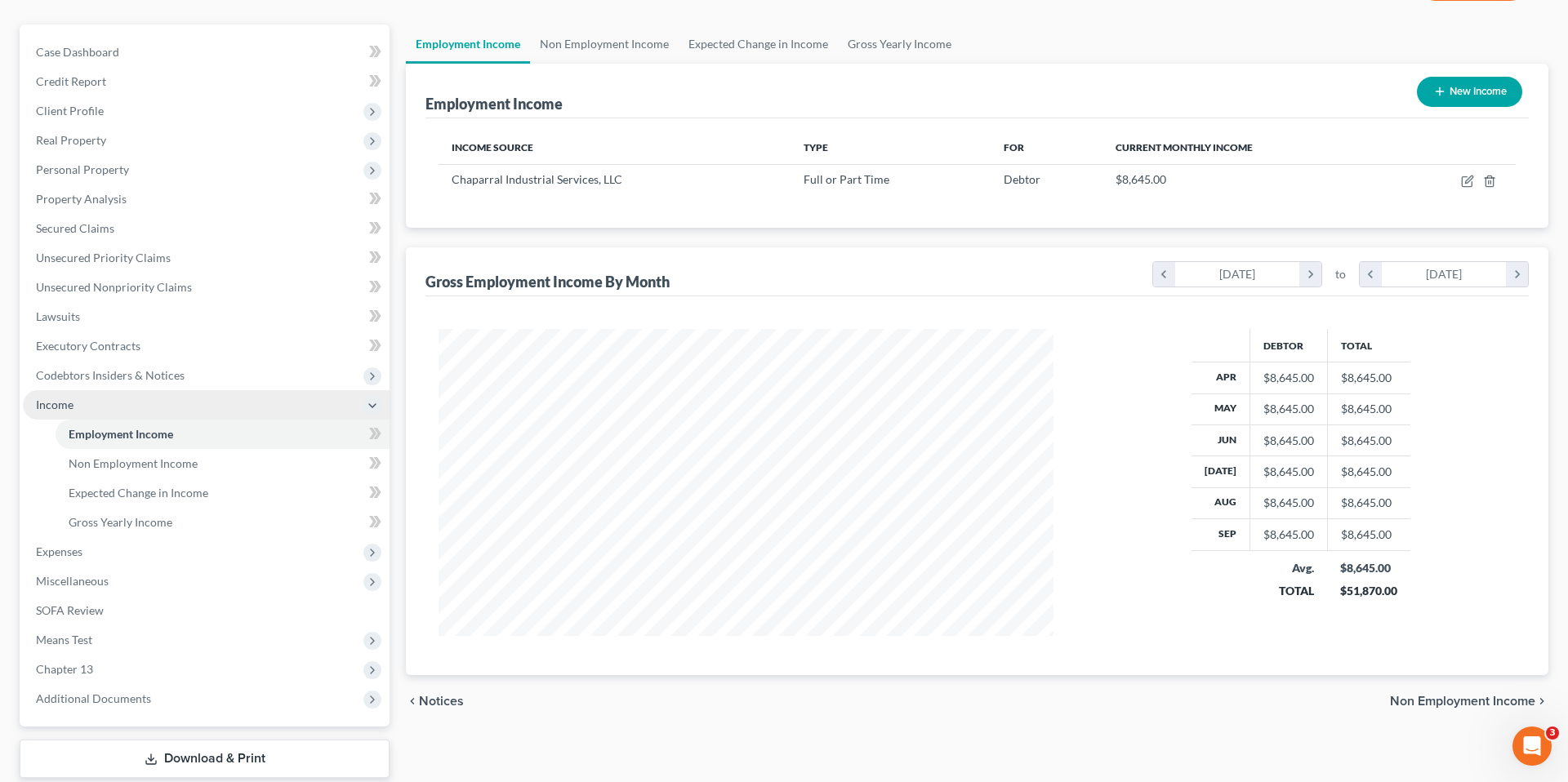
scroll to position [132, 0]
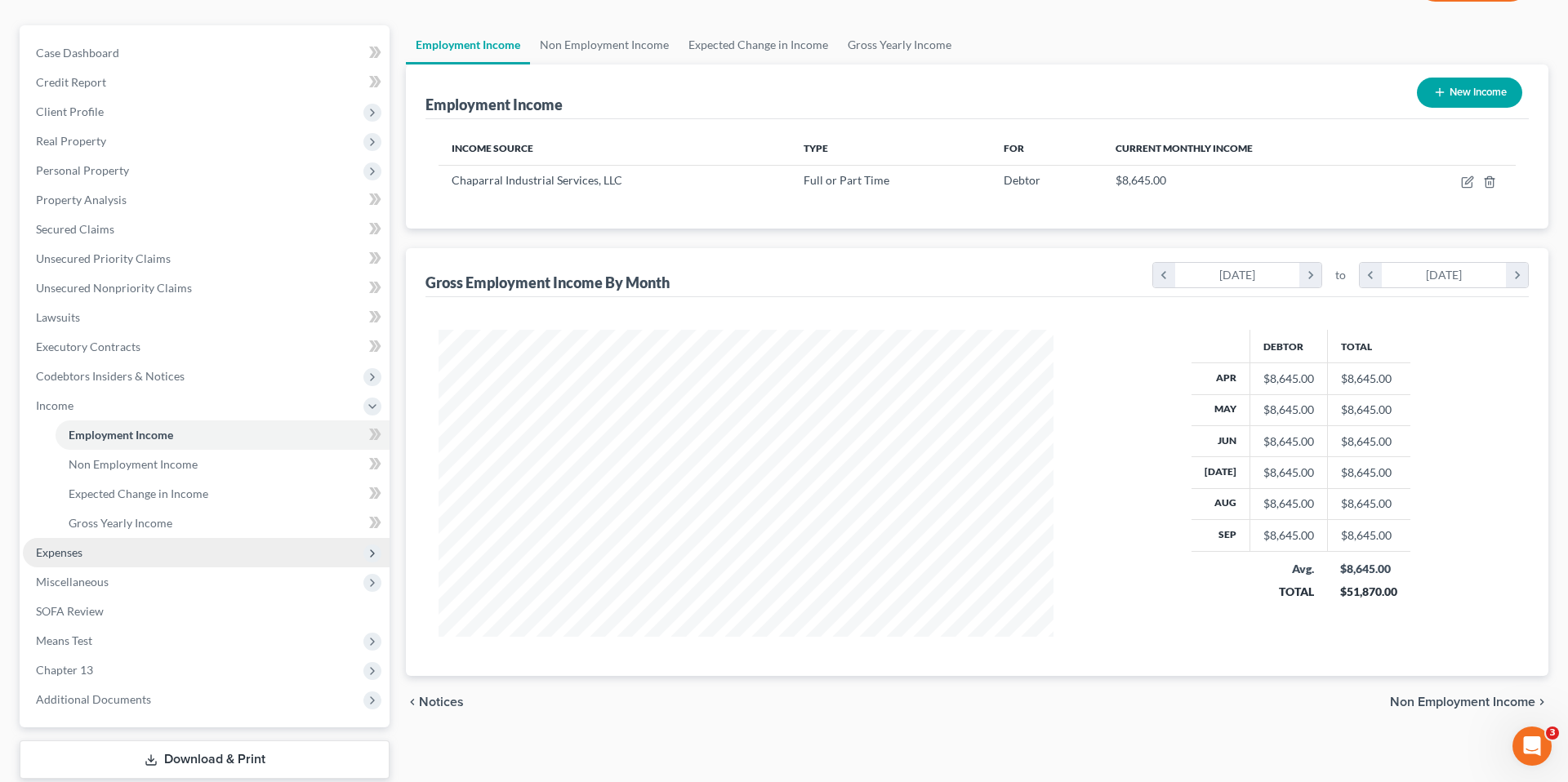
click at [208, 542] on span "Expenses" at bounding box center [206, 553] width 366 height 29
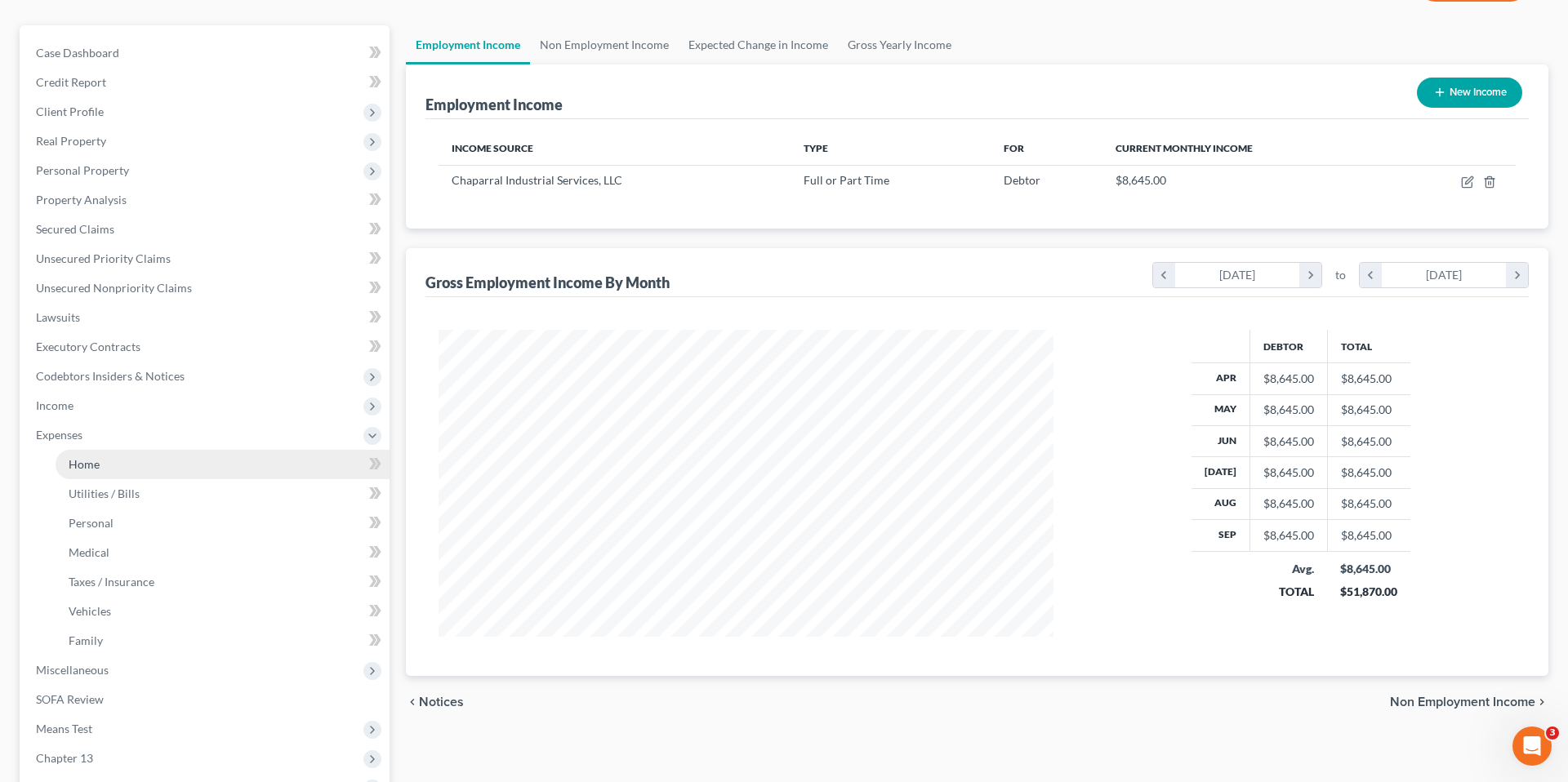
click at [245, 470] on link "Home" at bounding box center [222, 465] width 334 height 29
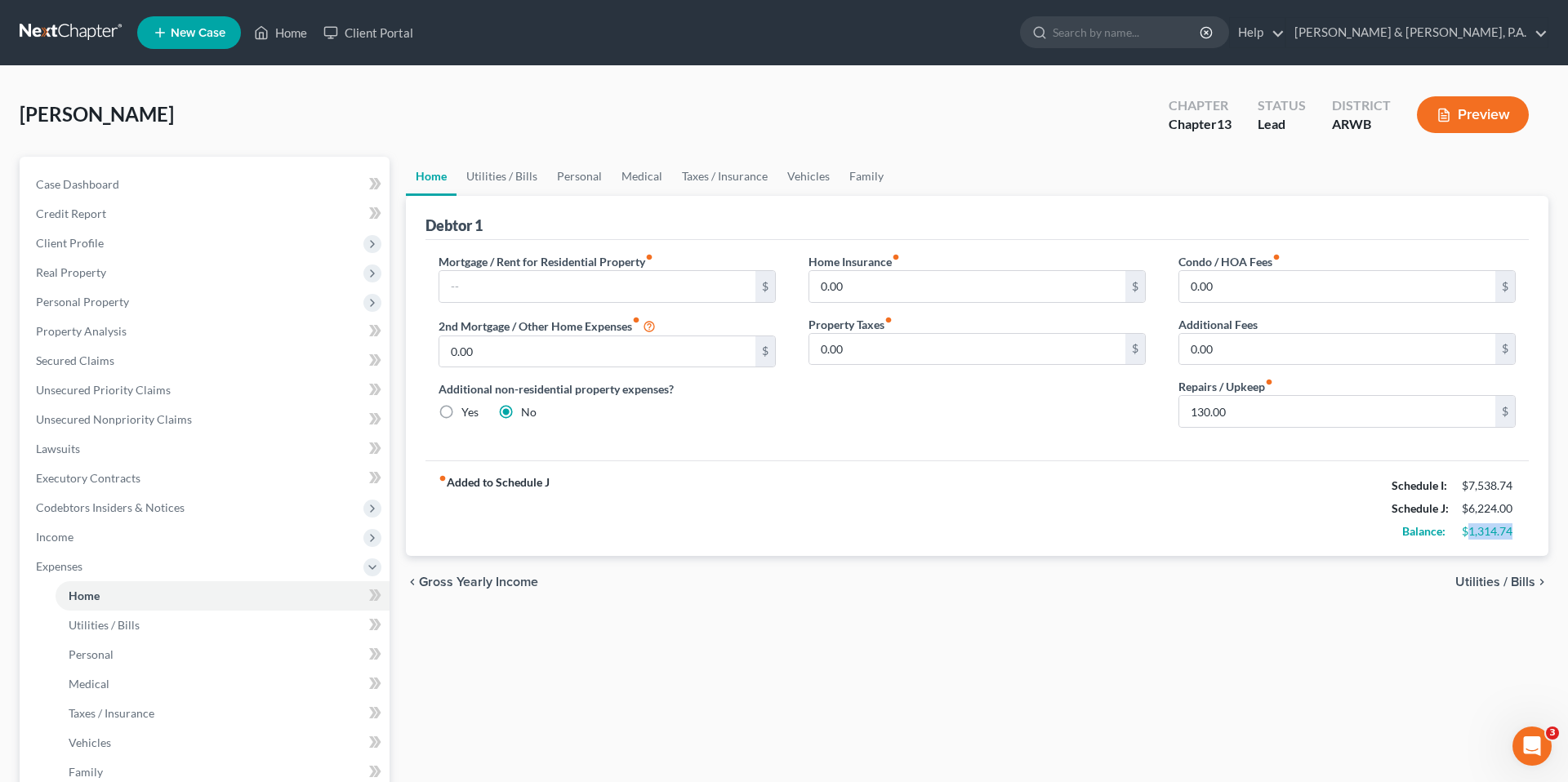
drag, startPoint x: 1465, startPoint y: 529, endPoint x: 1532, endPoint y: 528, distance: 67.0
click at [1532, 528] on div "Debtor 1 Mortgage / Rent for Residential Property fiber_manual_record $ 2nd Mor…" at bounding box center [976, 375] width 1142 height 360
click at [1227, 413] on input "130.00" at bounding box center [1336, 411] width 316 height 31
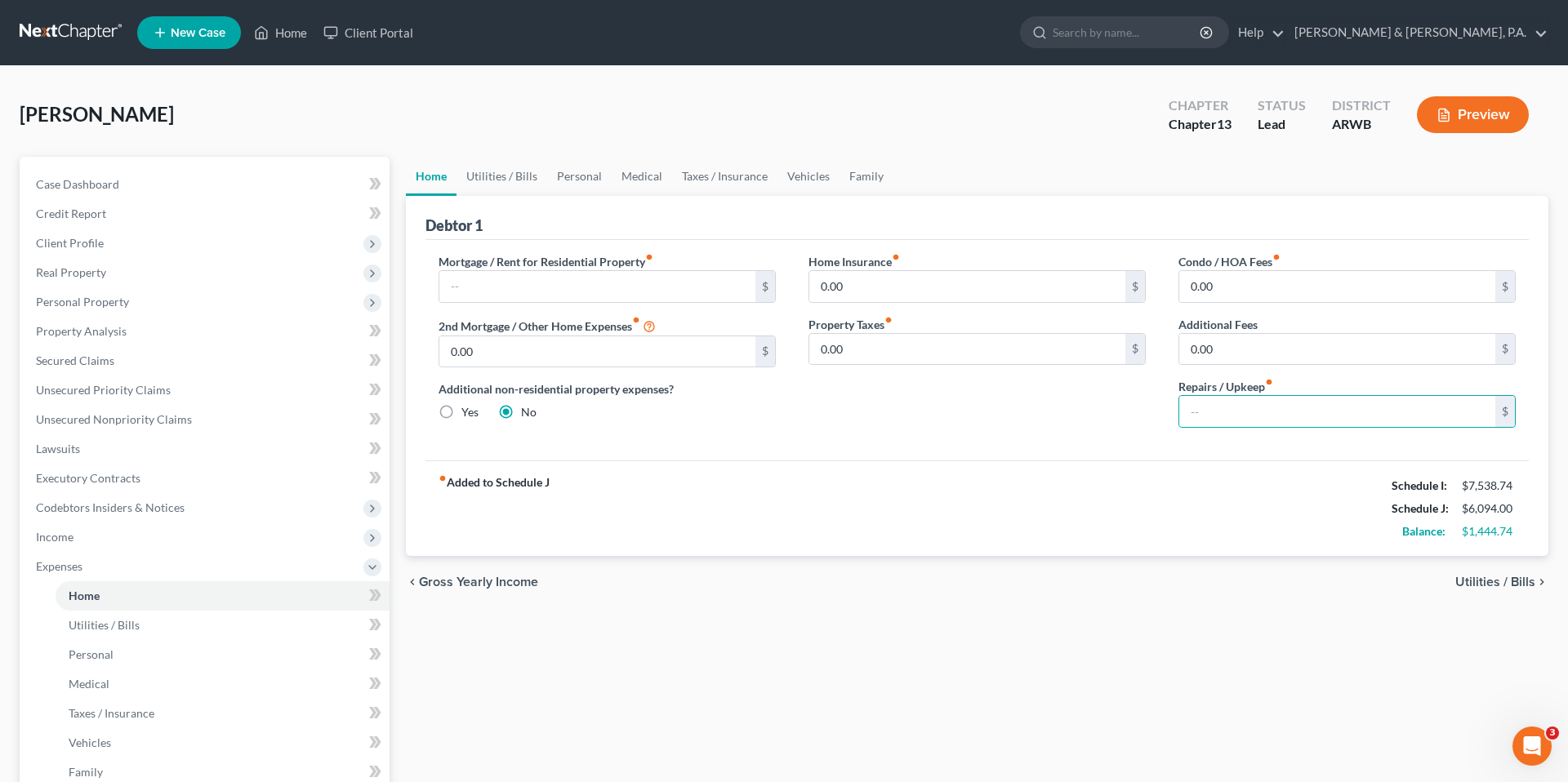
click at [794, 237] on div "Debtor 1" at bounding box center [976, 218] width 1103 height 44
click at [478, 167] on link "Utilities / Bills" at bounding box center [502, 176] width 90 height 40
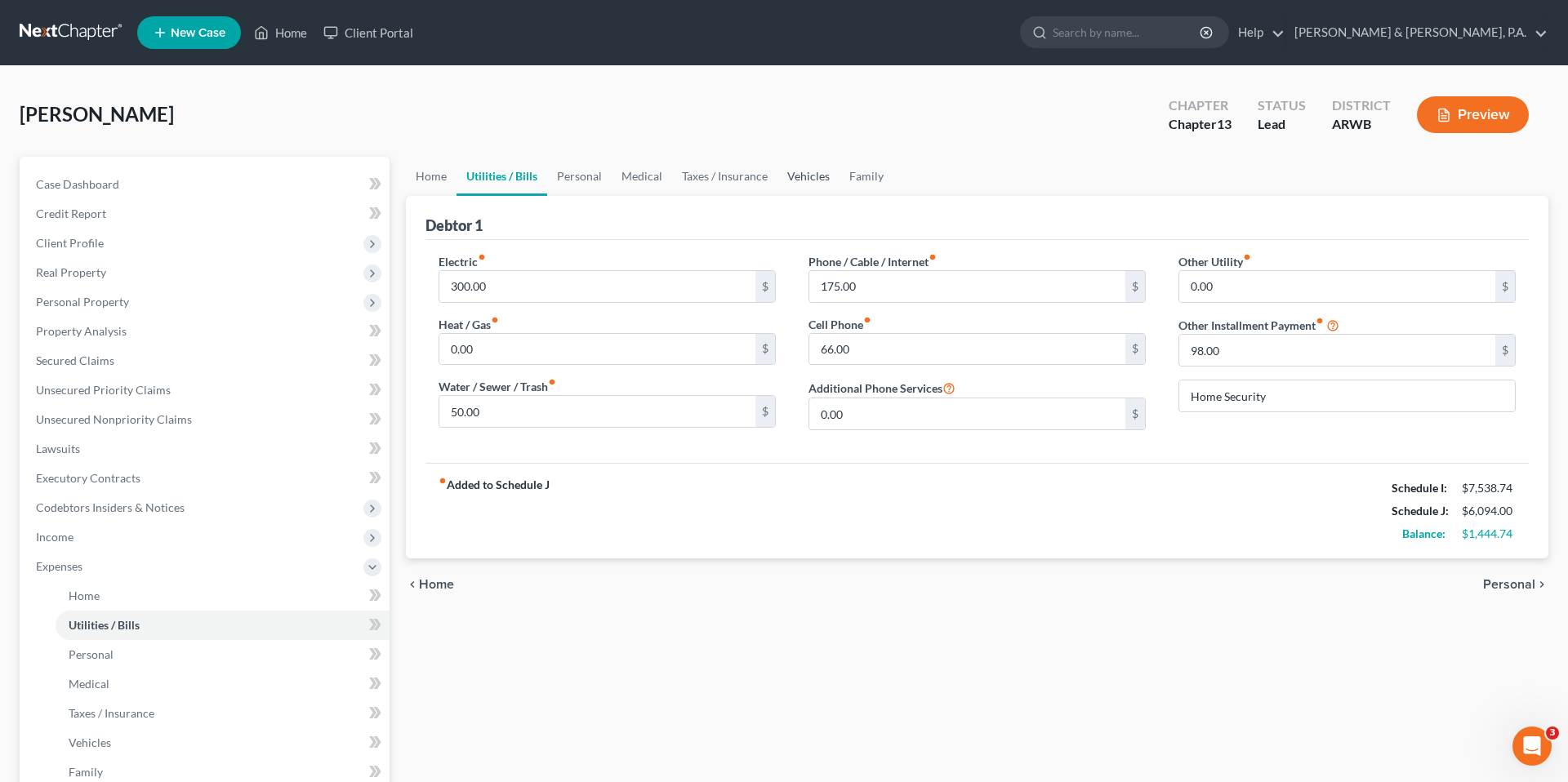
click at [798, 189] on link "Vehicles" at bounding box center [808, 176] width 62 height 40
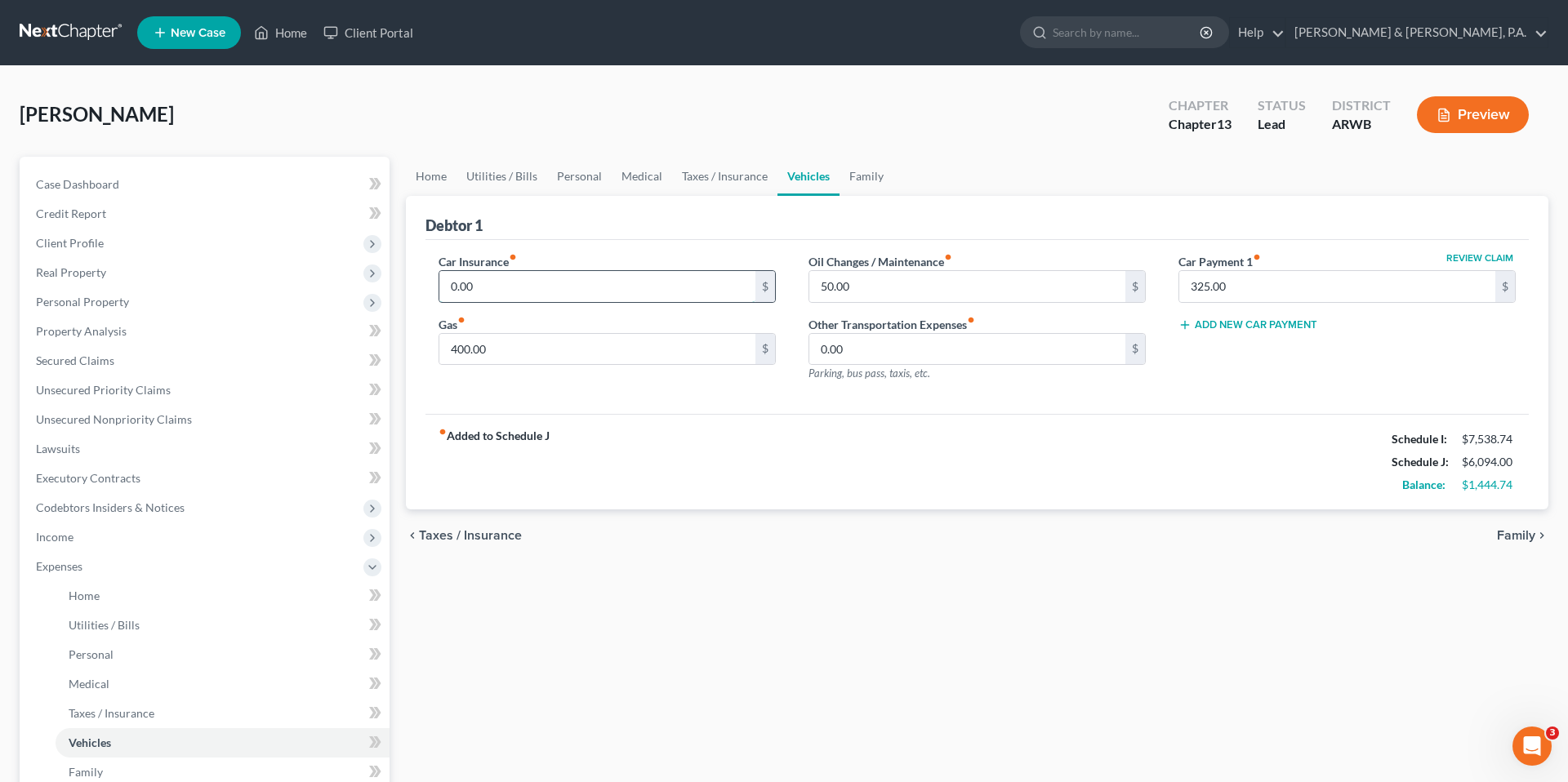
click at [689, 286] on input "0.00" at bounding box center [596, 287] width 316 height 31
click at [750, 236] on div "Debtor 1" at bounding box center [976, 218] width 1103 height 44
click at [502, 172] on link "Utilities / Bills" at bounding box center [502, 176] width 90 height 40
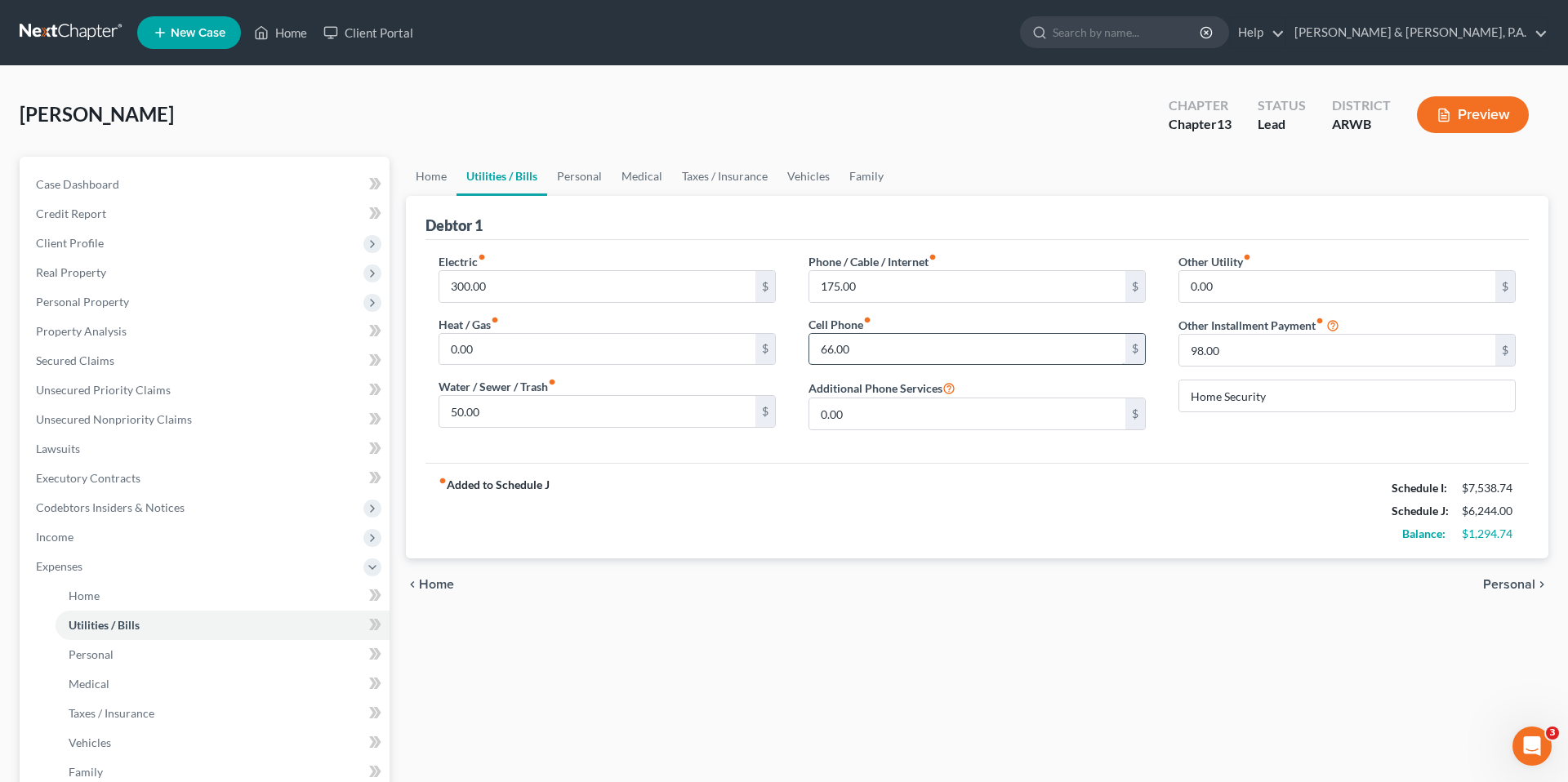
click at [873, 343] on input "66.00" at bounding box center [966, 350] width 316 height 31
click at [678, 246] on div "Electric fiber_manual_record 300.00 $ Heat / Gas fiber_manual_record 0.00 $ Wat…" at bounding box center [976, 351] width 1103 height 223
click at [844, 189] on link "Family" at bounding box center [866, 176] width 54 height 40
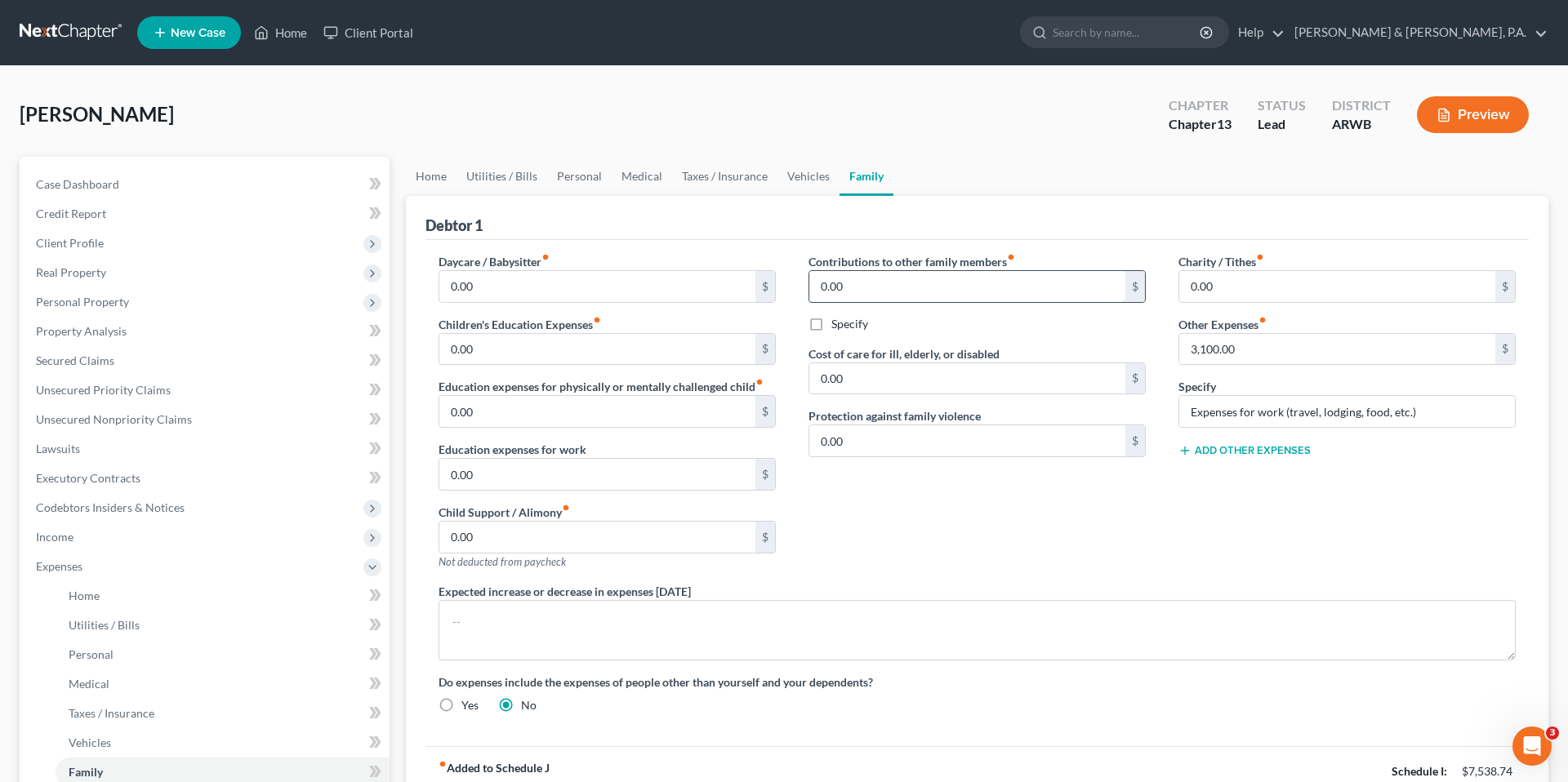
click at [860, 284] on input "0.00" at bounding box center [966, 287] width 316 height 31
click at [831, 320] on label "Specify" at bounding box center [849, 324] width 37 height 17
click at [837, 320] on input "Specify" at bounding box center [843, 321] width 11 height 11
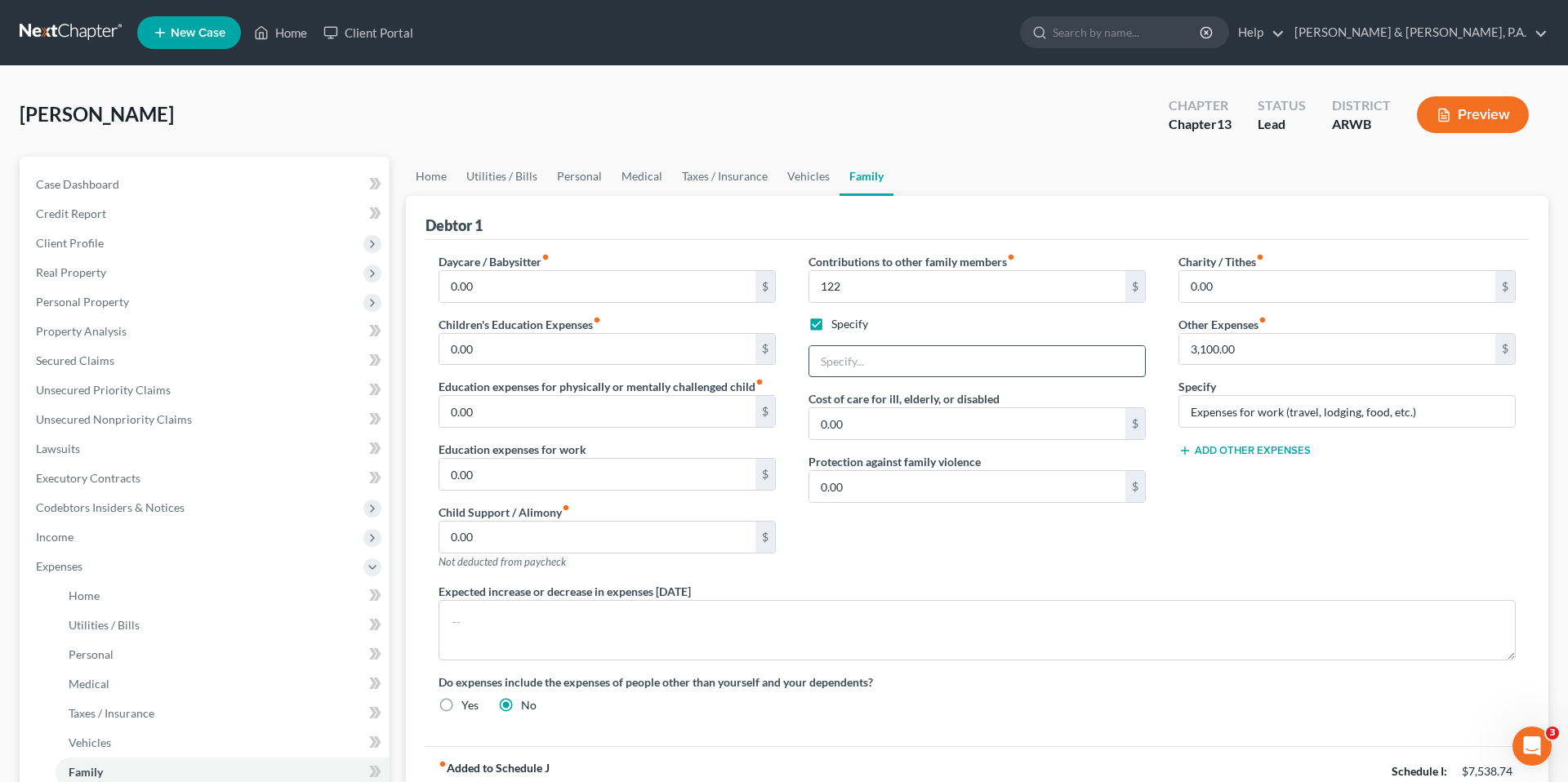
click at [856, 359] on input "text" at bounding box center [976, 362] width 336 height 31
click at [860, 236] on div "Debtor 1" at bounding box center [976, 218] width 1103 height 44
click at [749, 231] on div "Debtor 1" at bounding box center [976, 218] width 1103 height 44
click at [533, 215] on div "Debtor 1" at bounding box center [976, 218] width 1103 height 44
click at [514, 223] on div "Debtor 1" at bounding box center [976, 218] width 1103 height 44
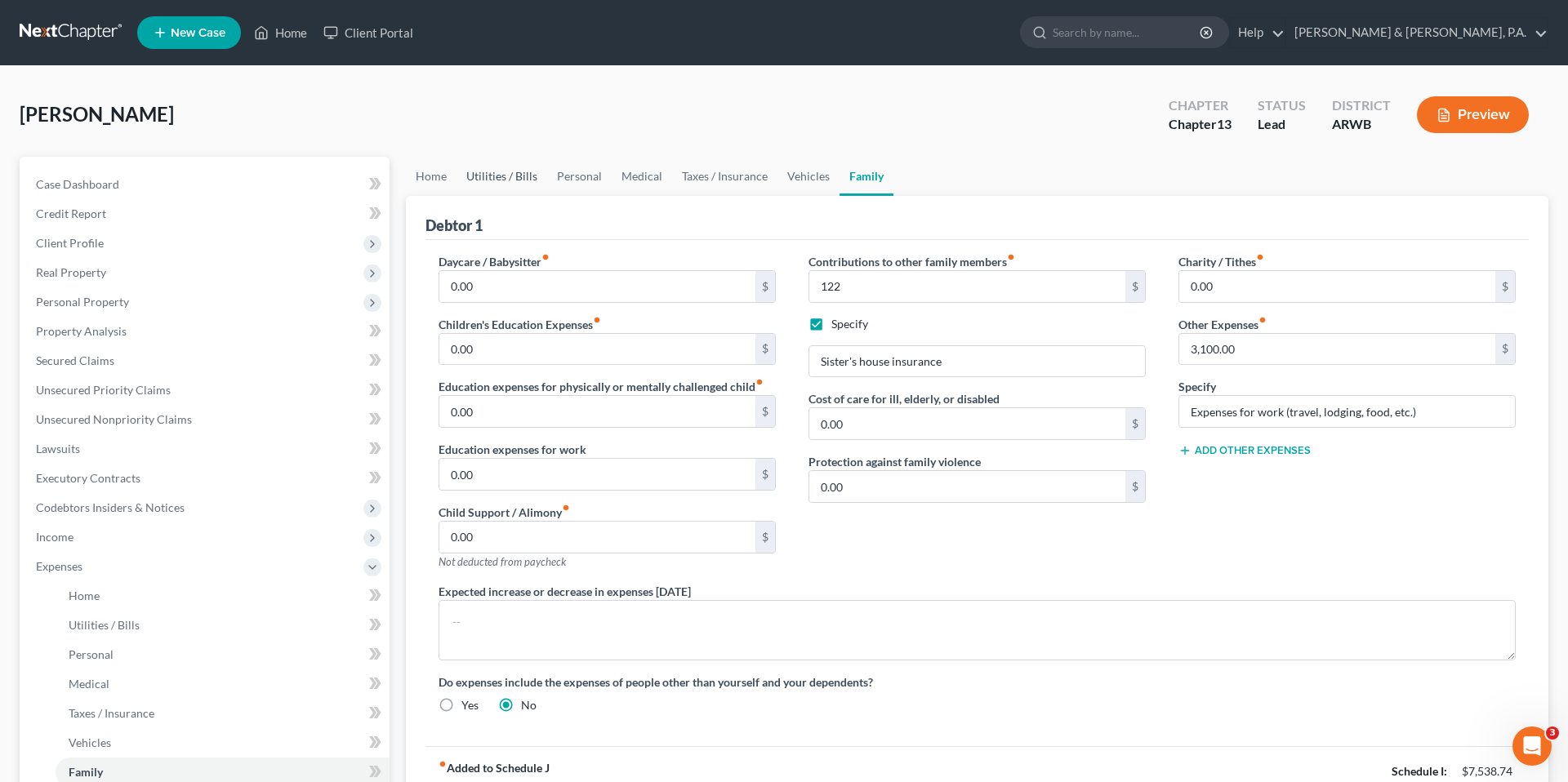
click at [505, 171] on link "Utilities / Bills" at bounding box center [502, 176] width 90 height 40
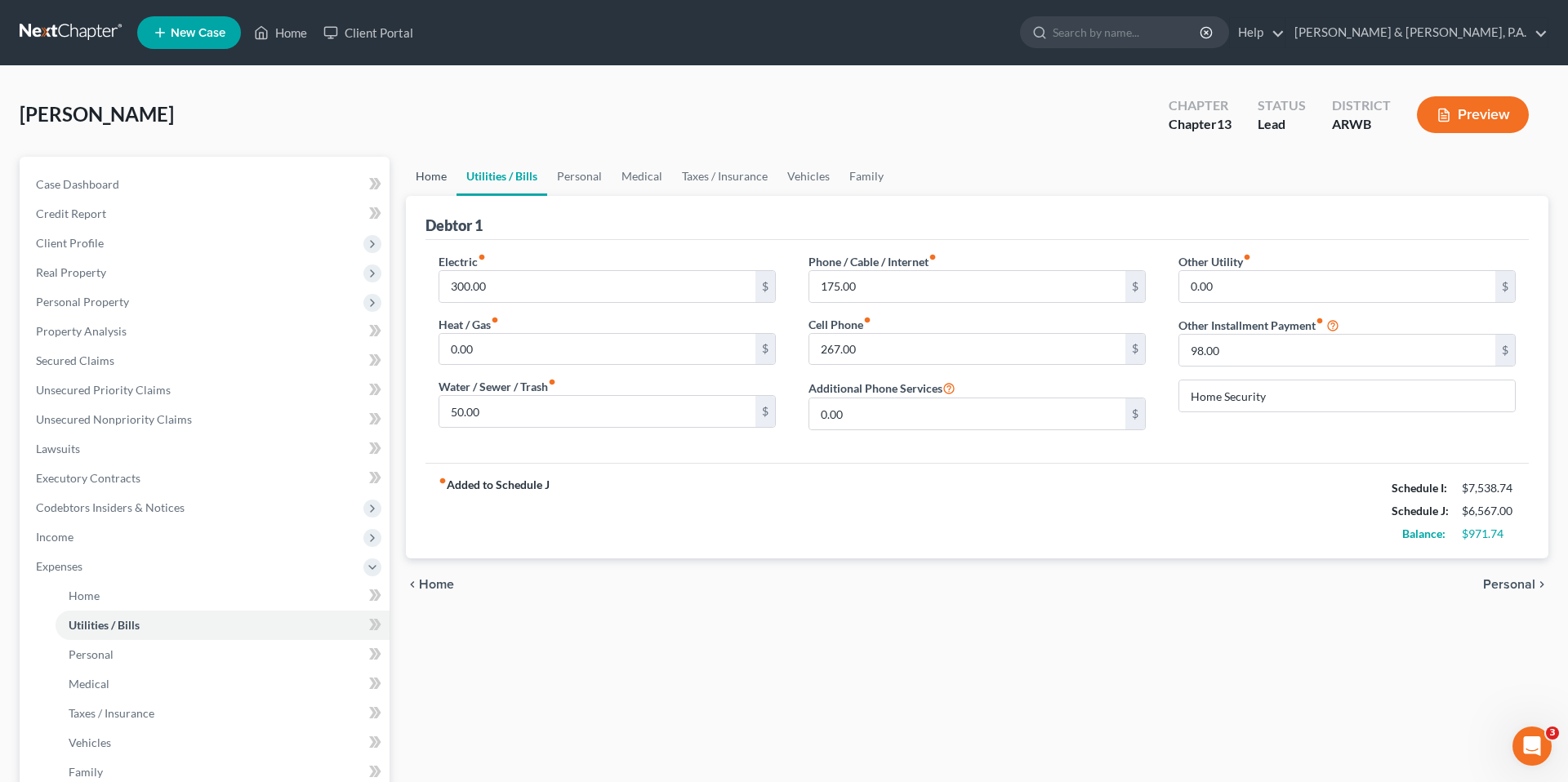
click at [441, 180] on link "Home" at bounding box center [431, 176] width 51 height 40
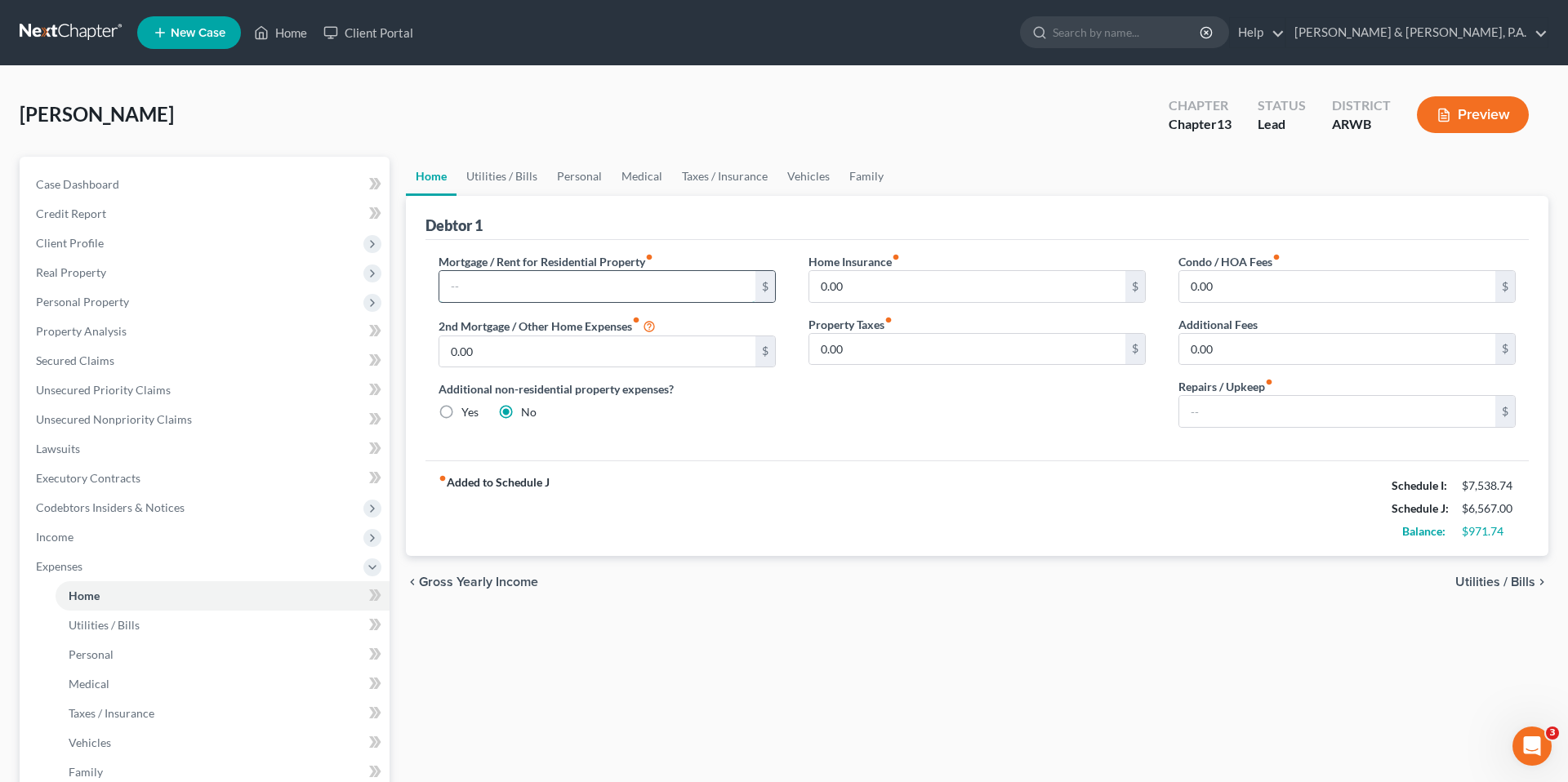
click at [487, 293] on input "text" at bounding box center [596, 287] width 316 height 31
click at [501, 189] on link "Utilities / Bills" at bounding box center [502, 176] width 90 height 40
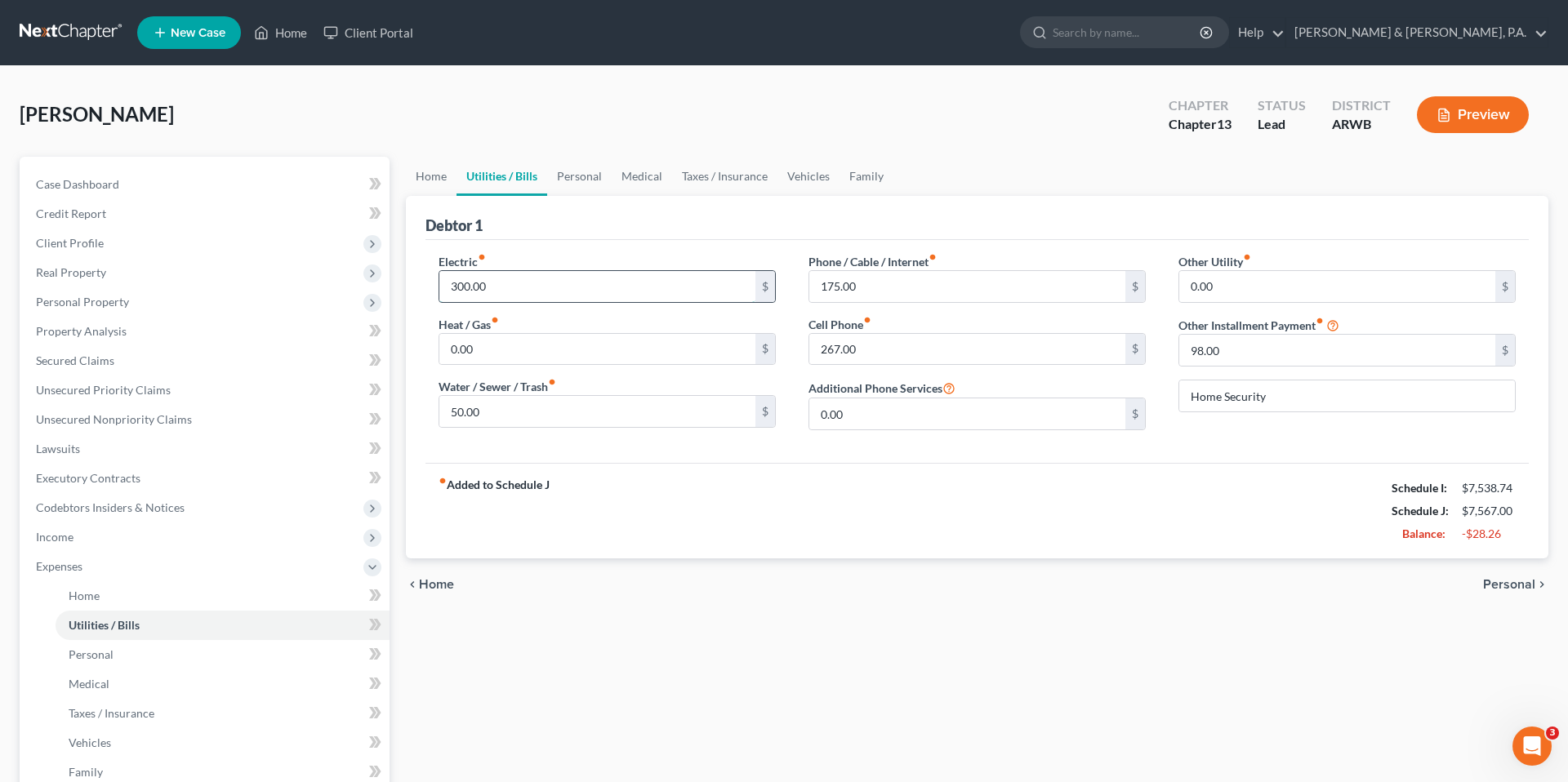
click at [521, 293] on input "300.00" at bounding box center [596, 287] width 316 height 31
click at [536, 409] on input "50.00" at bounding box center [596, 411] width 316 height 31
click at [858, 286] on input "175.00" at bounding box center [966, 287] width 316 height 31
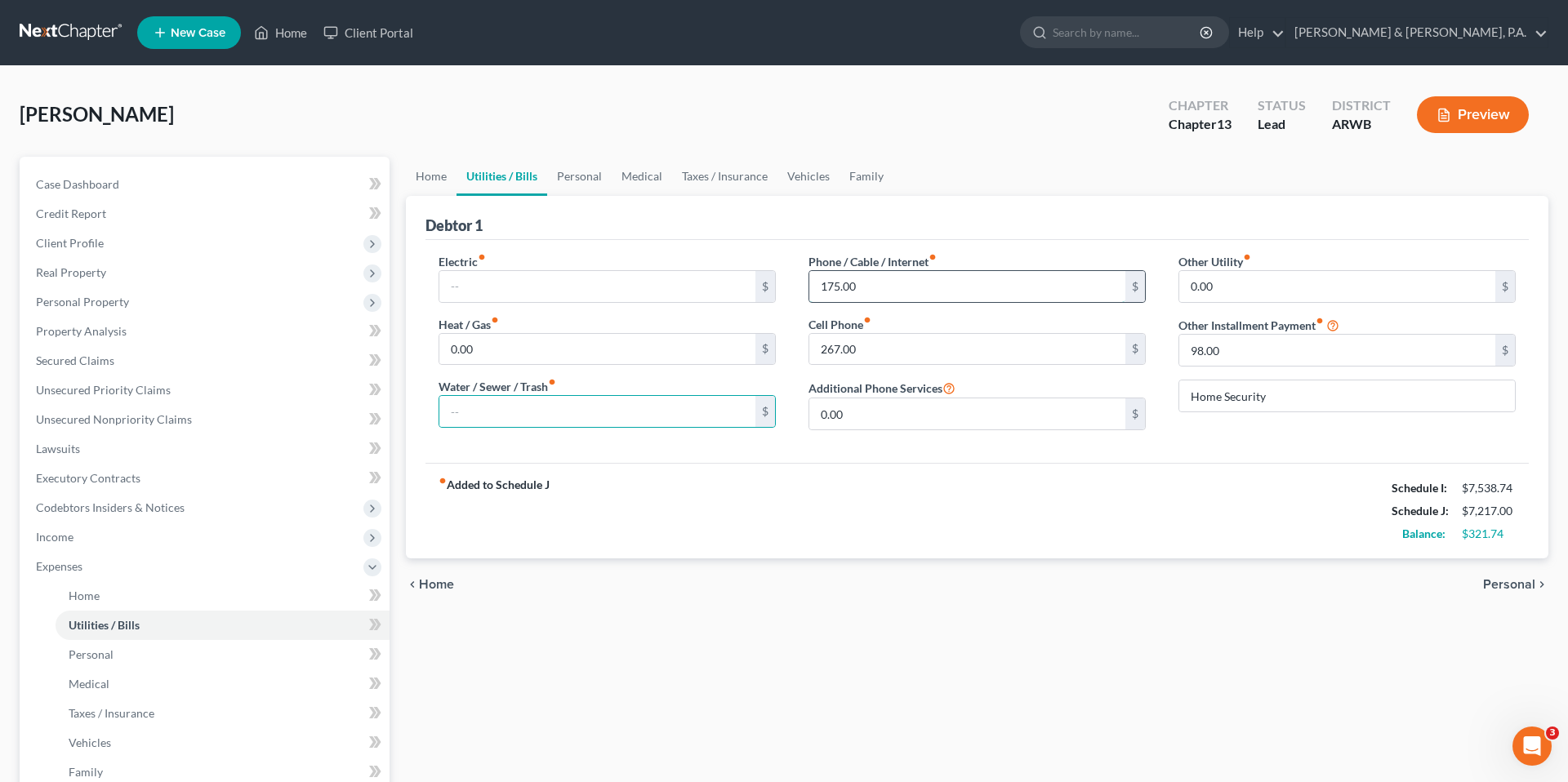
click at [858, 286] on input "175.00" at bounding box center [966, 287] width 316 height 31
click at [952, 218] on div "Debtor 1" at bounding box center [976, 218] width 1103 height 44
click at [1231, 357] on input "98.00" at bounding box center [1336, 351] width 316 height 31
click at [1186, 236] on div "Debtor 1" at bounding box center [976, 218] width 1103 height 44
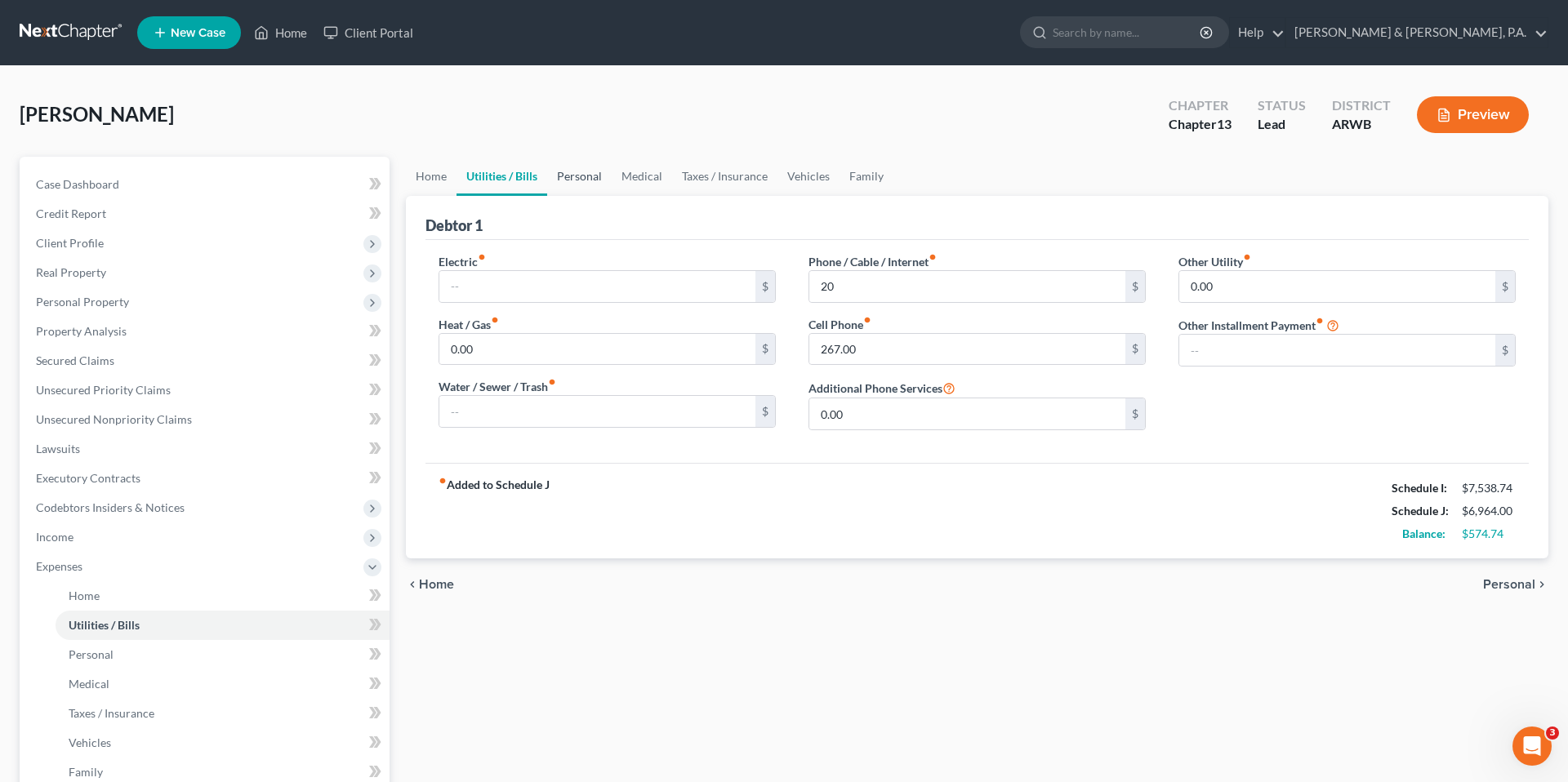
click at [587, 185] on link "Personal" at bounding box center [579, 176] width 64 height 40
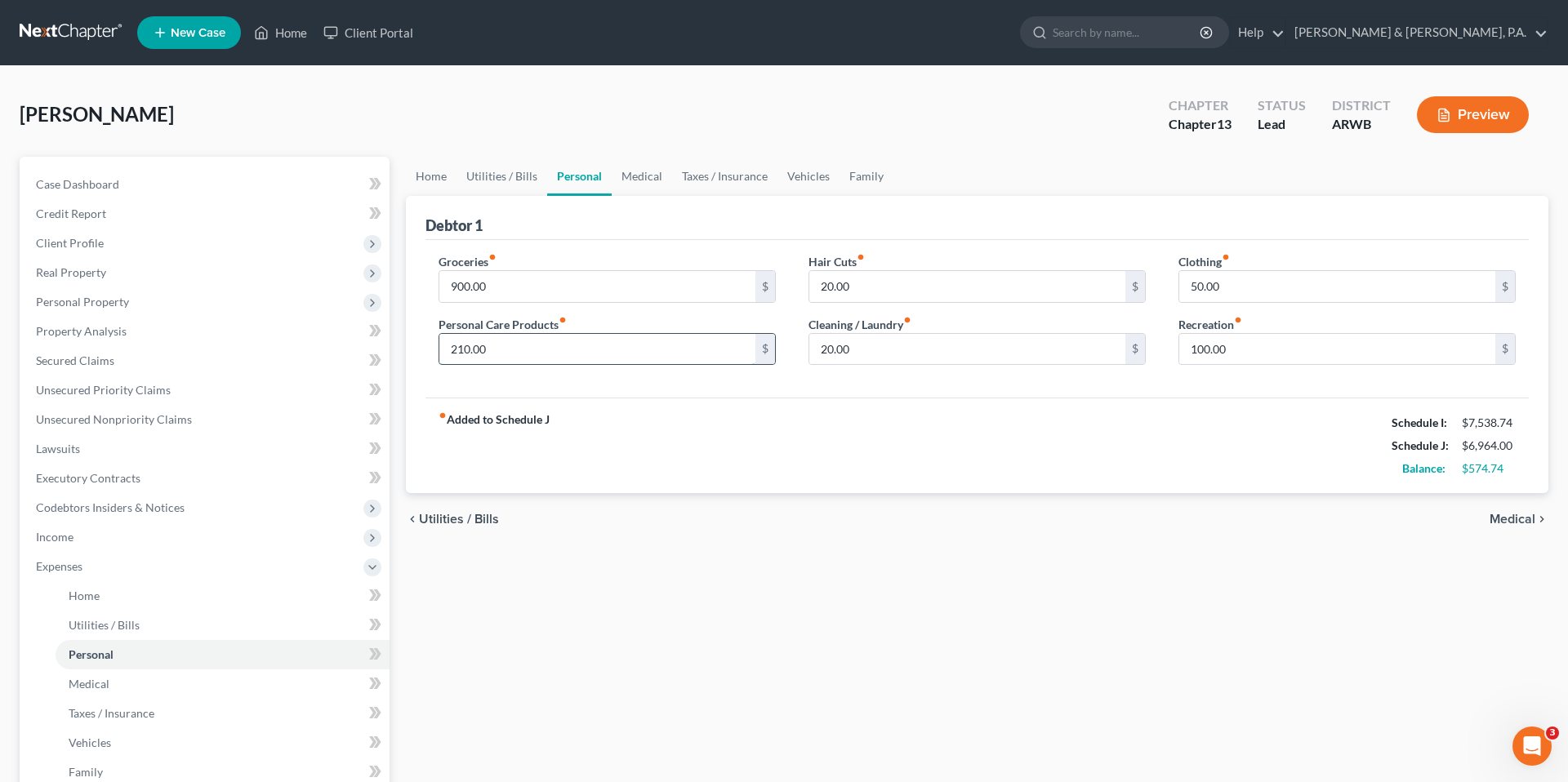
click at [569, 345] on input "210.00" at bounding box center [596, 350] width 316 height 31
click at [687, 234] on div "Debtor 1" at bounding box center [976, 218] width 1103 height 44
click at [649, 185] on link "Medical" at bounding box center [642, 176] width 61 height 40
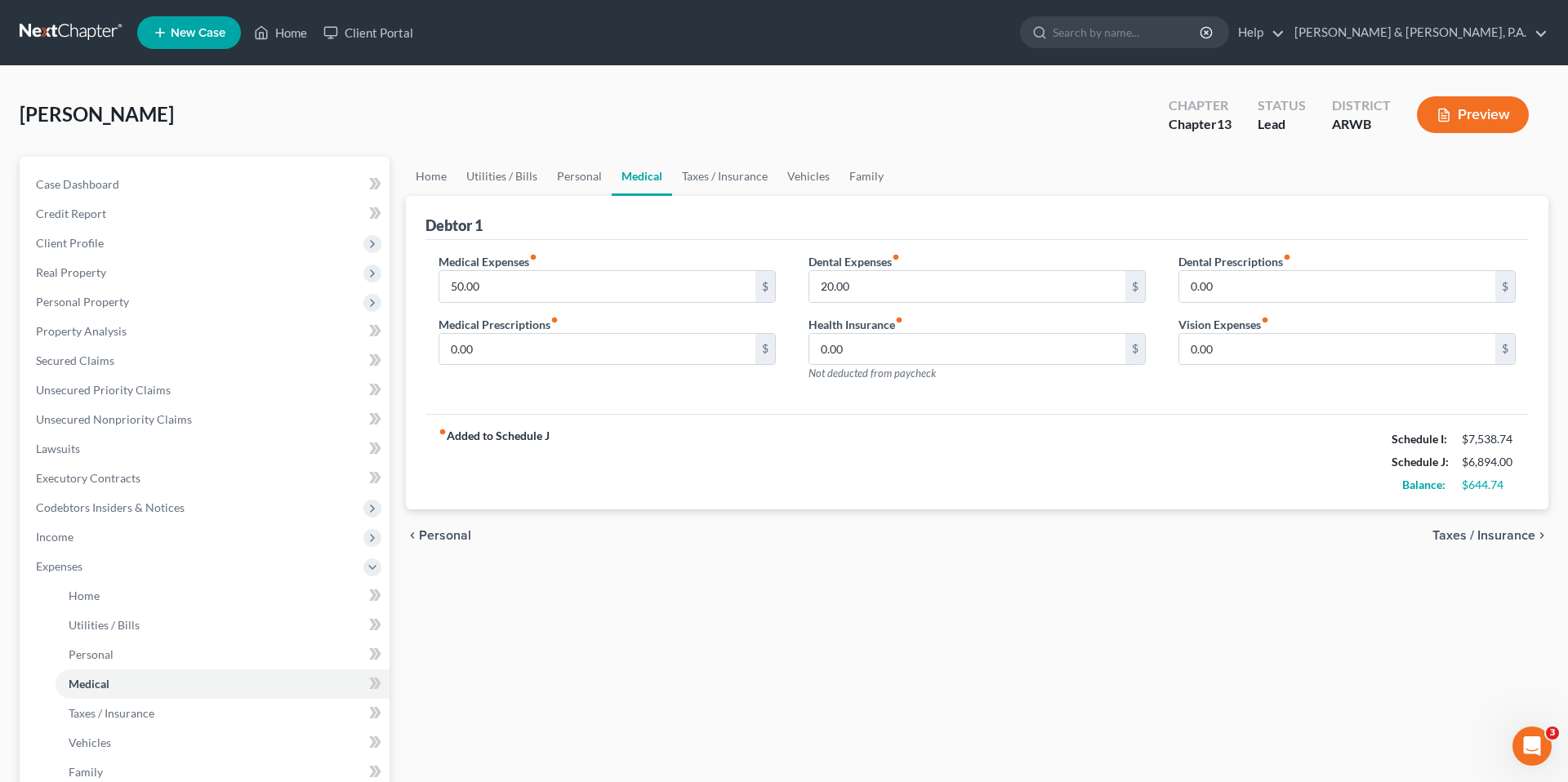
click at [636, 247] on div "Medical Expenses fiber_manual_record 50.00 $ Medical Prescriptions fiber_manual…" at bounding box center [976, 328] width 1103 height 175
click at [636, 283] on input "50.00" at bounding box center [596, 287] width 316 height 31
click at [598, 225] on div "Debtor 1" at bounding box center [976, 218] width 1103 height 44
click at [709, 187] on link "Taxes / Insurance" at bounding box center [724, 176] width 105 height 40
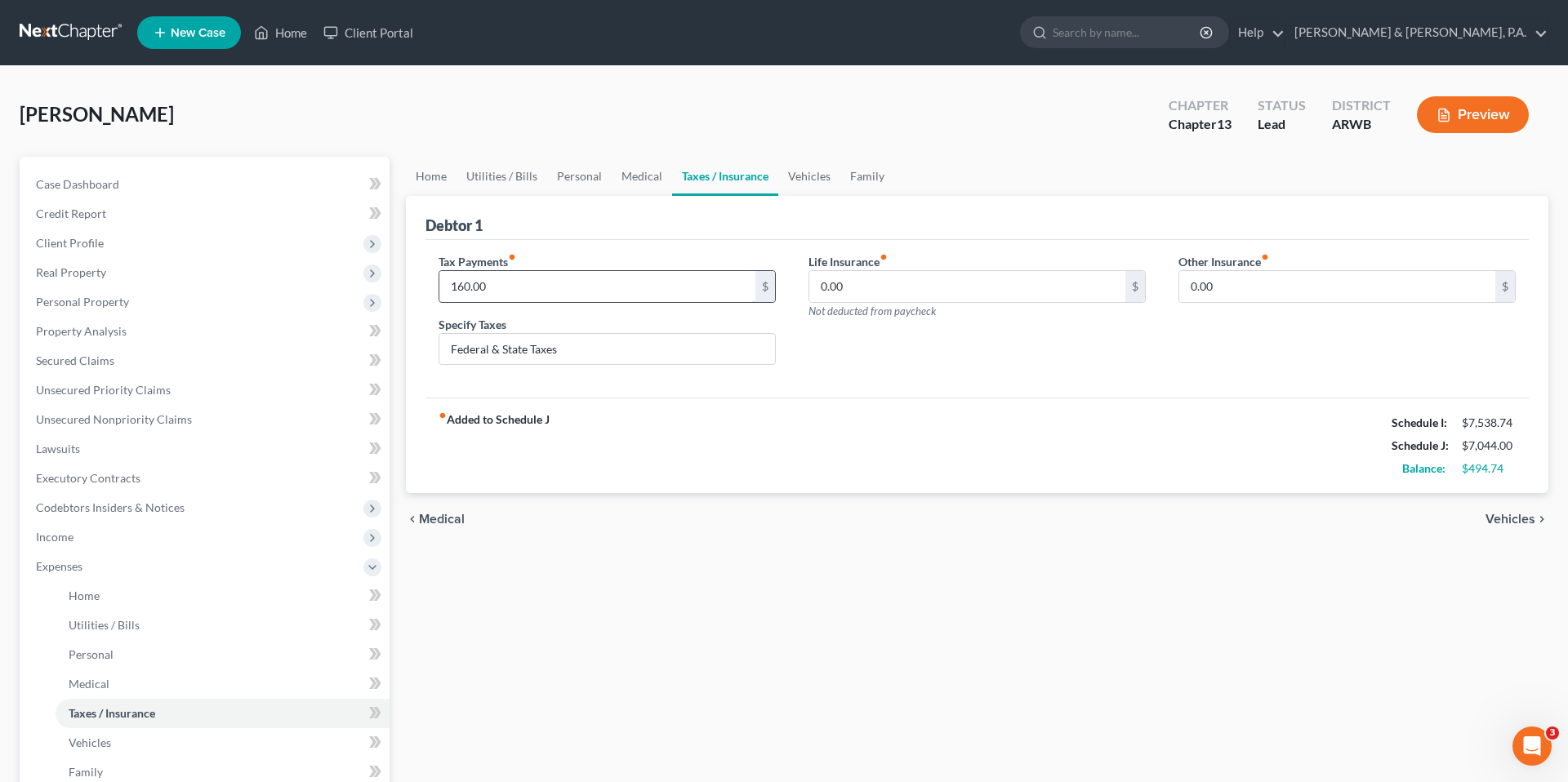
click at [602, 297] on input "160.00" at bounding box center [596, 287] width 316 height 31
click at [617, 321] on div "Specify Taxes Federal & State Taxes" at bounding box center [606, 340] width 337 height 50
click at [786, 213] on div "Debtor 1" at bounding box center [976, 218] width 1103 height 44
click at [799, 193] on link "Vehicles" at bounding box center [809, 176] width 62 height 40
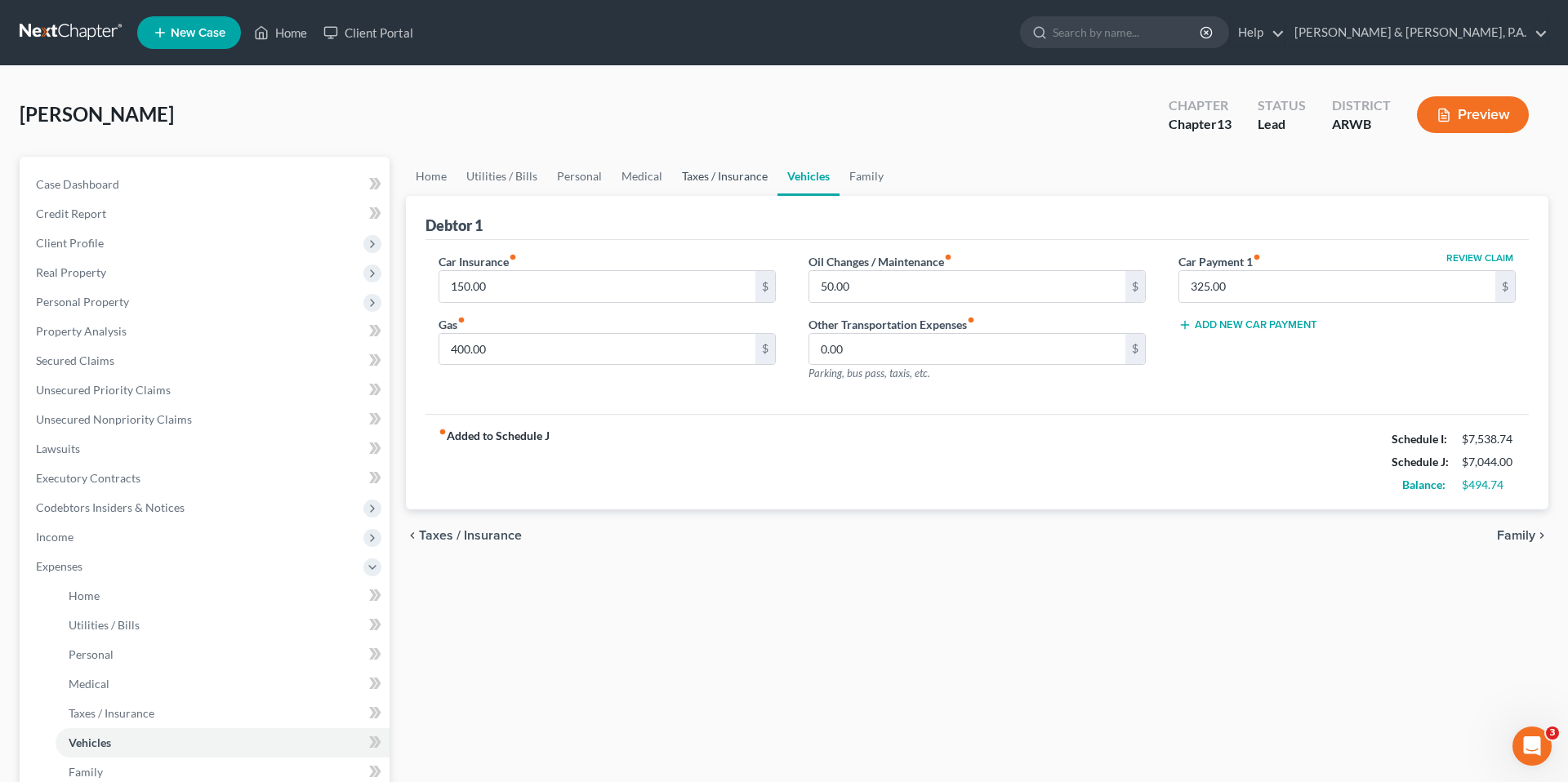
click at [751, 185] on link "Taxes / Insurance" at bounding box center [724, 176] width 105 height 40
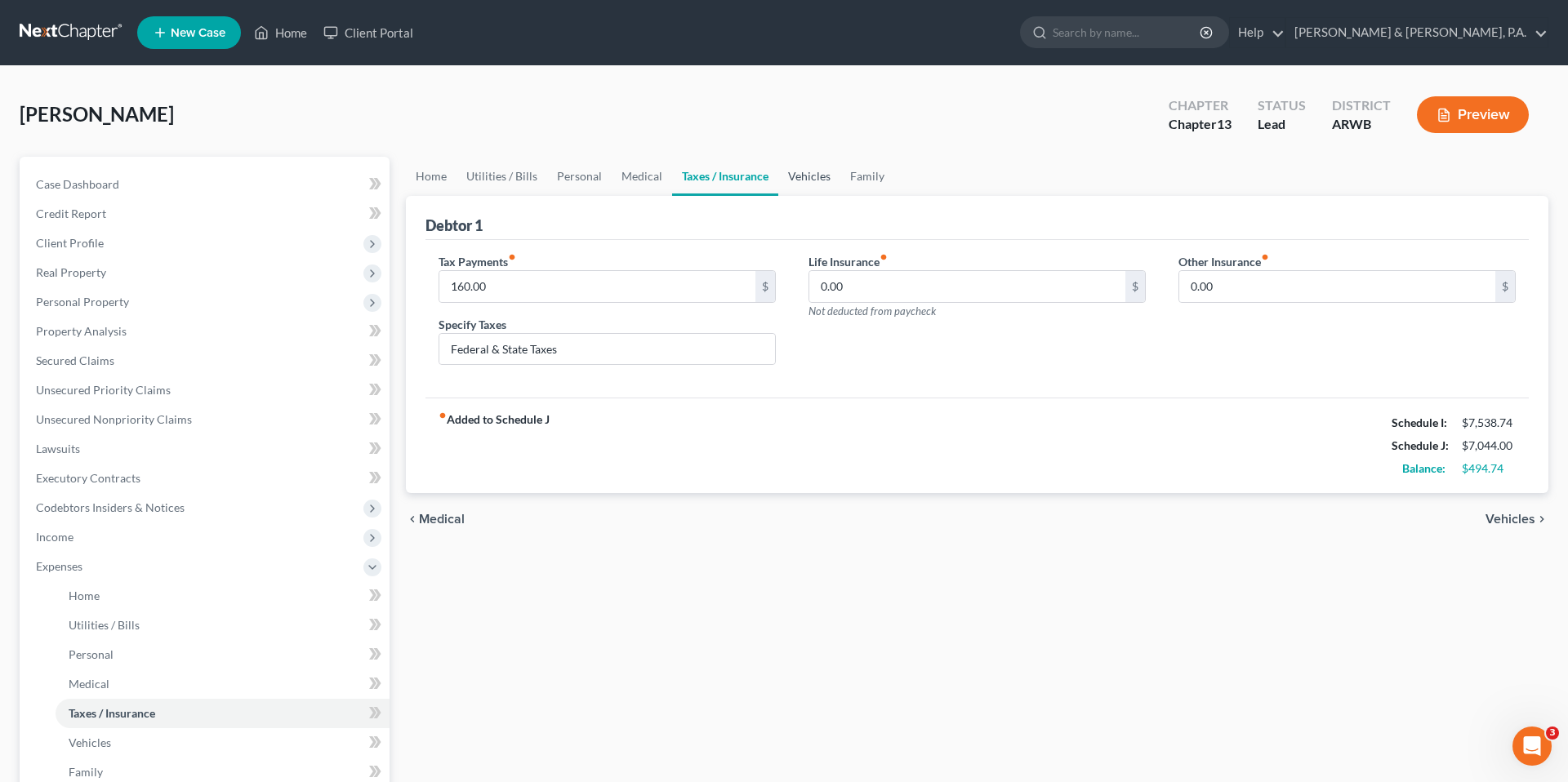
click at [796, 181] on link "Vehicles" at bounding box center [809, 176] width 62 height 40
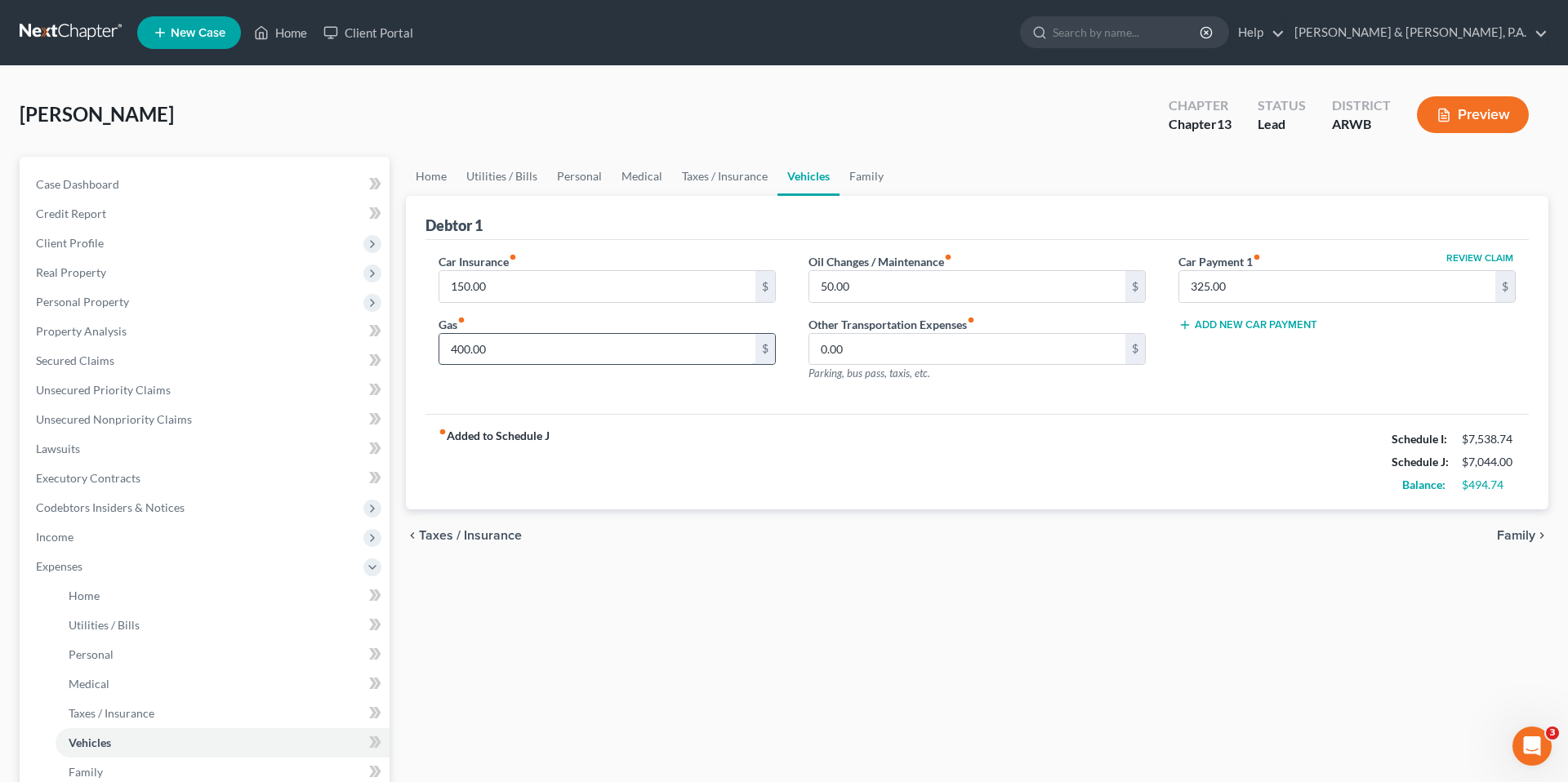
click at [662, 353] on input "400.00" at bounding box center [596, 350] width 316 height 31
click at [764, 318] on div "Gas fiber_manual_record 0 $" at bounding box center [606, 340] width 337 height 50
click at [792, 312] on div "Oil Changes / Maintenance fiber_manual_record 50.00 $ Other Transportation Expe…" at bounding box center [977, 324] width 370 height 142
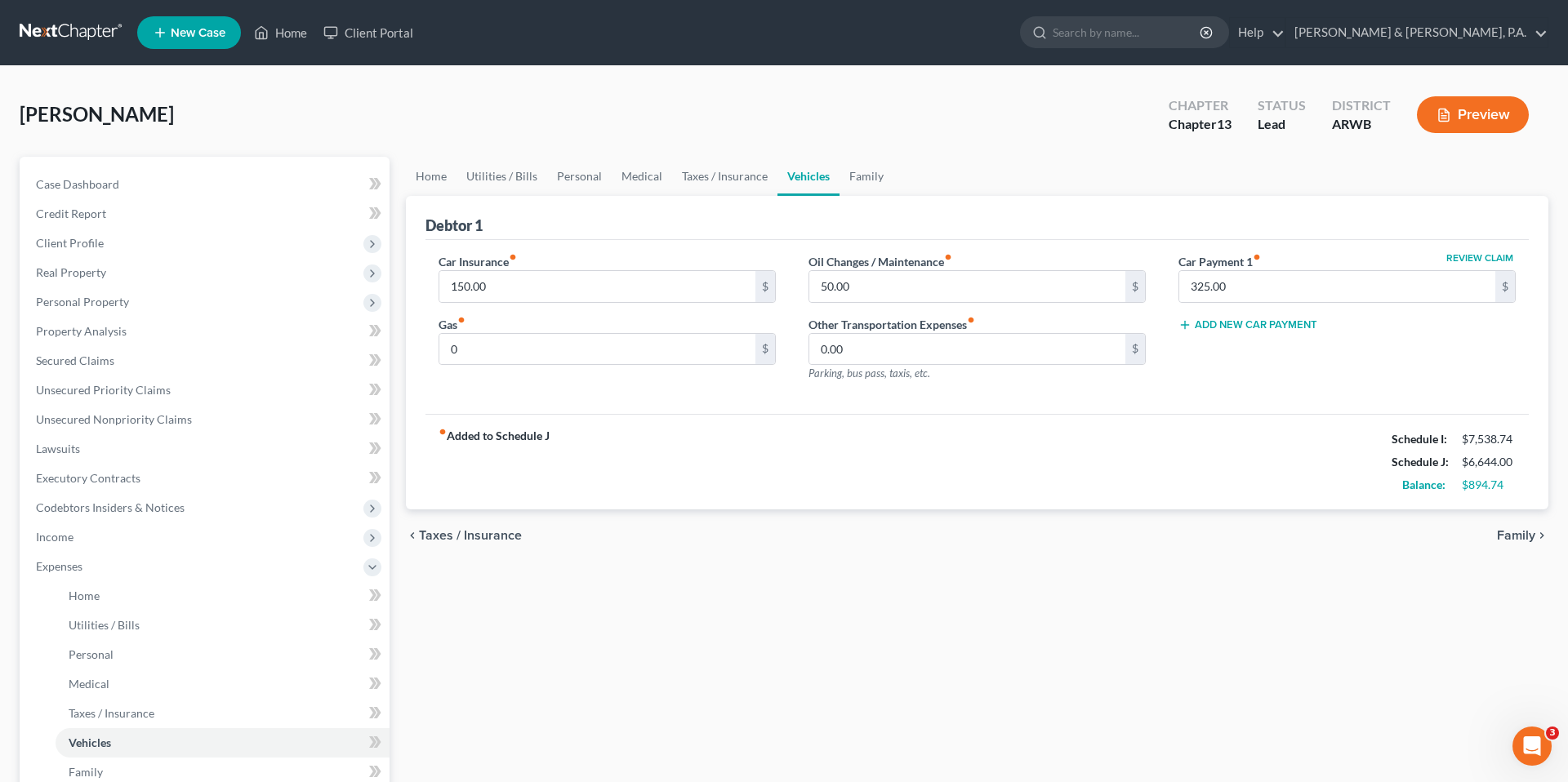
click at [695, 376] on div "Car Insurance fiber_manual_record 150.00 $ Gas fiber_manual_record 0 $" at bounding box center [607, 324] width 370 height 142
click at [685, 356] on input "0" at bounding box center [596, 350] width 316 height 31
click at [969, 282] on input "50.00" at bounding box center [966, 287] width 316 height 31
click at [997, 241] on div "Car Insurance fiber_manual_record 150.00 $ Gas fiber_manual_record 100 $ Oil Ch…" at bounding box center [976, 328] width 1103 height 175
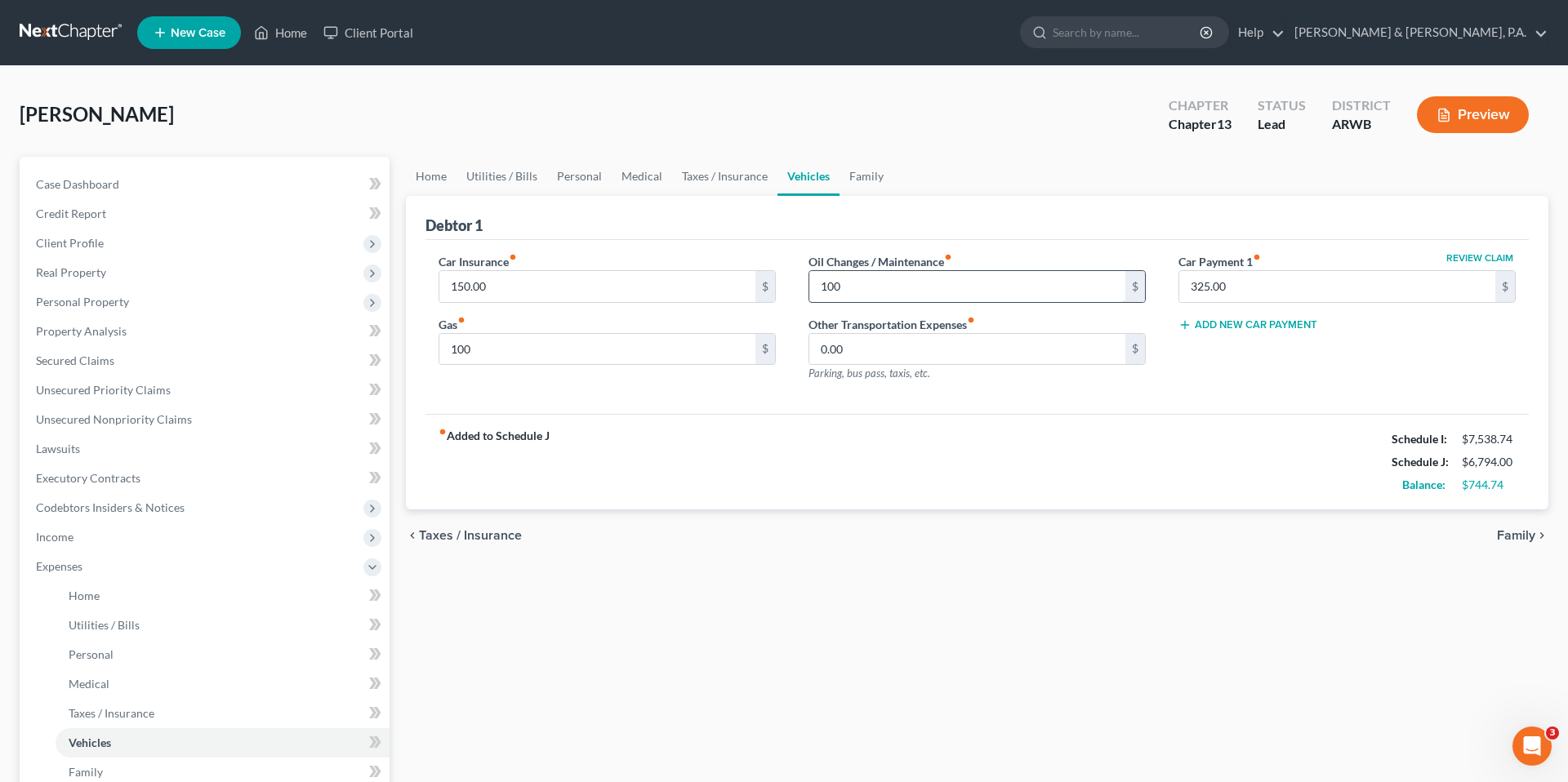
click at [1008, 277] on input "100" at bounding box center [966, 287] width 316 height 31
click at [1032, 238] on div "Debtor 1" at bounding box center [976, 218] width 1103 height 44
click at [844, 213] on div "Debtor 1" at bounding box center [976, 218] width 1103 height 44
click at [879, 165] on link "Family" at bounding box center [866, 176] width 54 height 40
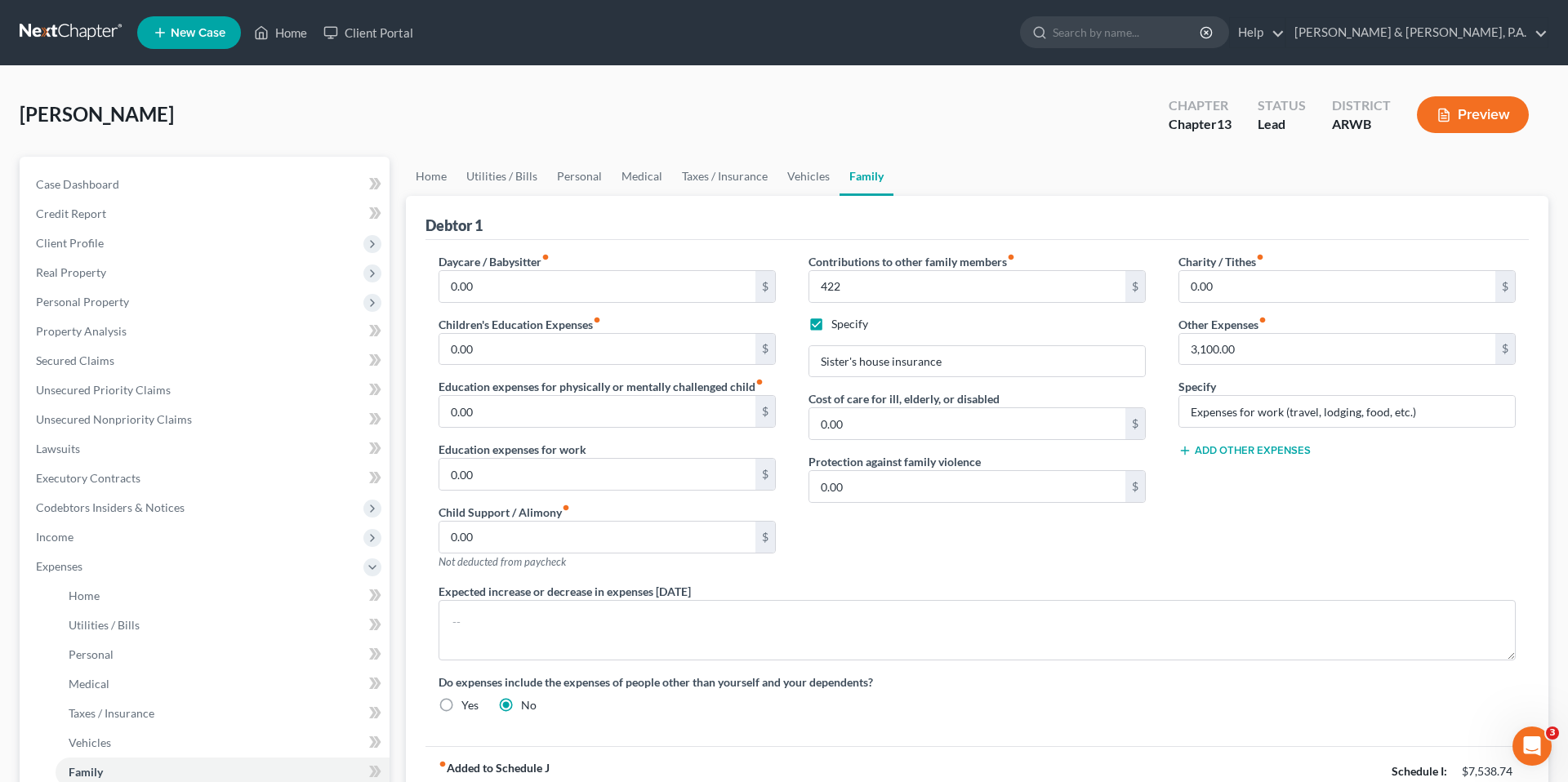
click at [979, 219] on div "Debtor 1" at bounding box center [976, 218] width 1103 height 44
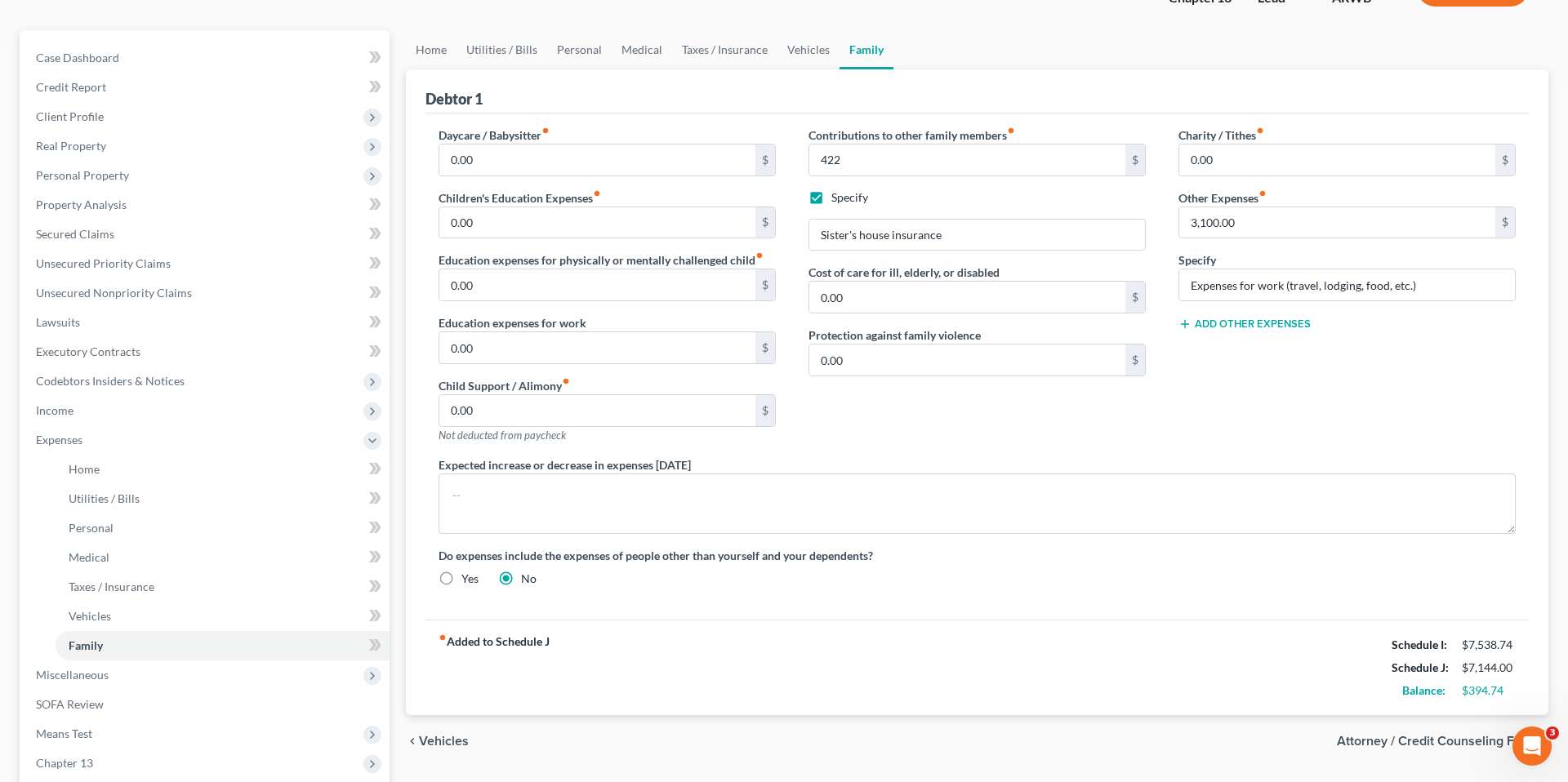
scroll to position [127, 0]
click at [461, 573] on label "Yes" at bounding box center [469, 578] width 17 height 17
click at [467, 573] on input "Yes" at bounding box center [473, 575] width 11 height 11
click at [594, 539] on div "Daycare / Babysitter fiber_manual_record 0.00 $ Children's Education Expenses f…" at bounding box center [977, 362] width 1110 height 474
click at [981, 229] on input "Sister's house insurance" at bounding box center [976, 235] width 336 height 31
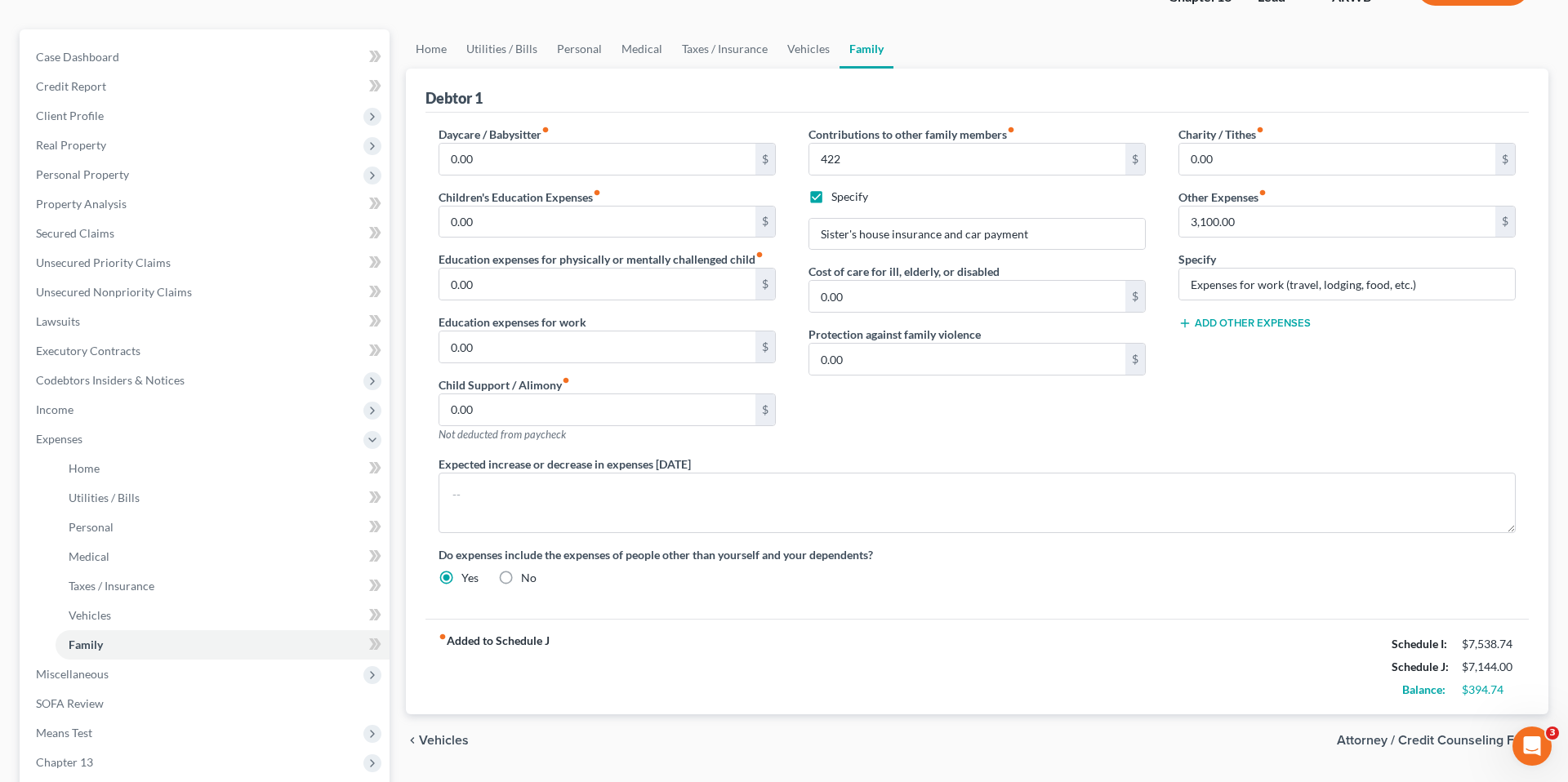
click at [1170, 428] on div "Charity / Tithes fiber_manual_record 0.00 $ Other Expenses fiber_manual_record …" at bounding box center [1347, 291] width 370 height 329
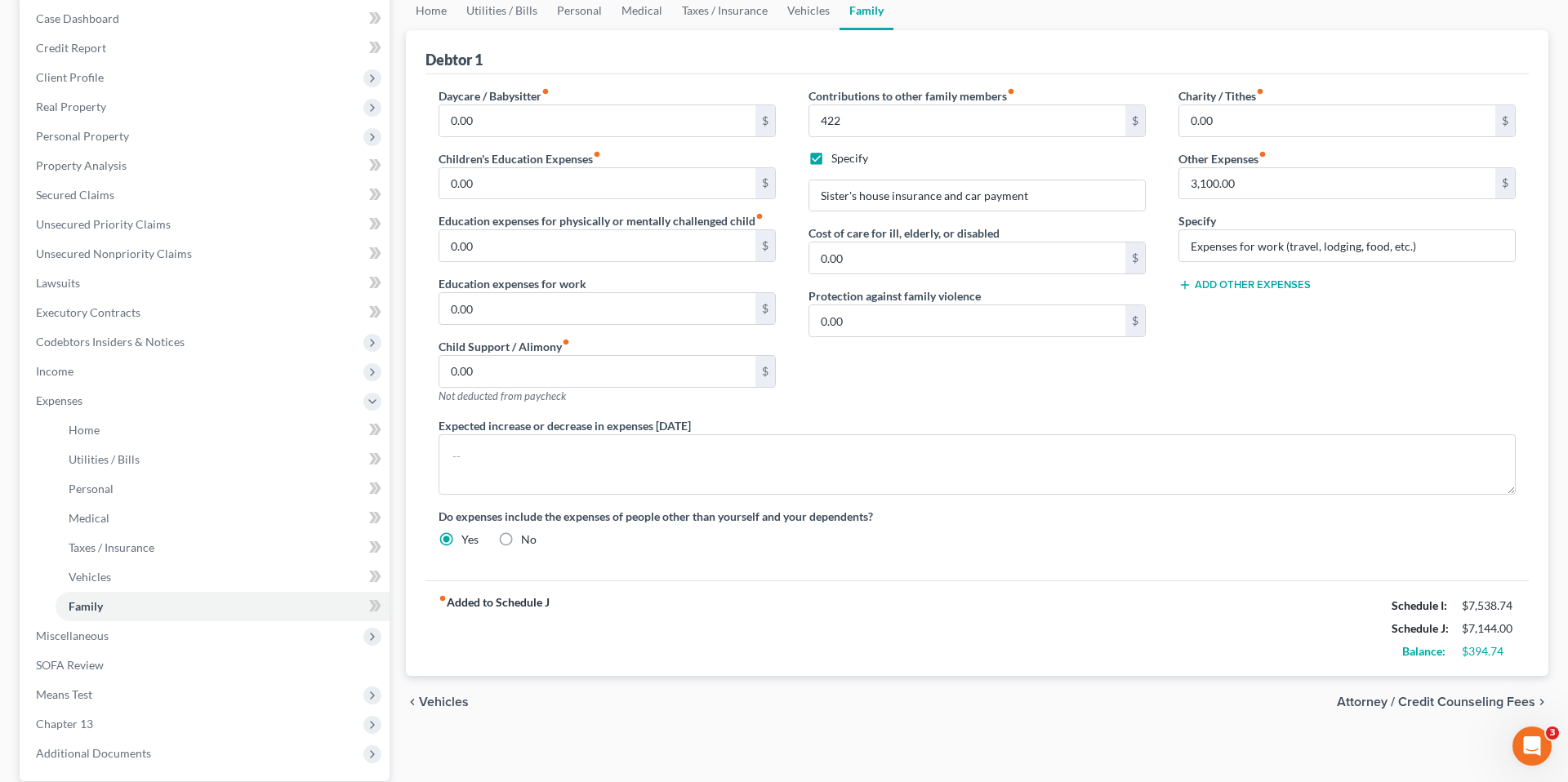
scroll to position [158, 0]
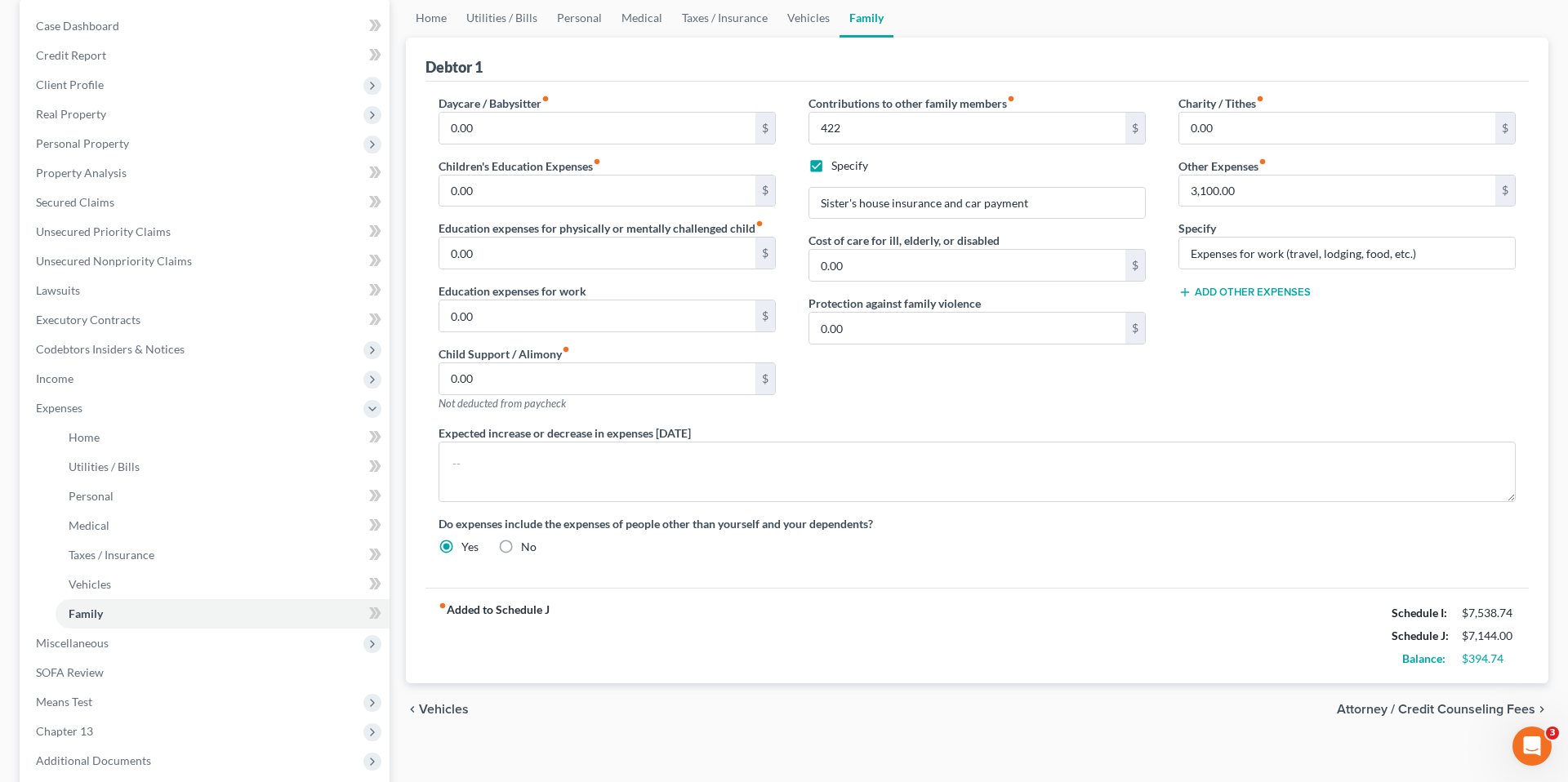
click at [802, 433] on div "Expected increase or decrease in expenses [DATE]" at bounding box center [977, 463] width 1110 height 77
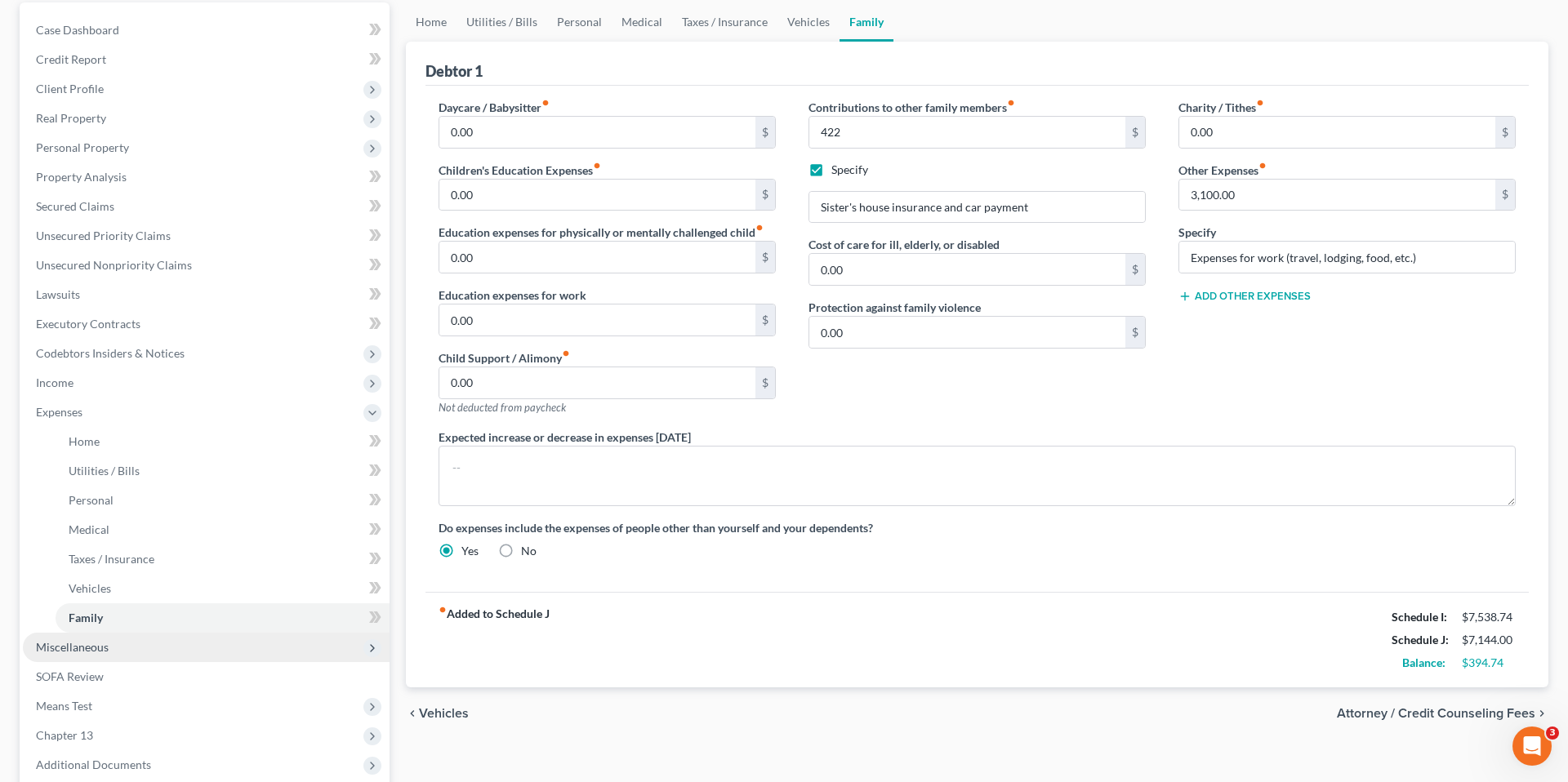
click at [271, 650] on span "Miscellaneous" at bounding box center [206, 648] width 366 height 29
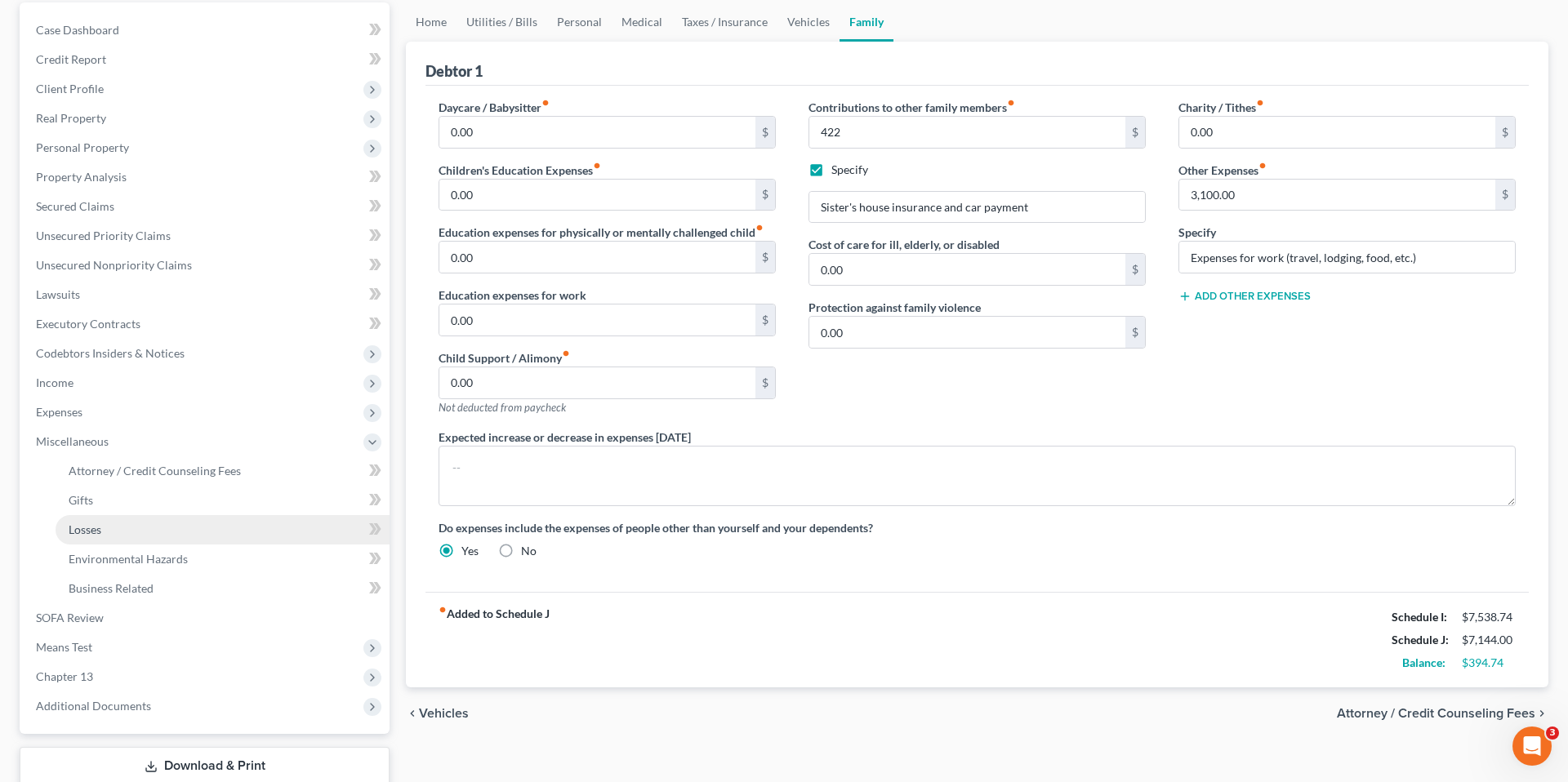
click at [248, 522] on link "Losses" at bounding box center [222, 530] width 334 height 29
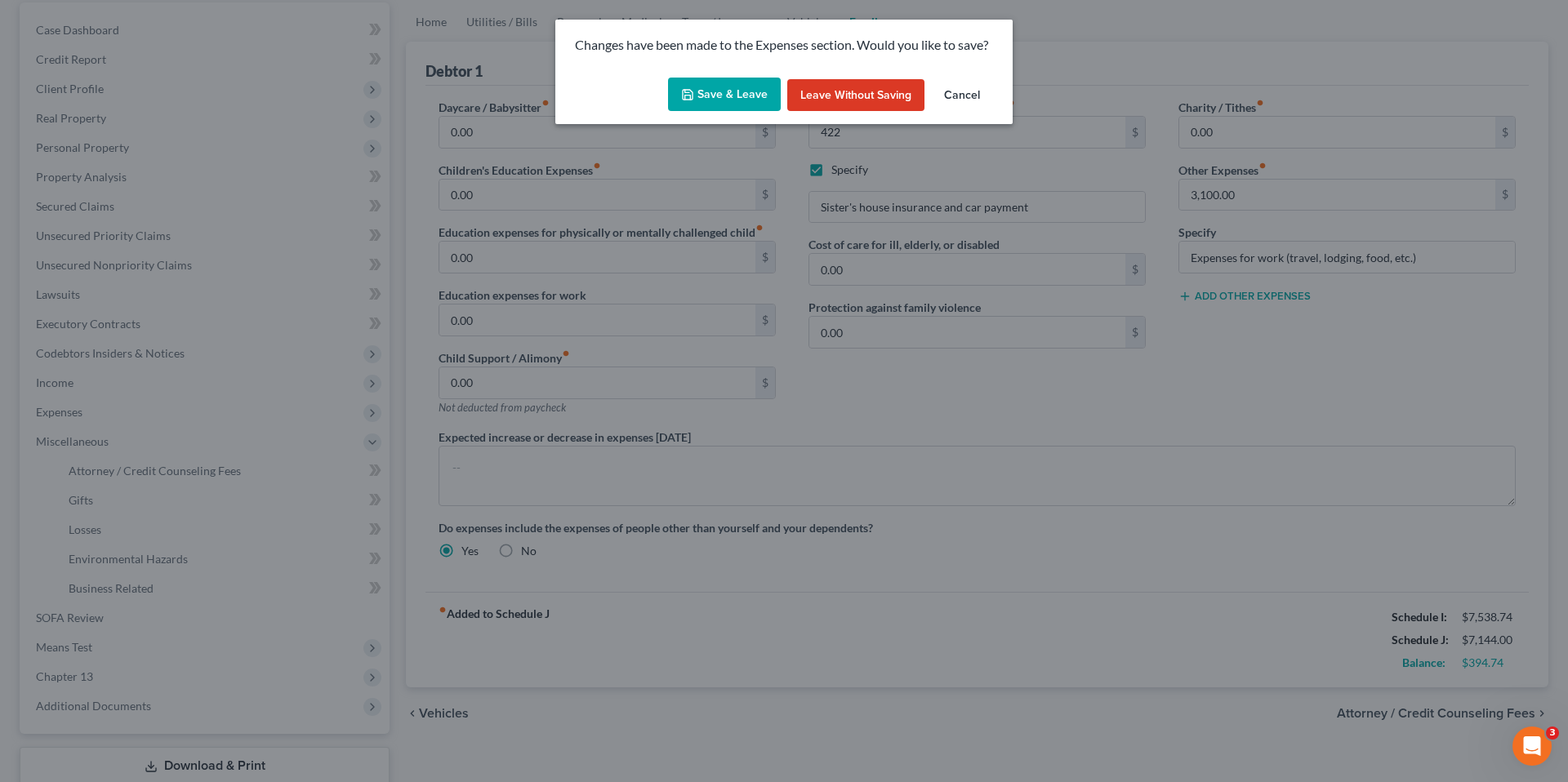
click at [743, 97] on button "Save & Leave" at bounding box center [724, 94] width 112 height 34
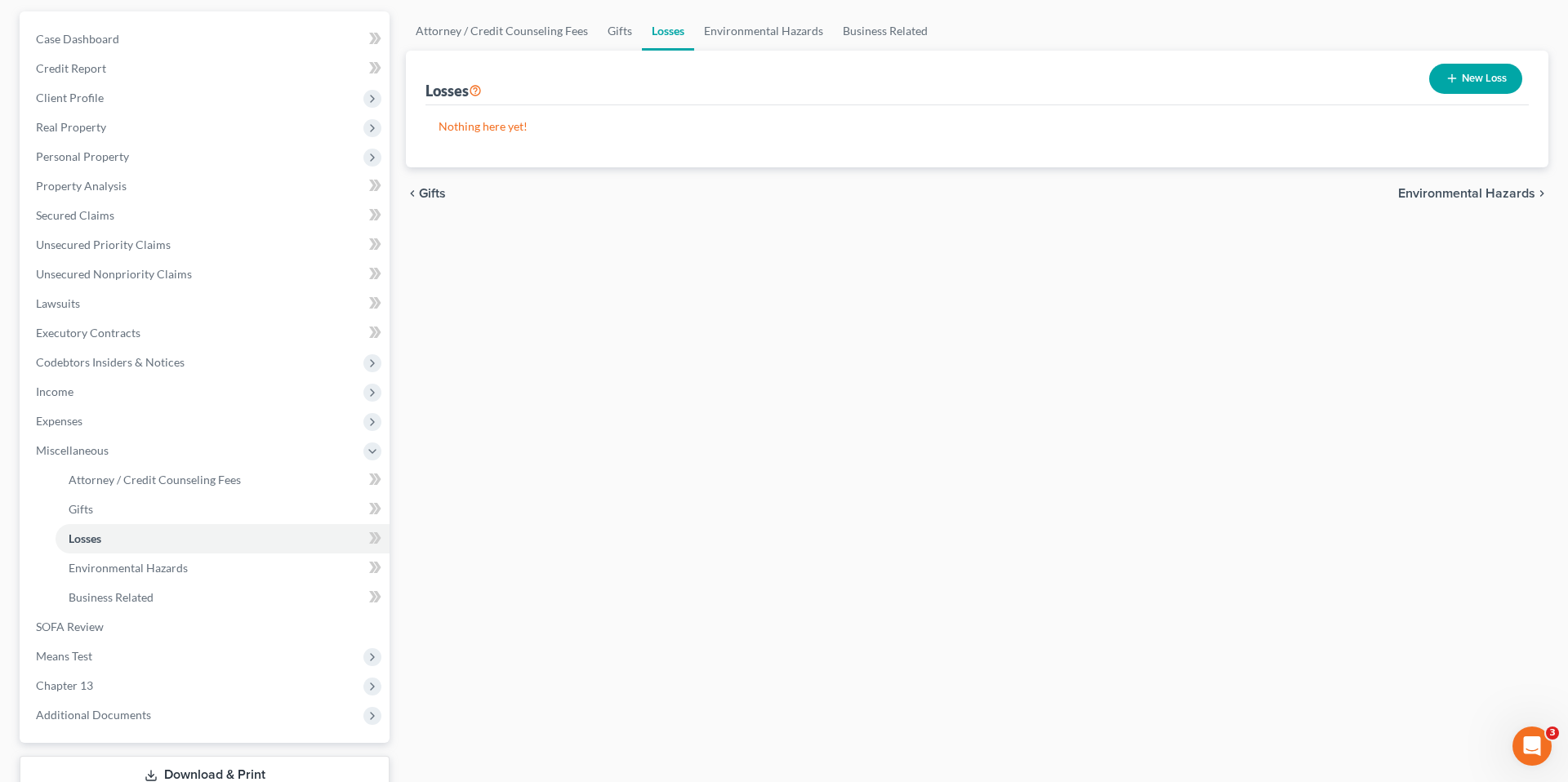
scroll to position [262, 0]
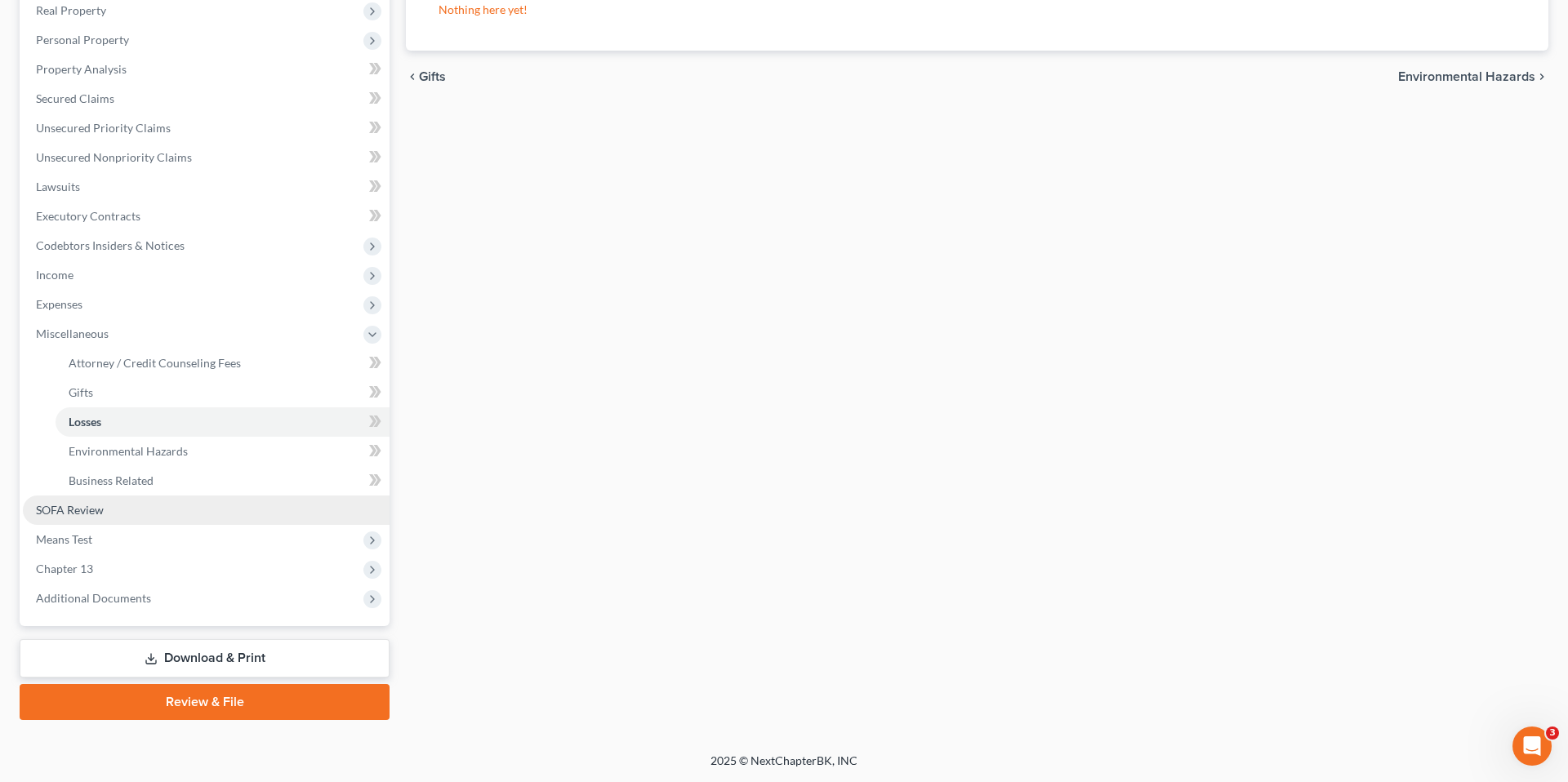
click at [225, 508] on link "SOFA Review" at bounding box center [206, 511] width 366 height 29
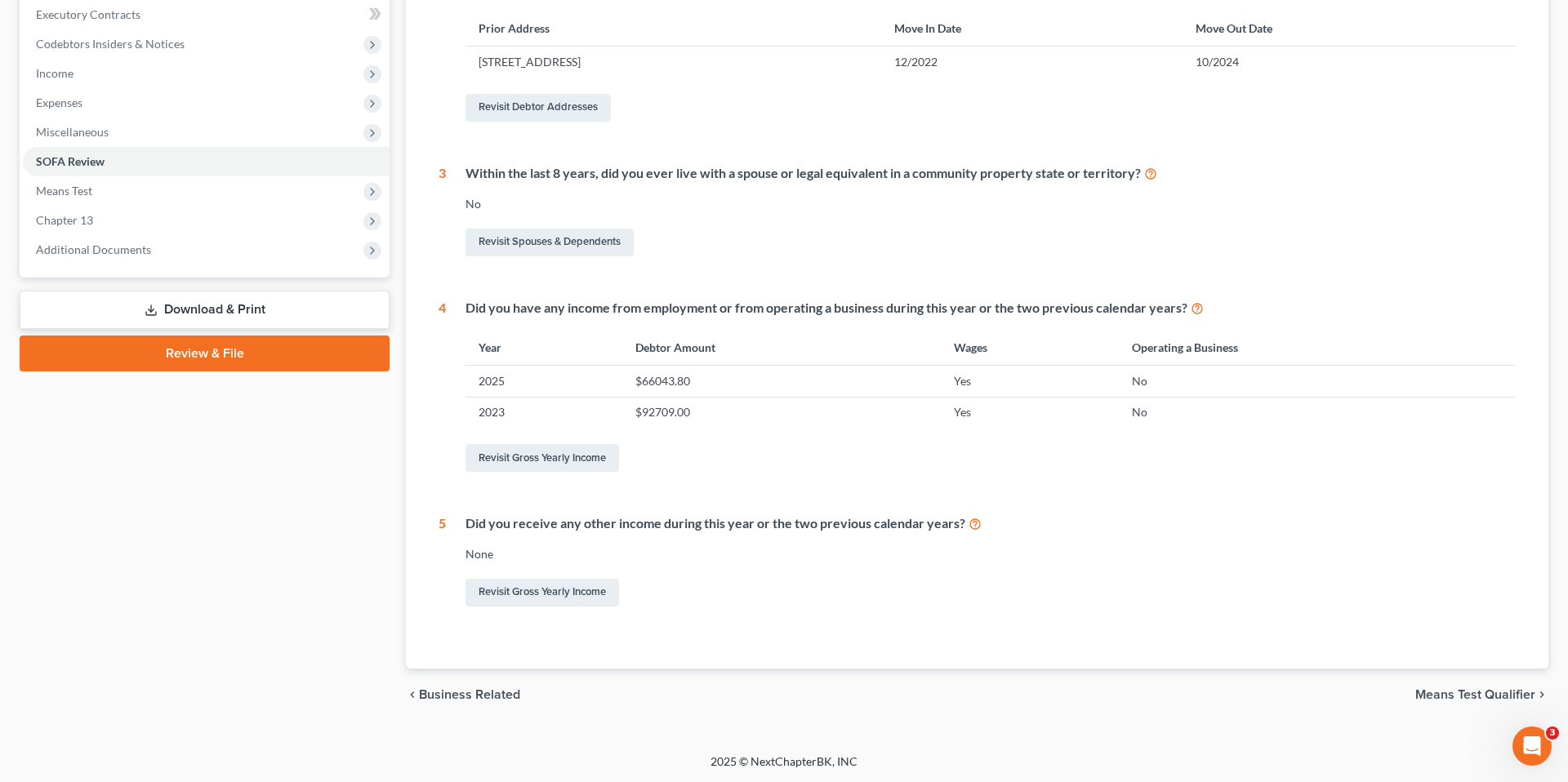
scroll to position [465, 0]
click at [995, 288] on div "1 What is your current marital status? [DEMOGRAPHIC_DATA] Revisit Debtor Profil…" at bounding box center [976, 226] width 1077 height 765
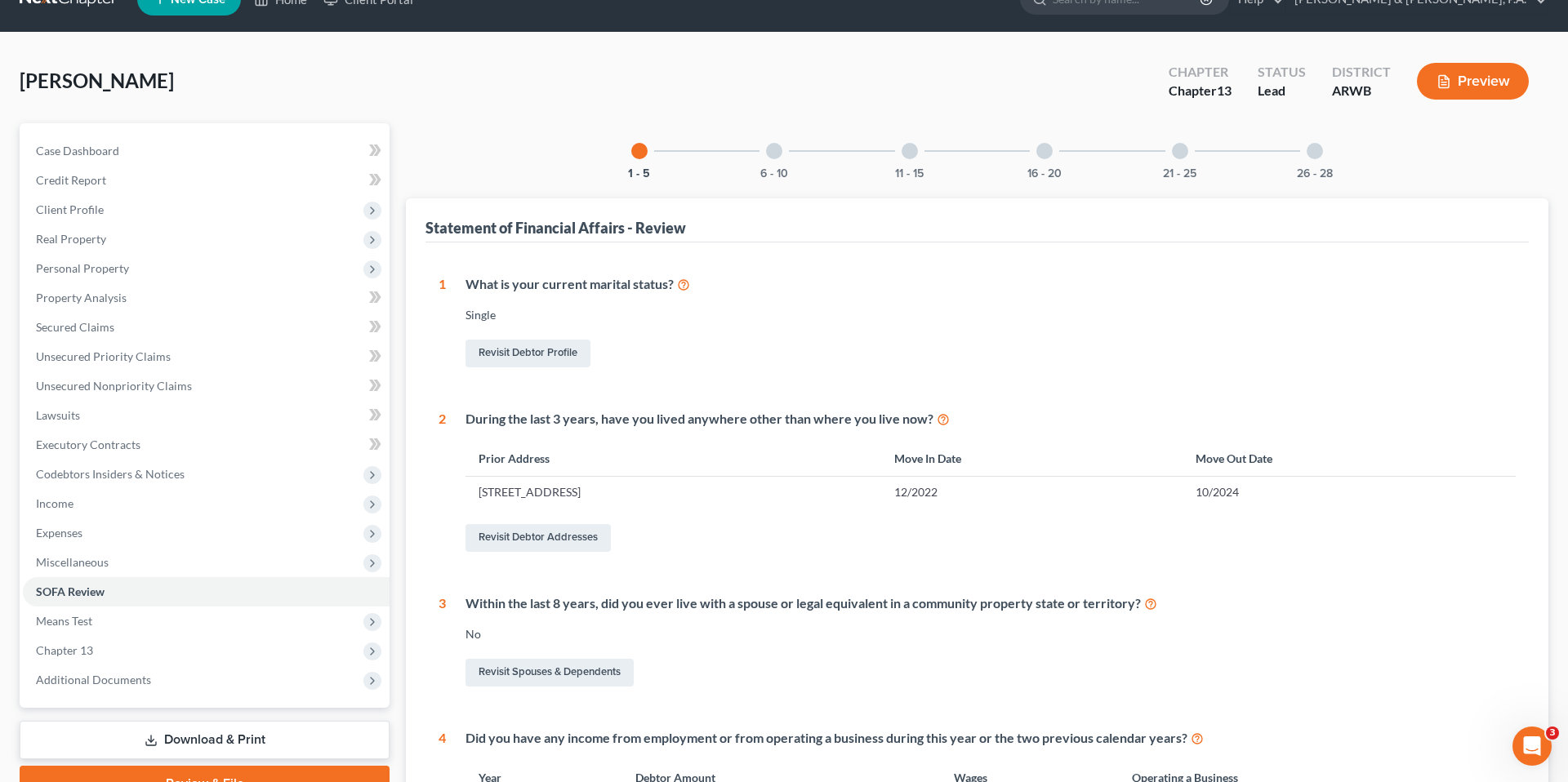
scroll to position [0, 0]
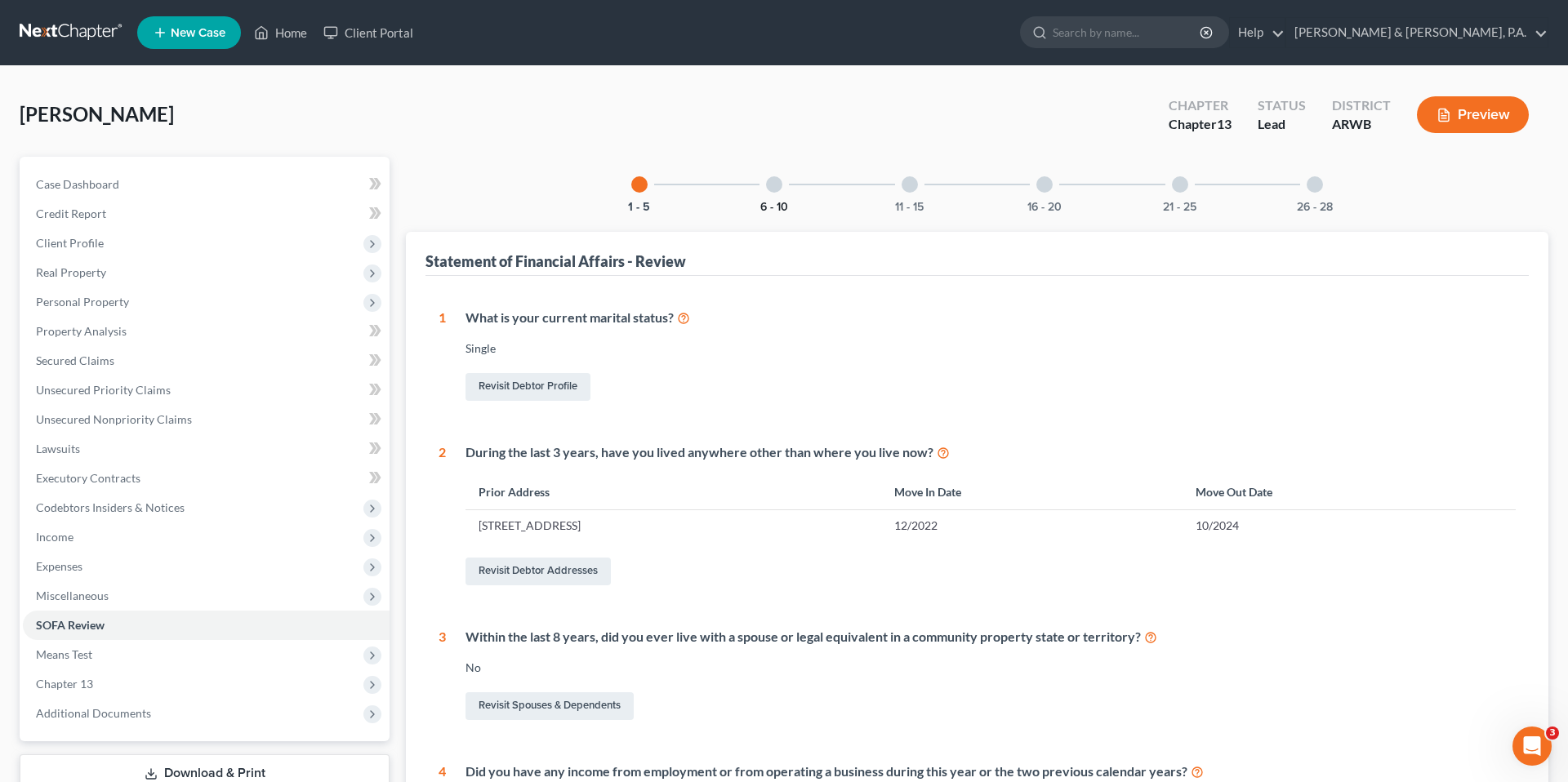
click at [784, 201] on button "6 - 10" at bounding box center [774, 207] width 28 height 11
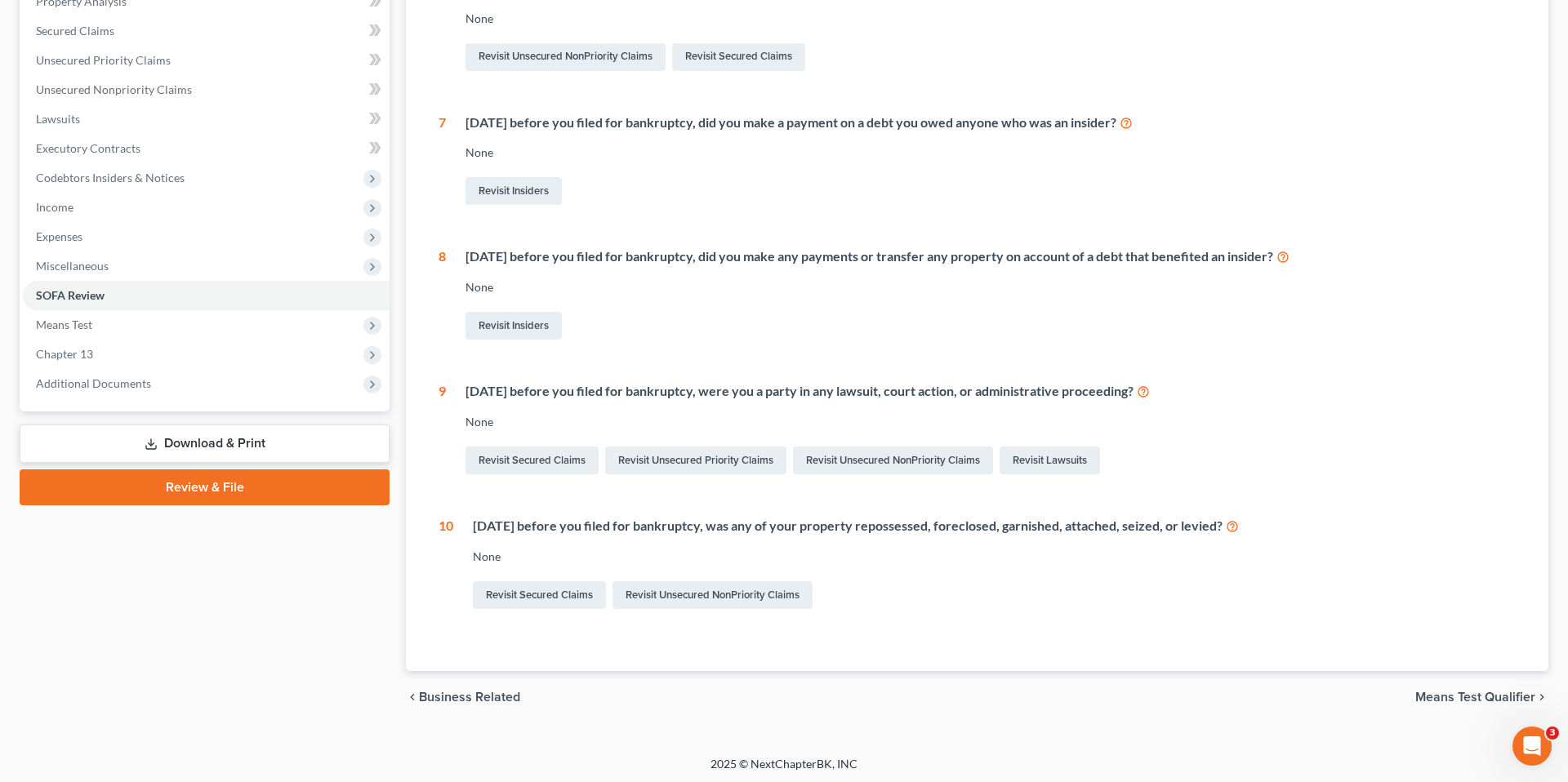
scroll to position [333, 0]
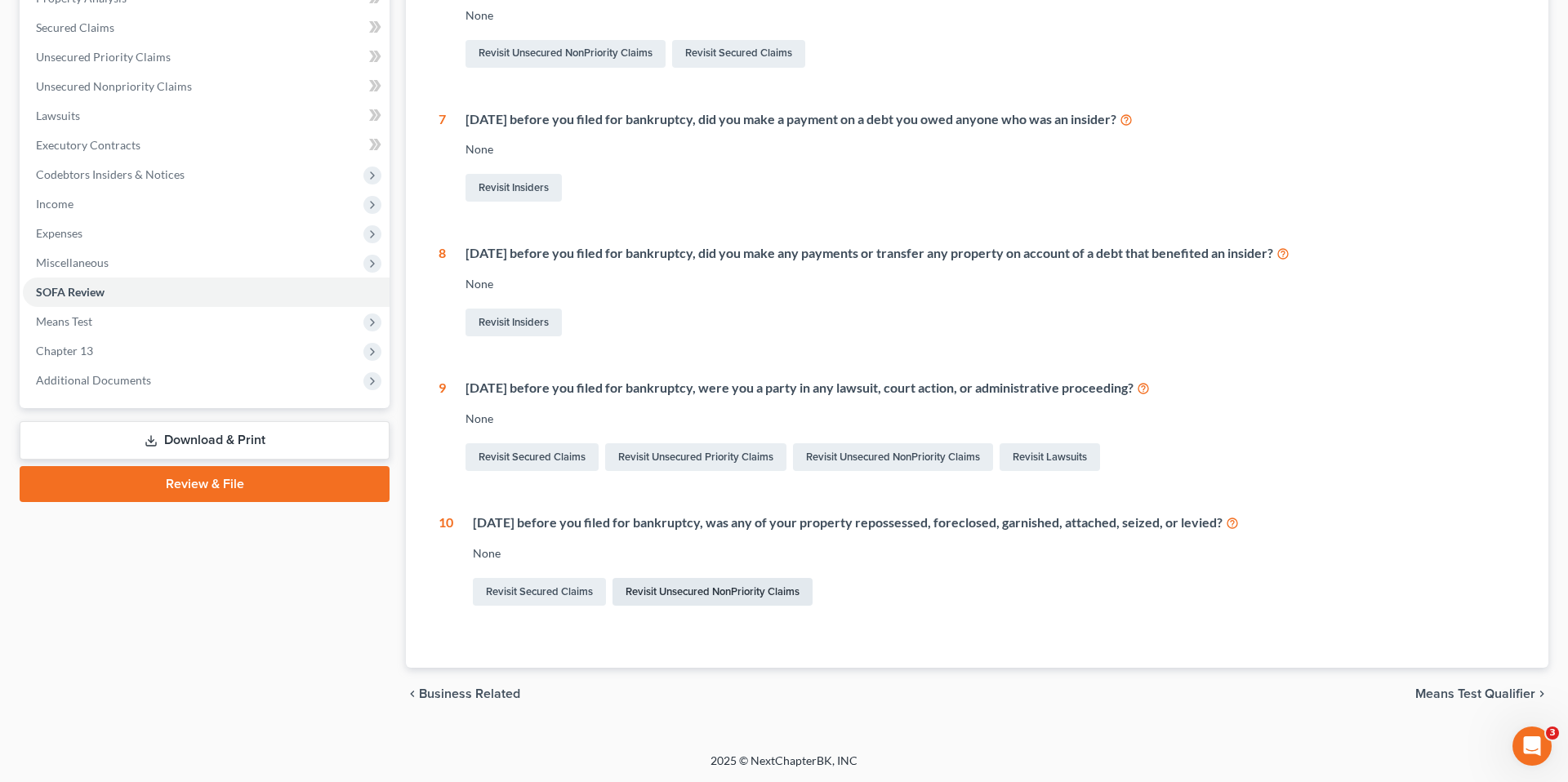
click at [778, 600] on link "Revisit Unsecured NonPriority Claims" at bounding box center [711, 592] width 200 height 28
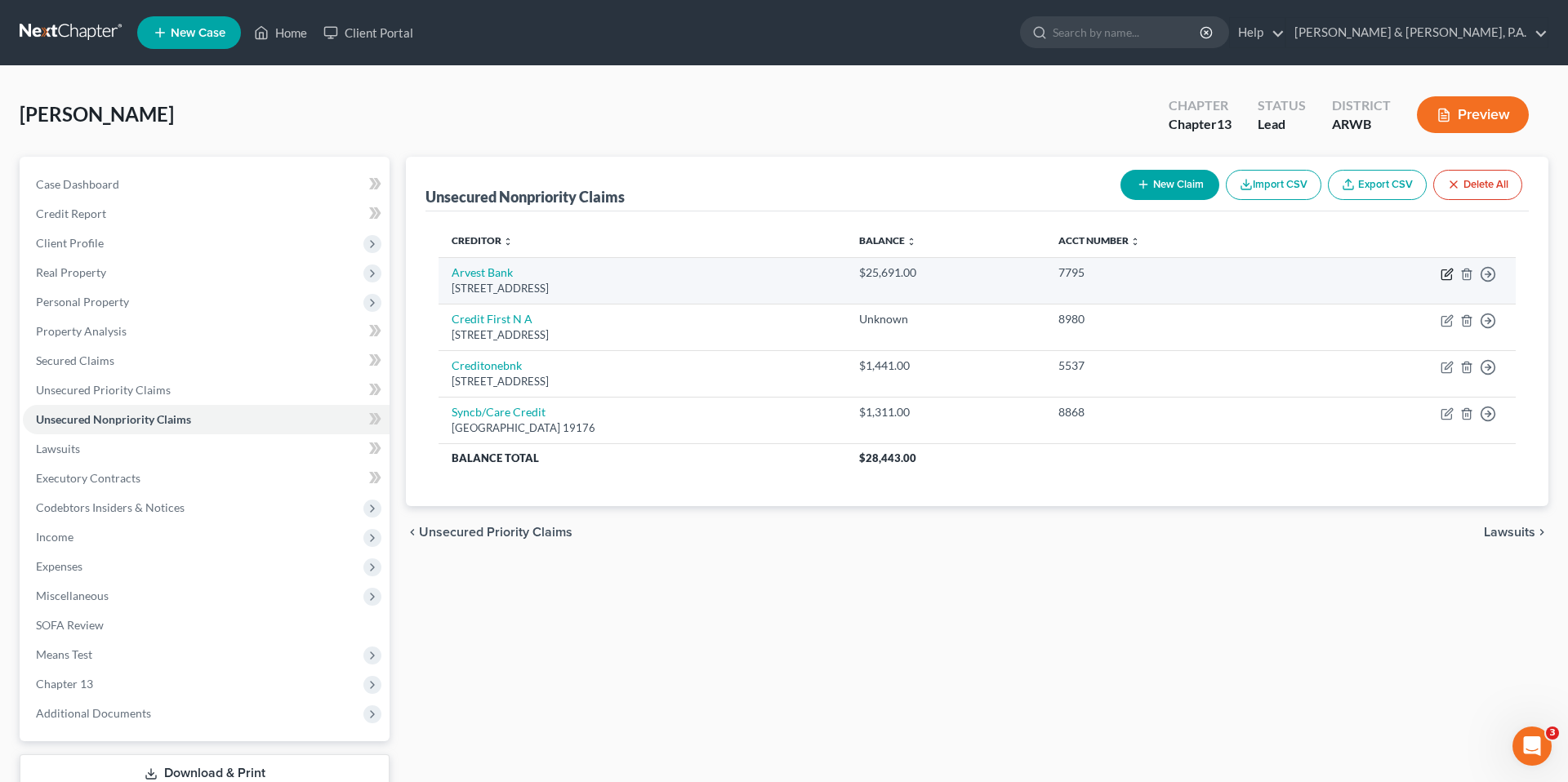
click at [1442, 272] on icon "button" at bounding box center [1447, 274] width 13 height 13
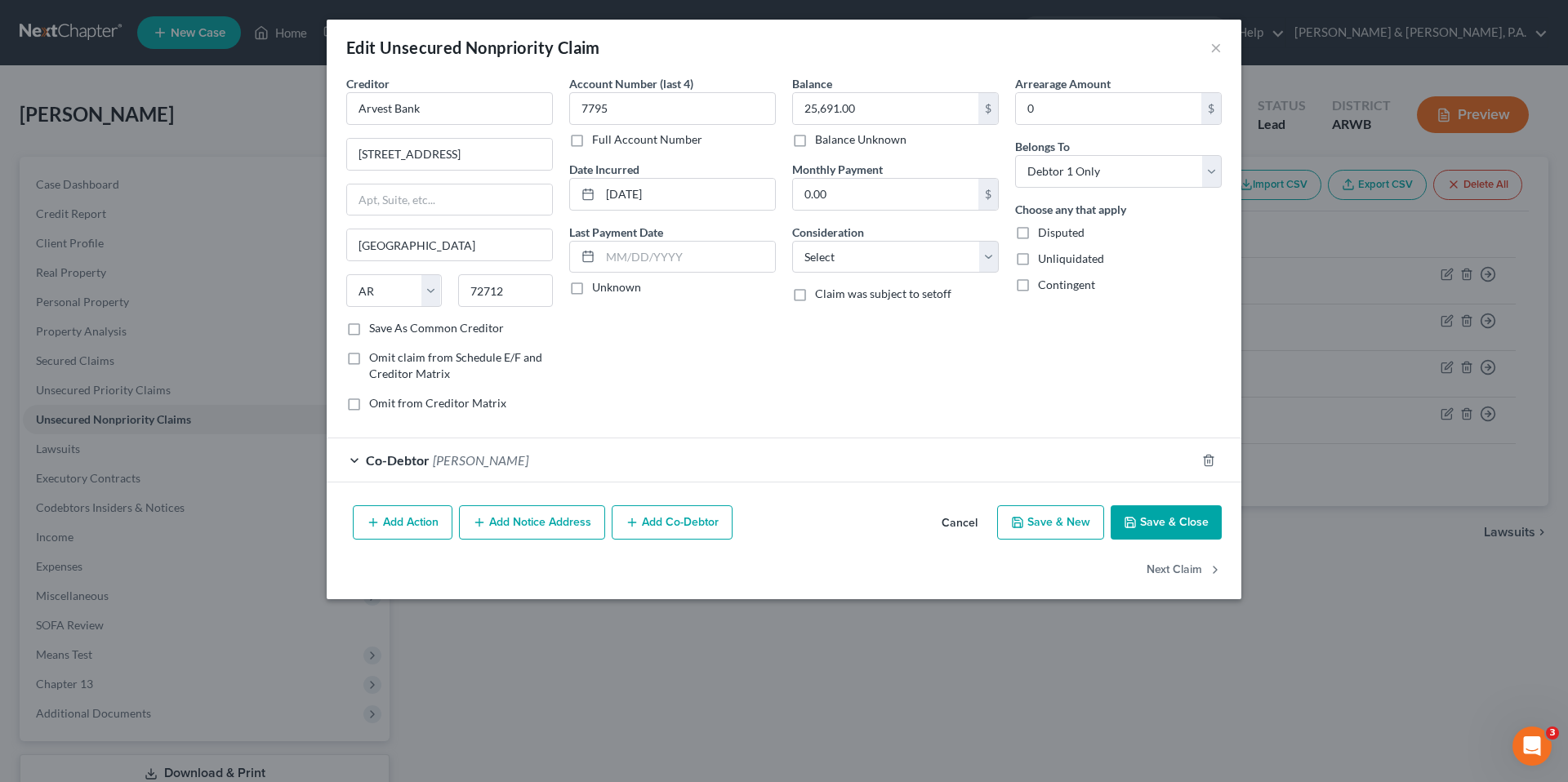
click at [392, 530] on button "Add Action" at bounding box center [402, 522] width 99 height 34
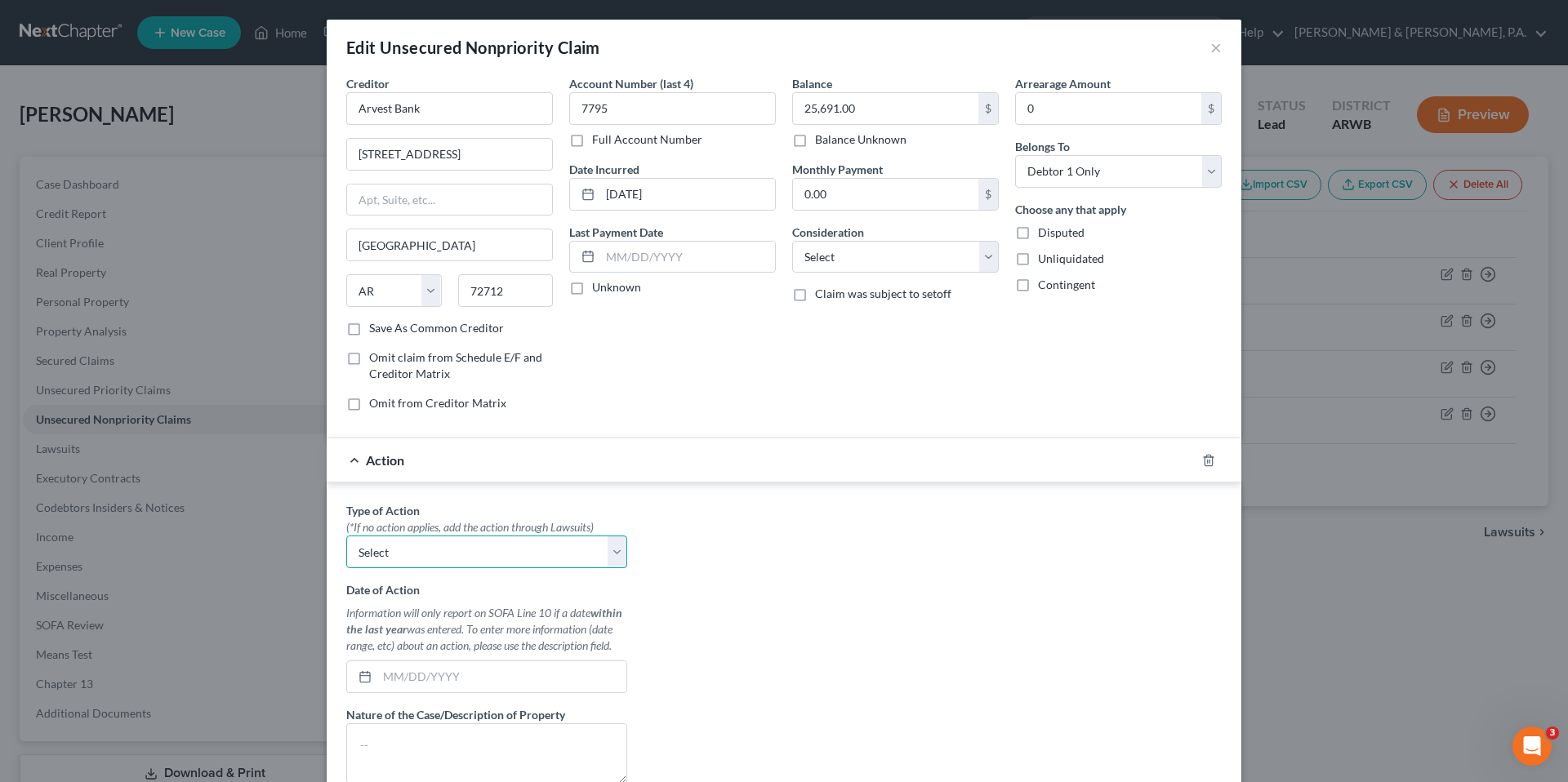
click at [397, 542] on select "Select Repossession Garnishment Foreclosure Personal Injury Attached, Seized, O…" at bounding box center [486, 551] width 281 height 32
click at [346, 535] on select "Select Repossession Garnishment Foreclosure Personal Injury Attached, Seized, O…" at bounding box center [486, 551] width 281 height 32
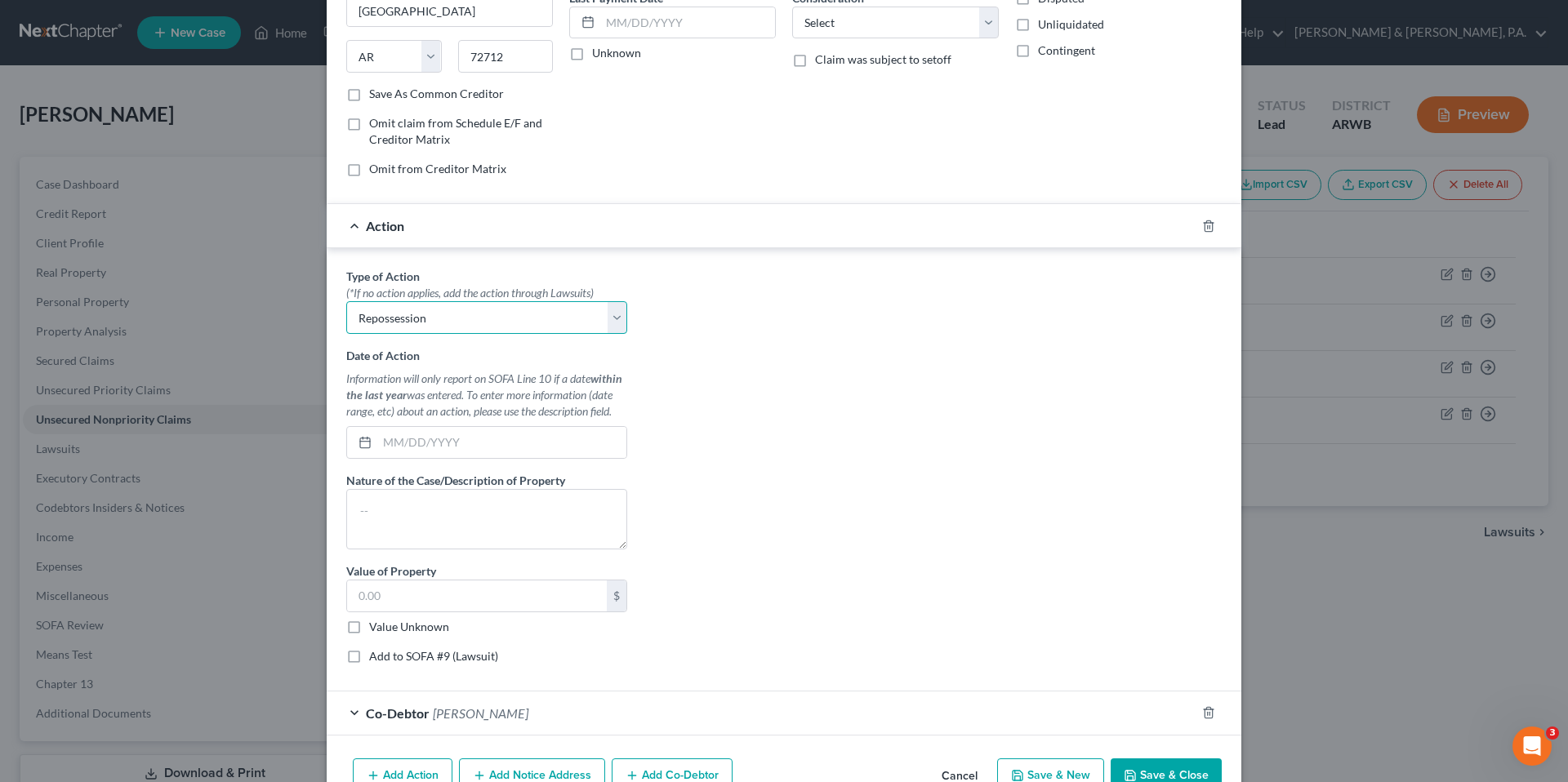
scroll to position [236, 0]
click at [498, 455] on input "text" at bounding box center [502, 442] width 249 height 31
click at [398, 444] on input "06142024" at bounding box center [502, 442] width 249 height 31
click at [377, 517] on textarea at bounding box center [486, 519] width 281 height 61
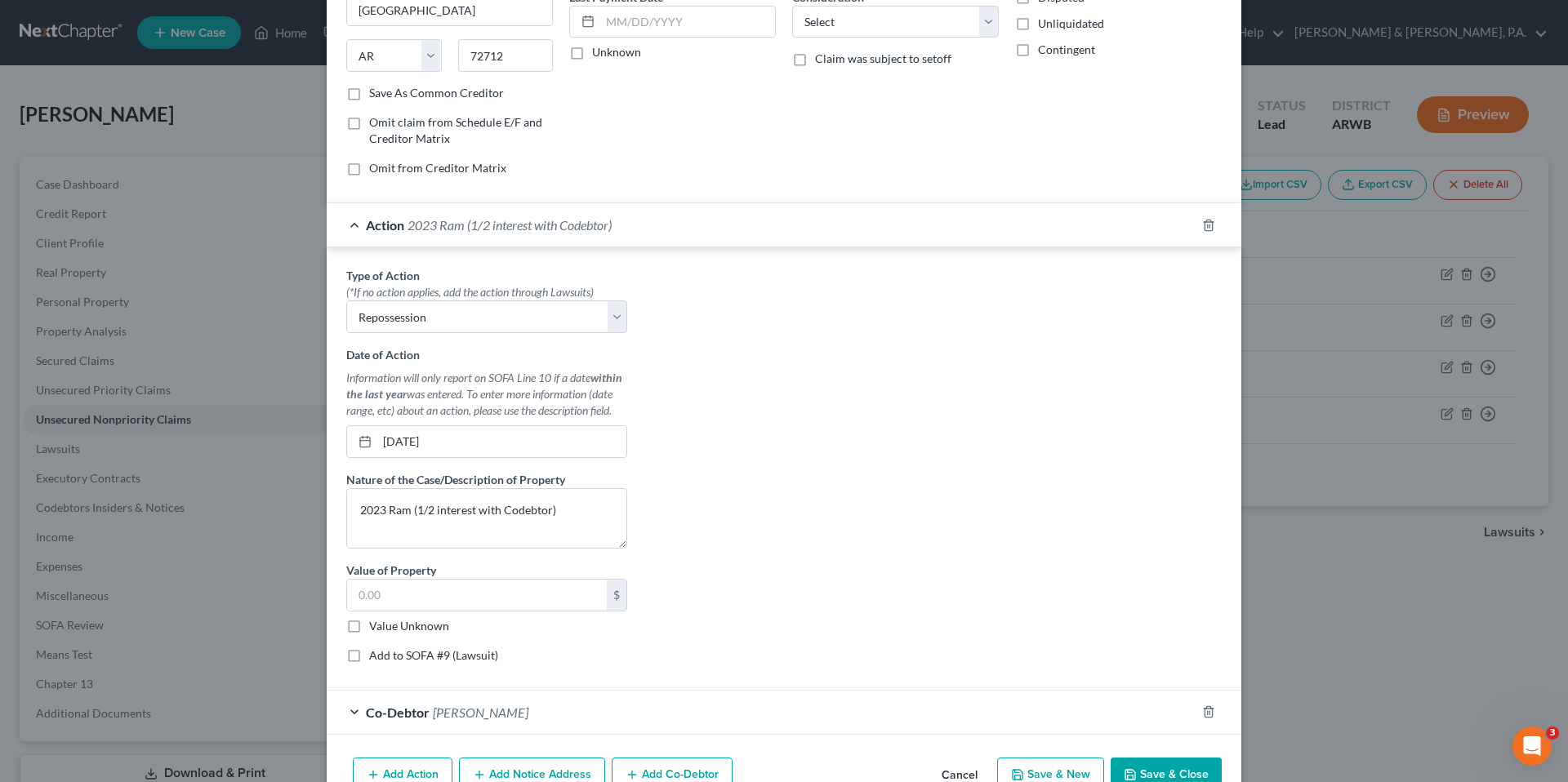
click at [369, 621] on label "Value Unknown" at bounding box center [409, 627] width 80 height 17
click at [375, 621] on input "Value Unknown" at bounding box center [381, 624] width 11 height 11
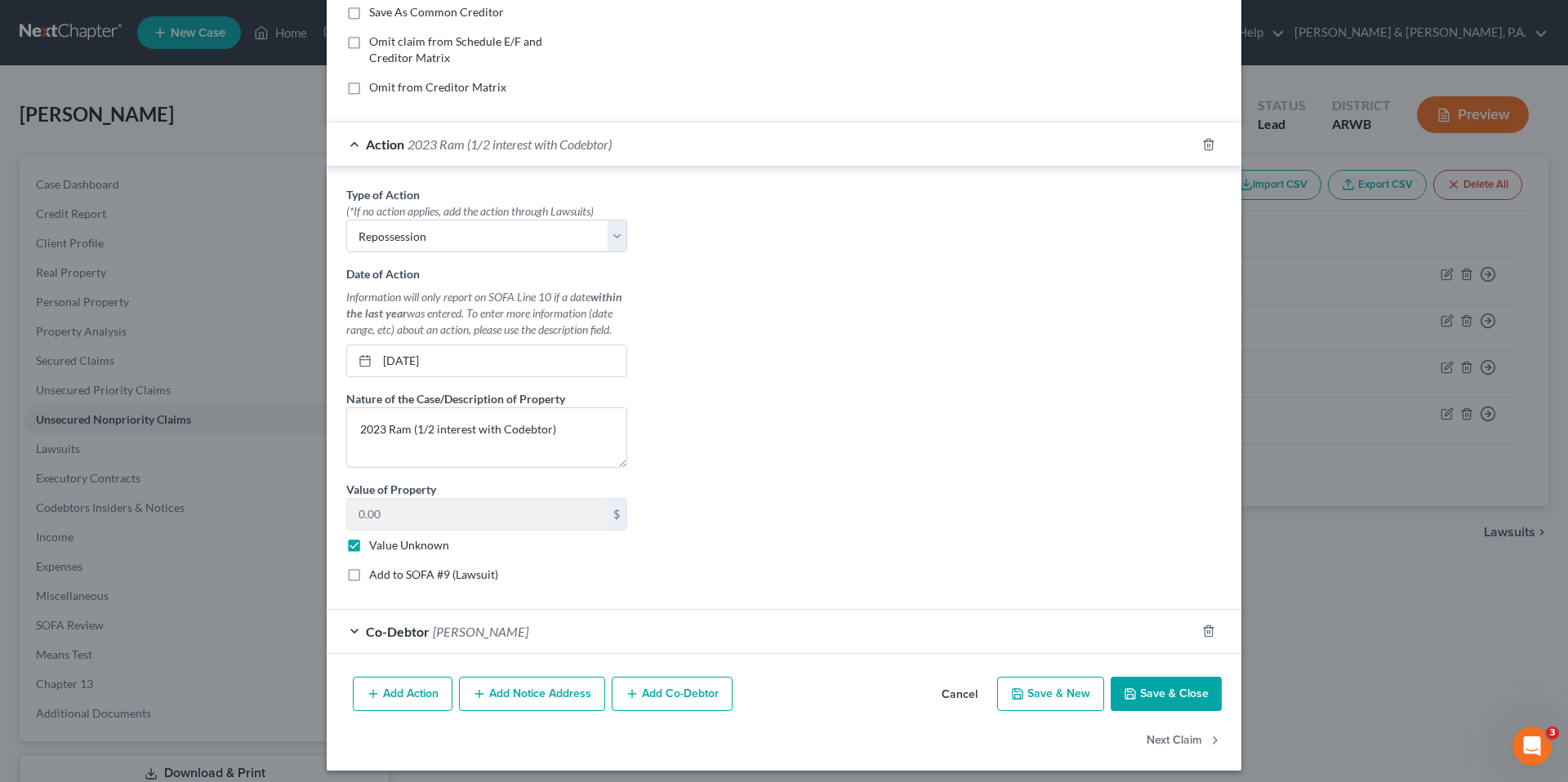
scroll to position [324, 0]
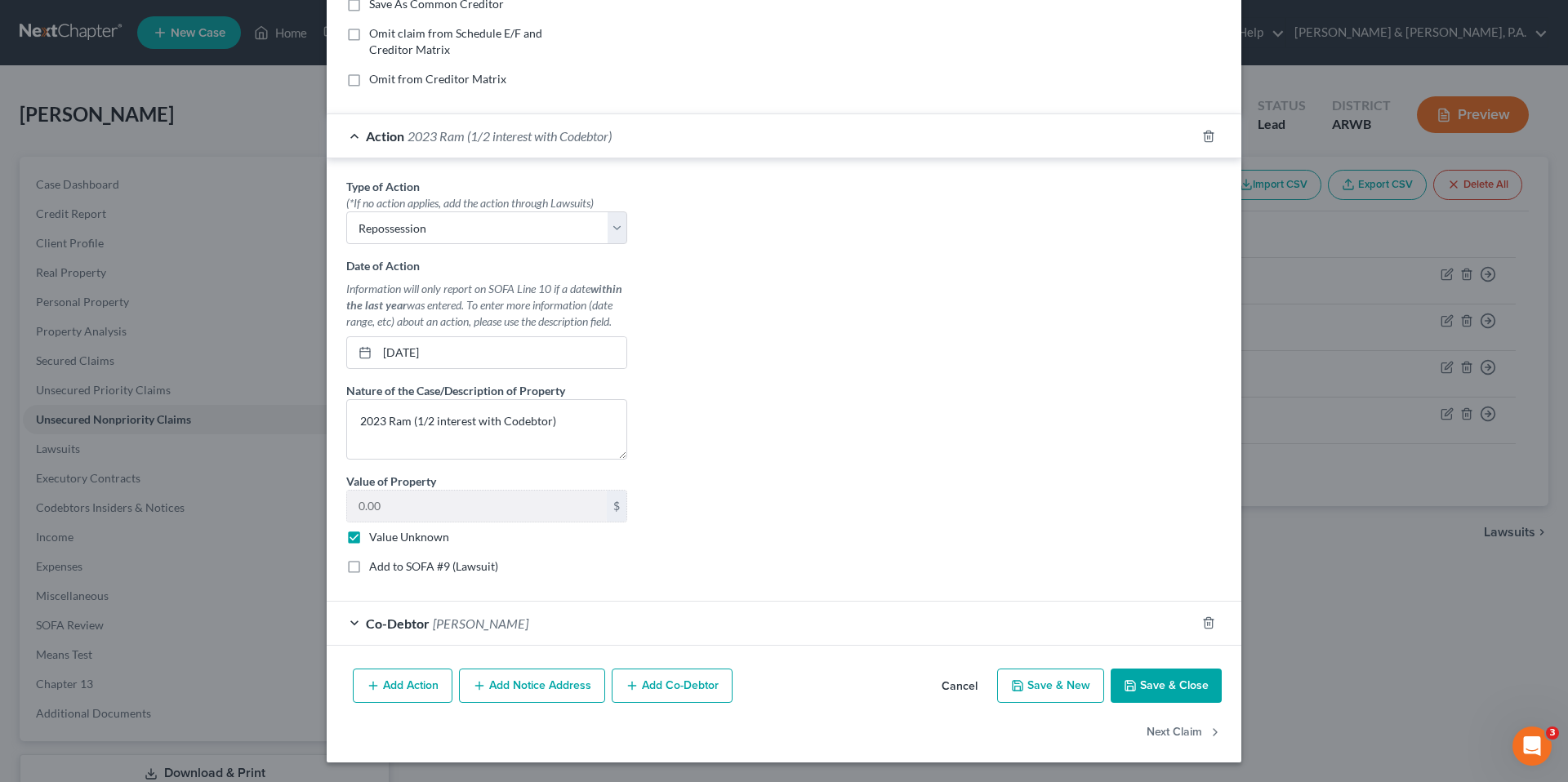
click at [1167, 675] on button "Save & Close" at bounding box center [1166, 685] width 111 height 34
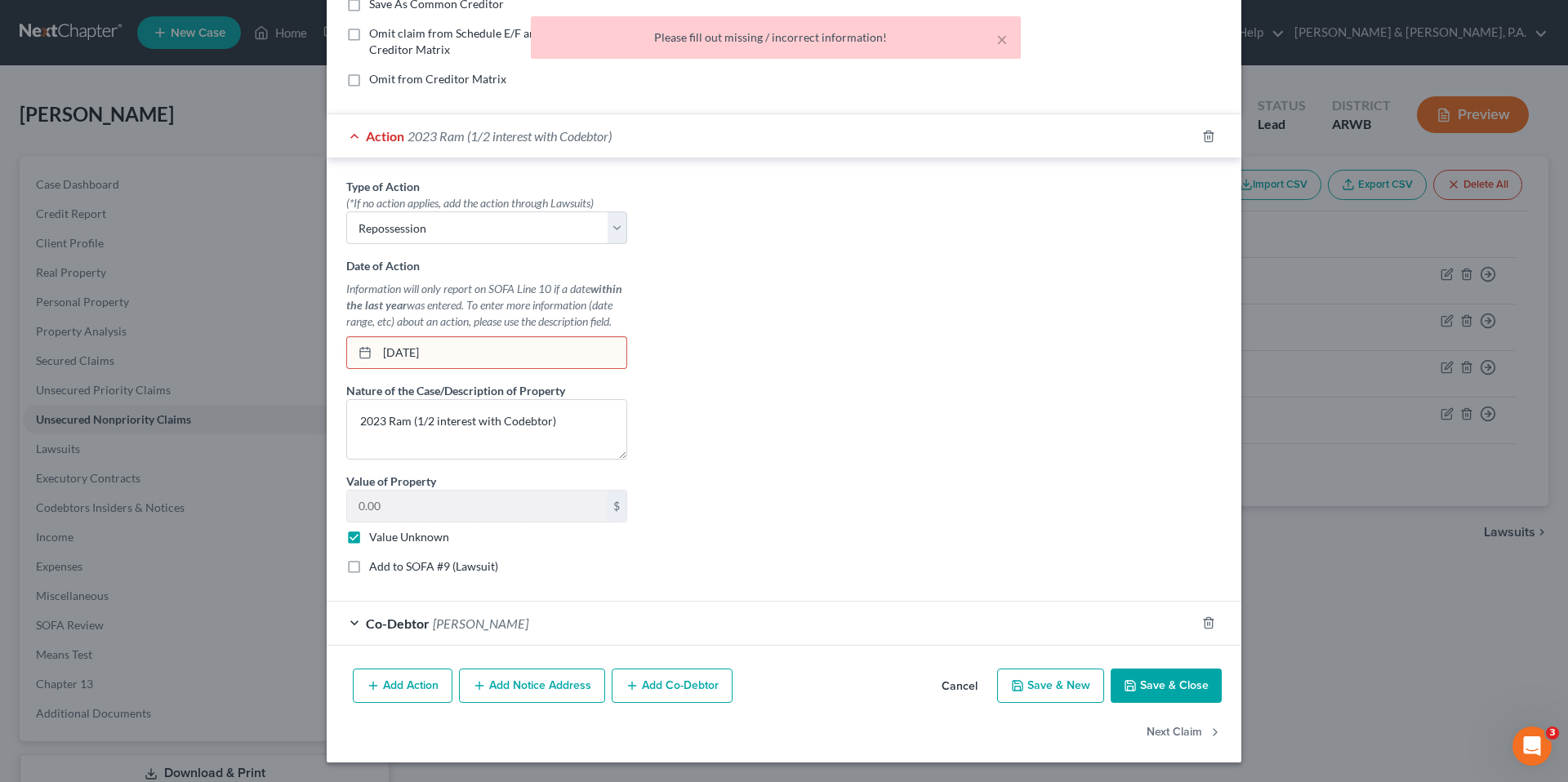
click at [578, 345] on input "[DATE]" at bounding box center [502, 352] width 249 height 31
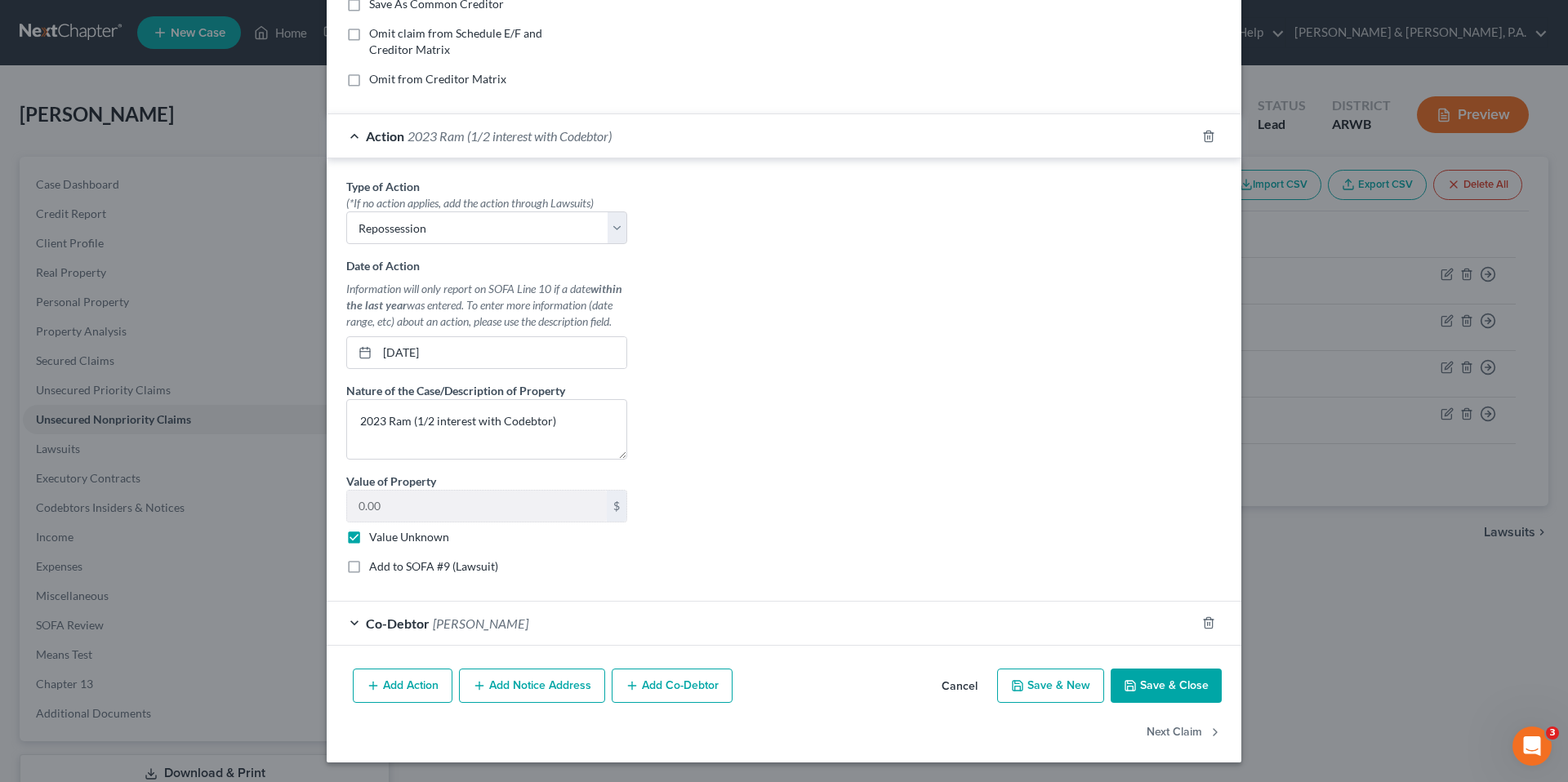
click at [1161, 688] on button "Save & Close" at bounding box center [1166, 685] width 111 height 34
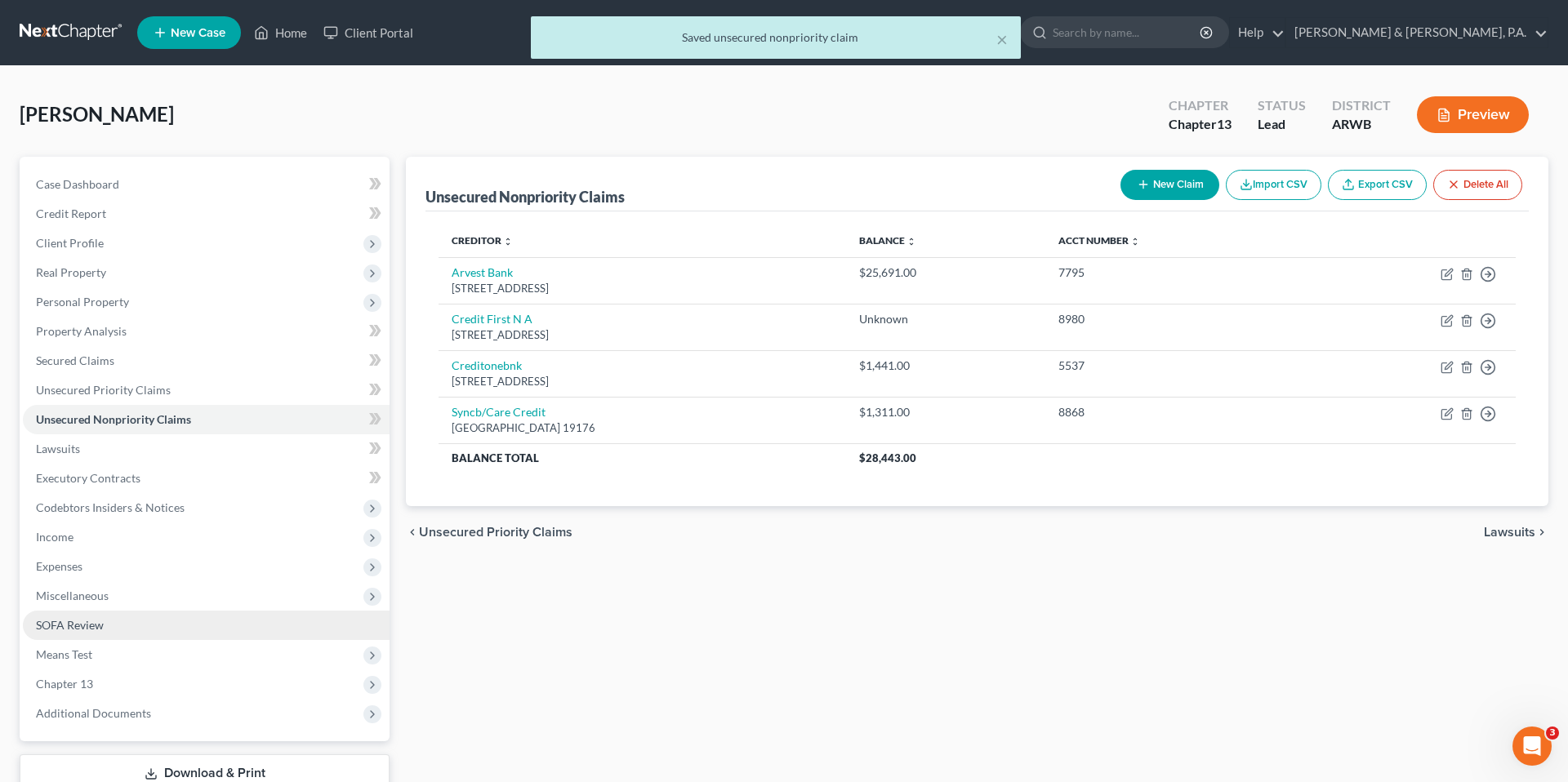
click at [206, 621] on link "SOFA Review" at bounding box center [206, 626] width 366 height 29
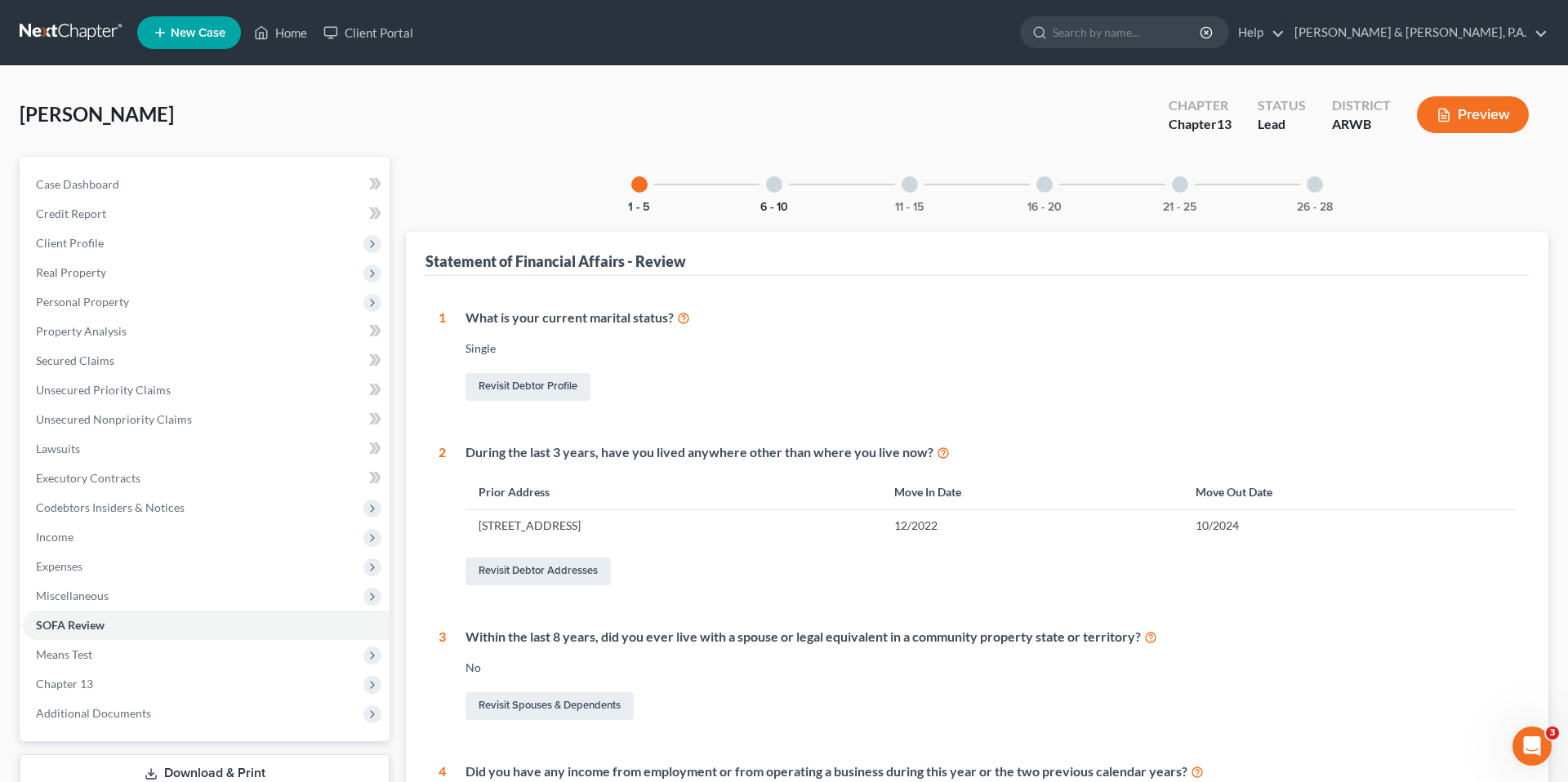
click at [766, 210] on button "6 - 10" at bounding box center [774, 207] width 28 height 11
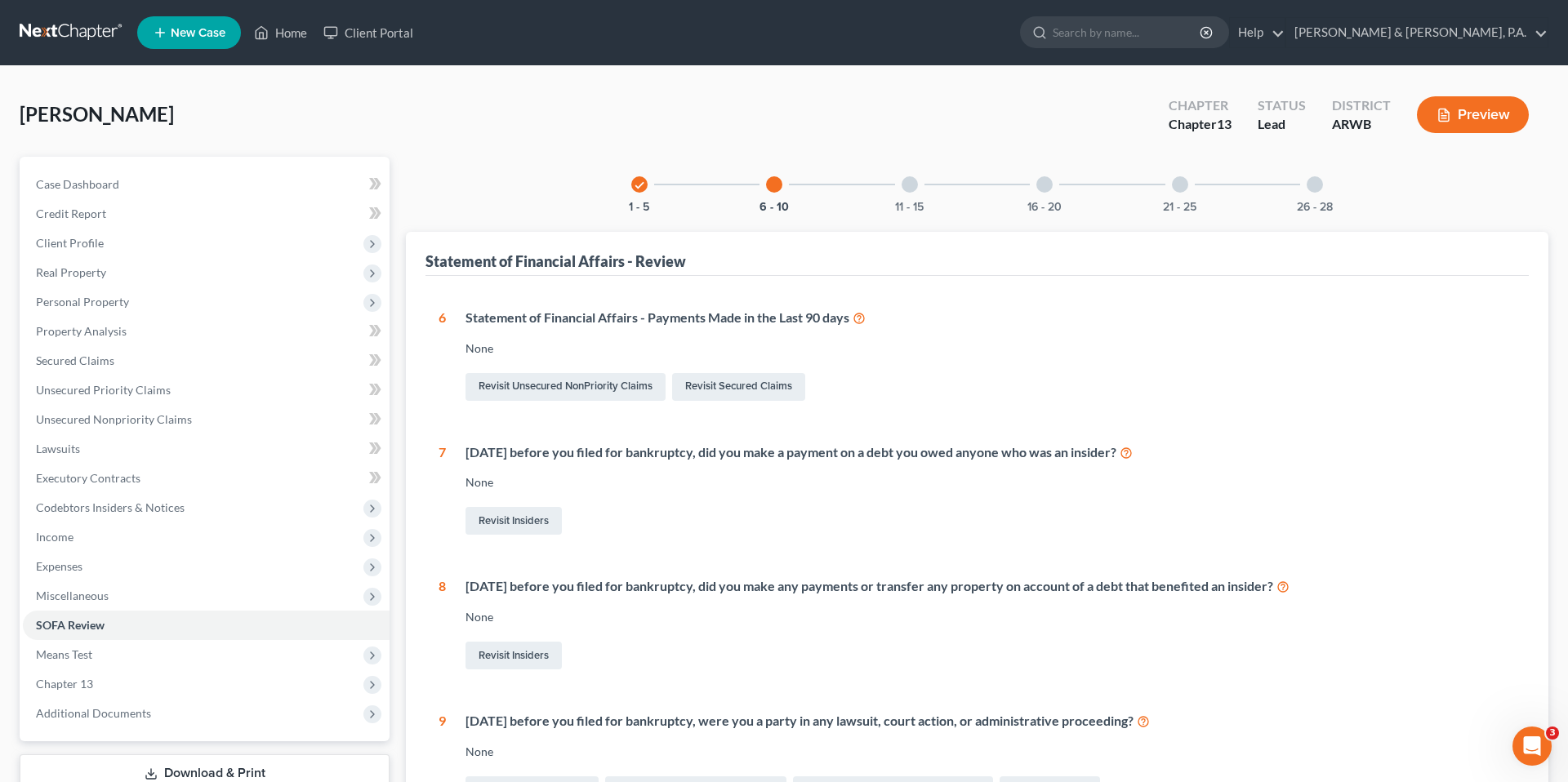
click at [900, 193] on div "11 - 15" at bounding box center [909, 184] width 55 height 55
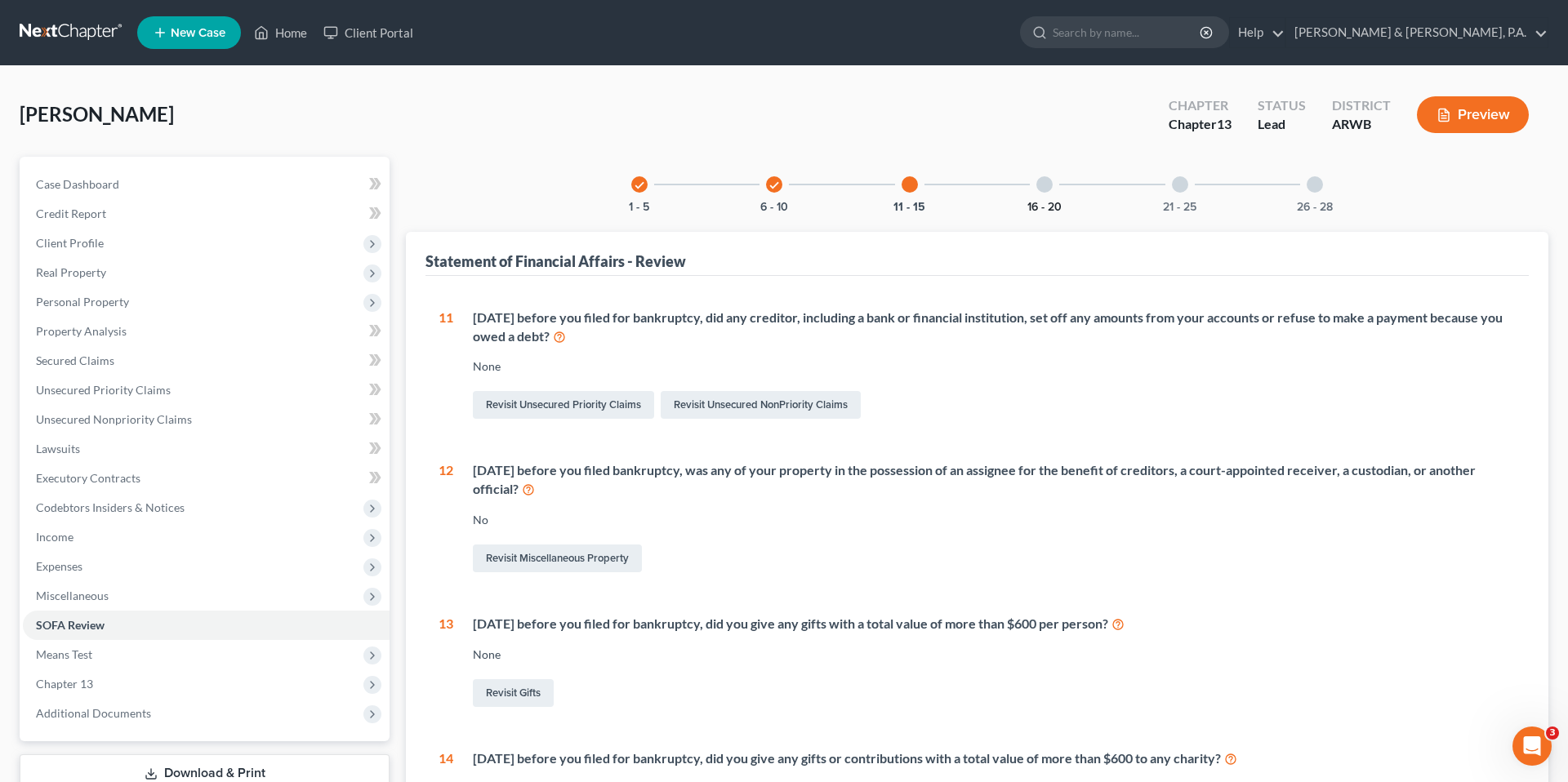
click at [1044, 202] on button "16 - 20" at bounding box center [1043, 207] width 34 height 11
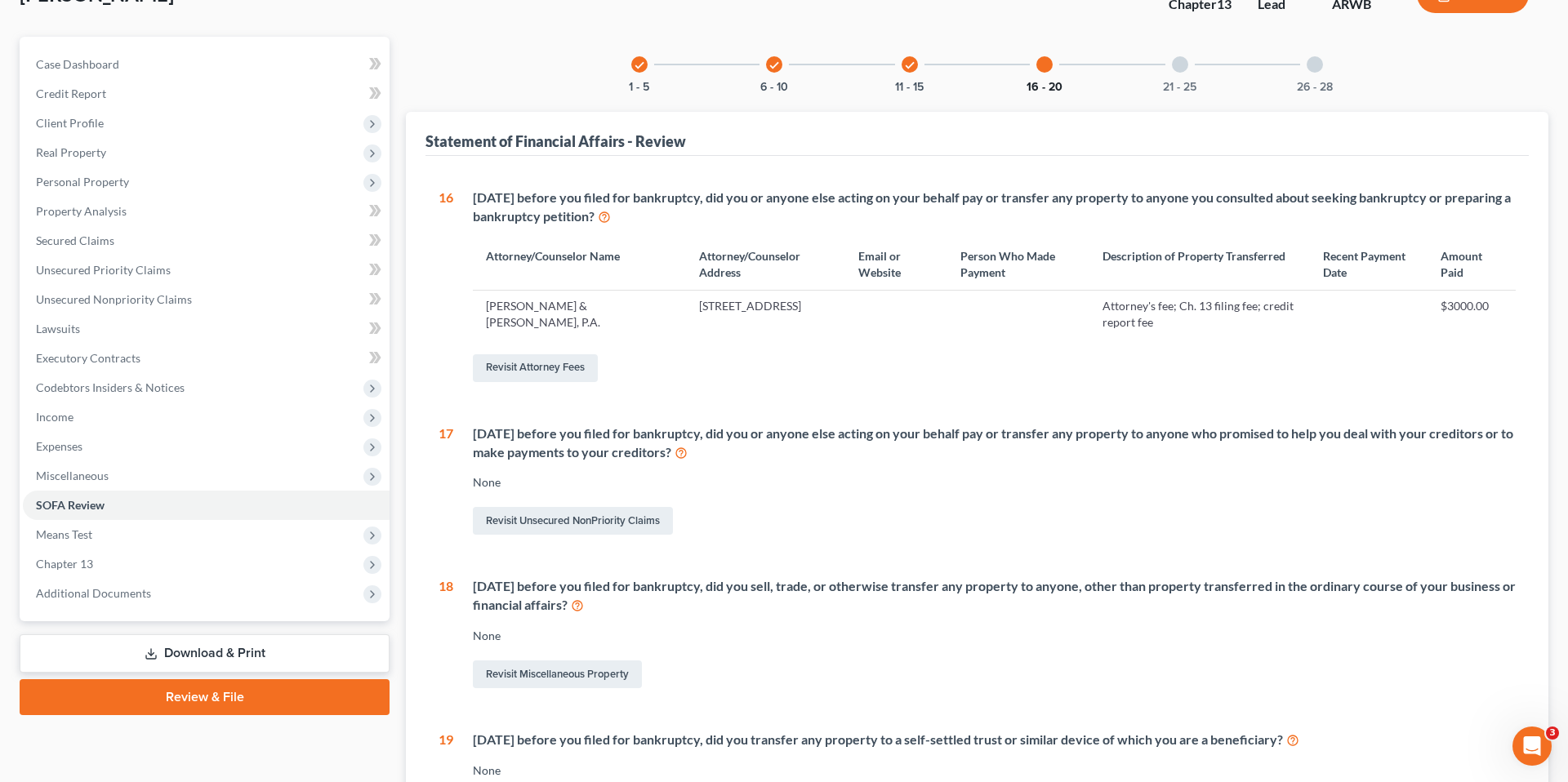
scroll to position [130, 0]
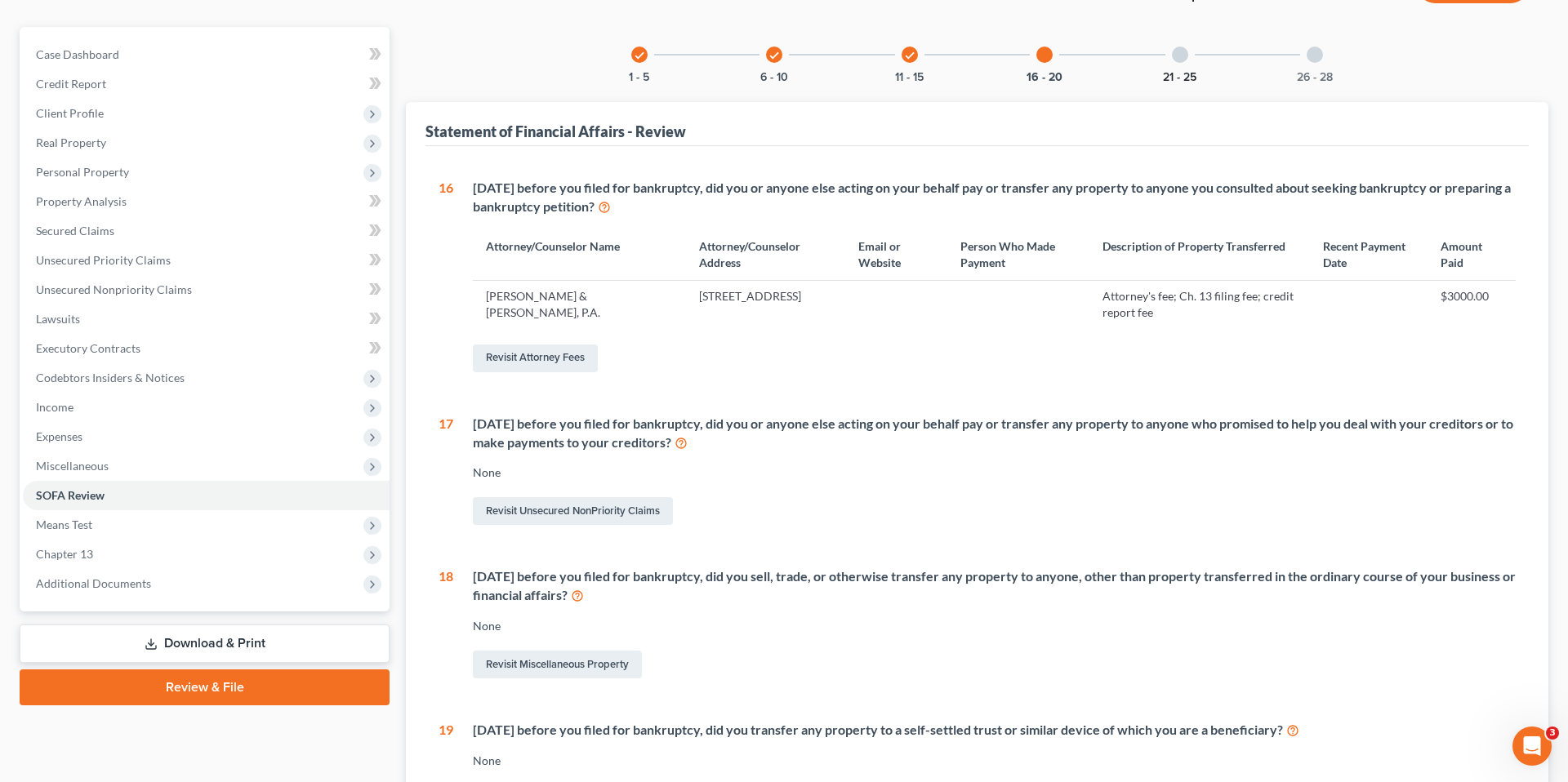
click at [1168, 82] on button "21 - 25" at bounding box center [1180, 77] width 33 height 11
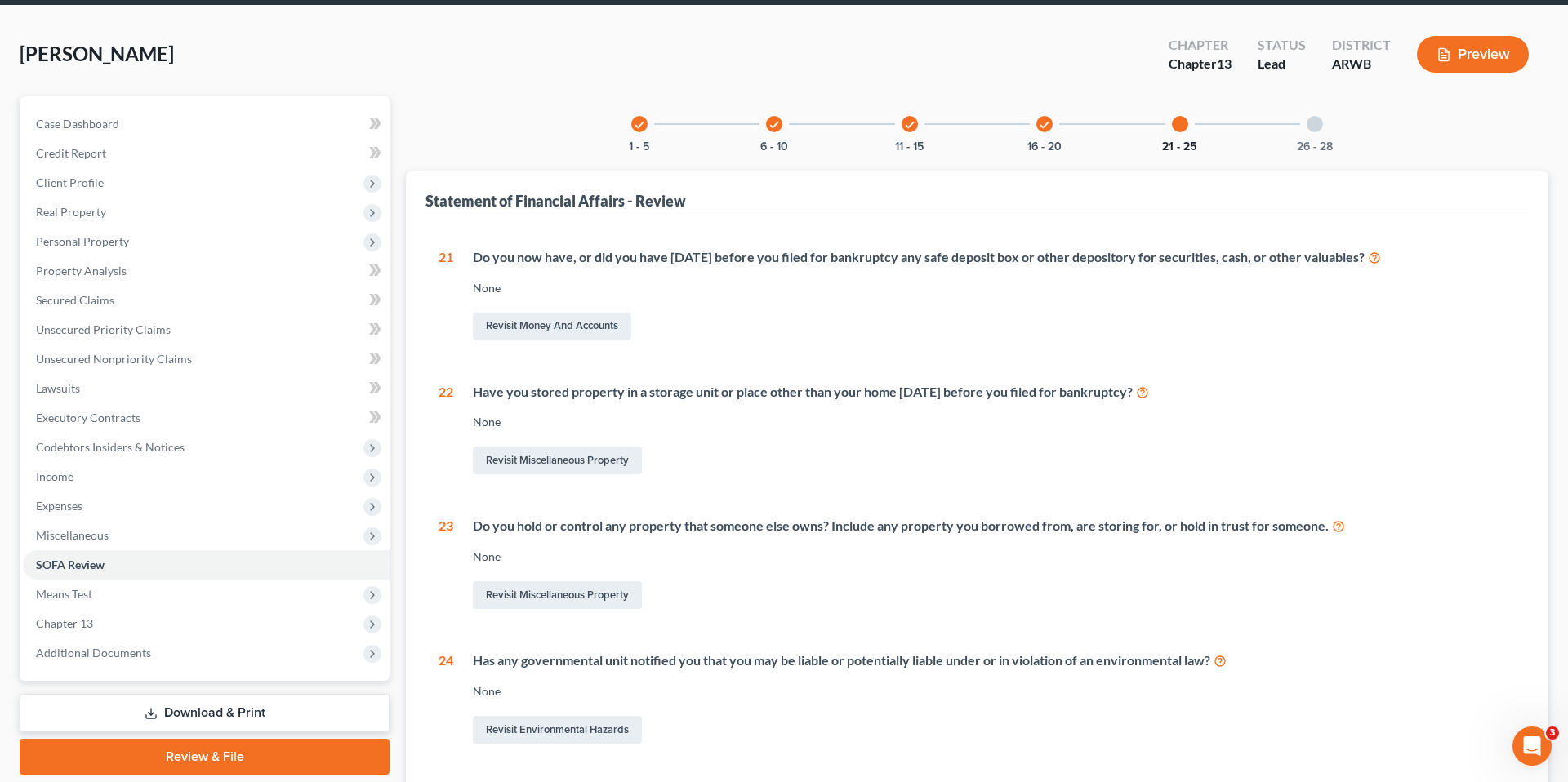
scroll to position [0, 0]
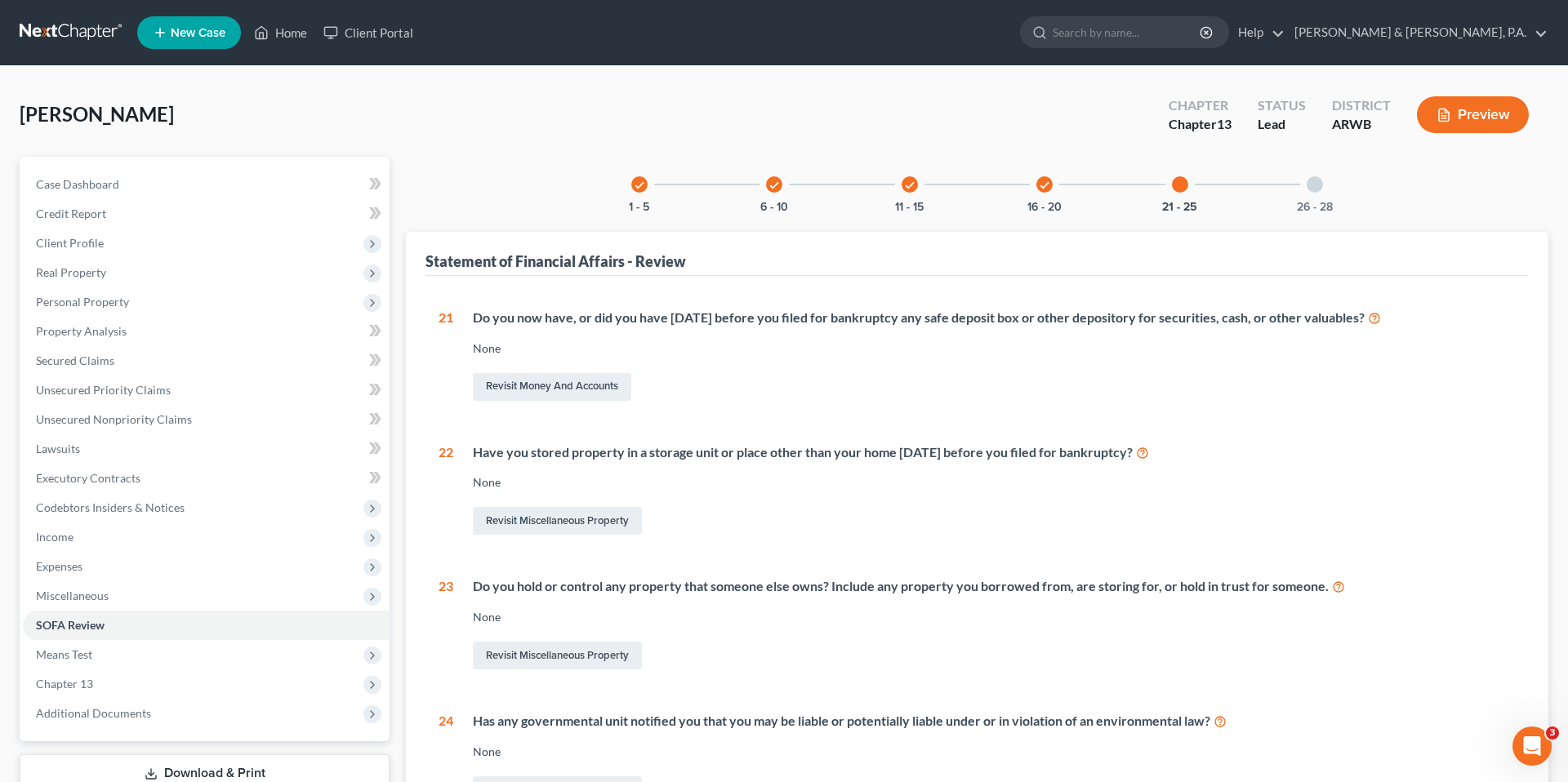
click at [1326, 212] on div "check 1 - 5 check 6 - 10 check 11 - 15 check 16 - 20 21 - 25 26 - 28 Statement …" at bounding box center [976, 578] width 1142 height 844
click at [1316, 205] on button "26 - 28" at bounding box center [1314, 207] width 36 height 11
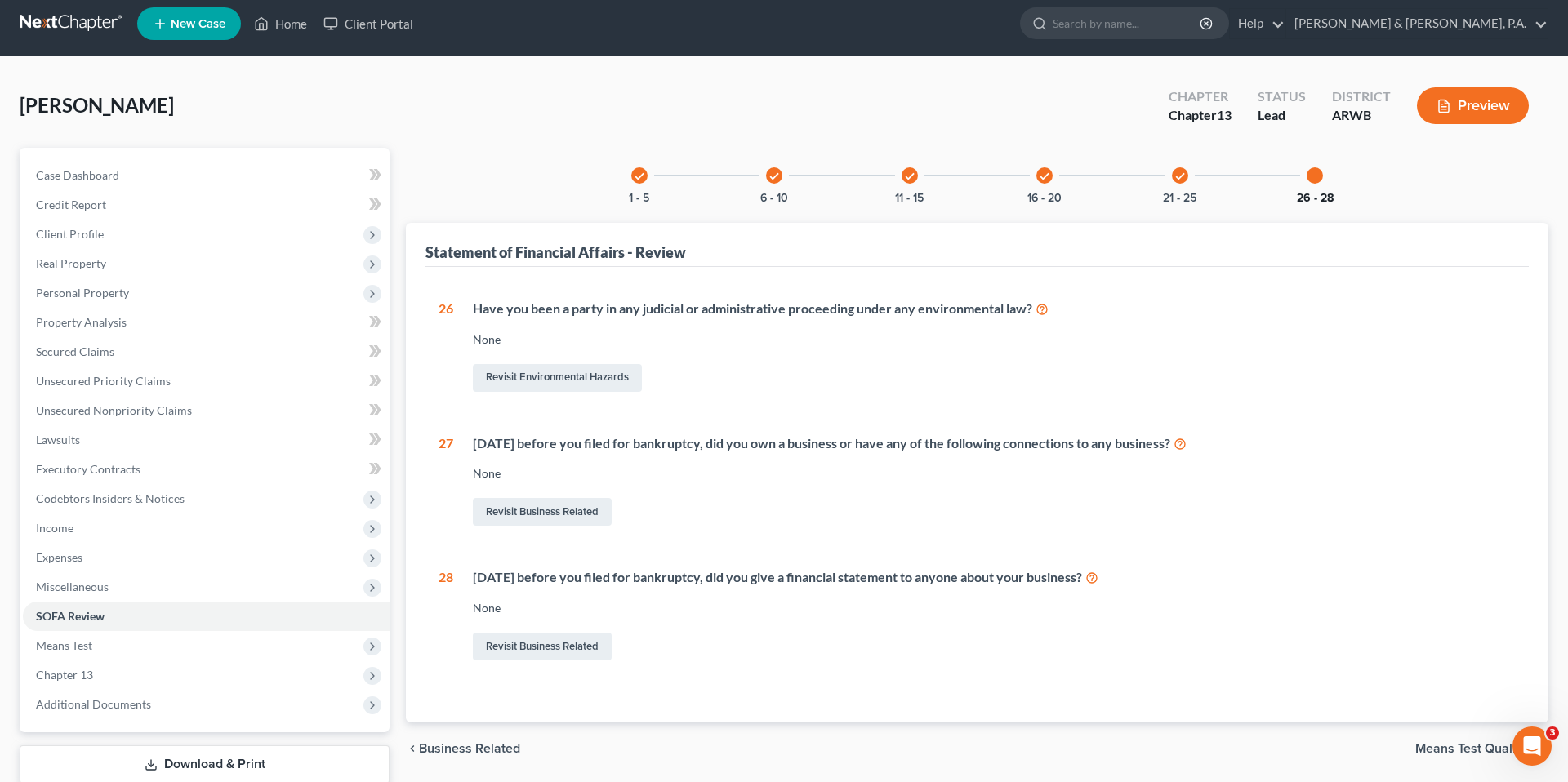
scroll to position [6, 0]
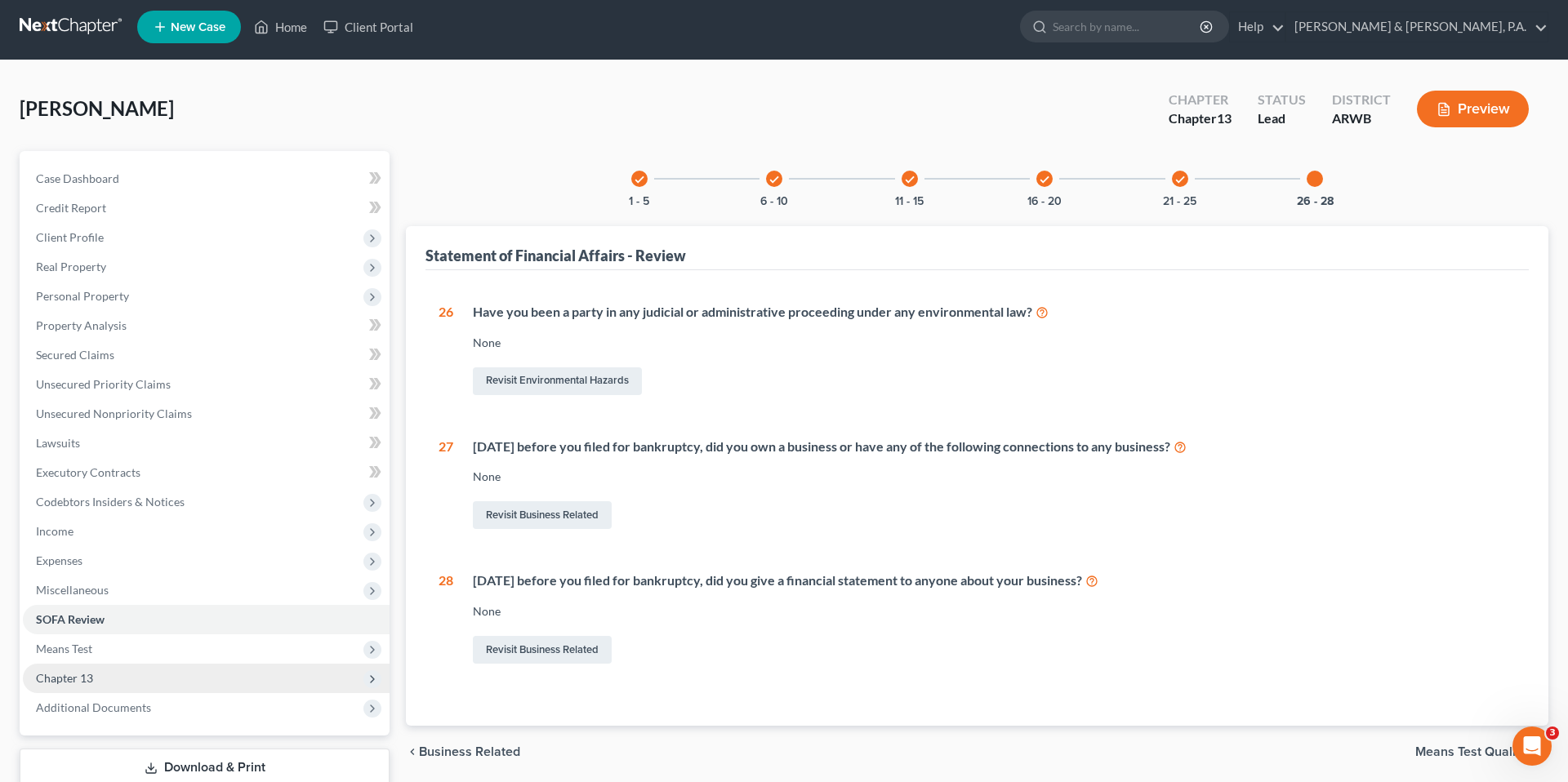
click at [252, 684] on span "Chapter 13" at bounding box center [206, 678] width 366 height 29
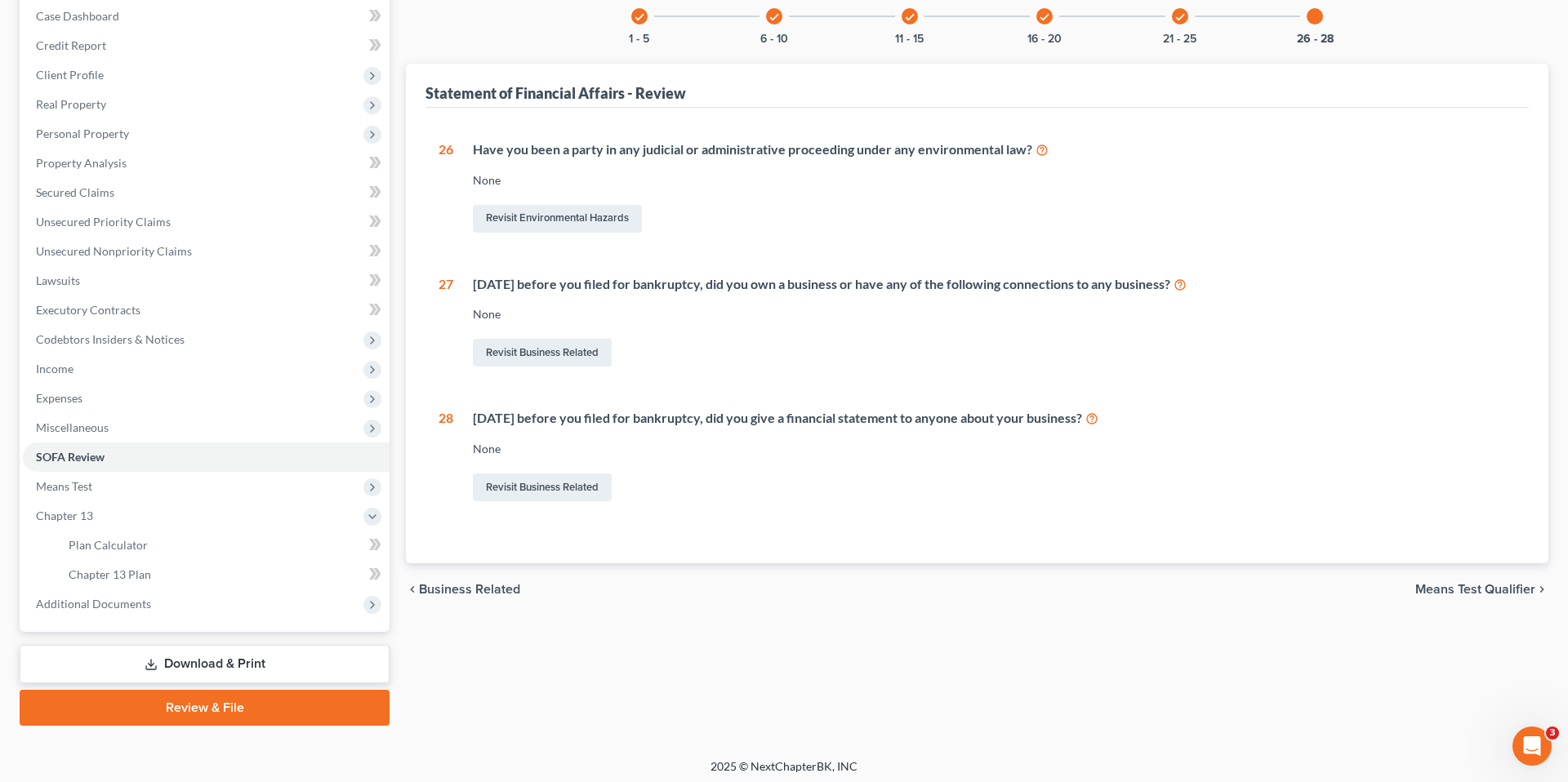
scroll to position [174, 0]
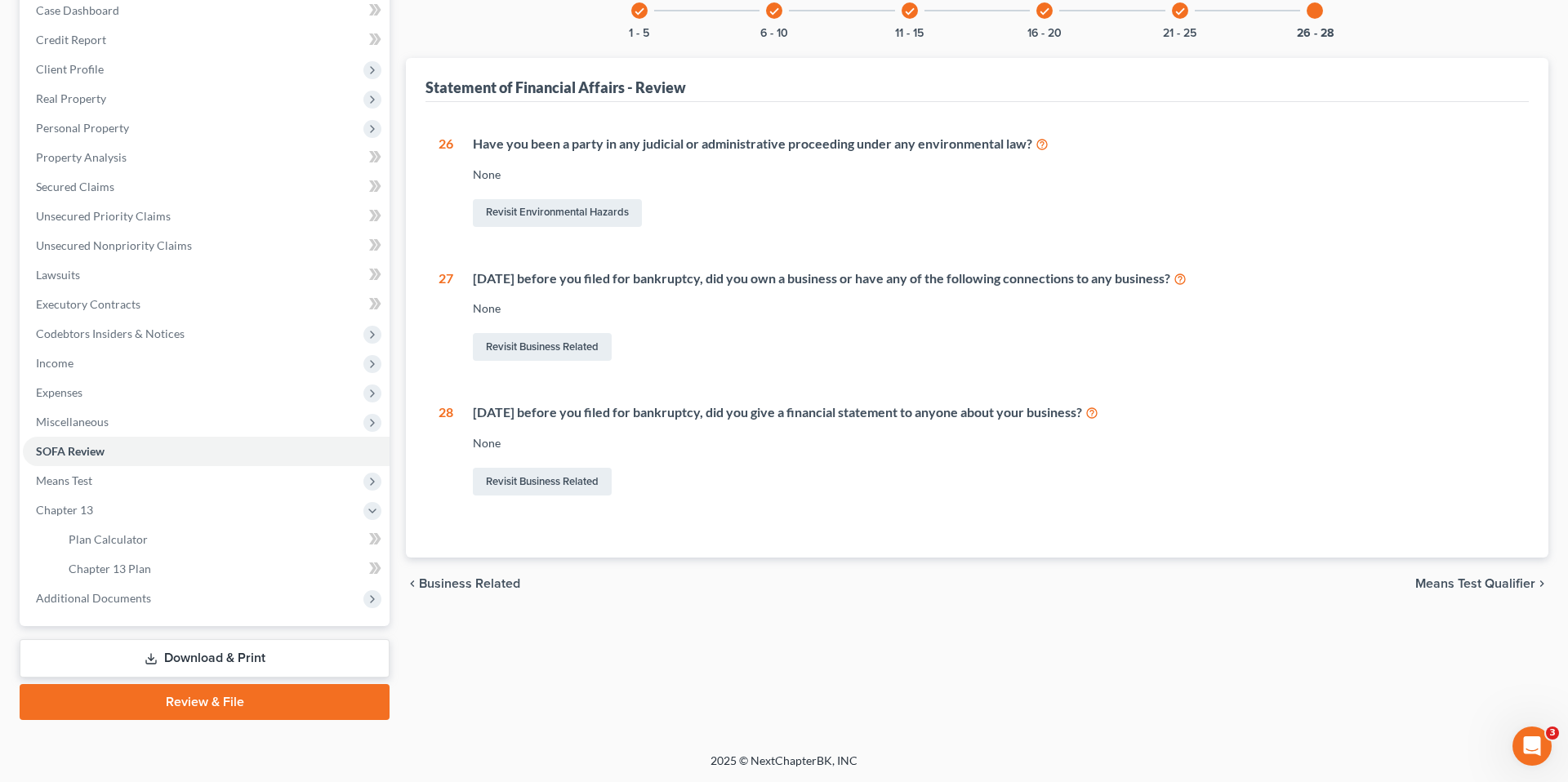
click at [427, 337] on div "1 What is your current marital status? [DEMOGRAPHIC_DATA] Revisit Debtor Profil…" at bounding box center [976, 330] width 1103 height 456
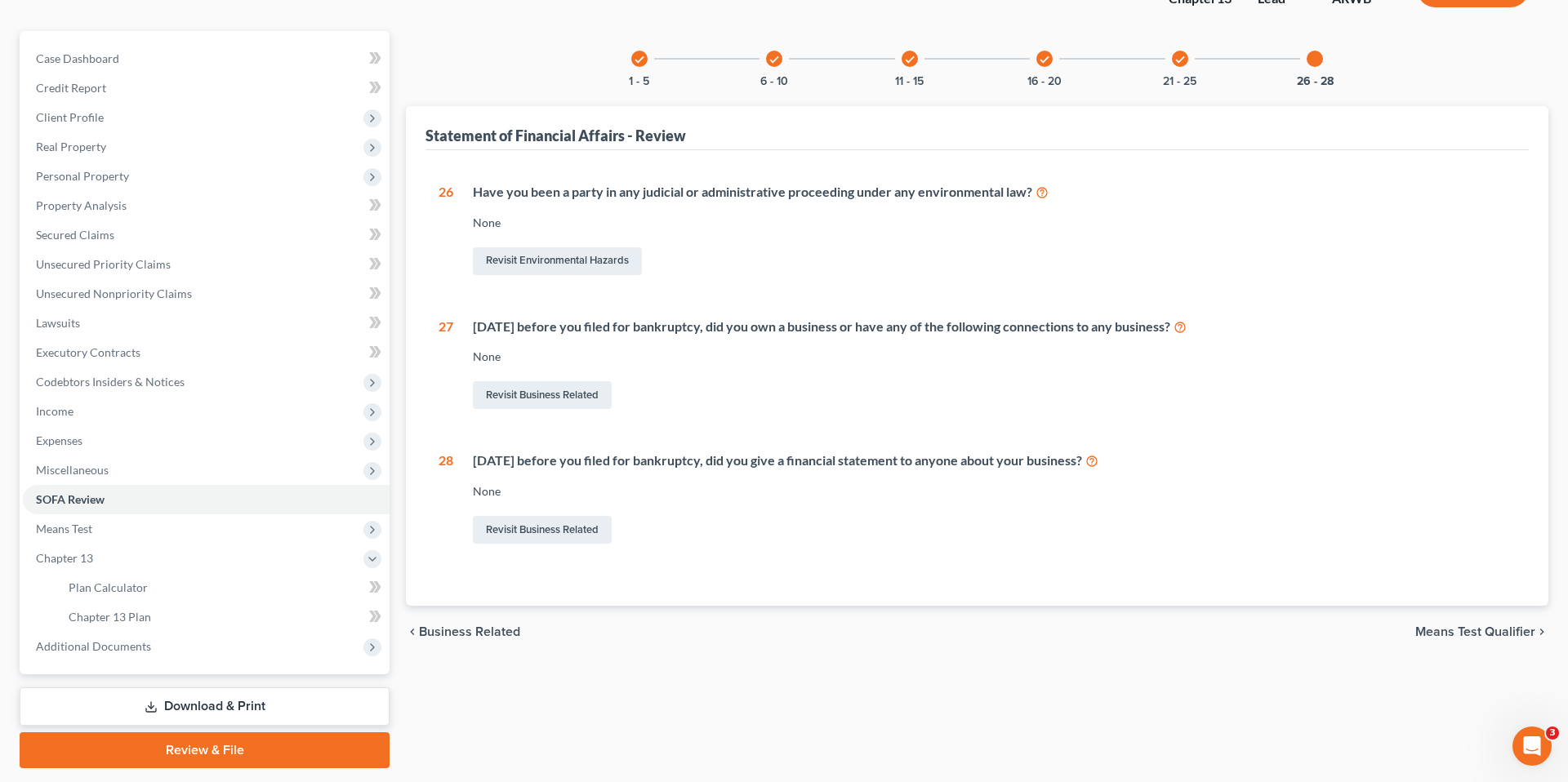
scroll to position [121, 0]
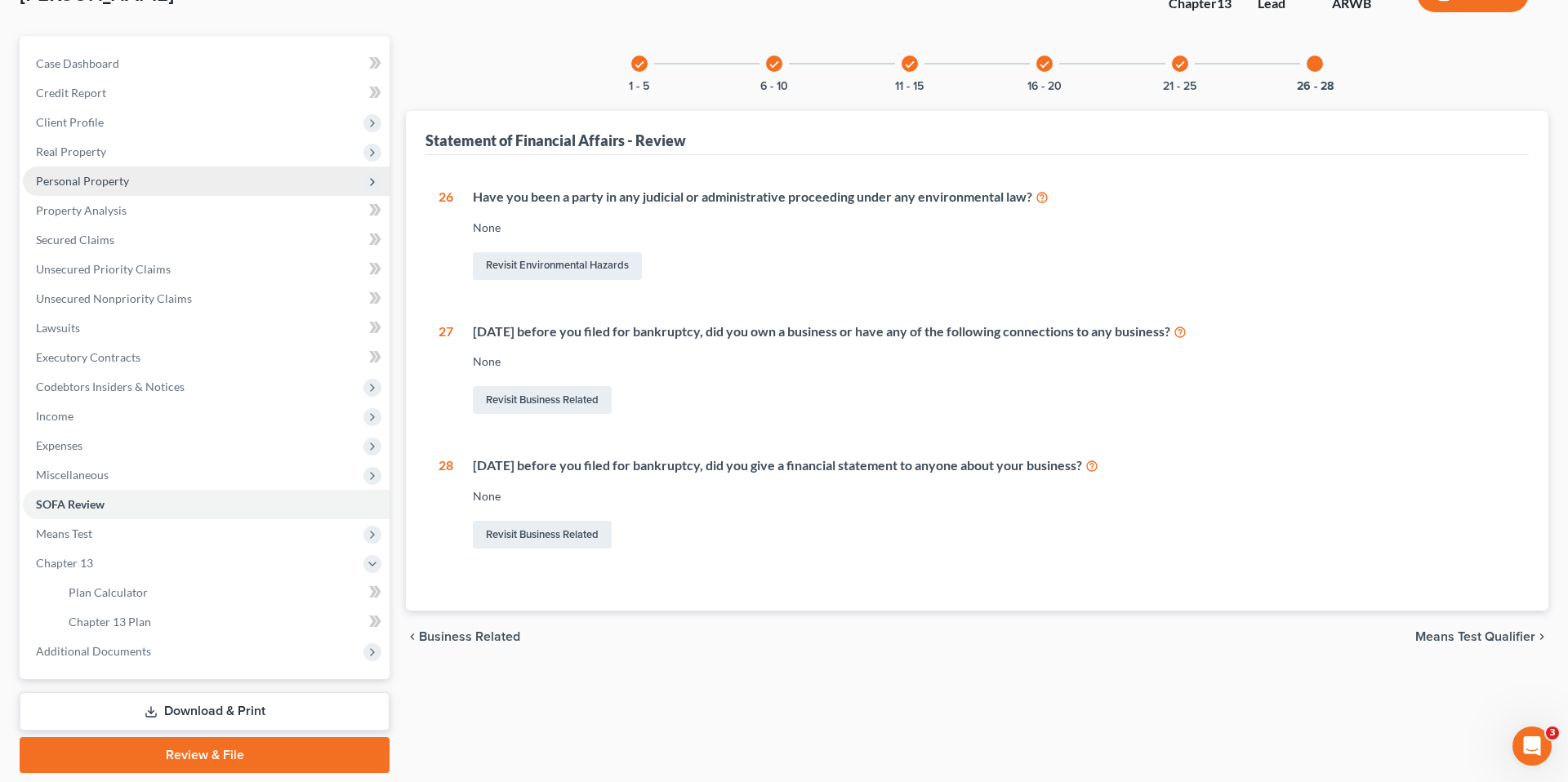
click at [260, 190] on span "Personal Property" at bounding box center [206, 181] width 366 height 29
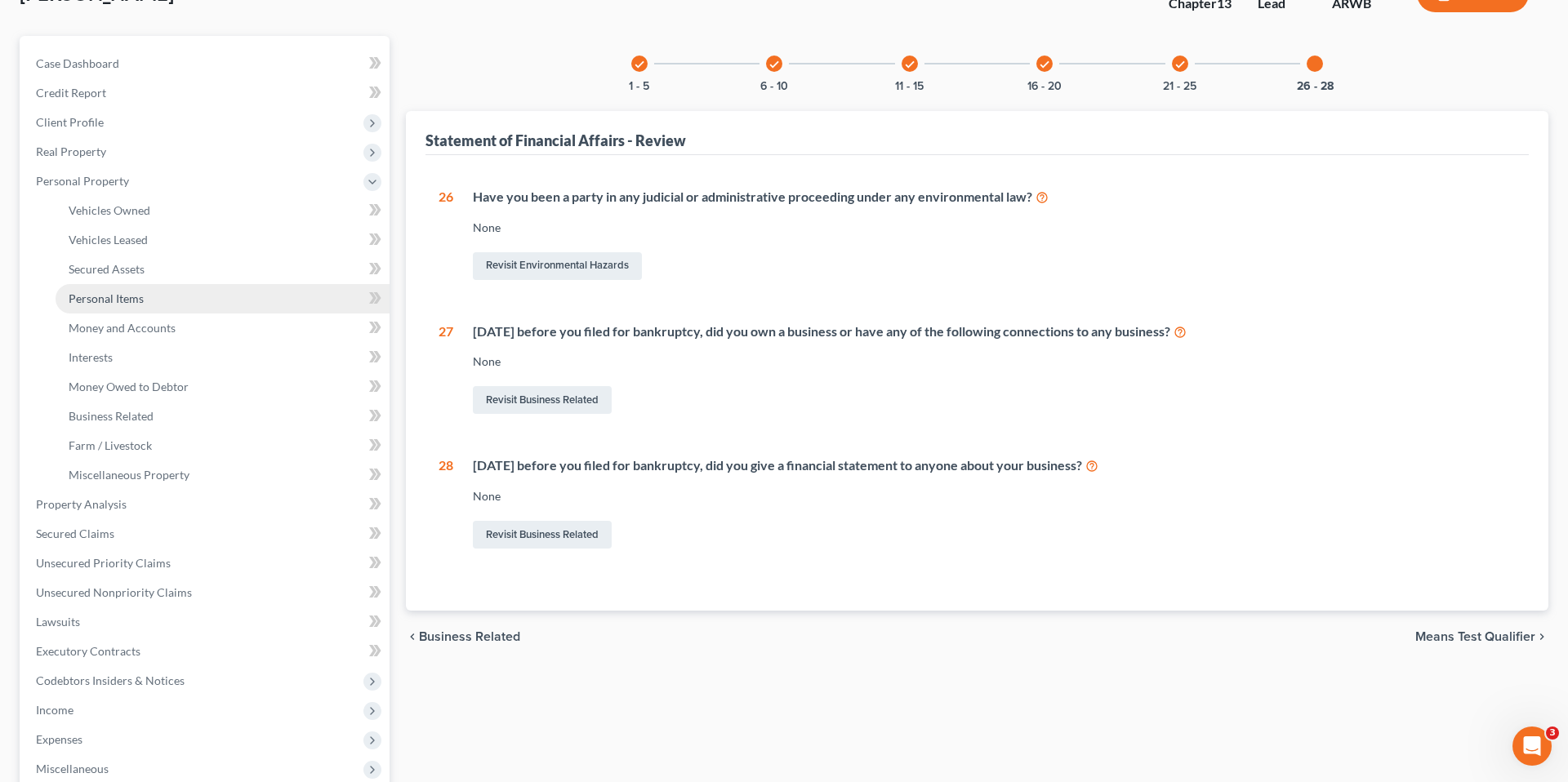
click at [242, 290] on link "Personal Items" at bounding box center [222, 299] width 334 height 29
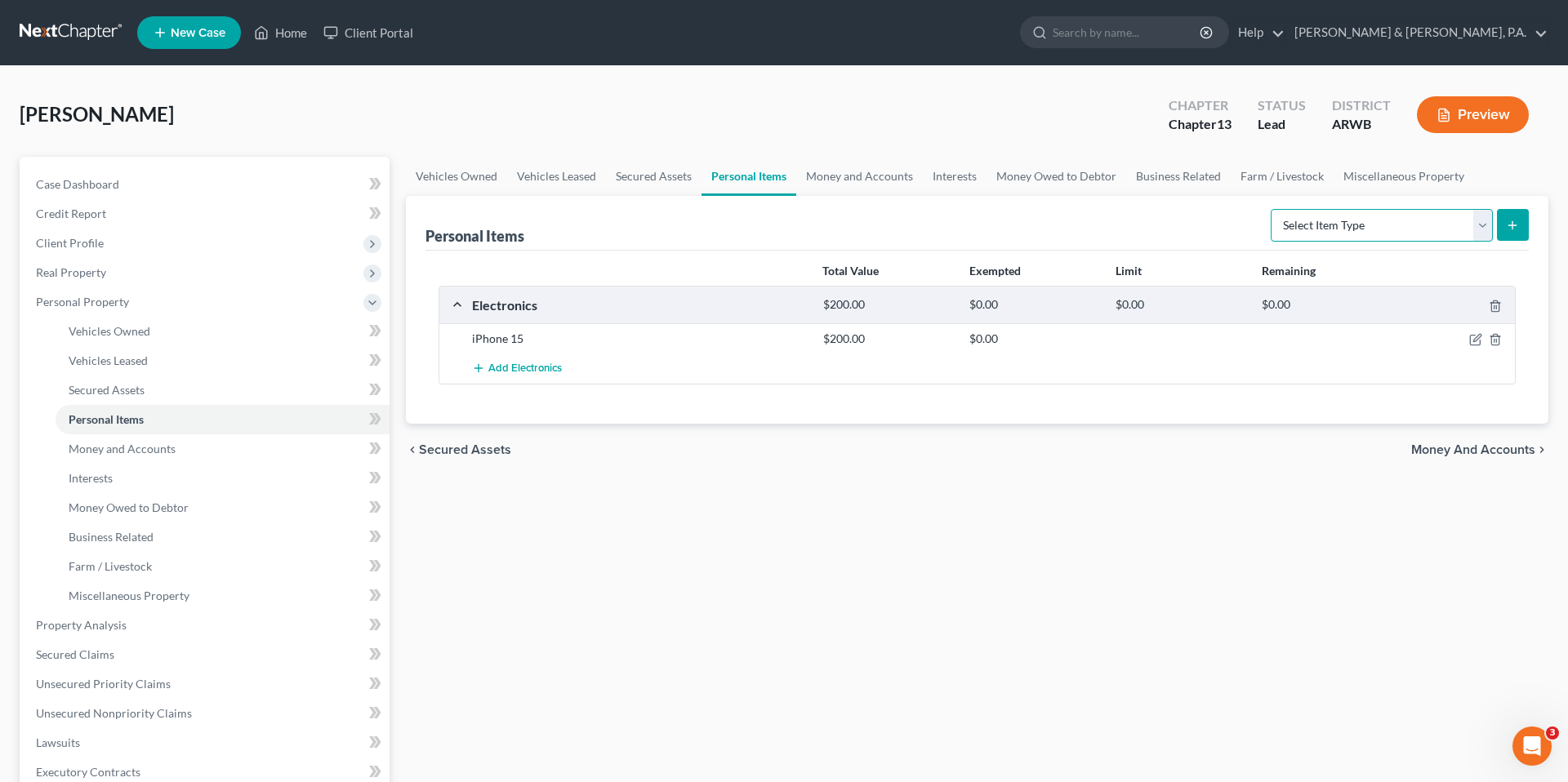
click at [1470, 231] on select "Select Item Type Clothing (A/B: 11) Collectibles Of Value (A/B: 8) Electronics …" at bounding box center [1381, 224] width 222 height 32
click at [1273, 209] on select "Select Item Type Clothing (A/B: 11) Collectibles Of Value (A/B: 8) Electronics …" at bounding box center [1381, 224] width 222 height 32
click at [1509, 232] on button "submit" at bounding box center [1512, 224] width 32 height 32
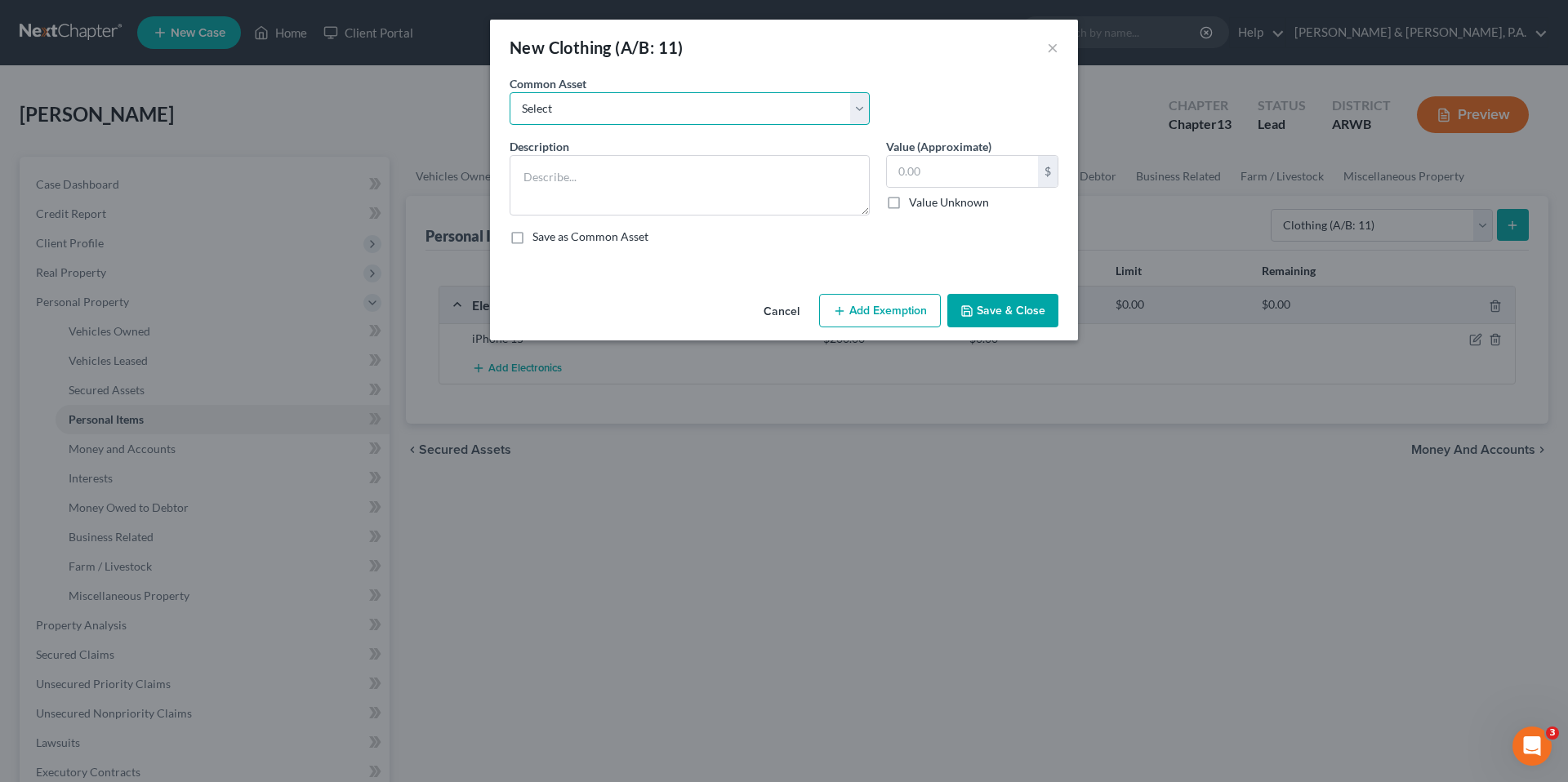
click at [826, 107] on select "Select Clothing, Shoes, Accessories" at bounding box center [689, 108] width 360 height 32
click at [510, 92] on select "Select Clothing, Shoes, Accessories" at bounding box center [689, 108] width 360 height 32
click at [937, 177] on input "2,500.00" at bounding box center [963, 171] width 151 height 31
click at [996, 301] on button "Save & Close" at bounding box center [1002, 310] width 111 height 34
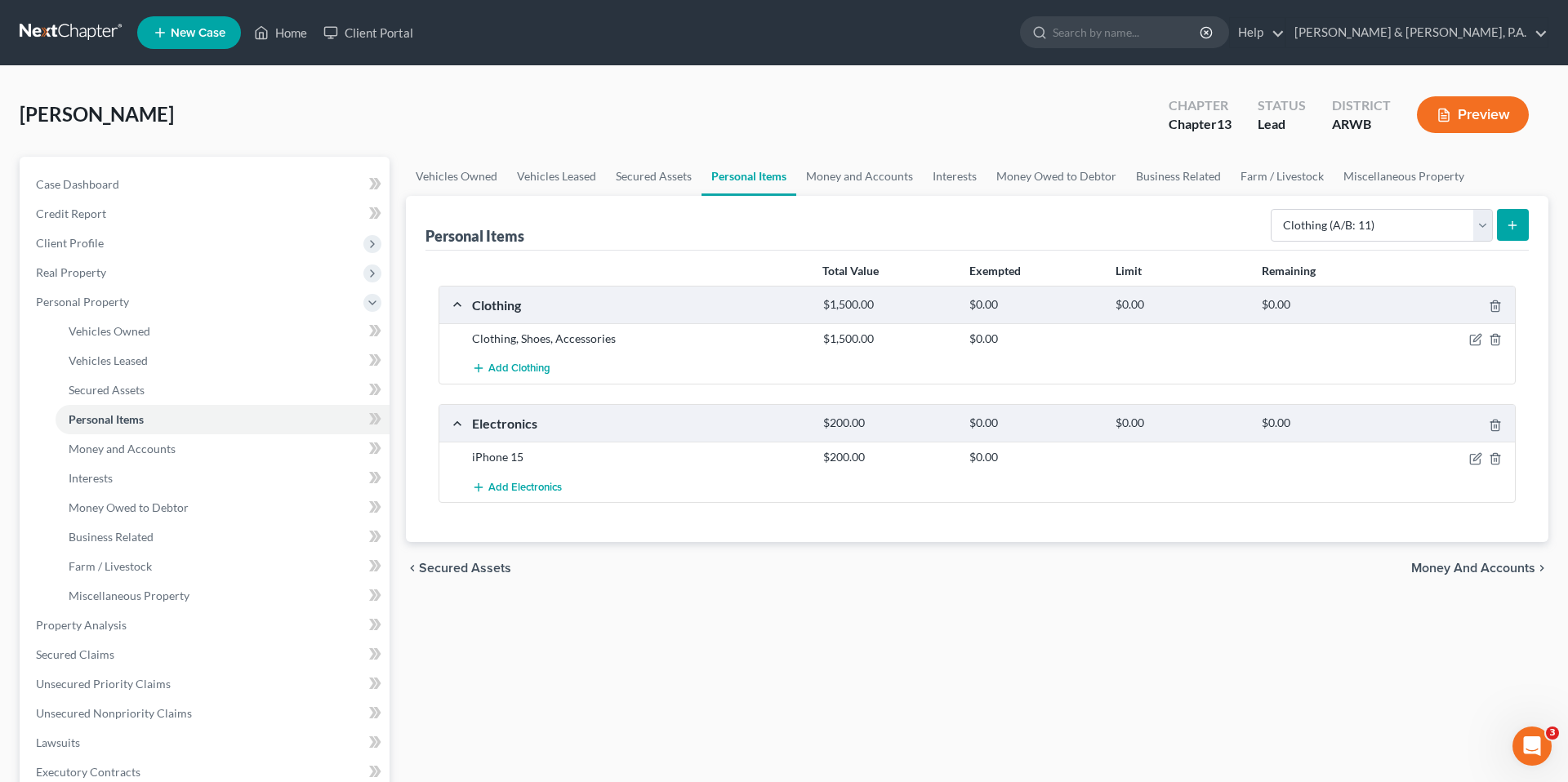
click at [1454, 383] on div "Add Clothing" at bounding box center [990, 368] width 1053 height 30
click at [1473, 341] on icon "button" at bounding box center [1477, 339] width 7 height 7
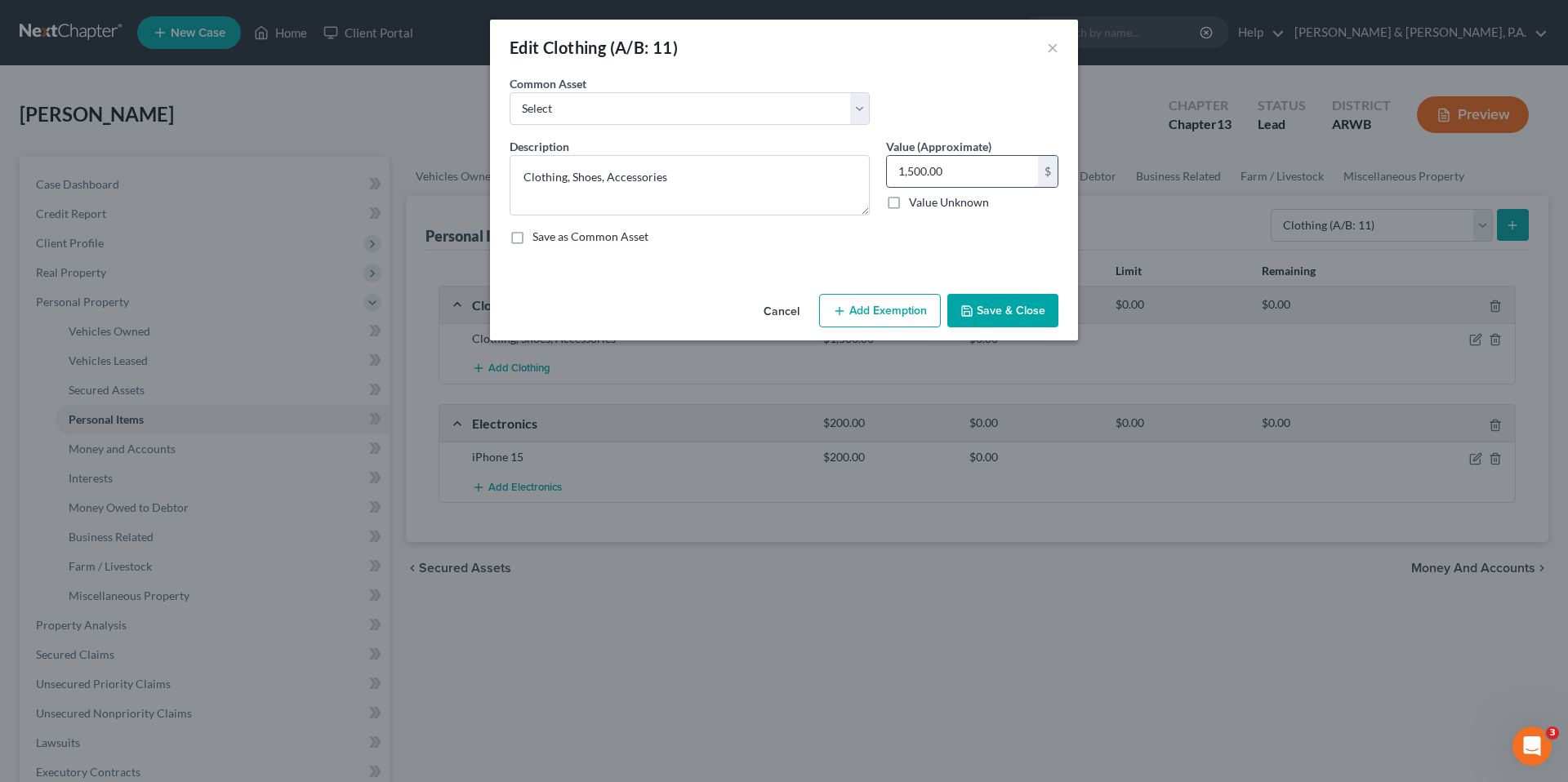
click at [948, 167] on input "1,500.00" at bounding box center [963, 171] width 151 height 31
click at [994, 298] on button "Save & Close" at bounding box center [1002, 310] width 111 height 34
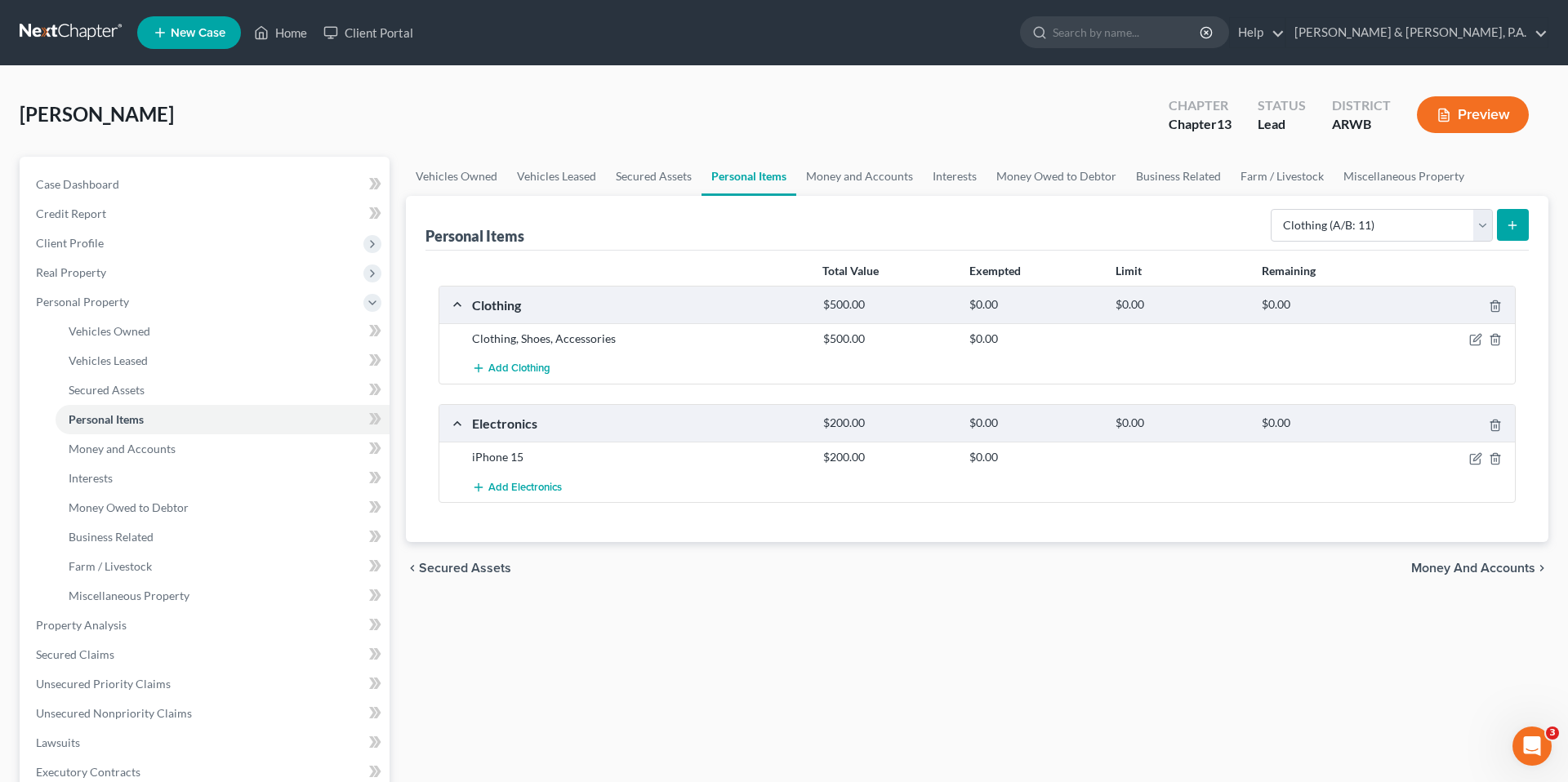
click at [978, 224] on div "Personal Items Select Item Type Clothing (A/B: 11) Collectibles Of Value (A/B: …" at bounding box center [976, 223] width 1103 height 54
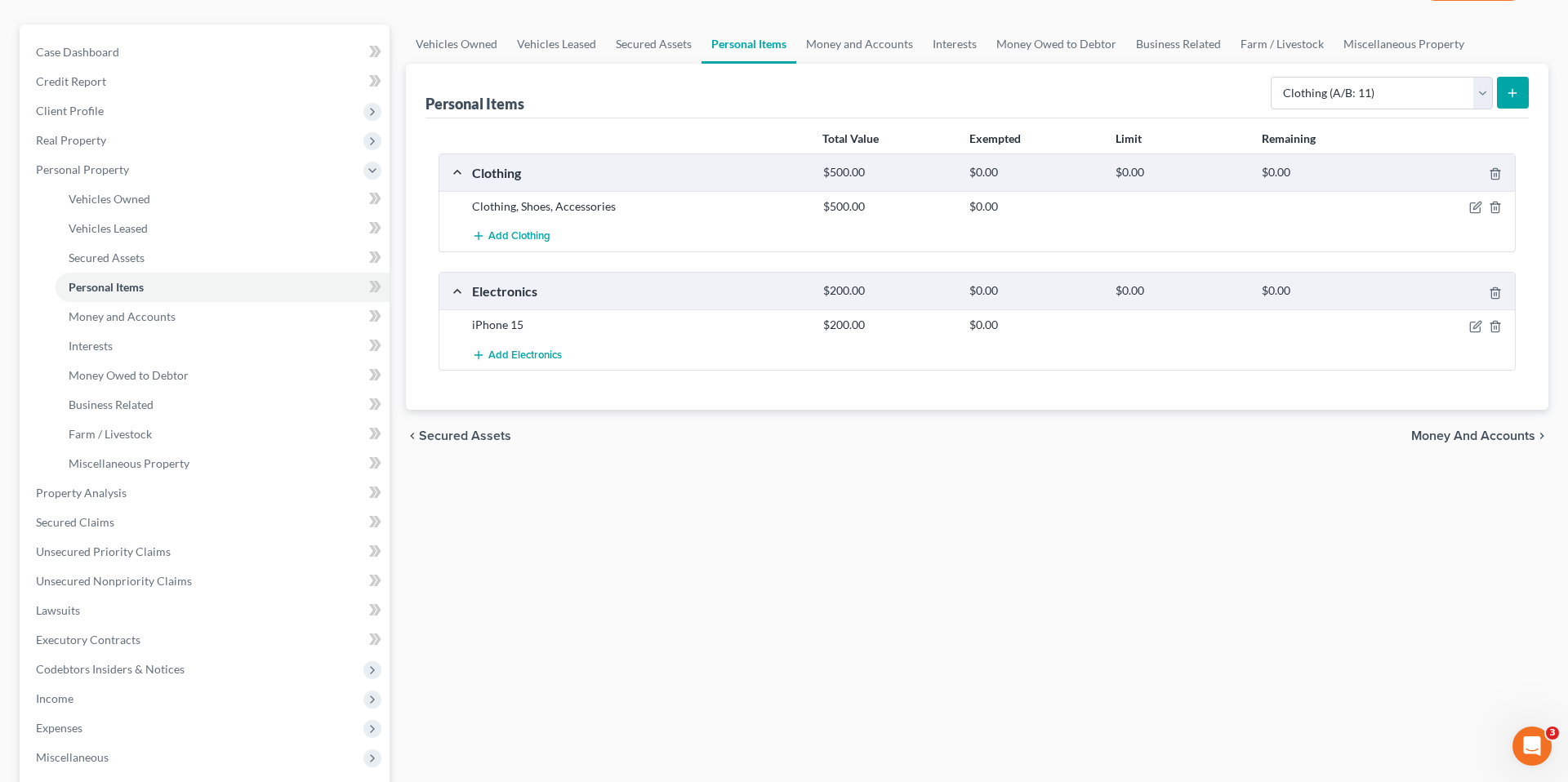
scroll to position [131, 0]
click at [406, 172] on div "Personal Items Select Item Type Clothing (A/B: 11) Collectibles Of Value (A/B: …" at bounding box center [976, 238] width 1142 height 346
click at [456, 51] on link "Vehicles Owned" at bounding box center [456, 45] width 101 height 40
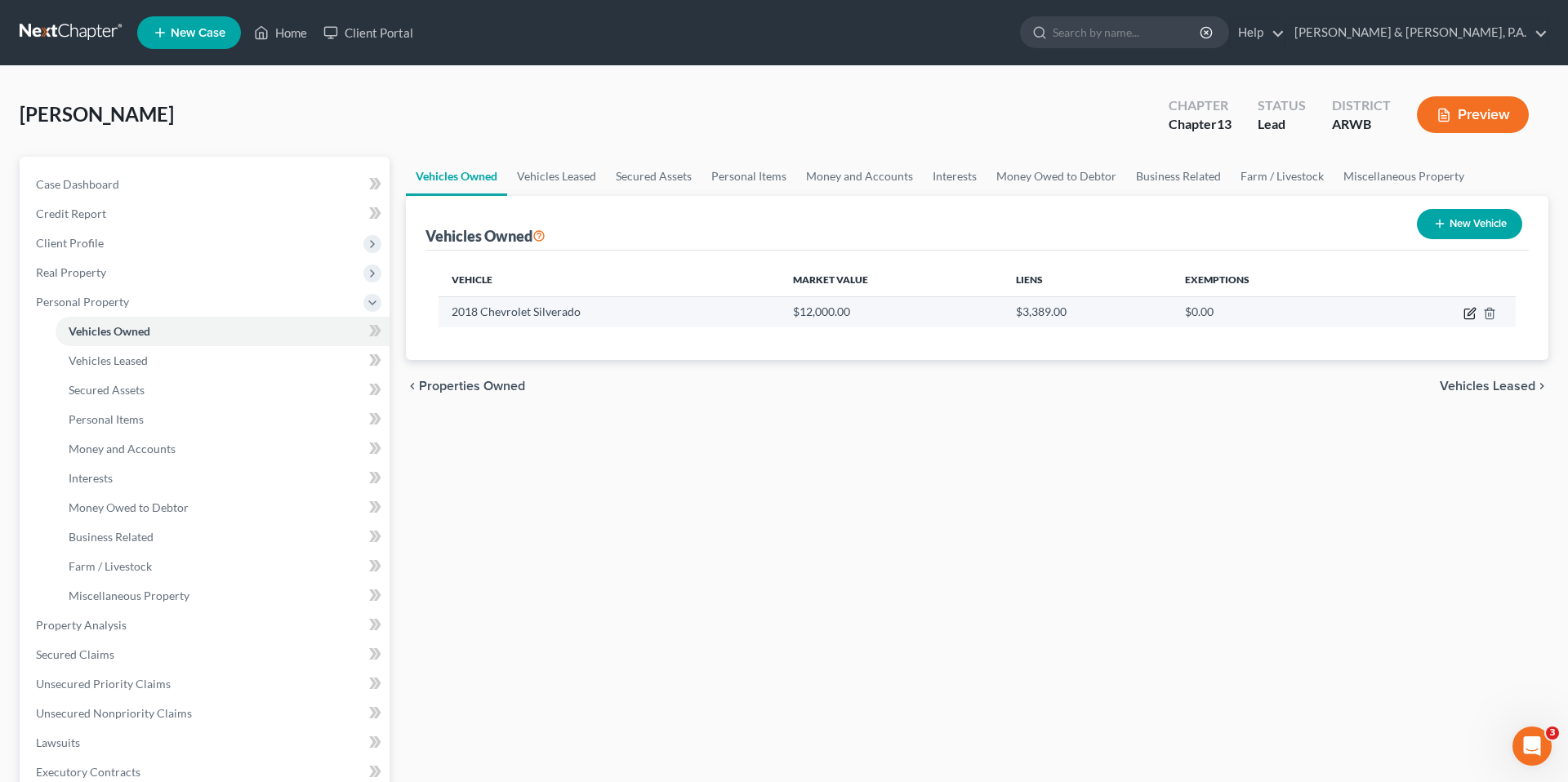
click at [1467, 316] on icon "button" at bounding box center [1470, 314] width 13 height 13
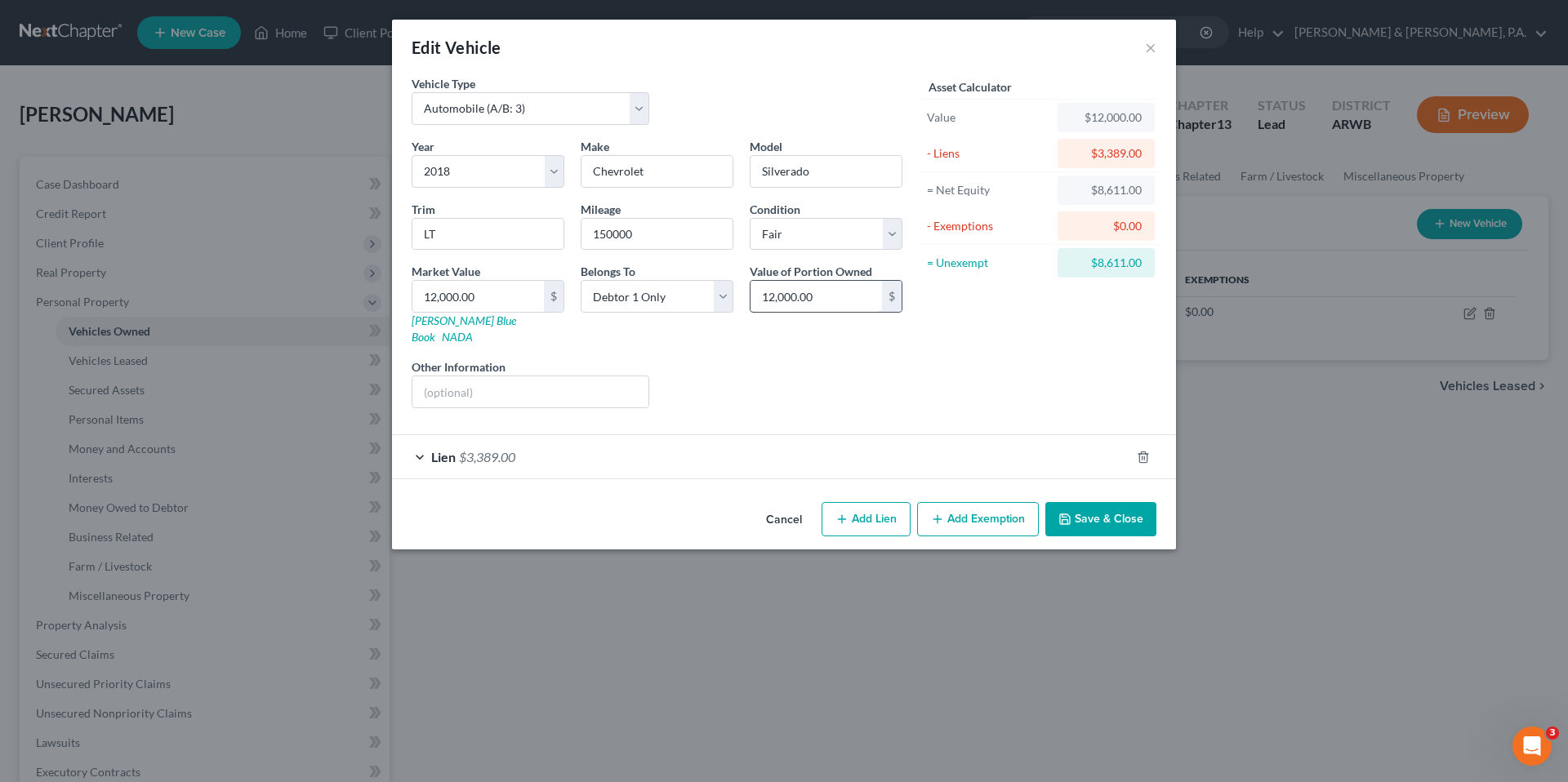
click at [771, 286] on input "12,000.00" at bounding box center [815, 296] width 132 height 31
click at [851, 391] on div "Liens Select" at bounding box center [784, 384] width 254 height 50
click at [977, 502] on button "Add Exemption" at bounding box center [977, 519] width 121 height 34
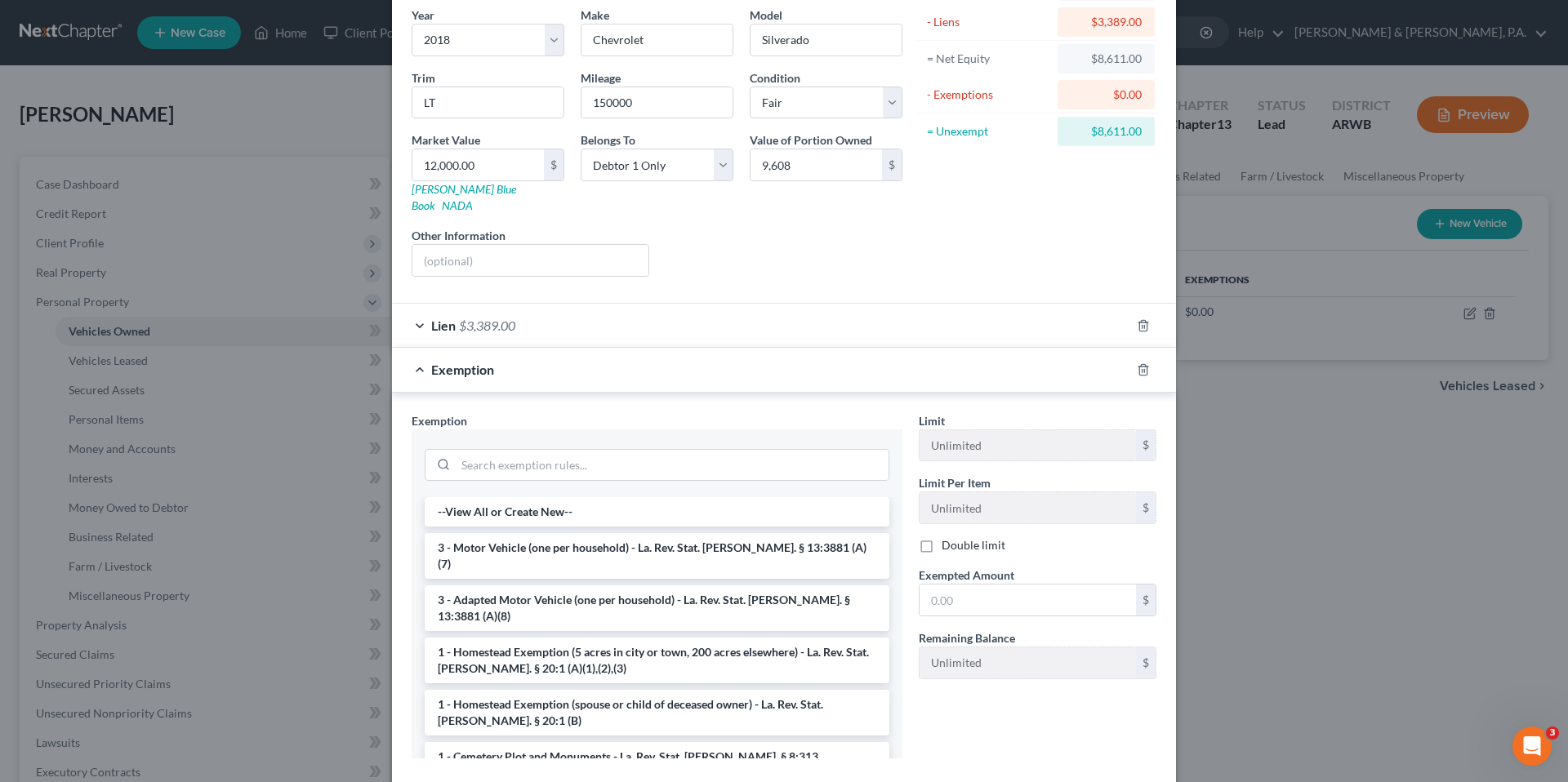
scroll to position [136, 0]
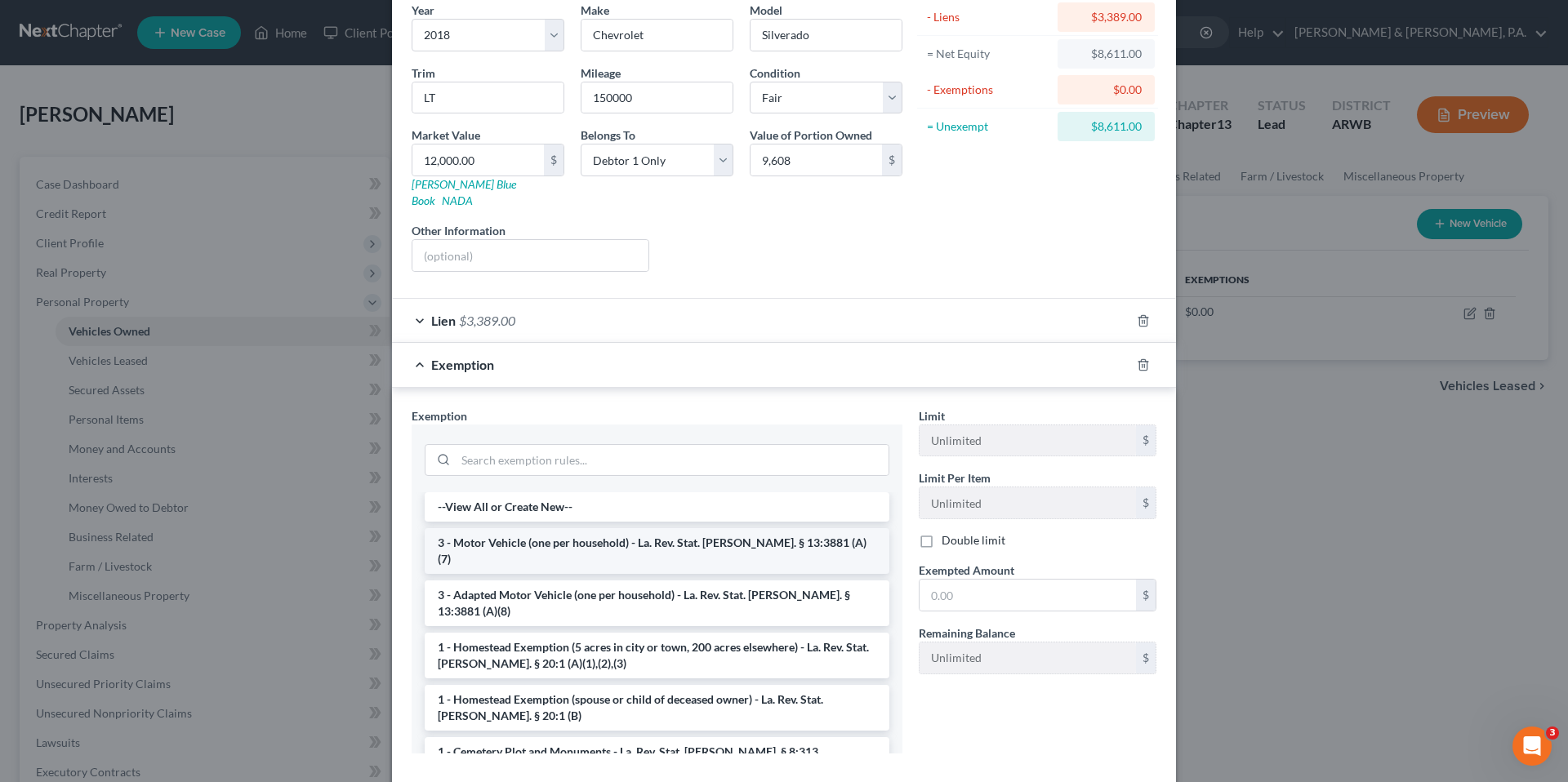
click at [607, 532] on li "3 - Motor Vehicle (one per household) - La. Rev. Stat. [PERSON_NAME]. § 13:3881…" at bounding box center [656, 551] width 465 height 46
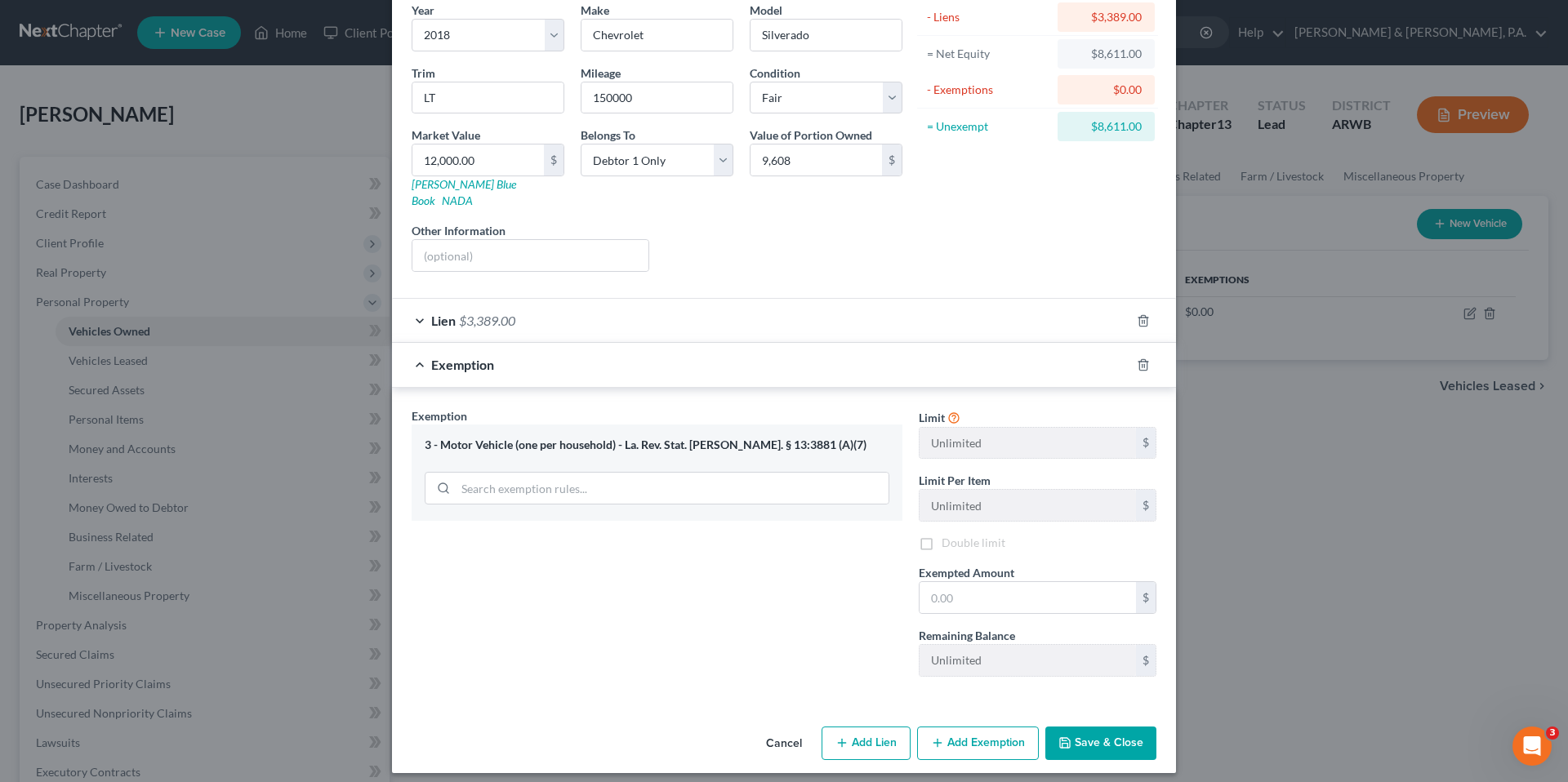
scroll to position [131, 0]
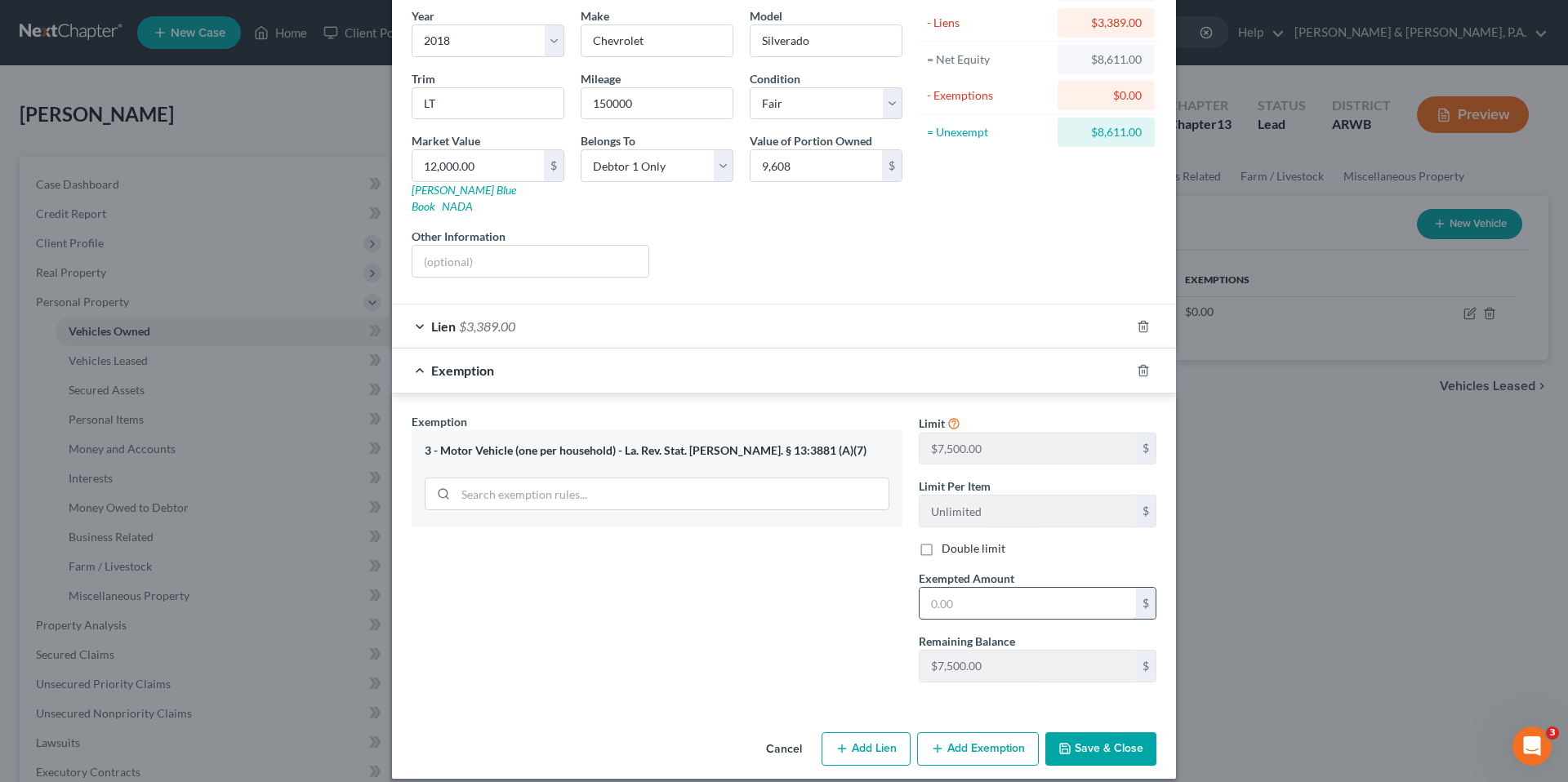
click at [1015, 590] on input "text" at bounding box center [1027, 604] width 216 height 31
click at [1083, 732] on button "Save & Close" at bounding box center [1101, 749] width 111 height 34
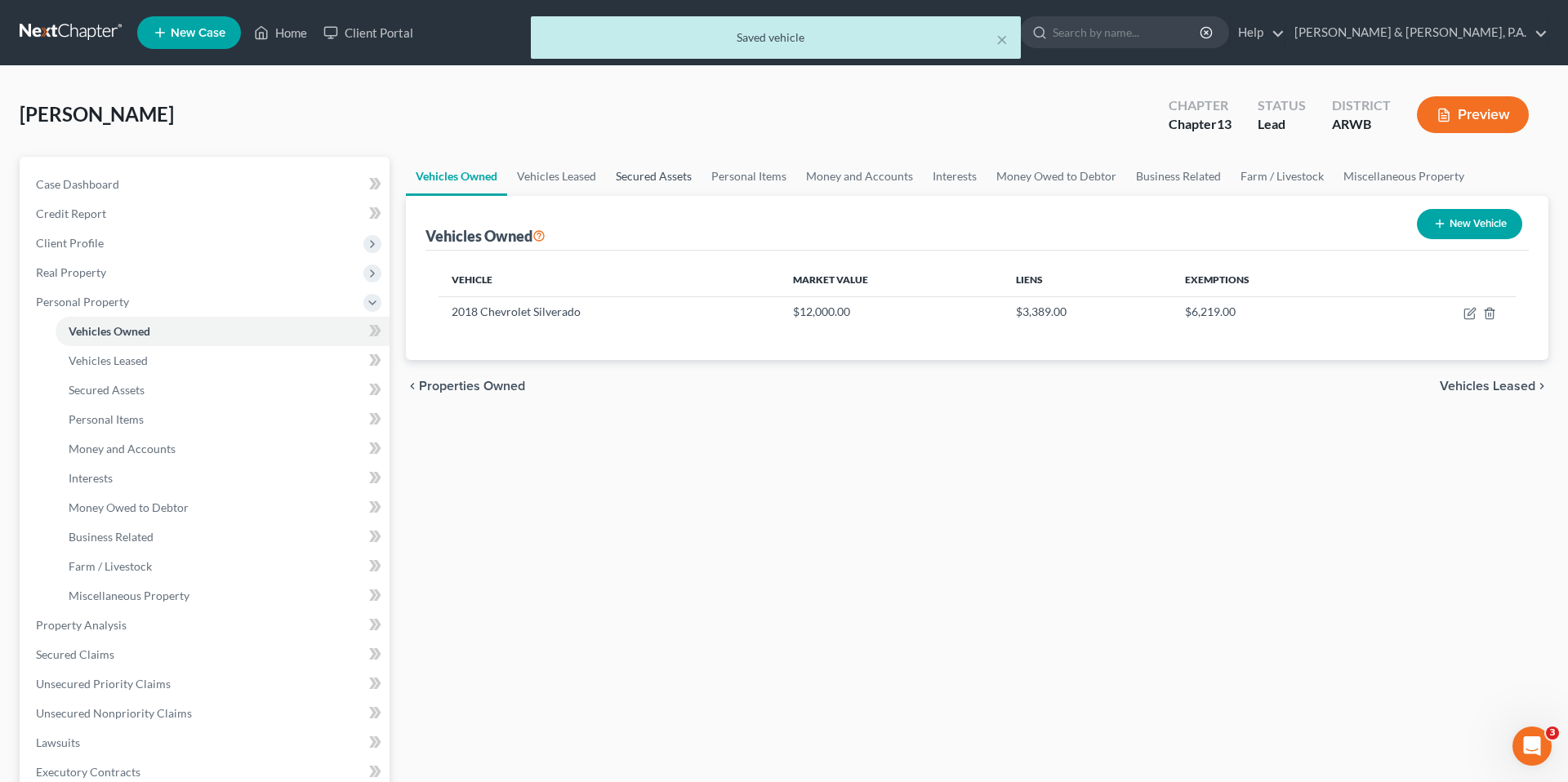
click at [615, 166] on link "Secured Assets" at bounding box center [653, 176] width 96 height 40
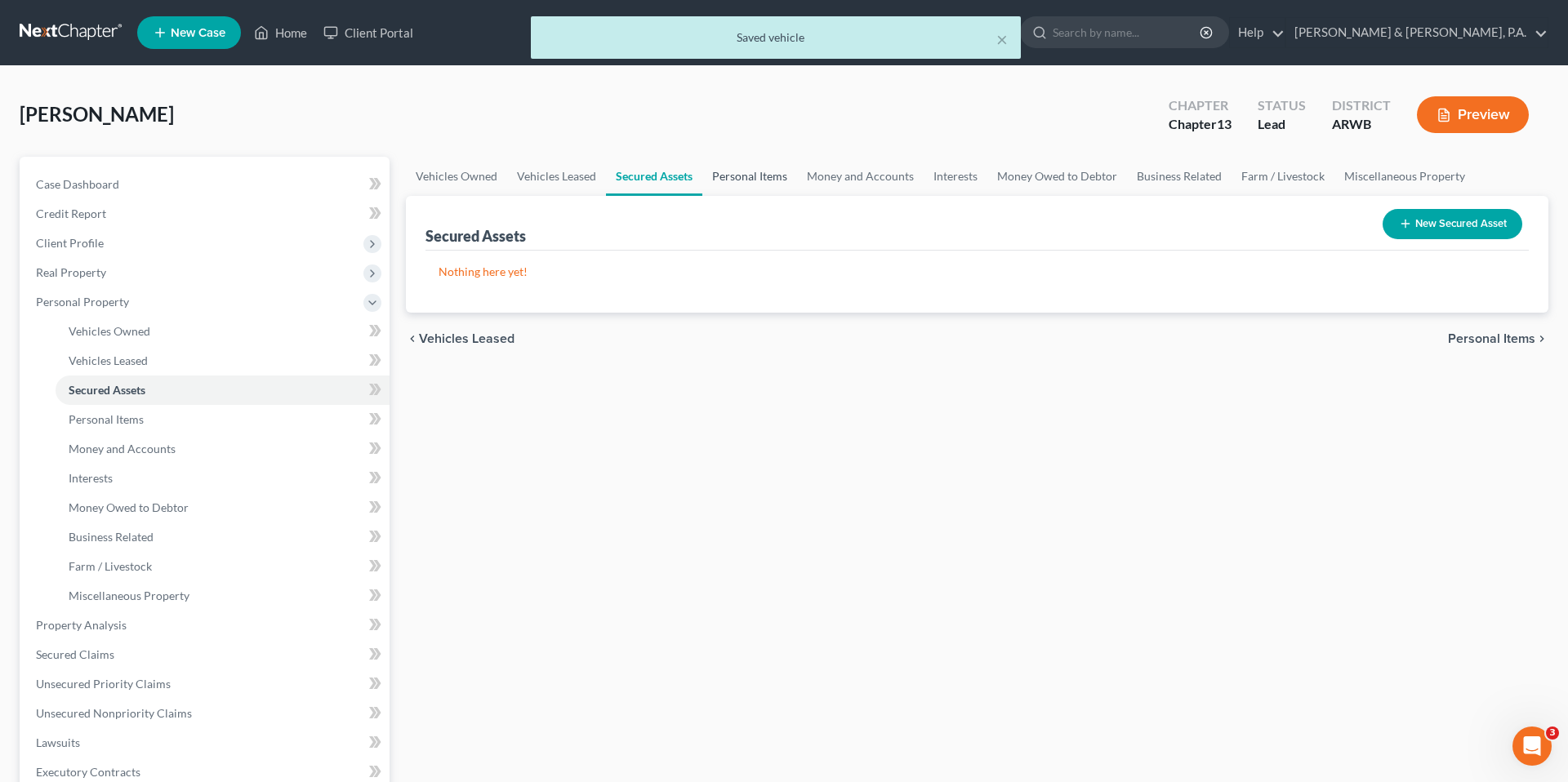
click at [738, 179] on link "Personal Items" at bounding box center [749, 176] width 95 height 40
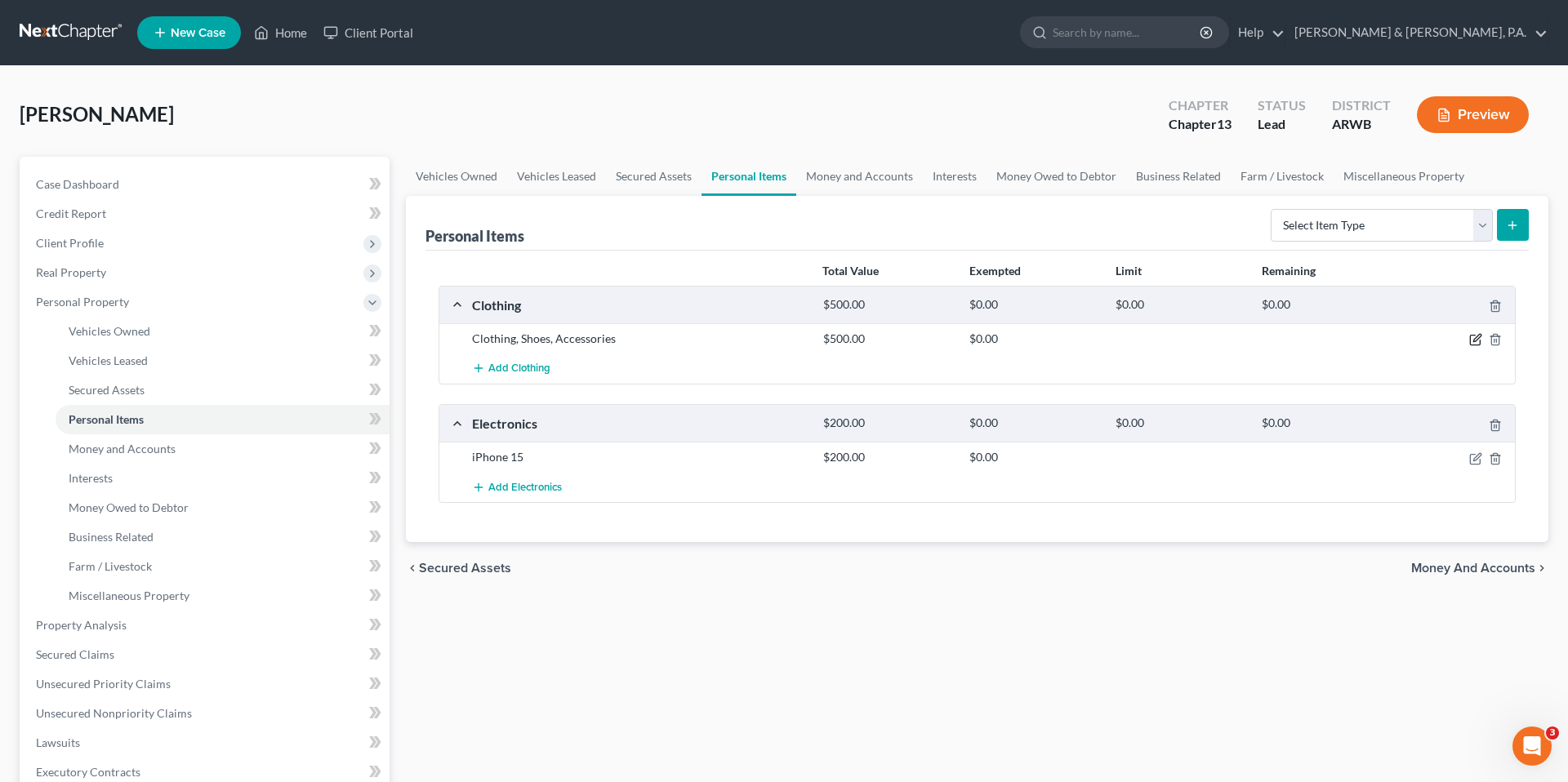
click at [1477, 343] on icon "button" at bounding box center [1475, 339] width 13 height 13
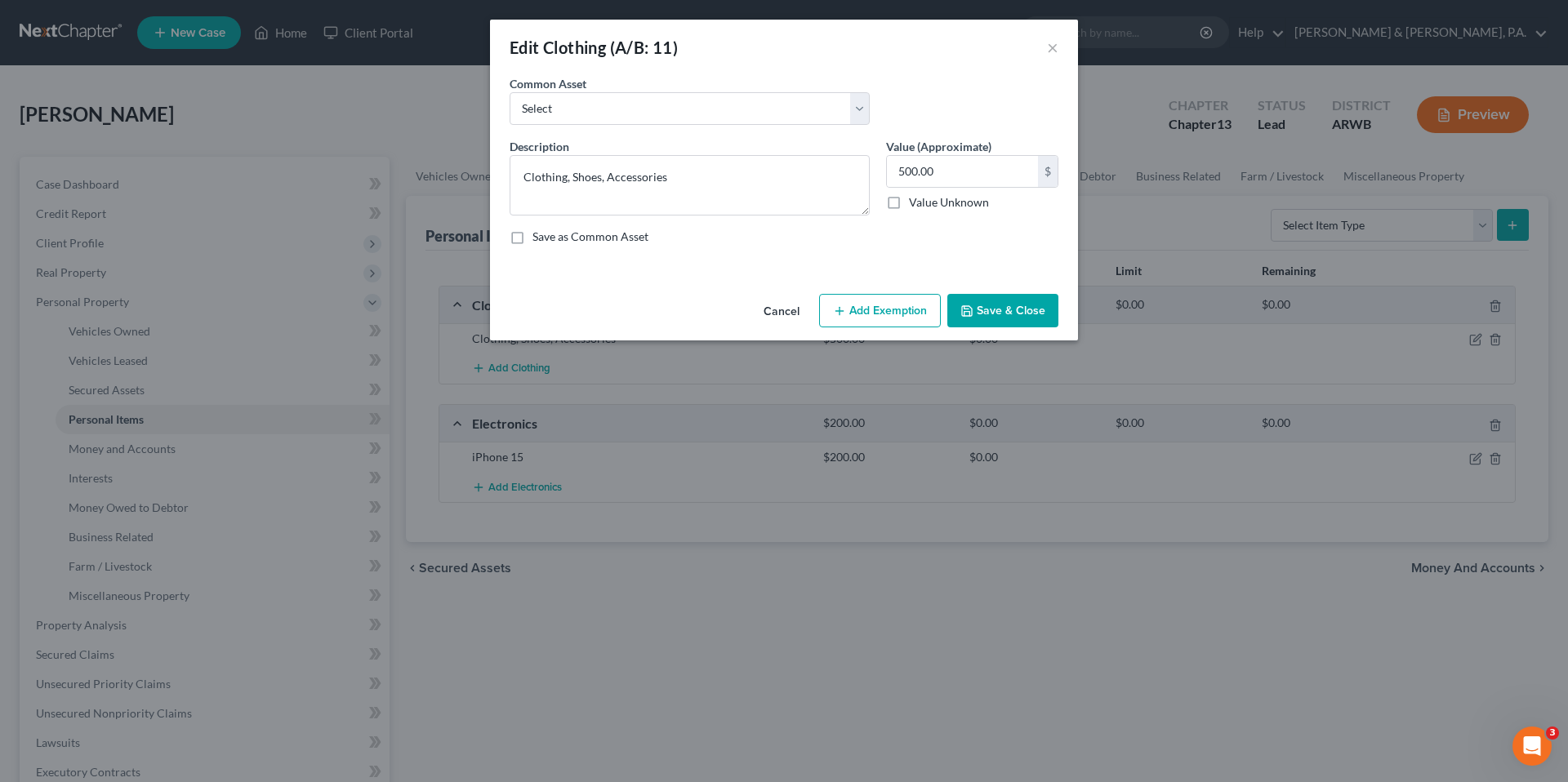
click at [866, 316] on button "Add Exemption" at bounding box center [880, 310] width 121 height 34
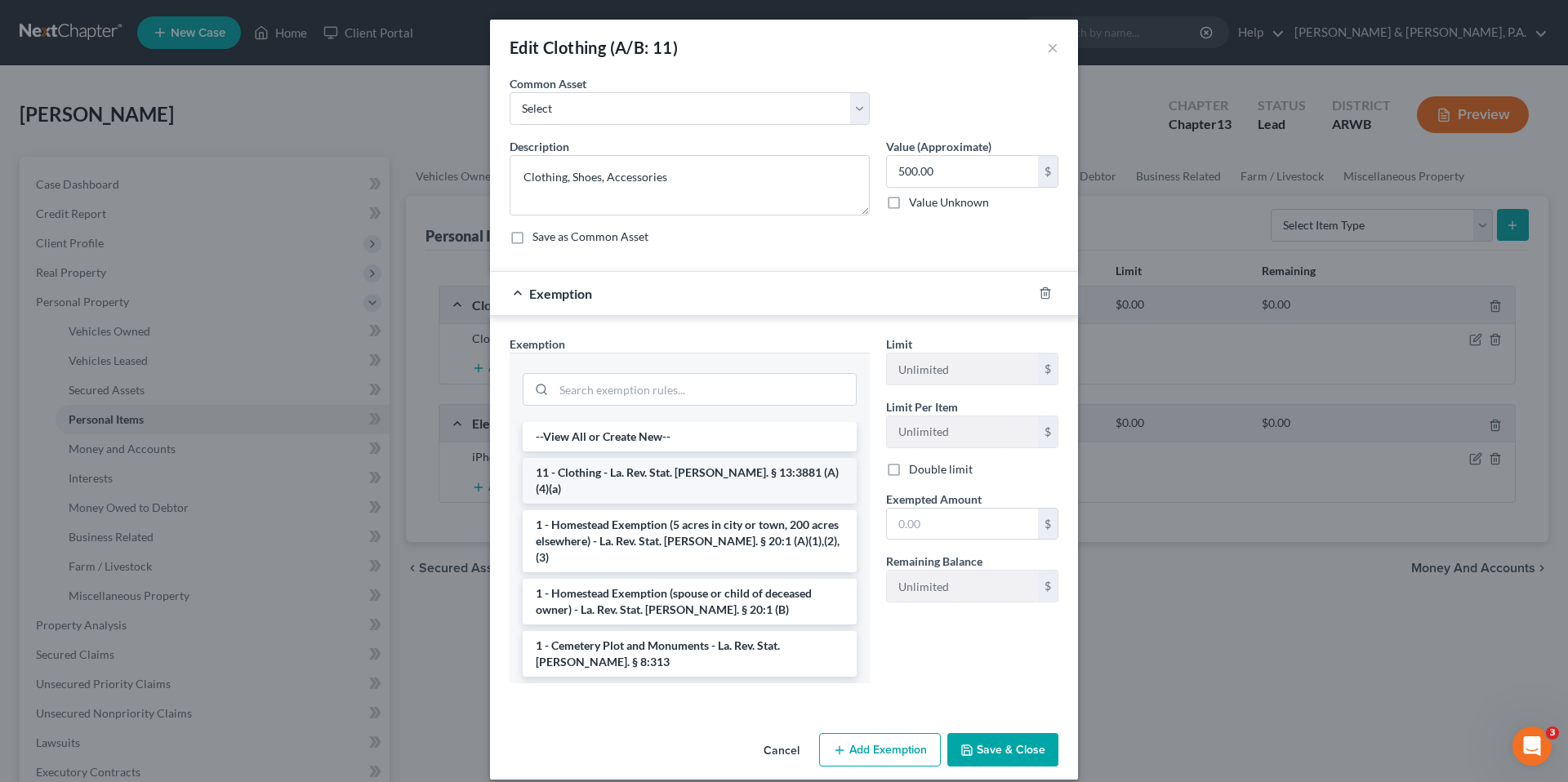
click at [743, 469] on li "11 - Clothing - La. Rev. Stat. [PERSON_NAME]. § 13:3881 (A)(4)(a)" at bounding box center [689, 481] width 334 height 46
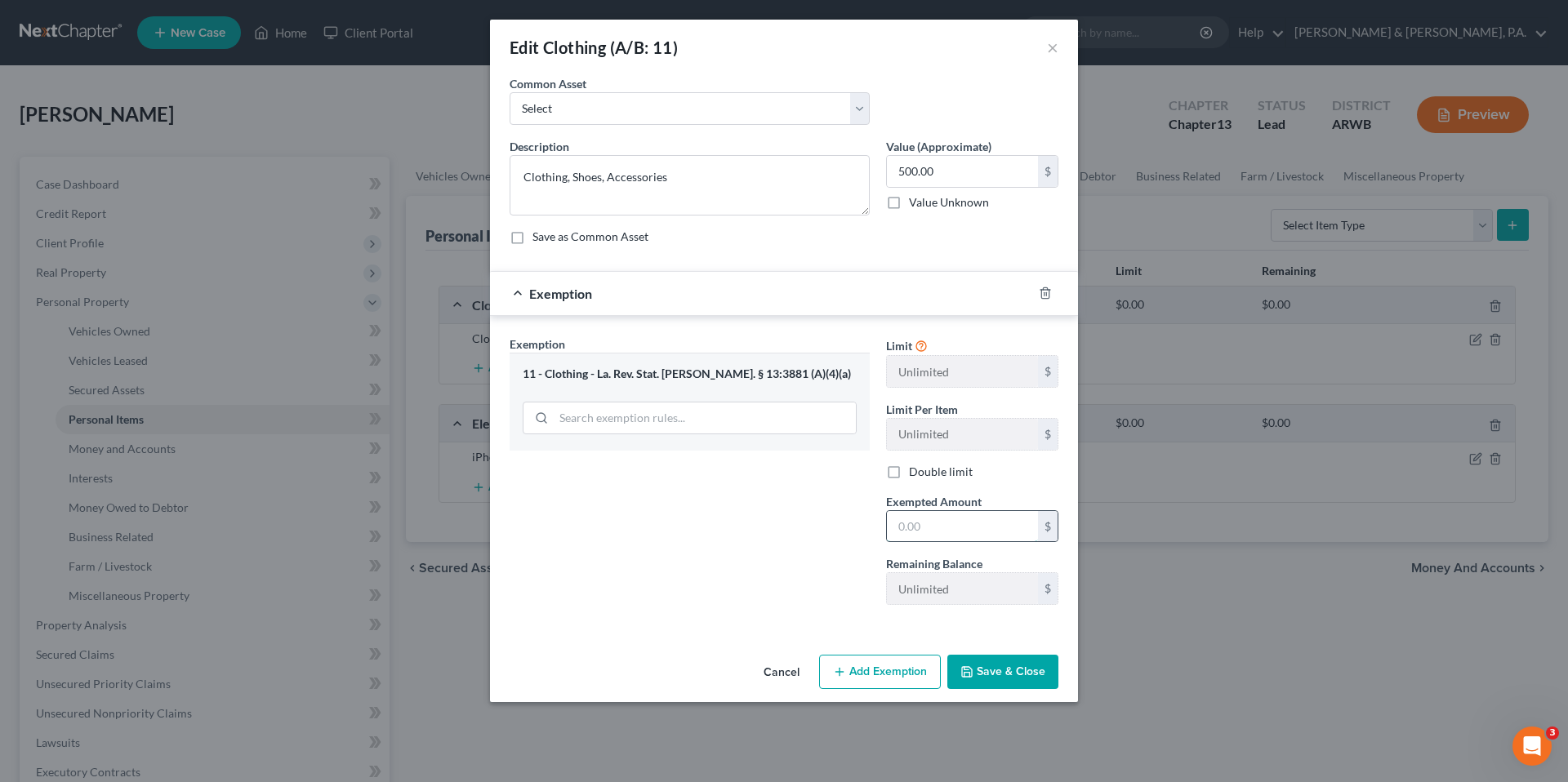
click at [919, 531] on input "text" at bounding box center [963, 526] width 151 height 31
click at [997, 676] on button "Save & Close" at bounding box center [1002, 672] width 111 height 34
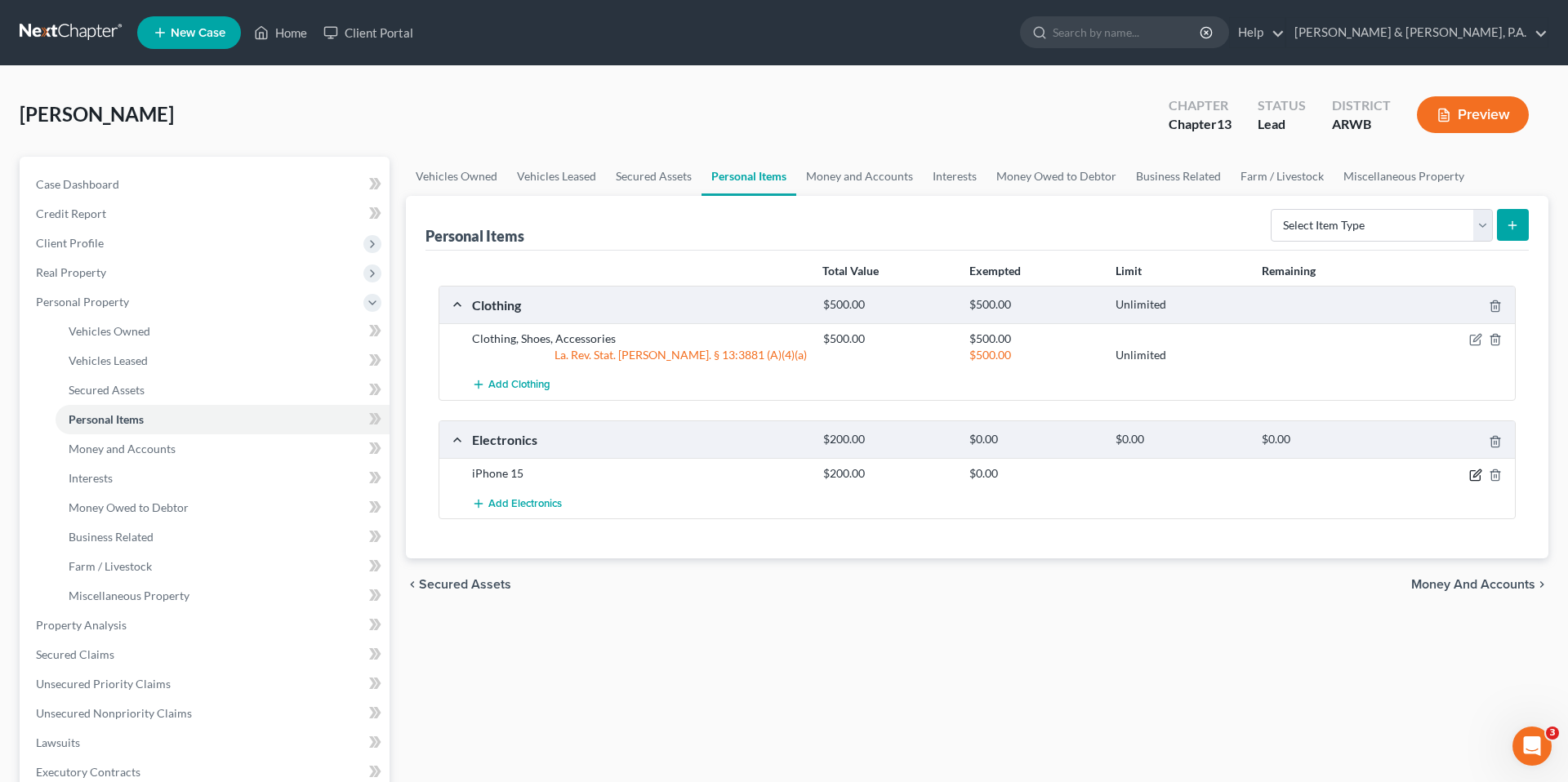
click at [1470, 472] on icon "button" at bounding box center [1475, 475] width 13 height 13
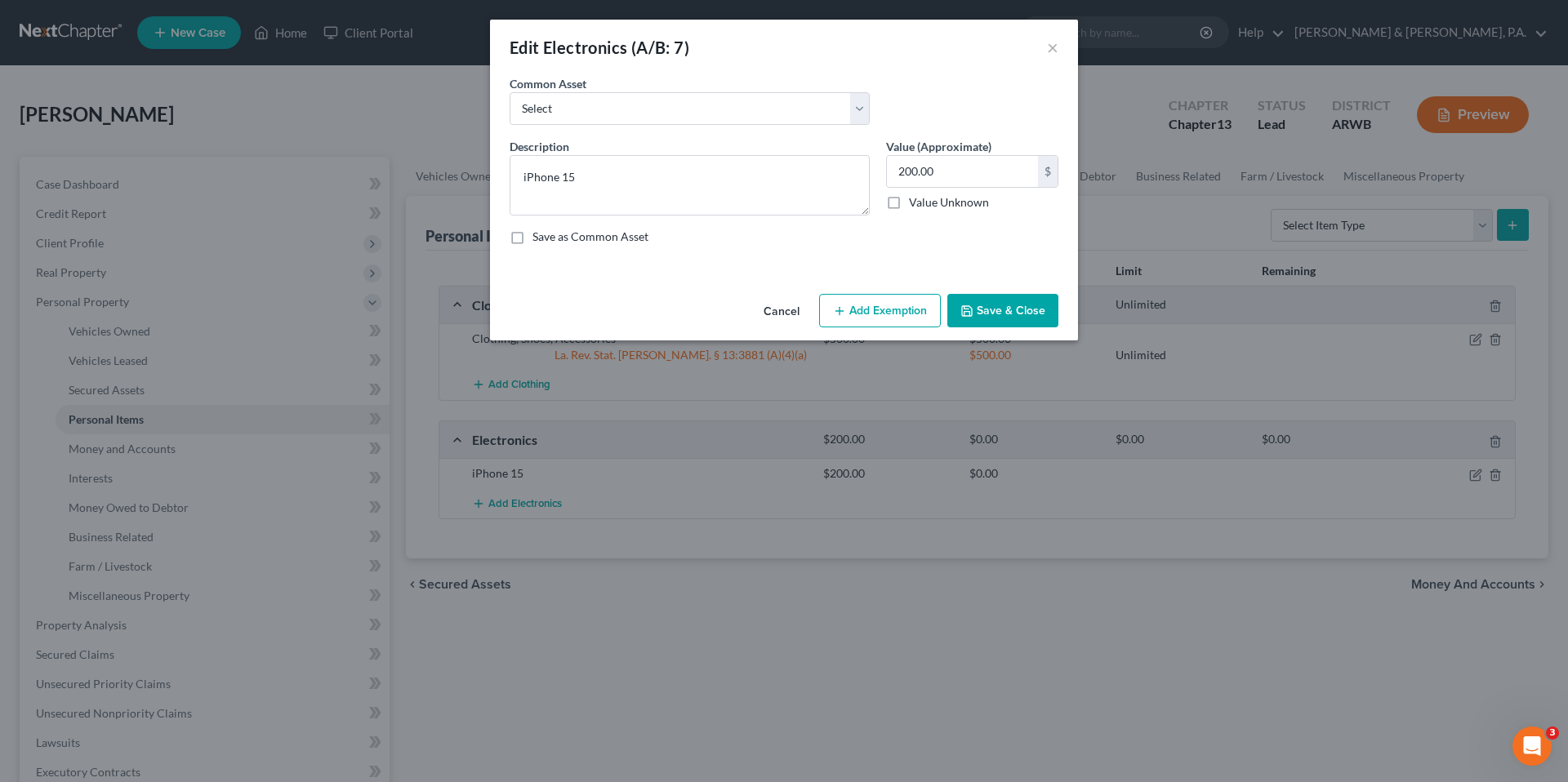
click at [891, 317] on button "Add Exemption" at bounding box center [880, 310] width 121 height 34
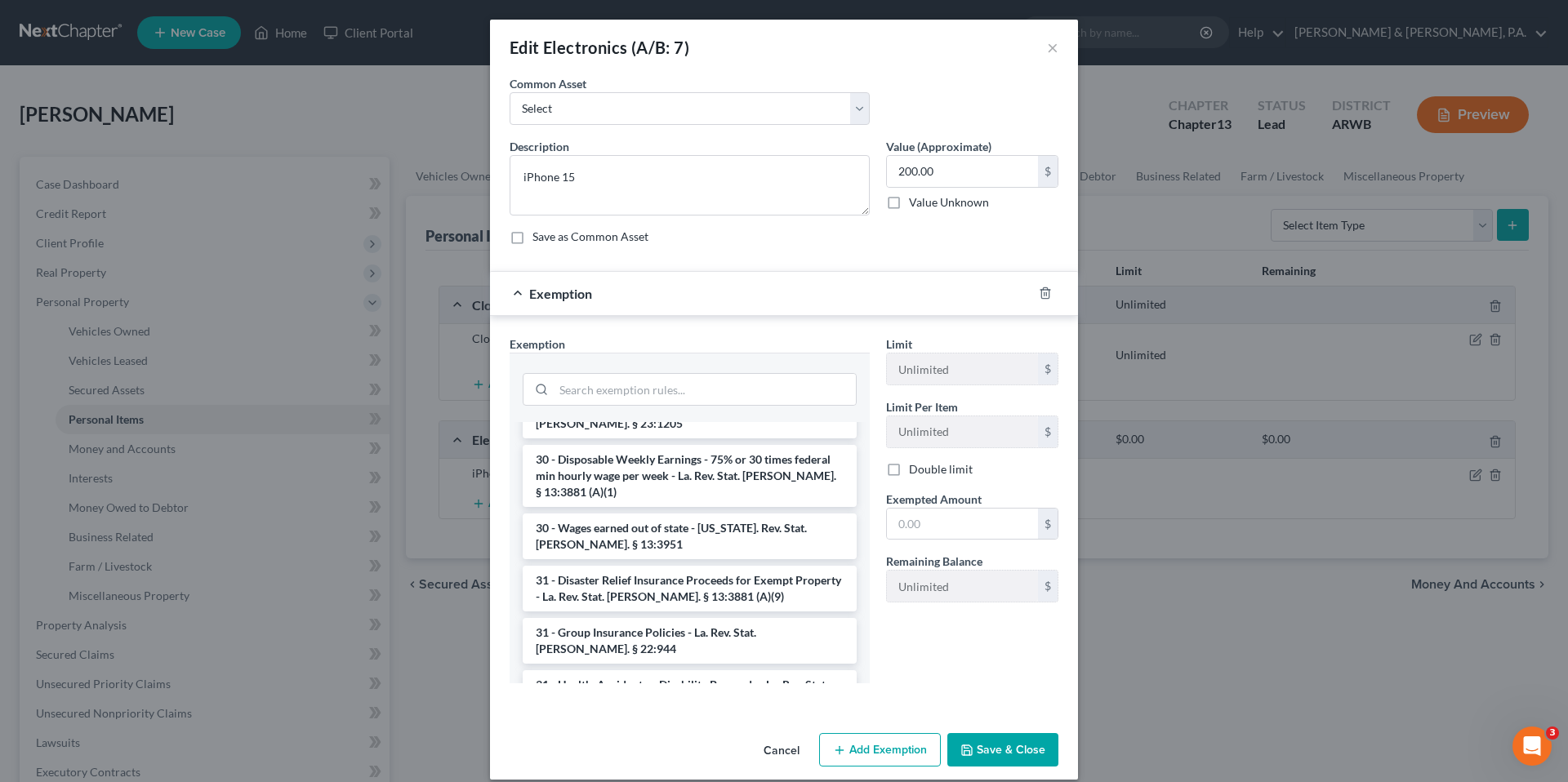
scroll to position [11, 0]
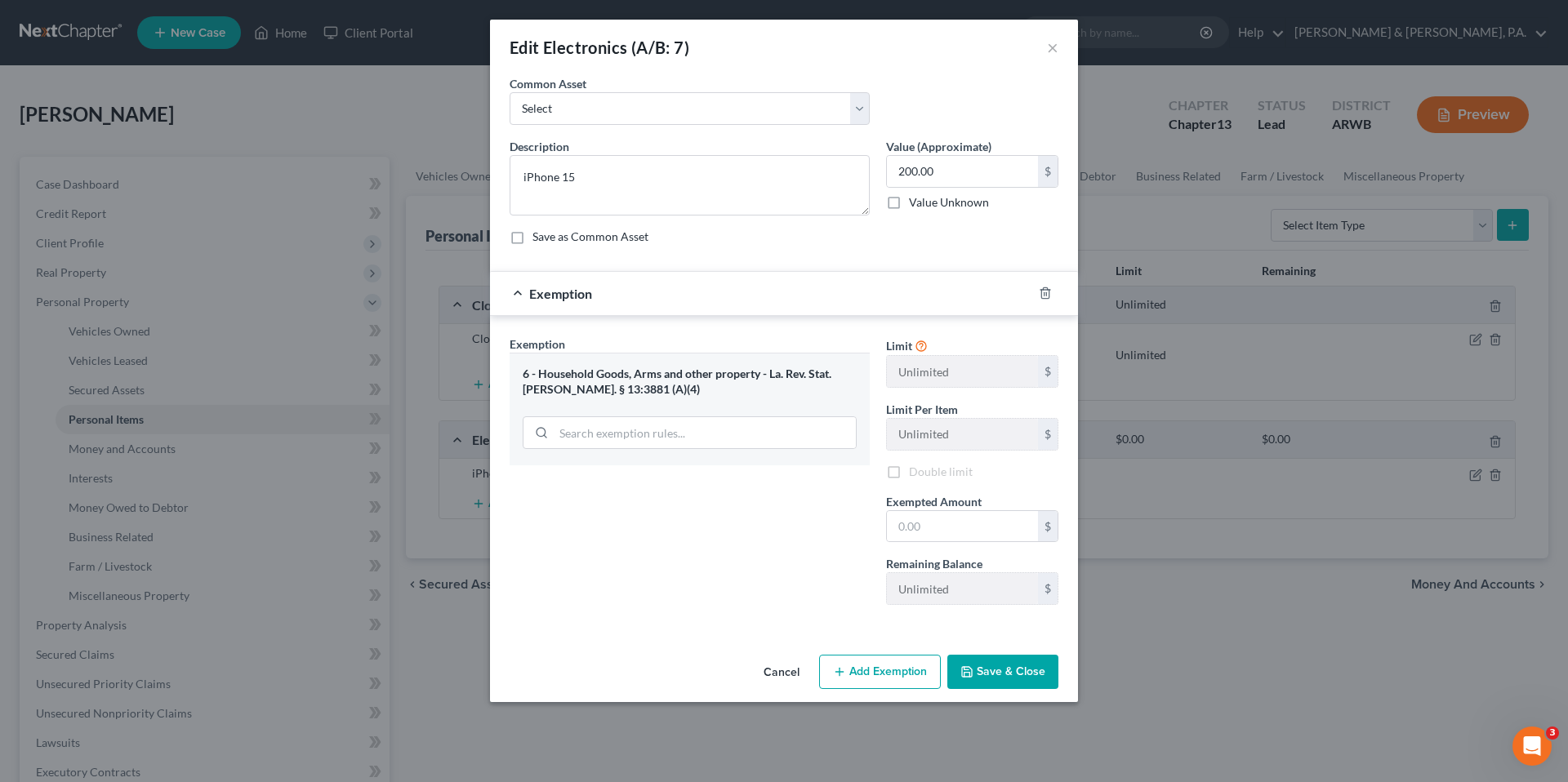
scroll to position [0, 0]
click at [904, 527] on input "text" at bounding box center [963, 526] width 151 height 31
click at [1002, 675] on button "Save & Close" at bounding box center [1002, 672] width 111 height 34
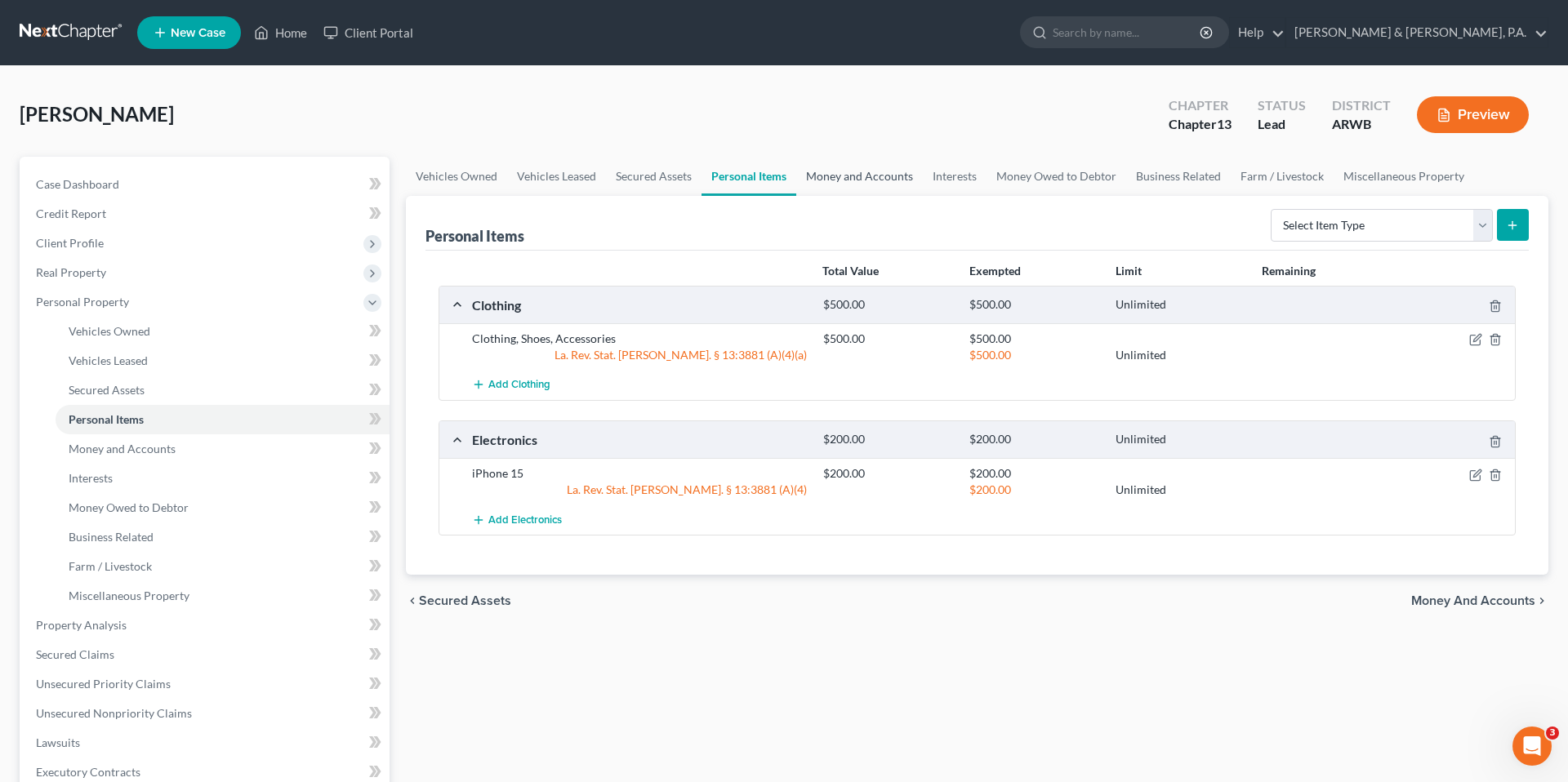
click at [838, 170] on link "Money and Accounts" at bounding box center [859, 176] width 127 height 40
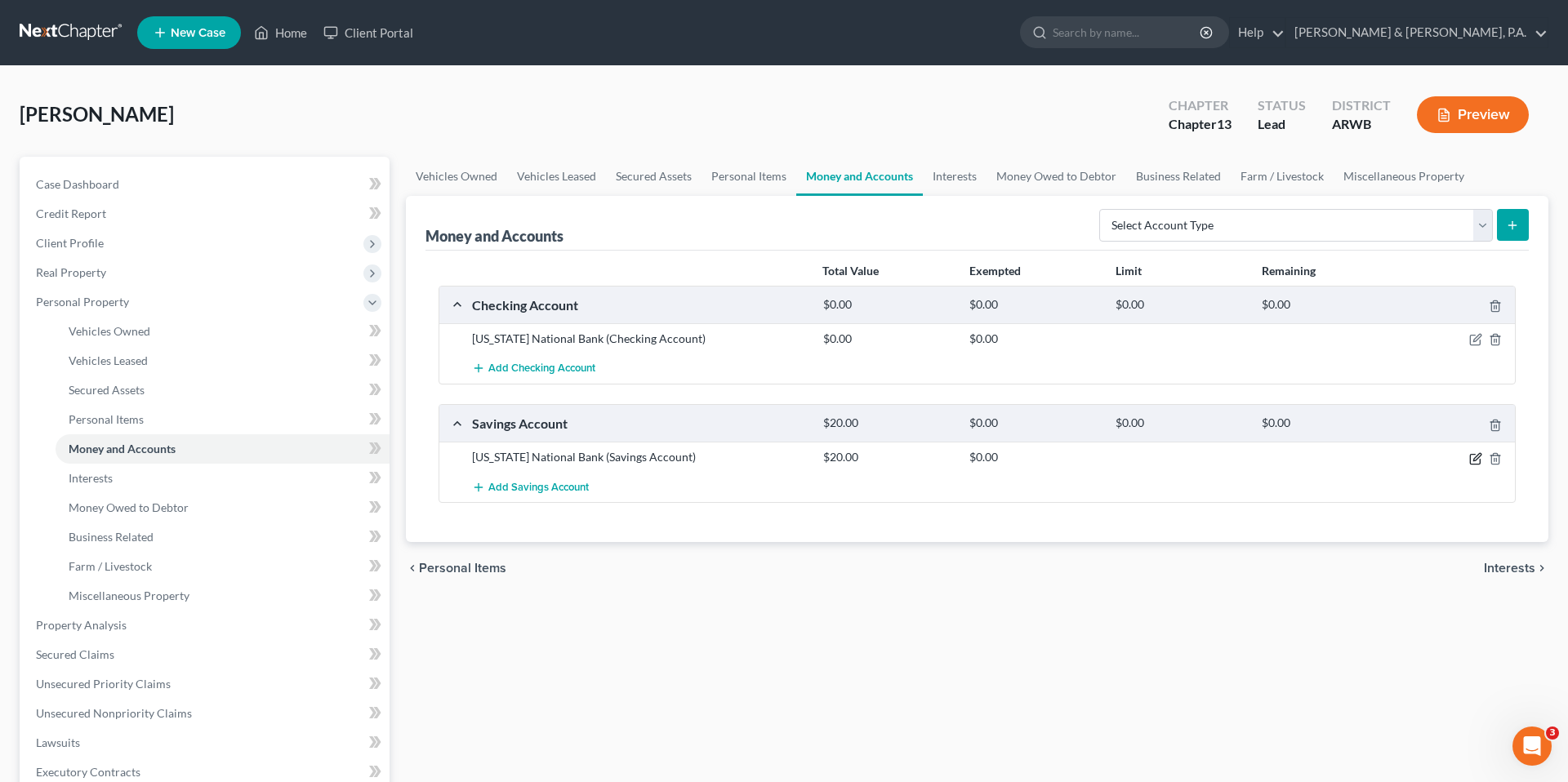
click at [1472, 459] on icon "button" at bounding box center [1475, 459] width 13 height 13
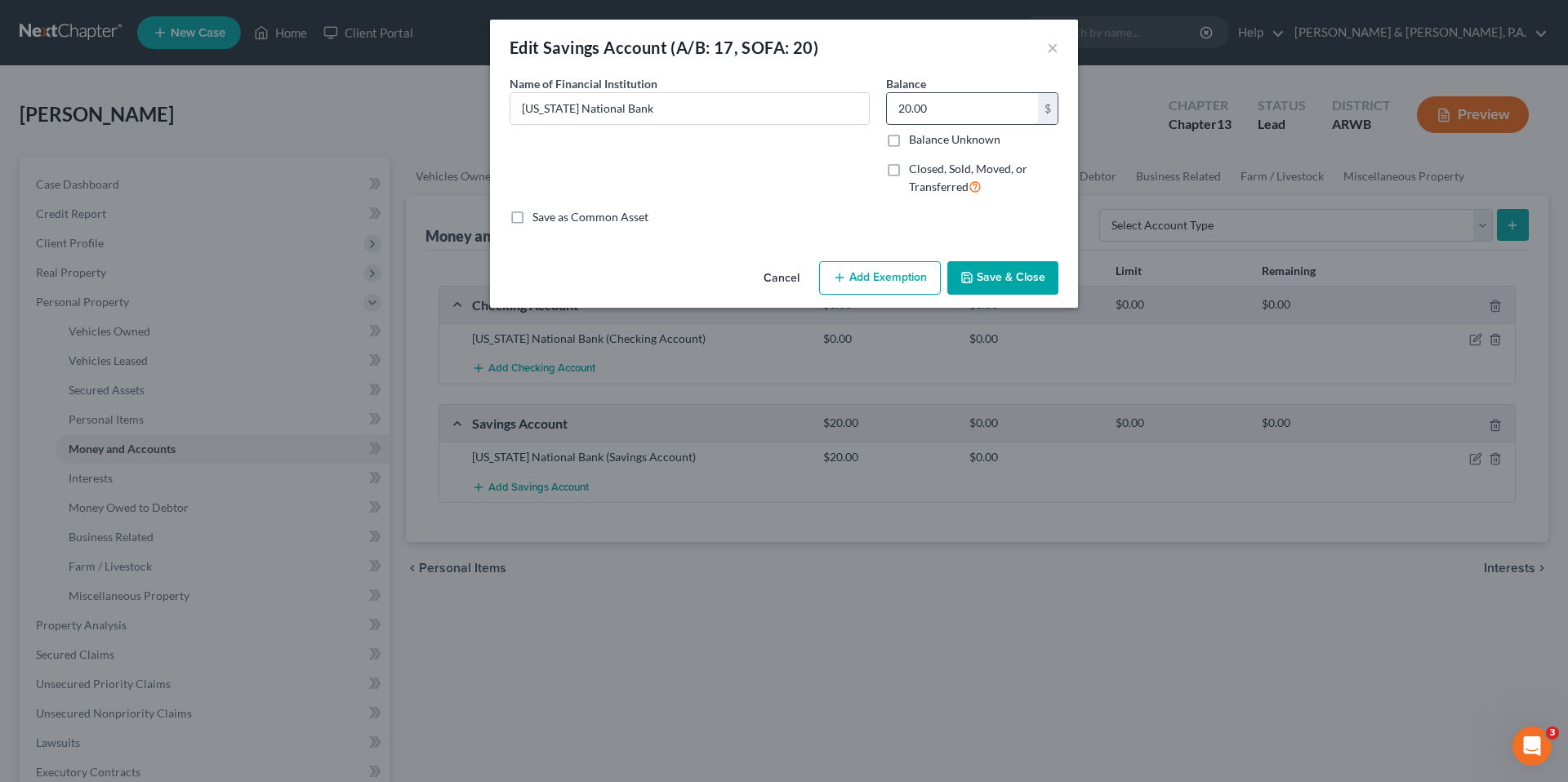
click at [967, 104] on input "20.00" at bounding box center [963, 109] width 151 height 31
click at [865, 274] on button "Add Exemption" at bounding box center [880, 278] width 121 height 34
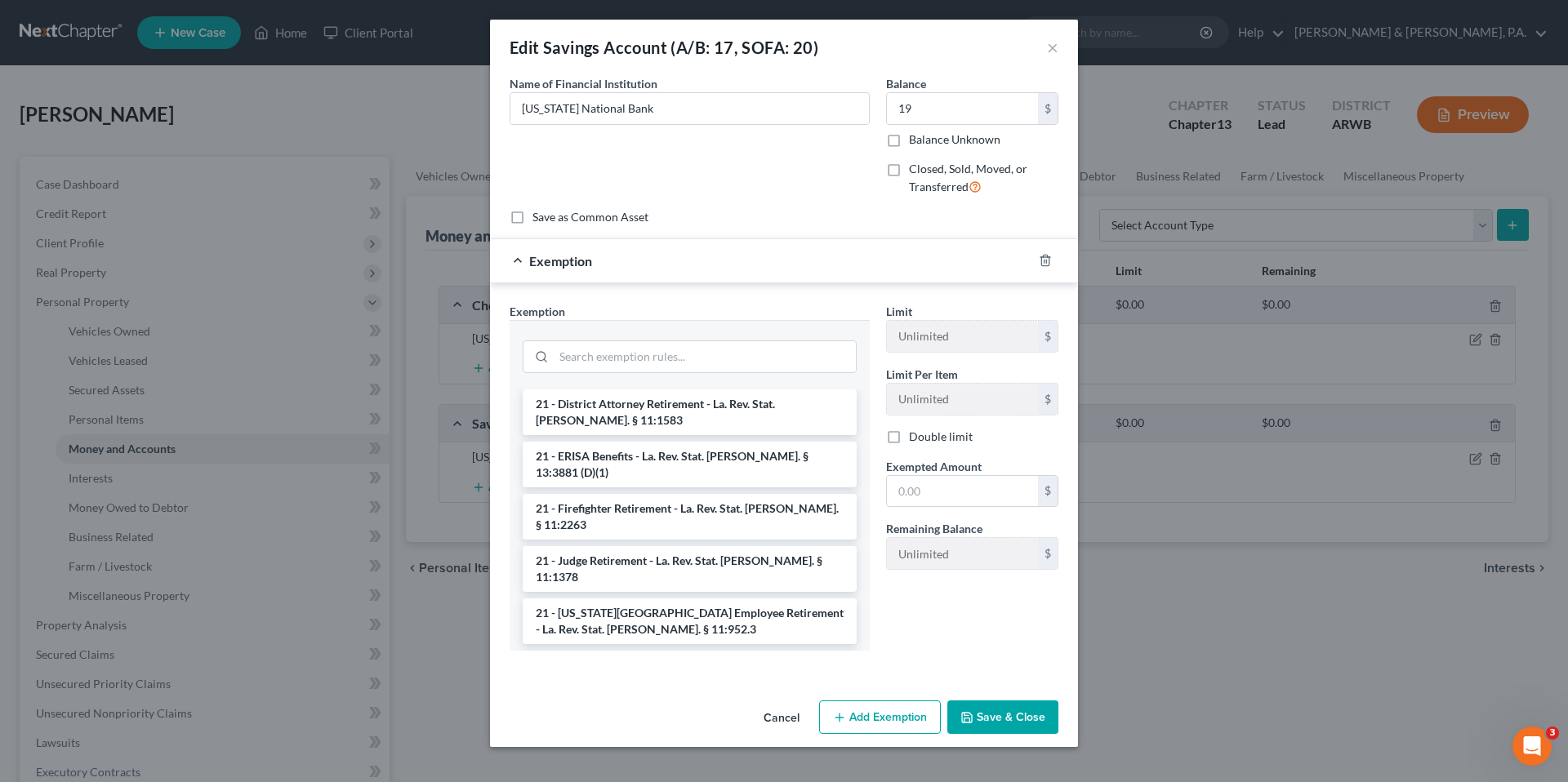
scroll to position [595, 0]
click at [725, 361] on input "search" at bounding box center [705, 357] width 302 height 31
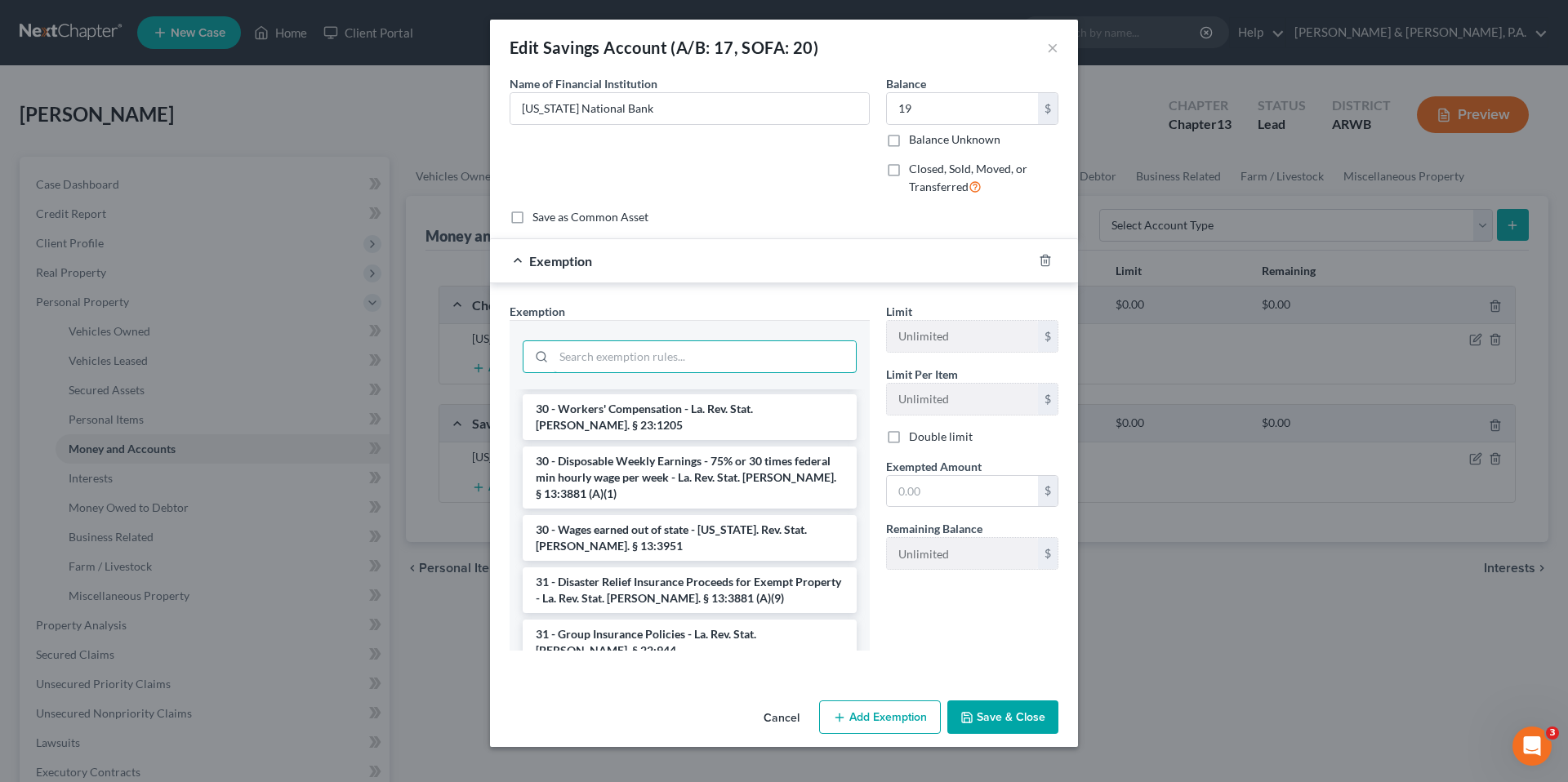
scroll to position [2099, 0]
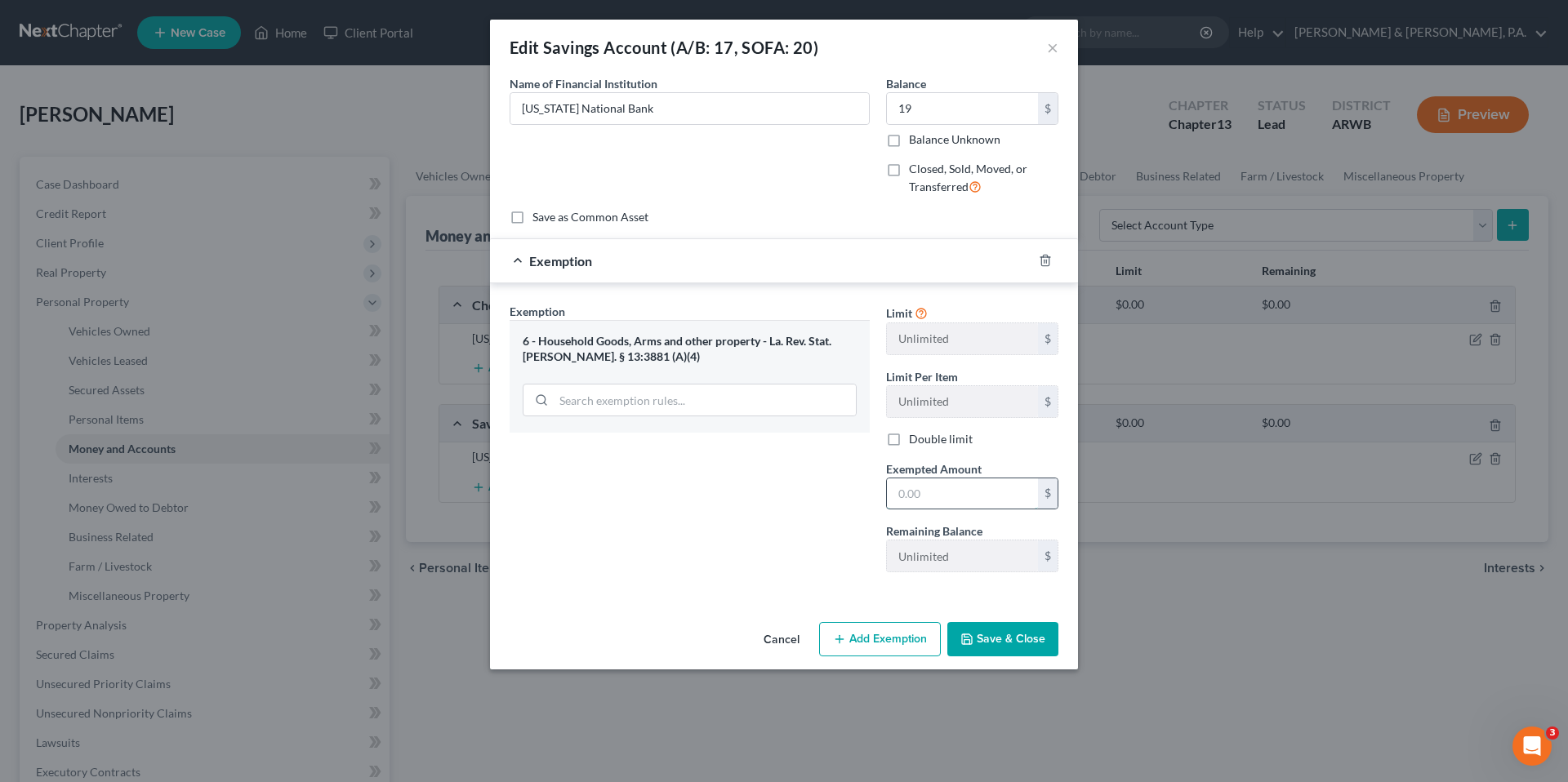
click at [924, 480] on input "text" at bounding box center [963, 494] width 151 height 31
click at [996, 646] on button "Save & Close" at bounding box center [1002, 638] width 111 height 34
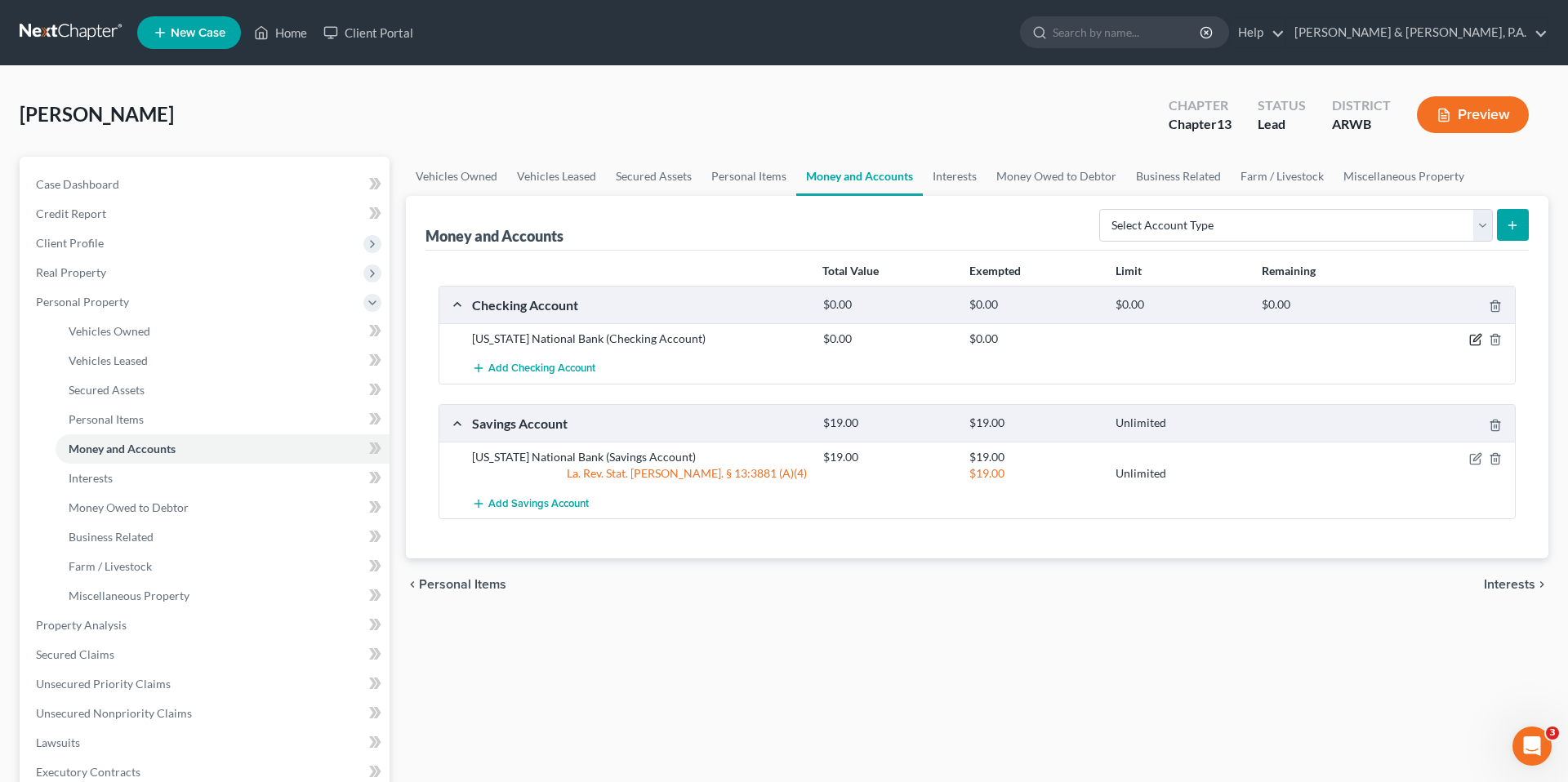
click at [1471, 337] on icon "button" at bounding box center [1475, 339] width 13 height 13
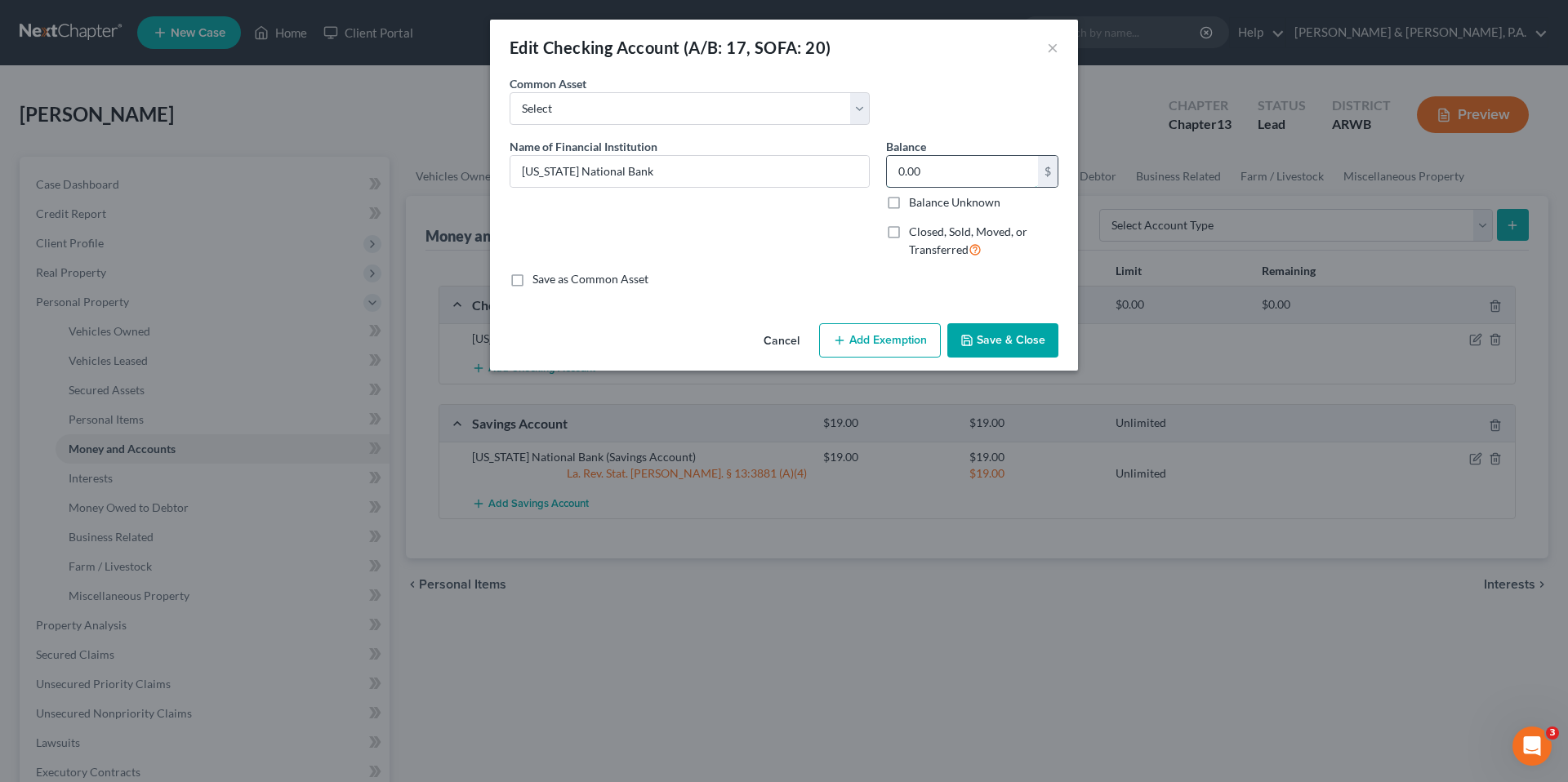
click at [957, 179] on input "0.00" at bounding box center [963, 171] width 151 height 31
click at [898, 324] on button "Add Exemption" at bounding box center [880, 339] width 121 height 34
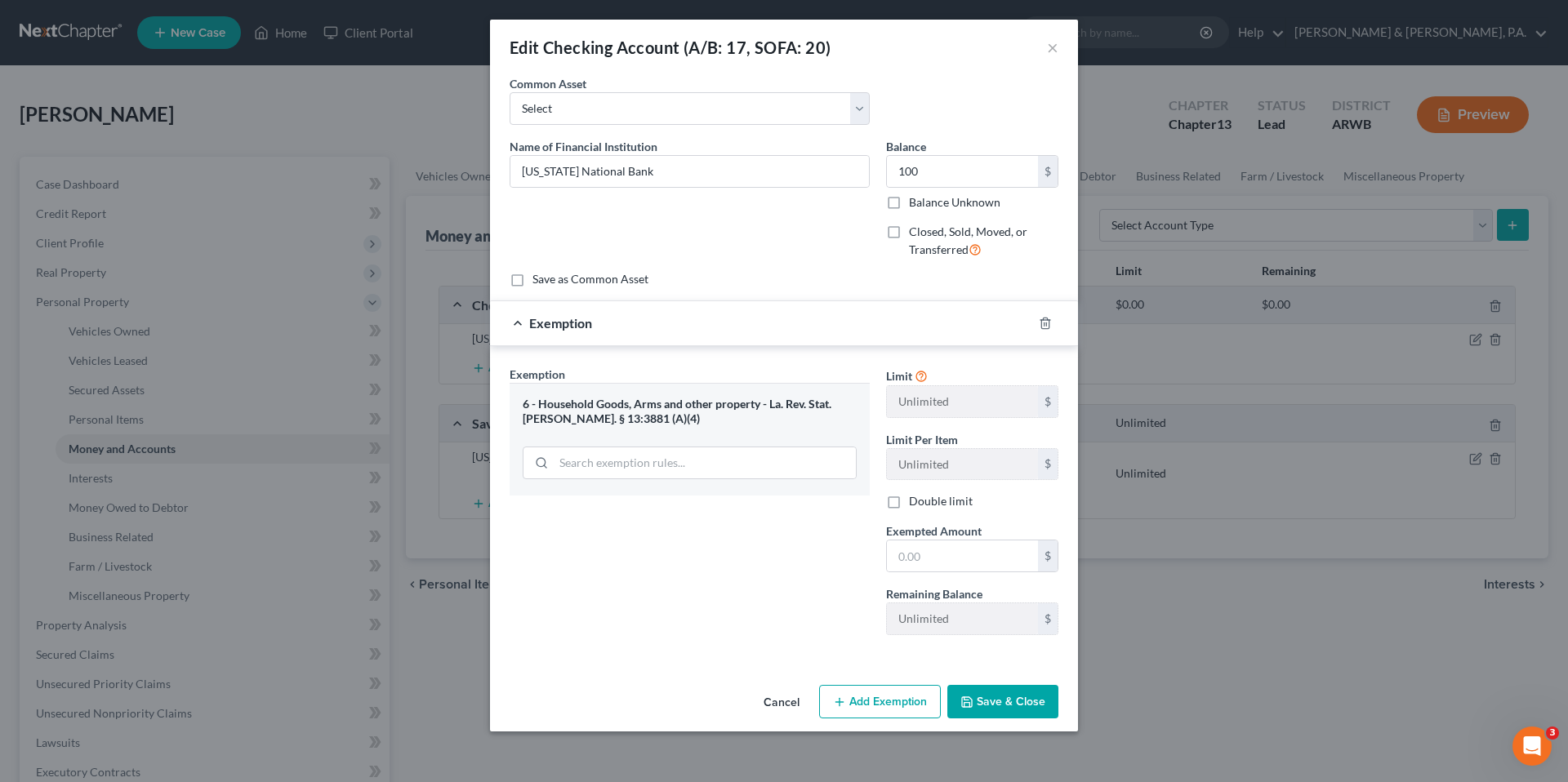
click at [961, 537] on span "Exempted Amount" at bounding box center [934, 531] width 96 height 14
click at [962, 554] on input "text" at bounding box center [963, 556] width 151 height 31
click at [1013, 696] on button "Save & Close" at bounding box center [1002, 701] width 111 height 34
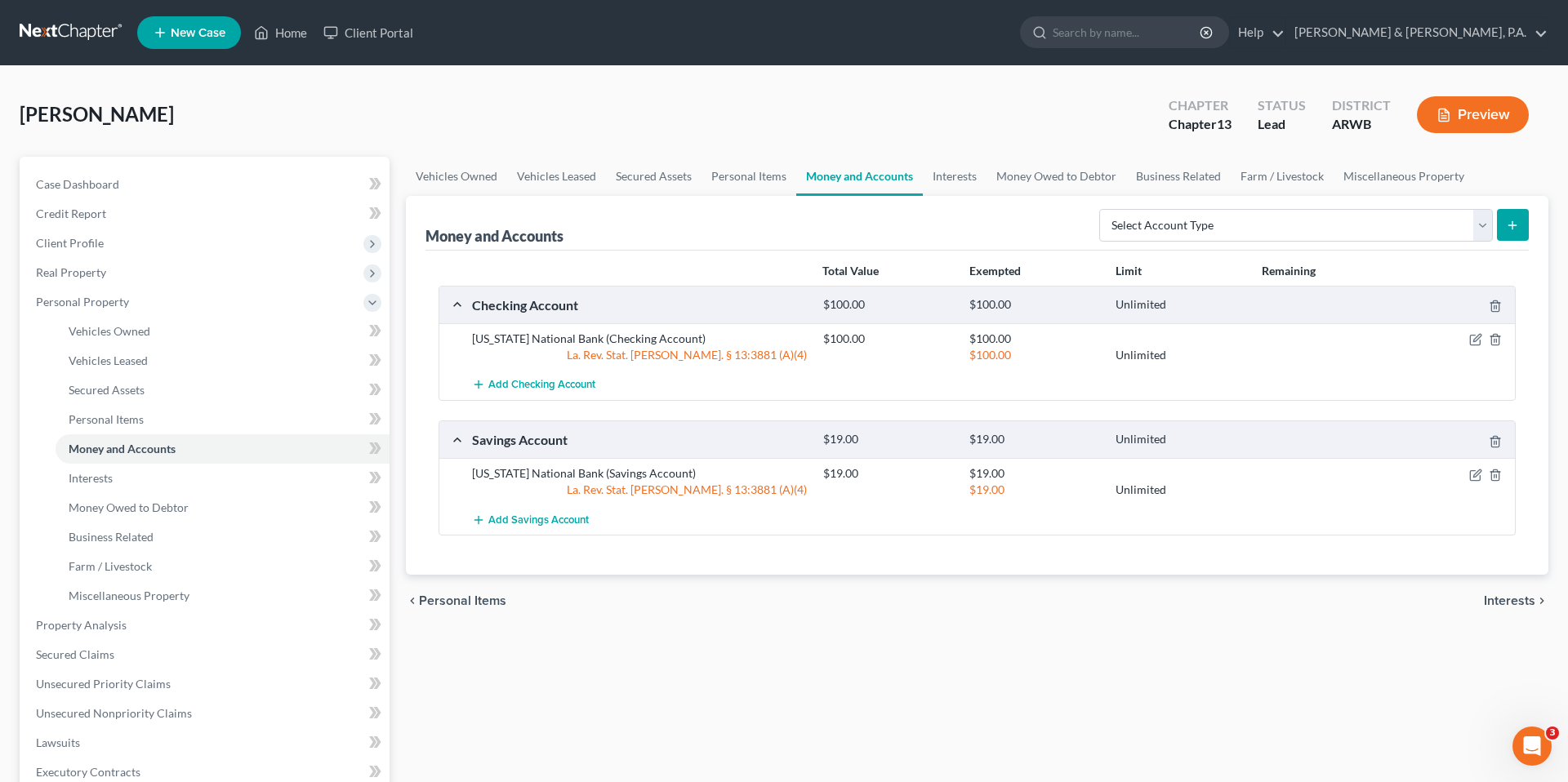
scroll to position [2507, 0]
click at [1471, 337] on icon "button" at bounding box center [1475, 339] width 13 height 13
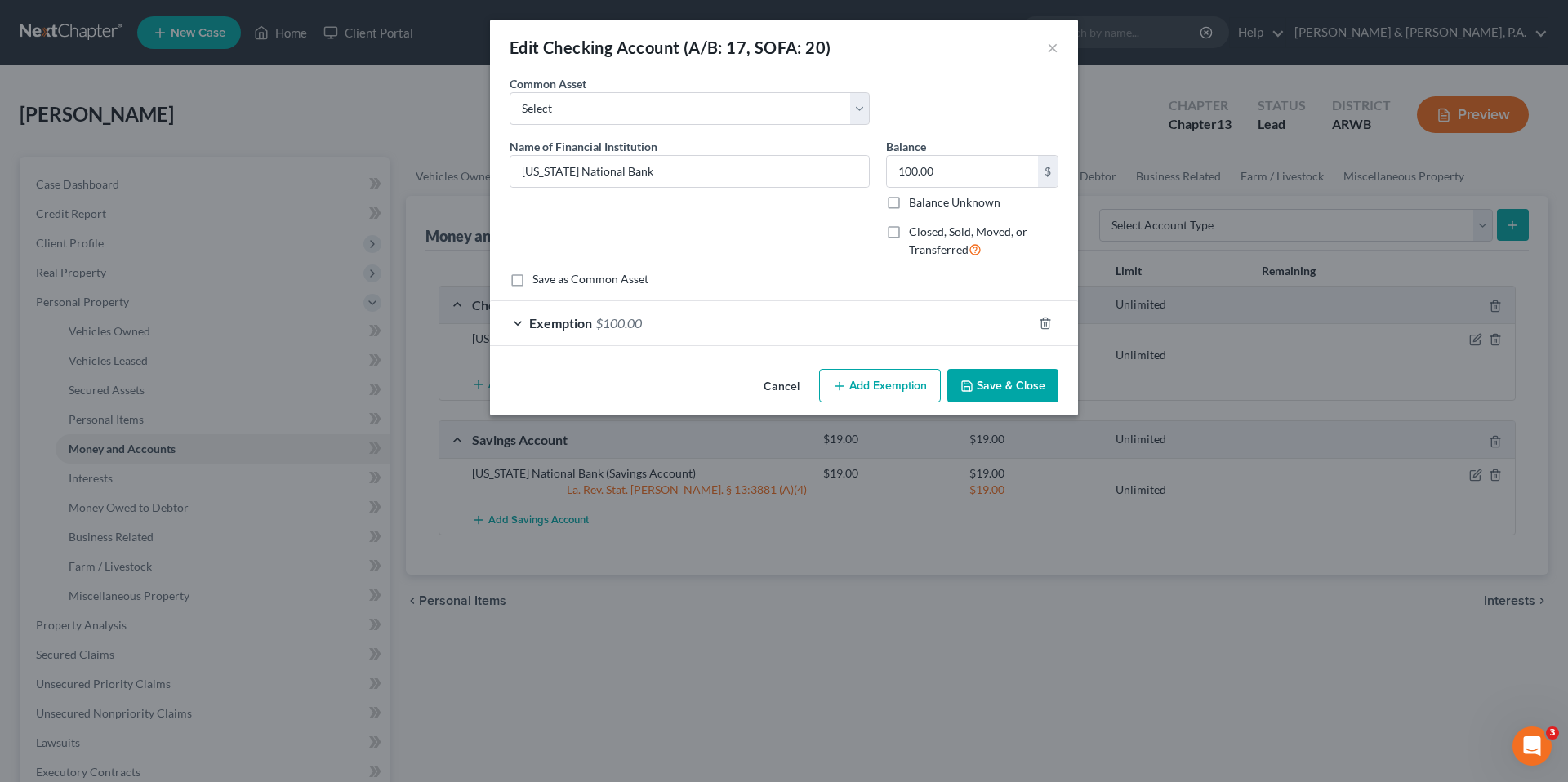
click at [785, 376] on button "Cancel" at bounding box center [780, 386] width 62 height 32
